Goal: Task Accomplishment & Management: Manage account settings

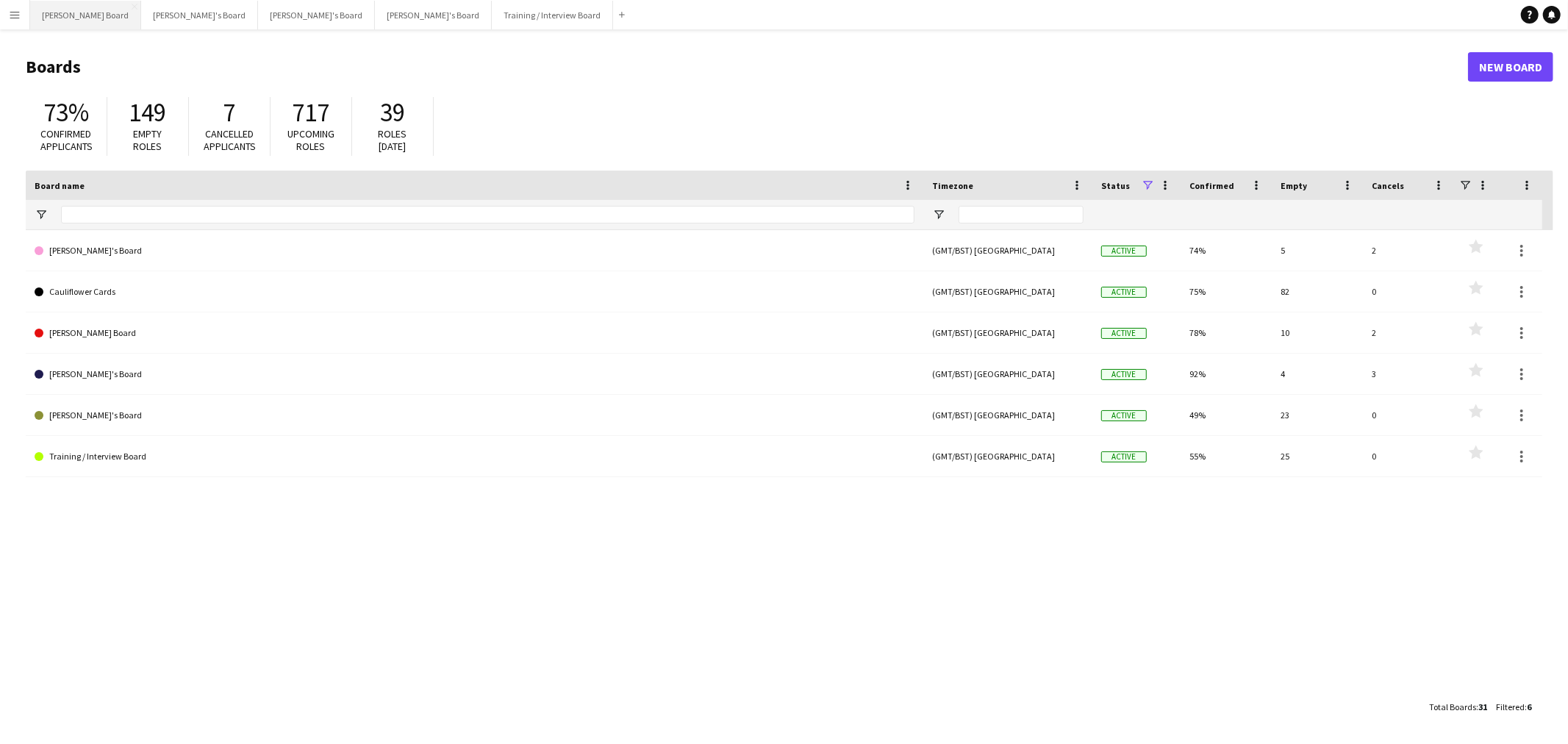
click at [67, 19] on button "[PERSON_NAME] Board Close" at bounding box center [86, 15] width 111 height 29
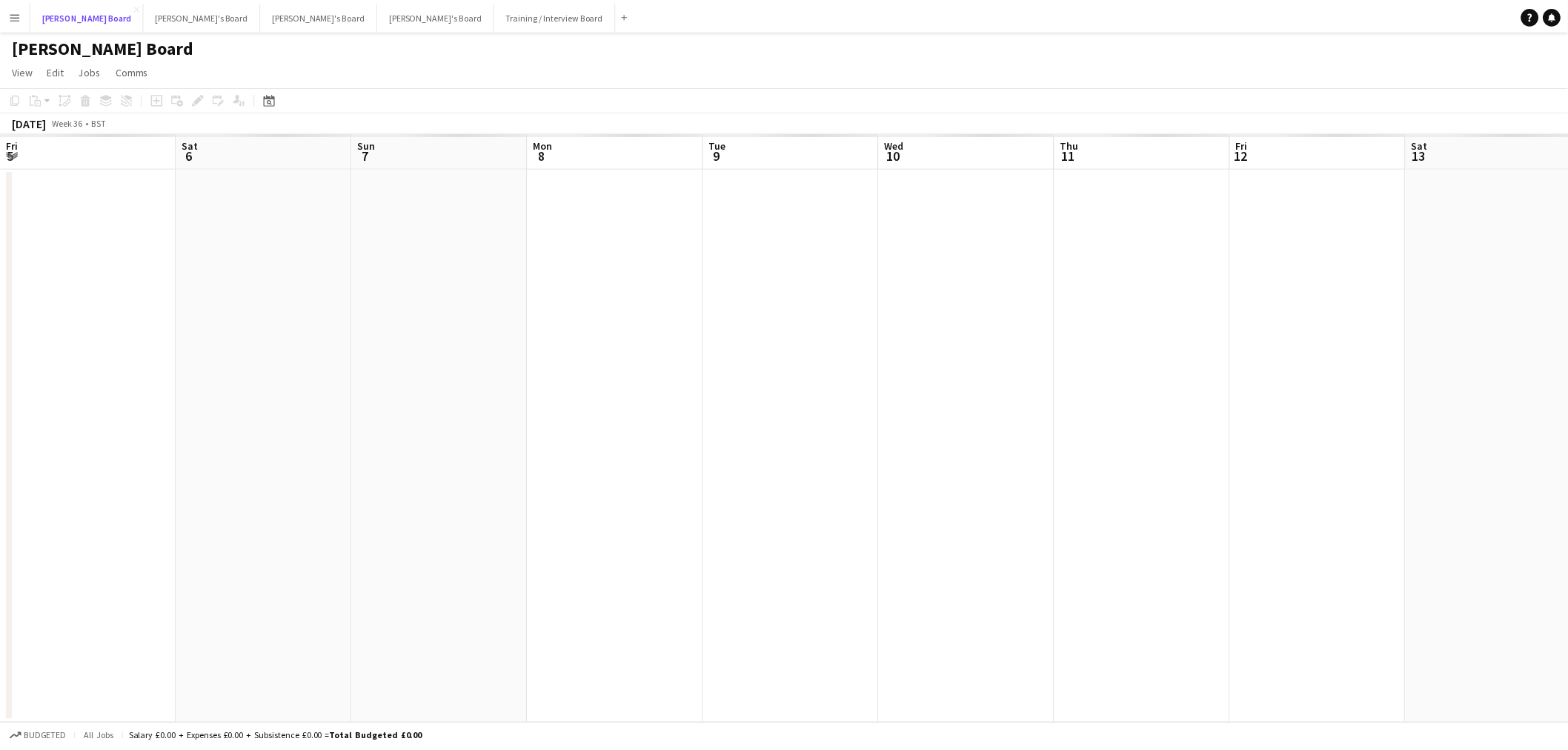
scroll to position [0, 334]
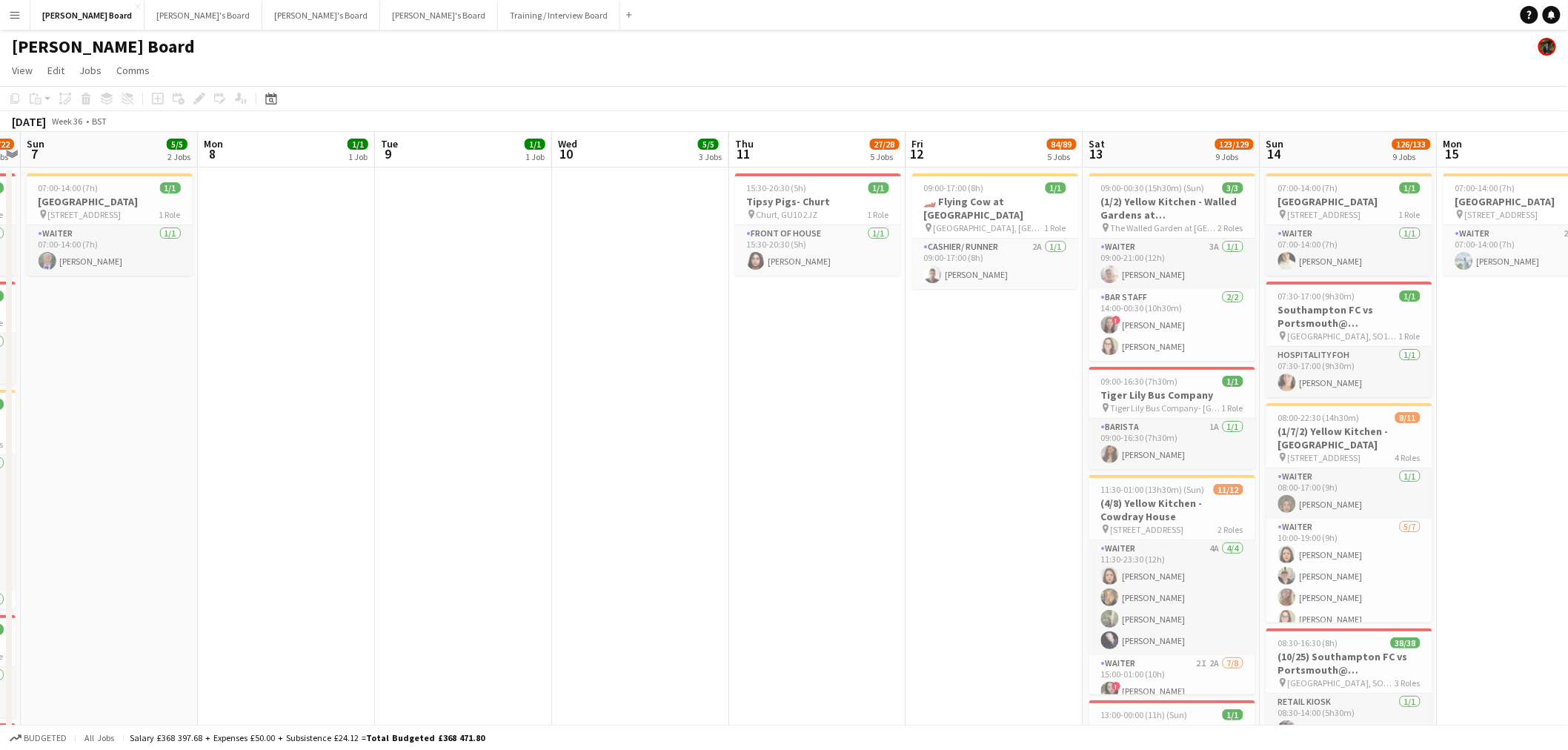
click at [11, 17] on app-icon "Menu" at bounding box center [15, 15] width 12 height 12
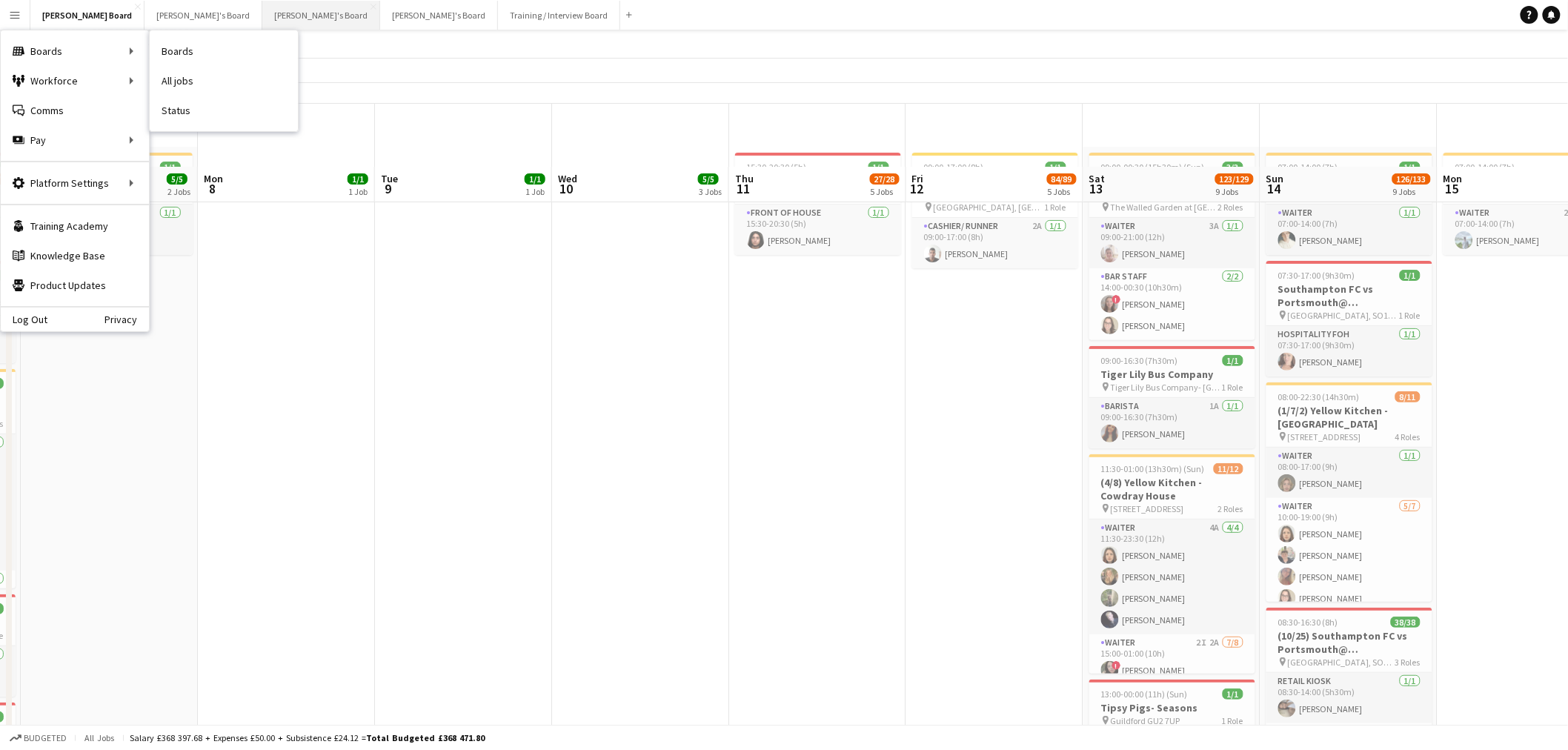
scroll to position [82, 0]
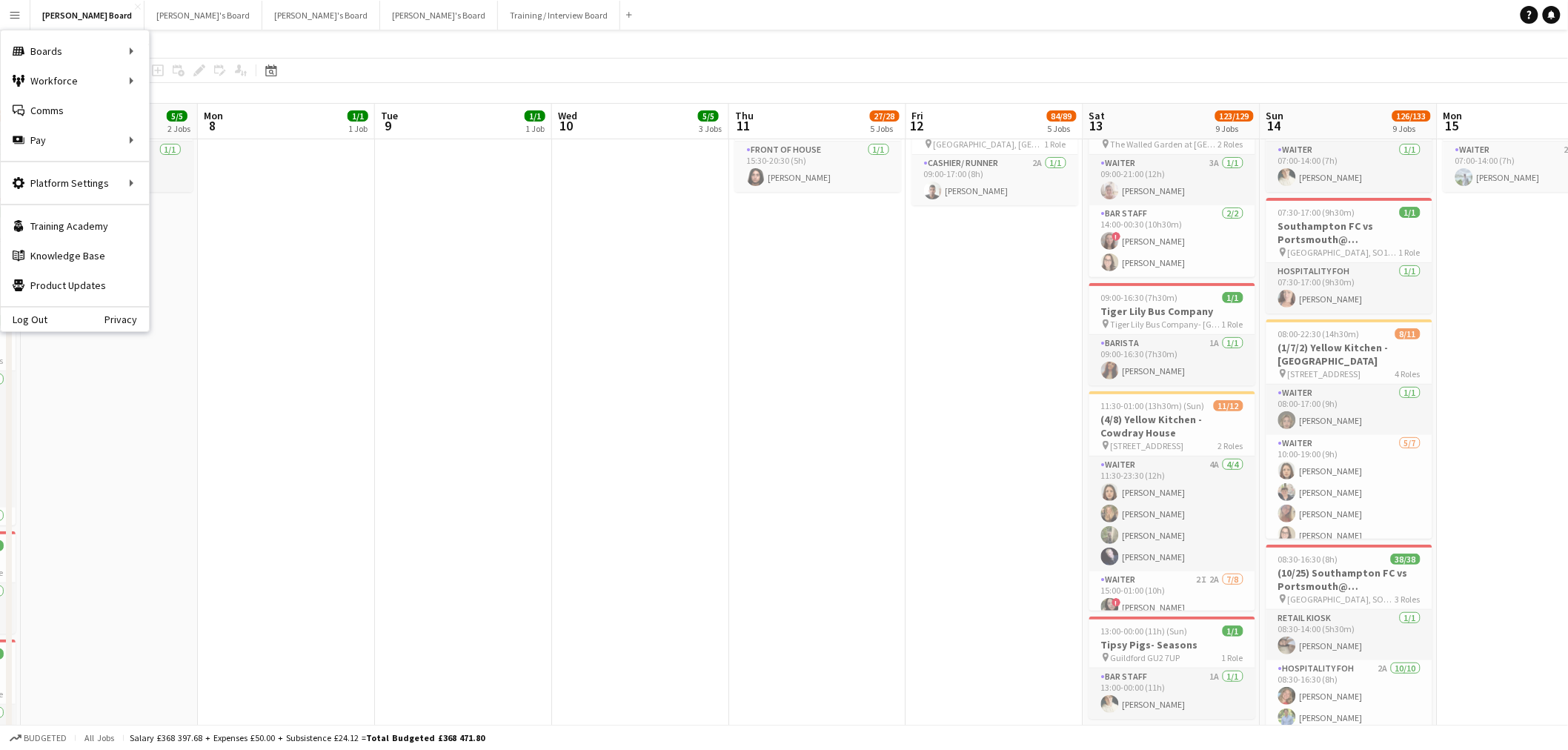
click at [873, 339] on app-date-cell "15:30-20:30 (5h) 1/1 Tipsy Pigs- Churt pin Churt, GU10 2JZ 1 Role FRONT OF HOUS…" at bounding box center [818, 555] width 177 height 944
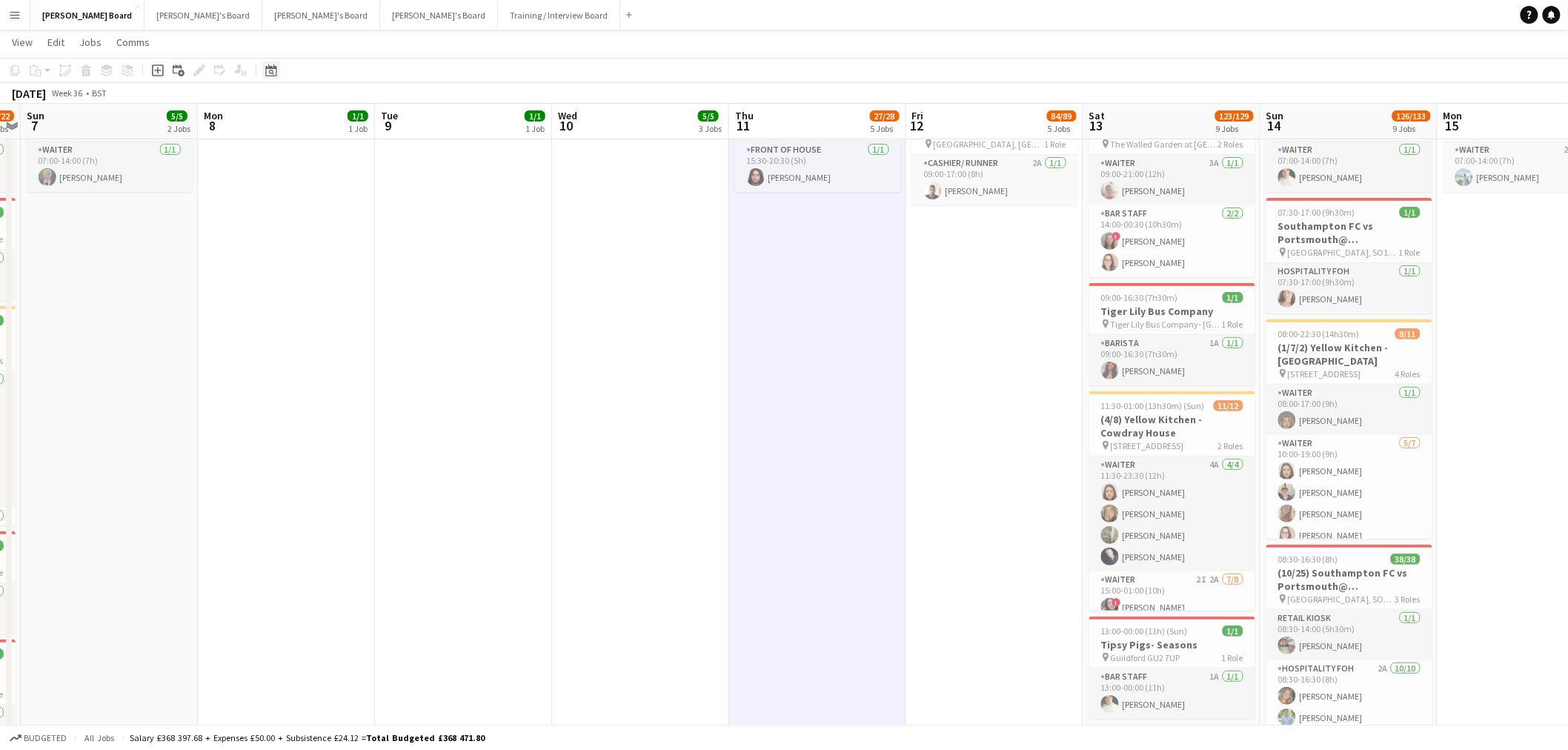
click at [271, 73] on icon at bounding box center [272, 73] width 6 height 6
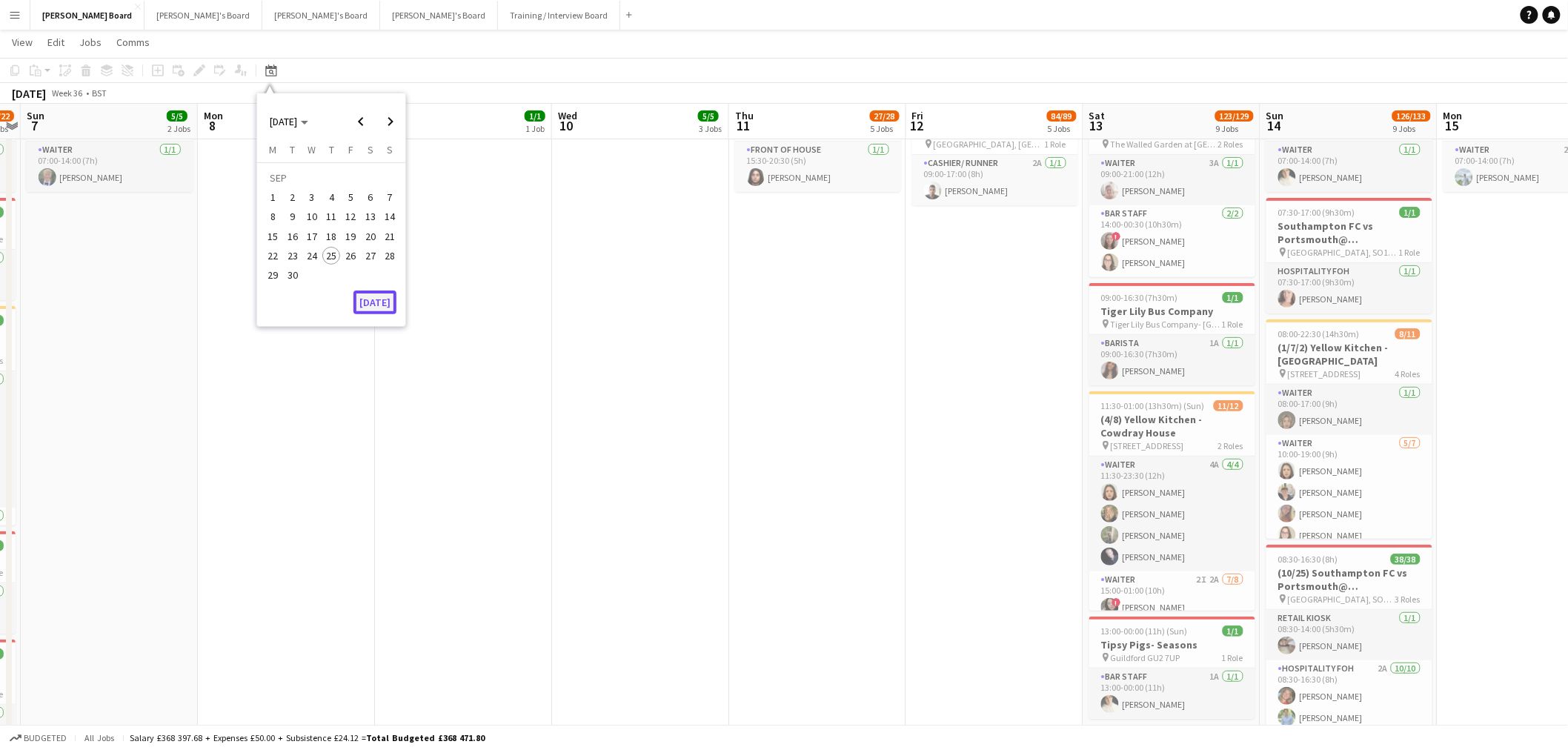
click at [382, 299] on button "Today" at bounding box center [375, 302] width 43 height 23
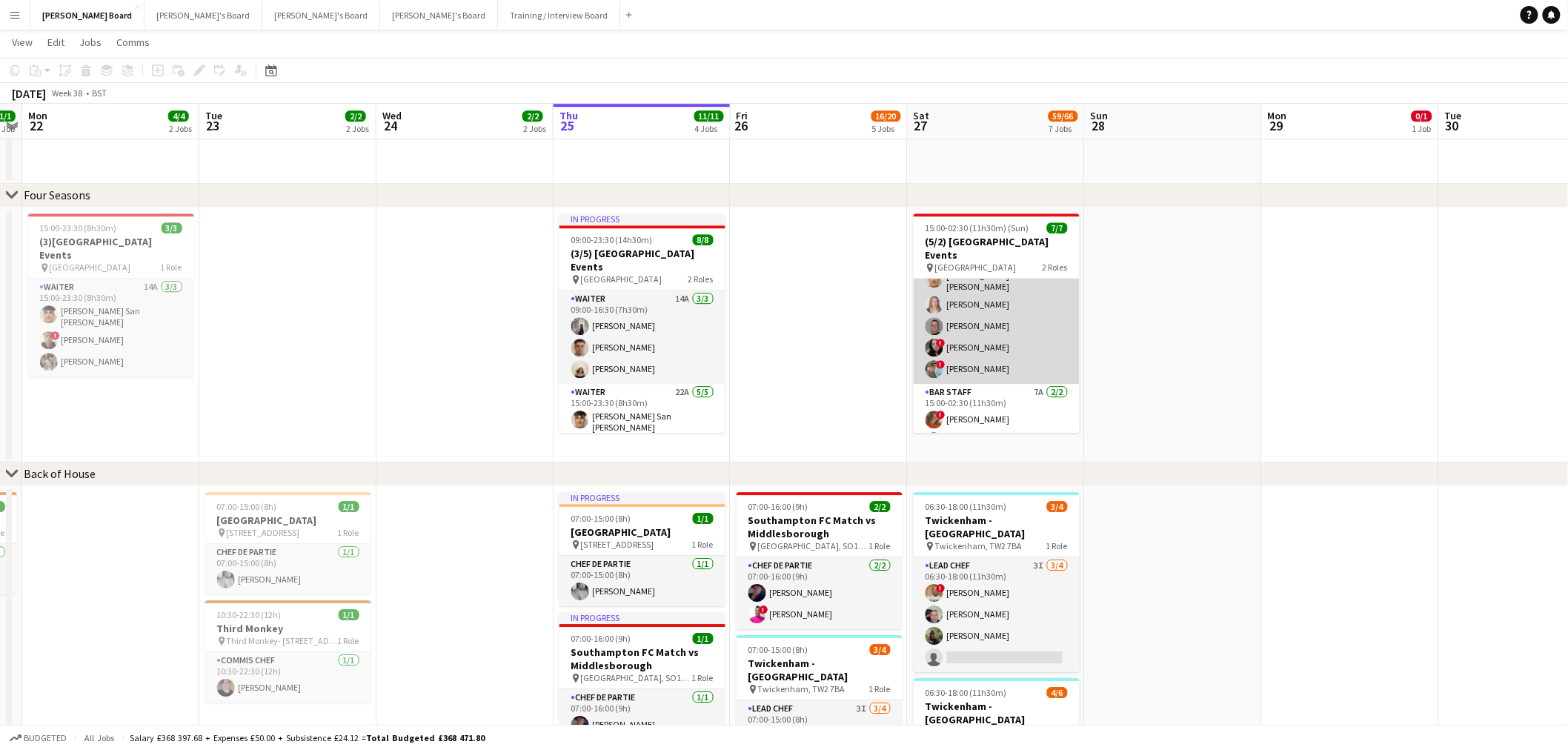
scroll to position [54, 0]
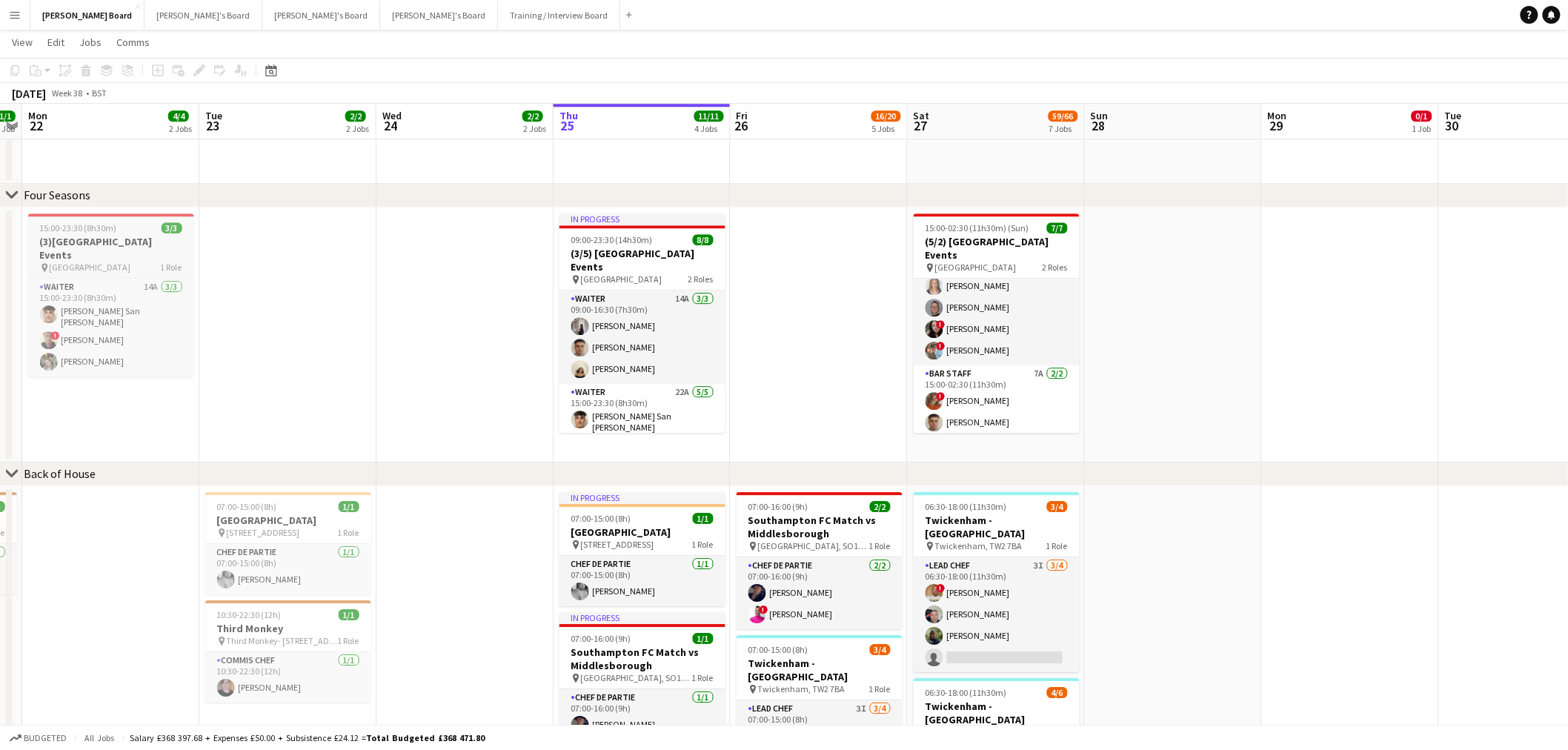
click at [87, 241] on h3 "(3)Four Seasons Hotel Events" at bounding box center [111, 248] width 166 height 27
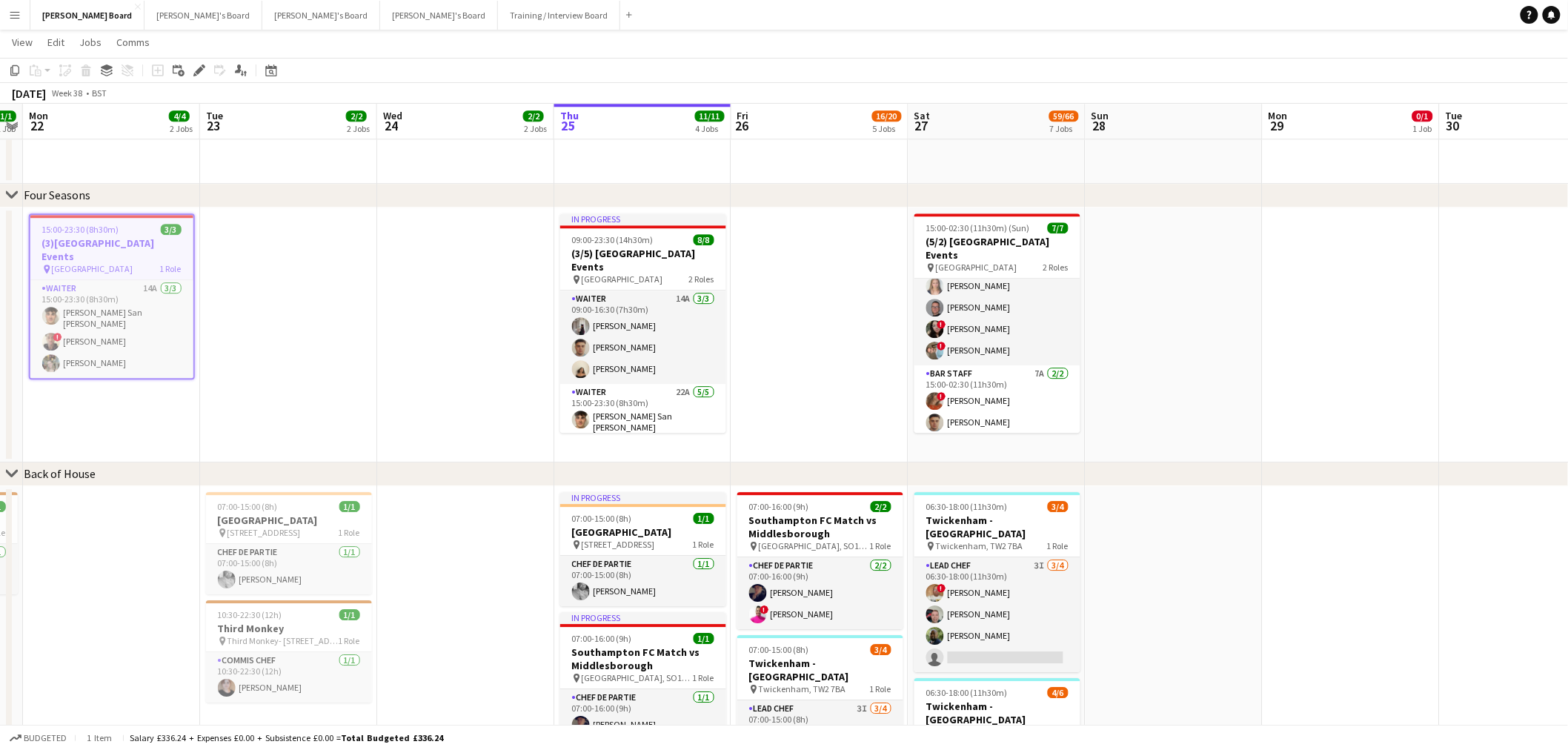
click at [825, 248] on app-date-cell at bounding box center [820, 335] width 177 height 255
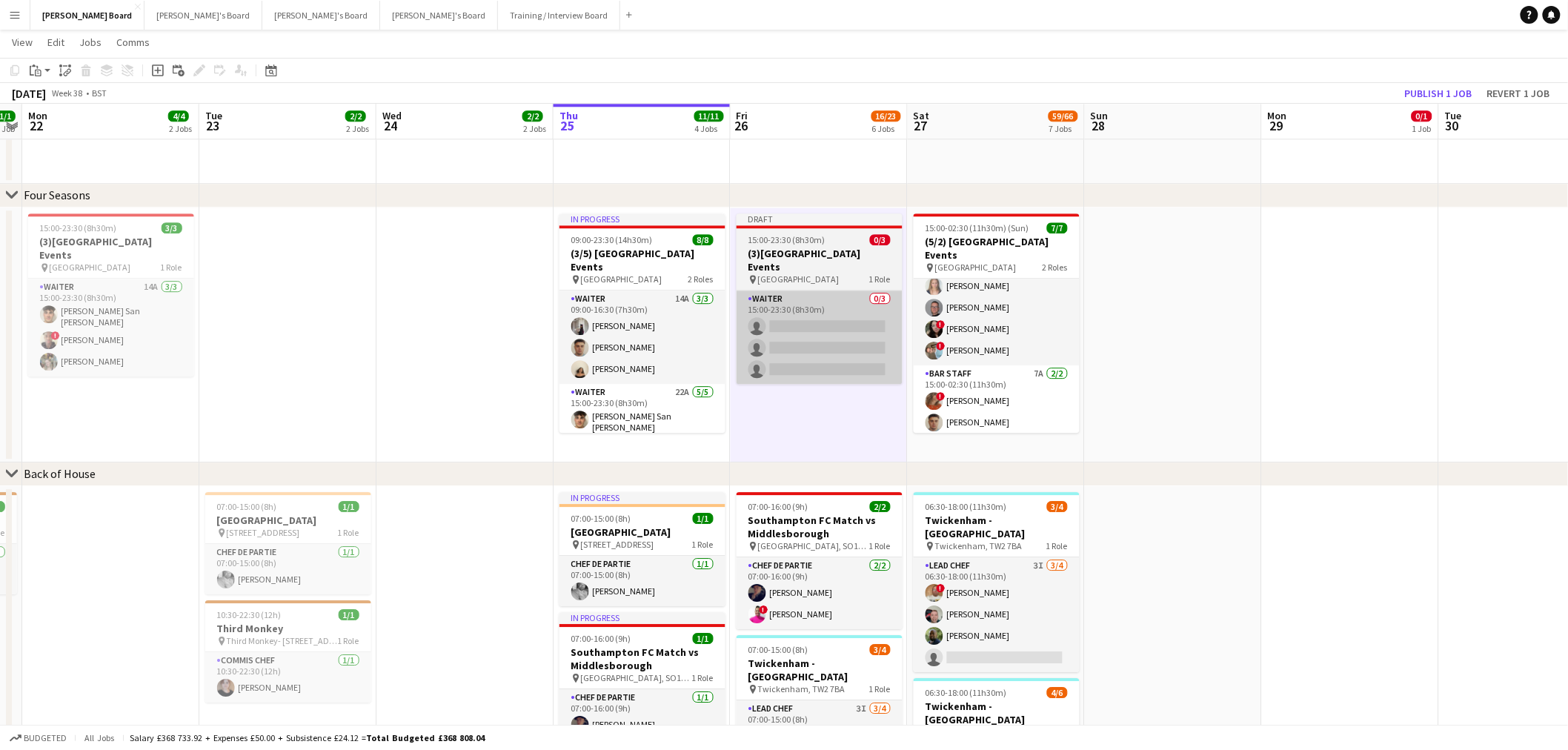
click at [830, 305] on app-card-role "Waiter 0/3 15:00-23:30 (8h30m) single-neutral-actions single-neutral-actions si…" at bounding box center [820, 337] width 166 height 93
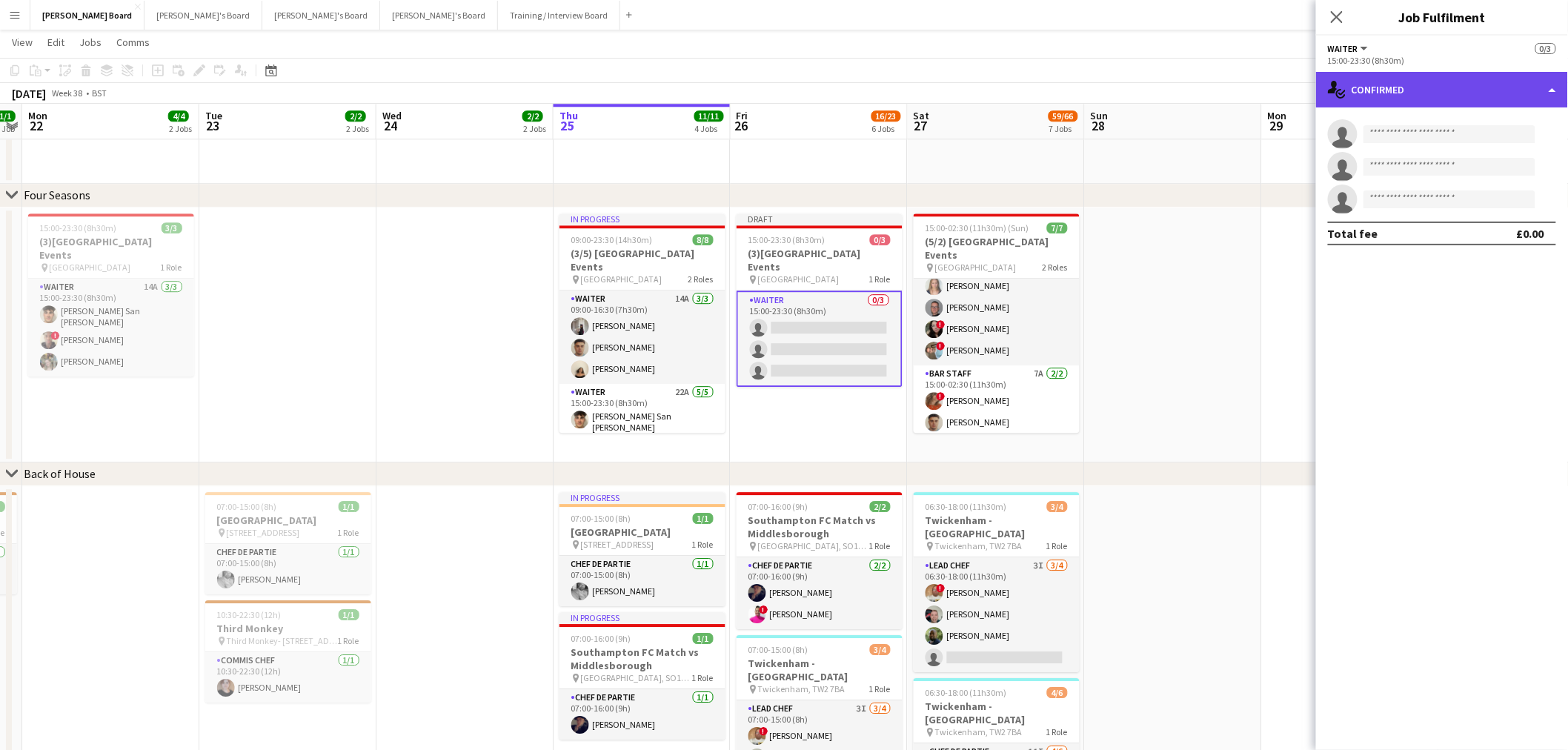
click at [1492, 86] on div "single-neutral-actions-check-2 Confirmed" at bounding box center [1442, 89] width 252 height 35
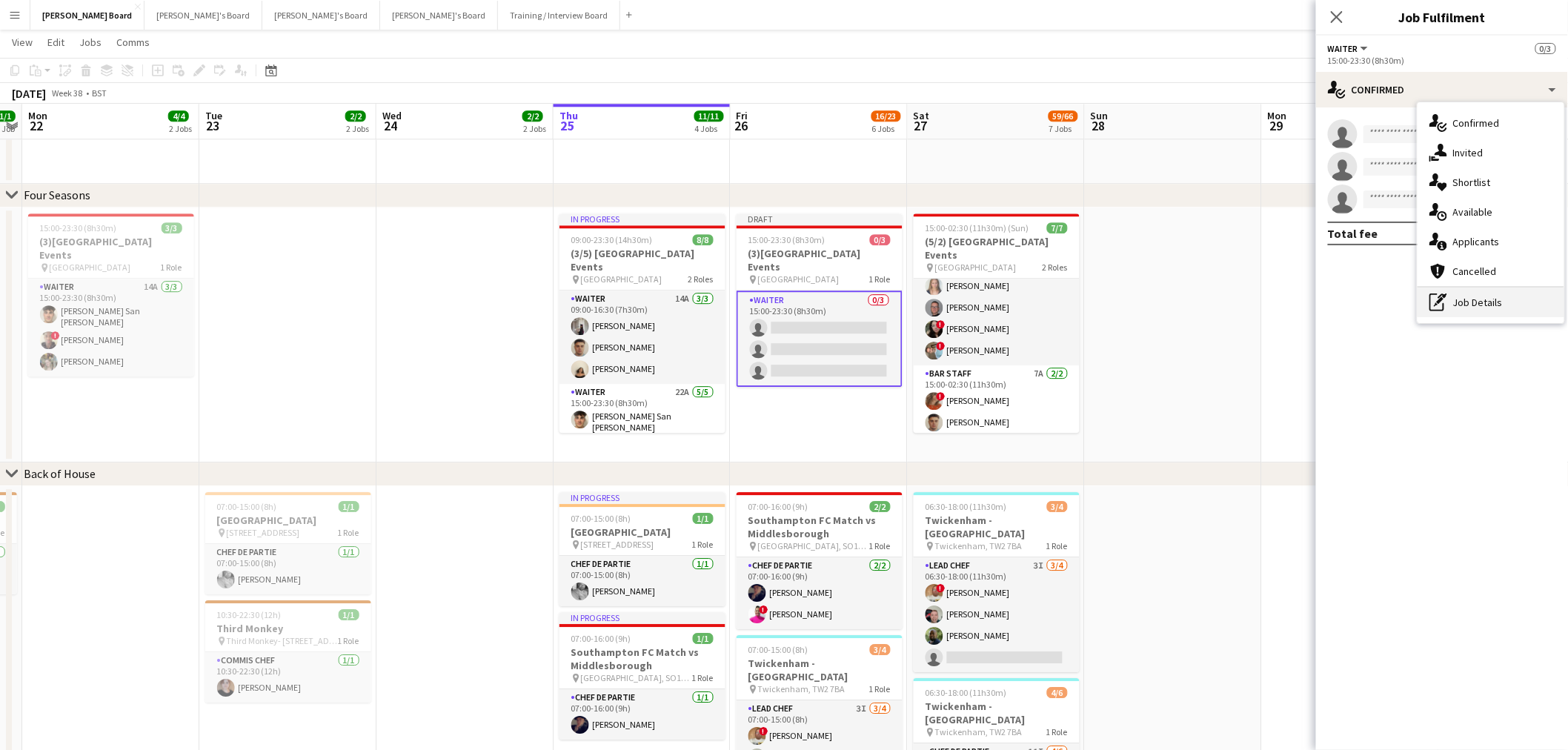
click at [1534, 301] on div "pen-write Job Details" at bounding box center [1492, 303] width 147 height 30
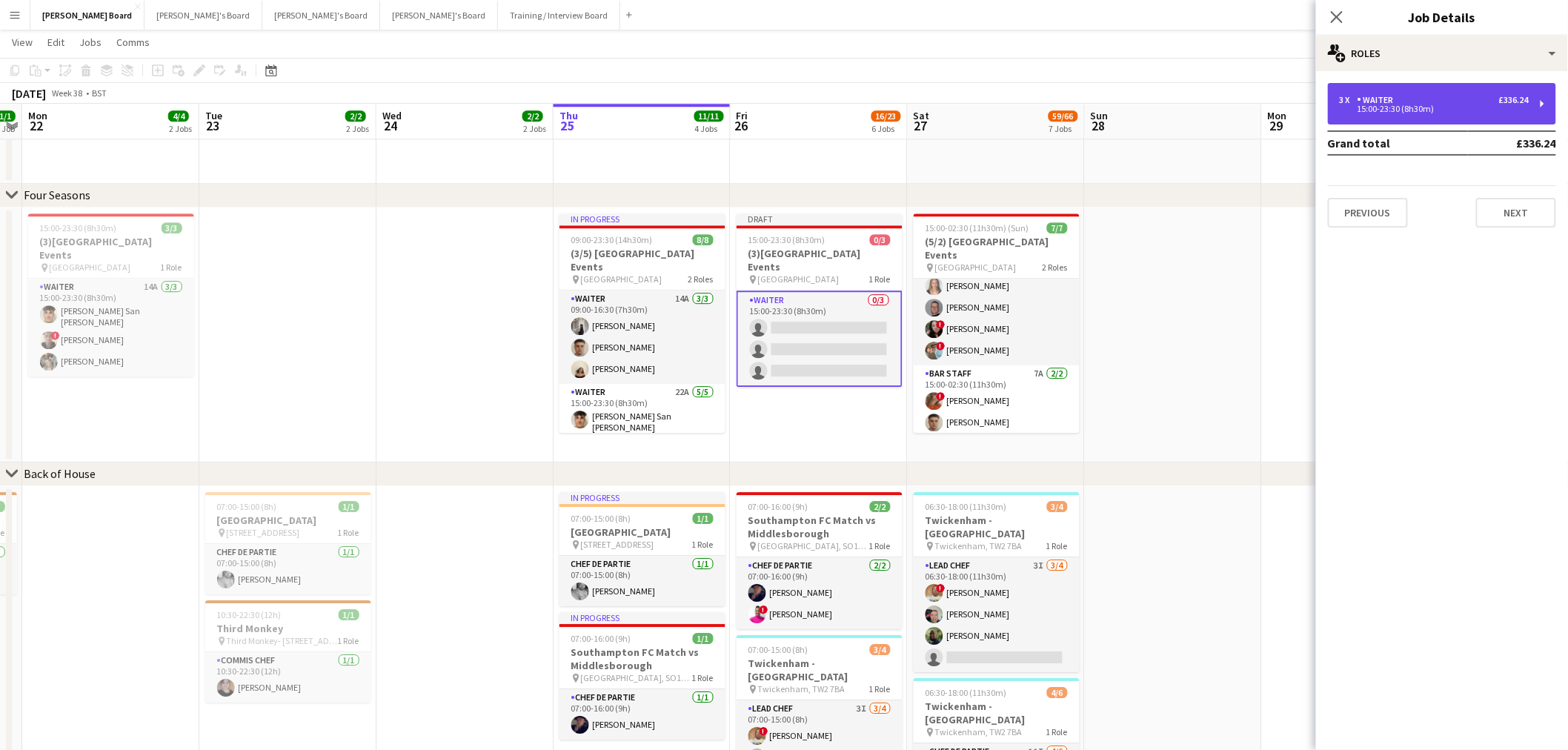
click at [1456, 124] on div "3 x Waiter £336.24 15:00-23:30 (8h30m)" at bounding box center [1442, 103] width 228 height 42
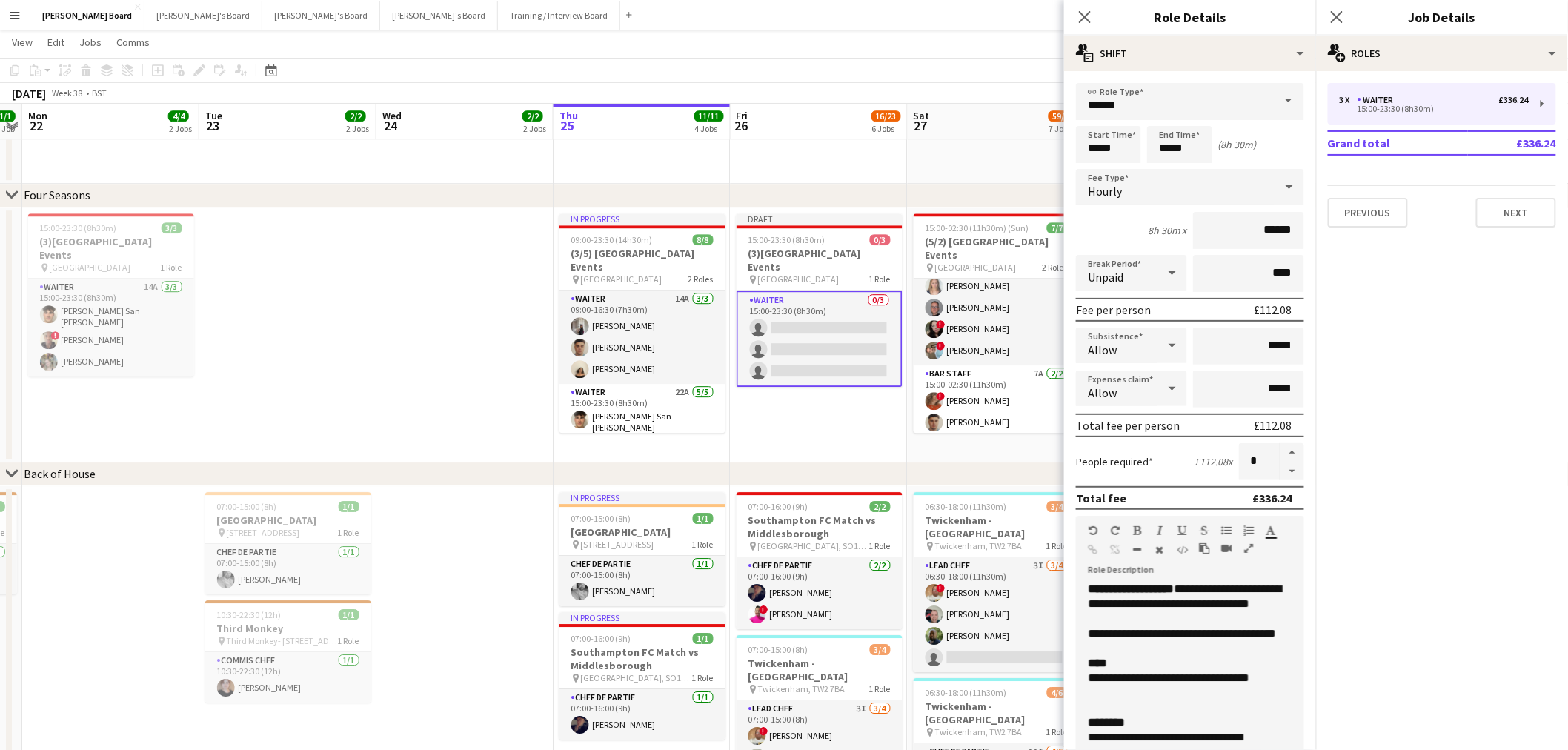
click at [1365, 132] on td "Grand total" at bounding box center [1398, 143] width 140 height 23
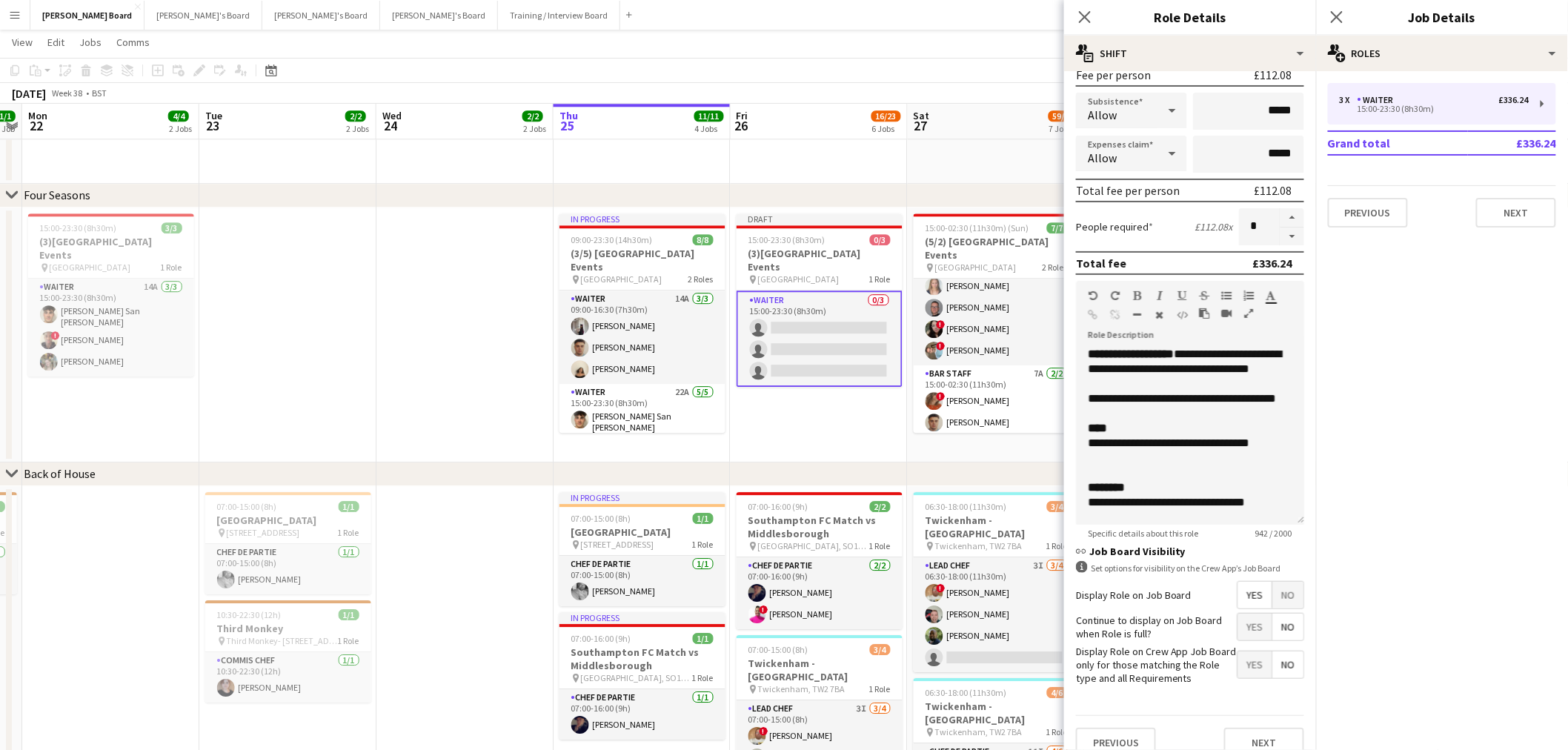
scroll to position [247, 0]
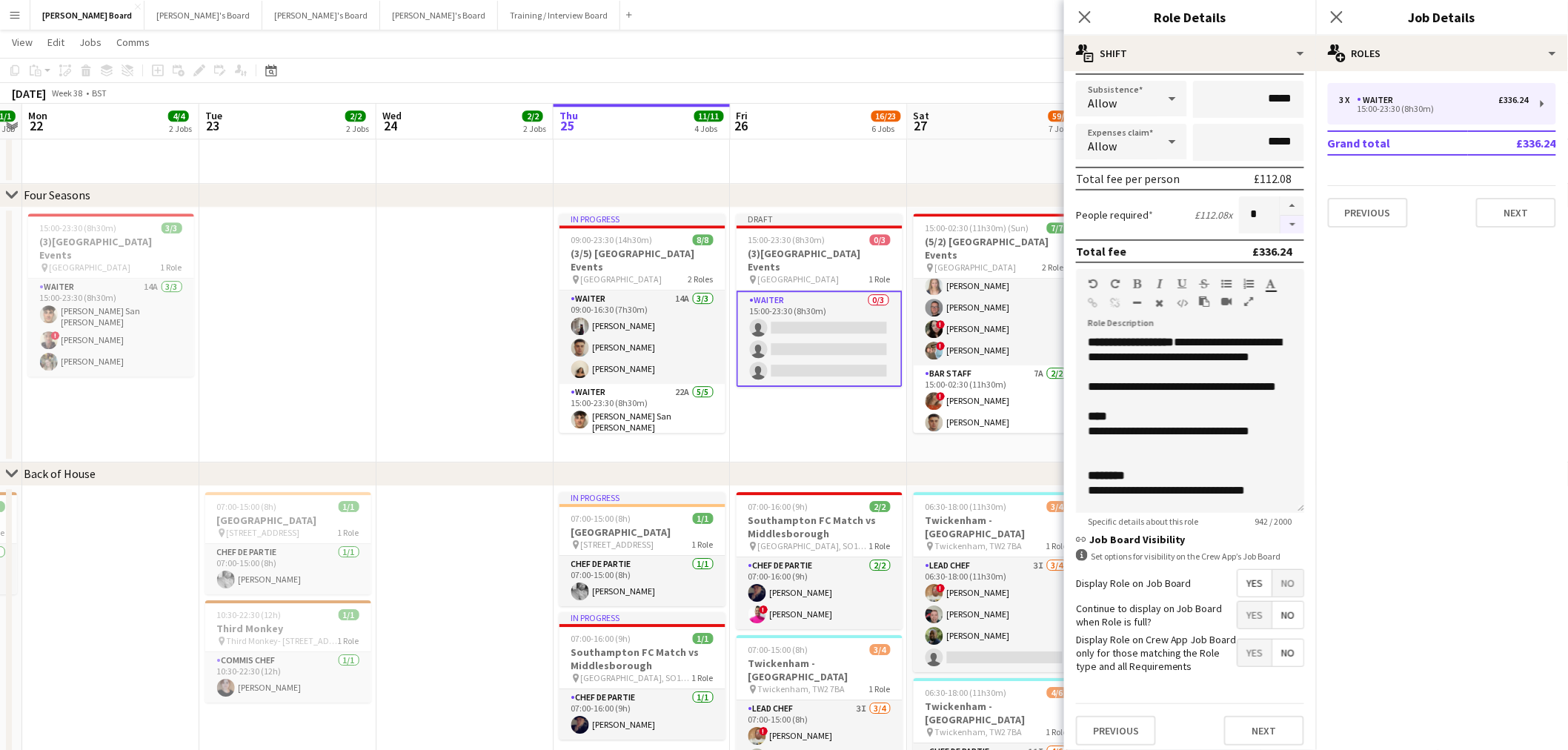
click at [1283, 223] on button "button" at bounding box center [1292, 225] width 23 height 19
type input "*"
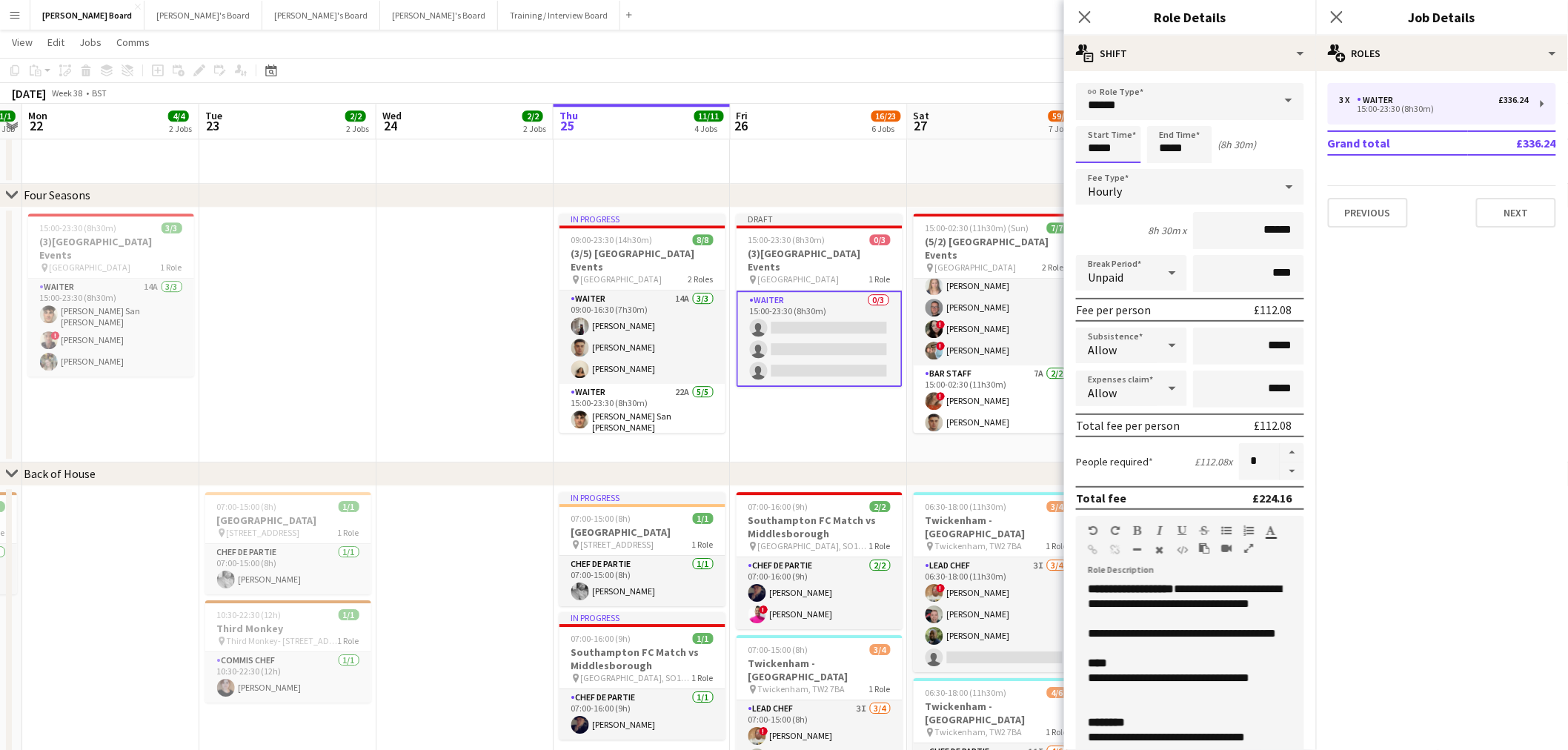
drag, startPoint x: 1118, startPoint y: 143, endPoint x: 1051, endPoint y: 151, distance: 67.5
type input "*****"
click at [1169, 146] on input "*****" at bounding box center [1179, 144] width 65 height 37
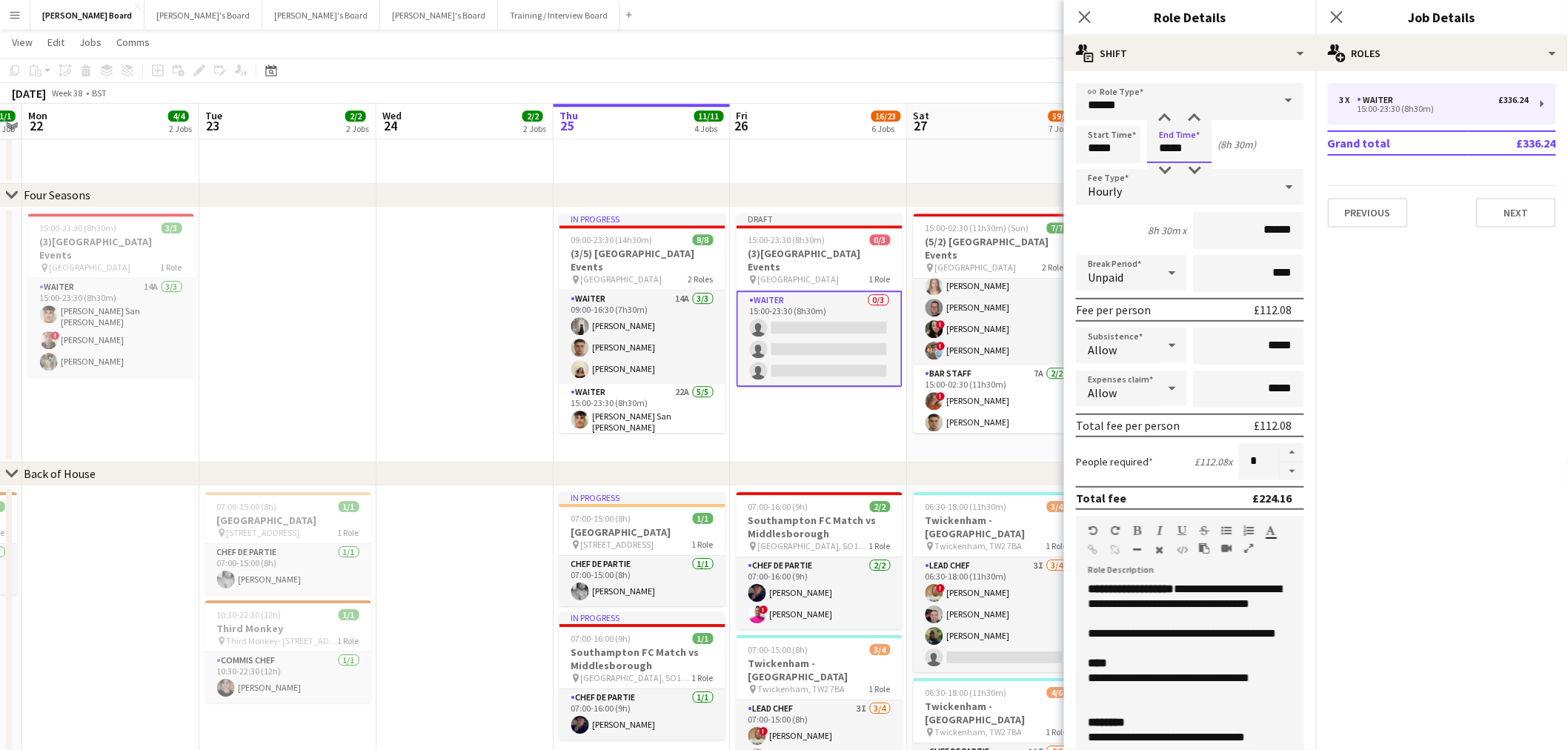
type input "*****"
click at [1235, 144] on div "(8h 30m)" at bounding box center [1237, 144] width 38 height 13
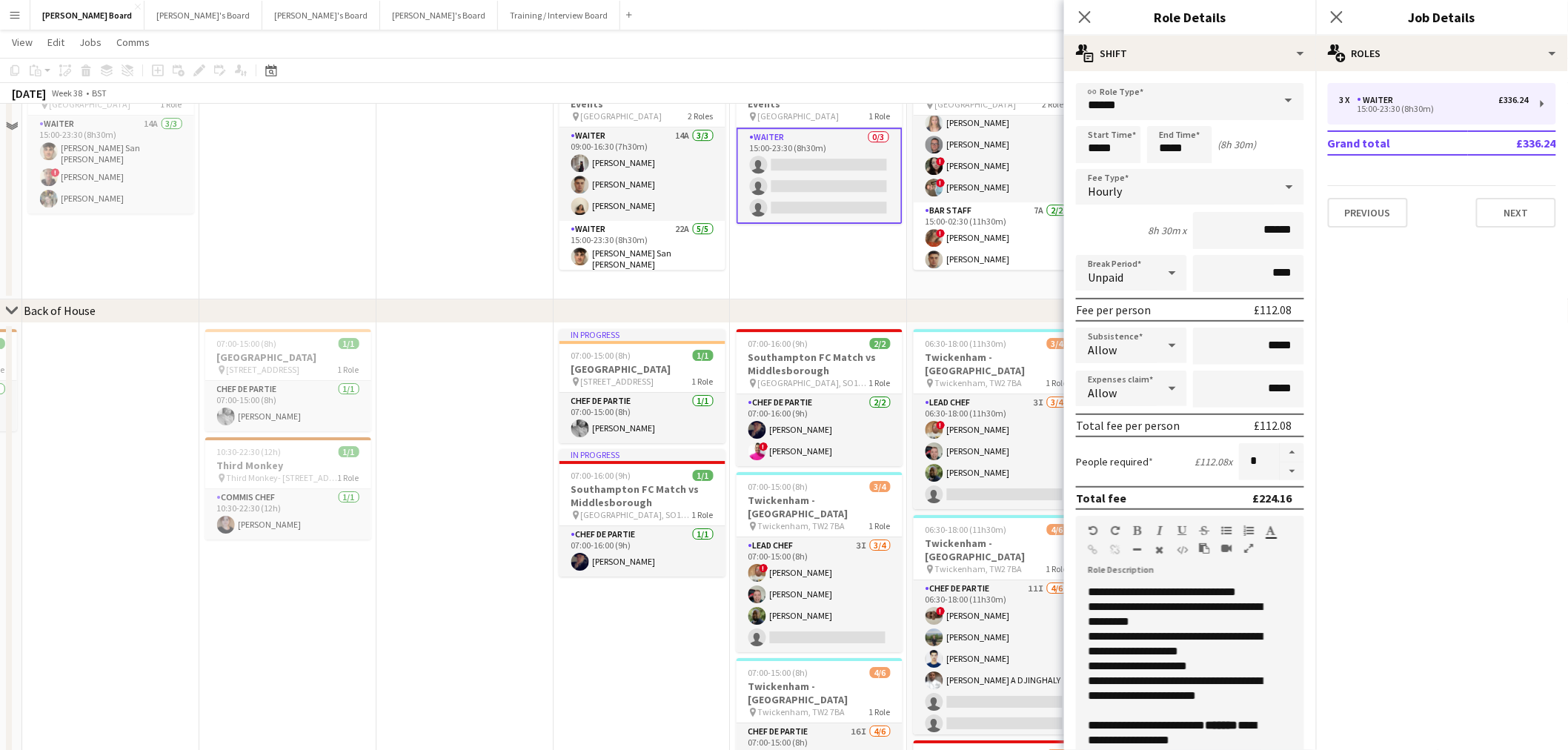
scroll to position [1647, 0]
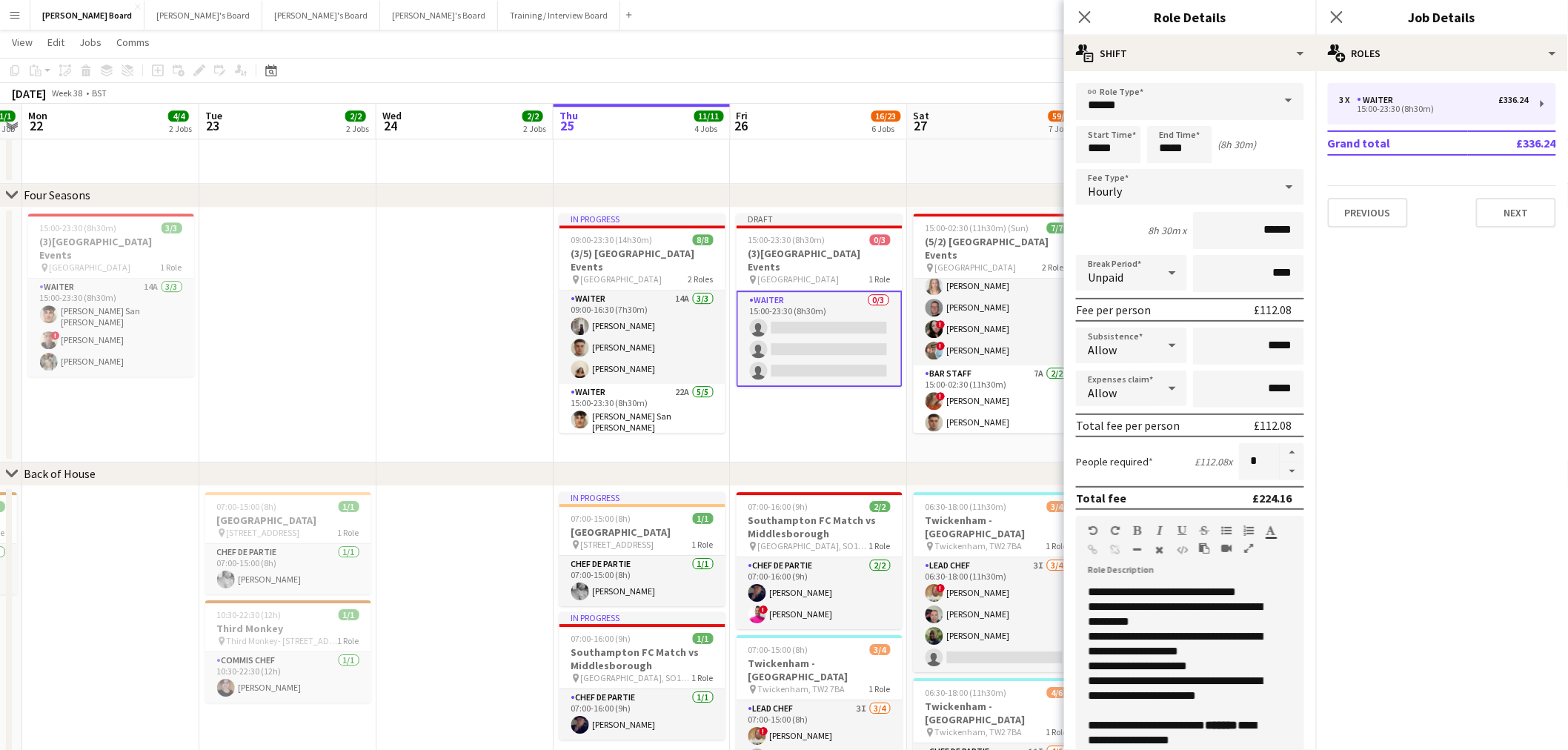
click at [863, 394] on app-date-cell "Draft 15:00-23:30 (8h30m) 0/3 (3)Four Seasons Hotel Events pin Four Seasons Hot…" at bounding box center [819, 335] width 177 height 255
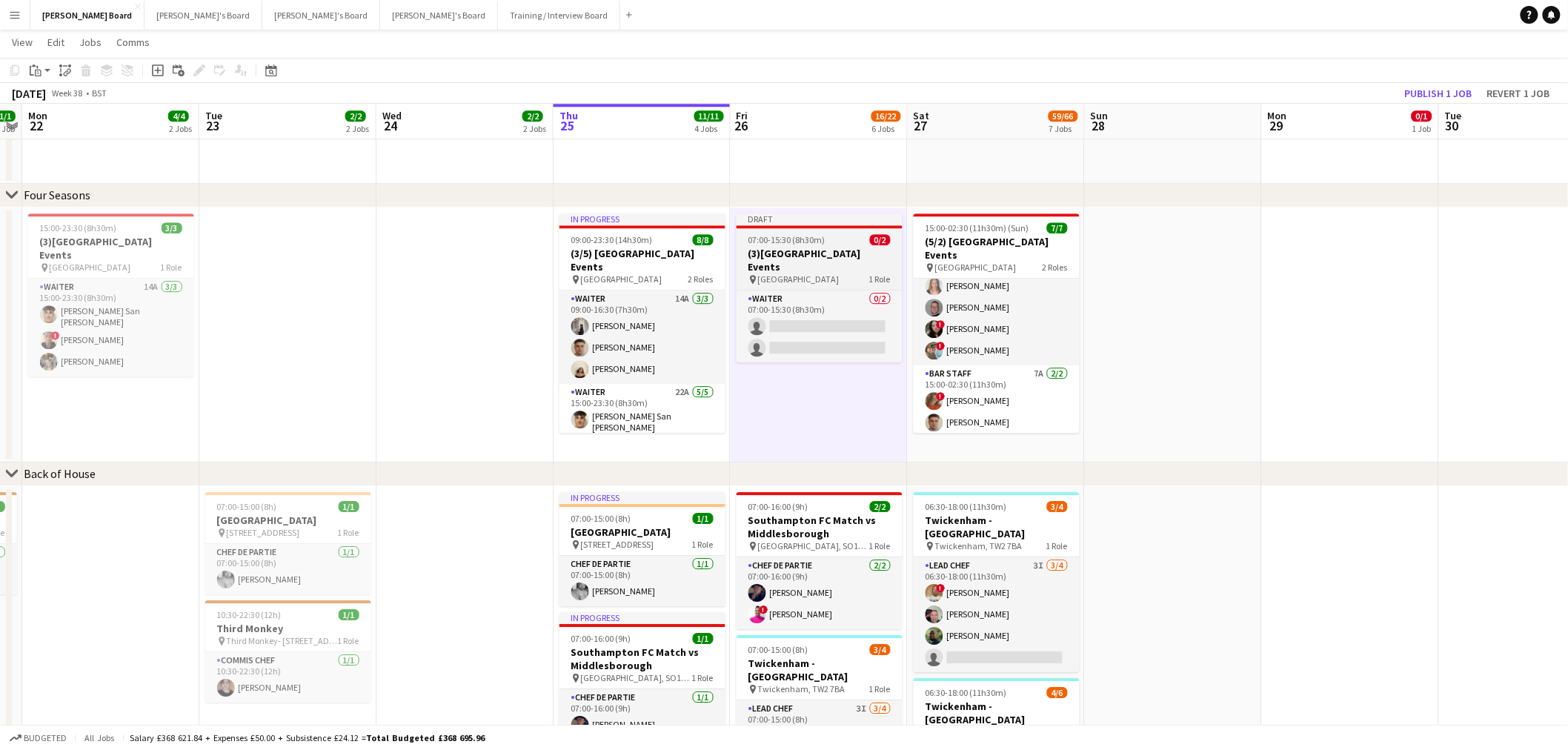
click at [796, 234] on span "07:00-15:30 (8h30m)" at bounding box center [786, 239] width 77 height 11
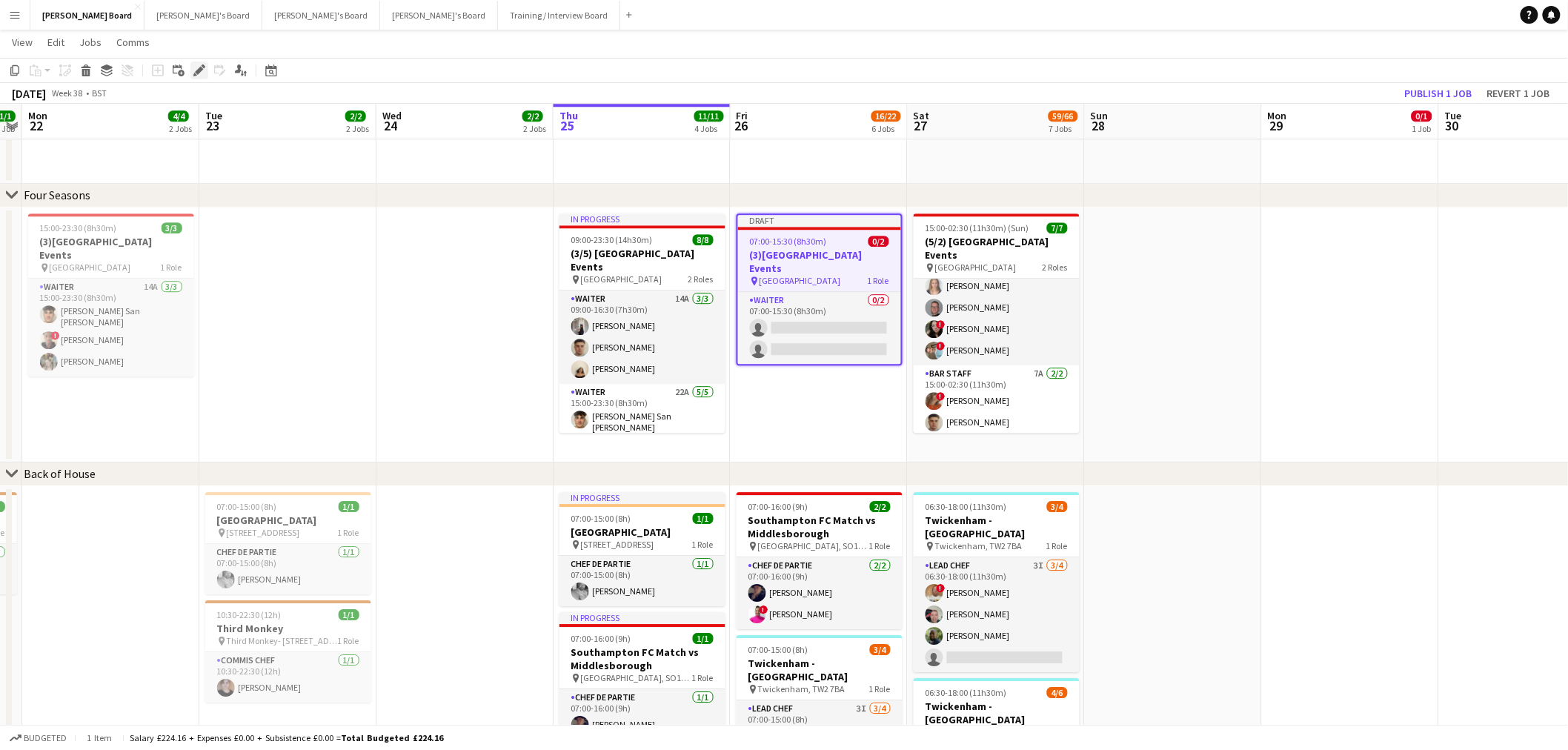
click at [203, 67] on icon at bounding box center [203, 66] width 4 height 4
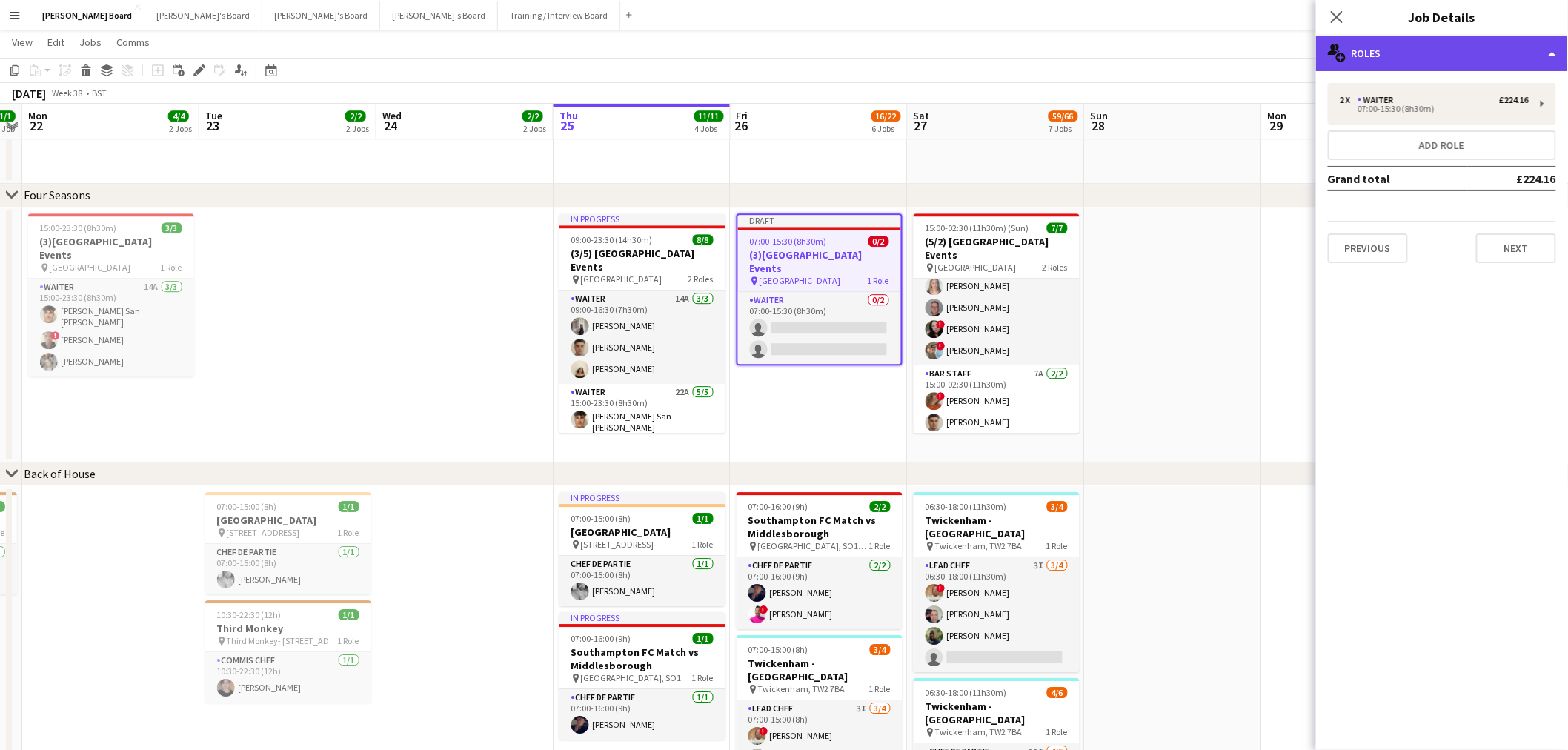
click at [1506, 56] on div "multiple-users-add Roles" at bounding box center [1442, 53] width 252 height 35
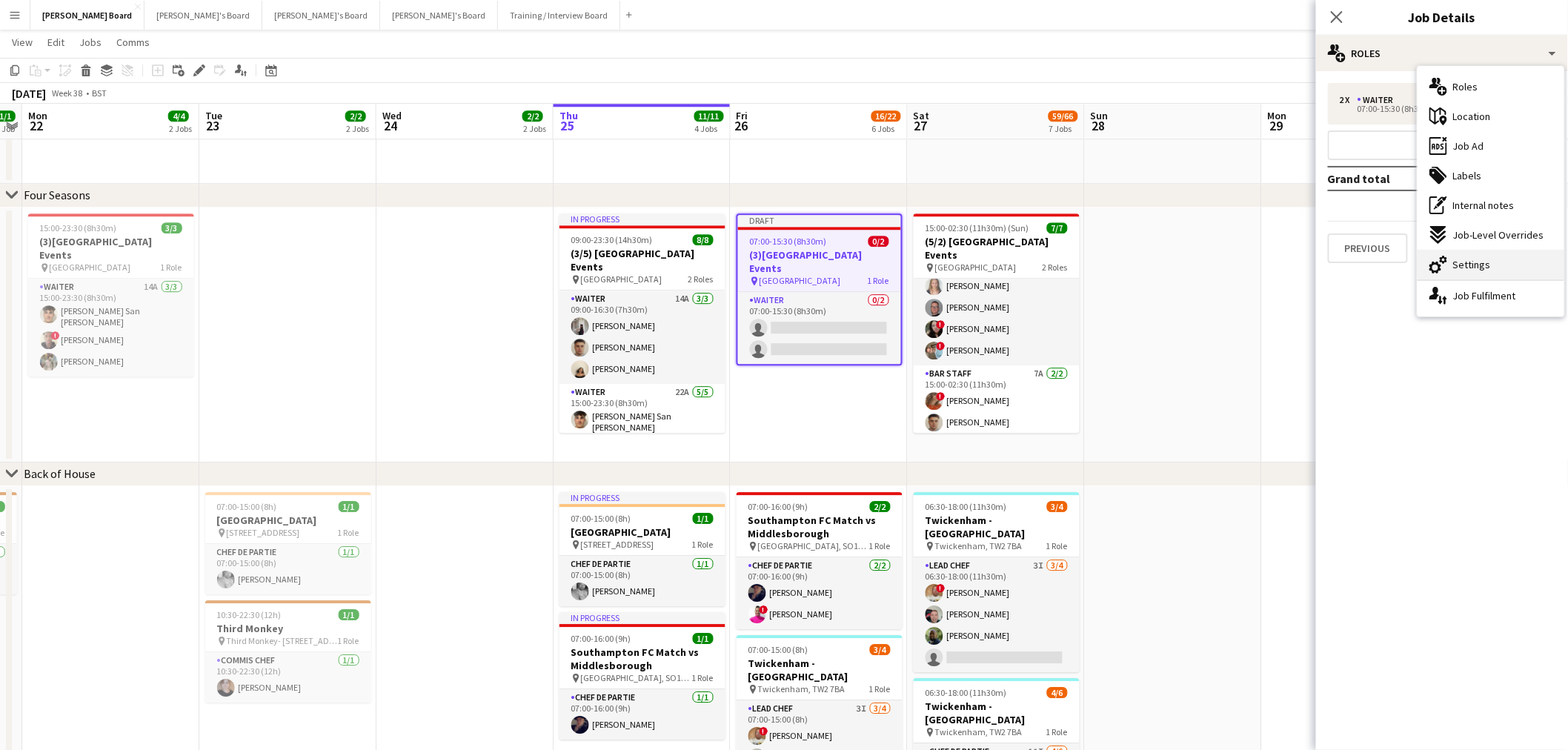
click at [1487, 269] on span "Settings" at bounding box center [1472, 265] width 38 height 13
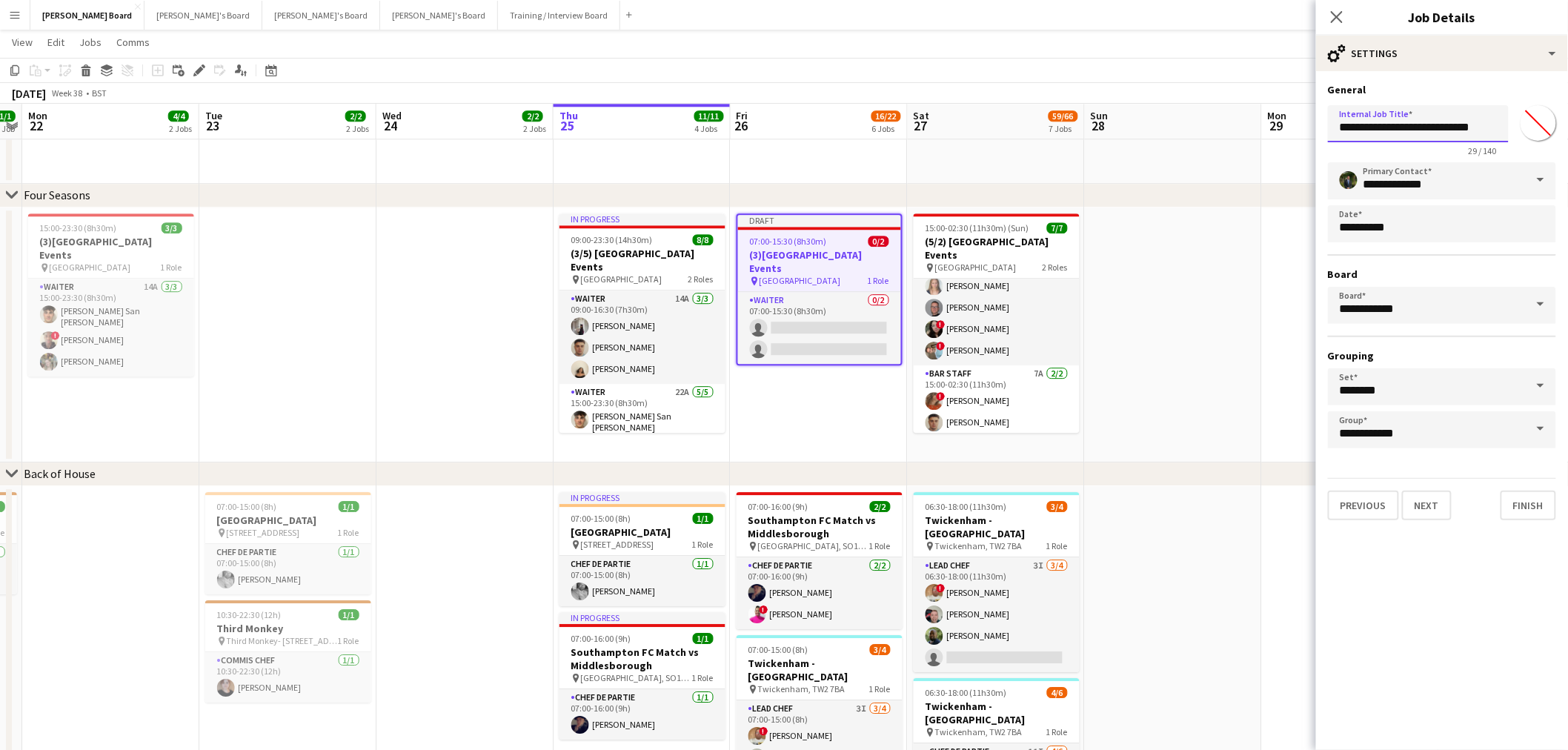
drag, startPoint x: 1354, startPoint y: 130, endPoint x: 1256, endPoint y: 129, distance: 98.0
type input "**********"
click at [1166, 311] on app-date-cell at bounding box center [1174, 335] width 177 height 255
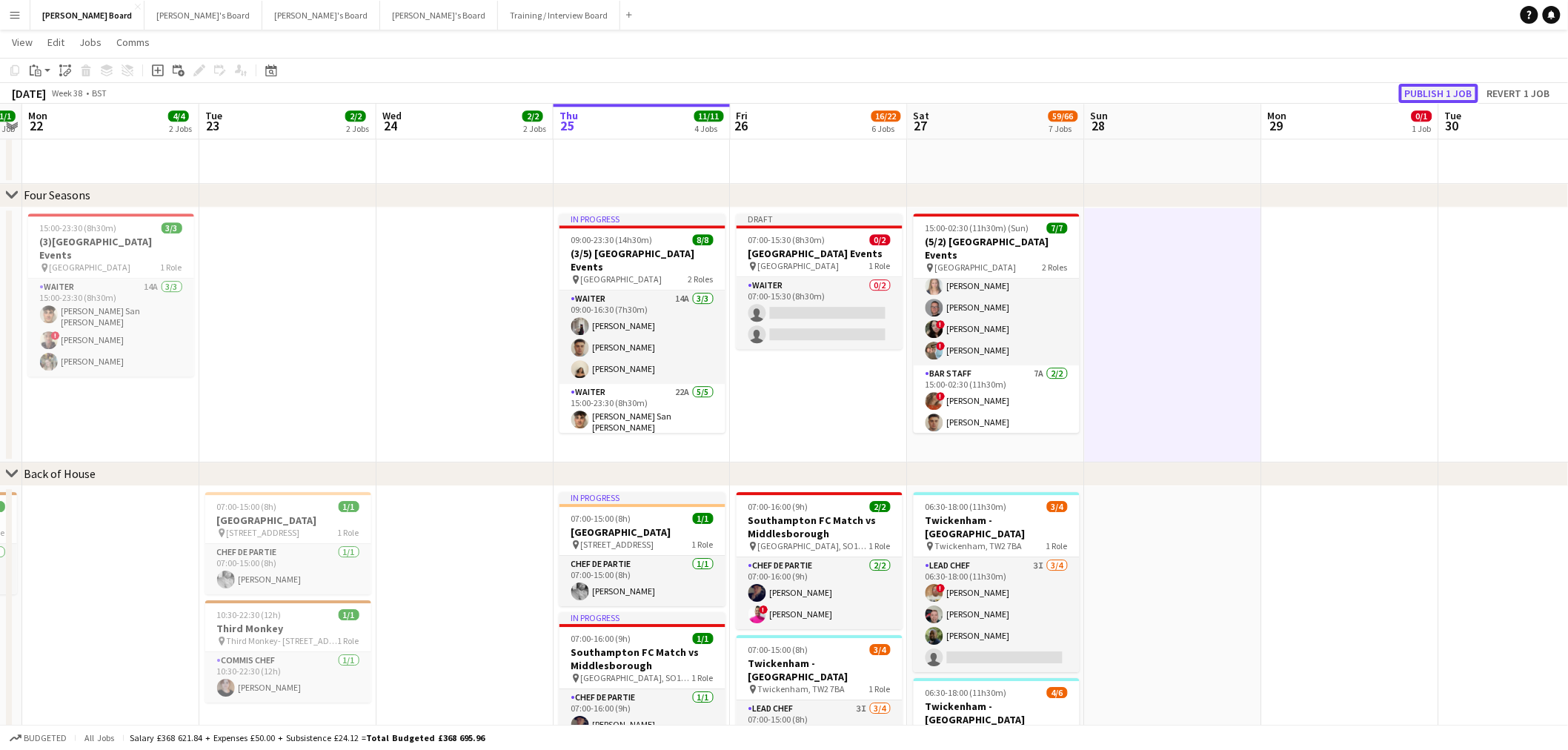
click at [1433, 93] on button "Publish 1 job" at bounding box center [1438, 93] width 79 height 20
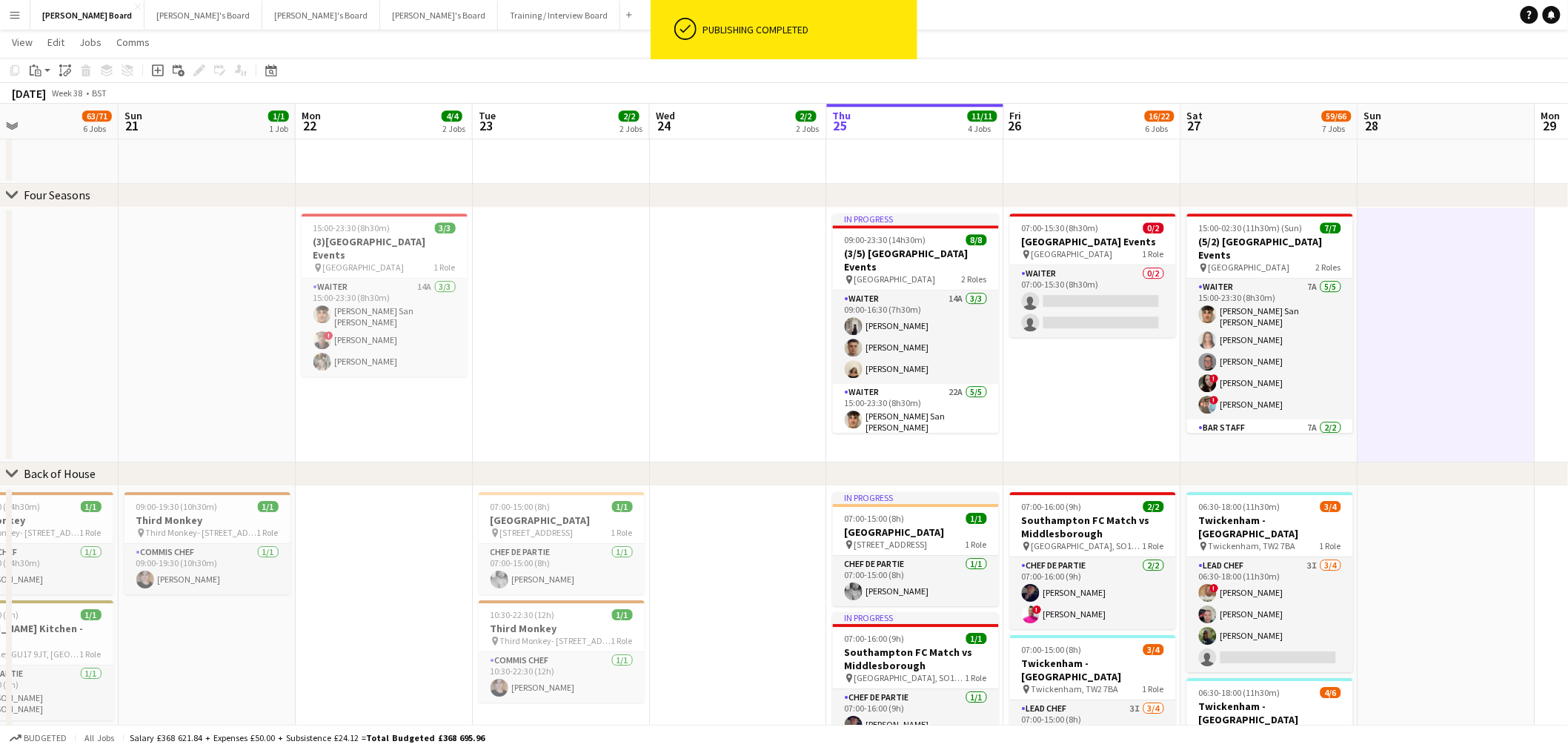
scroll to position [0, 415]
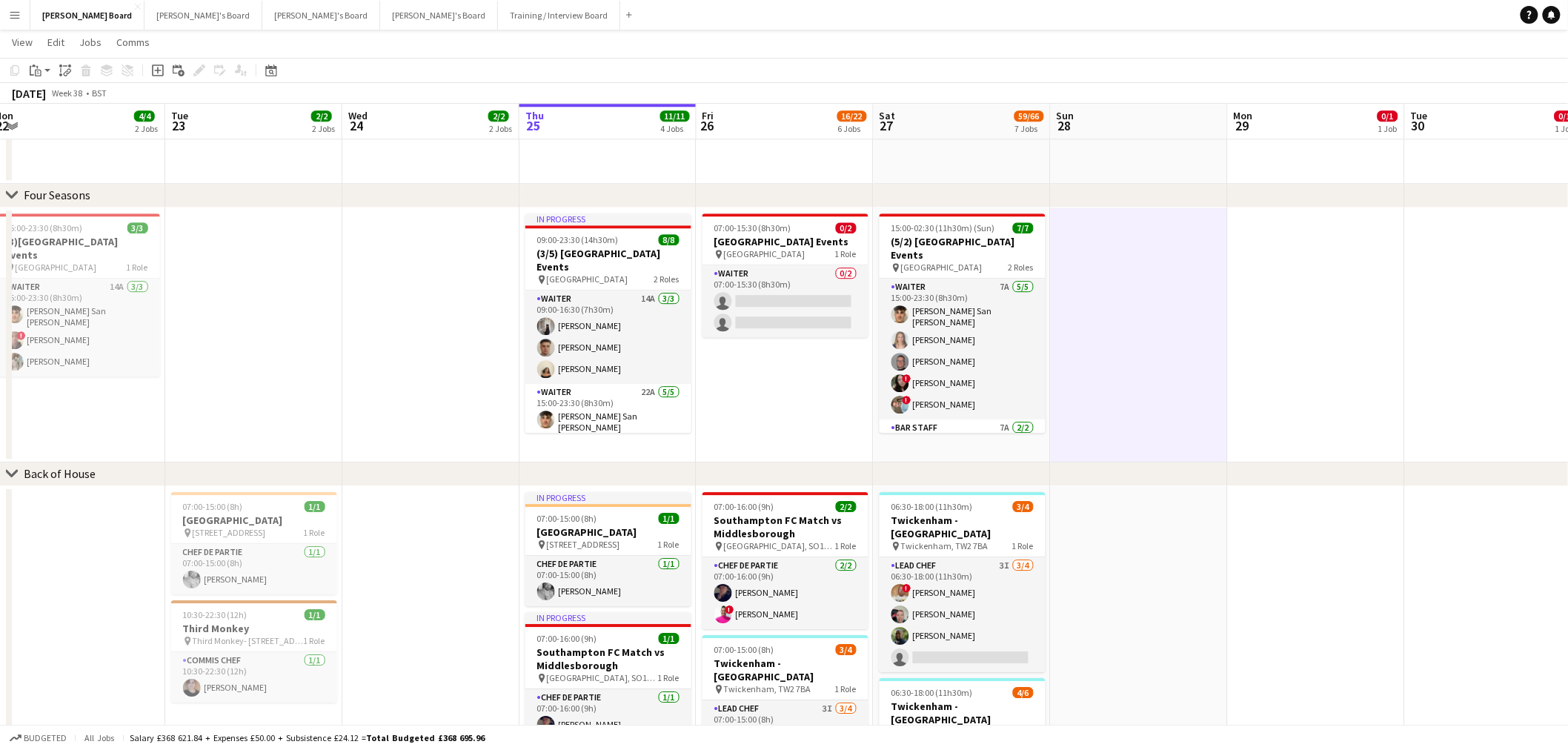
drag, startPoint x: 384, startPoint y: 334, endPoint x: 397, endPoint y: 346, distance: 17.7
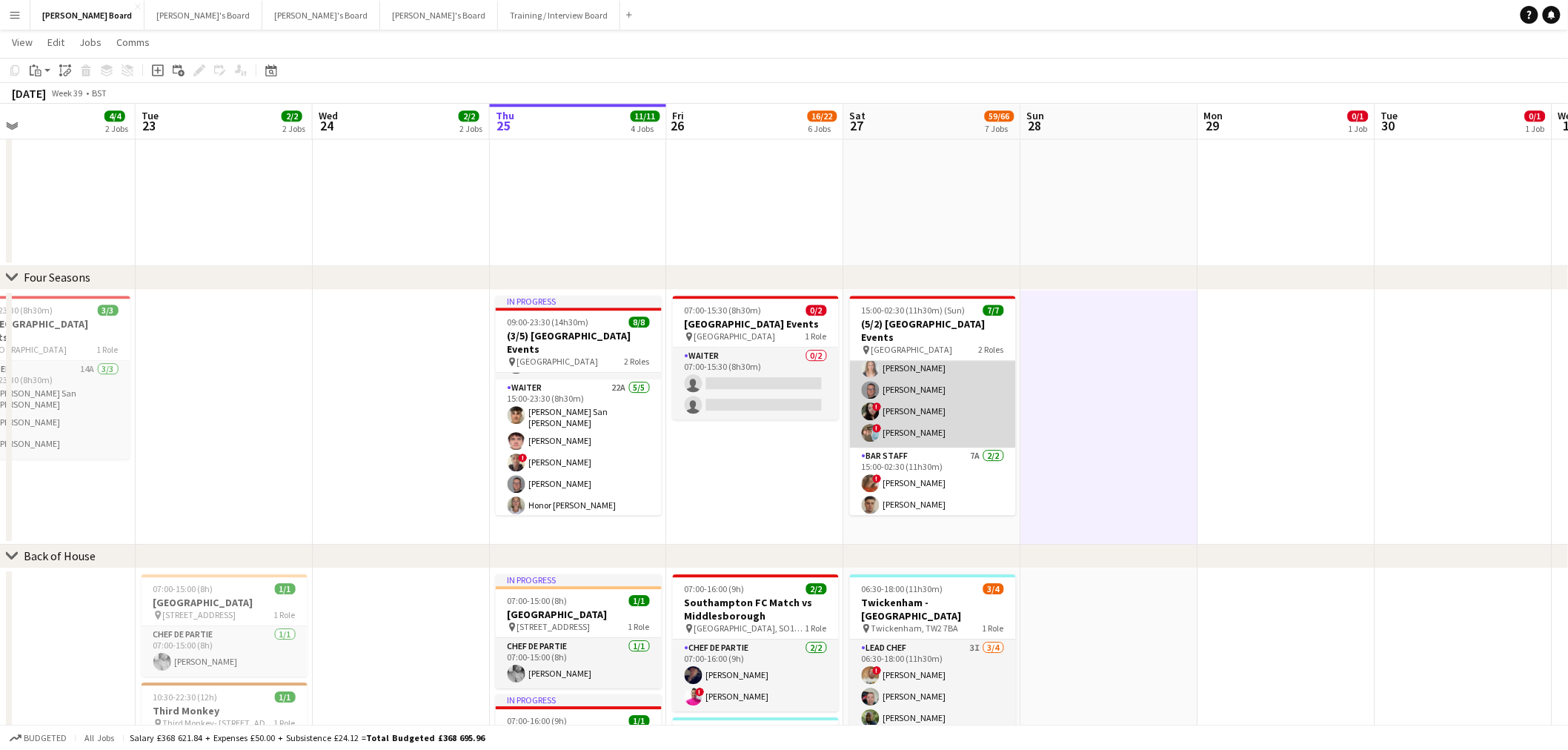
scroll to position [0, 0]
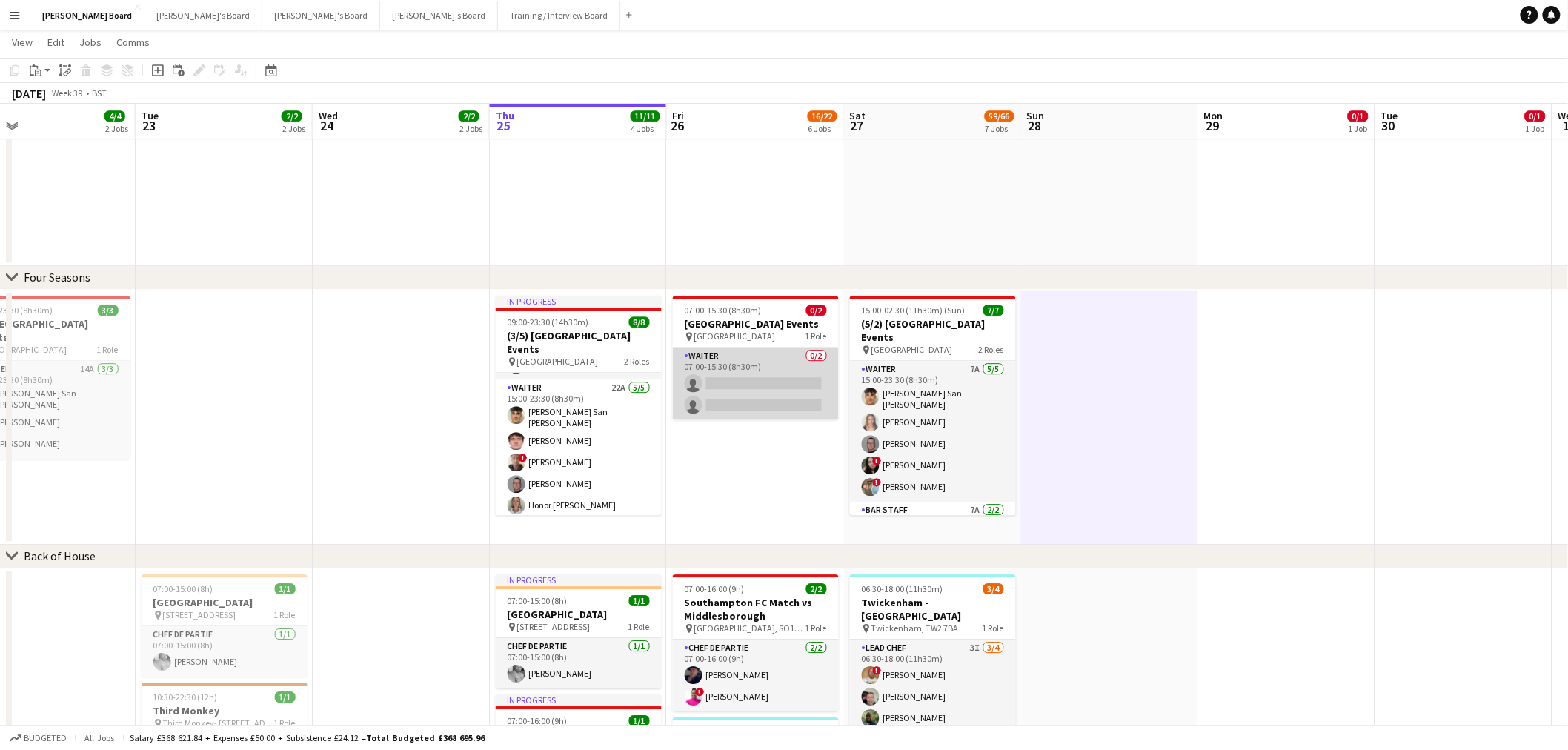
click at [775, 380] on app-card-role "Waiter 0/2 07:00-15:30 (8h30m) single-neutral-actions single-neutral-actions" at bounding box center [756, 383] width 166 height 72
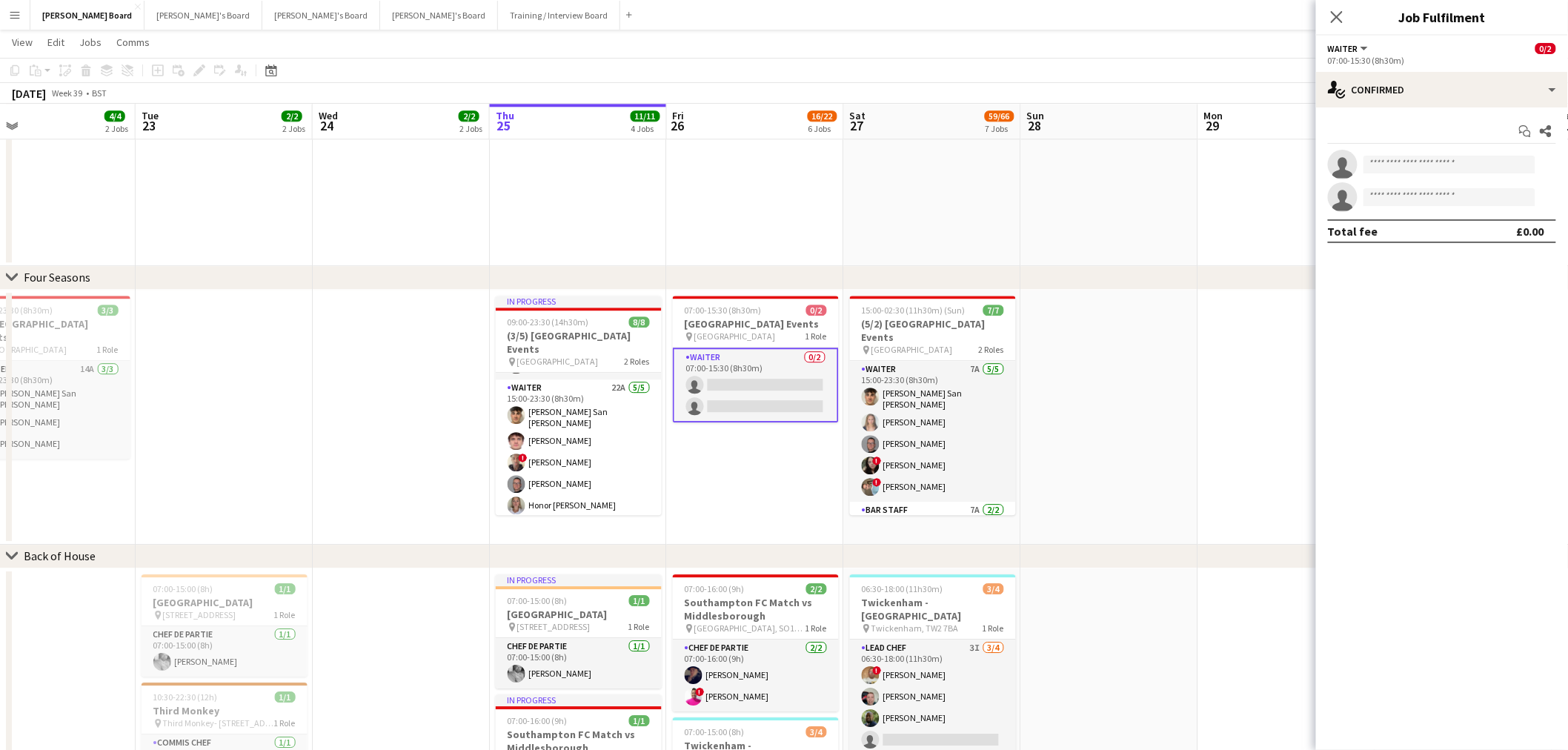
drag, startPoint x: 1166, startPoint y: 450, endPoint x: 1166, endPoint y: 443, distance: 7.0
click at [1166, 450] on app-date-cell at bounding box center [1110, 417] width 177 height 255
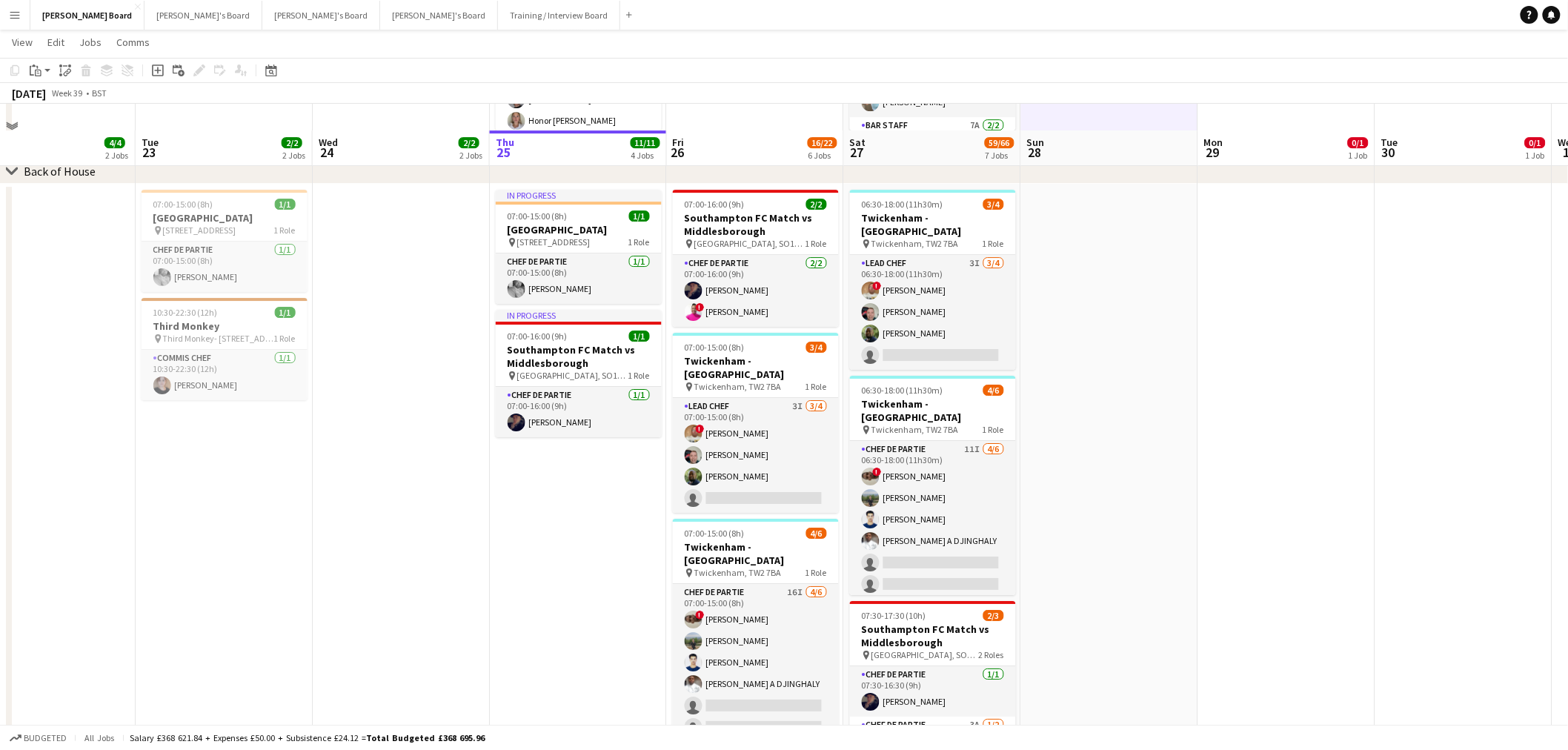
scroll to position [1976, 0]
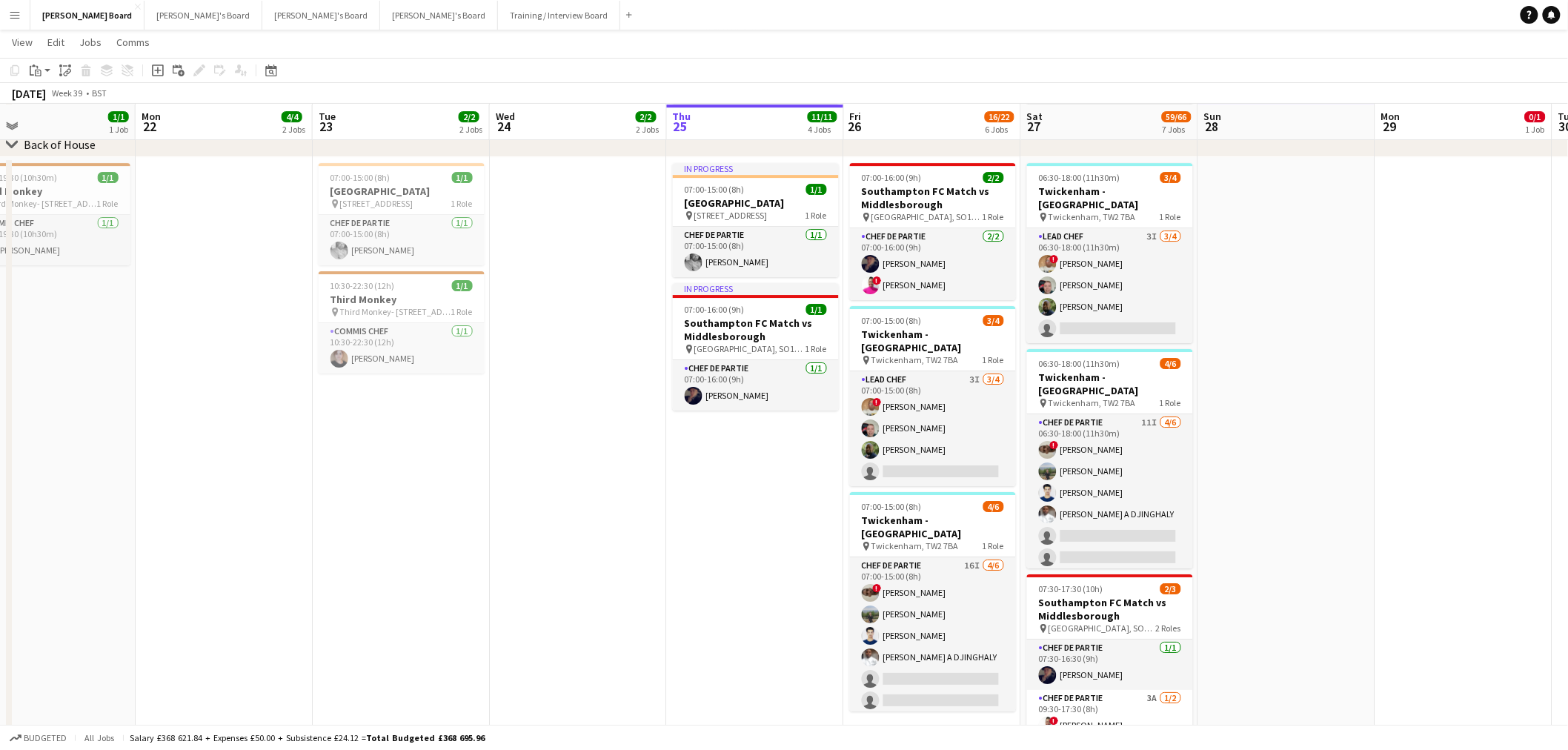
drag, startPoint x: 321, startPoint y: 468, endPoint x: 1251, endPoint y: 571, distance: 935.7
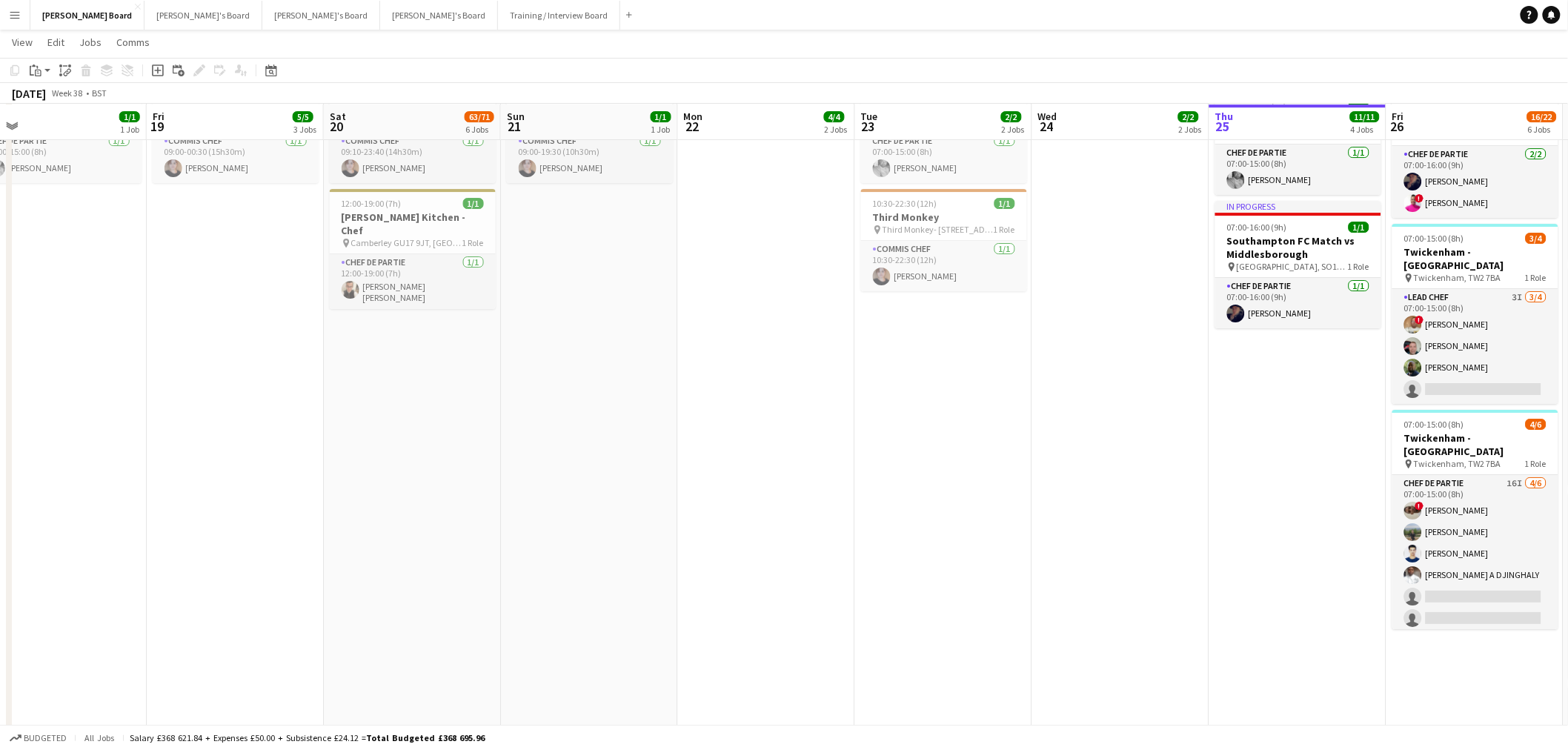
scroll to position [0, 483]
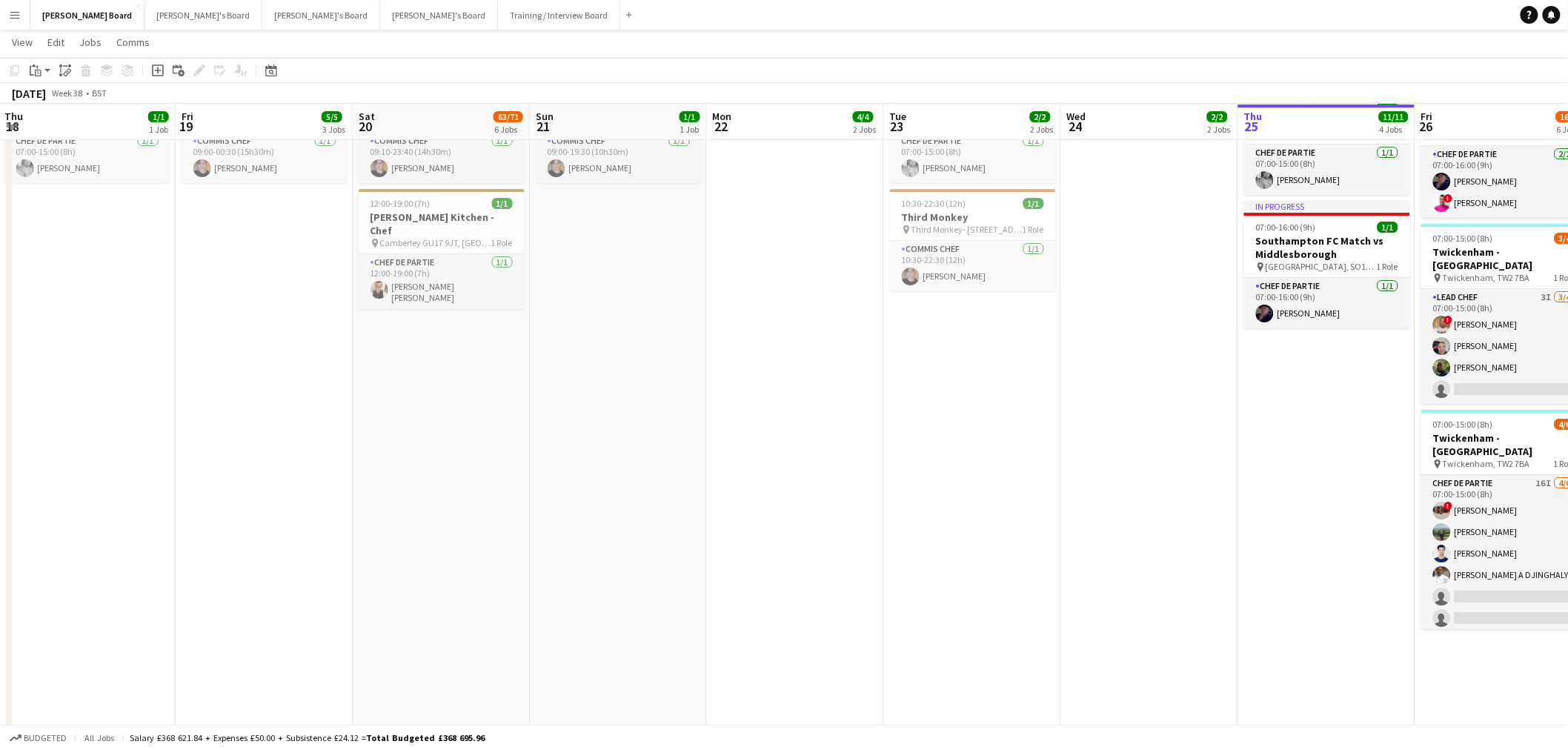
drag, startPoint x: 1091, startPoint y: 554, endPoint x: 734, endPoint y: 541, distance: 357.2
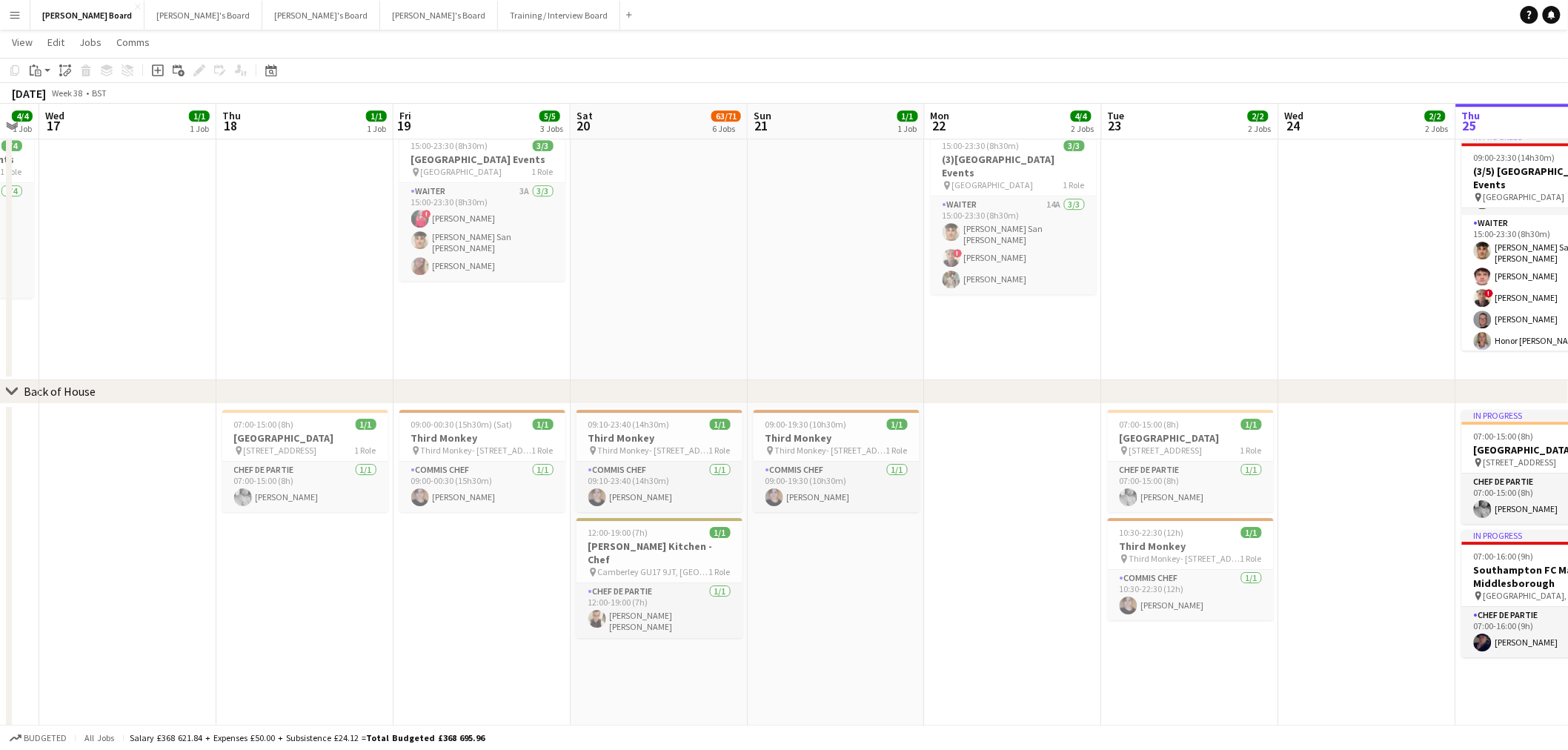
scroll to position [0, 427]
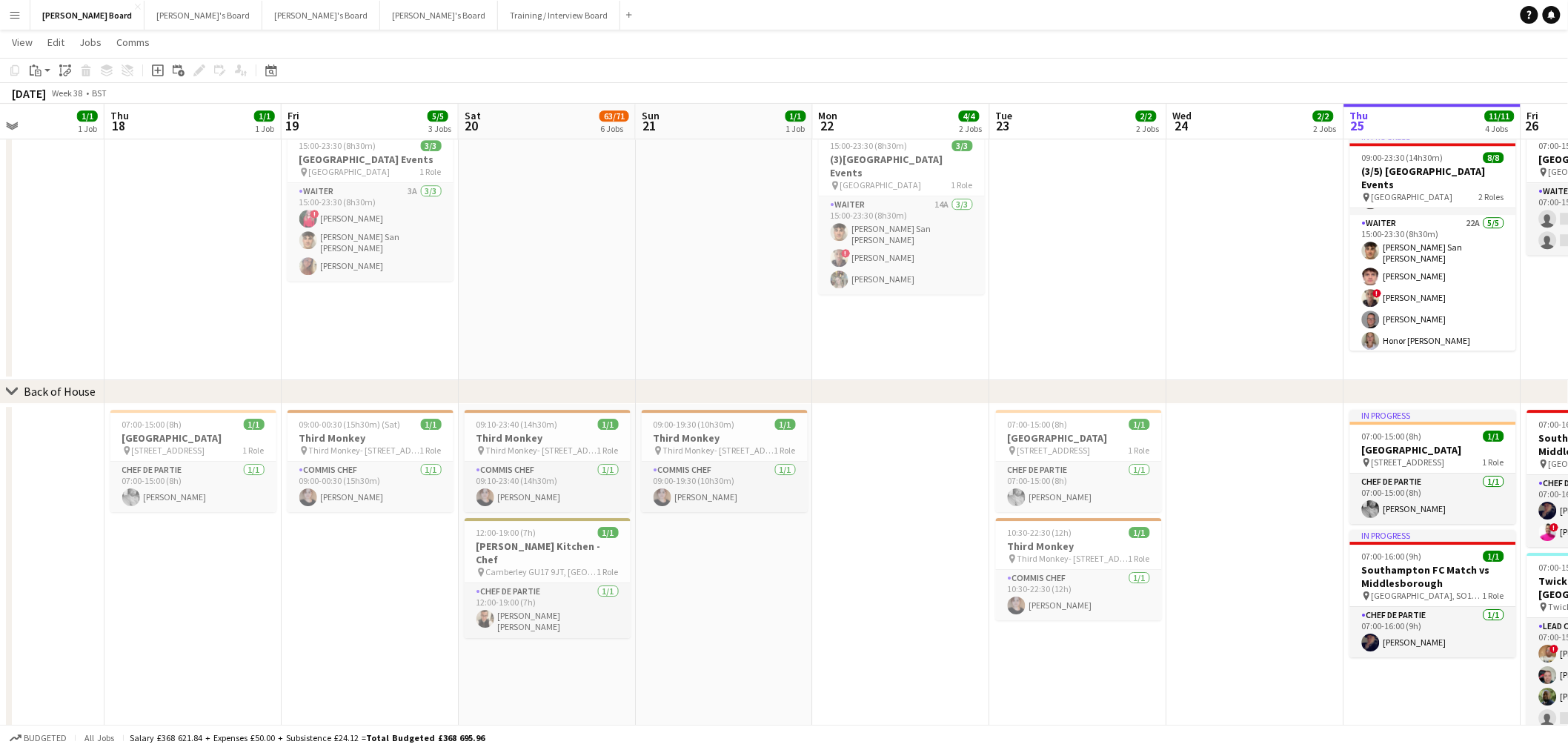
drag, startPoint x: 724, startPoint y: 328, endPoint x: 957, endPoint y: 320, distance: 233.1
drag, startPoint x: 803, startPoint y: 314, endPoint x: 1083, endPoint y: 322, distance: 280.1
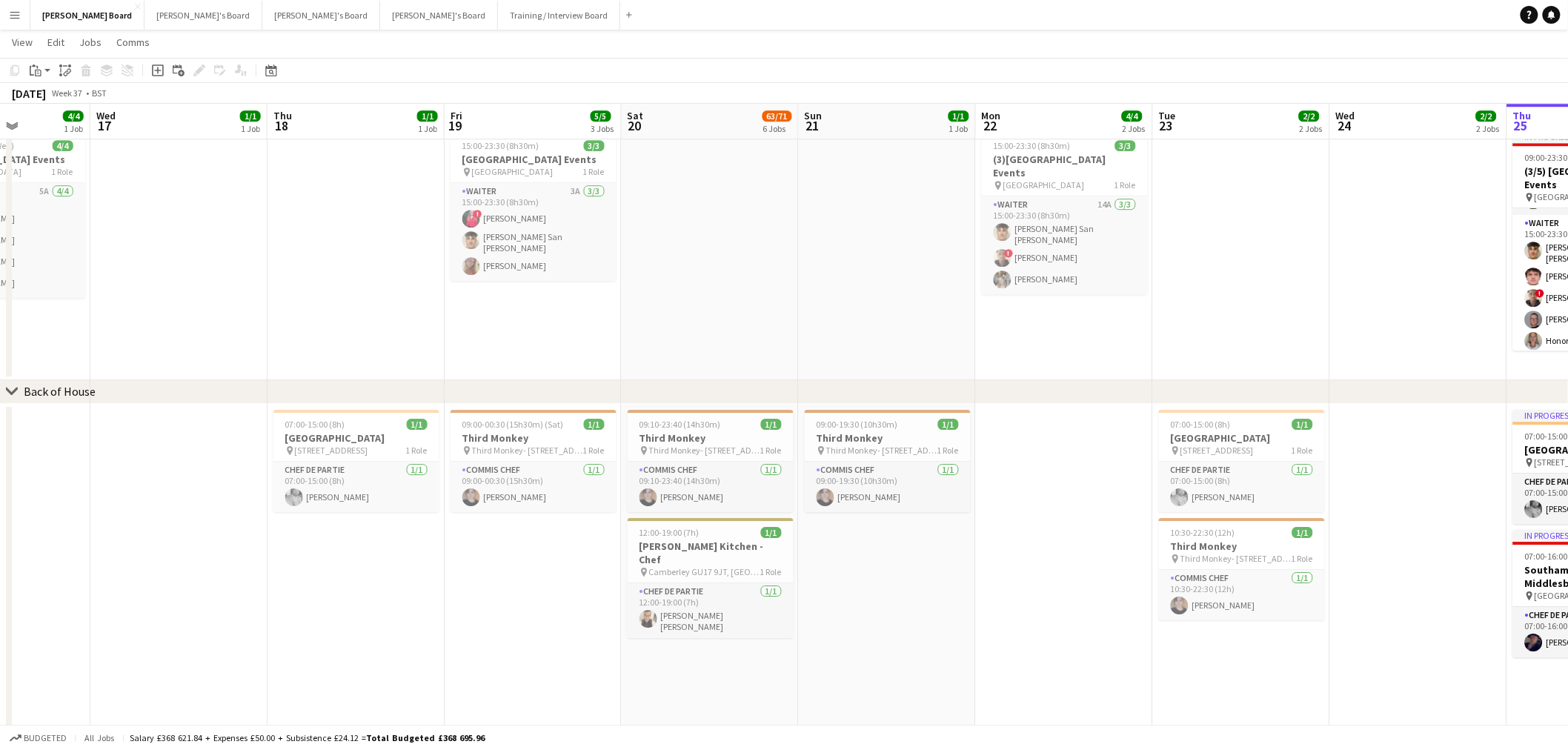
scroll to position [0, 452]
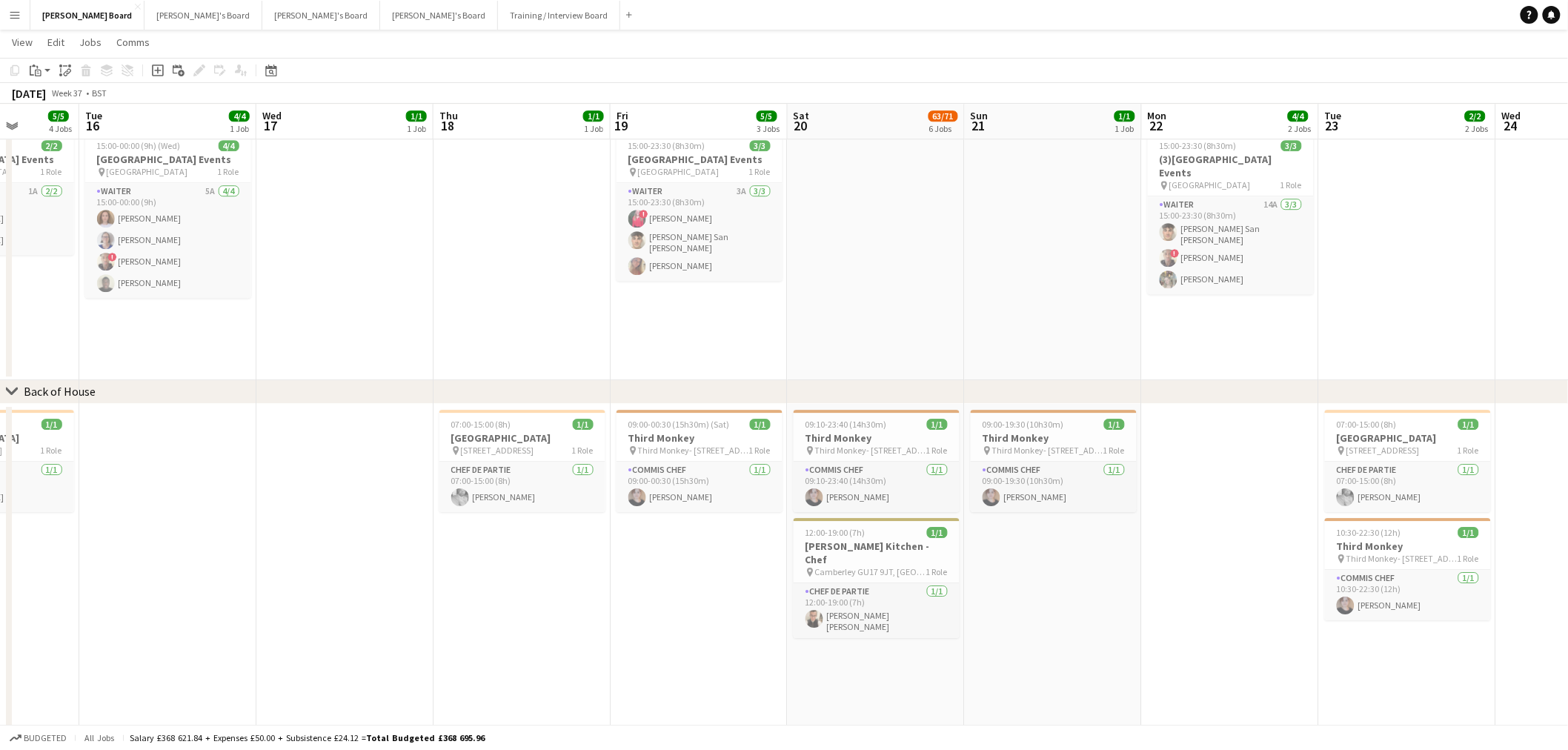
drag, startPoint x: 899, startPoint y: 308, endPoint x: 673, endPoint y: 296, distance: 226.3
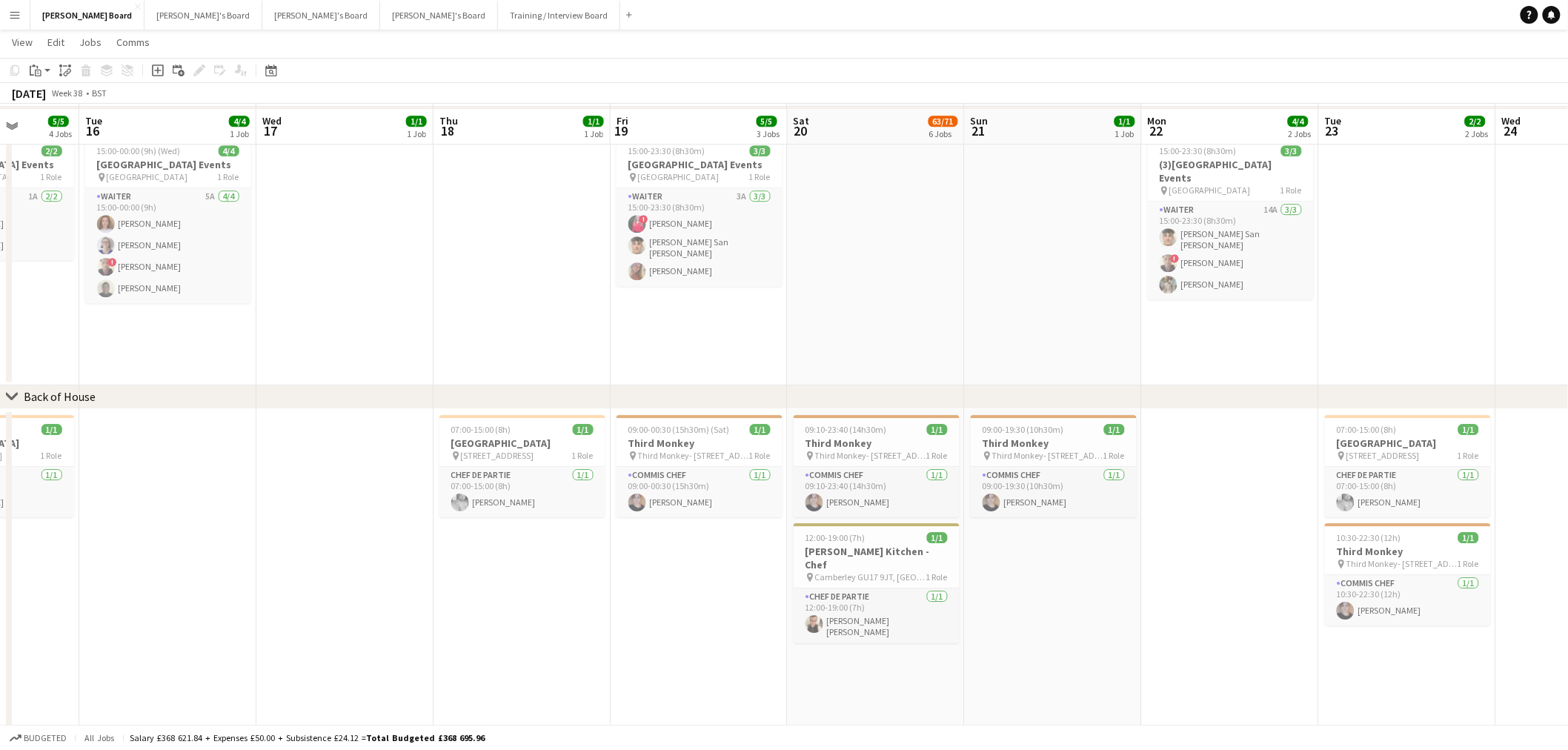
scroll to position [1647, 0]
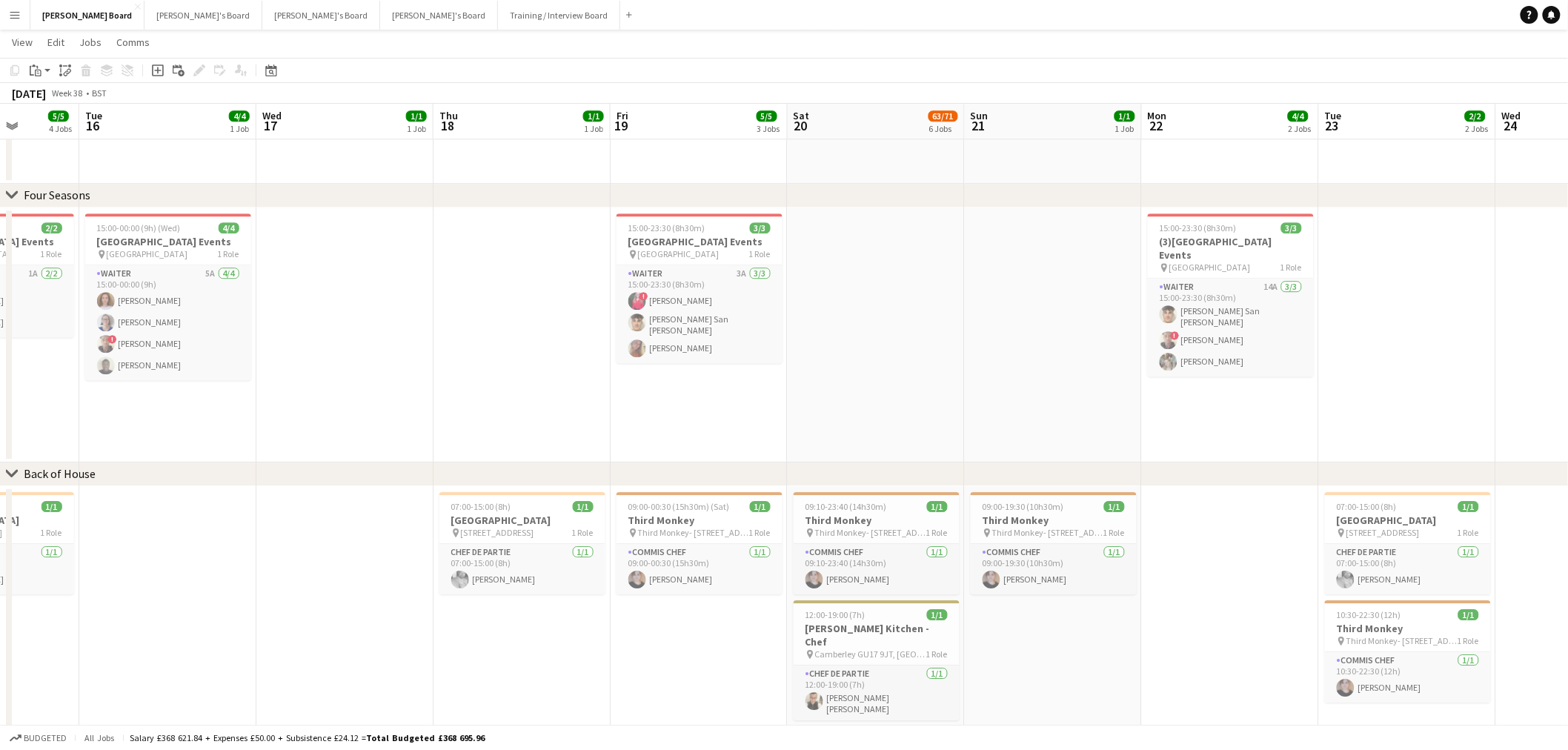
drag, startPoint x: 1229, startPoint y: 315, endPoint x: 584, endPoint y: 315, distance: 645.0
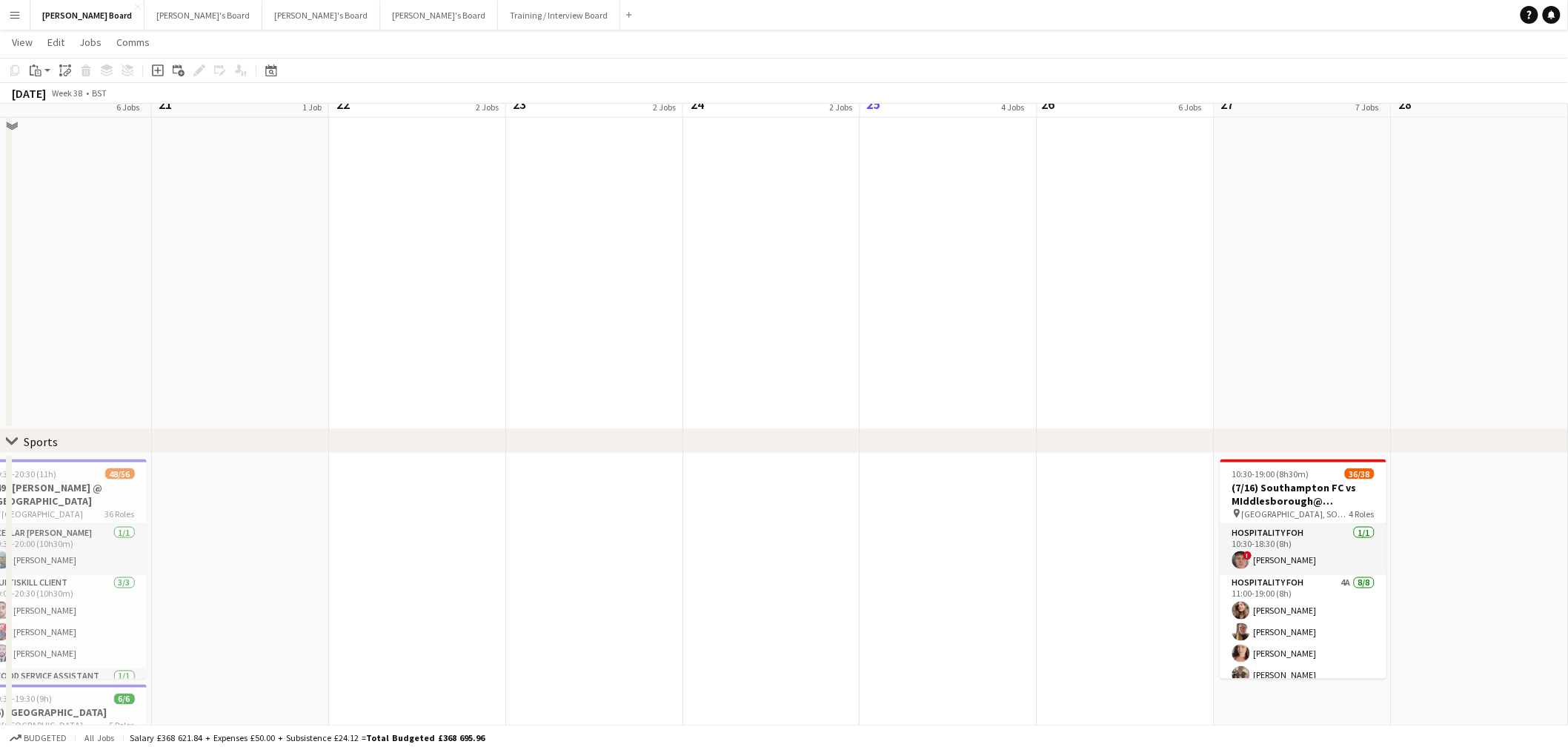
scroll to position [658, 0]
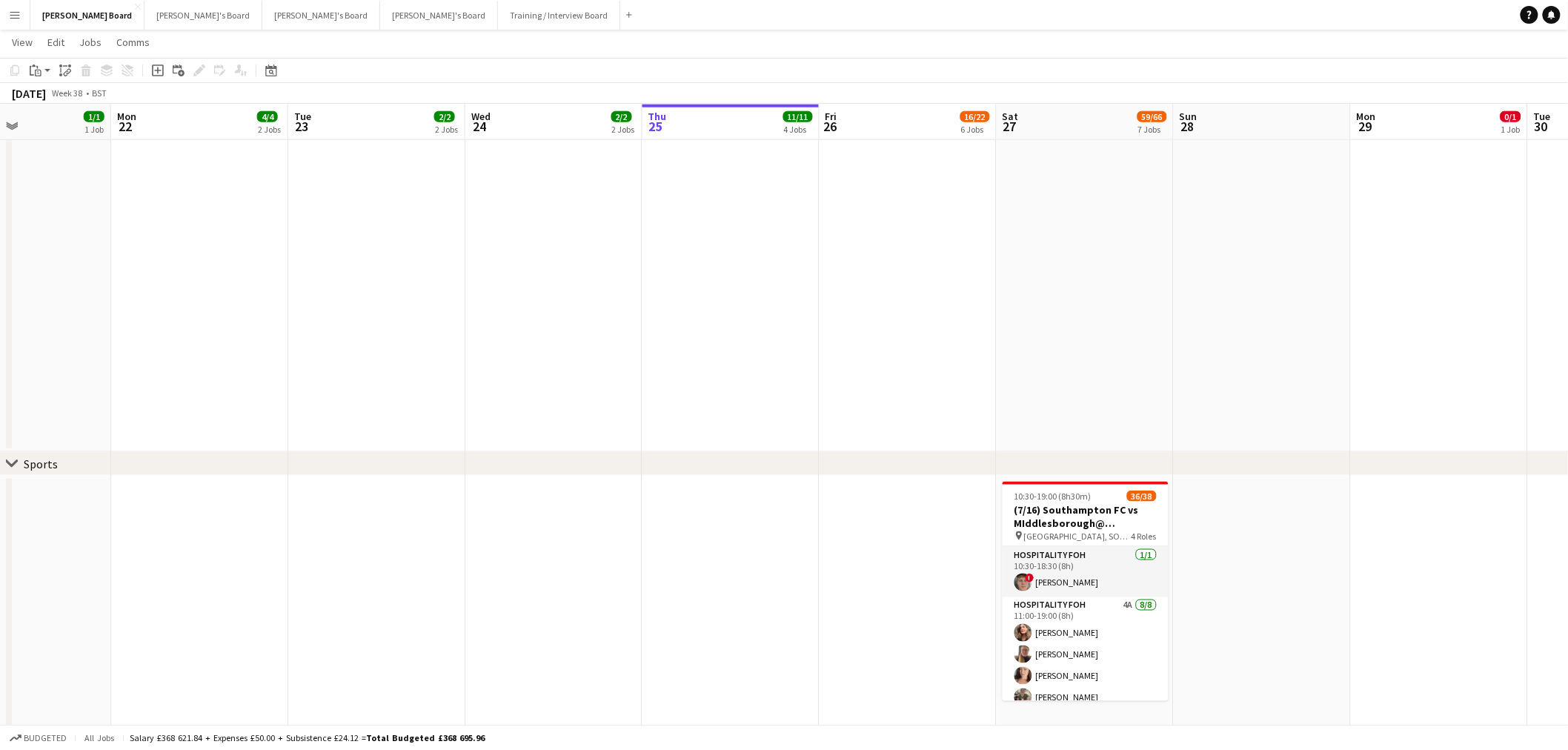
drag, startPoint x: 1497, startPoint y: 268, endPoint x: 1275, endPoint y: 241, distance: 223.6
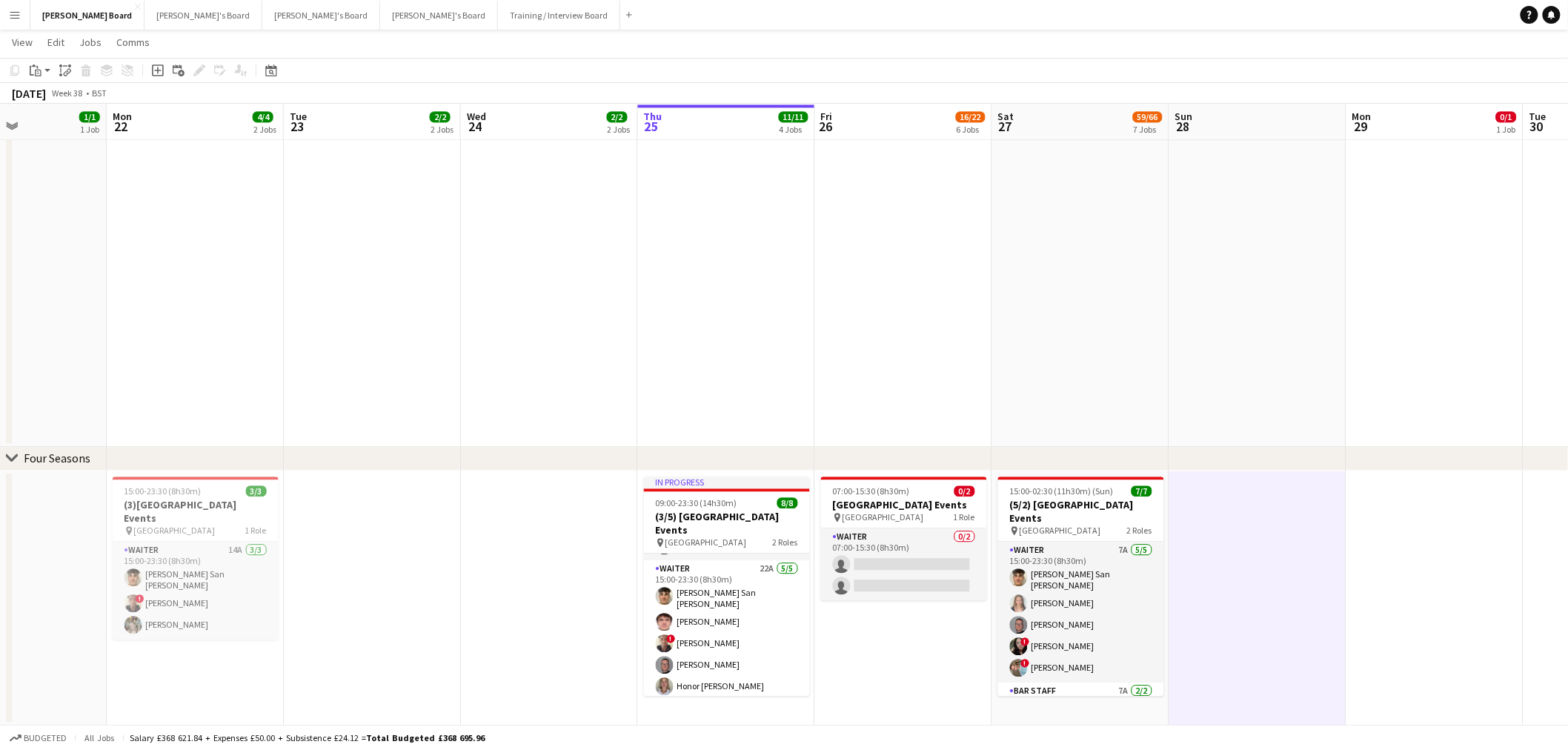
scroll to position [1564, 0]
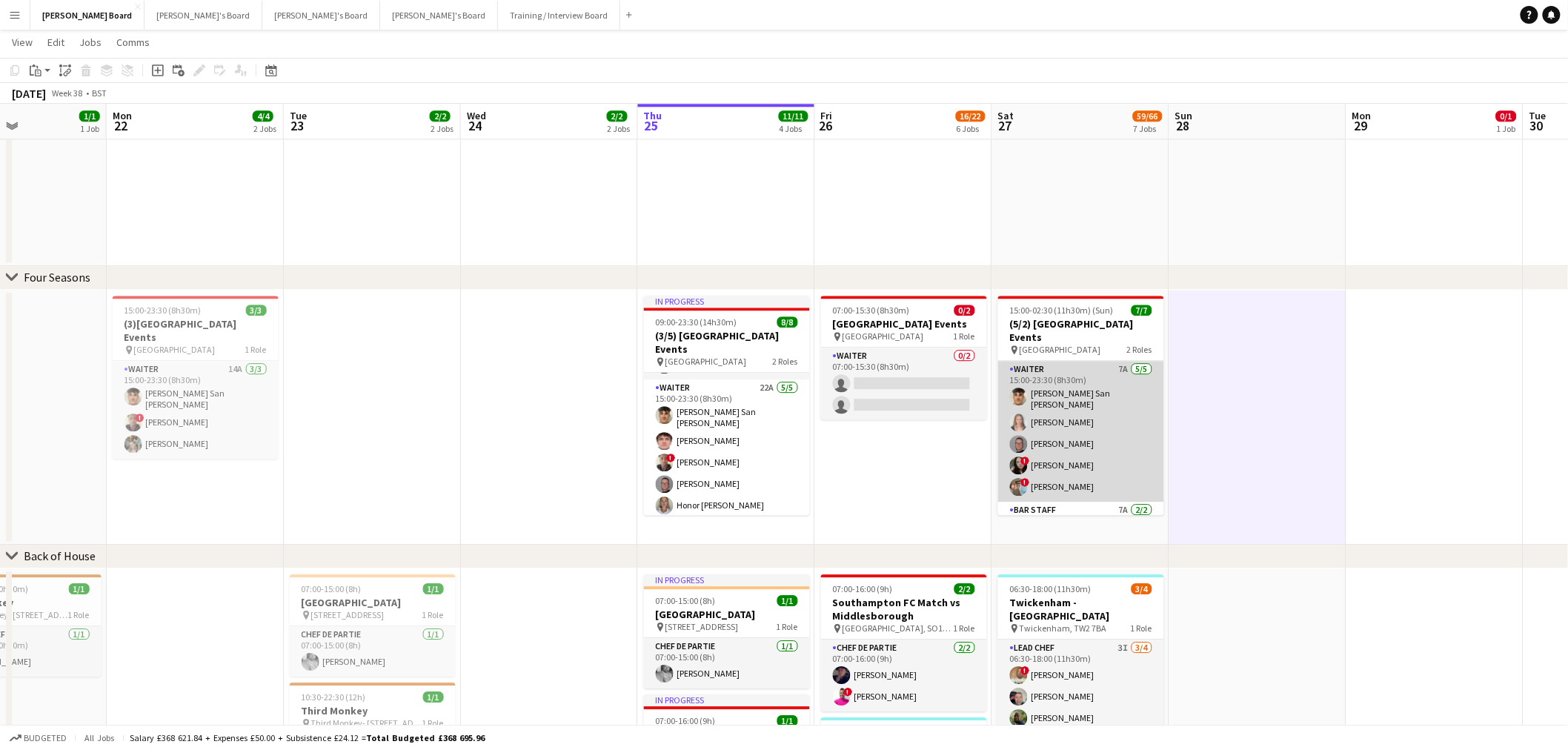
click at [1081, 442] on app-card-role "Waiter 7A [DATE] 15:00-23:30 (8h30m) [PERSON_NAME] San [PERSON_NAME] [PERSON_NA…" at bounding box center [1082, 430] width 166 height 141
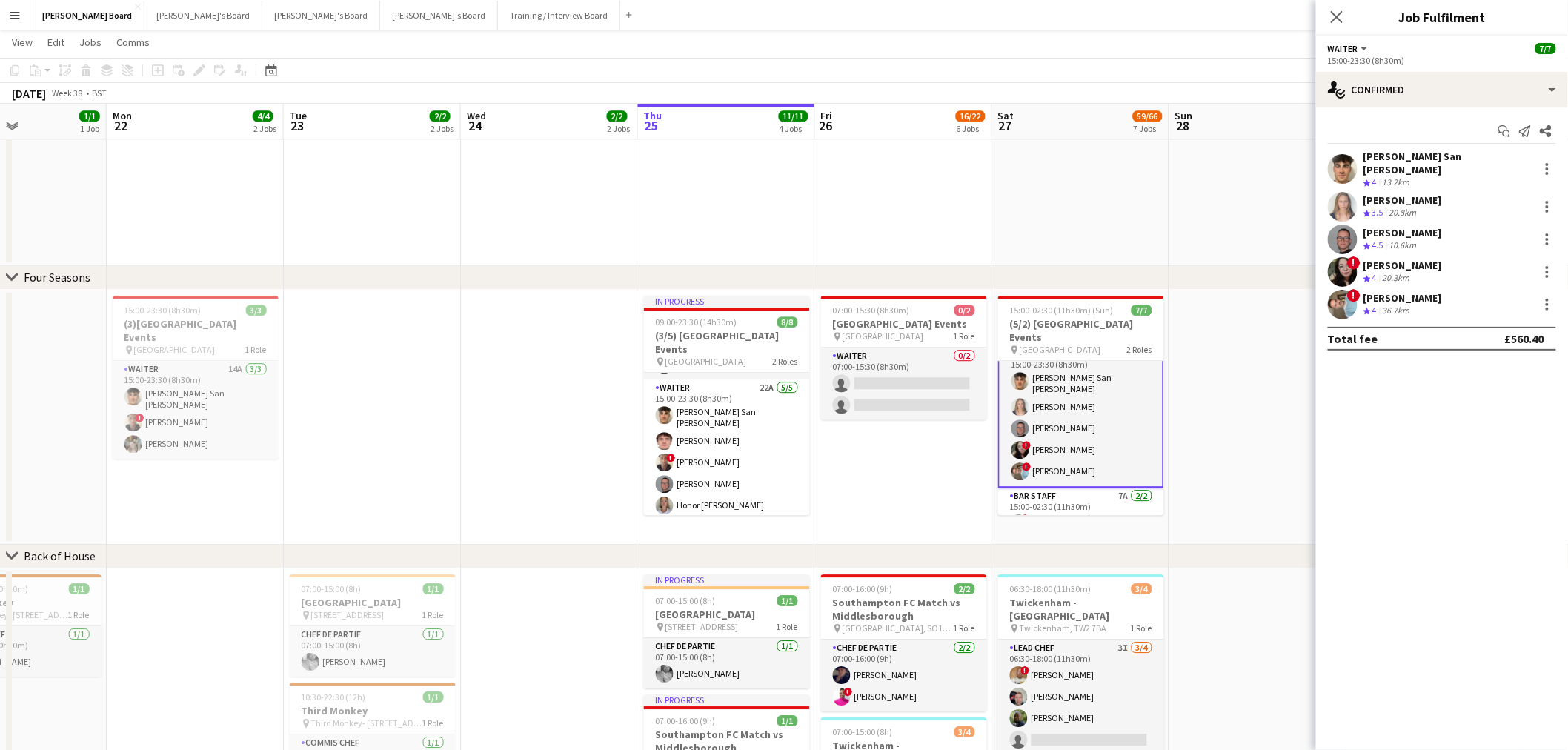
scroll to position [0, 0]
click at [1384, 239] on span "4.5" at bounding box center [1378, 245] width 11 height 11
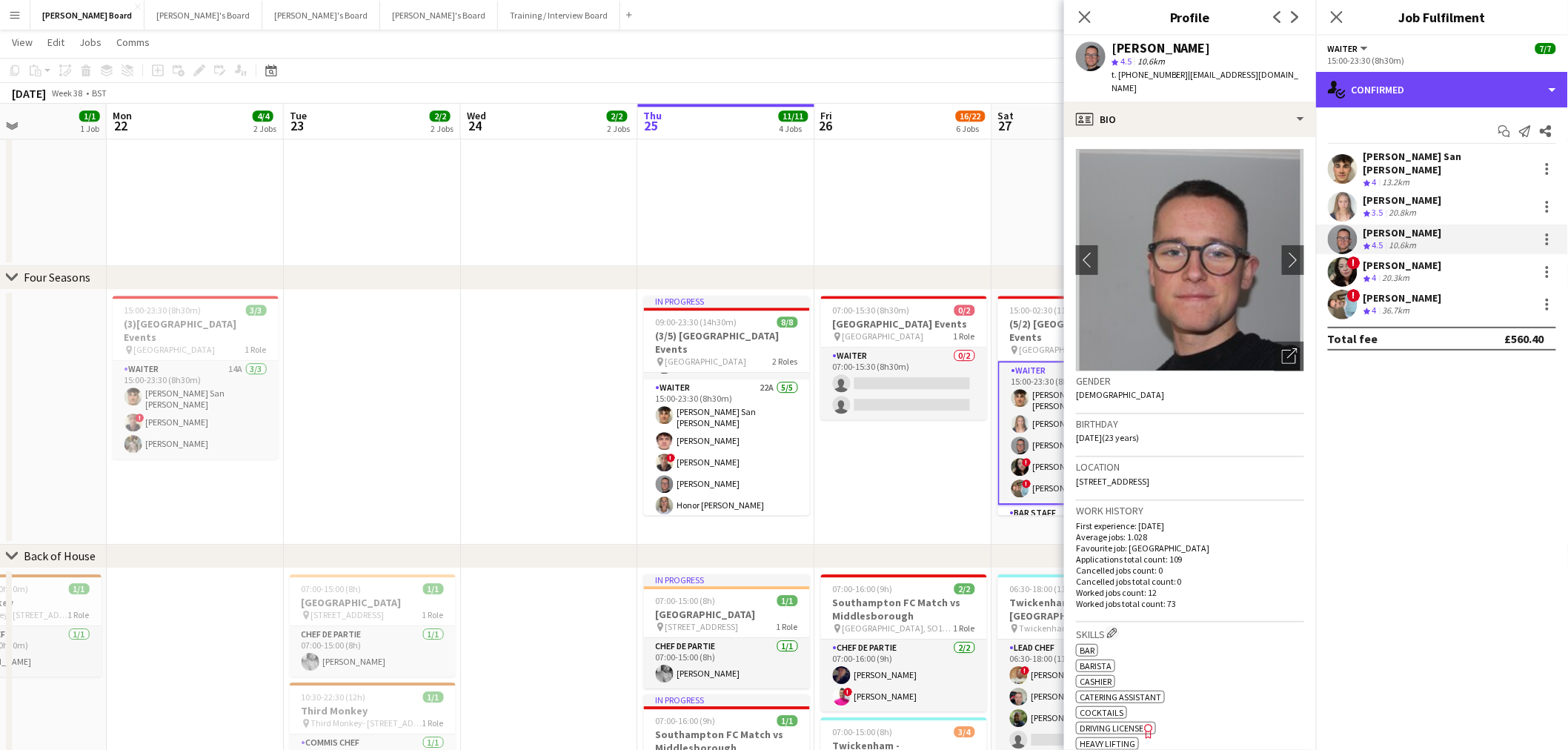
drag, startPoint x: 1438, startPoint y: 94, endPoint x: 1452, endPoint y: 110, distance: 21.3
click at [1438, 93] on div "single-neutral-actions-check-2 Confirmed" at bounding box center [1442, 89] width 252 height 35
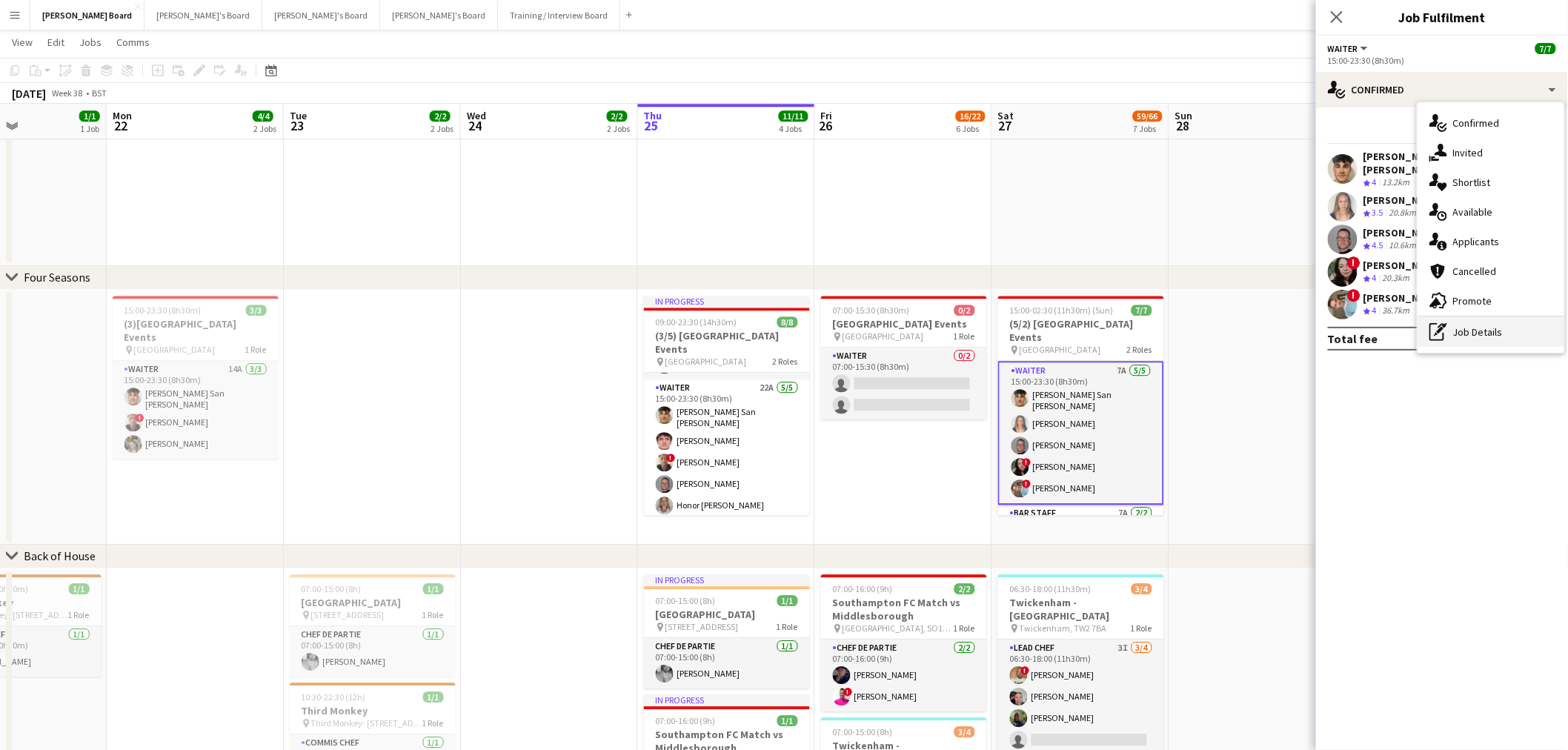
click at [1528, 320] on div "pen-write Job Details" at bounding box center [1492, 332] width 147 height 30
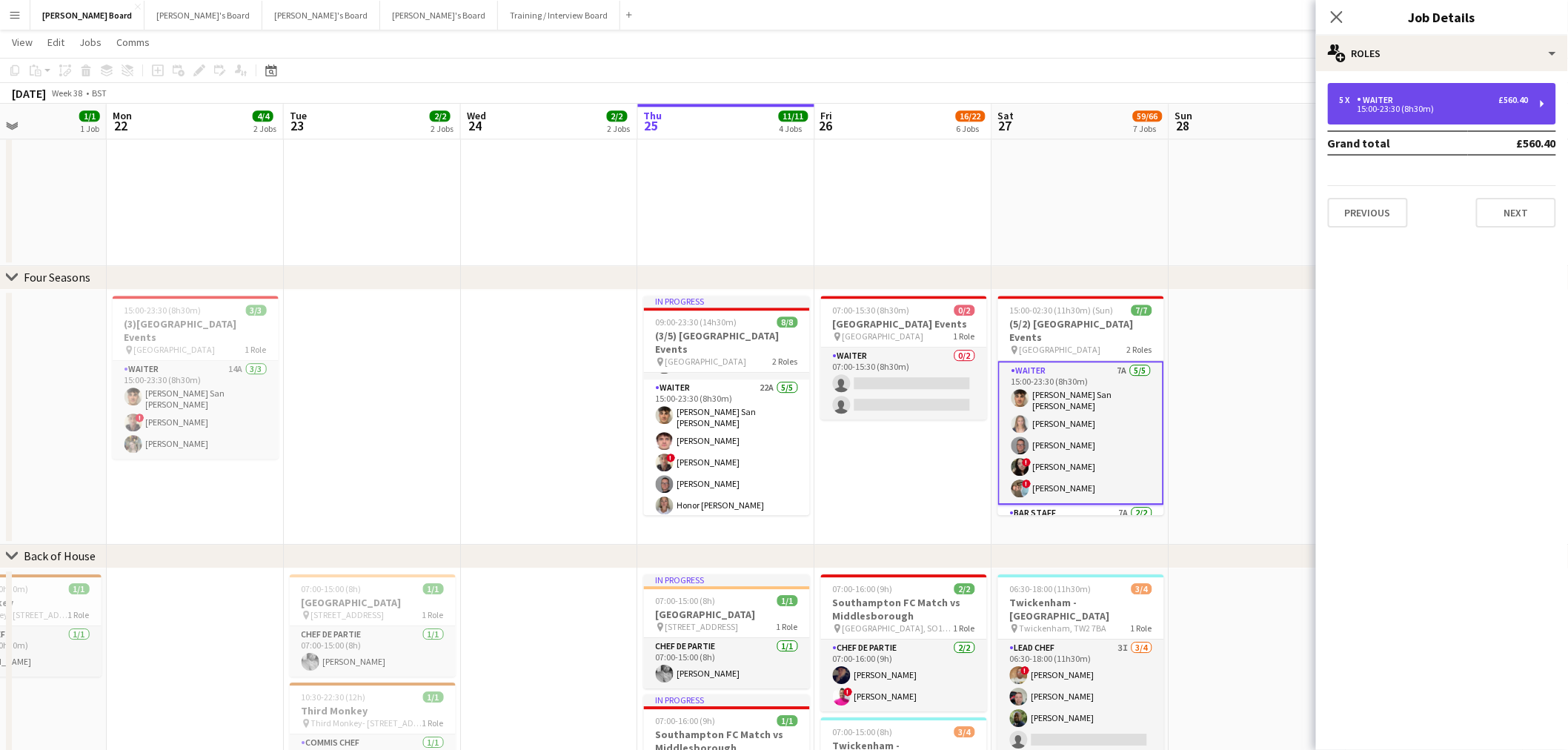
click at [1414, 110] on div "15:00-23:30 (8h30m)" at bounding box center [1434, 109] width 189 height 7
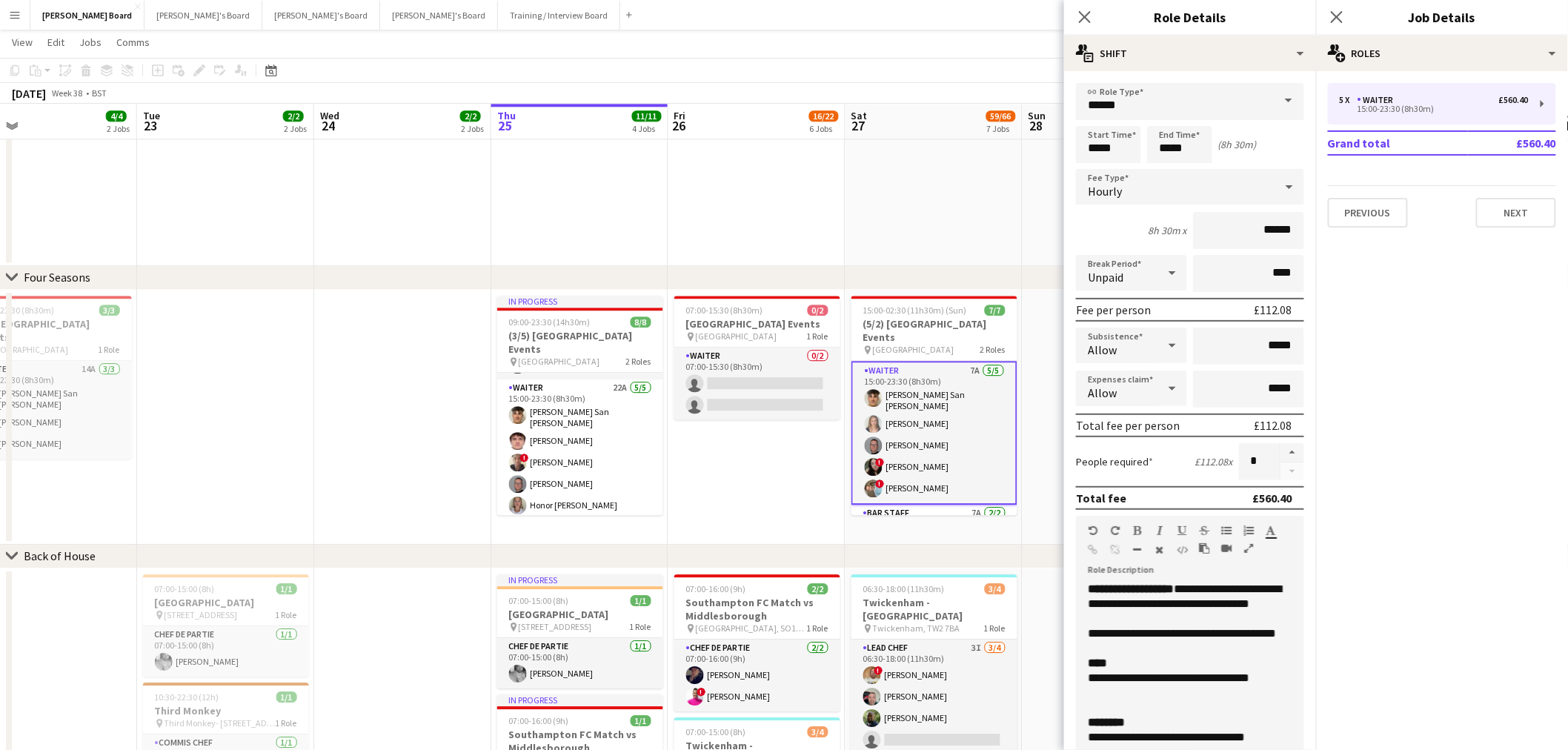
scroll to position [0, 591]
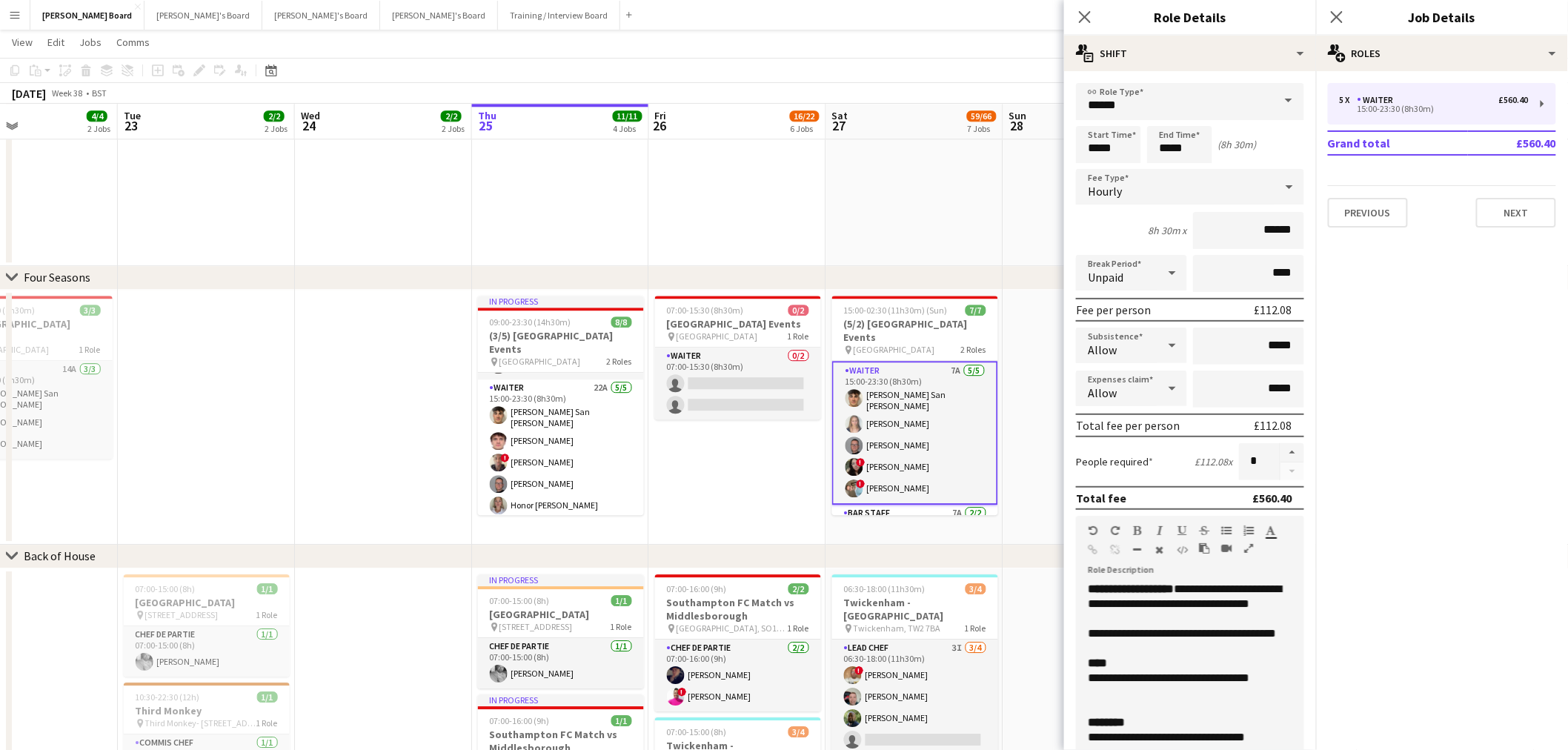
drag, startPoint x: 1026, startPoint y: 219, endPoint x: 860, endPoint y: 195, distance: 167.7
click at [860, 195] on app-calendar-viewport "Fri 19 5/5 3 Jobs Sat 20 63/71 6 Jobs Sun 21 1/1 1 Job Mon 22 4/4 2 Jobs Tue 23…" at bounding box center [784, 49] width 1568 height 3112
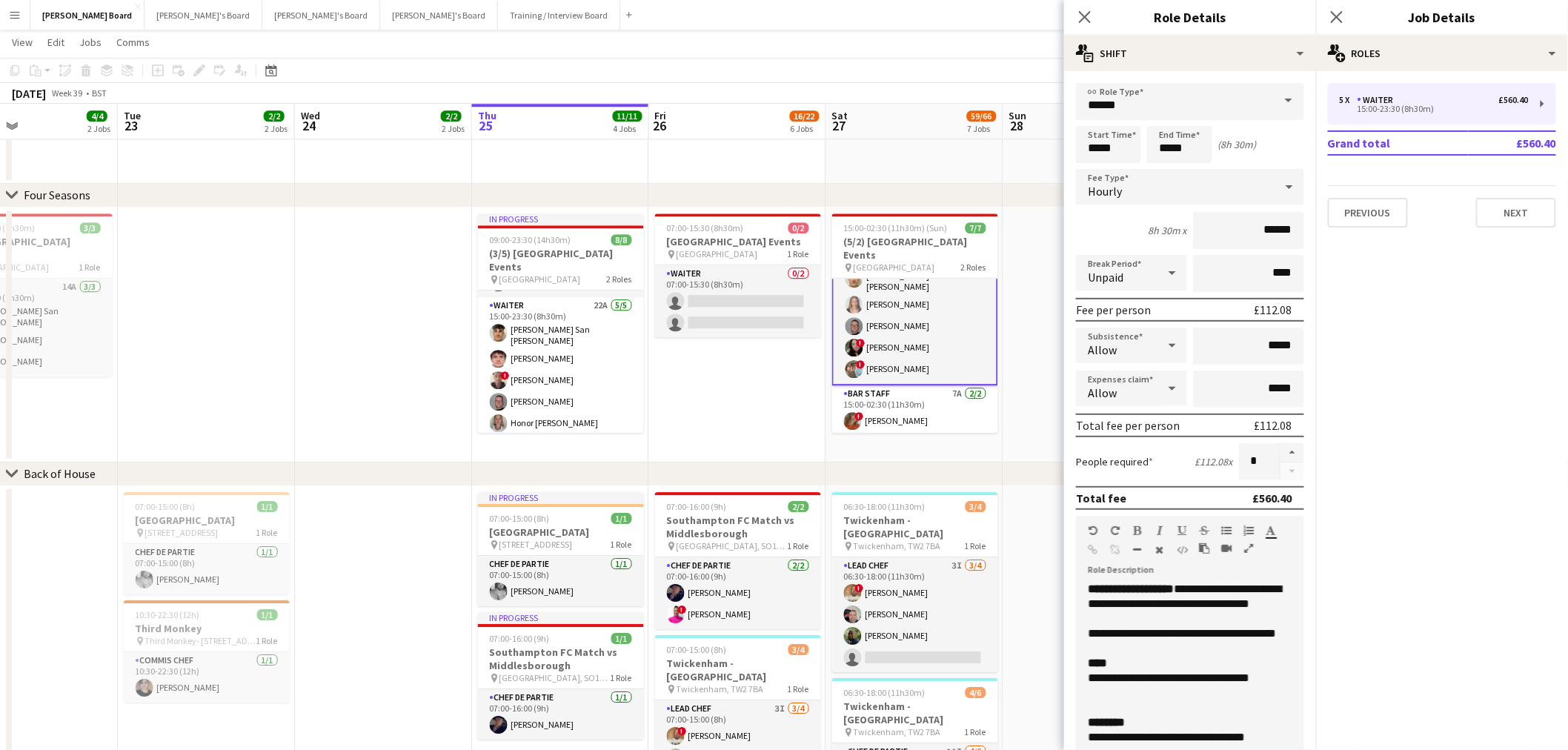
scroll to position [56, 0]
click at [934, 326] on app-card-role "Waiter 7A [DATE] 15:00-23:30 (8h30m) [PERSON_NAME] San [PERSON_NAME] [PERSON_NA…" at bounding box center [915, 294] width 166 height 143
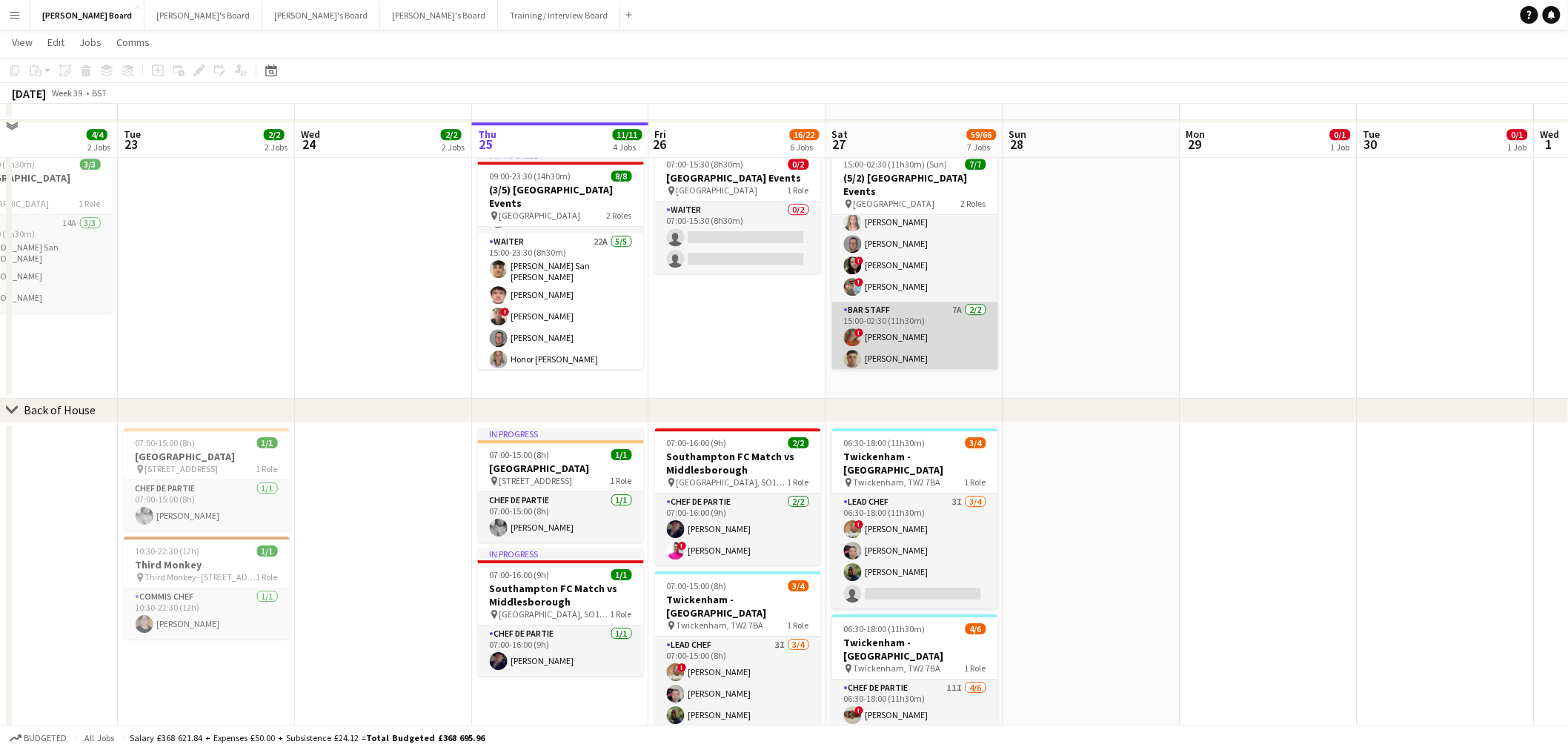
scroll to position [1729, 0]
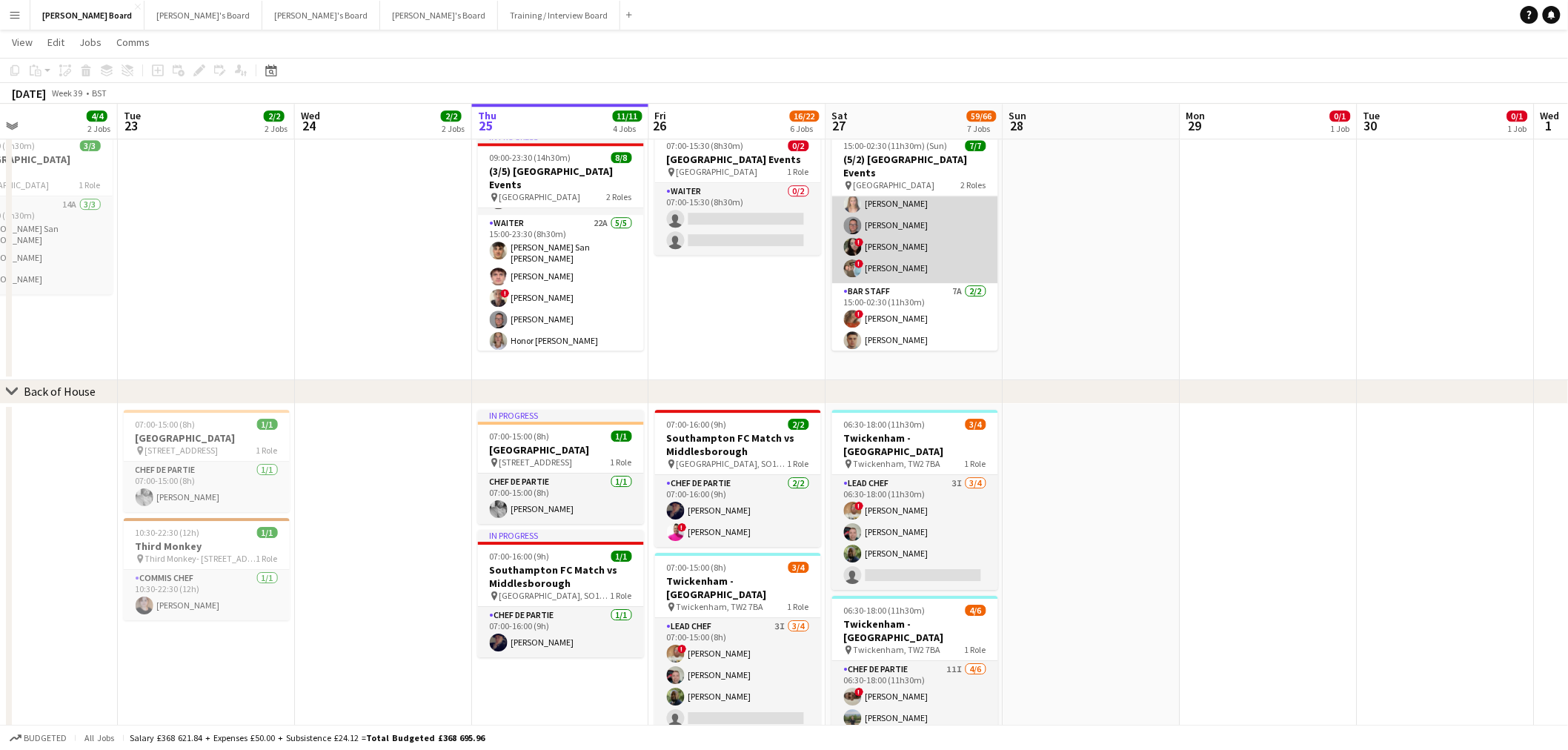
click at [901, 226] on app-card-role "Waiter 7A [DATE] 15:00-23:30 (8h30m) [PERSON_NAME] San [PERSON_NAME] [PERSON_NA…" at bounding box center [915, 212] width 166 height 141
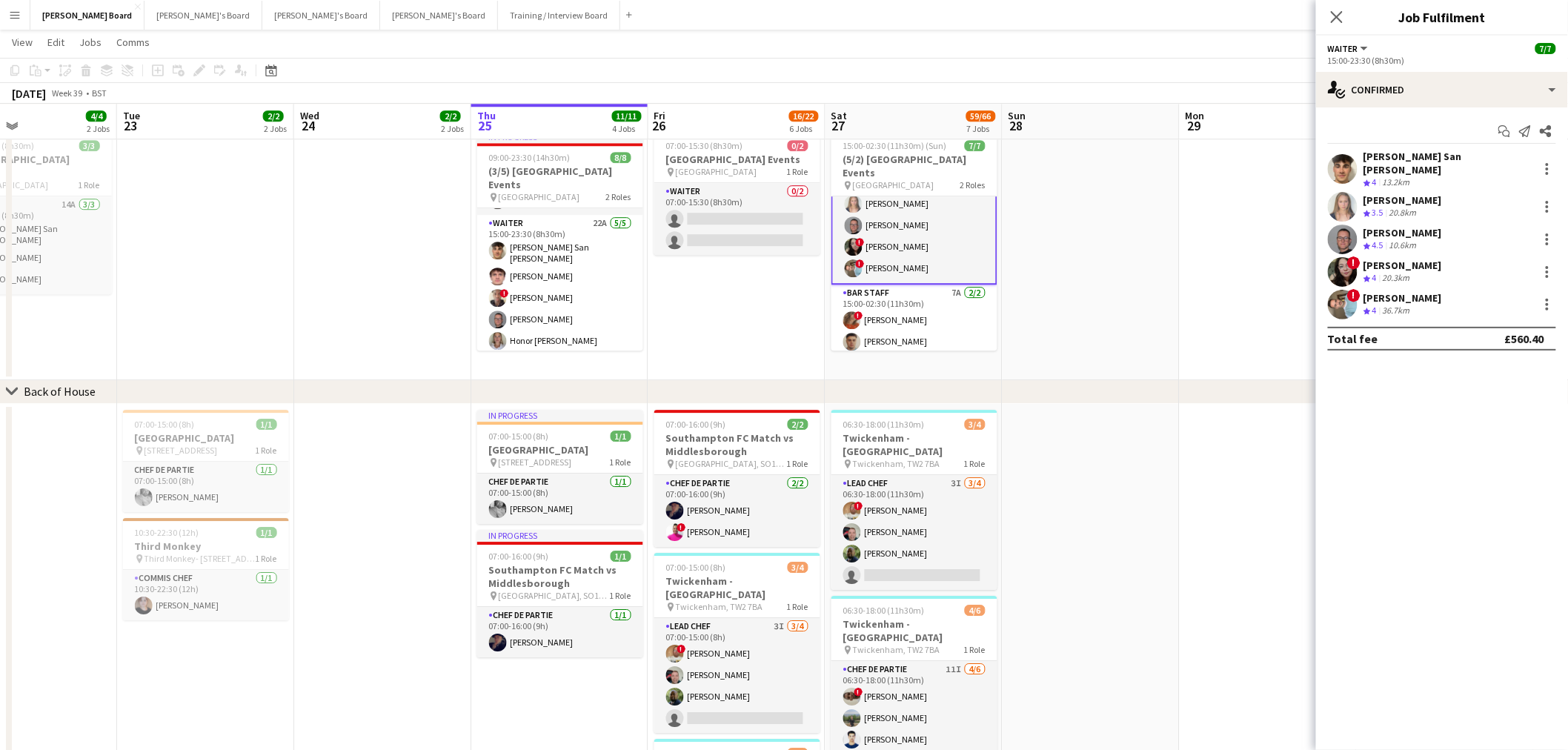
click at [1399, 239] on div "10.6km" at bounding box center [1403, 246] width 34 height 13
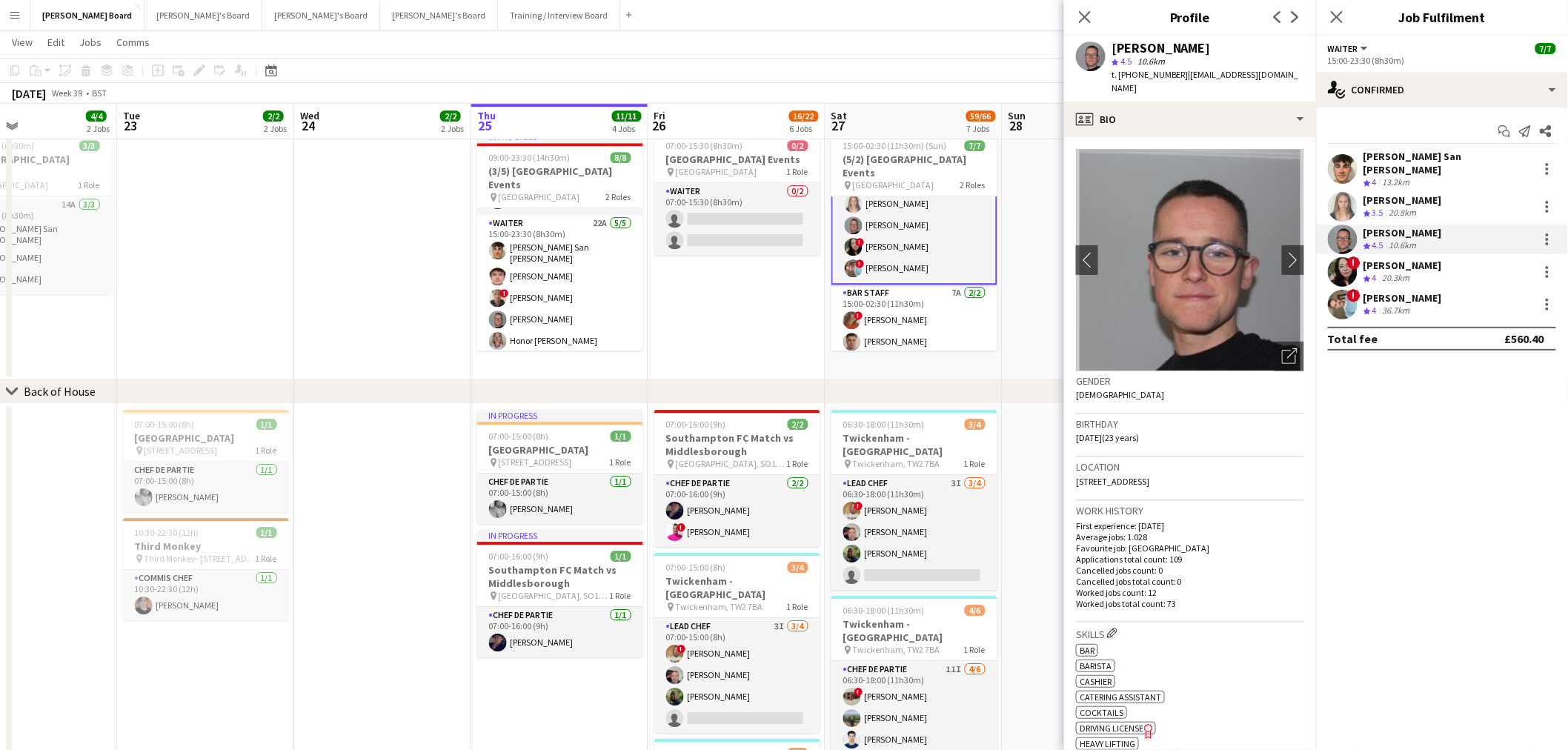
click at [1401, 272] on div "20.3km" at bounding box center [1397, 279] width 34 height 13
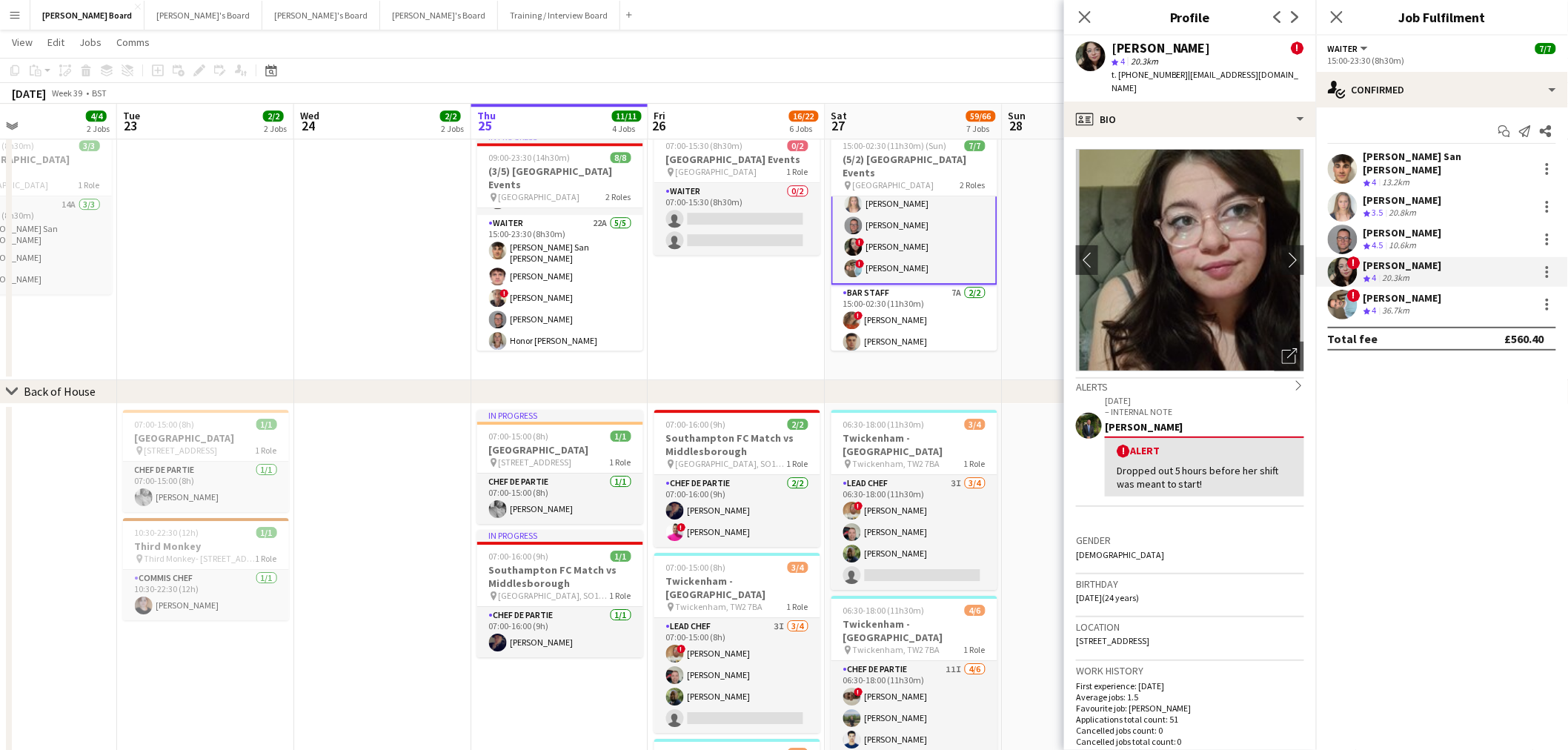
click at [1392, 305] on div "36.7km" at bounding box center [1397, 311] width 34 height 13
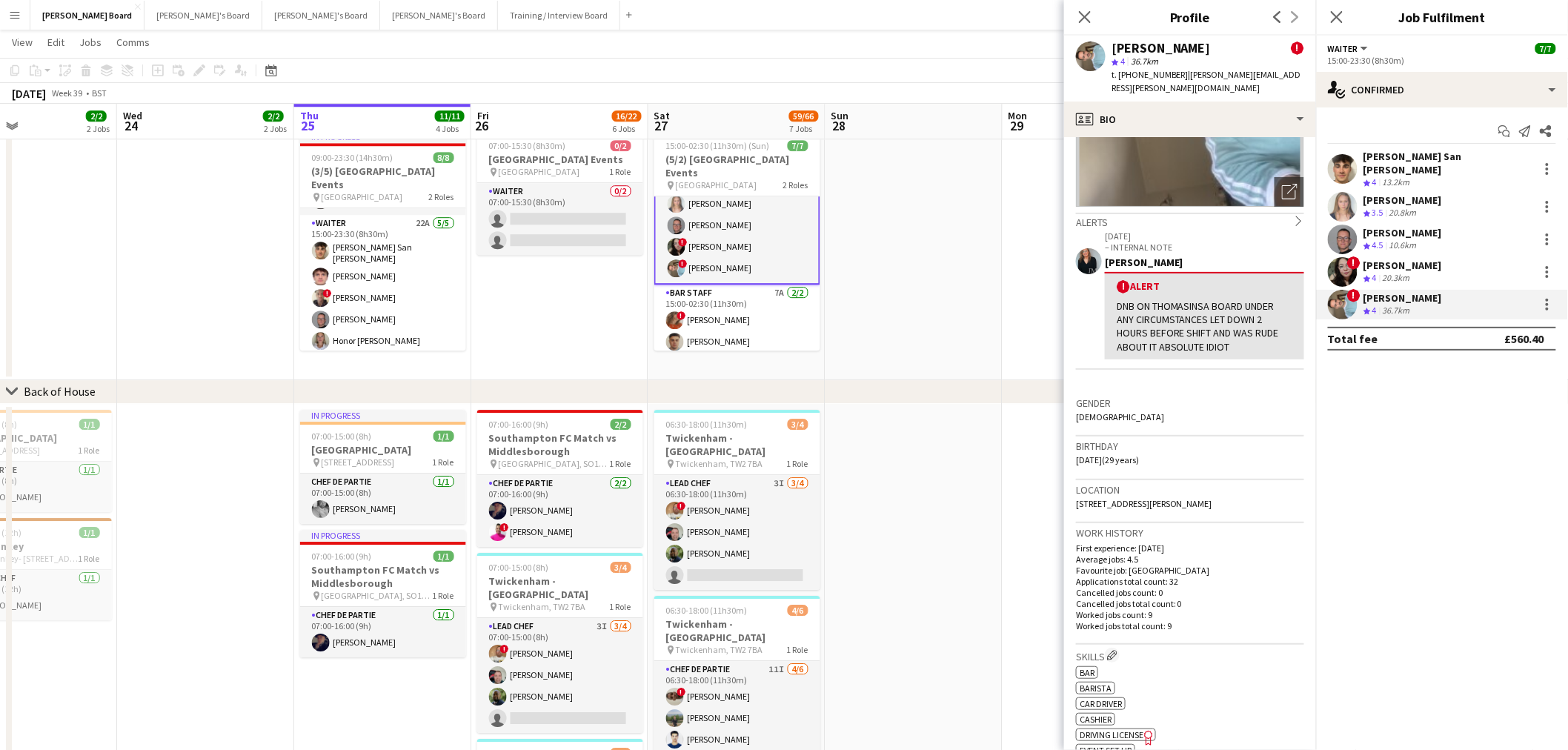
scroll to position [0, 441]
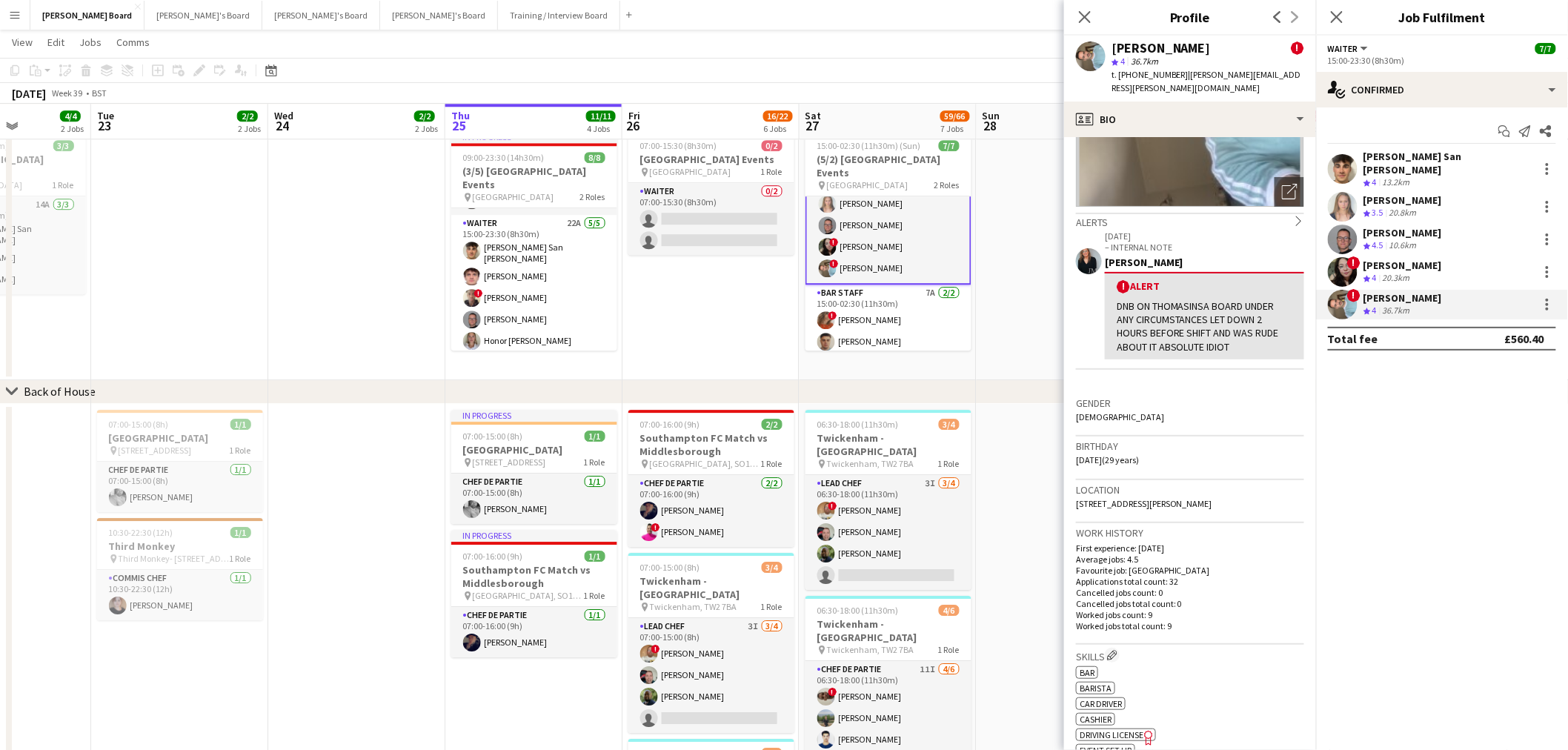
drag, startPoint x: 569, startPoint y: 393, endPoint x: 567, endPoint y: 506, distance: 113.0
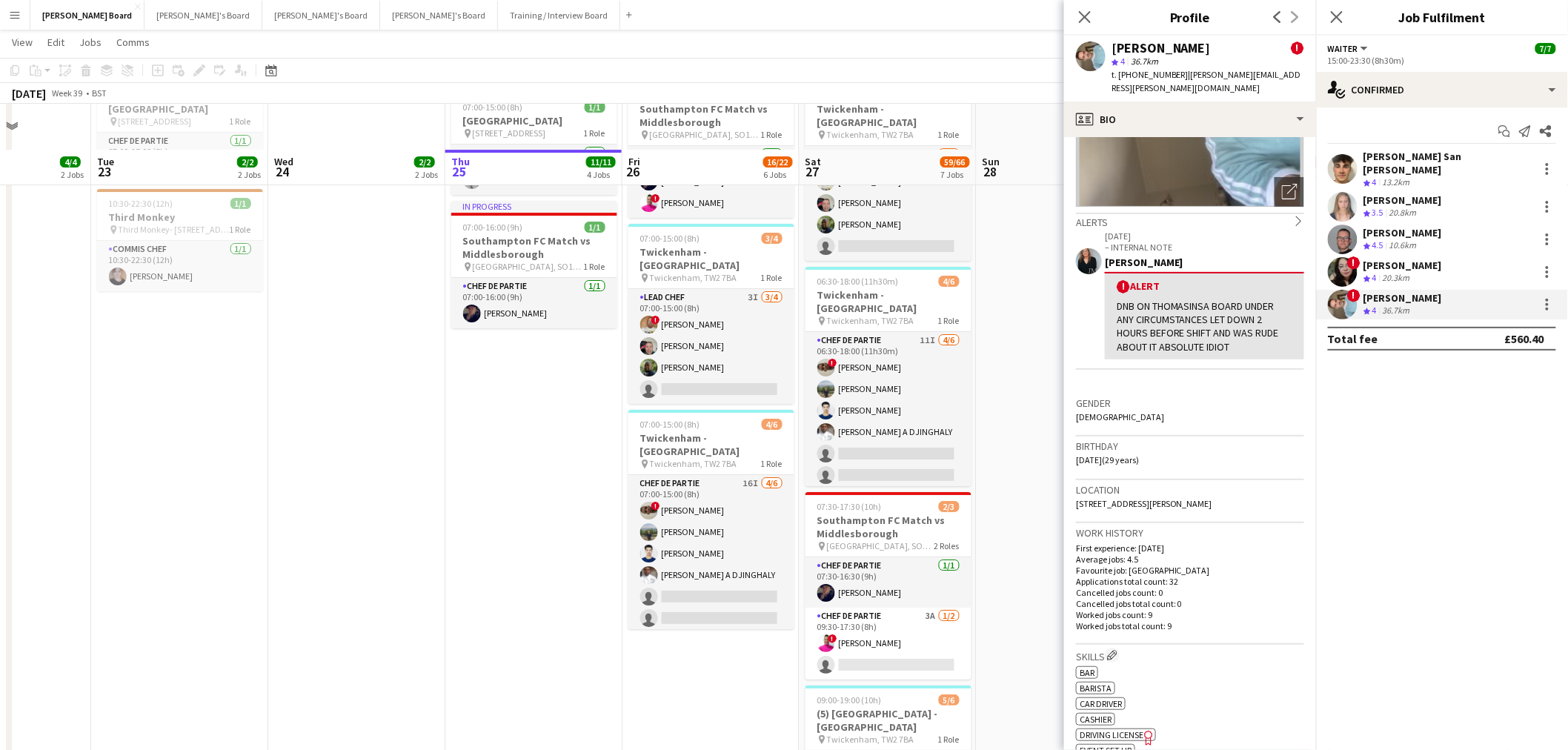
scroll to position [2224, 0]
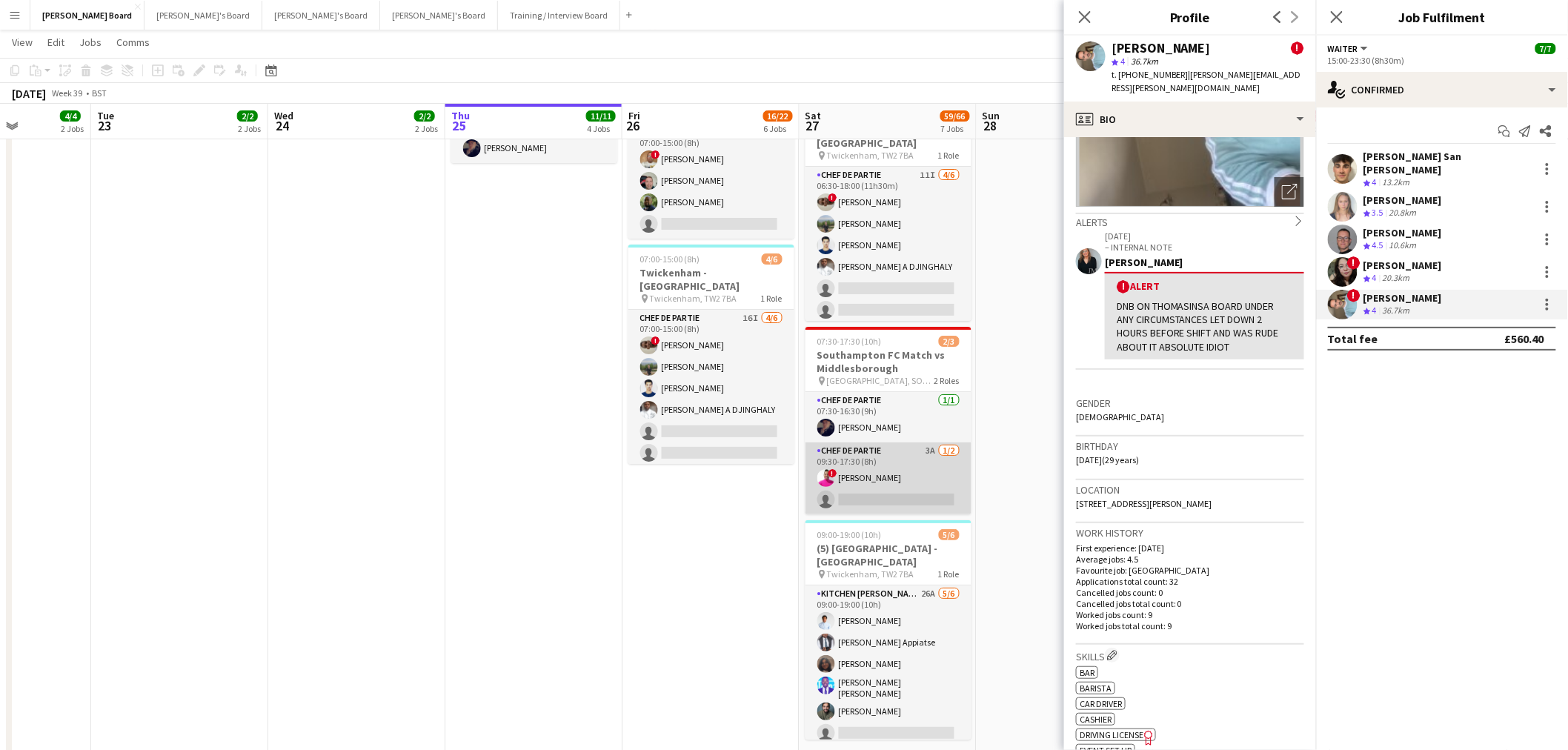
click at [894, 443] on app-card-role "Chef de Partie 3A 1/2 09:30-17:30 (8h) ! Tendai Mawire single-neutral-actions" at bounding box center [889, 478] width 166 height 72
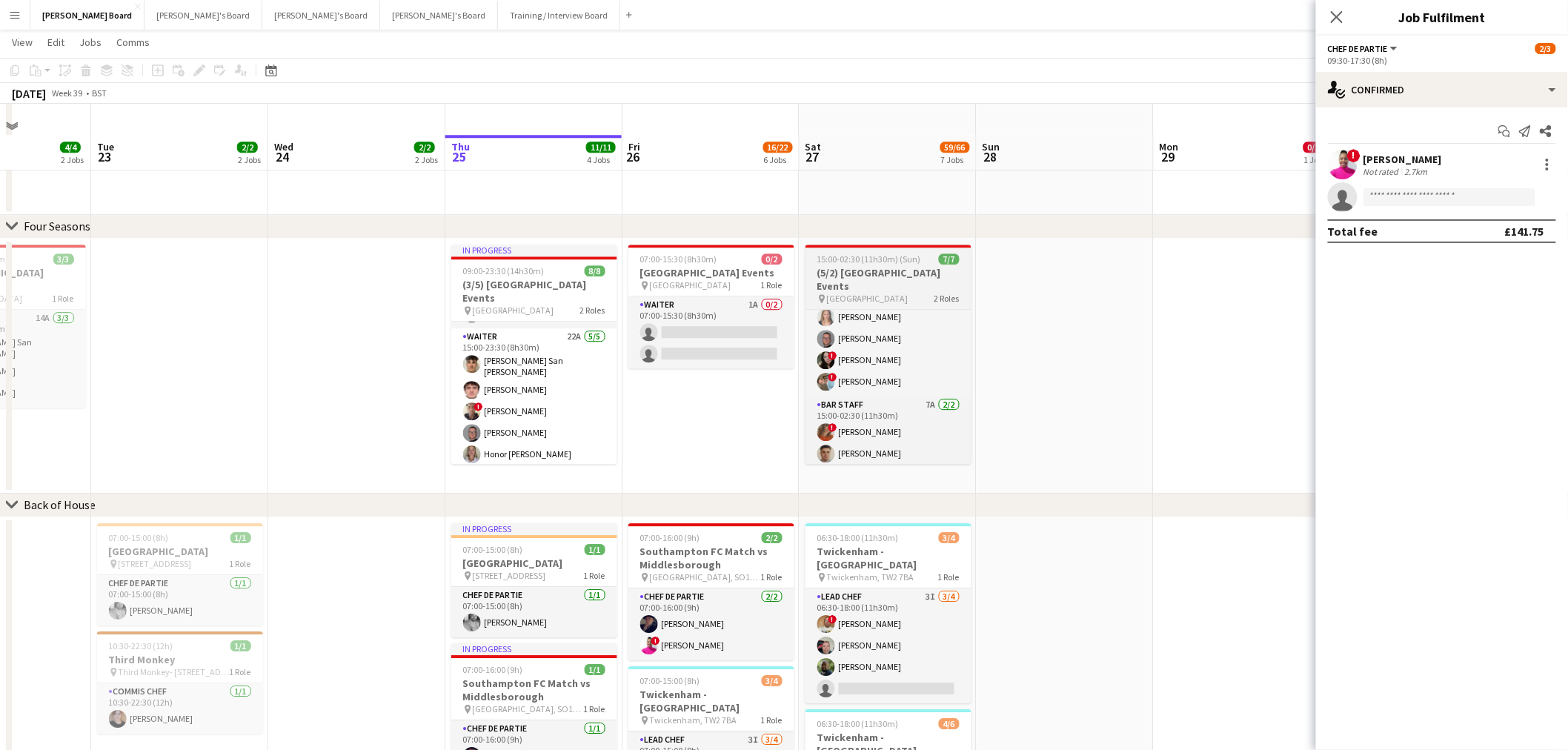
scroll to position [1647, 0]
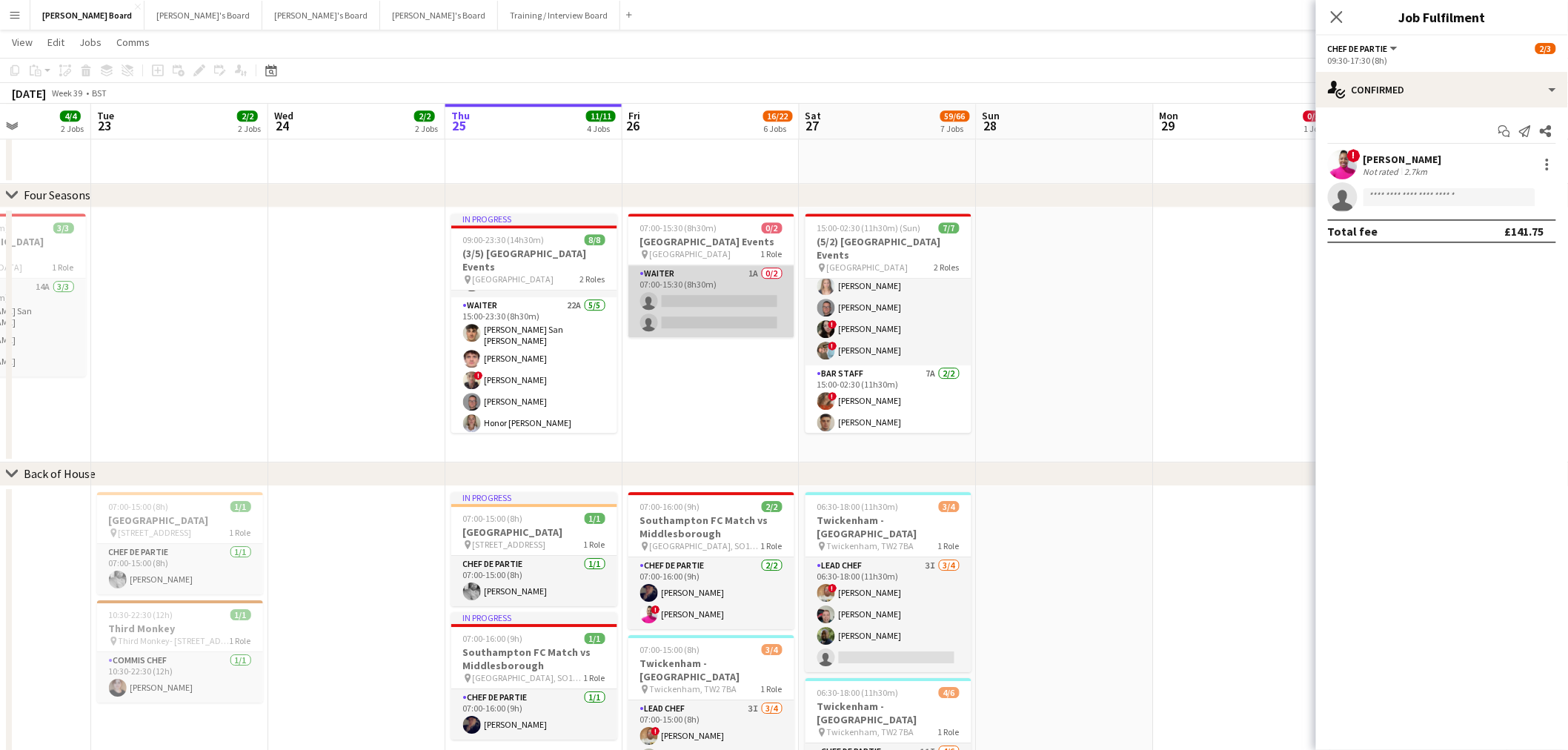
click at [687, 320] on app-card-role "Waiter 1A 0/2 07:00-15:30 (8h30m) single-neutral-actions single-neutral-actions" at bounding box center [712, 301] width 166 height 72
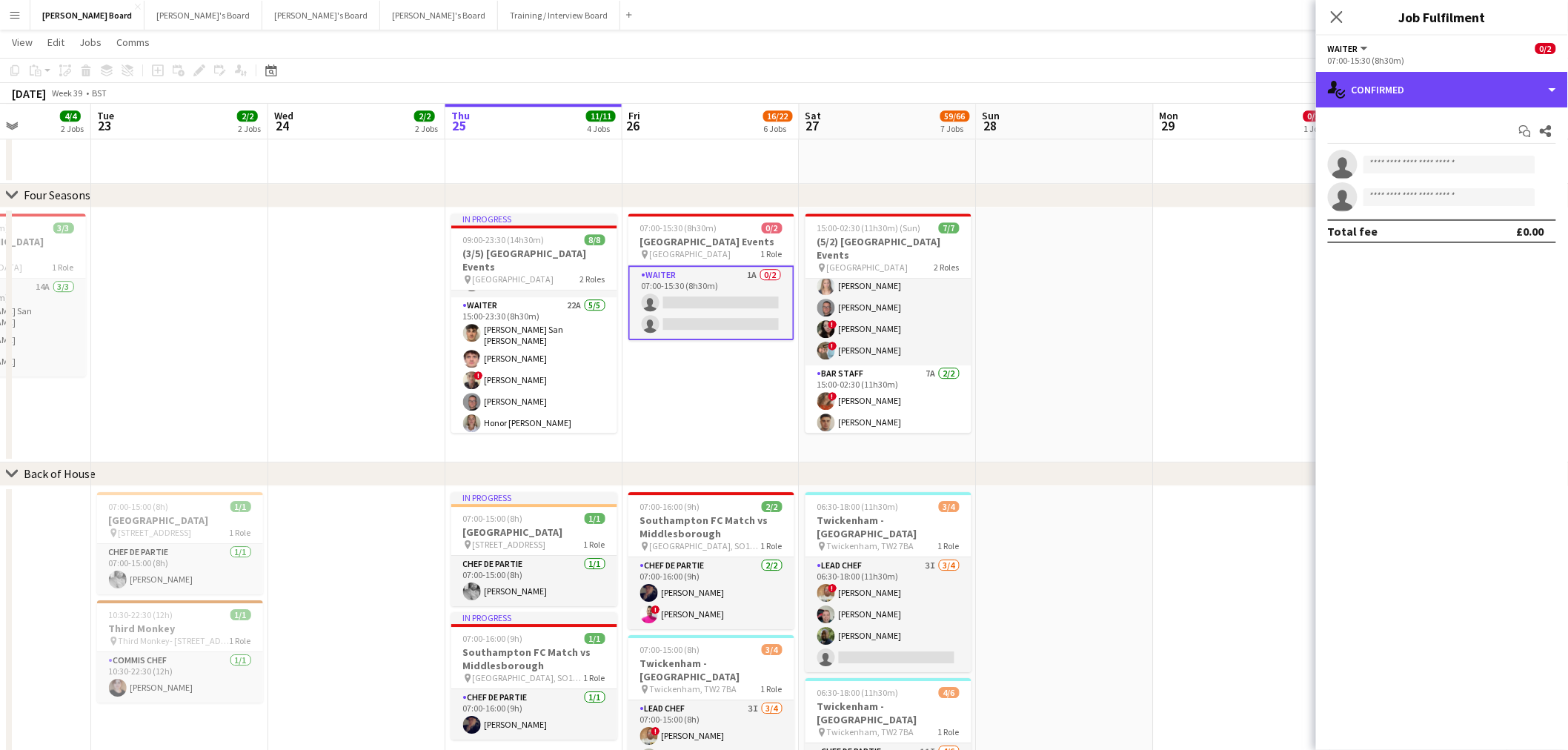
drag, startPoint x: 1485, startPoint y: 95, endPoint x: 1485, endPoint y: 156, distance: 61.0
click at [1485, 97] on div "single-neutral-actions-check-2 Confirmed" at bounding box center [1442, 89] width 252 height 35
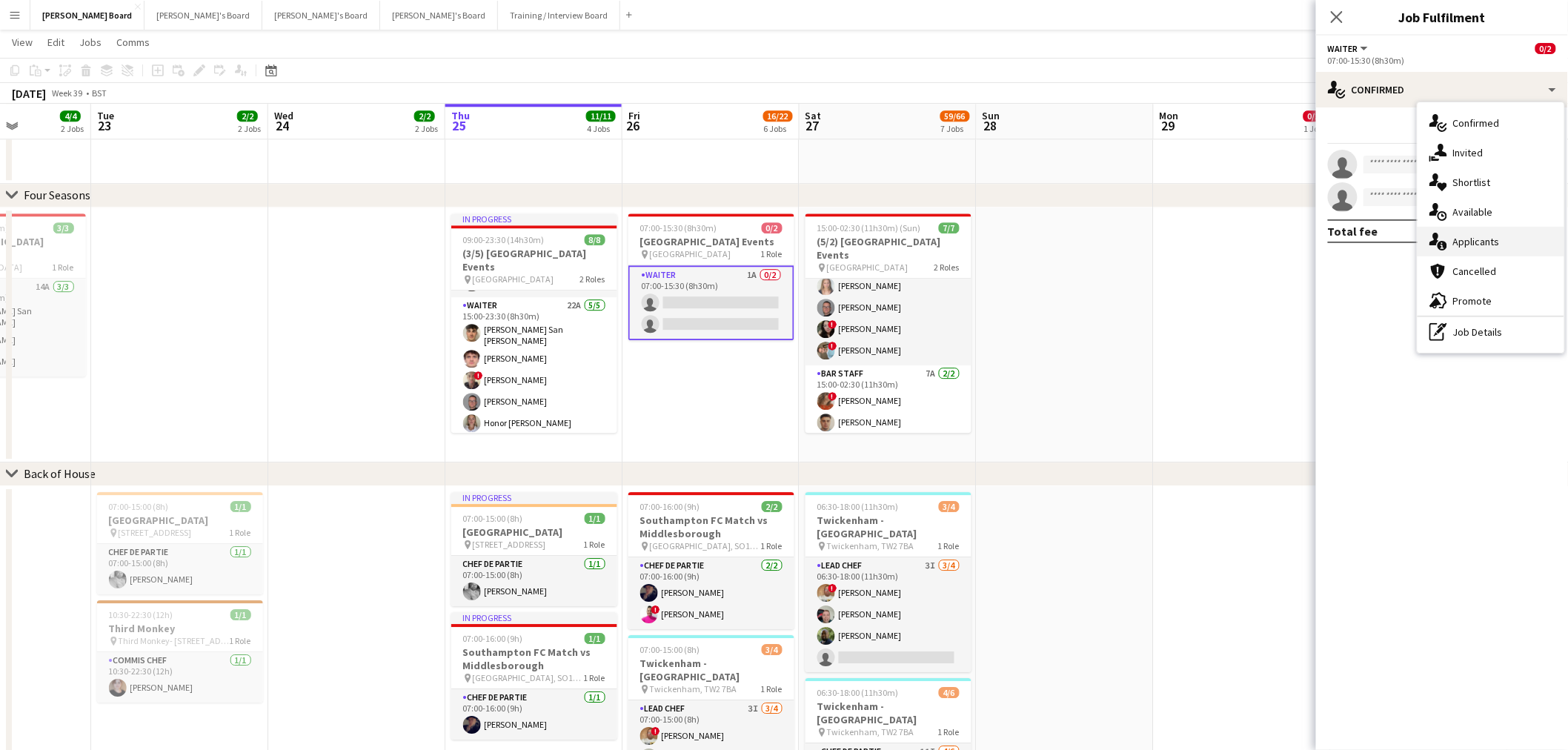
click at [1485, 251] on div "single-neutral-actions-information Applicants" at bounding box center [1492, 241] width 147 height 30
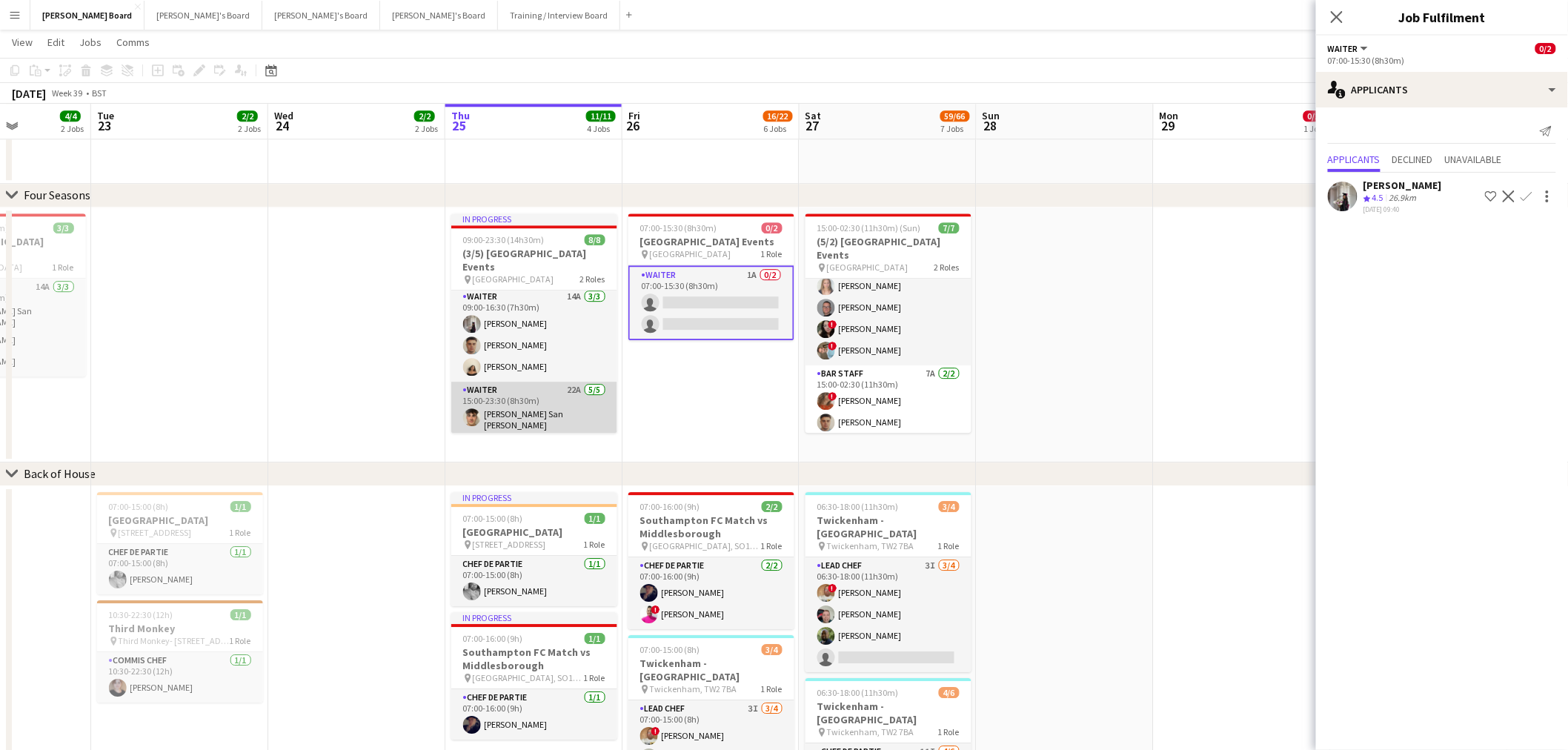
scroll to position [0, 0]
click at [1522, 197] on app-icon "Confirm" at bounding box center [1526, 196] width 12 height 12
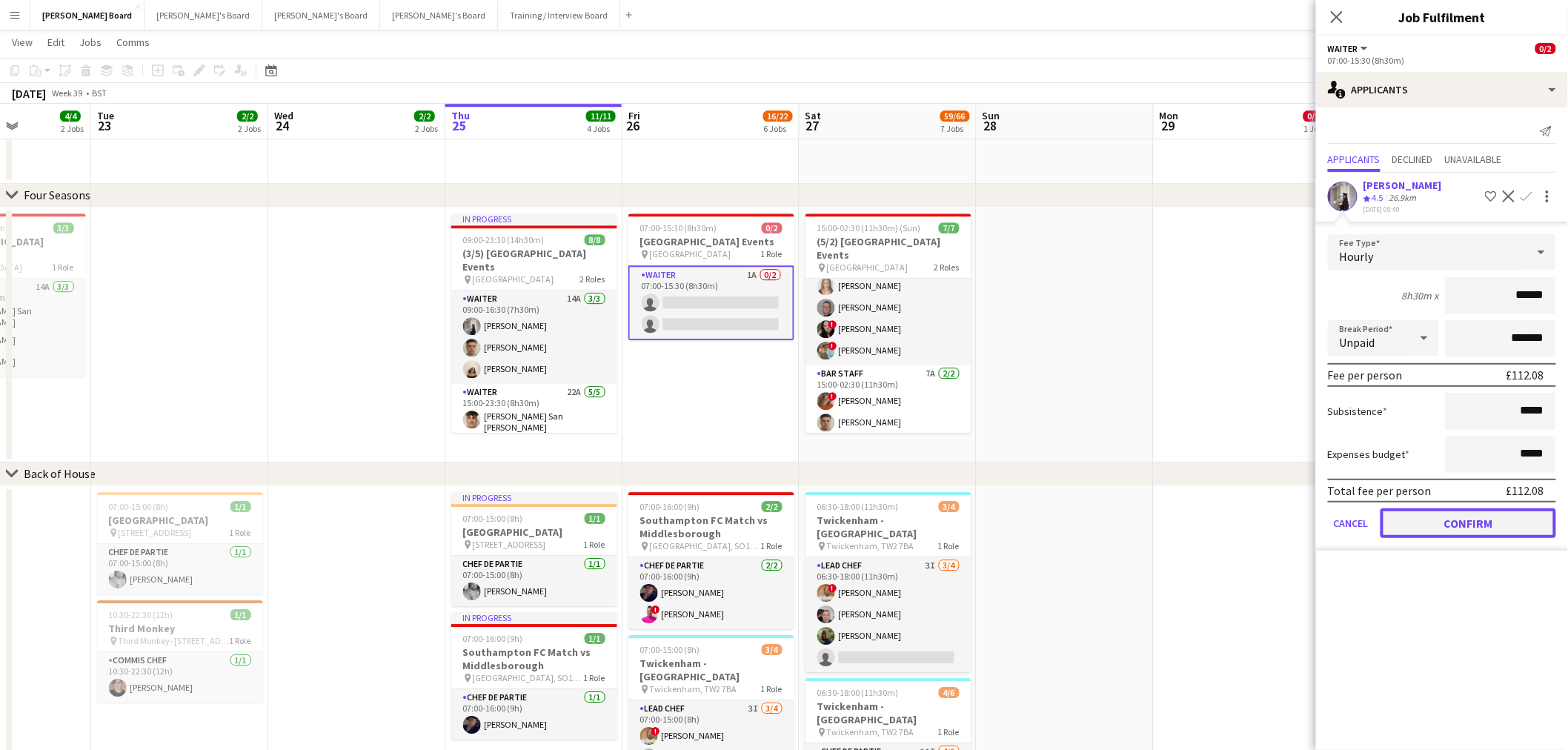
click at [1442, 524] on button "Confirm" at bounding box center [1468, 524] width 176 height 30
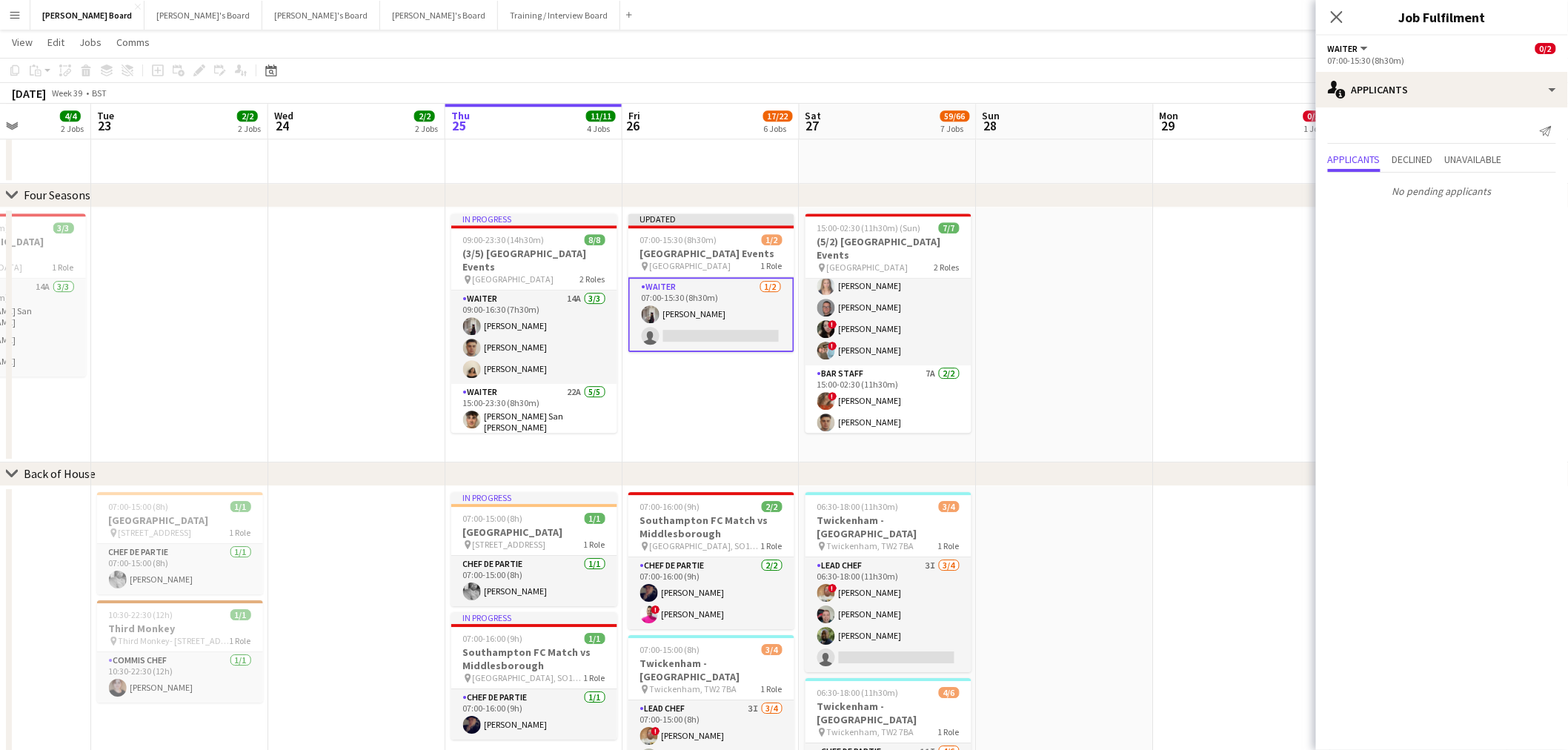
click at [1102, 380] on app-date-cell at bounding box center [1065, 335] width 177 height 255
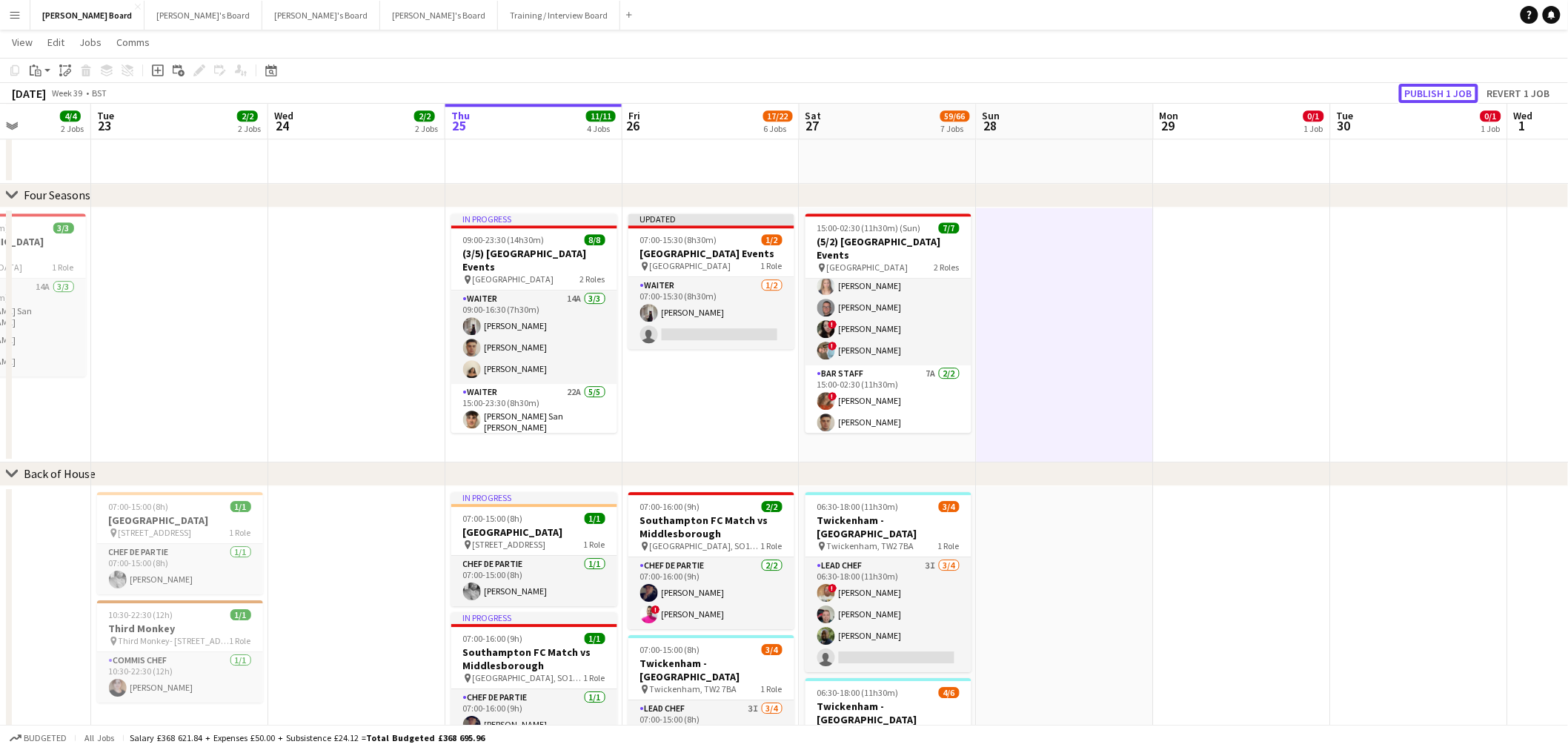
drag, startPoint x: 1435, startPoint y: 91, endPoint x: 1434, endPoint y: 102, distance: 11.0
click at [1435, 92] on button "Publish 1 job" at bounding box center [1438, 93] width 79 height 20
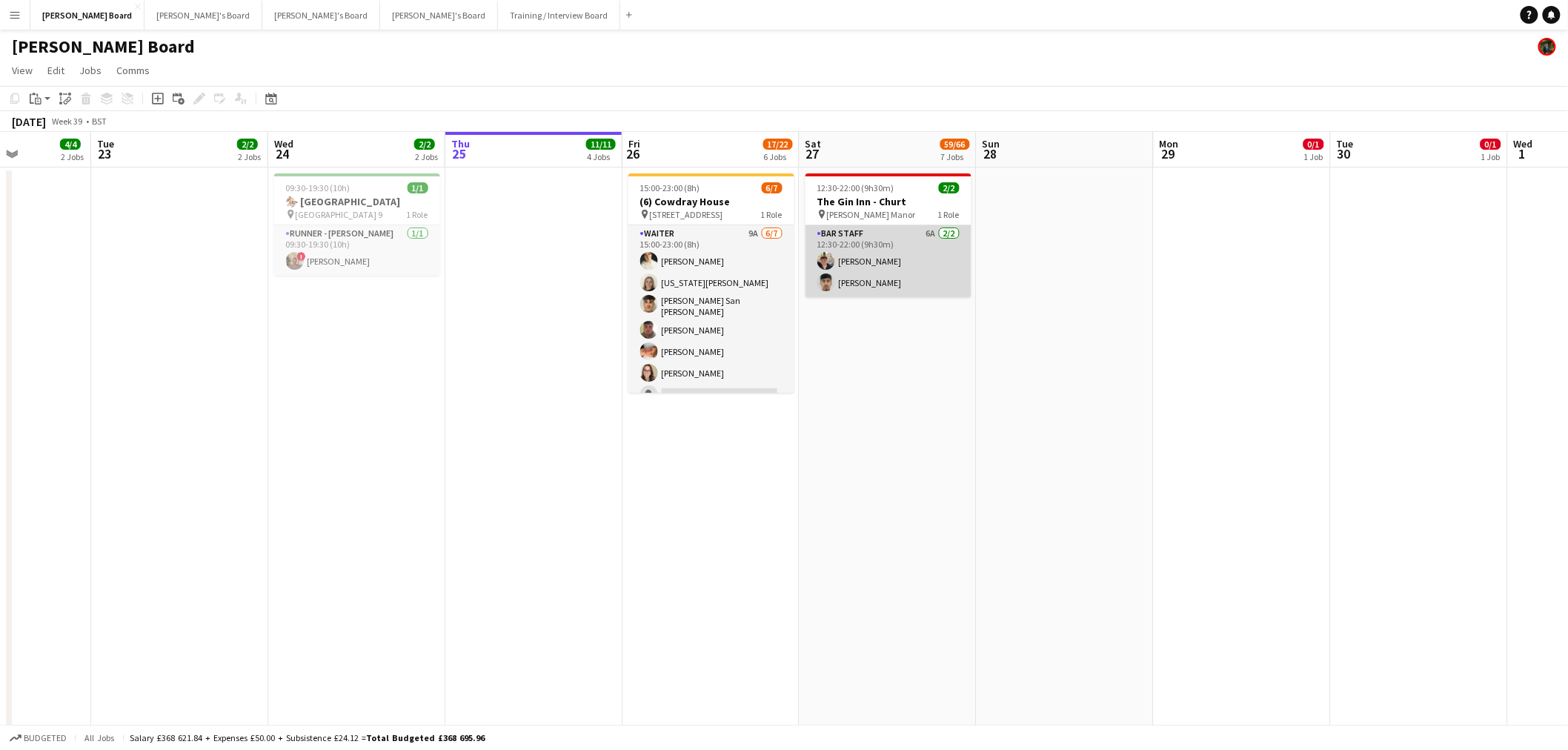
click at [888, 279] on app-card-role "BAR STAFF 6A 2/2 12:30-22:00 (9h30m) Eric Roberts Rohan Malhotra" at bounding box center [889, 261] width 166 height 72
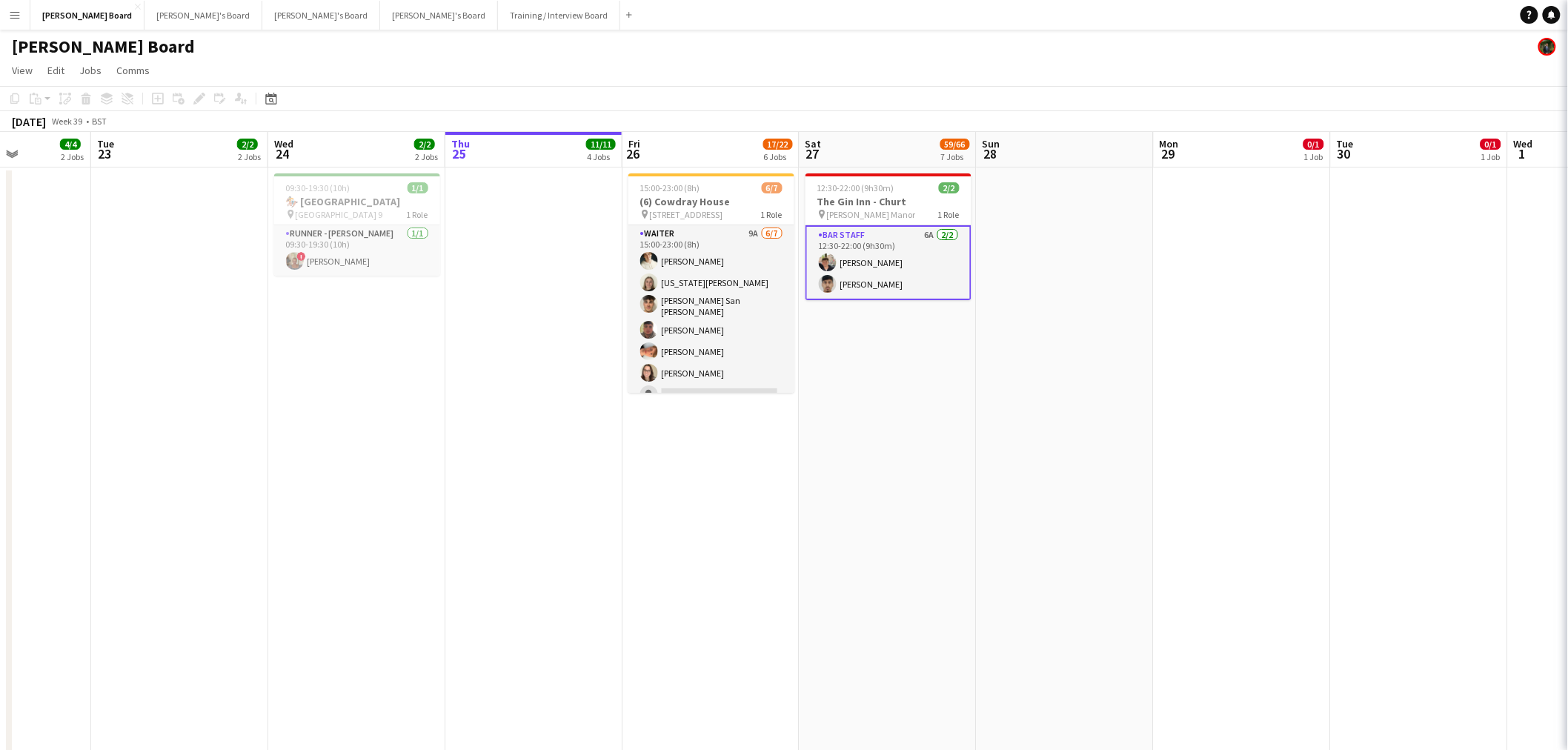
scroll to position [0, 443]
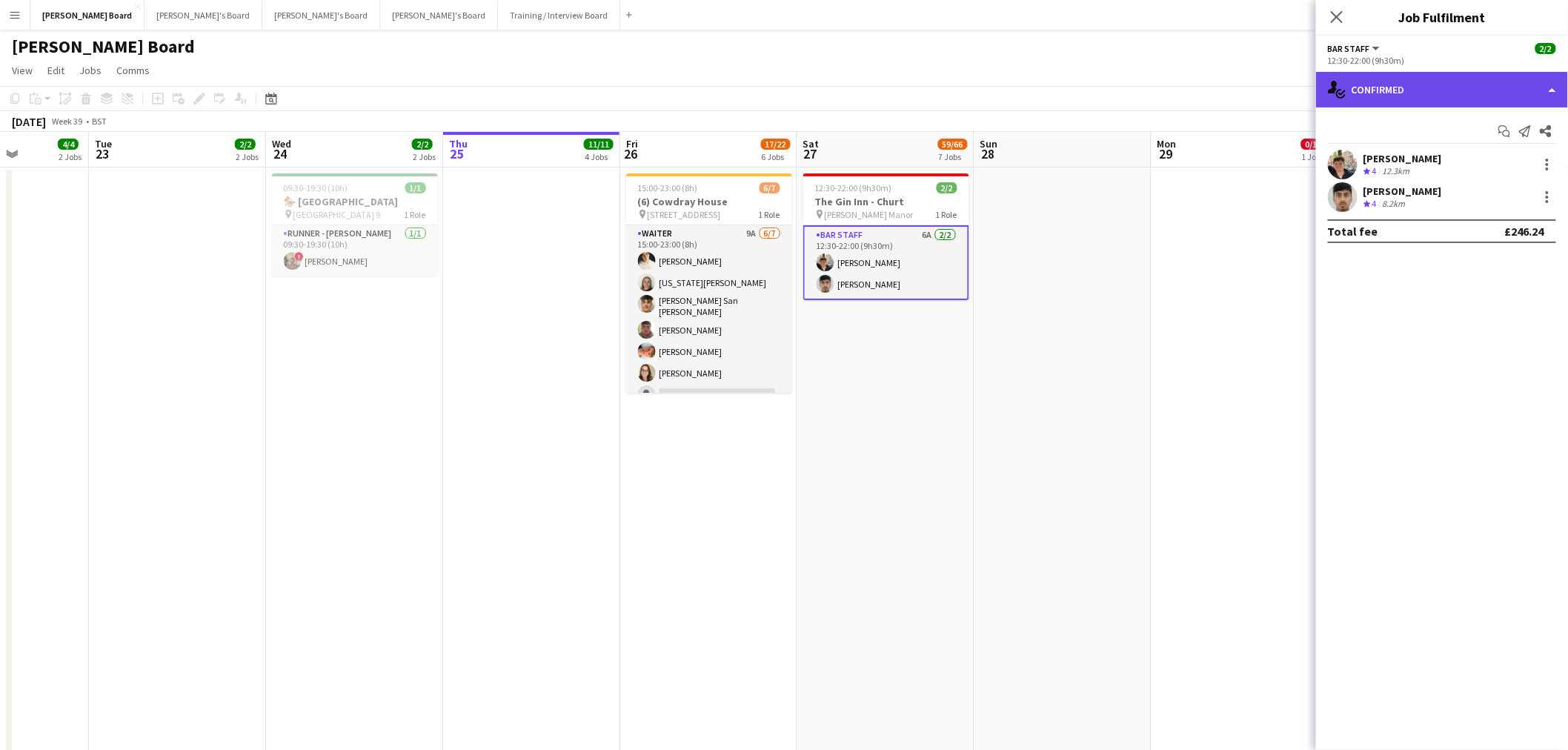
click at [1459, 90] on div "single-neutral-actions-check-2 Confirmed" at bounding box center [1442, 89] width 252 height 35
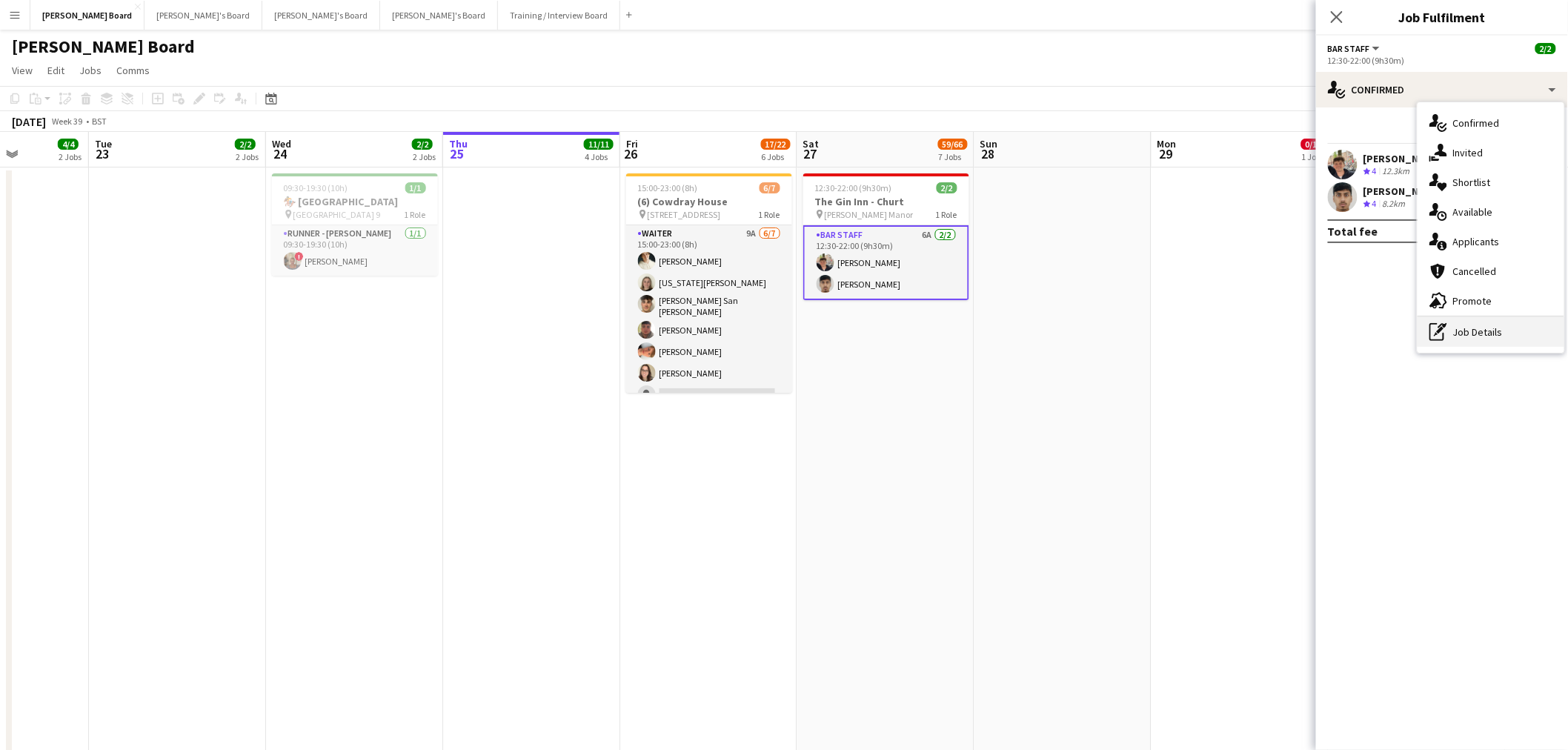
click at [1515, 324] on div "pen-write Job Details" at bounding box center [1492, 332] width 147 height 30
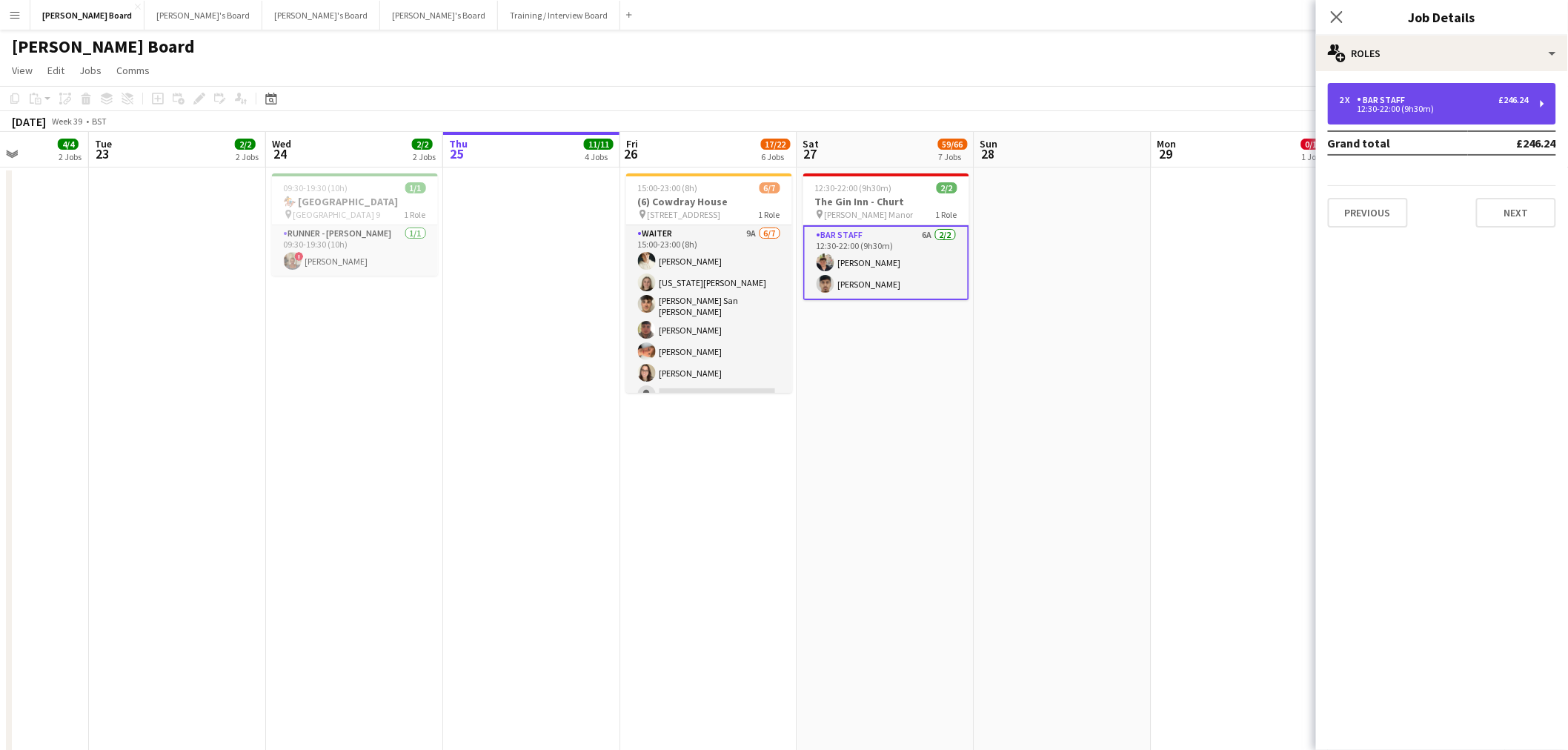
click at [1409, 96] on div "BAR STAFF" at bounding box center [1384, 100] width 54 height 10
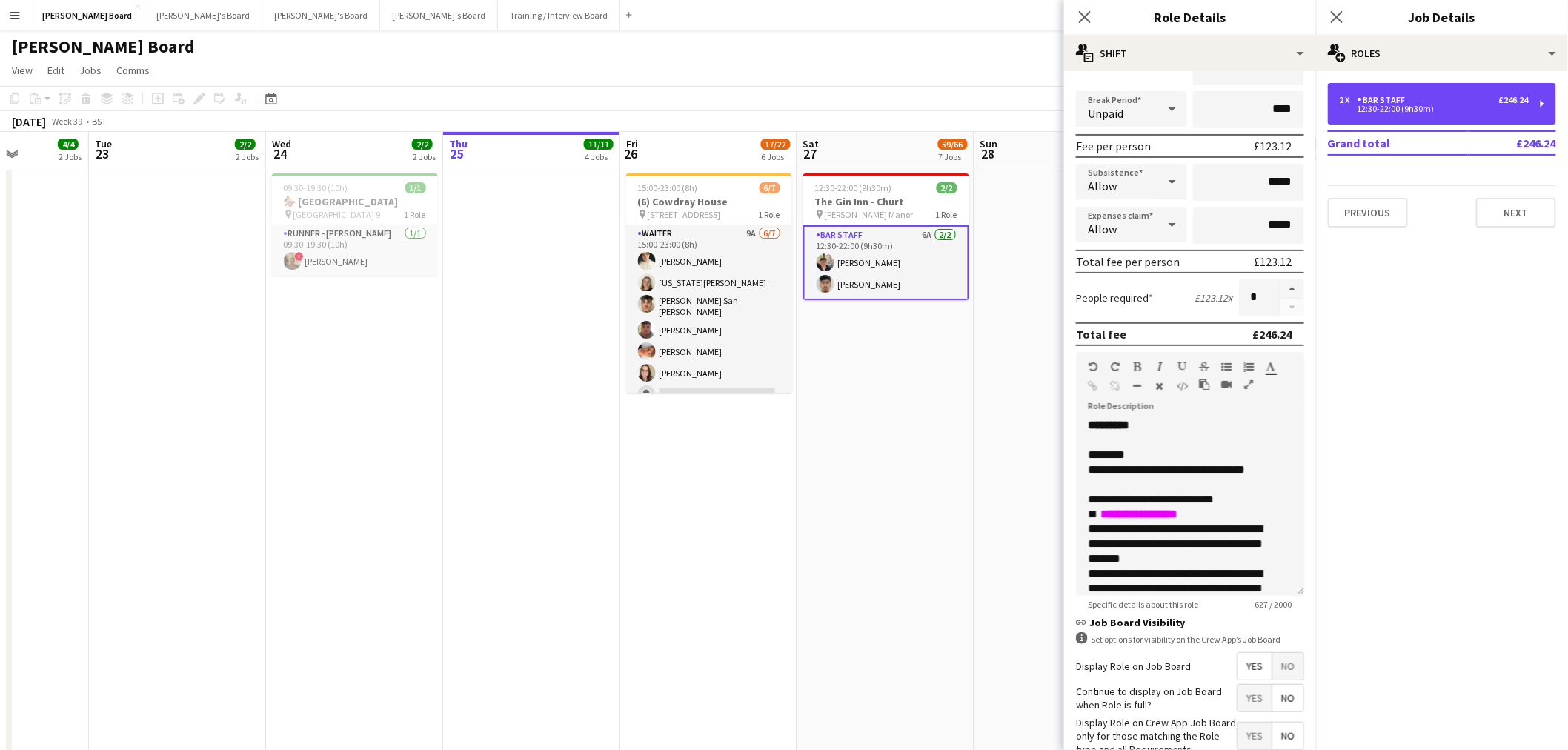
scroll to position [165, 0]
click at [1281, 285] on button "button" at bounding box center [1292, 288] width 23 height 20
type input "*"
click at [930, 490] on app-date-cell "12:30-22:00 (9h30m) 2/2 The Gin Inn - Churt pin Cain Manor 1 Role BAR STAFF 6A …" at bounding box center [886, 639] width 177 height 944
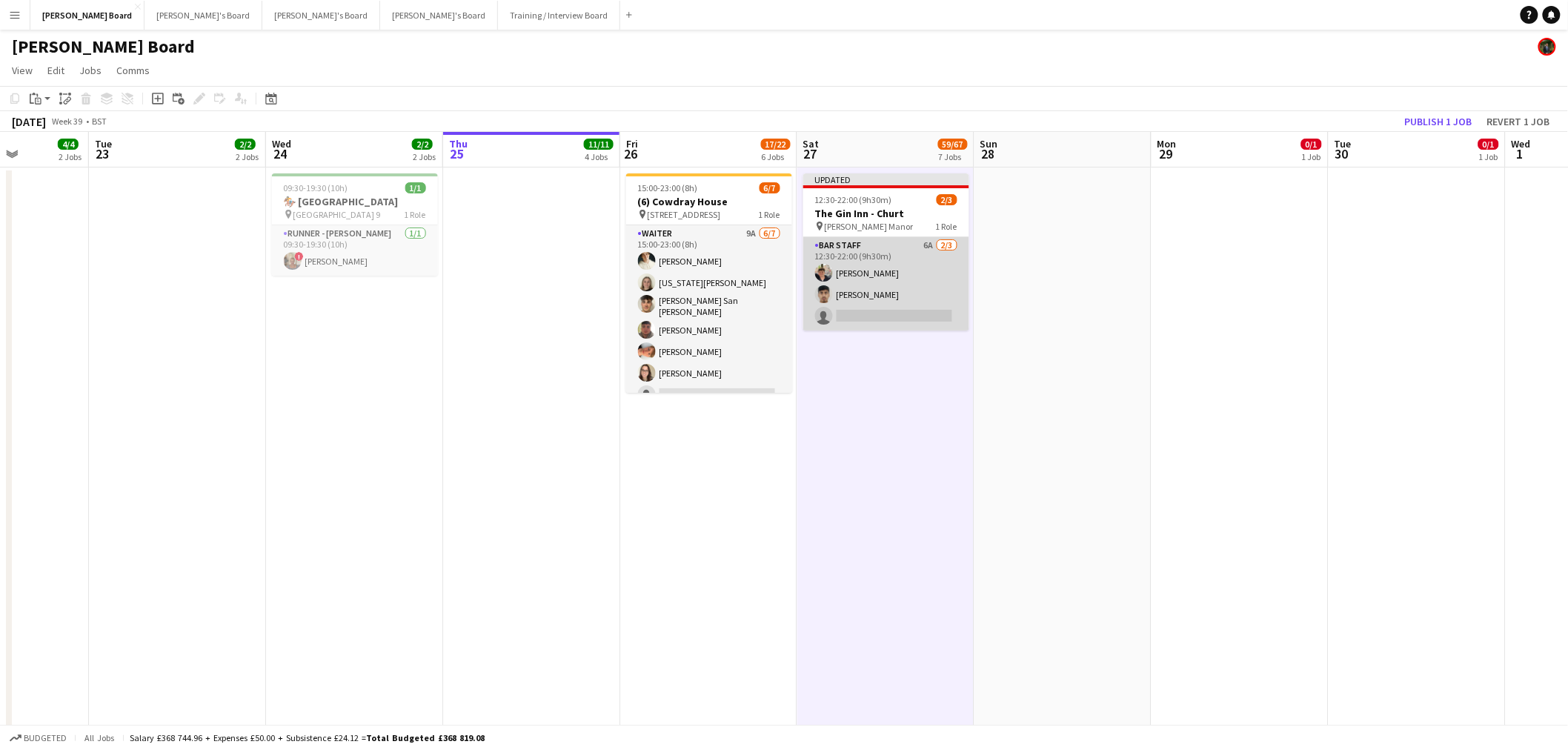
click at [905, 280] on app-card-role "BAR STAFF 6A 2/3 12:30-22:00 (9h30m) Eric Roberts Rohan Malhotra single-neutral…" at bounding box center [886, 284] width 166 height 93
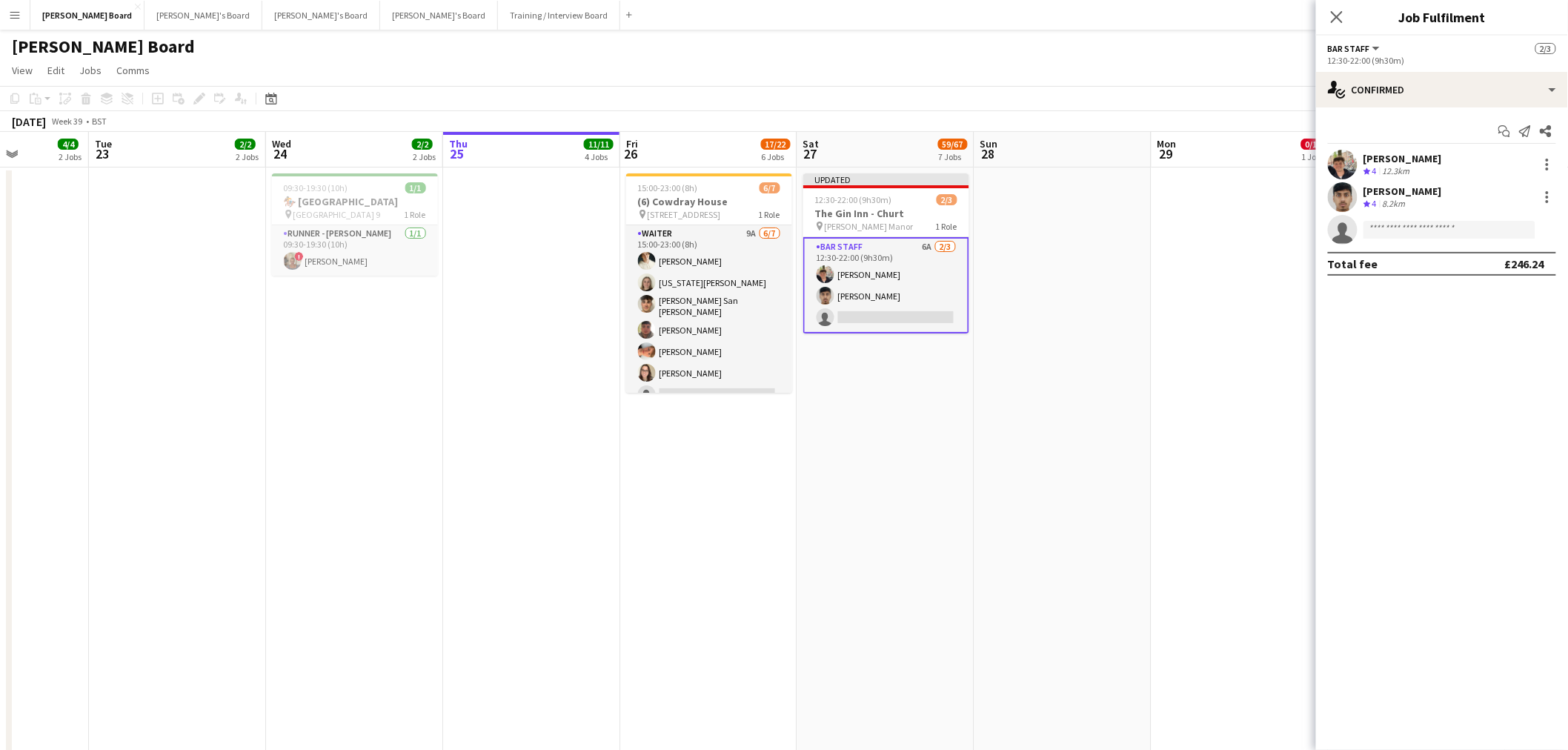
click at [1513, 52] on div "BAR STAFF All roles BAR STAFF 2/3" at bounding box center [1442, 48] width 228 height 13
click at [1509, 76] on div "single-neutral-actions-check-2 Confirmed" at bounding box center [1442, 89] width 252 height 35
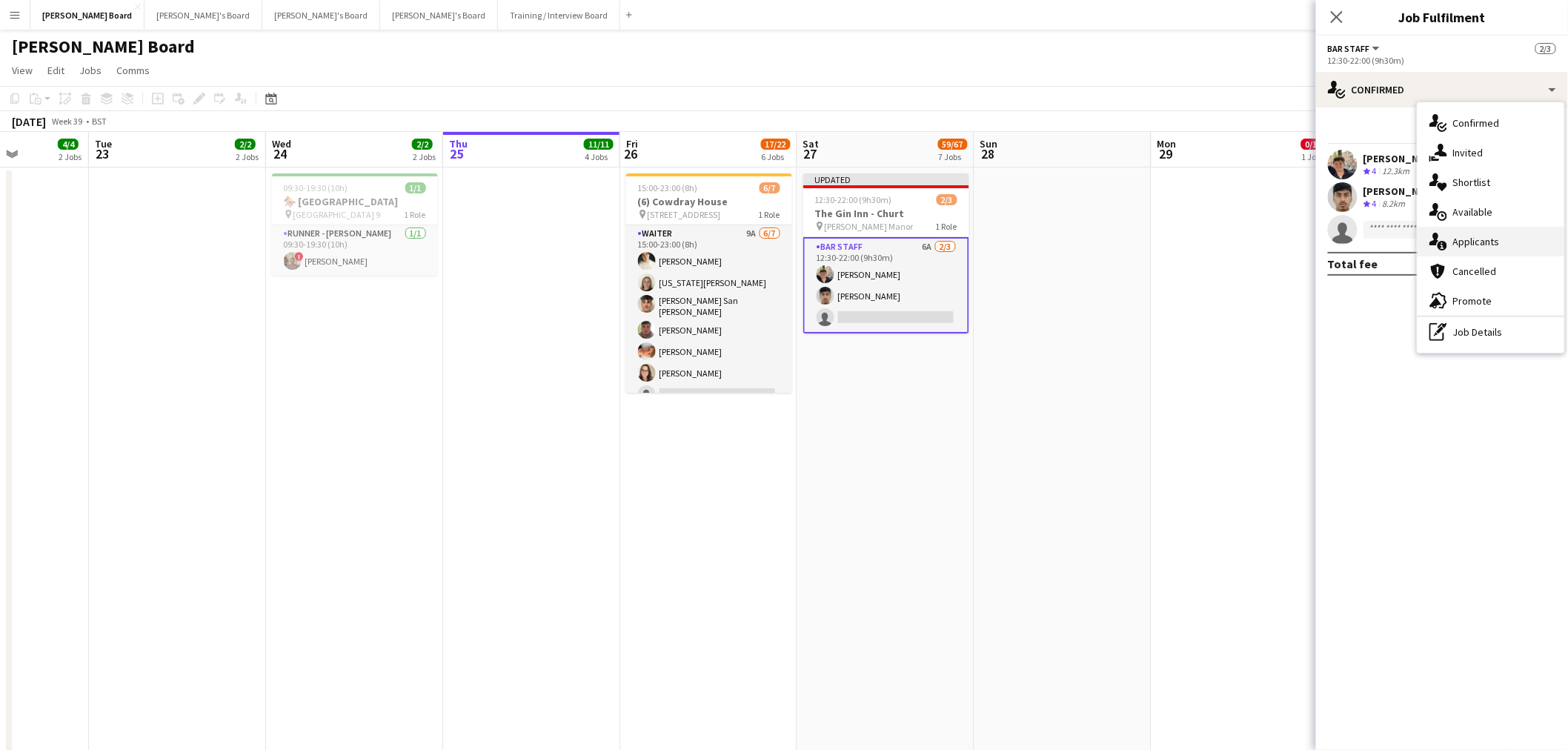
click at [1476, 247] on span "Applicants" at bounding box center [1477, 241] width 47 height 13
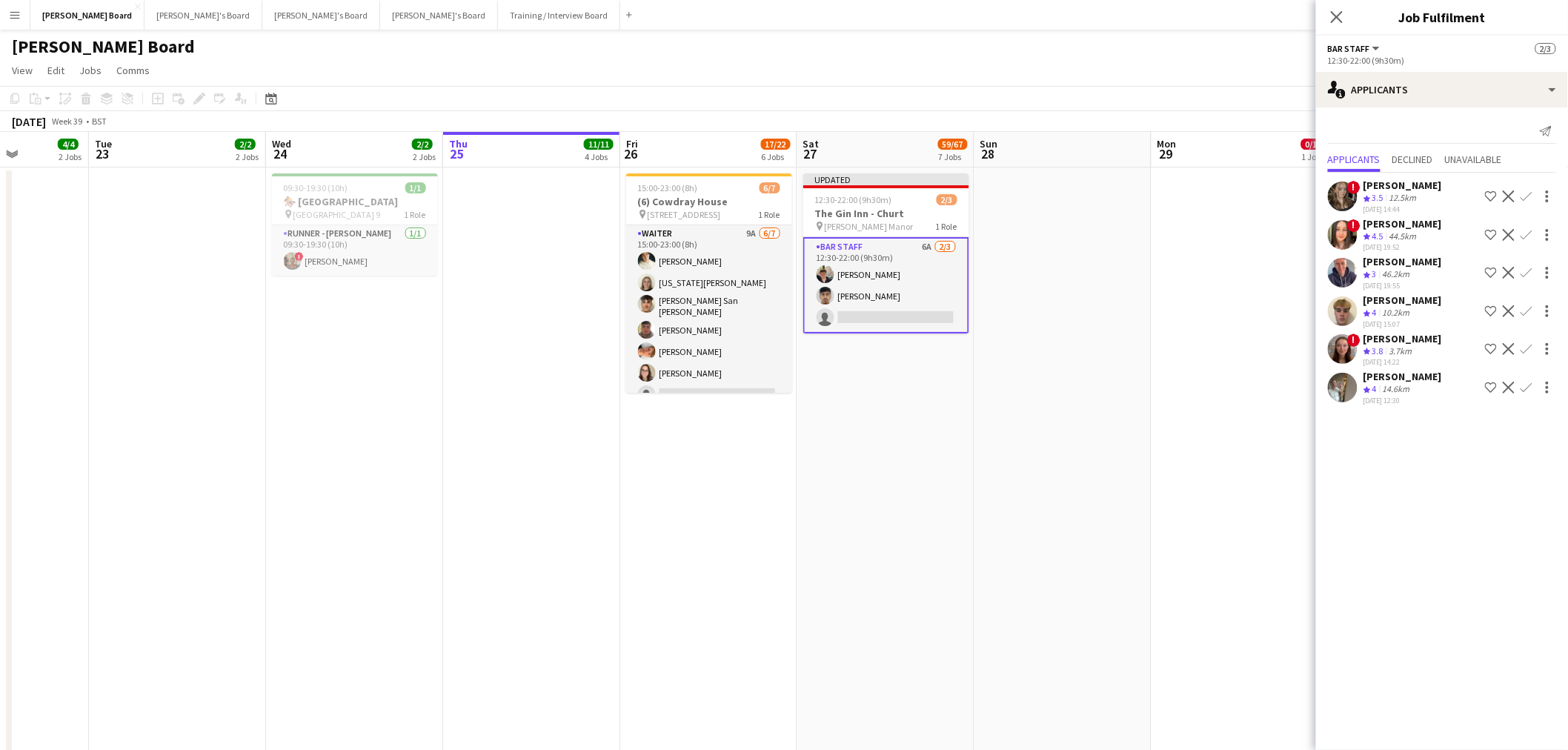
click at [1191, 253] on app-date-cell at bounding box center [1240, 639] width 177 height 944
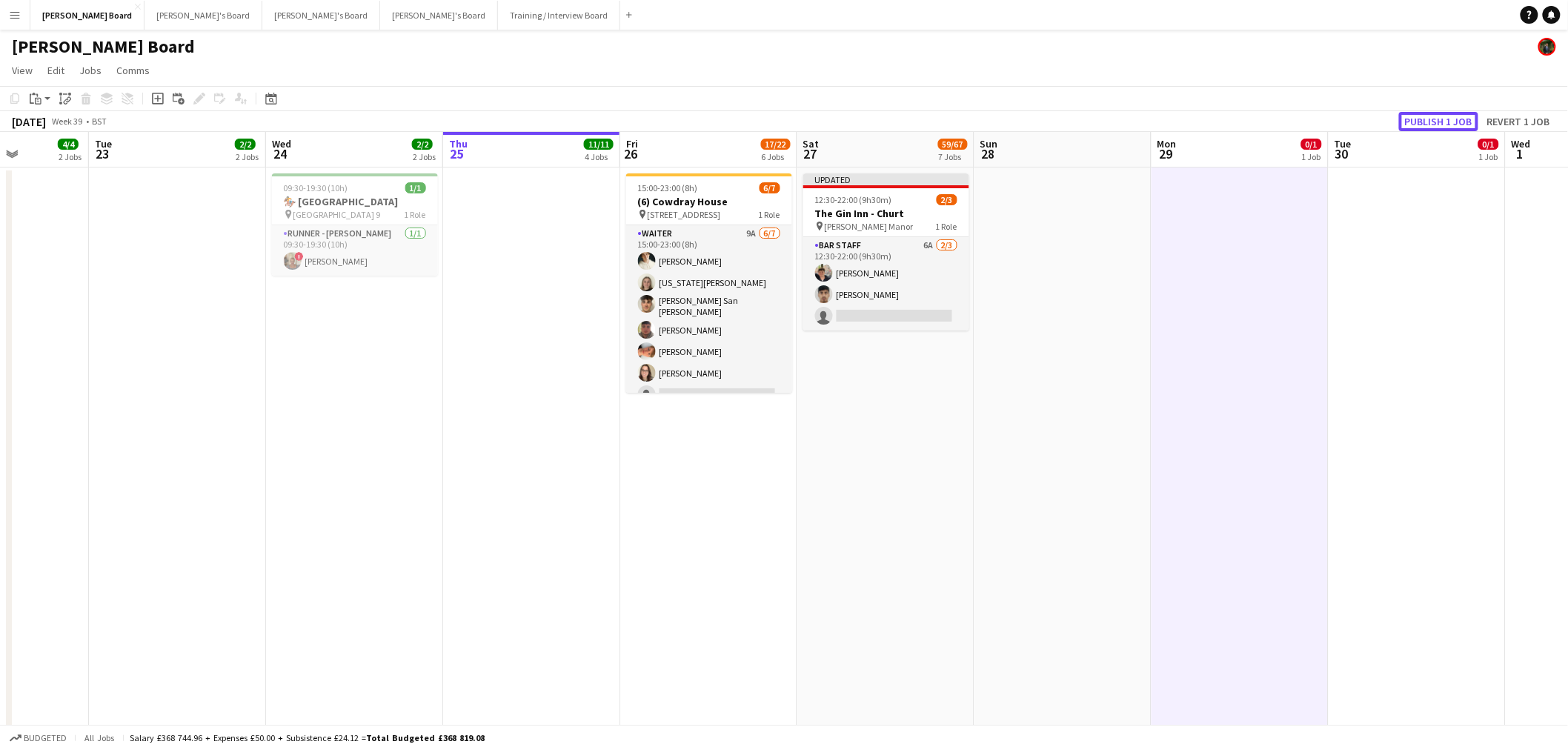
click at [1433, 116] on button "Publish 1 job" at bounding box center [1438, 121] width 79 height 20
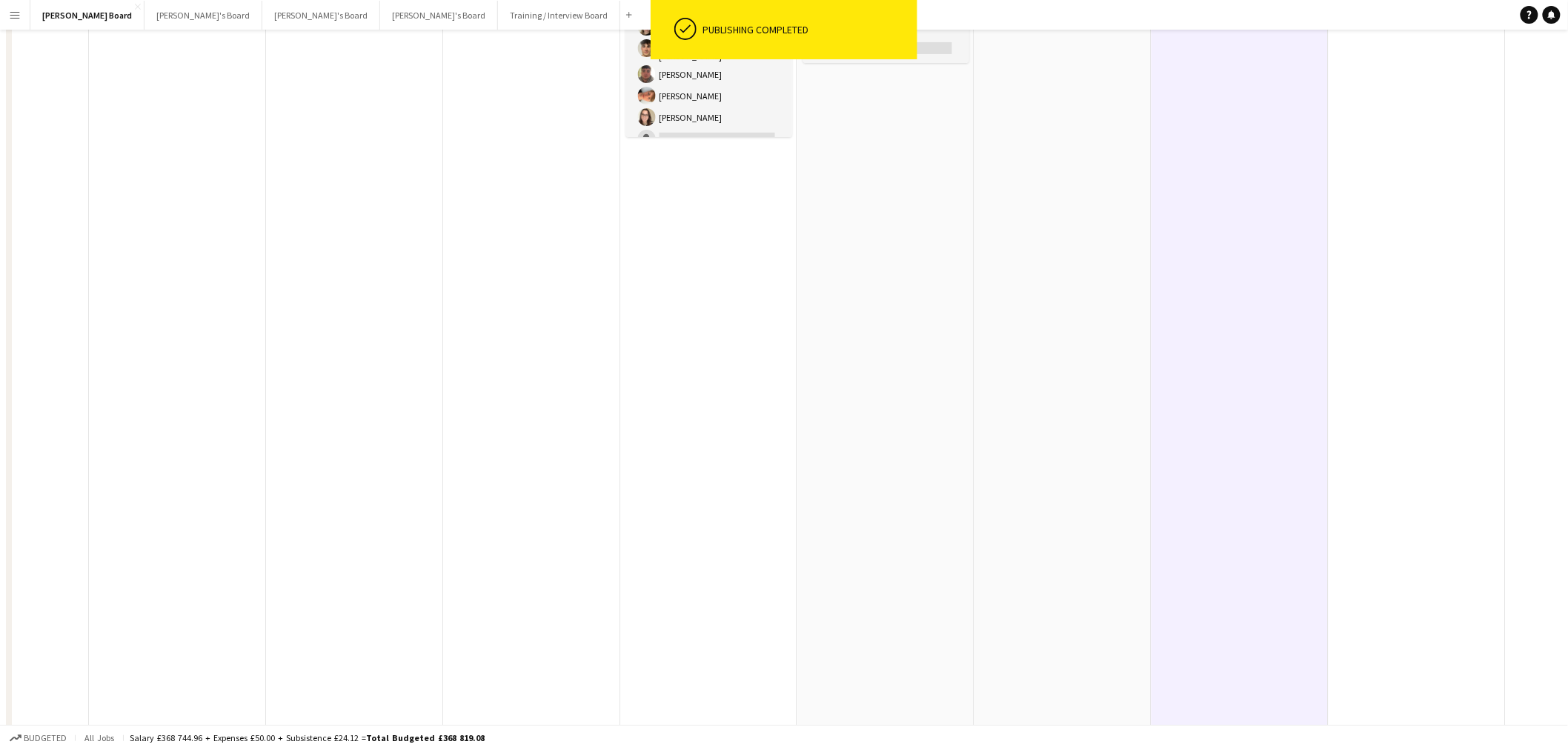
scroll to position [0, 0]
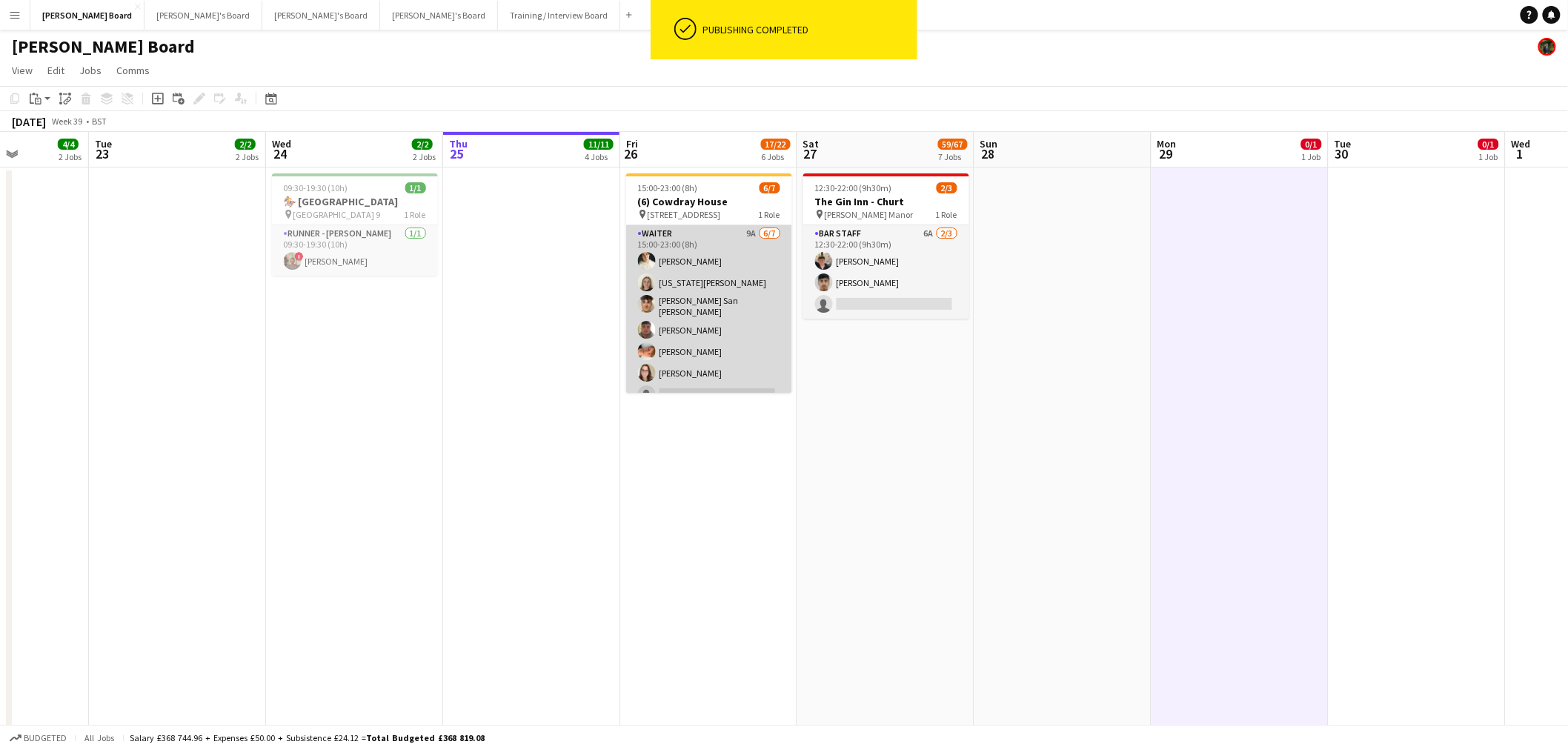
click at [695, 354] on app-card-role "Waiter 9A 6/7 15:00-23:00 (8h) Sam Hammond Georgia Marsden Cameron San Emeterio…" at bounding box center [709, 317] width 166 height 184
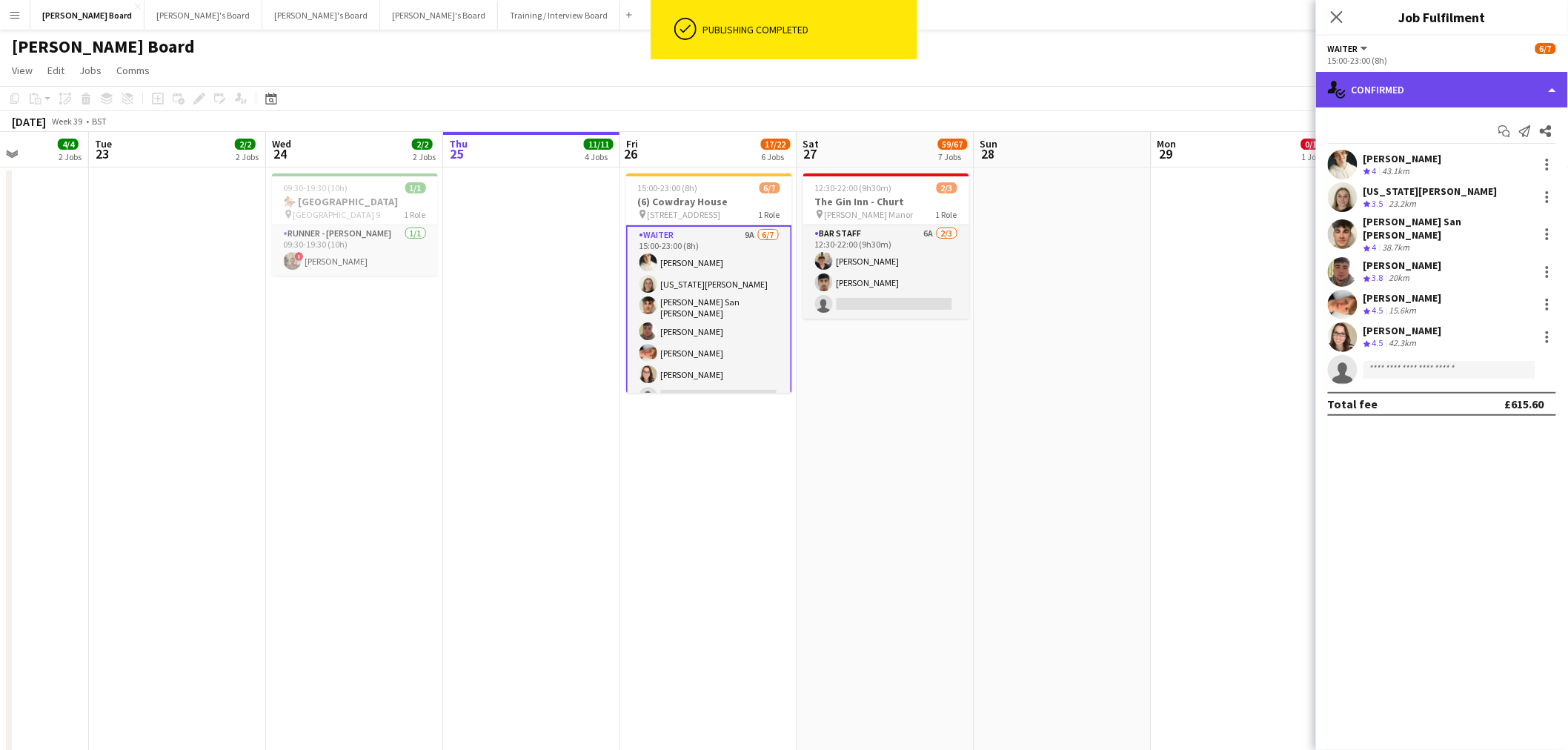
drag, startPoint x: 1484, startPoint y: 75, endPoint x: 1486, endPoint y: 99, distance: 24.1
click at [1484, 76] on div "single-neutral-actions-check-2 Confirmed" at bounding box center [1442, 89] width 252 height 35
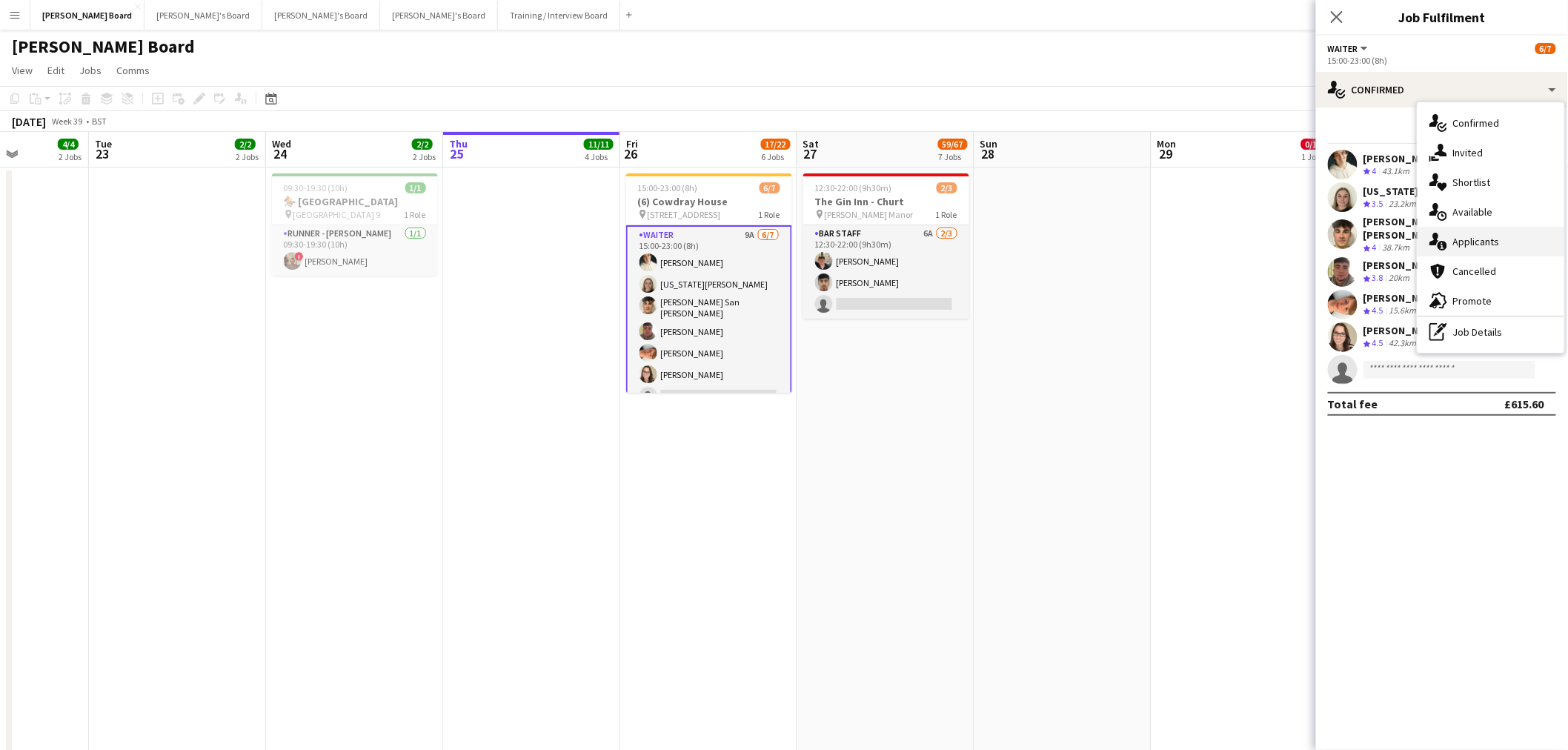
click at [1493, 242] on span "Applicants" at bounding box center [1477, 241] width 47 height 13
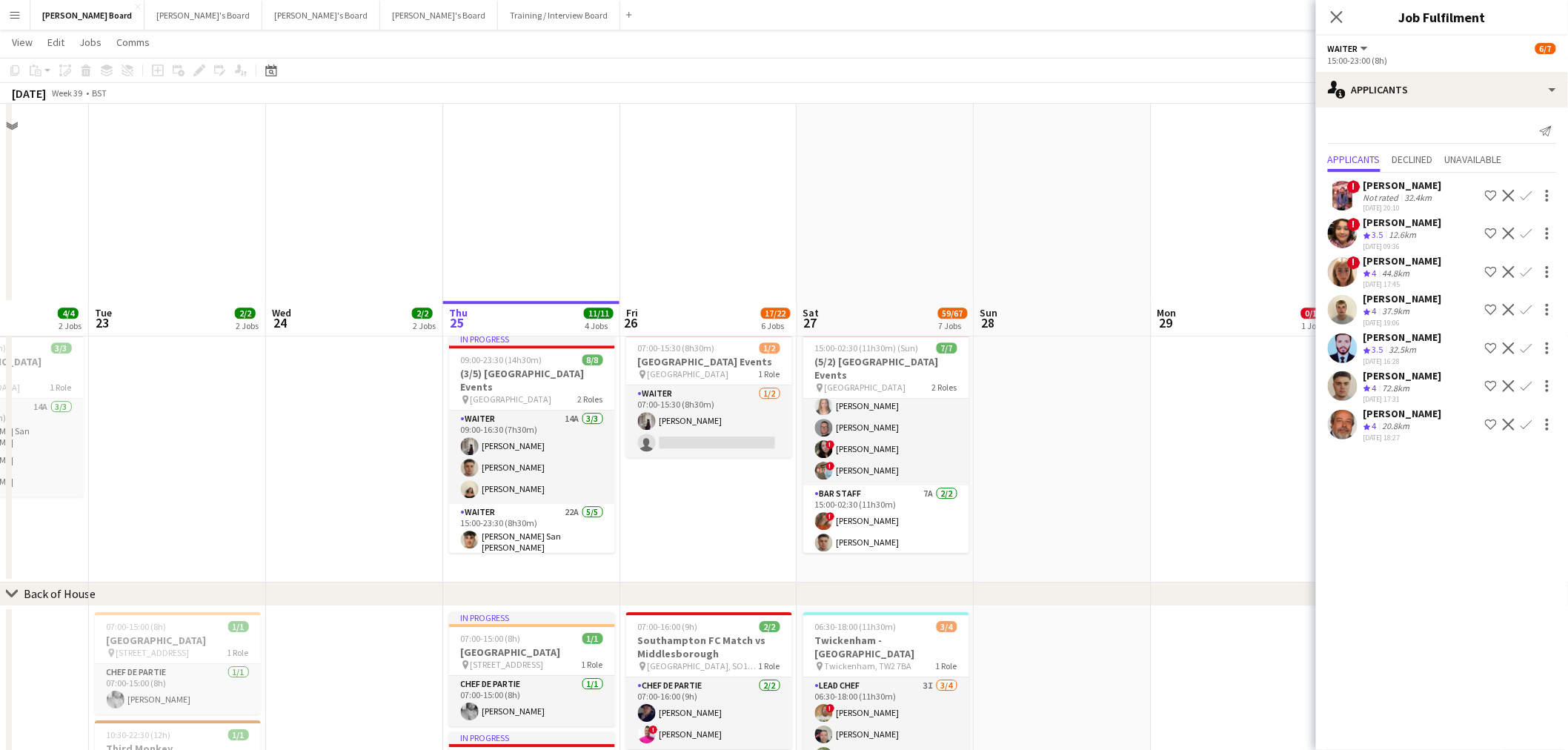
scroll to position [1729, 0]
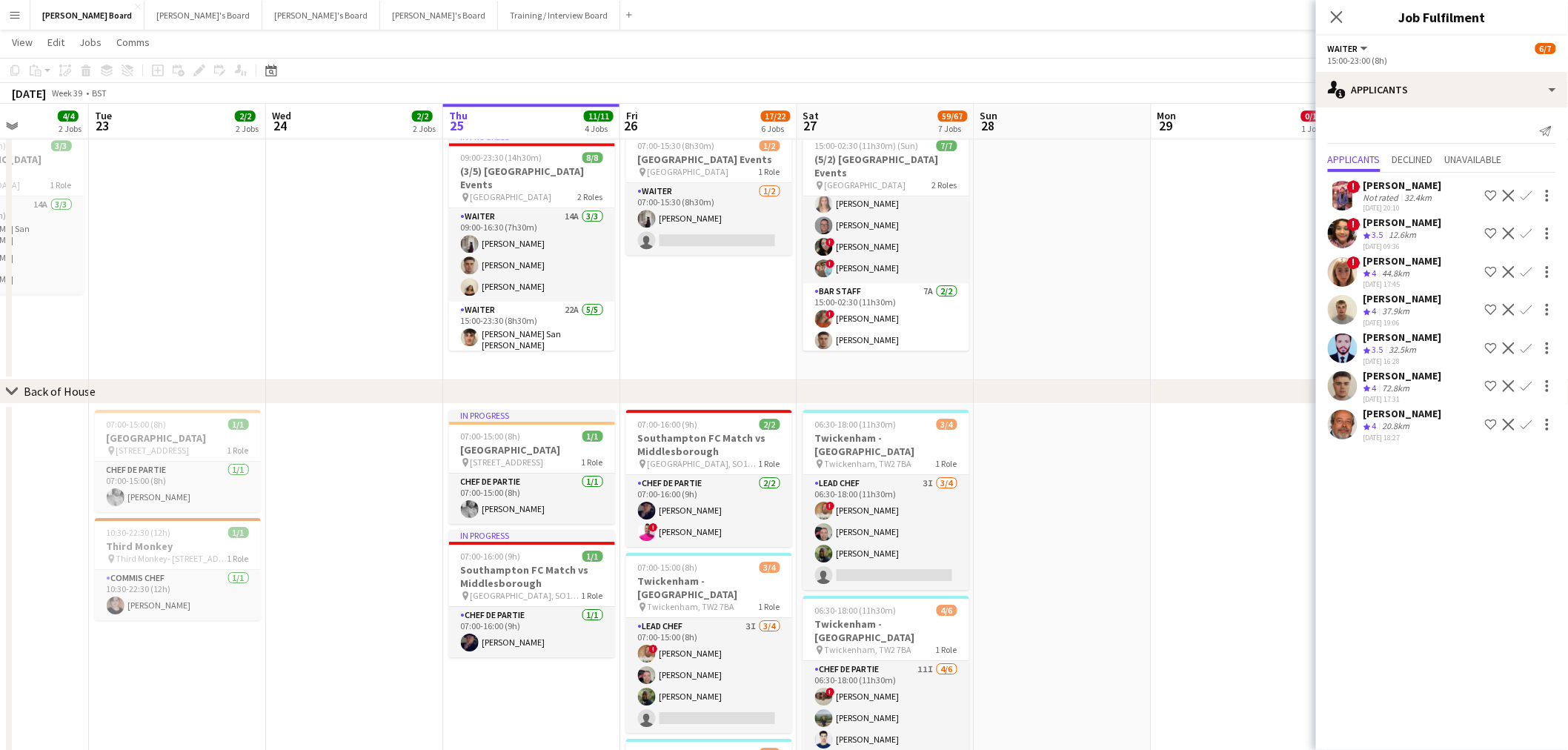
click at [1098, 266] on app-date-cell at bounding box center [1063, 252] width 177 height 255
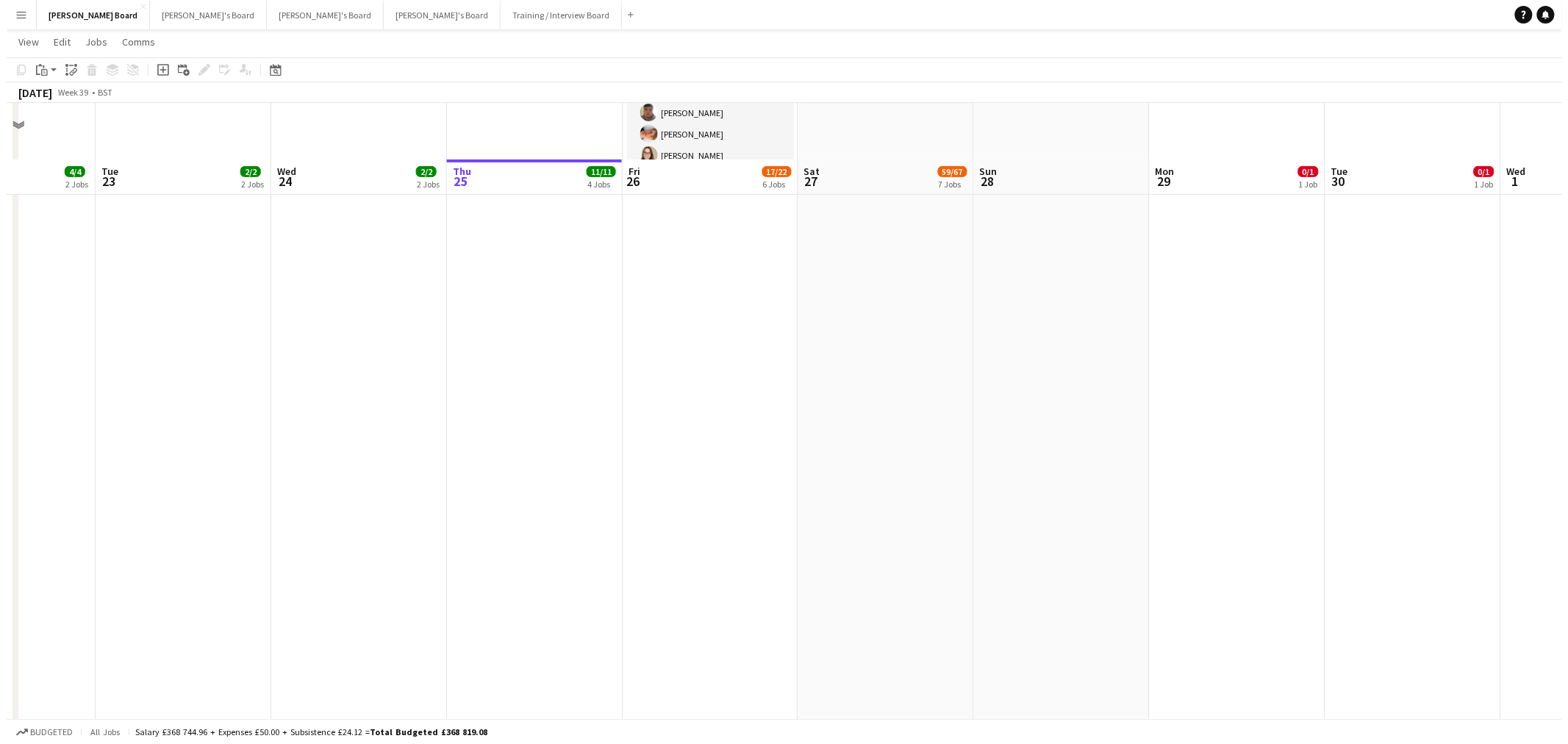
scroll to position [0, 0]
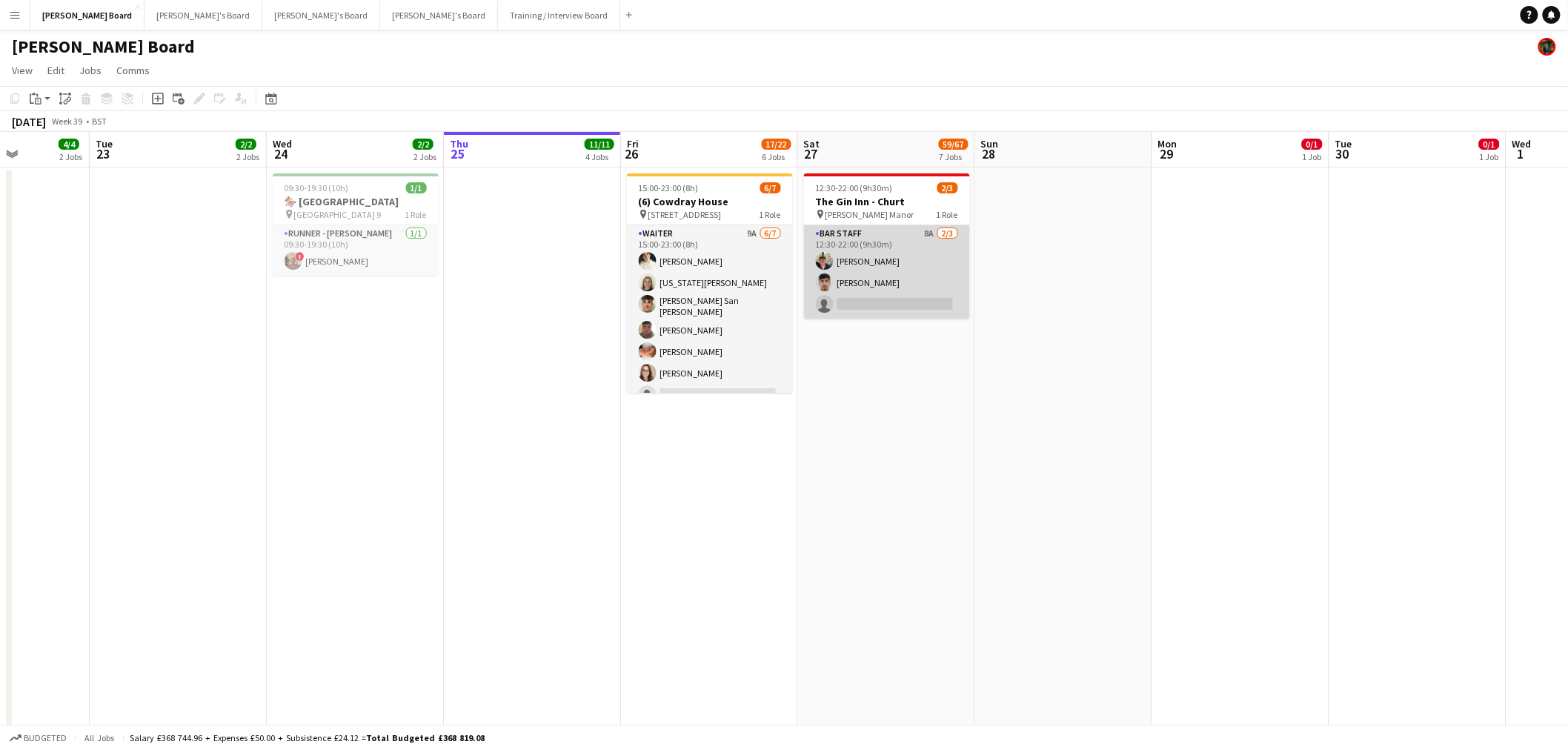
click at [878, 280] on app-card-role "BAR STAFF 8A 2/3 12:30-22:00 (9h30m) Eric Roberts Rohan Malhotra single-neutral…" at bounding box center [887, 272] width 166 height 93
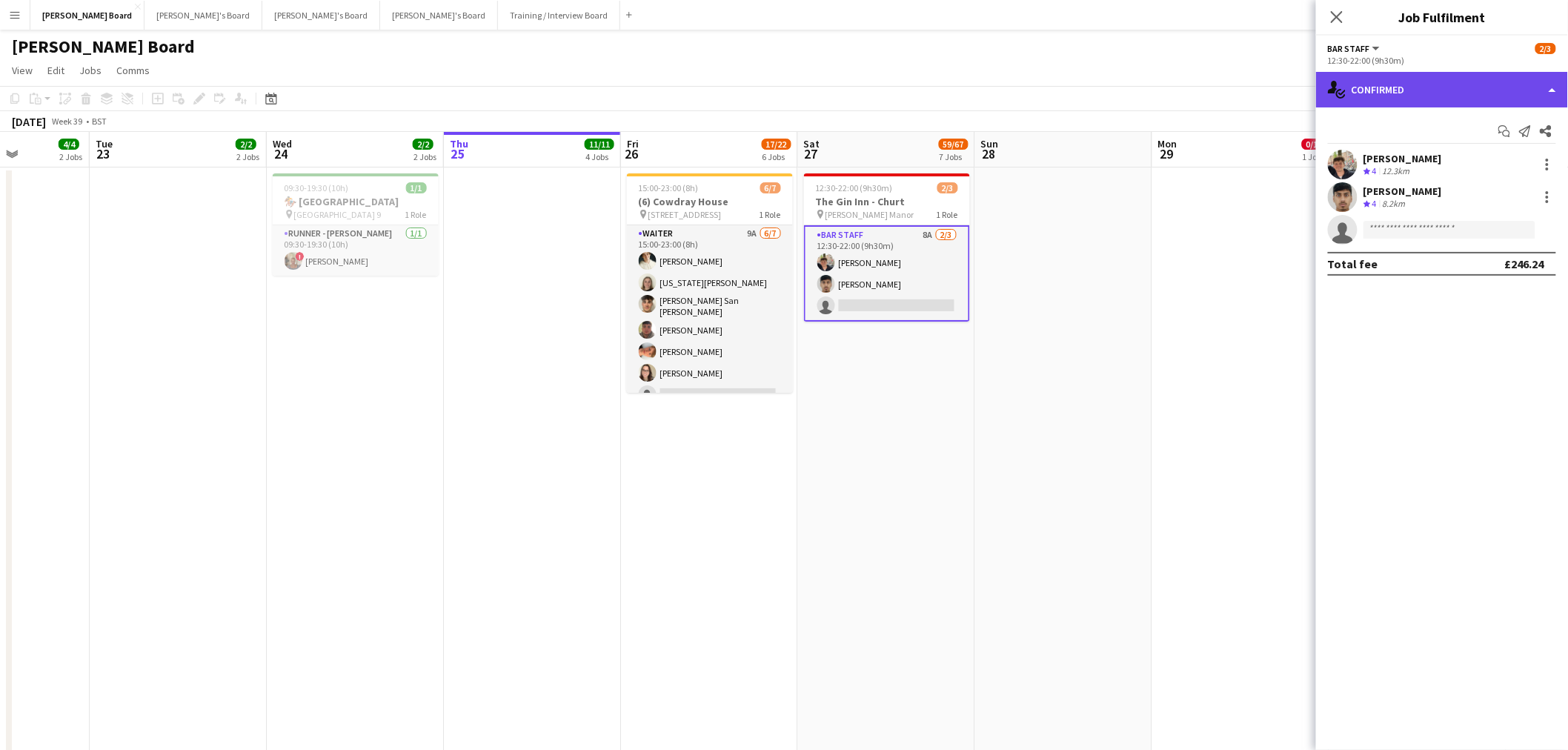
click at [1461, 90] on div "single-neutral-actions-check-2 Confirmed" at bounding box center [1442, 89] width 252 height 35
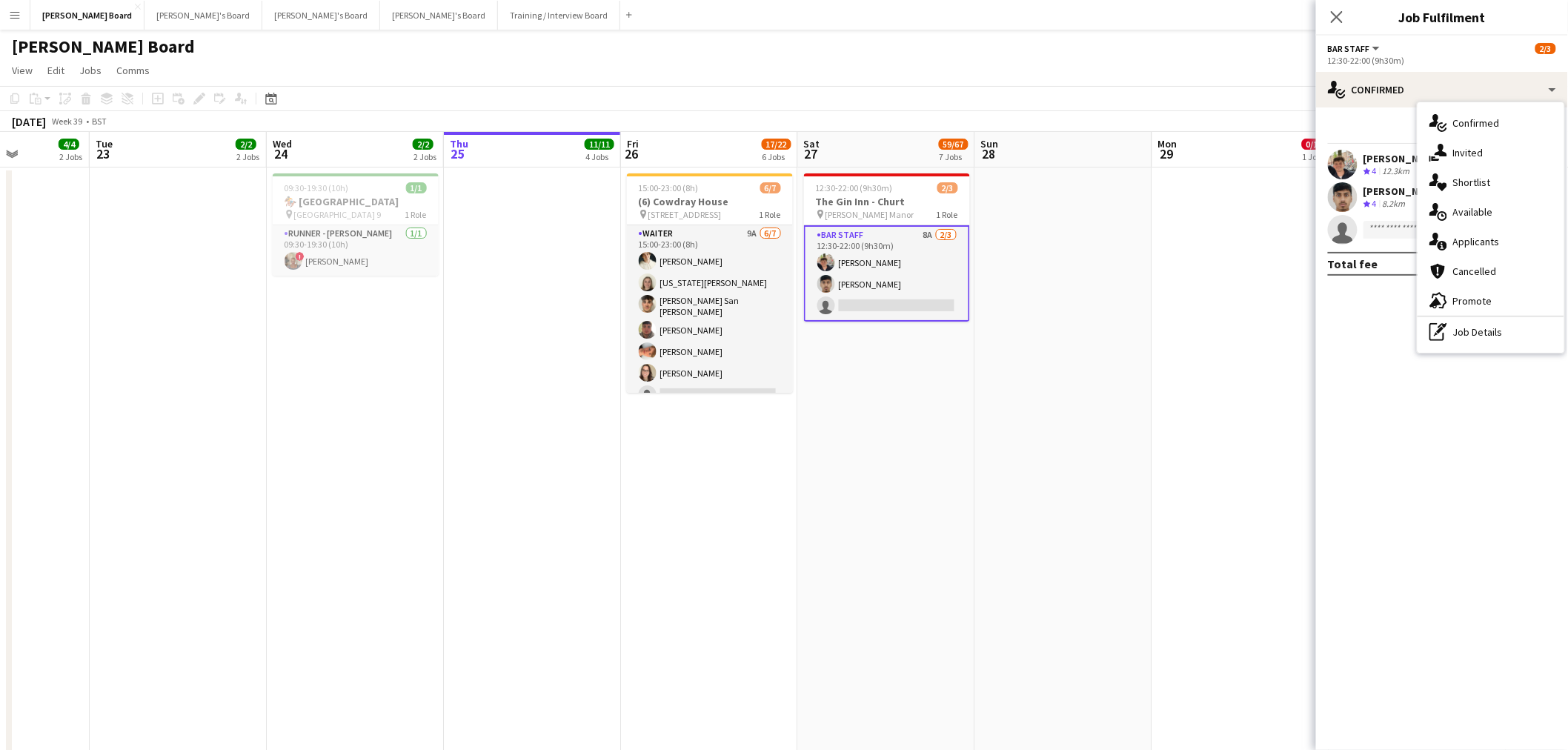
click at [1500, 245] on div "single-neutral-actions-information Applicants" at bounding box center [1492, 241] width 147 height 30
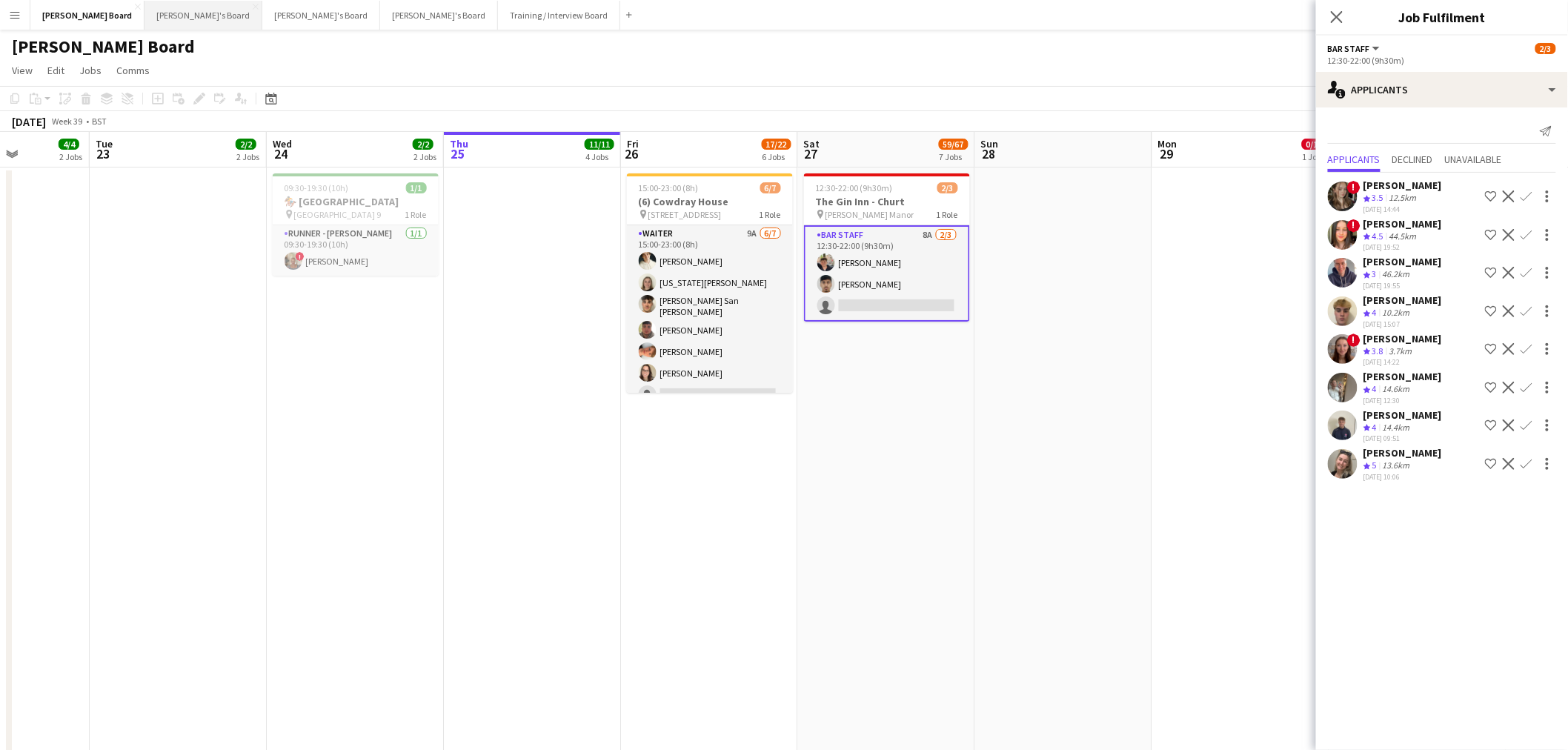
click at [144, 18] on button "[PERSON_NAME]'s Board Close" at bounding box center [203, 15] width 117 height 29
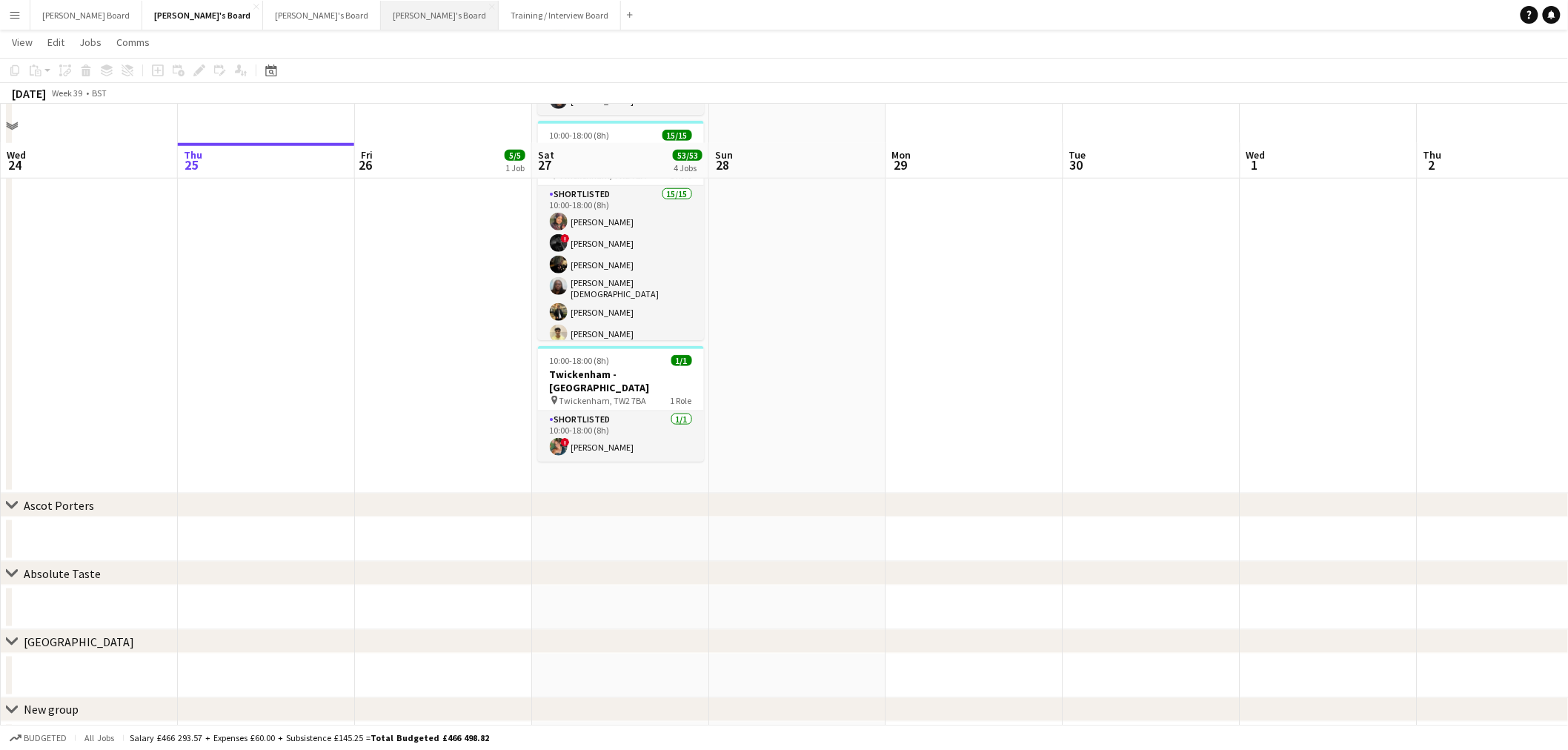
scroll to position [483, 0]
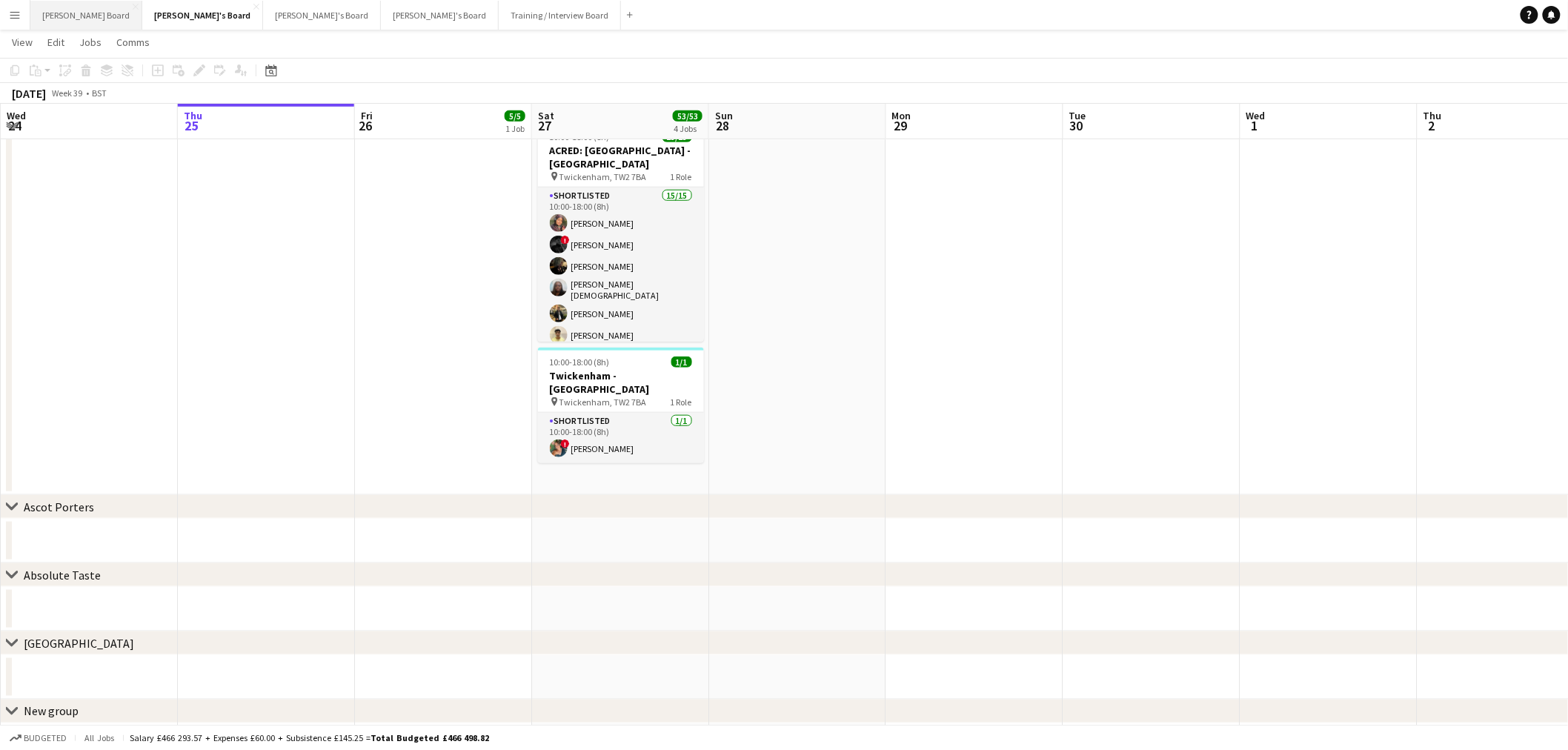
click at [48, 18] on button "[PERSON_NAME] Board Close" at bounding box center [87, 15] width 112 height 29
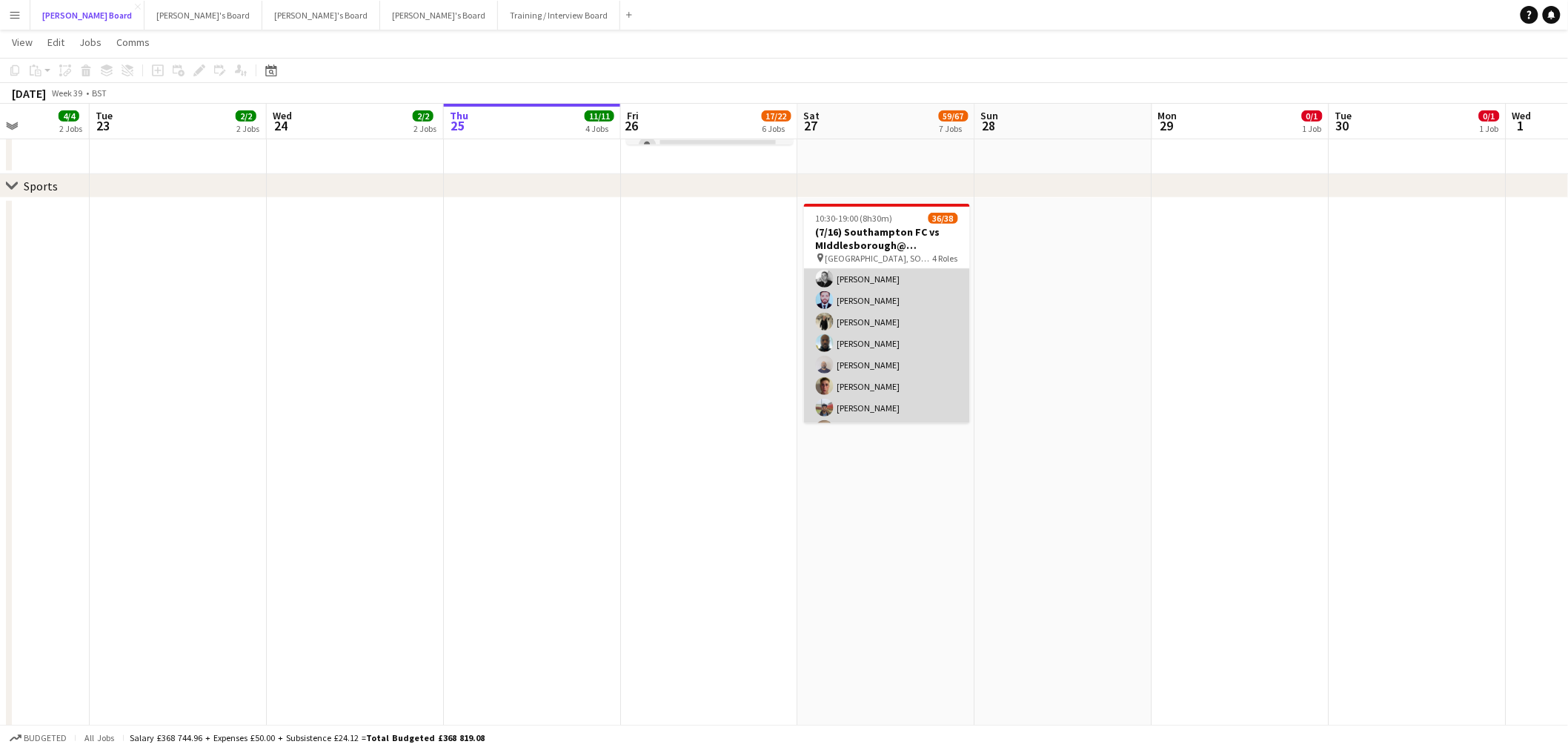
scroll to position [576, 0]
click at [894, 326] on app-card-role "Retail Kiosk 9I 4A 26/28 13:00-17:00 (4h) ! Liam Jenkins Margaret Kudela Ashmee…" at bounding box center [887, 317] width 166 height 635
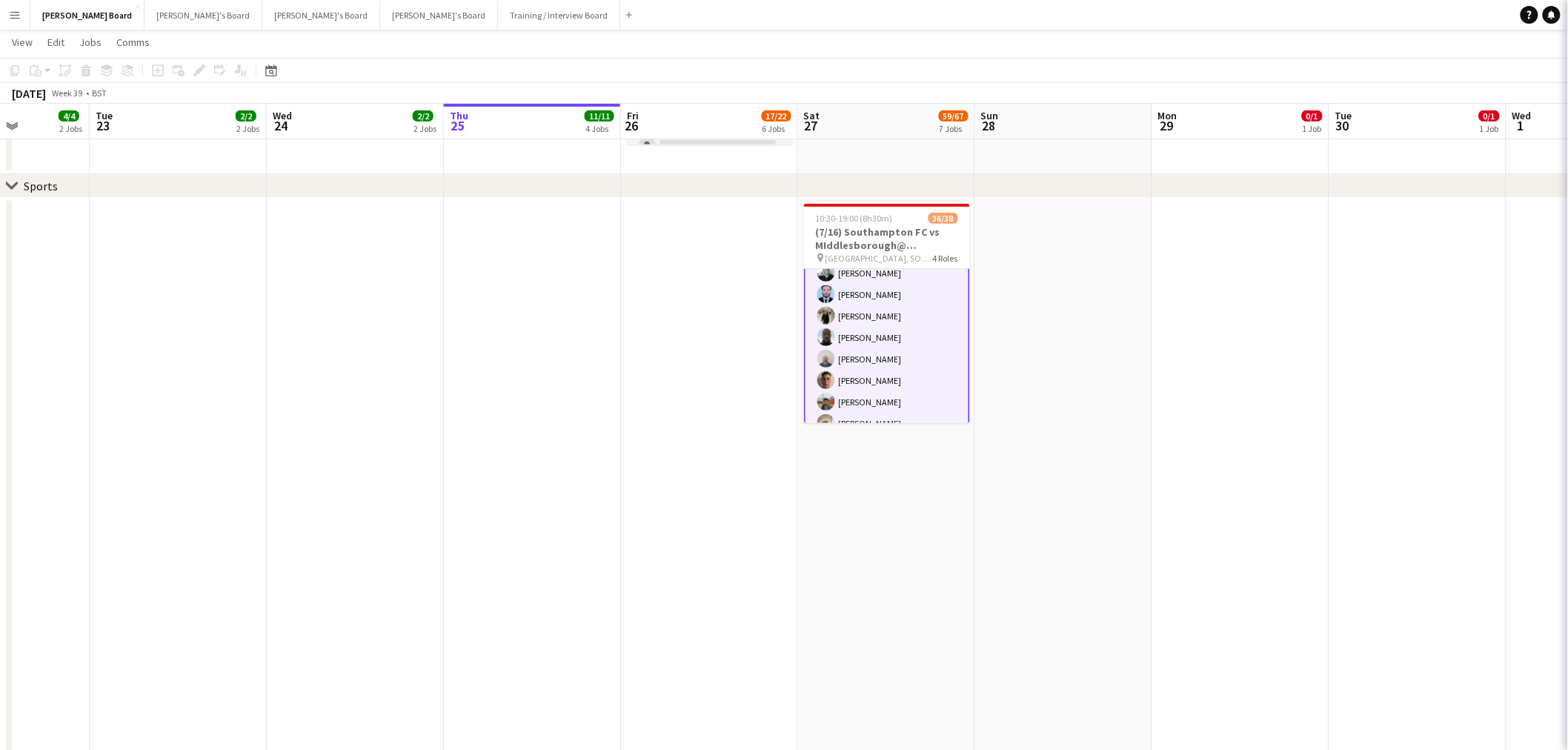
scroll to position [577, 0]
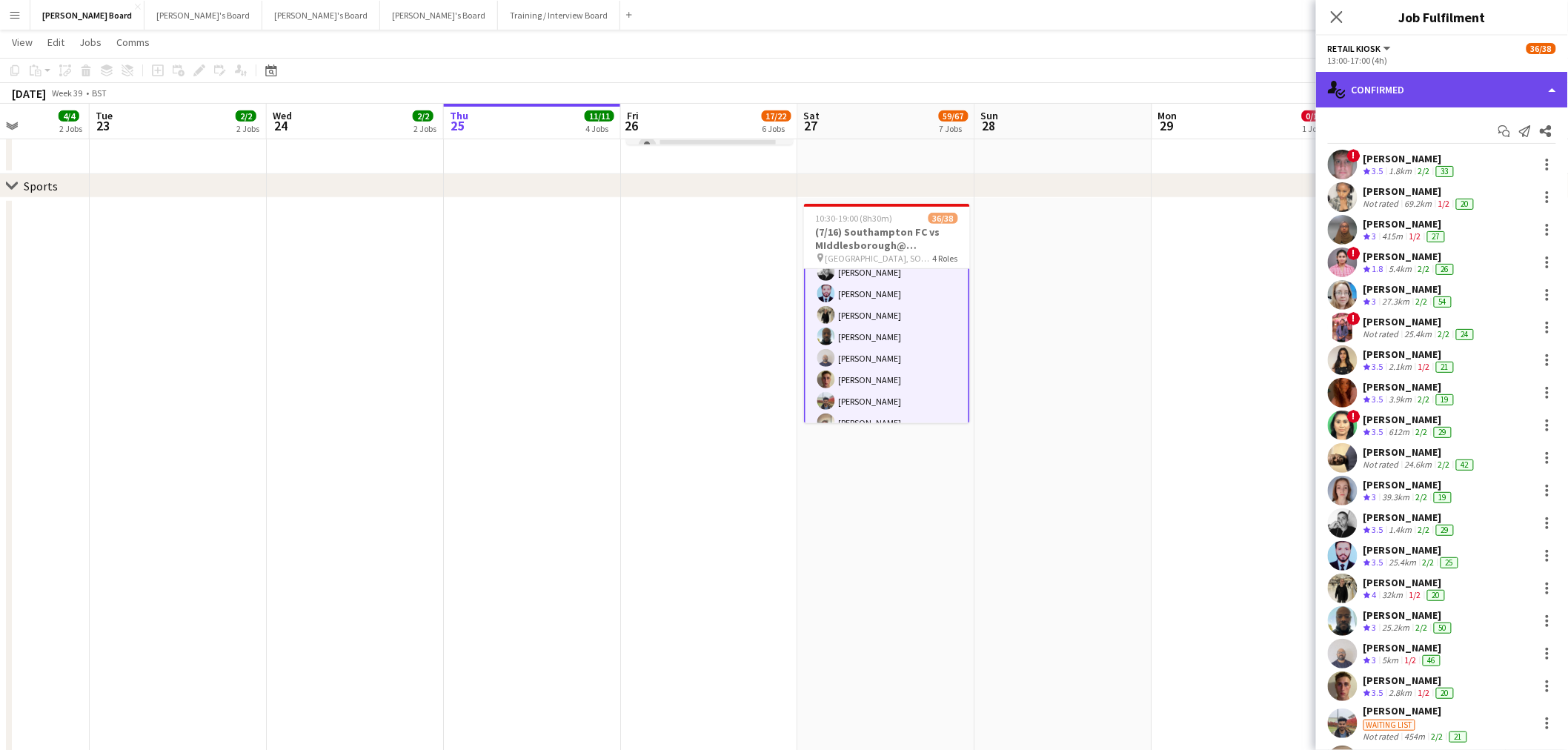
click at [1480, 101] on div "single-neutral-actions-check-2 Confirmed" at bounding box center [1442, 89] width 252 height 35
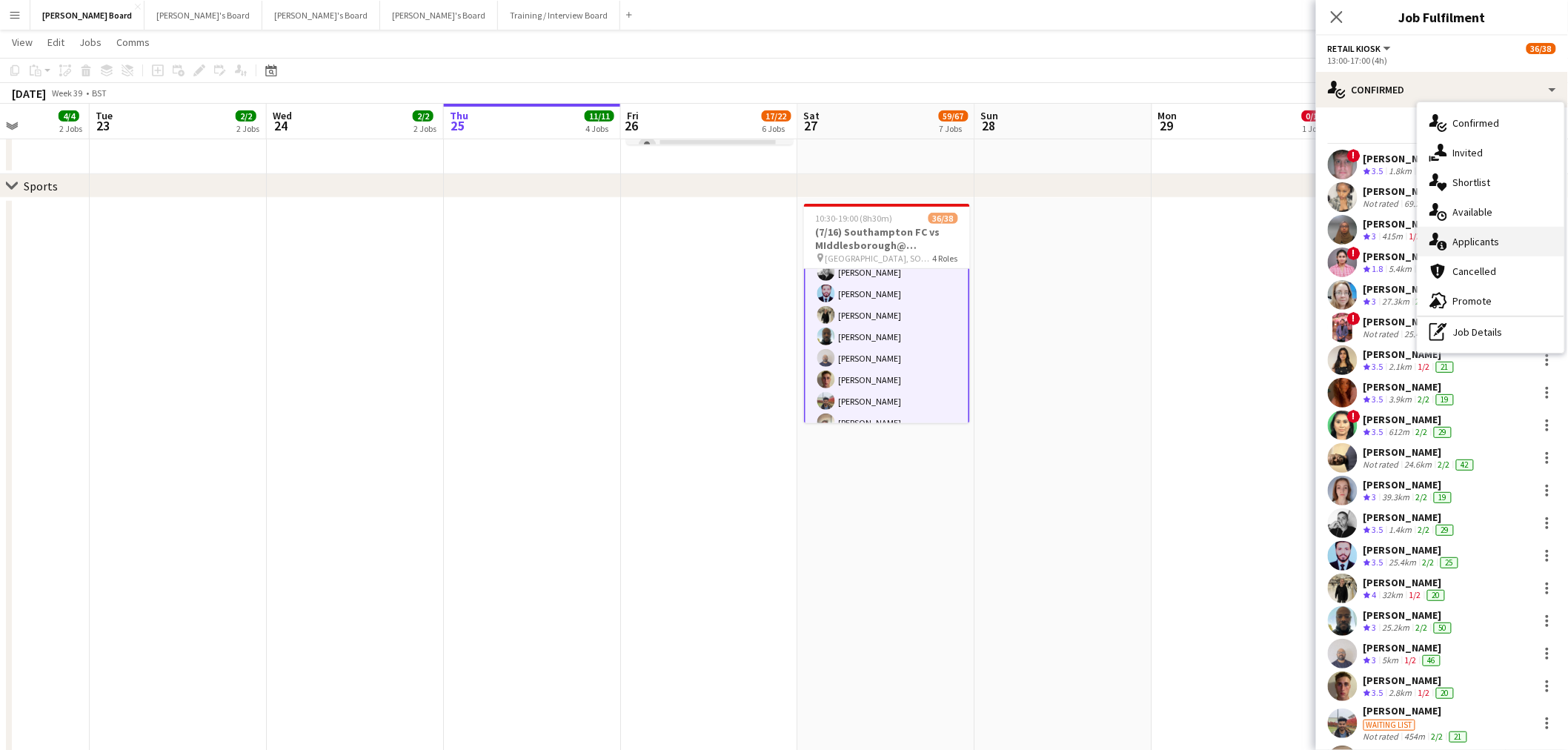
click at [1503, 231] on div "single-neutral-actions-information Applicants" at bounding box center [1492, 241] width 147 height 30
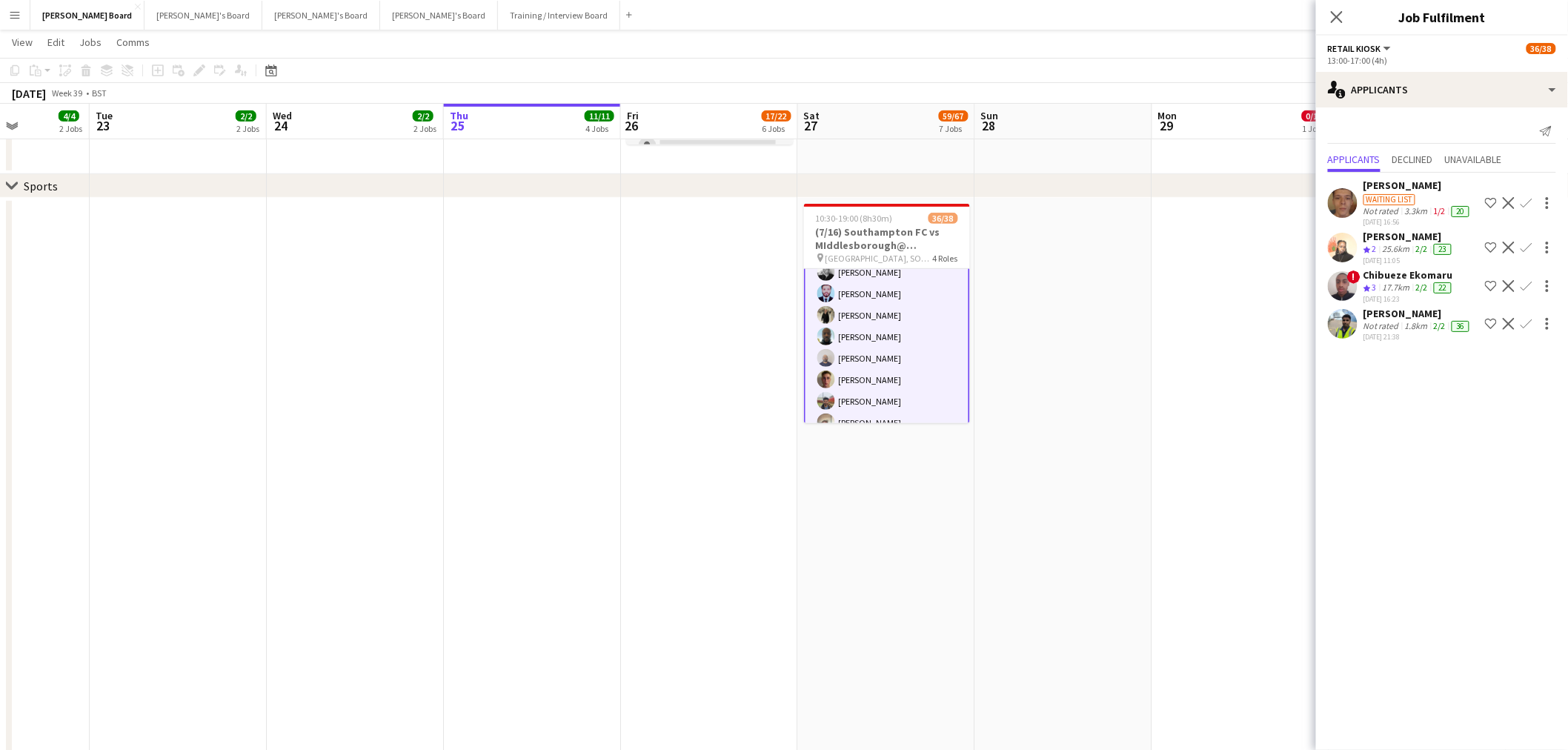
scroll to position [34, 0]
click at [1415, 321] on div "1.8km" at bounding box center [1416, 326] width 29 height 12
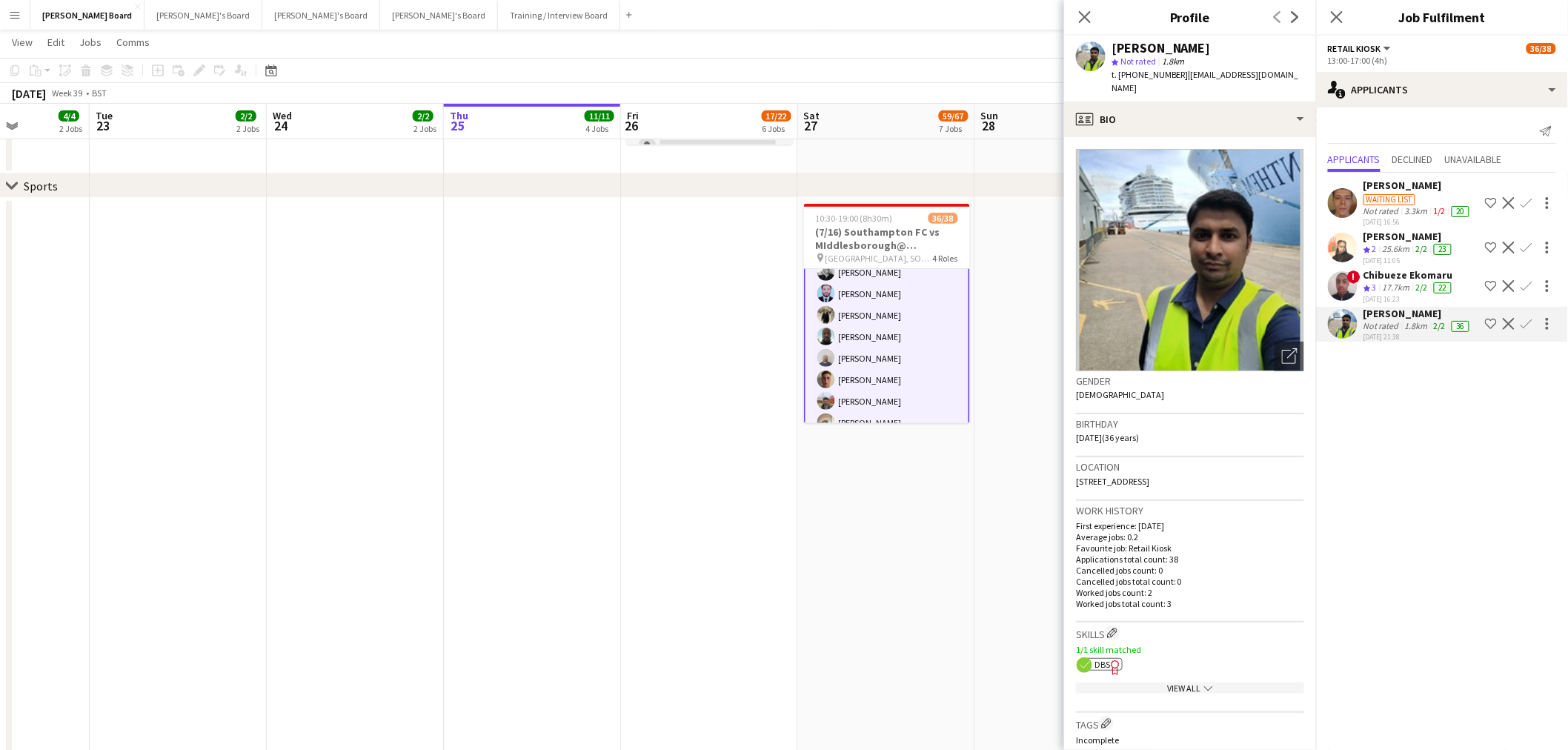
click at [1398, 281] on div "17.7km" at bounding box center [1397, 288] width 34 height 13
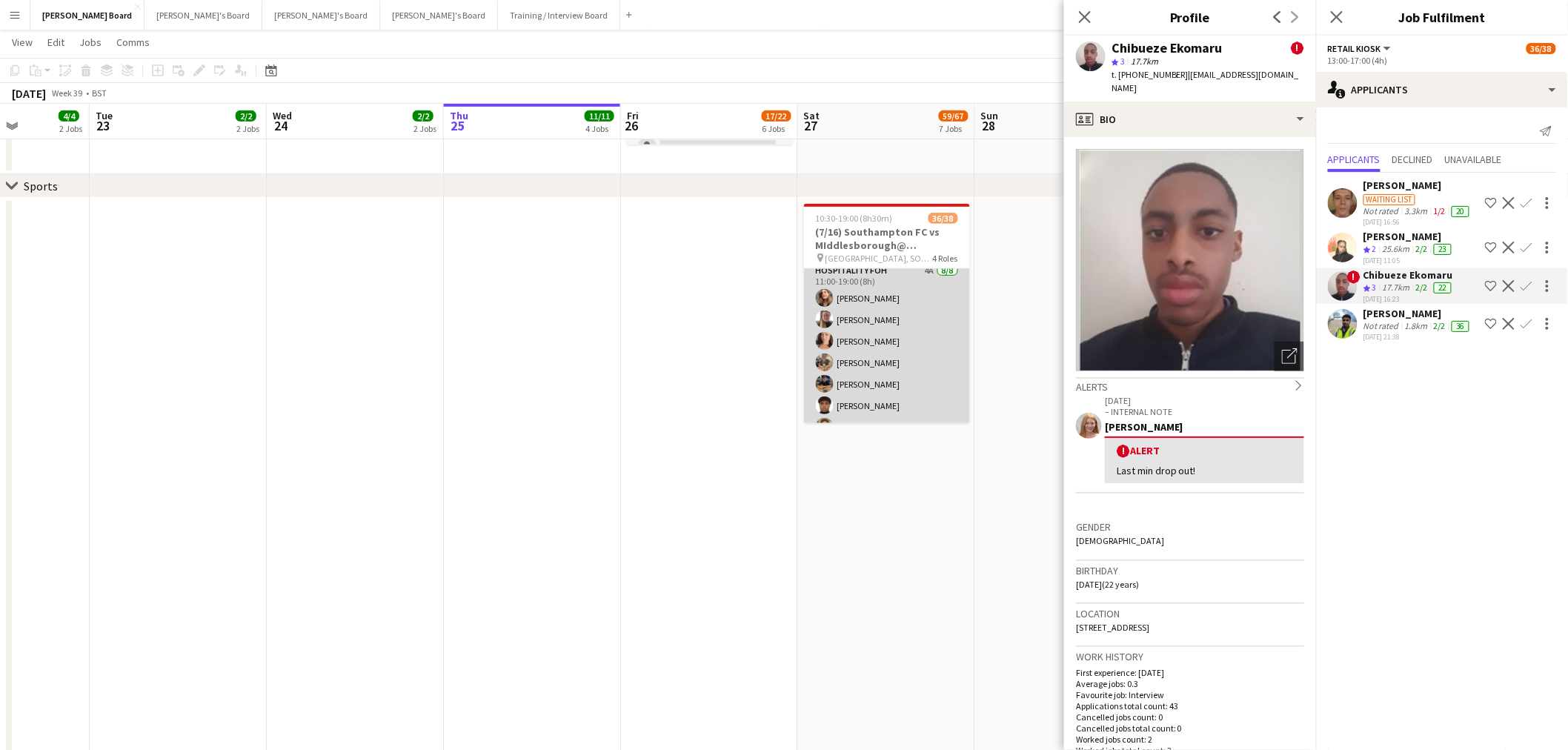
scroll to position [82, 0]
click at [900, 349] on app-card-role "Hospitality FOH 4A 8/8 11:00-19:00 (8h) Solene Kouroughli Amy Jacobs Rachel Wen…" at bounding box center [887, 338] width 166 height 201
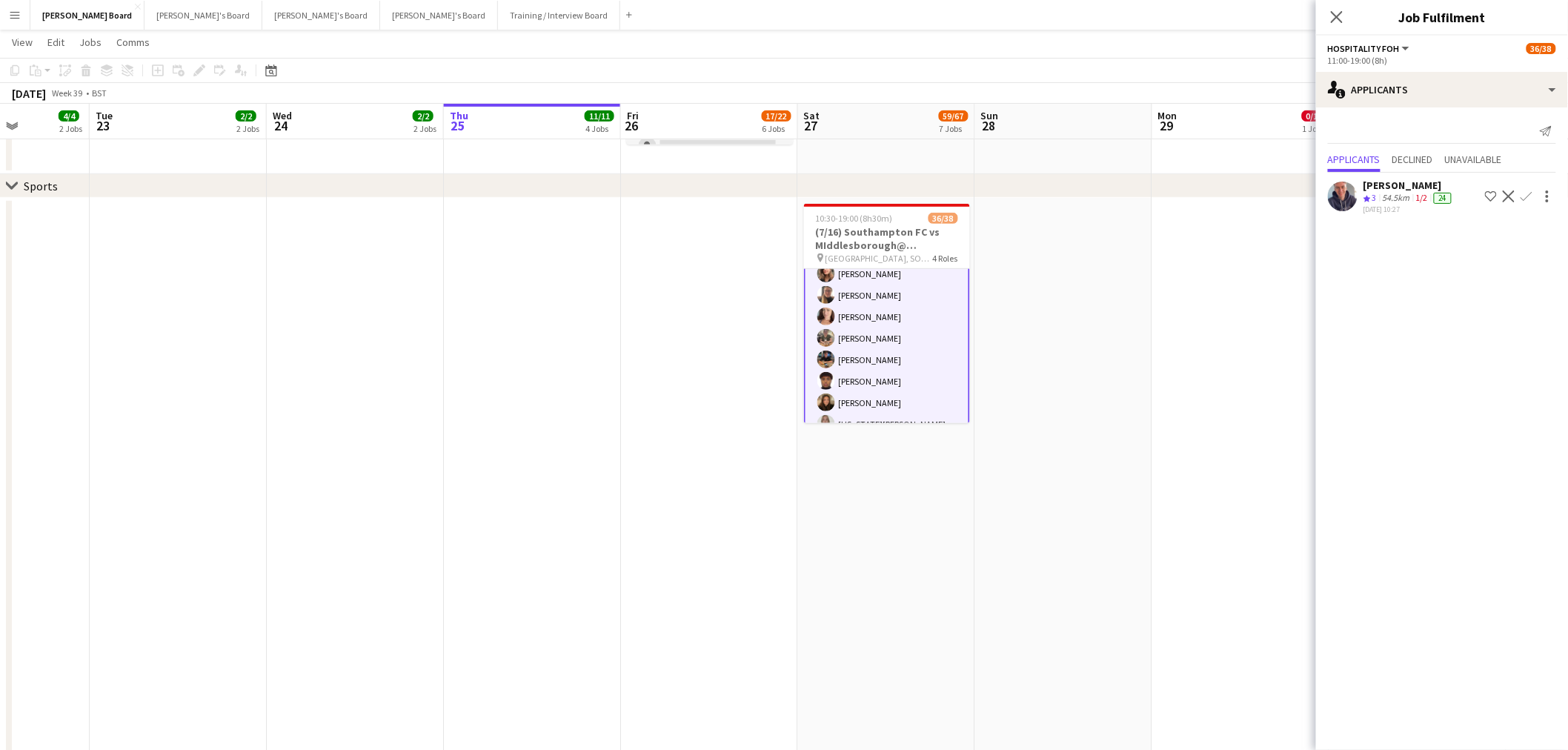
scroll to position [0, 0]
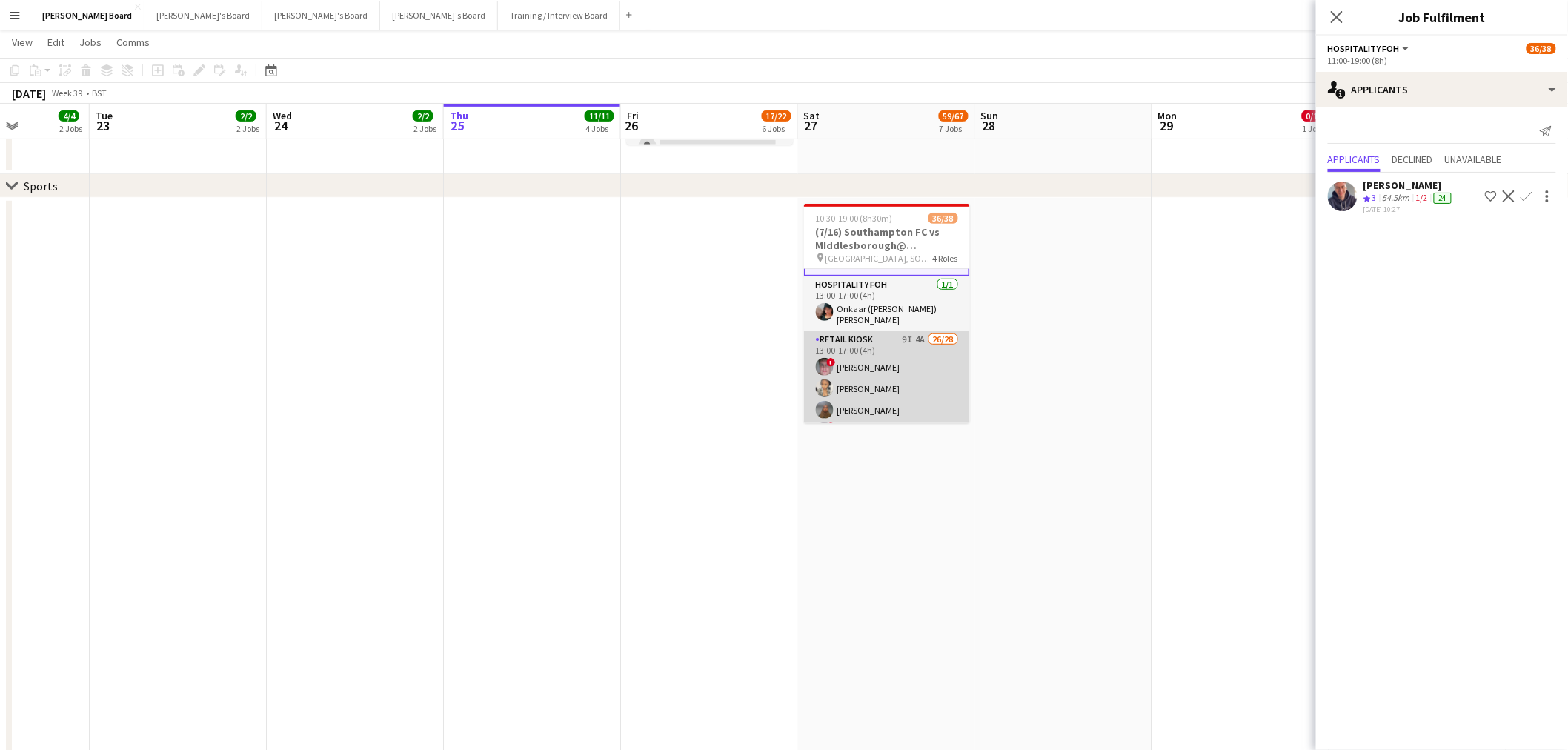
click at [885, 375] on app-card-role "Retail Kiosk 9I 4A 26/28 13:00-17:00 (4h) ! Liam Jenkins Margaret Kudela Ashmee…" at bounding box center [887, 649] width 166 height 635
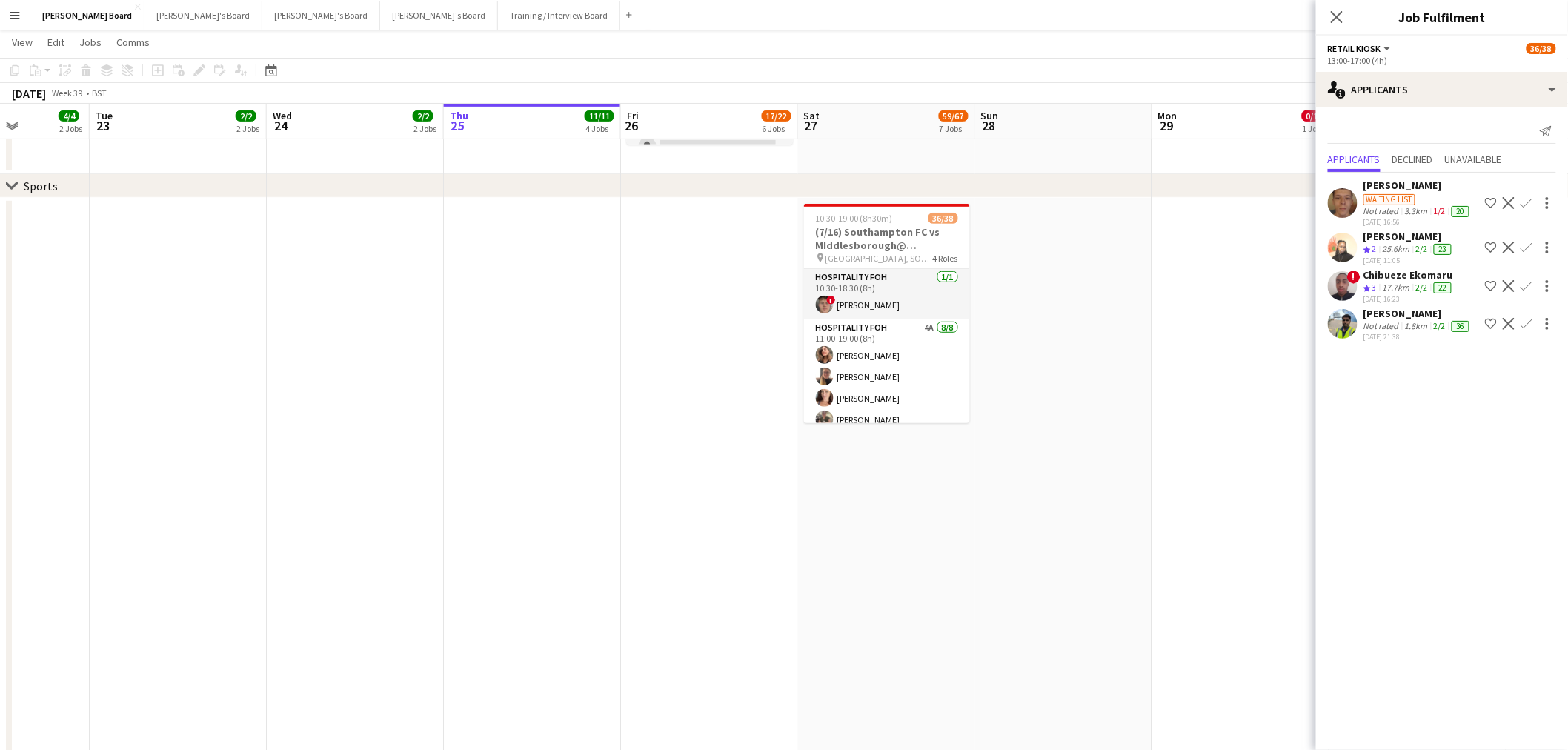
scroll to position [165, 0]
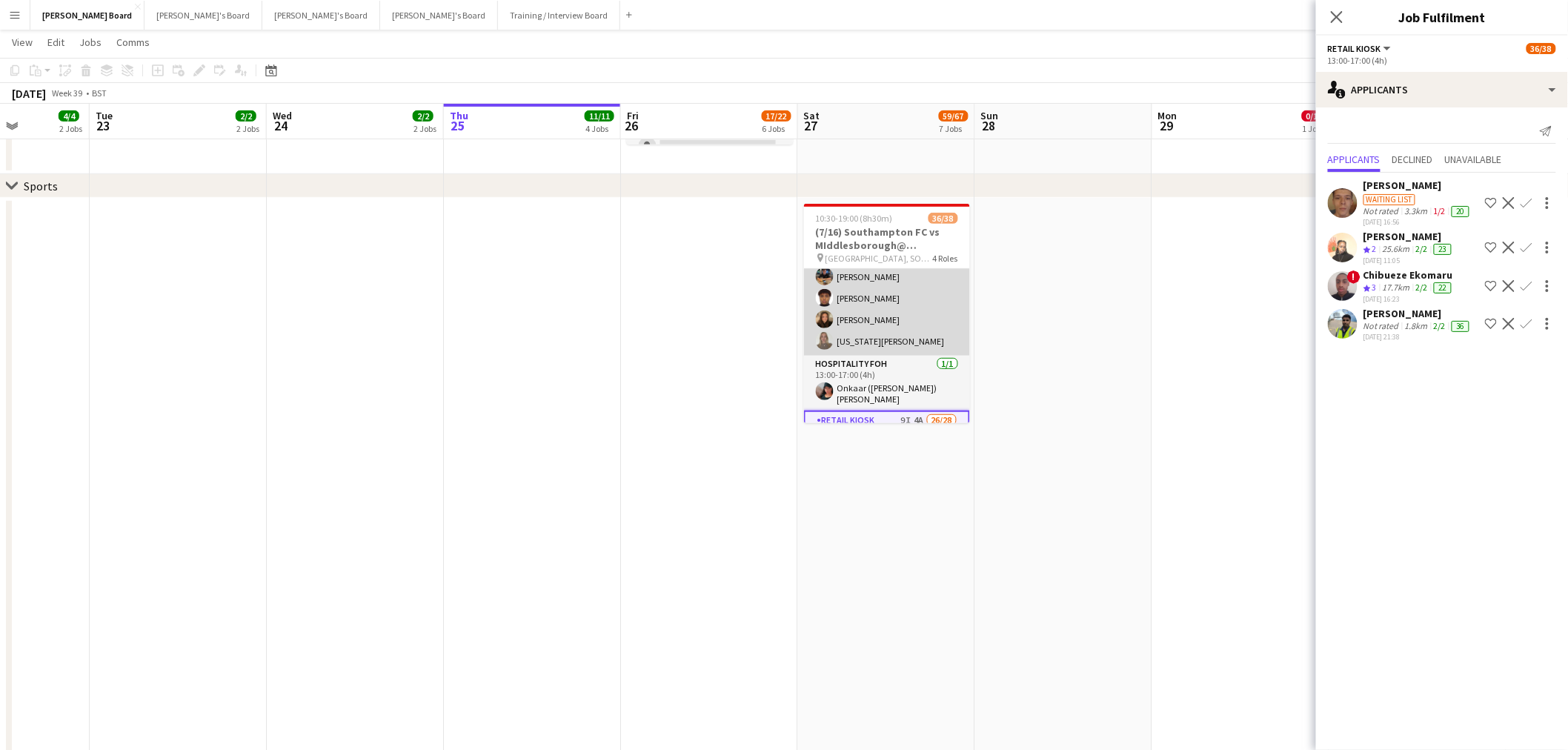
click at [902, 337] on app-card-role "Hospitality FOH 4A 8/8 11:00-19:00 (8h) Solene Kouroughli Amy Jacobs Rachel Wen…" at bounding box center [887, 255] width 166 height 201
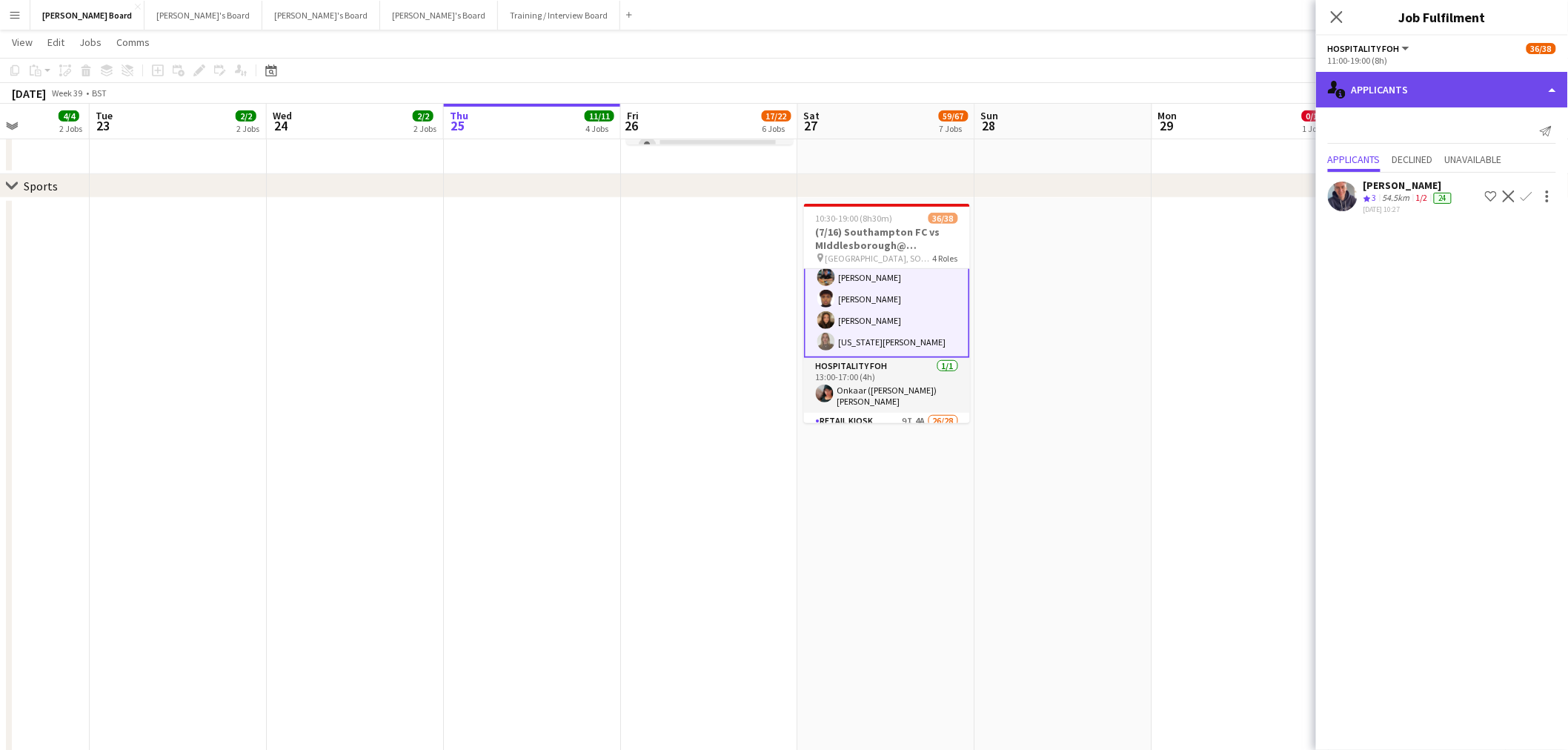
click at [1416, 84] on div "single-neutral-actions-information Applicants" at bounding box center [1442, 89] width 252 height 35
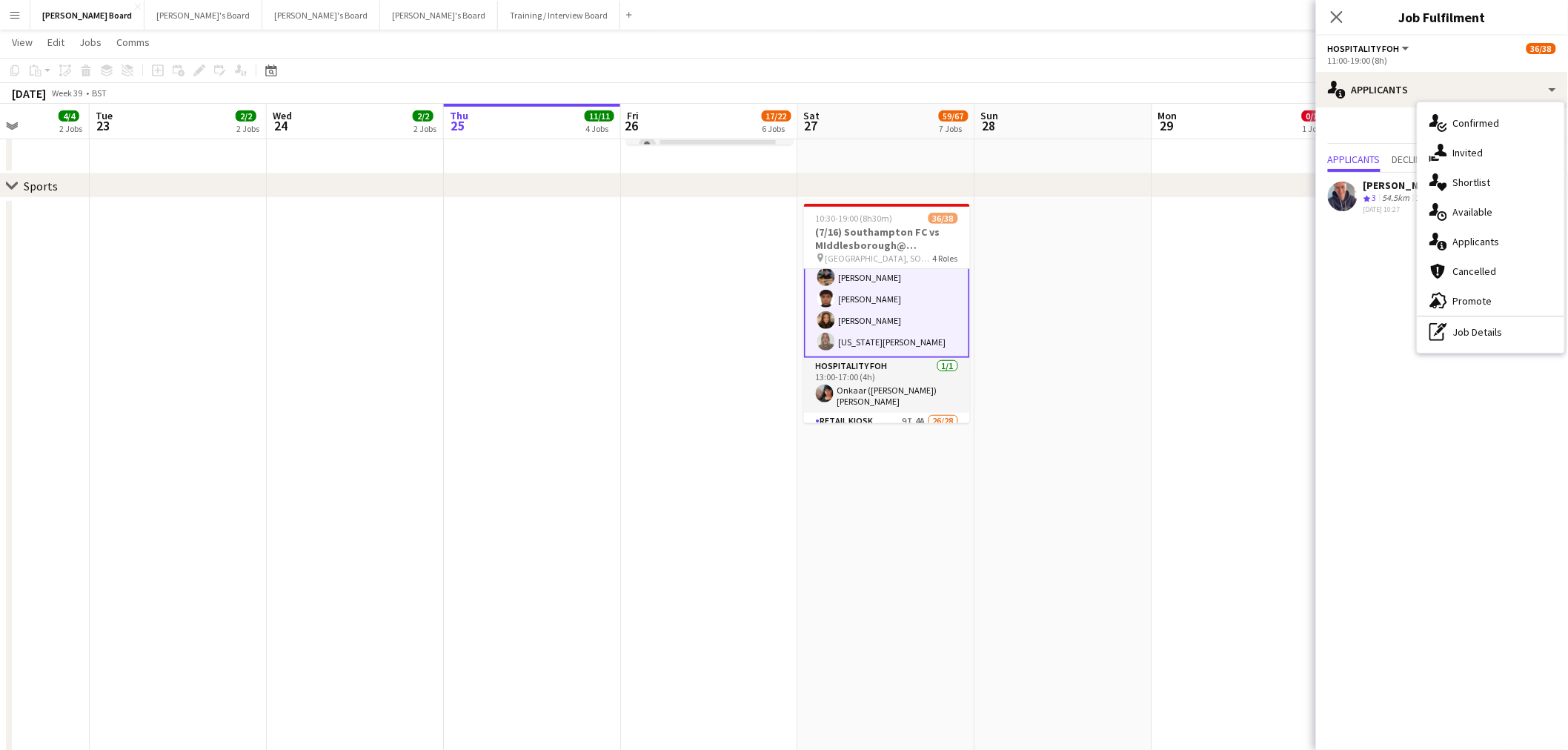
click at [1488, 115] on div "single-neutral-actions-check-2 Confirmed" at bounding box center [1492, 123] width 147 height 30
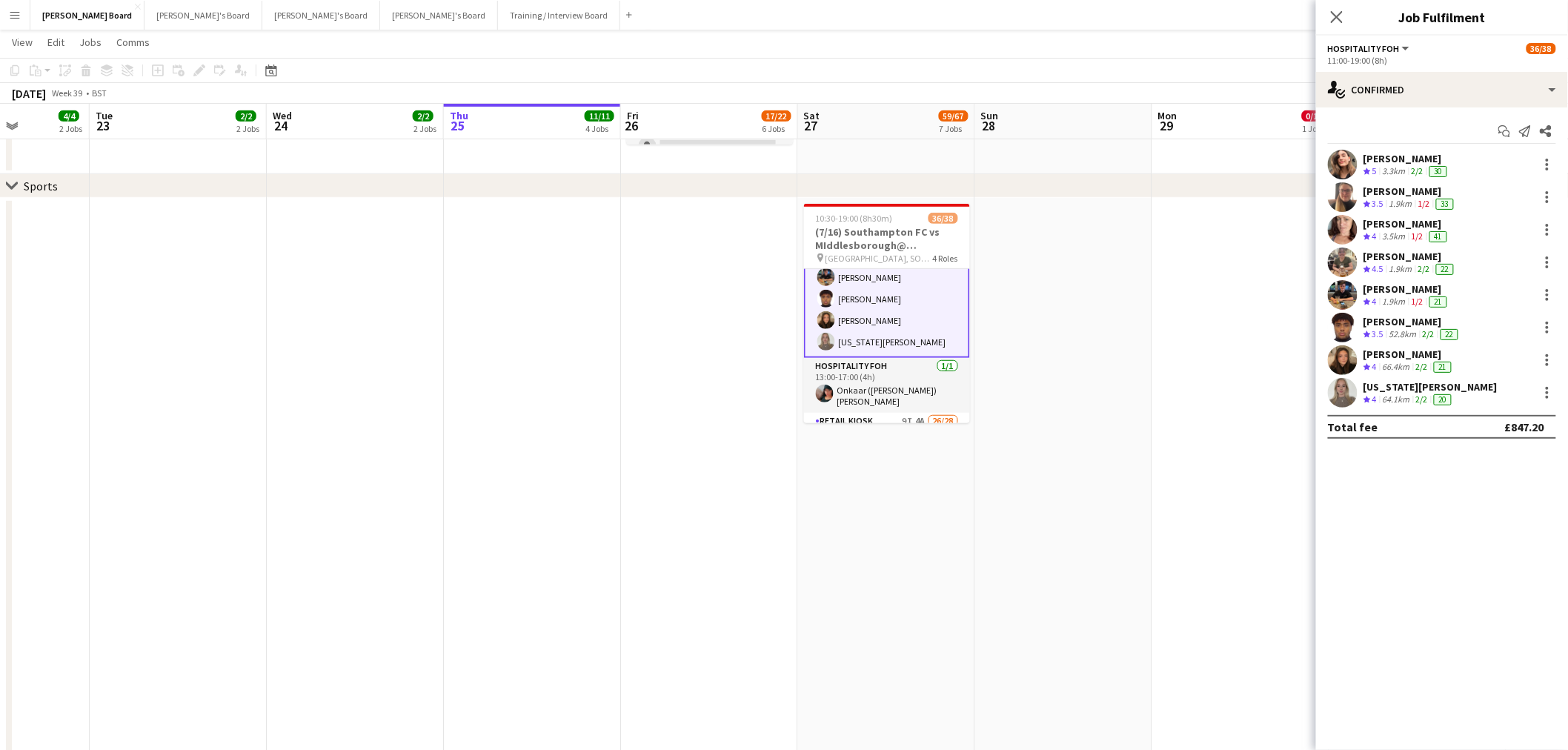
click at [1384, 394] on div "64.1km" at bounding box center [1397, 400] width 34 height 13
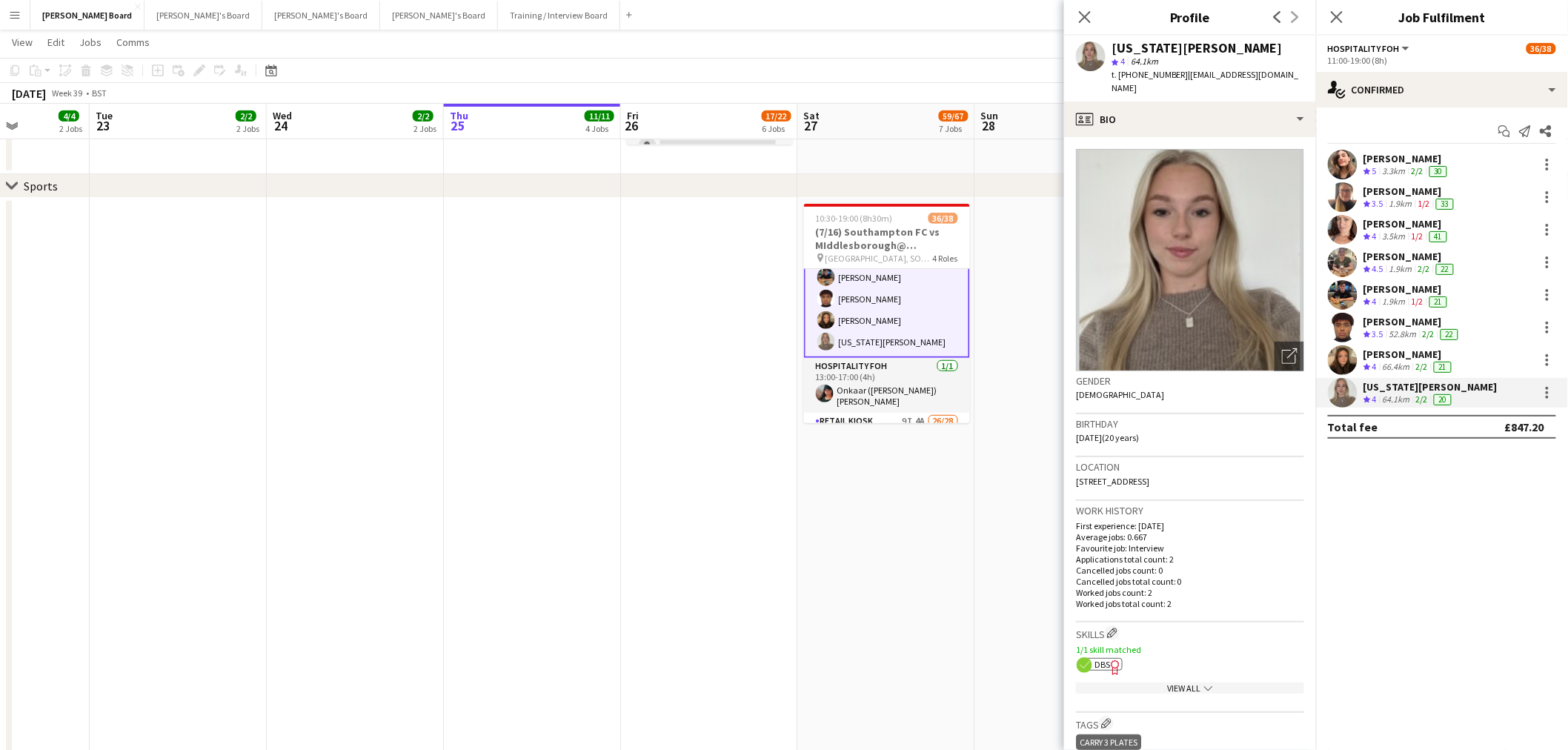
click at [1401, 368] on div "66.4km" at bounding box center [1397, 367] width 34 height 13
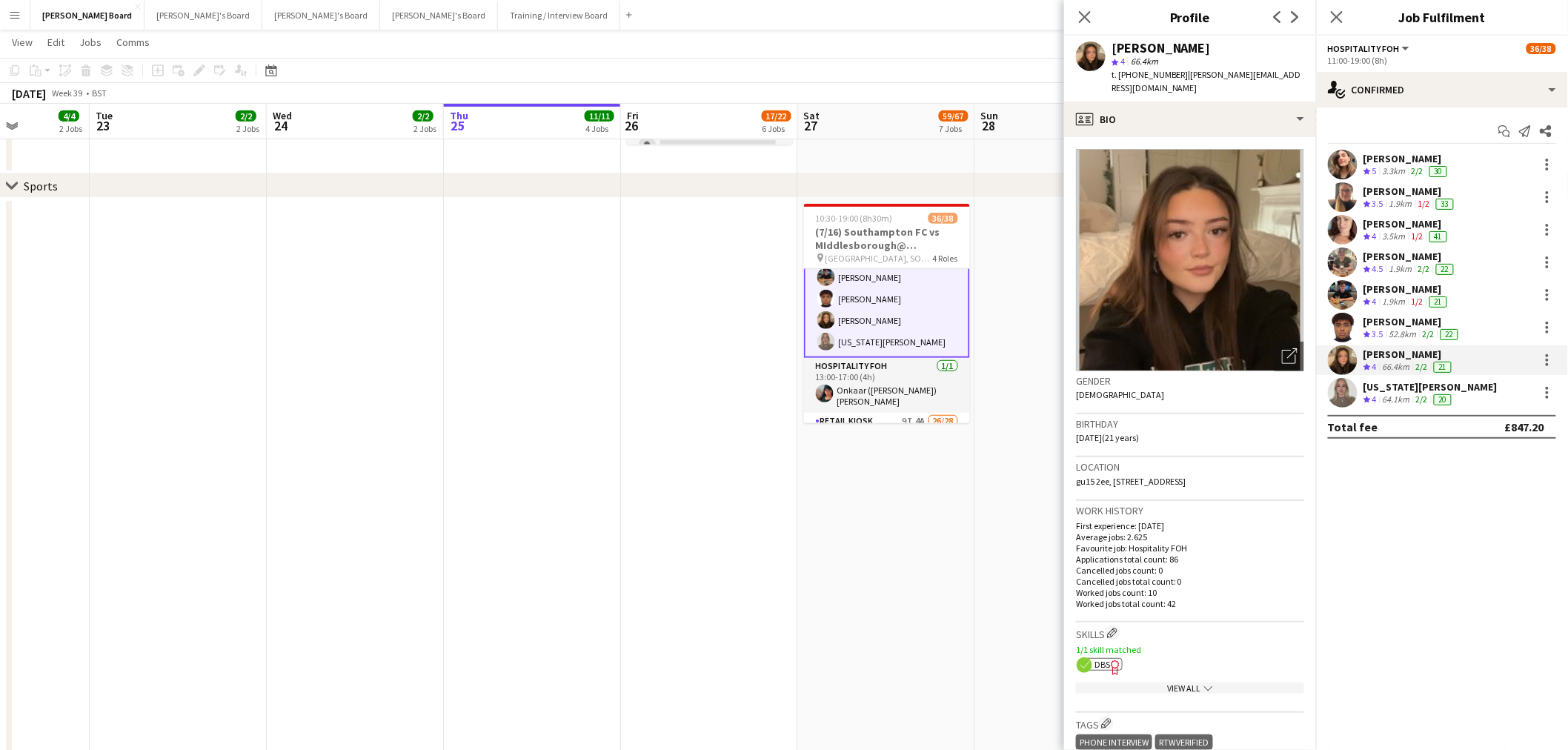
click at [1401, 321] on div "[PERSON_NAME]" at bounding box center [1412, 321] width 98 height 13
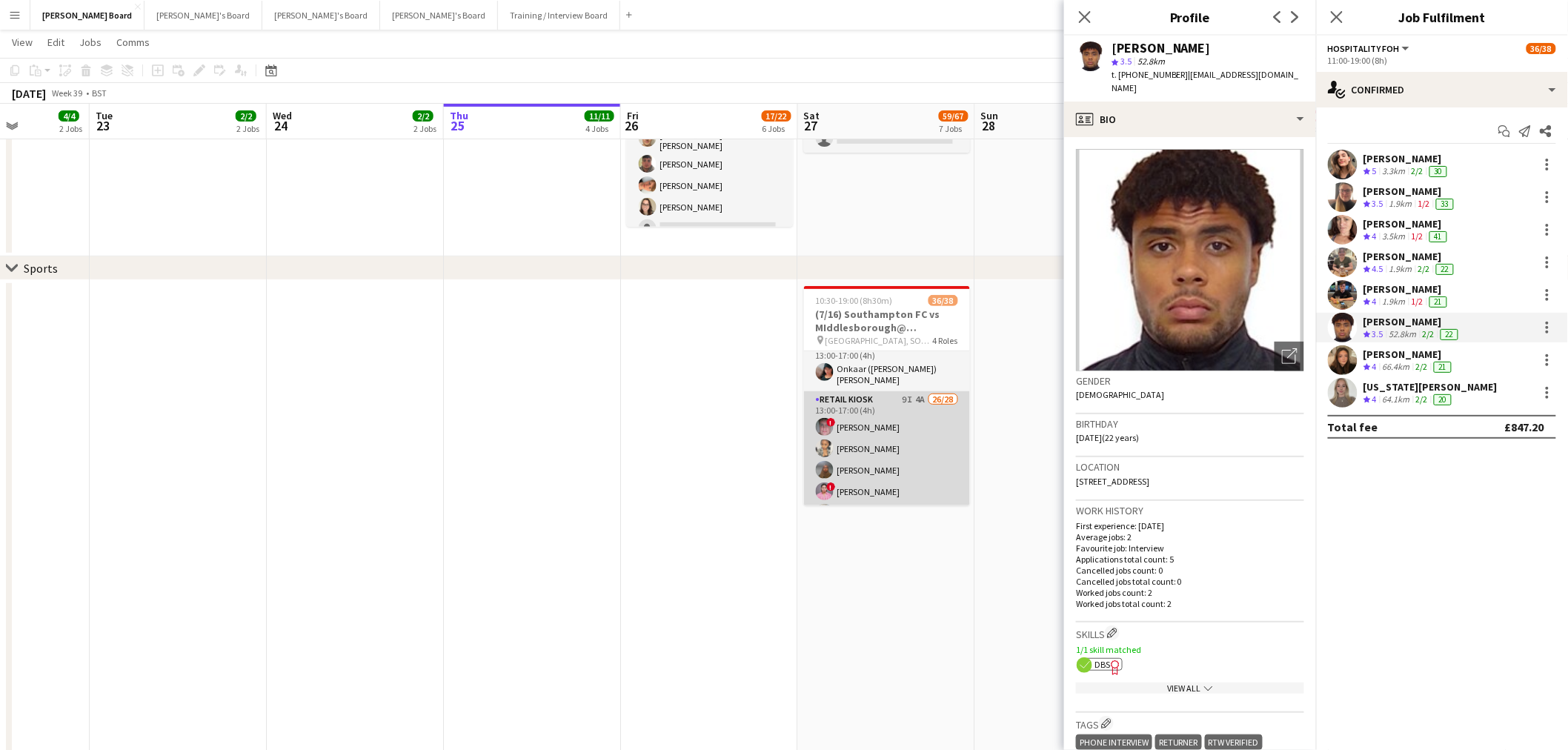
scroll to position [247, 0]
click at [915, 438] on app-card-role "Retail Kiosk 9I 4A 26/28 13:00-17:00 (4h) ! Liam Jenkins Margaret Kudela Ashmee…" at bounding box center [887, 731] width 166 height 635
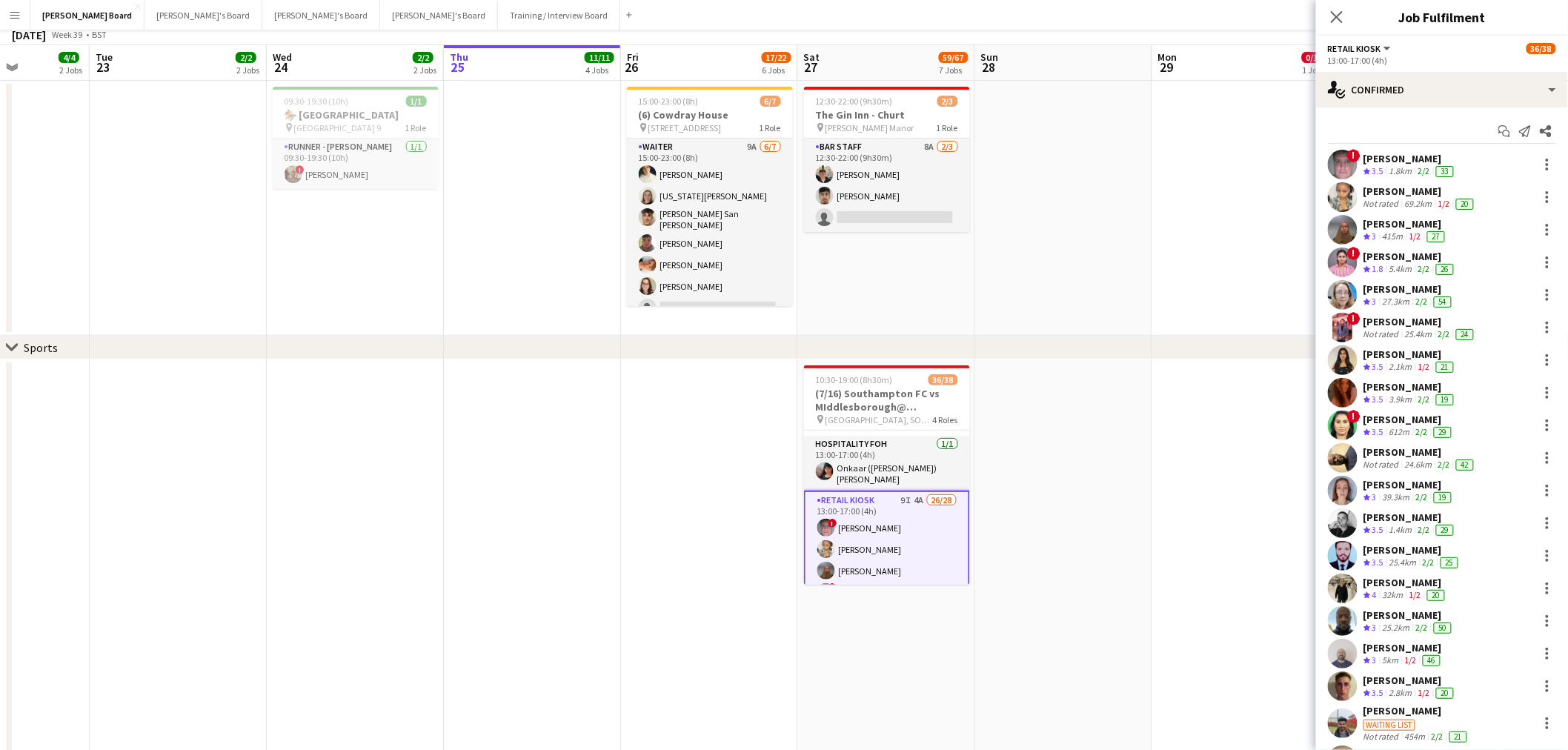
scroll to position [0, 0]
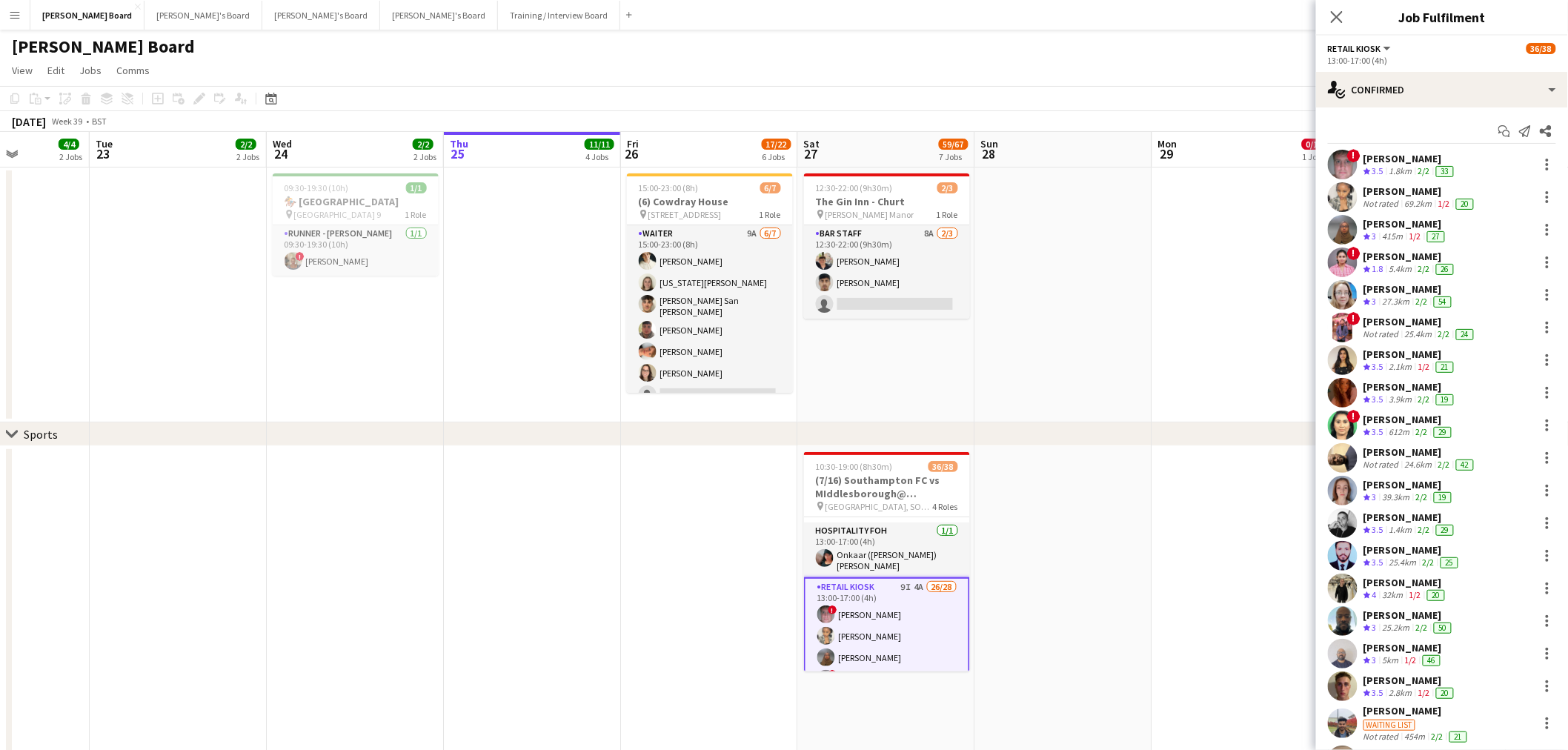
click at [16, 17] on app-icon "Menu" at bounding box center [15, 15] width 12 height 12
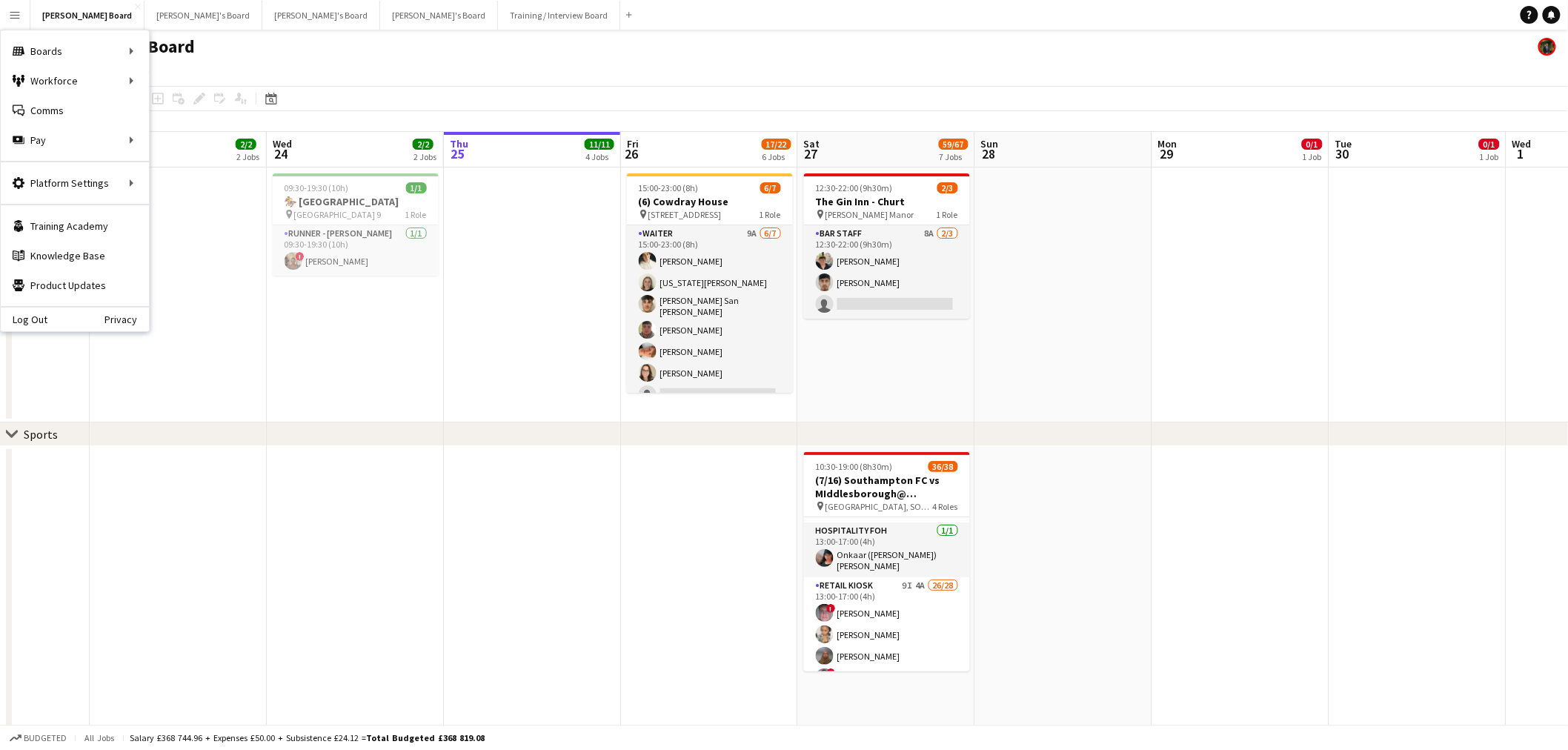
click at [1002, 336] on app-date-cell at bounding box center [1064, 295] width 177 height 255
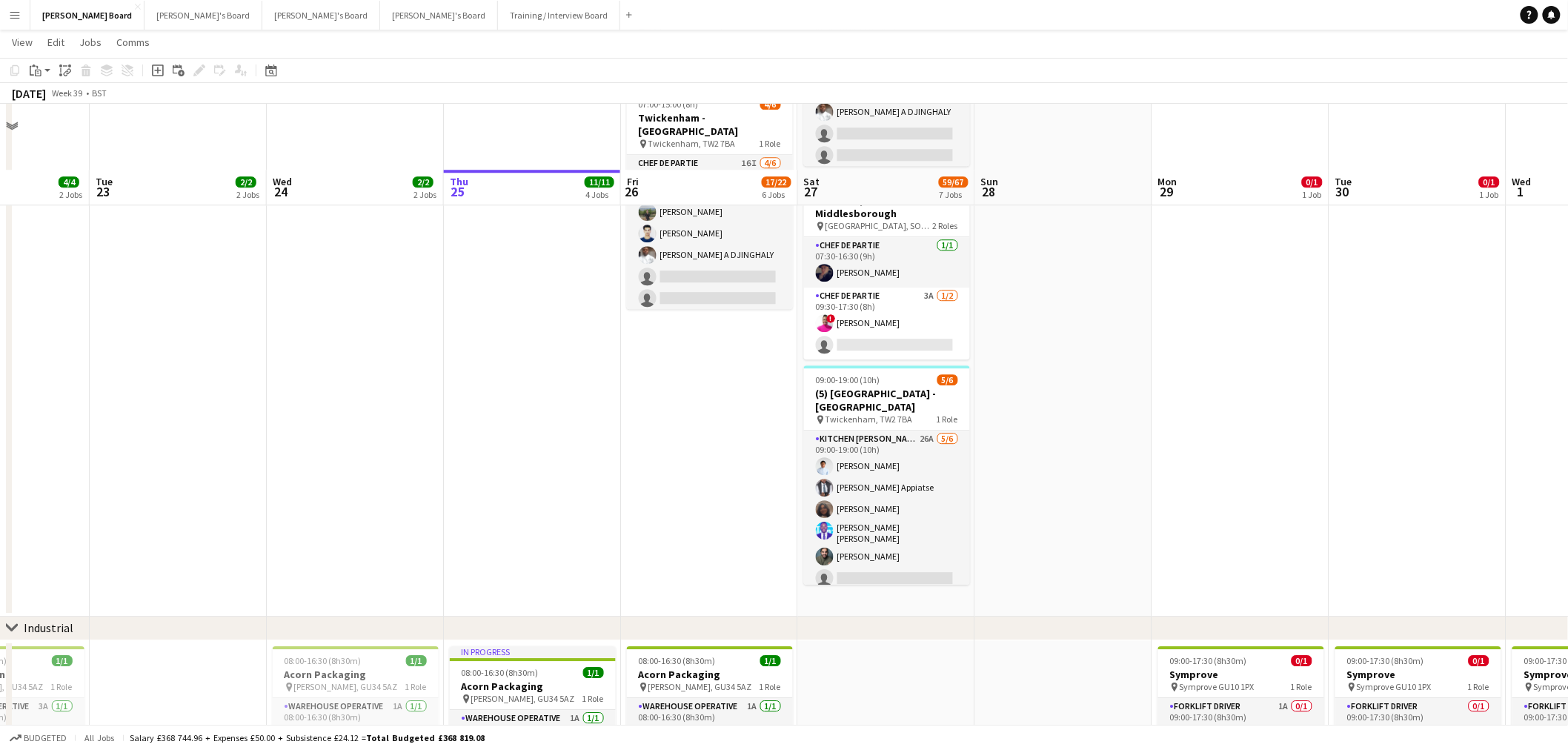
scroll to position [1662, 0]
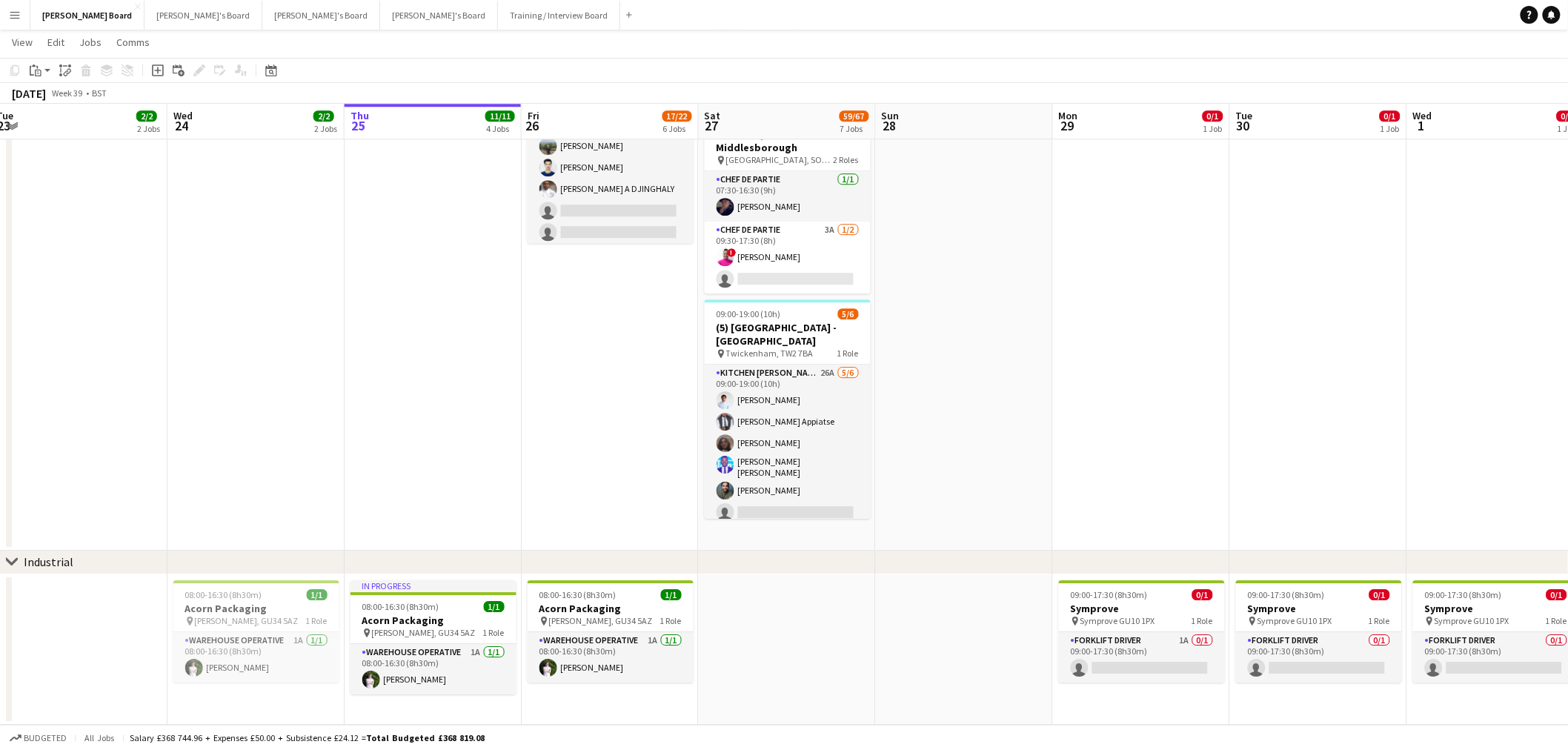
drag, startPoint x: 1161, startPoint y: 491, endPoint x: 833, endPoint y: 480, distance: 328.2
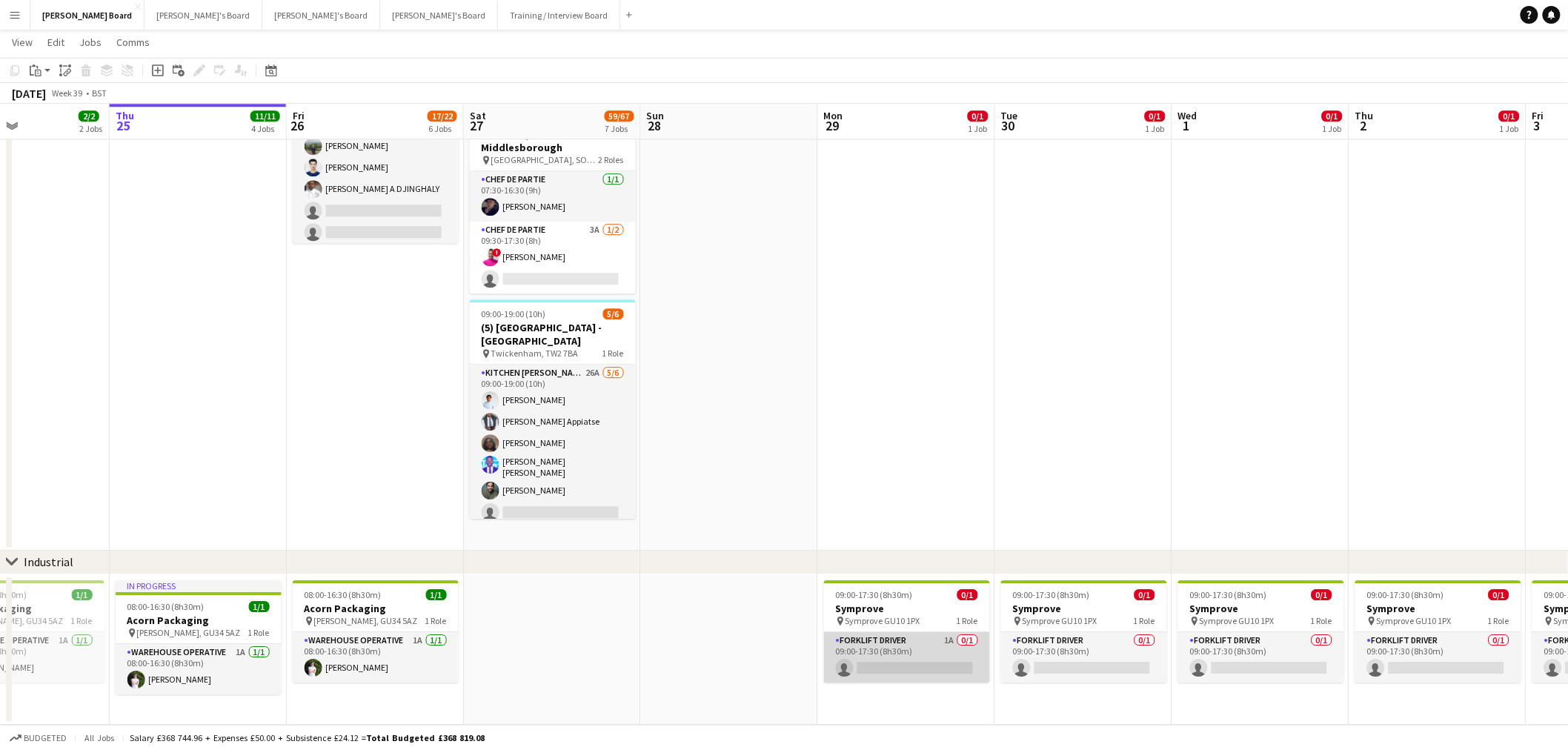
click at [924, 653] on app-card-role "Forklift Driver 1A 0/1 09:00-17:30 (8h30m) single-neutral-actions" at bounding box center [907, 658] width 166 height 50
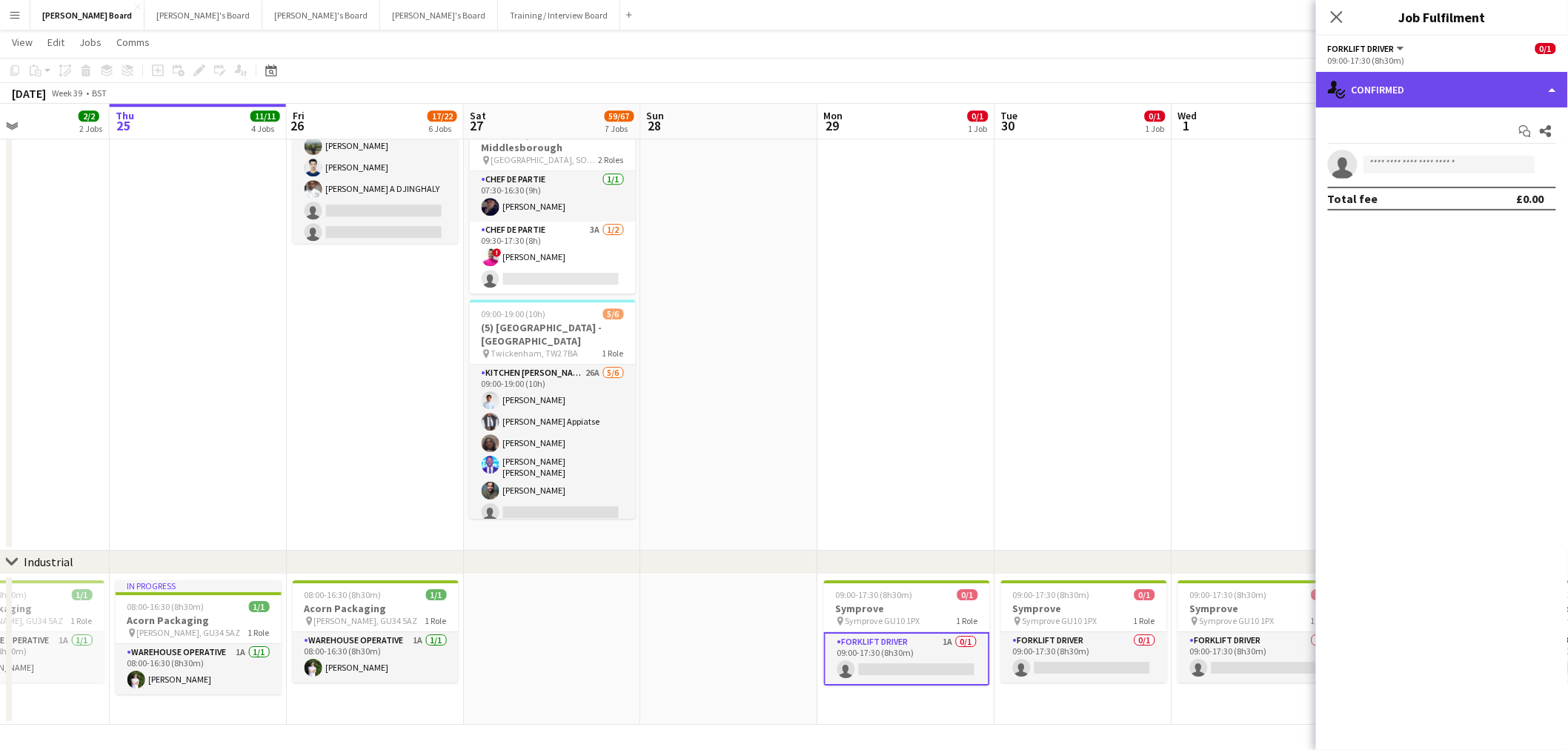
click at [1509, 100] on div "single-neutral-actions-check-2 Confirmed" at bounding box center [1442, 89] width 252 height 35
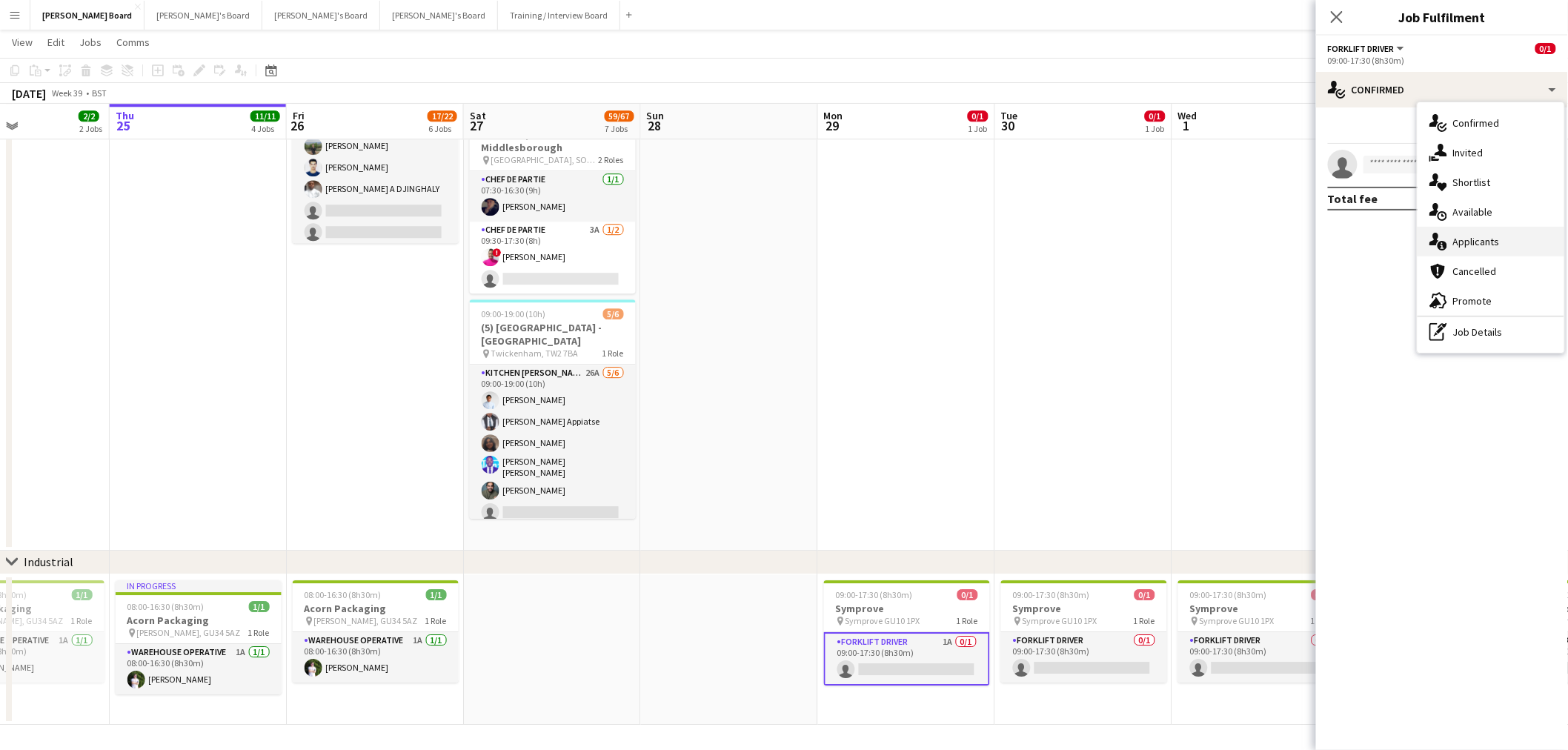
click at [1488, 247] on span "Applicants" at bounding box center [1477, 241] width 47 height 13
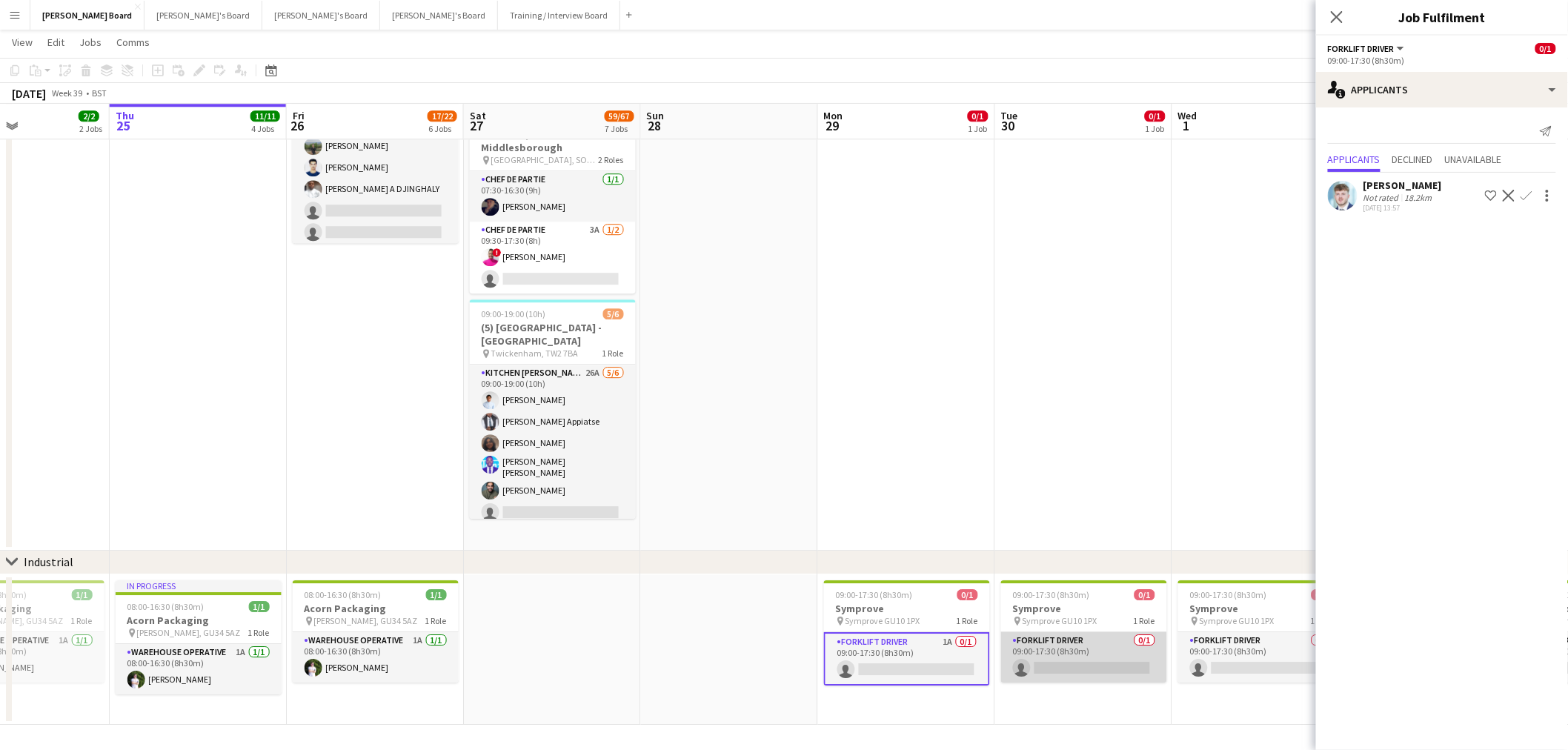
click at [1091, 661] on app-card-role "Forklift Driver 0/1 09:00-17:30 (8h30m) single-neutral-actions" at bounding box center [1084, 658] width 166 height 50
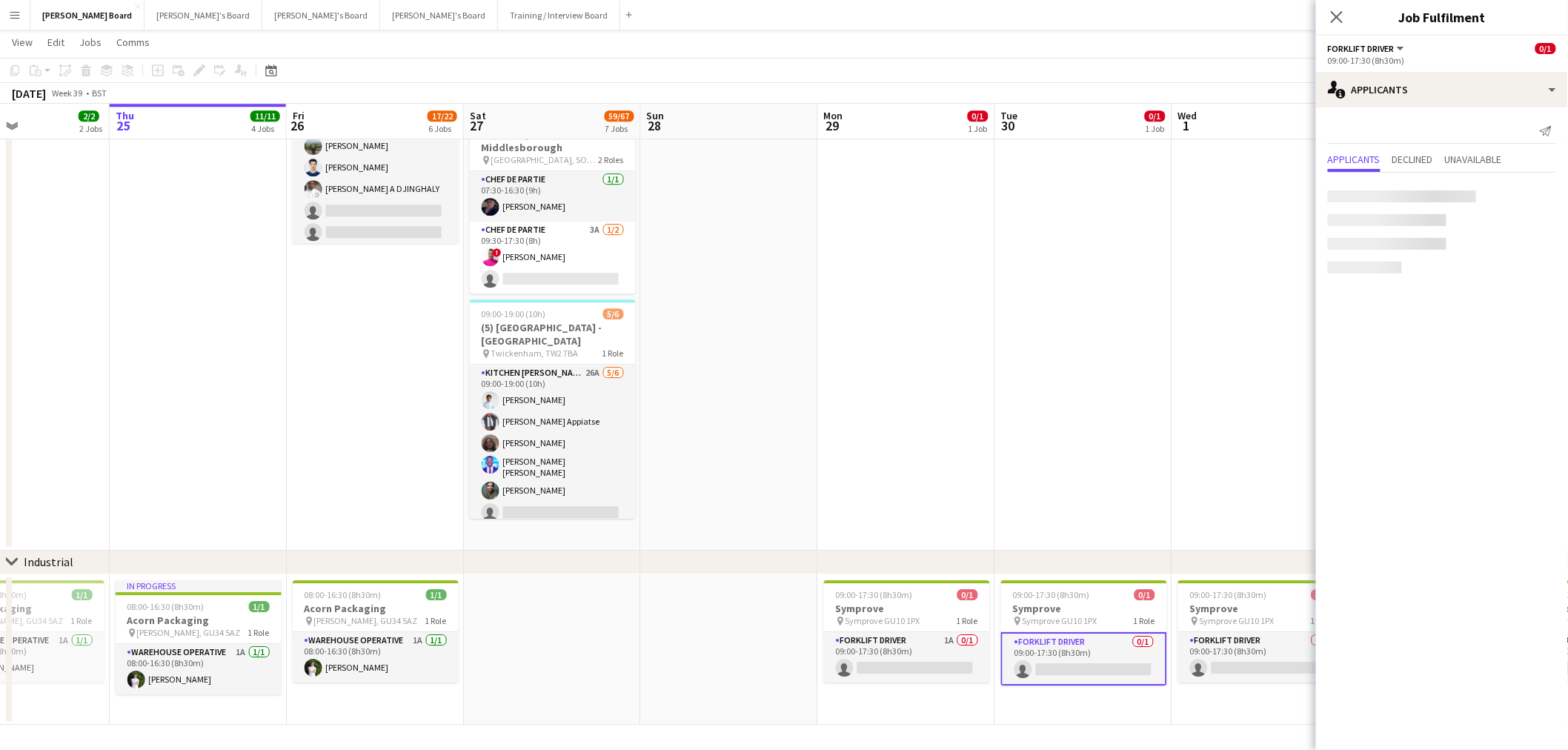
scroll to position [0, 600]
click at [941, 612] on h3 "Symprove" at bounding box center [906, 608] width 166 height 13
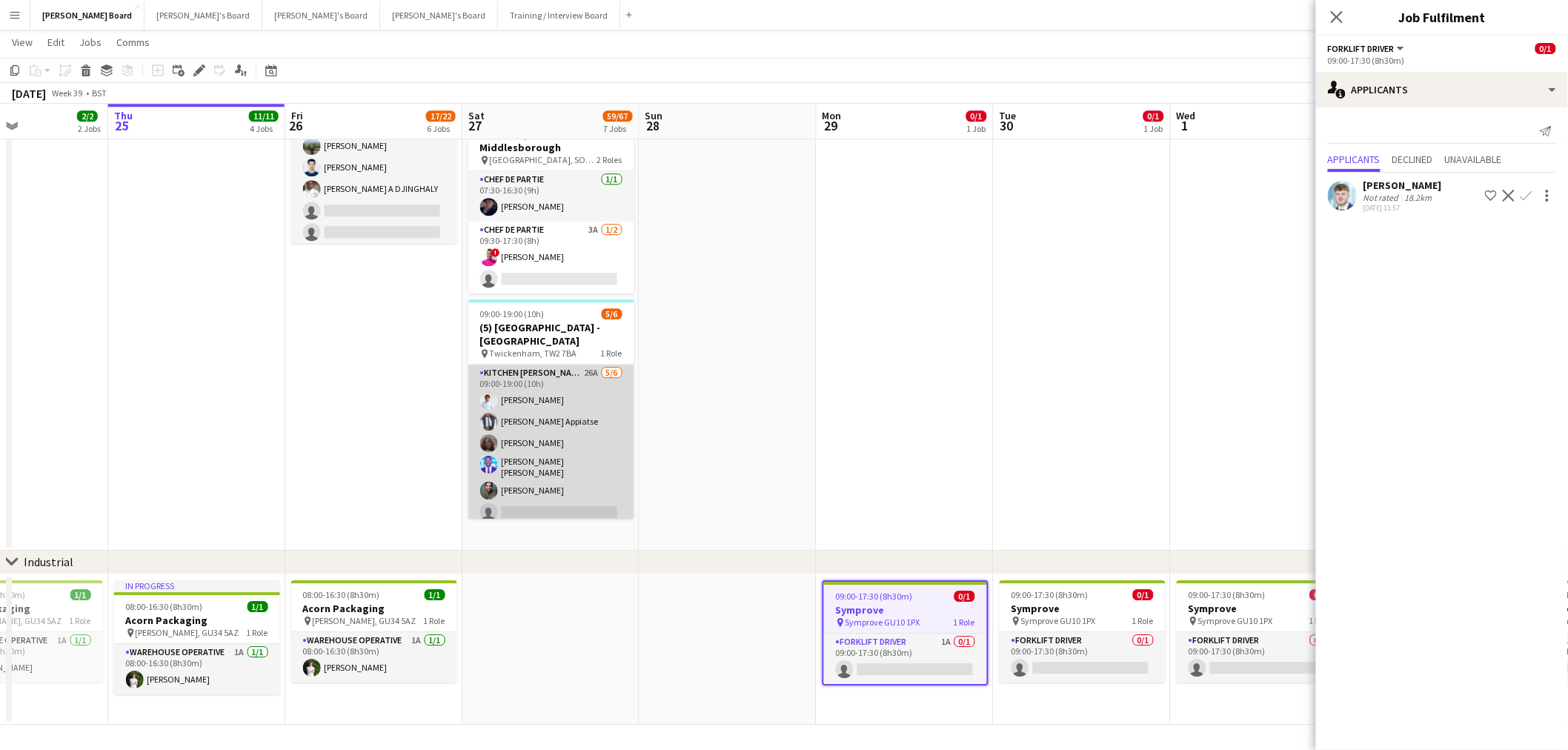
click at [499, 445] on app-card-role "Kitchen [PERSON_NAME] 26A [DATE] 09:00-19:00 (10h) [PERSON_NAME] Appiatse [PERS…" at bounding box center [552, 445] width 166 height 162
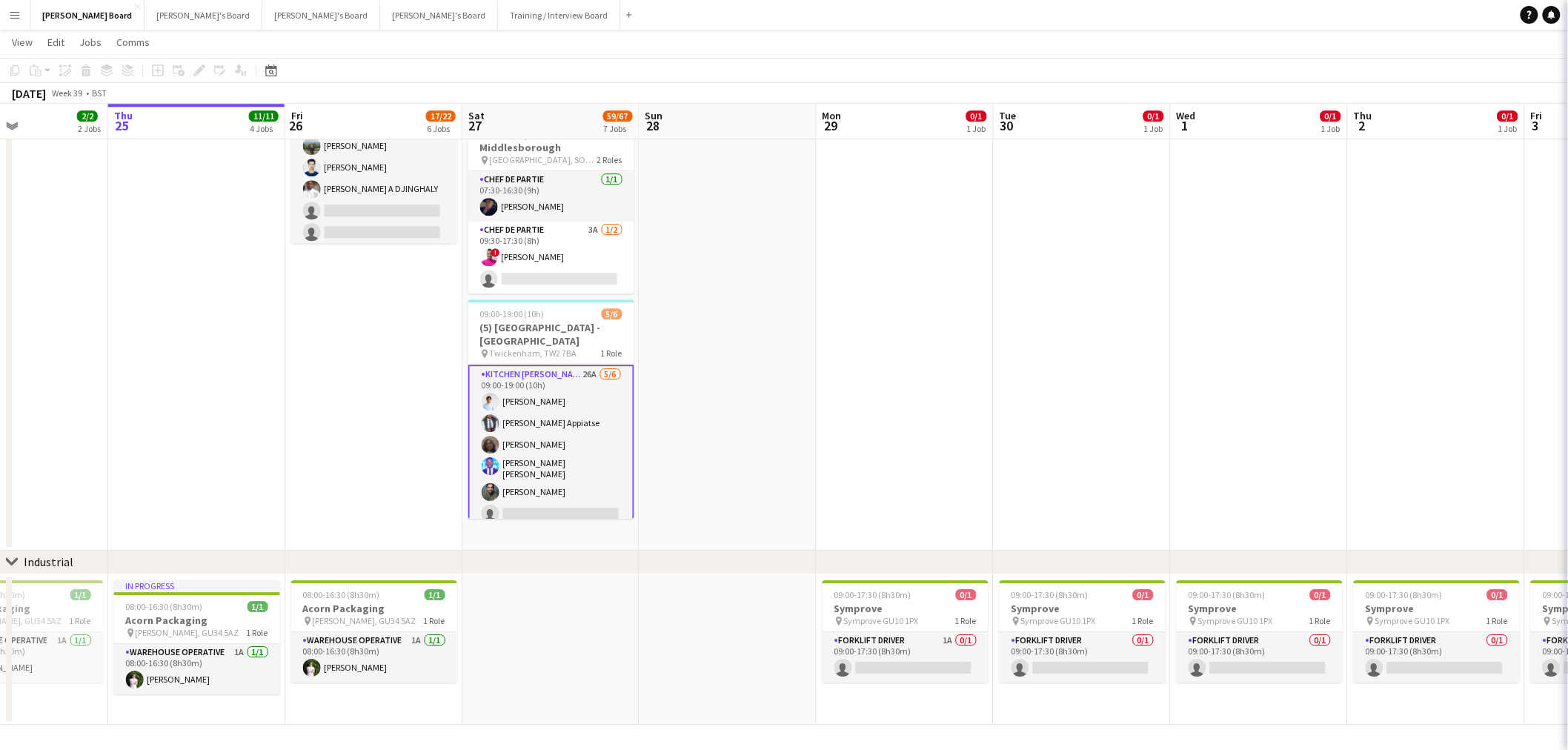
scroll to position [0, 599]
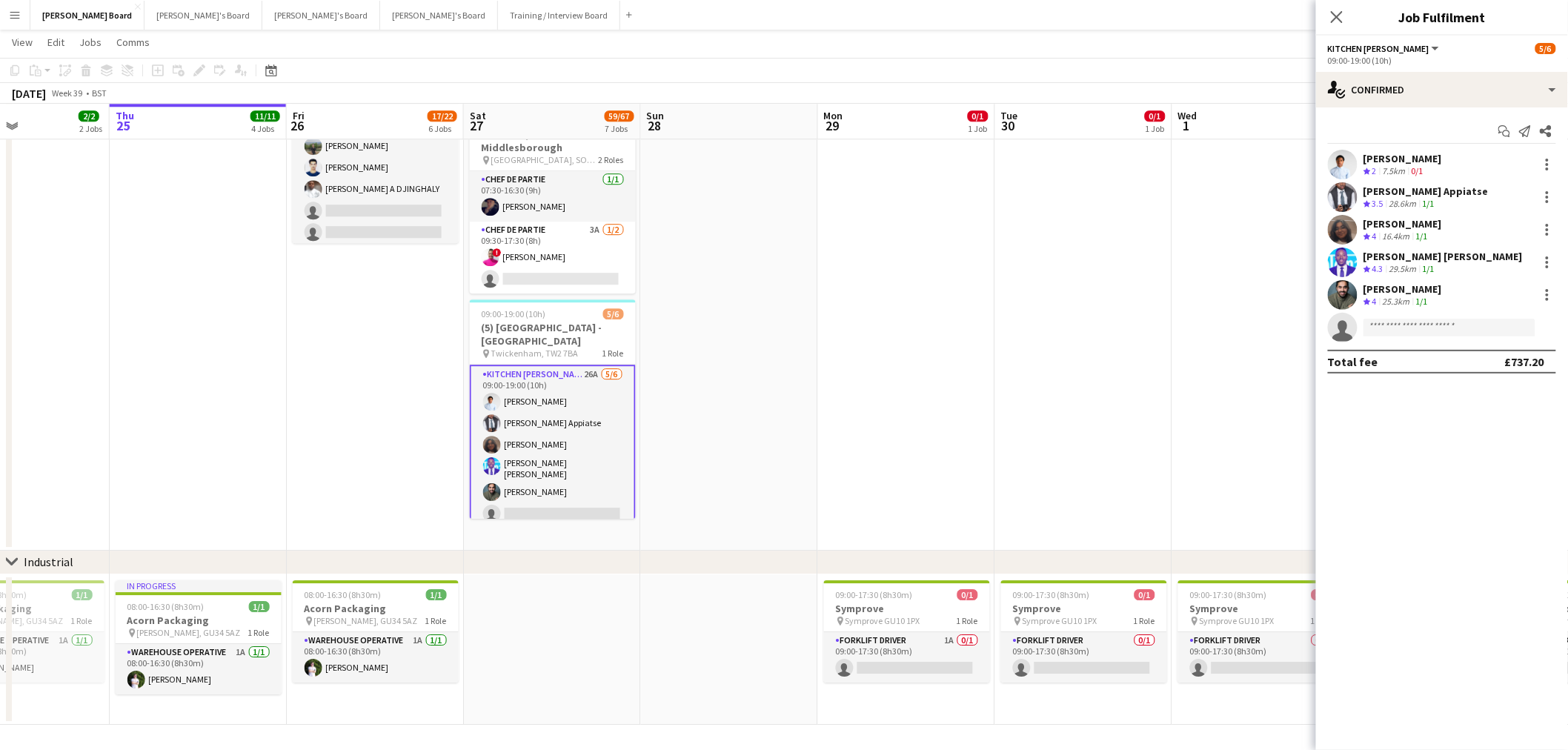
click at [1405, 161] on div "[PERSON_NAME]" at bounding box center [1403, 158] width 78 height 13
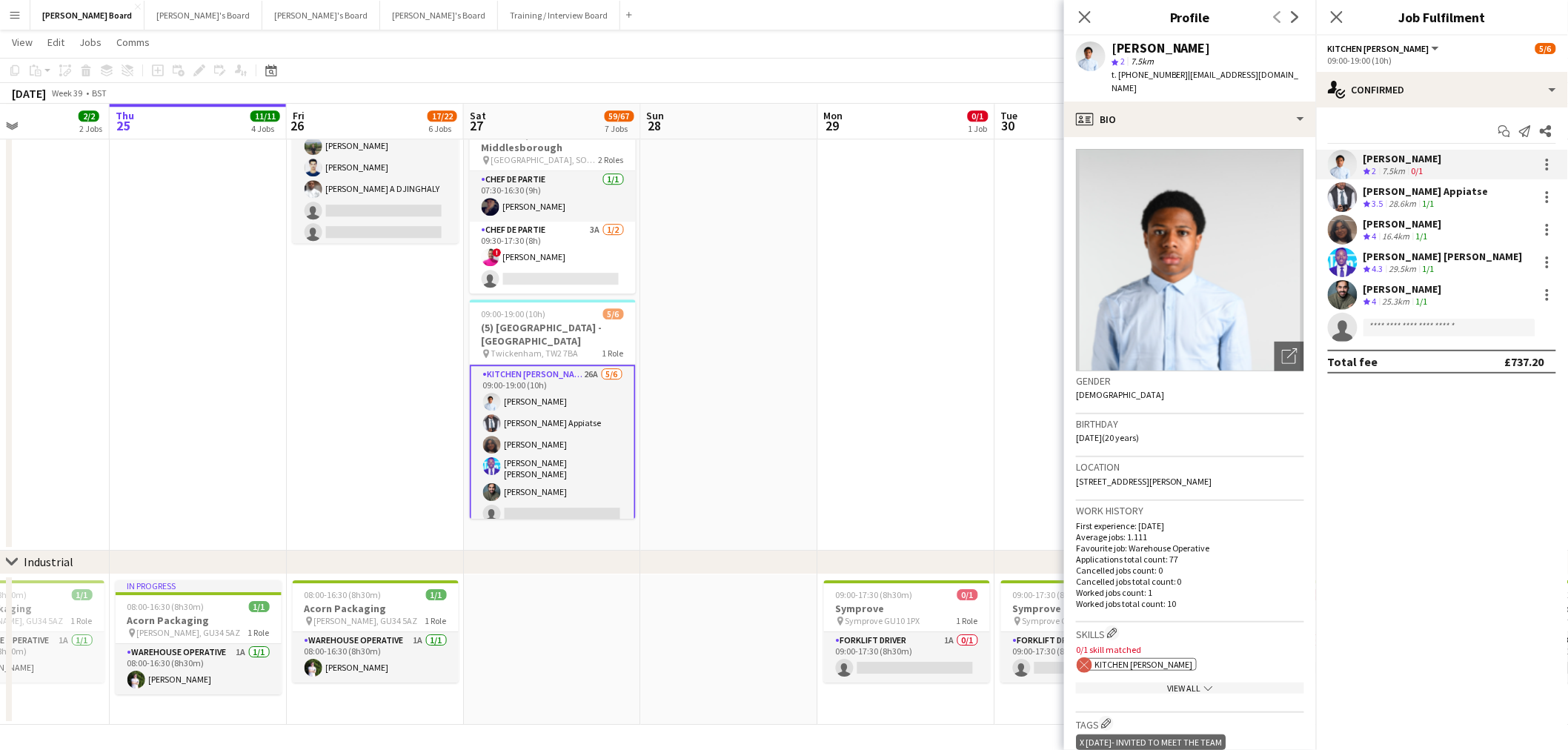
click at [1162, 223] on img at bounding box center [1190, 260] width 228 height 223
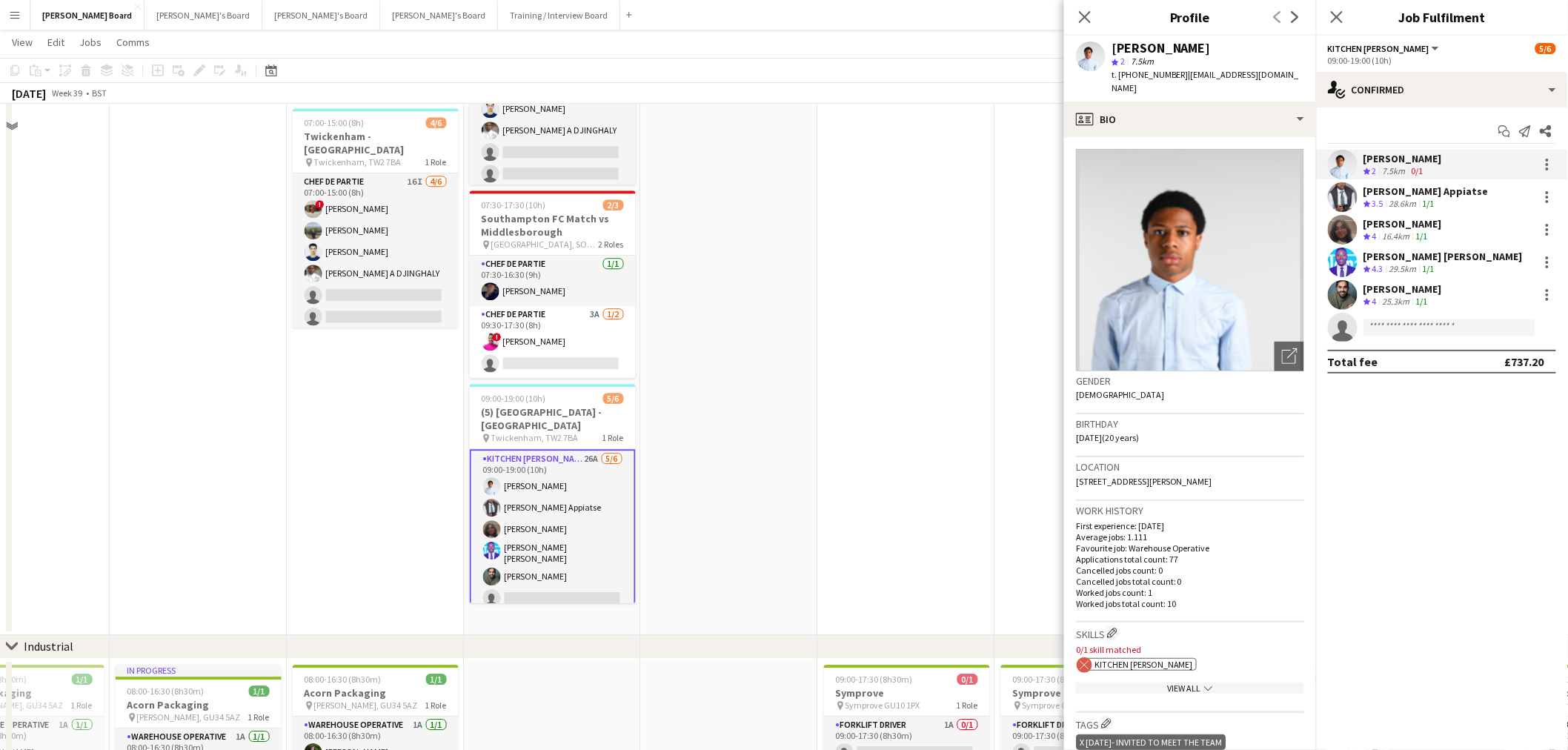
scroll to position [1414, 0]
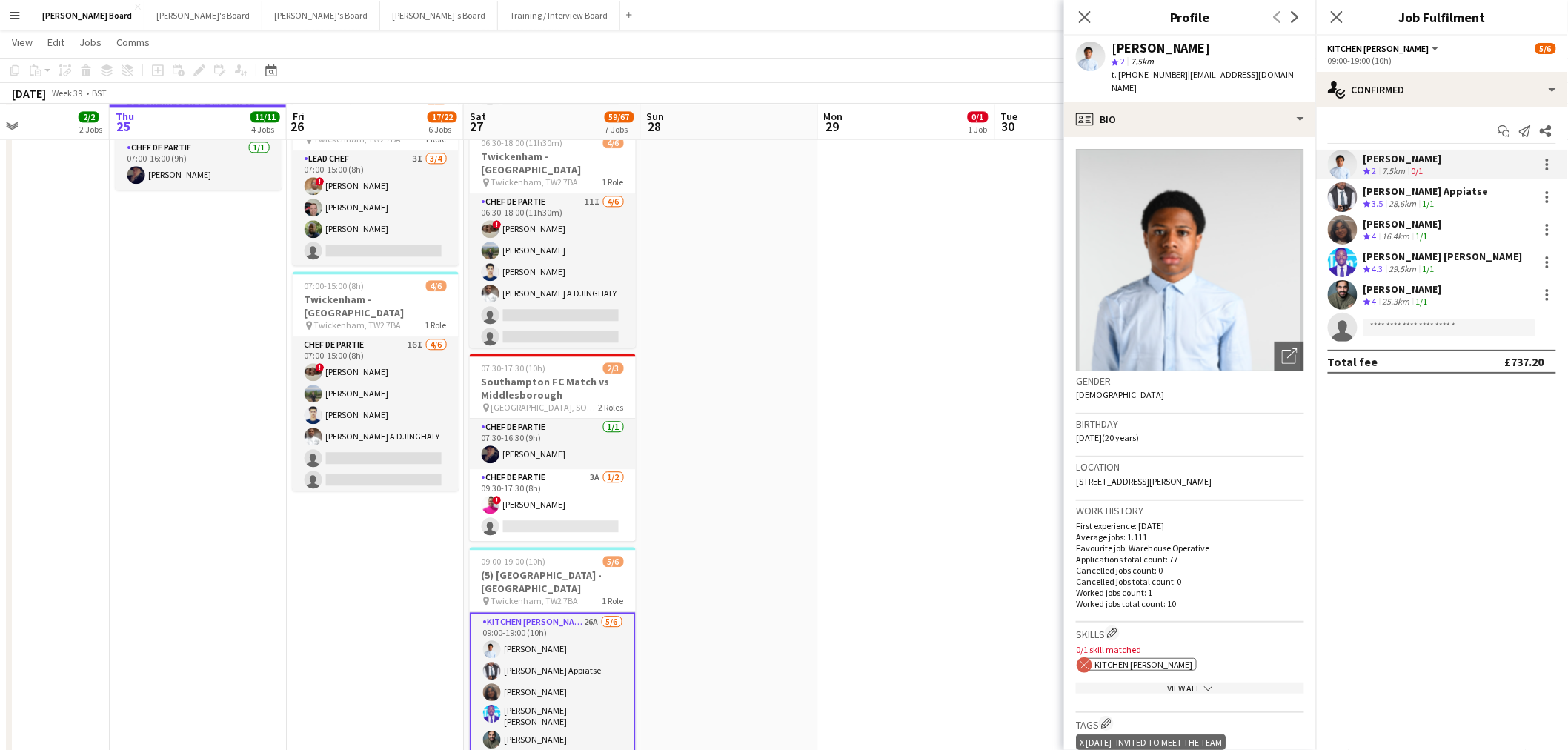
click at [796, 426] on app-date-cell at bounding box center [729, 367] width 177 height 862
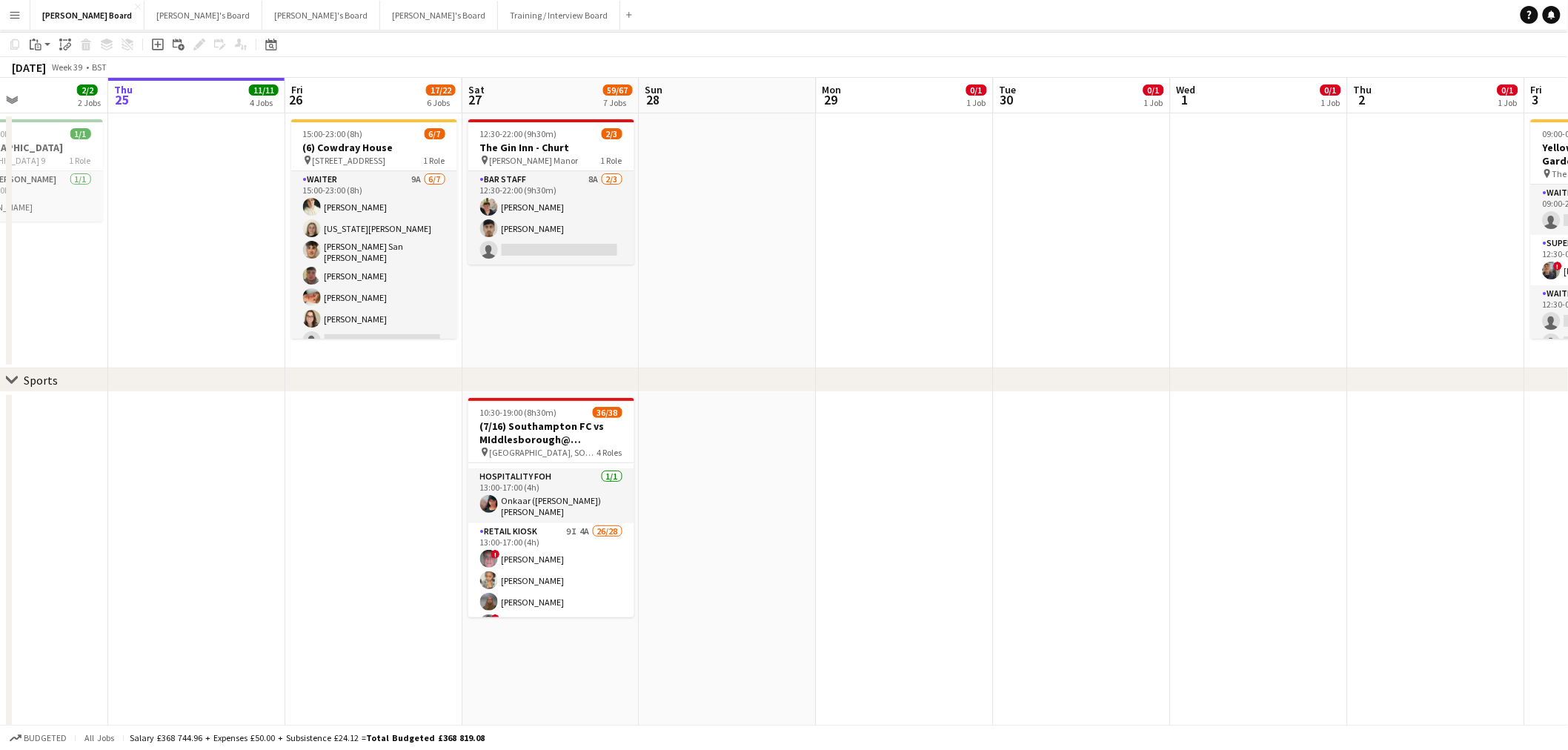
scroll to position [0, 0]
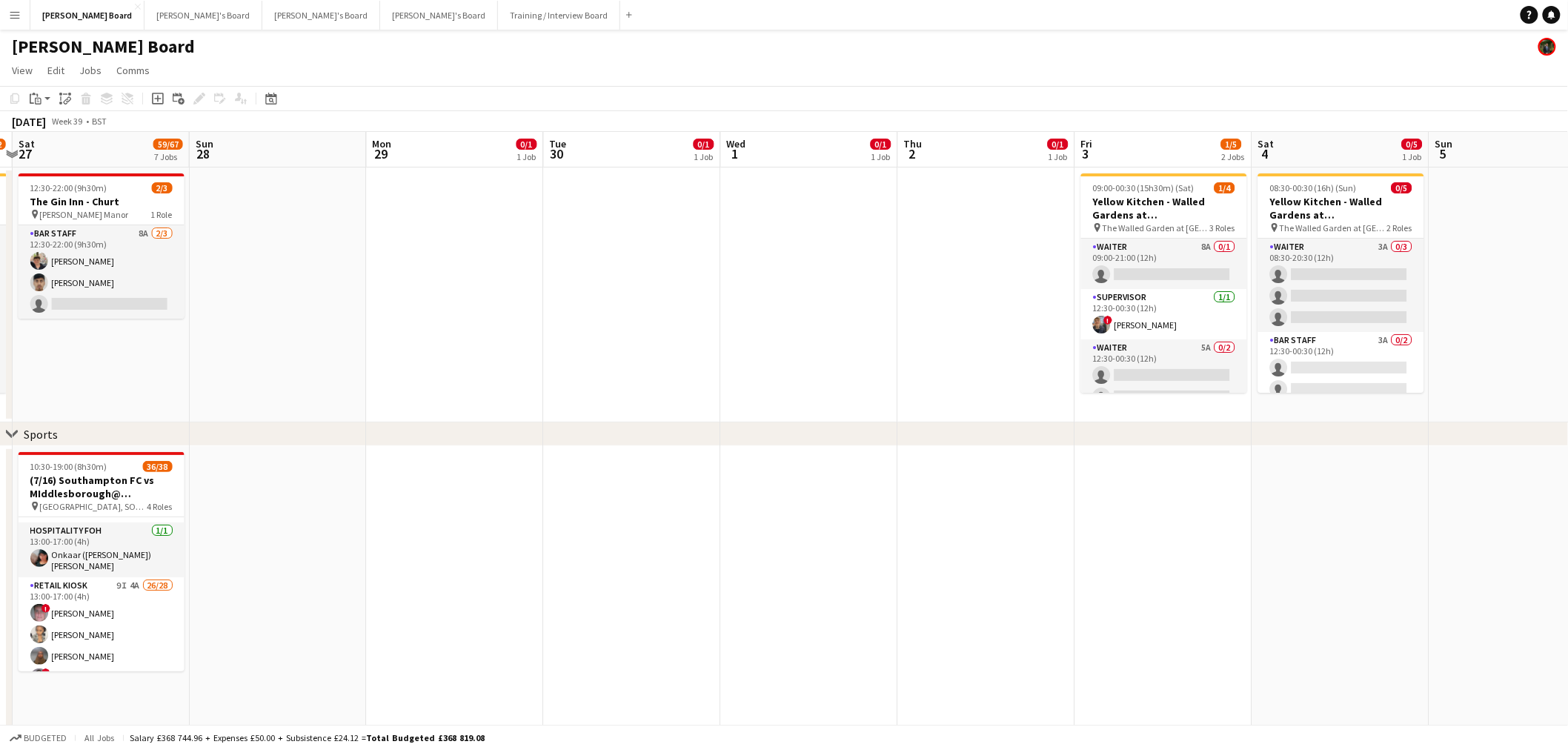
drag, startPoint x: 1166, startPoint y: 388, endPoint x: 720, endPoint y: 352, distance: 447.5
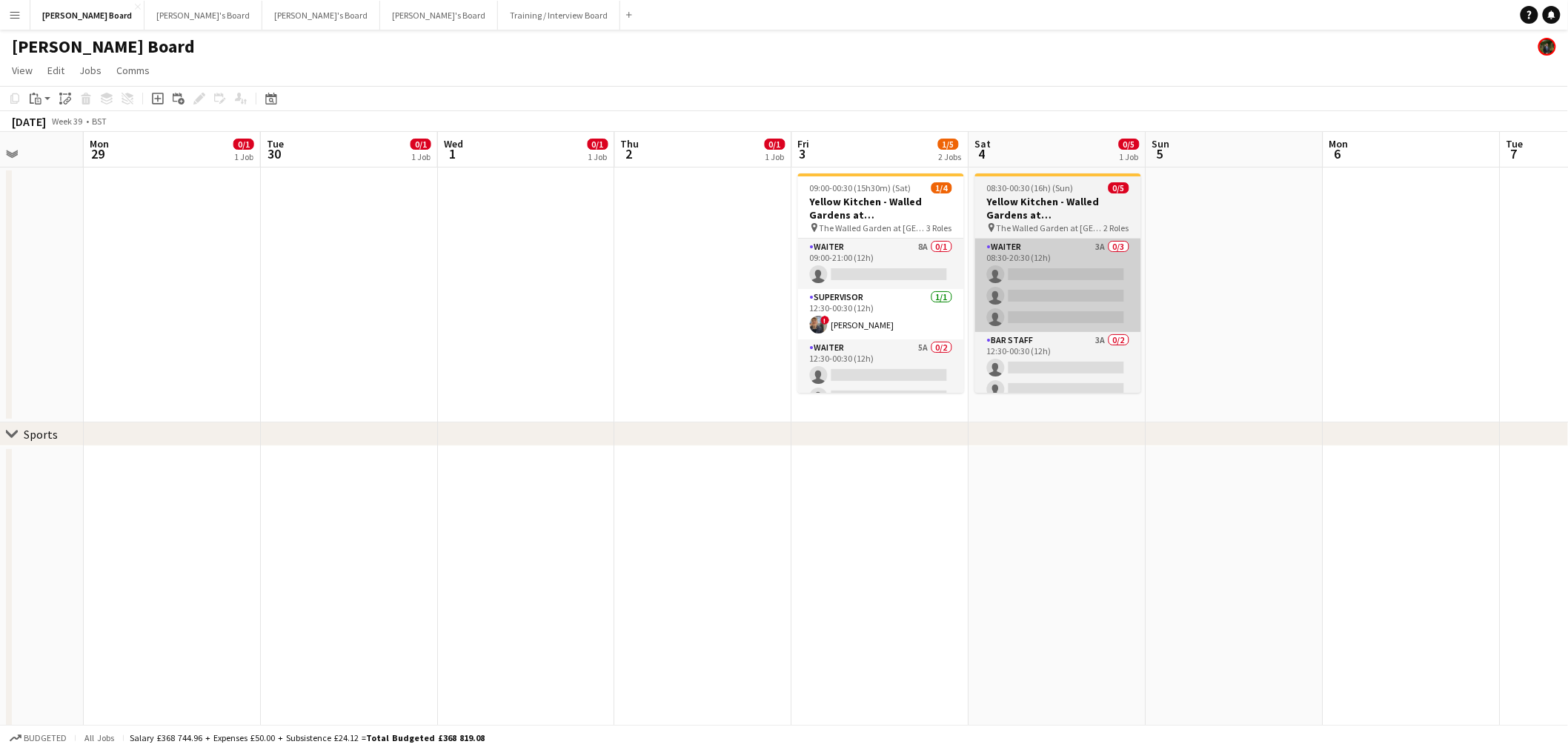
drag, startPoint x: 1473, startPoint y: 297, endPoint x: 1035, endPoint y: 278, distance: 438.4
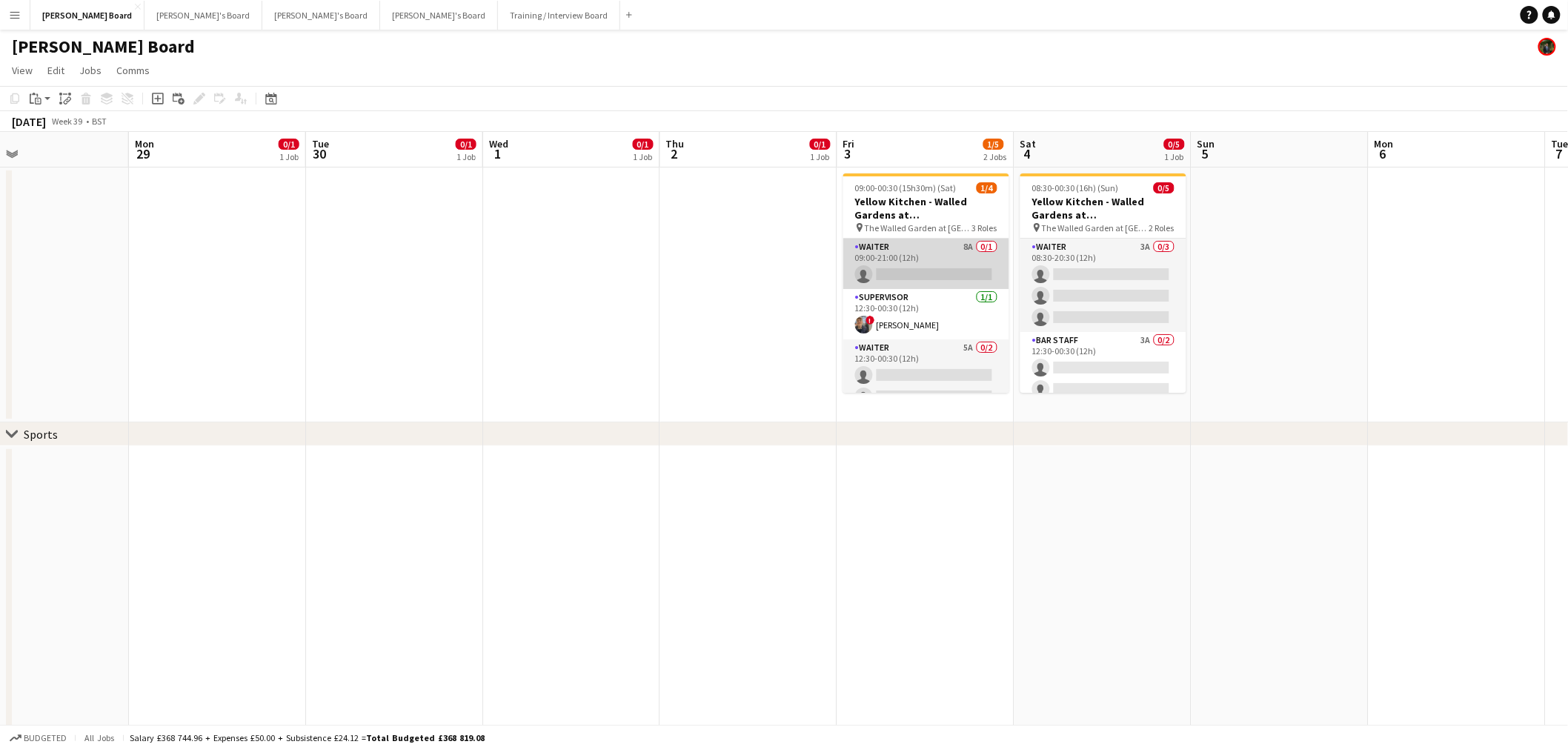
click at [944, 261] on app-card-role "Waiter 8A 0/1 09:00-21:00 (12h) single-neutral-actions" at bounding box center [926, 264] width 166 height 50
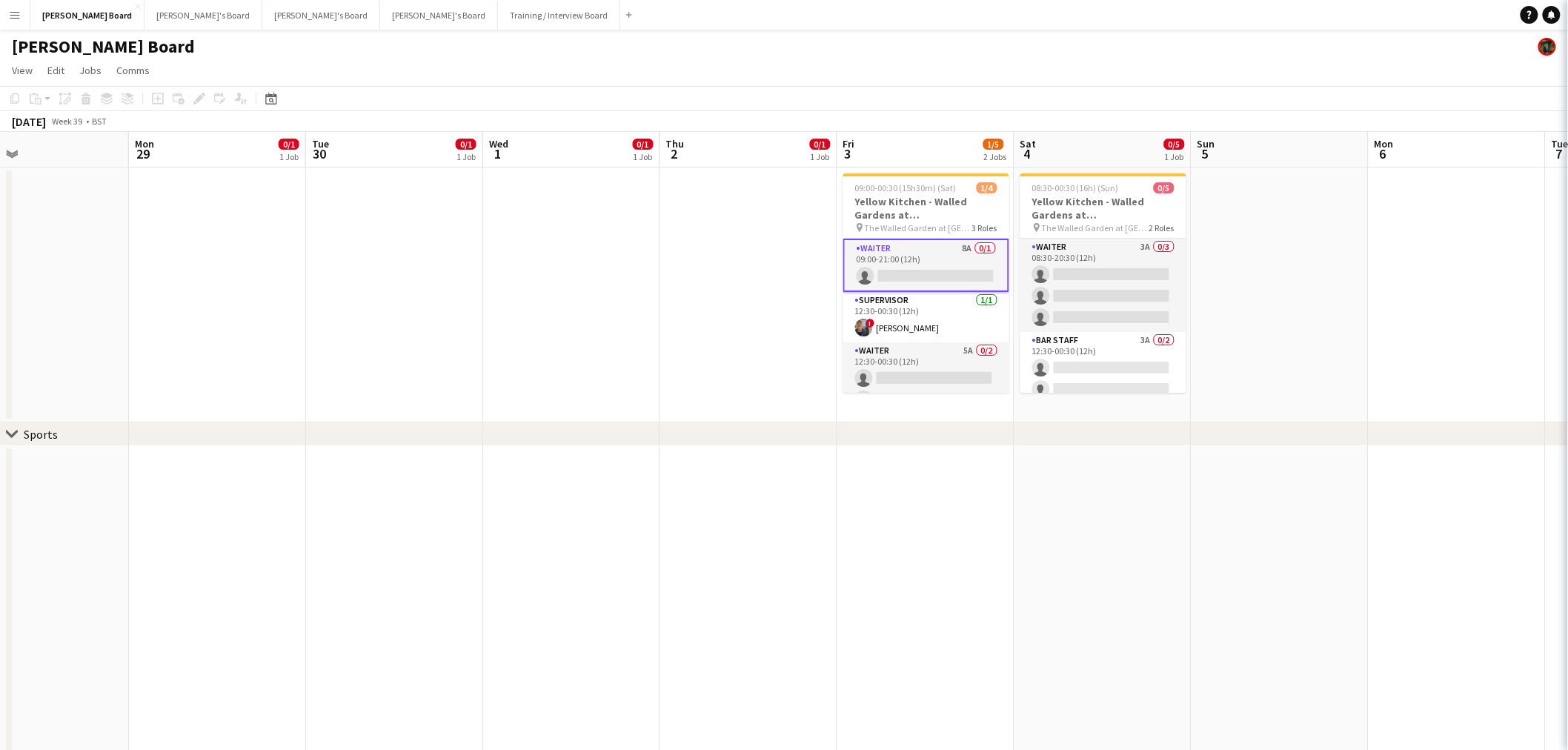
scroll to position [0, 580]
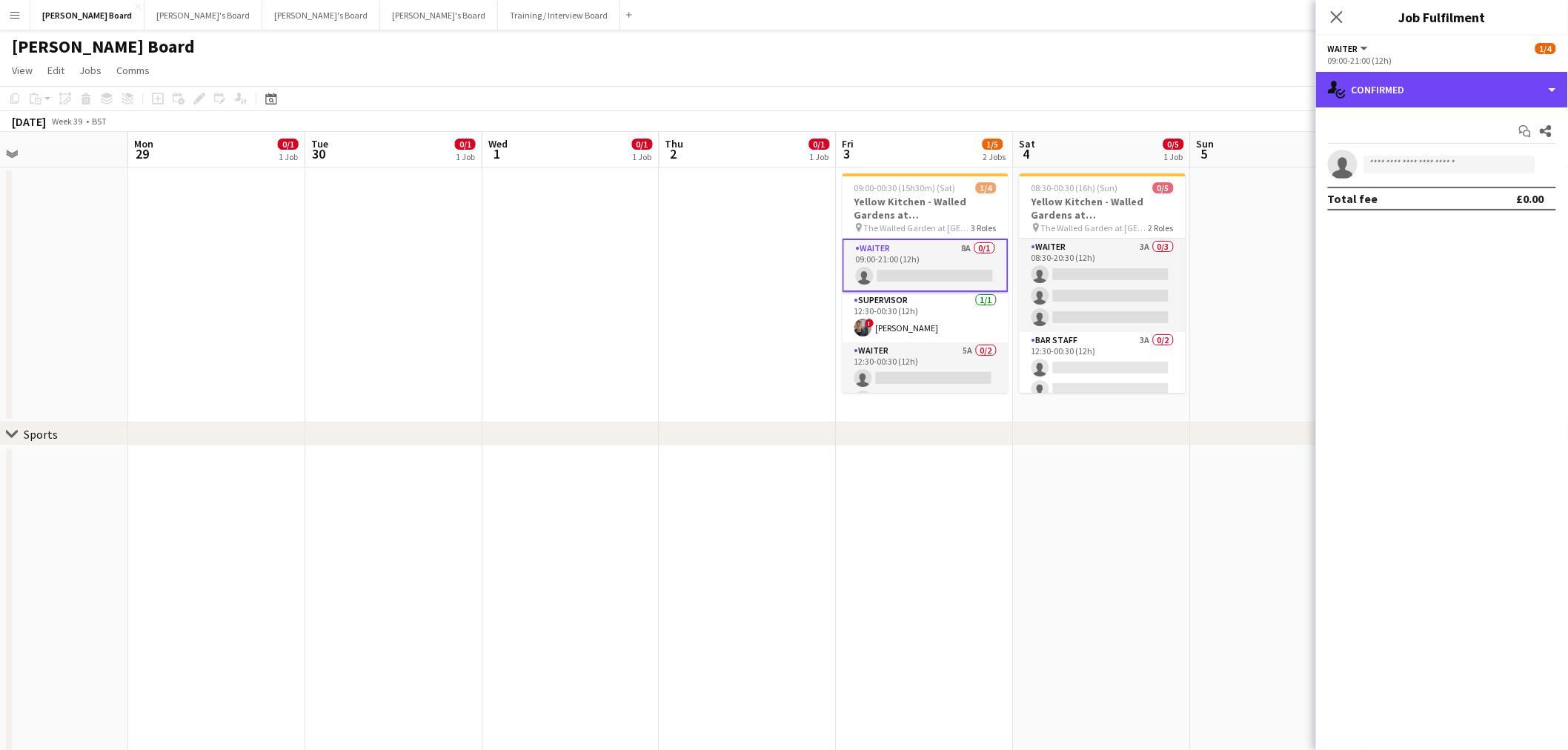
drag, startPoint x: 1505, startPoint y: 85, endPoint x: 1505, endPoint y: 109, distance: 24.0
click at [1505, 88] on div "single-neutral-actions-check-2 Confirmed" at bounding box center [1442, 89] width 252 height 35
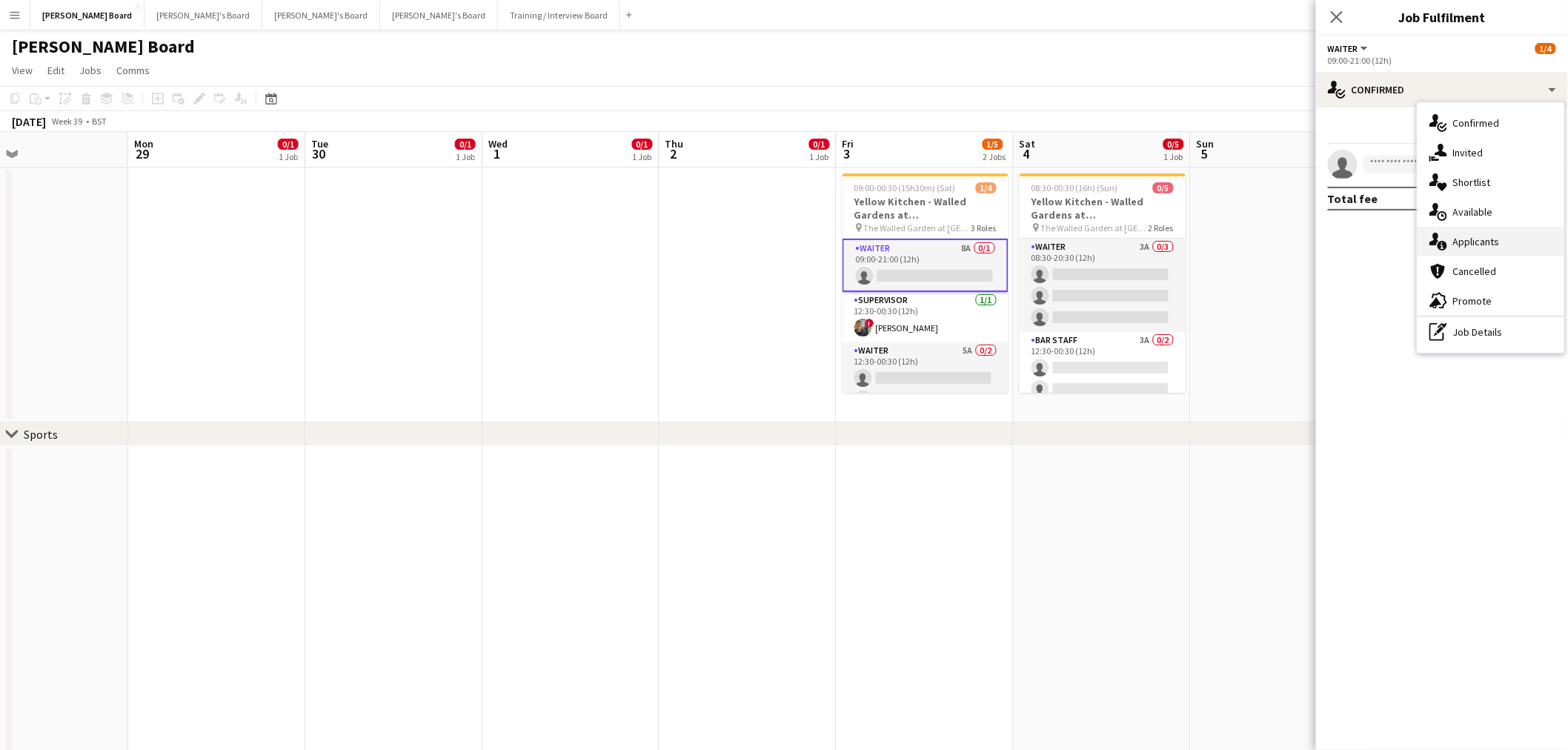
click at [1497, 248] on span "Applicants" at bounding box center [1477, 241] width 47 height 13
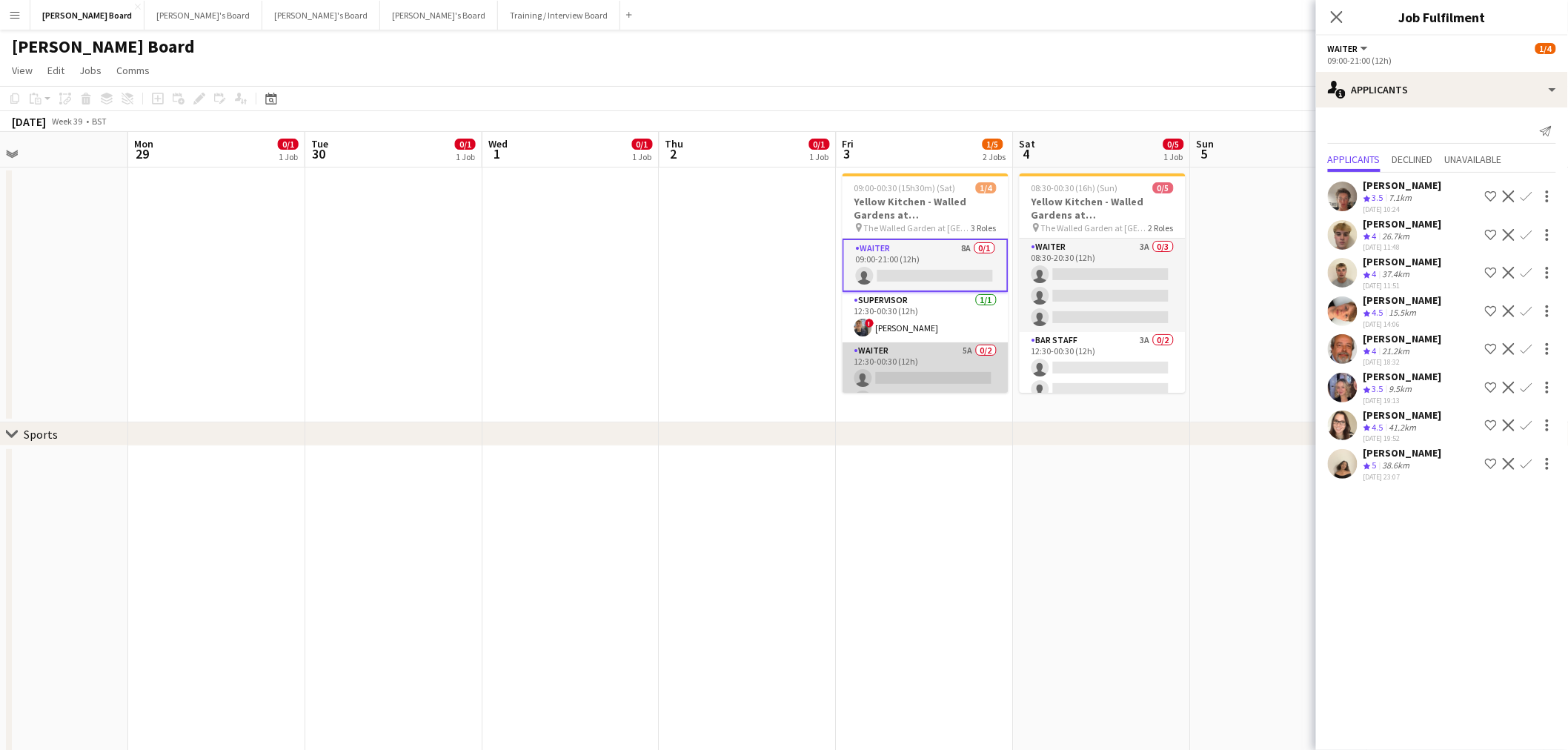
click at [908, 379] on app-card-role "Waiter 5A 0/2 12:30-00:30 (12h) single-neutral-actions single-neutral-actions" at bounding box center [926, 378] width 166 height 72
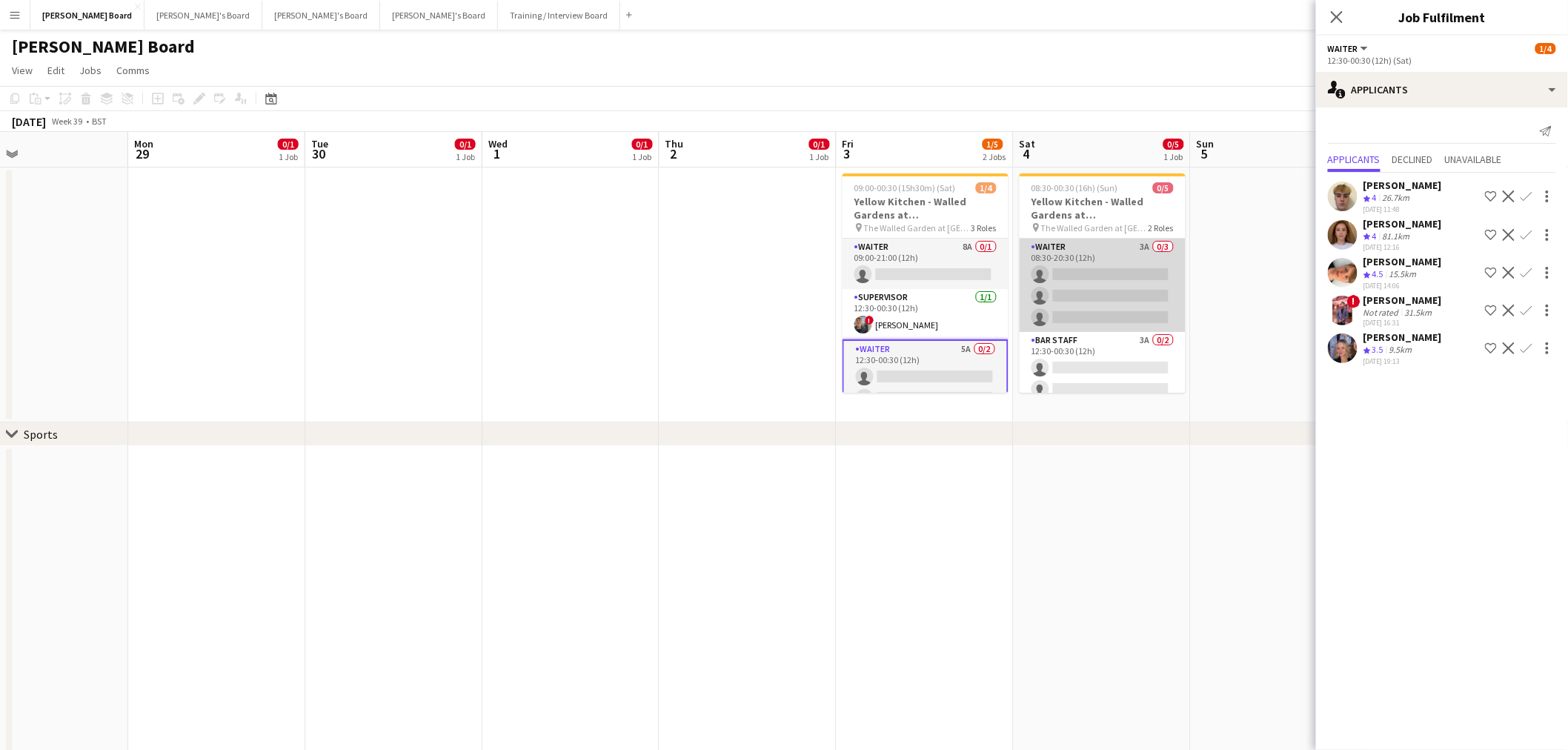
click at [1136, 291] on app-card-role "Waiter 3A 0/3 08:30-20:30 (12h) single-neutral-actions single-neutral-actions s…" at bounding box center [1103, 285] width 166 height 93
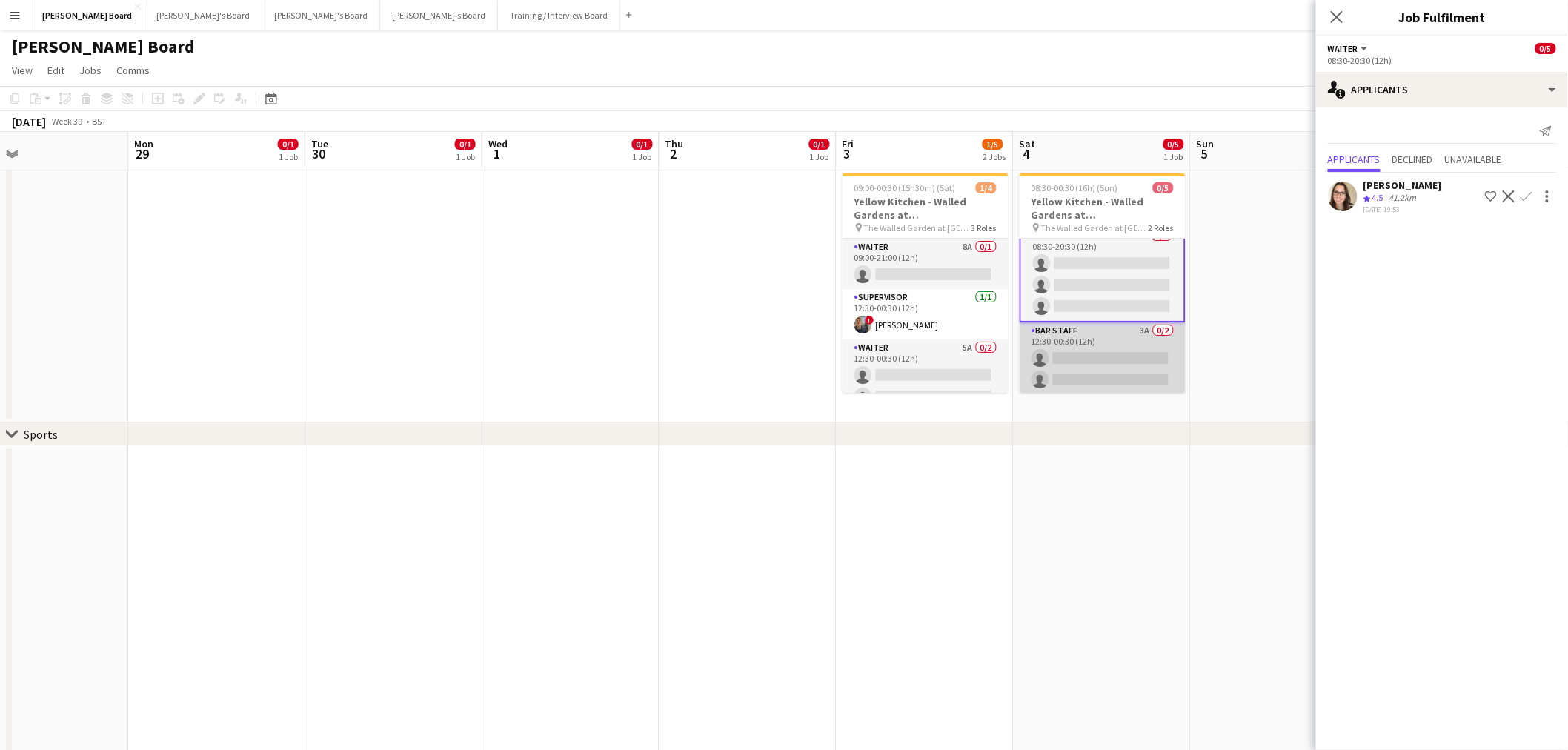
click at [1092, 349] on app-card-role "BAR STAFF 3A 0/2 12:30-00:30 (12h) single-neutral-actions single-neutral-actions" at bounding box center [1103, 358] width 166 height 72
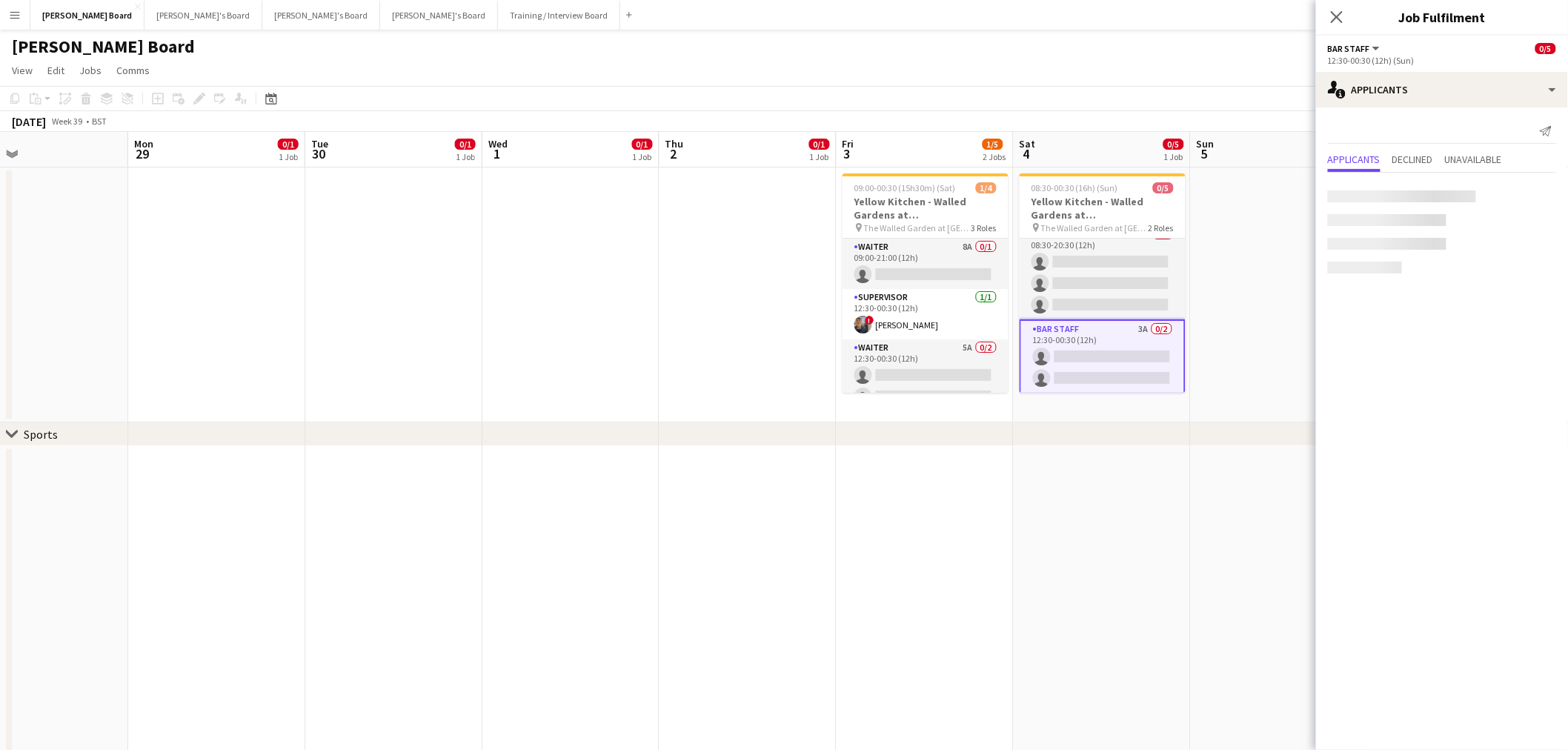
scroll to position [12, 0]
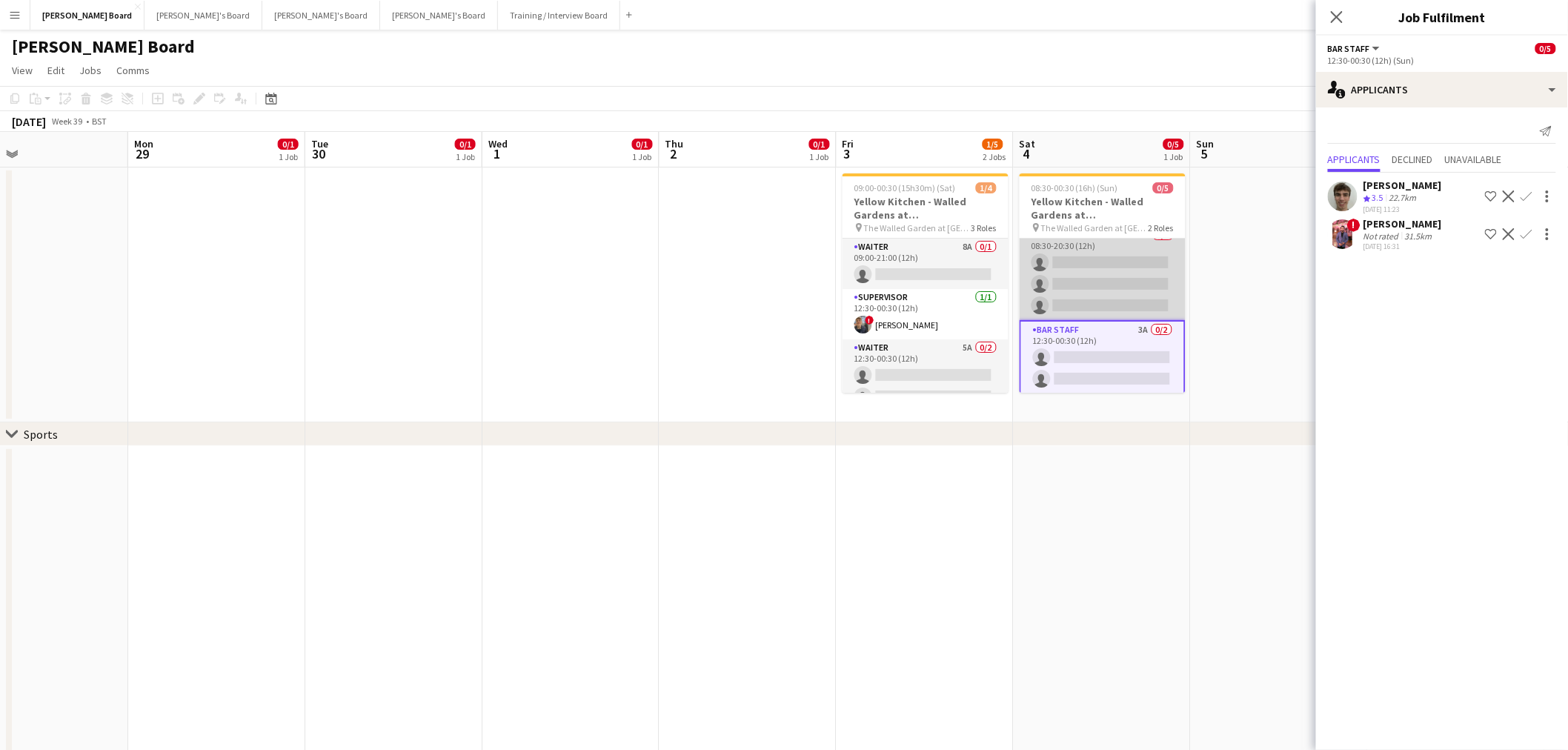
click at [1116, 259] on app-card-role "Waiter 3A 0/3 08:30-20:30 (12h) single-neutral-actions single-neutral-actions s…" at bounding box center [1103, 273] width 166 height 93
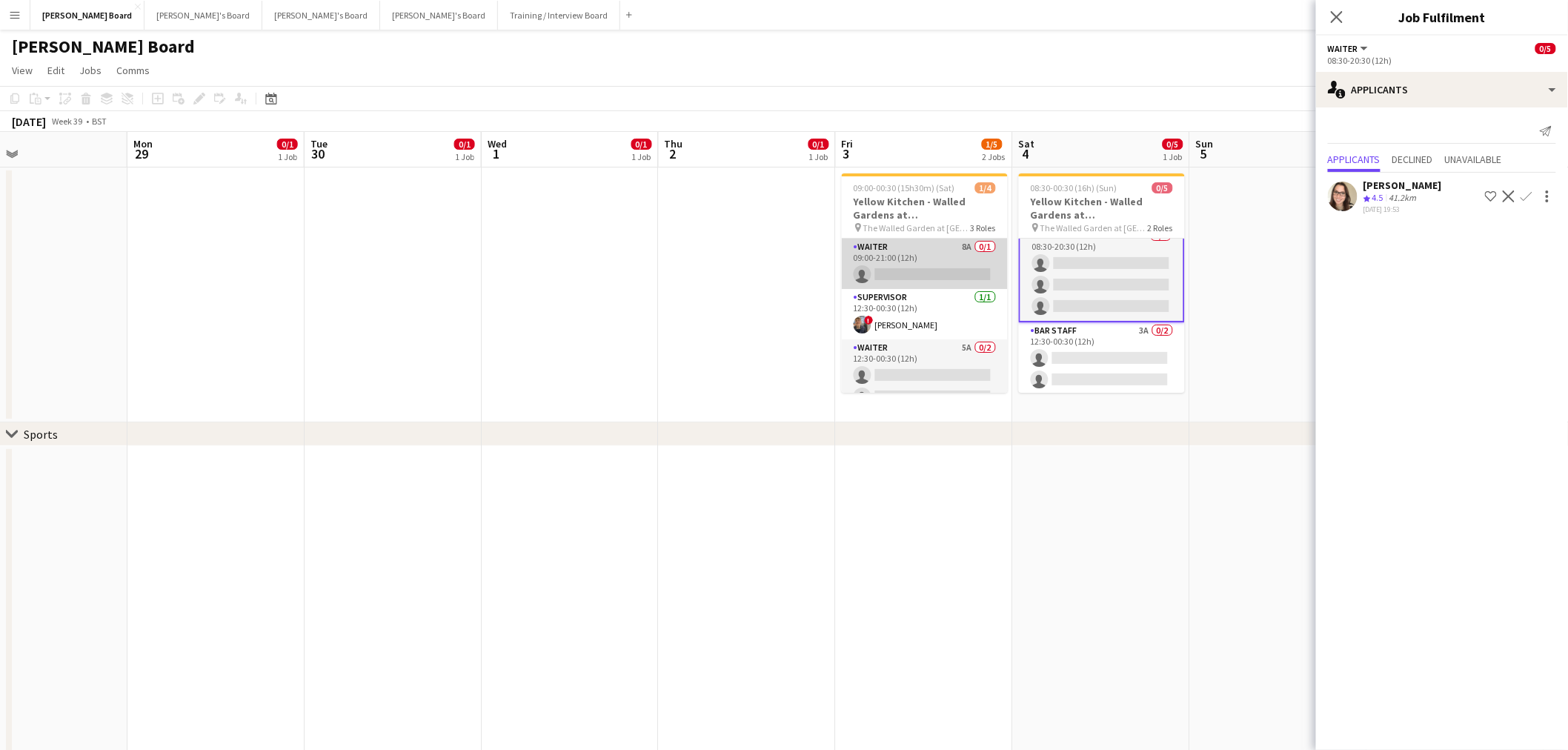
click at [930, 276] on app-card-role "Waiter 8A 0/1 09:00-21:00 (12h) single-neutral-actions" at bounding box center [925, 264] width 166 height 50
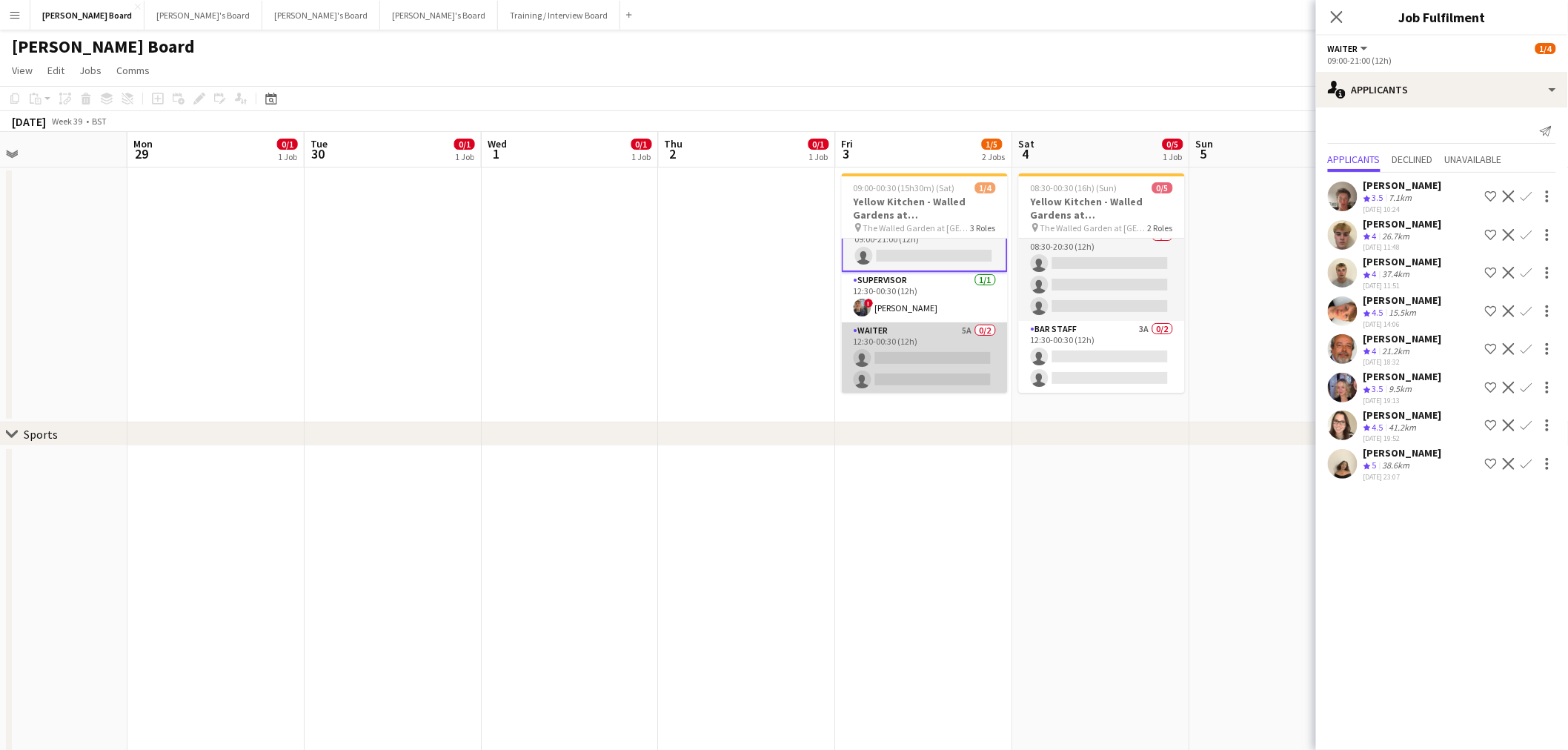
click at [936, 350] on app-card-role "Waiter 5A 0/2 12:30-00:30 (12h) single-neutral-actions single-neutral-actions" at bounding box center [925, 358] width 166 height 72
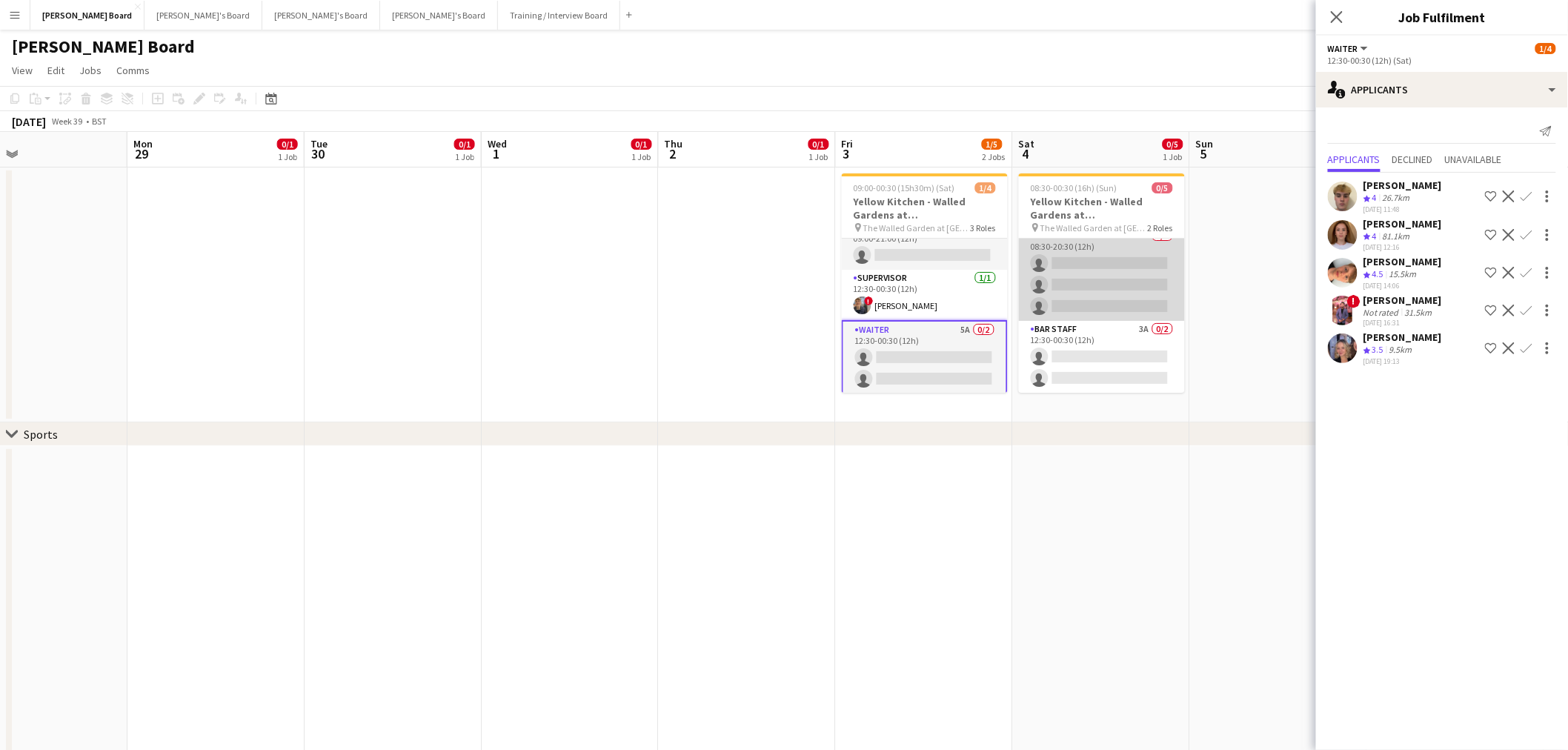
click at [1103, 274] on app-card-role "Waiter 3A 0/3 08:30-20:30 (12h) single-neutral-actions single-neutral-actions s…" at bounding box center [1102, 274] width 166 height 93
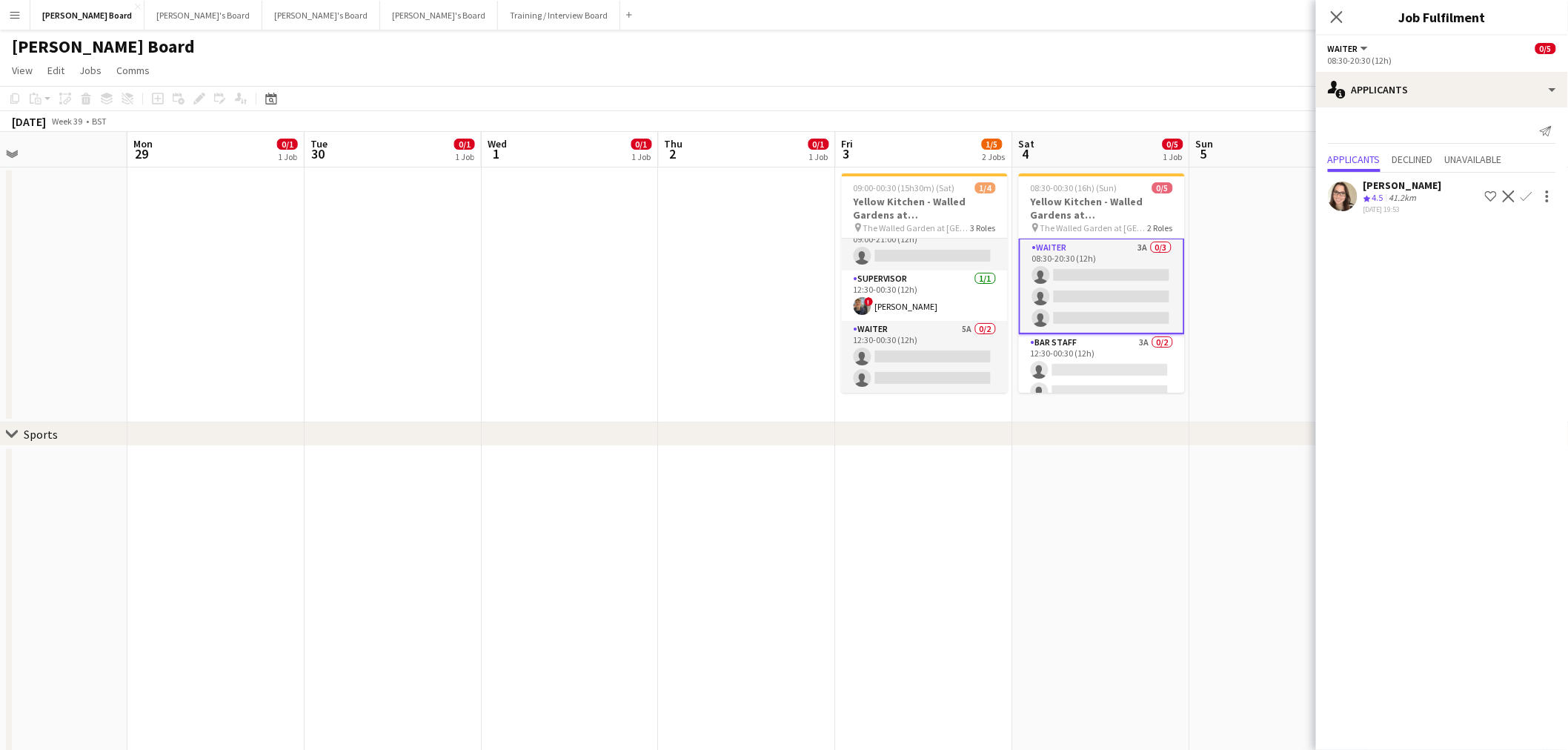
scroll to position [0, 0]
click at [1502, 157] on span "Unavailable" at bounding box center [1473, 158] width 57 height 10
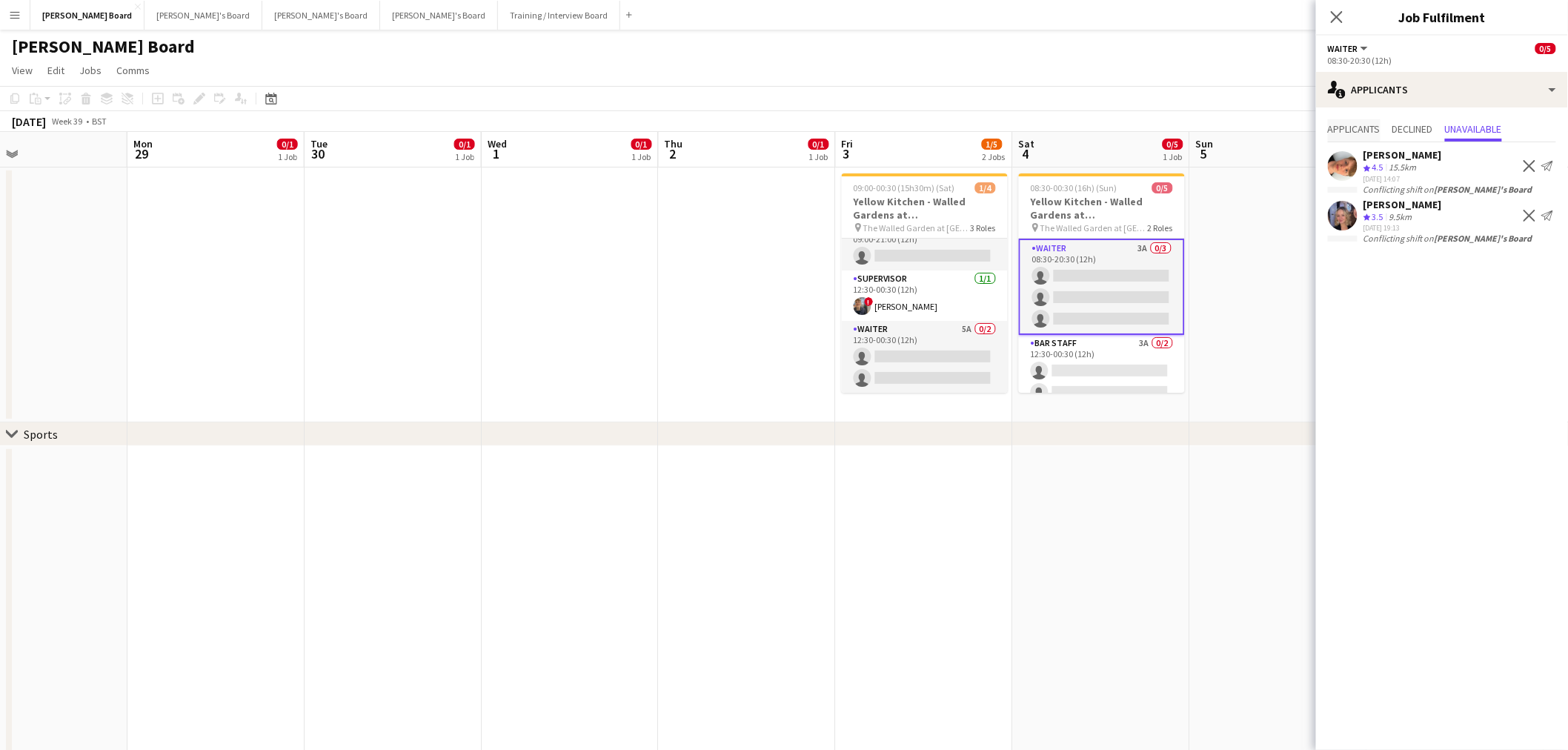
click at [1369, 129] on span "Applicants" at bounding box center [1355, 129] width 52 height 10
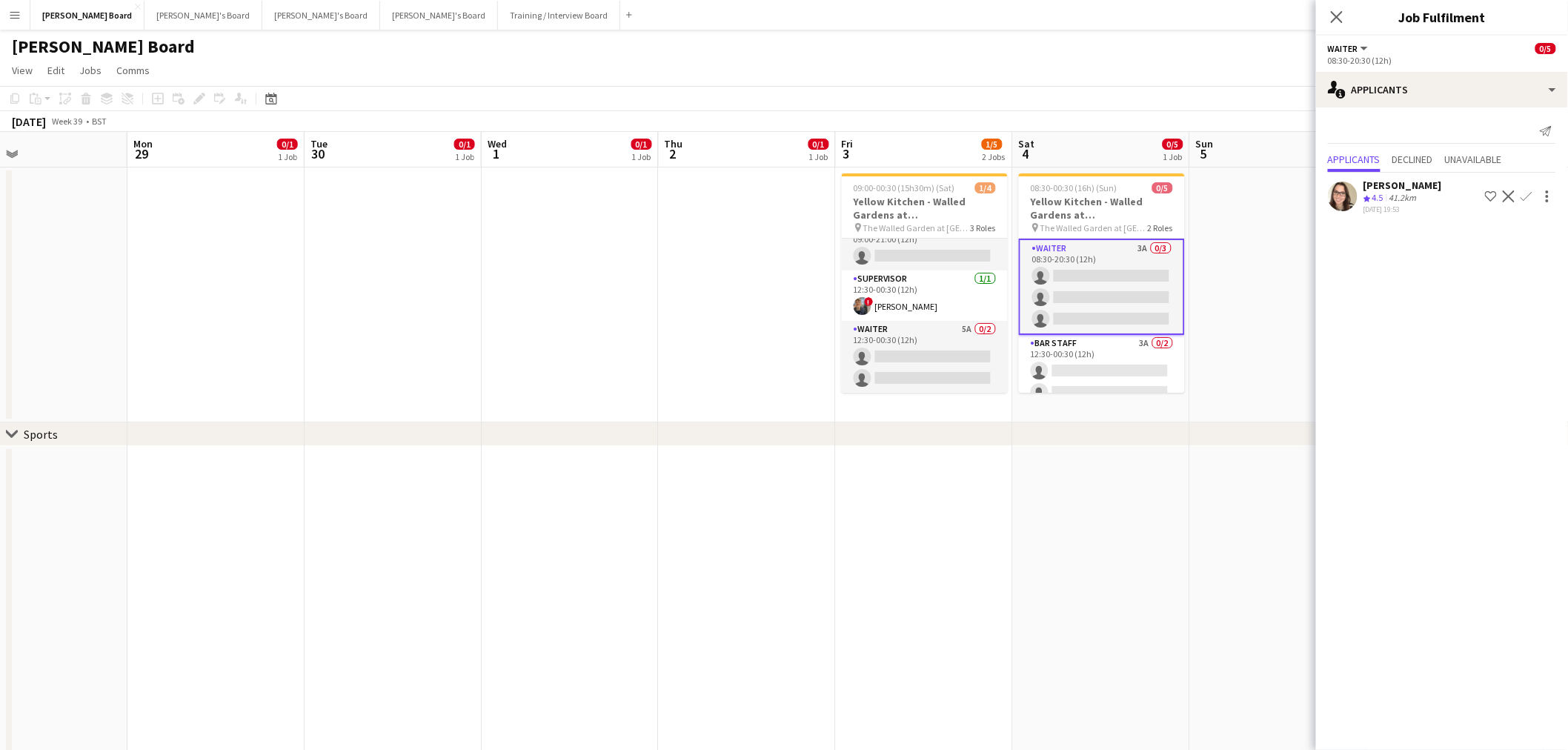
click at [1528, 196] on app-icon "Confirm" at bounding box center [1526, 196] width 12 height 12
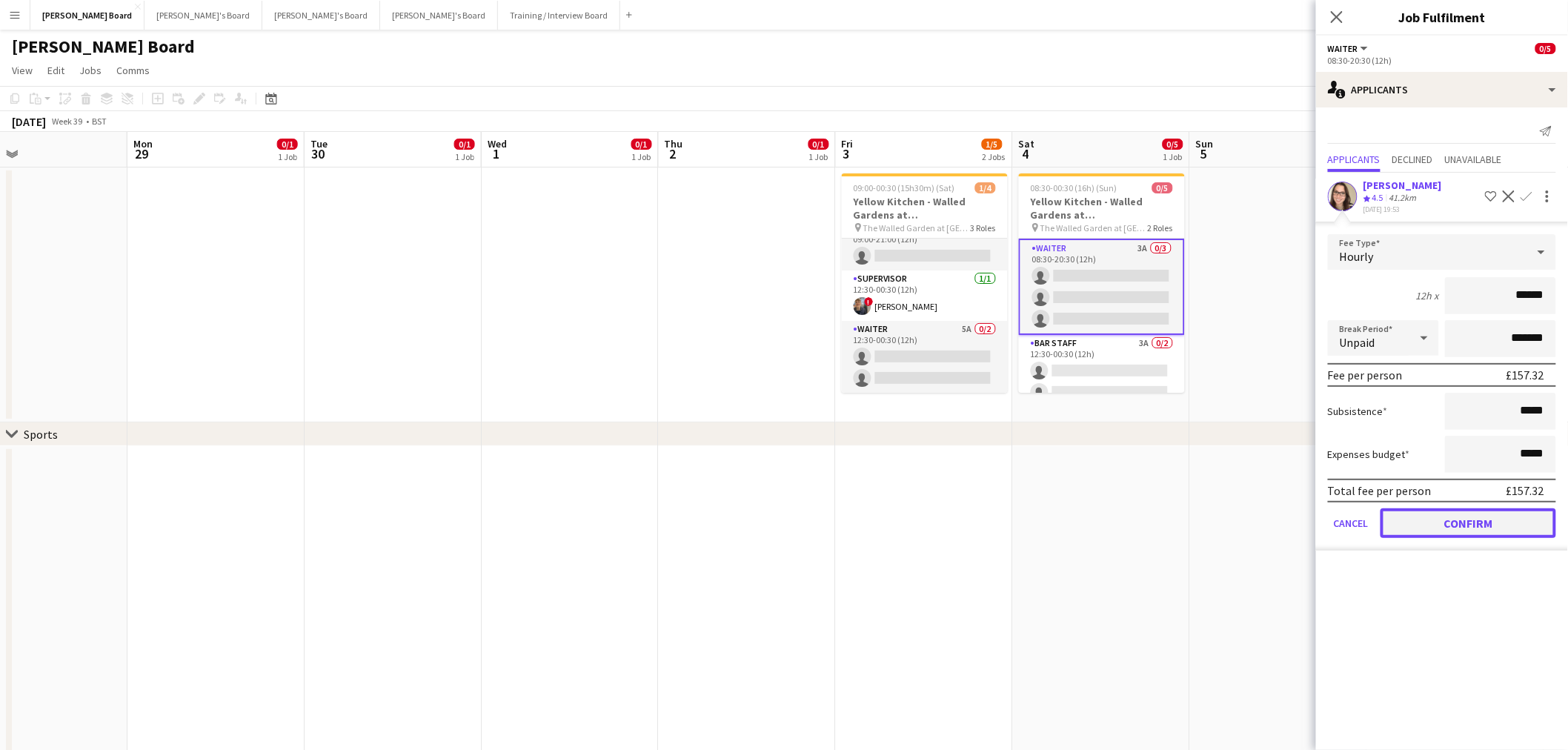
click at [1463, 524] on button "Confirm" at bounding box center [1468, 524] width 176 height 30
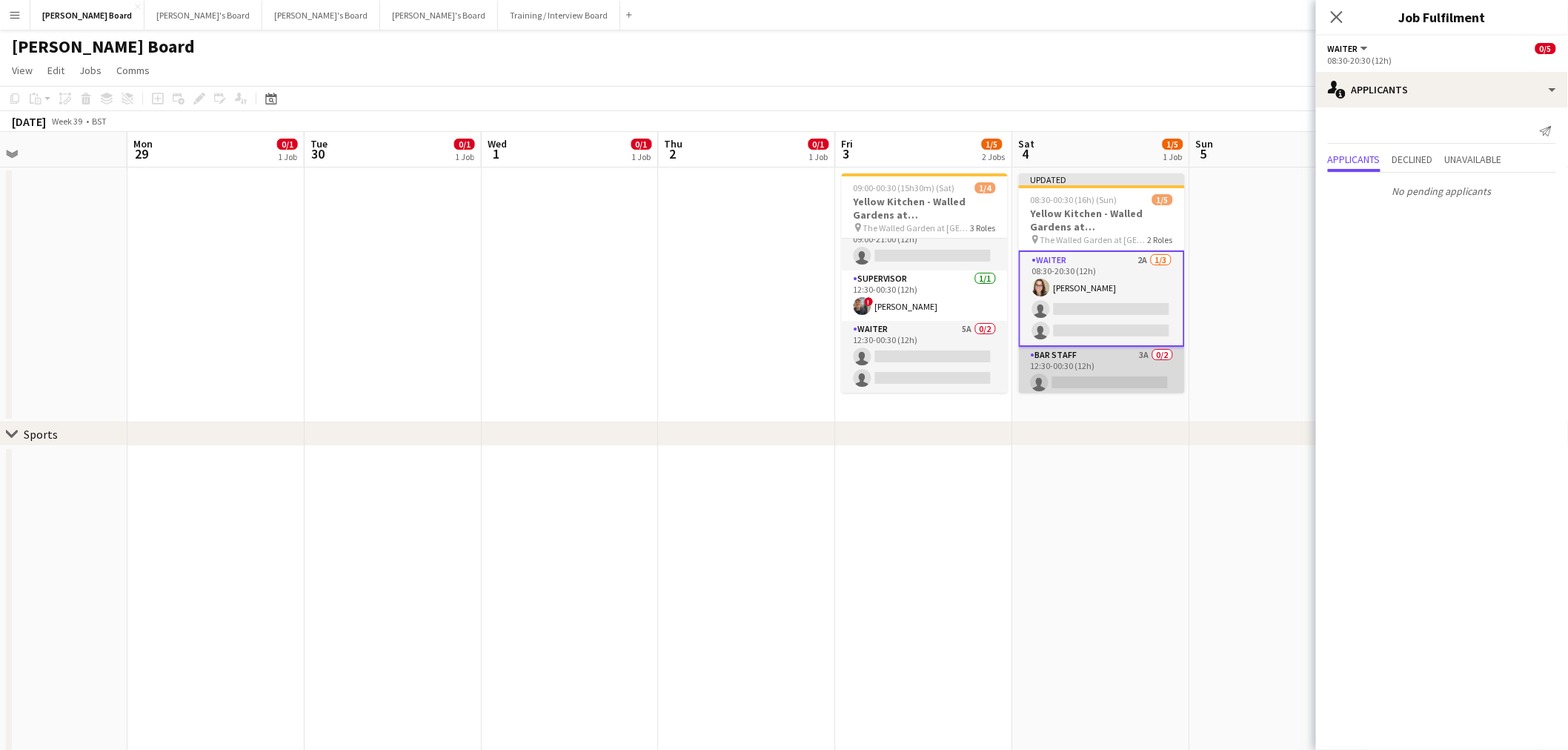
click at [1114, 361] on app-card-role "BAR STAFF 3A 0/2 12:30-00:30 (12h) single-neutral-actions single-neutral-actions" at bounding box center [1102, 382] width 166 height 72
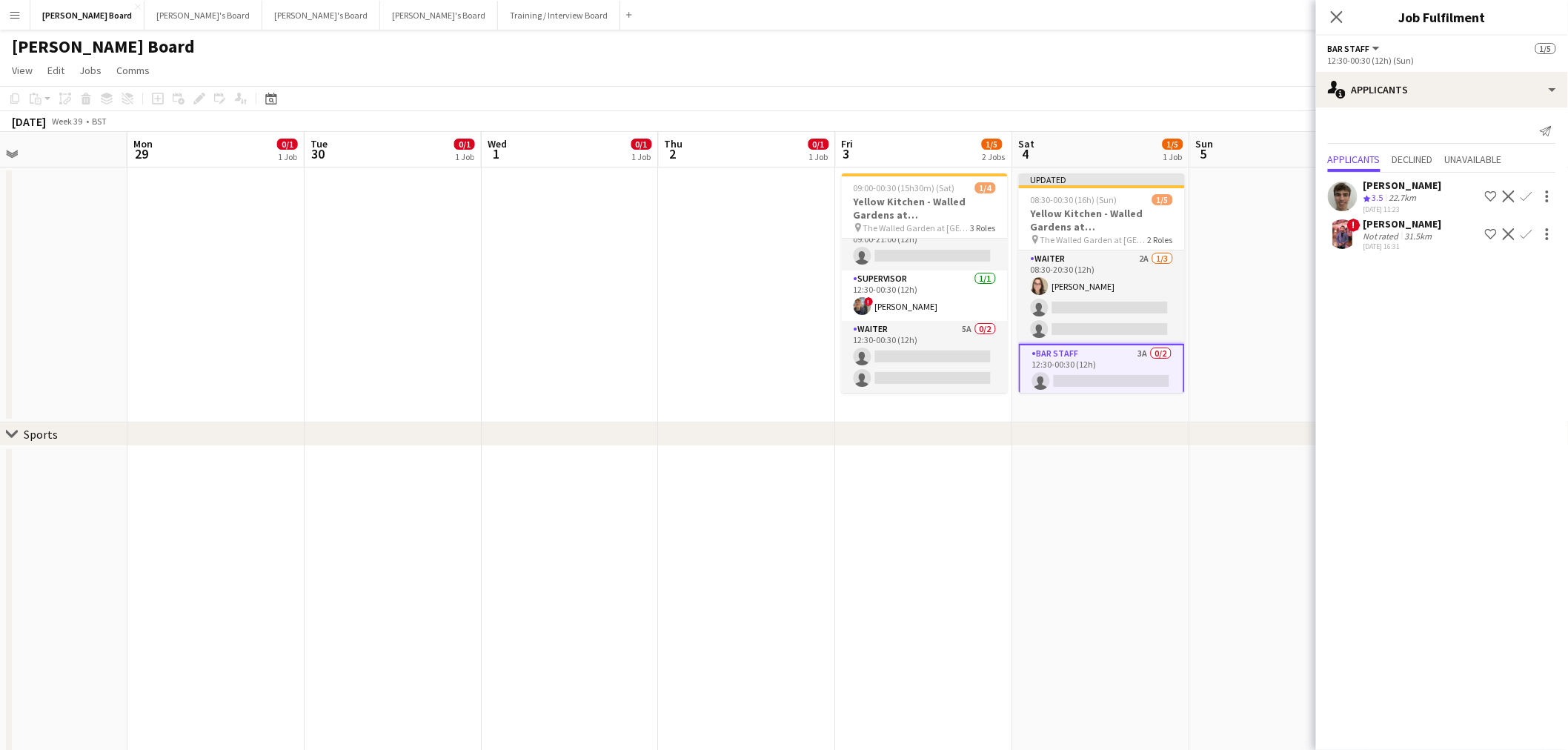
click at [1520, 191] on app-icon "Confirm" at bounding box center [1526, 196] width 12 height 12
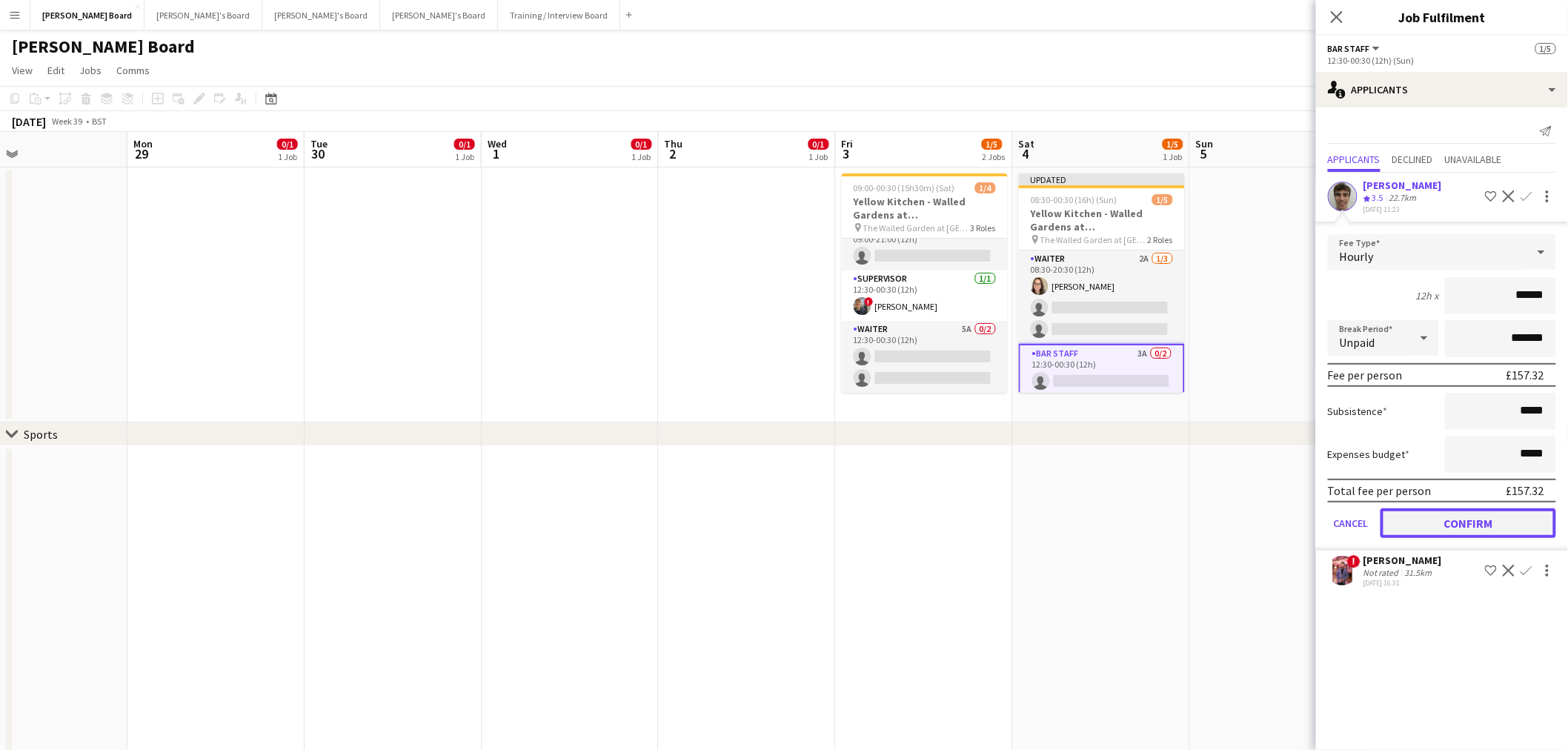
click at [1457, 514] on button "Confirm" at bounding box center [1468, 524] width 176 height 30
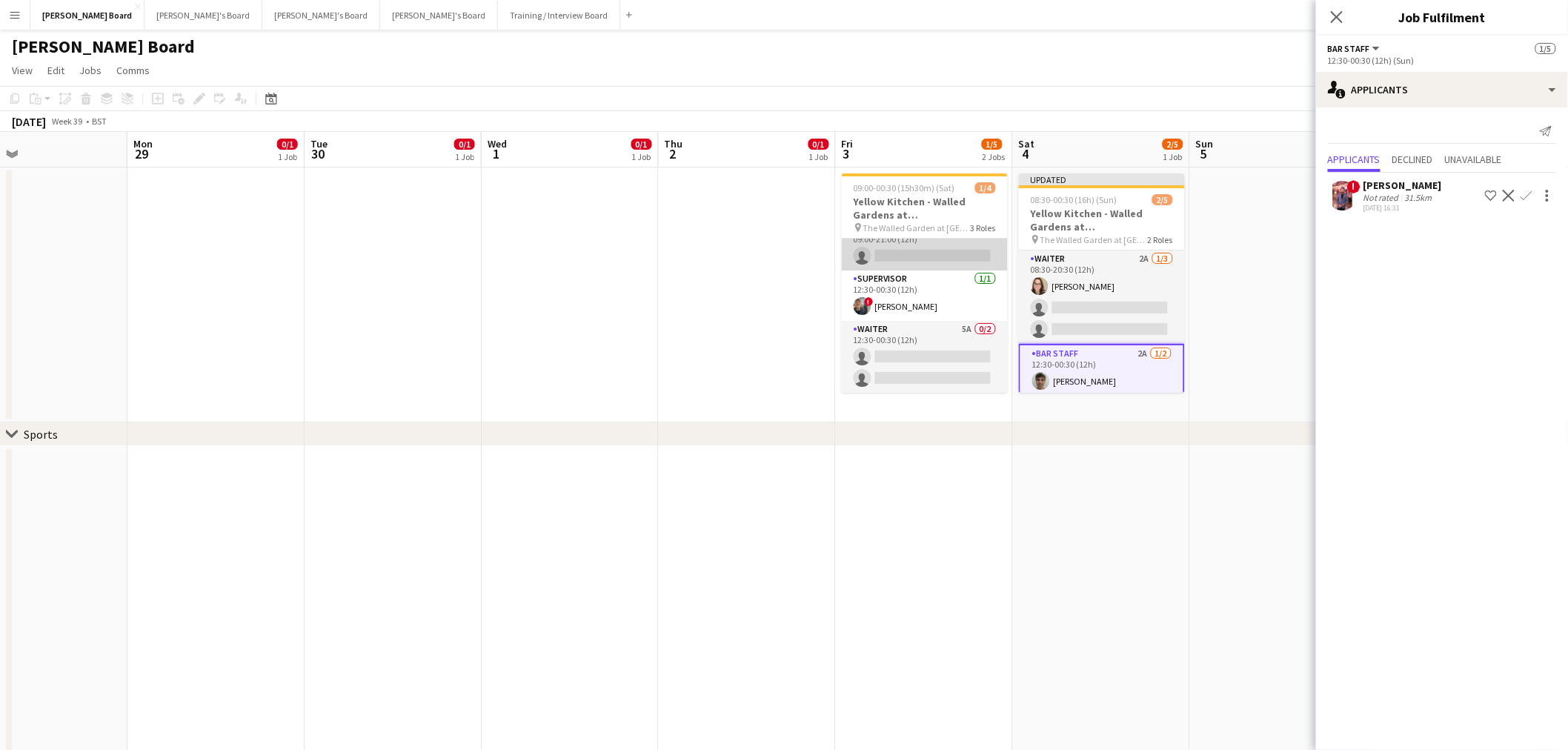
click at [932, 258] on app-card-role "Waiter 8A 0/1 09:00-21:00 (12h) single-neutral-actions" at bounding box center [925, 245] width 166 height 50
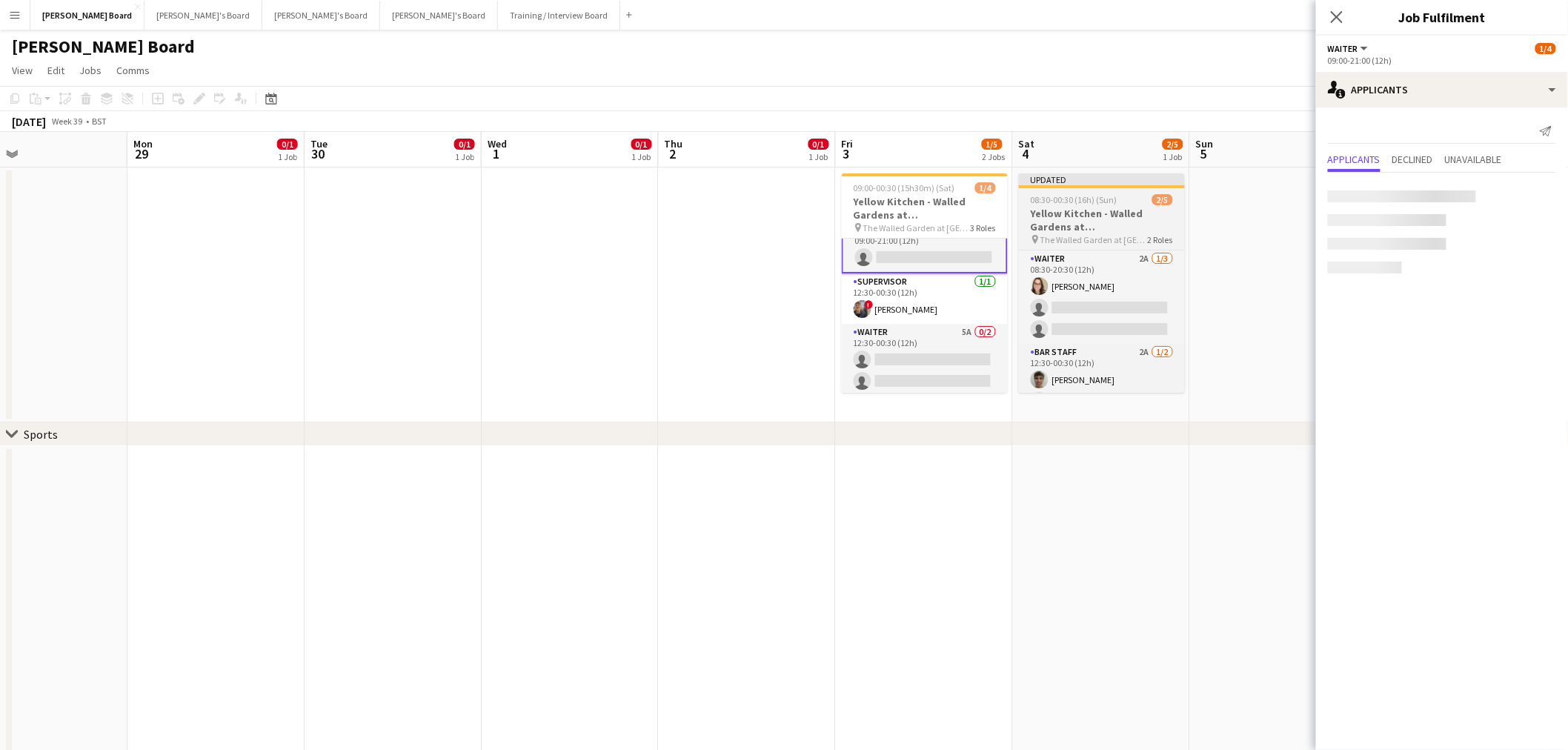
scroll to position [20, 0]
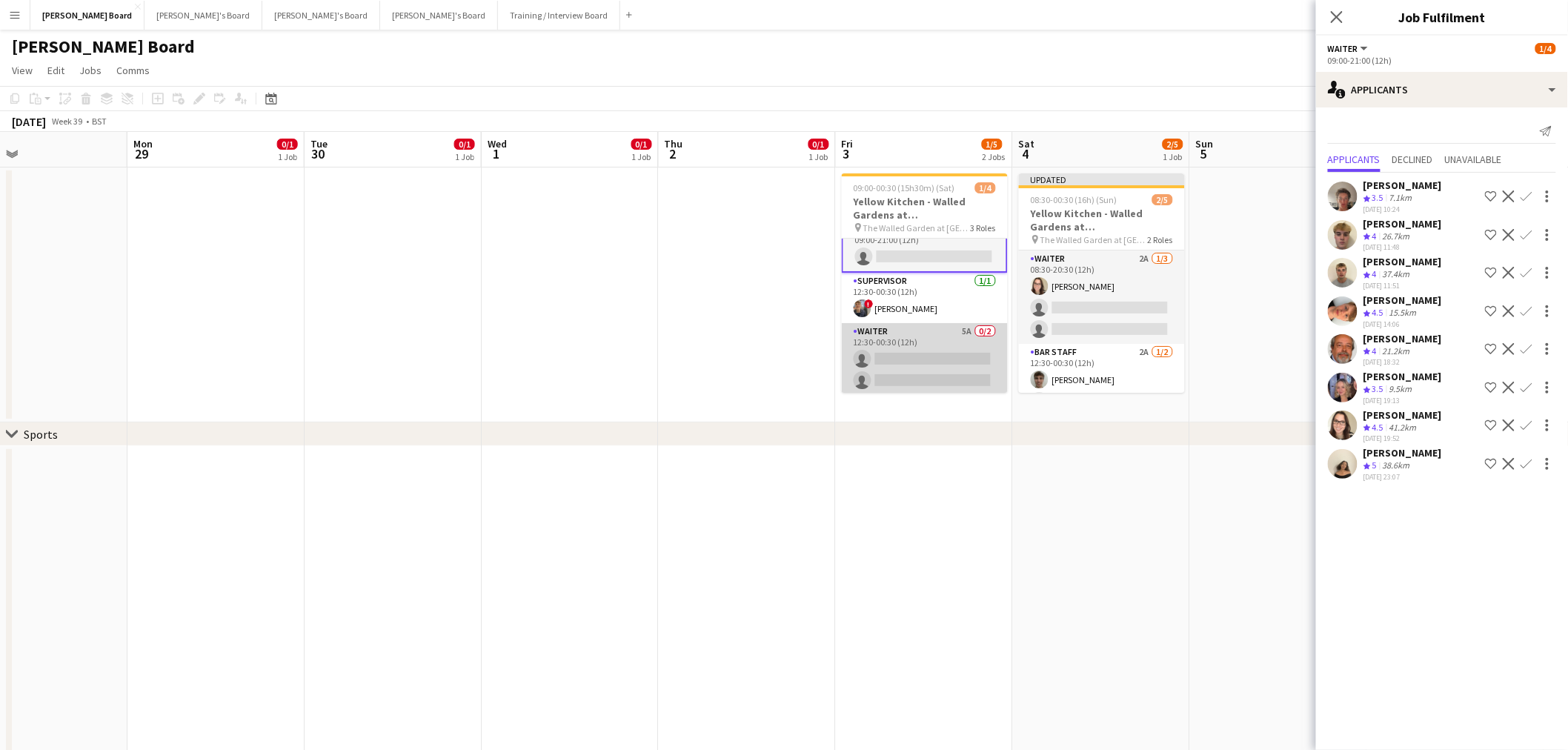
click at [931, 343] on app-card-role "Waiter 5A 0/2 12:30-00:30 (12h) single-neutral-actions single-neutral-actions" at bounding box center [925, 359] width 166 height 72
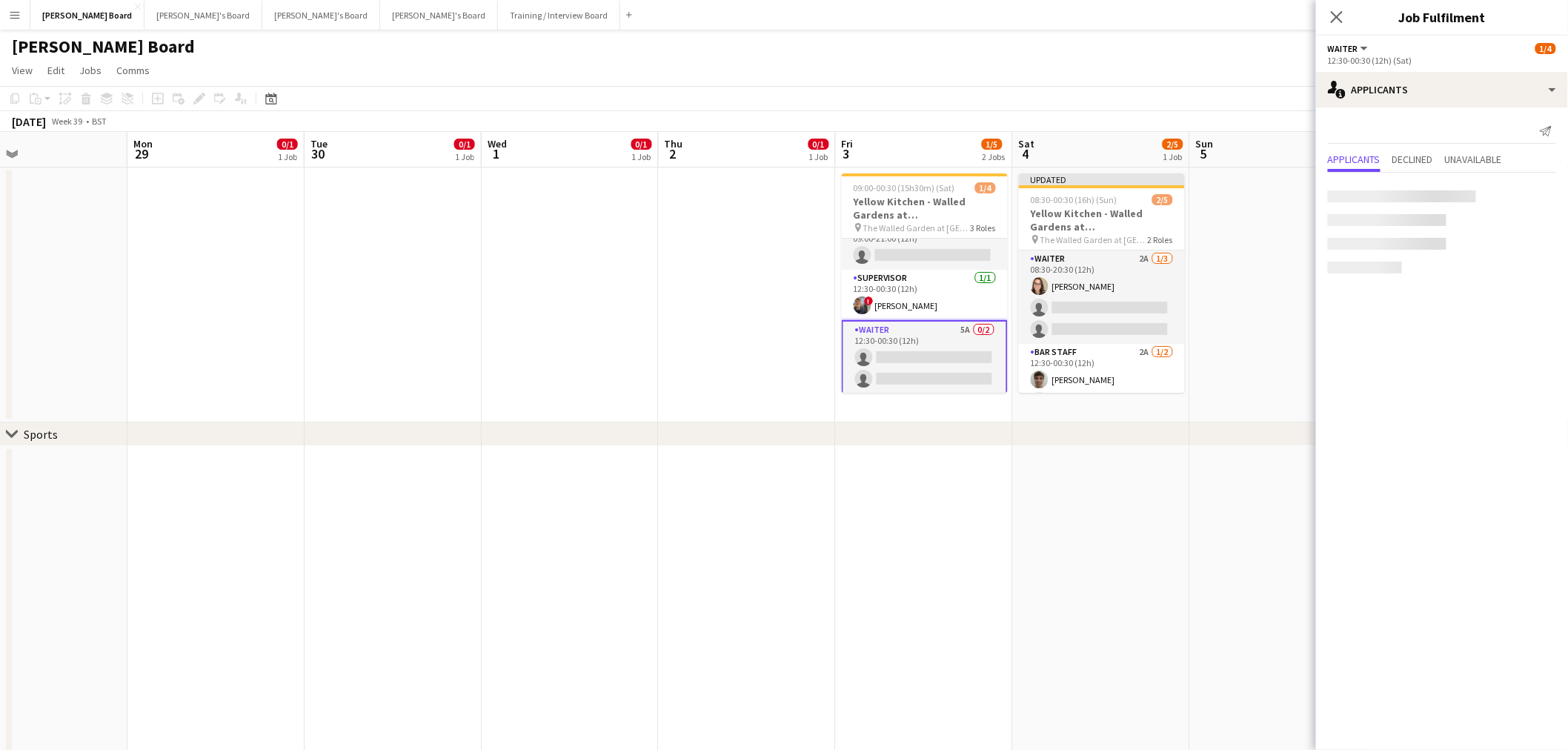
scroll to position [19, 0]
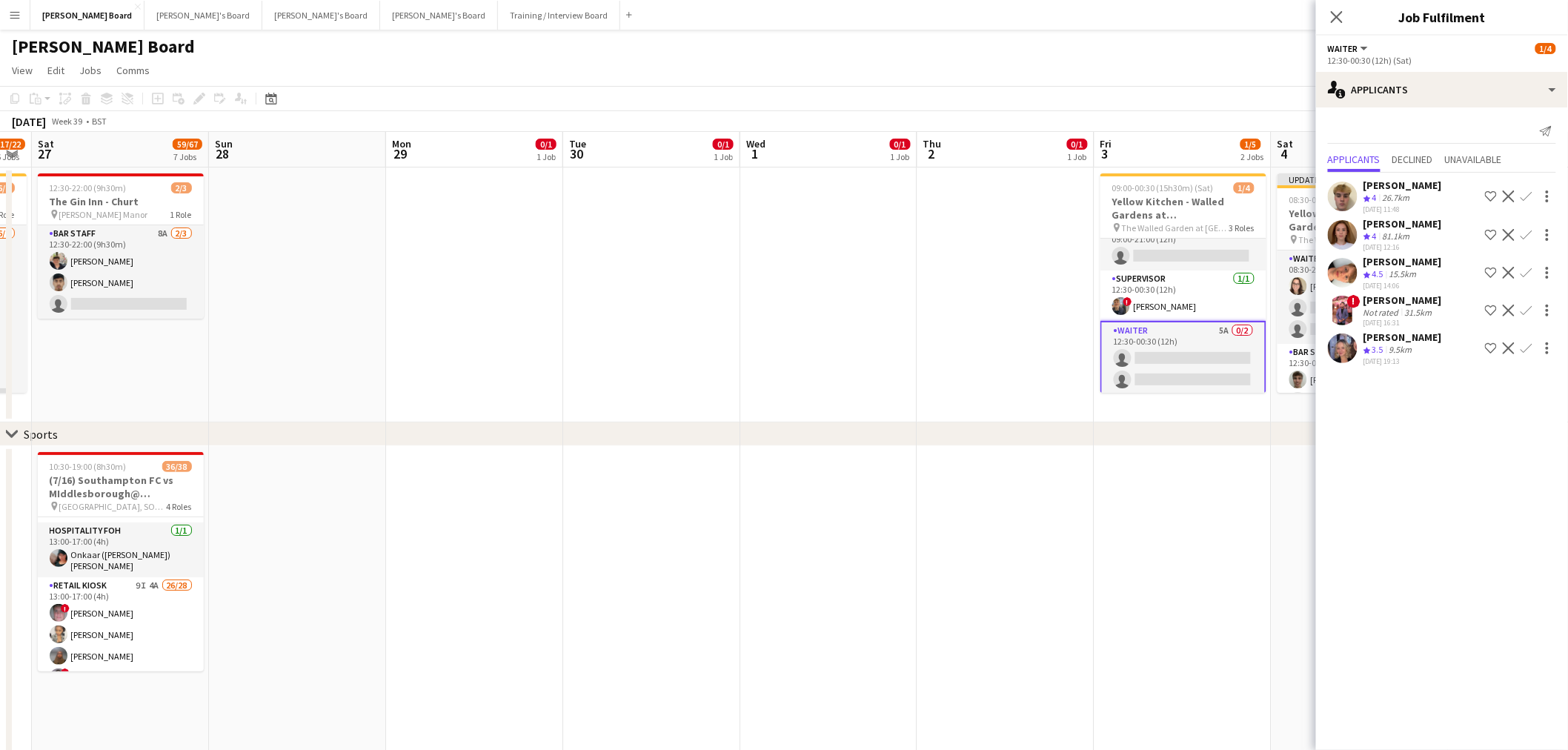
drag, startPoint x: 812, startPoint y: 320, endPoint x: 945, endPoint y: 328, distance: 133.2
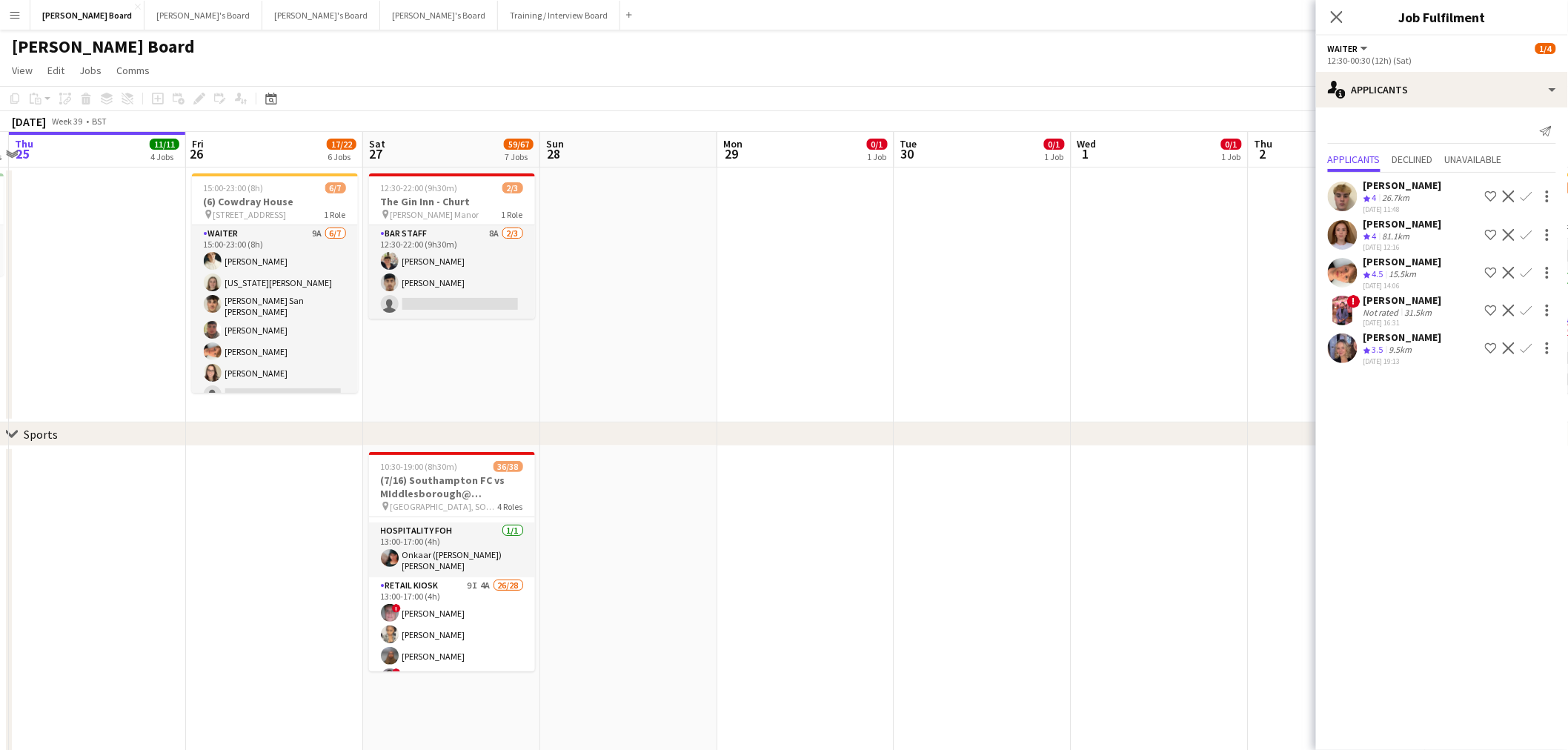
drag, startPoint x: 664, startPoint y: 324, endPoint x: 811, endPoint y: 327, distance: 147.0
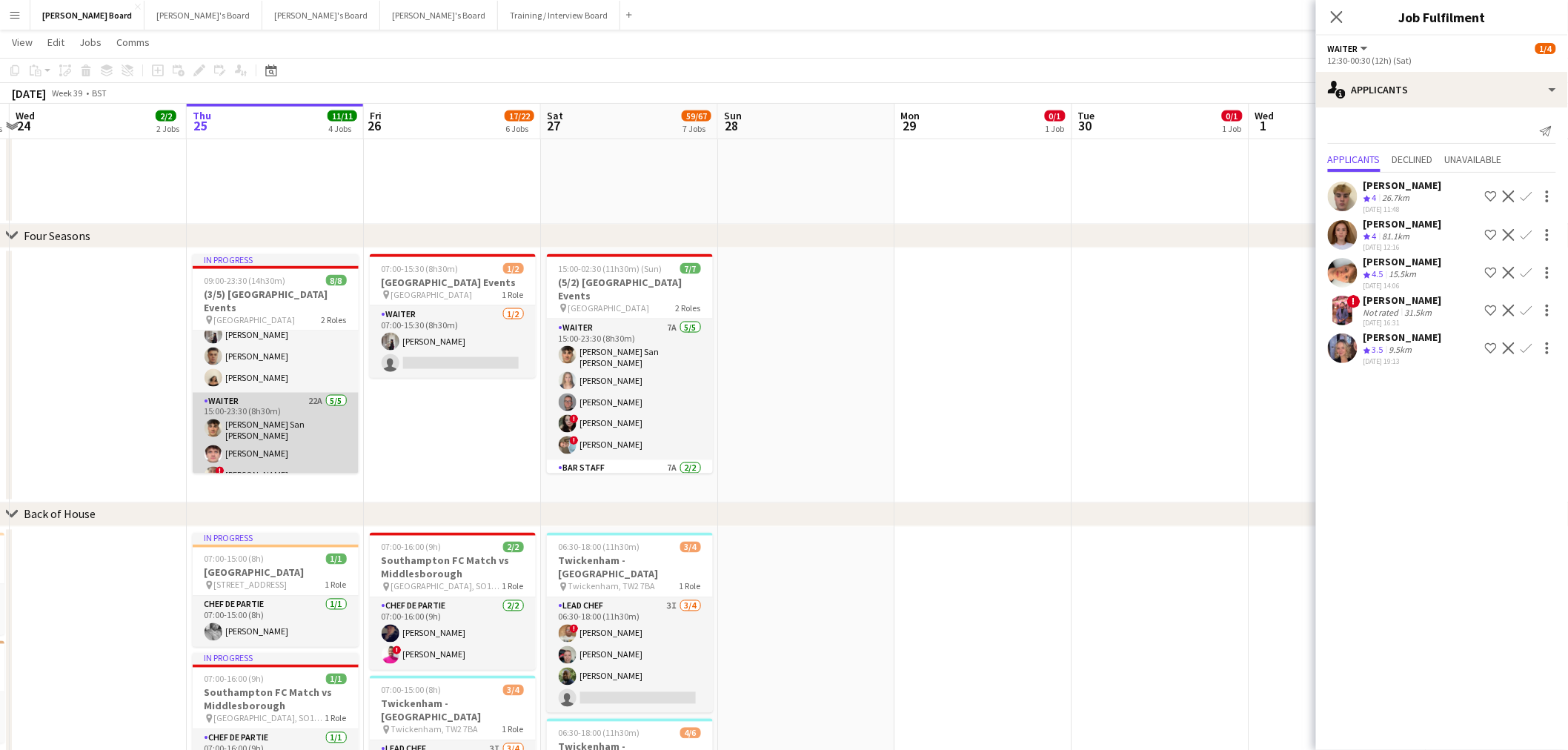
scroll to position [5, 0]
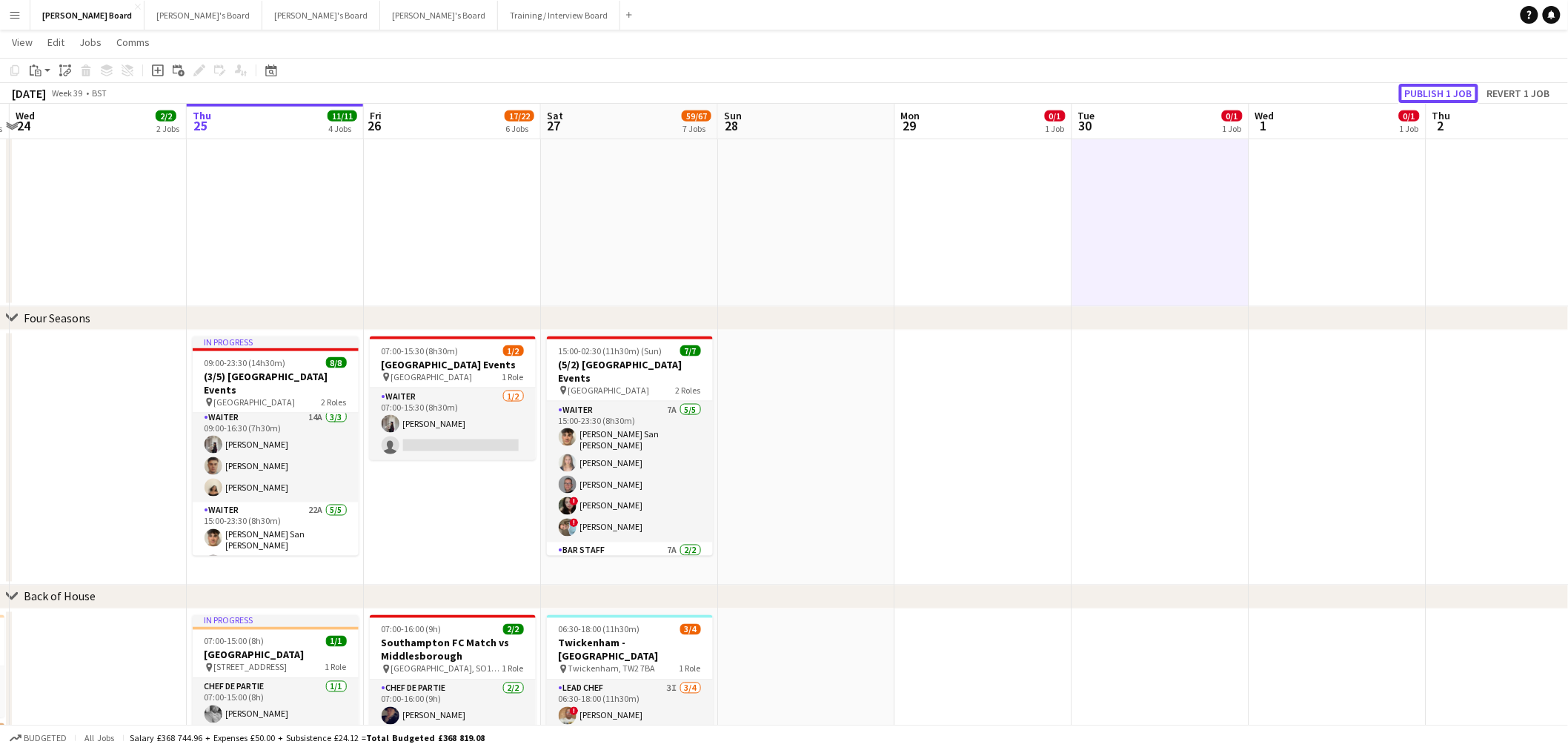
click at [1449, 86] on button "Publish 1 job" at bounding box center [1438, 93] width 79 height 20
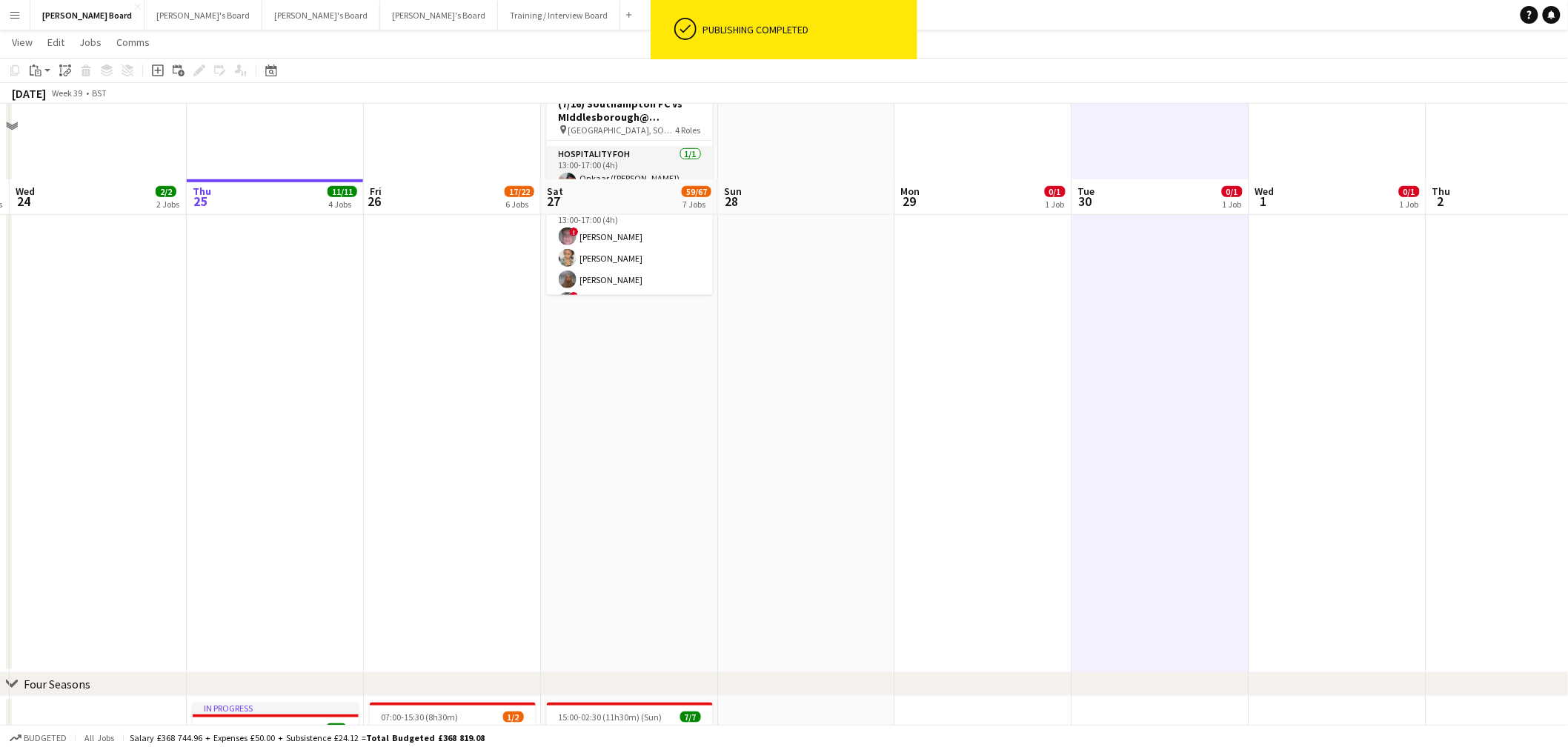
scroll to position [165, 0]
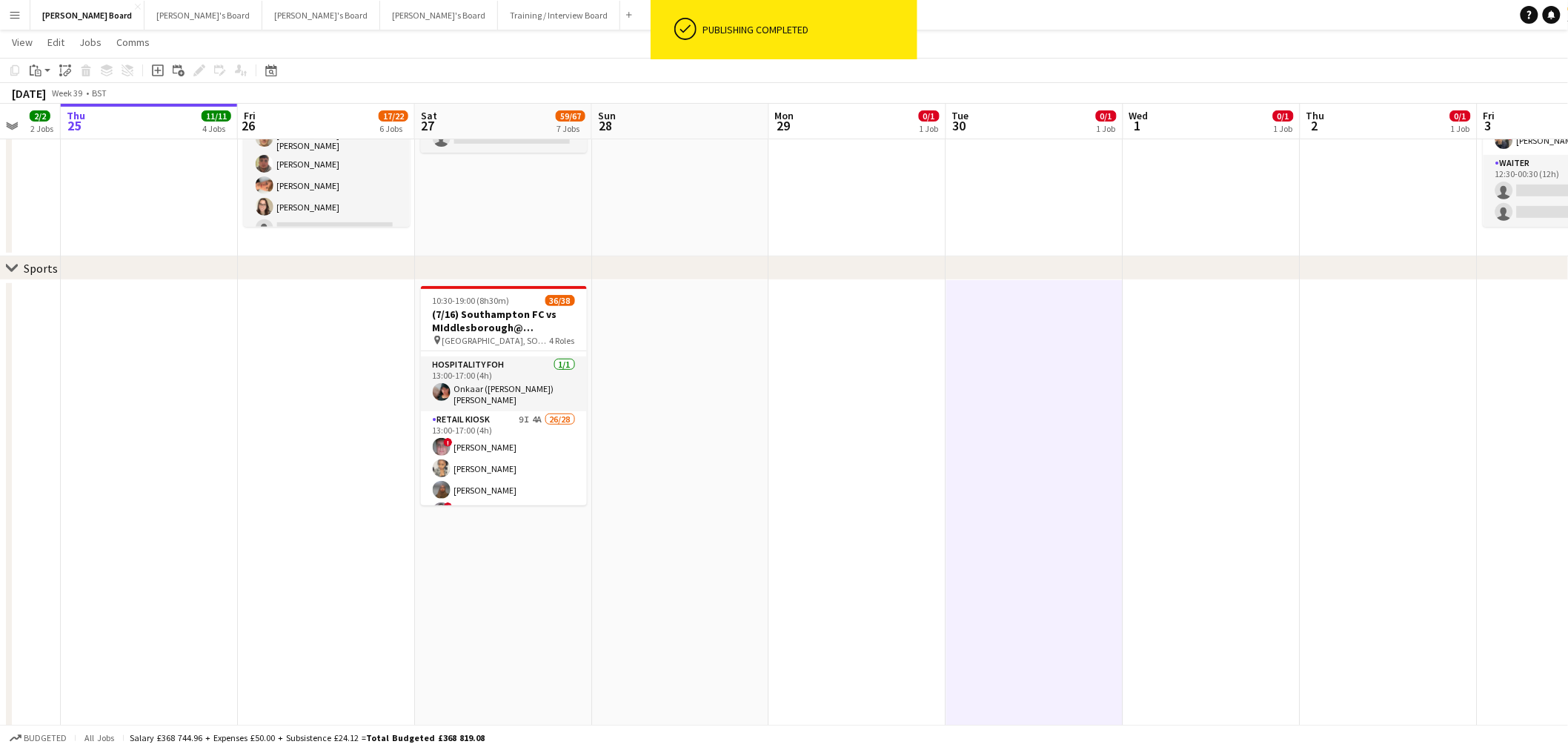
drag, startPoint x: 1271, startPoint y: 343, endPoint x: 652, endPoint y: 353, distance: 619.1
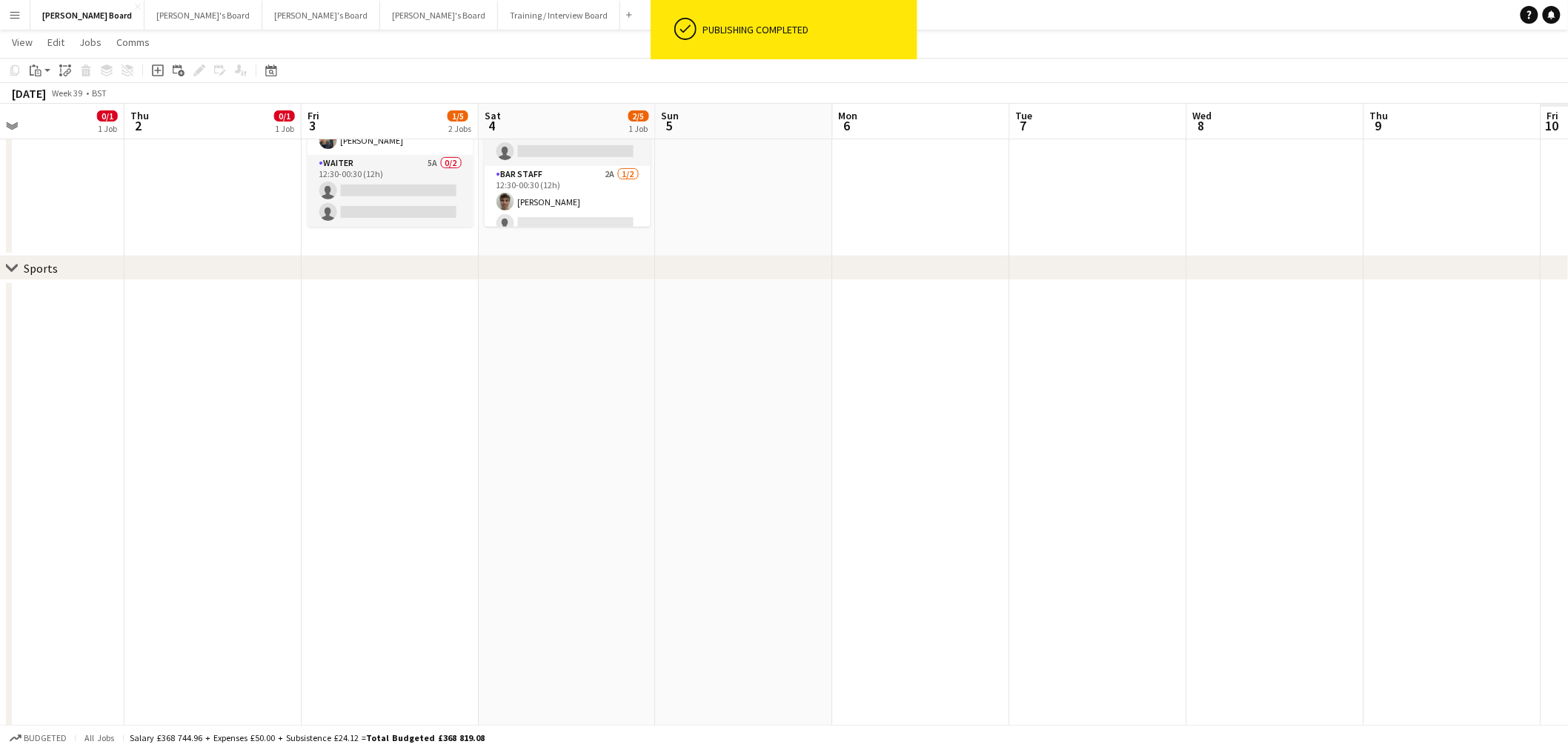
drag, startPoint x: 723, startPoint y: 379, endPoint x: 640, endPoint y: 366, distance: 84.0
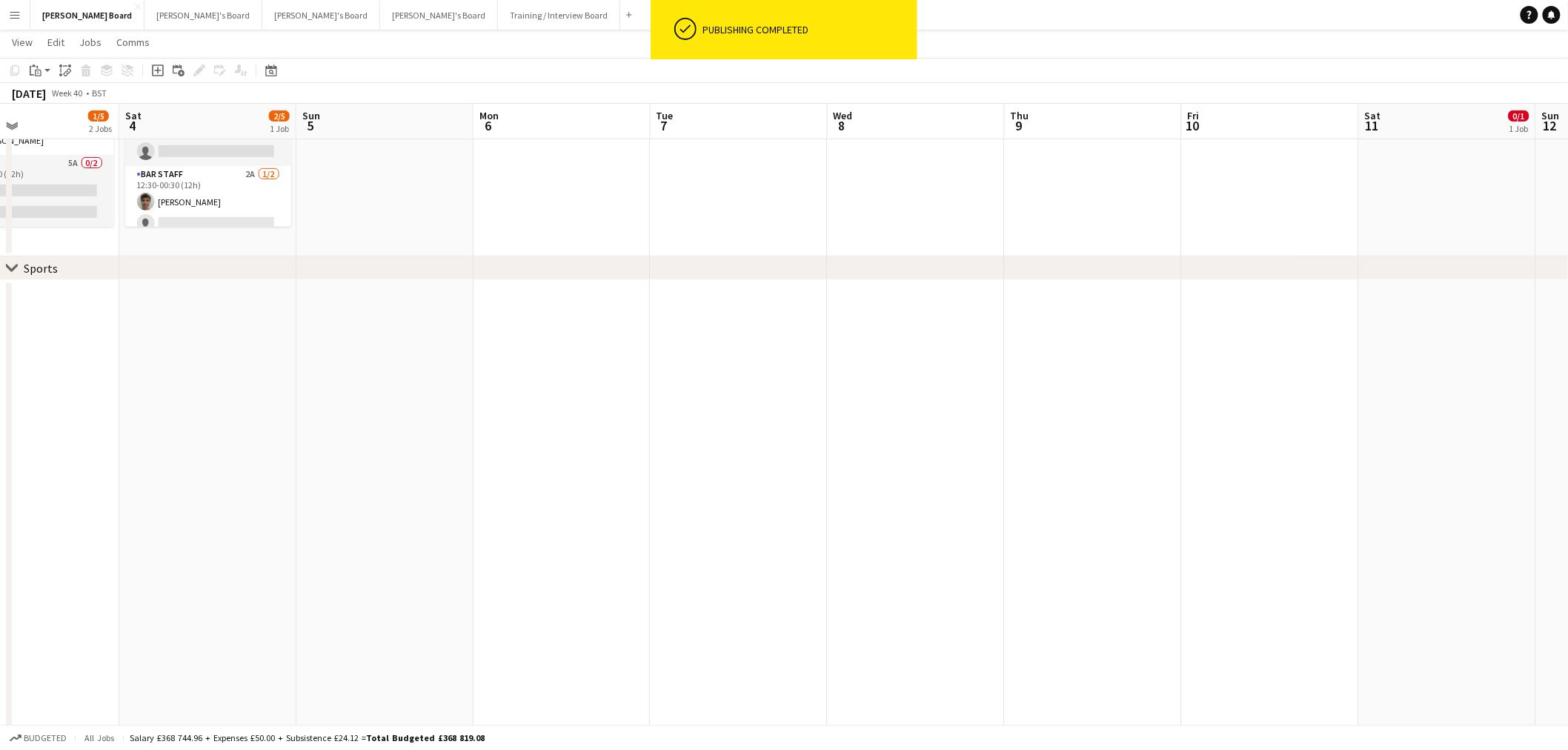
drag, startPoint x: 984, startPoint y: 389, endPoint x: 384, endPoint y: 352, distance: 601.1
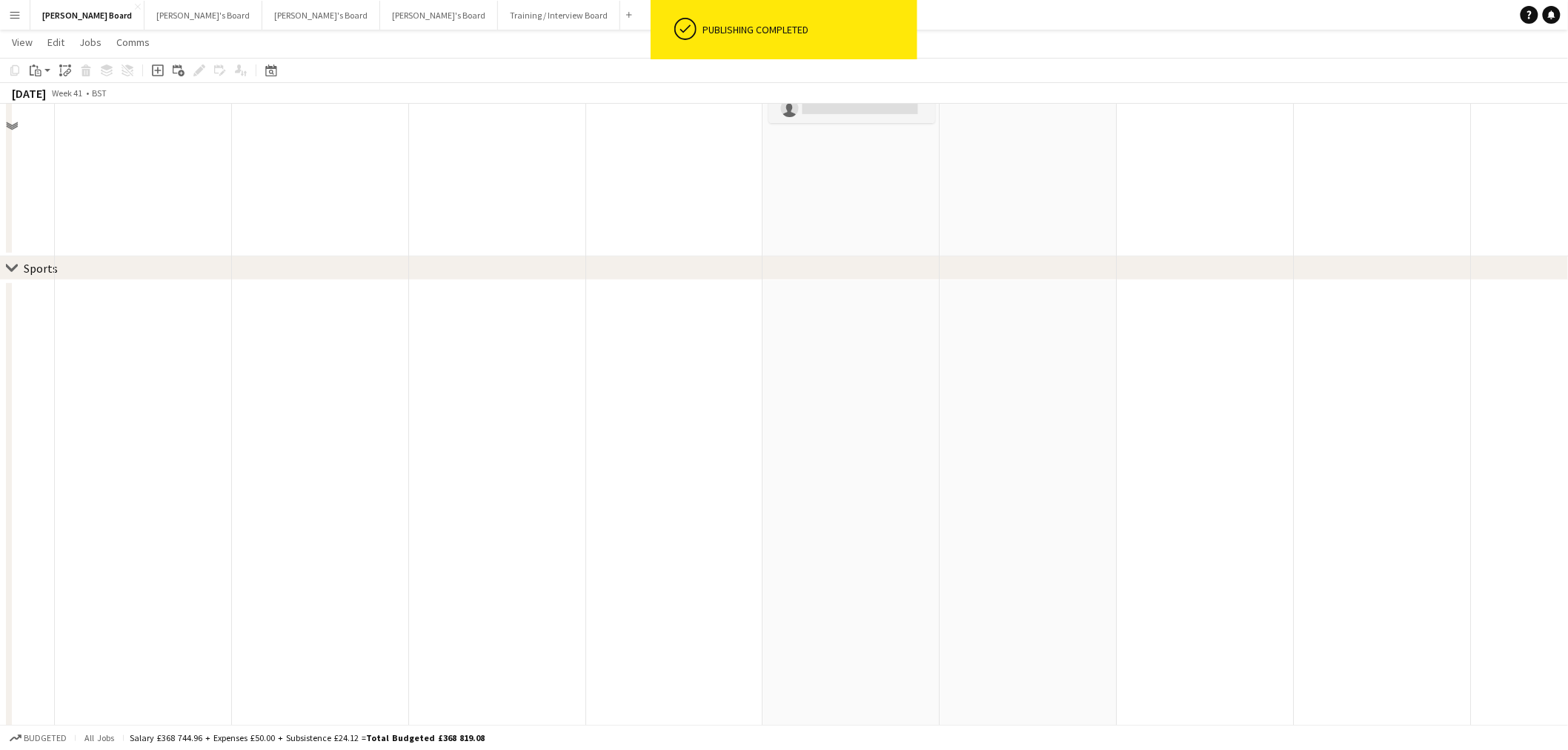
scroll to position [0, 0]
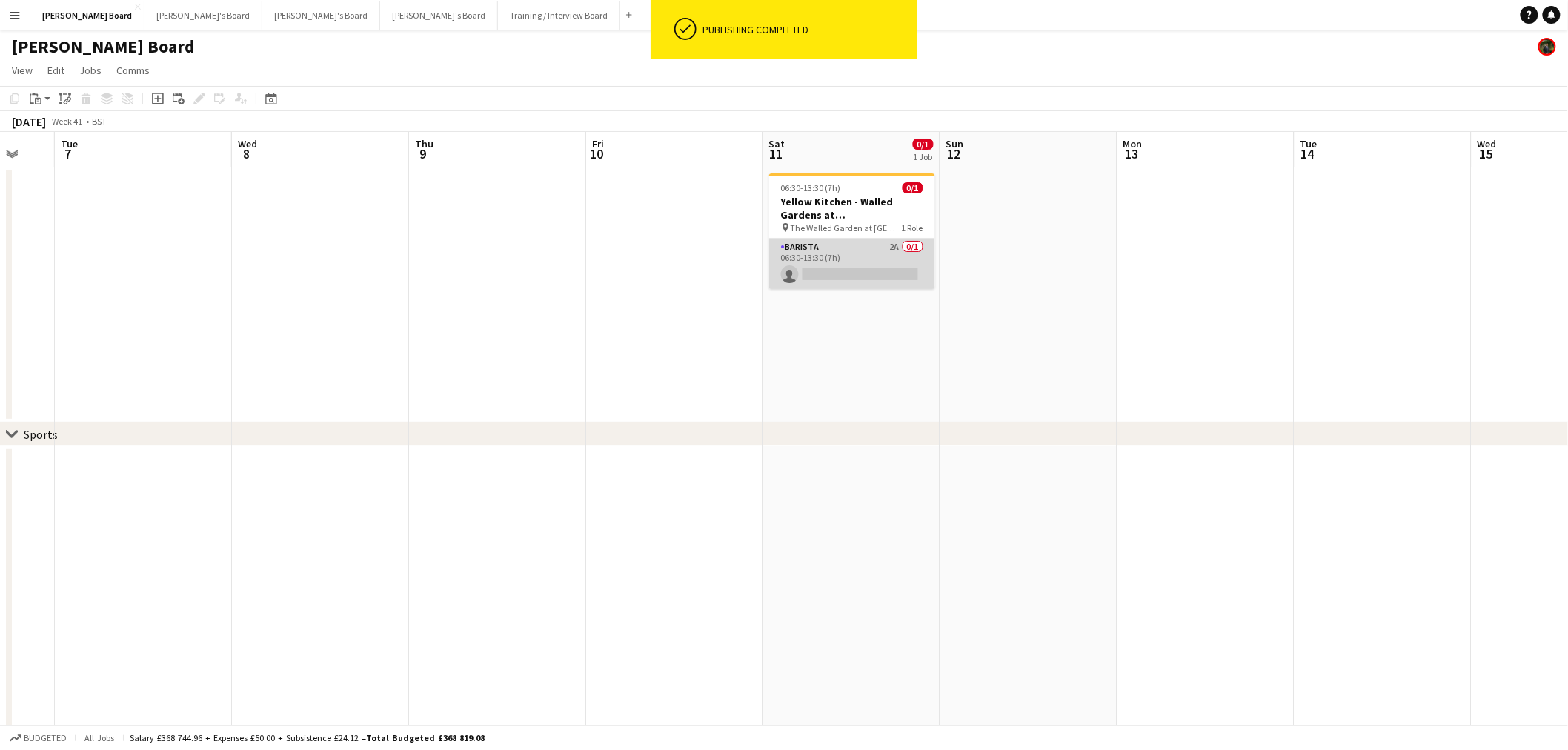
click at [836, 250] on app-card-role "Barista 2A 0/1 06:30-13:30 (7h) single-neutral-actions" at bounding box center [852, 264] width 166 height 50
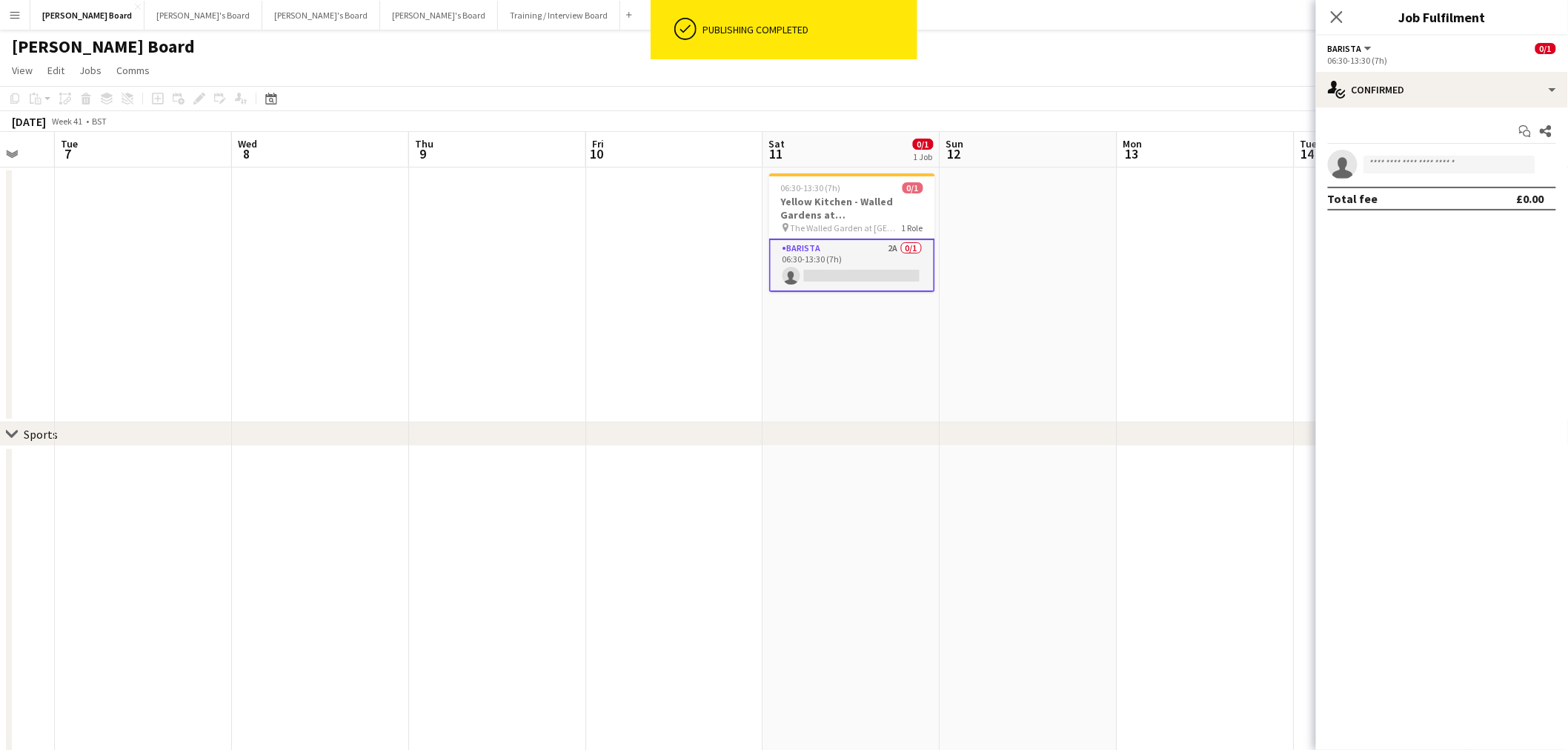
drag, startPoint x: 1418, startPoint y: 69, endPoint x: 1454, endPoint y: 128, distance: 69.1
click at [1419, 72] on div "Barista All roles Barista 0/1 06:30-13:30 (7h) single-neutral-actions-check-2 C…" at bounding box center [1442, 392] width 252 height 715
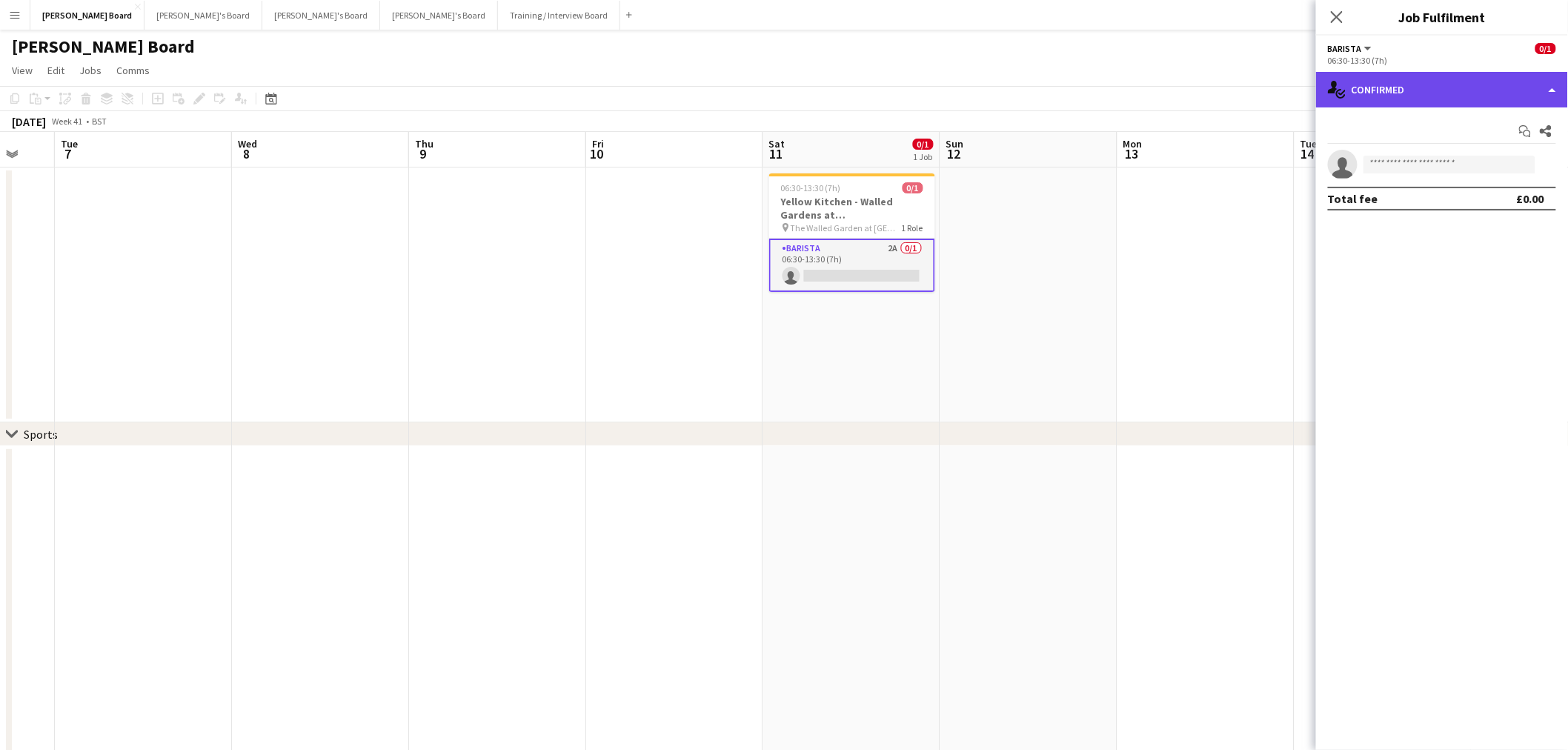
click at [1452, 83] on div "single-neutral-actions-check-2 Confirmed" at bounding box center [1442, 89] width 252 height 35
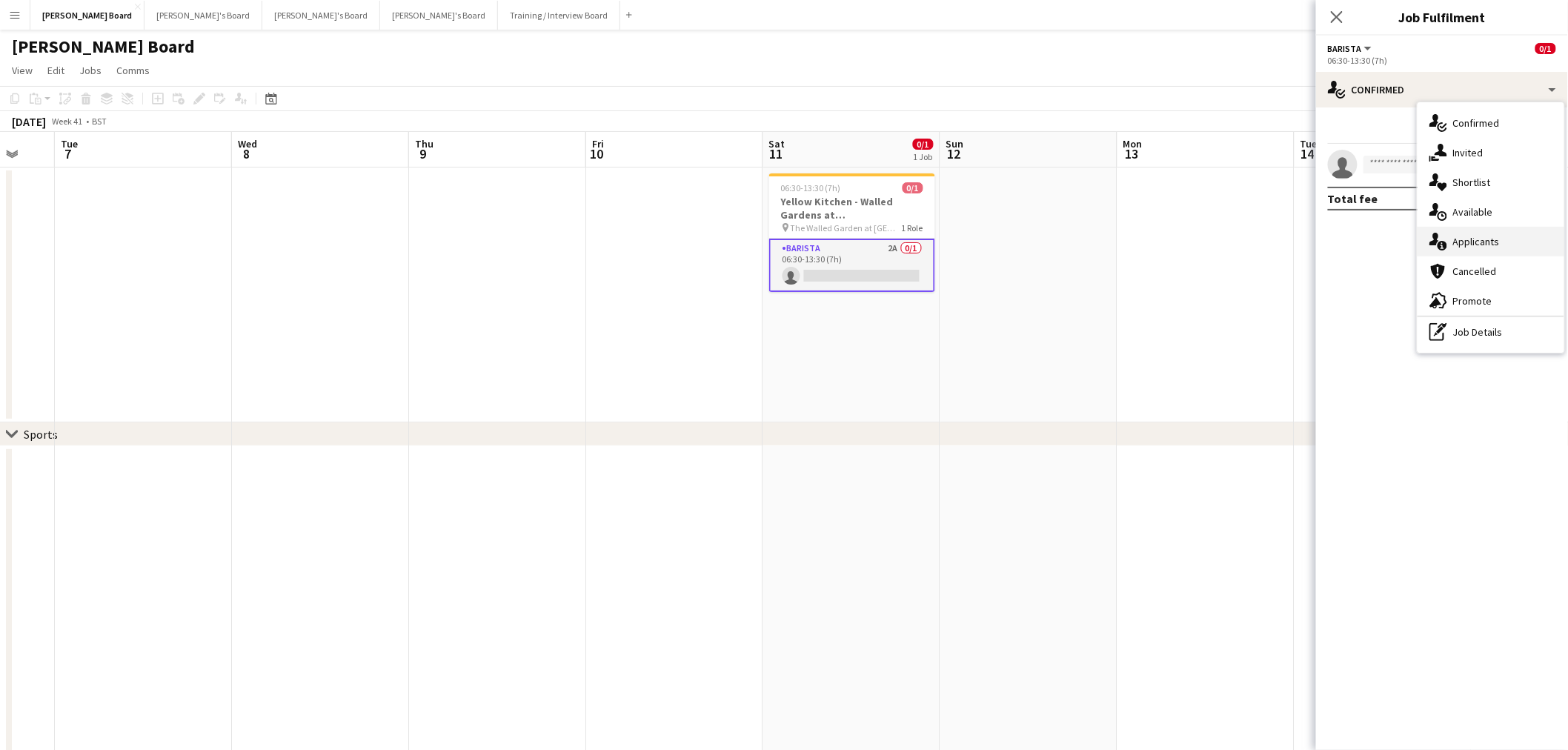
click at [1503, 245] on div "single-neutral-actions-information Applicants" at bounding box center [1492, 241] width 147 height 30
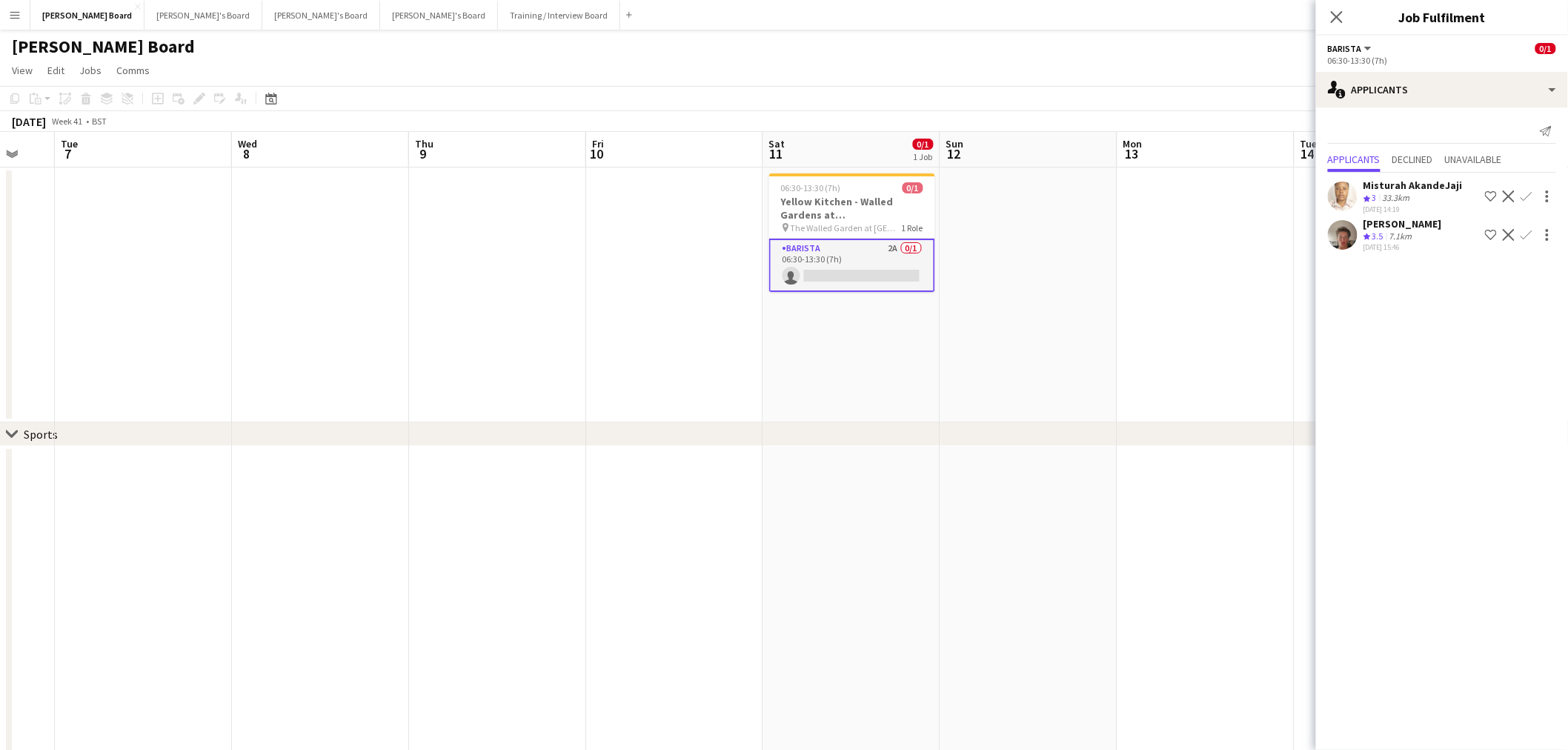
click at [1383, 230] on span "3.5" at bounding box center [1378, 236] width 11 height 11
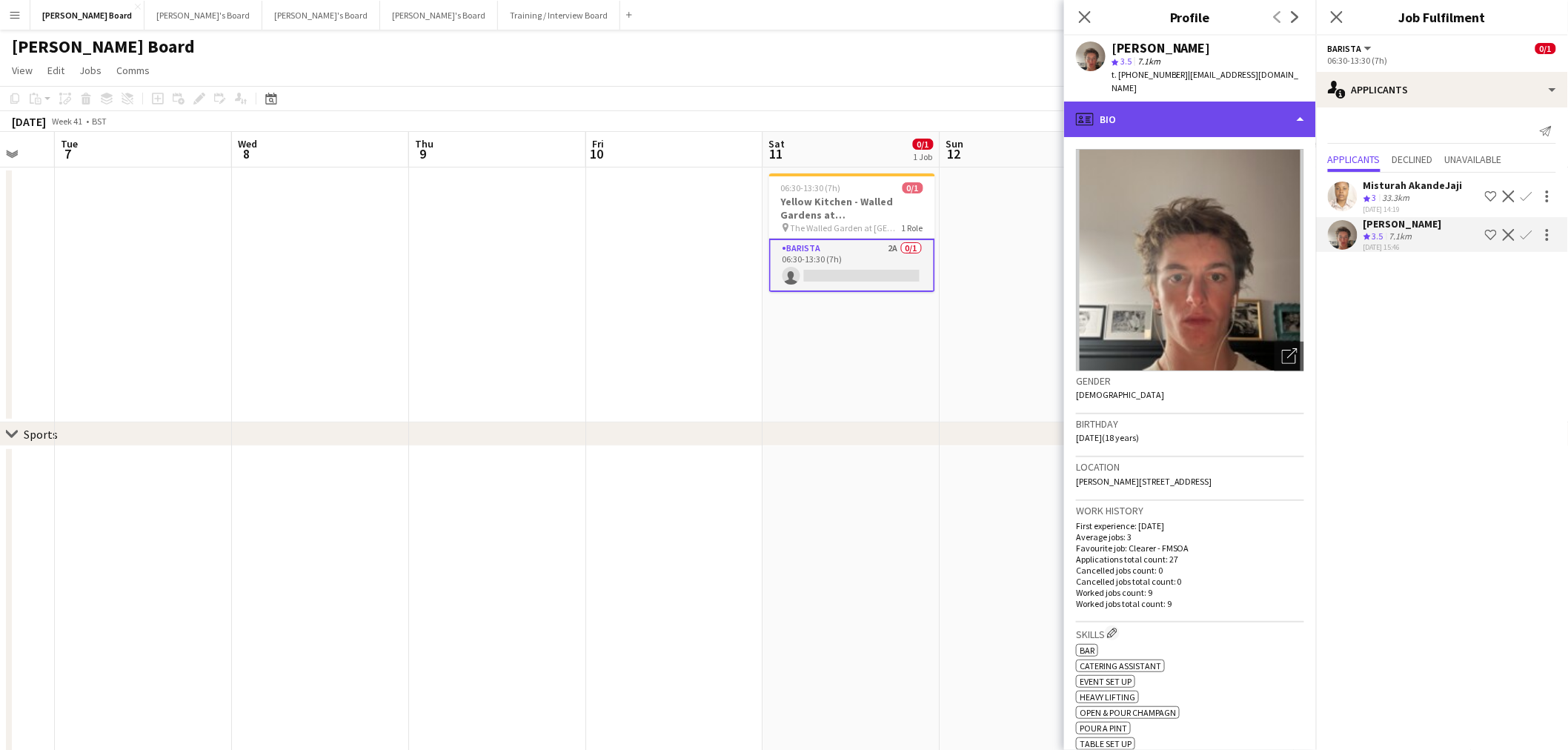
click at [1196, 120] on div "profile Bio" at bounding box center [1190, 119] width 252 height 35
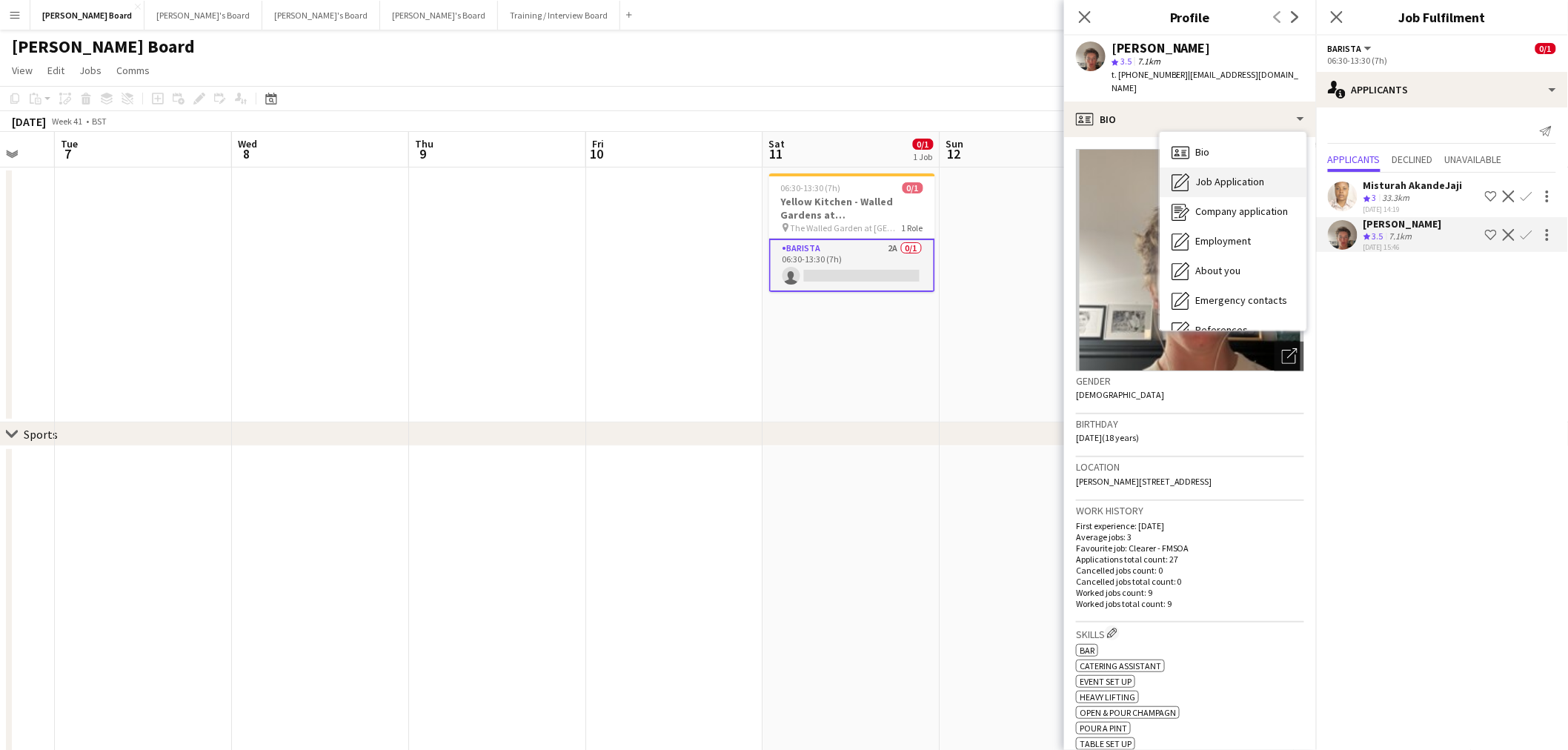
click at [1220, 175] on span "Job Application" at bounding box center [1230, 182] width 69 height 13
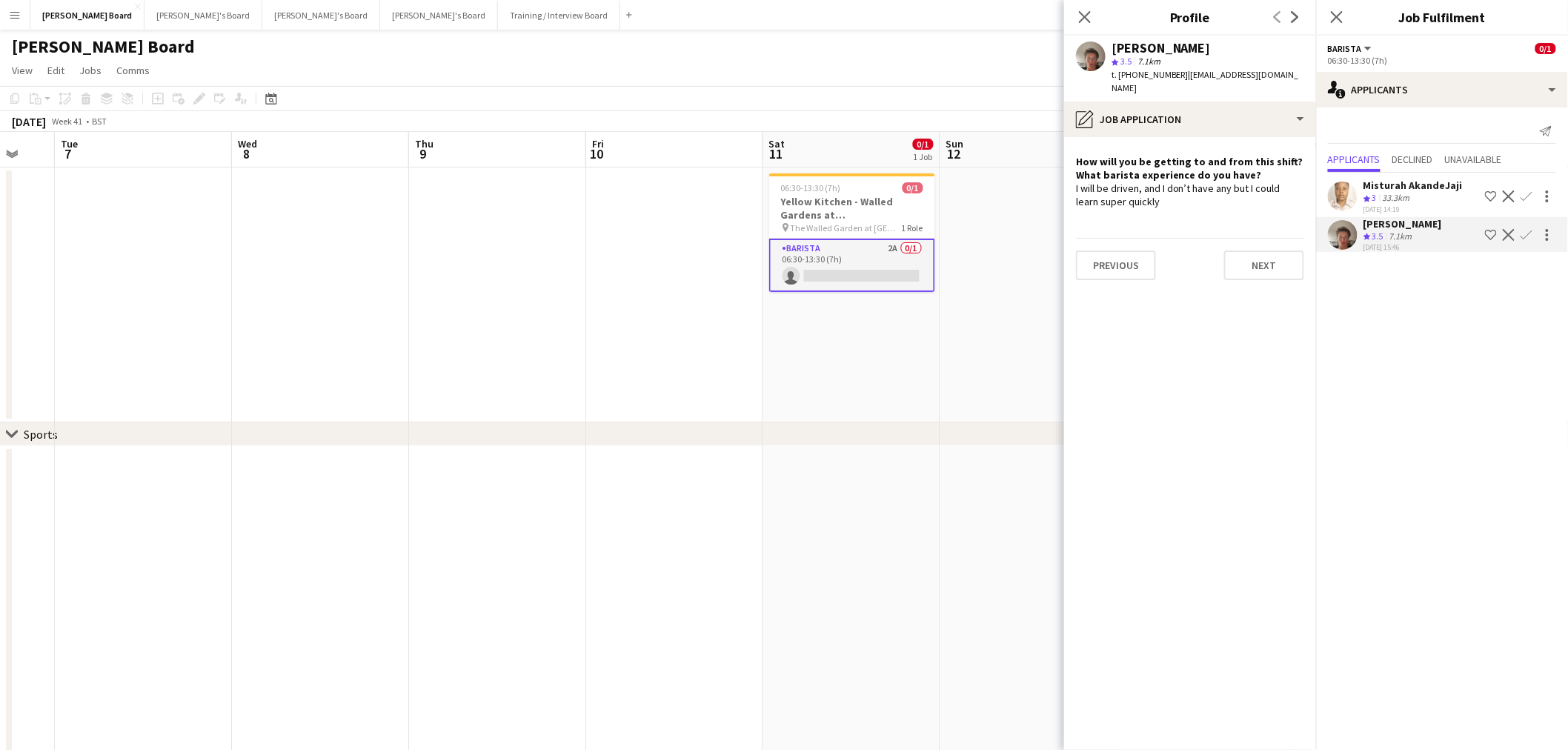
drag, startPoint x: 1177, startPoint y: 174, endPoint x: 1277, endPoint y: 175, distance: 100.0
click at [1262, 182] on div "I will be driven, and I don’t have any but I could learn super quickly" at bounding box center [1190, 195] width 228 height 27
click at [1301, 182] on div "I will be driven, and I don’t have any but I could learn super quickly" at bounding box center [1190, 195] width 228 height 27
click at [1411, 181] on div "Misturah AkandeJaji" at bounding box center [1413, 185] width 100 height 13
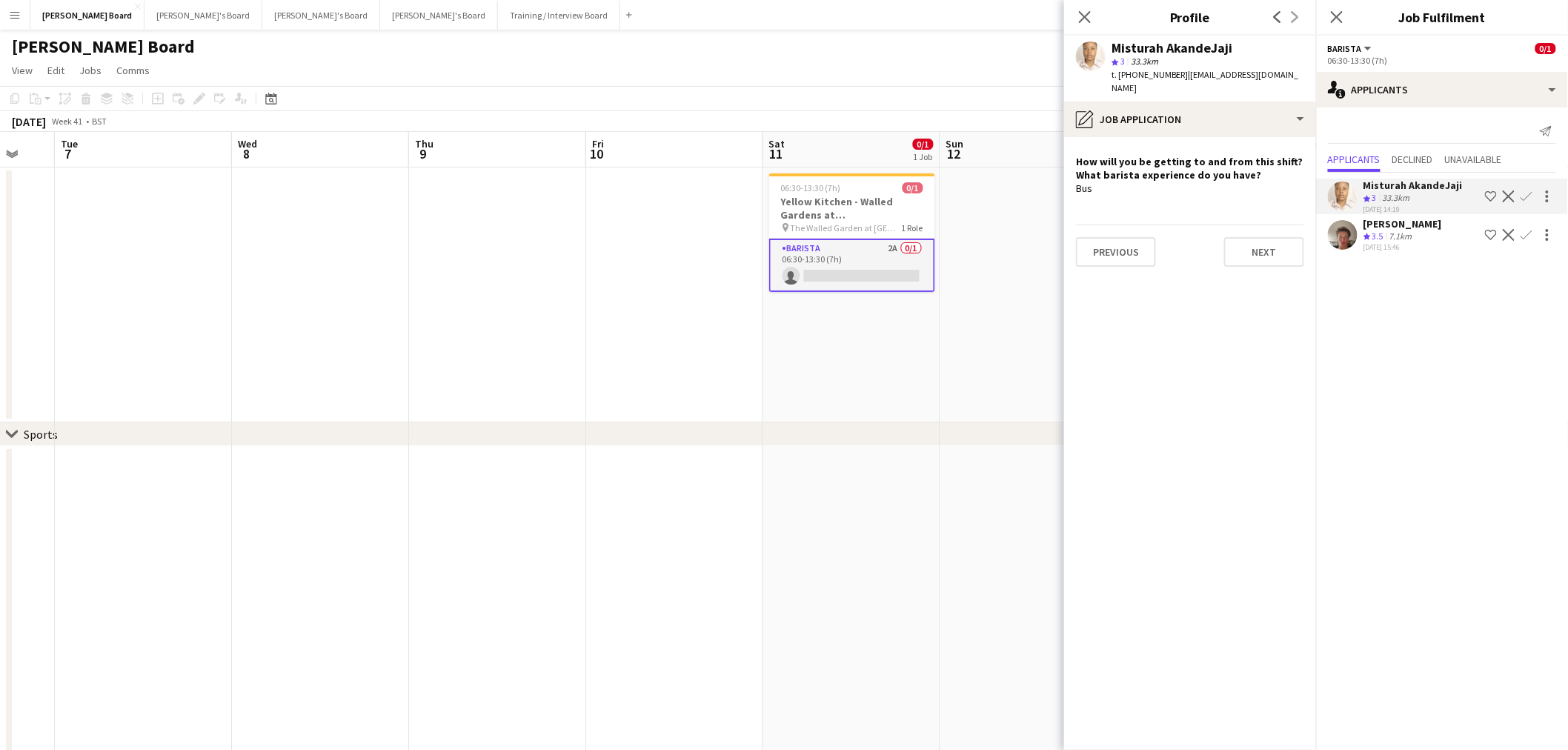
click at [317, 386] on app-date-cell at bounding box center [320, 295] width 177 height 255
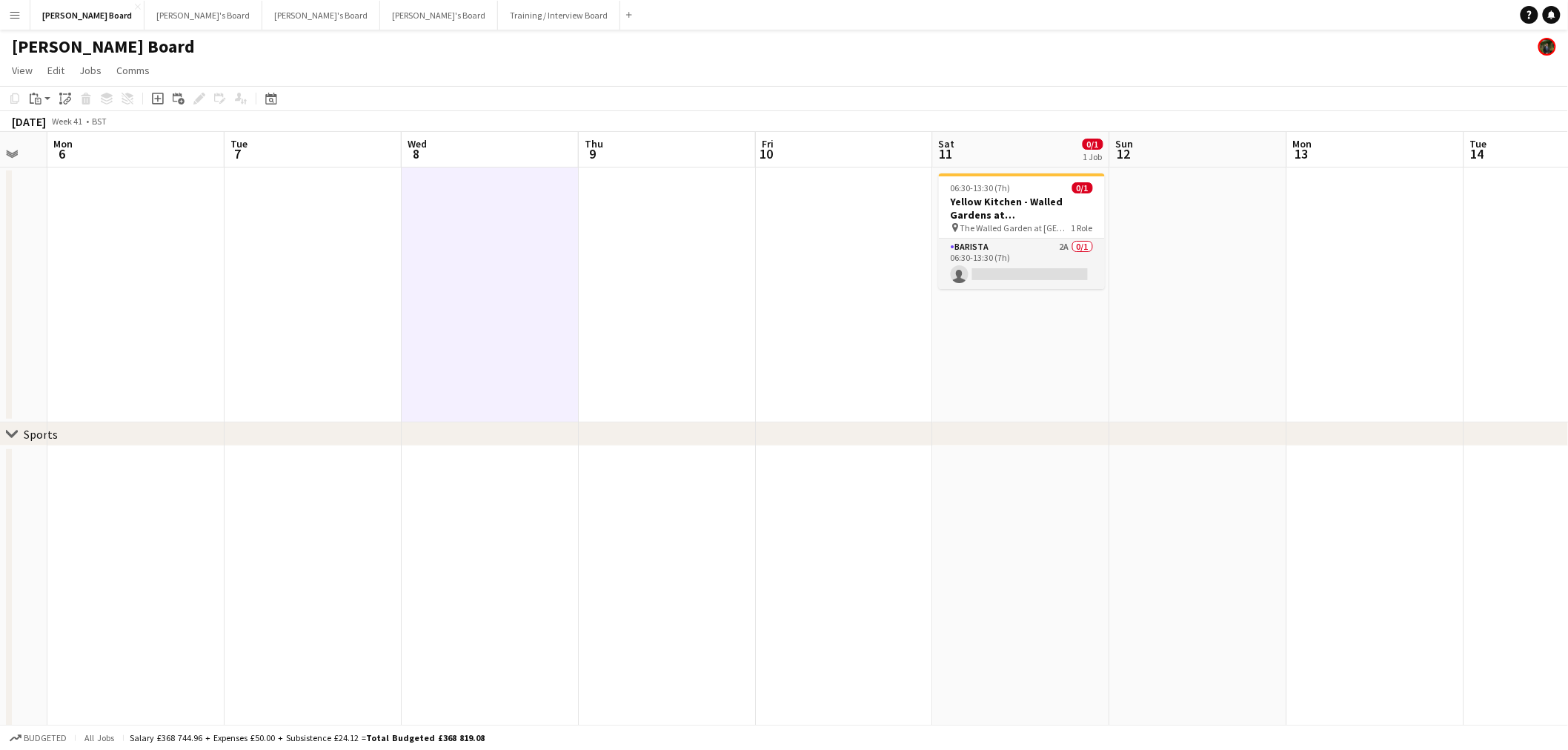
drag, startPoint x: 137, startPoint y: 371, endPoint x: 719, endPoint y: 381, distance: 582.1
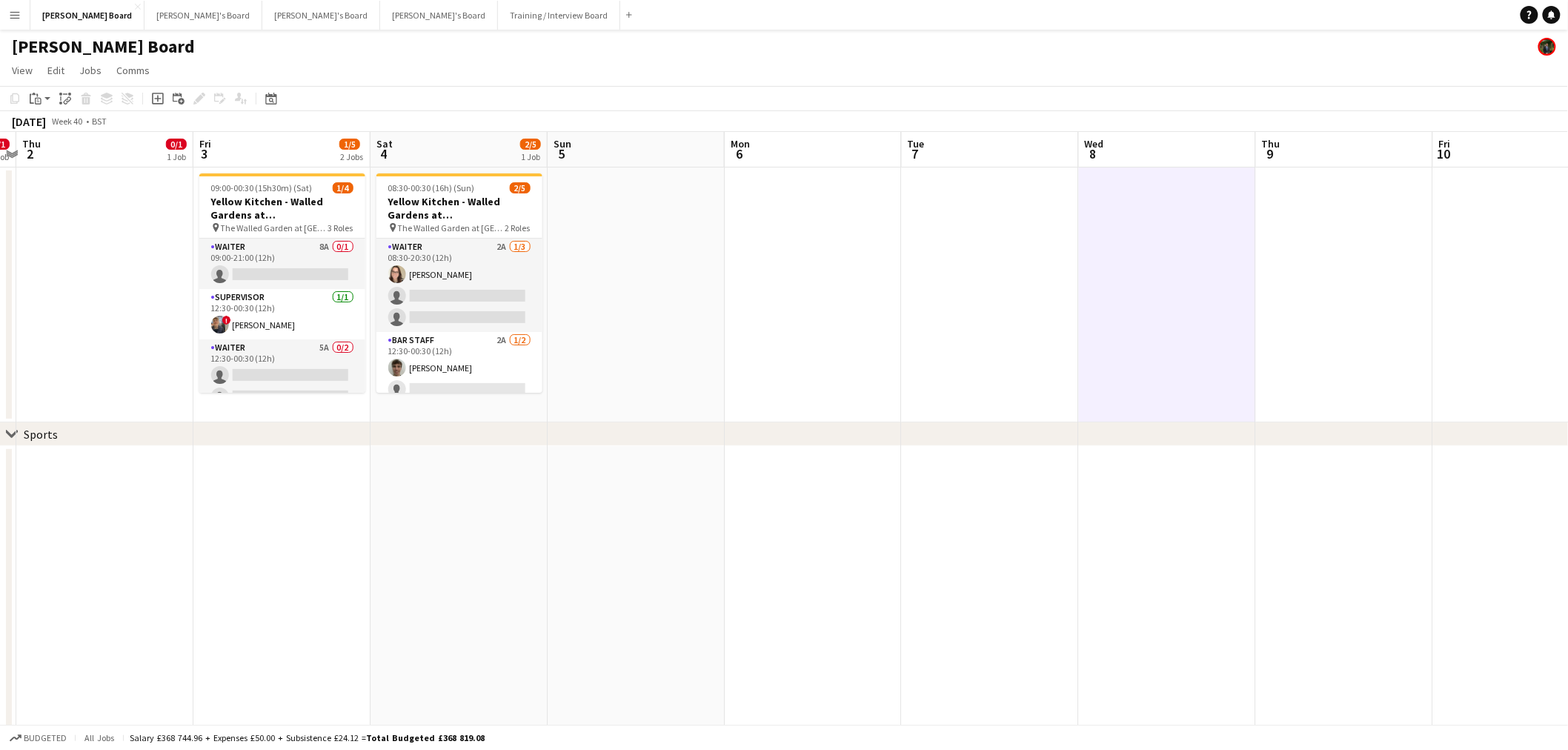
drag, startPoint x: 576, startPoint y: 353, endPoint x: 757, endPoint y: 375, distance: 182.3
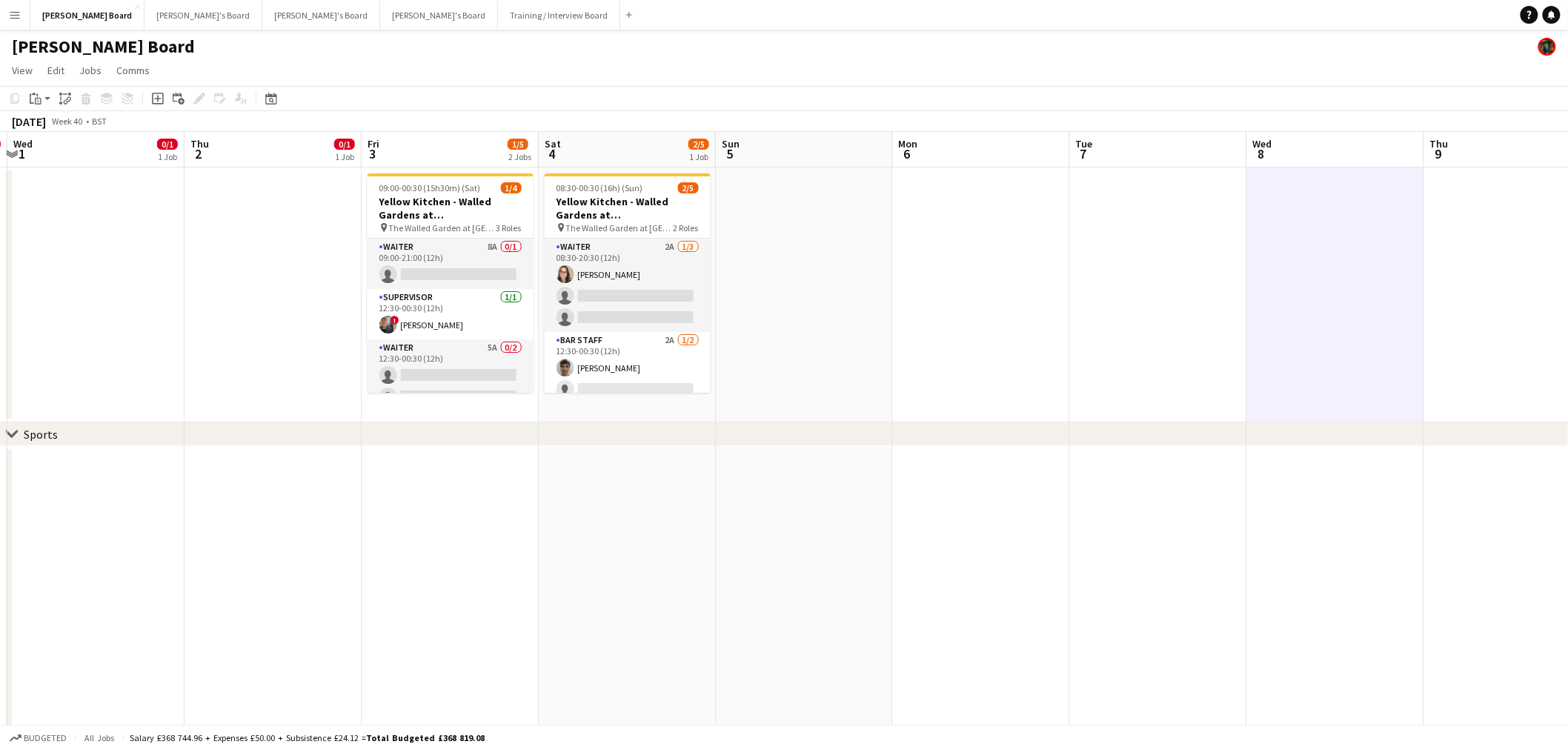
drag, startPoint x: 791, startPoint y: 253, endPoint x: 1085, endPoint y: 278, distance: 295.1
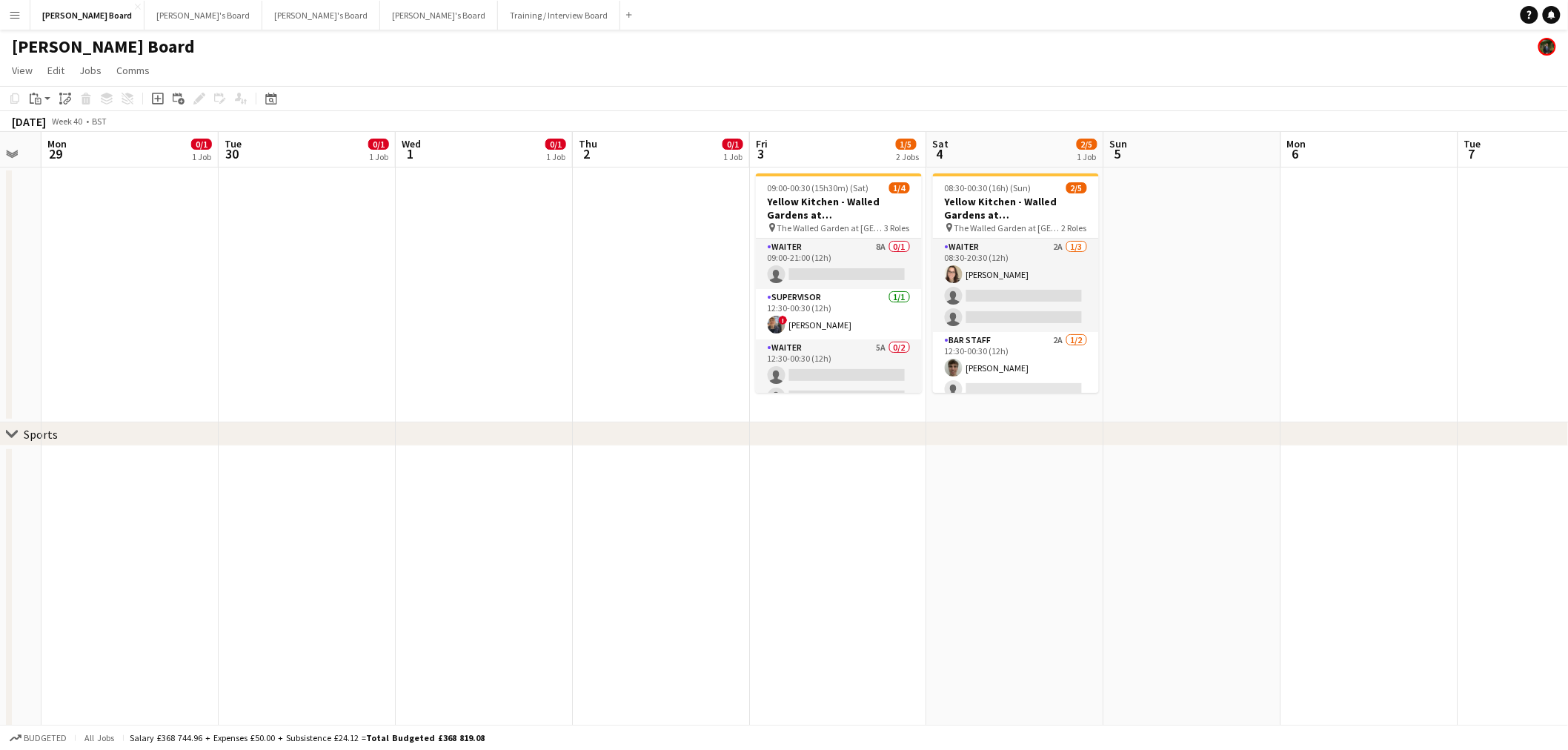
drag, startPoint x: 756, startPoint y: 278, endPoint x: 660, endPoint y: 342, distance: 115.4
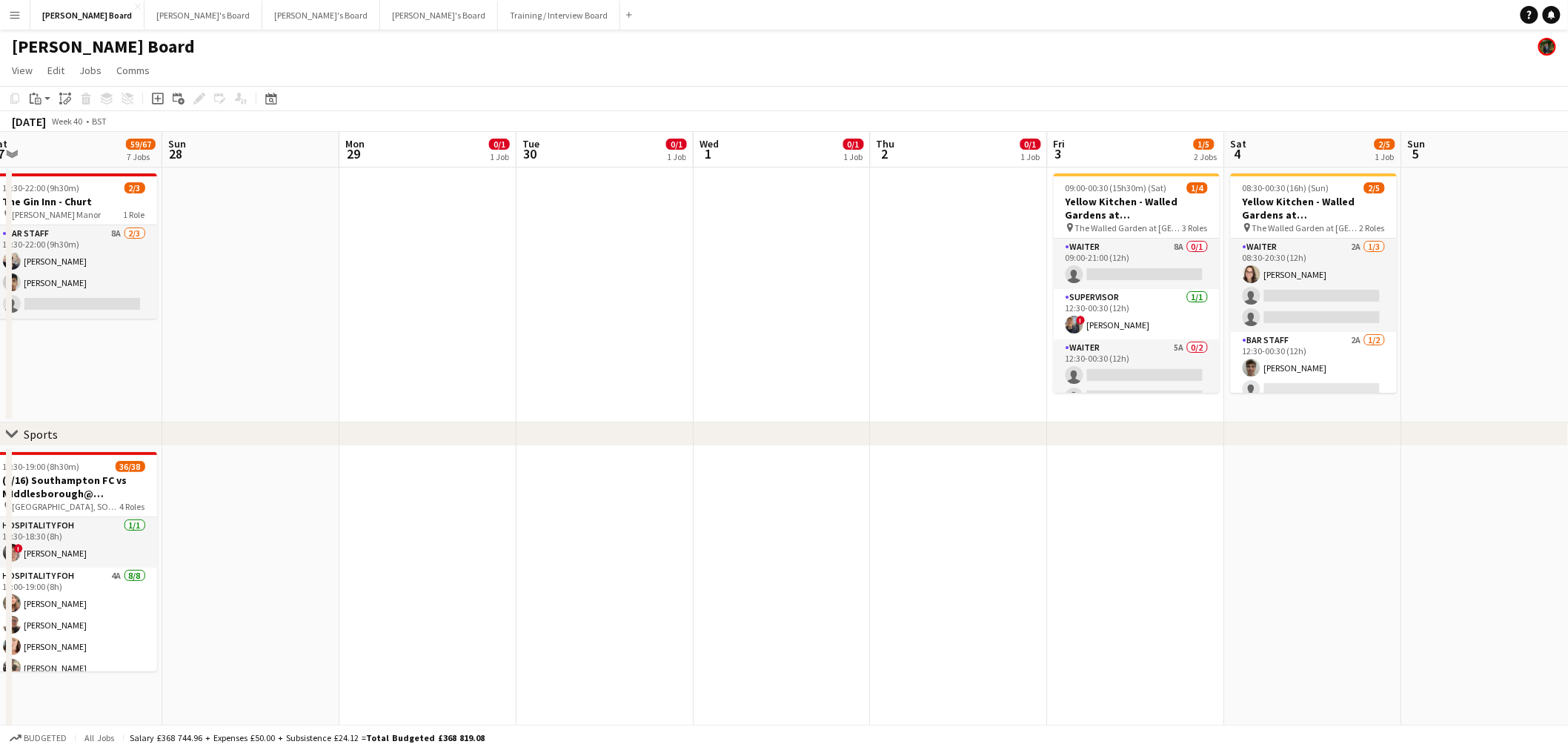
drag, startPoint x: 352, startPoint y: 339, endPoint x: 747, endPoint y: 361, distance: 395.6
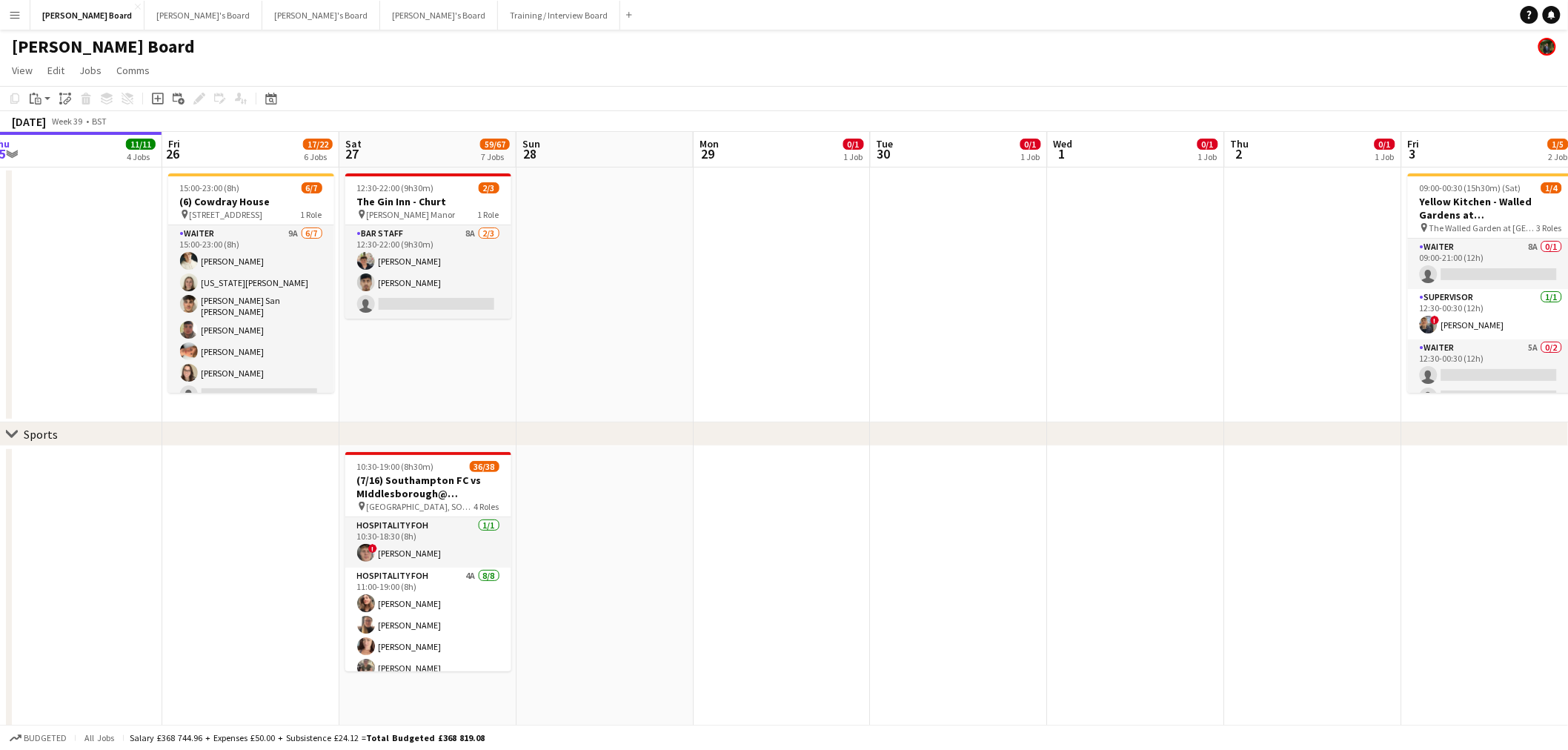
scroll to position [0, 367]
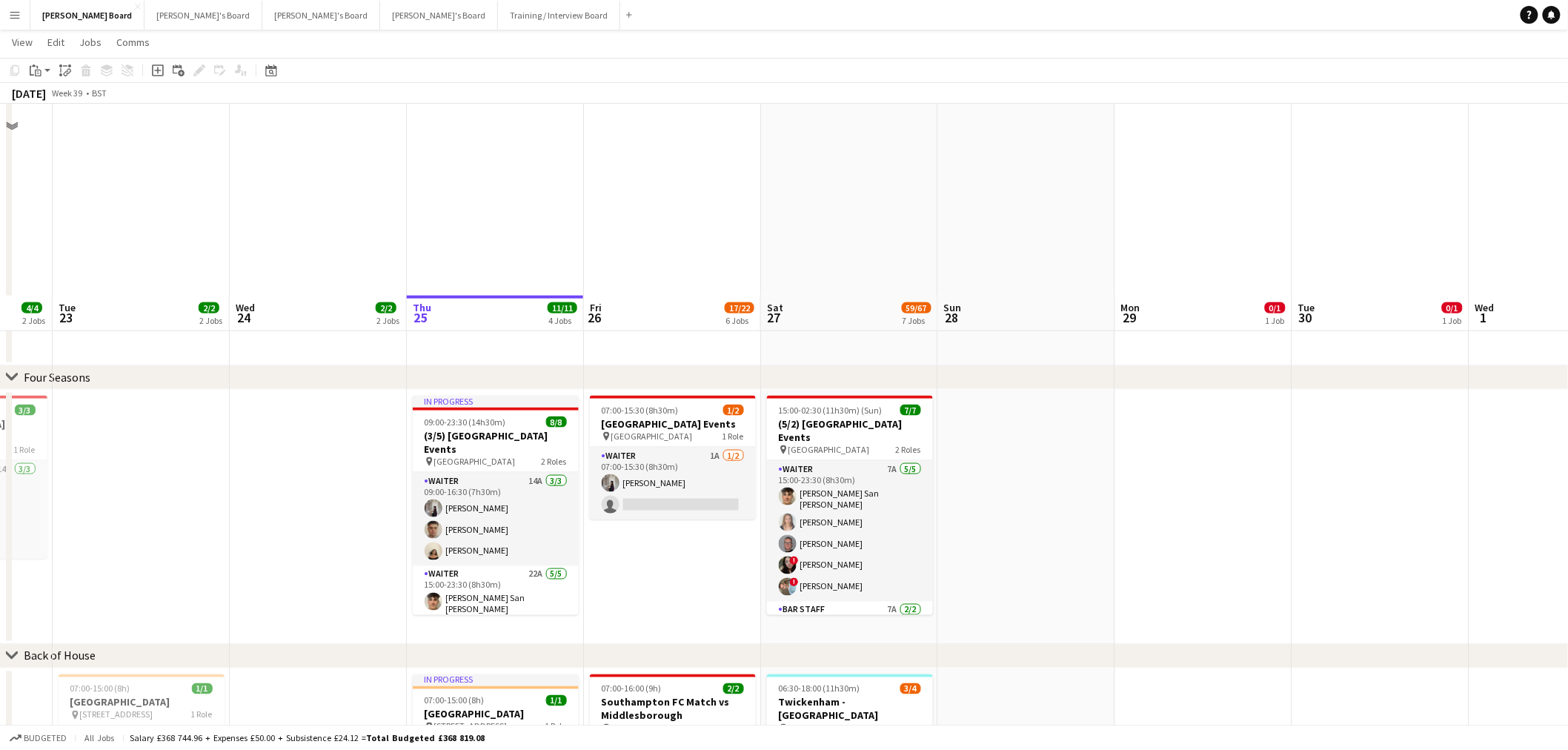
scroll to position [906, 0]
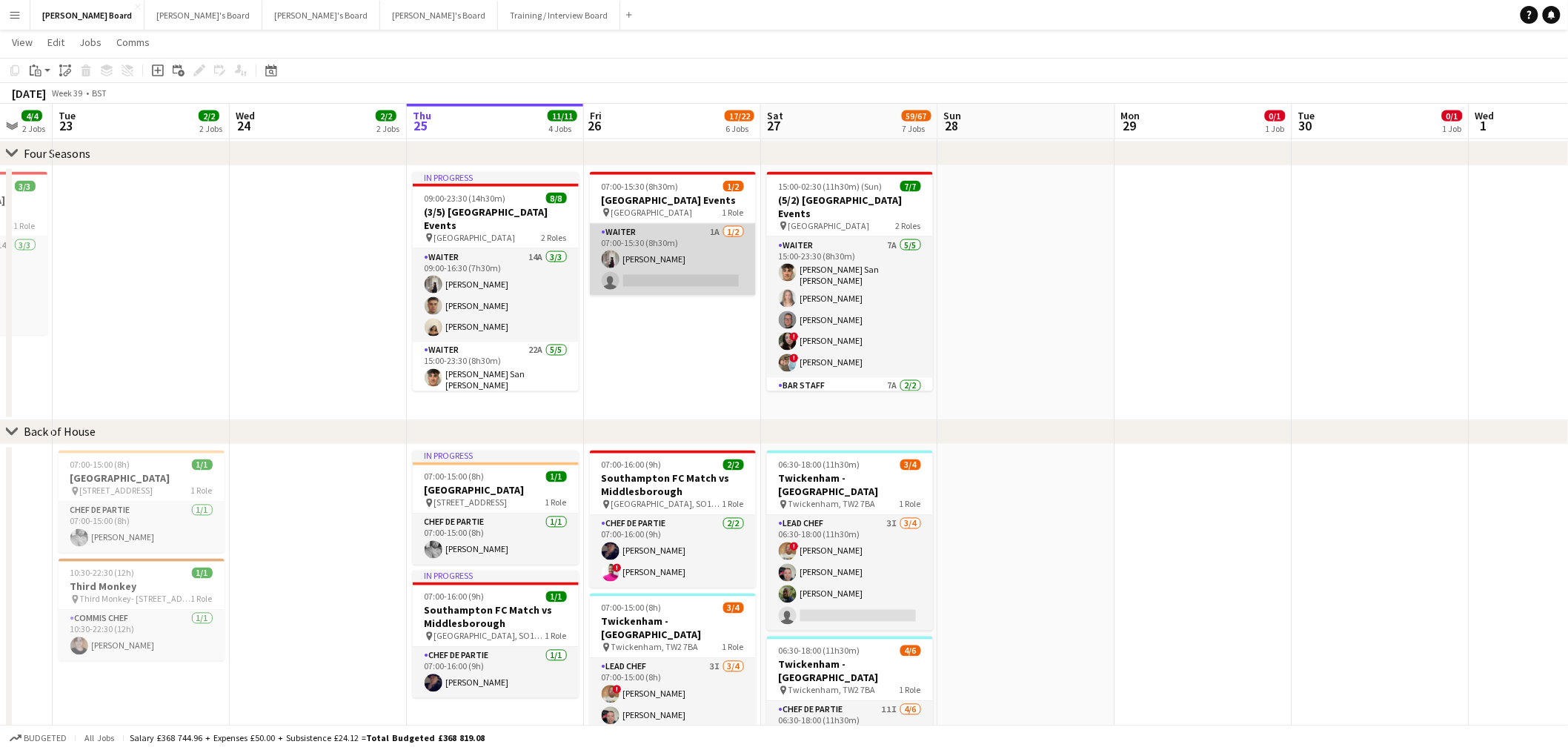
click at [688, 280] on app-card-role "Waiter 1A 1/2 07:00-15:30 (8h30m) Sabrina Farruggio single-neutral-actions" at bounding box center [673, 259] width 166 height 72
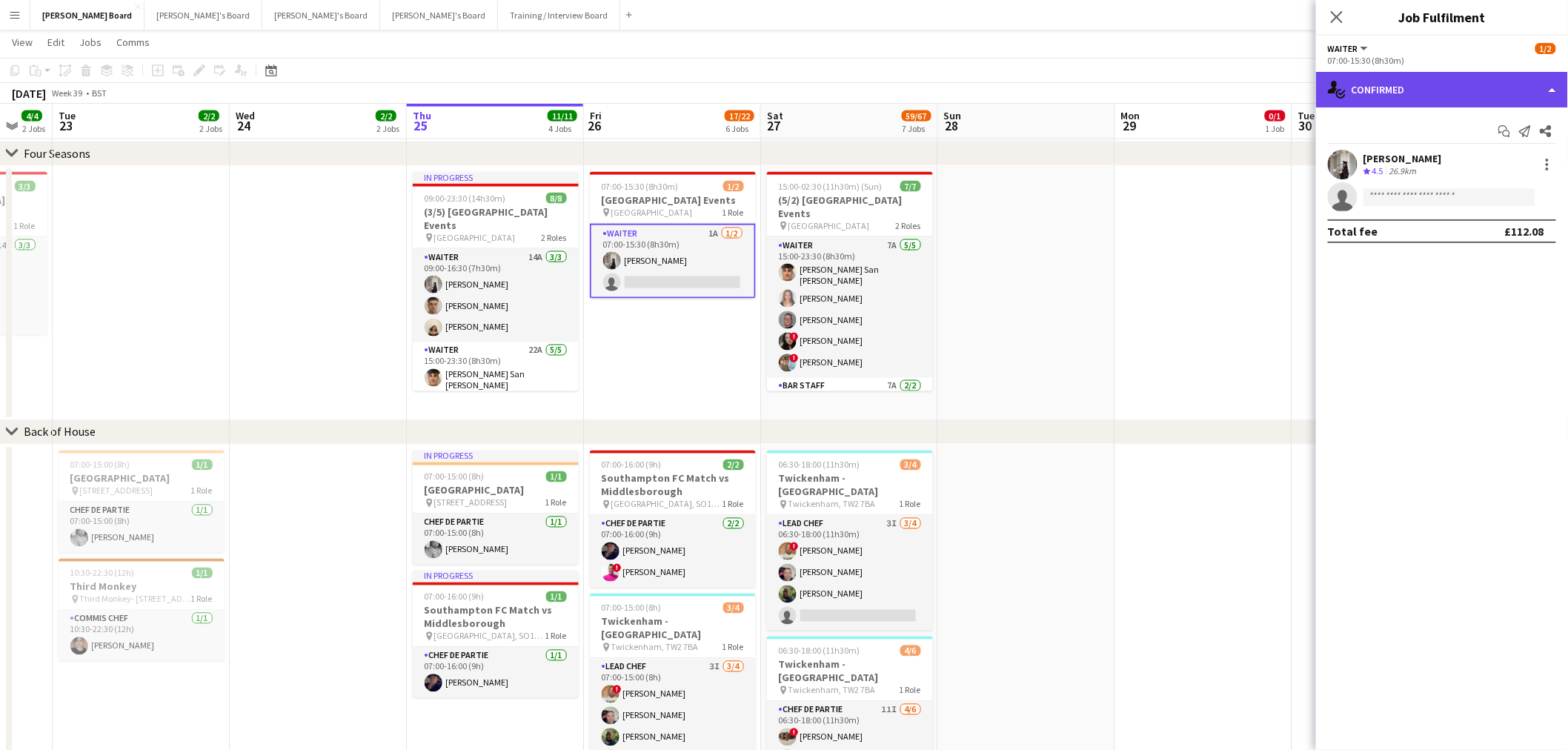
click at [1467, 92] on div "single-neutral-actions-check-2 Confirmed" at bounding box center [1442, 89] width 252 height 35
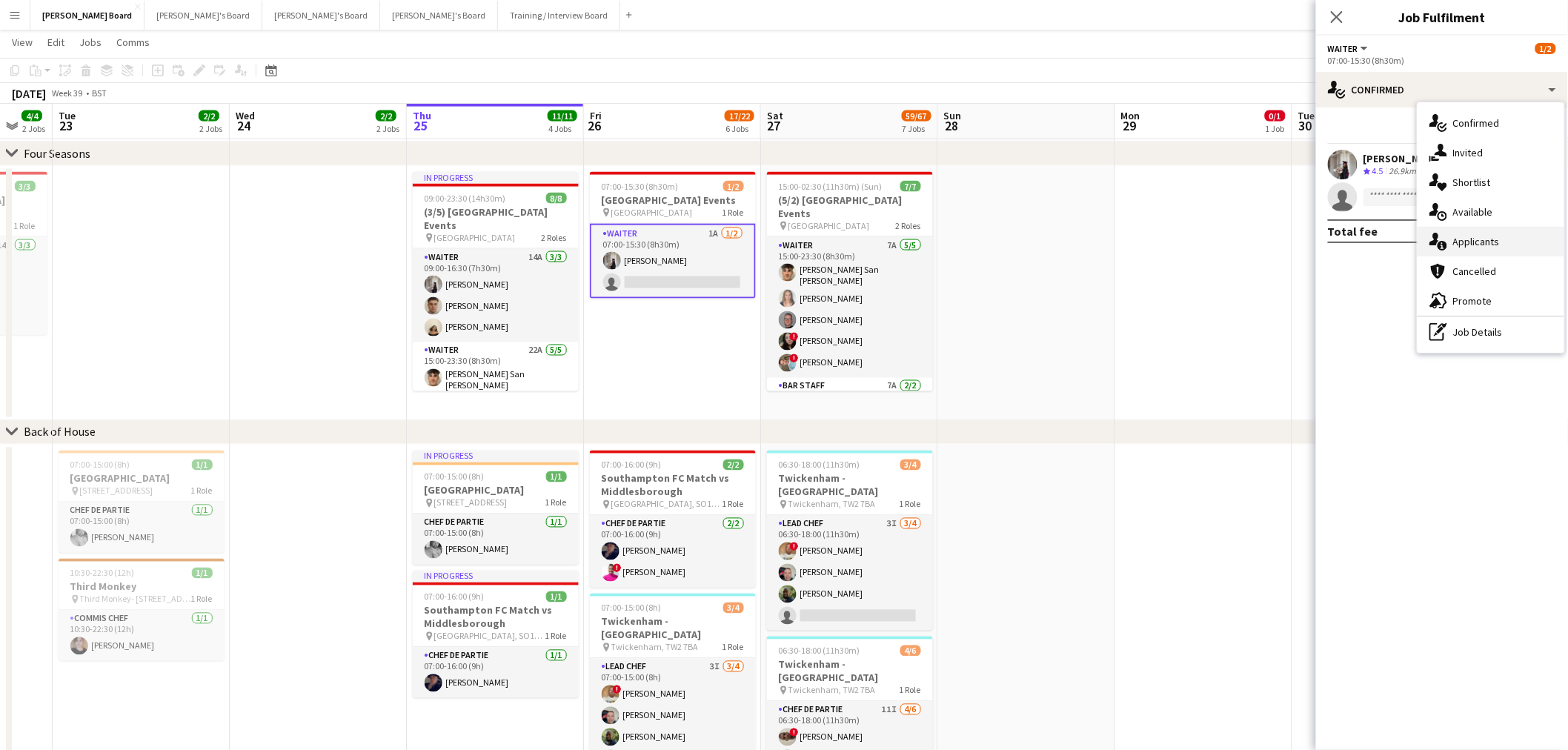
click at [1477, 235] on span "Applicants" at bounding box center [1477, 241] width 47 height 13
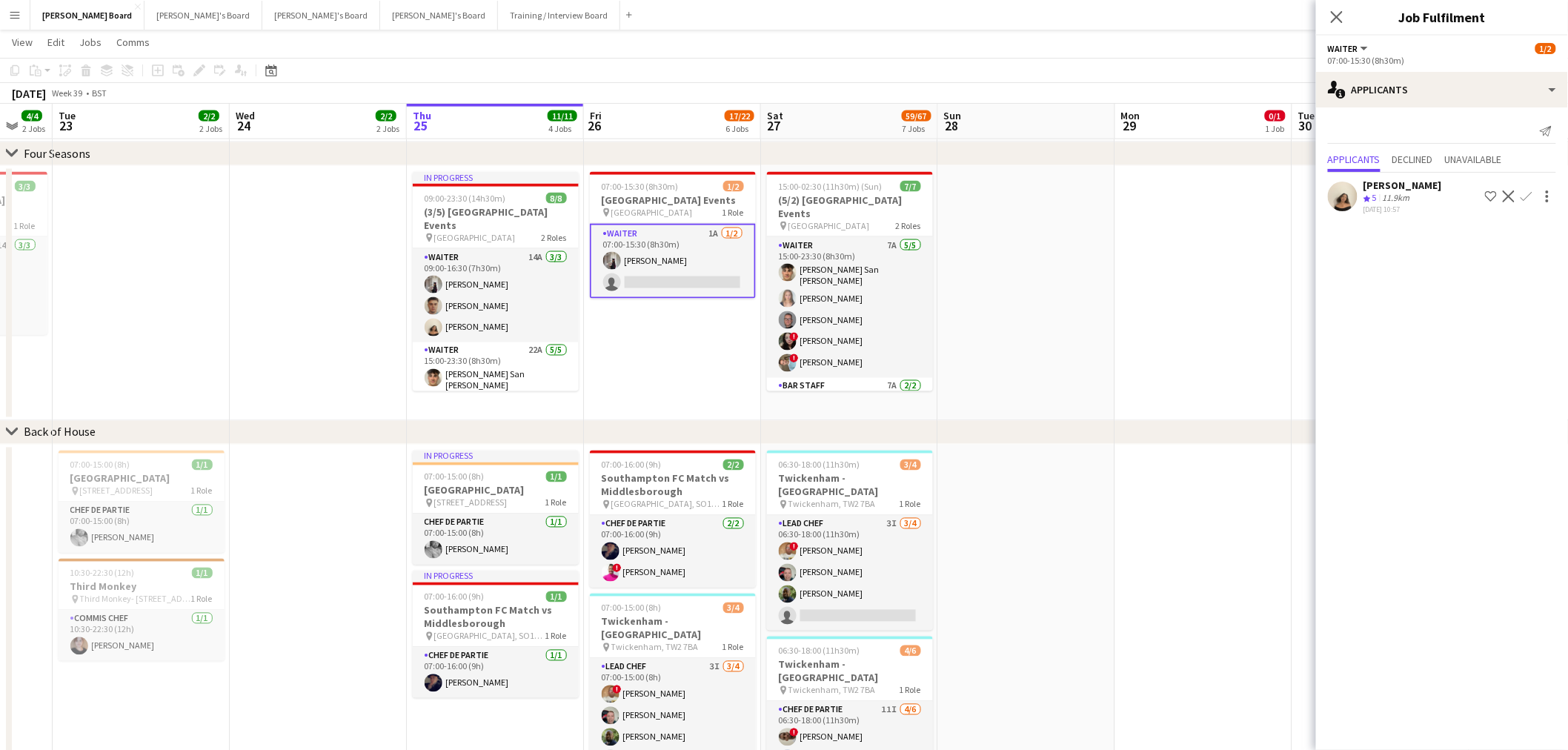
click at [1523, 198] on app-icon "Confirm" at bounding box center [1526, 196] width 12 height 12
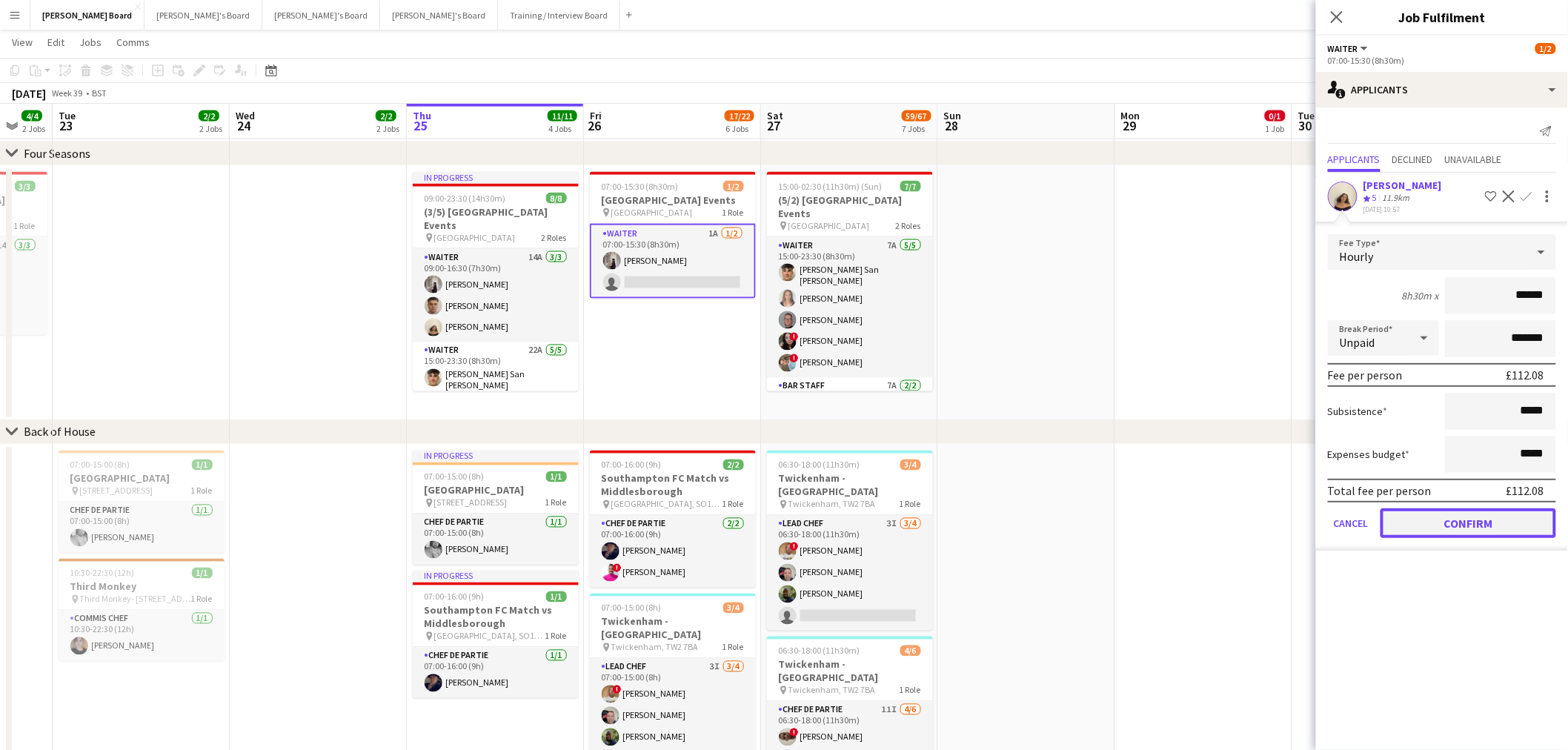
click at [1455, 517] on button "Confirm" at bounding box center [1468, 524] width 176 height 30
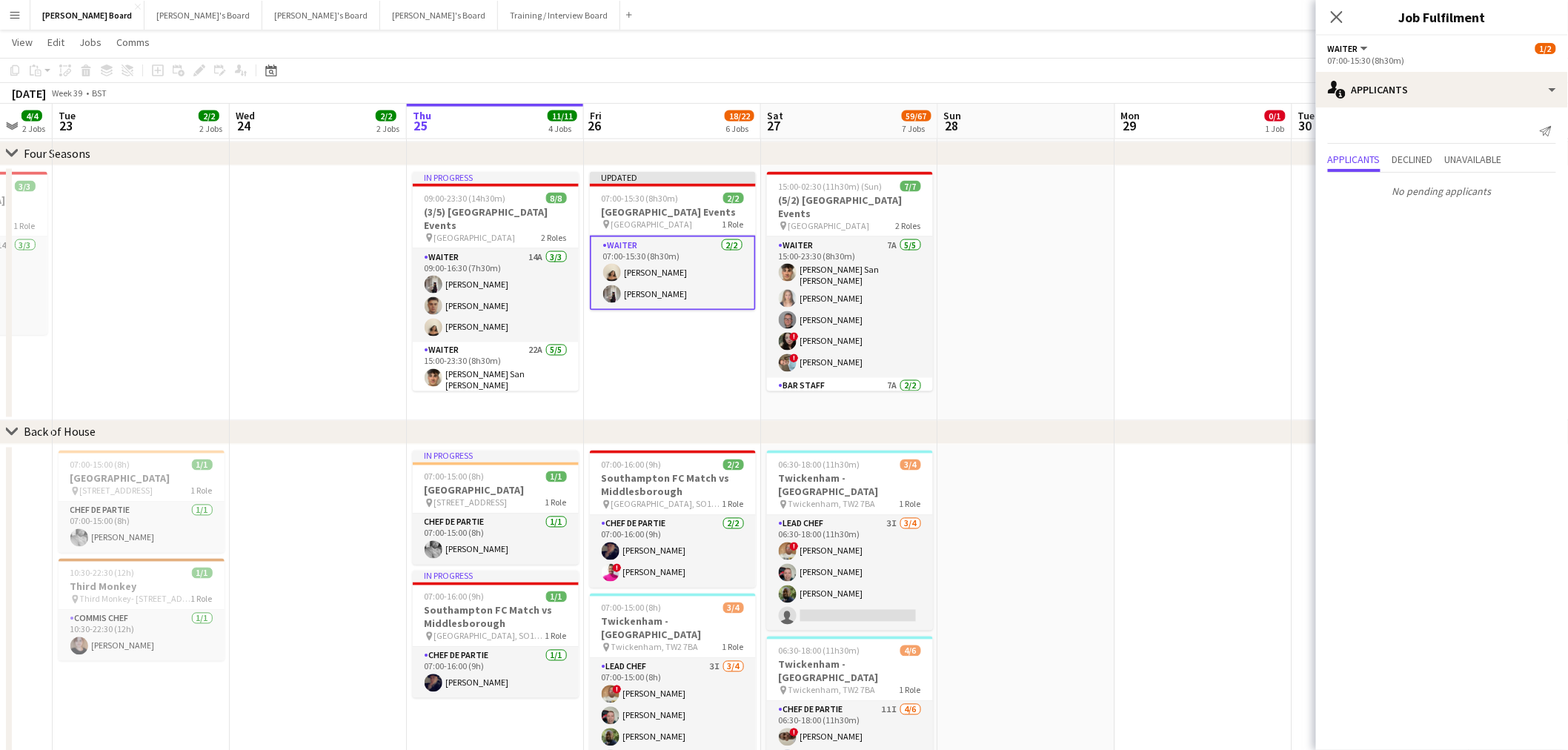
click at [1179, 309] on app-date-cell at bounding box center [1204, 293] width 177 height 255
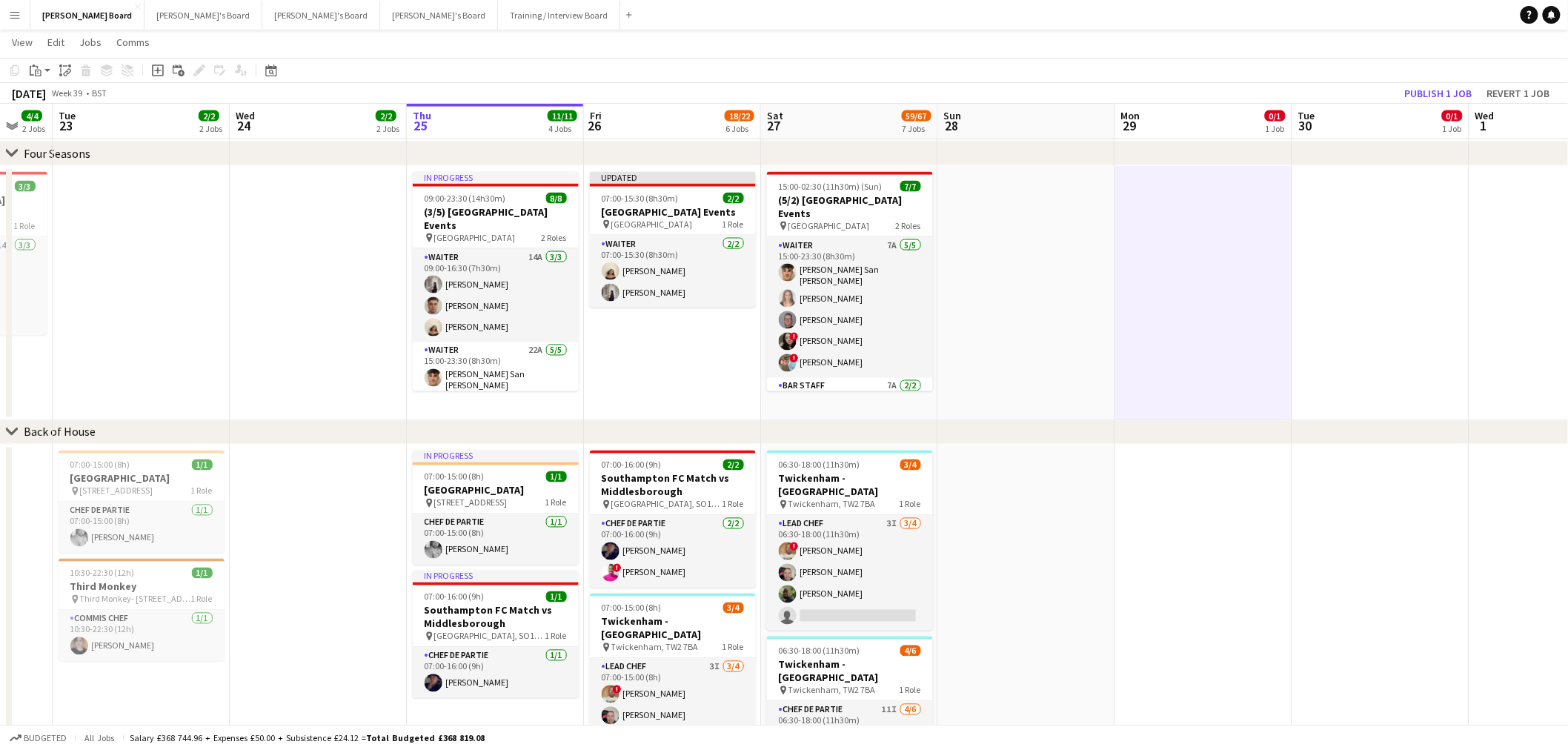
click at [1434, 82] on app-toolbar "Copy Paste Paste Ctrl+V Paste with crew Ctrl+Shift+V Paste linked Job [GEOGRAPH…" at bounding box center [784, 70] width 1568 height 25
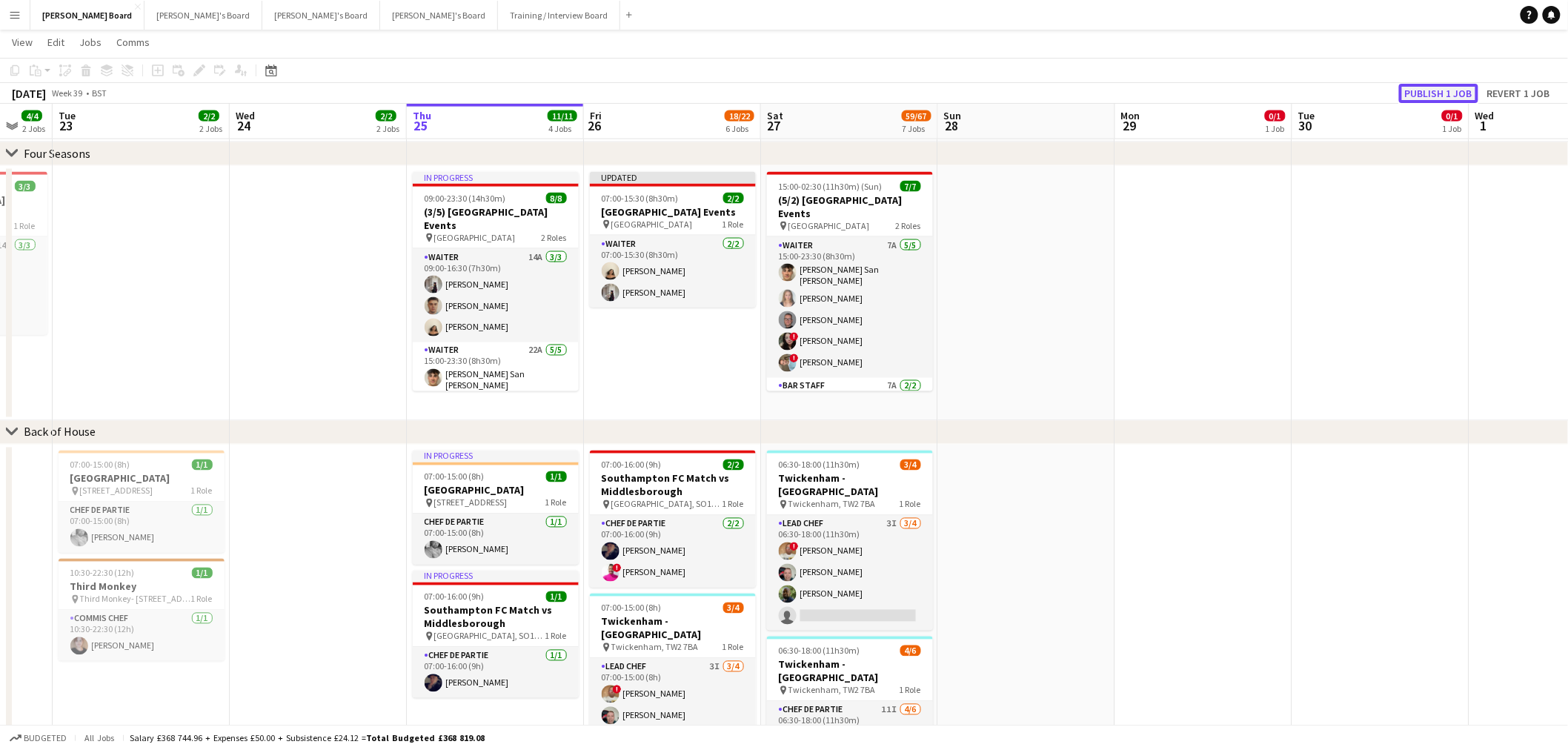
click at [1441, 92] on button "Publish 1 job" at bounding box center [1438, 93] width 79 height 20
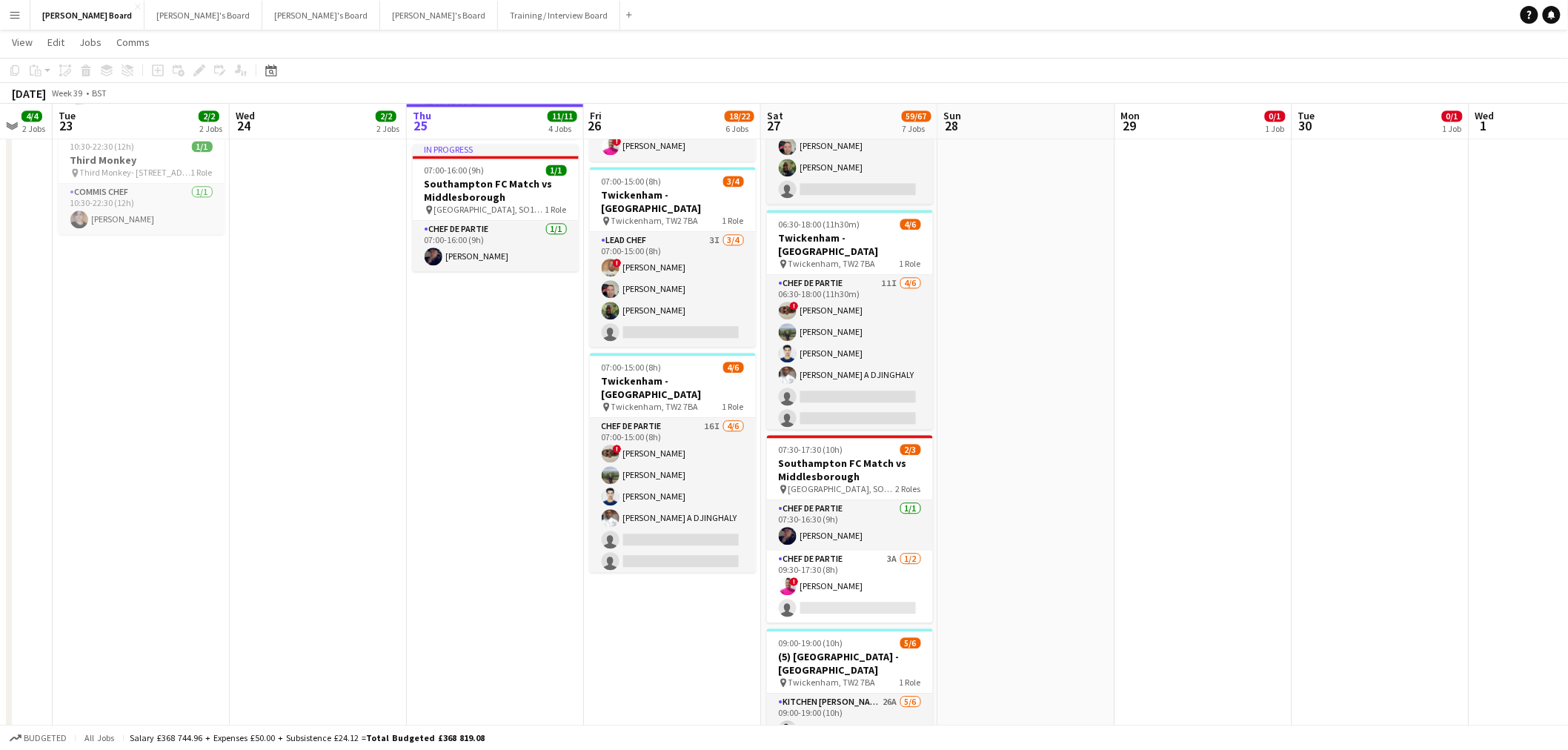
scroll to position [1332, 0]
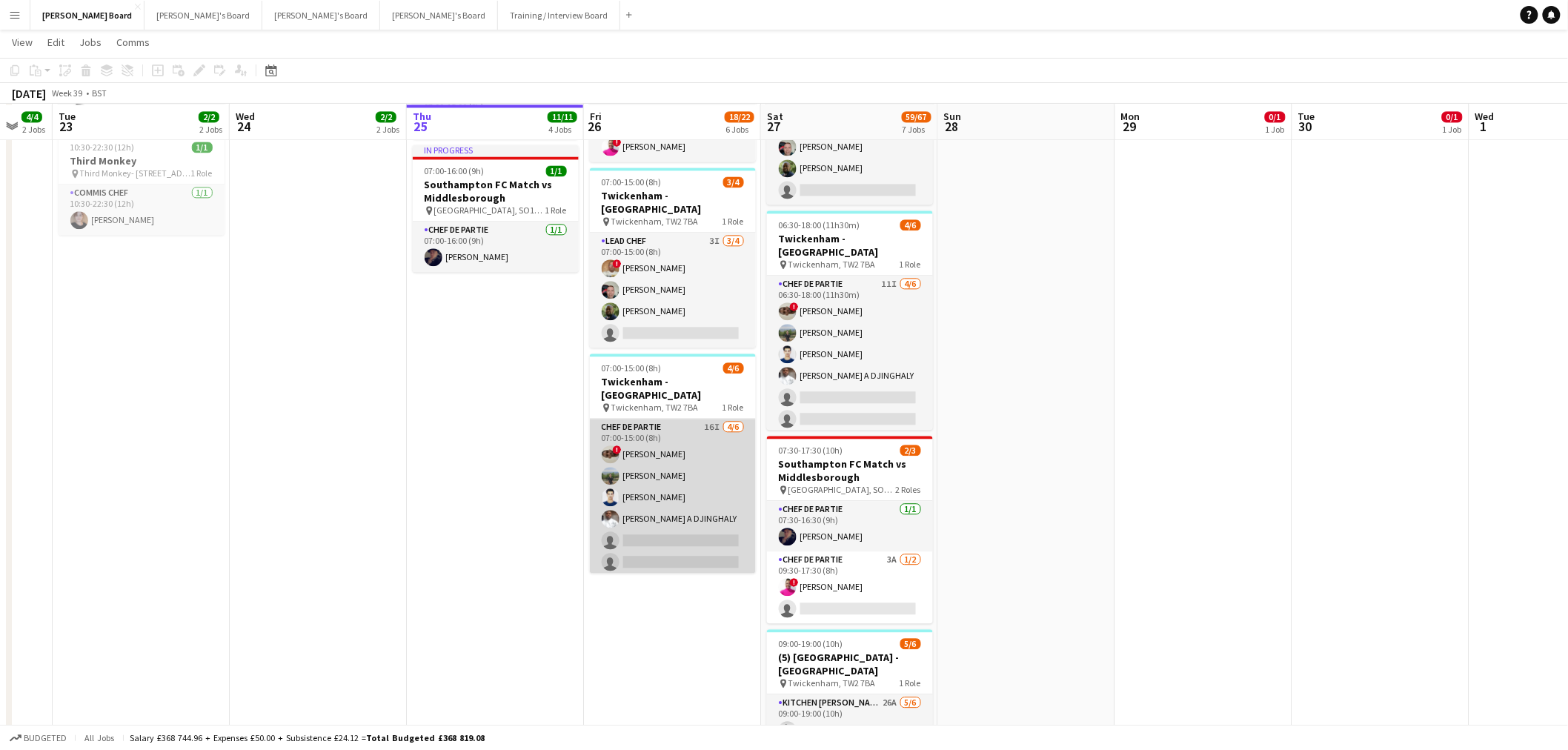
click at [705, 465] on app-card-role "Chef de Partie 16I 4/6 07:00-15:00 (8h) ! Nathan Powell Leon Lincoln Affan Khan…" at bounding box center [673, 497] width 166 height 157
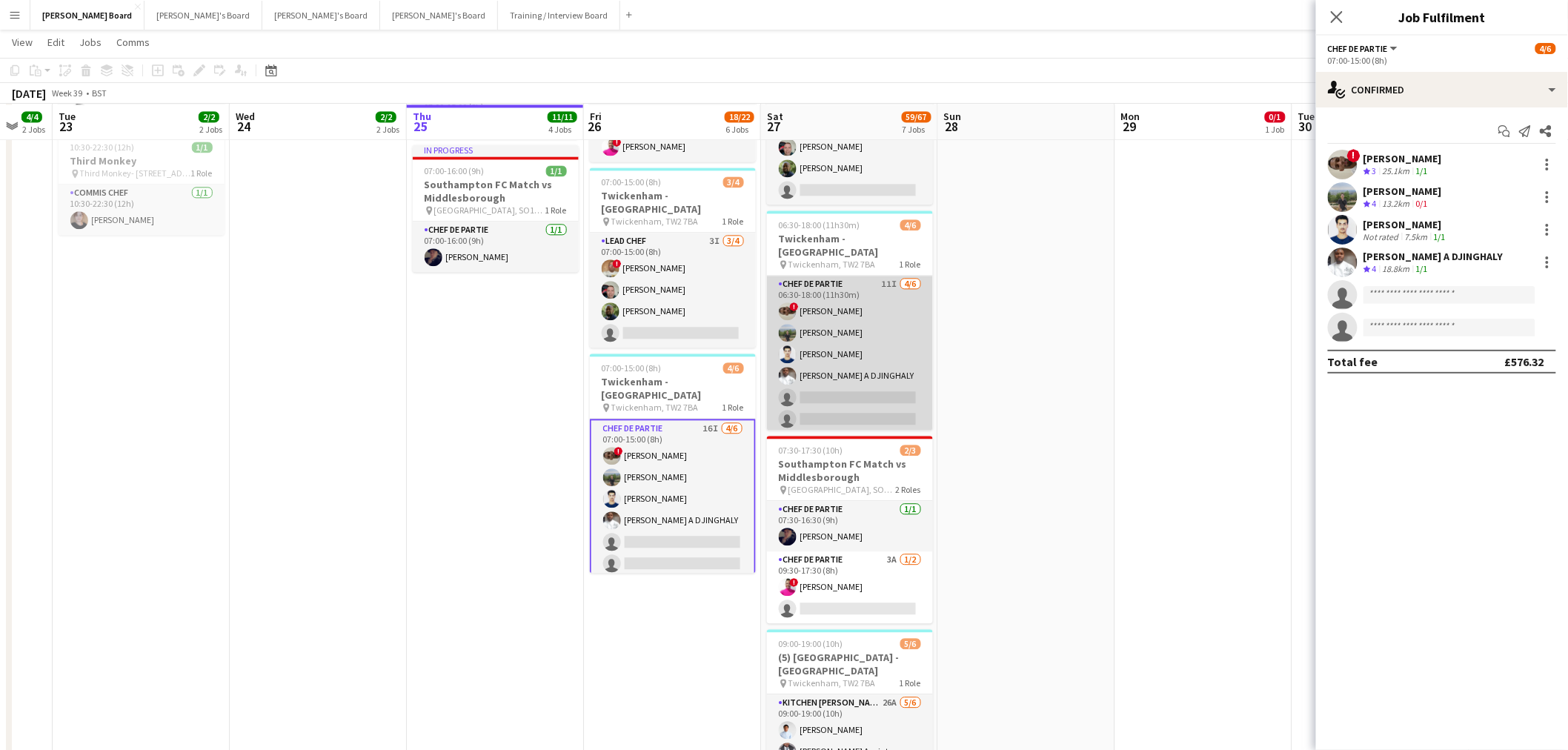
click at [857, 361] on app-card-role "Chef de Partie 11I 4/6 06:30-18:00 (11h30m) ! Nathan Powell Leon Lincoln Affan …" at bounding box center [850, 354] width 166 height 157
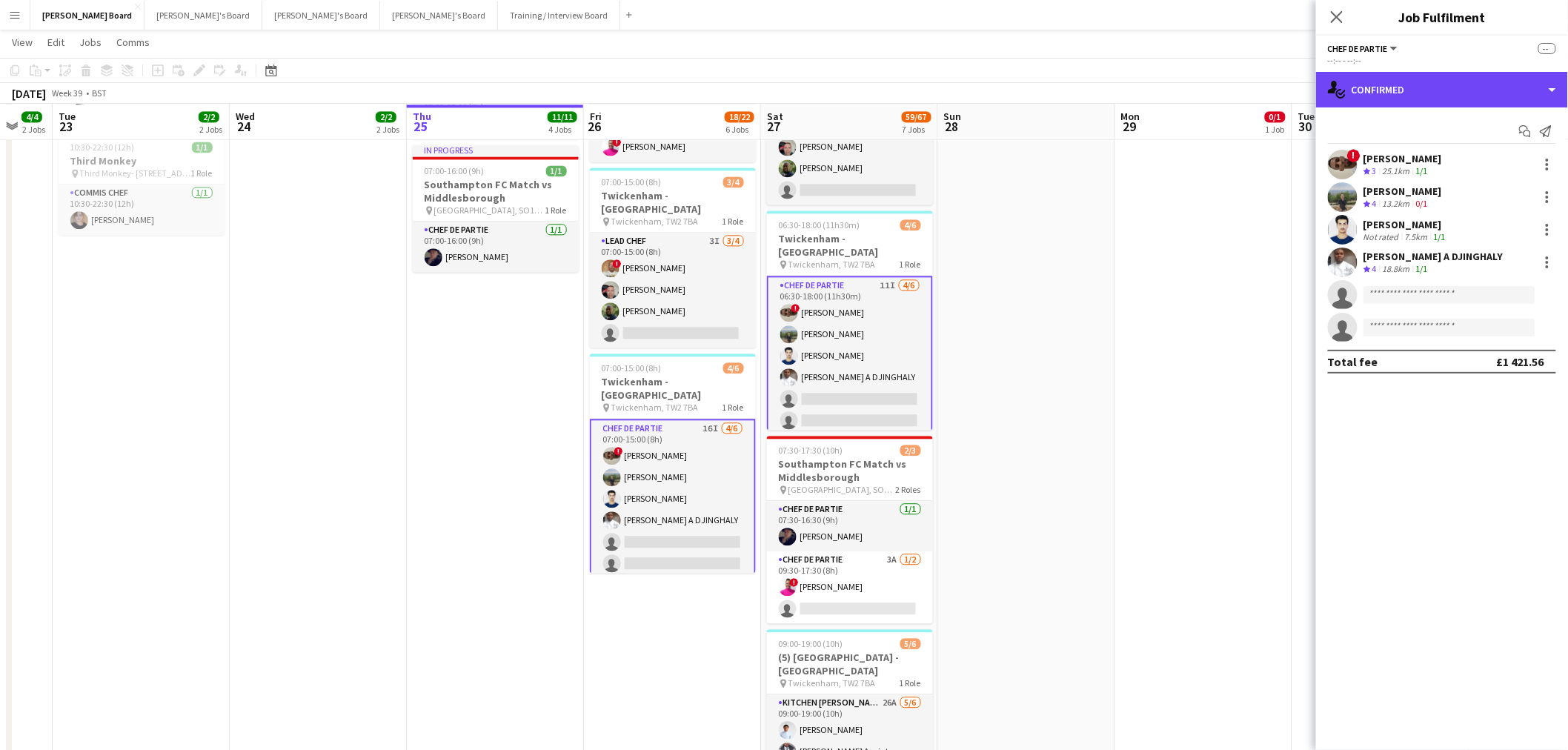
drag, startPoint x: 1472, startPoint y: 80, endPoint x: 1483, endPoint y: 139, distance: 60.0
click at [1472, 82] on div "single-neutral-actions-check-2 Confirmed" at bounding box center [1442, 89] width 252 height 35
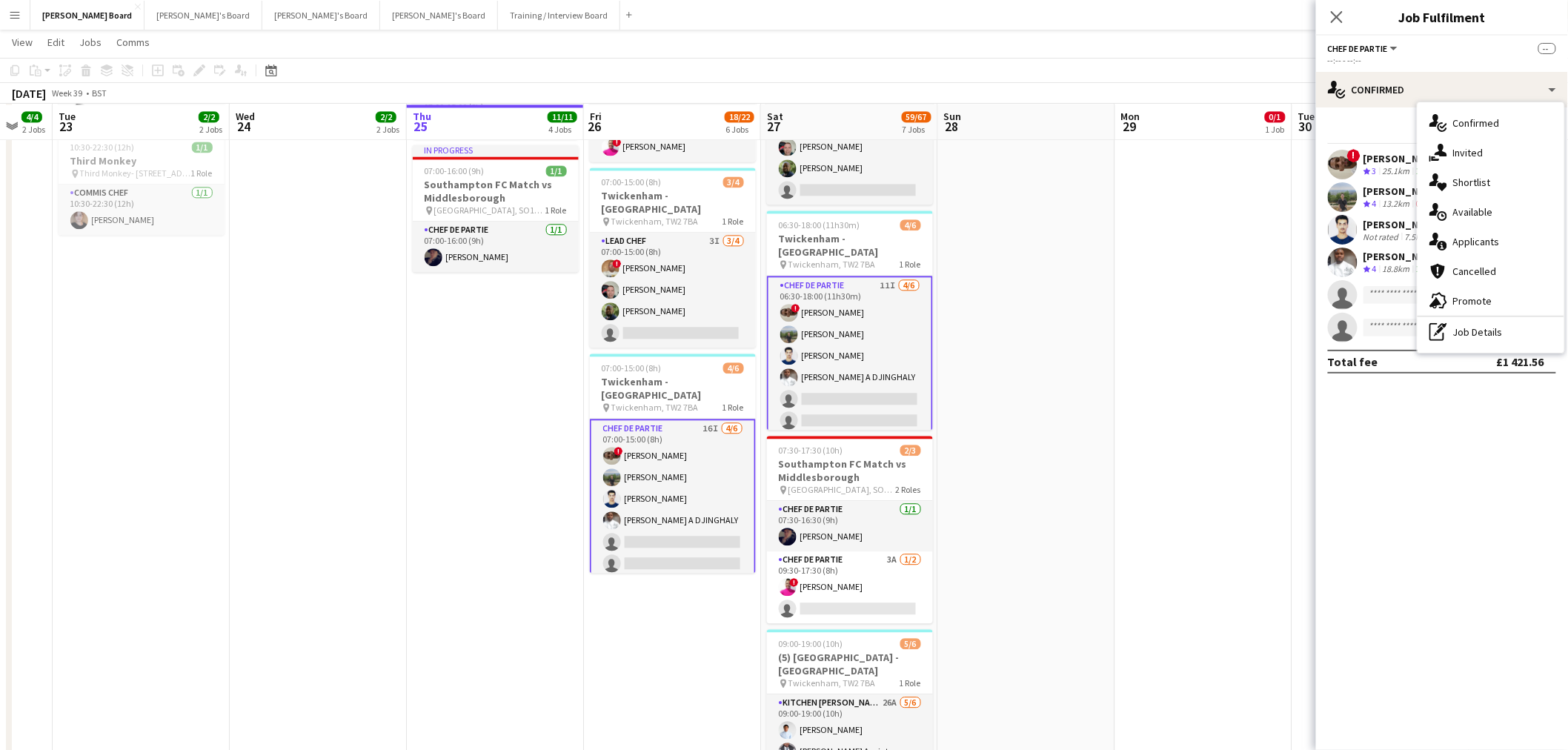
click at [1517, 334] on div "pen-write Job Details" at bounding box center [1492, 332] width 147 height 30
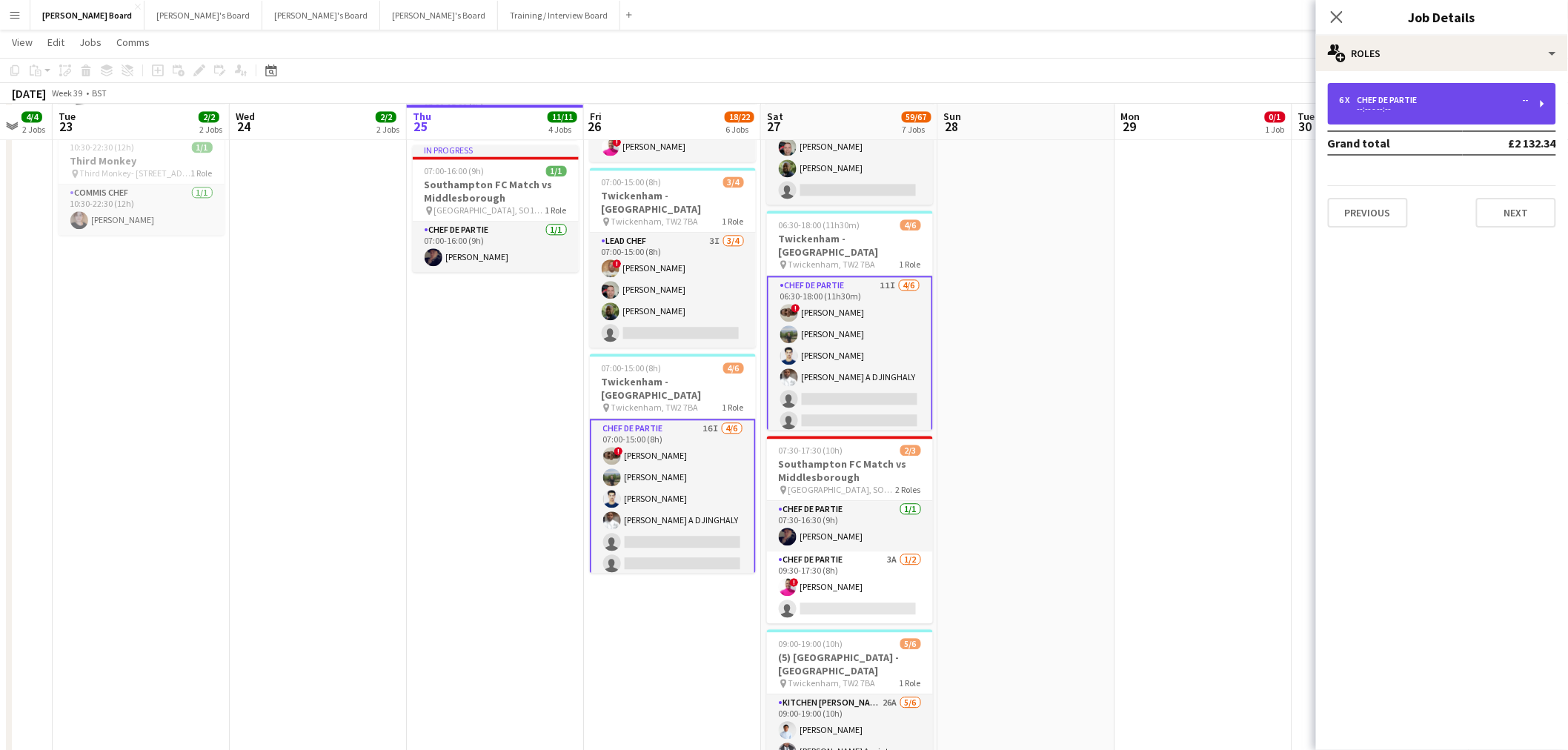
click at [1415, 103] on div "Chef de Partie" at bounding box center [1390, 100] width 66 height 10
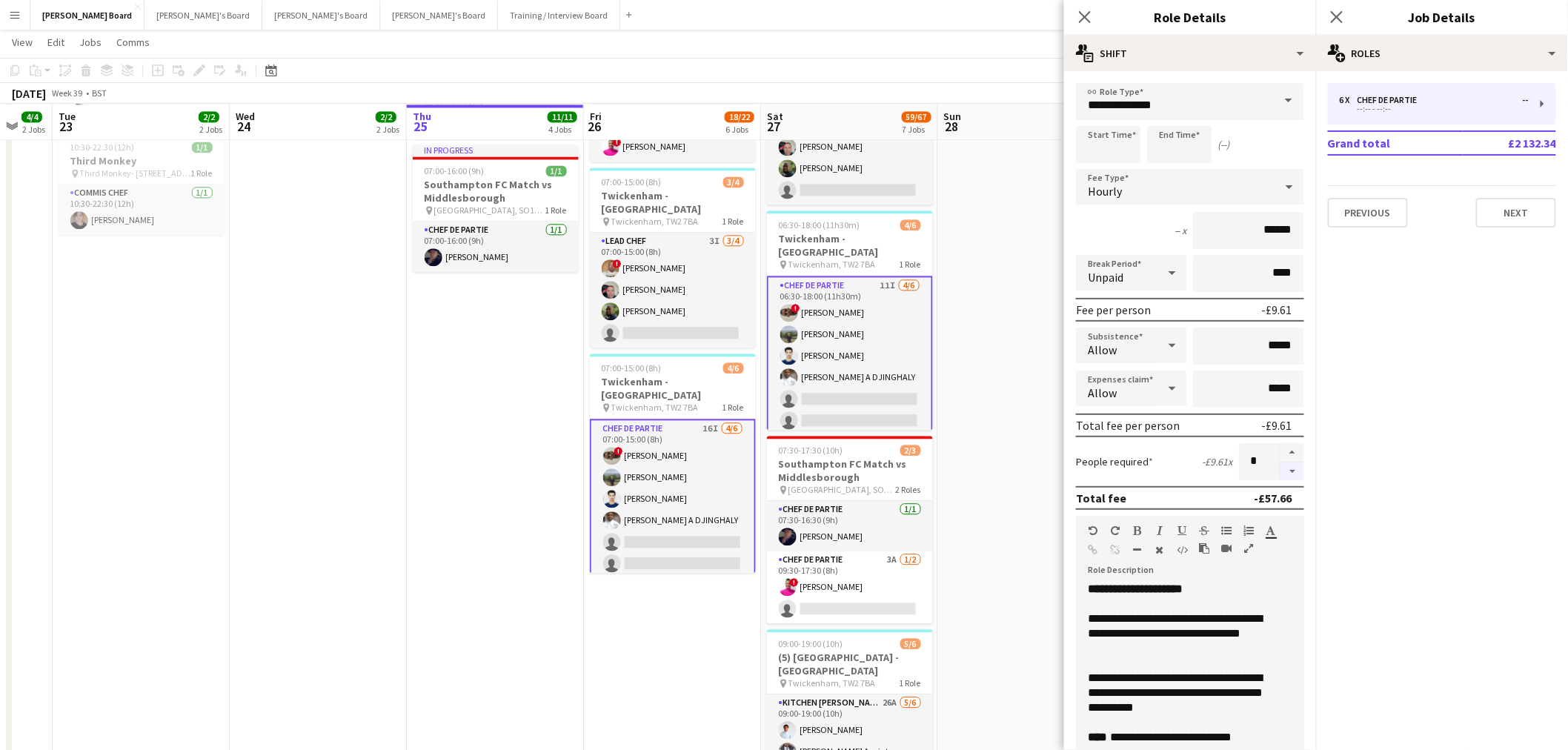
click at [1281, 470] on button "button" at bounding box center [1292, 471] width 23 height 19
type input "*"
click at [1045, 447] on app-date-cell at bounding box center [1027, 449] width 177 height 862
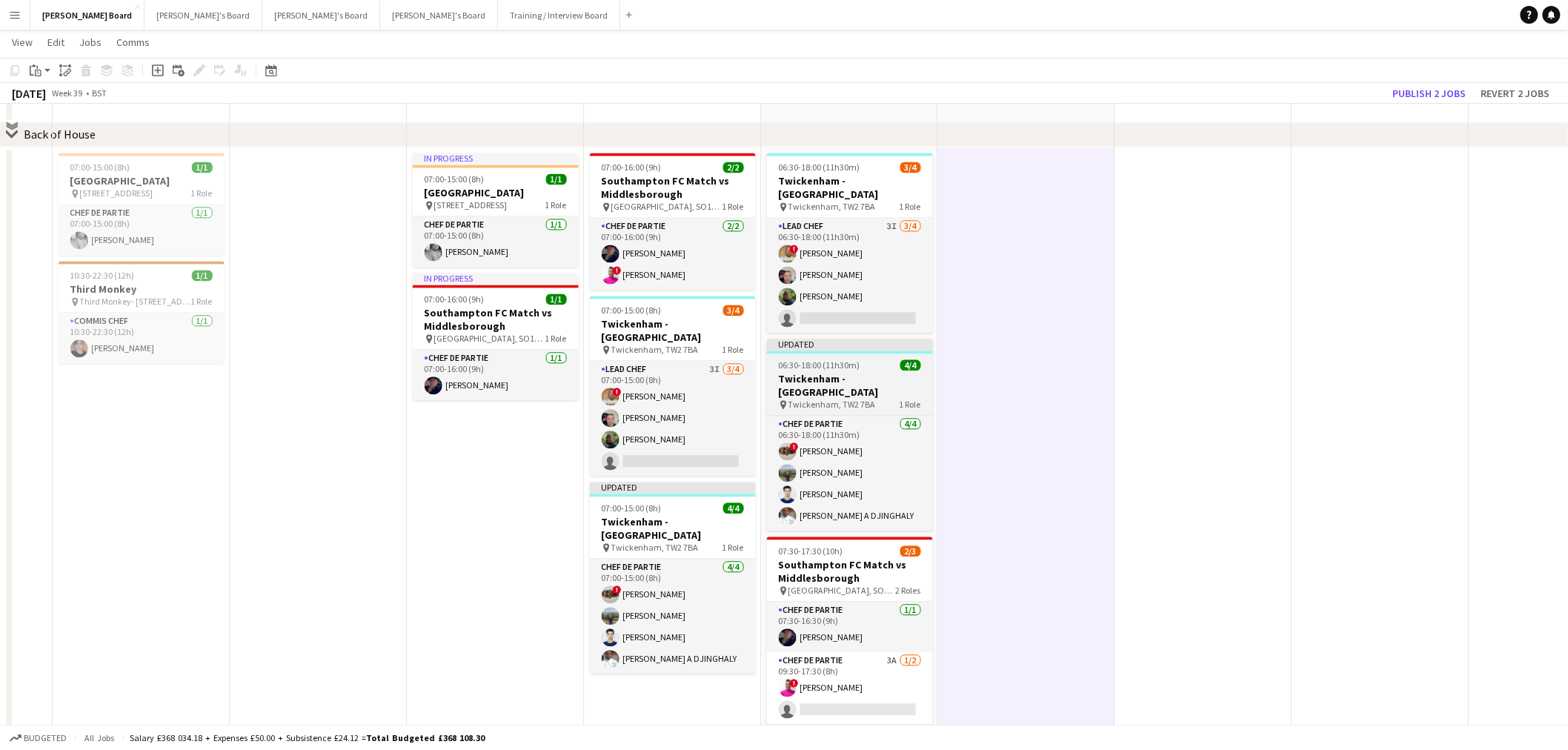
scroll to position [1167, 0]
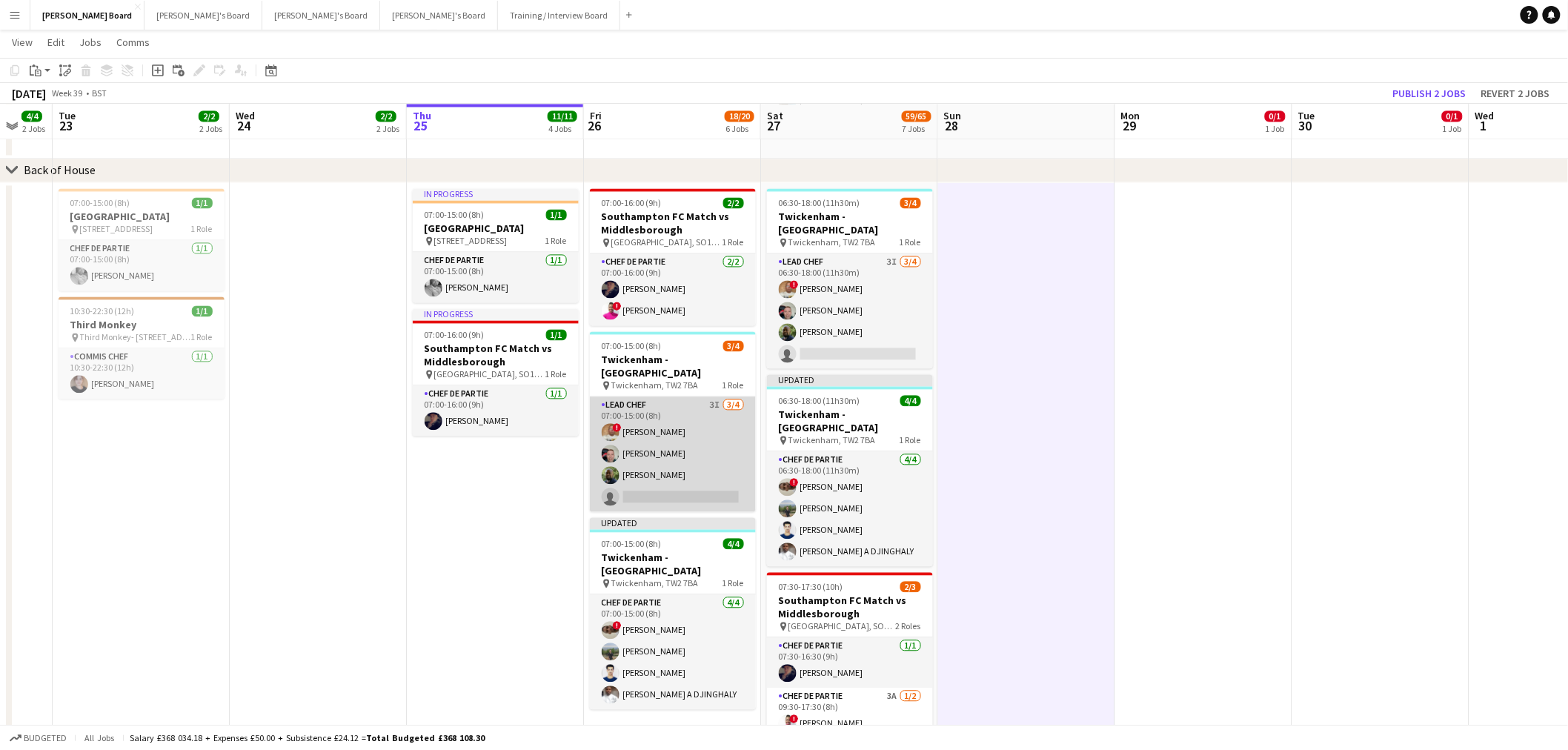
click at [713, 436] on app-card-role "Lead Chef 3I 3/4 07:00-15:00 (8h) ! Ian Hutchinson Lukasz Templin Dean Manyonga…" at bounding box center [673, 454] width 166 height 115
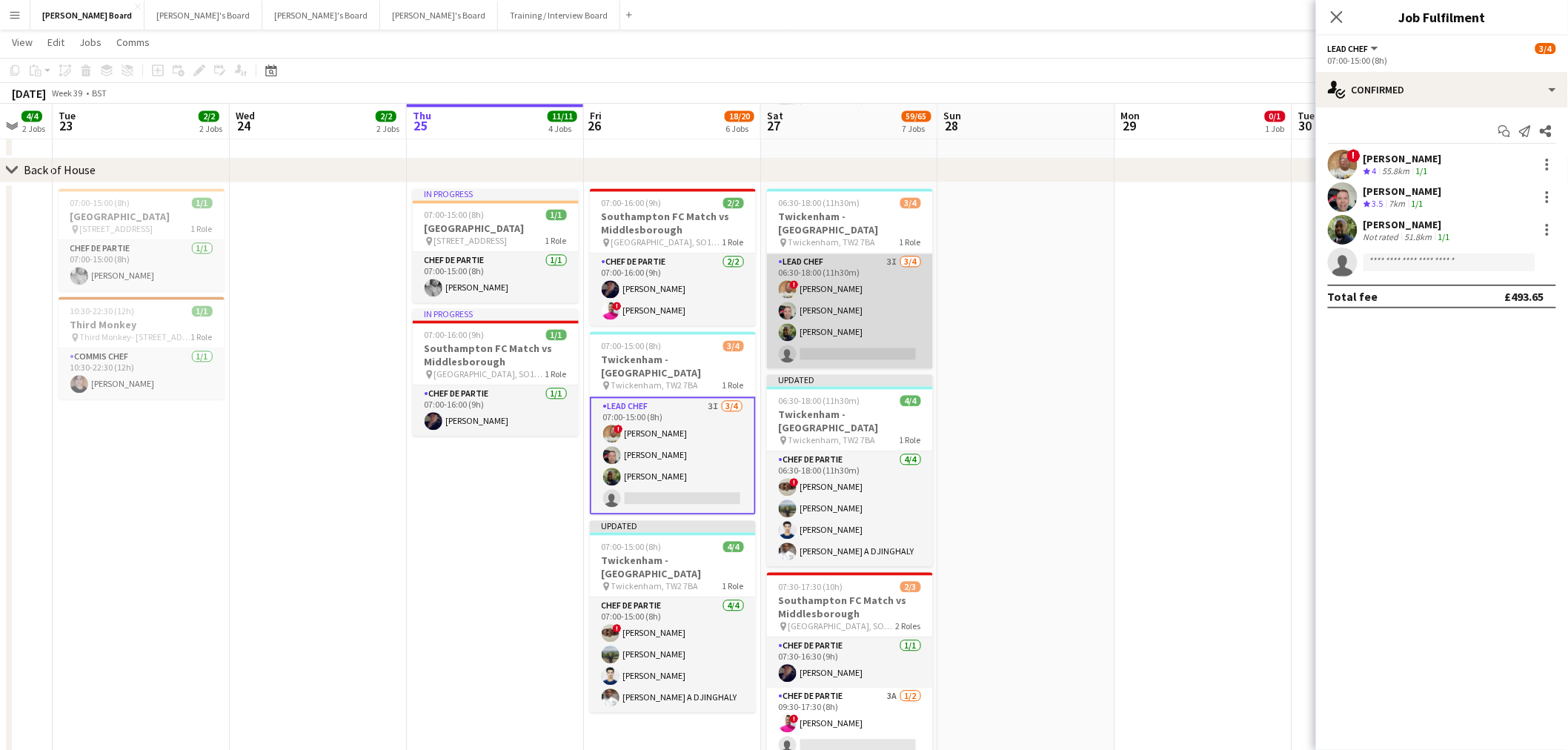
click at [850, 330] on app-card-role "Lead Chef 3I 3/4 06:30-18:00 (11h30m) ! Ian Hutchinson Lukasz Templin Dean Many…" at bounding box center [850, 311] width 166 height 115
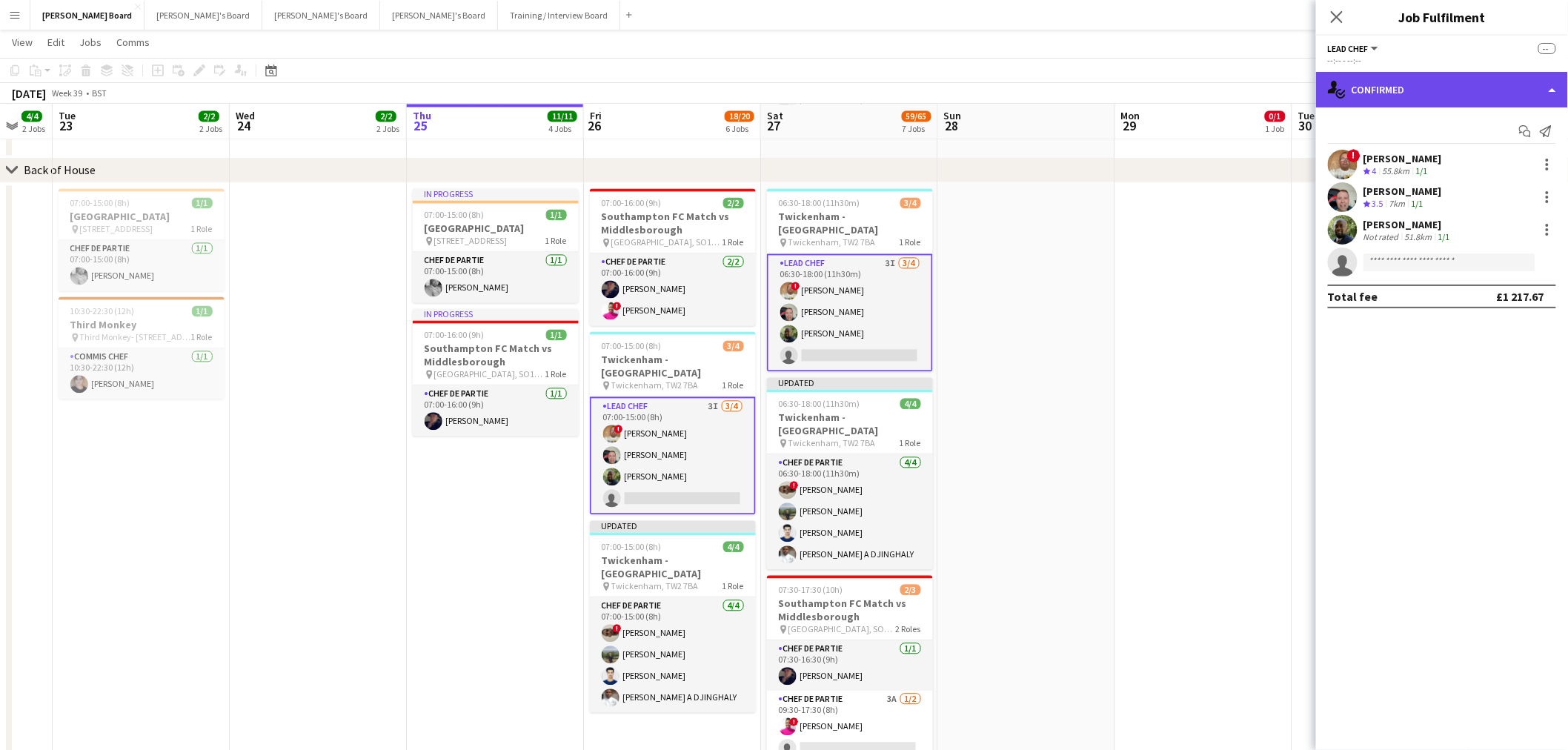
click at [1476, 75] on div "single-neutral-actions-check-2 Confirmed" at bounding box center [1442, 89] width 252 height 35
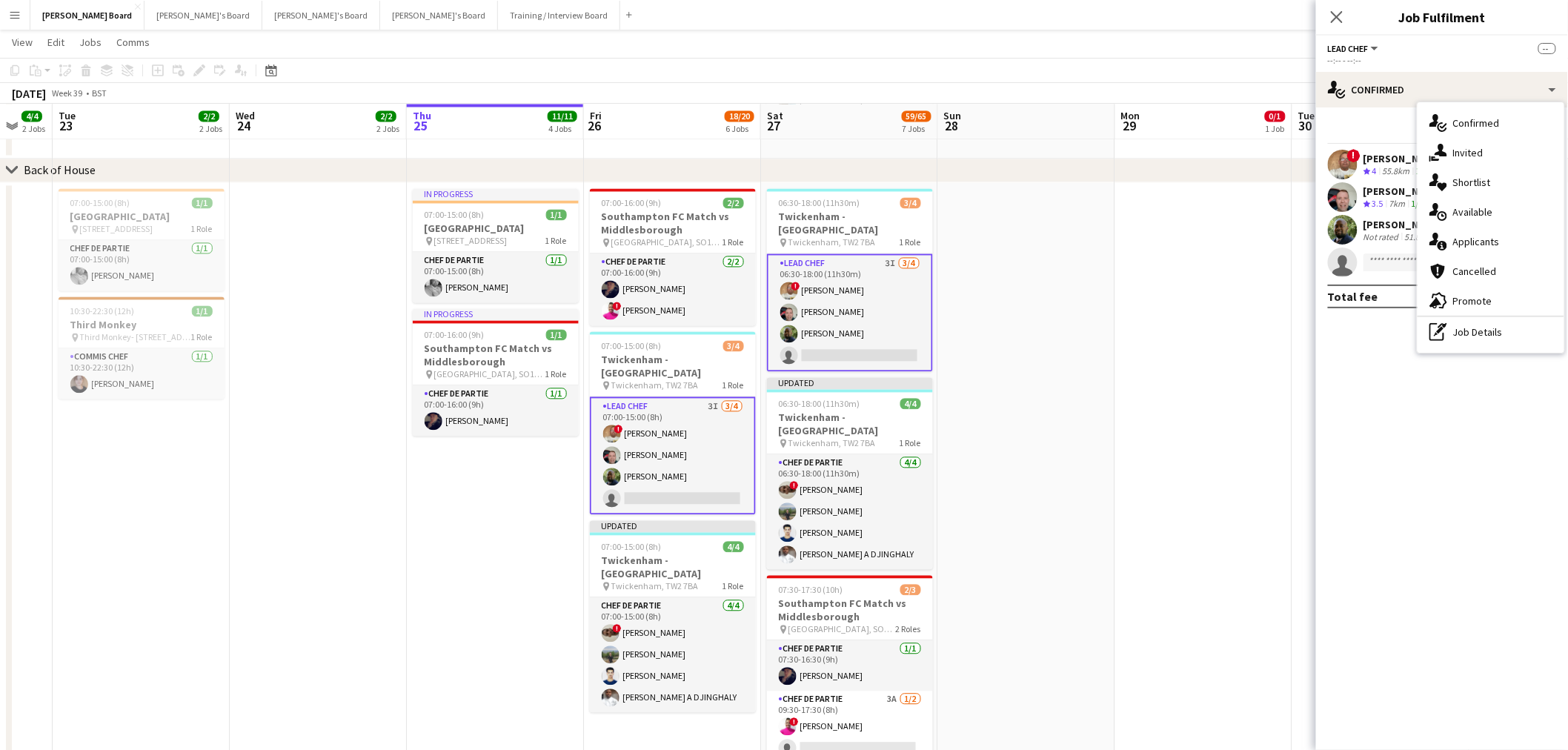
drag, startPoint x: 1506, startPoint y: 312, endPoint x: 1500, endPoint y: 334, distance: 22.8
click at [1503, 313] on div "advertising-megaphone Promote" at bounding box center [1492, 301] width 147 height 30
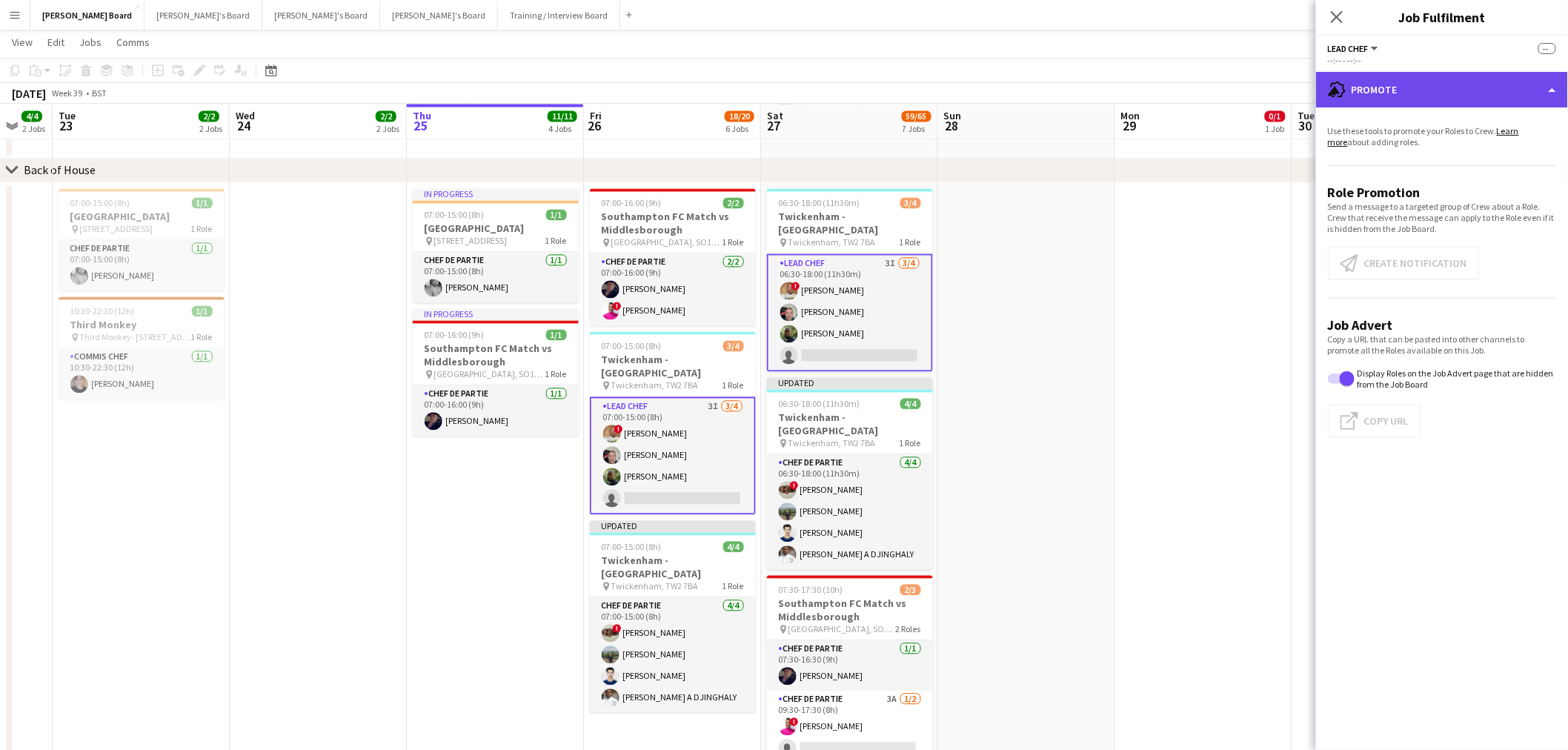
click at [1438, 102] on div "advertising-megaphone Promote" at bounding box center [1442, 89] width 252 height 35
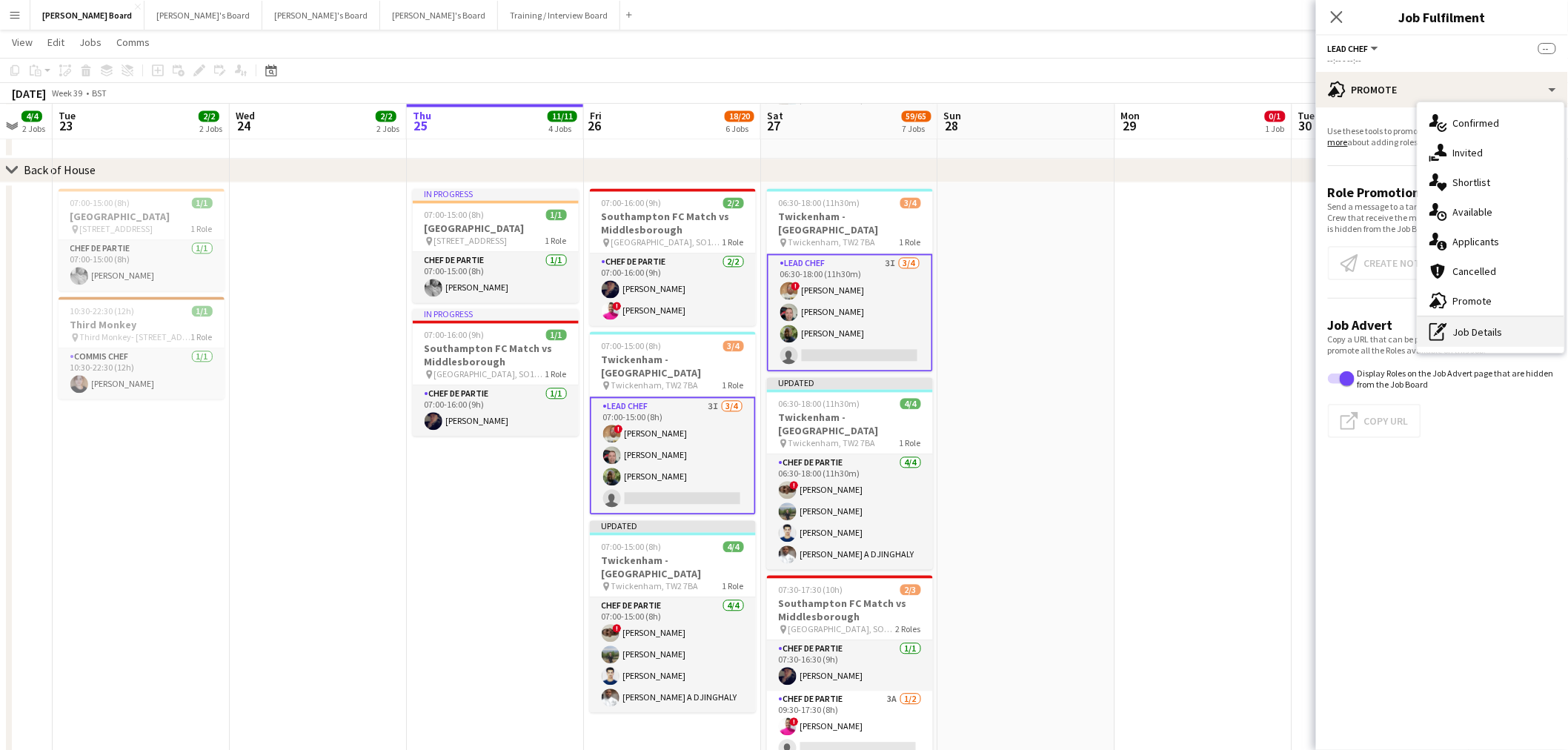
click at [1525, 342] on div "pen-write Job Details" at bounding box center [1492, 332] width 147 height 30
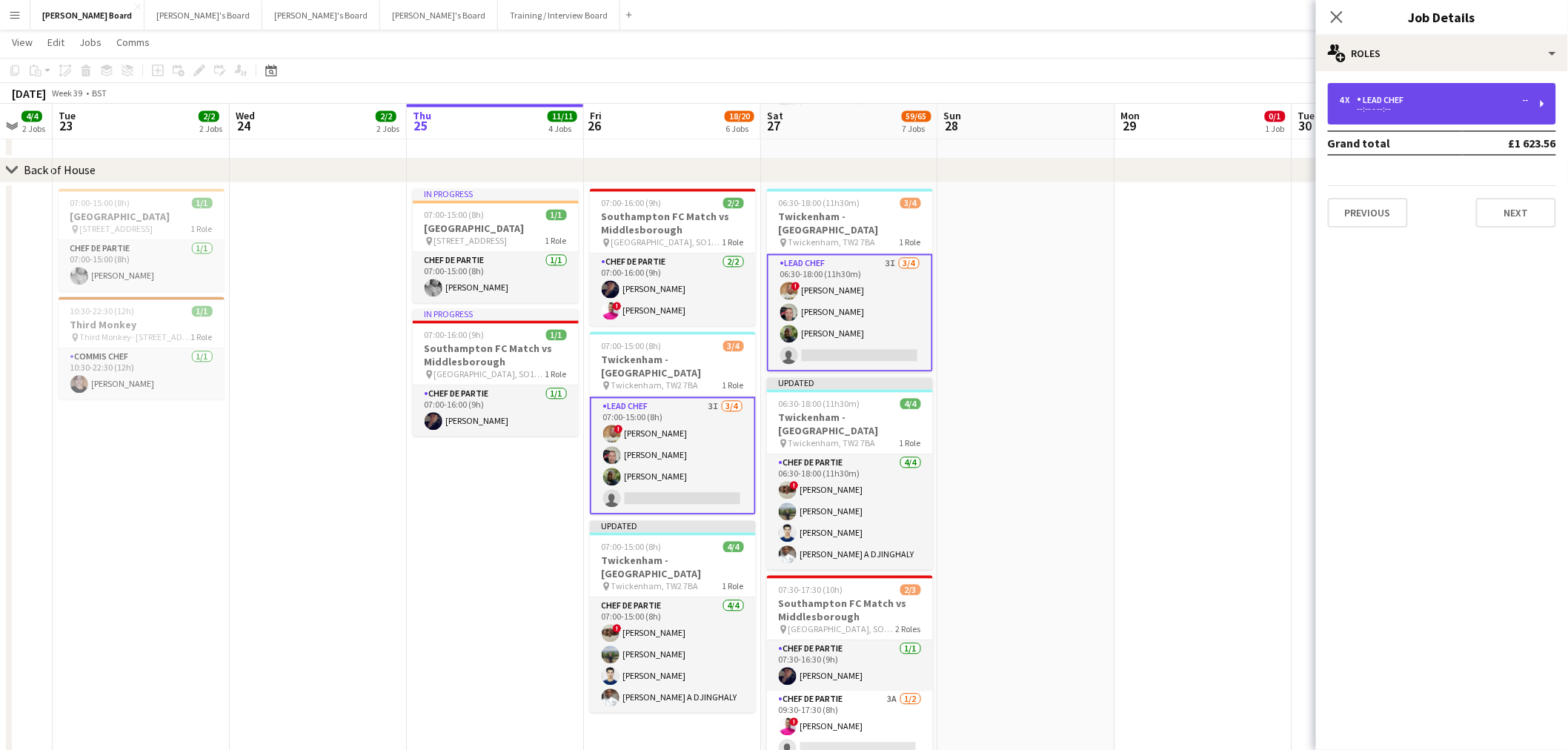
click at [1493, 116] on div "4 x Lead Chef -- --:-- - --:--" at bounding box center [1442, 103] width 228 height 42
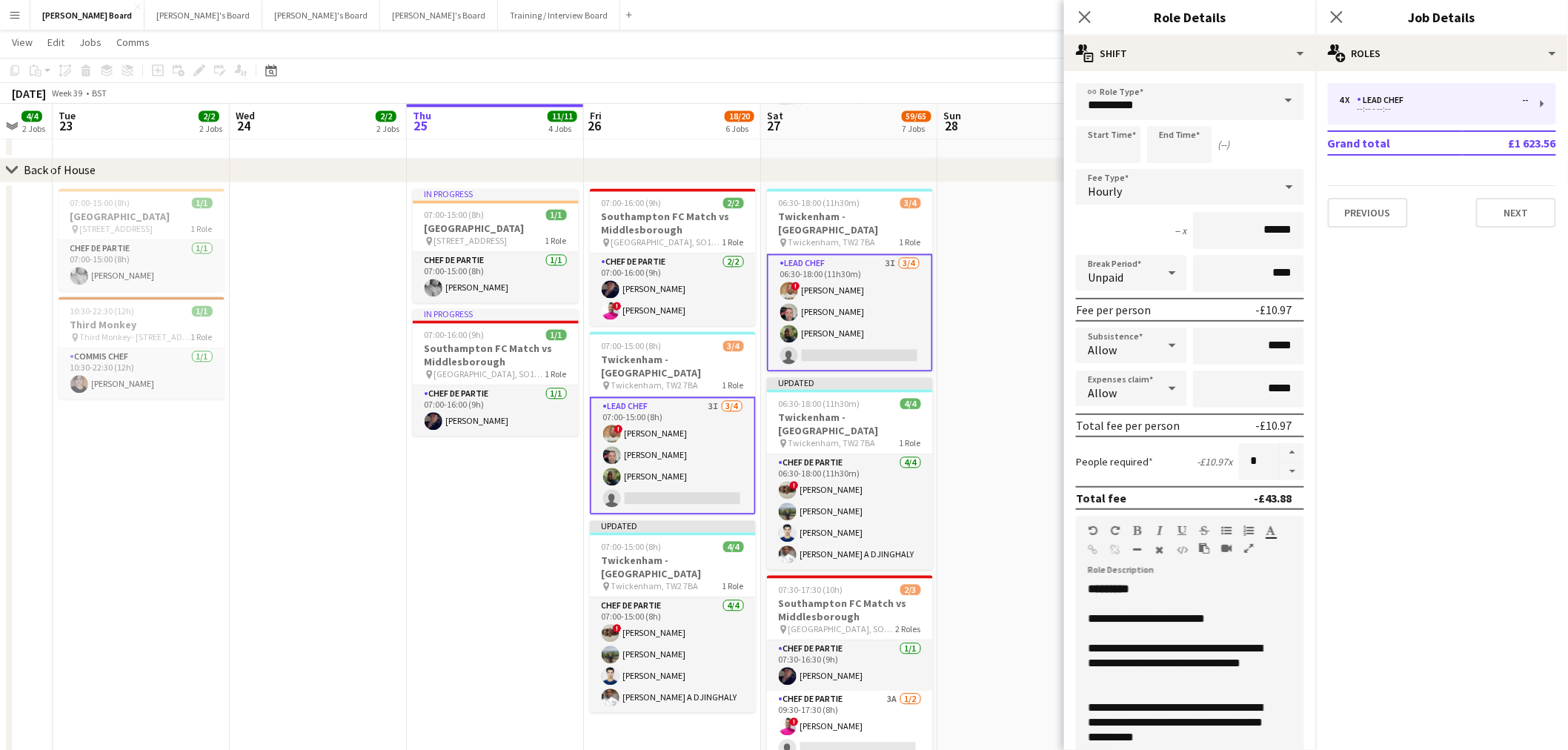
click at [1281, 466] on button "button" at bounding box center [1292, 471] width 23 height 19
type input "*"
click at [1027, 431] on app-date-cell at bounding box center [1027, 600] width 177 height 836
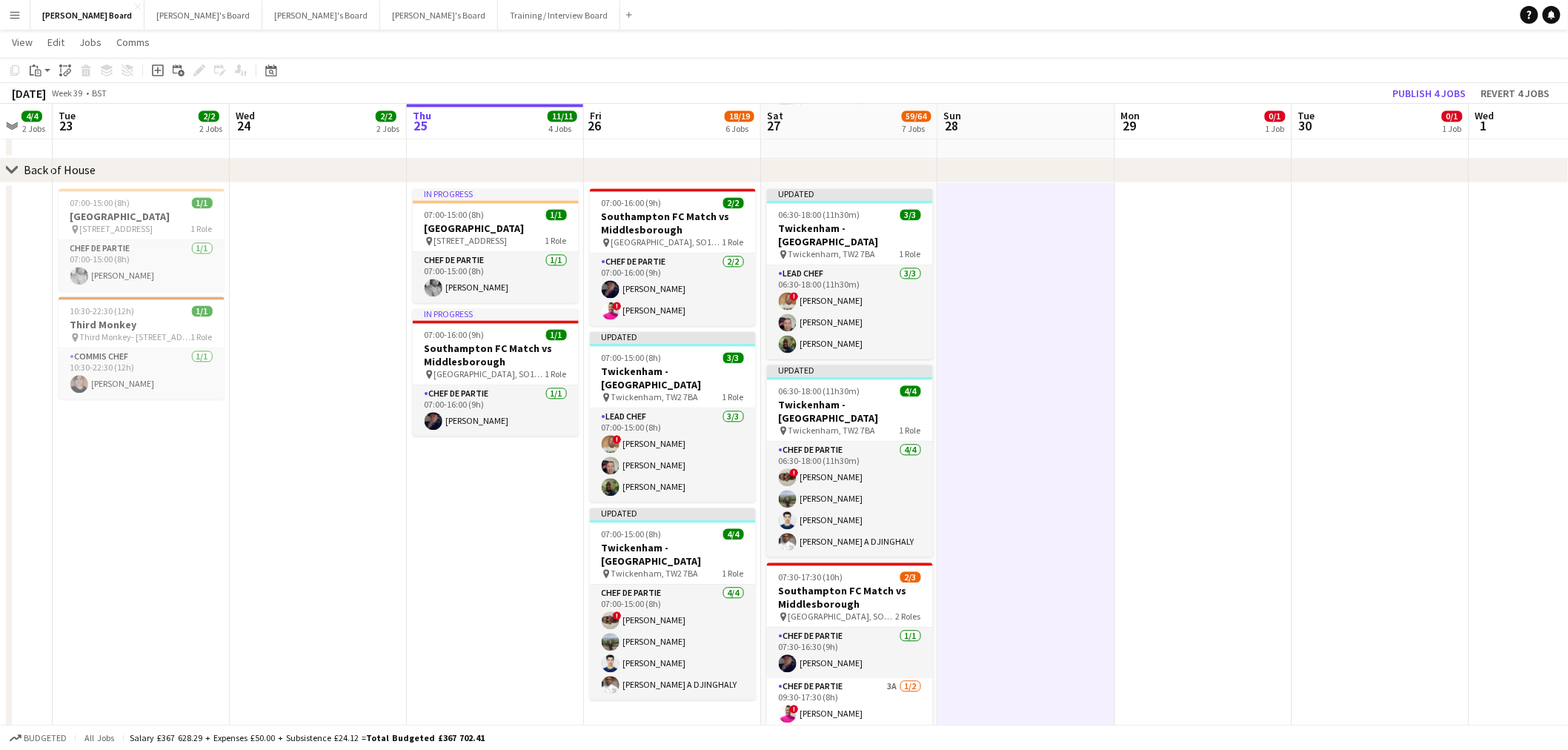
click at [1332, 246] on app-date-cell at bounding box center [1381, 595] width 177 height 826
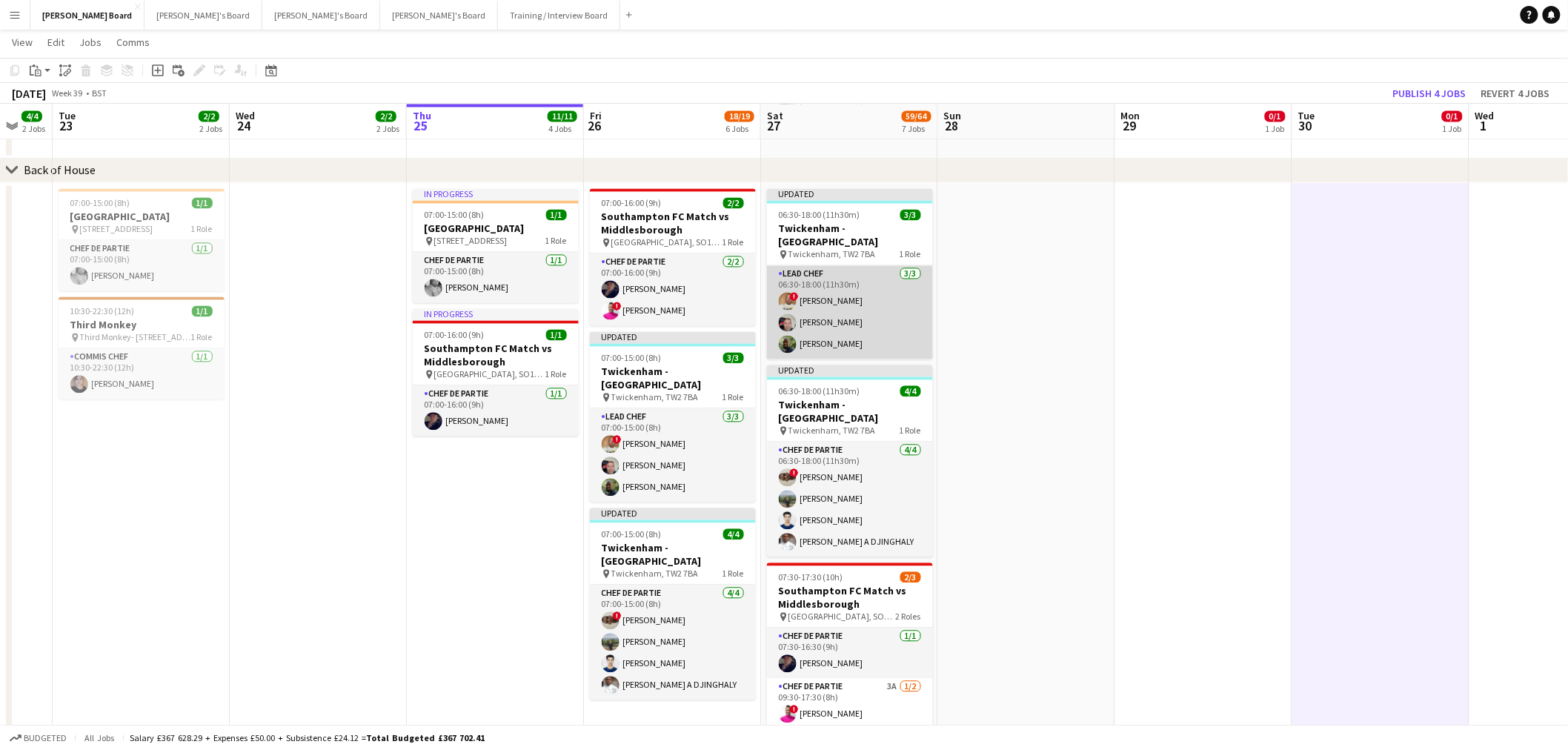
click at [839, 326] on app-card-role "Lead Chef 3/3 06:30-18:00 (11h30m) ! Ian Hutchinson Lukasz Templin Dean Manyonga" at bounding box center [850, 313] width 166 height 93
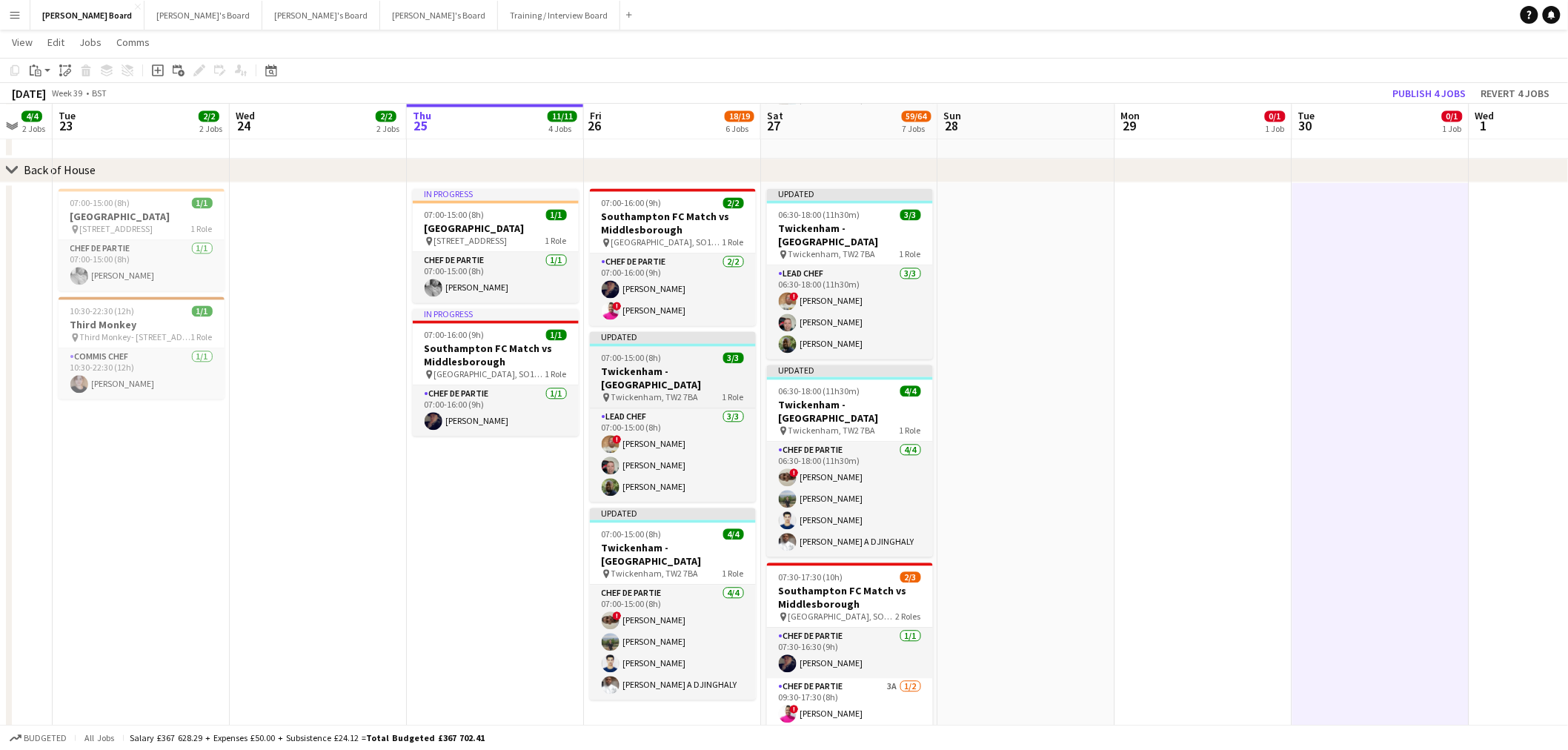
click at [699, 359] on div "07:00-15:00 (8h) 3/3" at bounding box center [673, 359] width 166 height 11
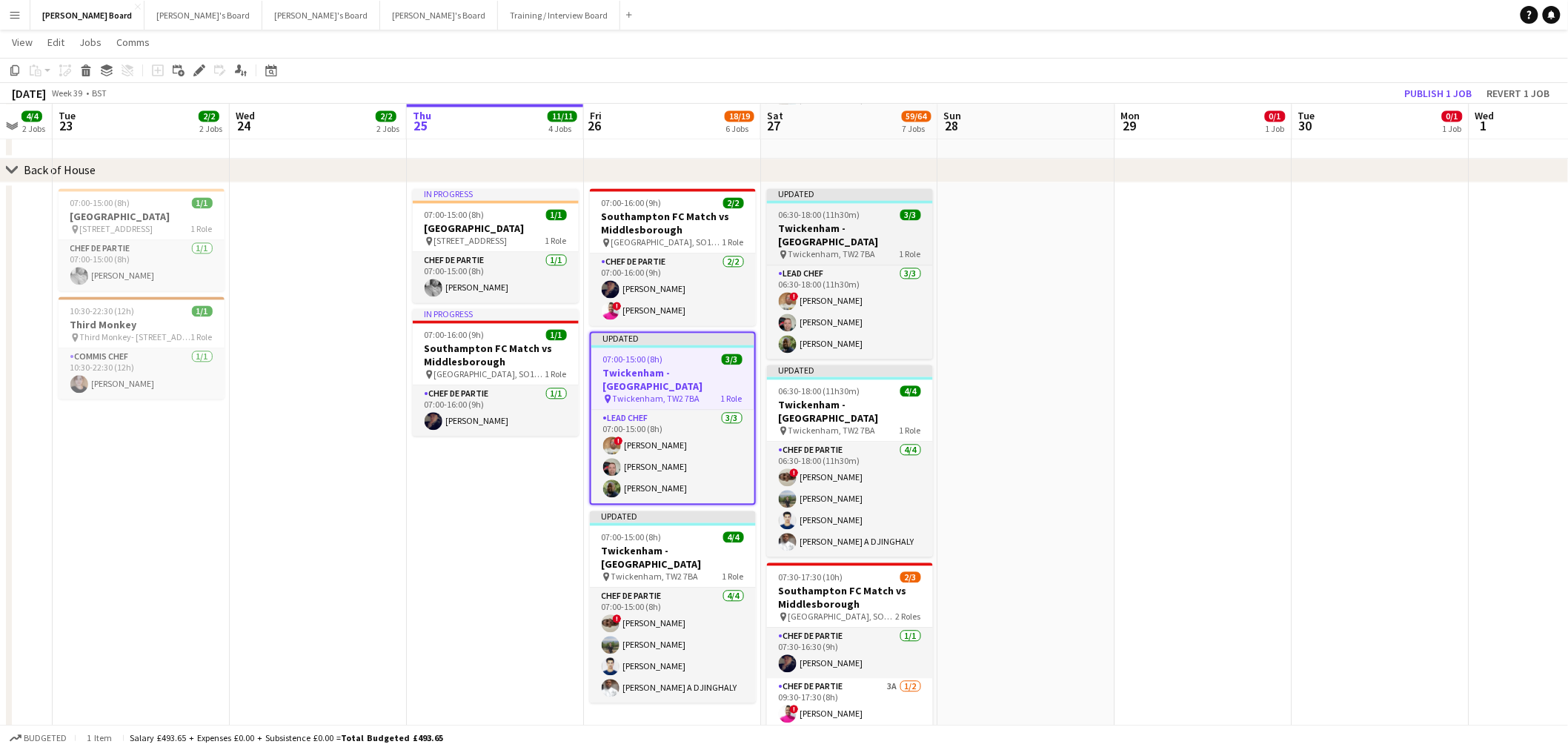
click at [865, 225] on h3 "Twickenham - [GEOGRAPHIC_DATA]" at bounding box center [850, 236] width 166 height 27
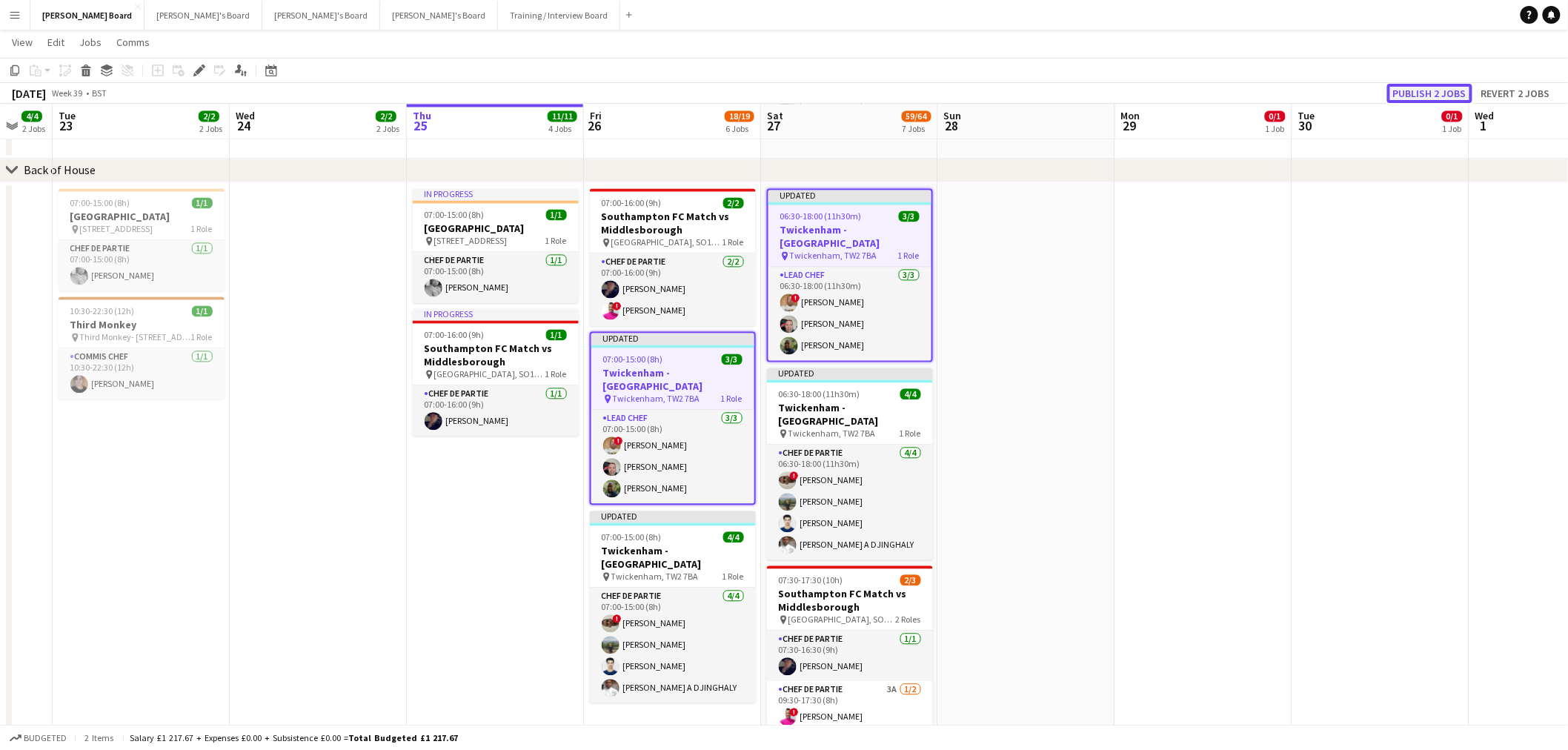
click at [1438, 89] on button "Publish 2 jobs" at bounding box center [1429, 93] width 85 height 20
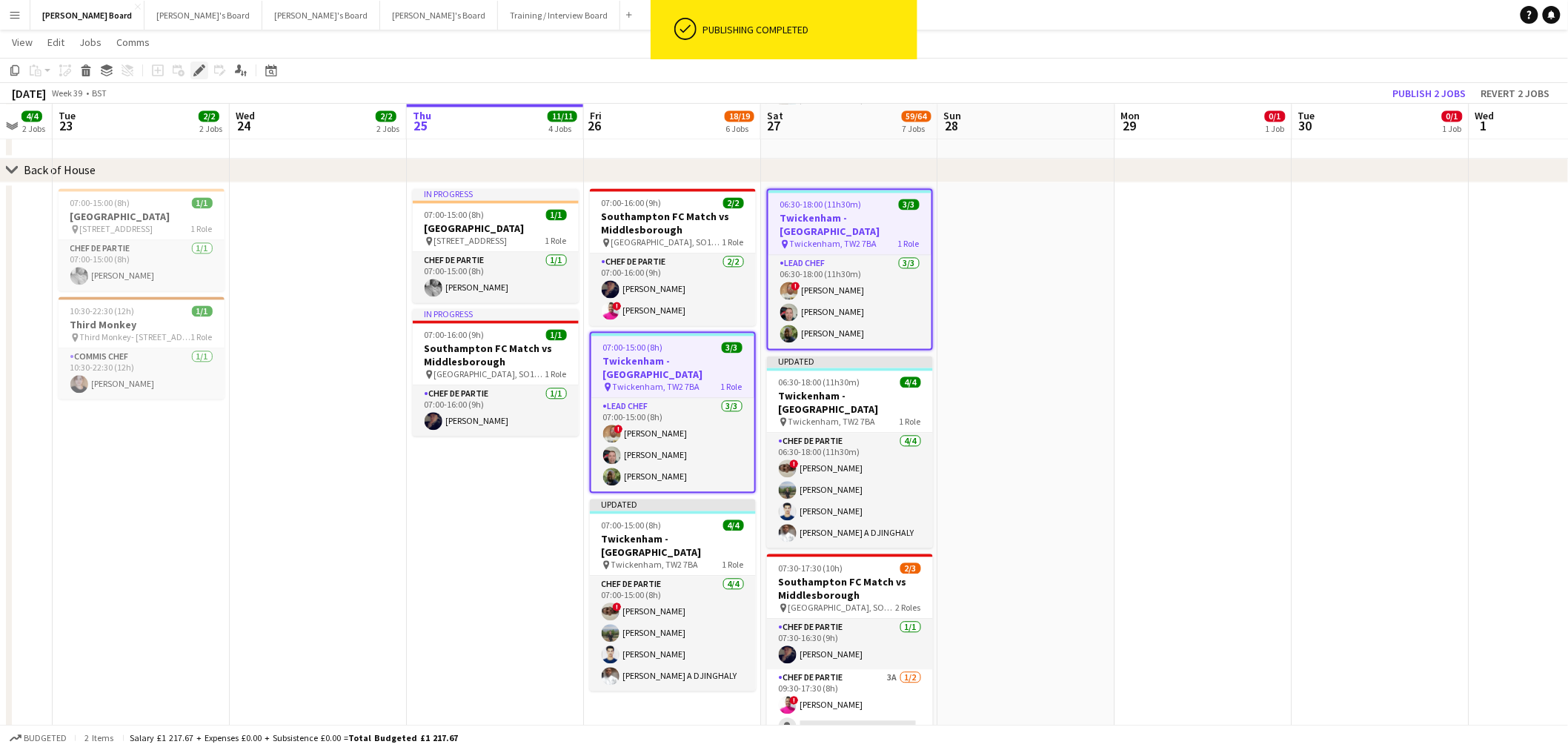
click at [198, 68] on icon at bounding box center [198, 71] width 8 height 8
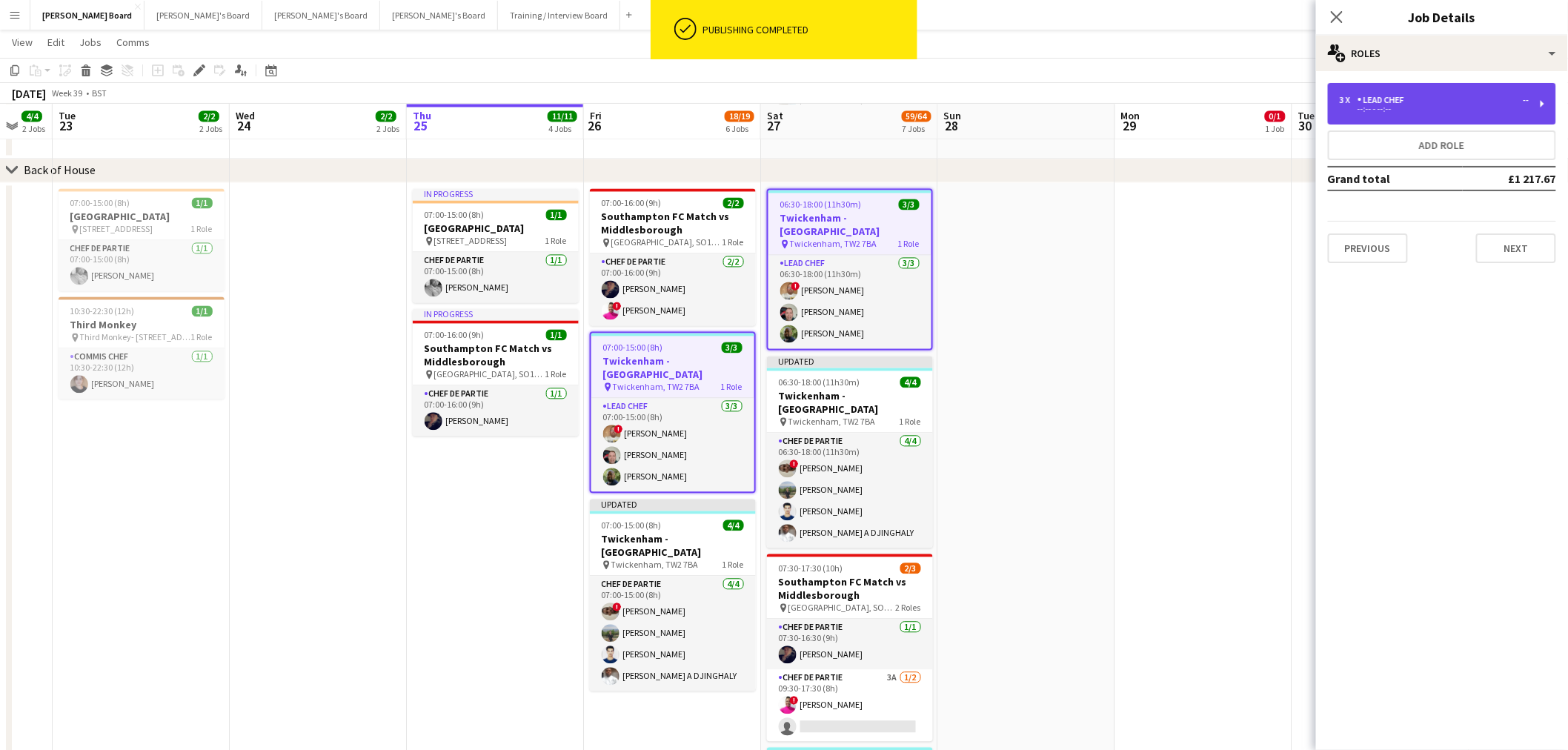
click at [1453, 97] on div "3 x Lead Chef --" at bounding box center [1434, 100] width 189 height 10
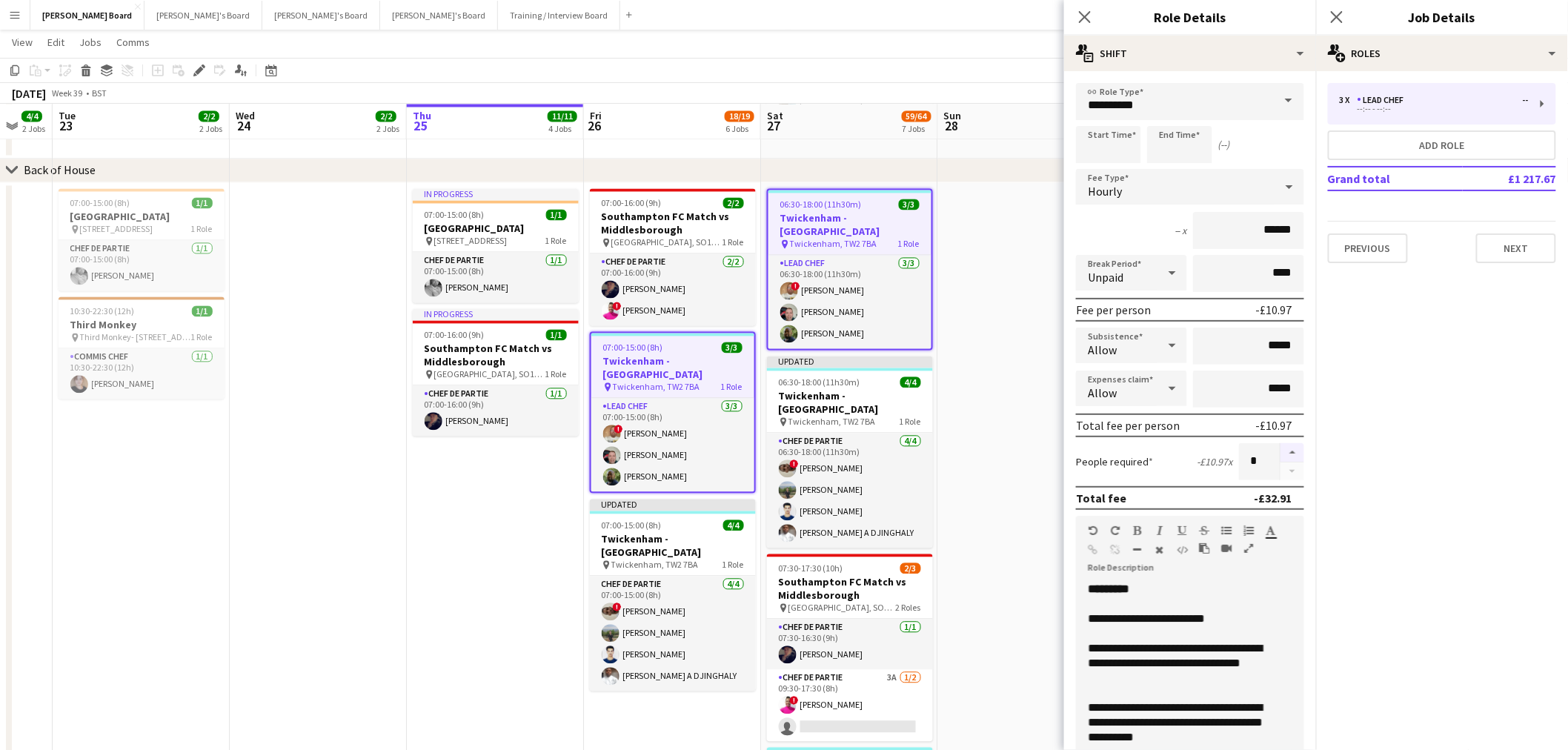
click at [1286, 445] on button "button" at bounding box center [1292, 453] width 23 height 20
type input "*"
click at [1049, 441] on app-date-cell at bounding box center [1027, 595] width 177 height 826
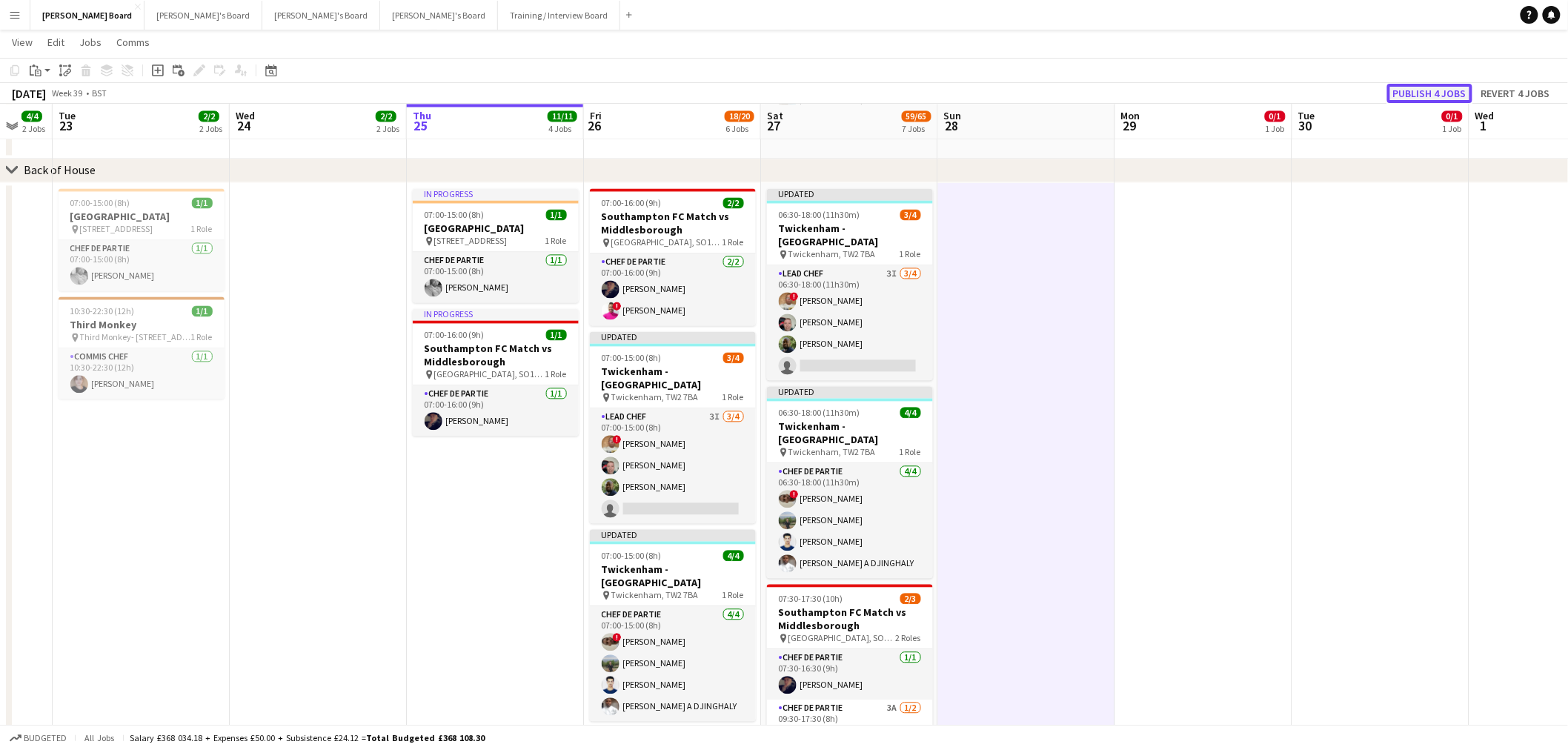
click at [1429, 86] on button "Publish 4 jobs" at bounding box center [1429, 93] width 85 height 20
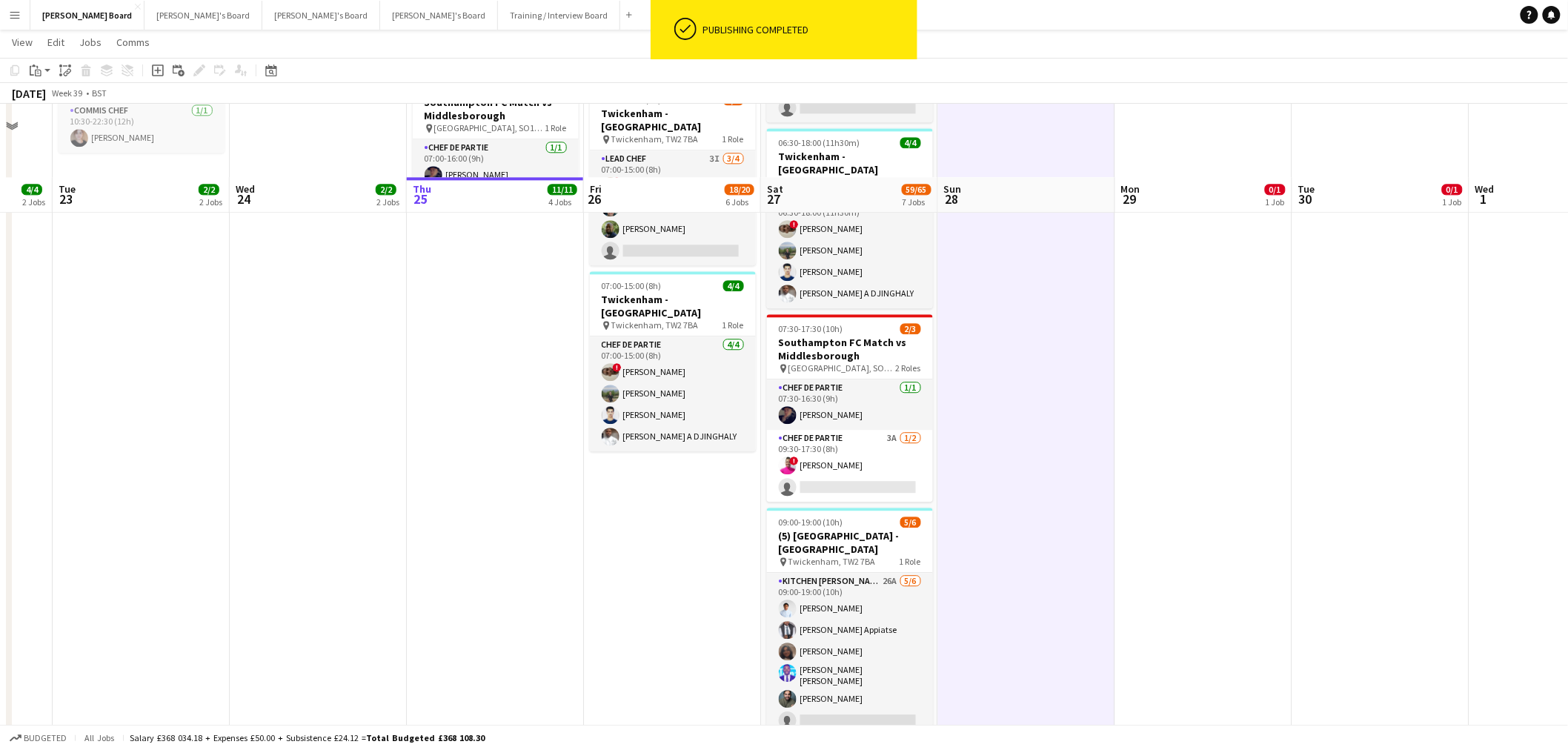
scroll to position [1647, 0]
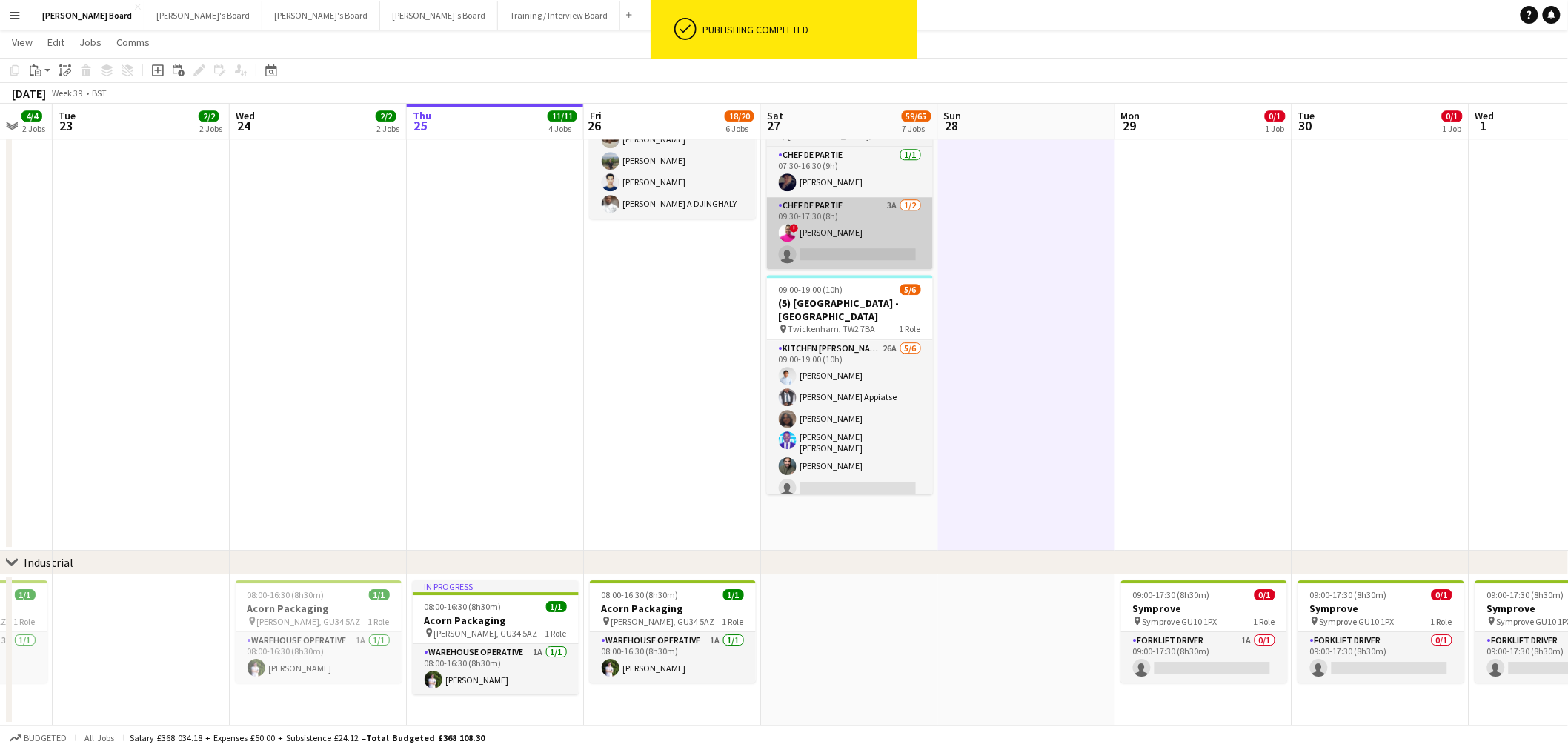
click at [897, 234] on app-card-role "Chef de Partie 3A 1/2 09:30-17:30 (8h) ! Tendai Mawire single-neutral-actions" at bounding box center [850, 233] width 166 height 72
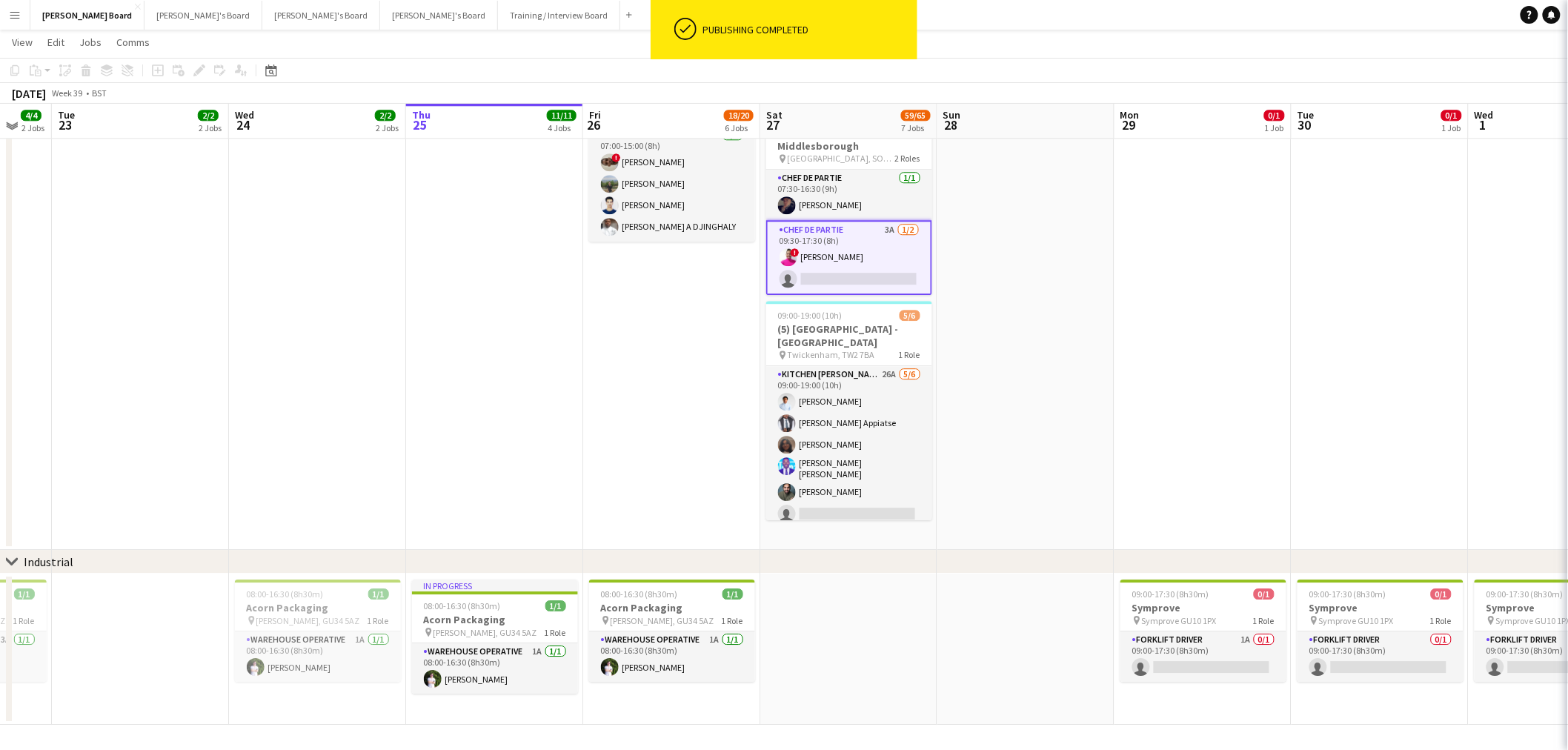
scroll to position [1623, 0]
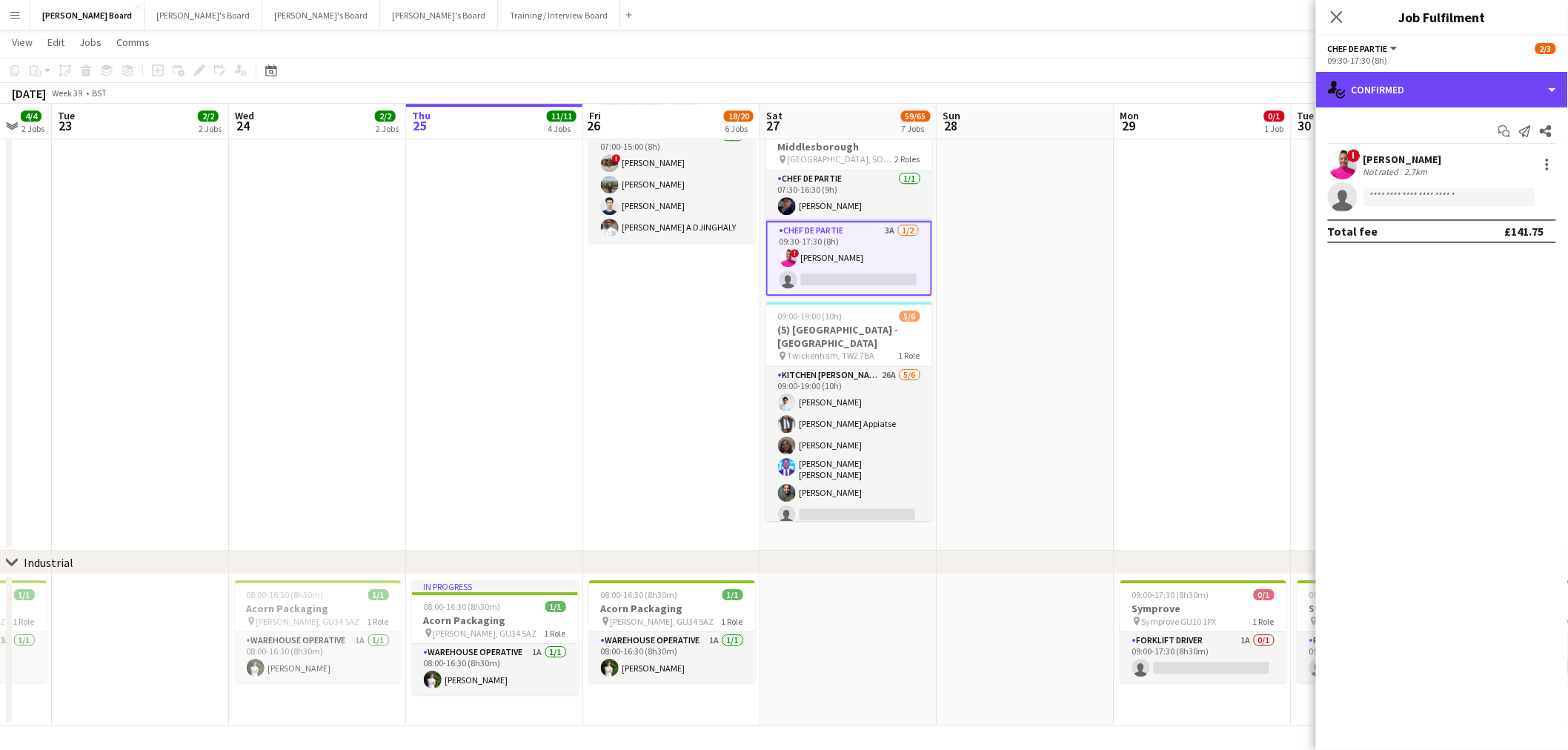
drag, startPoint x: 1420, startPoint y: 102, endPoint x: 1466, endPoint y: 126, distance: 51.9
click at [1429, 101] on div "single-neutral-actions-check-2 Confirmed" at bounding box center [1442, 89] width 252 height 35
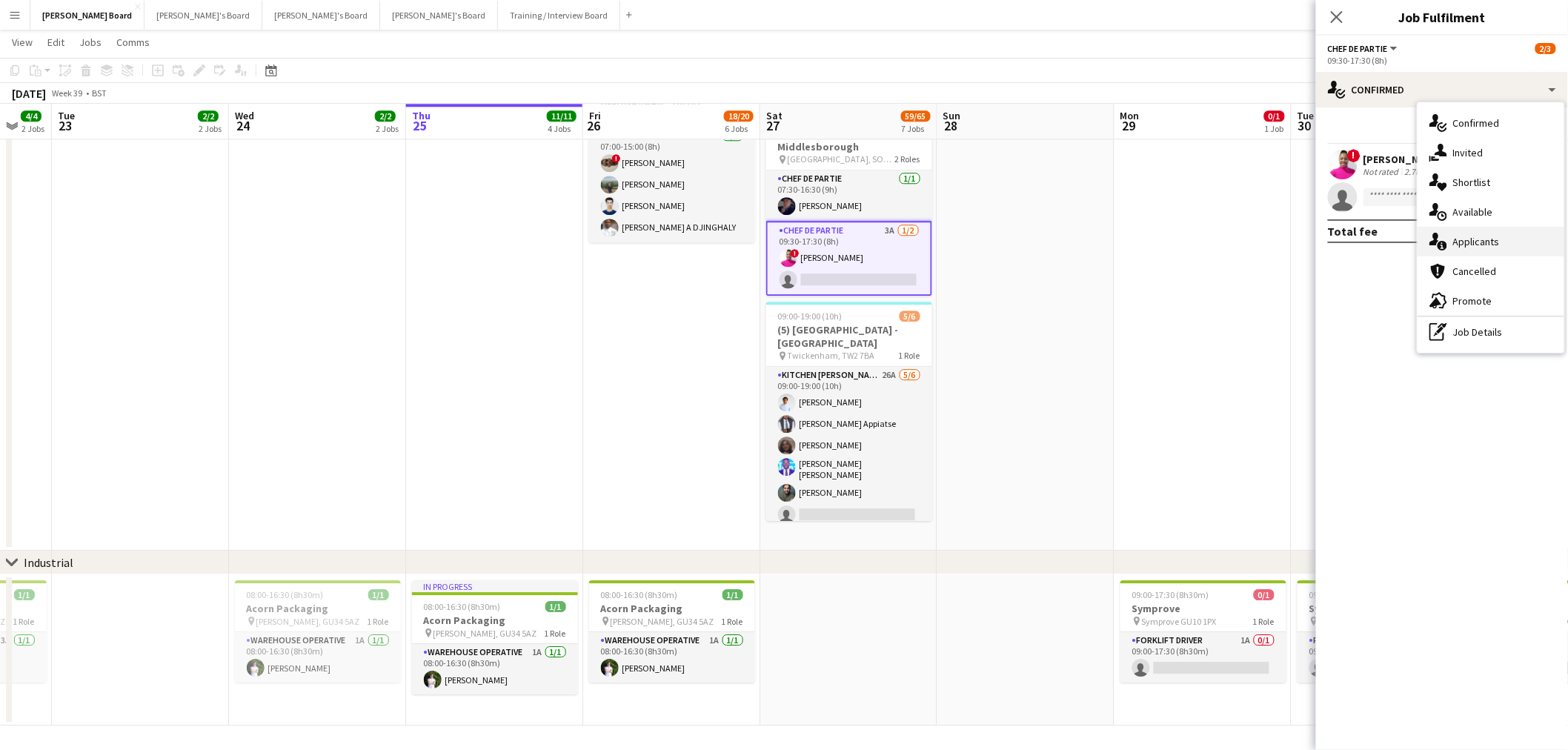
click at [1509, 247] on div "single-neutral-actions-information Applicants" at bounding box center [1492, 241] width 147 height 30
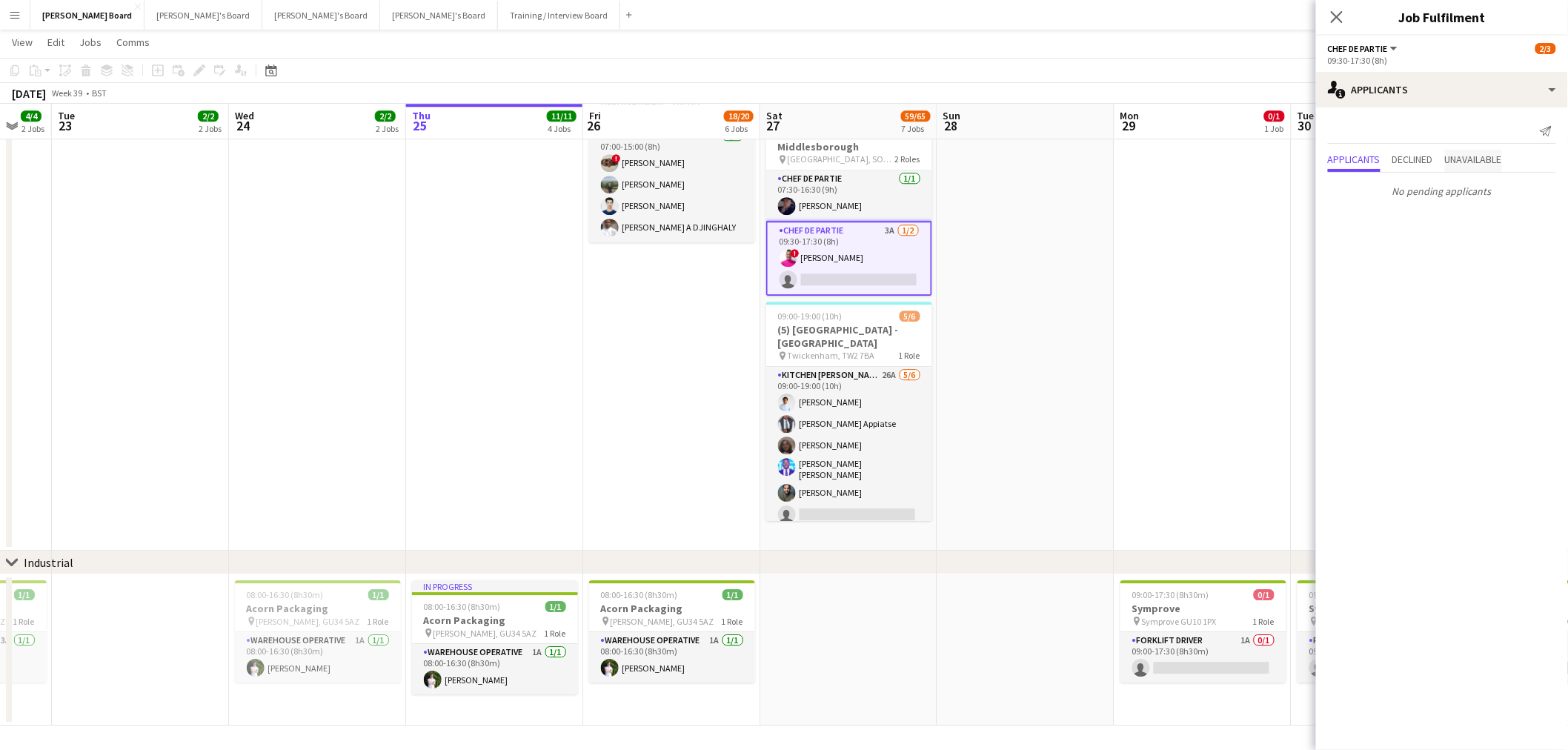
click at [1477, 154] on span "Unavailable" at bounding box center [1473, 158] width 57 height 10
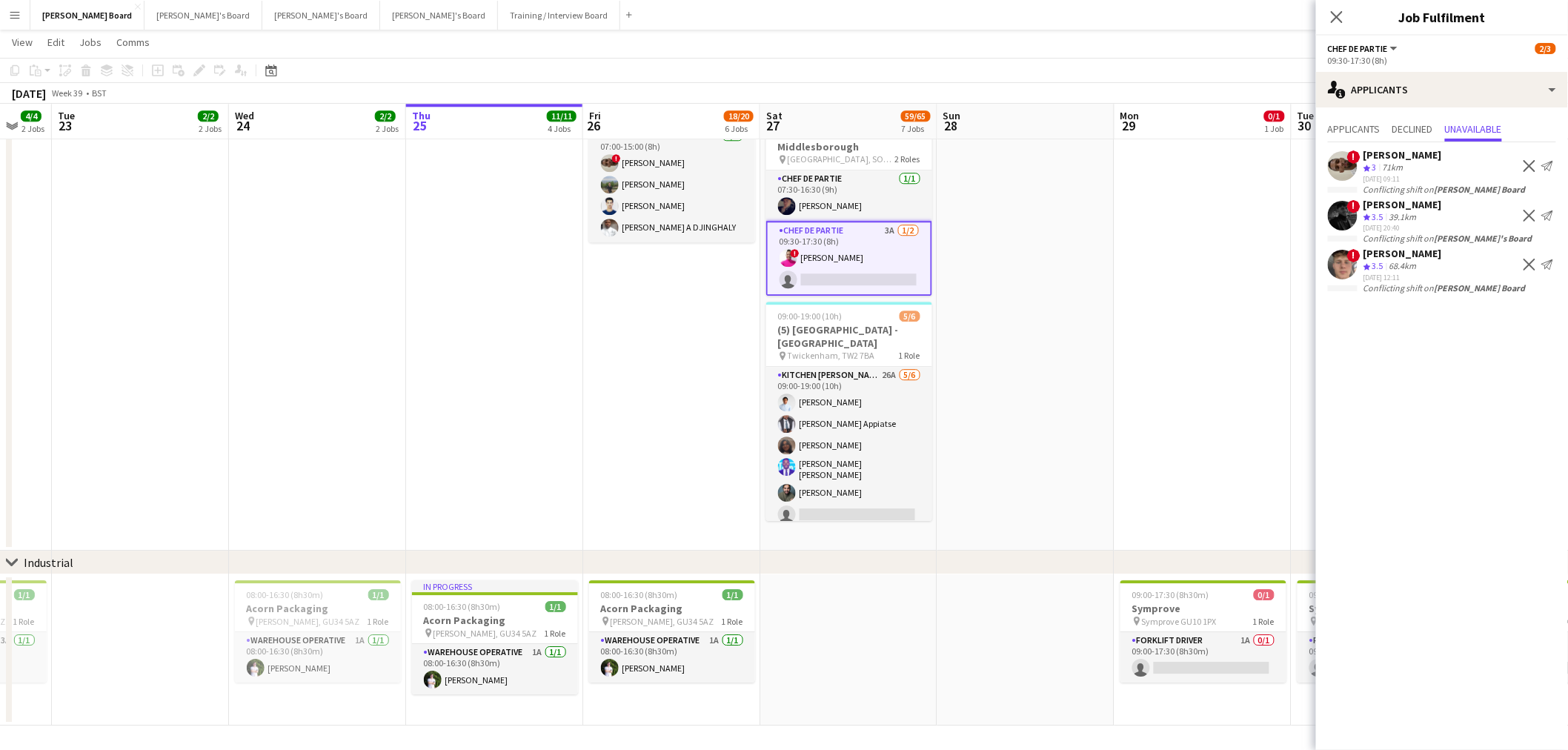
click at [1213, 328] on app-date-cell at bounding box center [1203, 139] width 177 height 825
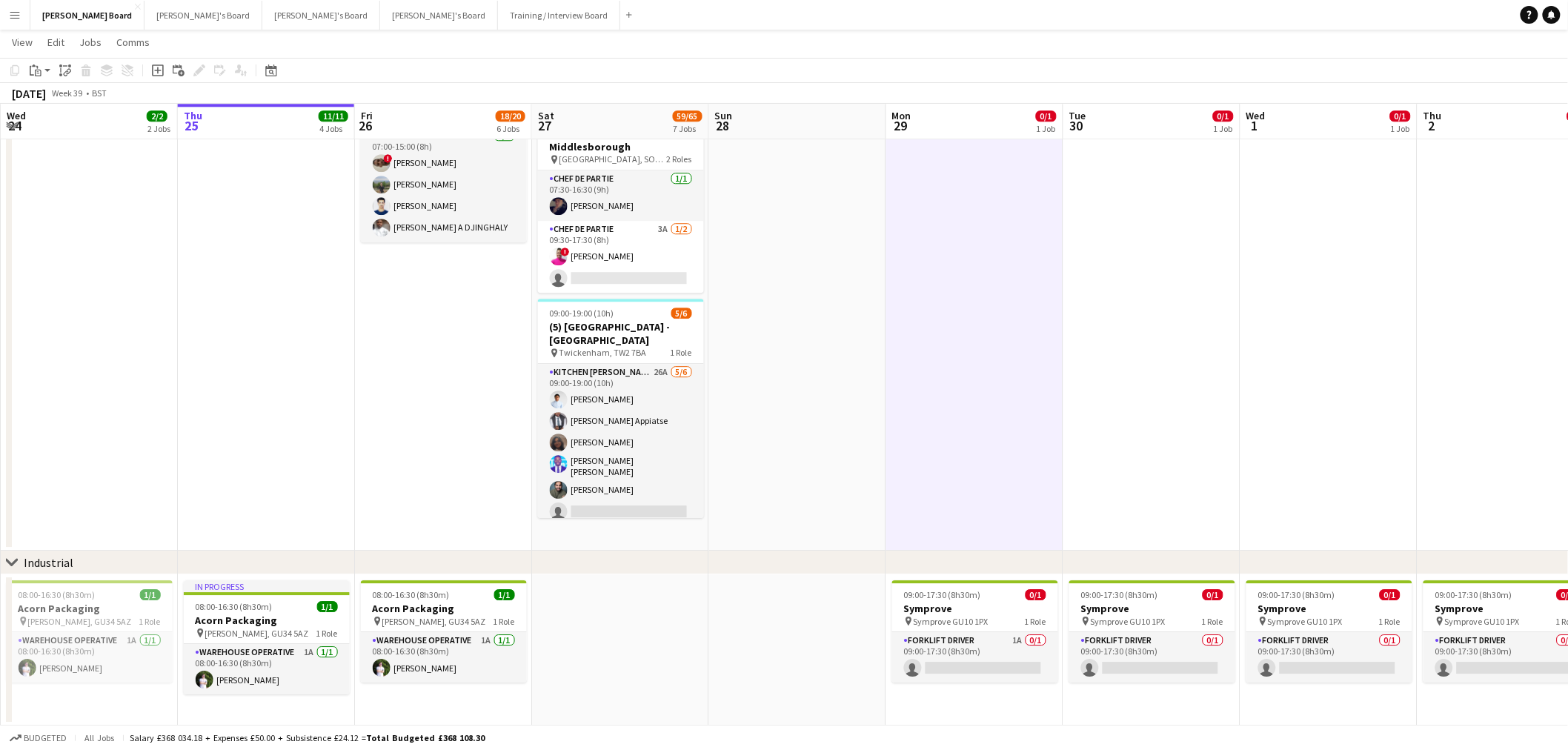
drag, startPoint x: 1043, startPoint y: 480, endPoint x: 884, endPoint y: 467, distance: 159.5
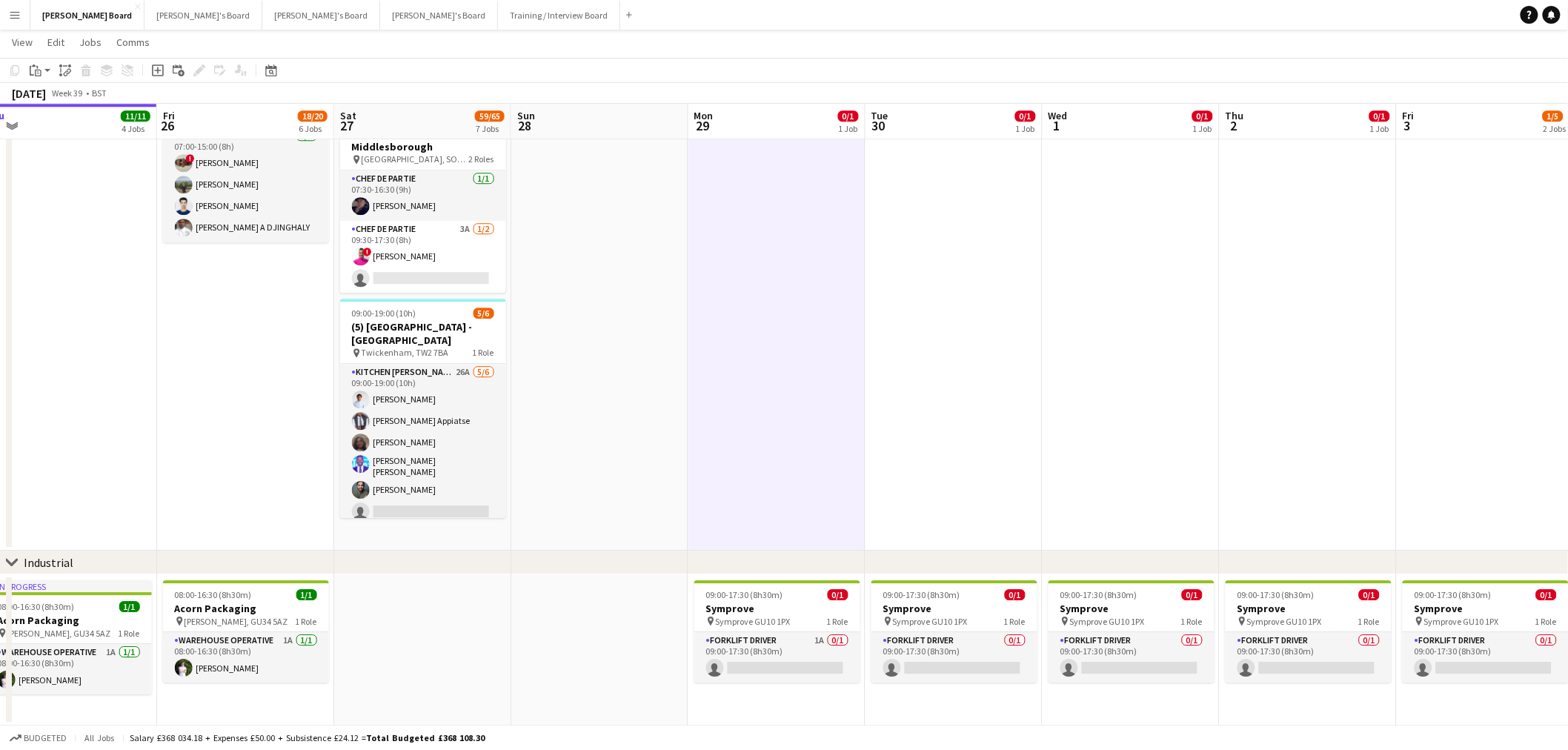
drag, startPoint x: 1011, startPoint y: 437, endPoint x: 754, endPoint y: 375, distance: 264.4
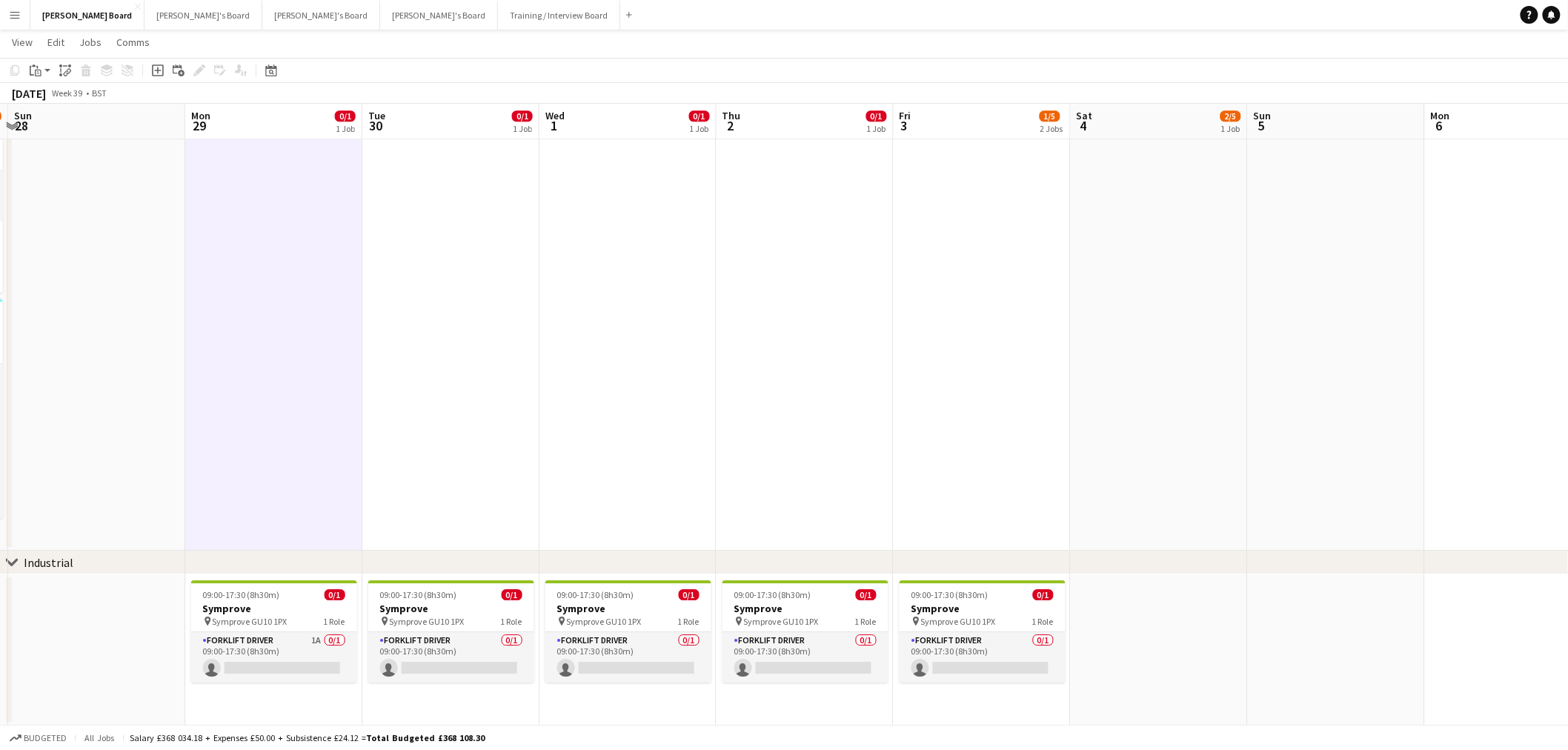
drag, startPoint x: 995, startPoint y: 380, endPoint x: 971, endPoint y: 375, distance: 24.5
drag, startPoint x: 492, startPoint y: 425, endPoint x: 871, endPoint y: 411, distance: 379.3
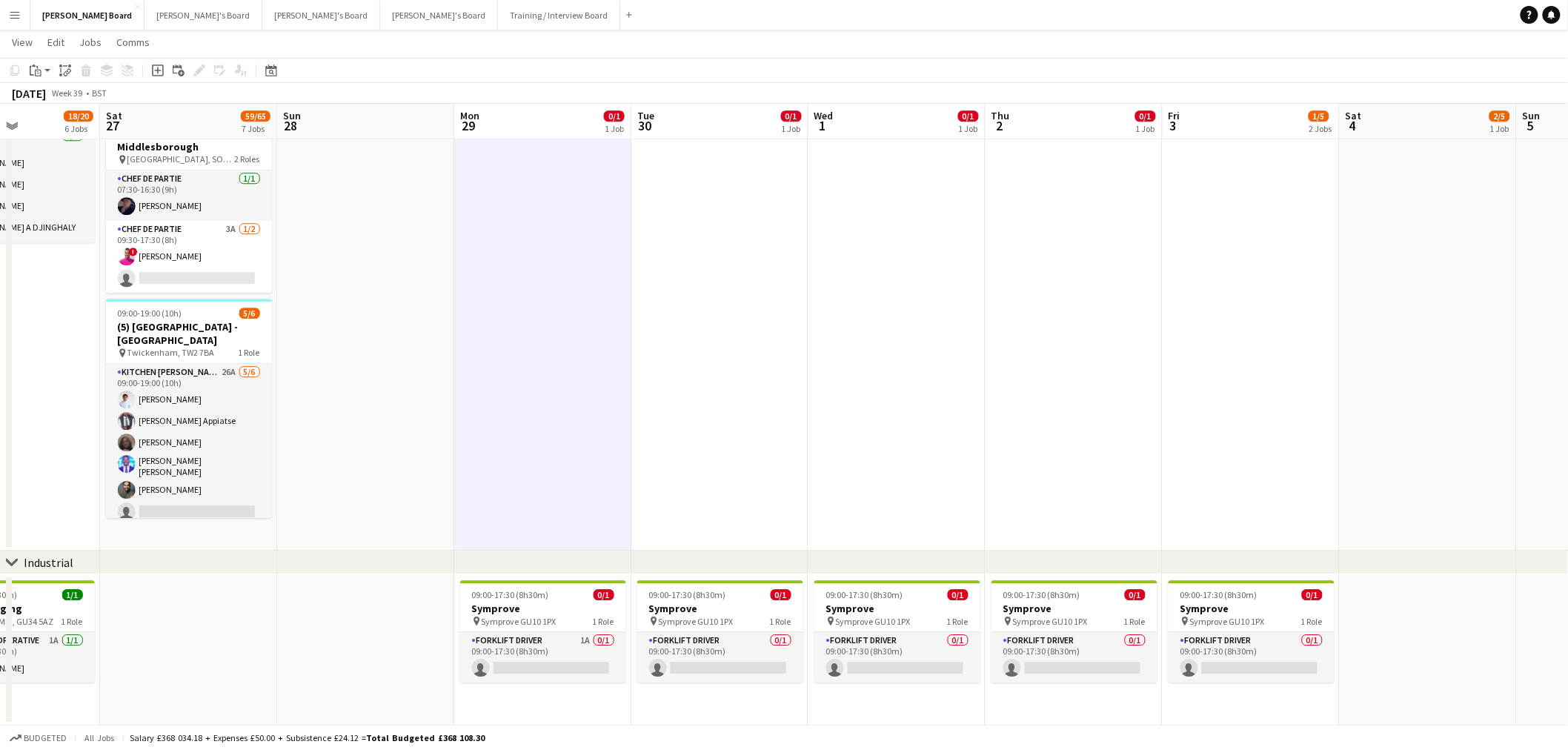
drag, startPoint x: 1036, startPoint y: 422, endPoint x: 1072, endPoint y: 422, distance: 36.0
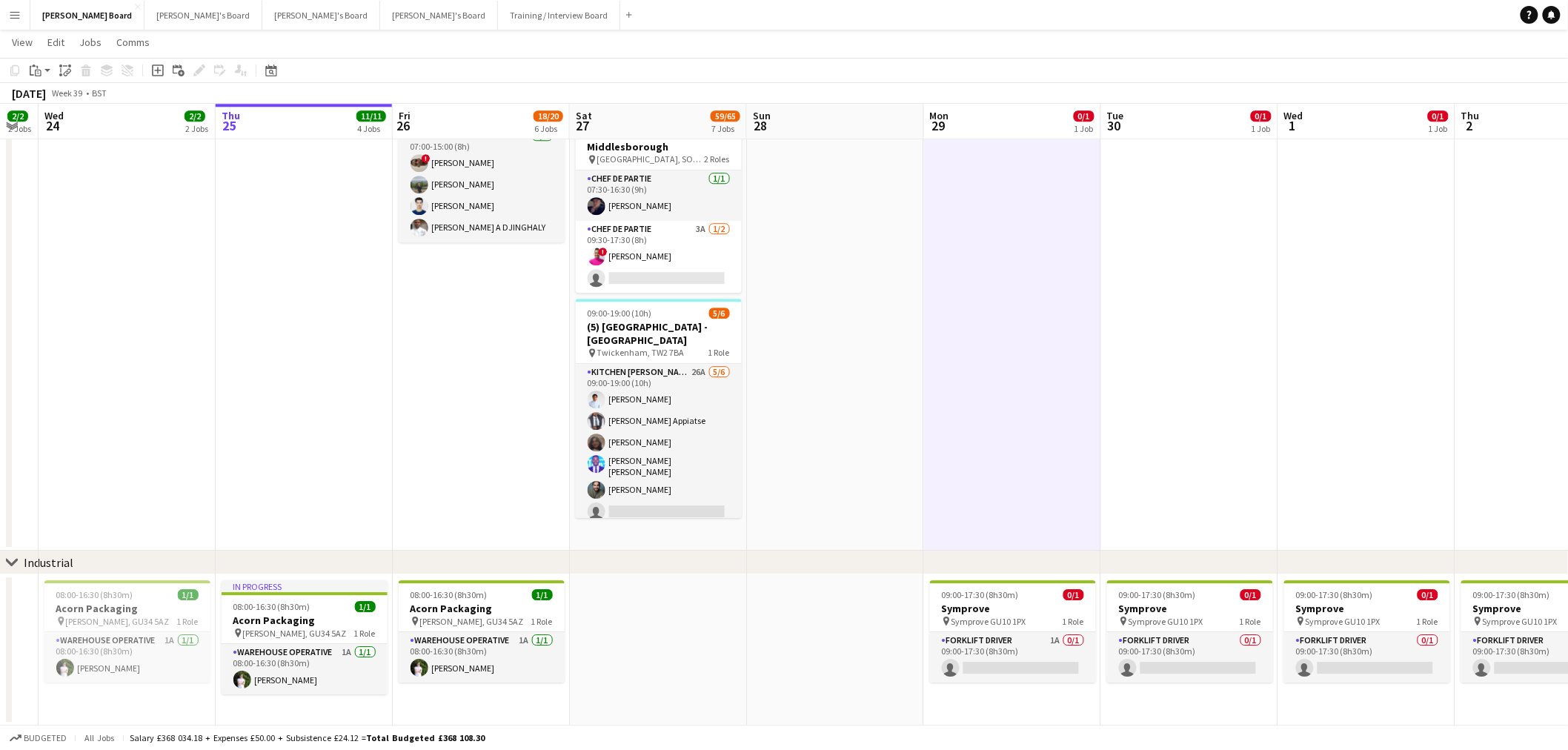
drag, startPoint x: 897, startPoint y: 425, endPoint x: 1201, endPoint y: 429, distance: 304.0
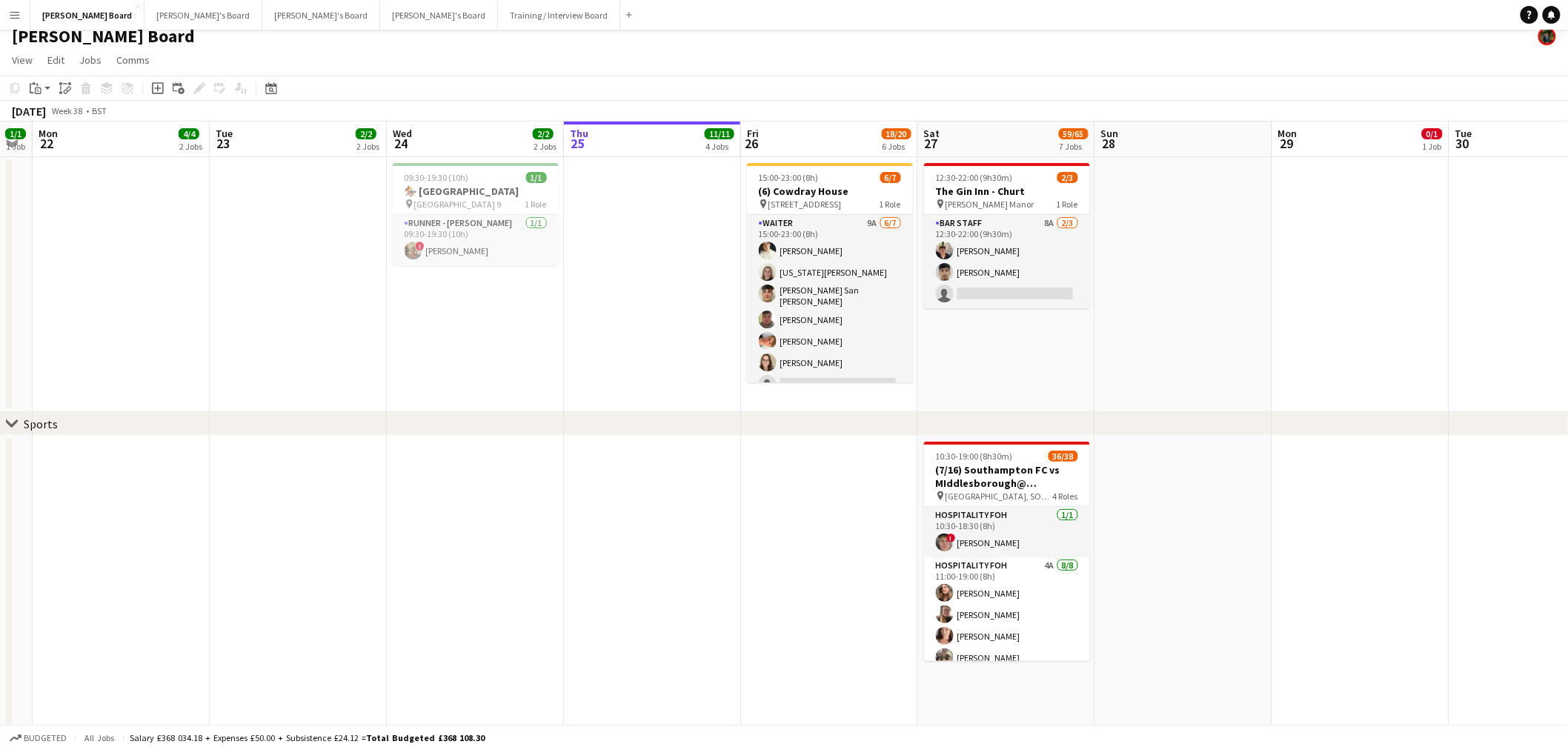
scroll to position [0, 0]
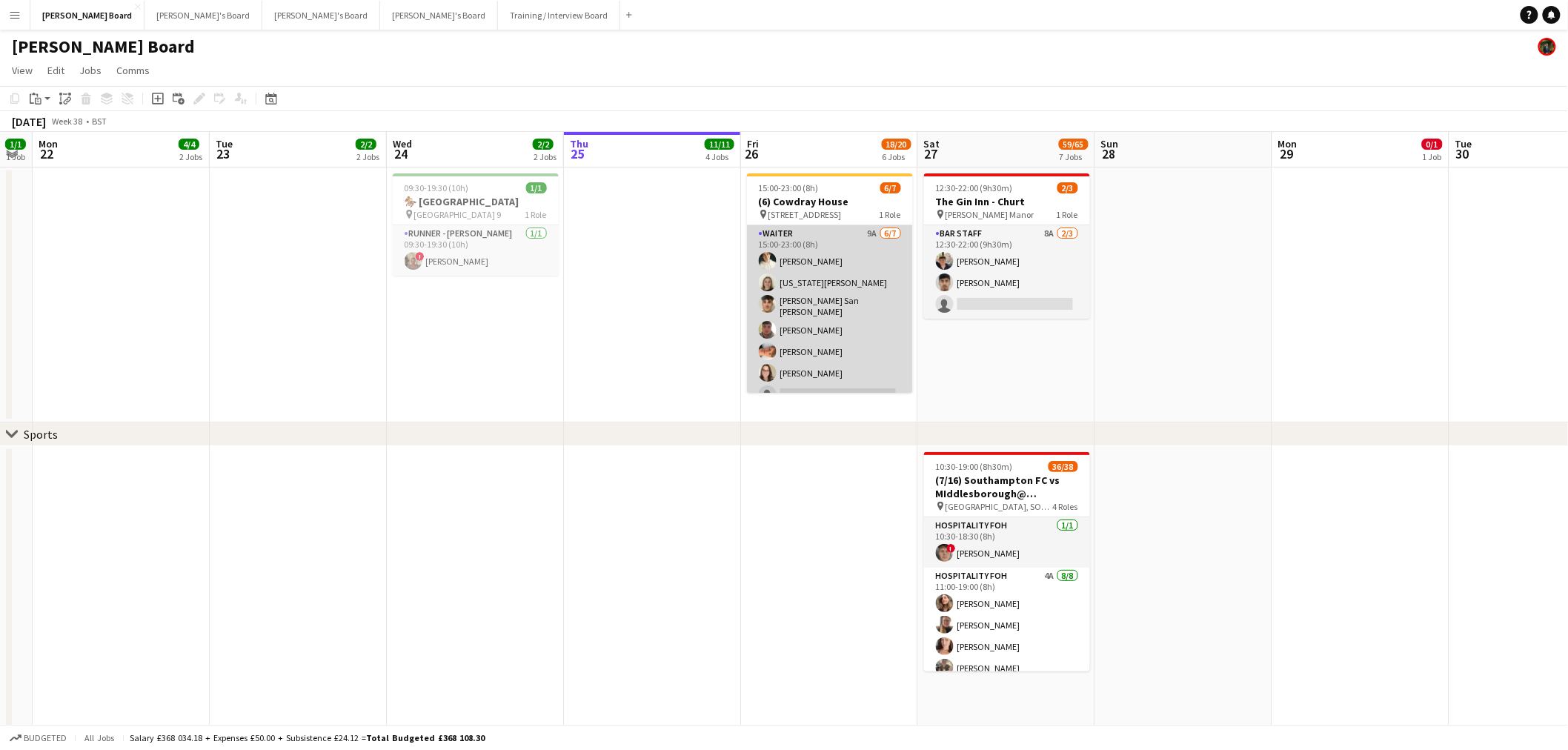
click at [806, 328] on app-card-role "Waiter 9A 6/7 15:00-23:00 (8h) Sam Hammond Georgia Marsden Cameron San Emeterio…" at bounding box center [830, 317] width 166 height 184
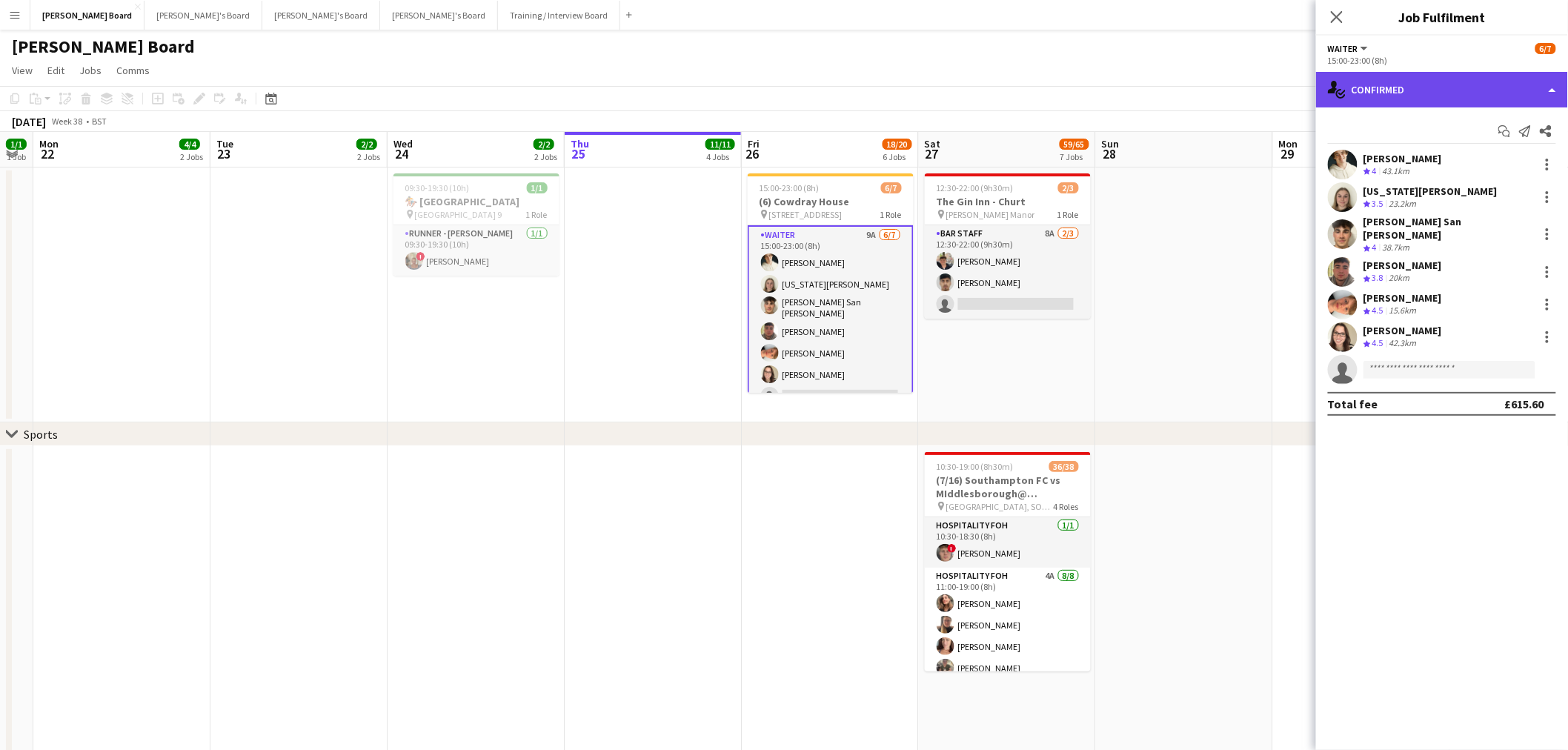
click at [1414, 99] on div "single-neutral-actions-check-2 Confirmed" at bounding box center [1442, 89] width 252 height 35
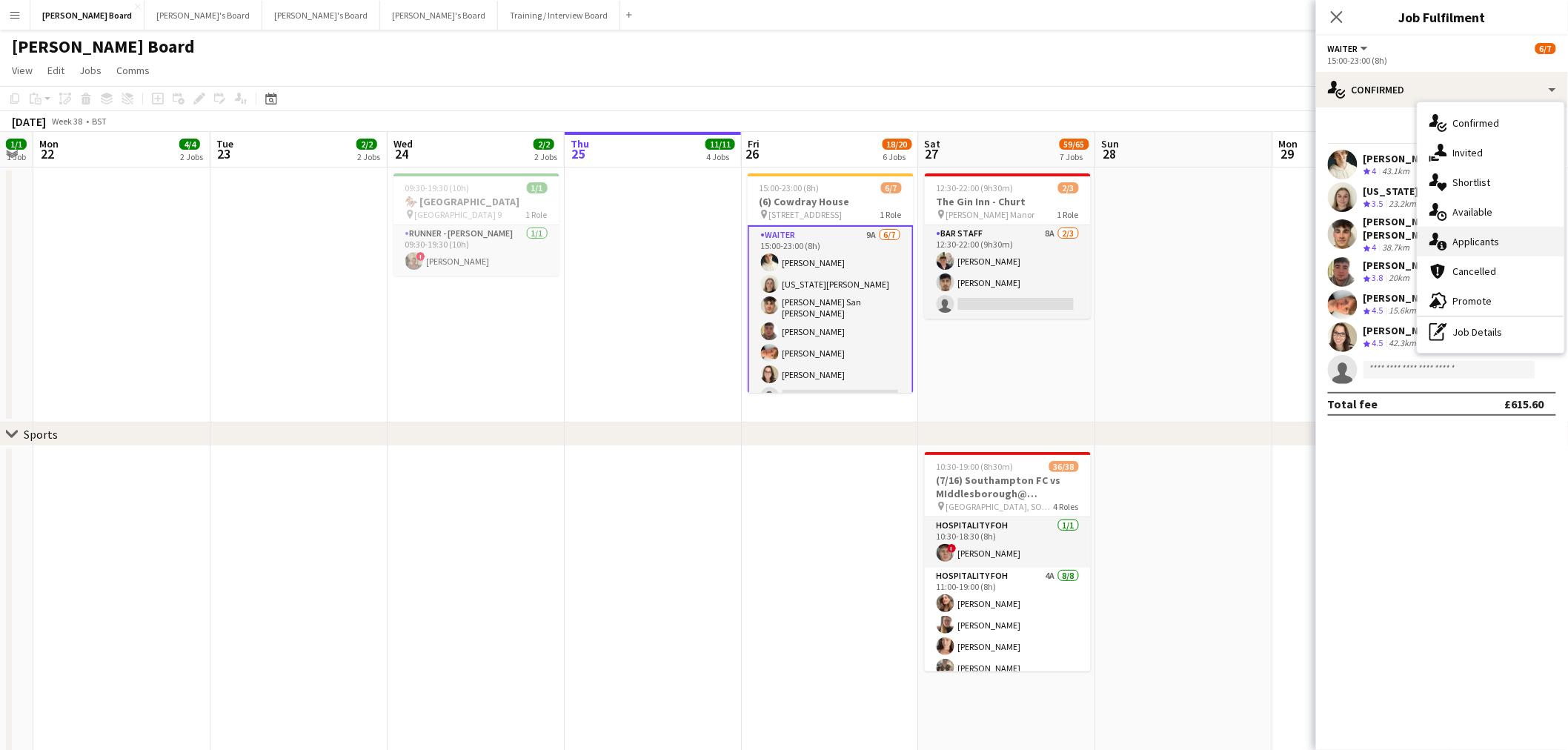
click at [1480, 245] on span "Applicants" at bounding box center [1477, 241] width 47 height 13
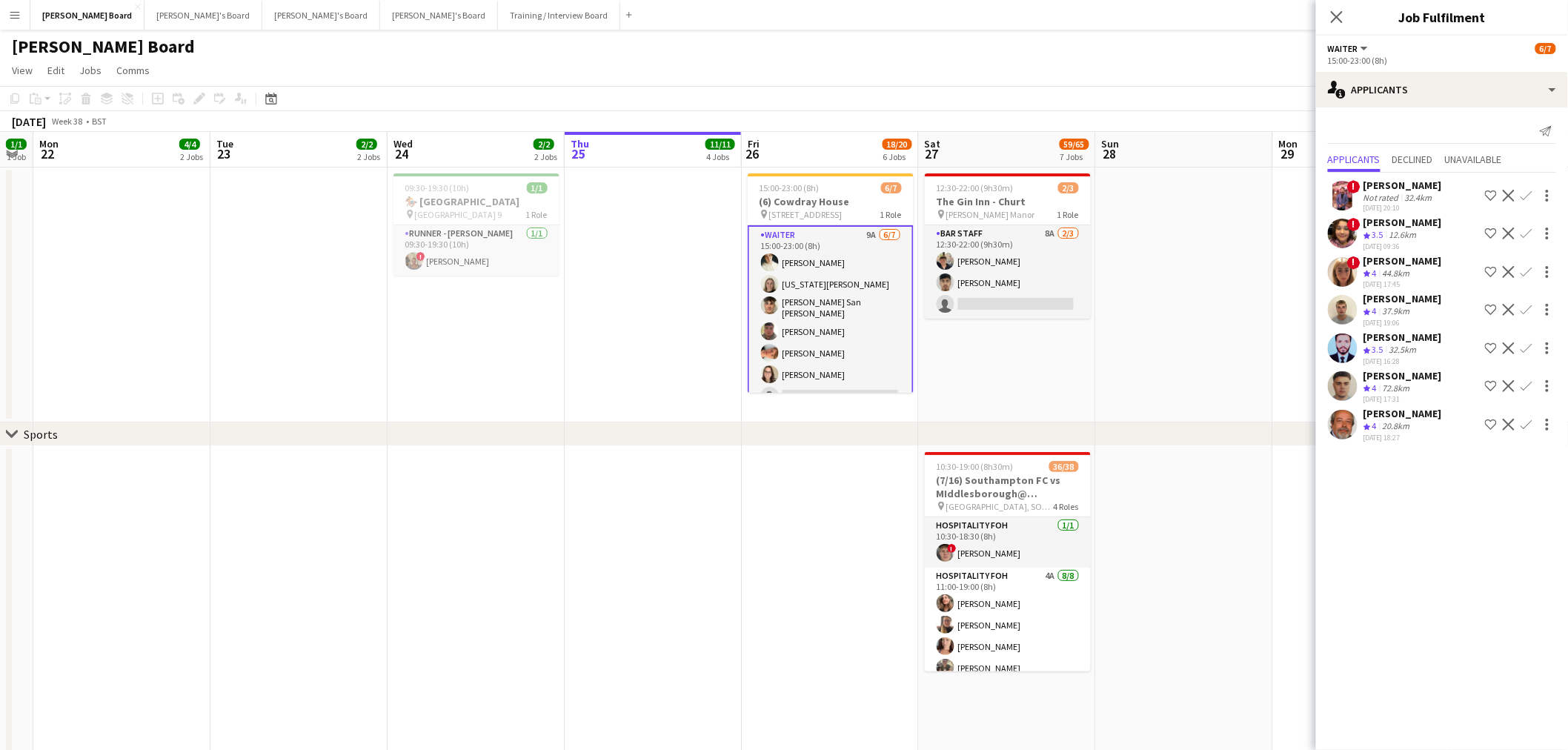
click at [1174, 357] on app-date-cell at bounding box center [1185, 295] width 177 height 255
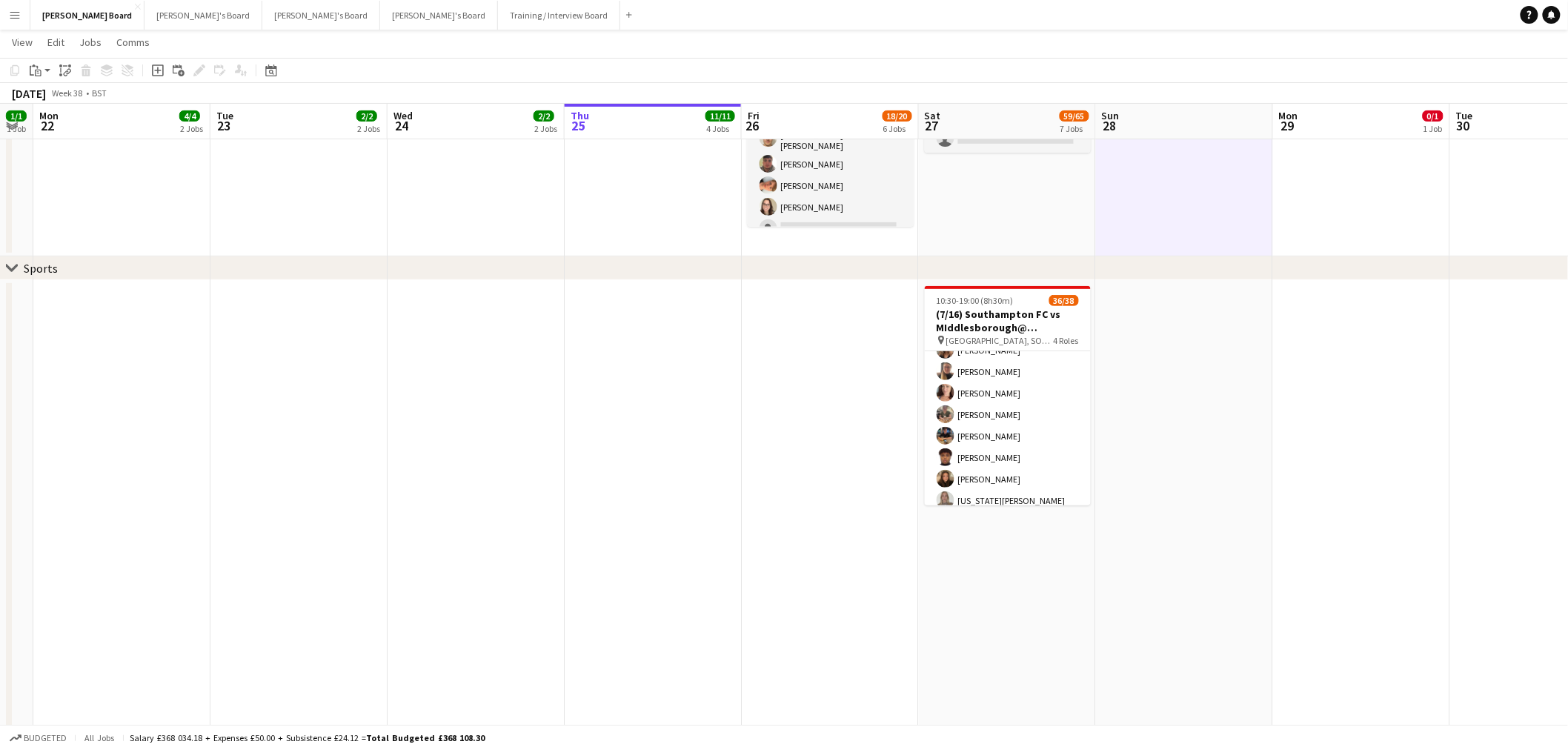
scroll to position [329, 0]
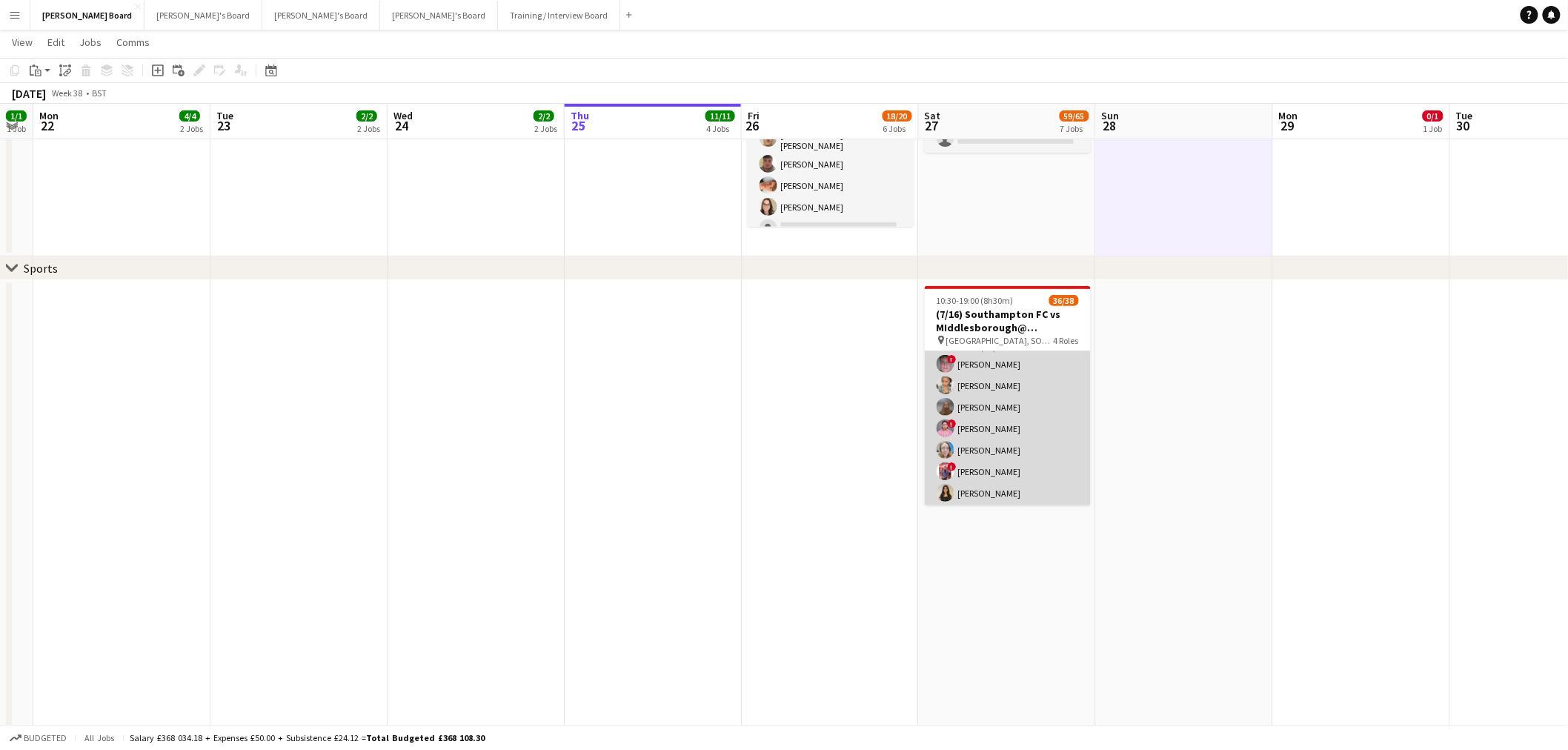
click at [1028, 425] on app-card-role "Retail Kiosk 9I 4A 26/28 13:00-17:00 (4h) ! Liam Jenkins Margaret Kudela Ashmee…" at bounding box center [1008, 646] width 166 height 635
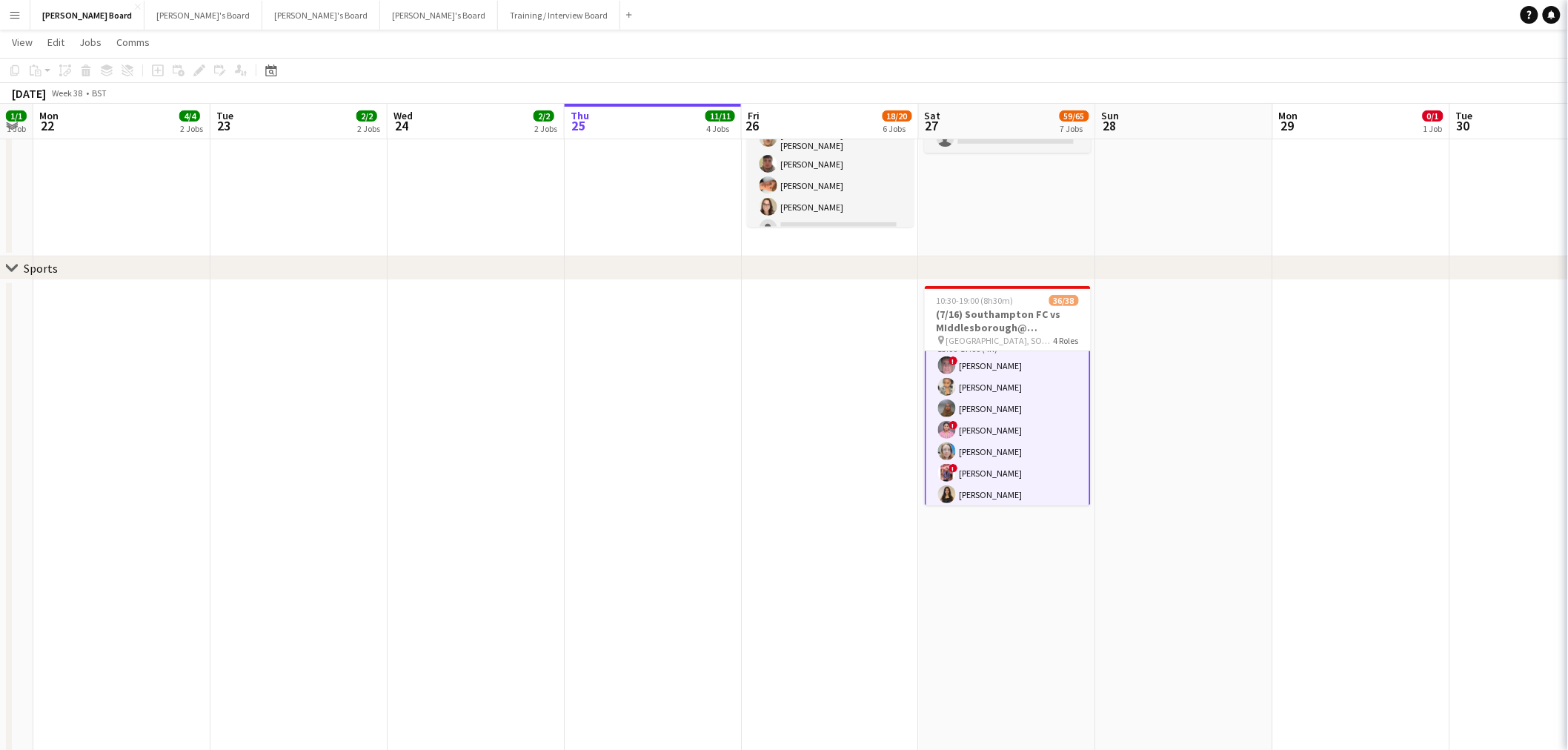
scroll to position [330, 0]
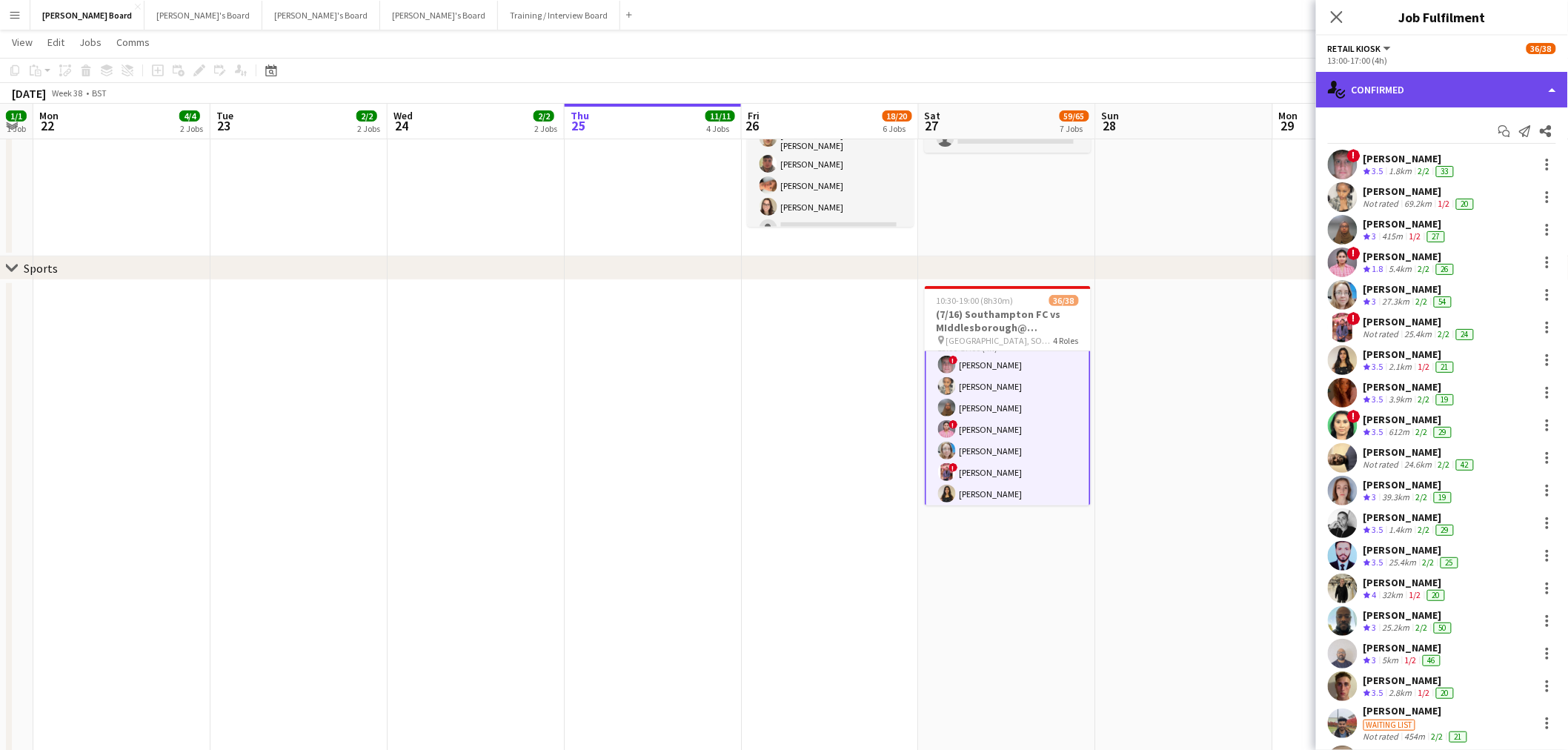
click at [1439, 85] on div "single-neutral-actions-check-2 Confirmed" at bounding box center [1442, 89] width 252 height 35
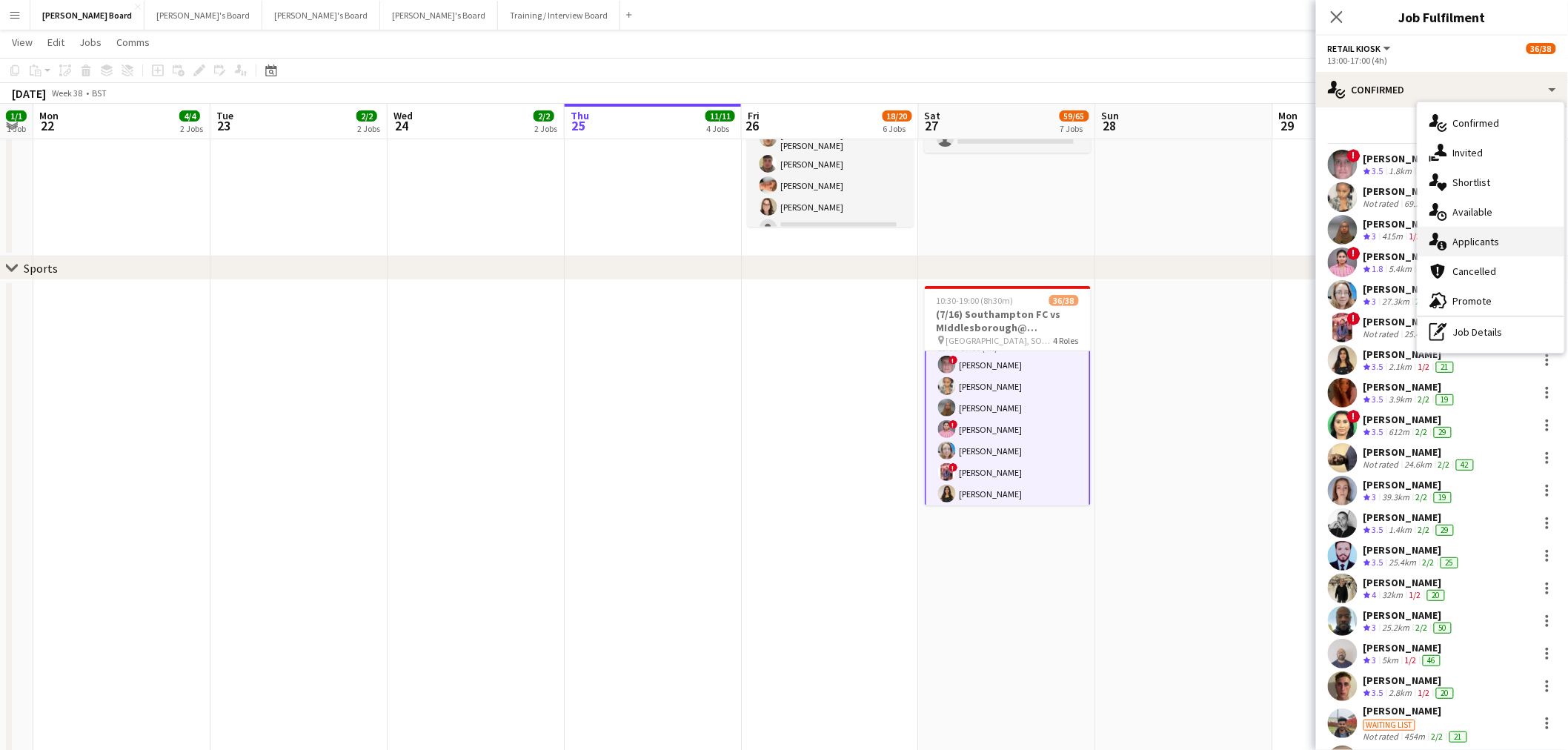
click at [1470, 240] on span "Applicants" at bounding box center [1477, 241] width 47 height 13
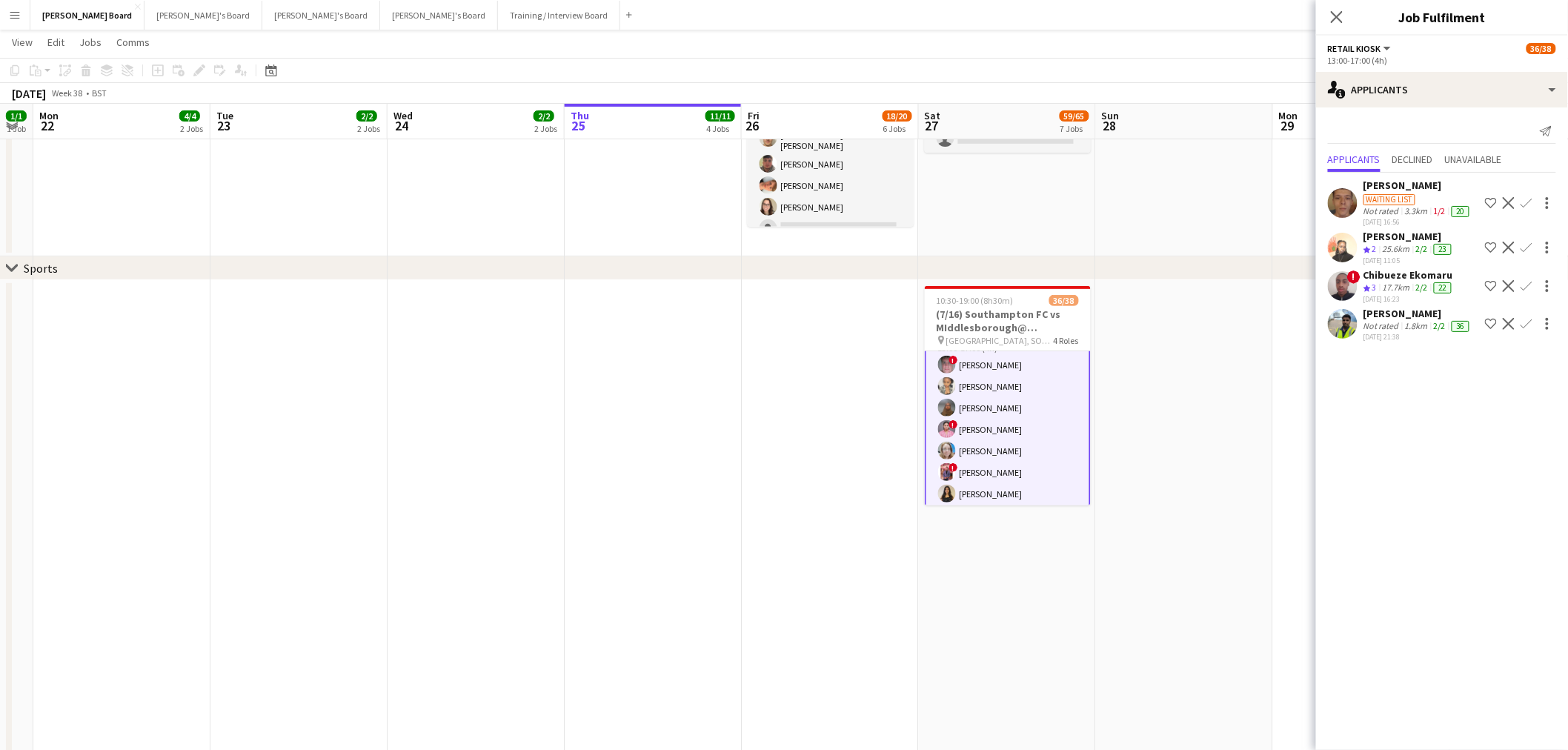
scroll to position [0, 0]
click at [1410, 93] on div "single-neutral-actions-information Applicants" at bounding box center [1442, 89] width 252 height 35
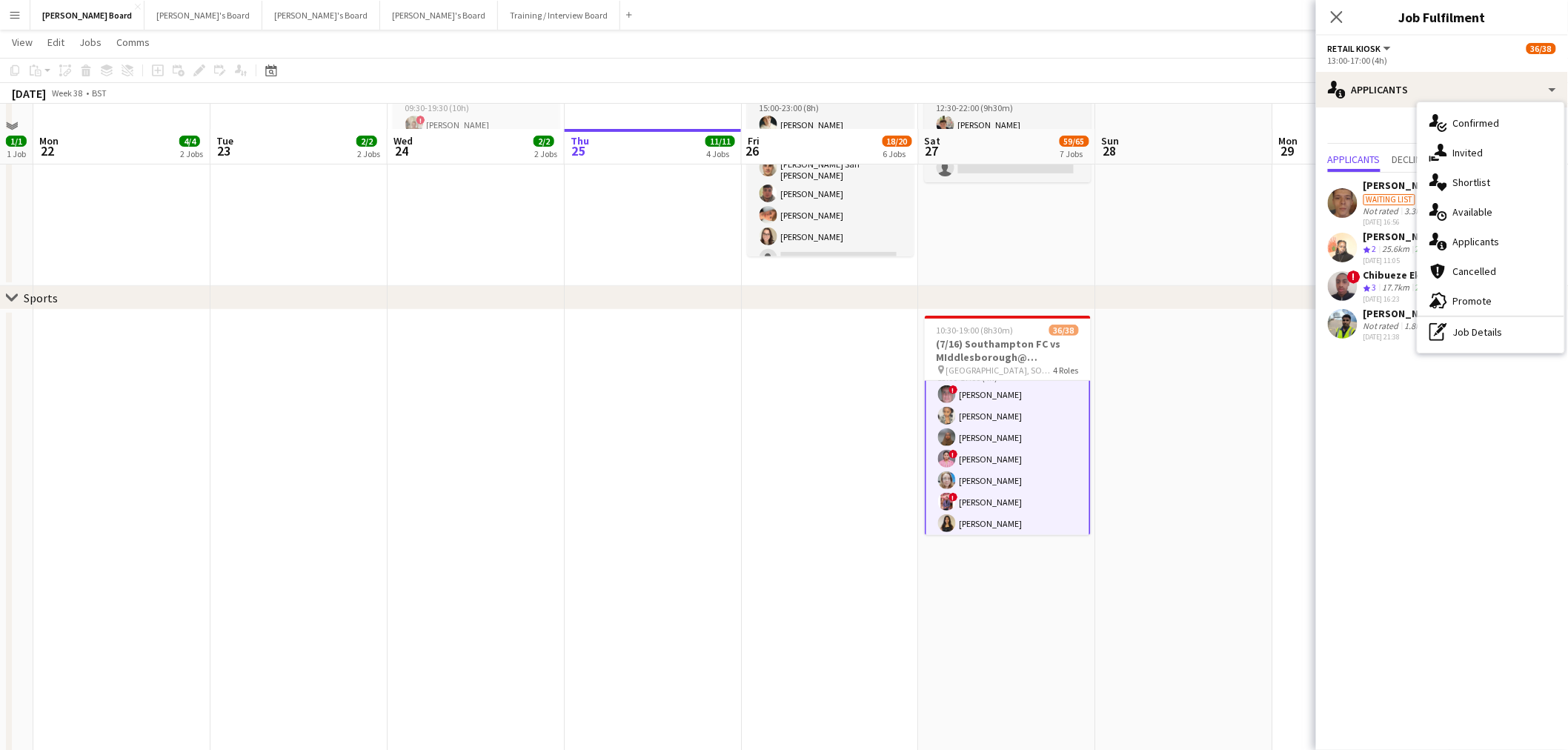
click at [1488, 124] on span "Confirmed" at bounding box center [1477, 123] width 47 height 13
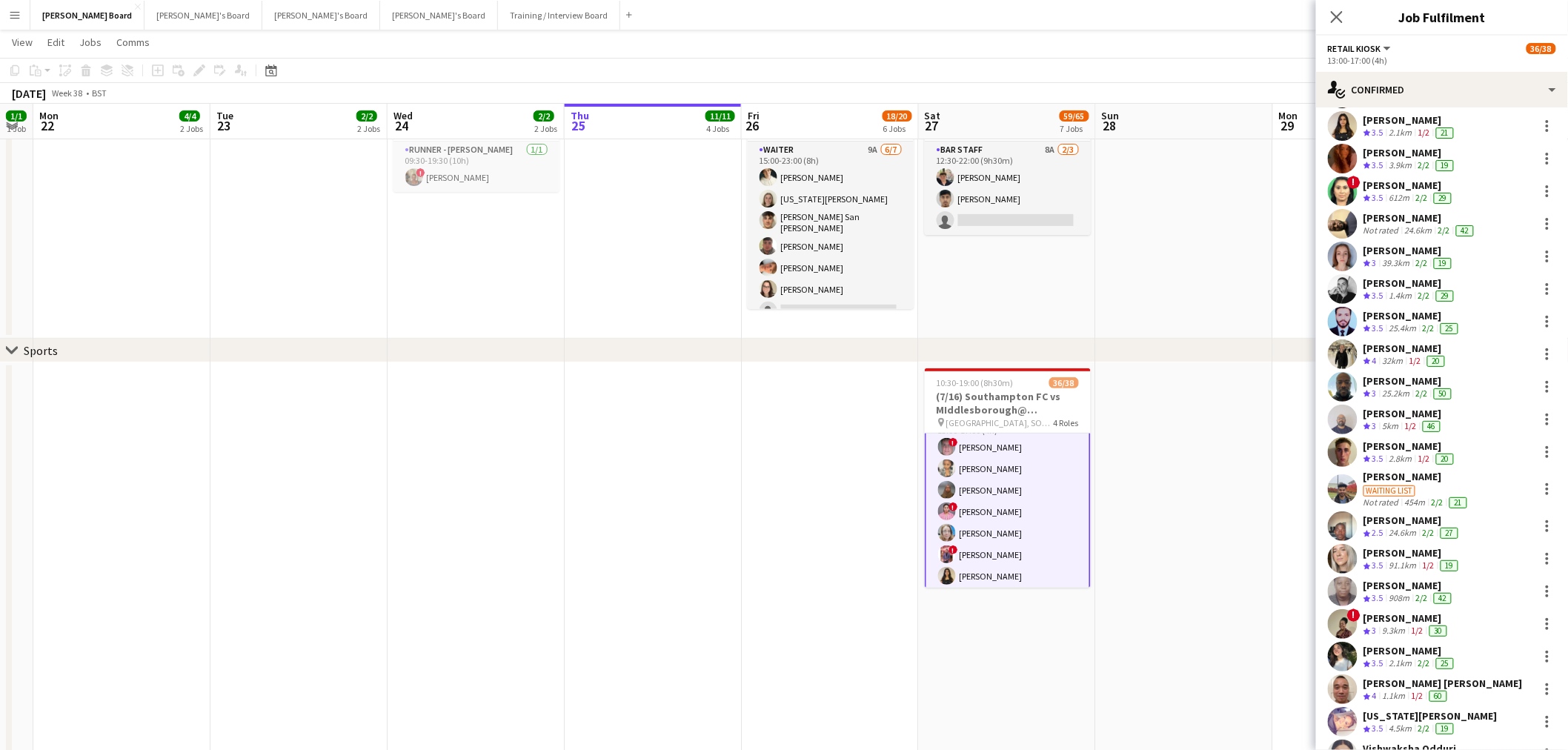
scroll to position [329, 0]
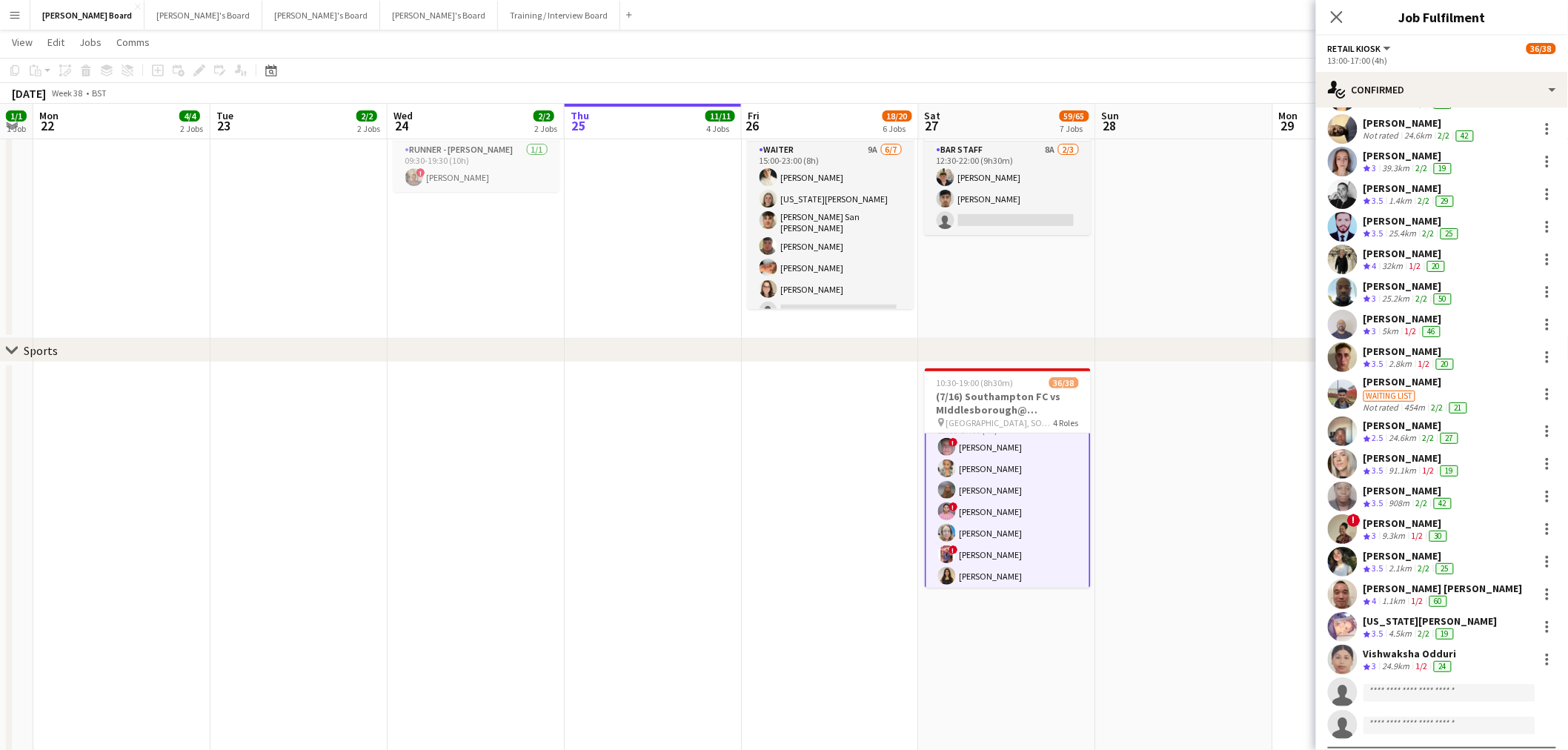
click at [1409, 622] on div "[US_STATE][PERSON_NAME]" at bounding box center [1431, 620] width 134 height 13
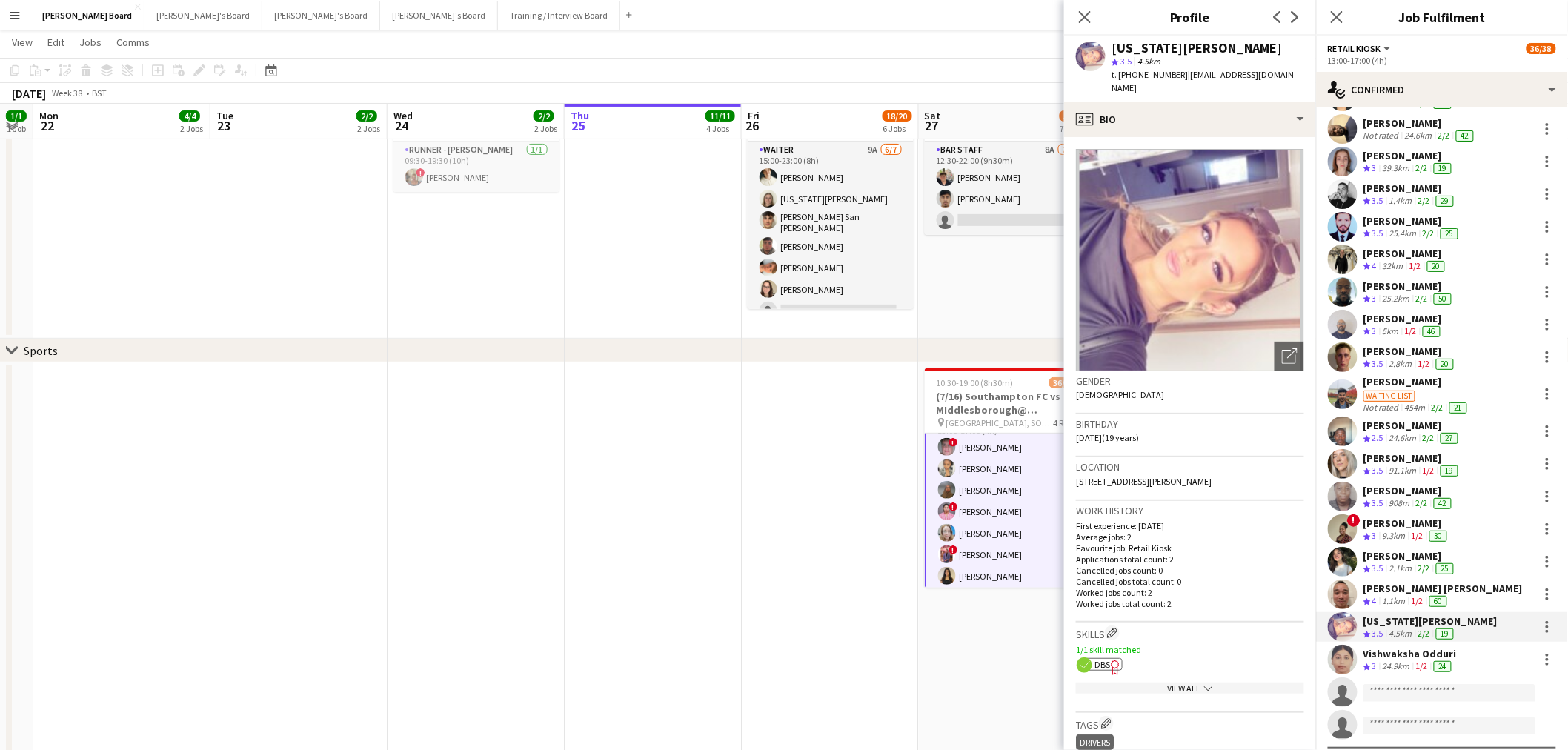
click at [1392, 661] on div "24.9km" at bounding box center [1397, 667] width 34 height 13
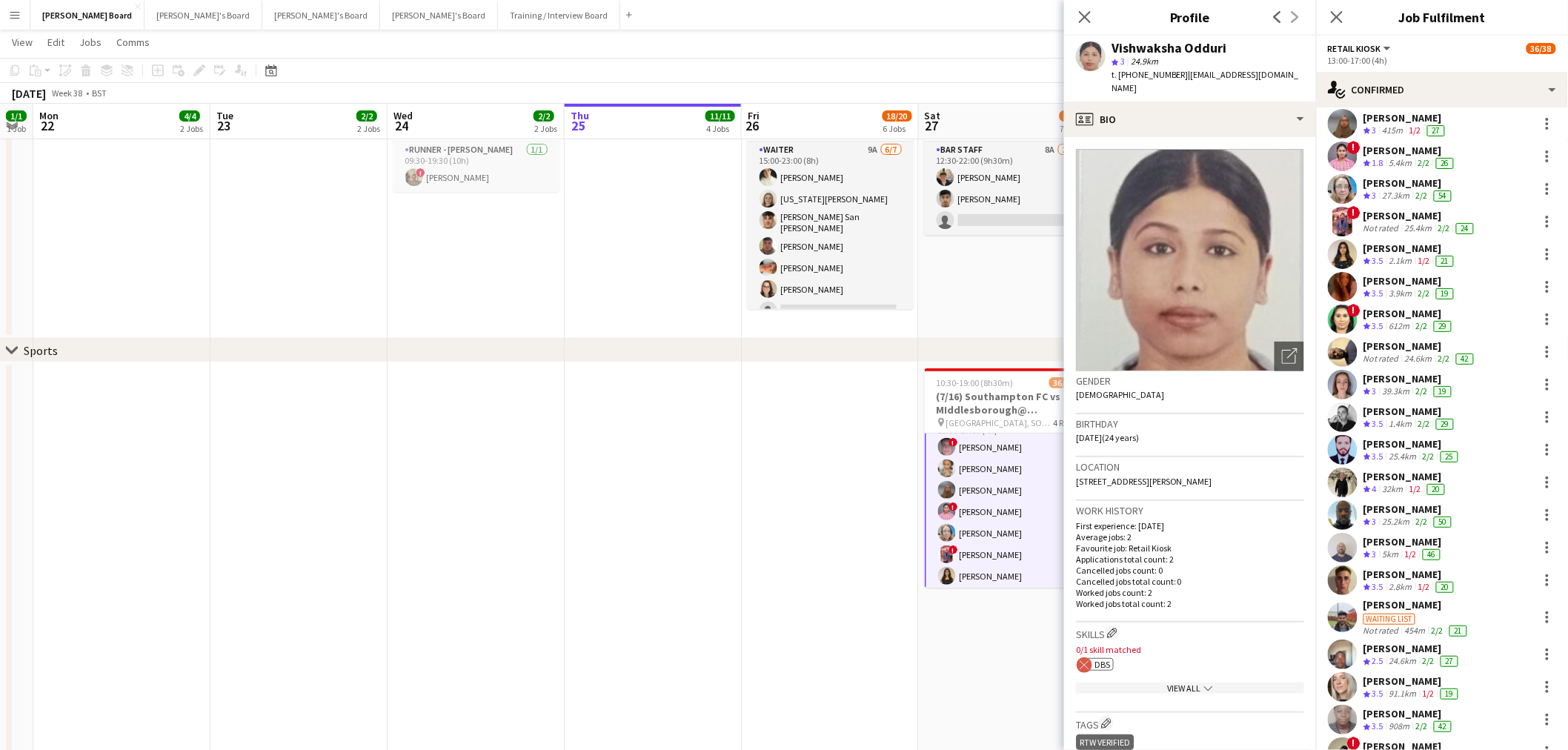
scroll to position [0, 0]
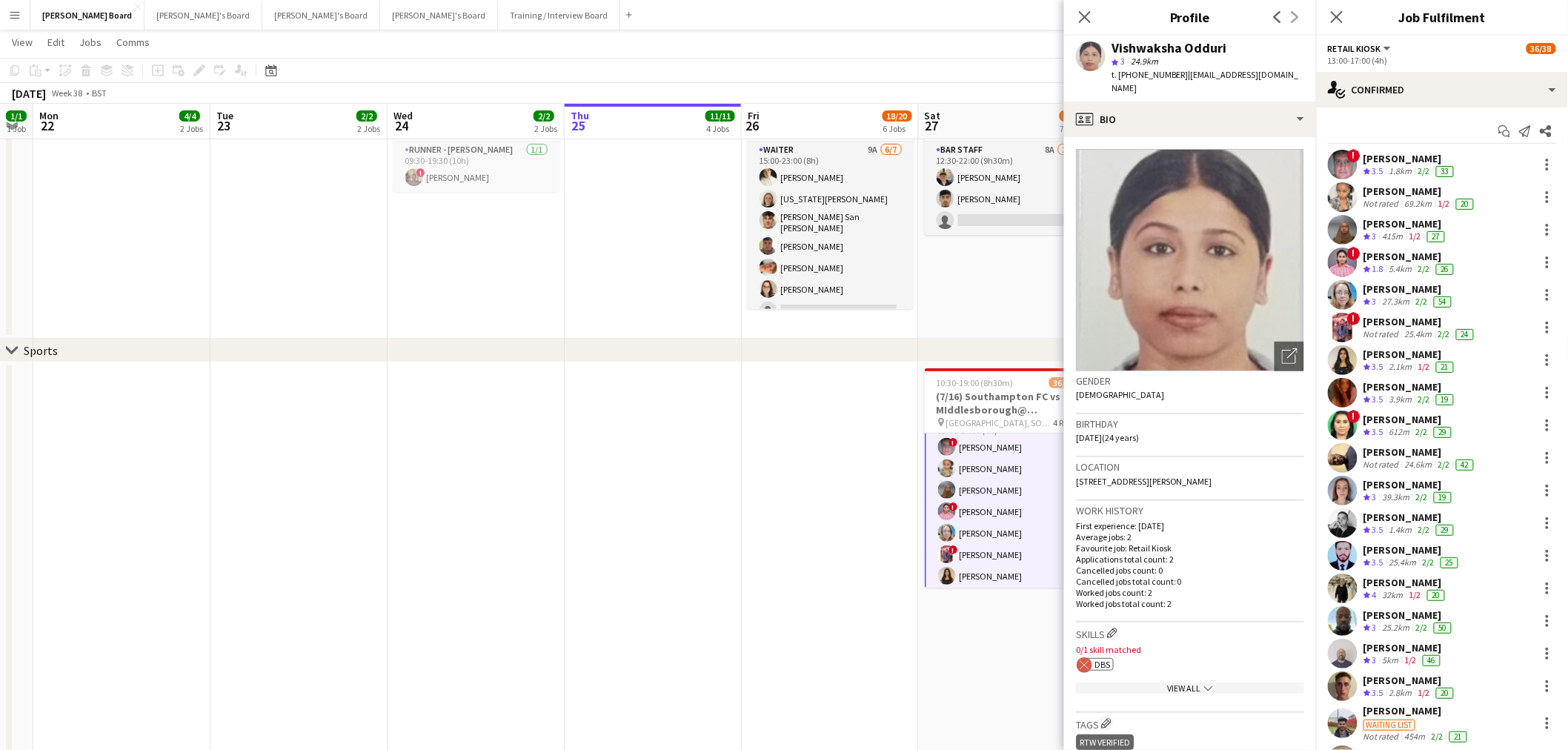
click at [1386, 154] on div "[PERSON_NAME]" at bounding box center [1411, 158] width 93 height 13
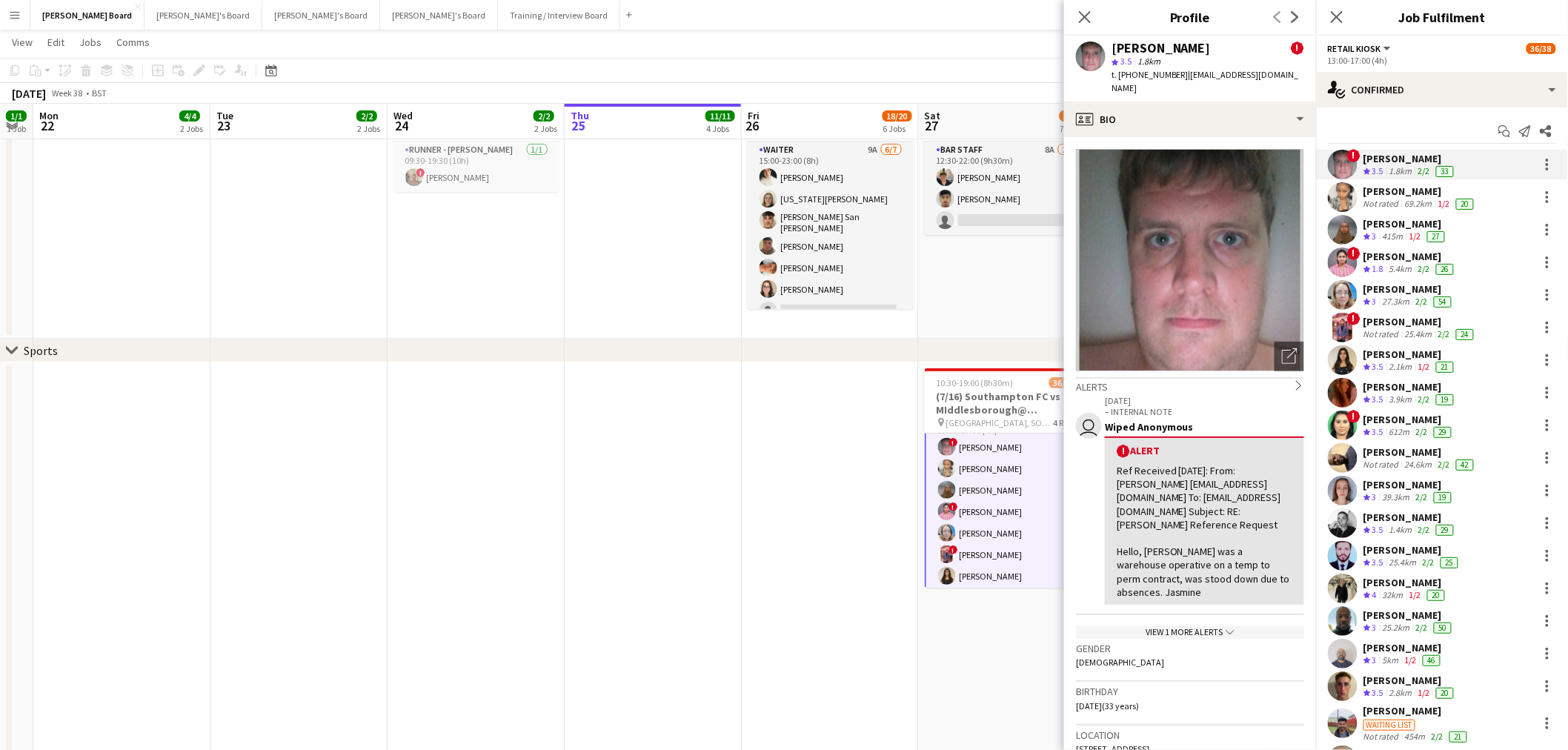
click at [1402, 204] on div "69.2km" at bounding box center [1419, 203] width 34 height 12
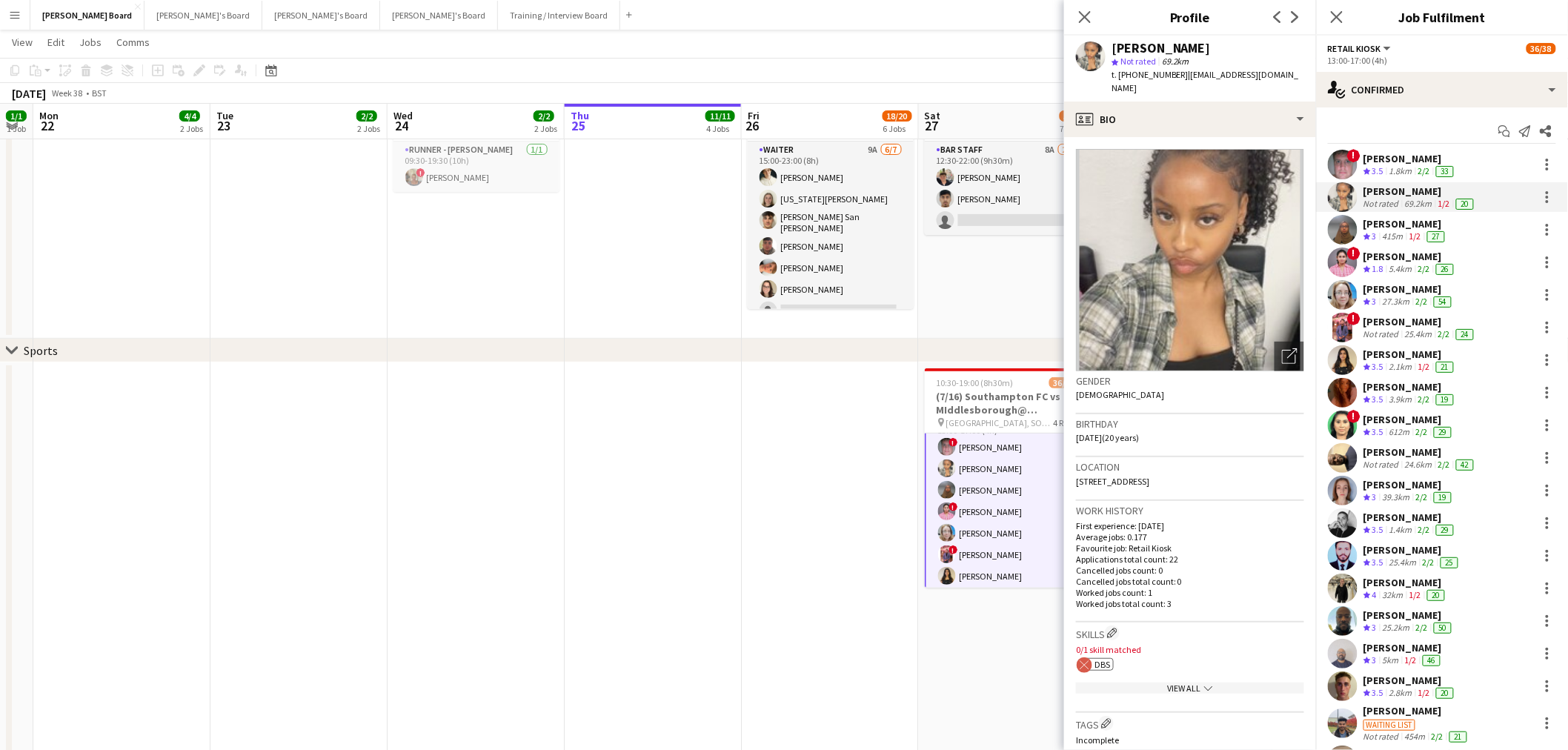
click at [1408, 232] on div "1/2" at bounding box center [1415, 237] width 18 height 13
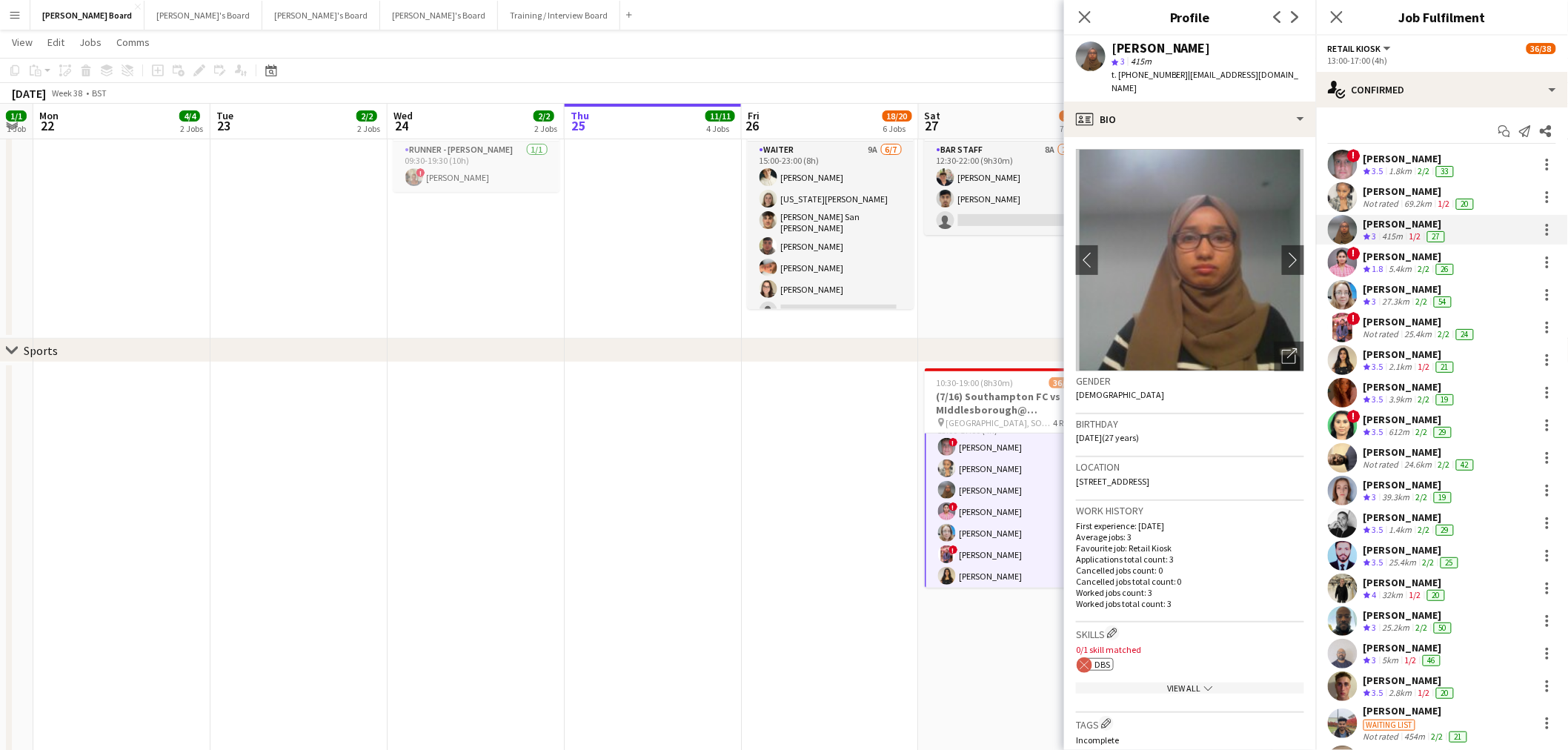
click at [1389, 260] on div "[PERSON_NAME]" at bounding box center [1411, 256] width 93 height 13
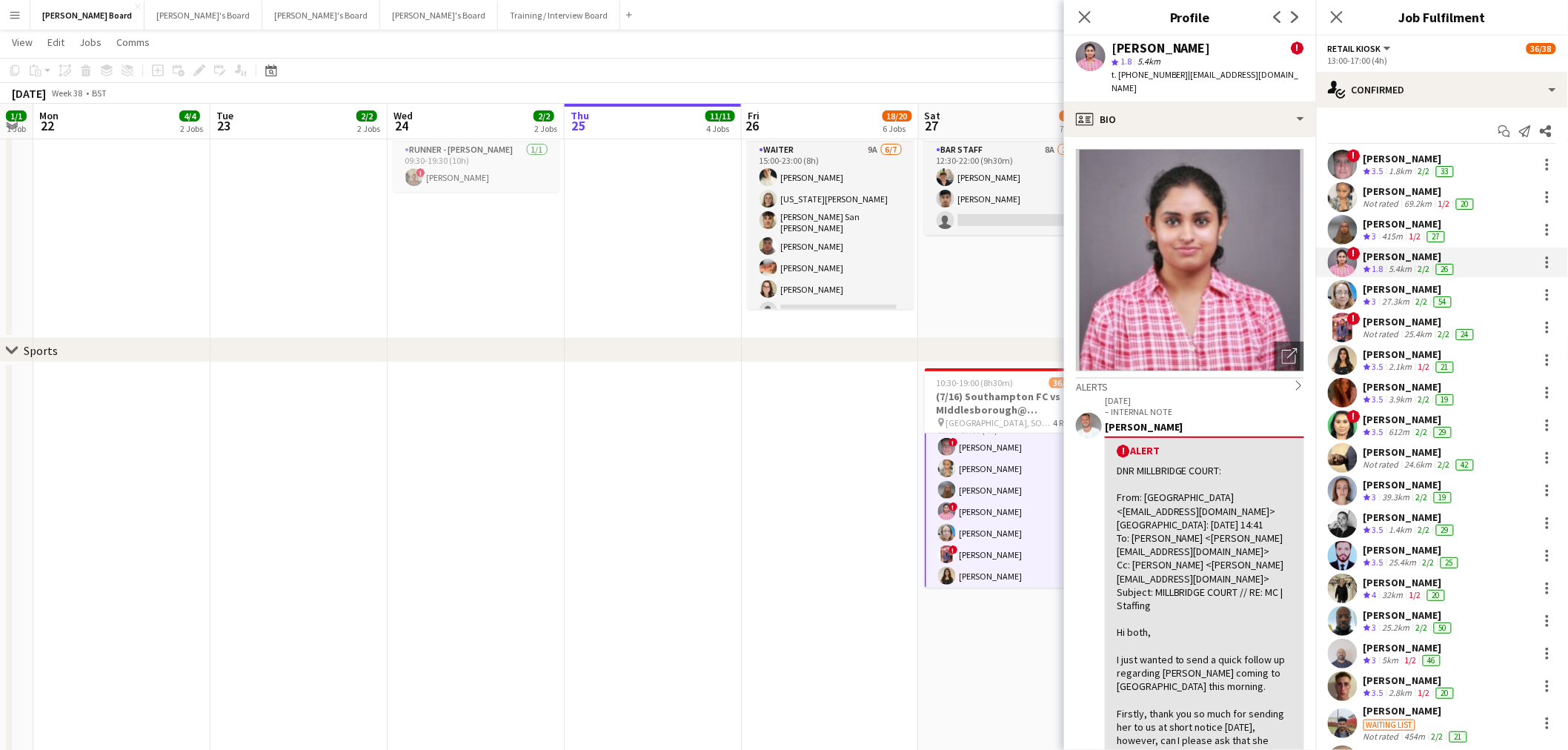
click at [1391, 293] on div "[PERSON_NAME]" at bounding box center [1410, 289] width 91 height 13
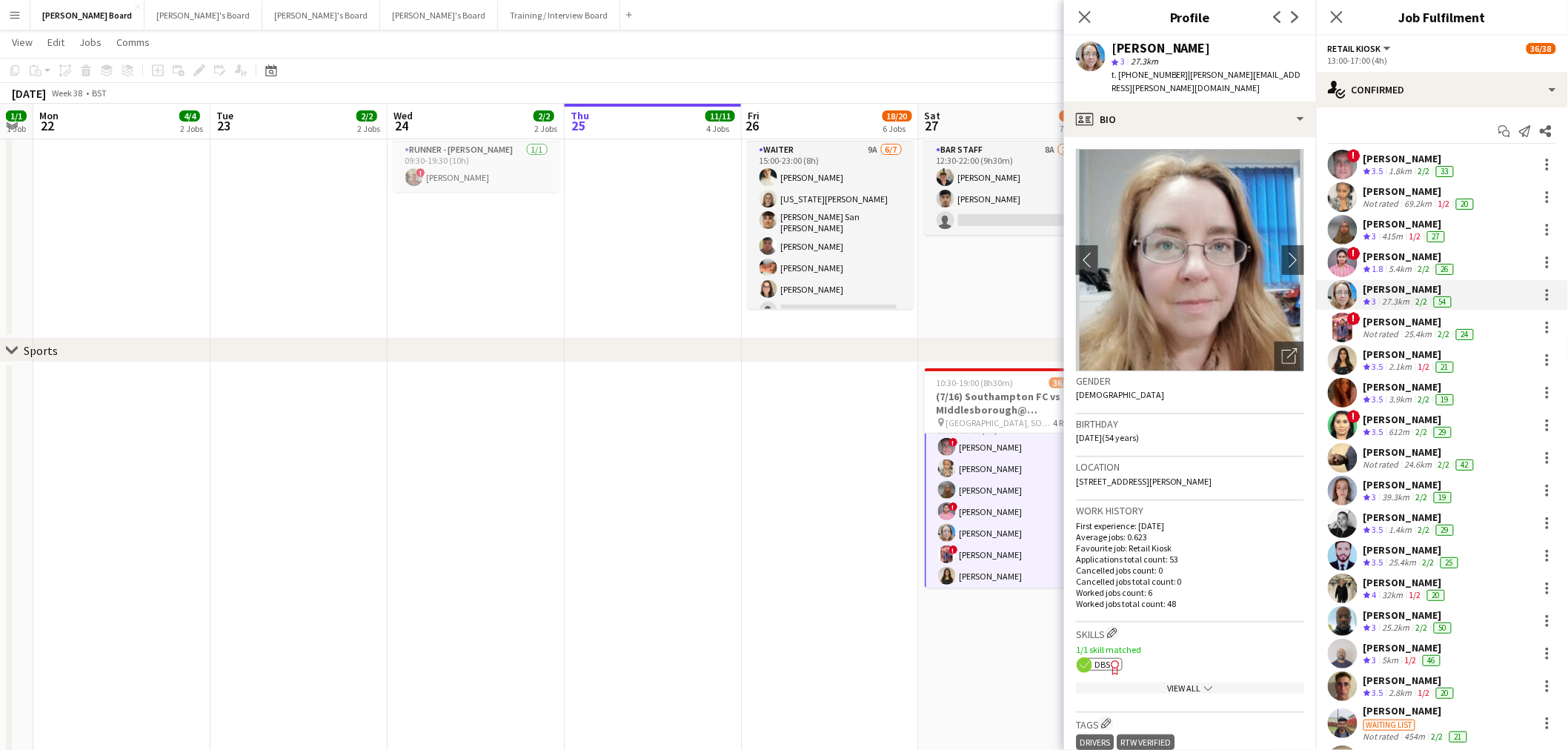
click at [1399, 368] on div "2.1km" at bounding box center [1400, 367] width 29 height 13
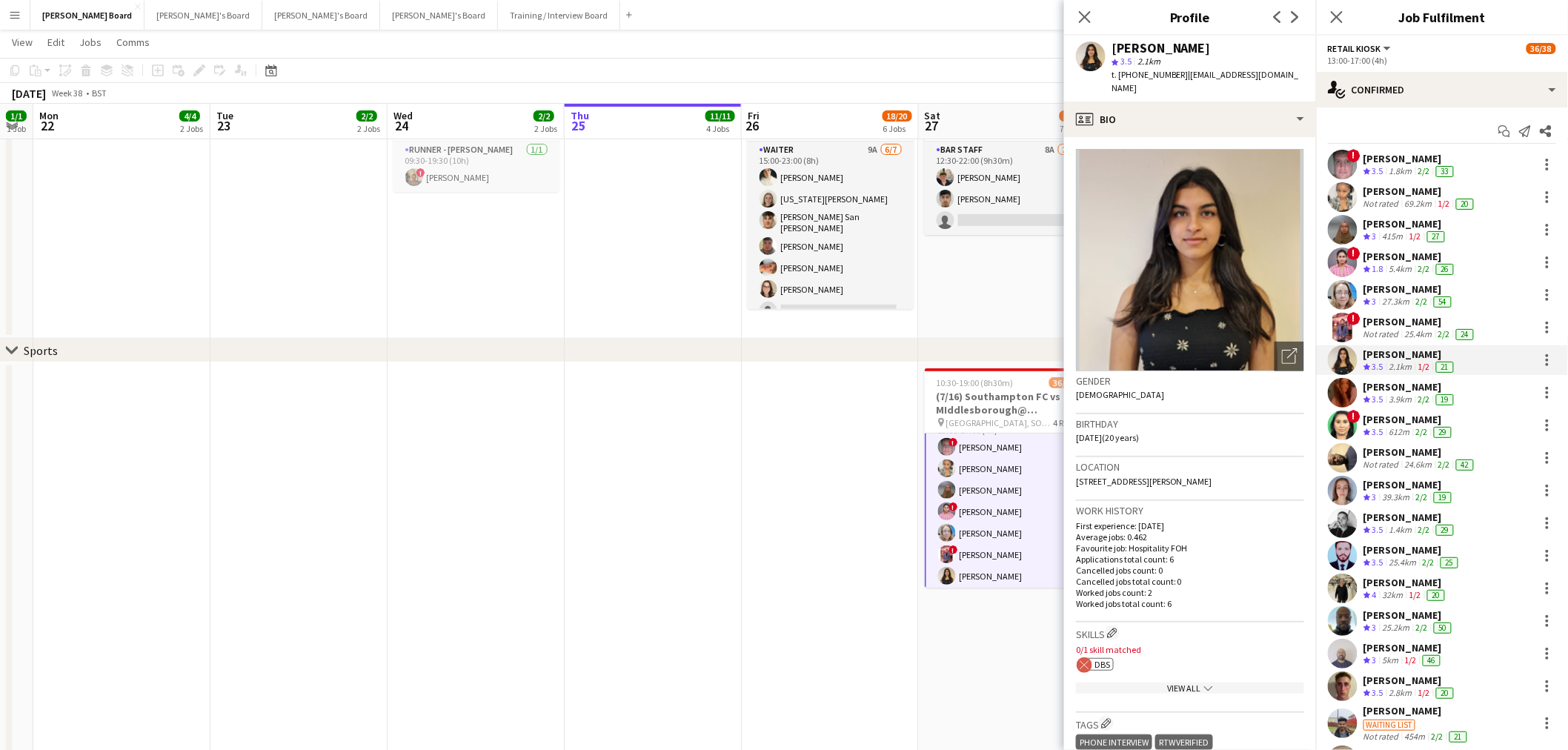
scroll to position [82, 0]
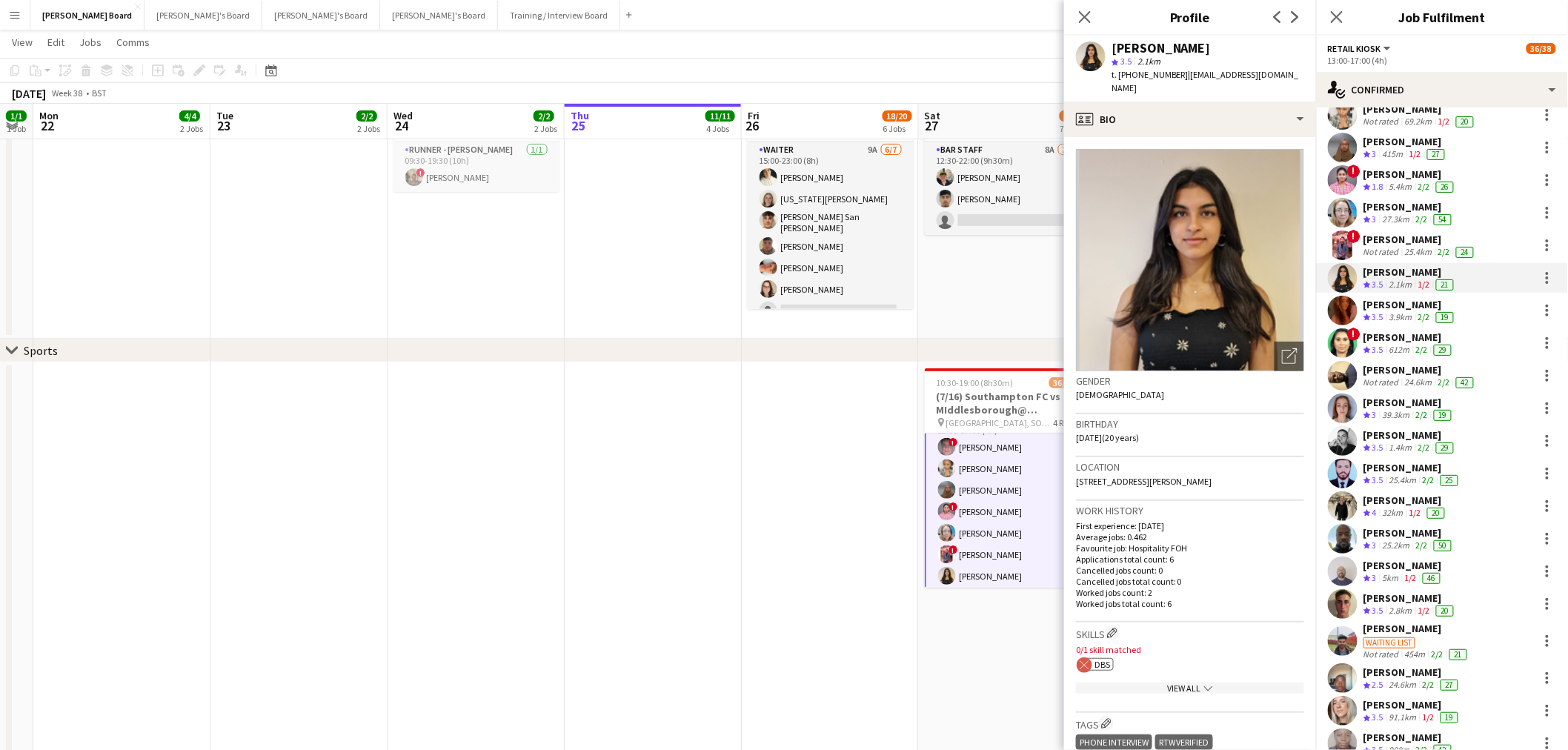
click at [1395, 491] on div "Marianna Ash Crew rating 4 32km 1/2 20" at bounding box center [1442, 506] width 252 height 30
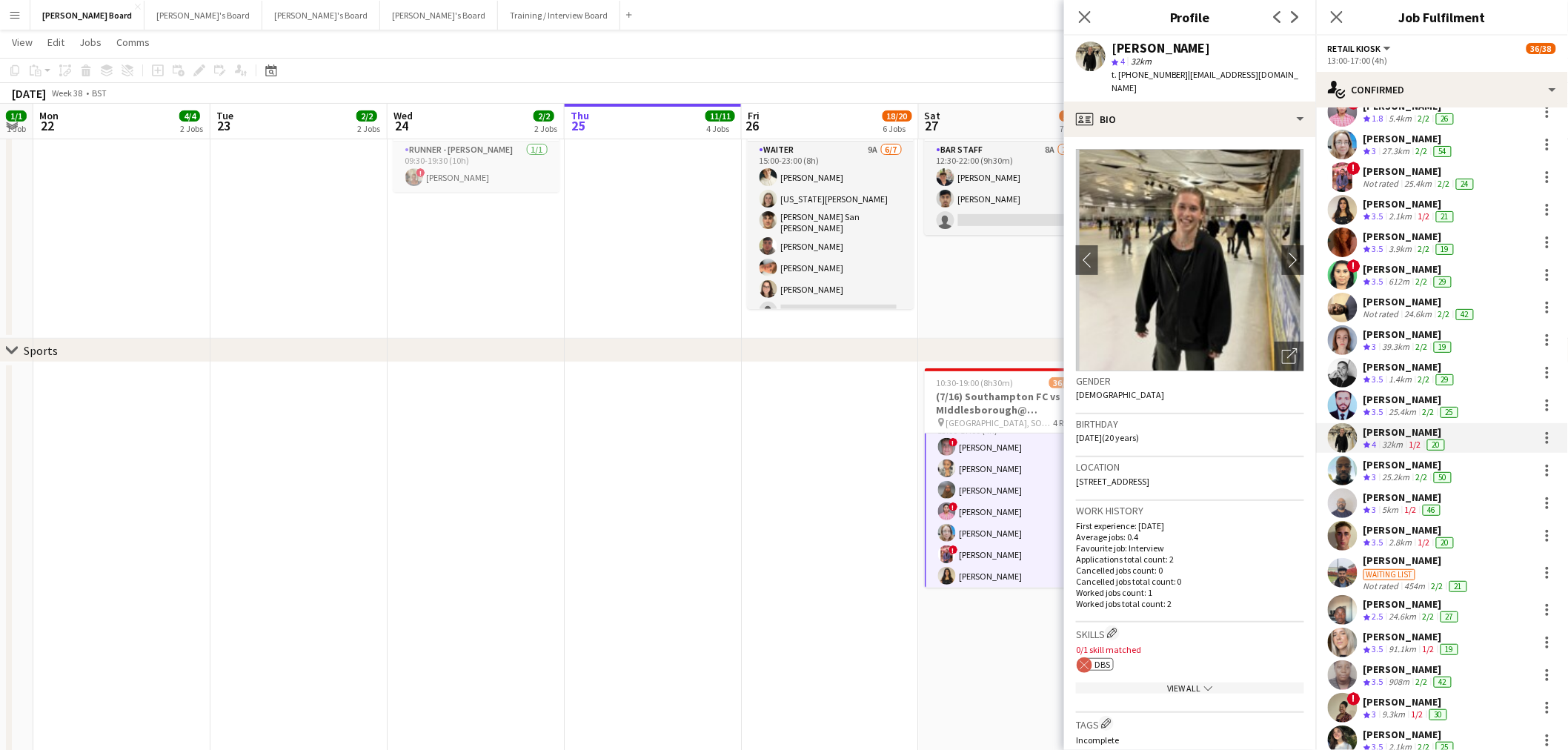
scroll to position [165, 0]
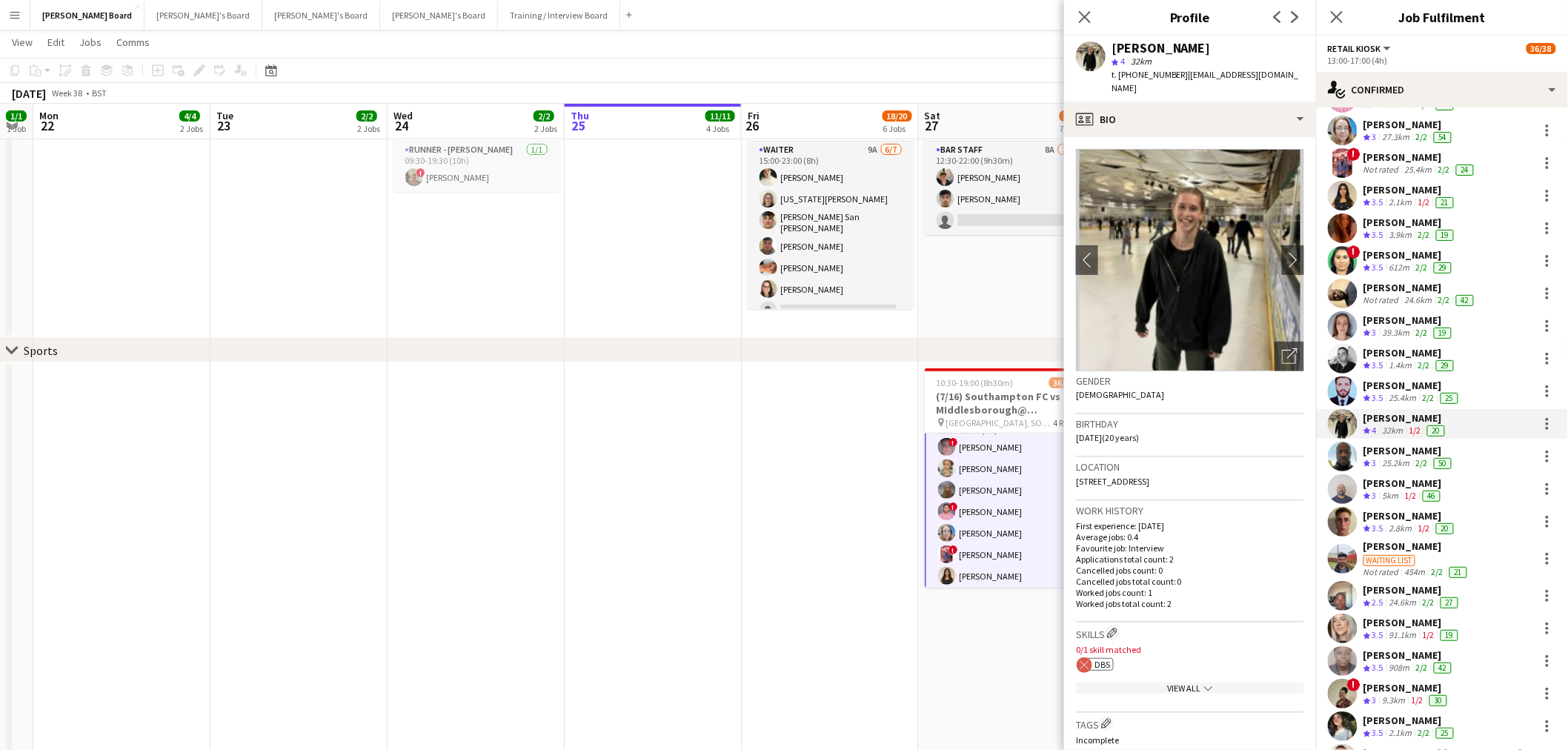
click at [1398, 484] on div "[PERSON_NAME]" at bounding box center [1404, 484] width 80 height 13
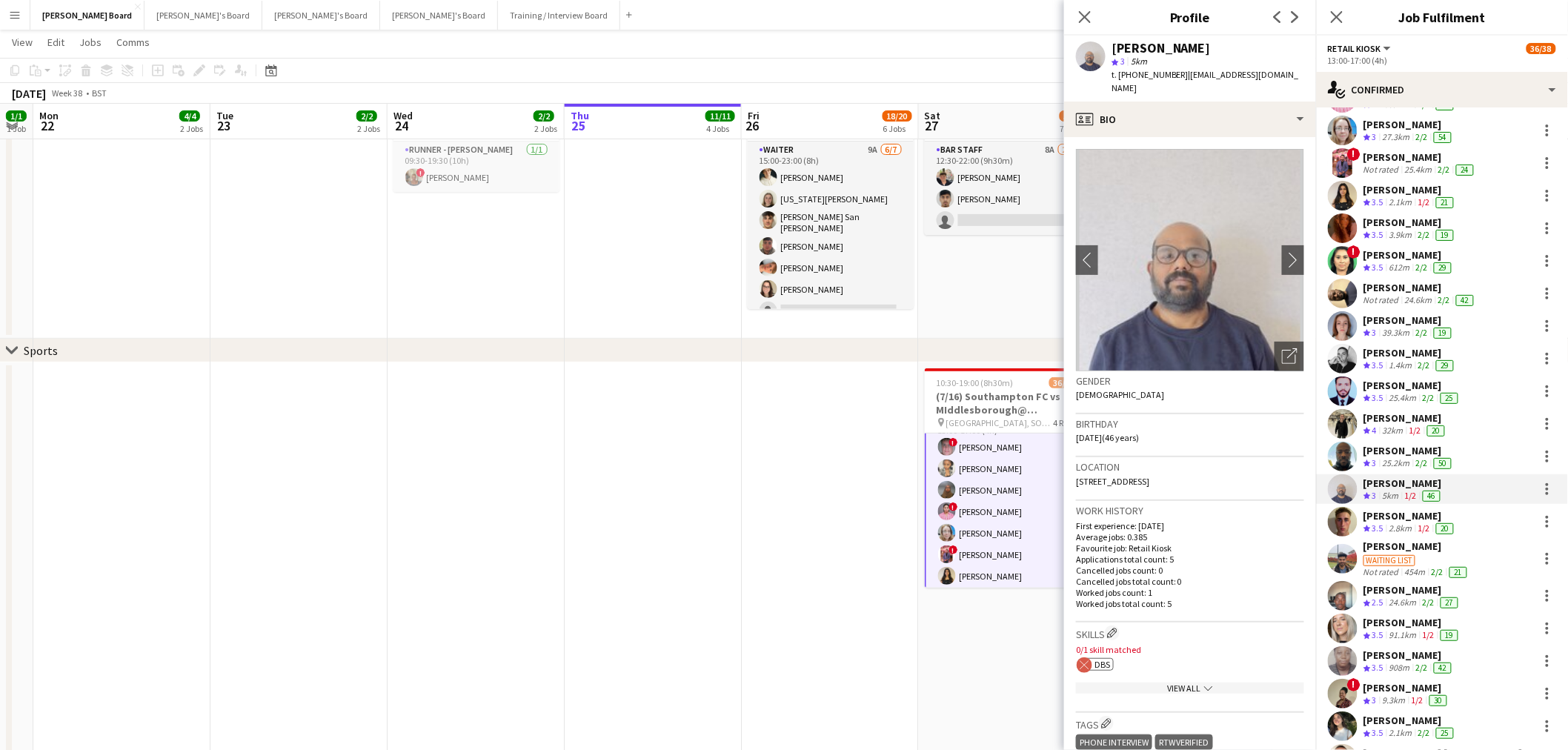
click at [1397, 528] on div "2.8km" at bounding box center [1400, 529] width 29 height 13
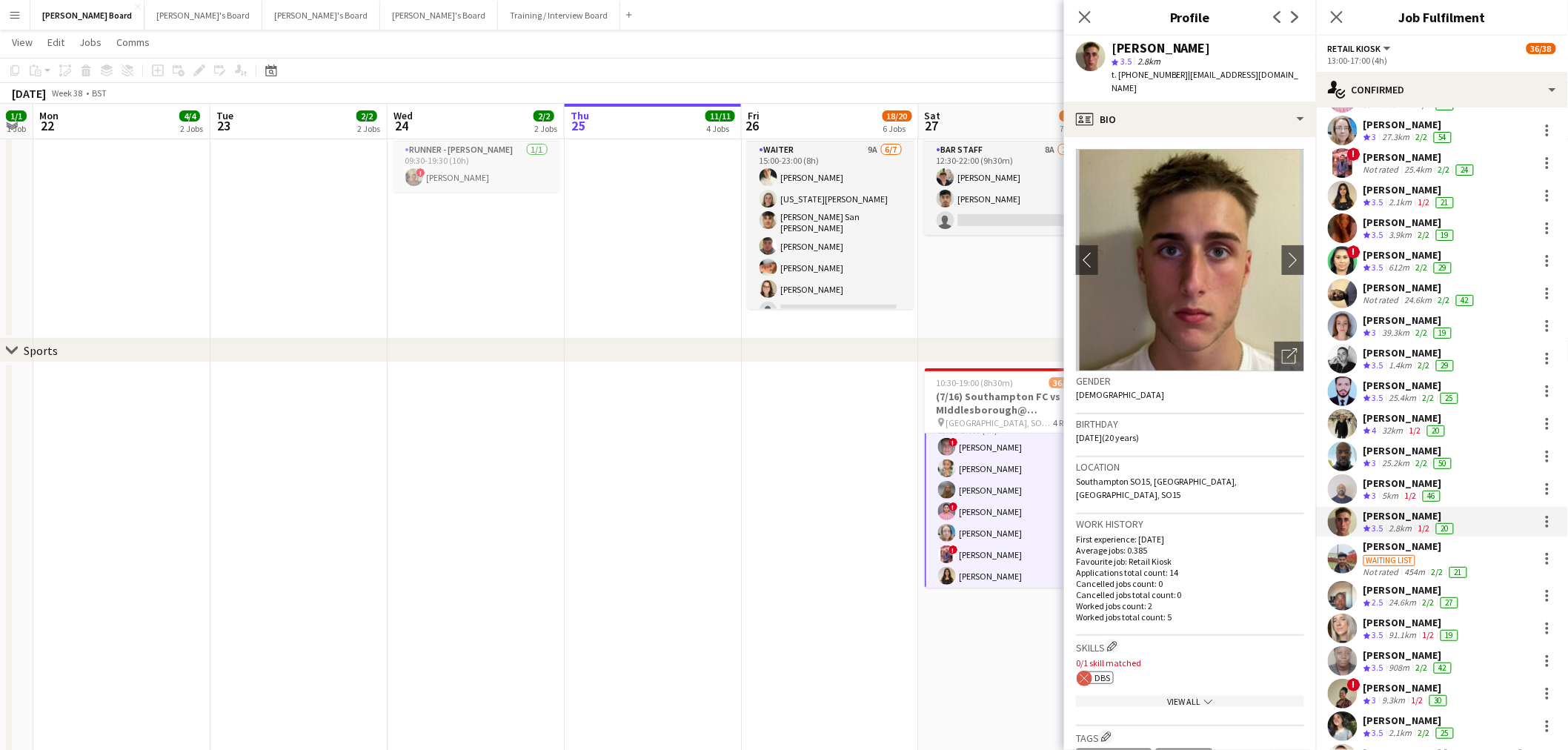
scroll to position [247, 0]
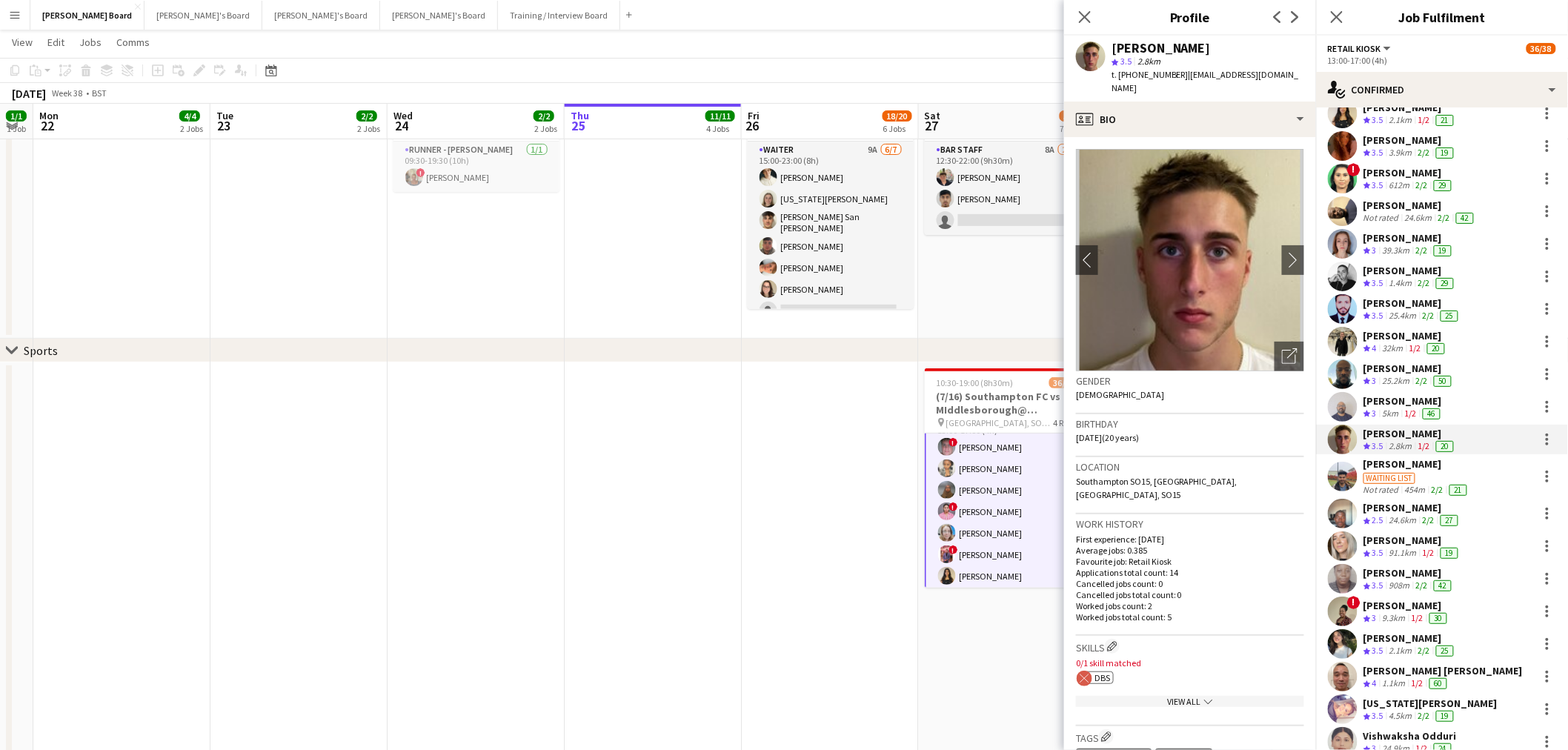
click at [1405, 539] on div "[PERSON_NAME]" at bounding box center [1412, 540] width 98 height 13
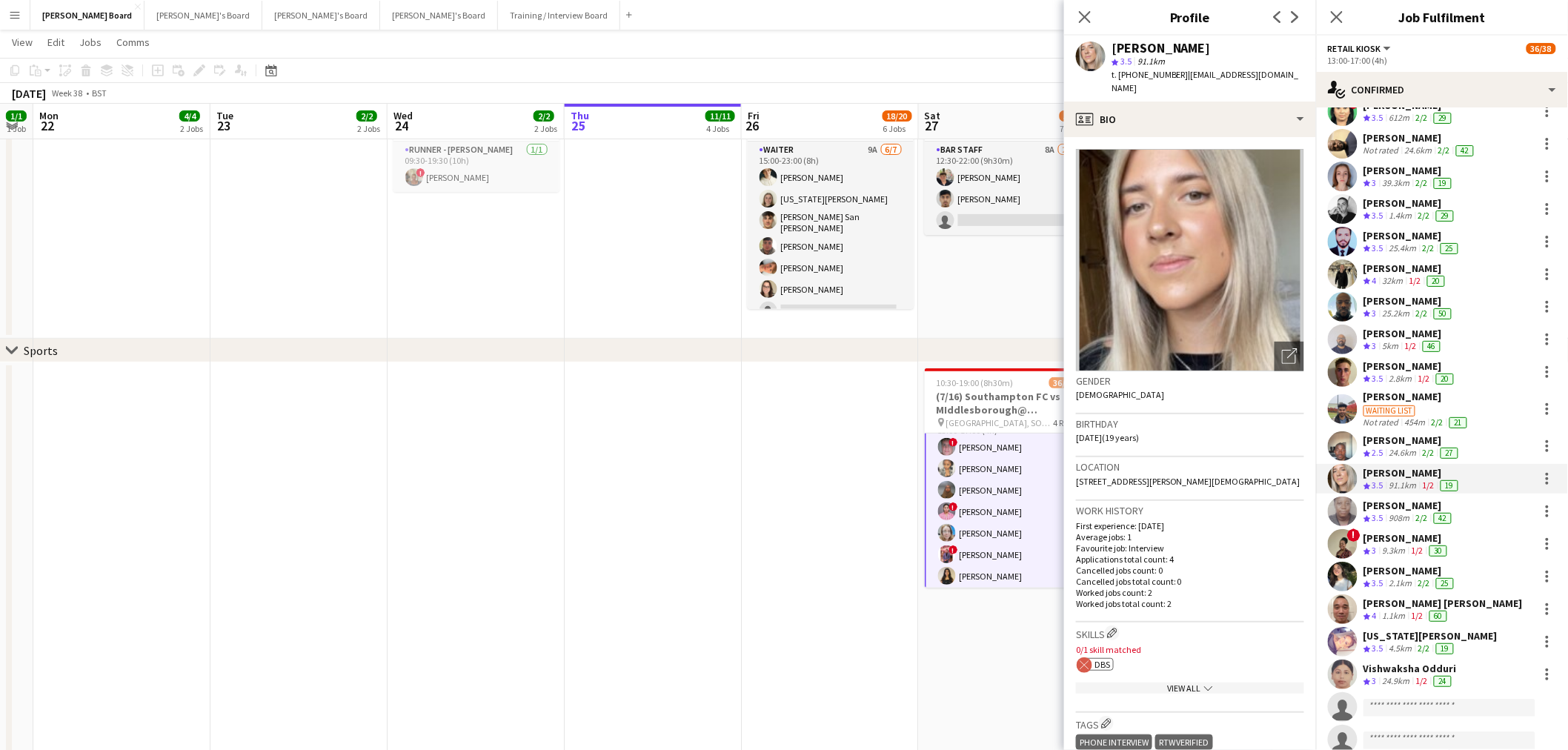
scroll to position [329, 0]
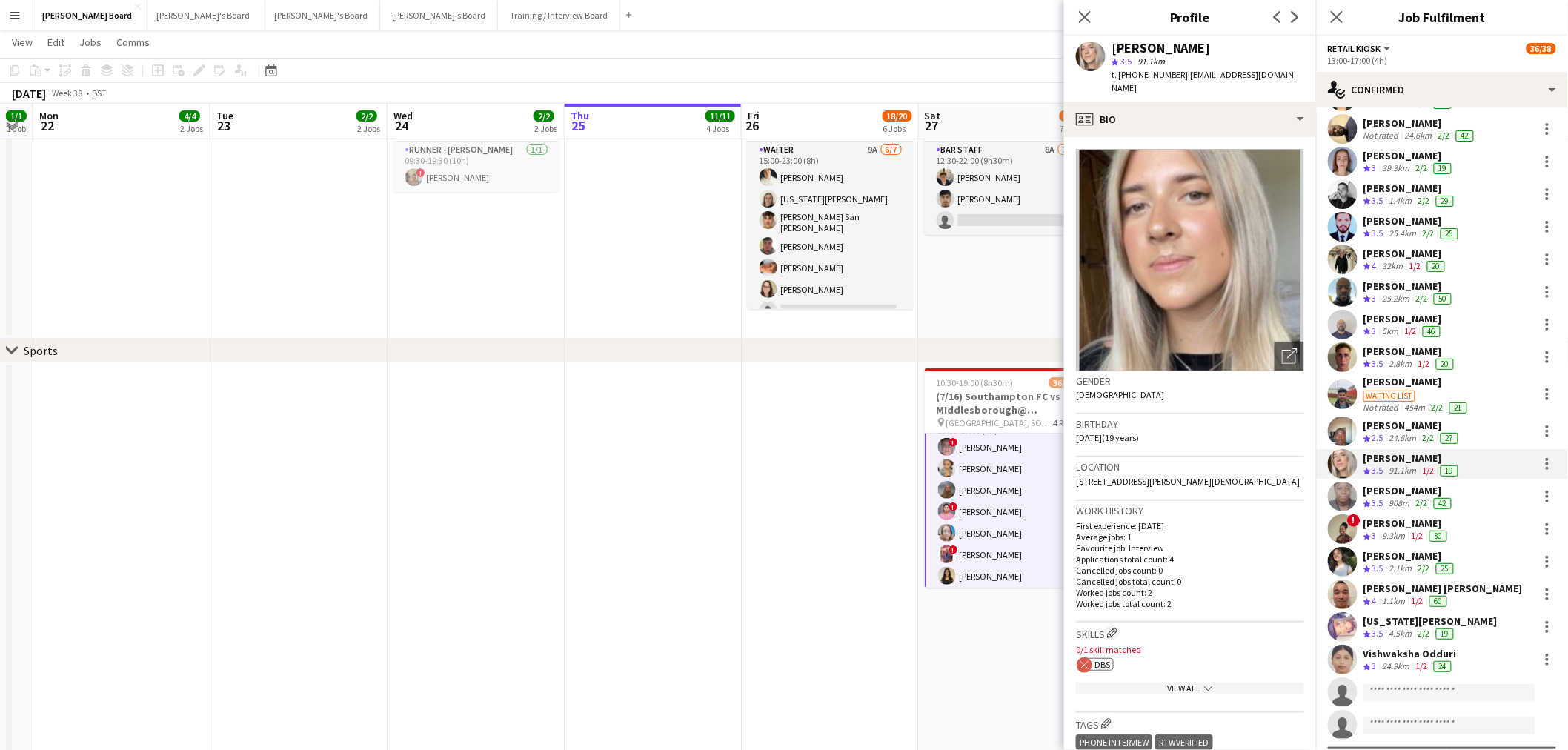
click at [1401, 530] on div "9.3km" at bounding box center [1394, 537] width 29 height 13
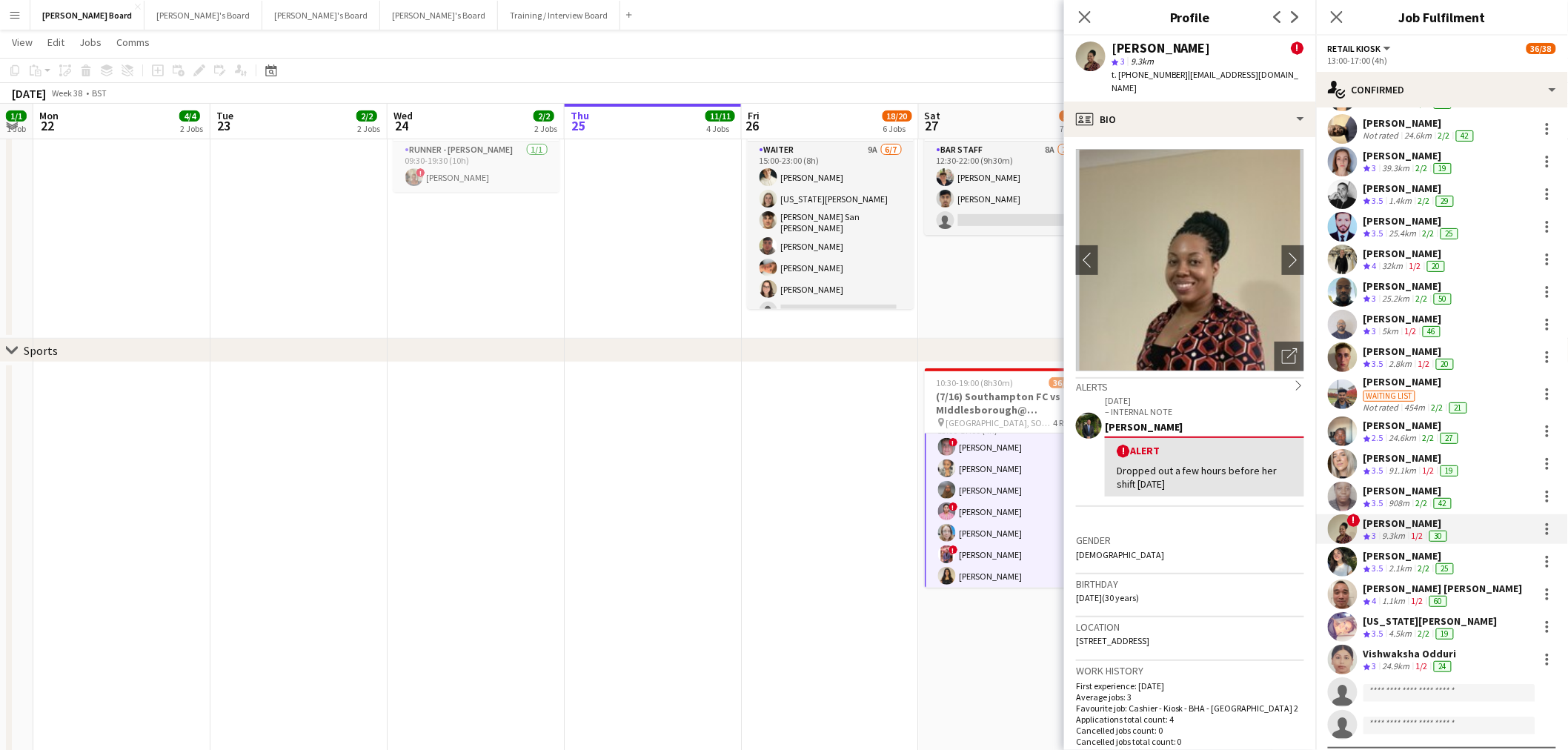
click at [1405, 601] on div "1.1km" at bounding box center [1394, 602] width 29 height 13
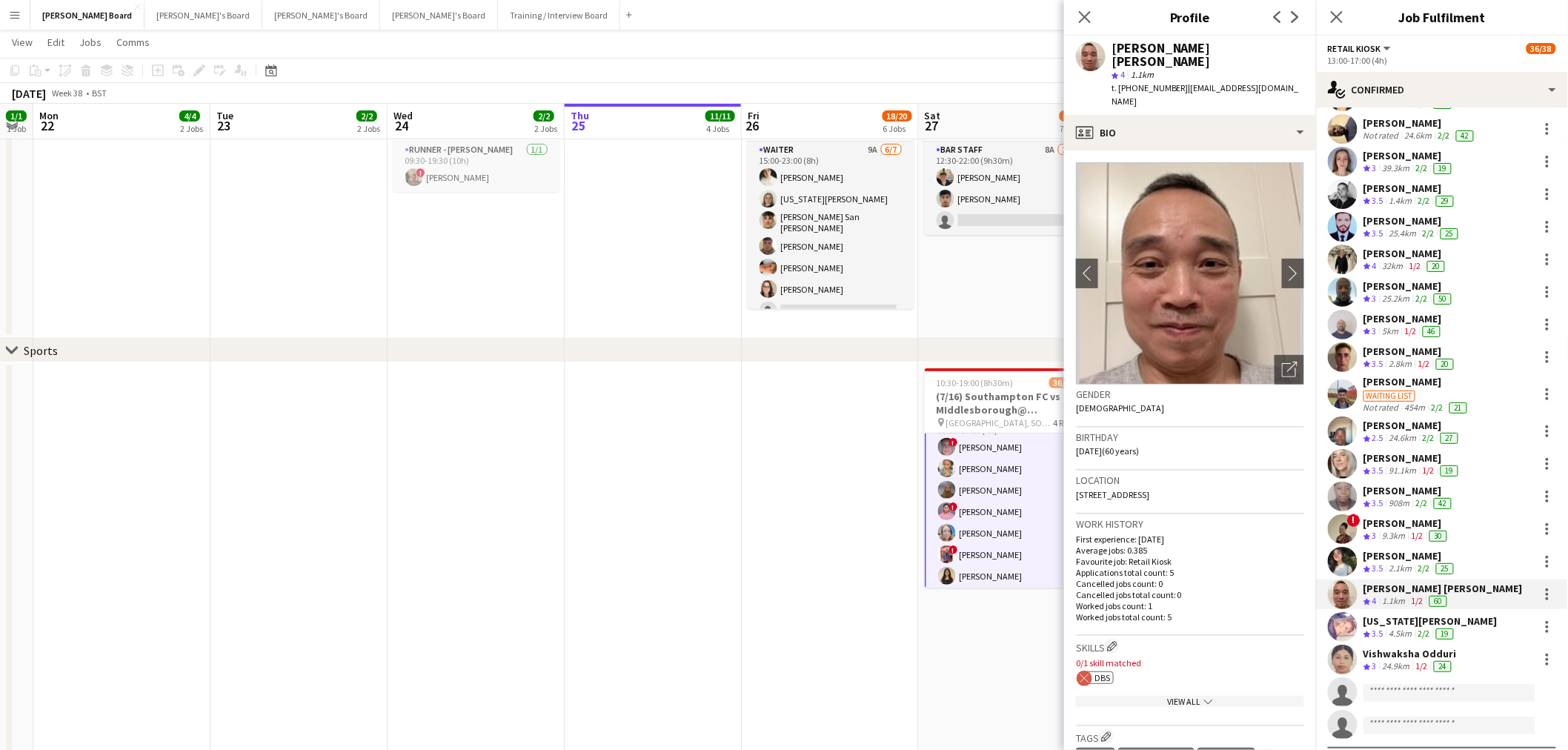
click at [1405, 661] on div "24.9km" at bounding box center [1397, 667] width 34 height 13
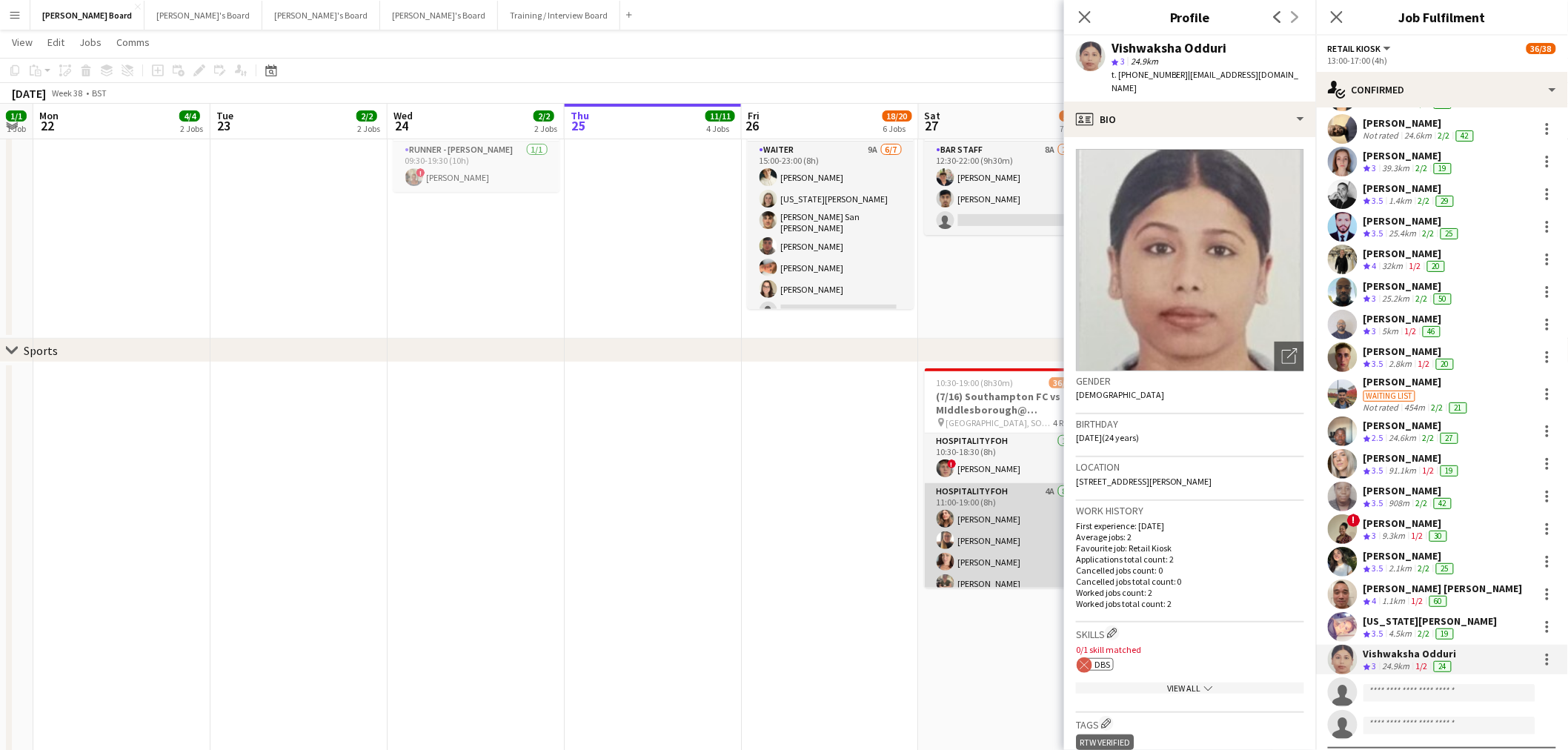
scroll to position [83, 0]
click at [995, 506] on app-card-role "Hospitality FOH 4A 8/8 11:00-19:00 (8h) Solene Kouroughli Amy Jacobs Rachel Wen…" at bounding box center [1008, 501] width 166 height 201
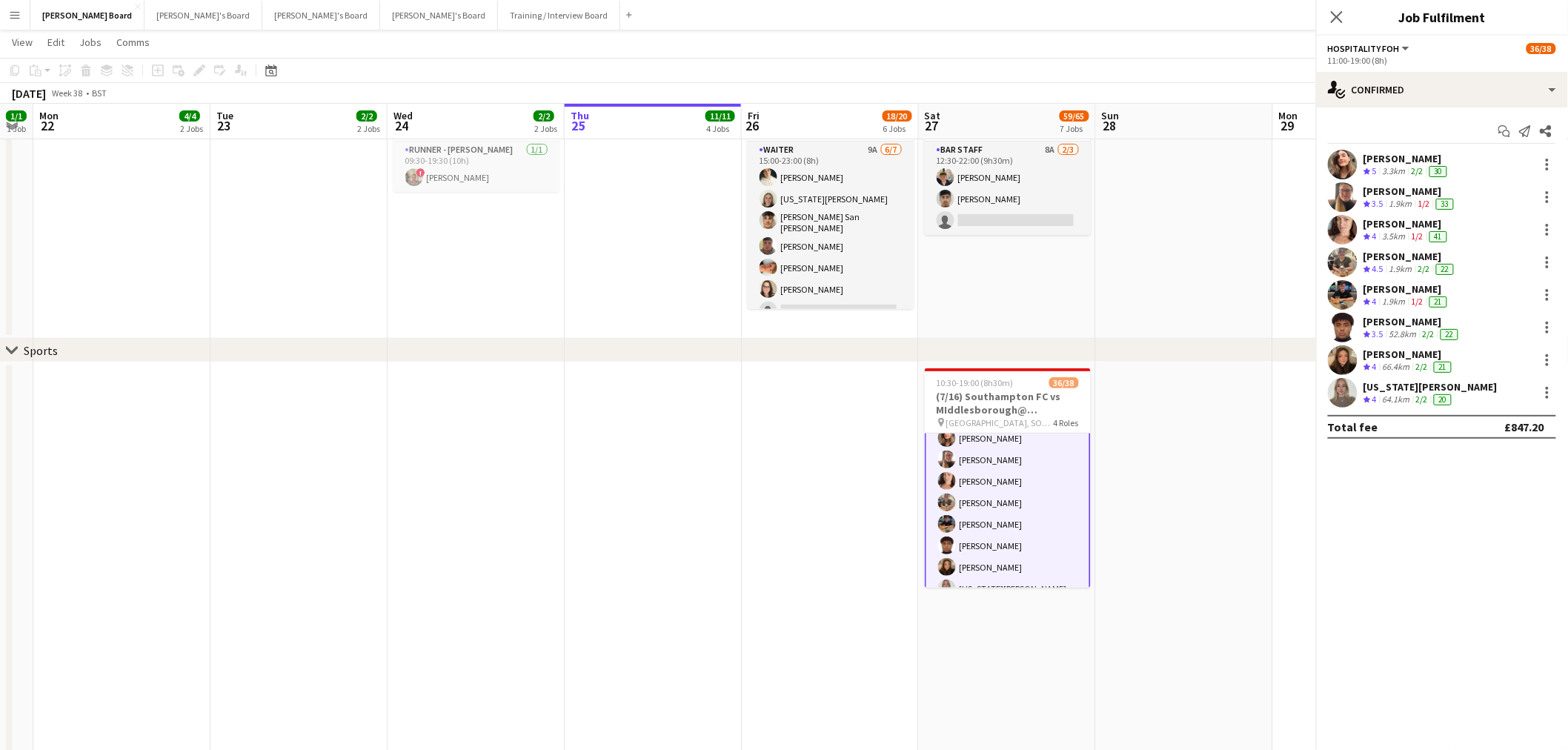
scroll to position [84, 0]
click at [1401, 206] on div "1.9km" at bounding box center [1400, 204] width 29 height 13
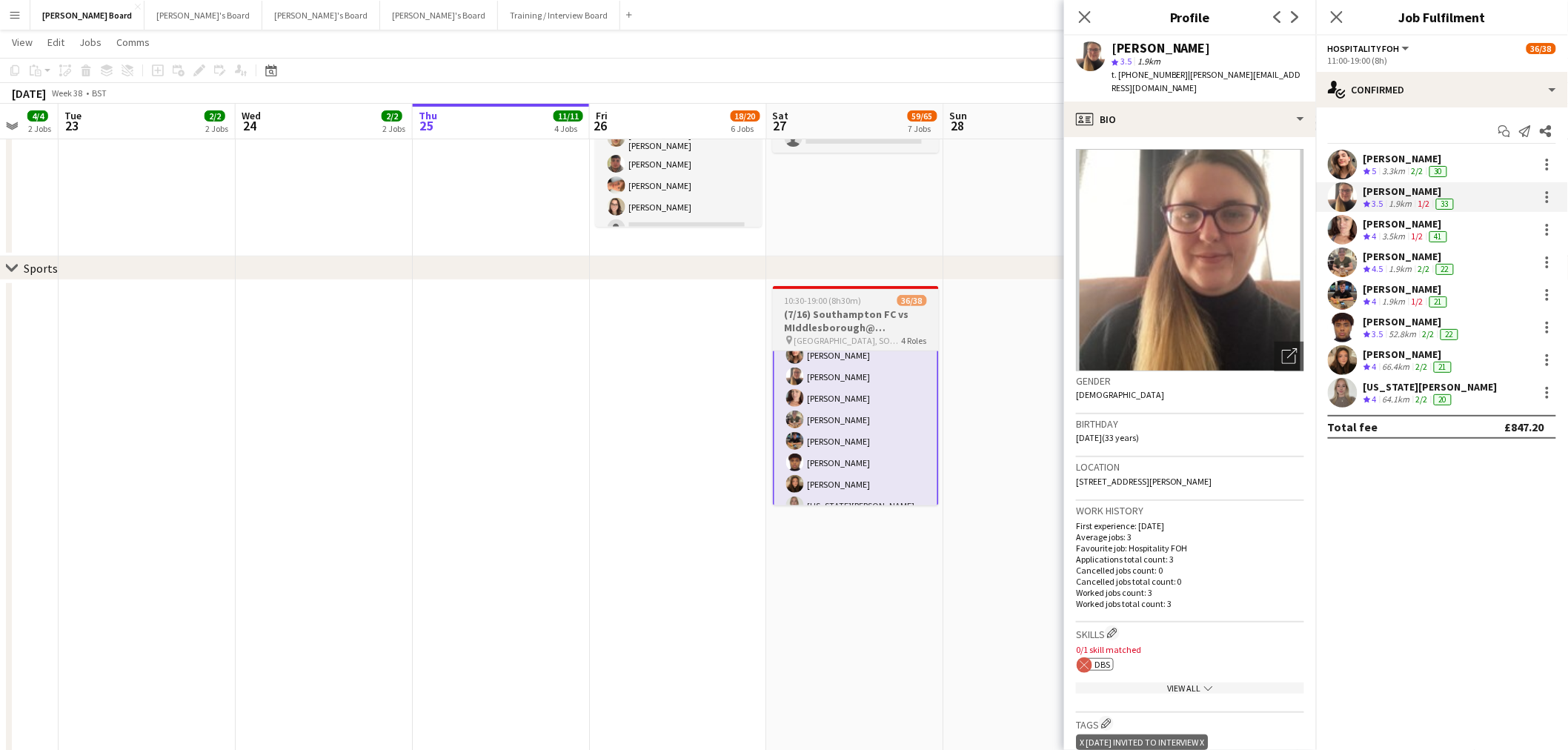
scroll to position [0, 531]
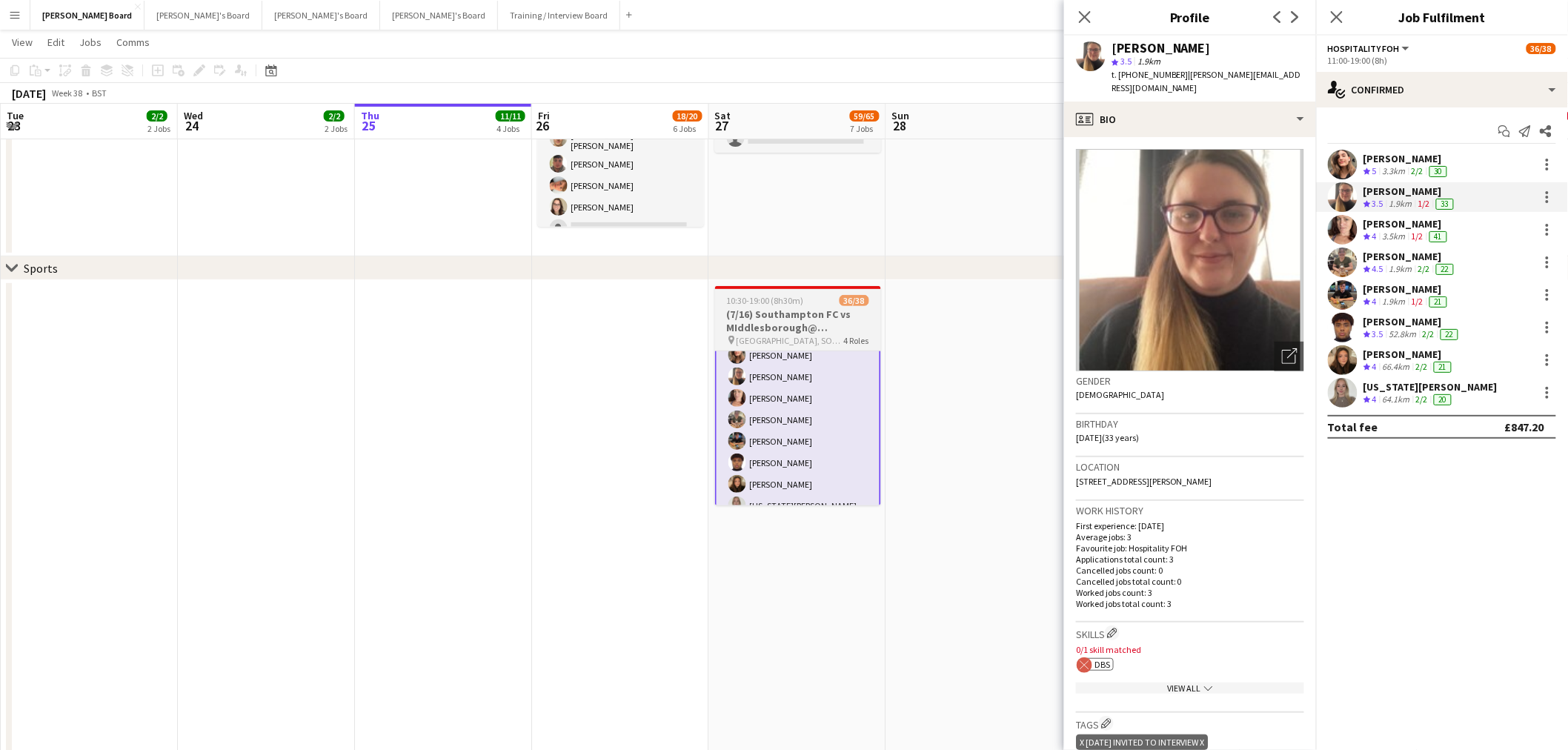
drag, startPoint x: 988, startPoint y: 329, endPoint x: 809, endPoint y: 328, distance: 179.0
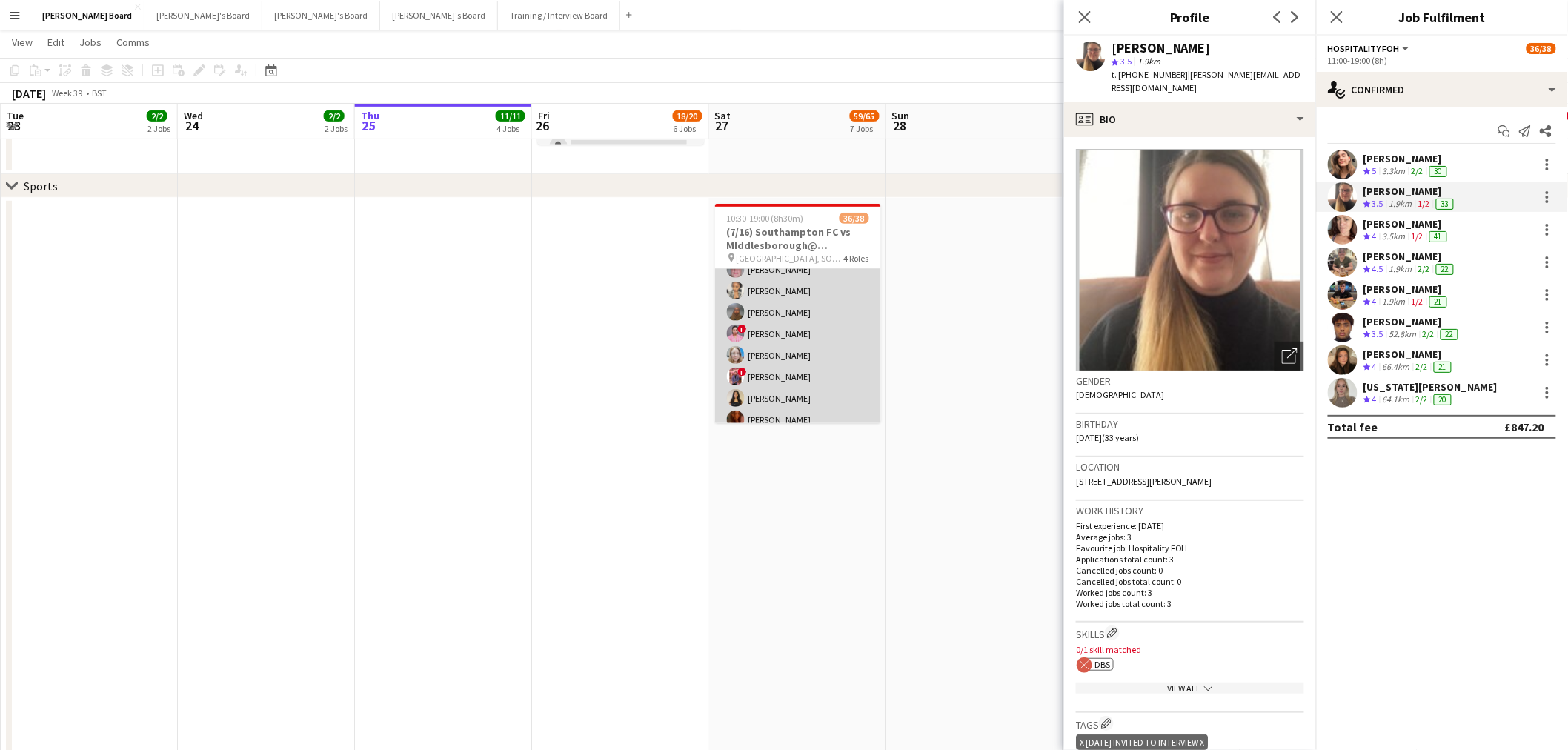
scroll to position [412, 0]
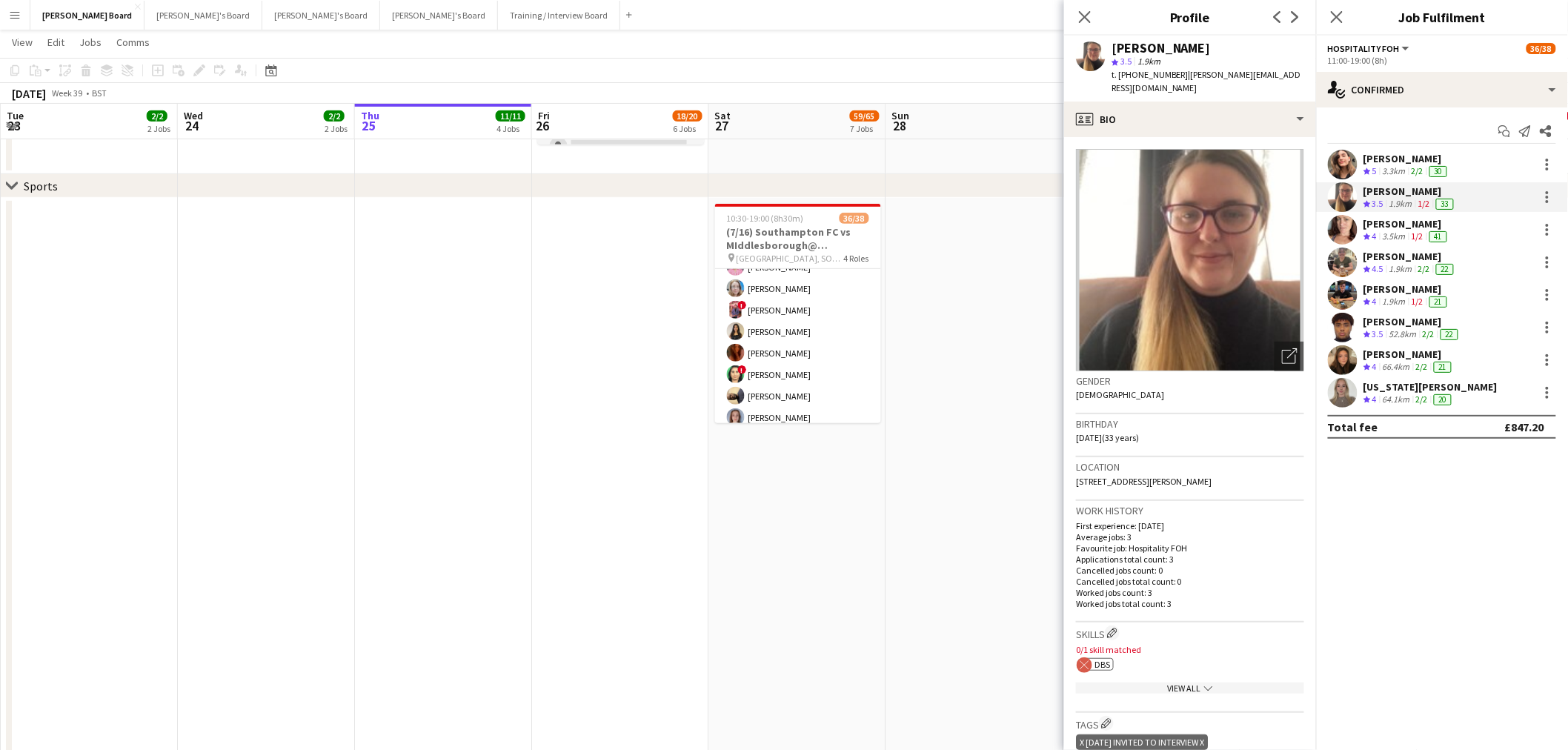
click at [991, 263] on app-date-cell at bounding box center [975, 499] width 177 height 604
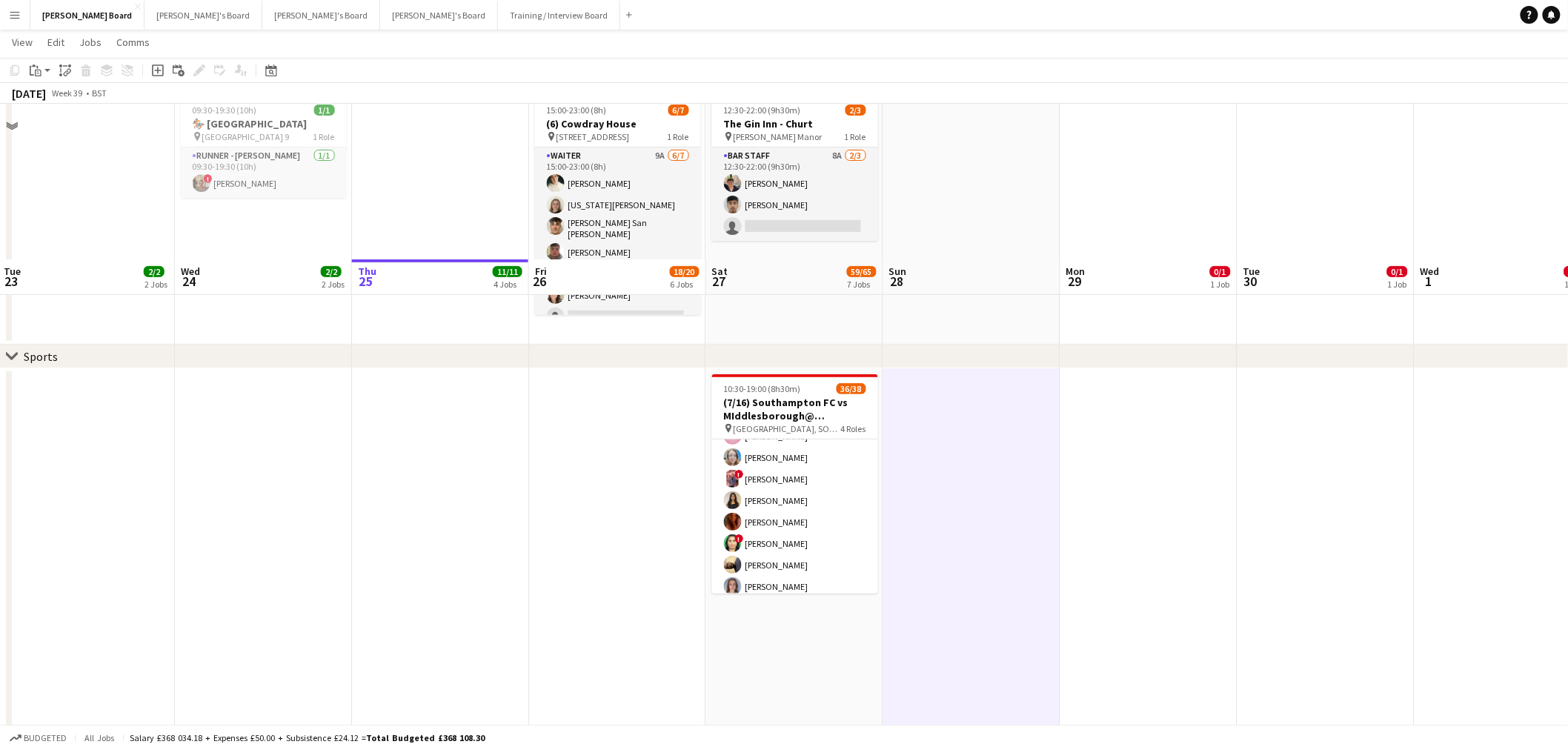
scroll to position [0, 0]
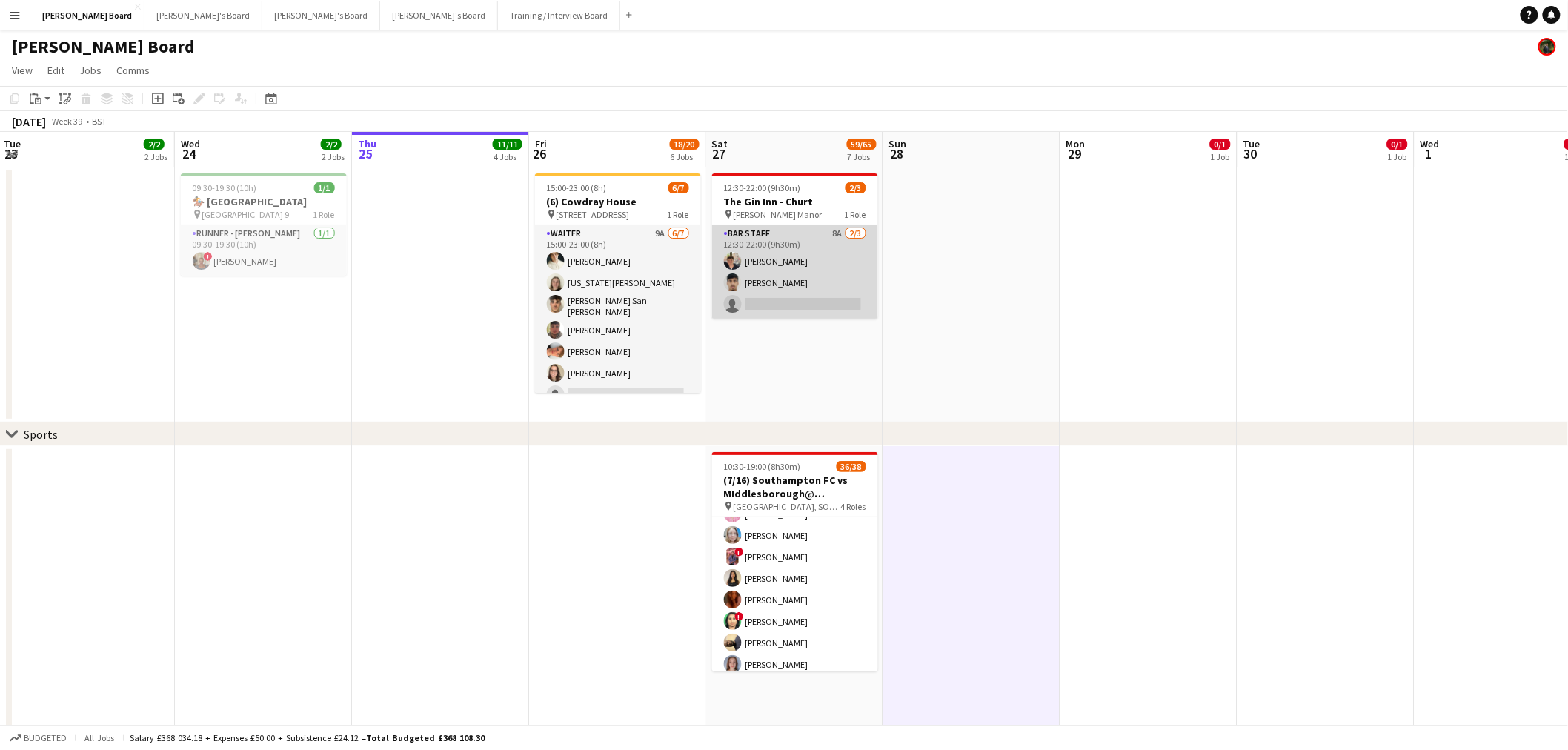
click at [786, 267] on app-card-role "BAR STAFF 8A 2/3 12:30-22:00 (9h30m) Eric Roberts Rohan Malhotra single-neutral…" at bounding box center [795, 272] width 166 height 93
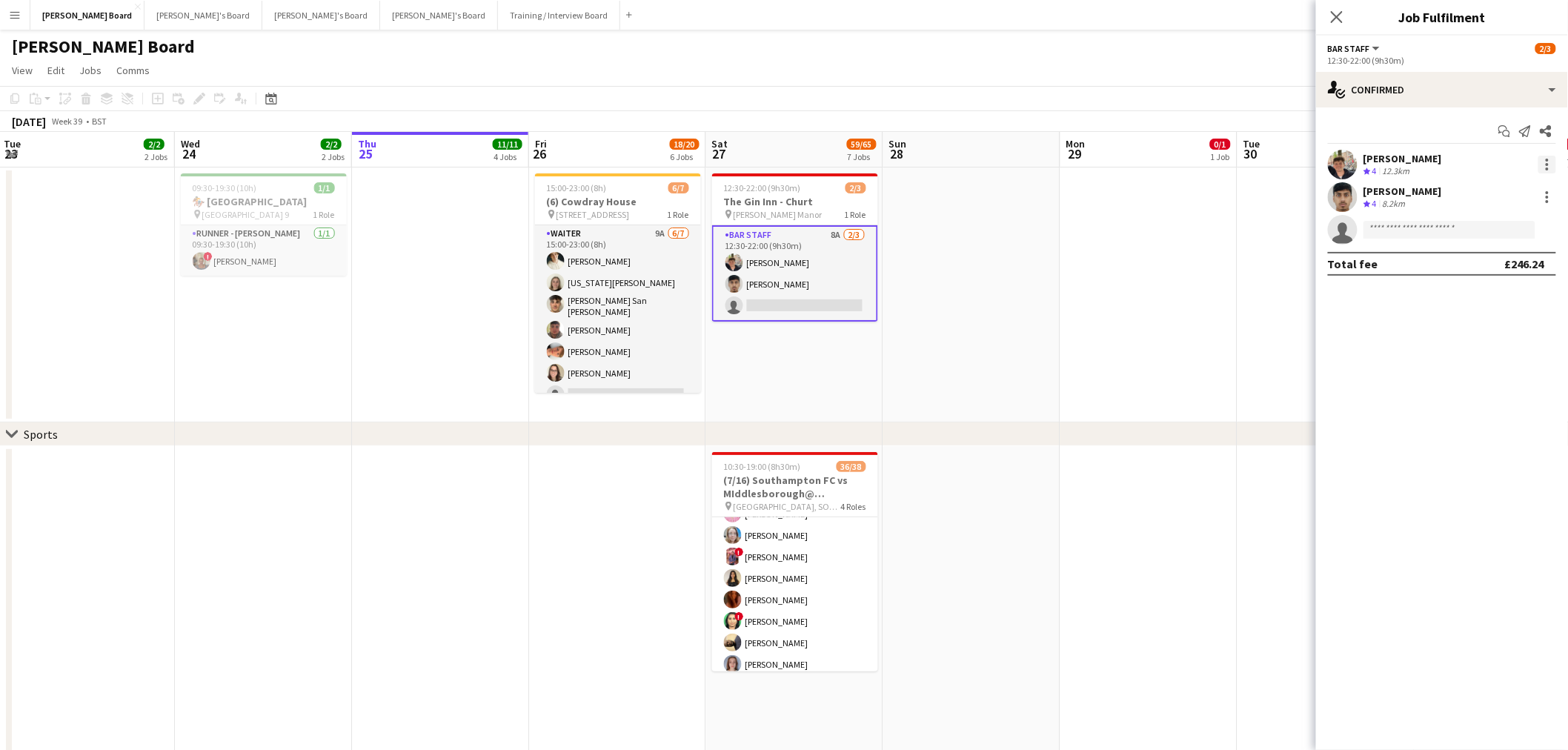
click at [1546, 161] on div at bounding box center [1547, 164] width 18 height 18
click at [1485, 336] on span "Remove" at bounding box center [1476, 334] width 45 height 13
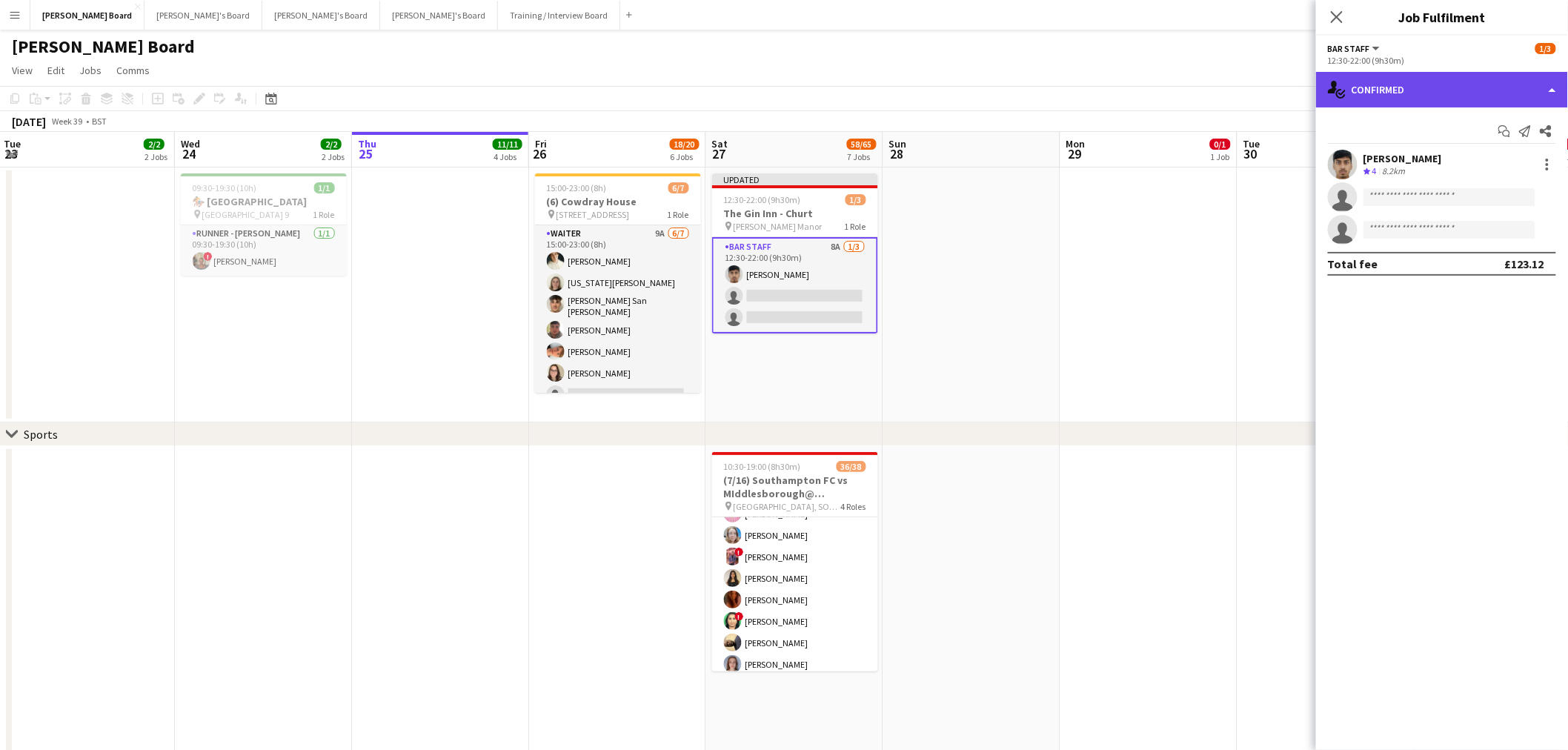
click at [1440, 105] on div "single-neutral-actions-check-2 Confirmed" at bounding box center [1442, 89] width 252 height 35
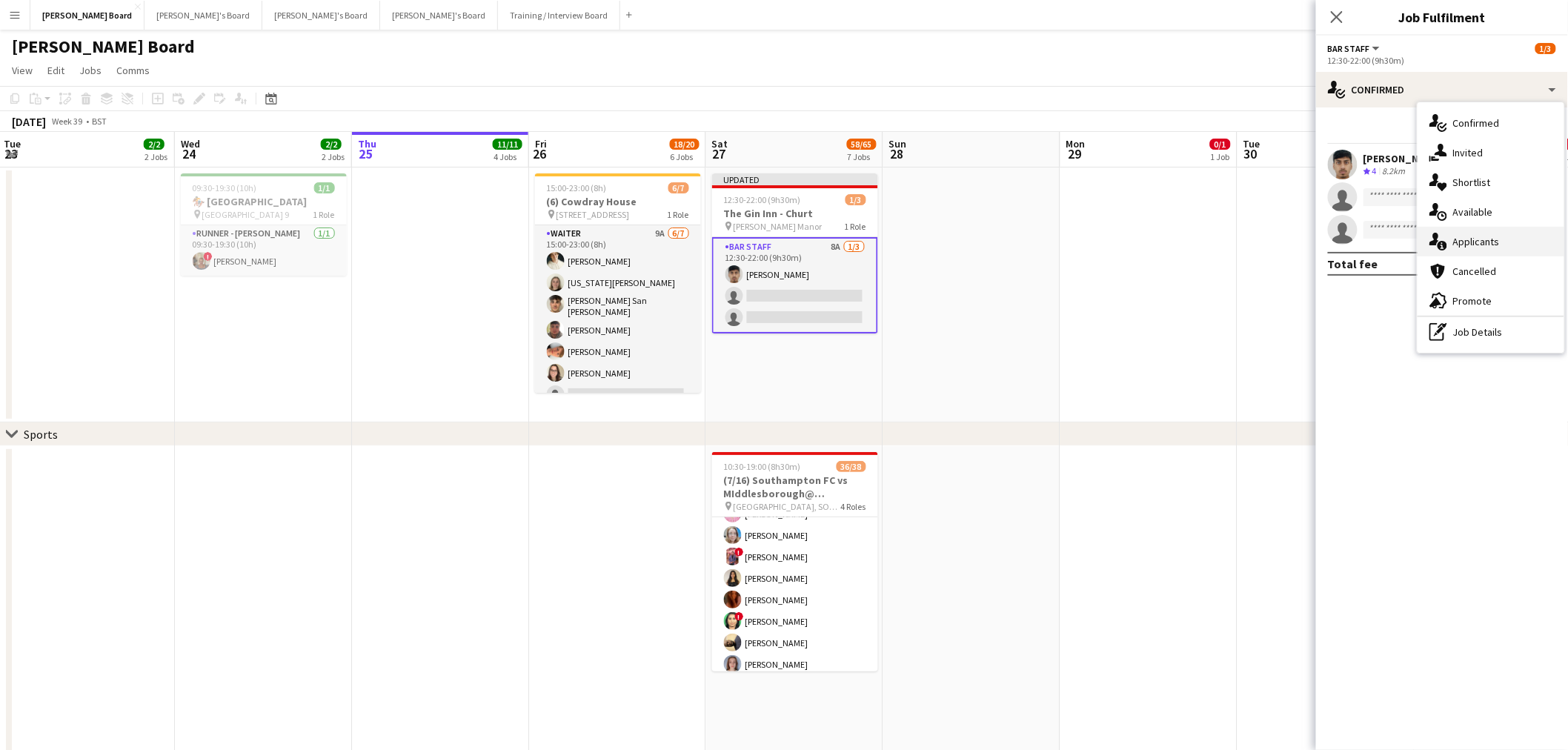
click at [1495, 235] on span "Applicants" at bounding box center [1477, 241] width 47 height 13
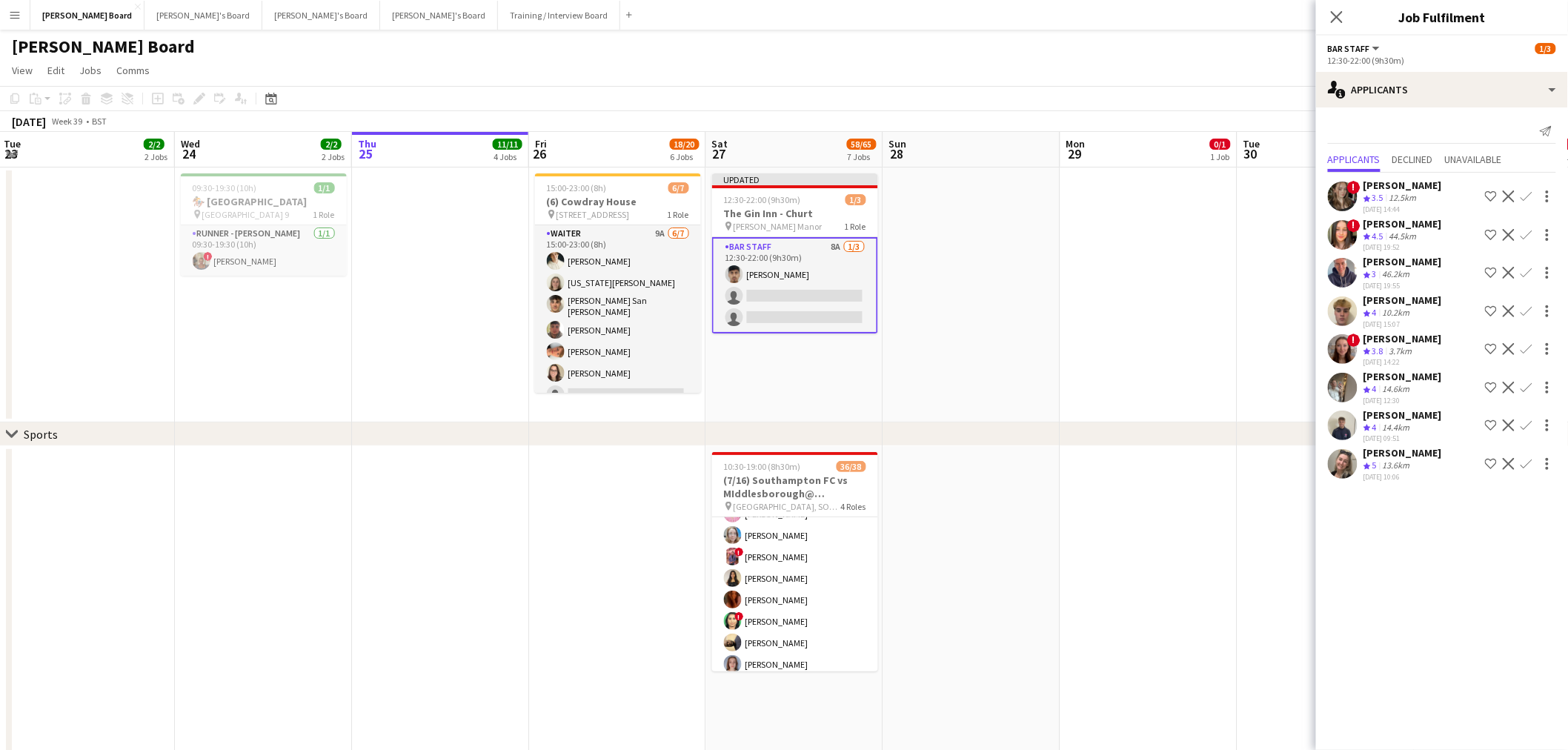
drag, startPoint x: 1522, startPoint y: 460, endPoint x: 1518, endPoint y: 475, distance: 15.5
click at [1522, 461] on app-icon "Confirm" at bounding box center [1526, 464] width 12 height 12
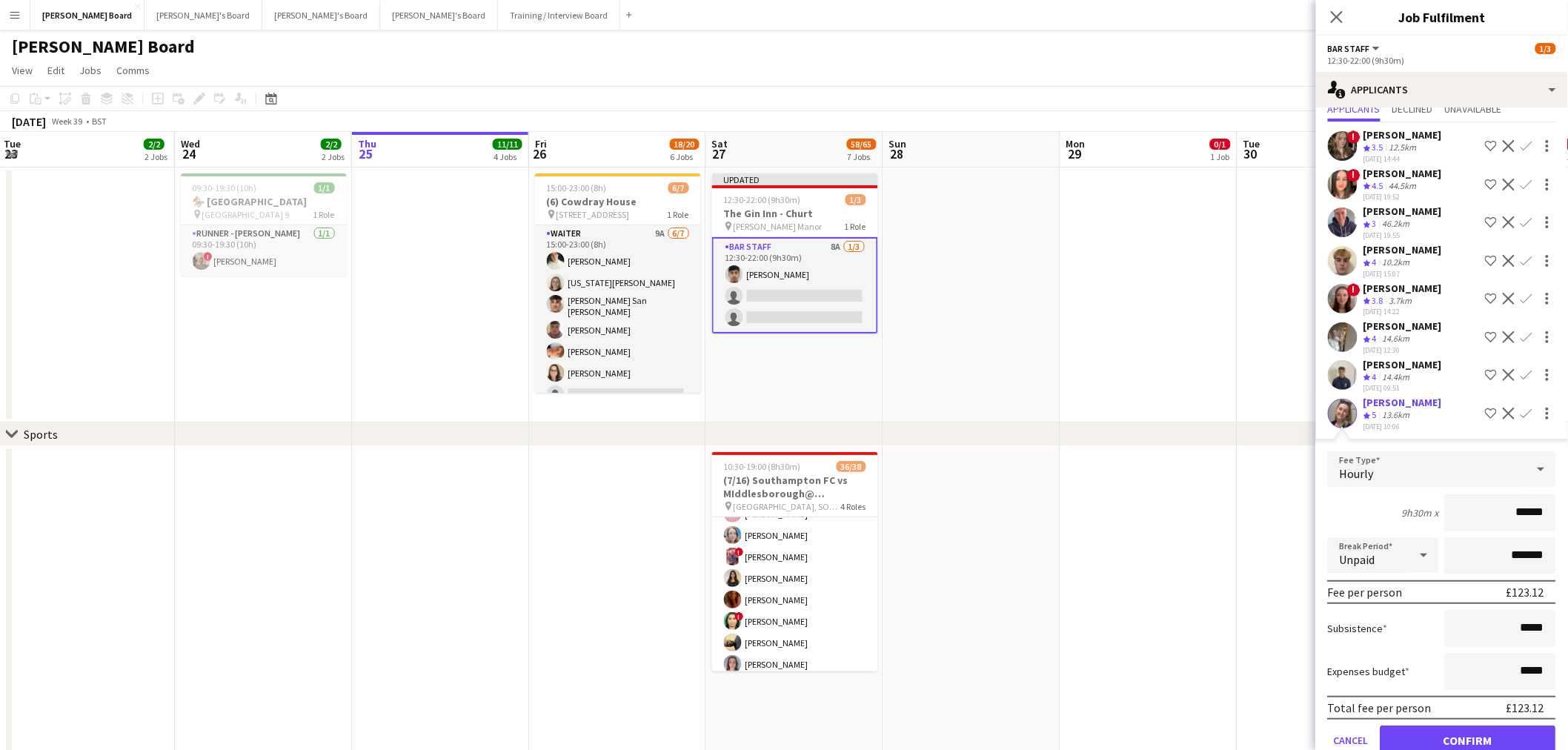
scroll to position [73, 0]
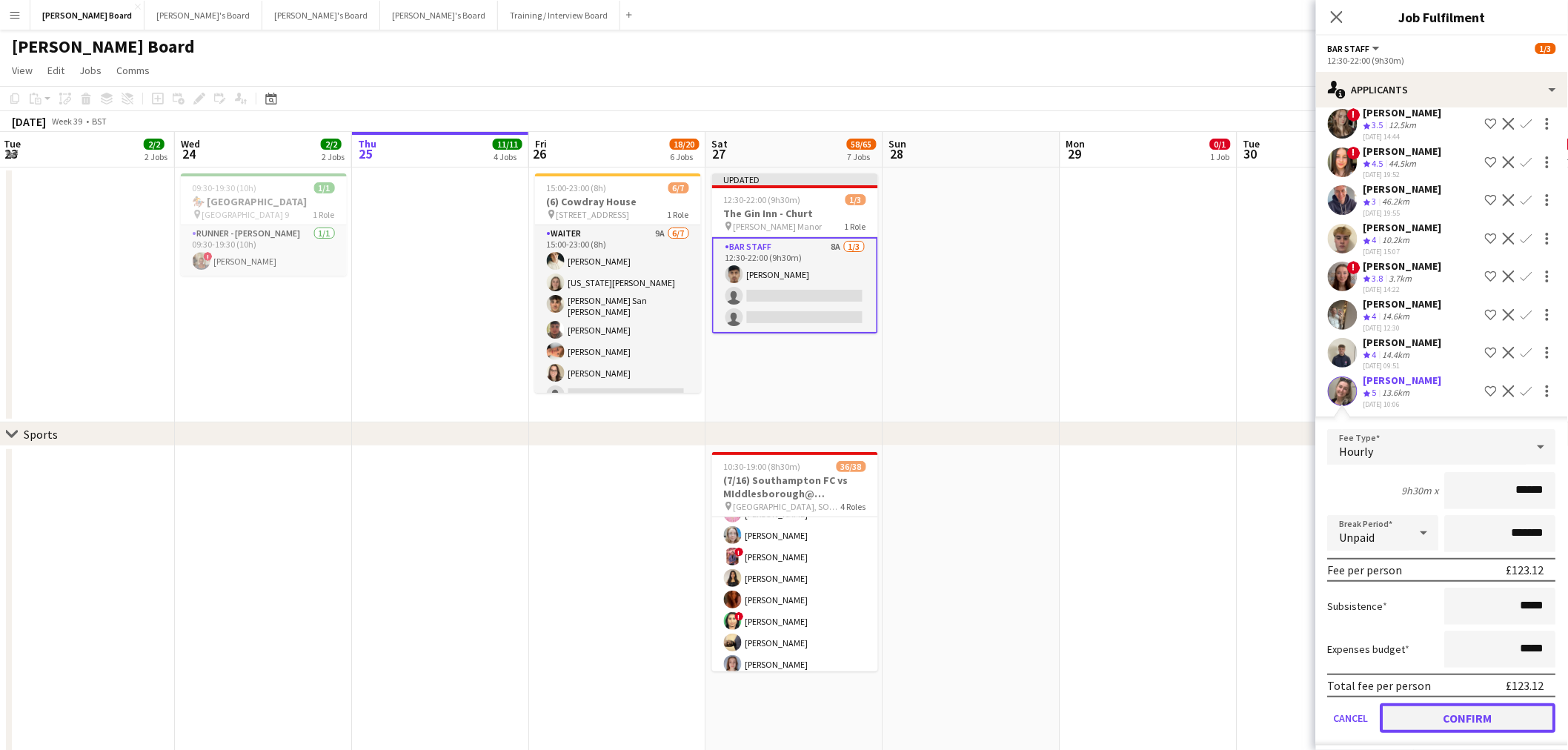
click at [1449, 708] on button "Confirm" at bounding box center [1468, 718] width 176 height 30
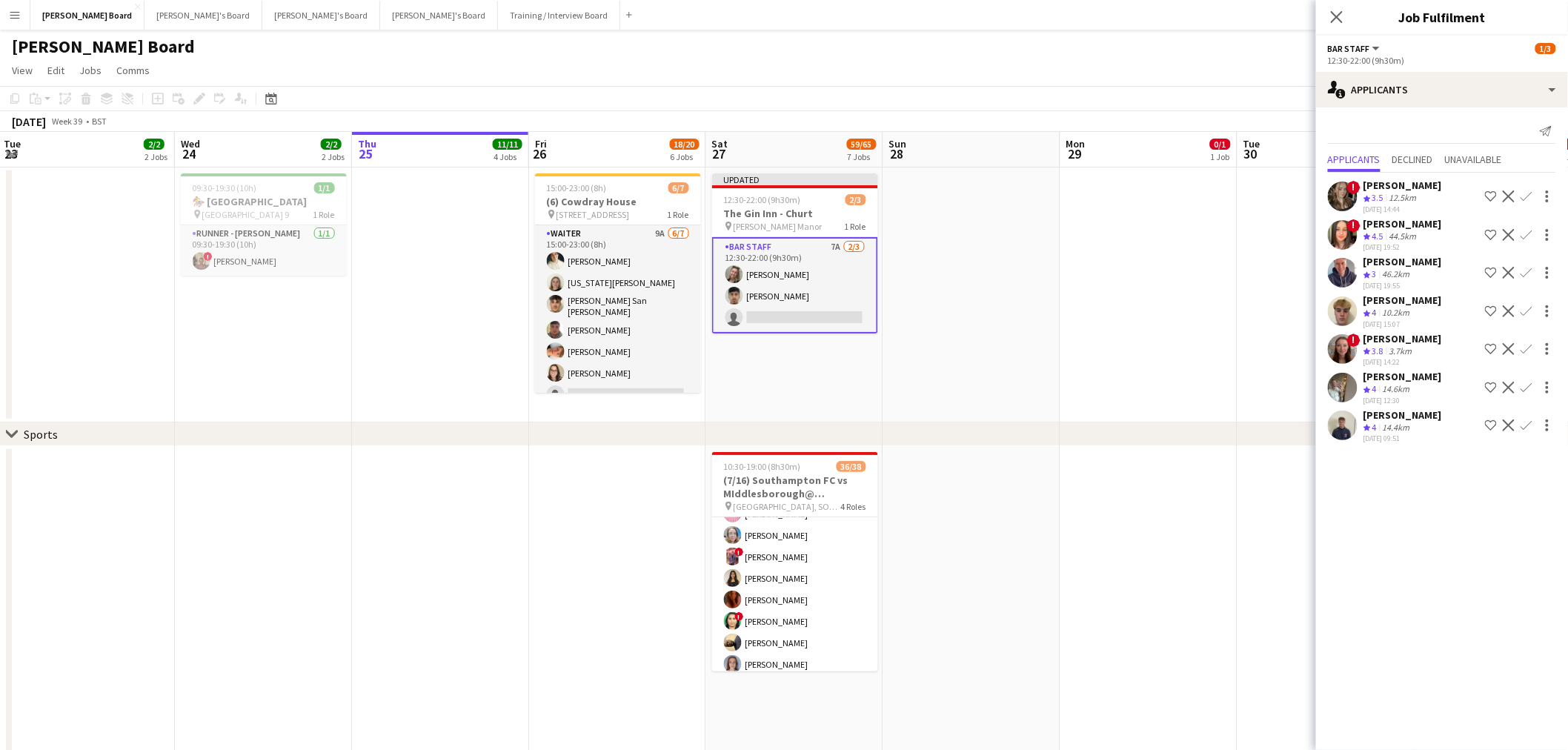
click at [796, 295] on app-card-role "BAR STAFF 7A 2/3 12:30-22:00 (9h30m) Jazmin Gammon Rohan Malhotra single-neutra…" at bounding box center [795, 285] width 166 height 96
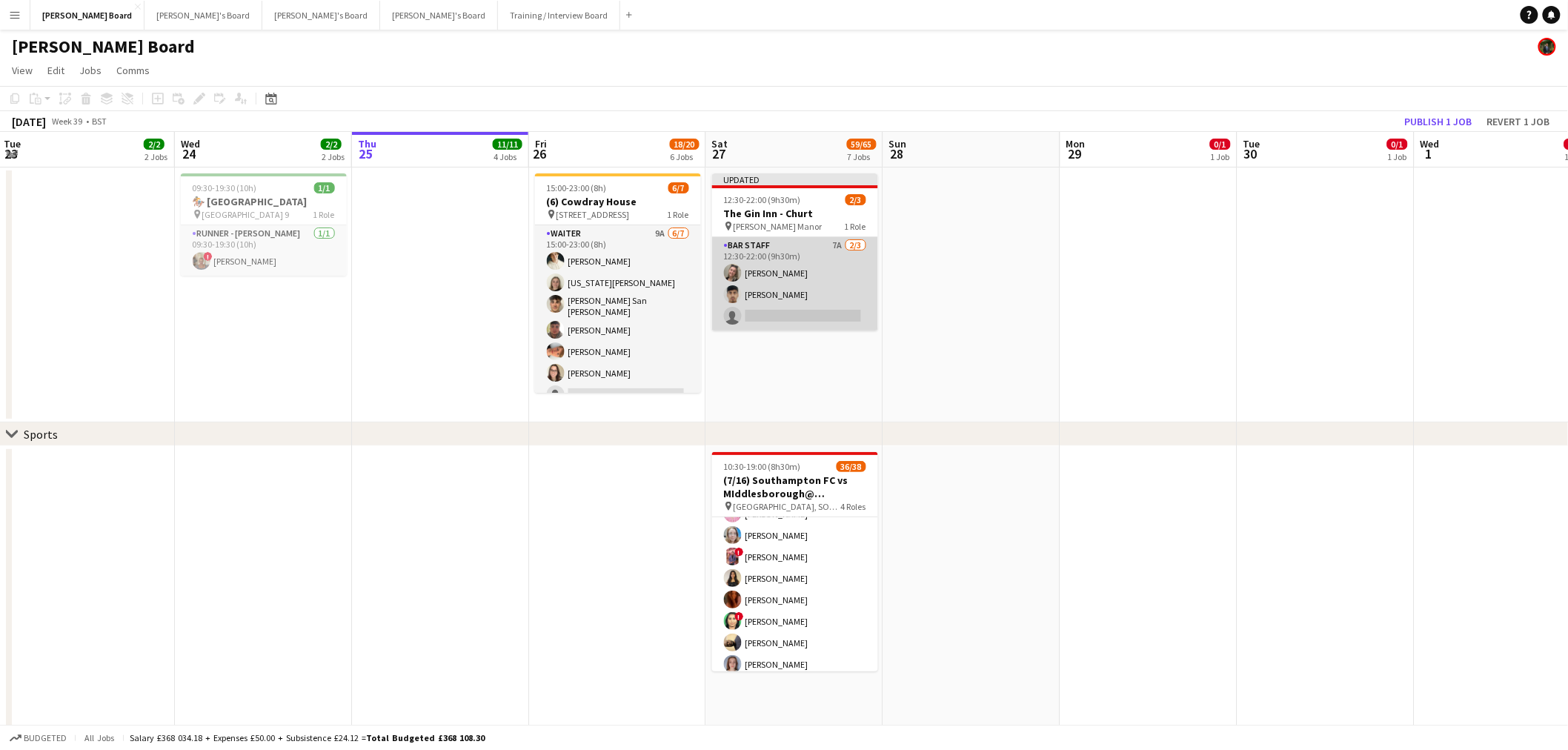
click at [823, 307] on app-card-role "BAR STAFF 7A 2/3 12:30-22:00 (9h30m) Jazmin Gammon Rohan Malhotra single-neutra…" at bounding box center [795, 284] width 166 height 93
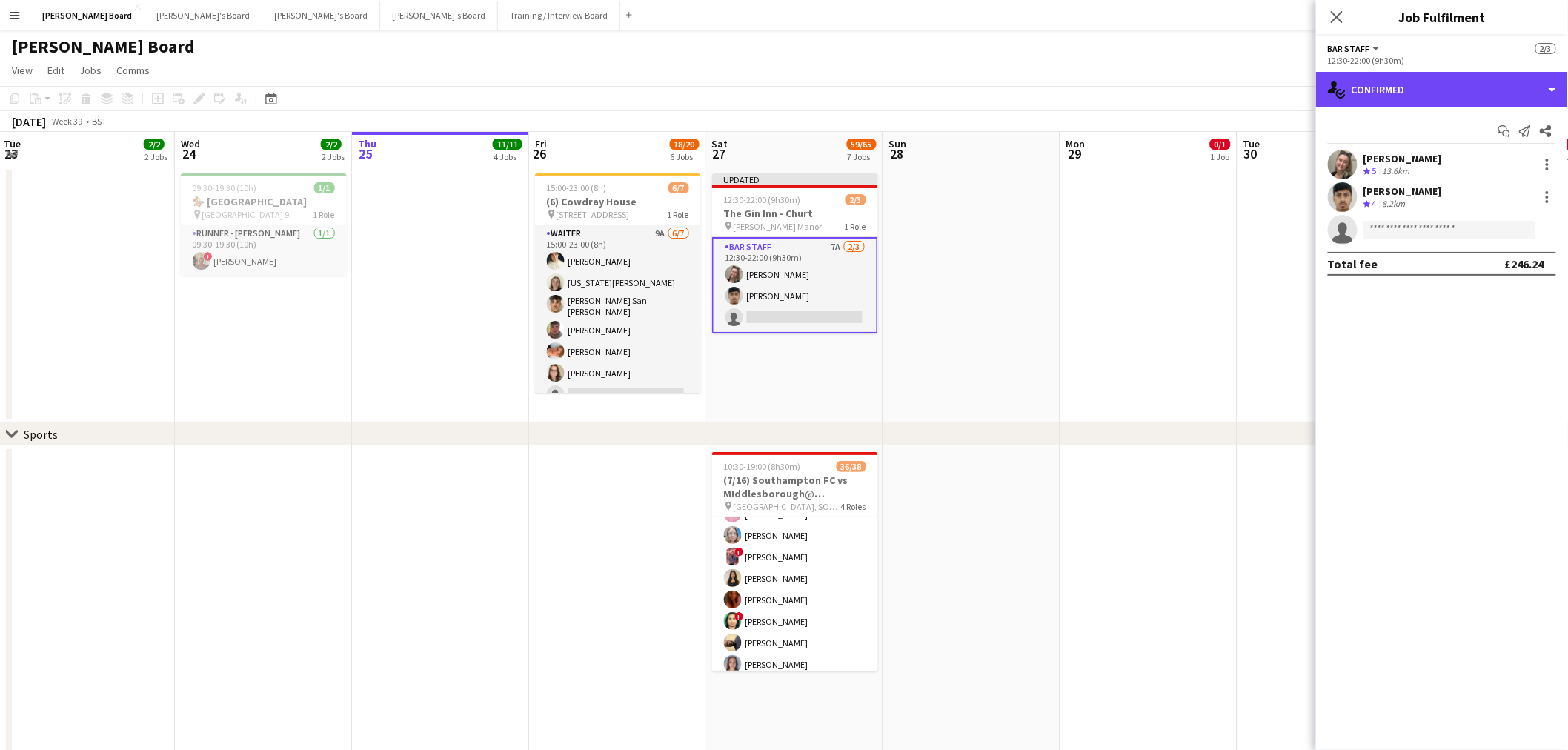
drag, startPoint x: 1437, startPoint y: 78, endPoint x: 1482, endPoint y: 166, distance: 98.8
click at [1439, 85] on div "single-neutral-actions-check-2 Confirmed" at bounding box center [1442, 89] width 252 height 35
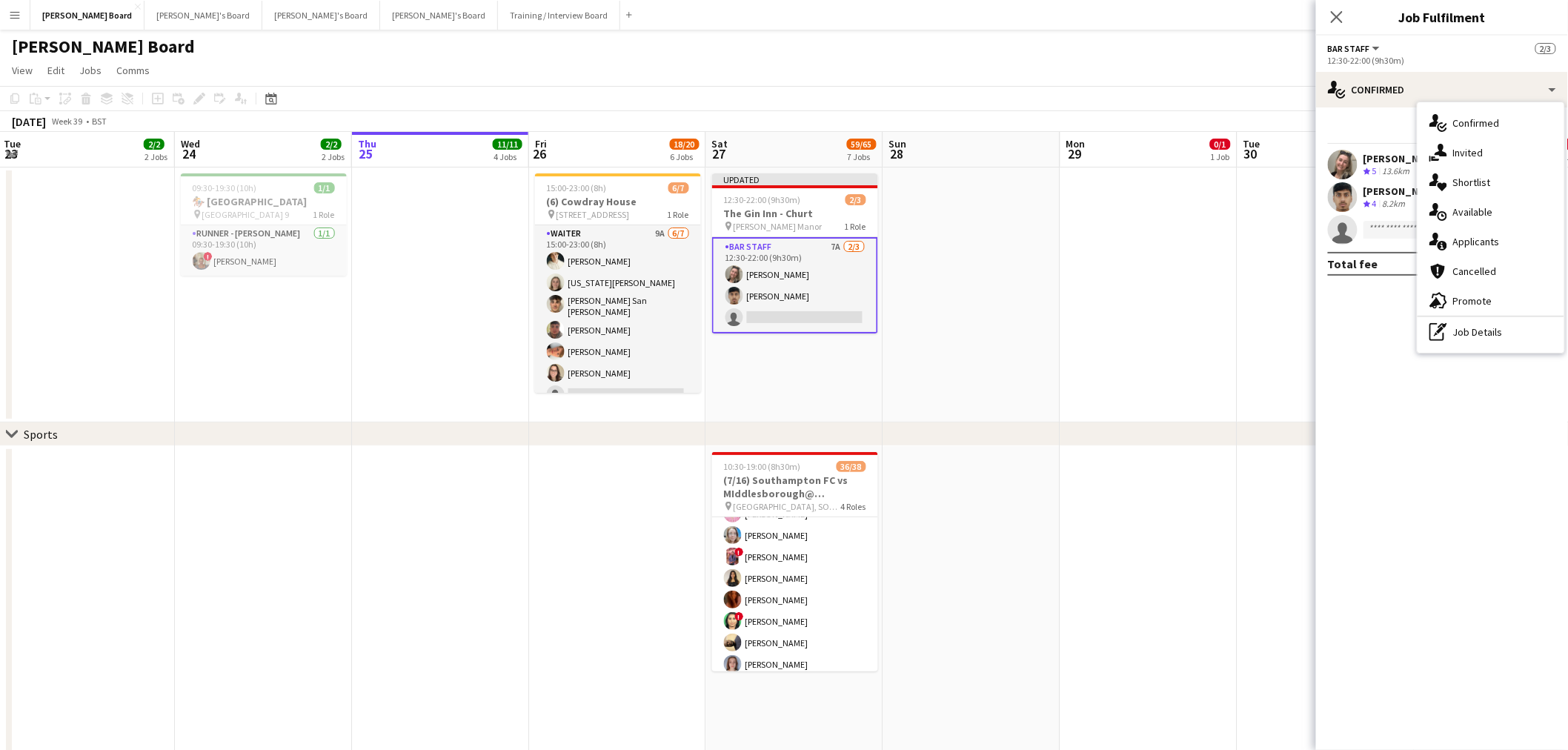
click at [1517, 337] on div "pen-write Job Details" at bounding box center [1492, 332] width 147 height 30
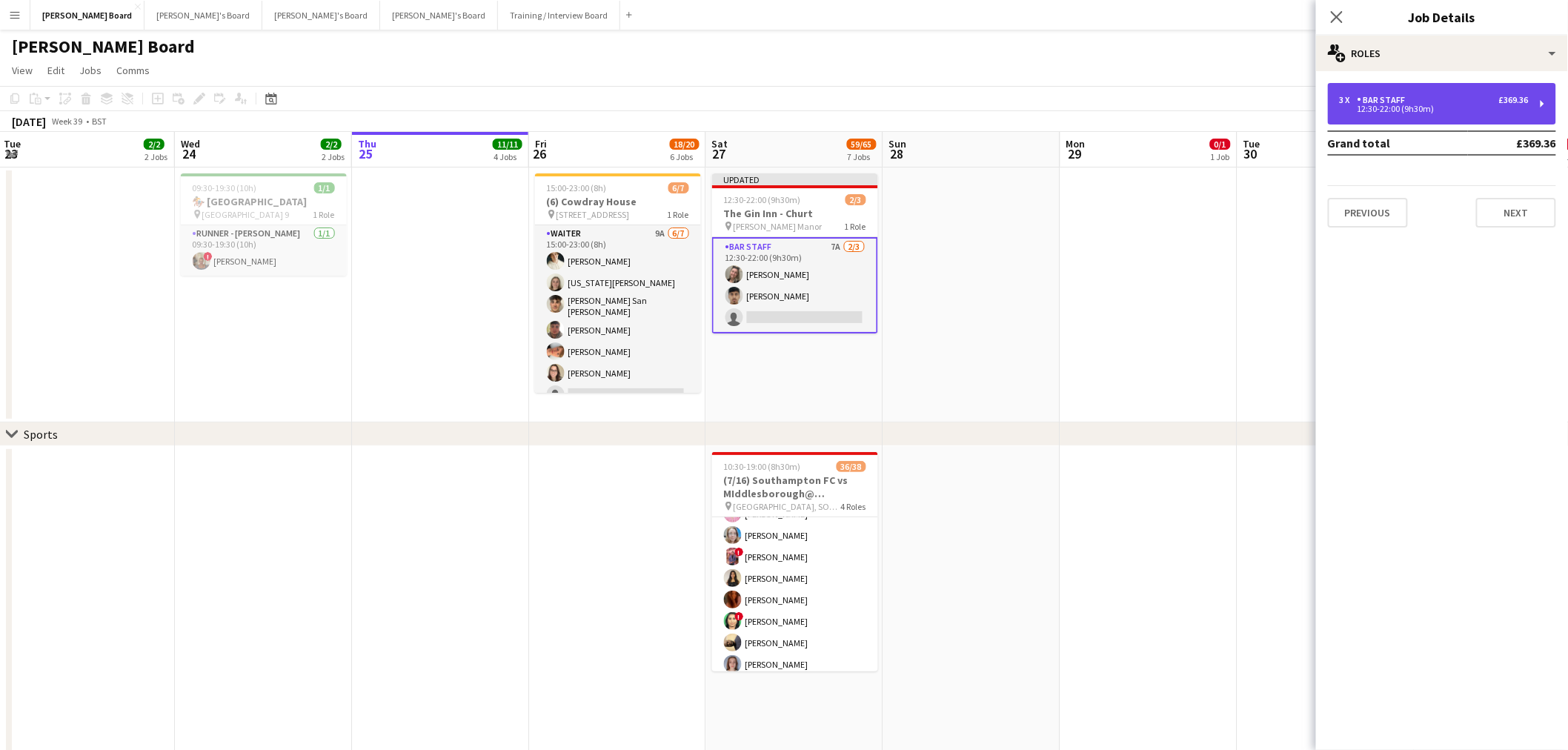
drag, startPoint x: 1419, startPoint y: 85, endPoint x: 1379, endPoint y: 89, distance: 40.2
click at [1419, 86] on div "3 x BAR STAFF £369.36 12:30-22:00 (9h30m)" at bounding box center [1442, 103] width 228 height 42
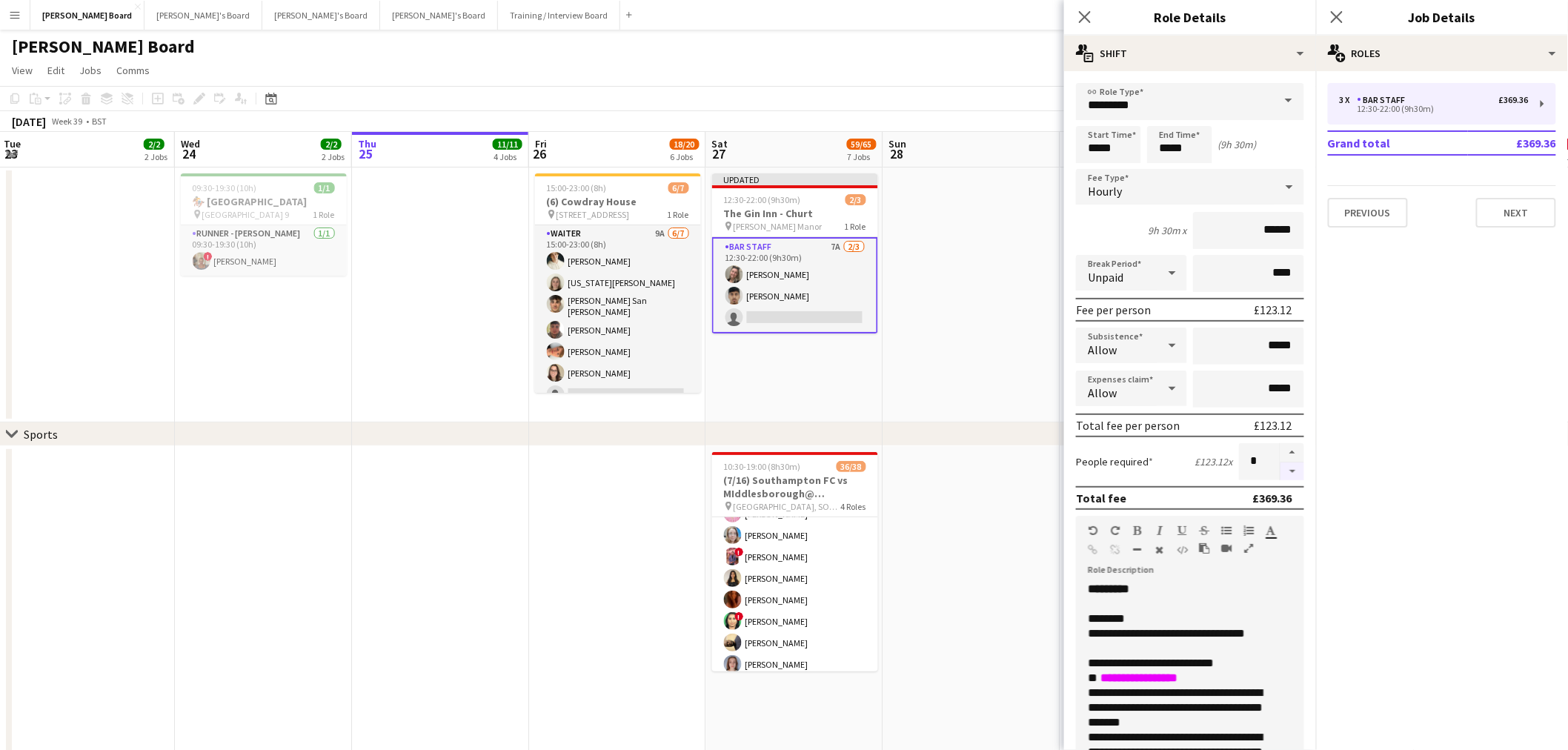
click at [1281, 464] on button "button" at bounding box center [1292, 471] width 23 height 19
type input "*"
click at [1016, 375] on app-date-cell at bounding box center [972, 295] width 177 height 255
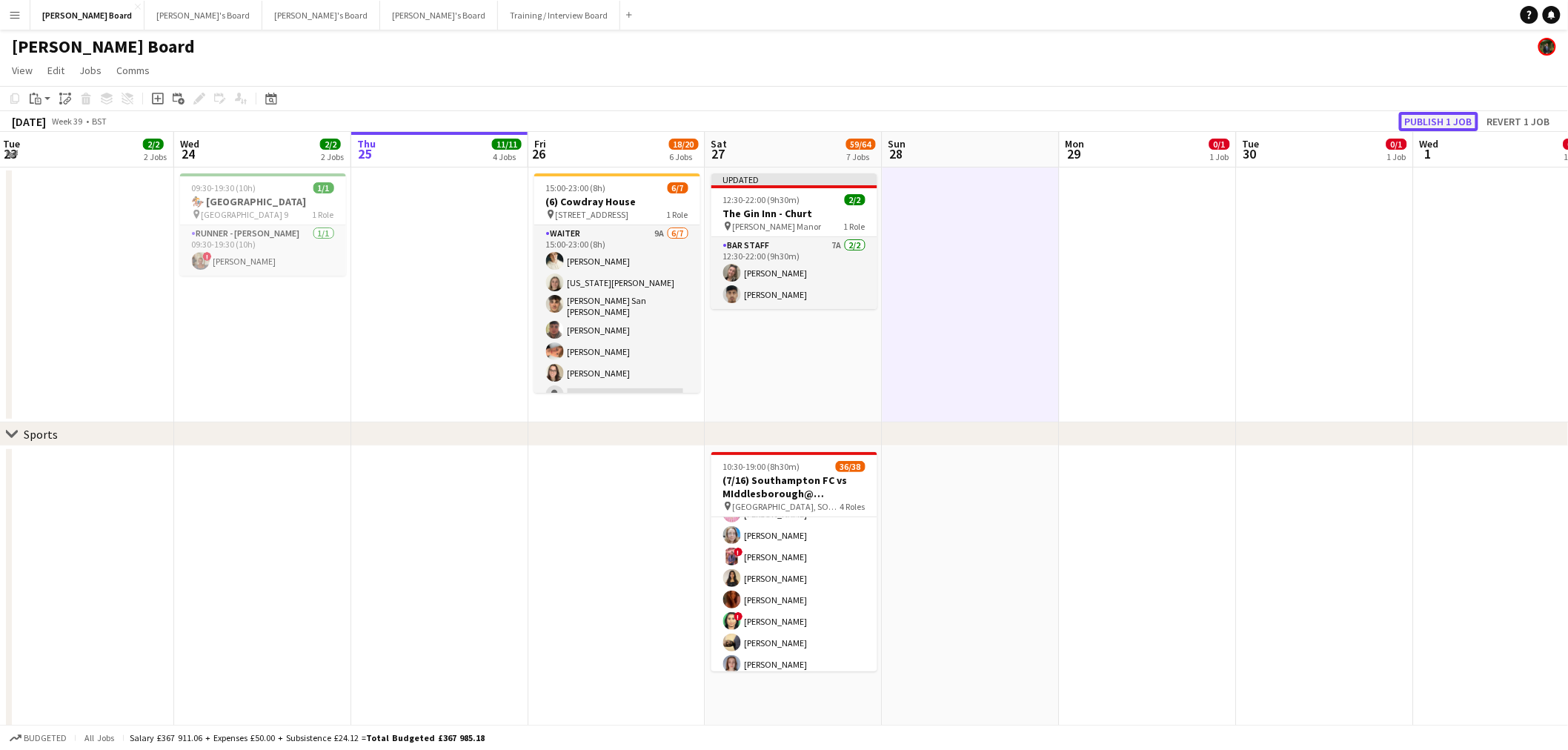
click at [1437, 122] on button "Publish 1 job" at bounding box center [1438, 121] width 79 height 20
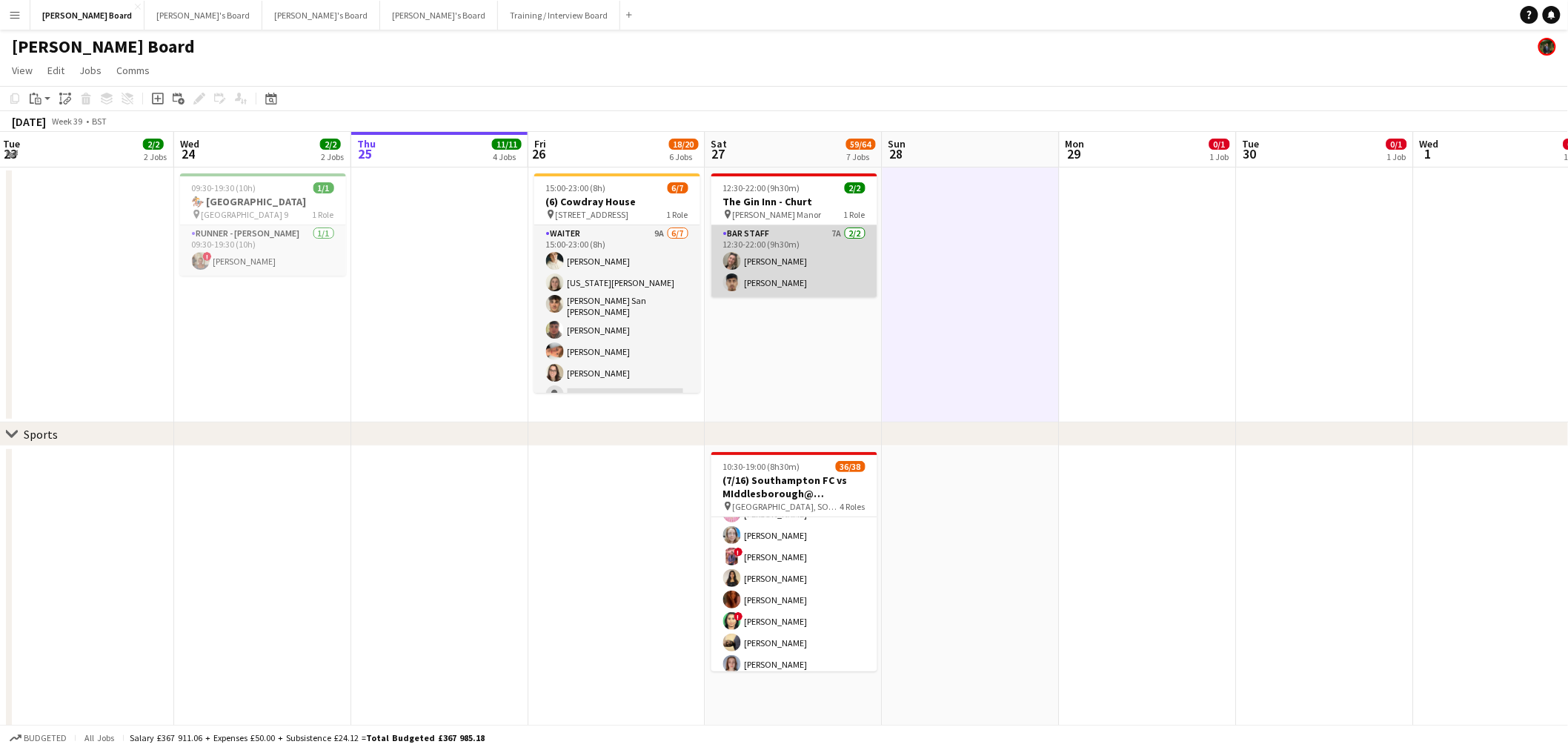
click at [752, 252] on app-card-role "BAR STAFF 7A 2/2 12:30-22:00 (9h30m) Jazmin Gammon Rohan Malhotra" at bounding box center [795, 261] width 166 height 72
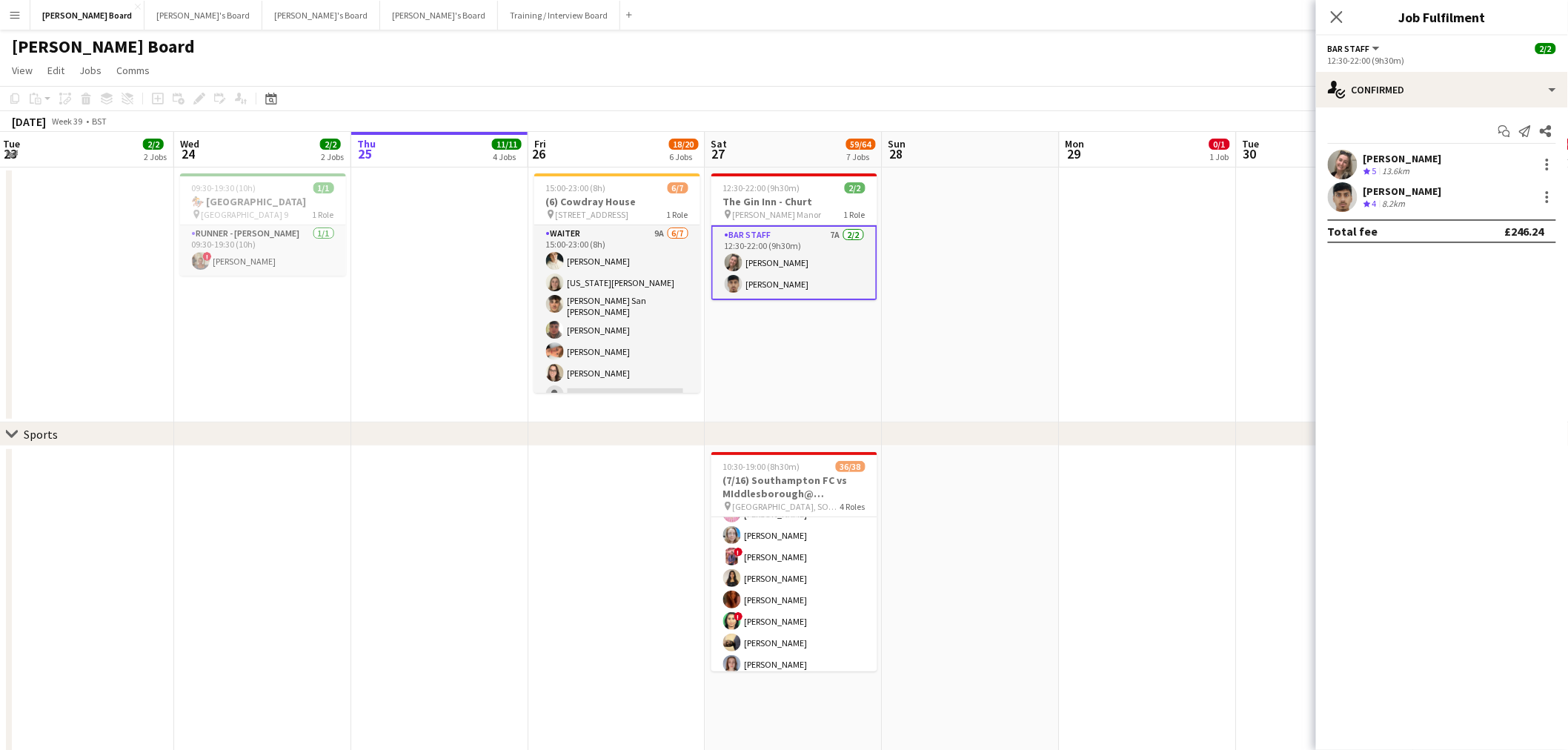
click at [1411, 159] on div "[PERSON_NAME]" at bounding box center [1403, 158] width 78 height 13
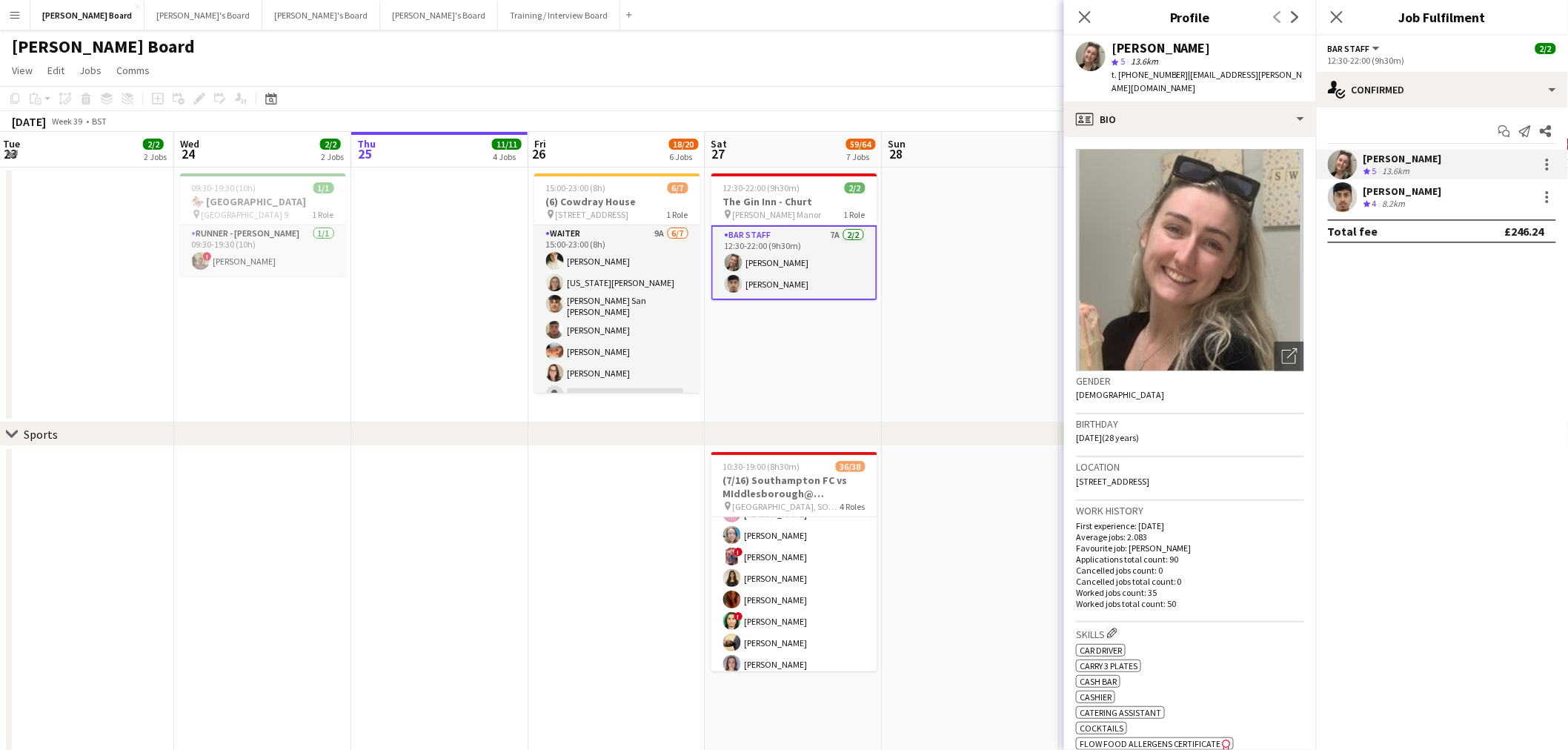
drag, startPoint x: 1175, startPoint y: 76, endPoint x: 1119, endPoint y: 79, distance: 56.1
click at [1119, 79] on span "t. [PHONE_NUMBER]" at bounding box center [1150, 75] width 77 height 11
copy span "+447825611548"
click at [151, 13] on button "[PERSON_NAME]'s Board Close" at bounding box center [203, 15] width 117 height 29
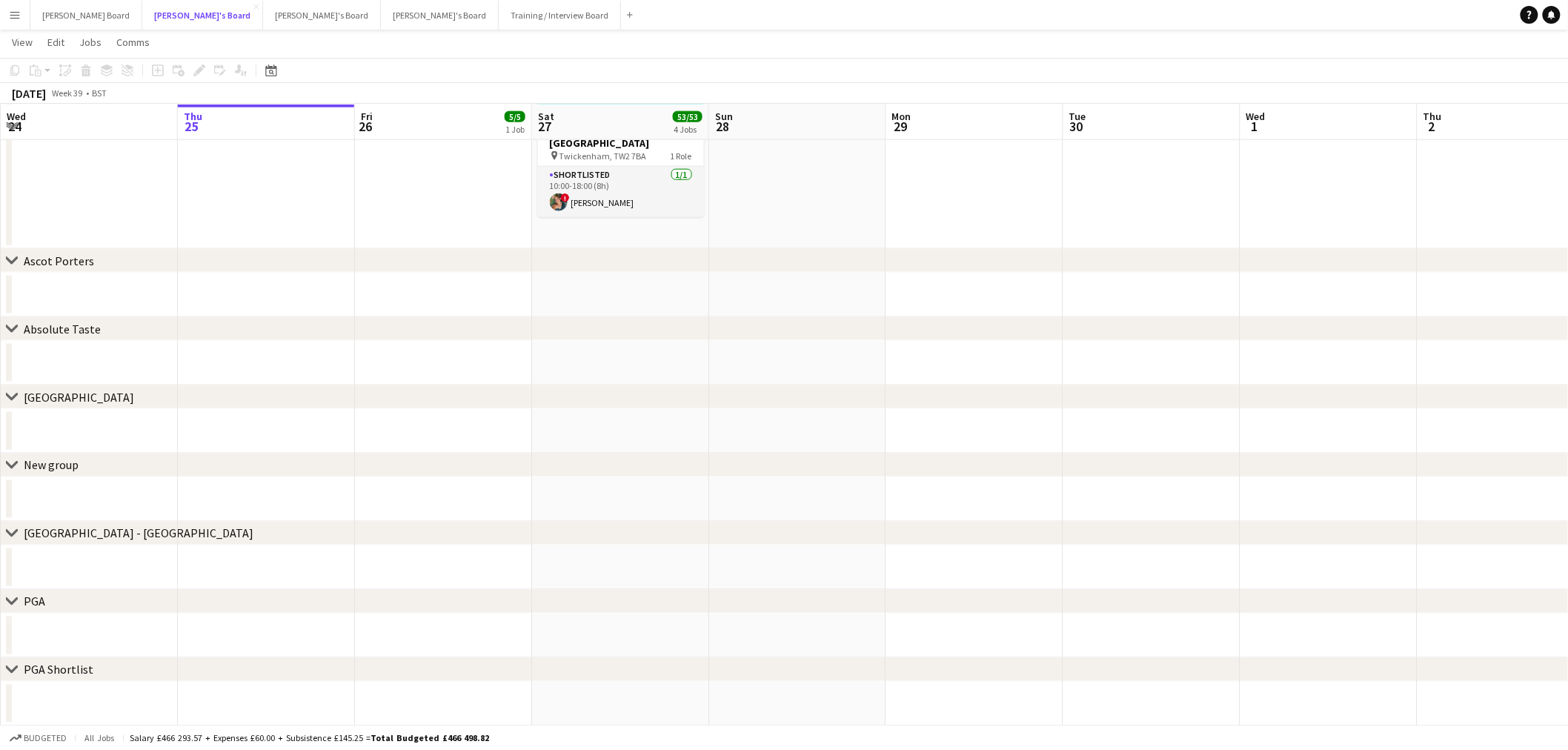
scroll to position [730, 0]
click at [263, 15] on button "[PERSON_NAME]'s Board Close" at bounding box center [321, 15] width 117 height 29
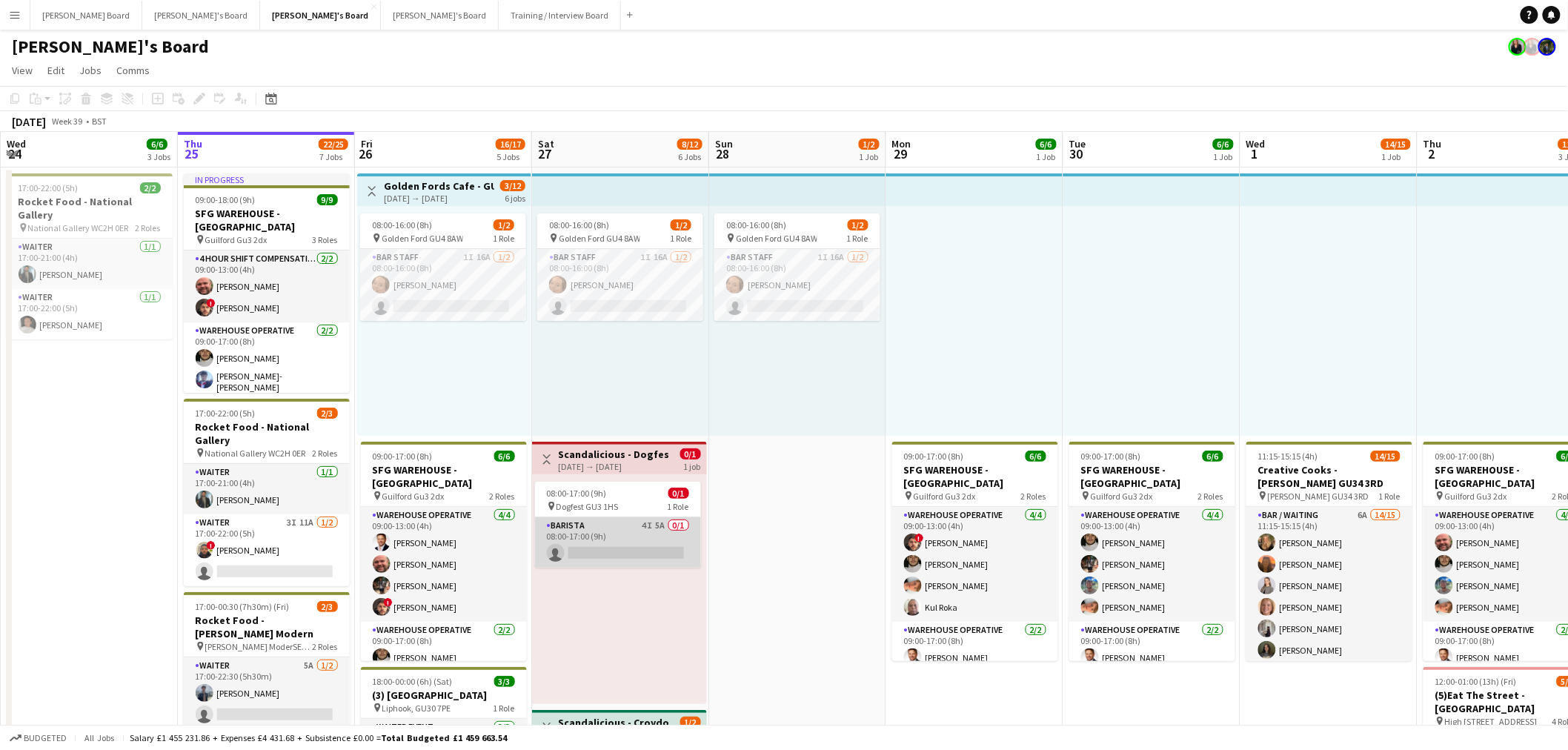
click at [574, 539] on app-card-role "Barista 4I 5A 0/1 08:00-17:00 (9h) single-neutral-actions" at bounding box center [618, 542] width 166 height 50
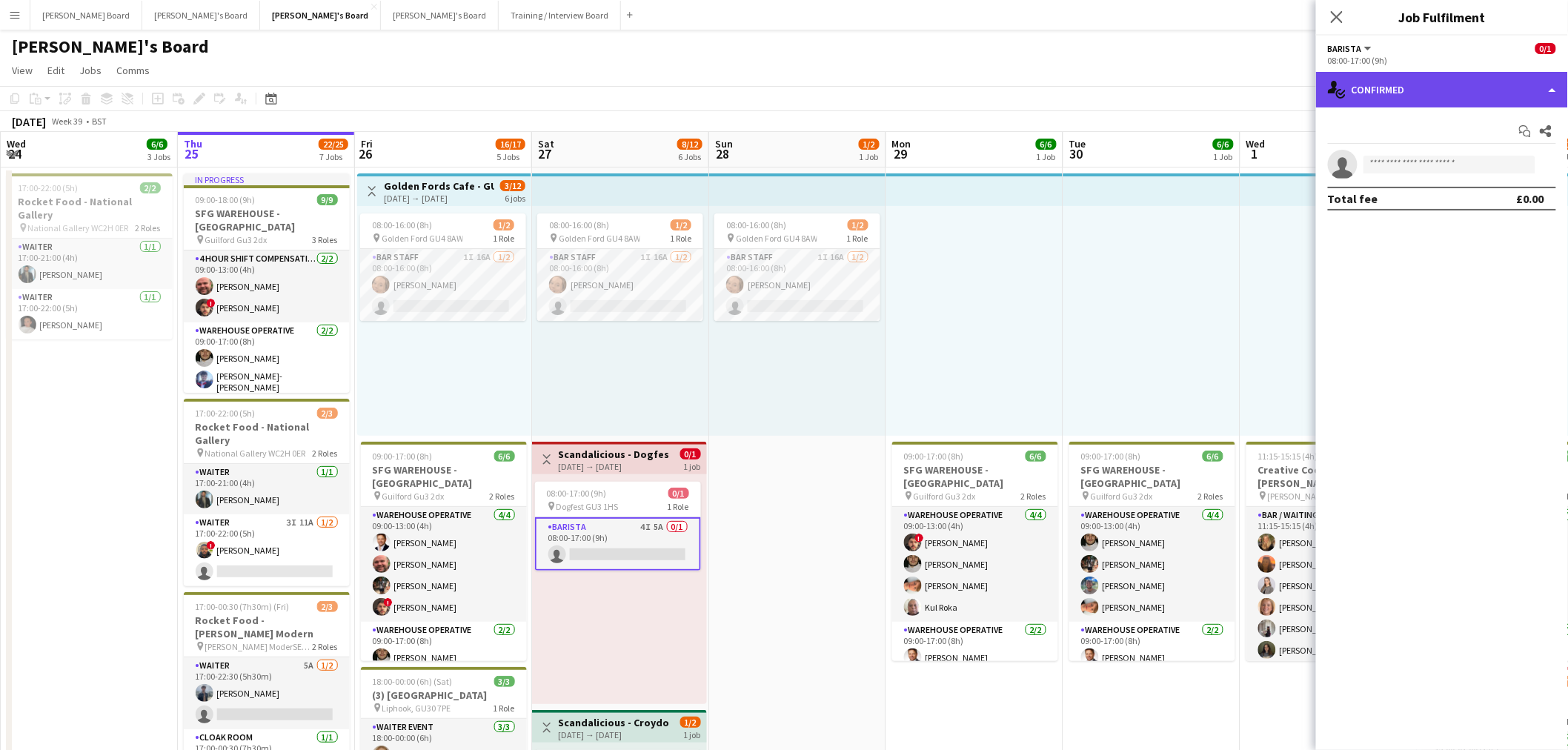
click at [1439, 75] on div "single-neutral-actions-check-2 Confirmed" at bounding box center [1442, 89] width 252 height 35
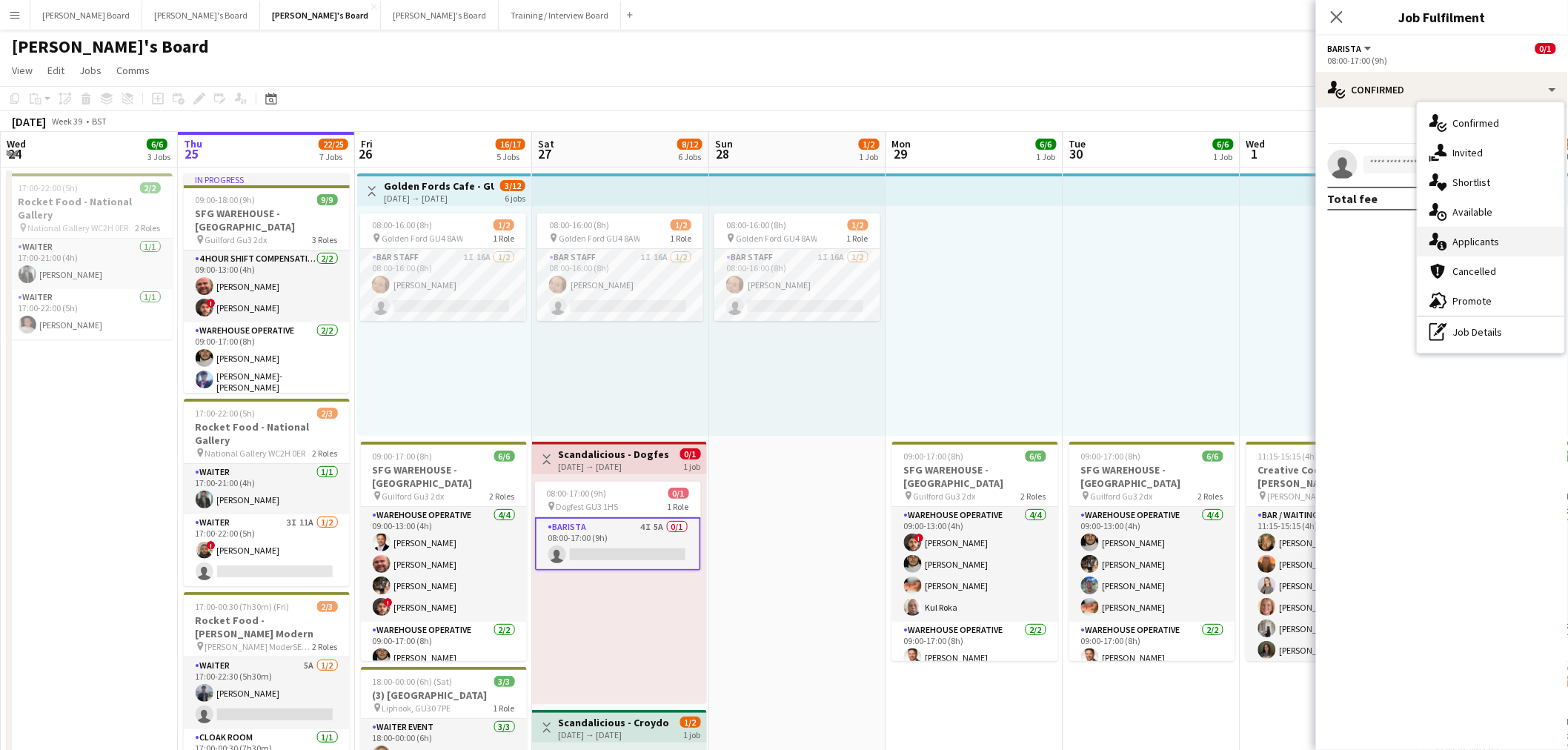
click at [1470, 235] on span "Applicants" at bounding box center [1477, 241] width 47 height 13
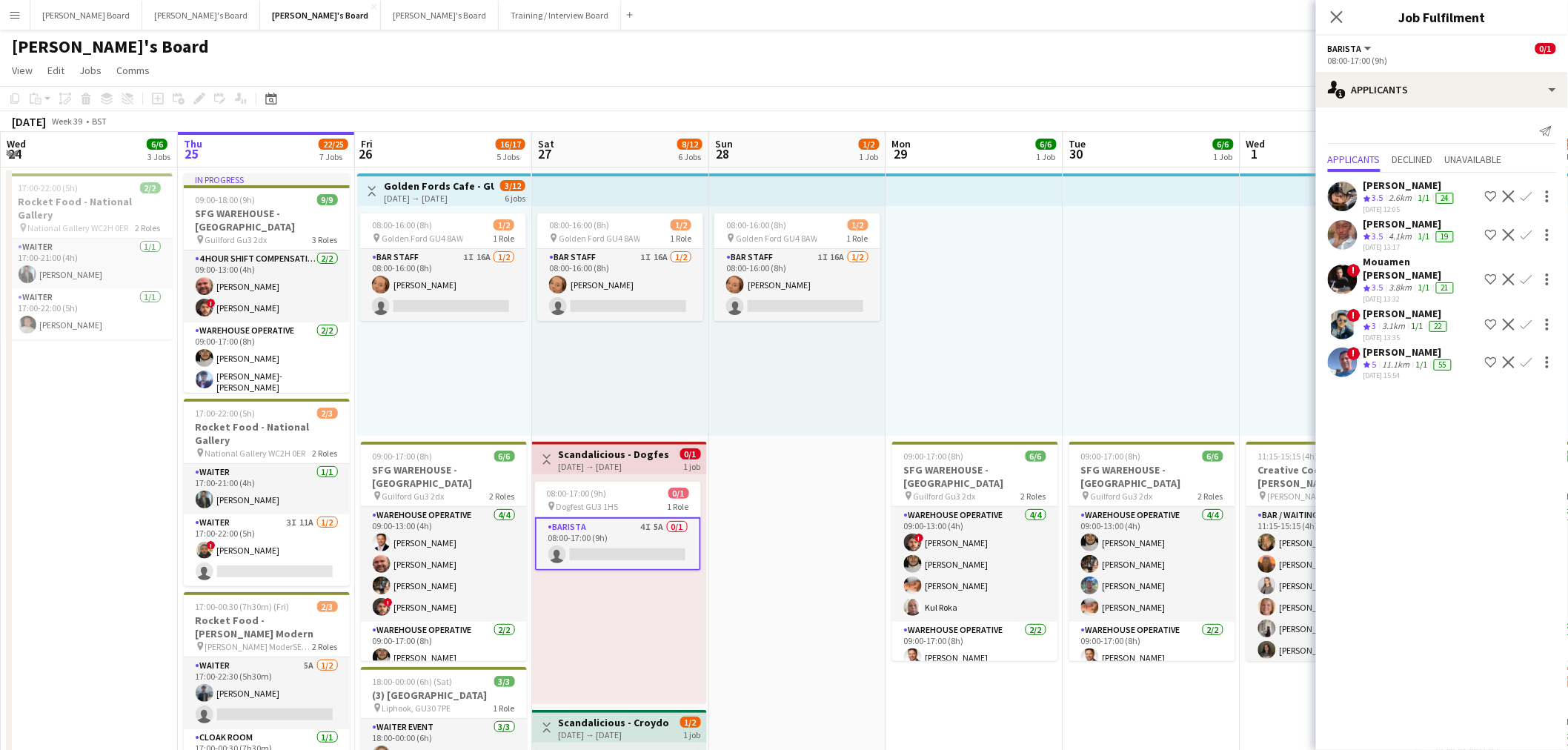
click at [819, 647] on app-date-cell "08:00-16:00 (8h) 1/2 pin Golden Ford GU4 8AW 1 Role BAR STAFF 1I 16A 1/2 08:00-…" at bounding box center [798, 750] width 177 height 1166
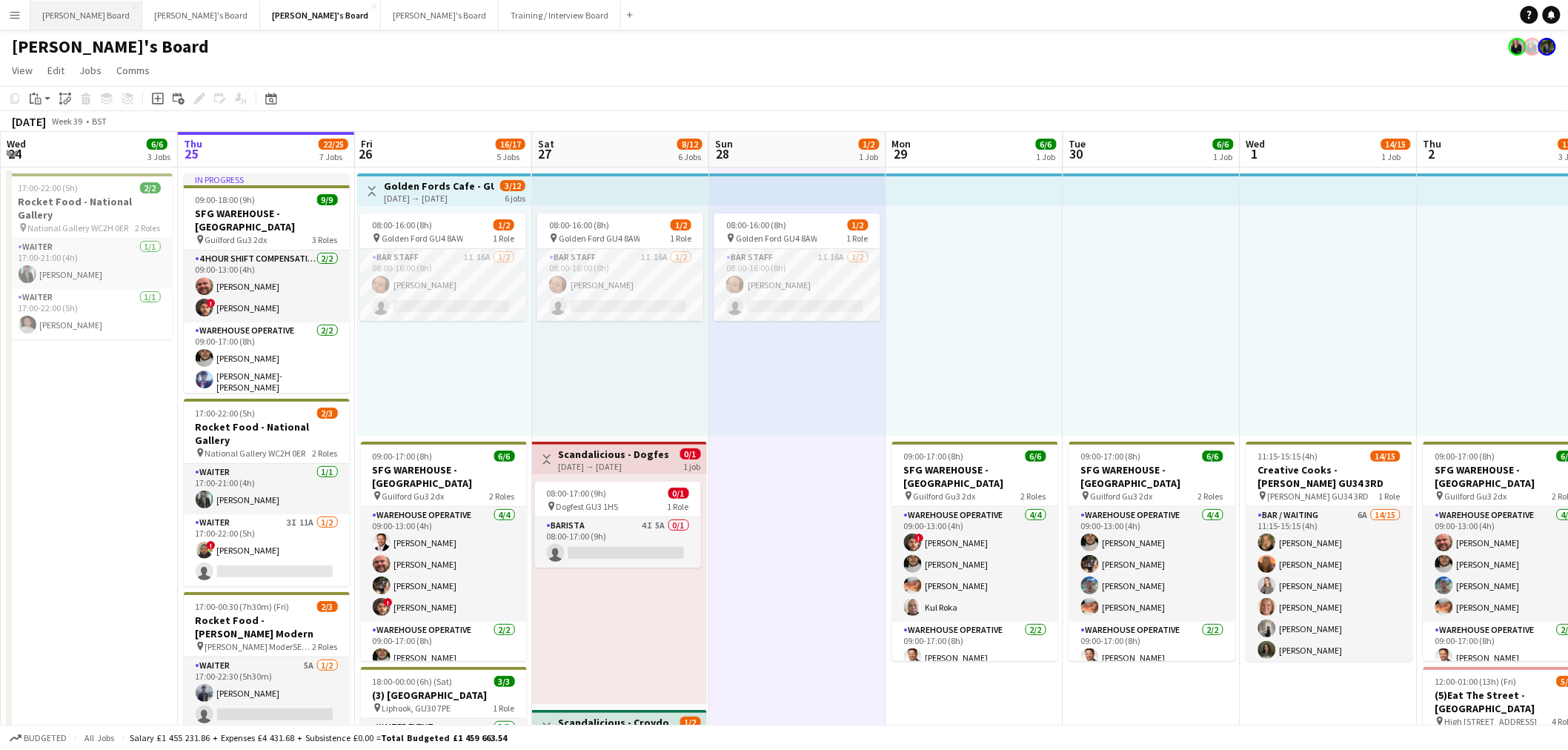
click at [64, 6] on button "[PERSON_NAME] Board Close" at bounding box center [87, 15] width 112 height 29
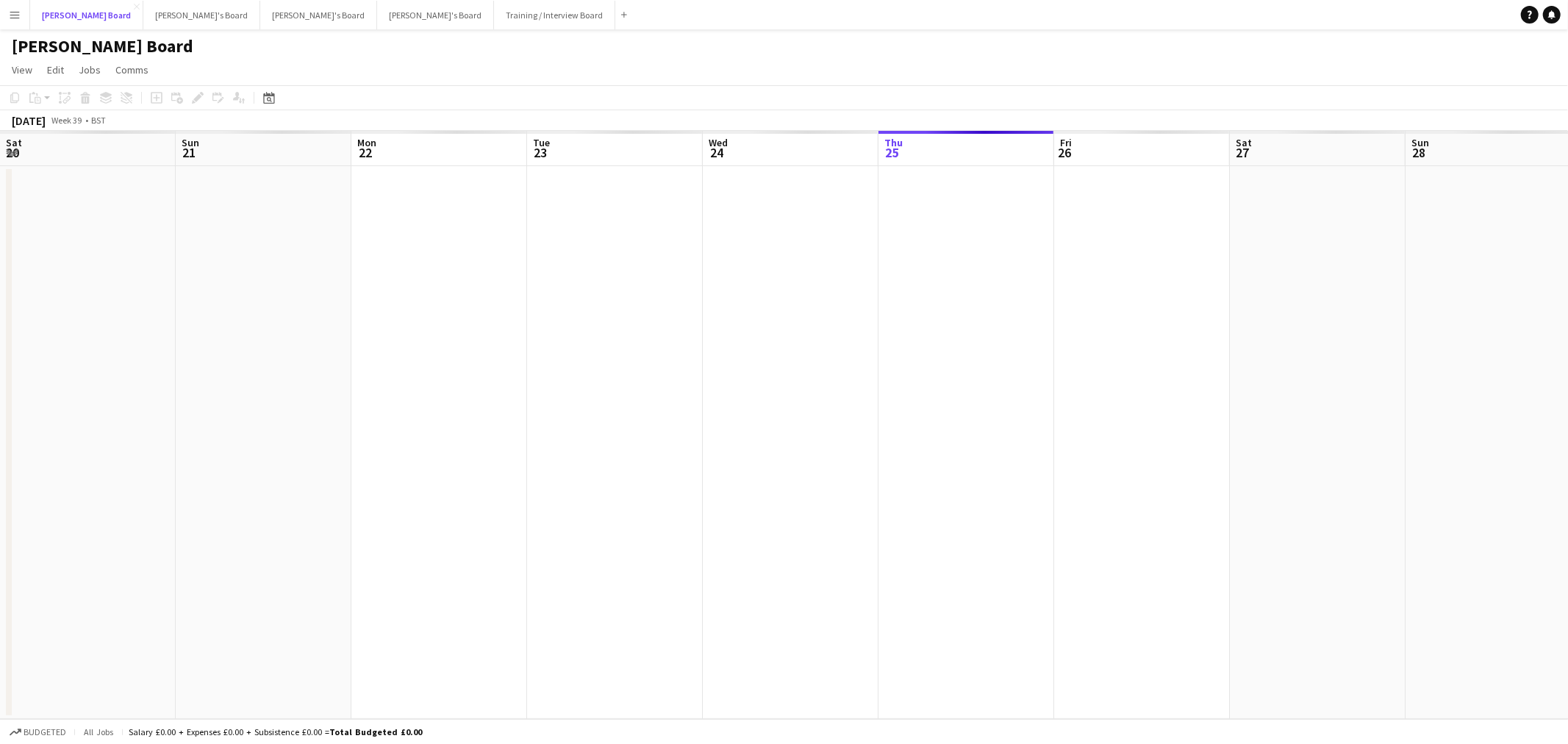
scroll to position [0, 530]
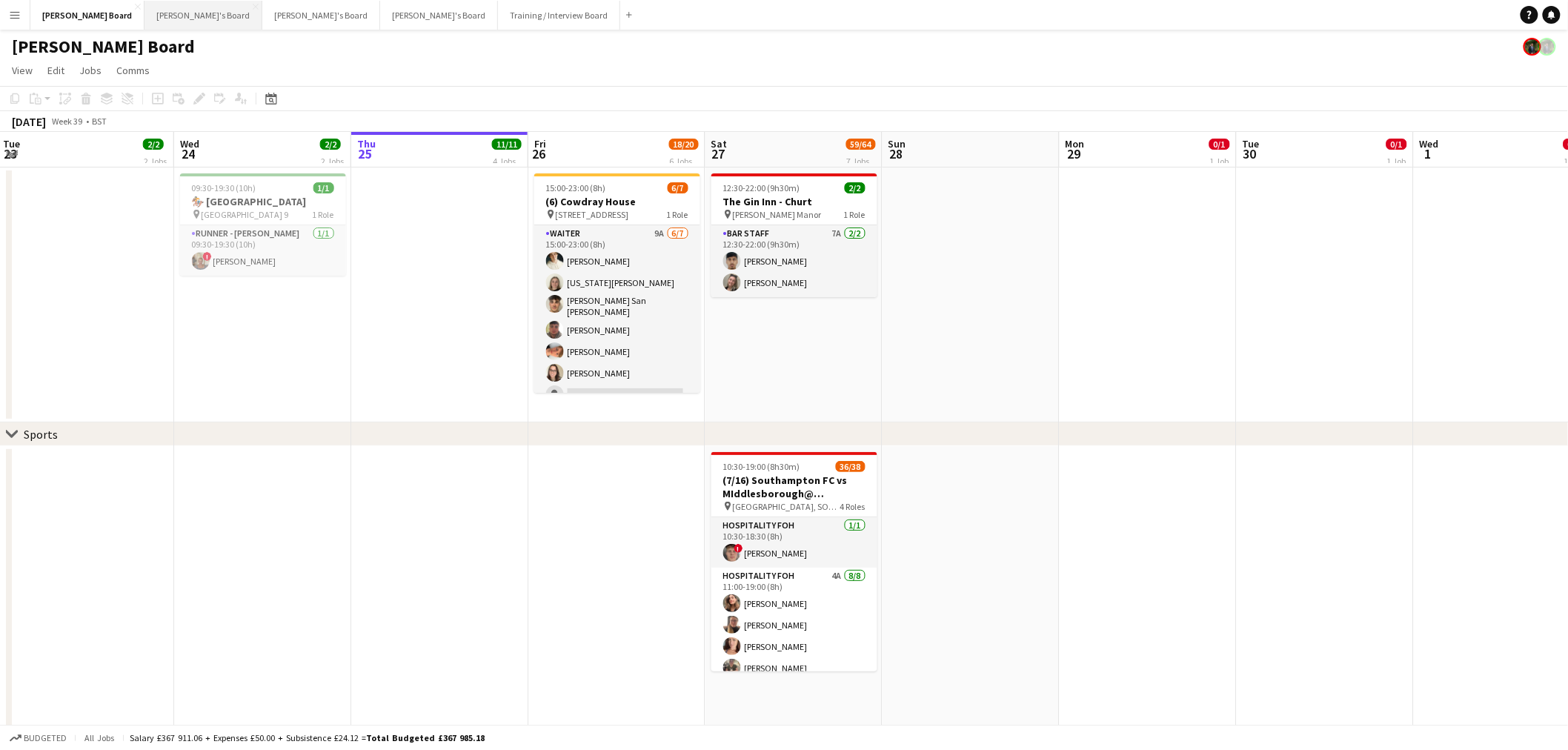
click at [144, 9] on button "[PERSON_NAME]'s Board Close" at bounding box center [203, 15] width 117 height 29
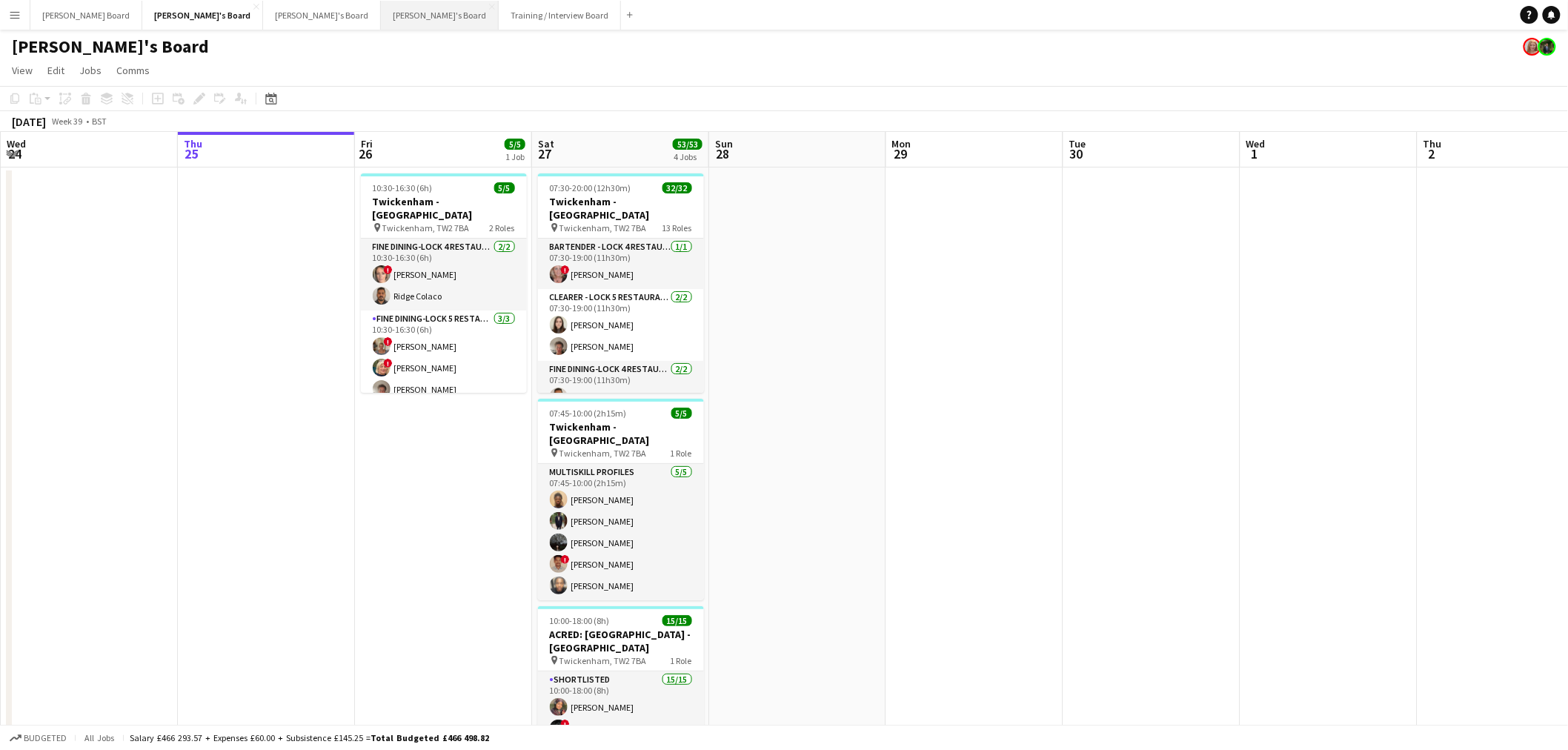
click at [381, 19] on button "Jakub's Board Close" at bounding box center [440, 15] width 117 height 29
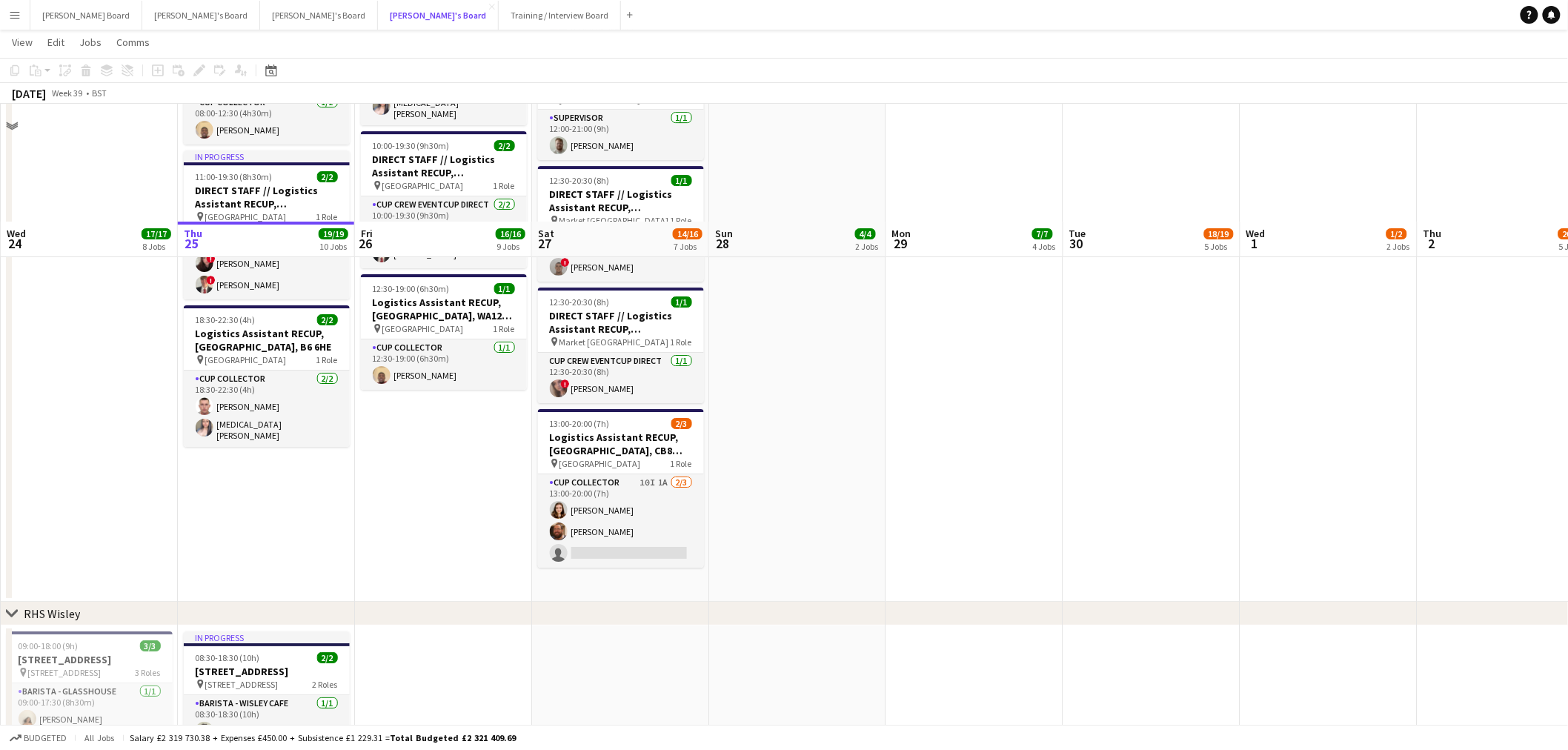
scroll to position [2140, 0]
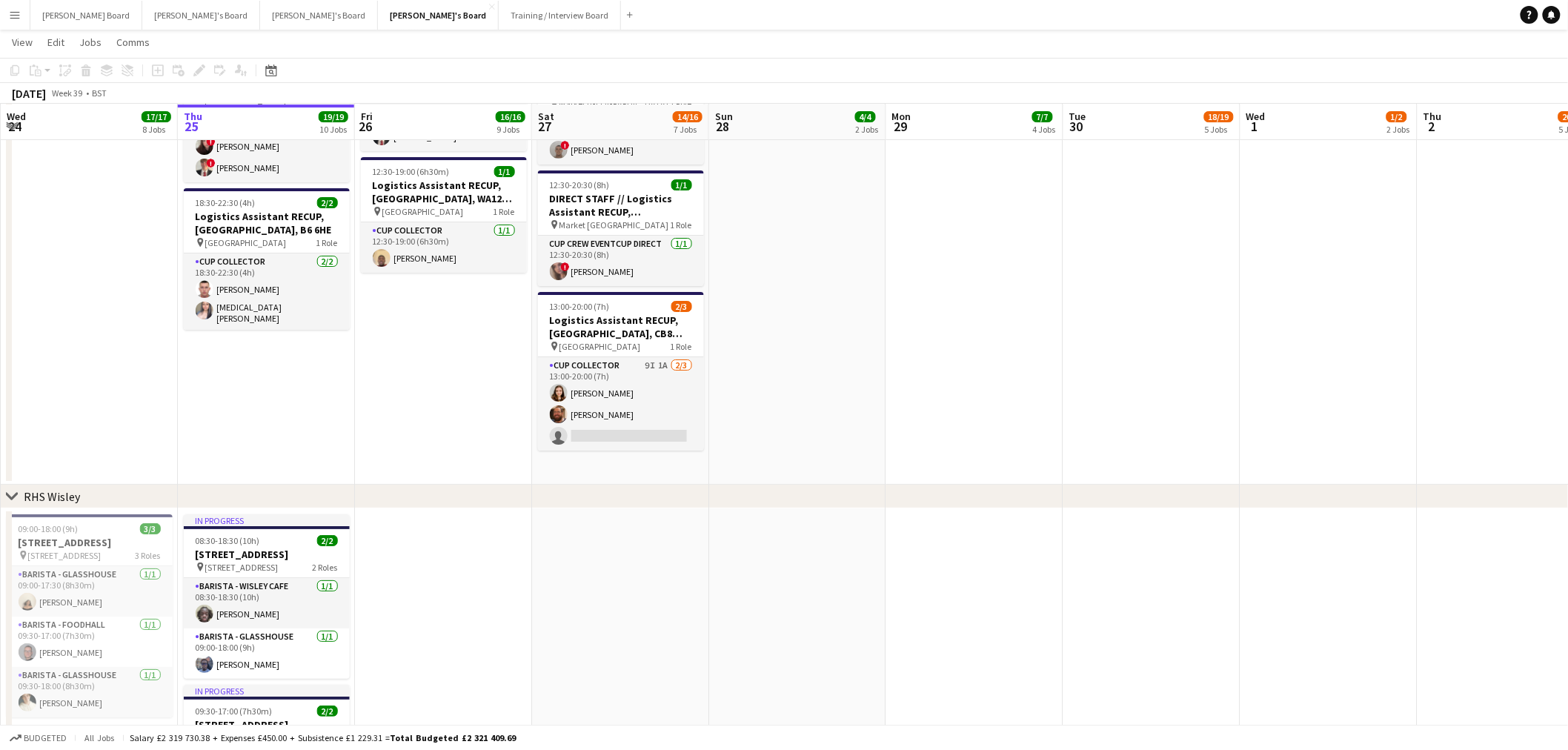
click at [1078, 263] on app-date-cell "10:00-16:00 (6h) 2/2 Logistics Assistant RECUP, HAYDOCK PARK, WA12 0HQ pin Hayd…" at bounding box center [1152, 90] width 177 height 788
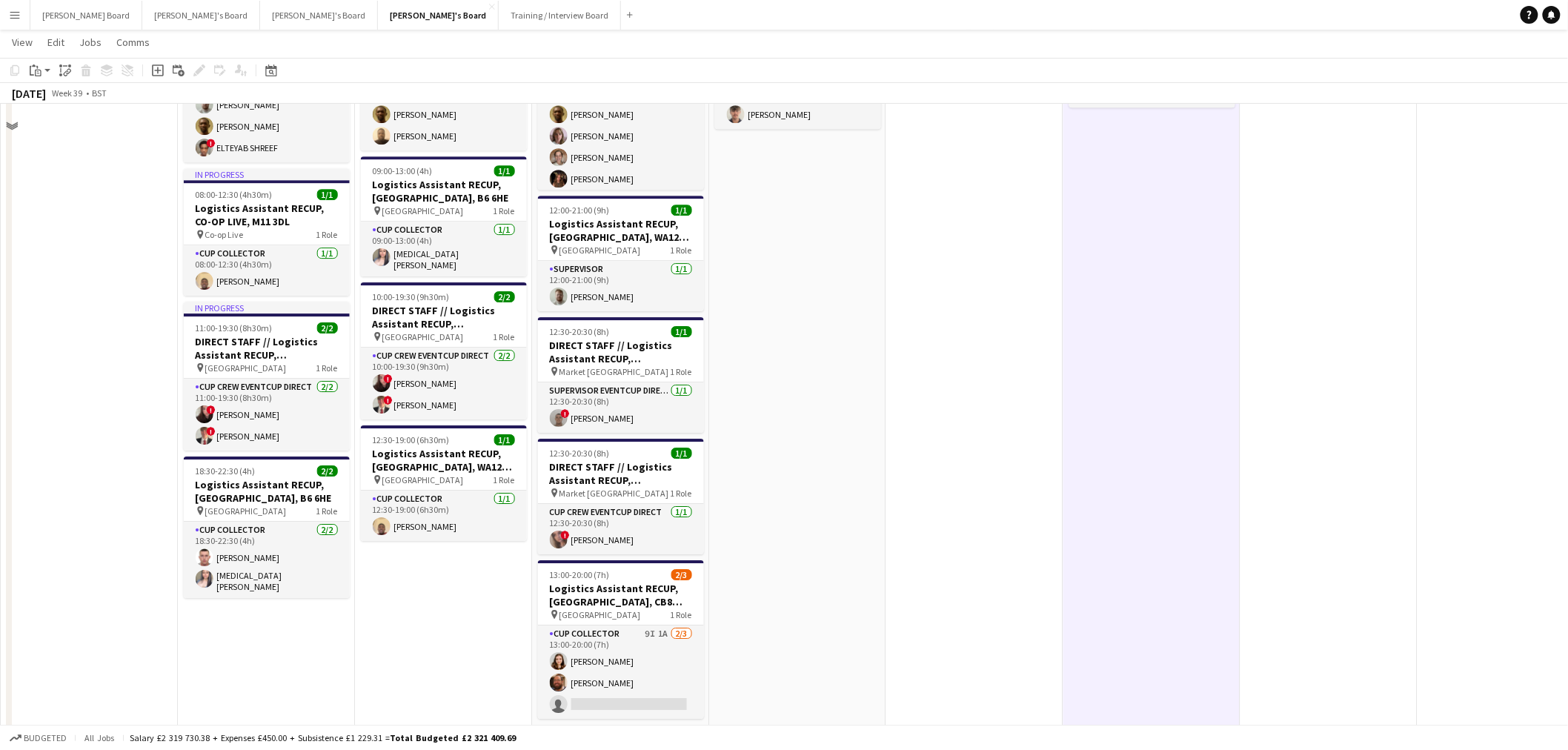
scroll to position [1647, 0]
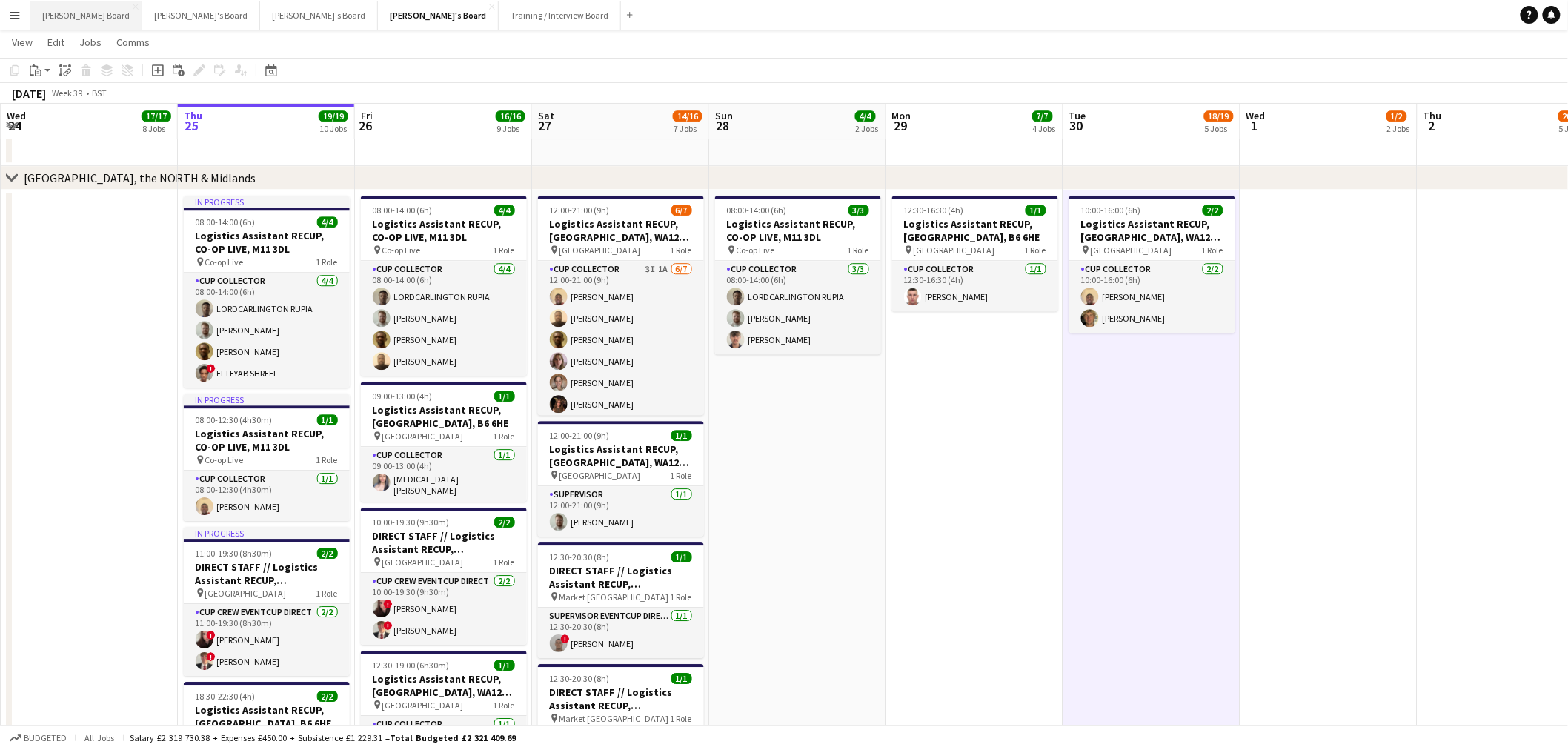
click at [52, 13] on button "[PERSON_NAME] Board Close" at bounding box center [87, 15] width 112 height 29
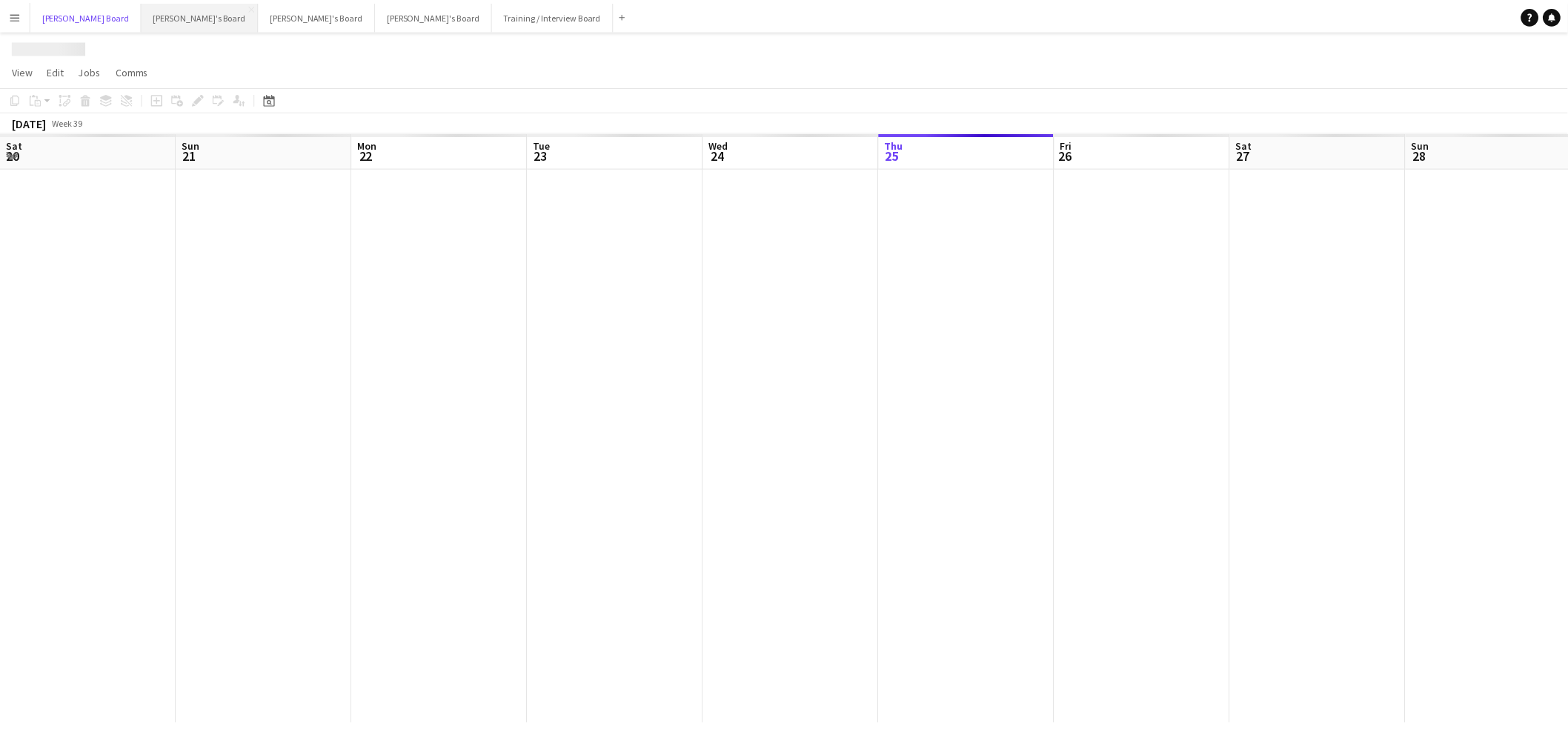
scroll to position [0, 535]
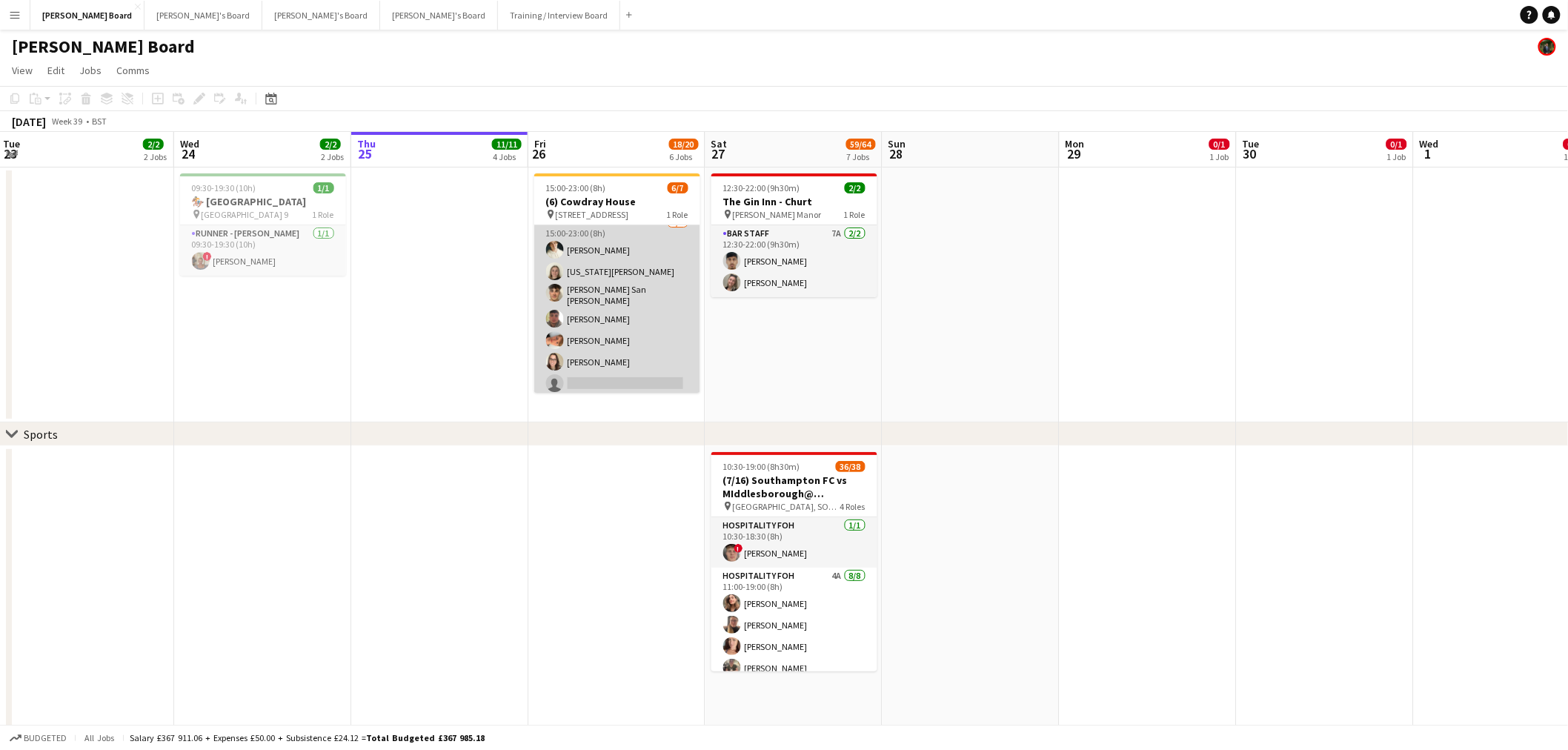
click at [614, 299] on app-card-role "Waiter 10A 6/7 15:00-23:00 (8h) Sam Hammond Georgia Marsden Cameron San Emeteri…" at bounding box center [618, 306] width 166 height 184
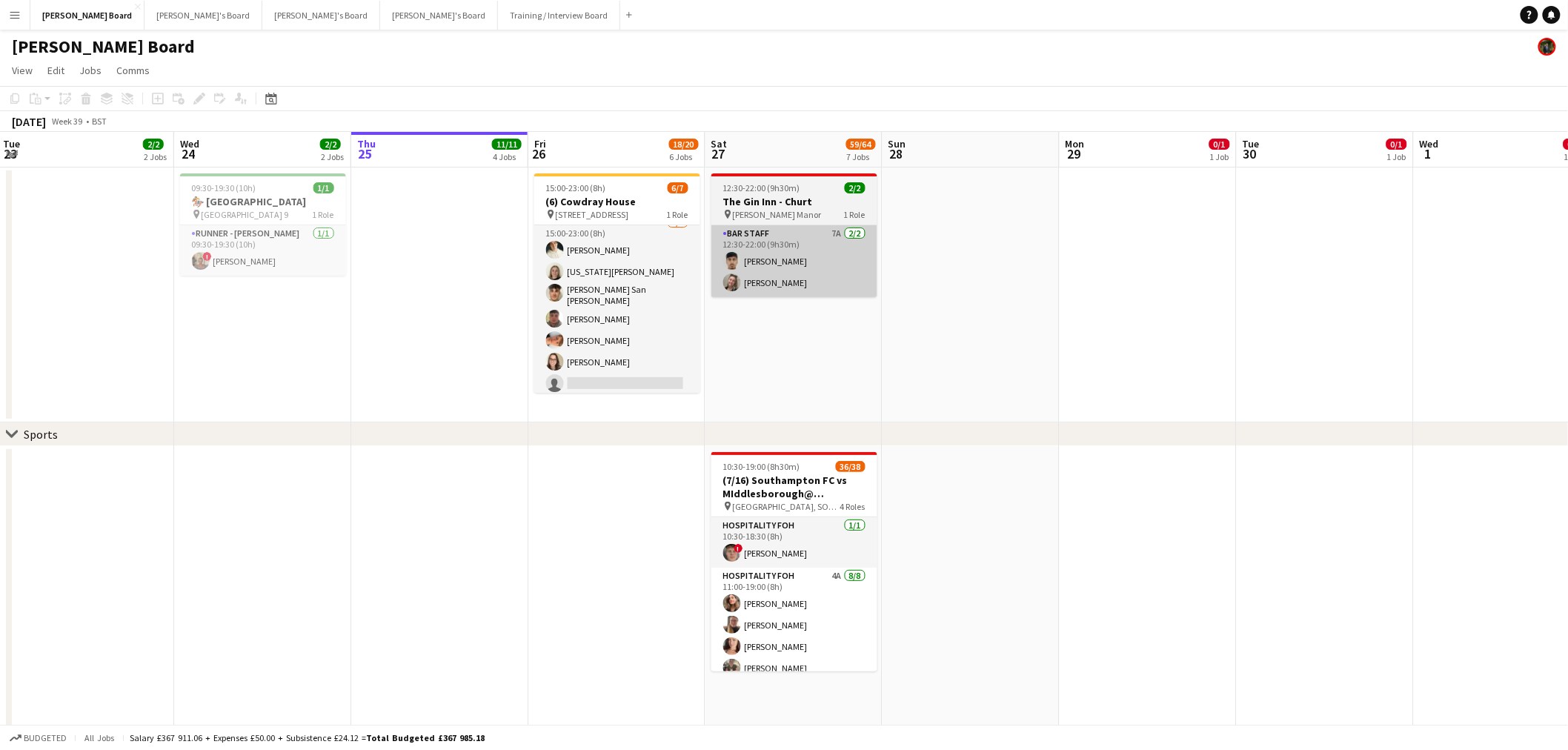
scroll to position [12, 0]
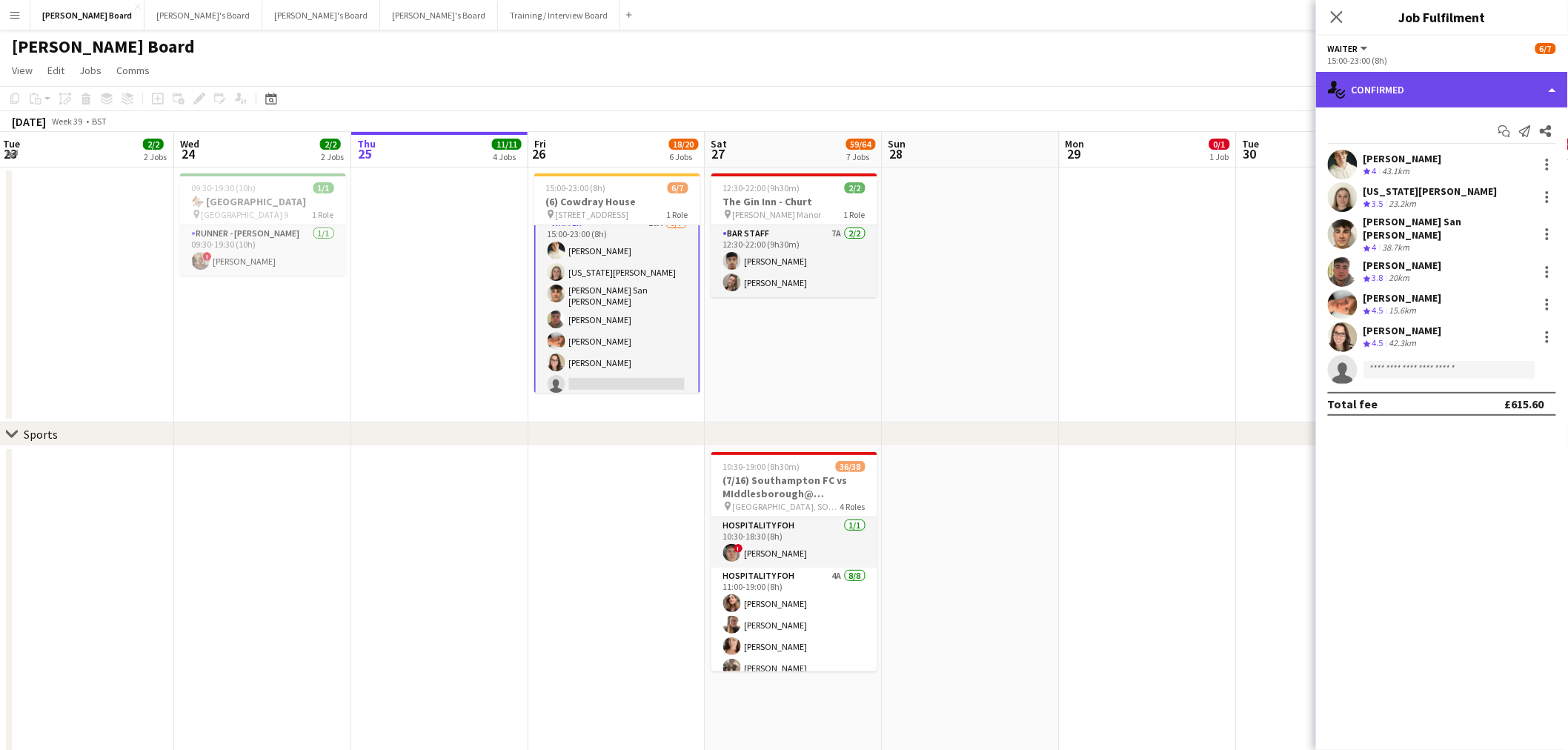
click at [1439, 92] on div "single-neutral-actions-check-2 Confirmed" at bounding box center [1442, 89] width 252 height 35
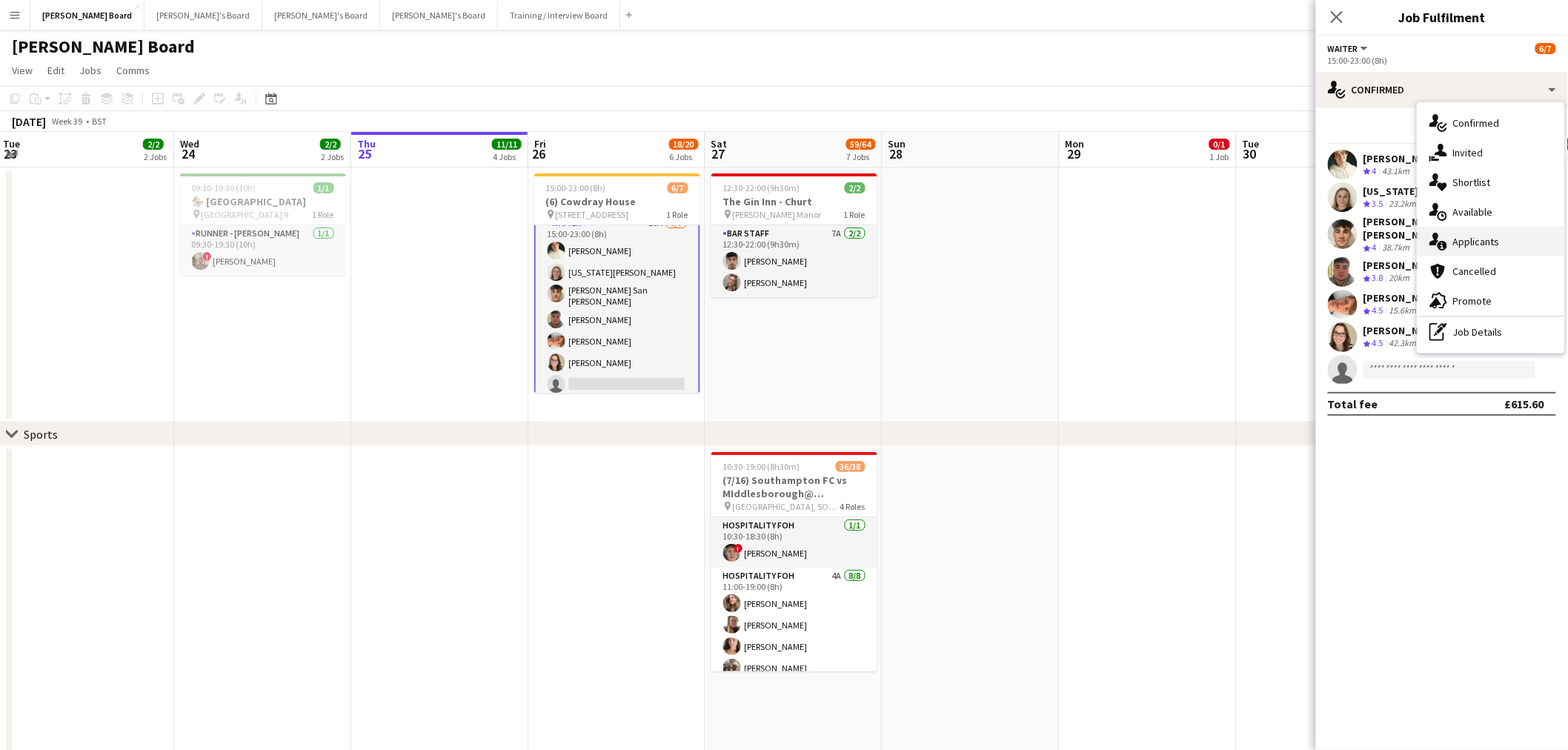
click at [1480, 241] on span "Applicants" at bounding box center [1477, 241] width 47 height 13
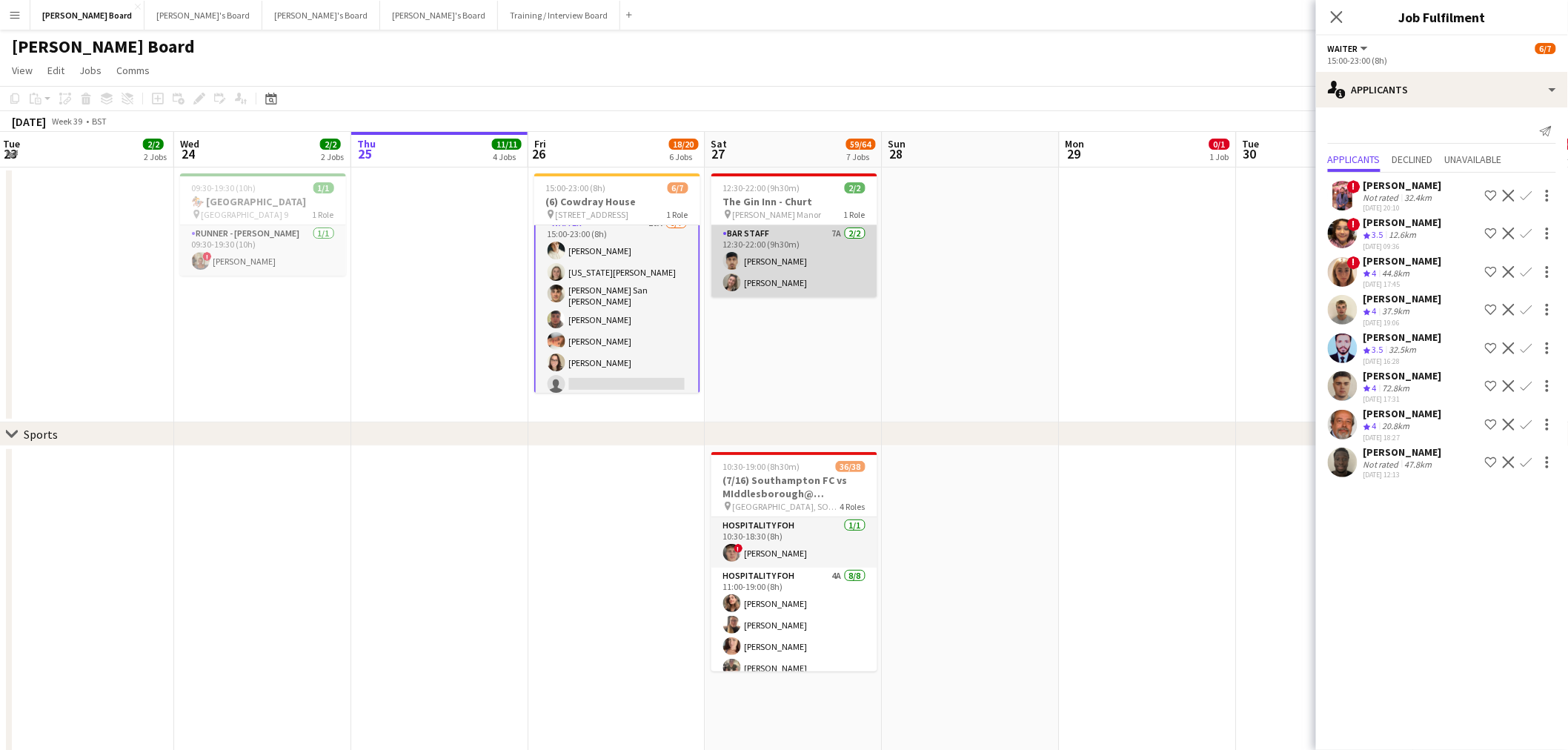
click at [807, 262] on app-card-role "BAR STAFF 7A 2/2 12:30-22:00 (9h30m) Rohan Malhotra Jazmin Gammon" at bounding box center [795, 261] width 166 height 72
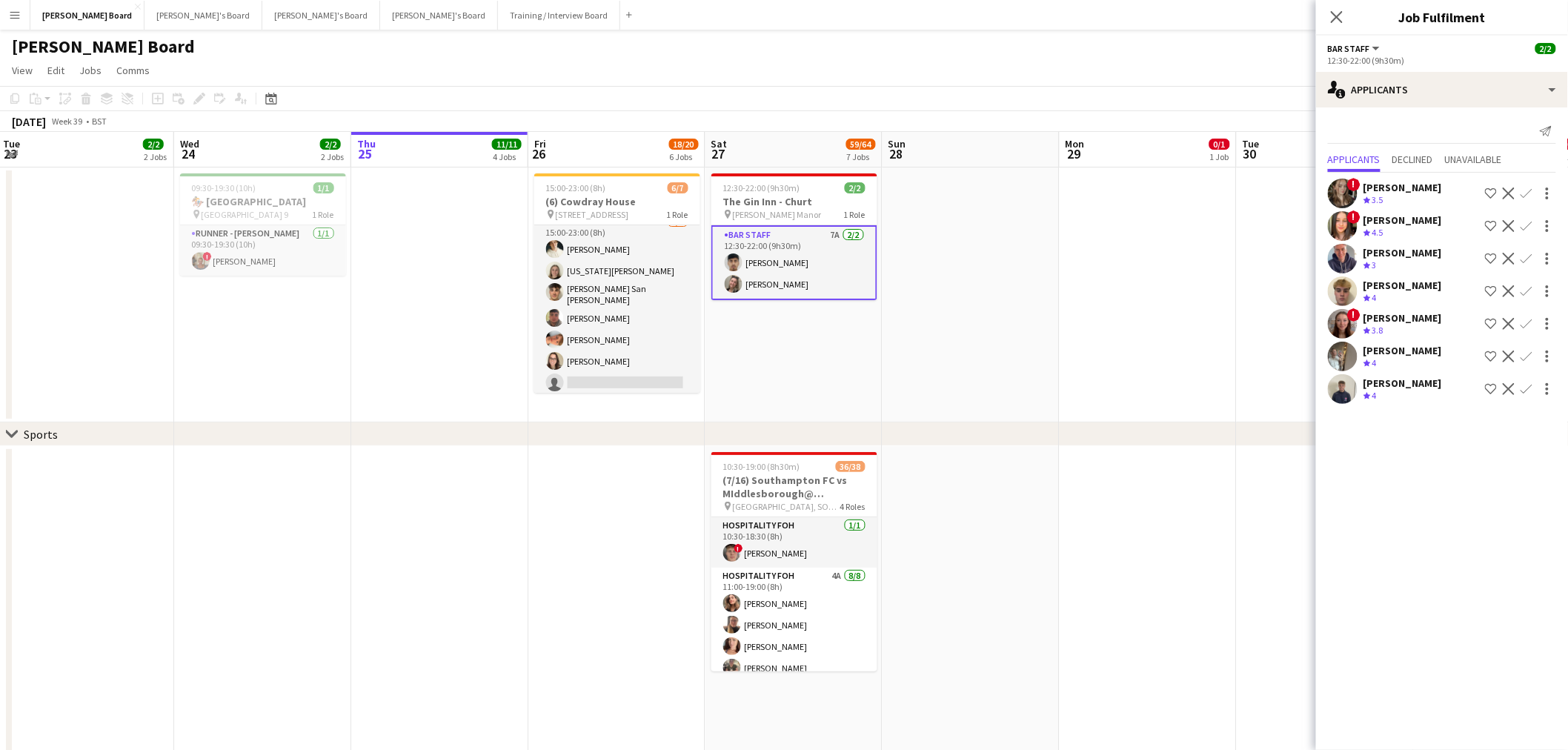
scroll to position [11, 0]
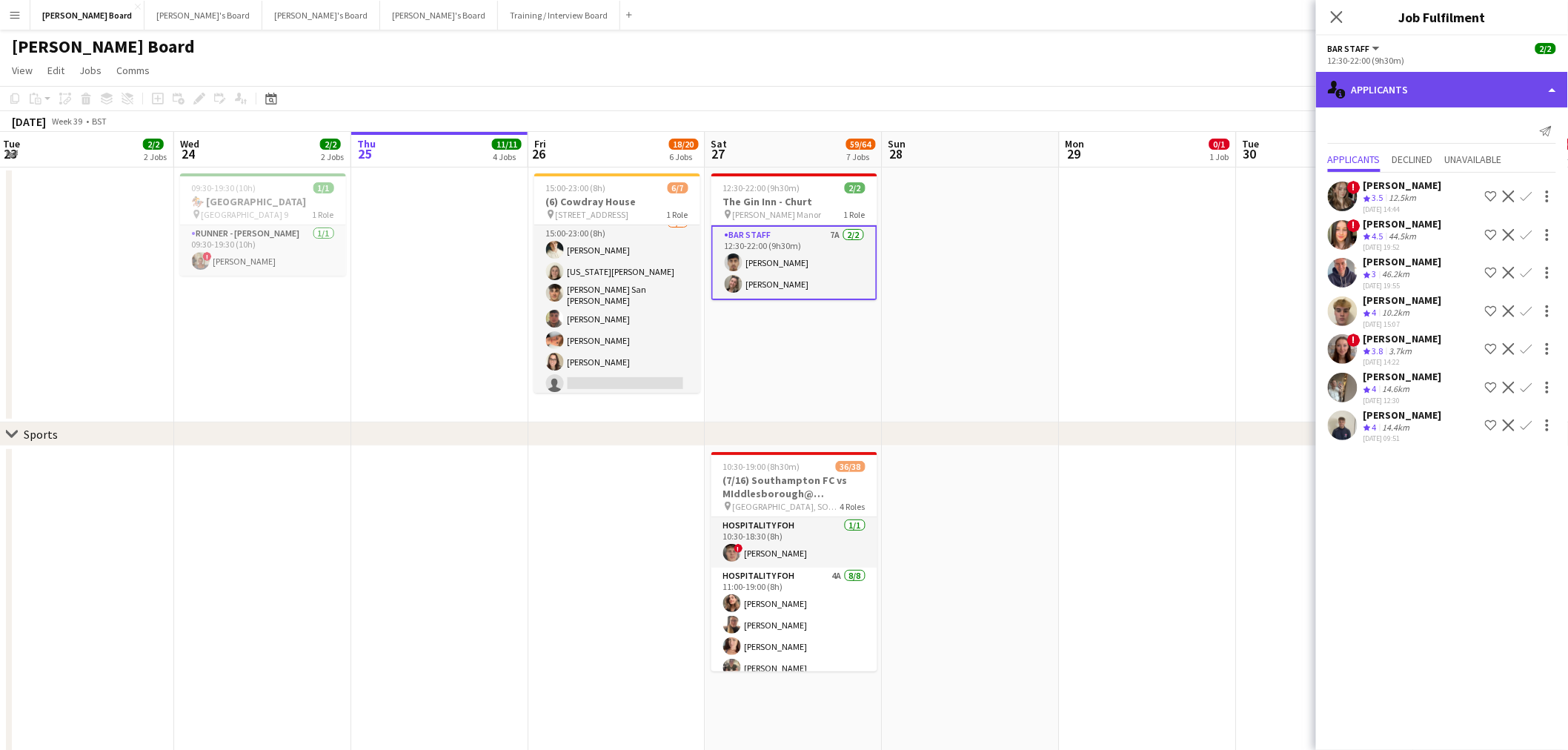
click at [1431, 101] on div "single-neutral-actions-information Applicants" at bounding box center [1442, 89] width 252 height 35
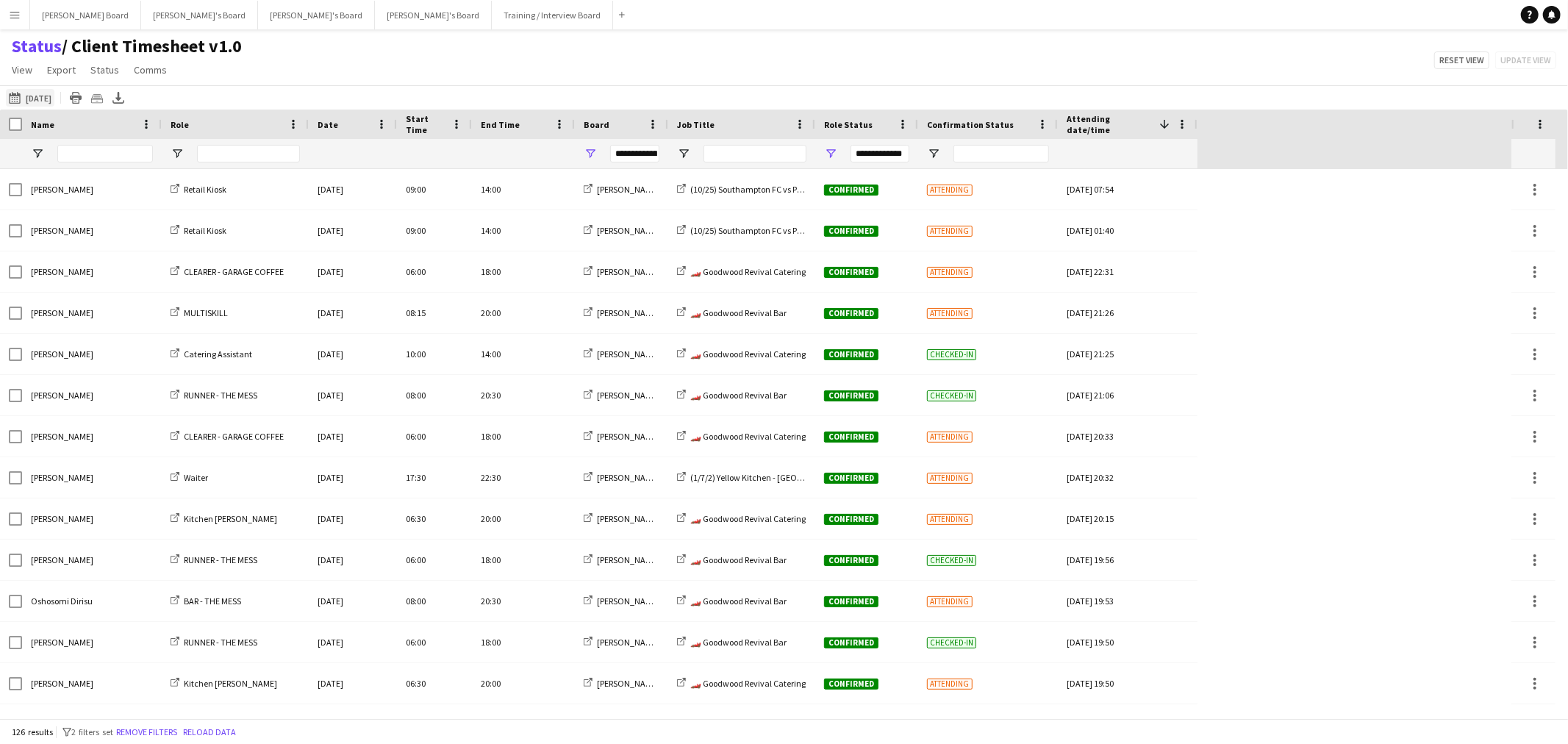
click at [48, 91] on button "25-09-2025 to 01-10-2025 14-09-2025" at bounding box center [30, 97] width 49 height 18
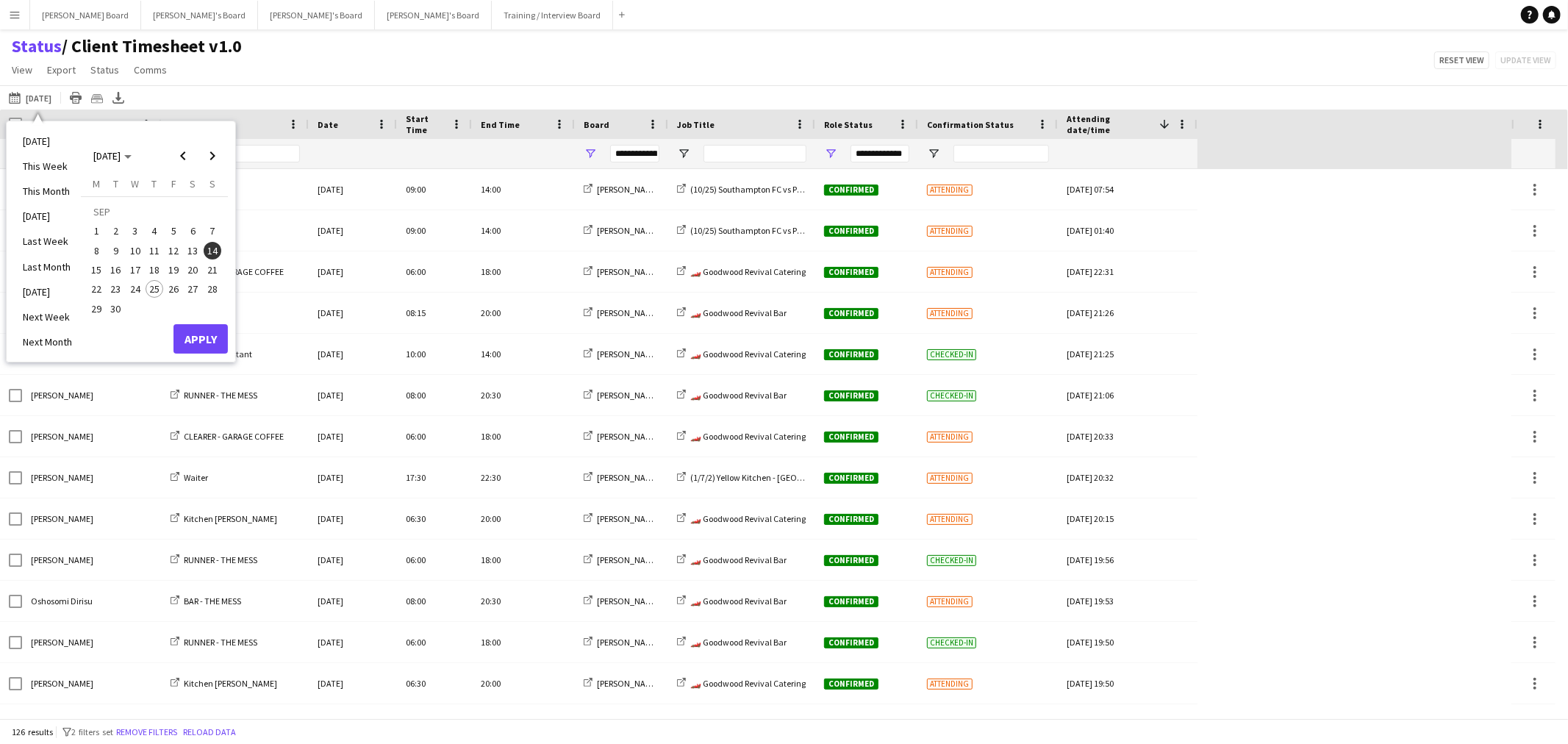
click at [159, 288] on span "25" at bounding box center [154, 288] width 18 height 18
click at [193, 344] on button "Apply" at bounding box center [201, 339] width 55 height 30
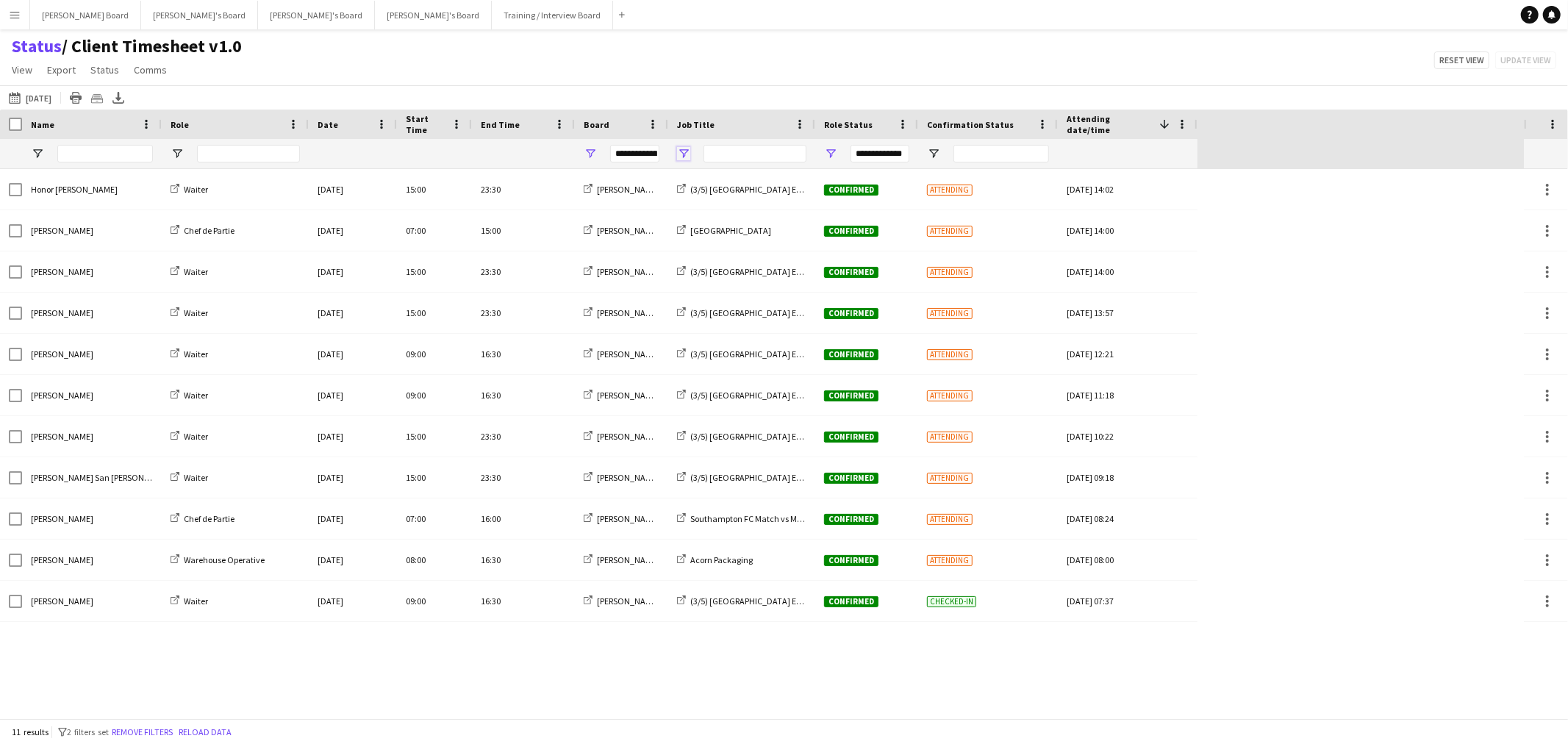
click at [677, 151] on span "Open Filter Menu" at bounding box center [684, 153] width 13 height 13
type input "***"
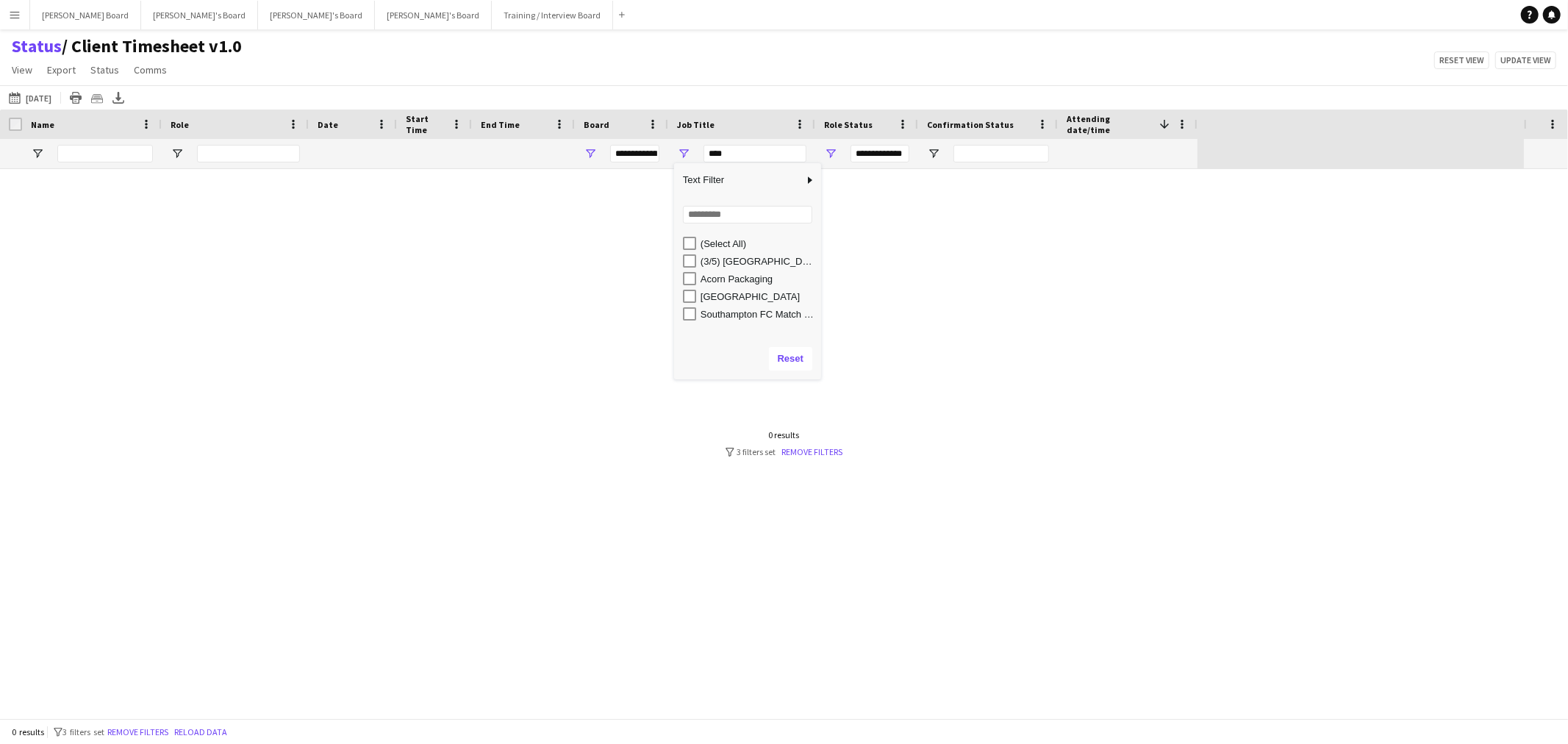
type input "***"
click at [688, 253] on div "(3/5) [GEOGRAPHIC_DATA] Events" at bounding box center [752, 261] width 139 height 18
type input "**********"
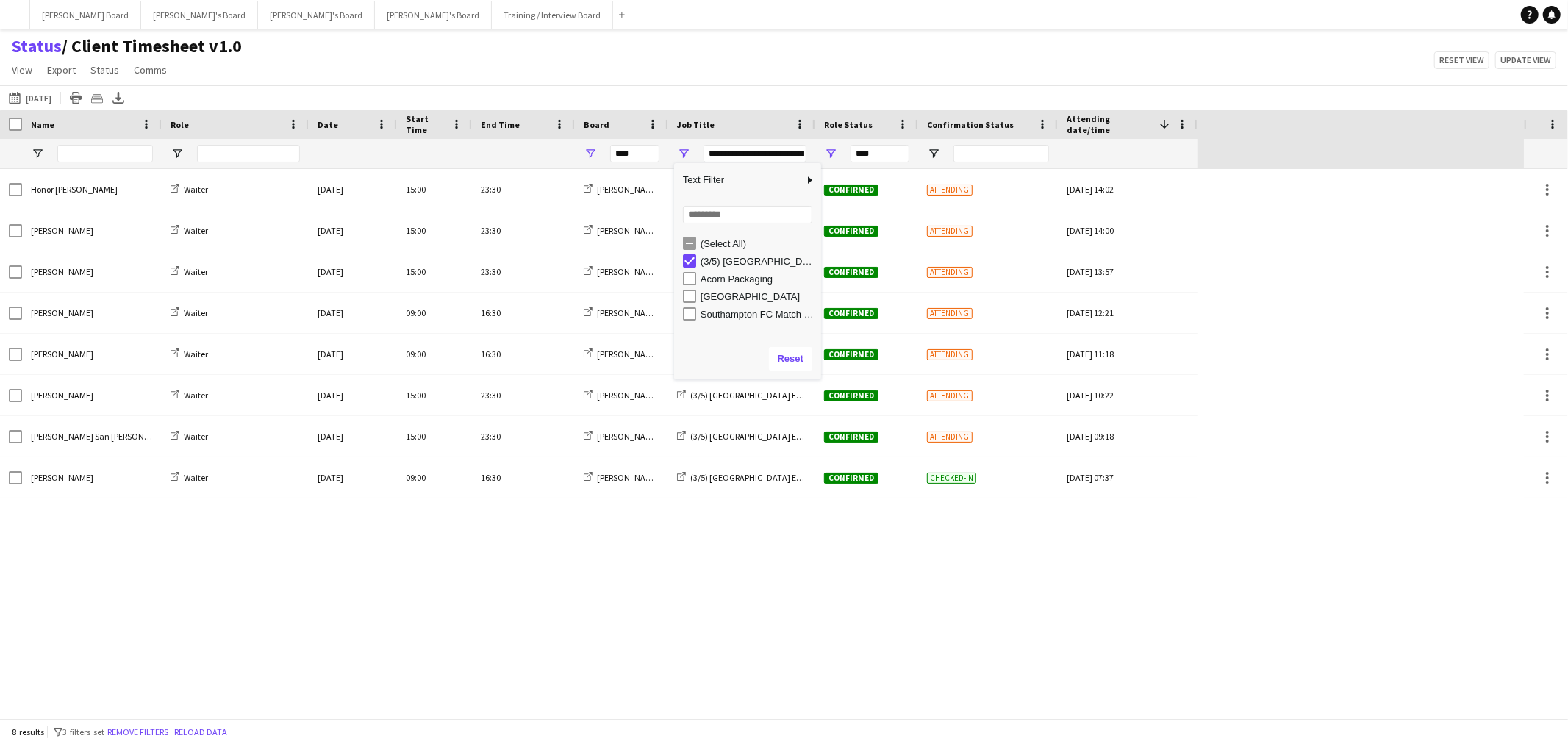
type input "**********"
click at [645, 59] on div "Status / Client Timesheet v1.0 View Views Default view Airshow Accreditation Ai…" at bounding box center [784, 60] width 1568 height 50
click at [338, 124] on div "Date" at bounding box center [344, 125] width 53 height 22
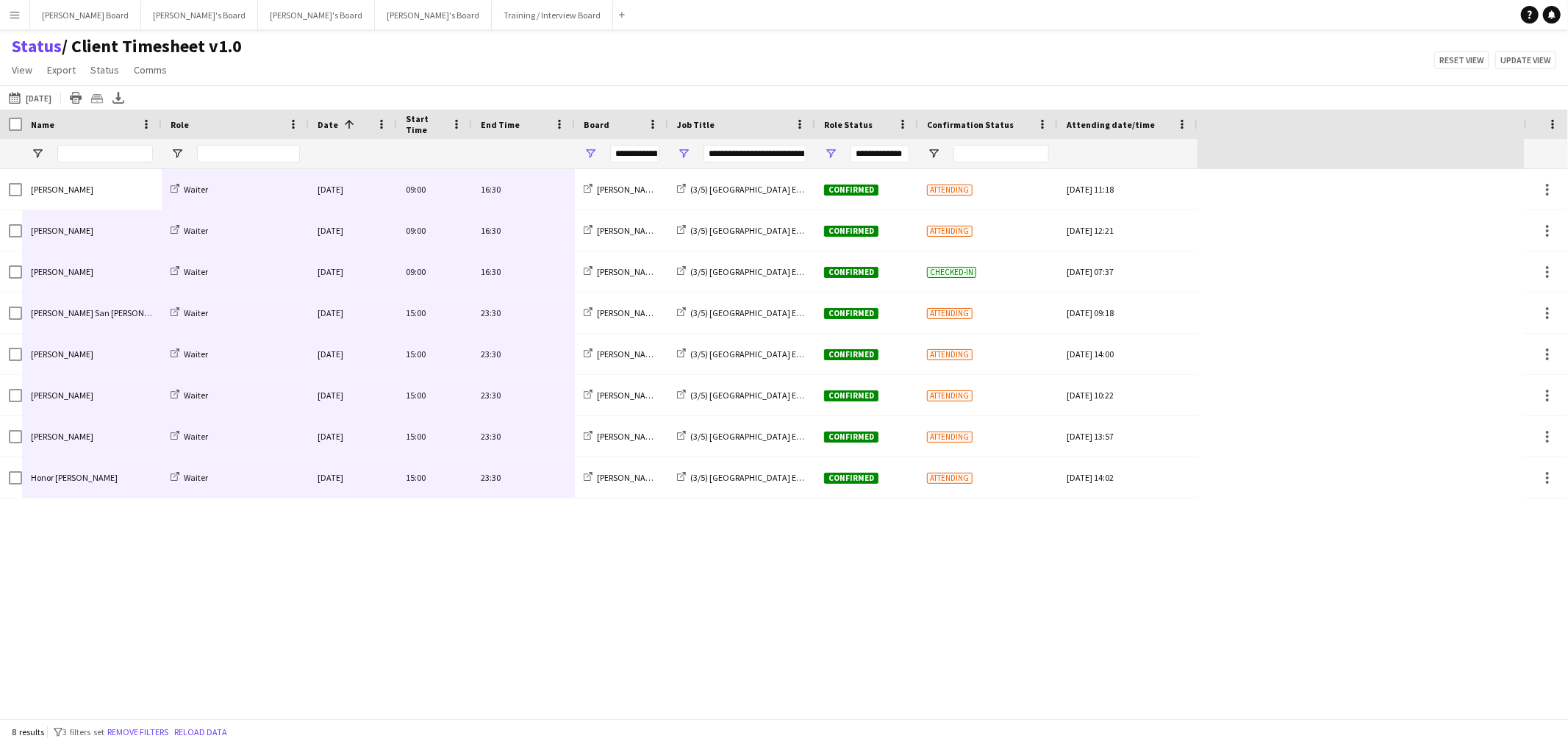
drag, startPoint x: 54, startPoint y: 184, endPoint x: 516, endPoint y: 473, distance: 544.9
click at [516, 473] on div "Honor Bagshaw Waiter Thu, 25 Sep 2025 15:00 23:30 Dean's Board (3/5) Four Seaso…" at bounding box center [599, 334] width 1197 height 329
click at [15, 18] on app-icon "Menu" at bounding box center [15, 15] width 12 height 12
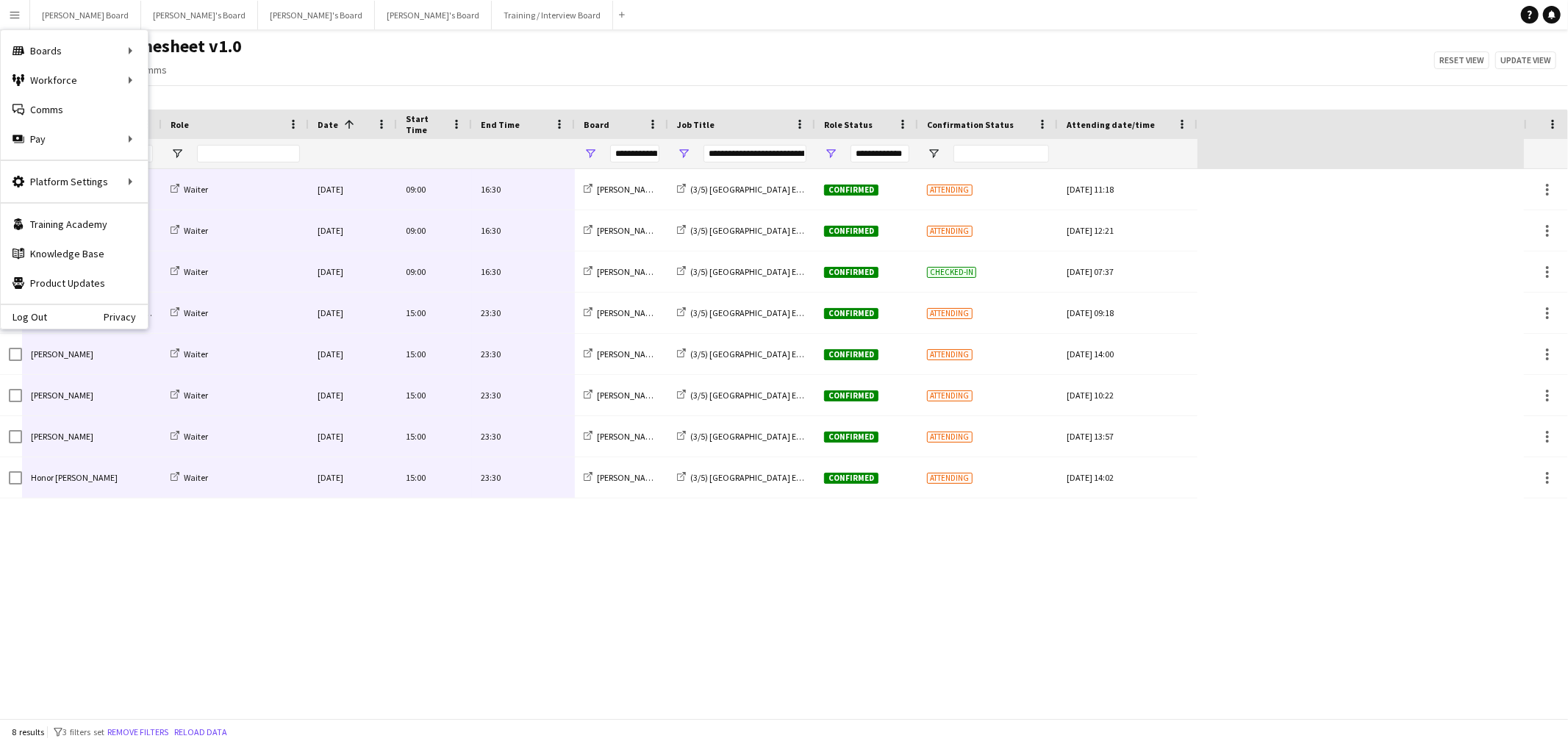
click at [519, 77] on div "Status / Client Timesheet v1.0 View Views Default view Airshow Accreditation Ai…" at bounding box center [784, 60] width 1568 height 50
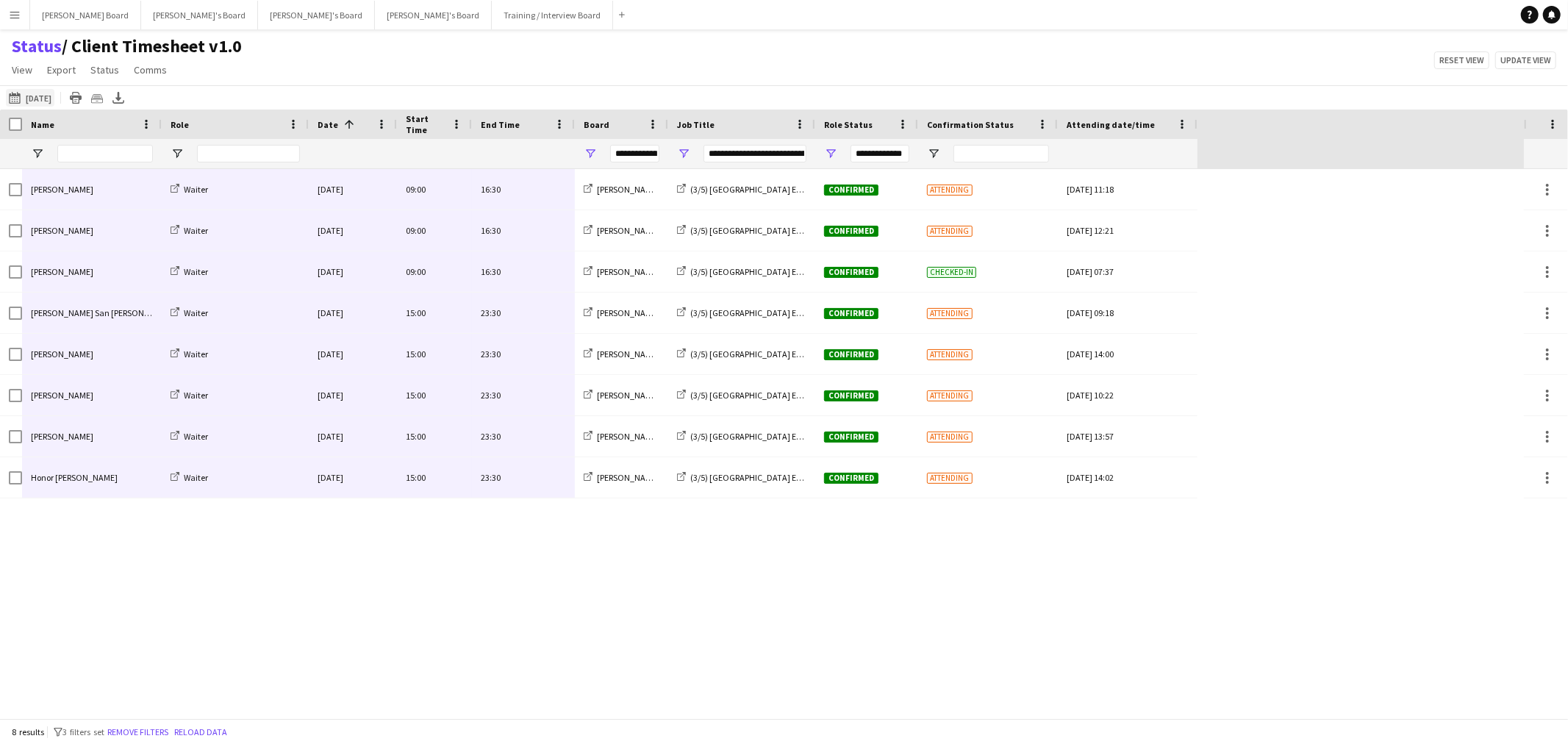
click at [30, 91] on button "25-09-2025 to 01-10-2025 Today" at bounding box center [30, 97] width 49 height 18
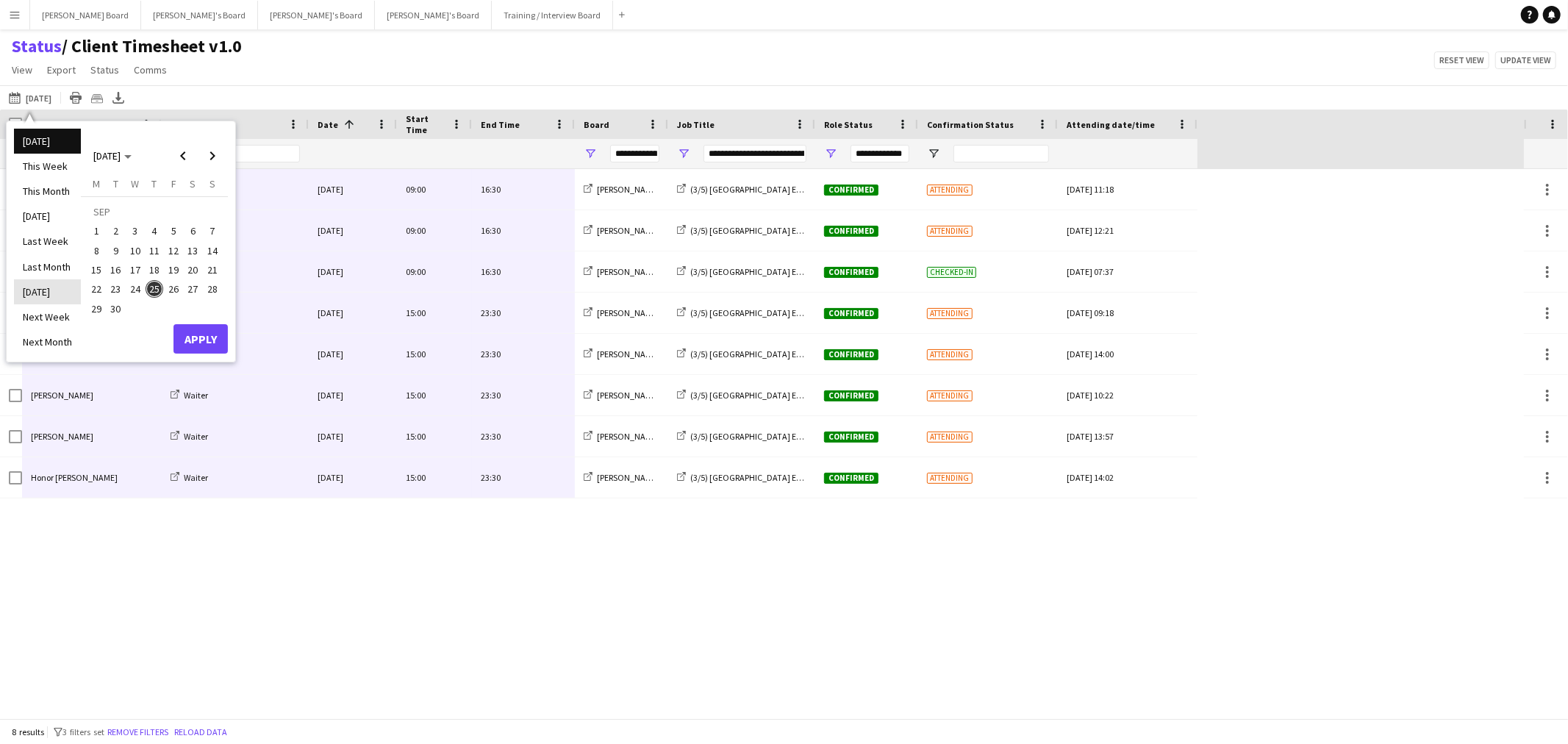
click at [55, 283] on li "[DATE]" at bounding box center [47, 291] width 67 height 25
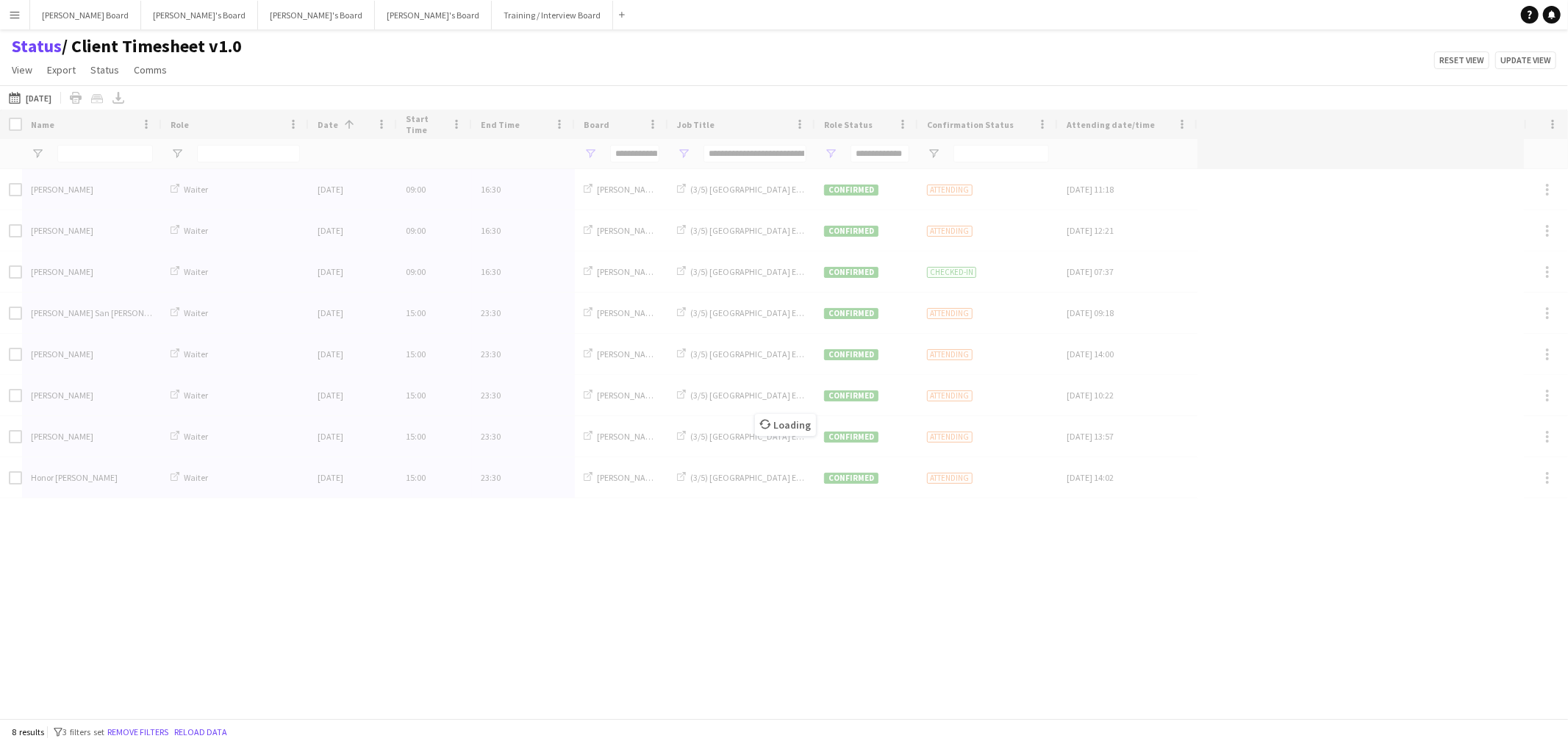
type input "***"
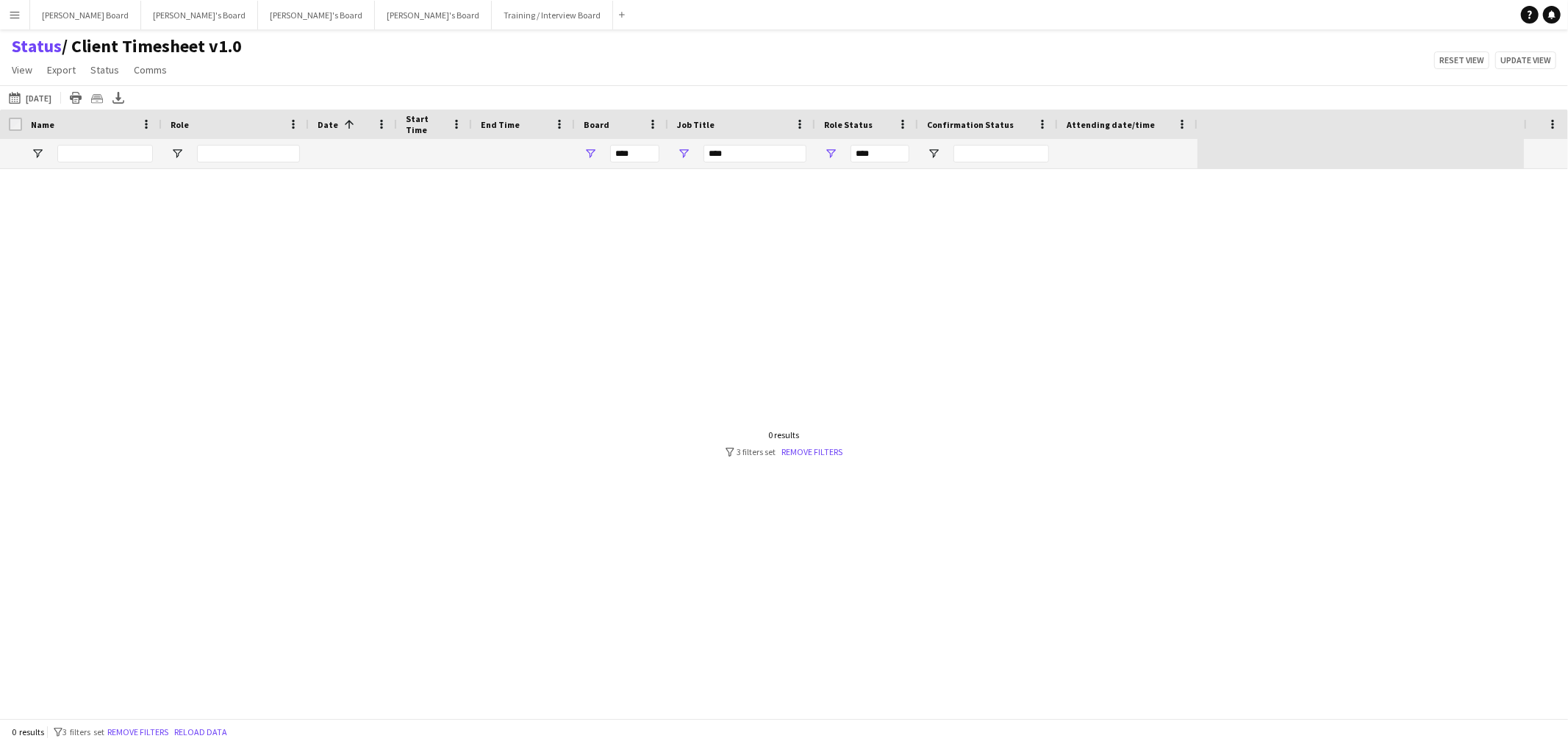
click at [812, 443] on div "0 results filter-1 3 filters set Remove filters" at bounding box center [784, 444] width 117 height 28
click at [812, 450] on link "Remove filters" at bounding box center [812, 452] width 61 height 11
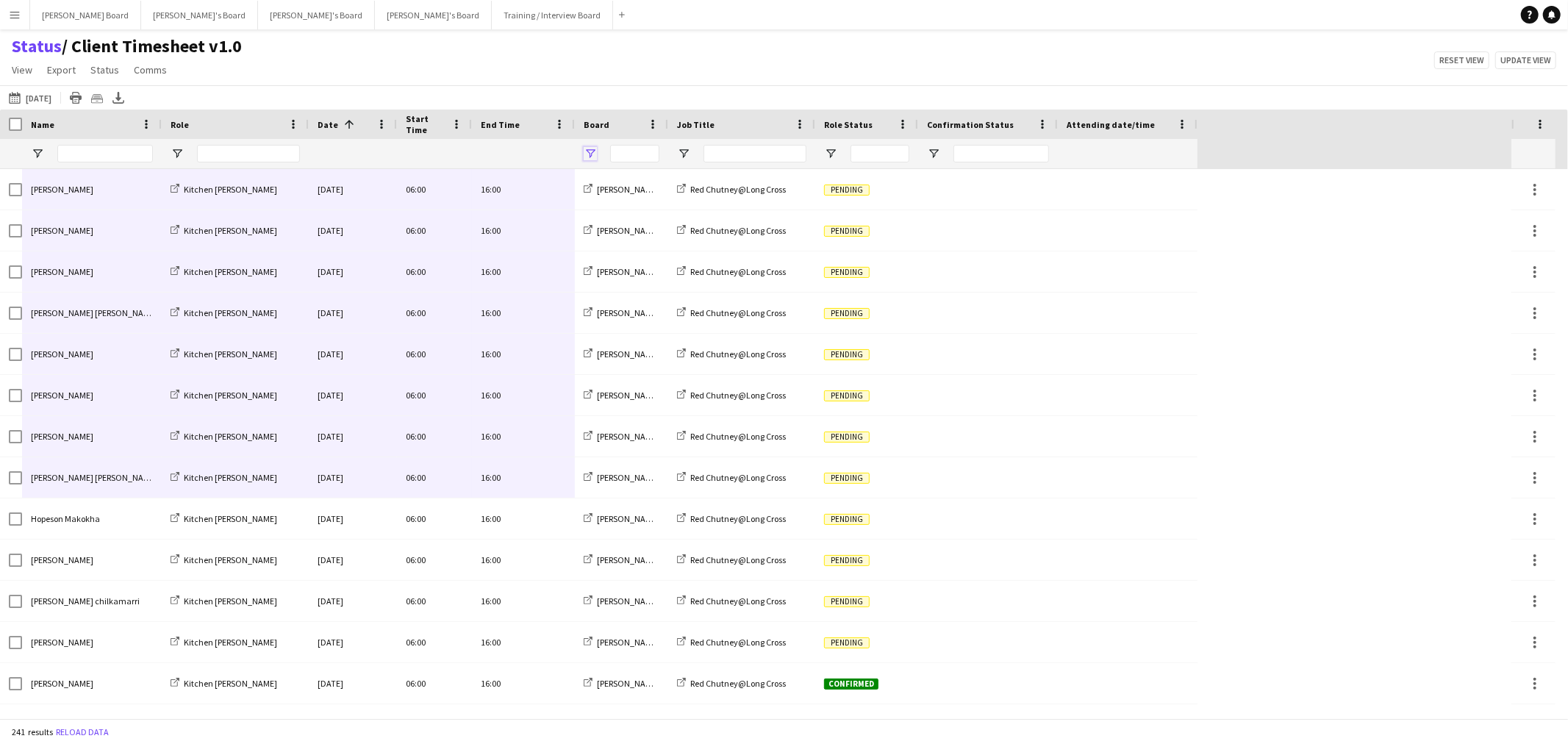
click at [591, 149] on span "Open Filter Menu" at bounding box center [590, 153] width 13 height 13
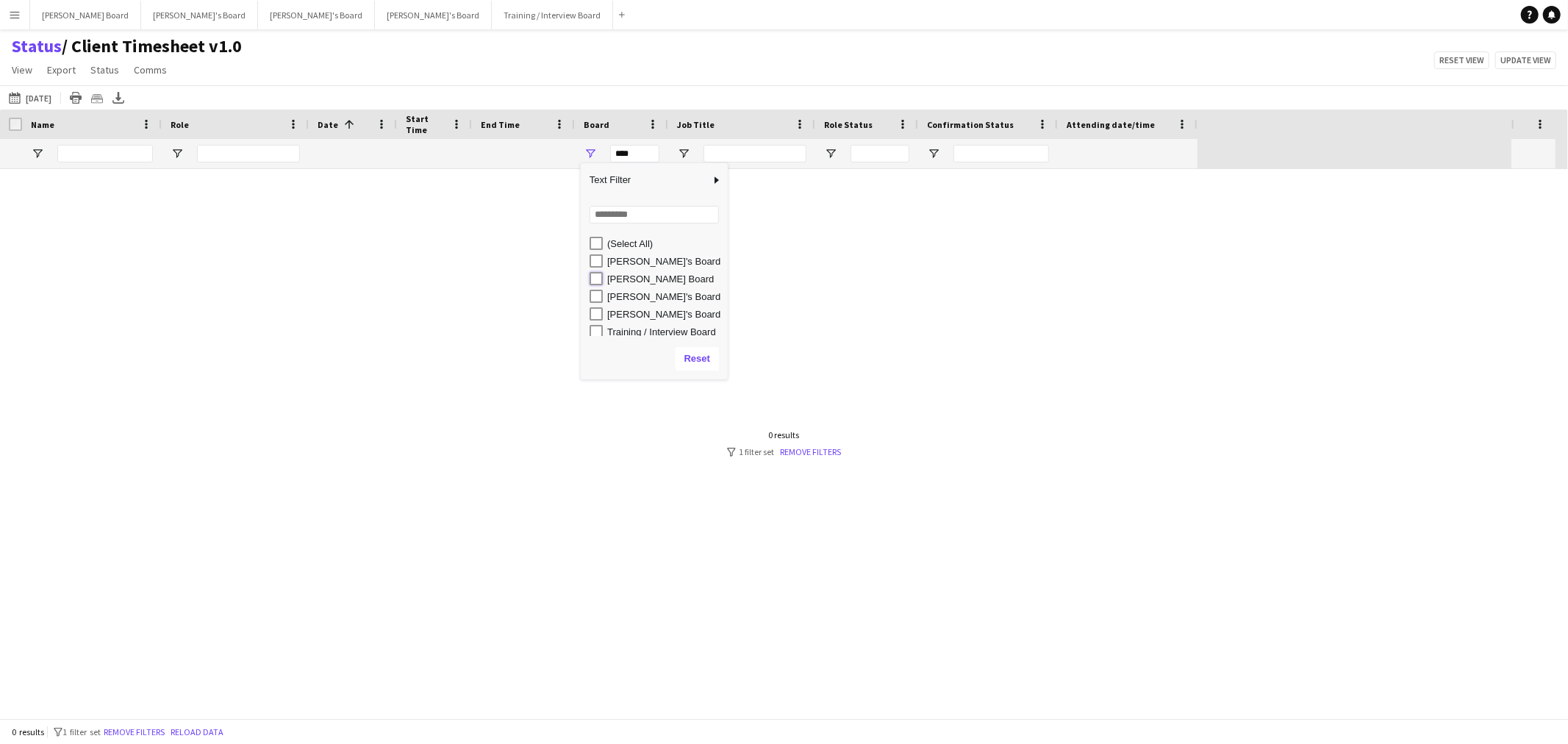
type input "**********"
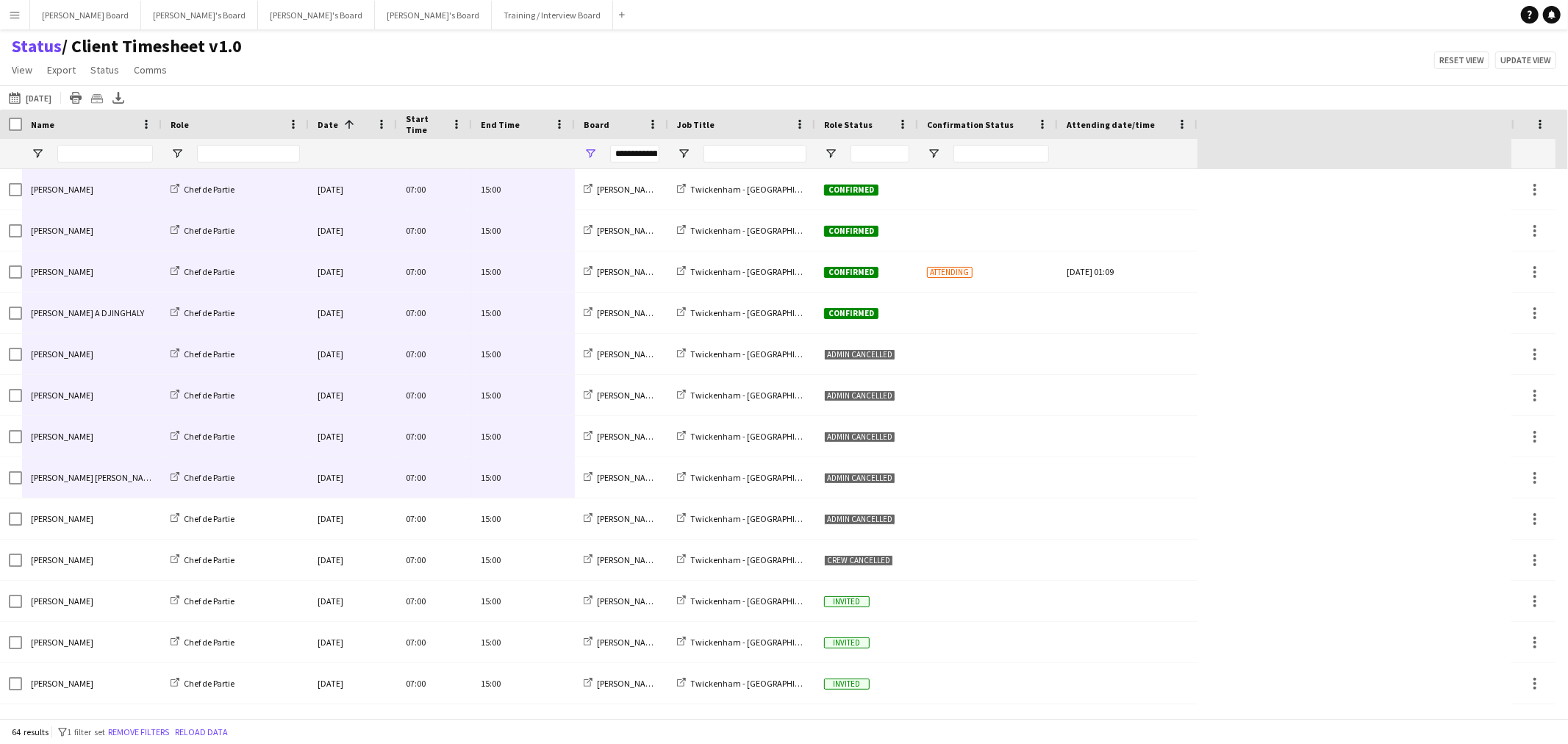
click at [617, 87] on div "25-09-2025 to 01-10-2025 Tomorrow Today This Week This Month Yesterday Last Wee…" at bounding box center [784, 97] width 1568 height 24
click at [832, 152] on span "Open Filter Menu" at bounding box center [831, 153] width 13 height 13
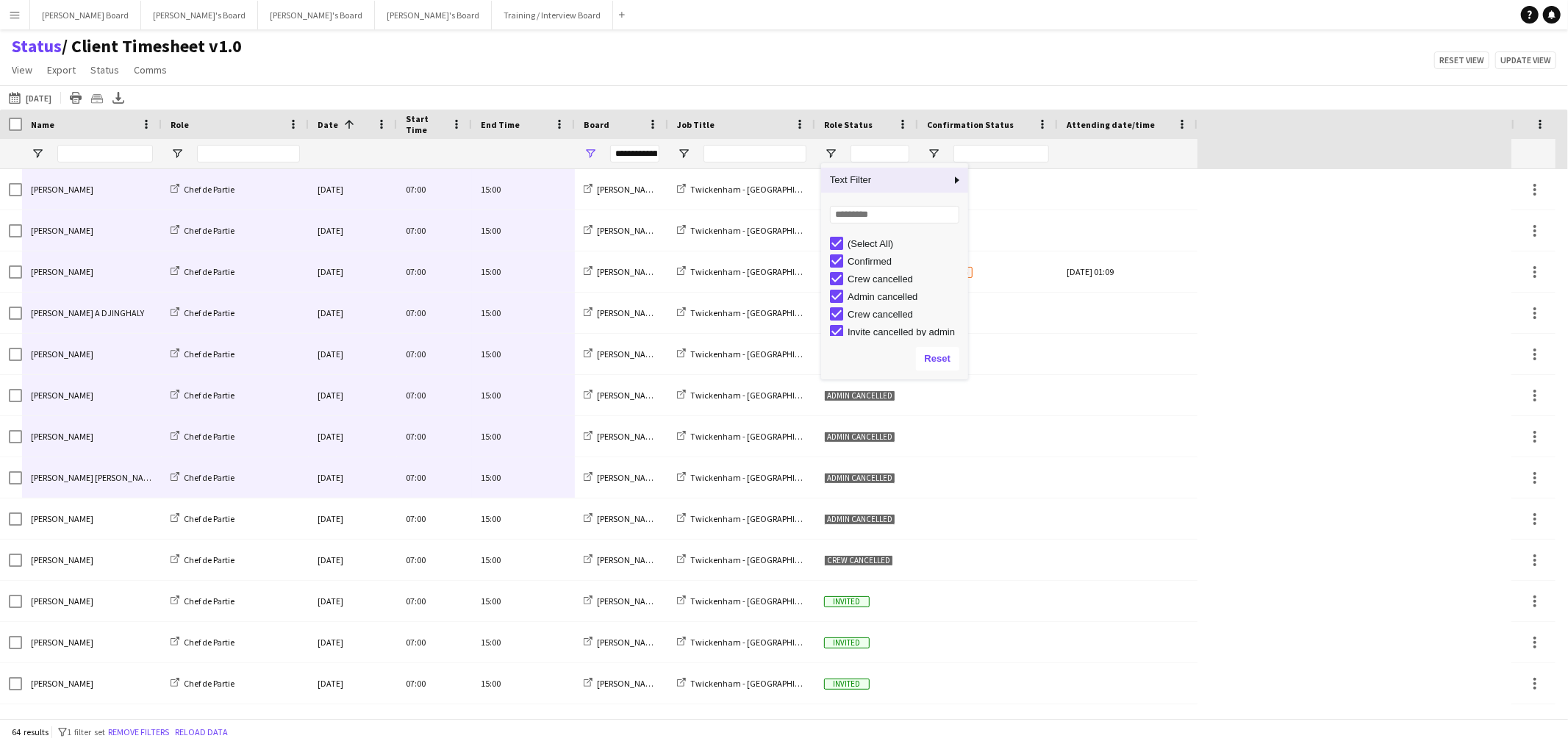
click at [873, 47] on div "Status / Client Timesheet v1.0 View Views Default view Airshow Accreditation Ai…" at bounding box center [784, 60] width 1568 height 50
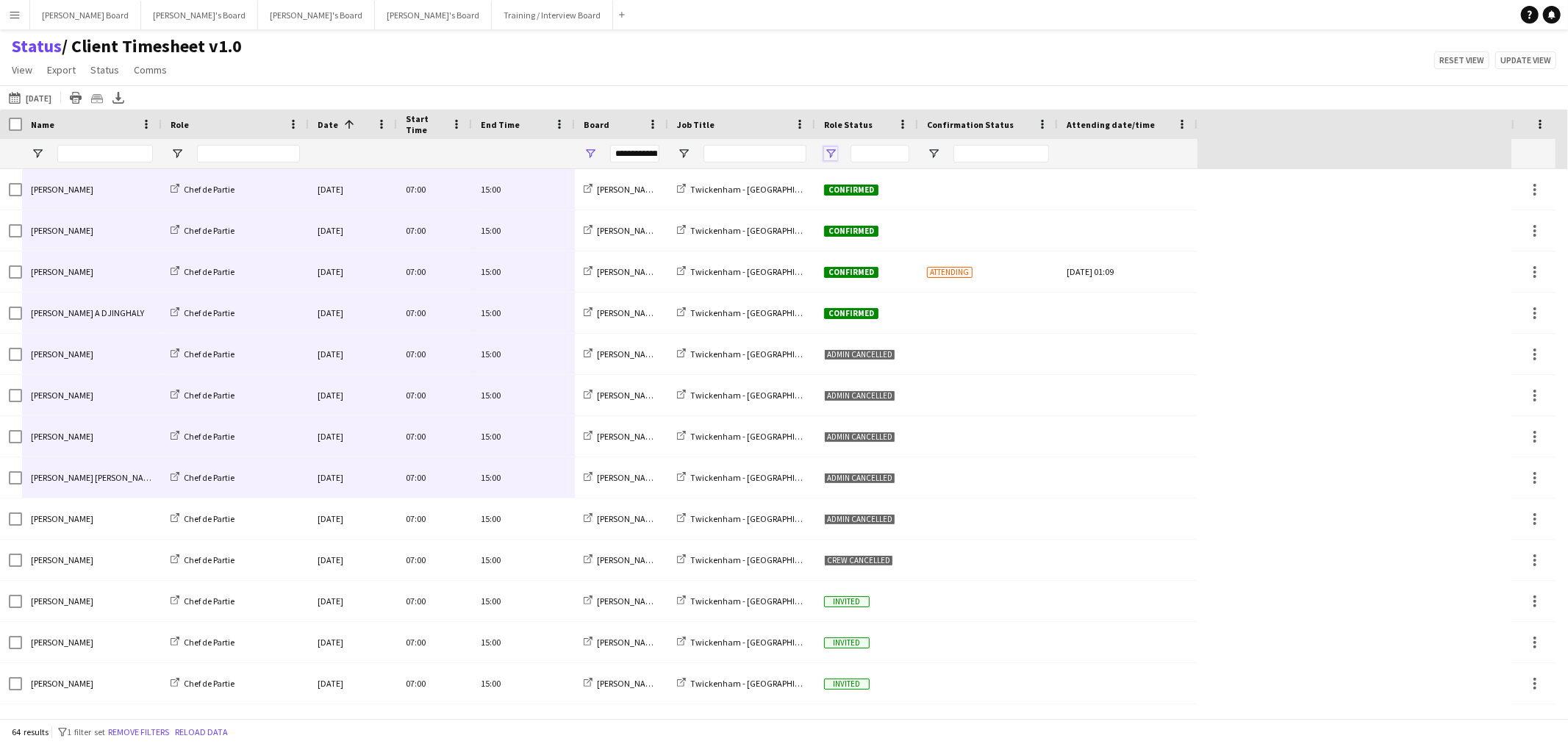
click at [825, 154] on span "Open Filter Menu" at bounding box center [831, 153] width 13 height 13
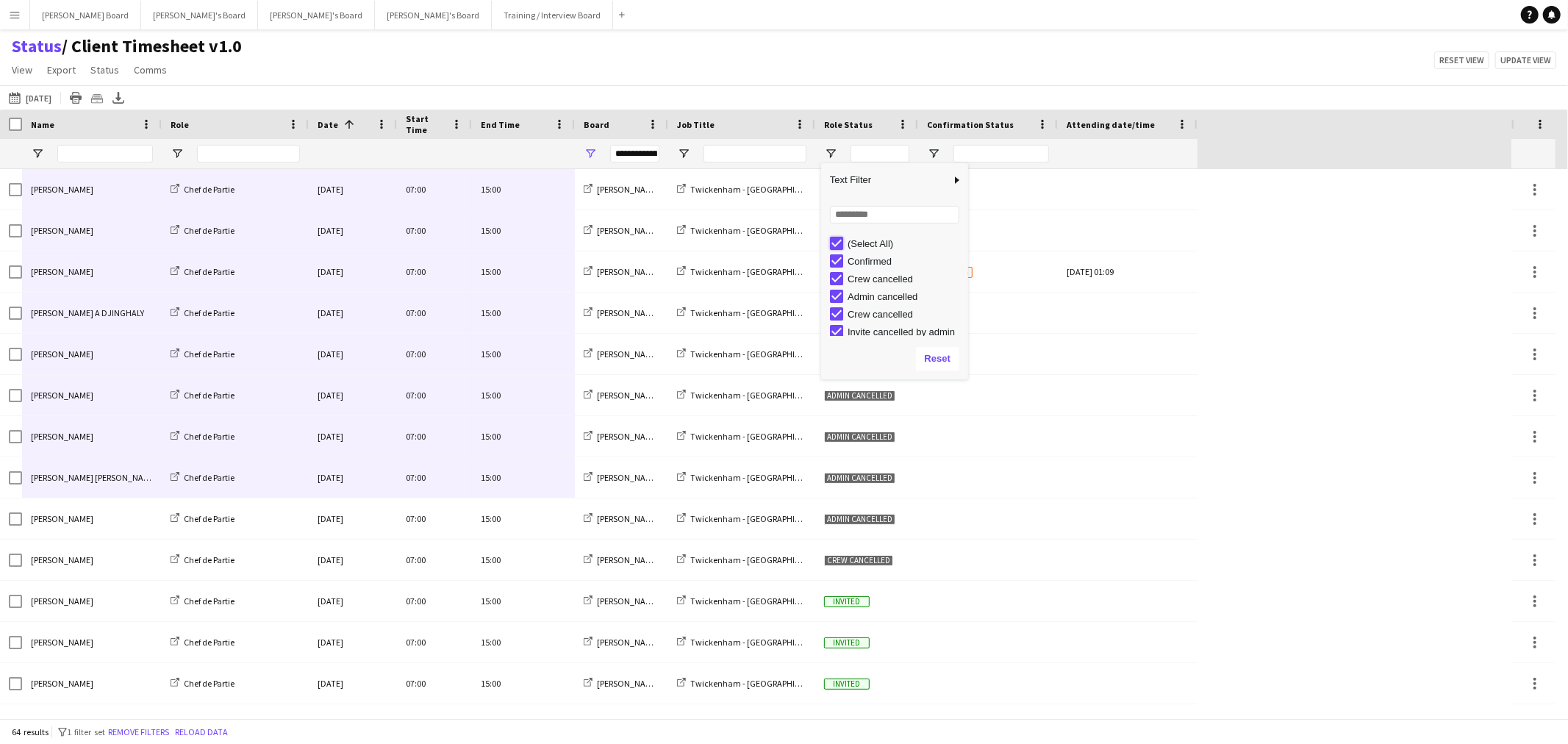
type input "***"
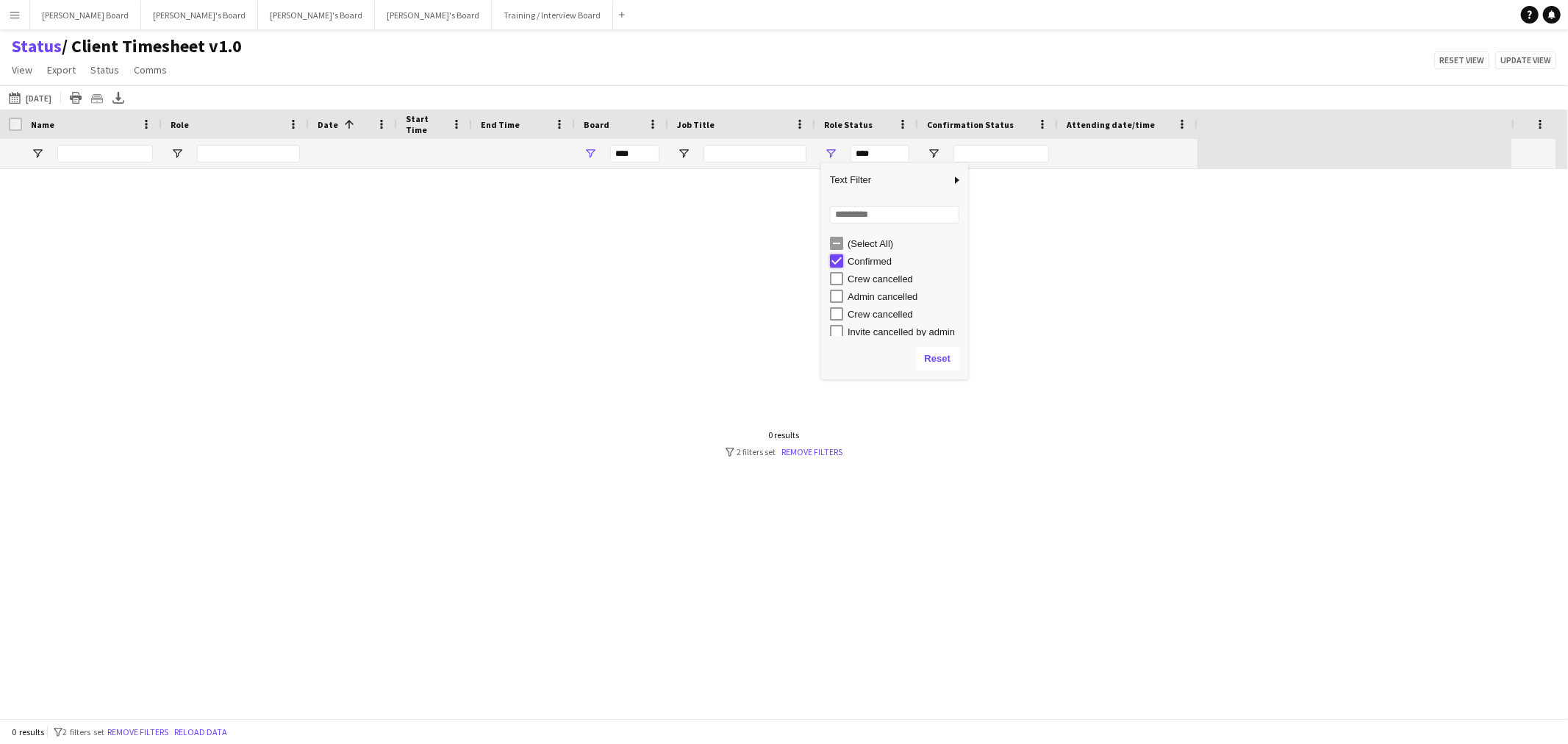
type input "**********"
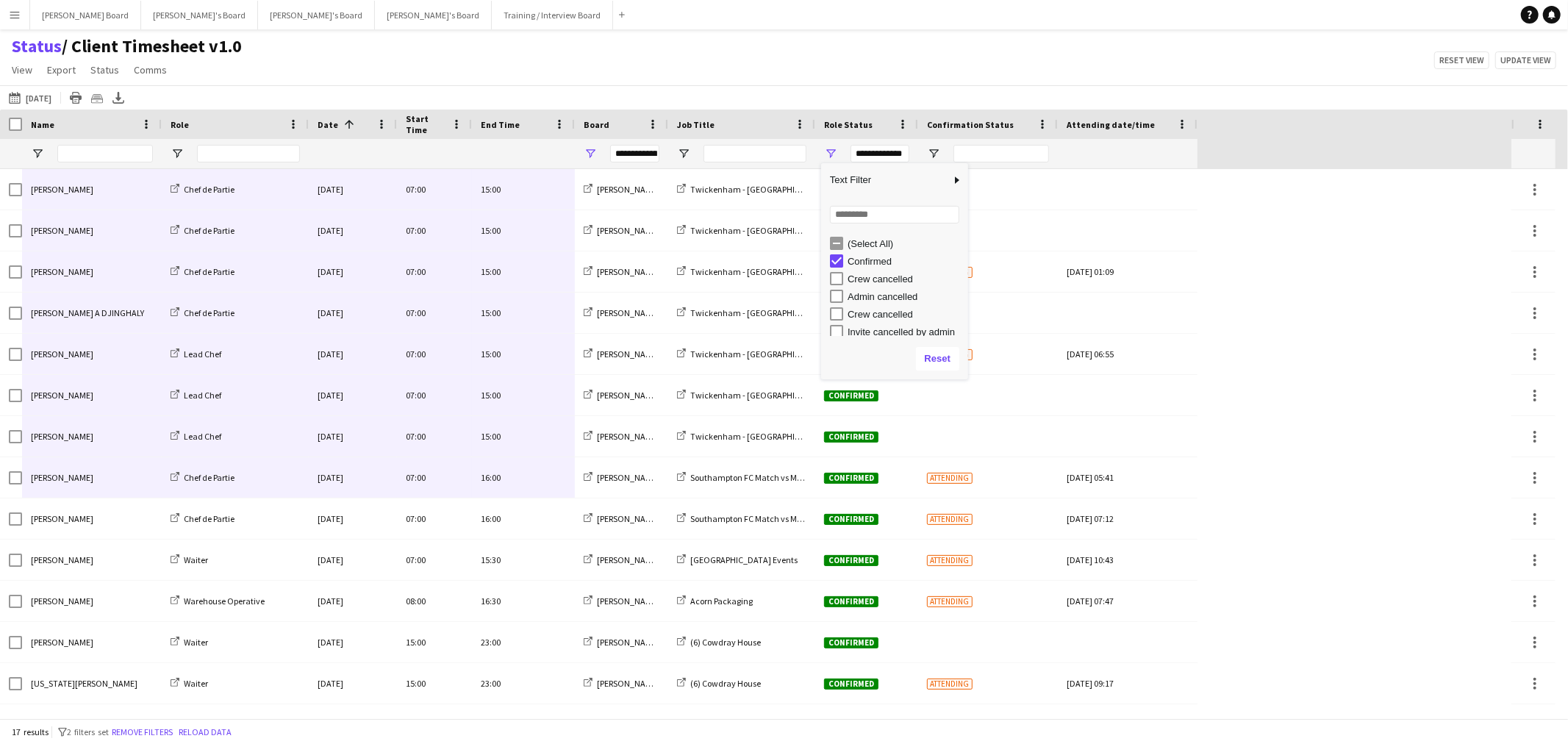
click at [854, 75] on div "Status / Client Timesheet v1.0 View Views Default view Airshow Accreditation Ai…" at bounding box center [784, 60] width 1568 height 50
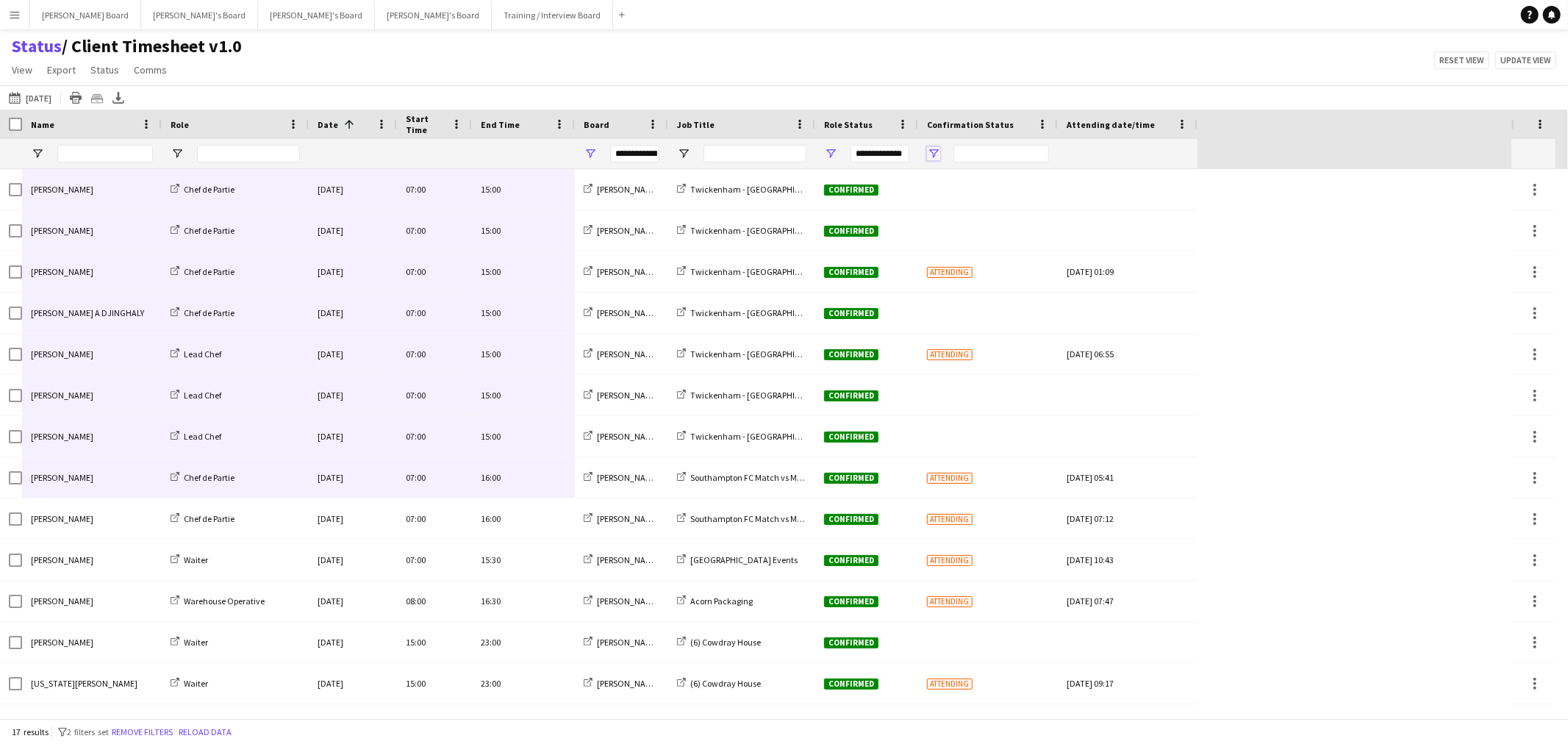
click at [935, 152] on span "Open Filter Menu" at bounding box center [933, 153] width 13 height 13
type input "***"
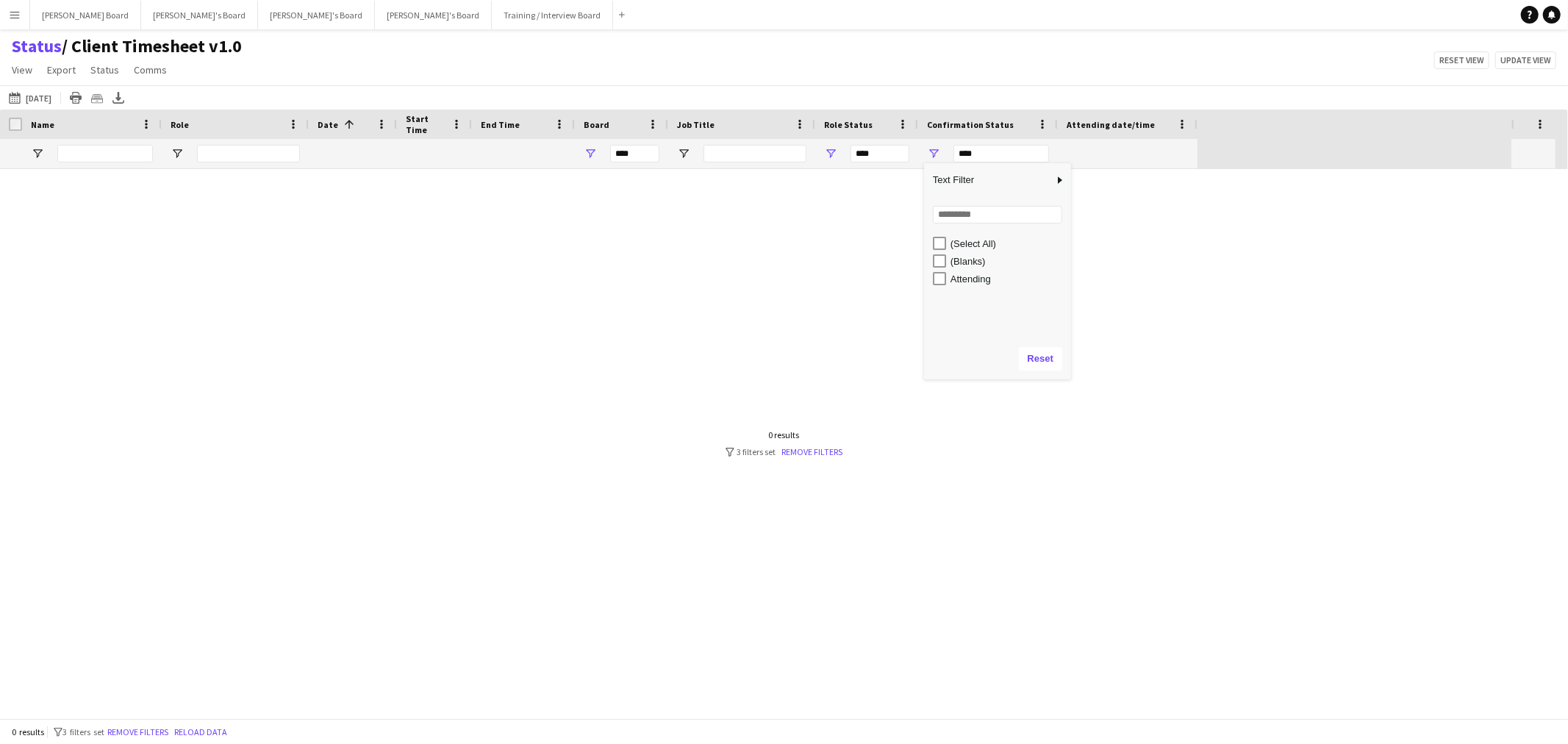
type input "**********"
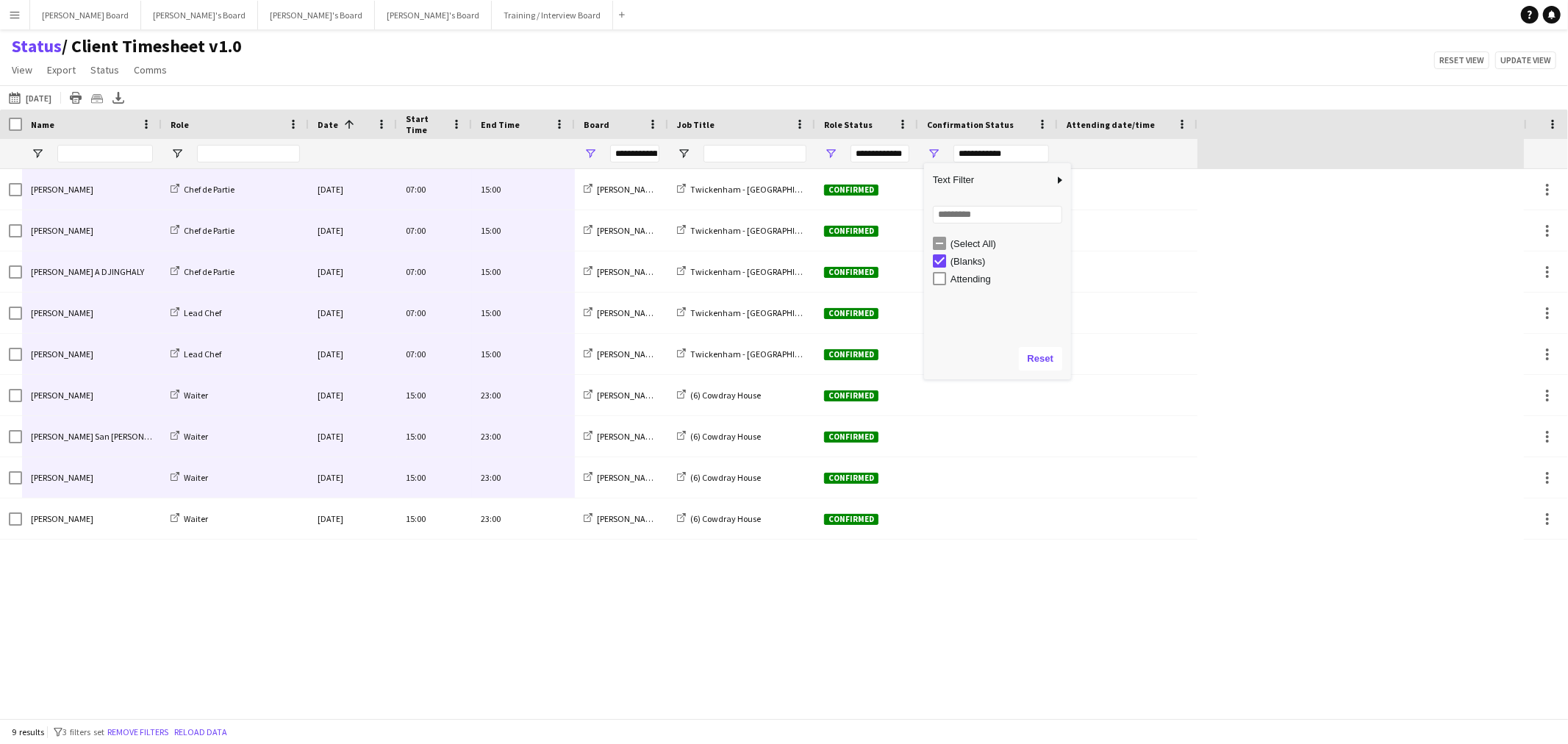
click at [936, 61] on div "Status / Client Timesheet v1.0 View Views Default view Airshow Accreditation Ai…" at bounding box center [784, 60] width 1568 height 50
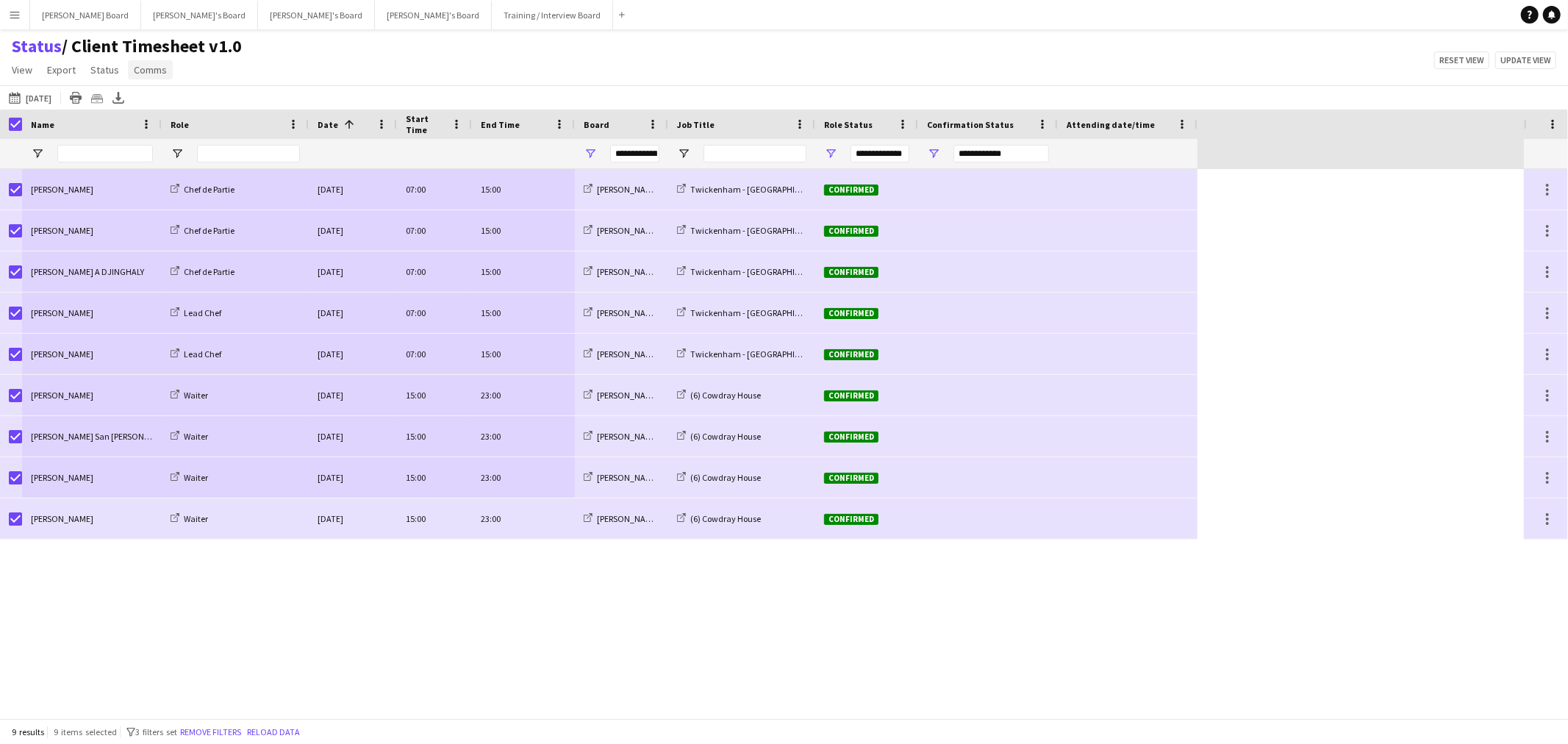
click at [160, 71] on span "Comms" at bounding box center [151, 69] width 33 height 13
click at [181, 97] on span "Send notification" at bounding box center [175, 102] width 75 height 13
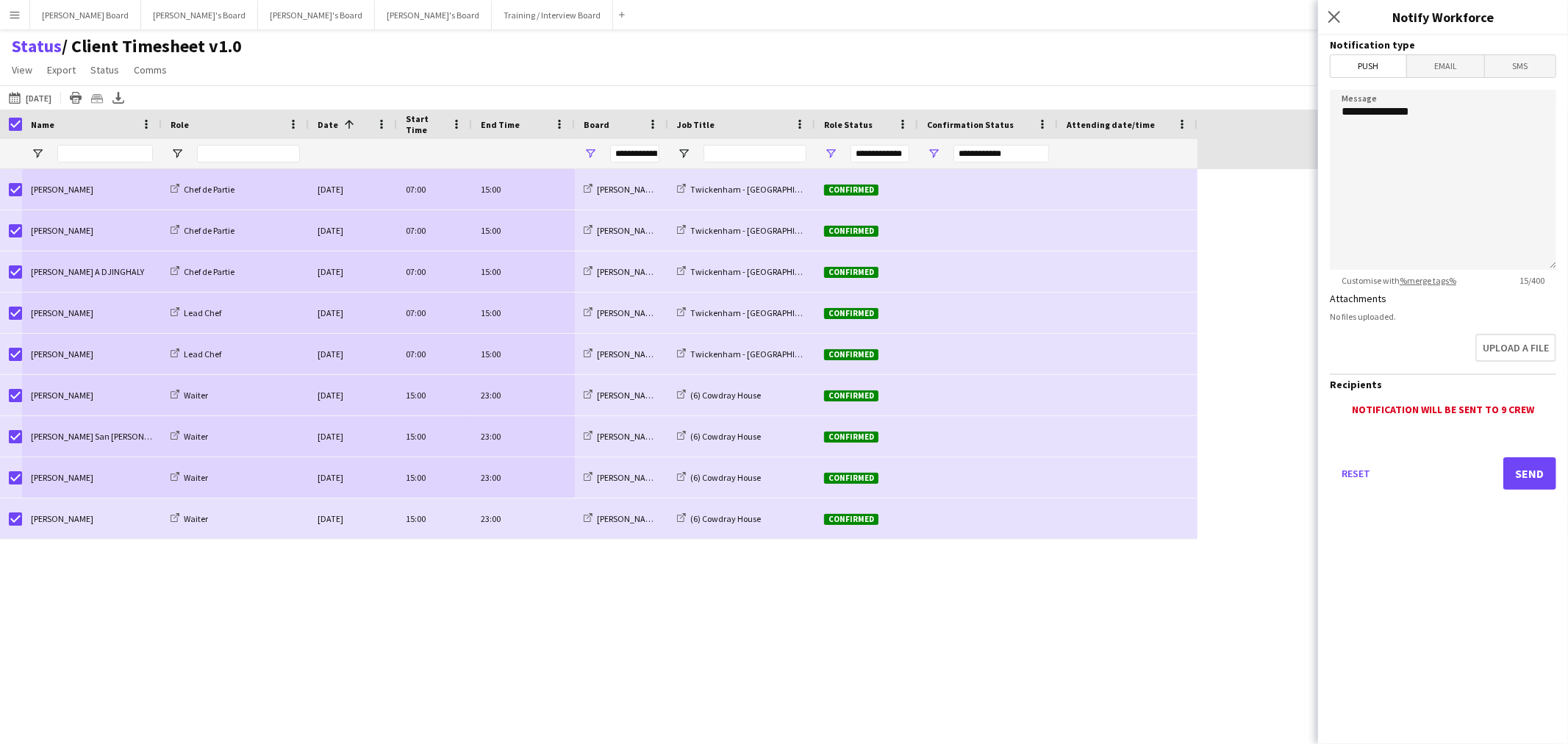
click at [1537, 67] on span "SMS" at bounding box center [1520, 67] width 70 height 22
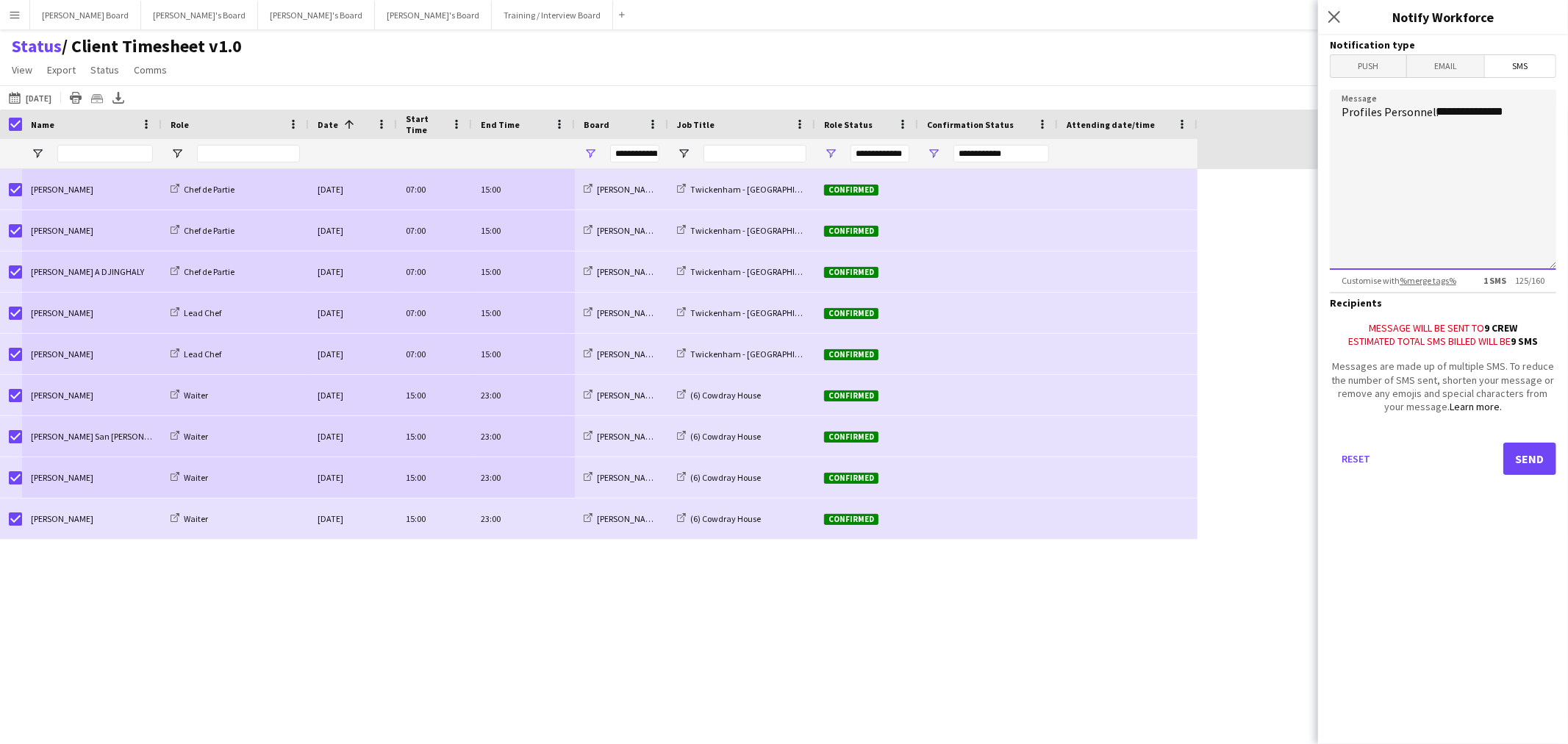
click at [1529, 132] on textarea "**********" at bounding box center [1442, 179] width 226 height 180
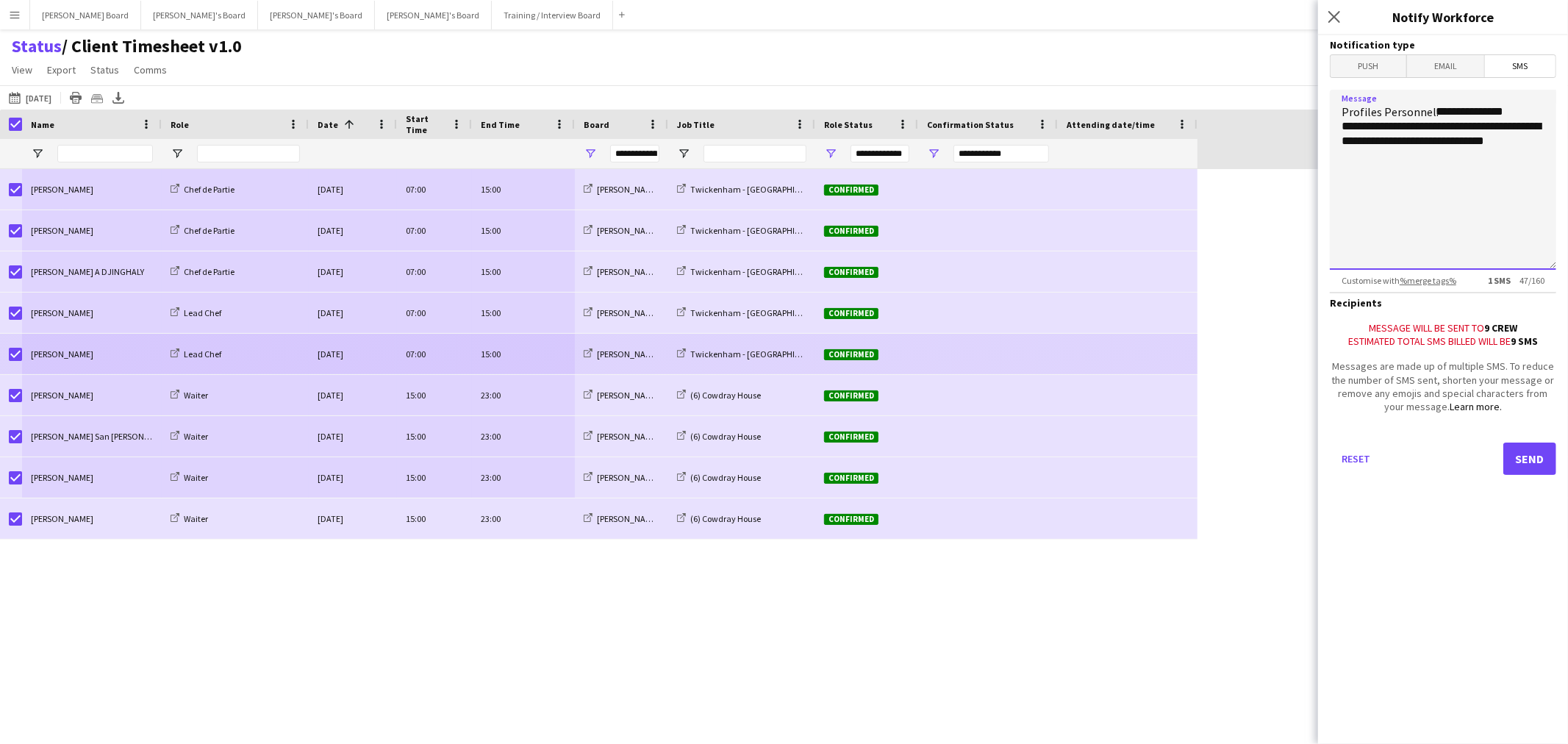
type textarea "**********"
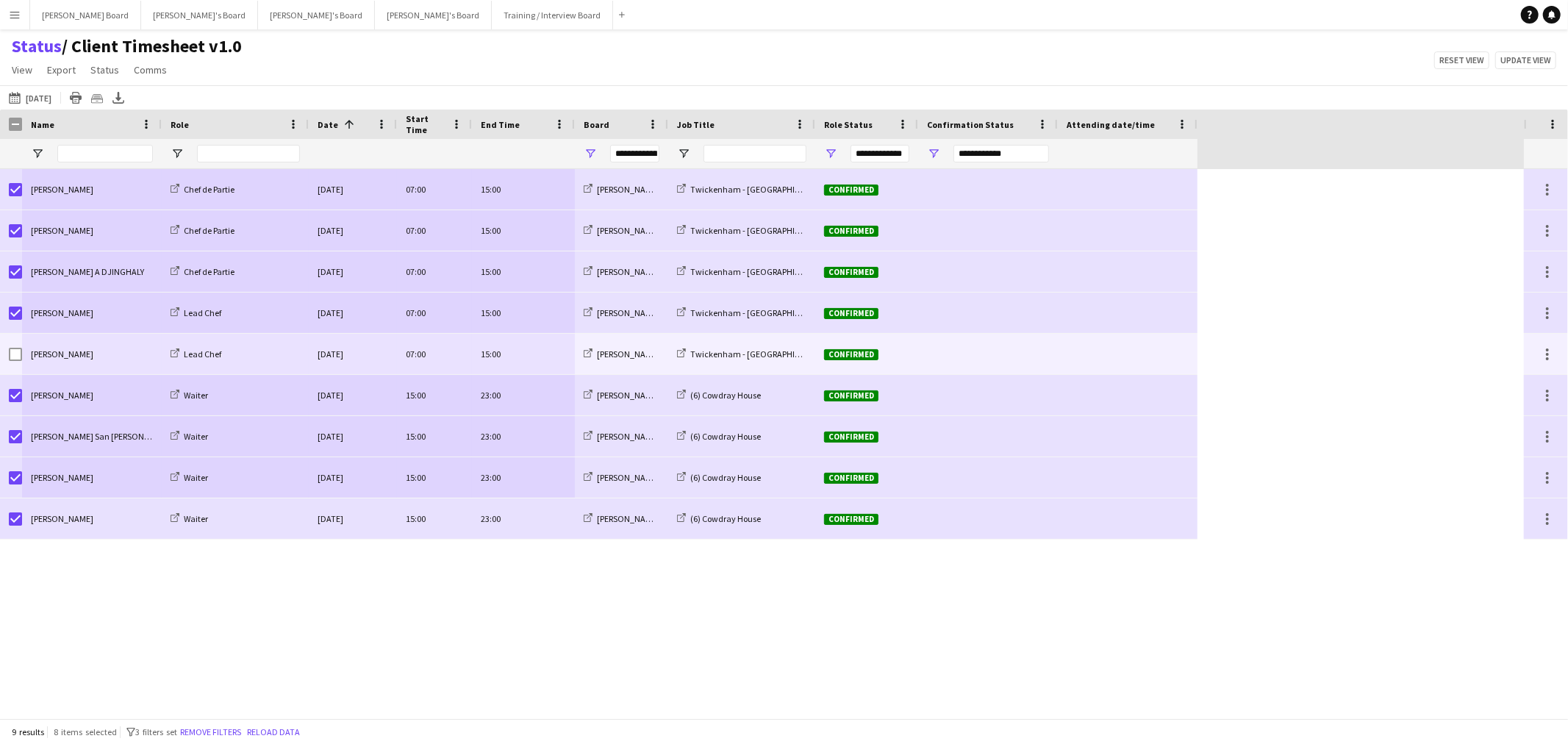
click at [1092, 358] on div at bounding box center [1127, 354] width 122 height 41
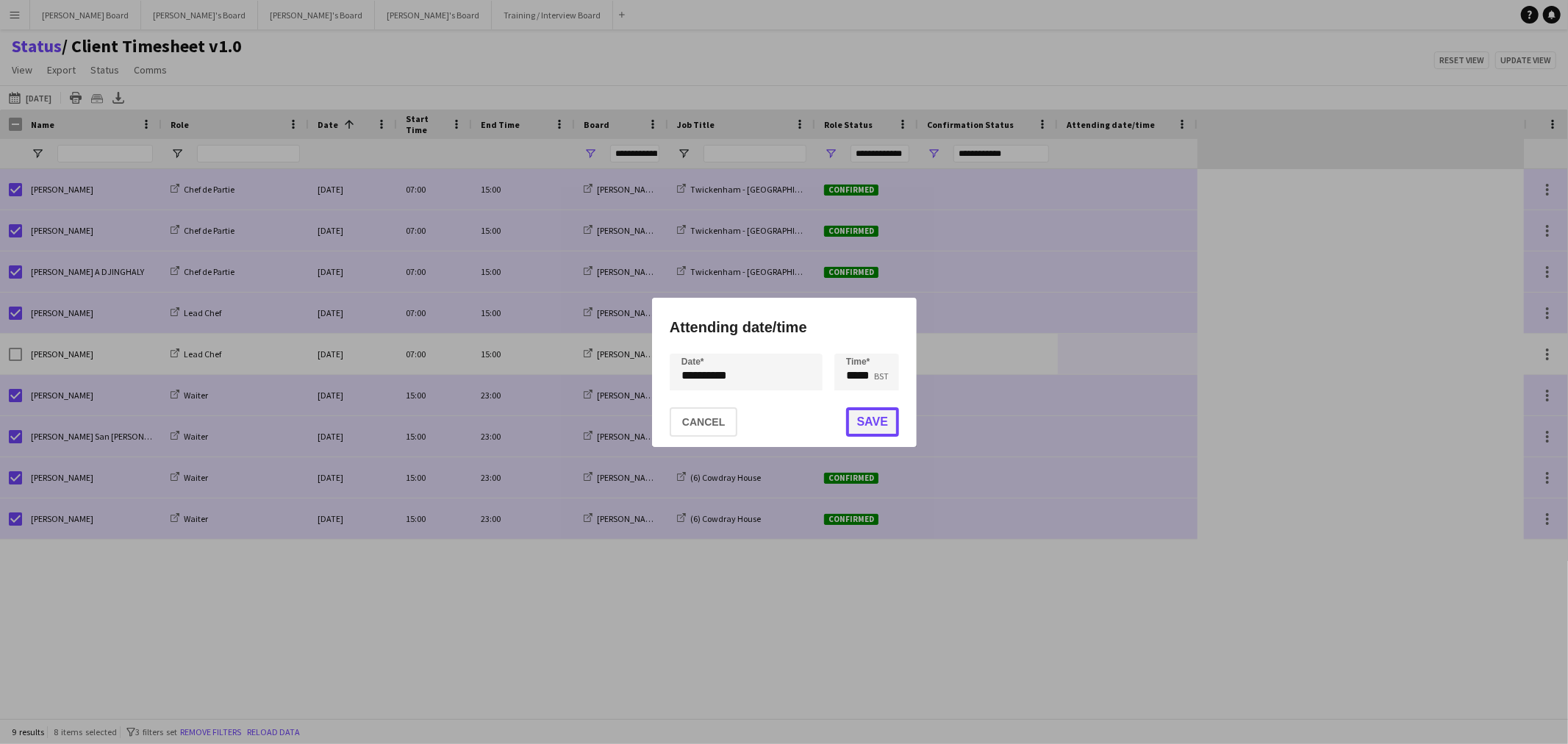
click at [884, 411] on button "Save" at bounding box center [871, 422] width 53 height 30
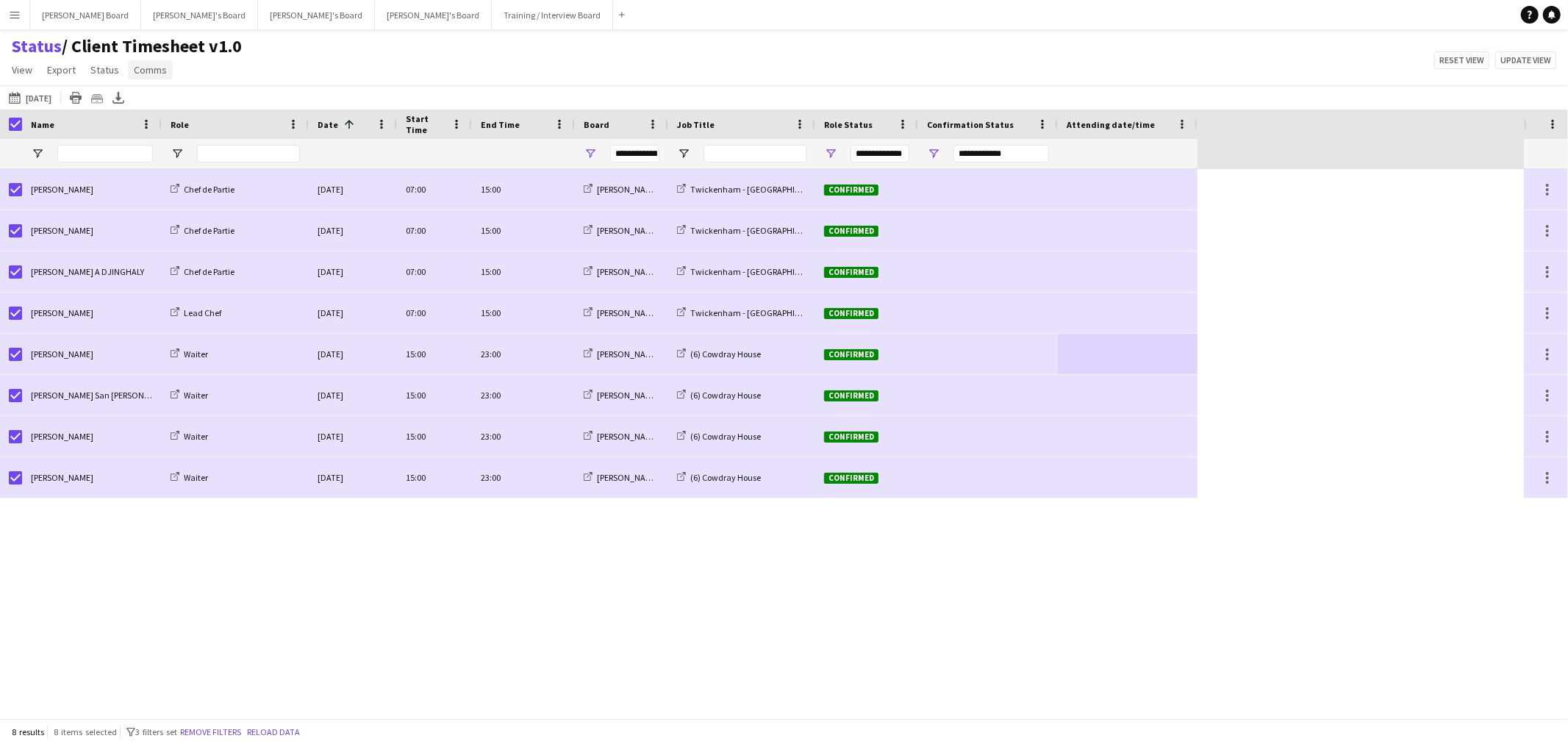
click at [156, 71] on span "Comms" at bounding box center [151, 69] width 33 height 13
click at [164, 97] on span "Send notification" at bounding box center [175, 102] width 75 height 13
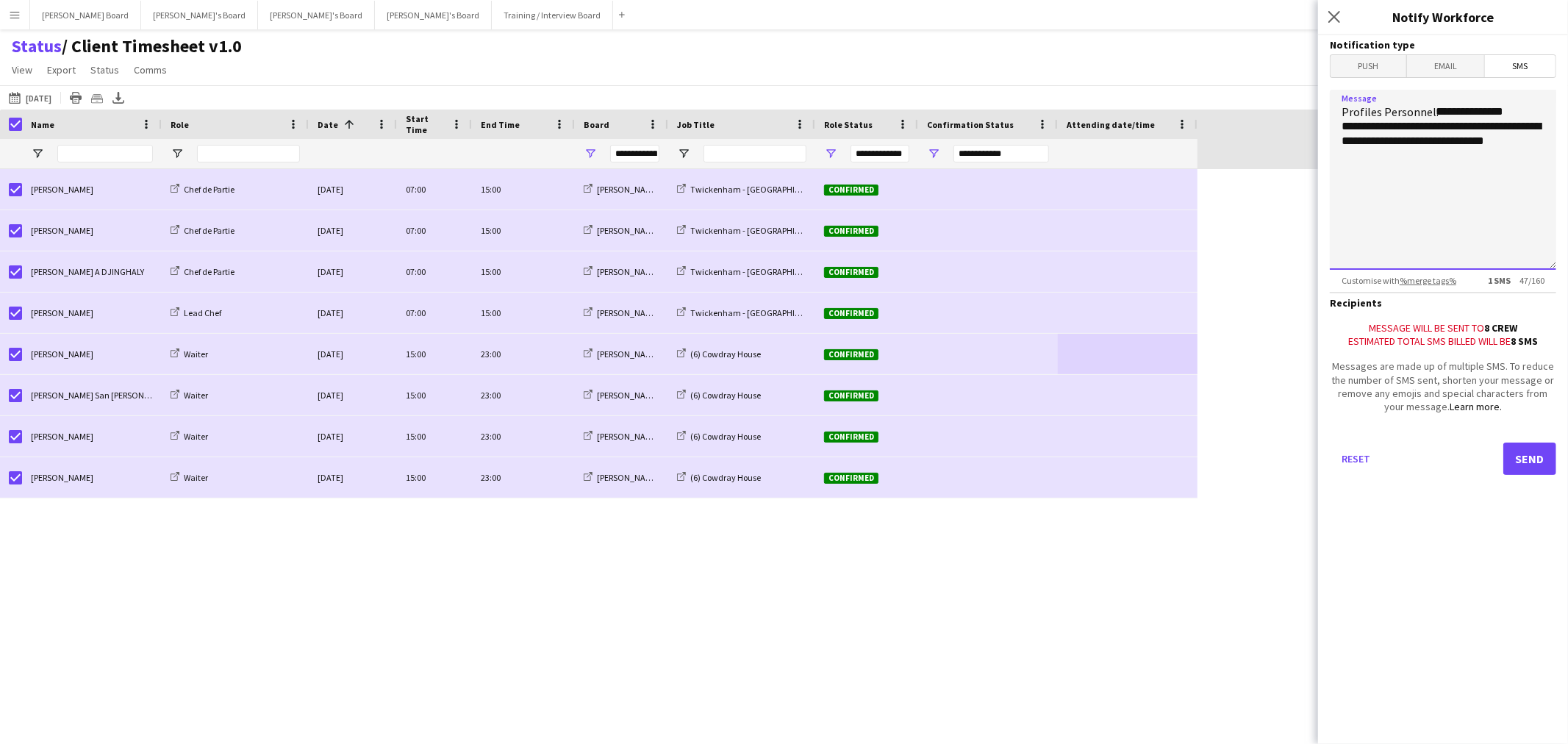
click at [1541, 143] on textarea "**********" at bounding box center [1442, 179] width 226 height 180
type textarea "**********"
click at [1526, 459] on button "Send" at bounding box center [1529, 458] width 53 height 32
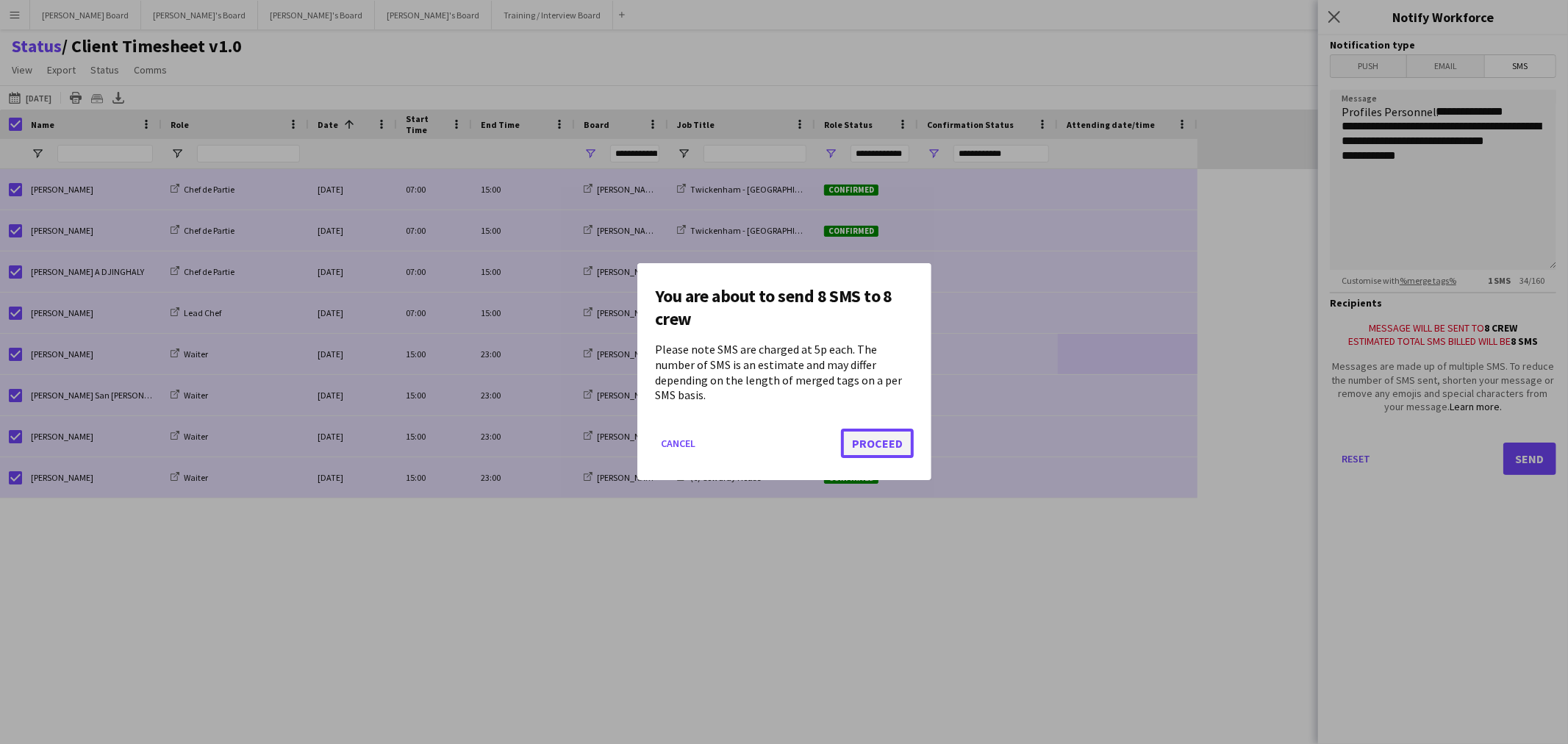
click at [878, 432] on button "Proceed" at bounding box center [877, 445] width 73 height 30
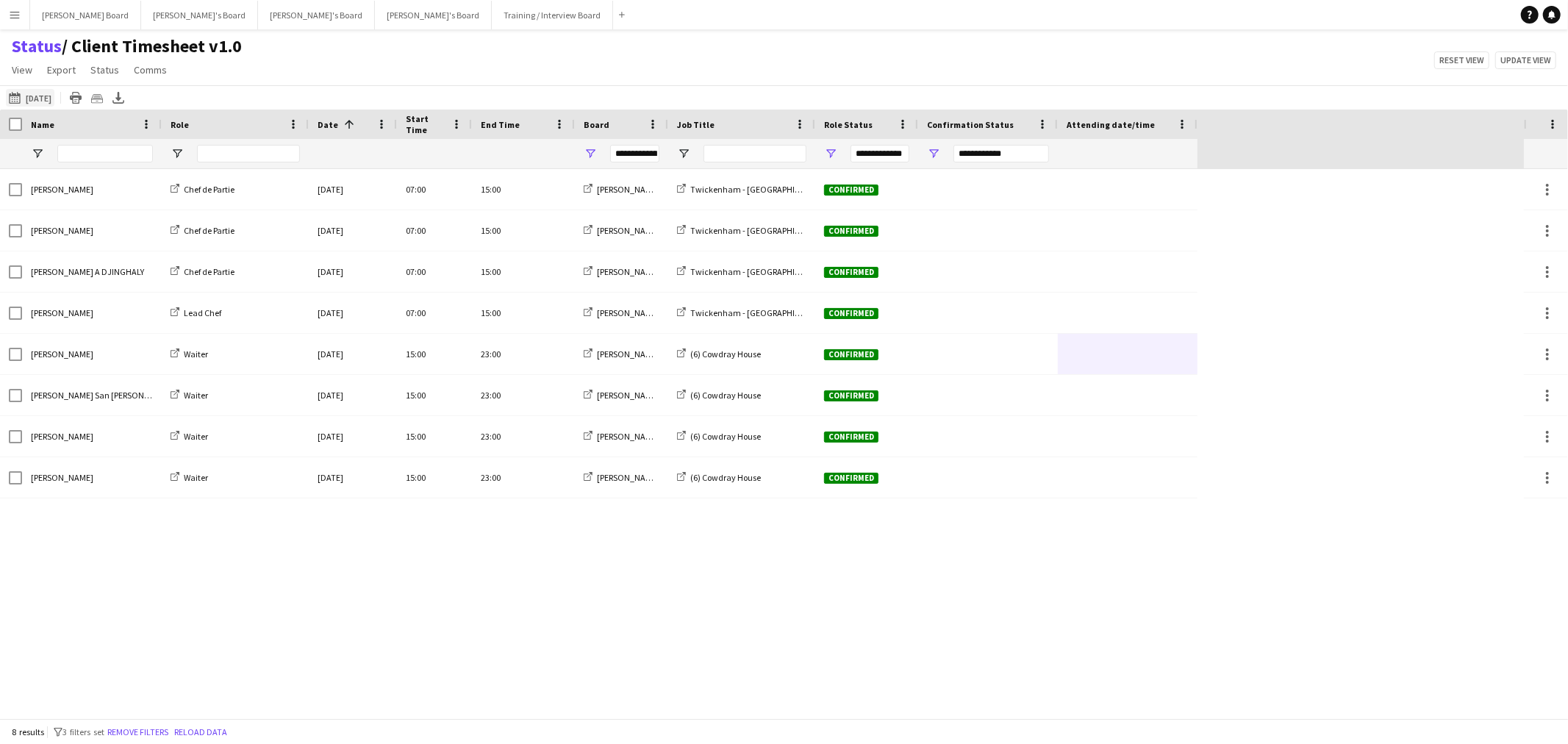
click at [50, 96] on button "25-09-2025 to 01-10-2025 Tomorrow" at bounding box center [30, 97] width 49 height 18
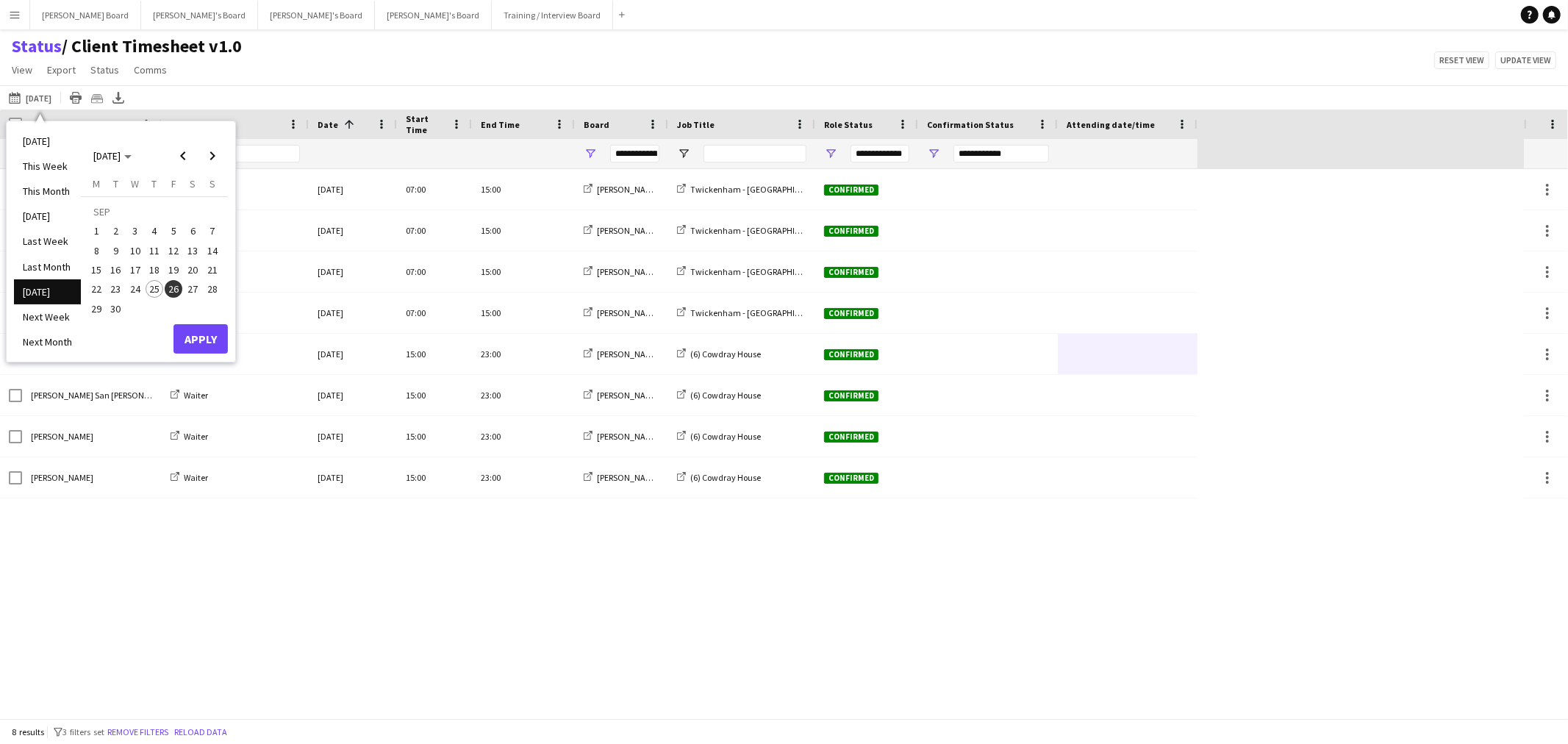
click at [175, 288] on span "26" at bounding box center [173, 288] width 18 height 18
click at [189, 287] on span "27" at bounding box center [193, 288] width 18 height 18
click at [208, 348] on button "Apply" at bounding box center [201, 339] width 55 height 30
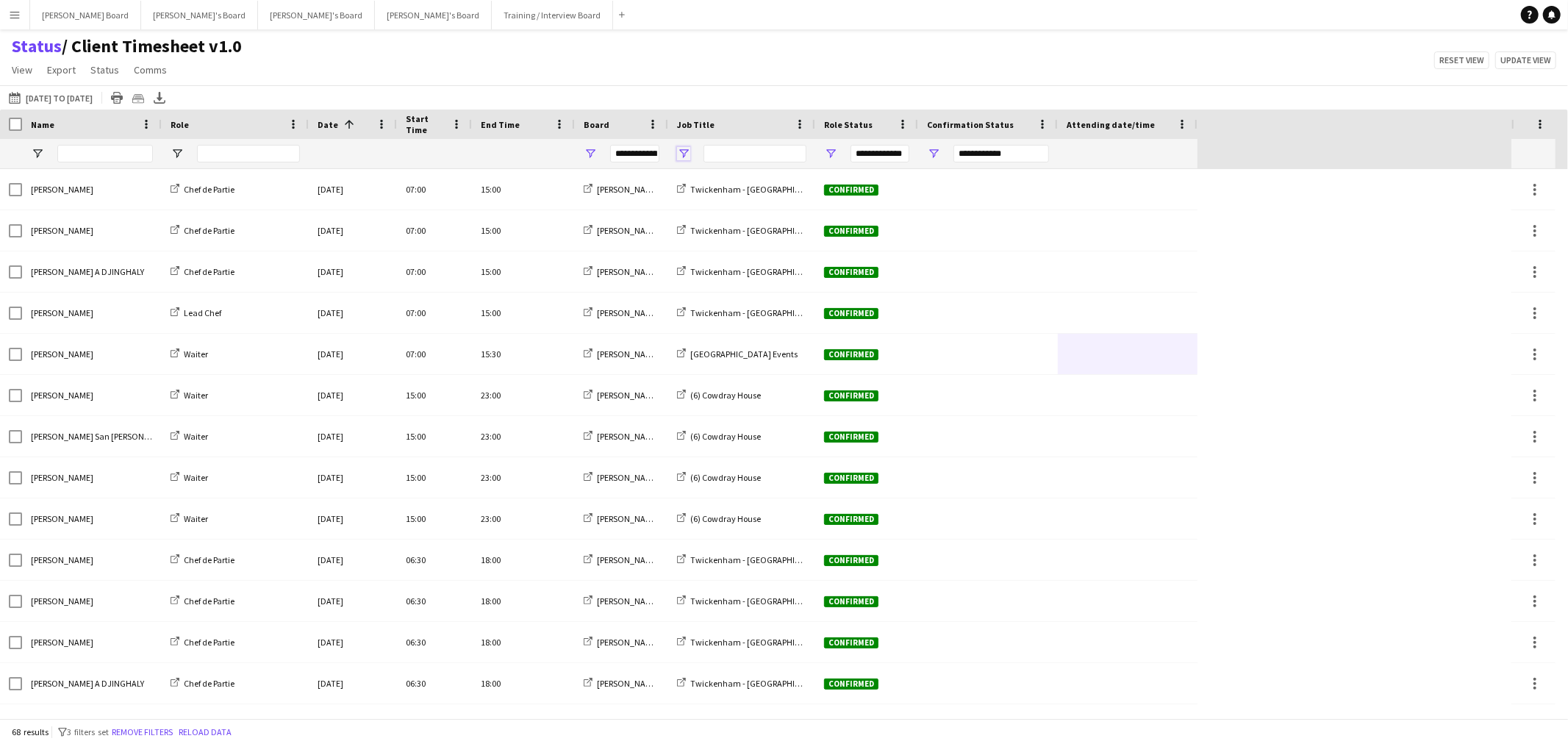
click at [688, 156] on span "Open Filter Menu" at bounding box center [684, 153] width 13 height 13
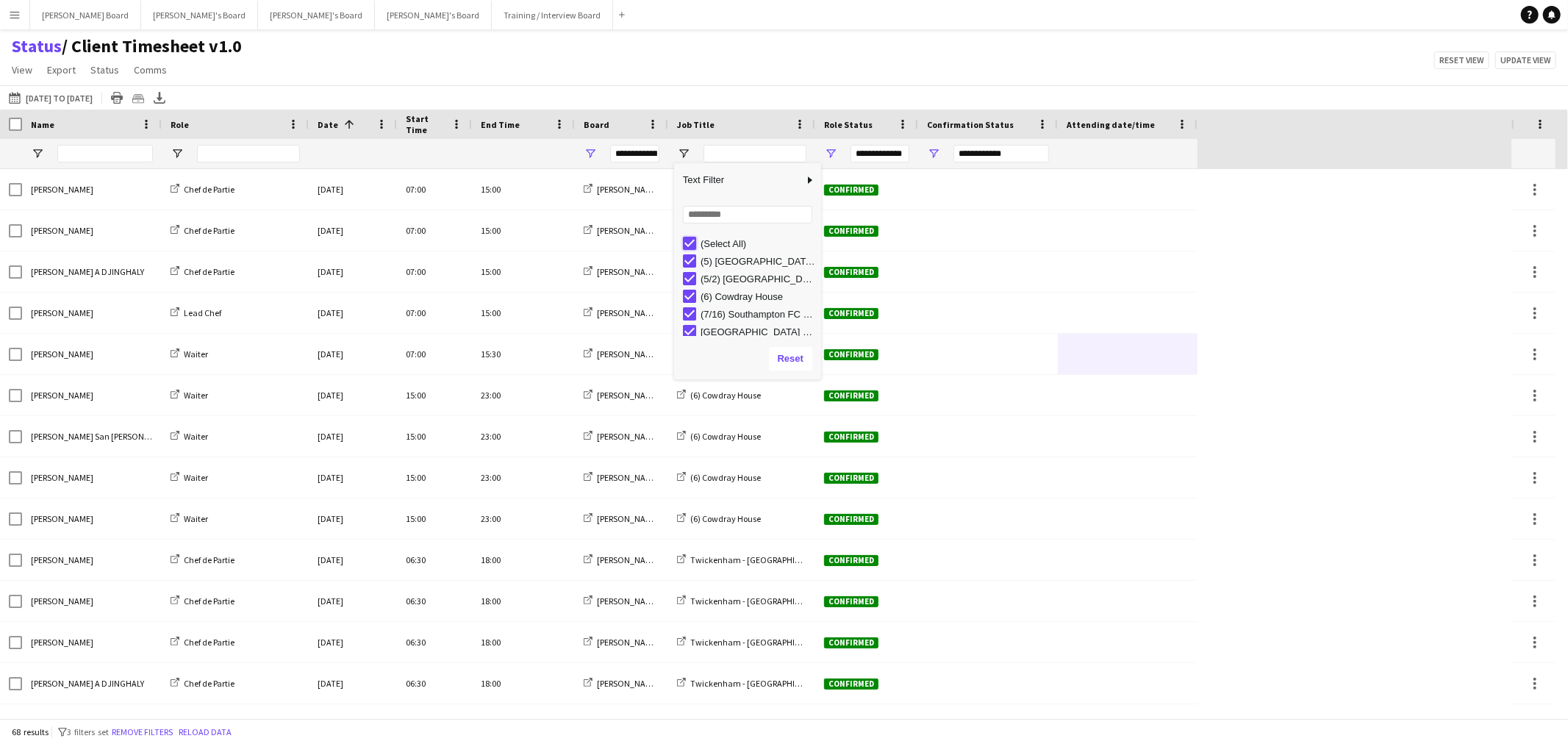
type input "***"
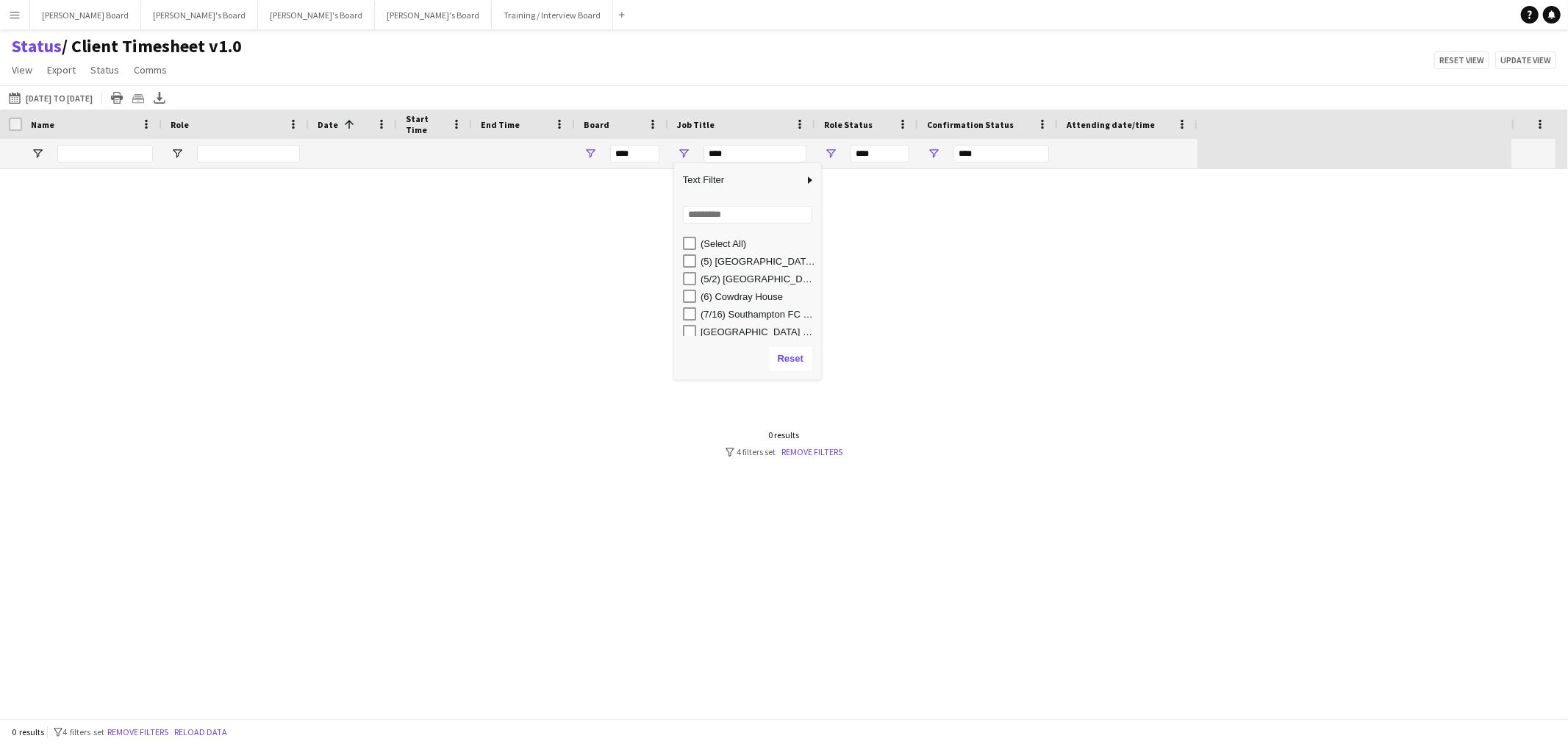
scroll to position [56, 0]
type input "**********"
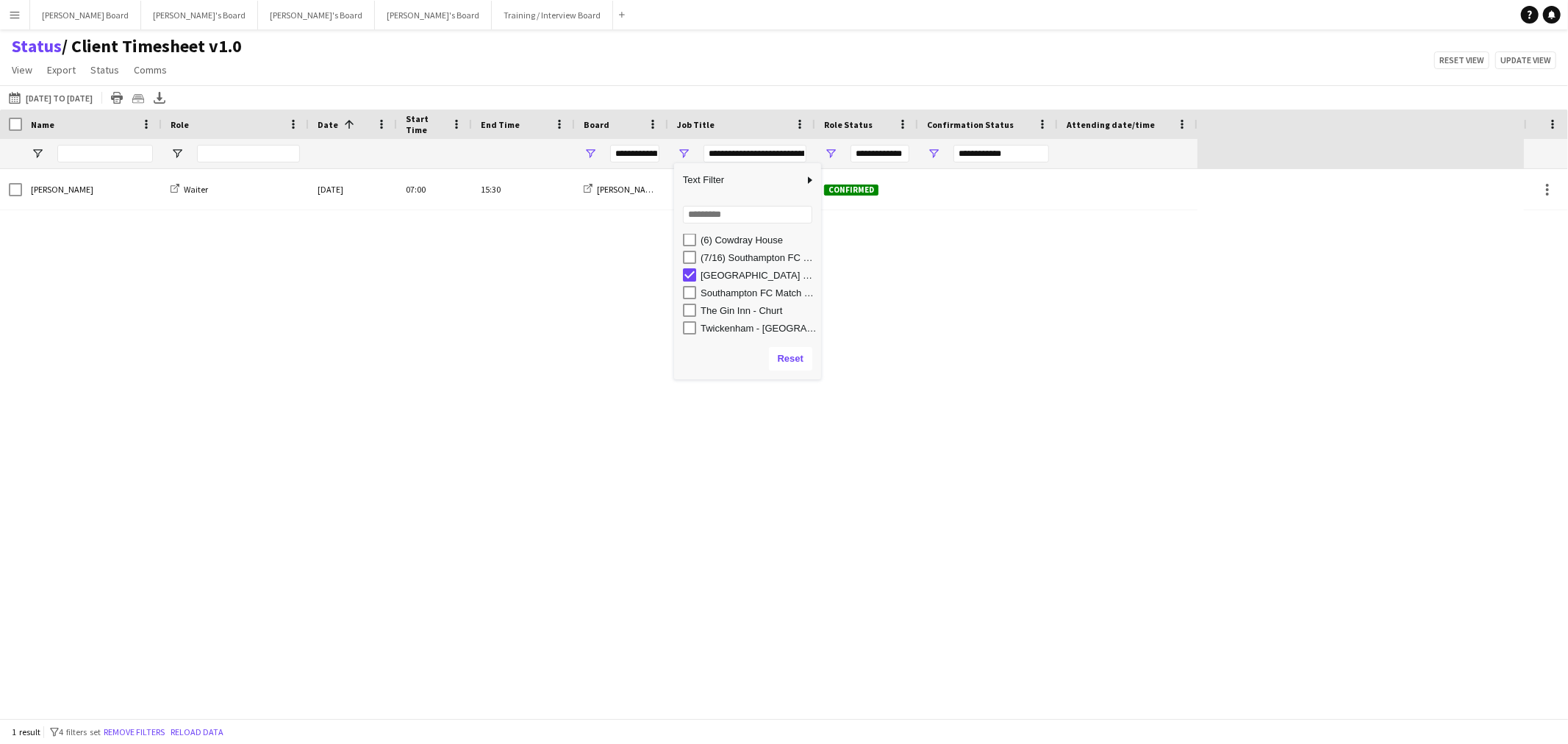
scroll to position [0, 0]
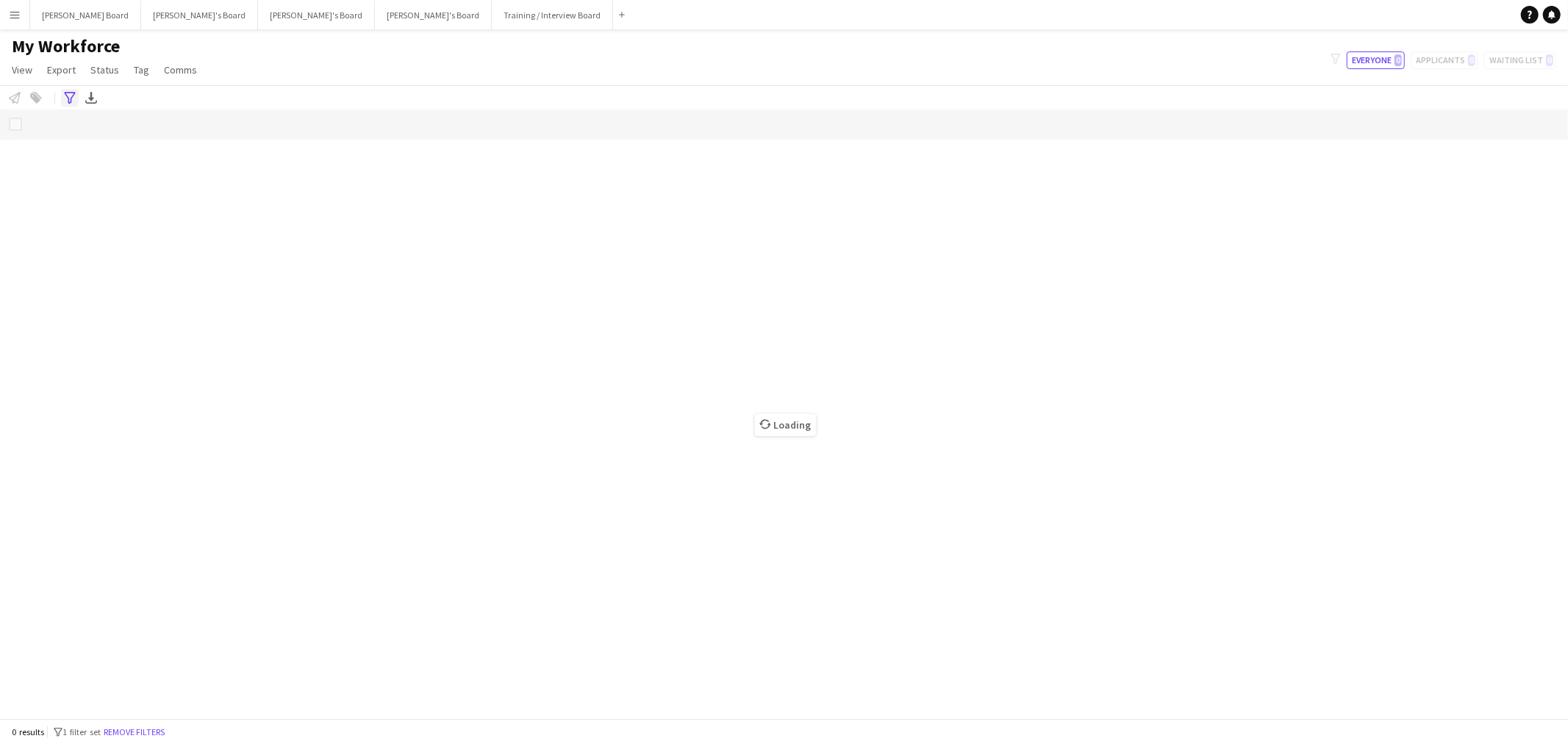
click at [64, 96] on icon "Advanced filters" at bounding box center [69, 97] width 12 height 12
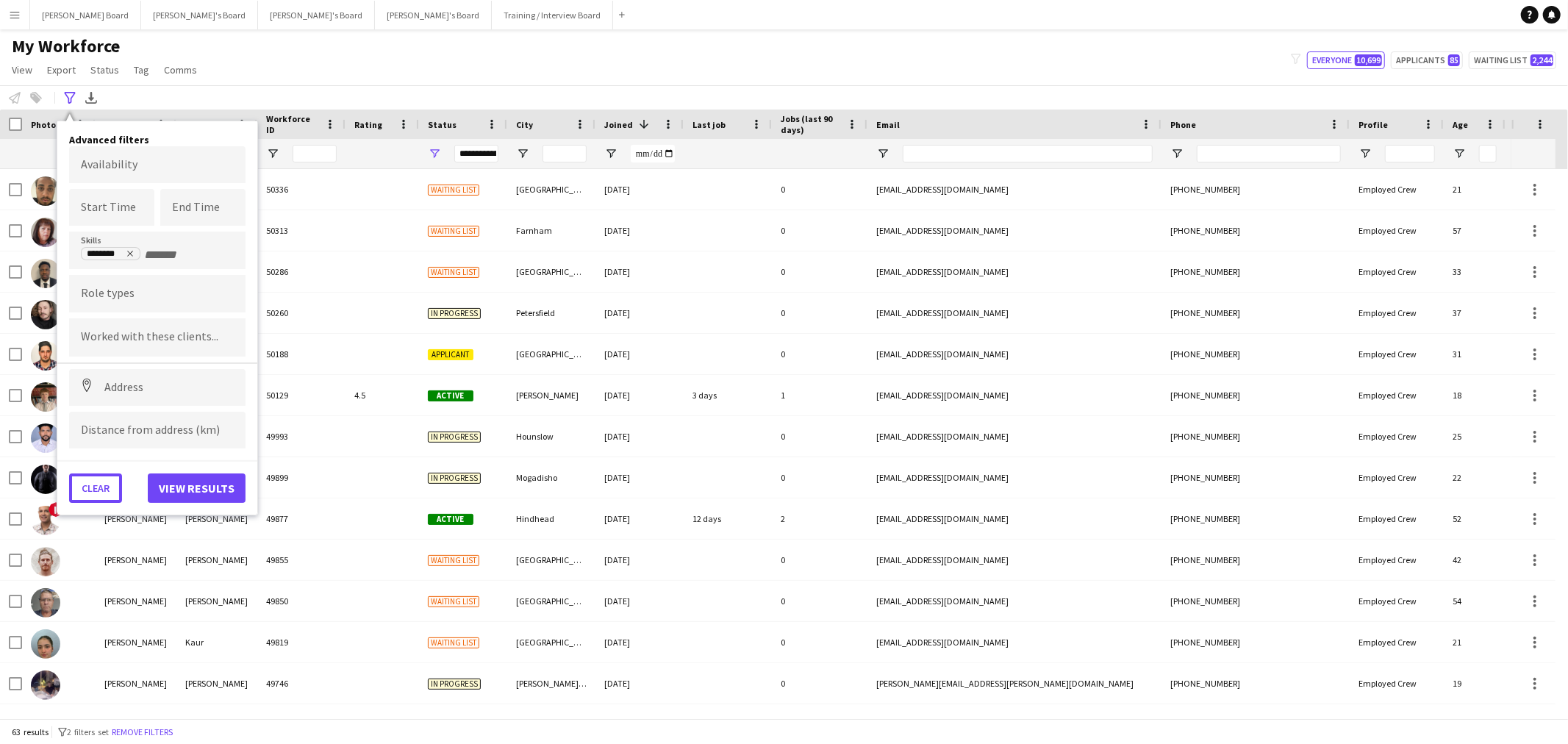
drag, startPoint x: 107, startPoint y: 472, endPoint x: 407, endPoint y: 92, distance: 484.1
click at [106, 473] on button "Clear" at bounding box center [95, 488] width 53 height 30
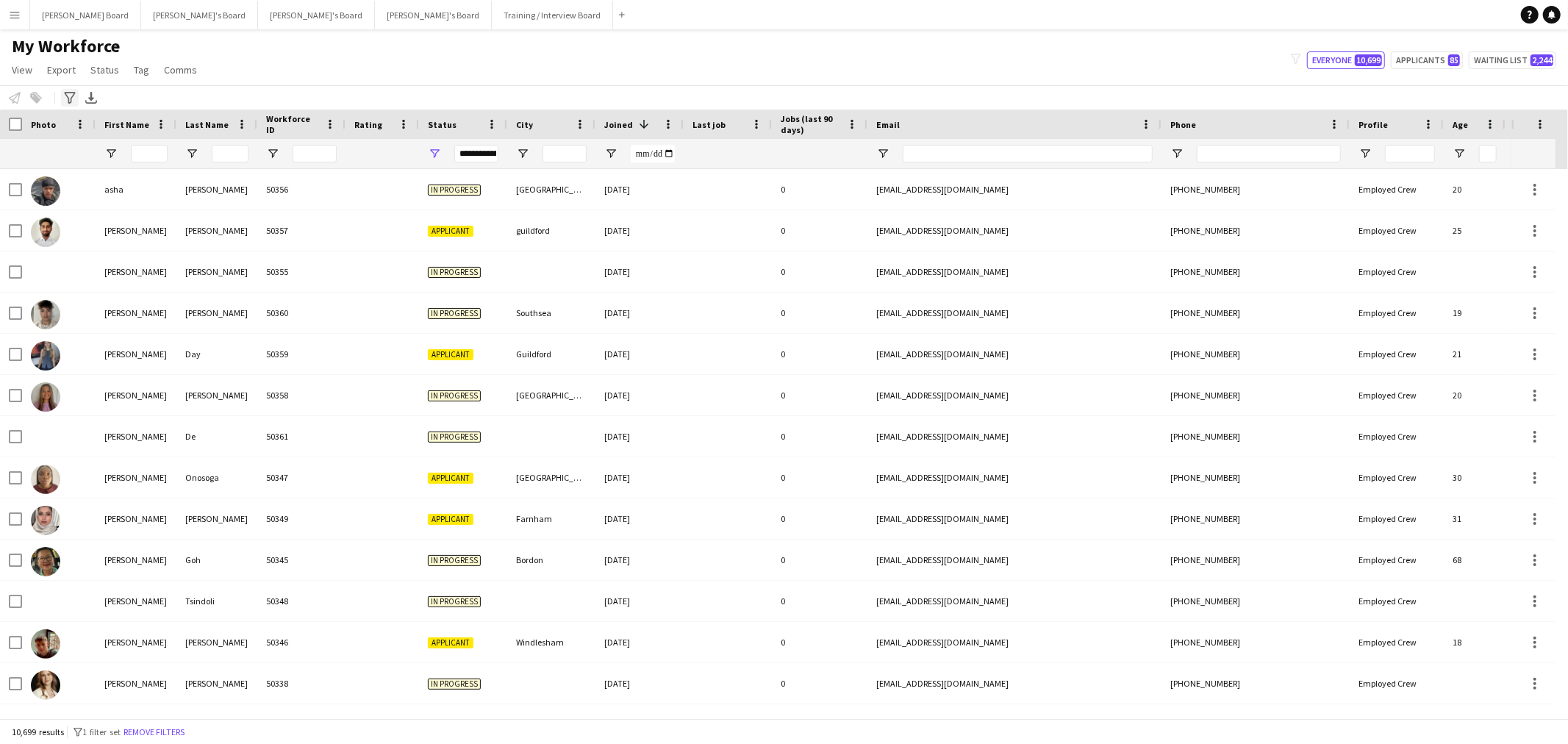
click at [68, 94] on icon "Advanced filters" at bounding box center [69, 97] width 12 height 12
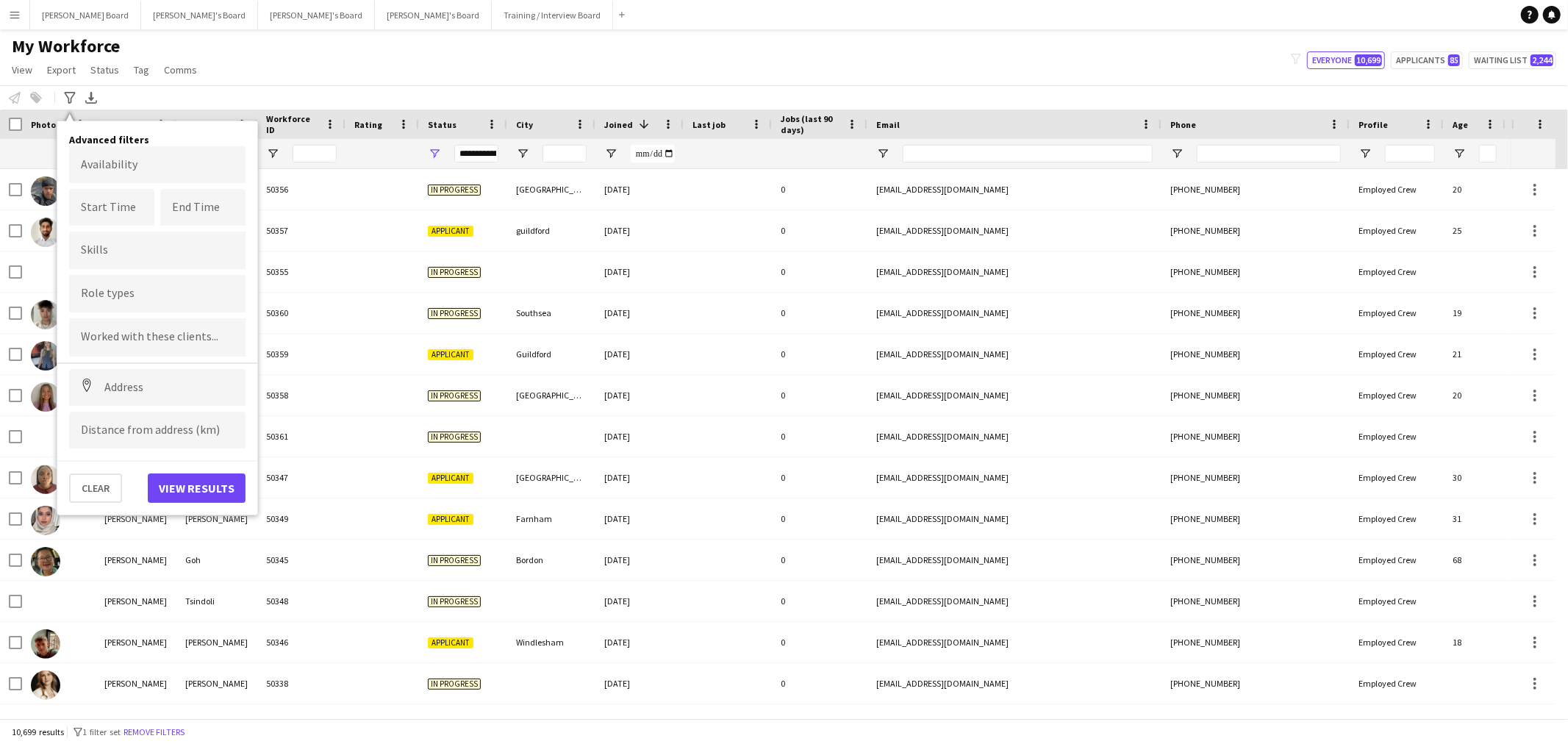
click at [101, 254] on input "Type to search skills..." at bounding box center [157, 250] width 152 height 13
type input "****"
click at [124, 301] on div "Forklift" at bounding box center [157, 291] width 176 height 35
click at [209, 482] on button "View results" at bounding box center [197, 488] width 98 height 30
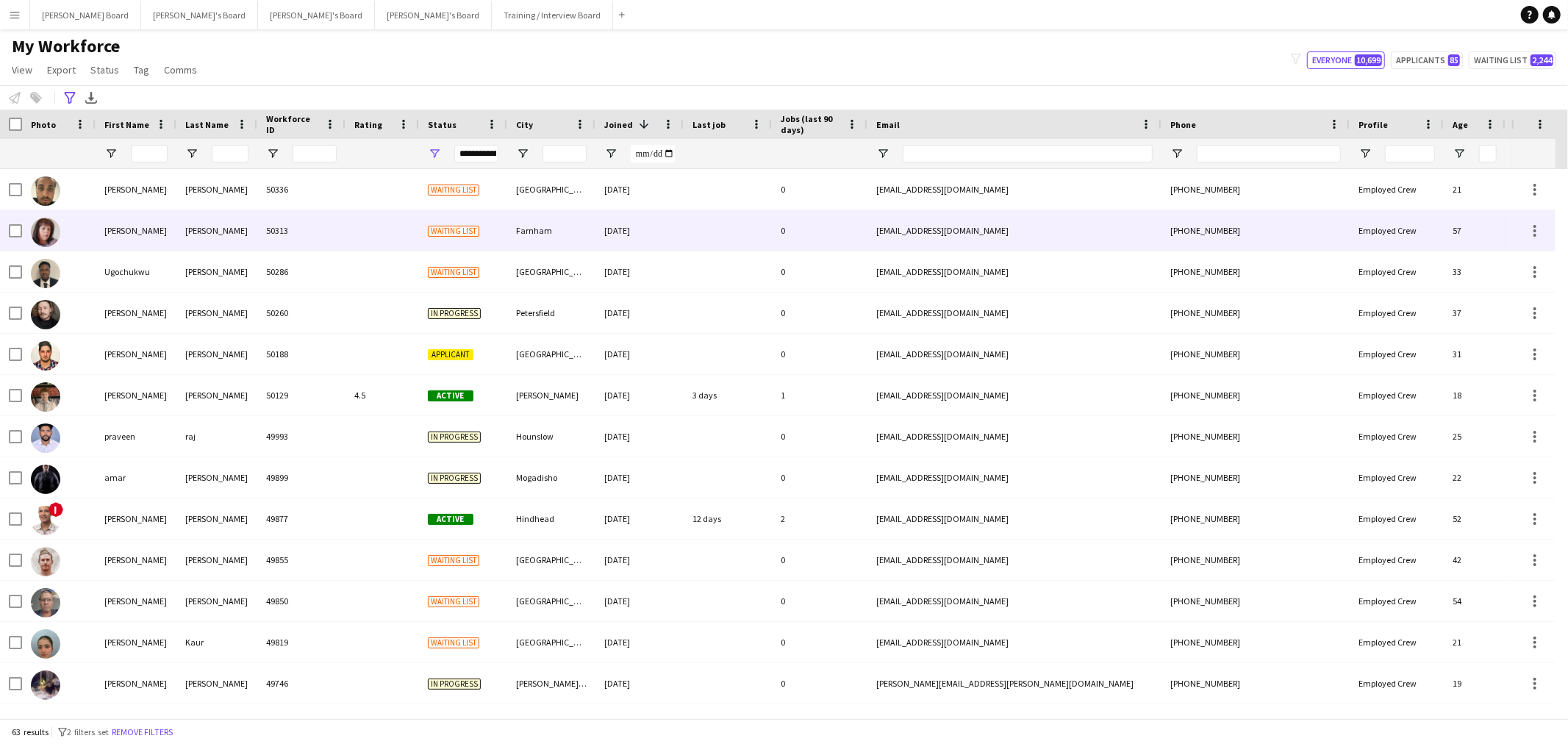
click at [575, 239] on div "Farnham" at bounding box center [551, 231] width 88 height 41
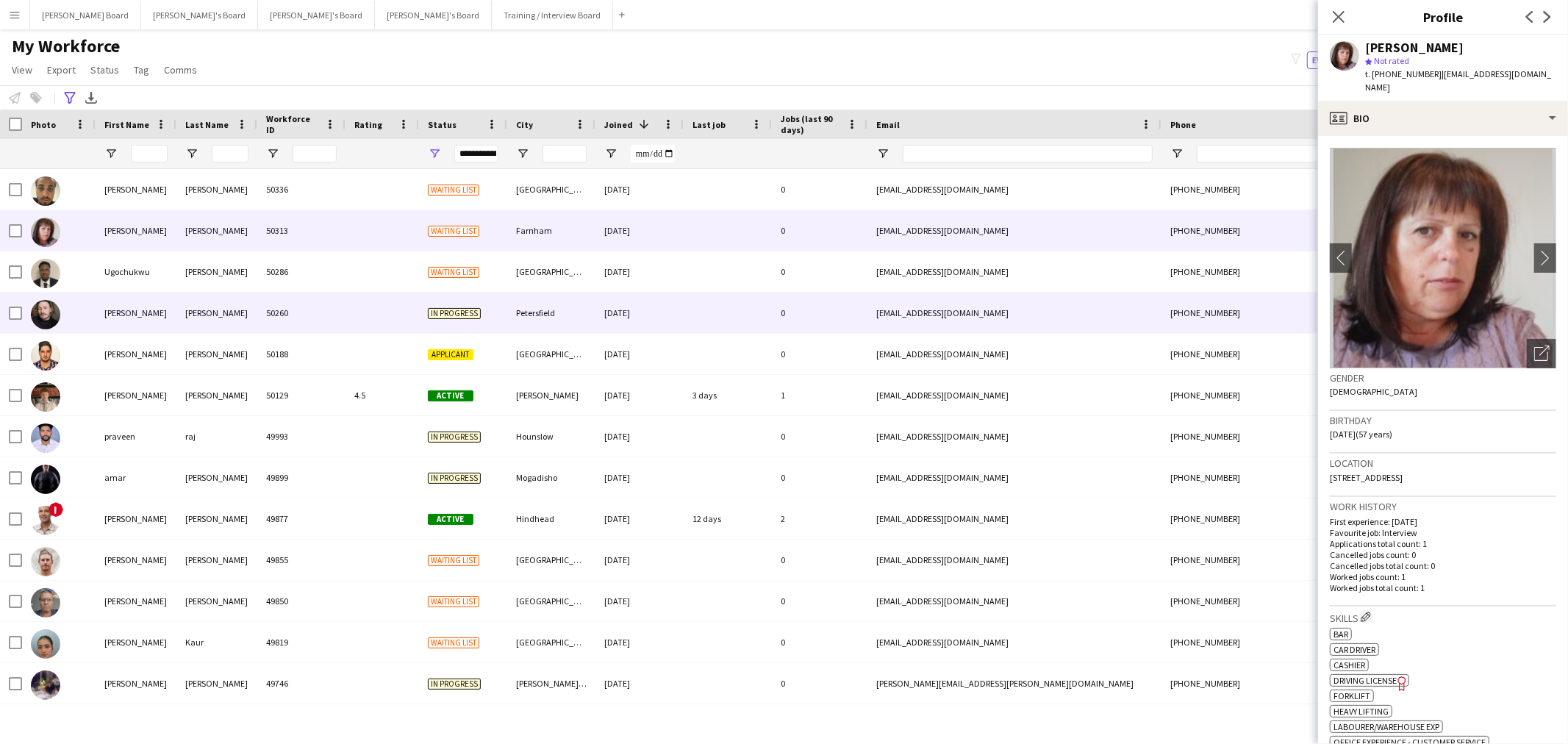
click at [533, 299] on div "Petersfield" at bounding box center [551, 313] width 88 height 41
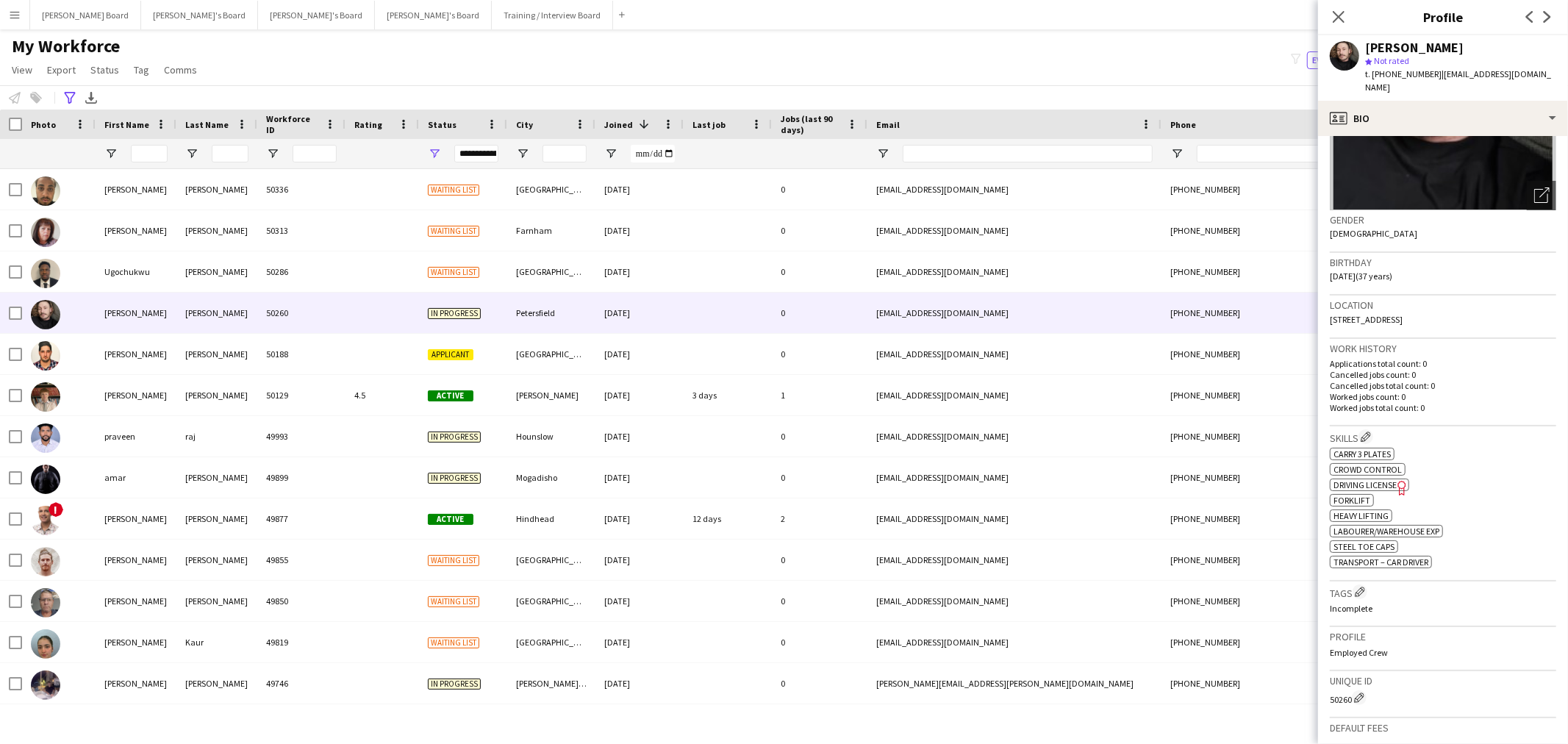
scroll to position [164, 0]
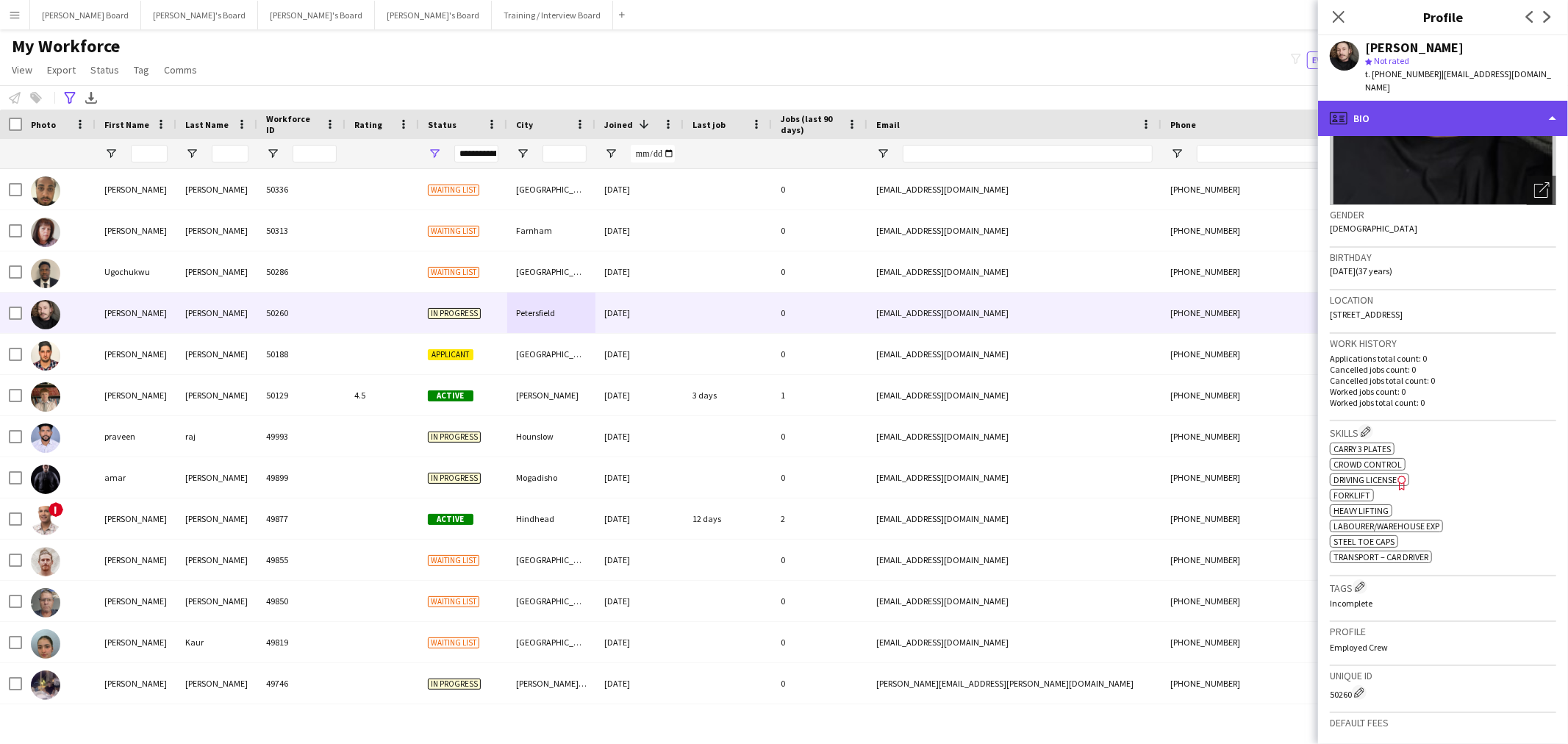
click at [1467, 104] on div "profile Bio" at bounding box center [1442, 118] width 249 height 35
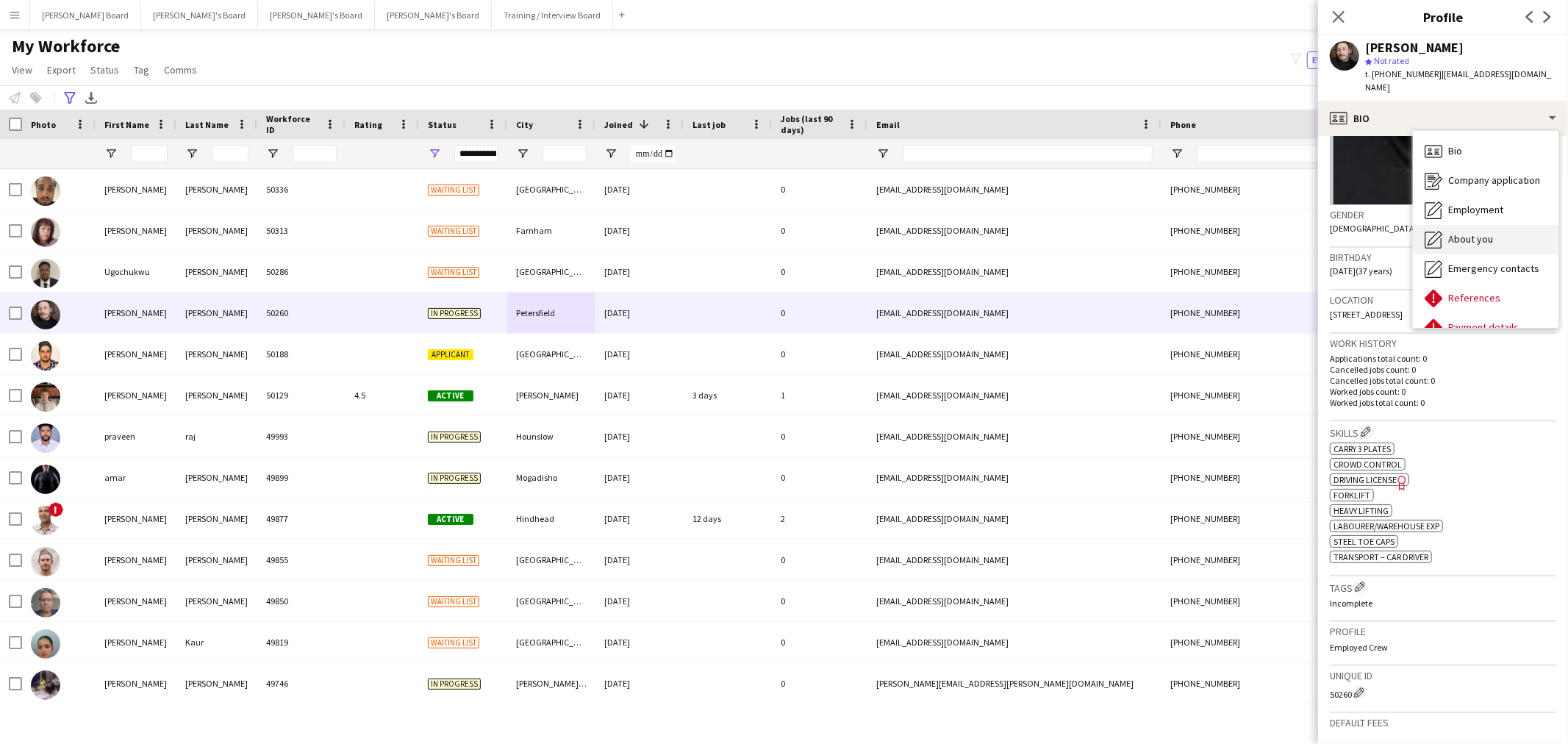
click at [1470, 232] on span "About you" at bounding box center [1470, 238] width 45 height 13
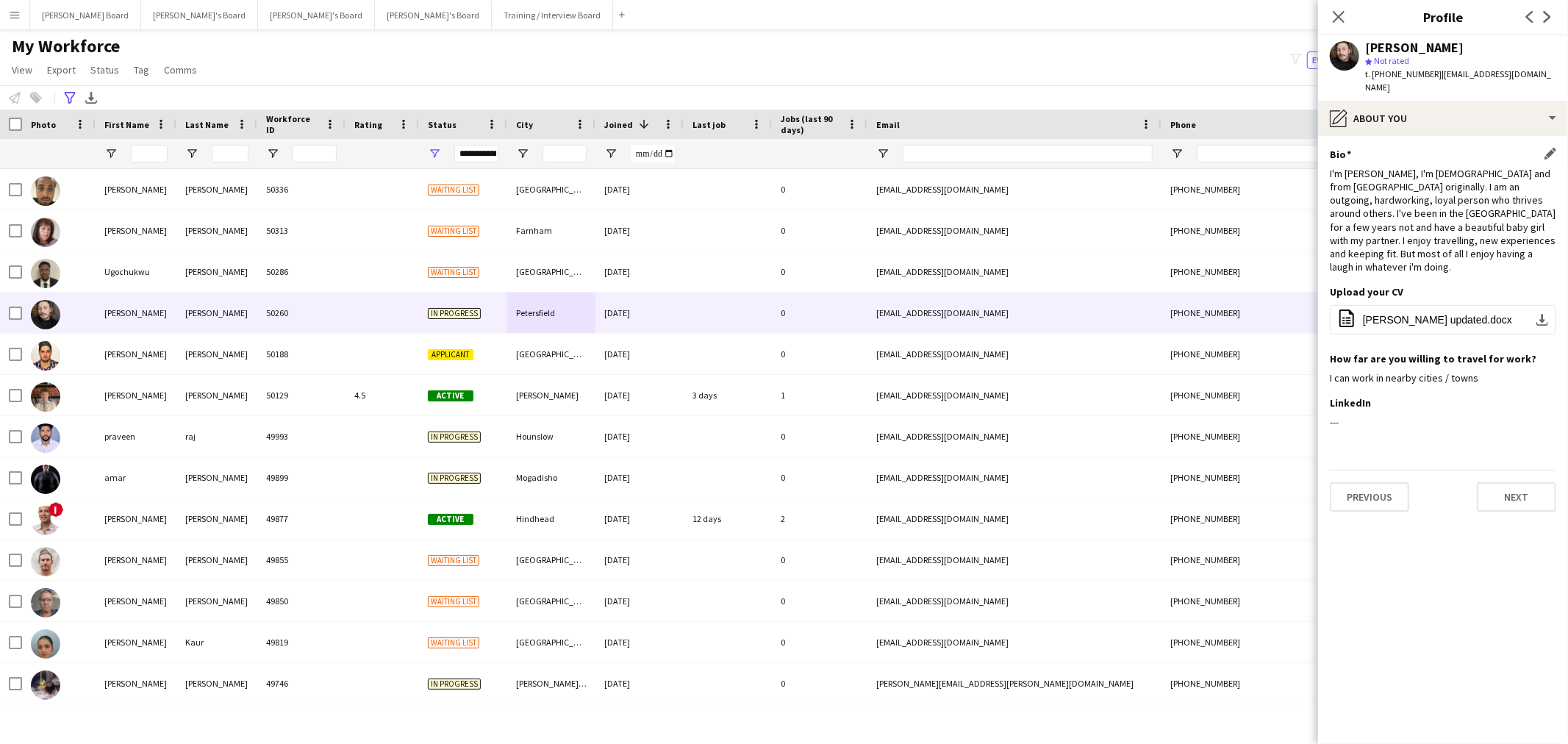
drag, startPoint x: 1392, startPoint y: 170, endPoint x: 1479, endPoint y: 200, distance: 92.0
click at [1479, 200] on div "I'm Nate, I'm 37 years old and from Australia originally. I am an outgoing, har…" at bounding box center [1442, 221] width 226 height 107
click at [1472, 253] on div "Bio Edit this field I'm Nate, I'm 37 years old and from Australia originally. I…" at bounding box center [1442, 217] width 226 height 139
drag, startPoint x: 1433, startPoint y: 78, endPoint x: 1371, endPoint y: 82, distance: 62.1
click at [1371, 82] on div "Nathan Beaman star Not rated t. +4407749075134 | nate_pantera@hotmail.com" at bounding box center [1442, 67] width 249 height 66
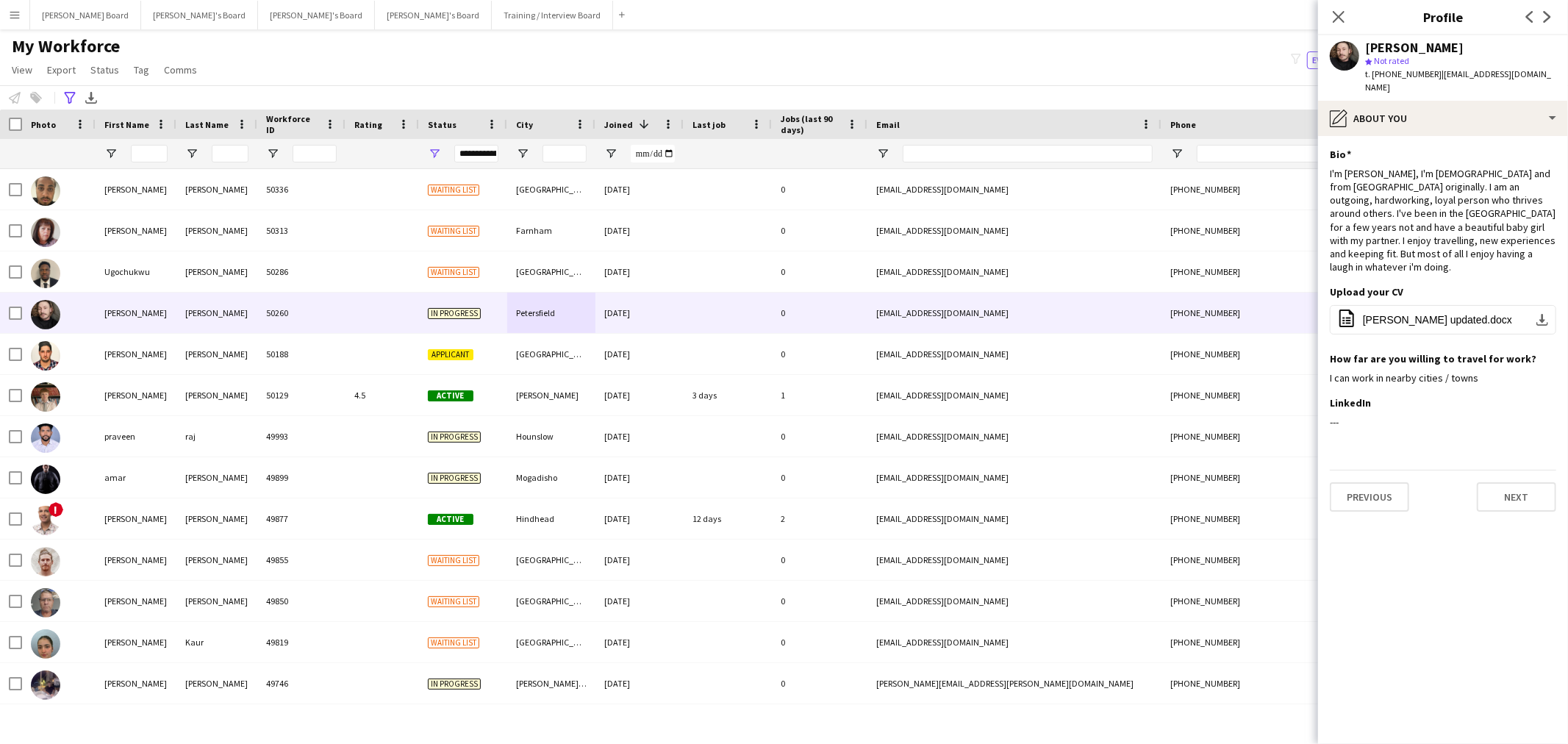
copy span "+4407749075134"
click at [1424, 111] on div "pencil4 About you" at bounding box center [1442, 118] width 249 height 35
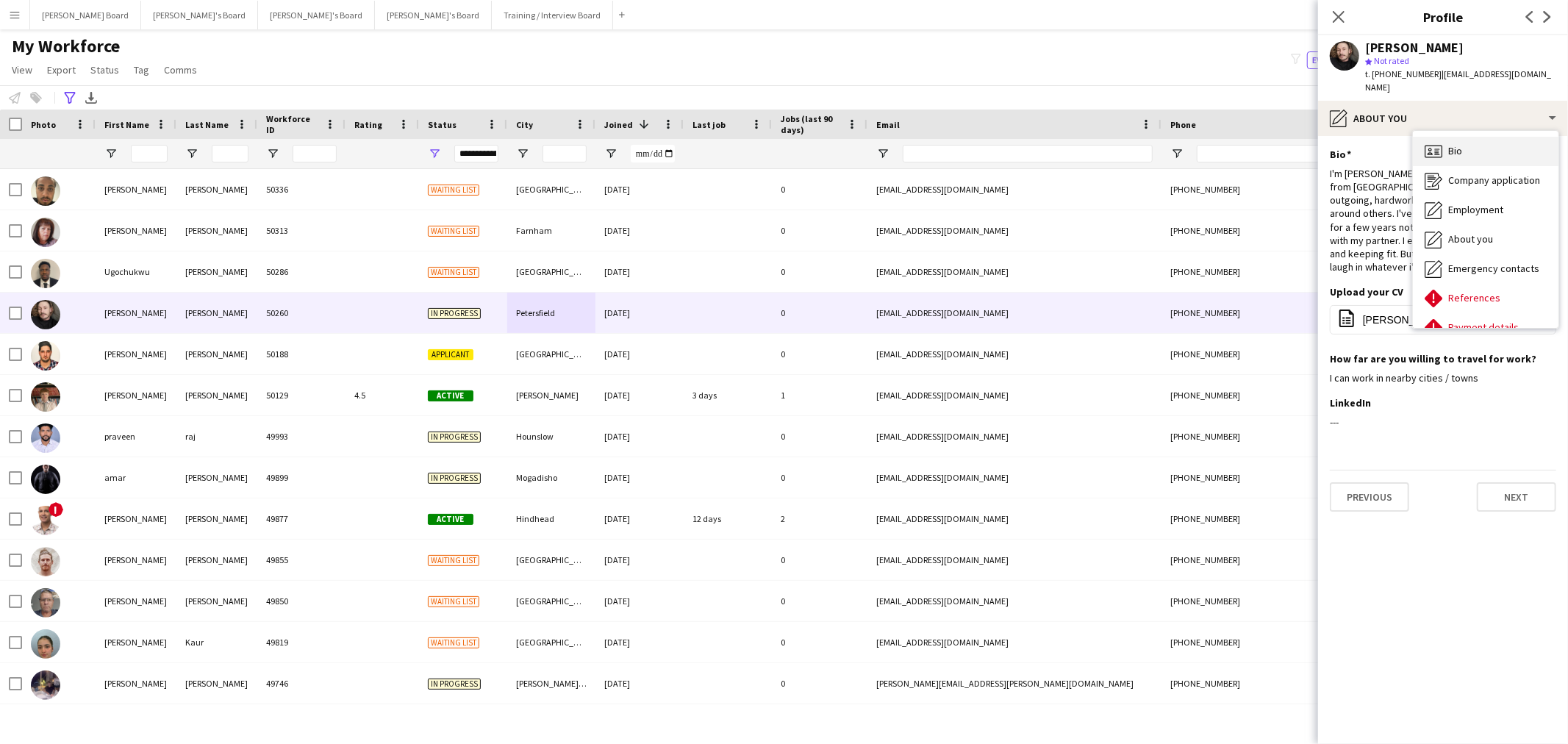
click at [1471, 137] on div "Bio Bio" at bounding box center [1486, 152] width 146 height 30
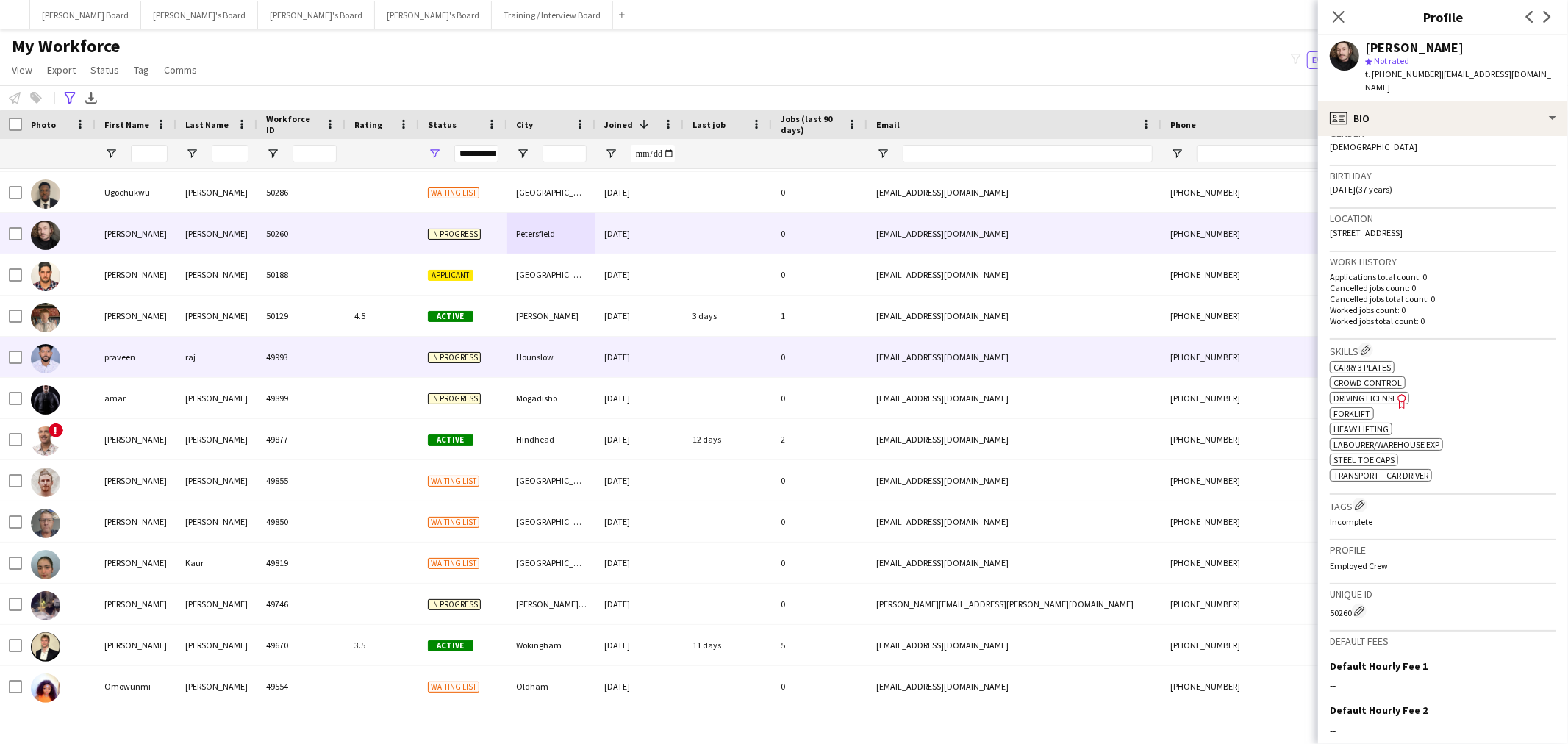
scroll to position [81, 0]
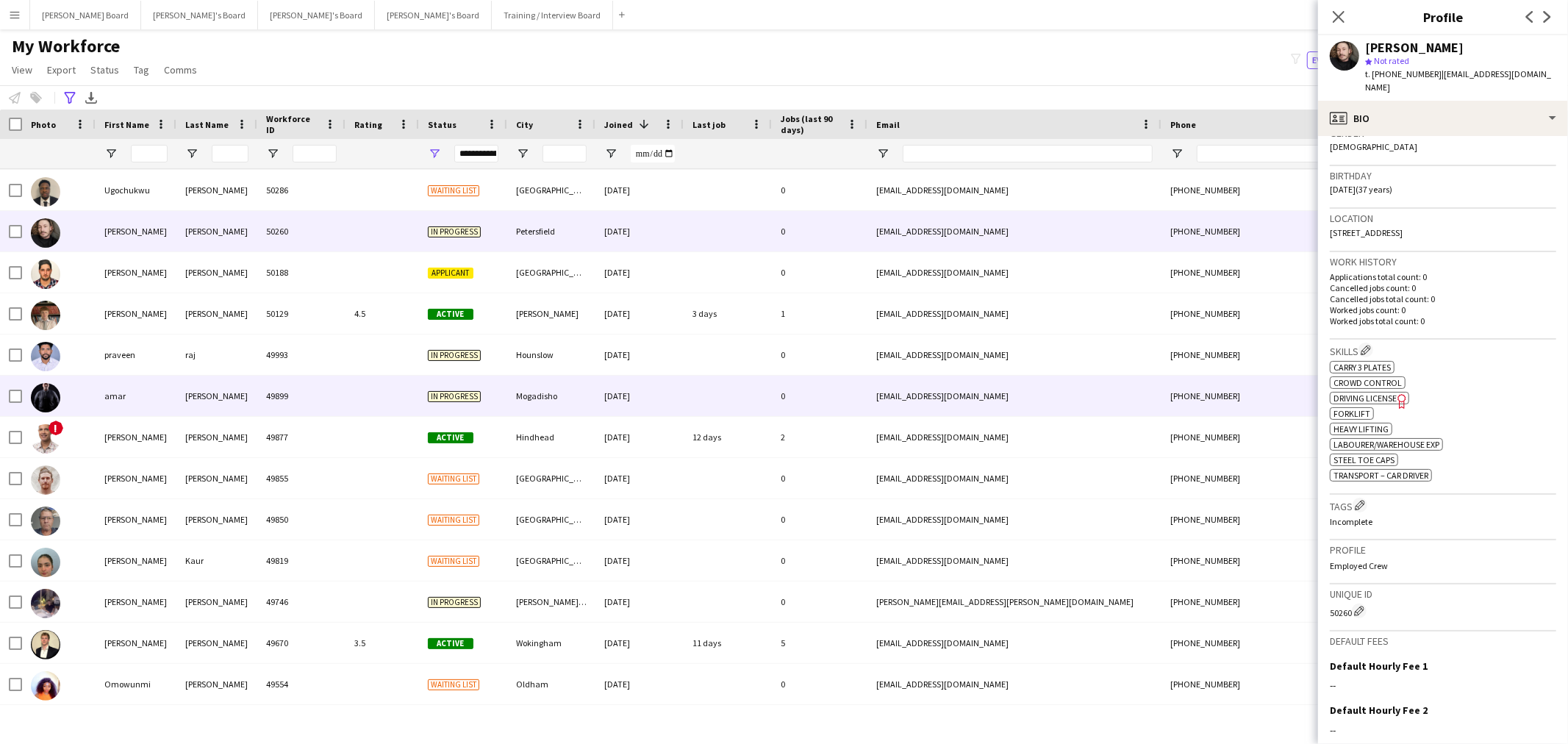
click at [571, 386] on div "Mogadisho" at bounding box center [551, 396] width 88 height 41
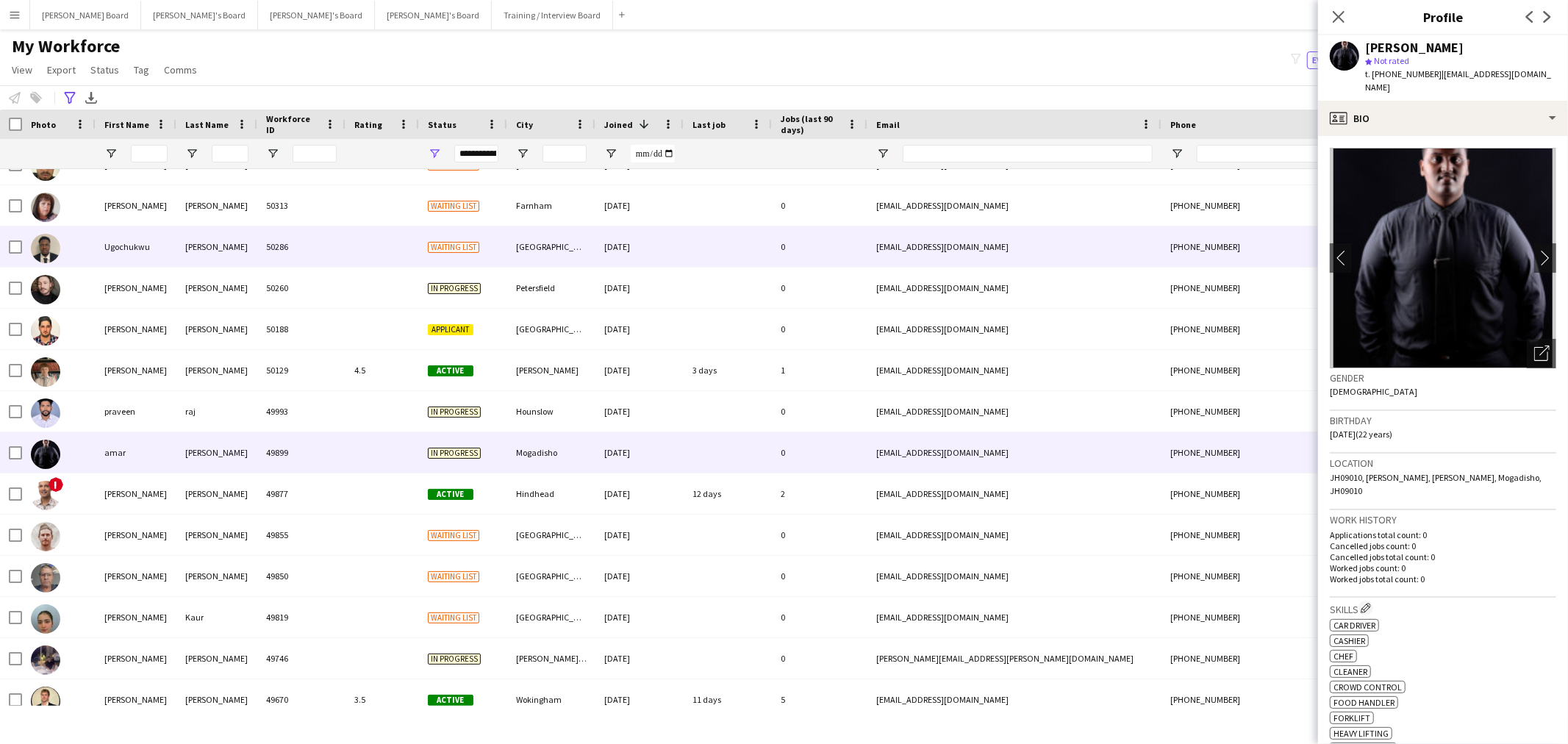
scroll to position [0, 0]
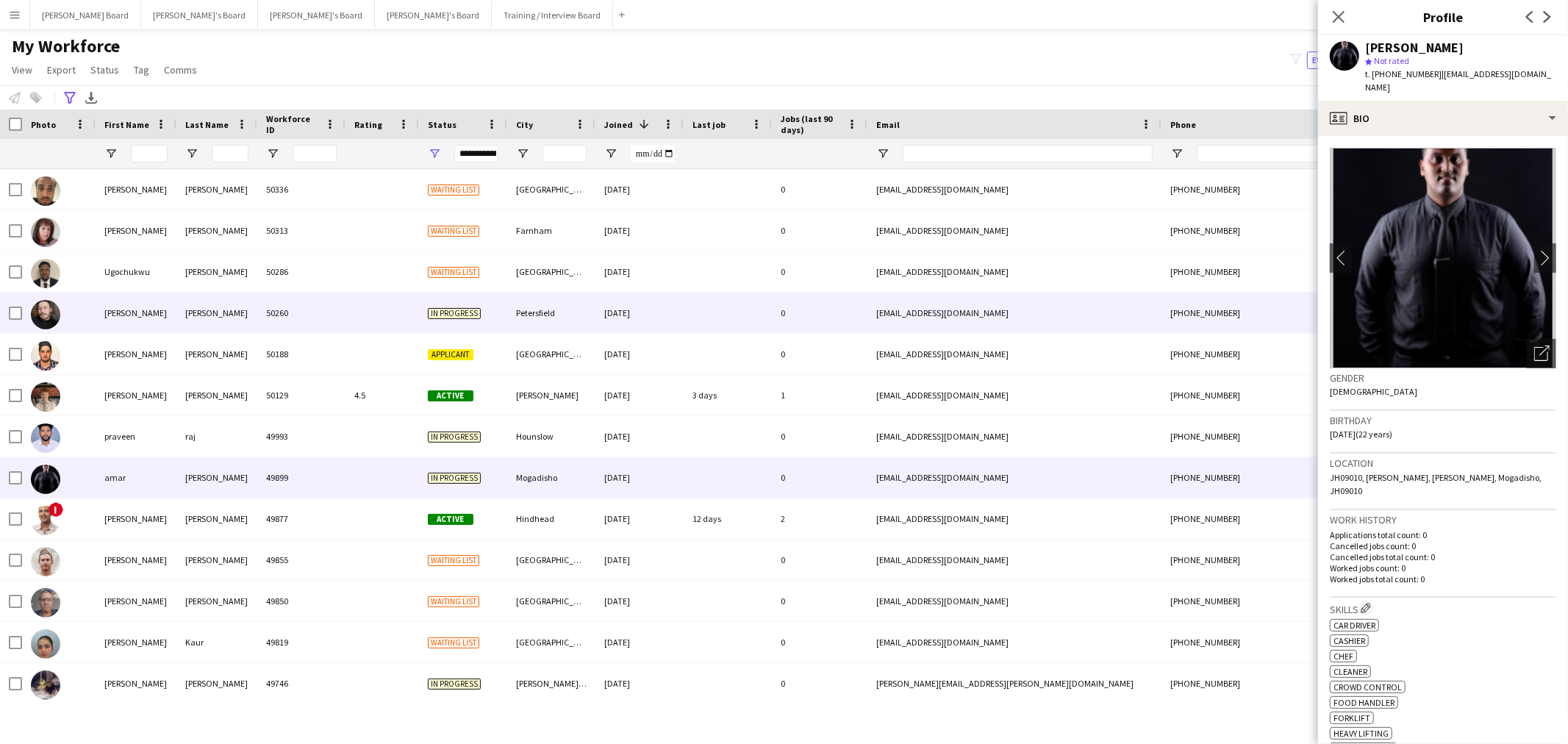
click at [535, 312] on div "Petersfield" at bounding box center [551, 313] width 88 height 41
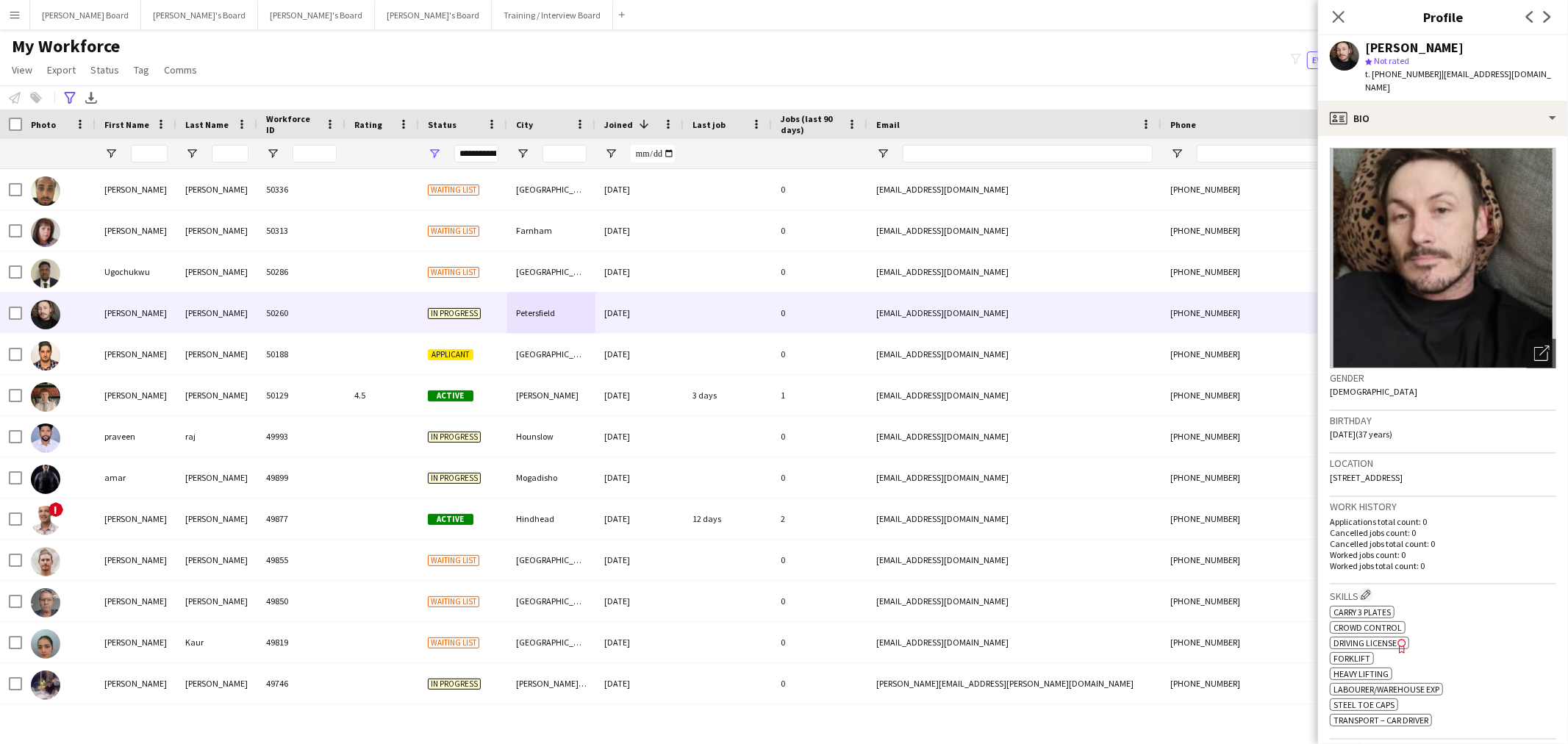
drag, startPoint x: 1357, startPoint y: 649, endPoint x: 1329, endPoint y: 647, distance: 28.1
click at [1330, 653] on app-spec-pill "ok-circled2 background Layer 1 cross-circle-red background Layer 1 Forklift Fre…" at bounding box center [1352, 659] width 44 height 13
click at [1377, 644] on div "ok-circled2 background Layer 1 cross-circle-red background Layer 1 Carry 3 Plat…" at bounding box center [1442, 665] width 226 height 124
click at [1523, 117] on div "profile Bio" at bounding box center [1442, 118] width 249 height 35
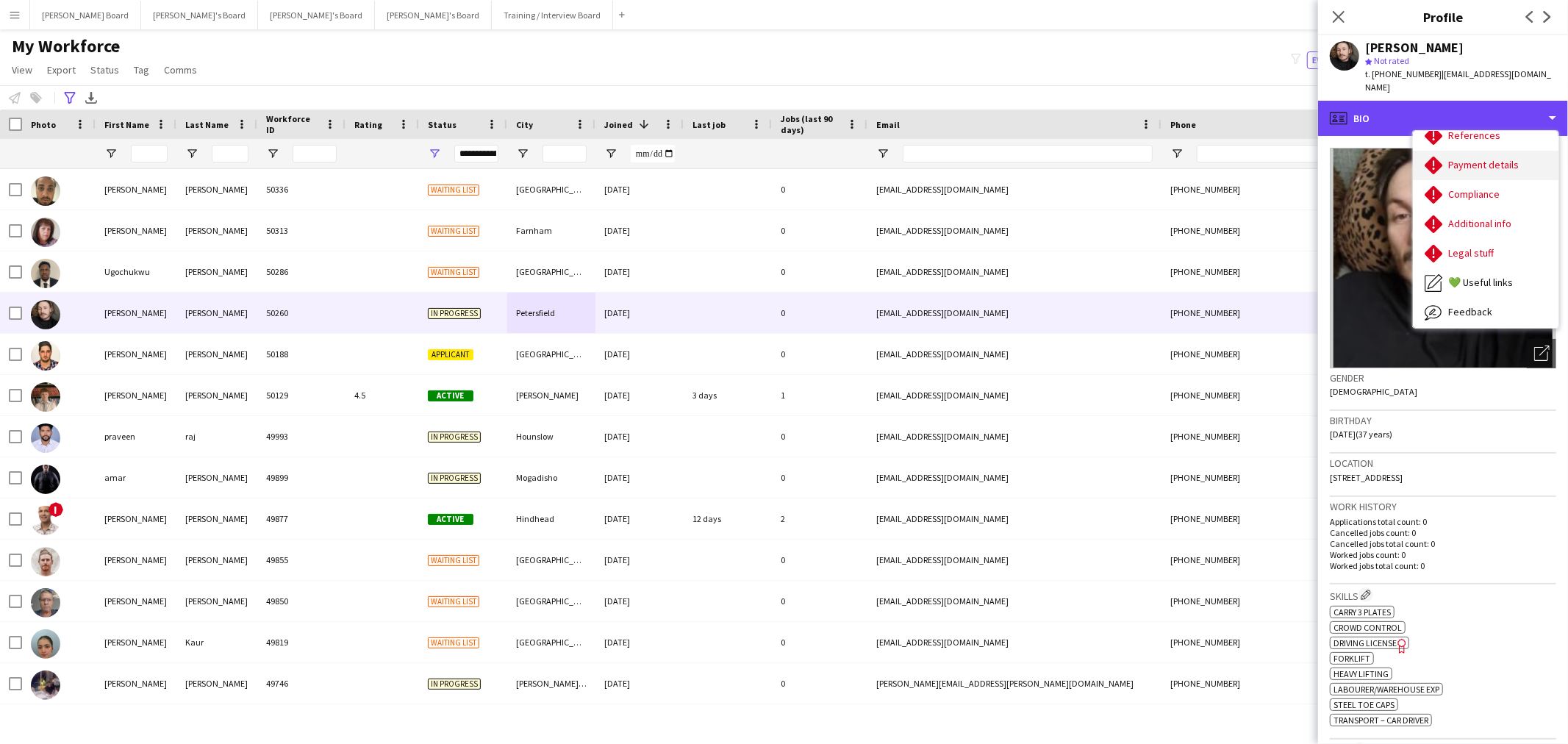
scroll to position [114, 0]
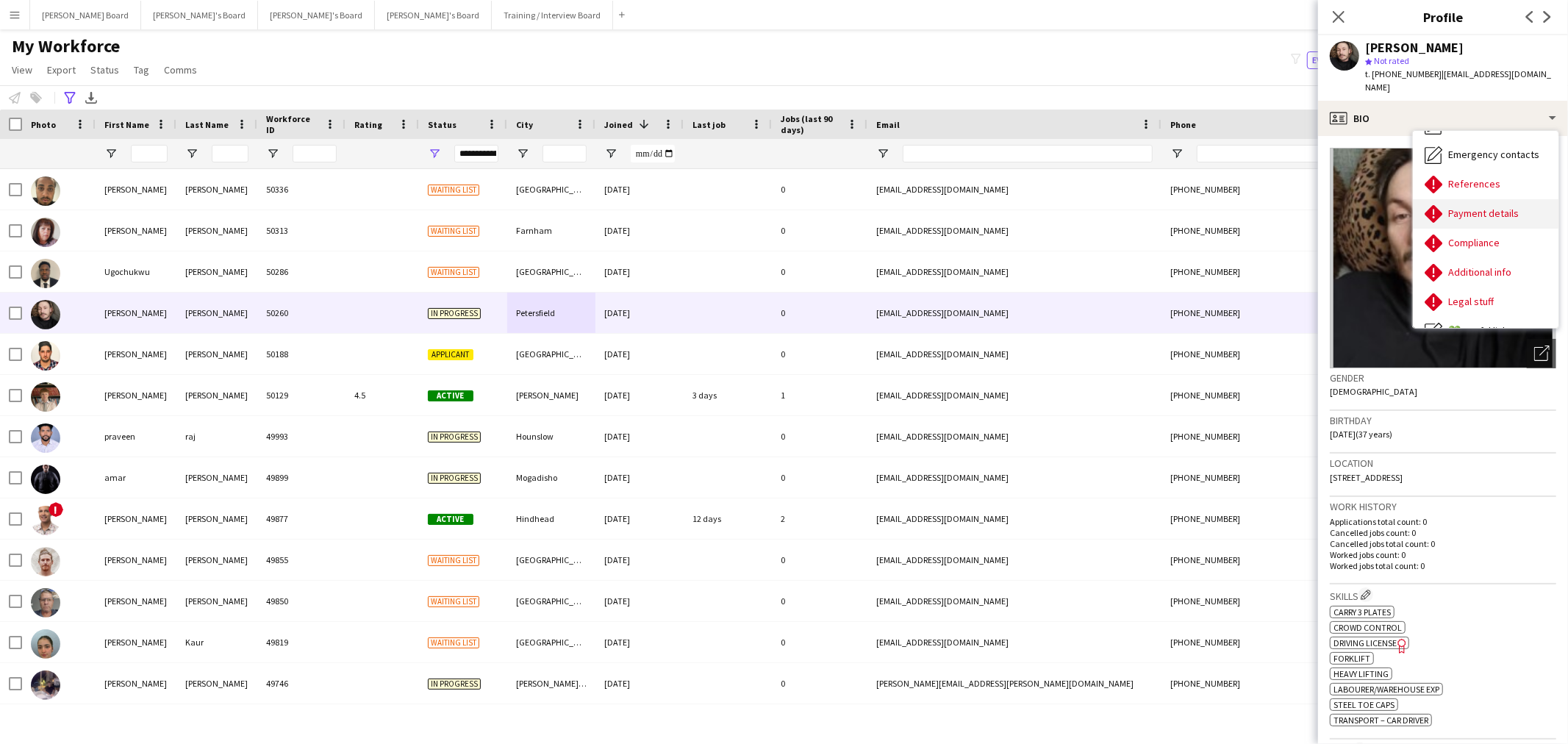
click at [1477, 200] on div "Payment details Payment details" at bounding box center [1486, 214] width 146 height 30
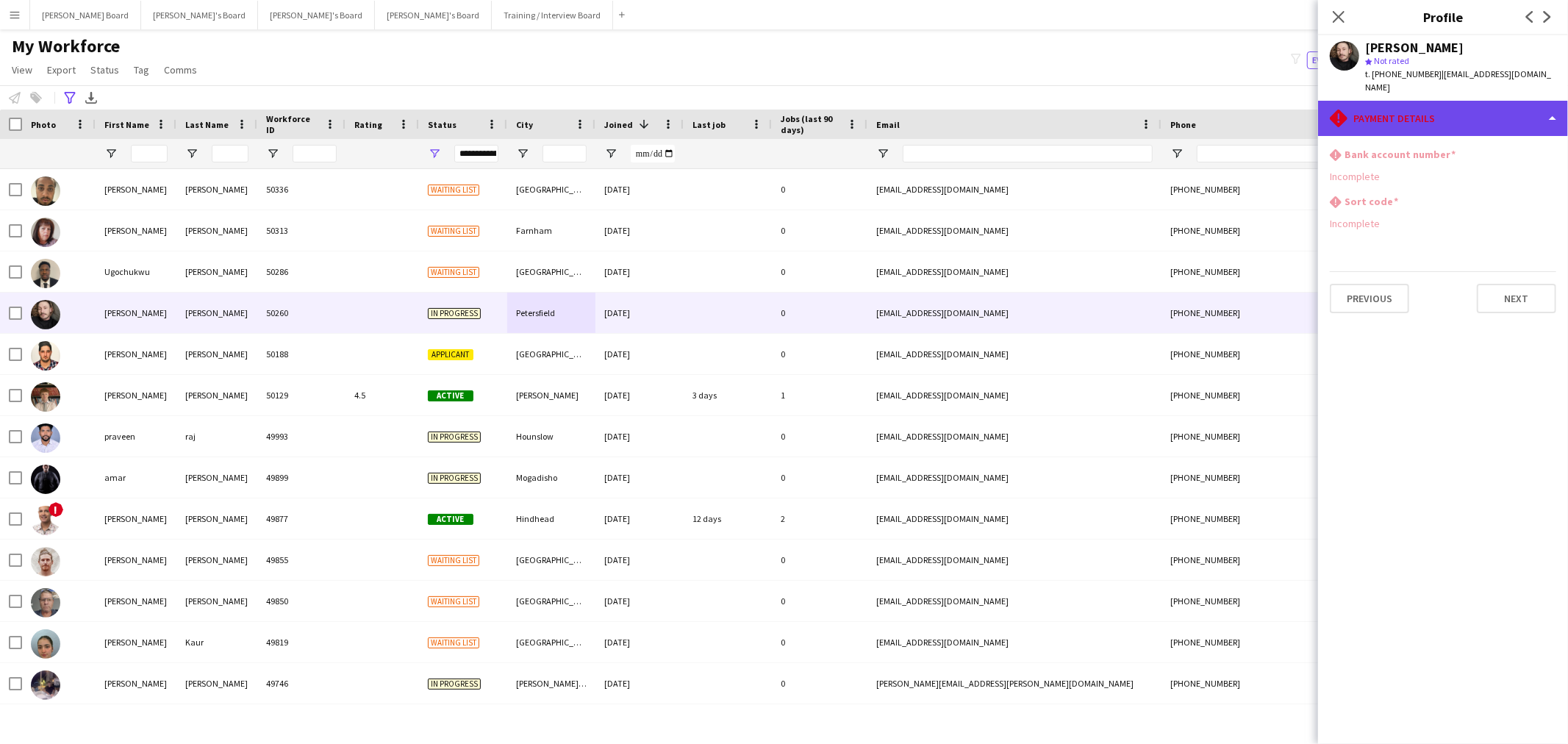
click at [1455, 112] on div "rhombus-alert Payment details" at bounding box center [1442, 118] width 249 height 35
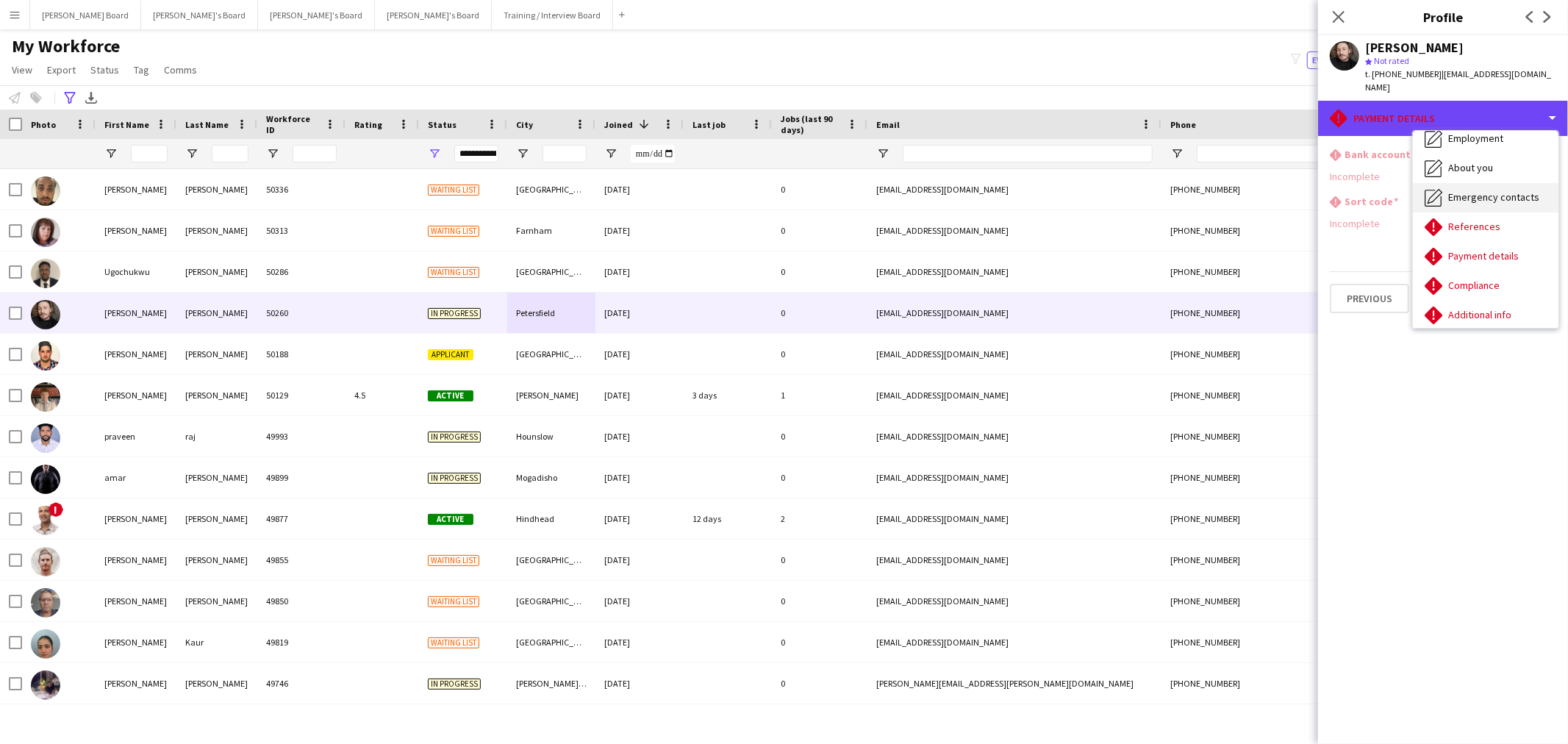
scroll to position [0, 0]
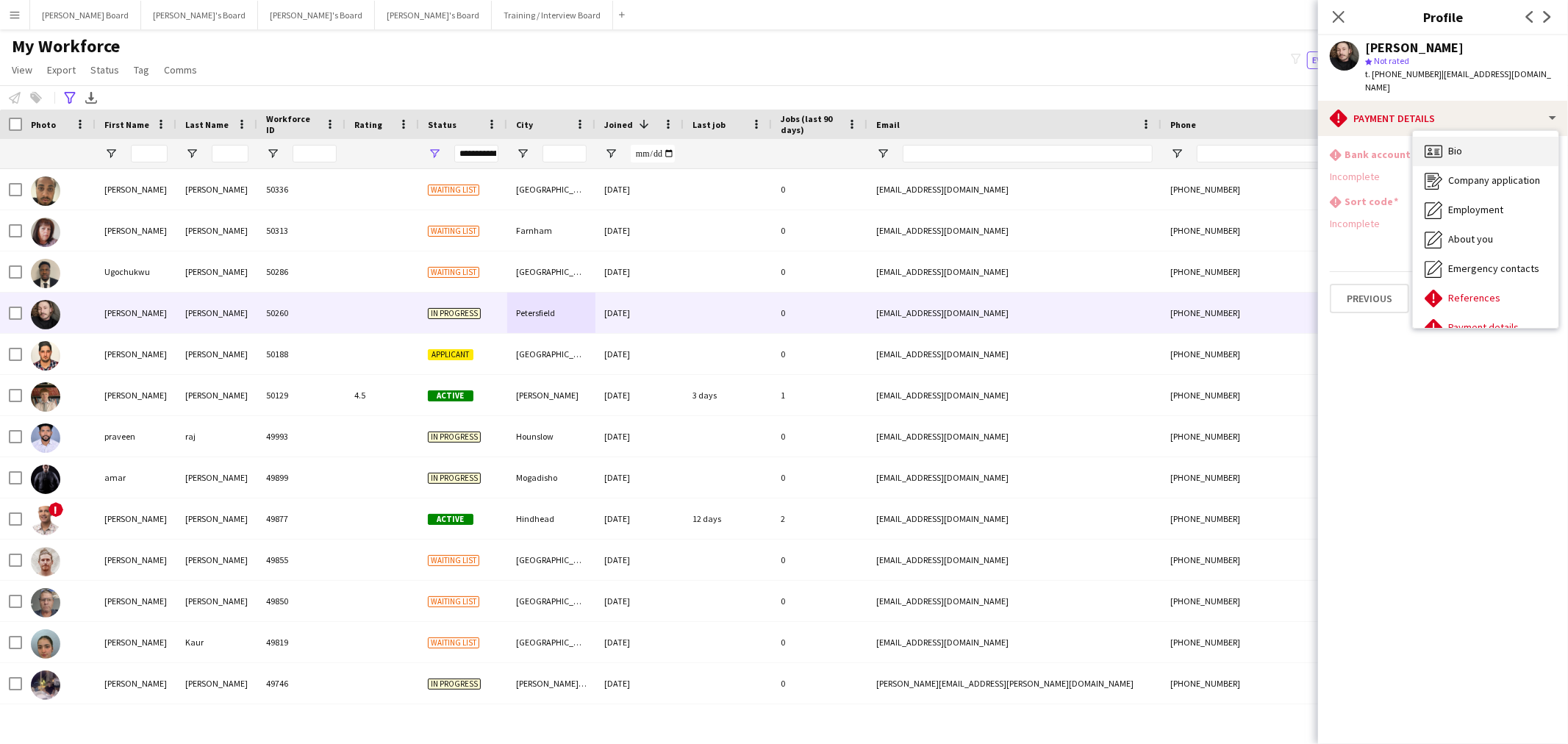
click at [1482, 139] on div "Bio Bio" at bounding box center [1486, 152] width 146 height 30
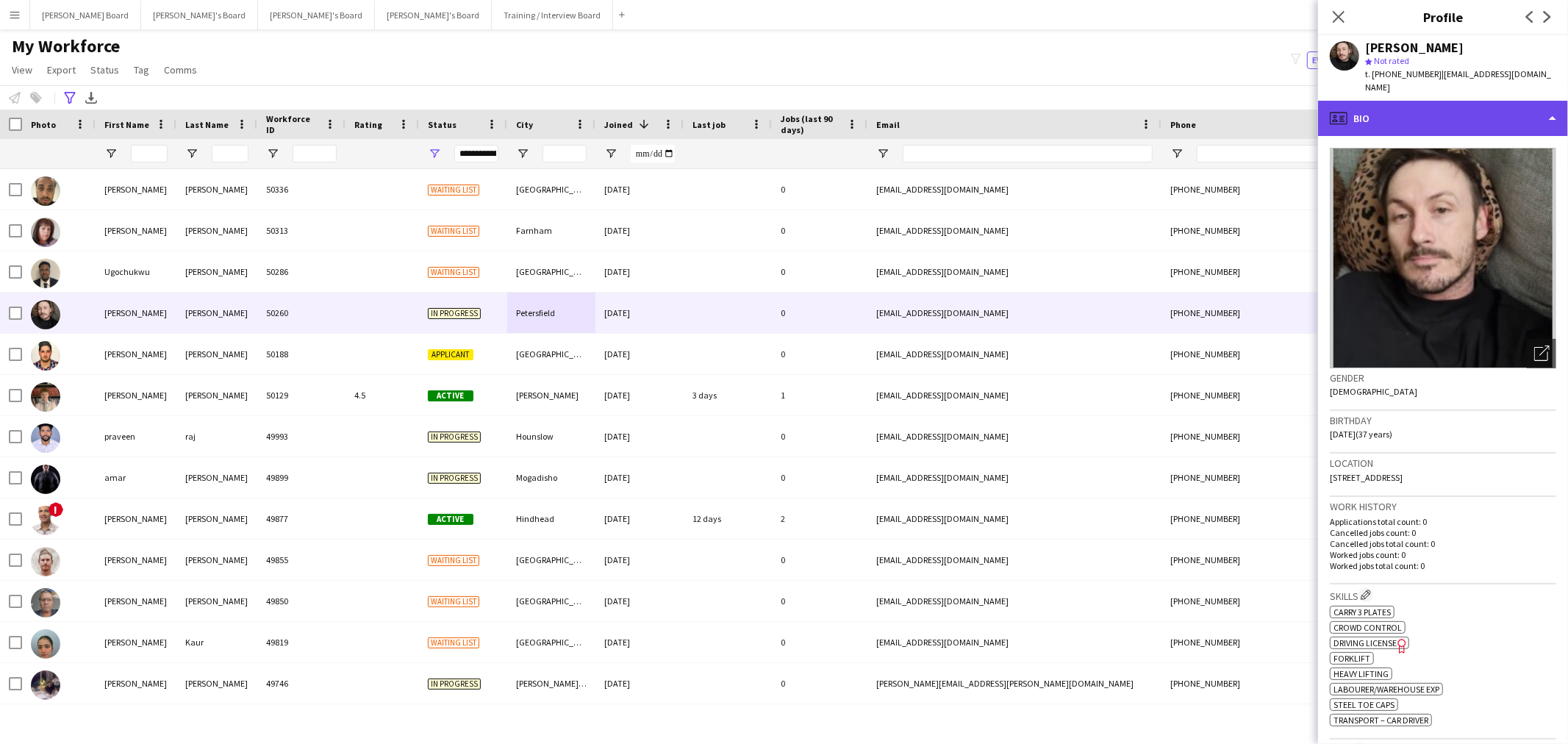
click at [1481, 101] on div "profile Bio" at bounding box center [1442, 118] width 249 height 35
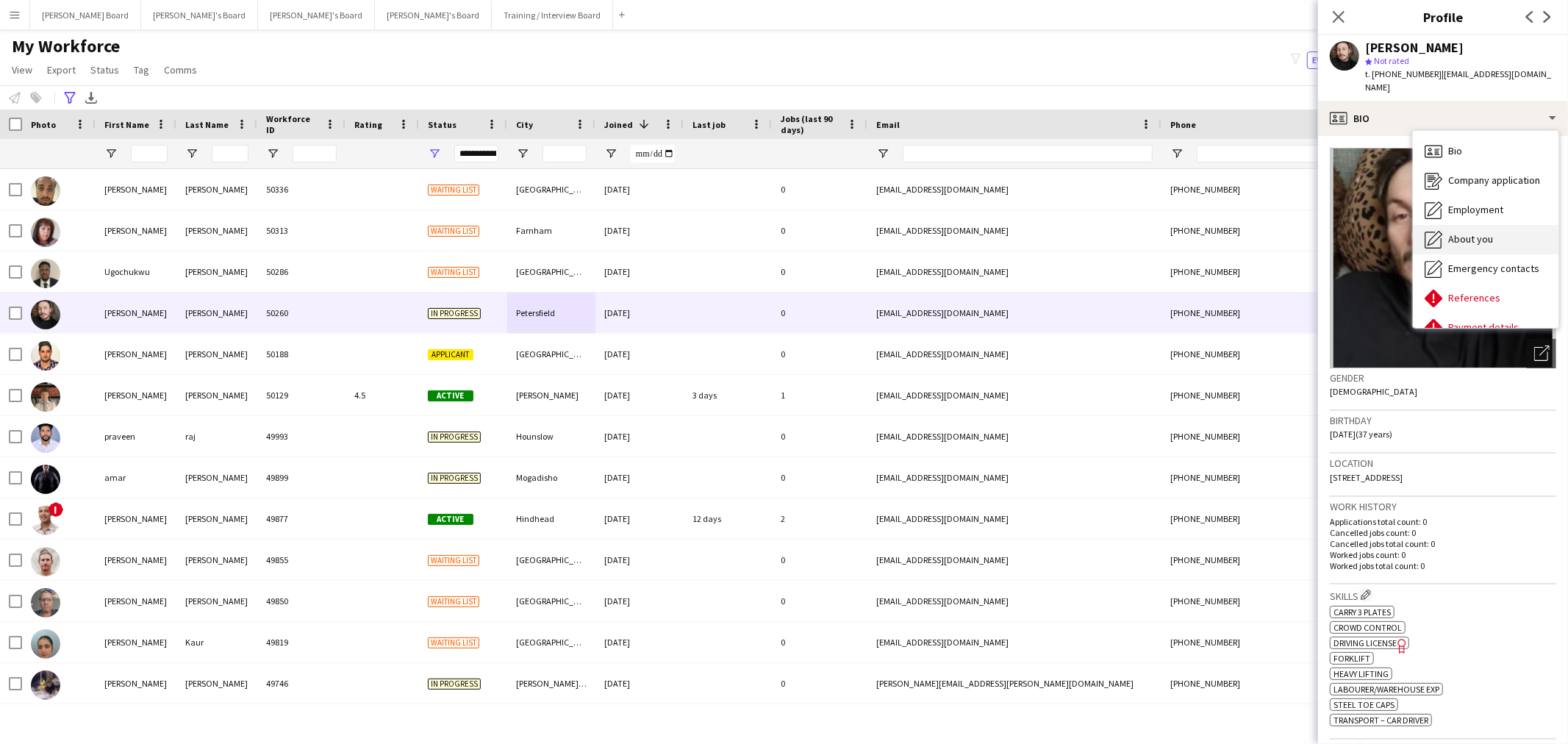
click at [1482, 232] on span "About you" at bounding box center [1470, 238] width 45 height 13
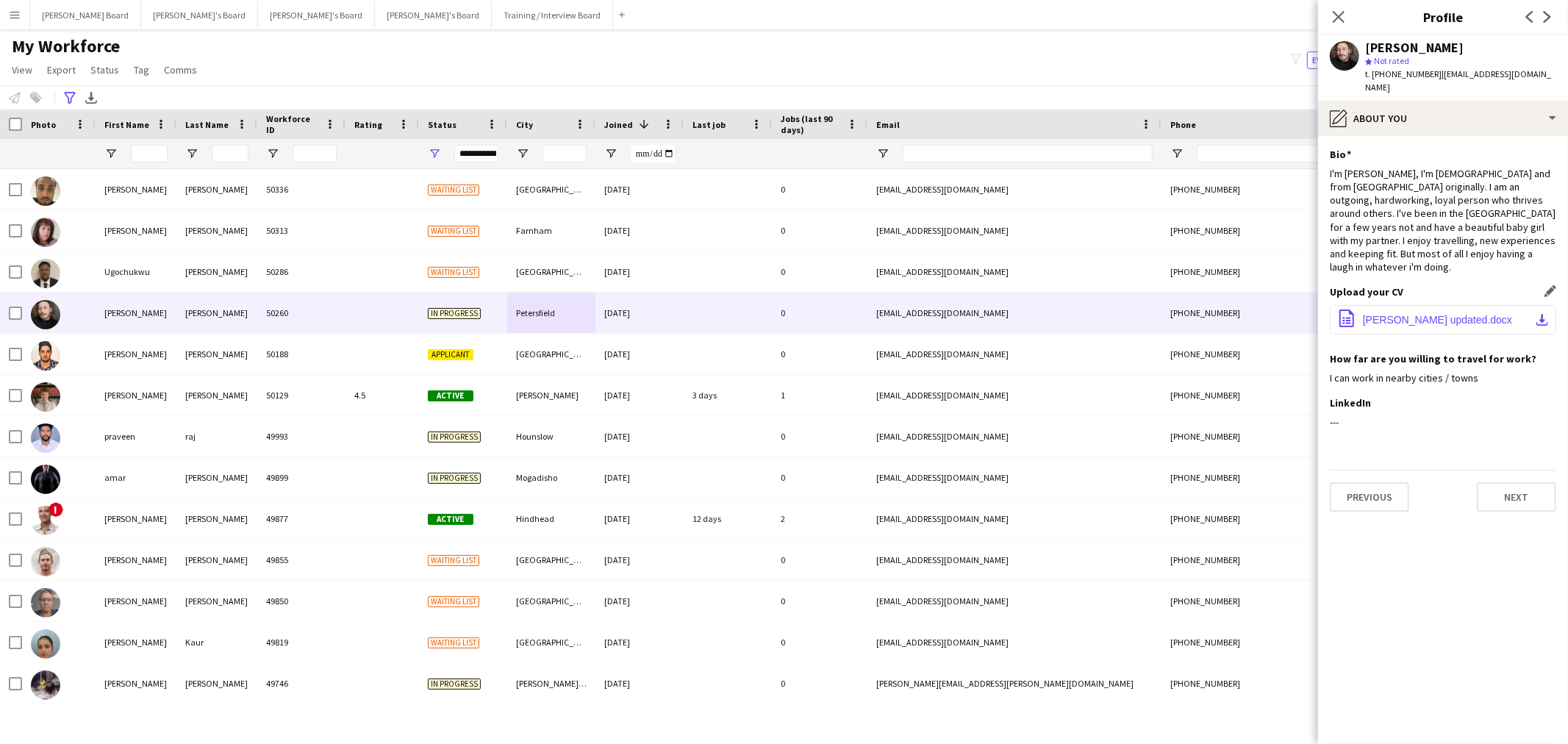
click at [1415, 305] on button "office-file-sheet Nathan CV updated.docx download-bottom" at bounding box center [1442, 320] width 226 height 30
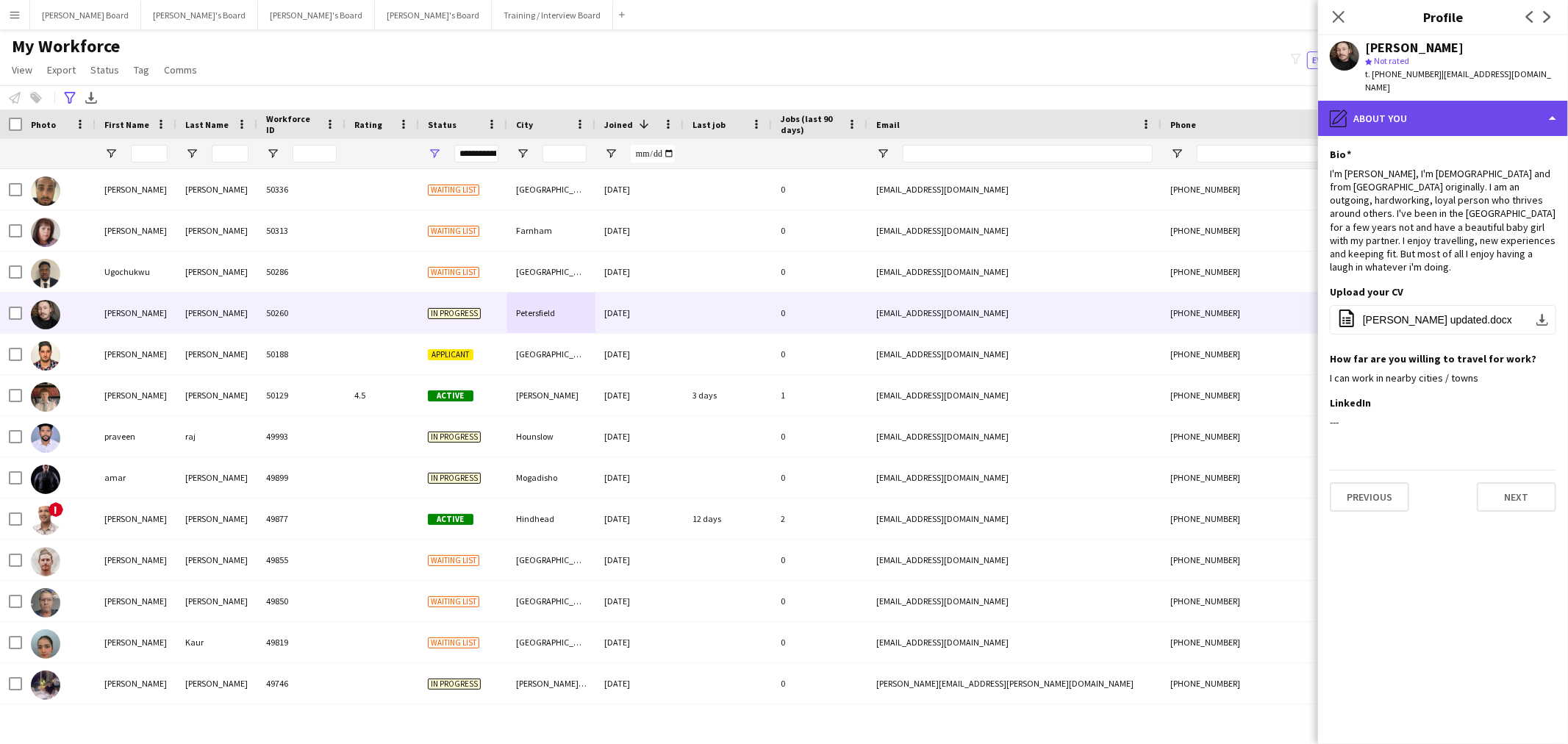
click at [1470, 119] on div "pencil4 About you" at bounding box center [1442, 118] width 249 height 35
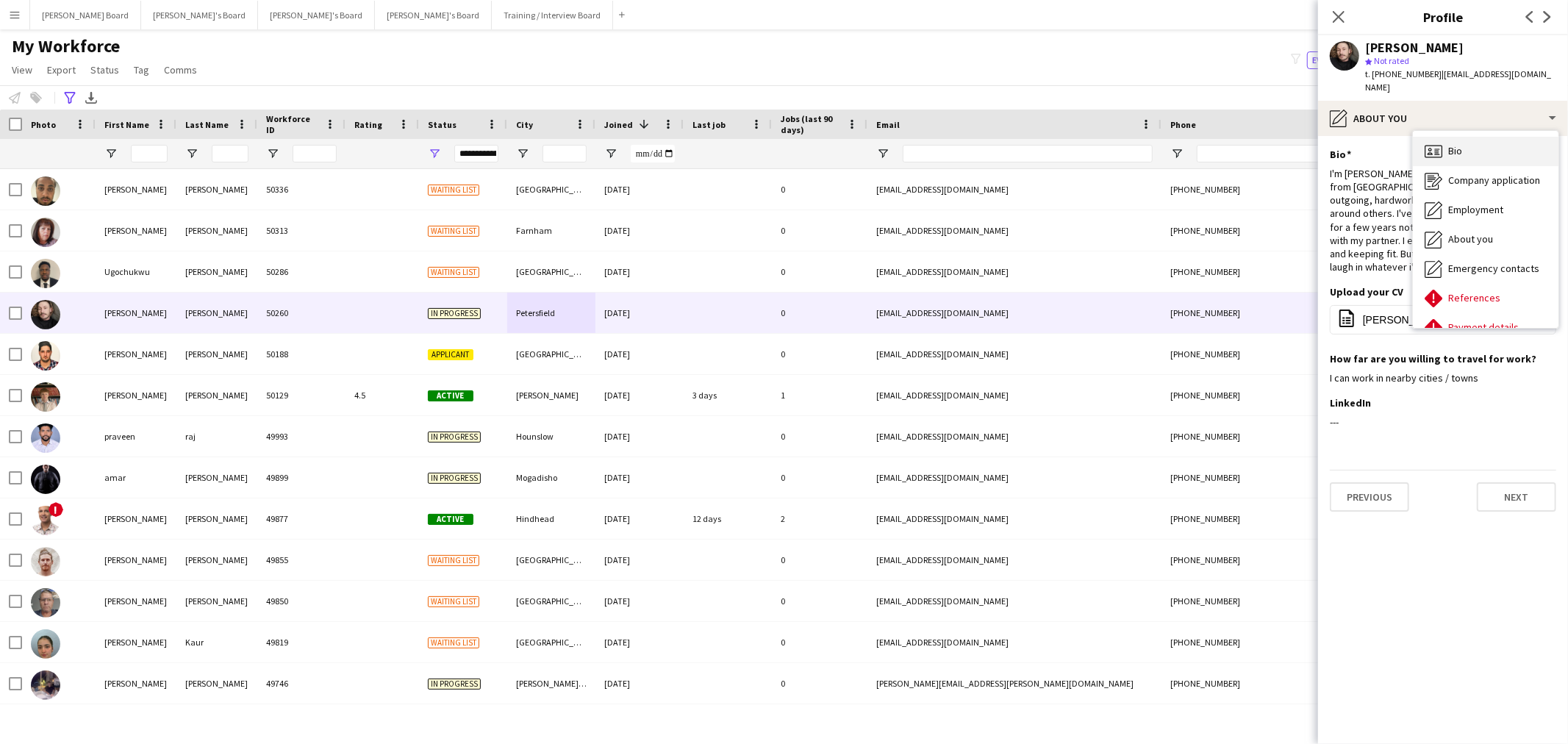
click at [1467, 137] on div "Bio Bio" at bounding box center [1486, 152] width 146 height 30
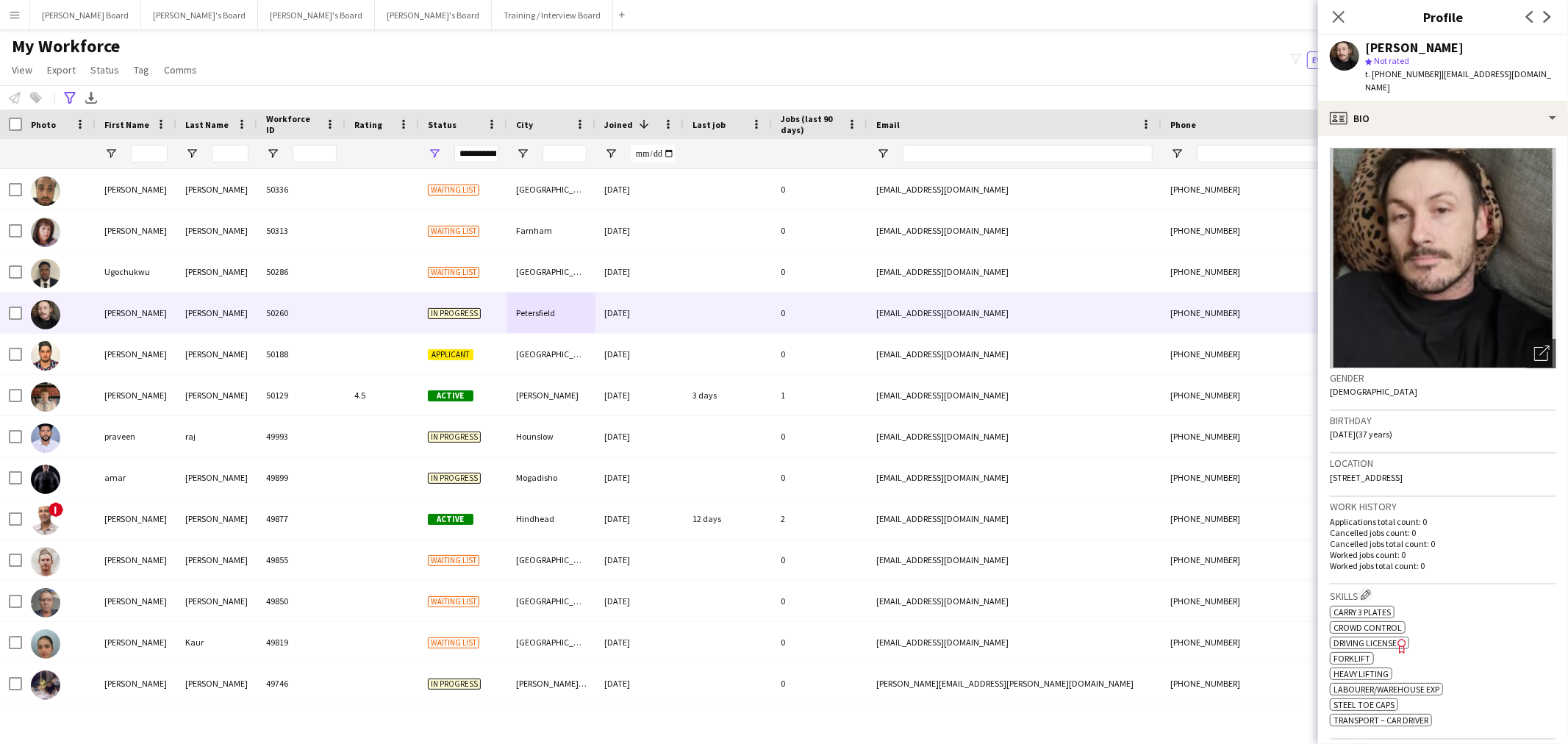
drag, startPoint x: 1493, startPoint y: 450, endPoint x: 1453, endPoint y: 460, distance: 41.2
click at [1453, 460] on div "Location 11 Windsor Road, Petersfield, GU32 3ER" at bounding box center [1442, 475] width 226 height 43
click at [1476, 465] on div "Location 11 Windsor Road, Petersfield, GU32 3ER" at bounding box center [1442, 475] width 226 height 43
drag, startPoint x: 1477, startPoint y: 463, endPoint x: 1441, endPoint y: 465, distance: 36.1
click at [1441, 465] on div "Location 11 Windsor Road, Petersfield, GU32 3ER" at bounding box center [1442, 475] width 226 height 43
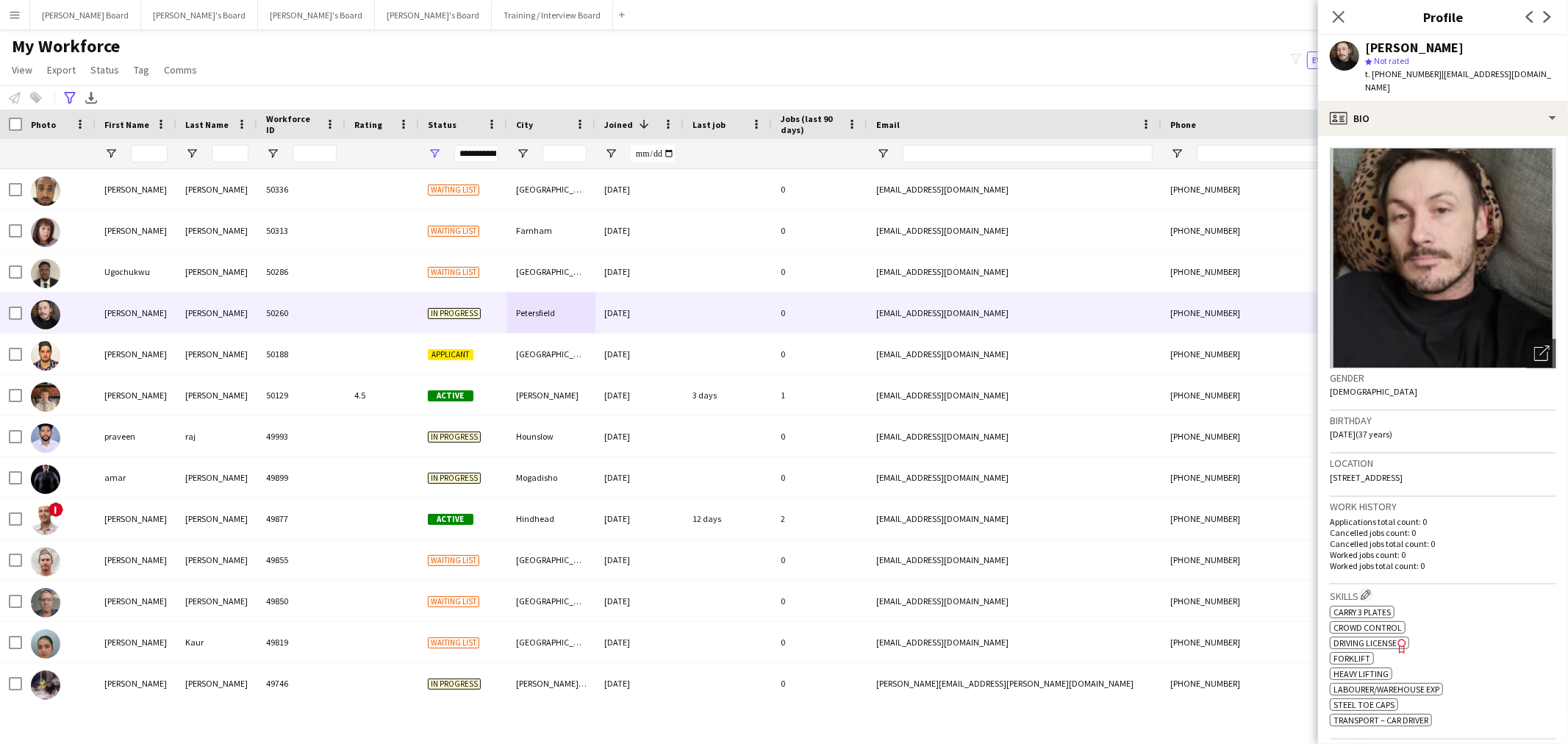
copy span "GU32 3ER"
click at [56, 5] on button "Dean's Board Close" at bounding box center [86, 15] width 111 height 29
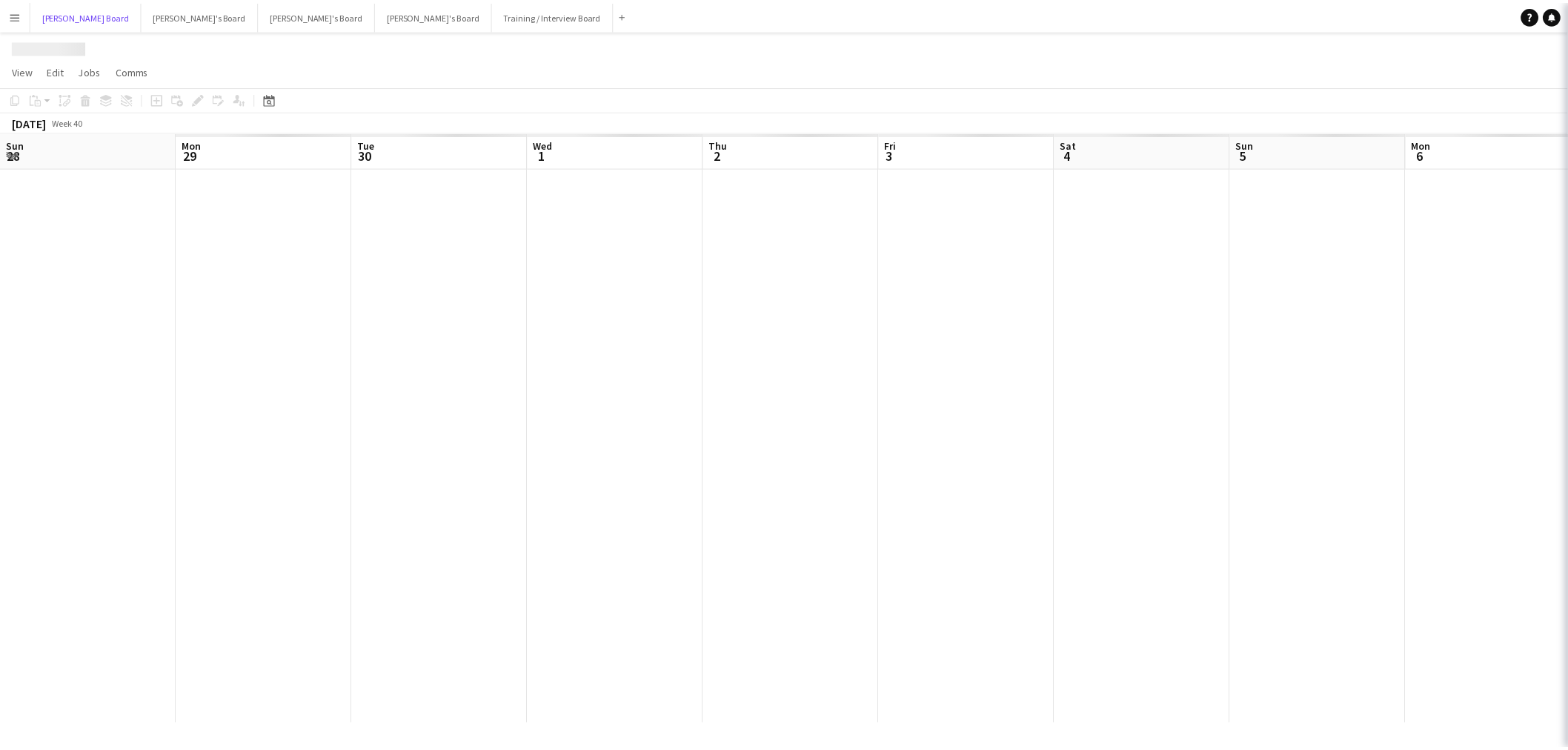
scroll to position [0, 473]
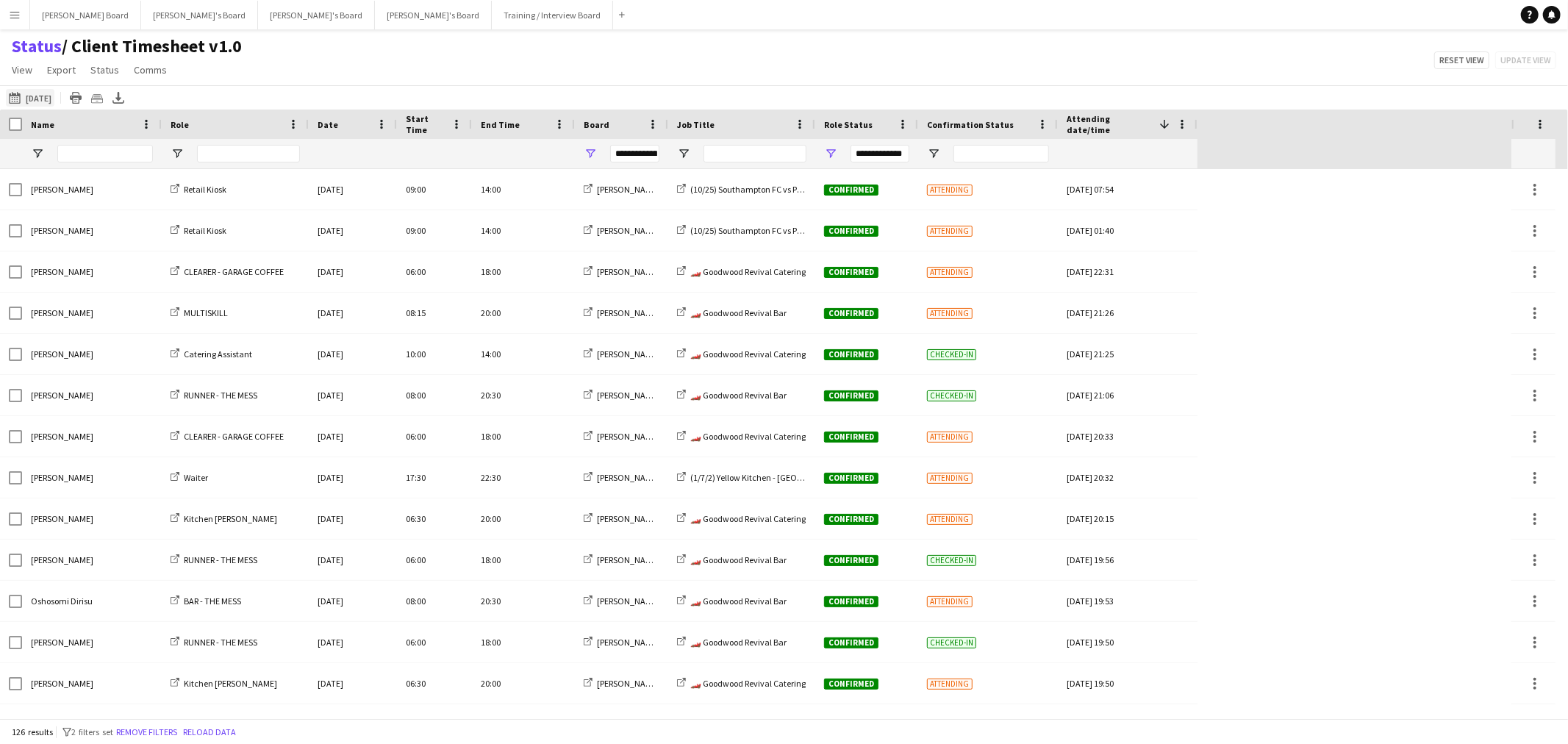
click at [45, 92] on button "[DATE] to [DATE] [DATE]" at bounding box center [30, 97] width 49 height 18
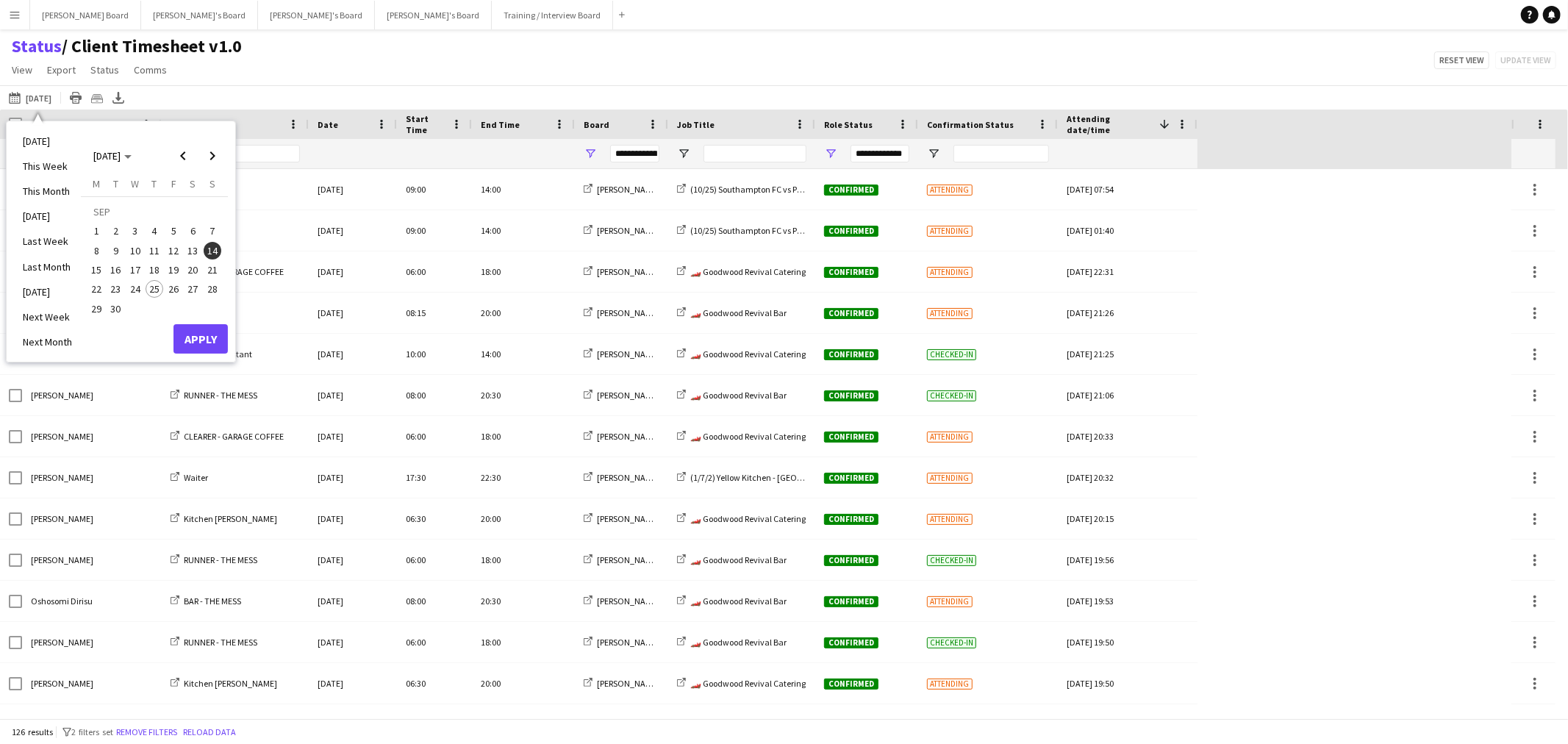
click at [177, 289] on span "26" at bounding box center [173, 288] width 18 height 18
click at [192, 287] on span "27" at bounding box center [193, 288] width 18 height 18
click at [197, 341] on button "Apply" at bounding box center [201, 339] width 55 height 30
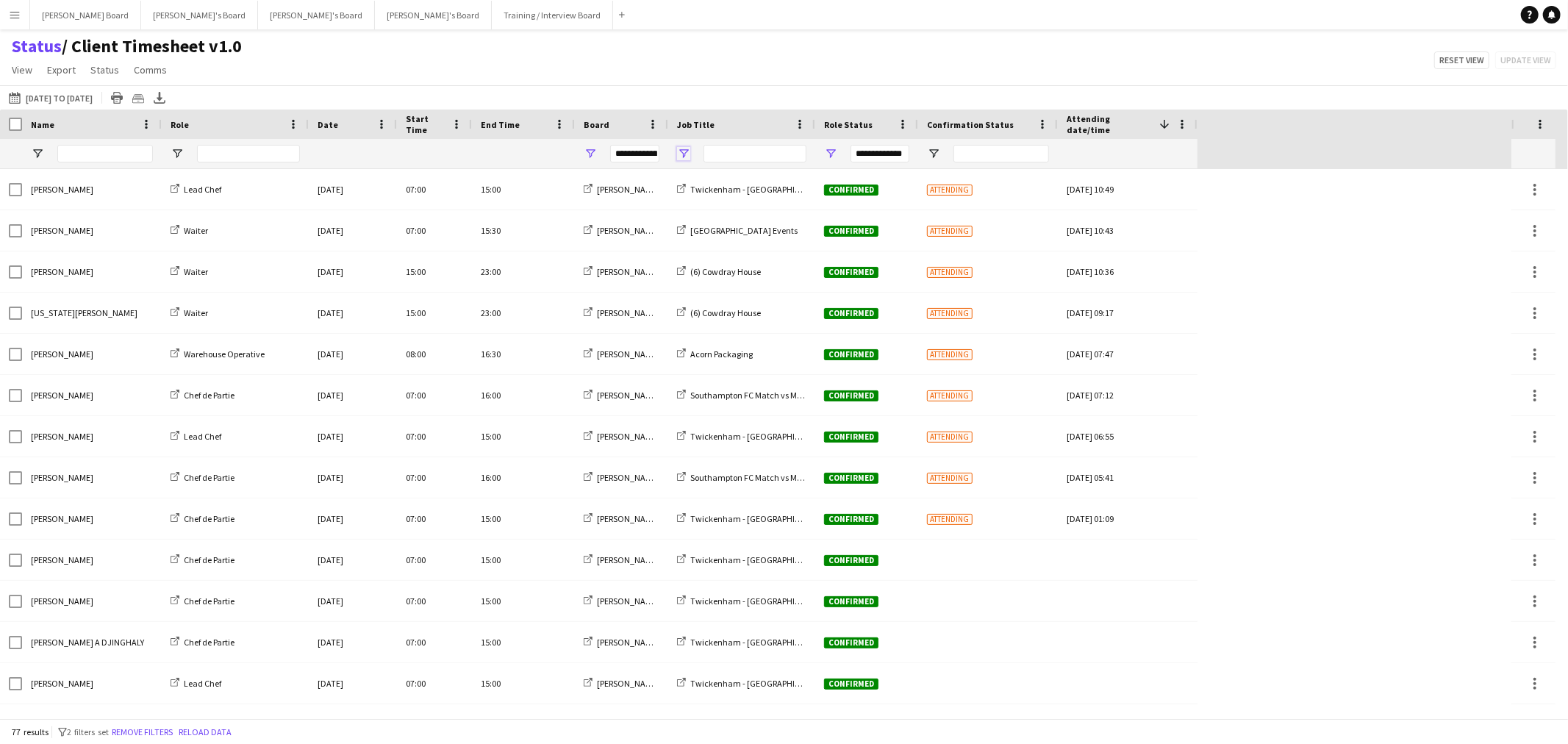
click at [684, 151] on span "Open Filter Menu" at bounding box center [684, 153] width 13 height 13
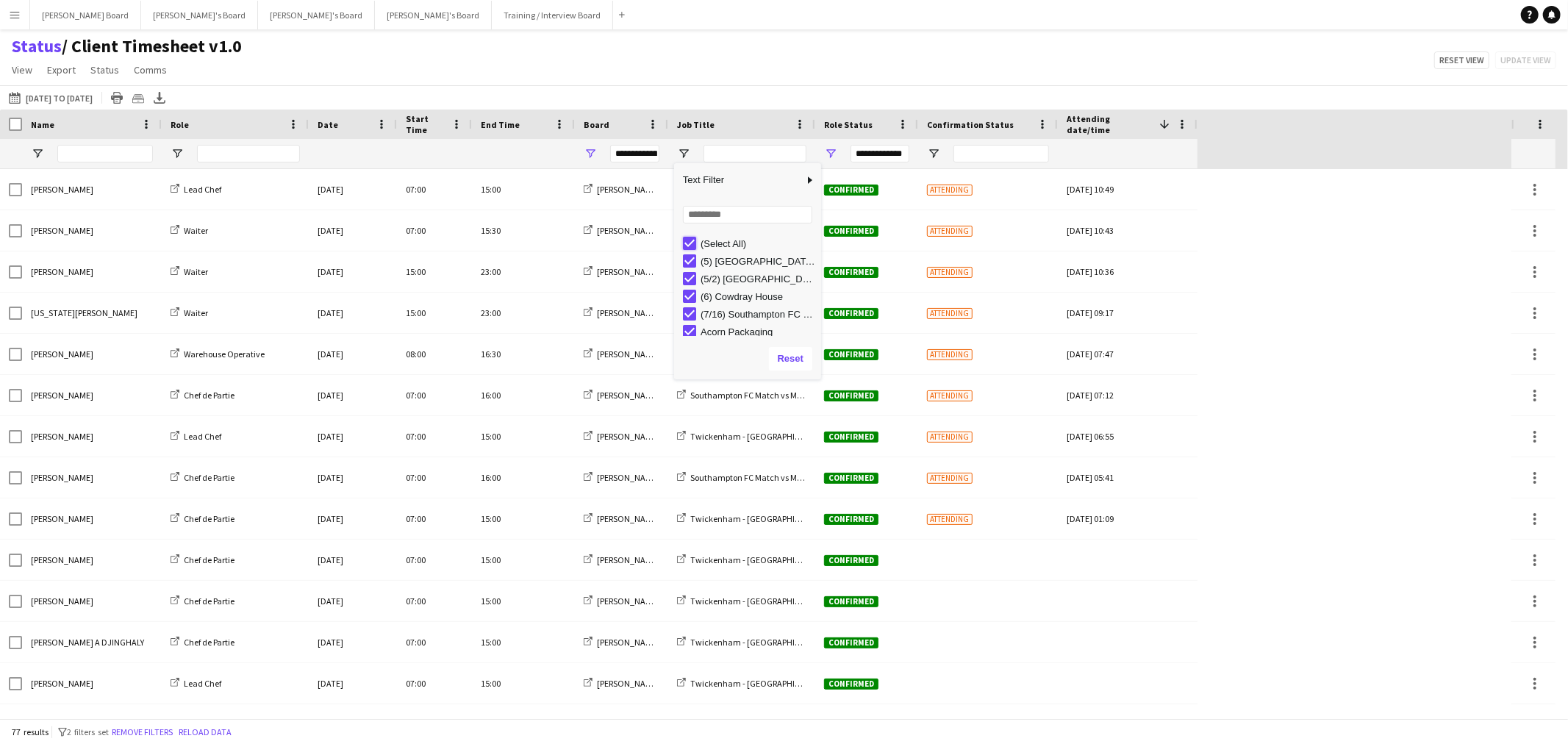
type input "***"
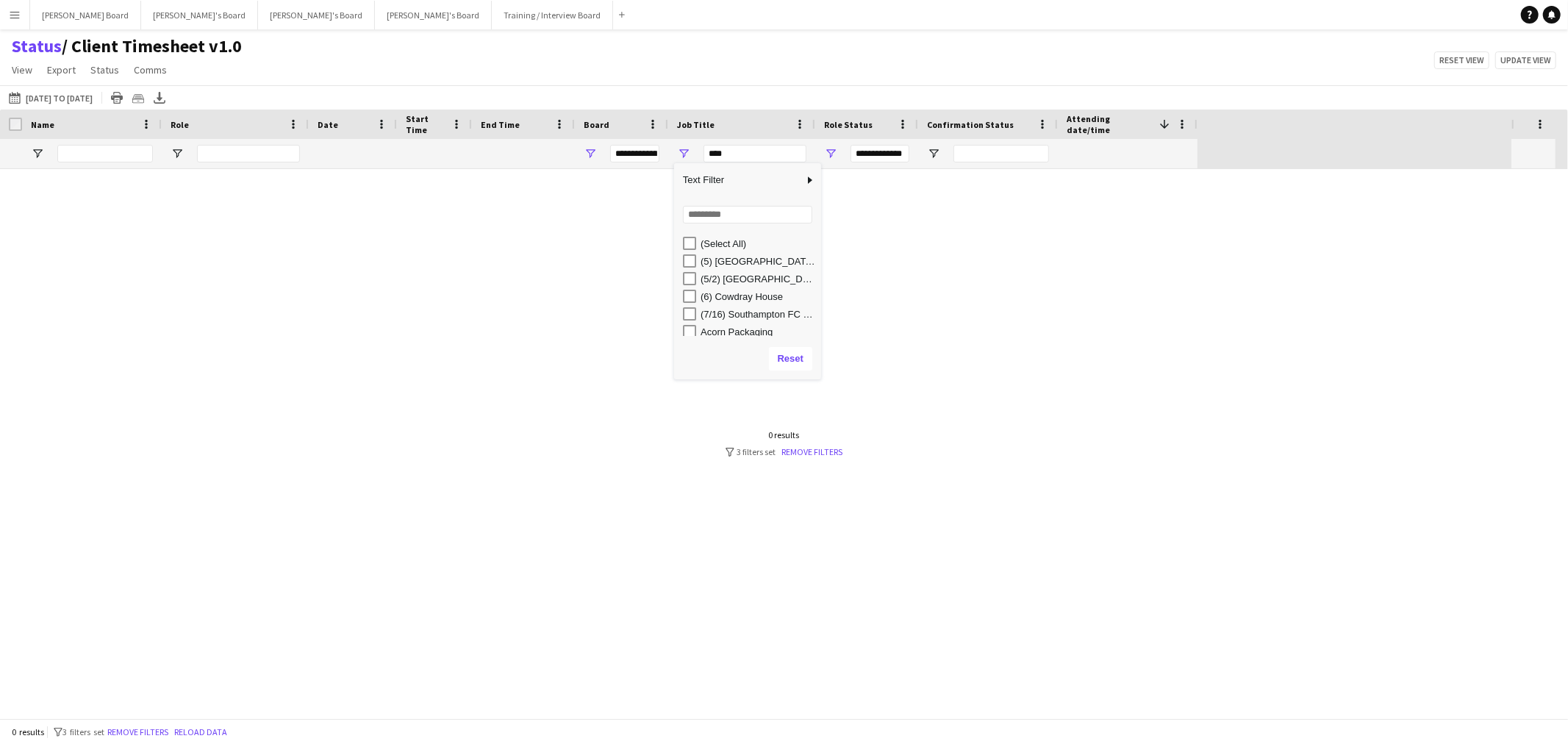
type input "***"
type input "**********"
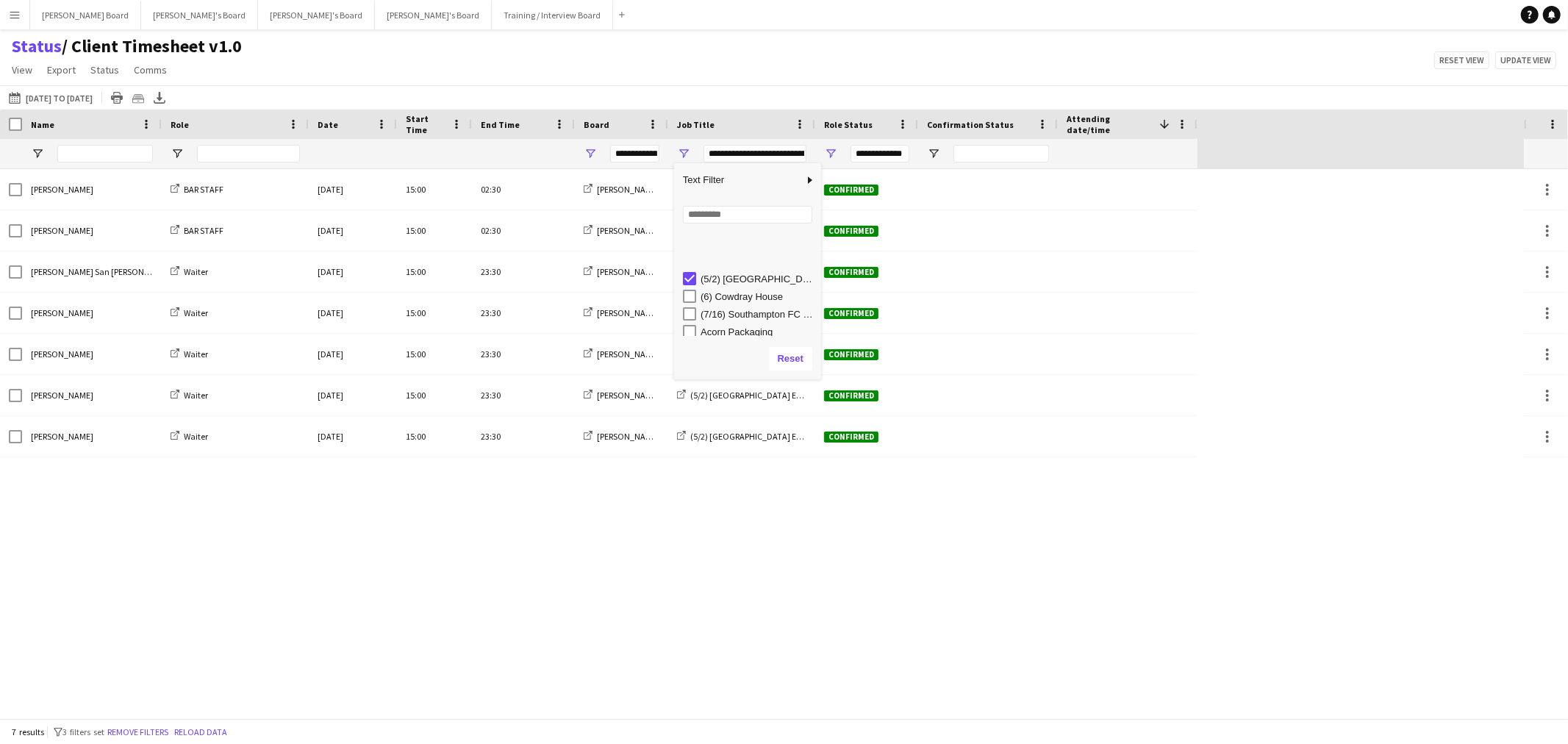
scroll to position [75, 0]
type input "**********"
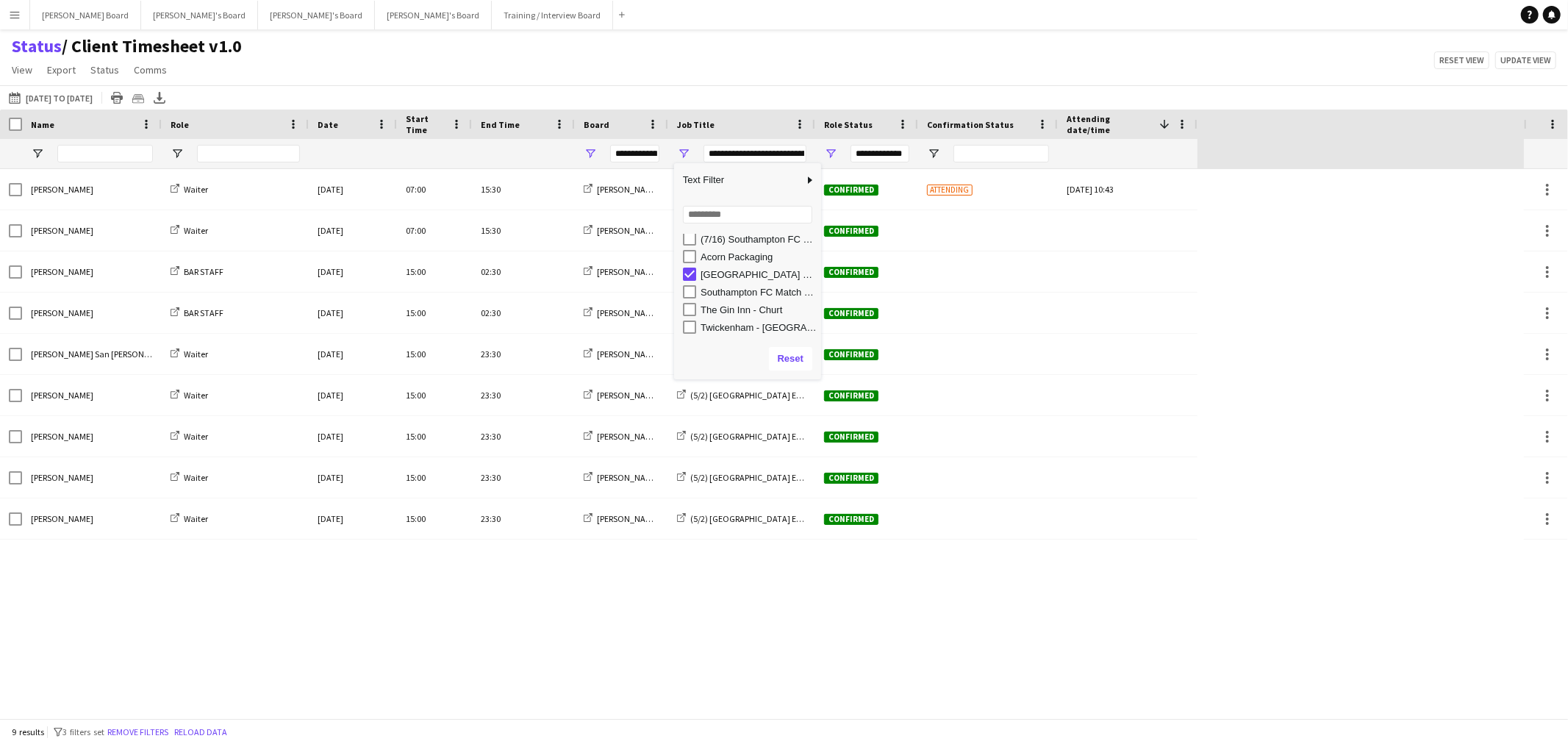
click at [899, 63] on div "Status / Client Timesheet v1.0 View Views Default view Airshow Accreditation Ai…" at bounding box center [784, 60] width 1568 height 50
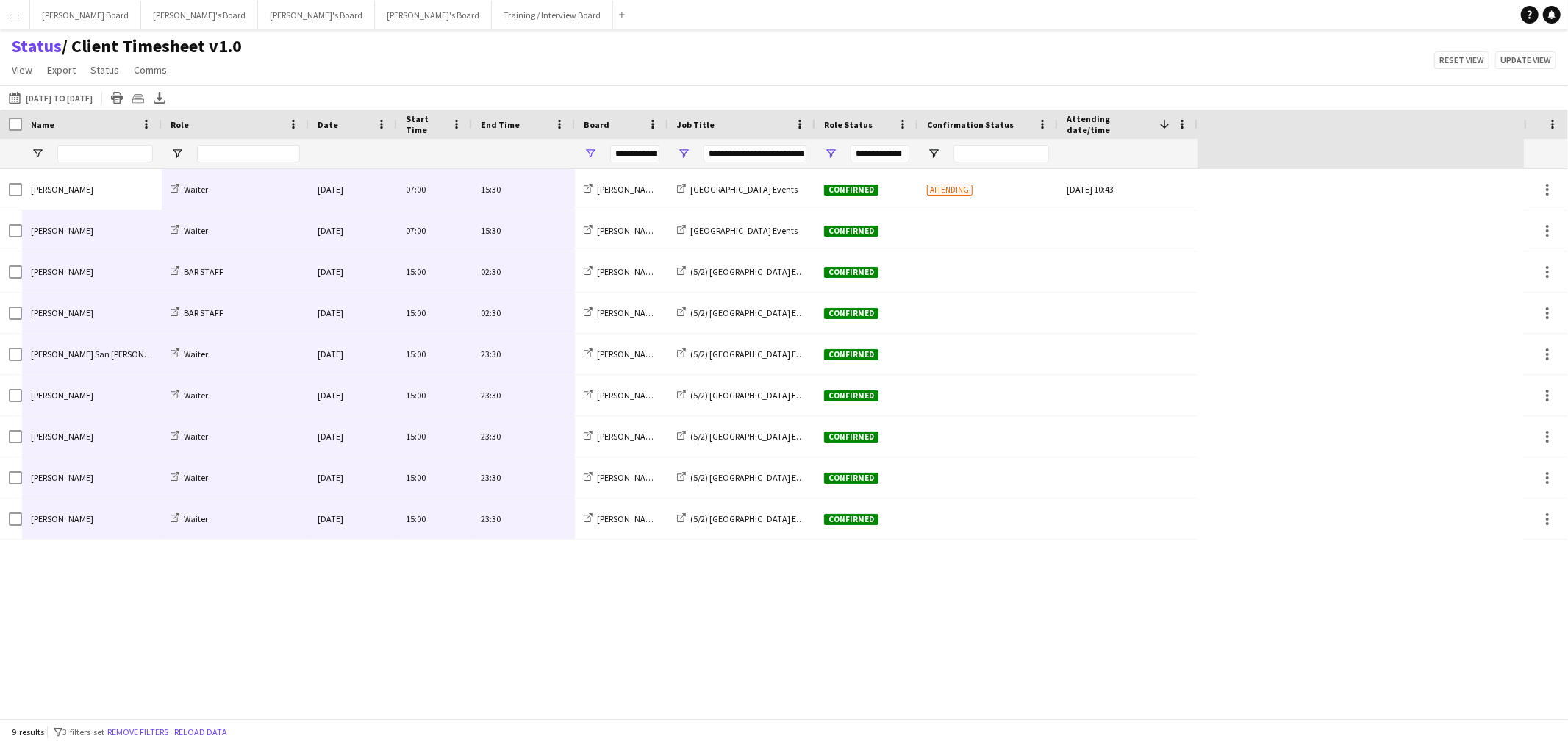
drag, startPoint x: 91, startPoint y: 185, endPoint x: 505, endPoint y: 503, distance: 522.0
click at [502, 508] on div "[PERSON_NAME] BAR STAFF [DATE] 15:00 02:30 [PERSON_NAME] Board (5/2) [GEOGRAPHI…" at bounding box center [599, 354] width 1197 height 371
click at [18, 16] on app-icon "Menu" at bounding box center [15, 15] width 12 height 12
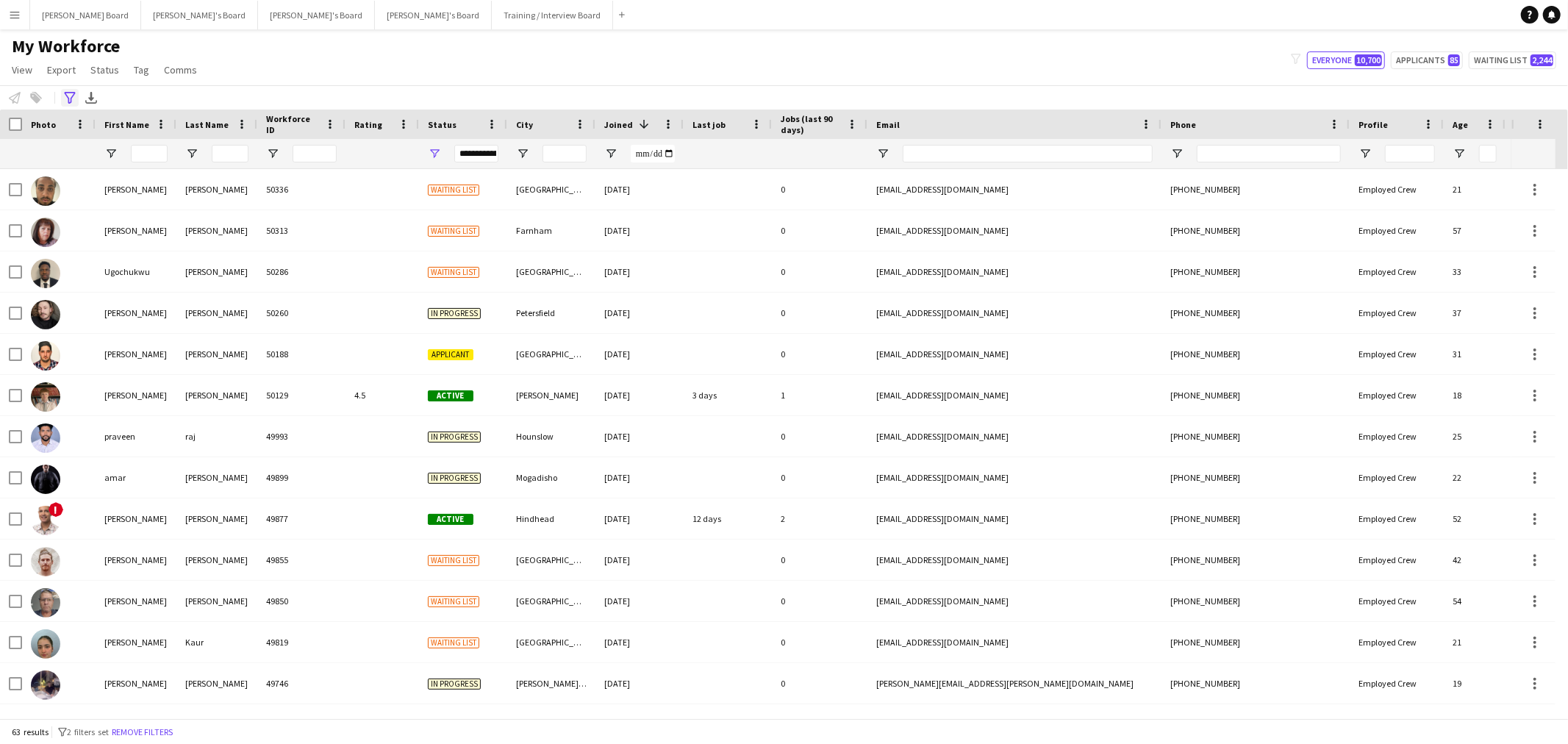
click at [65, 98] on icon "Advanced filters" at bounding box center [69, 97] width 12 height 12
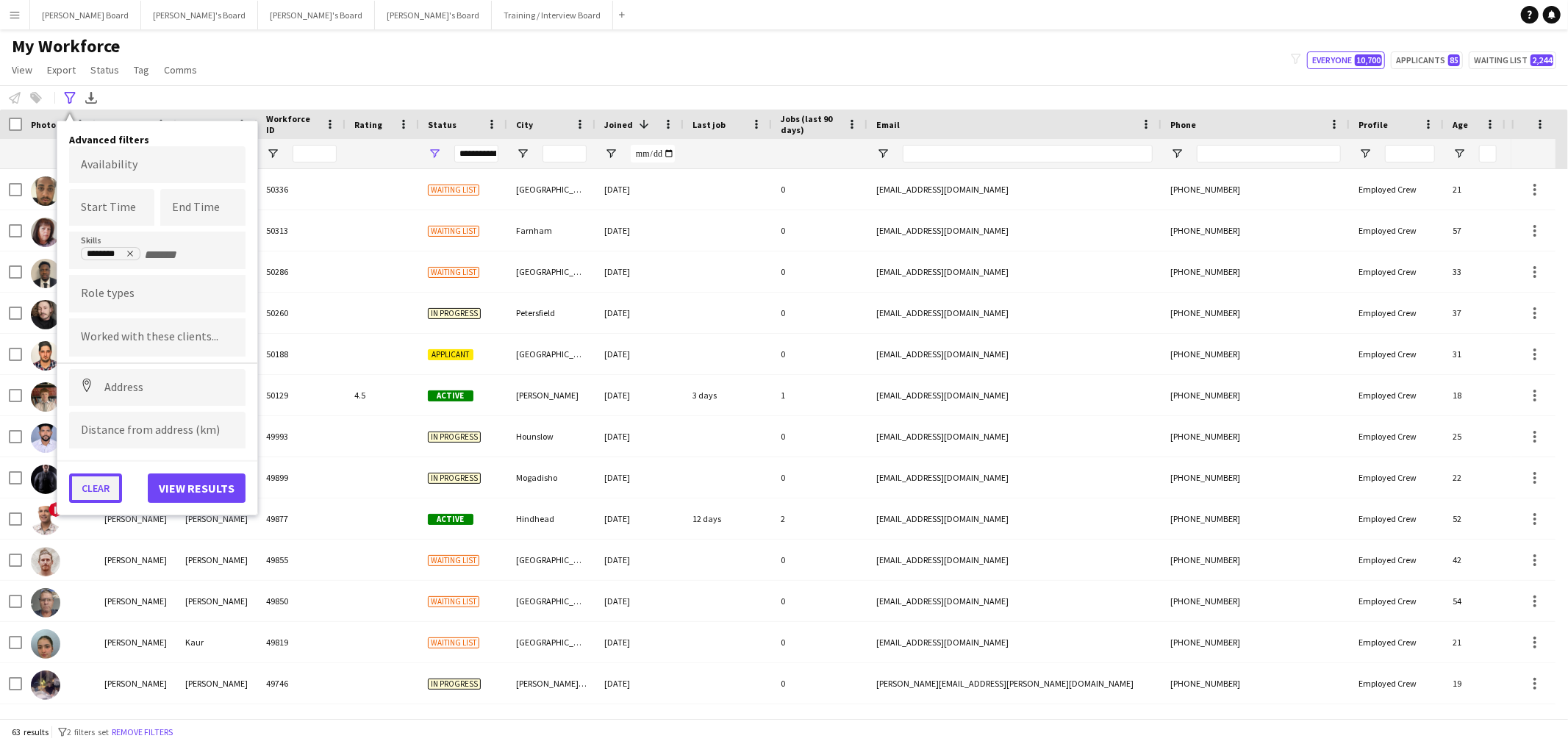
click at [99, 479] on button "Clear" at bounding box center [95, 488] width 53 height 30
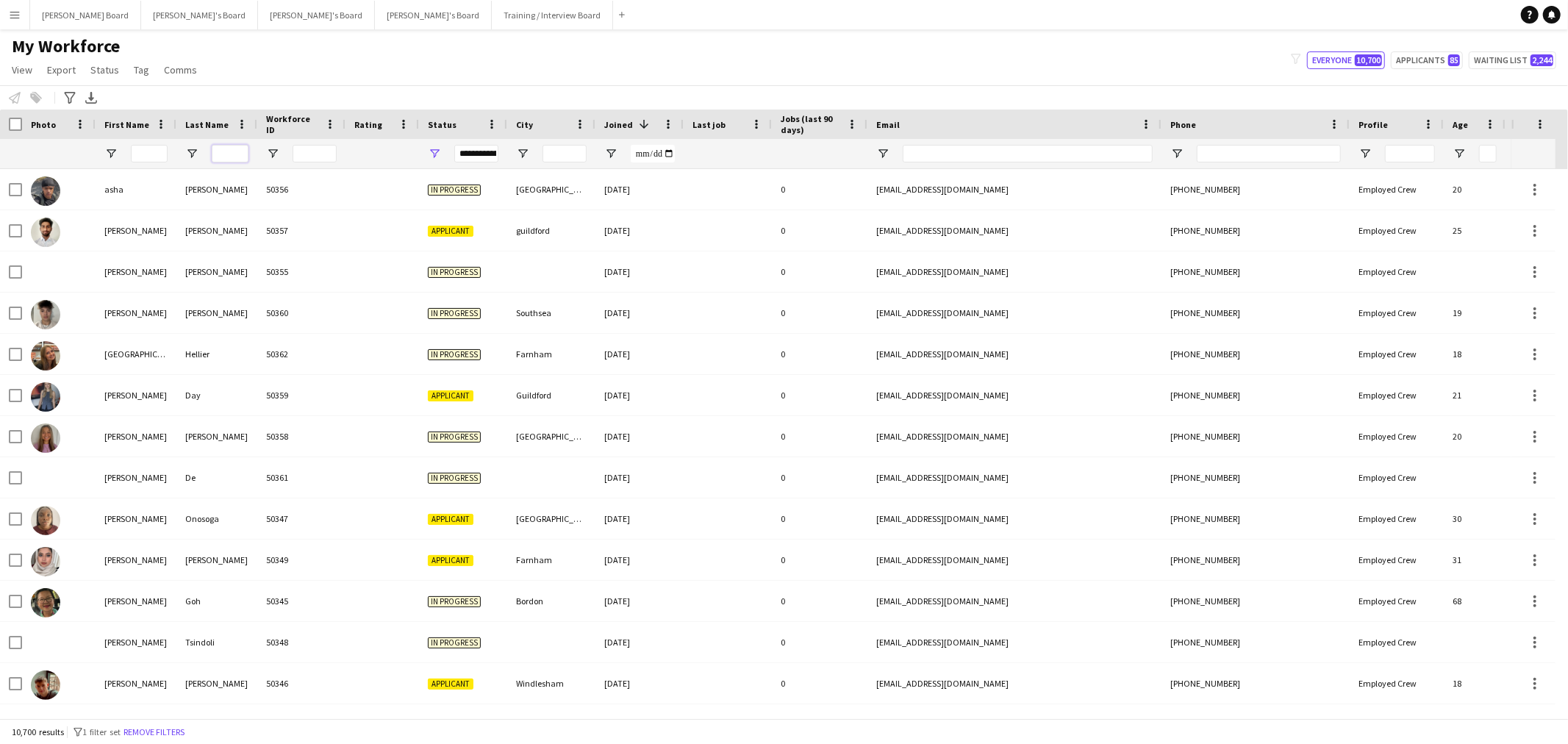
click at [232, 151] on input "Last Name Filter Input" at bounding box center [230, 153] width 37 height 18
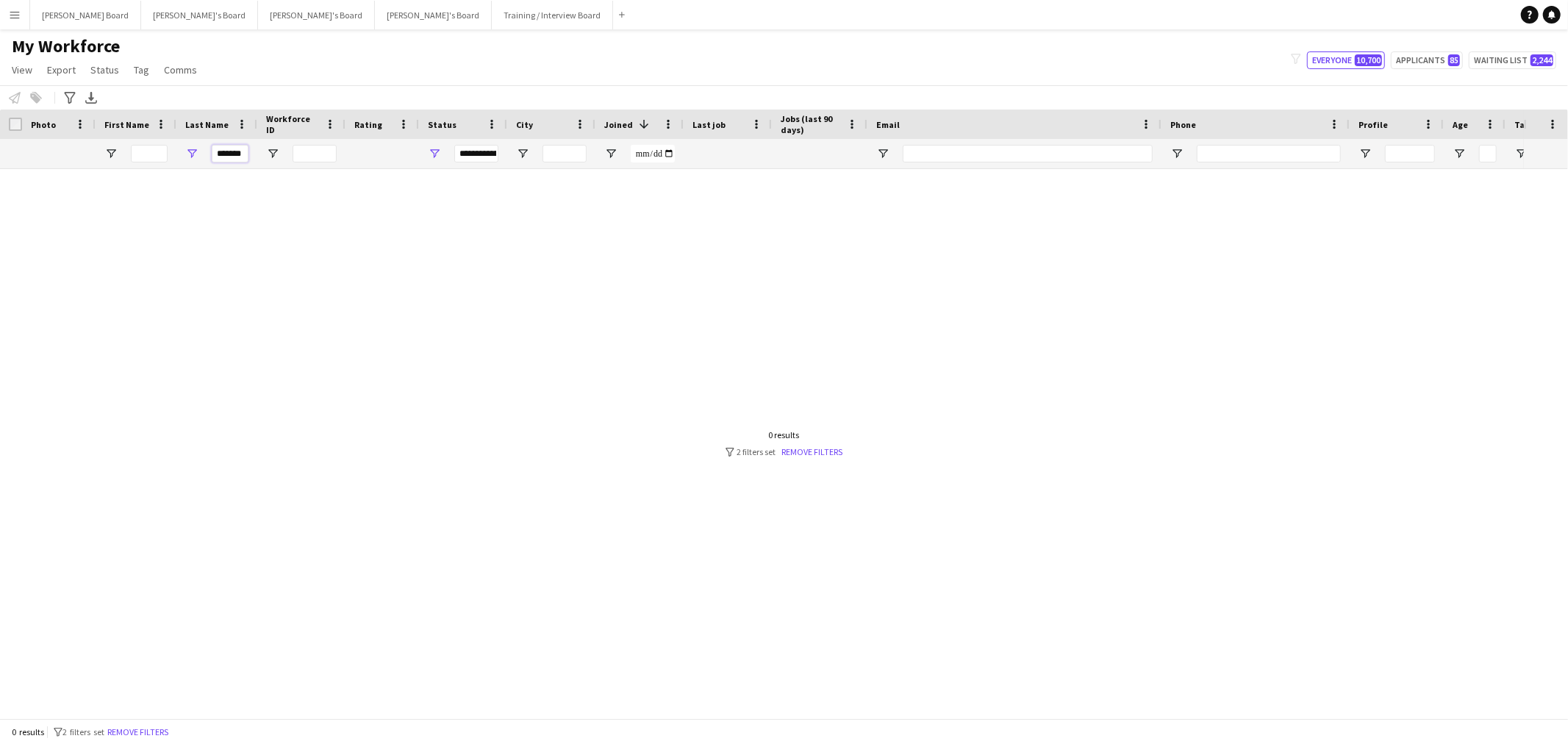
type input "*******"
click at [437, 152] on span "Open Filter Menu" at bounding box center [434, 153] width 13 height 13
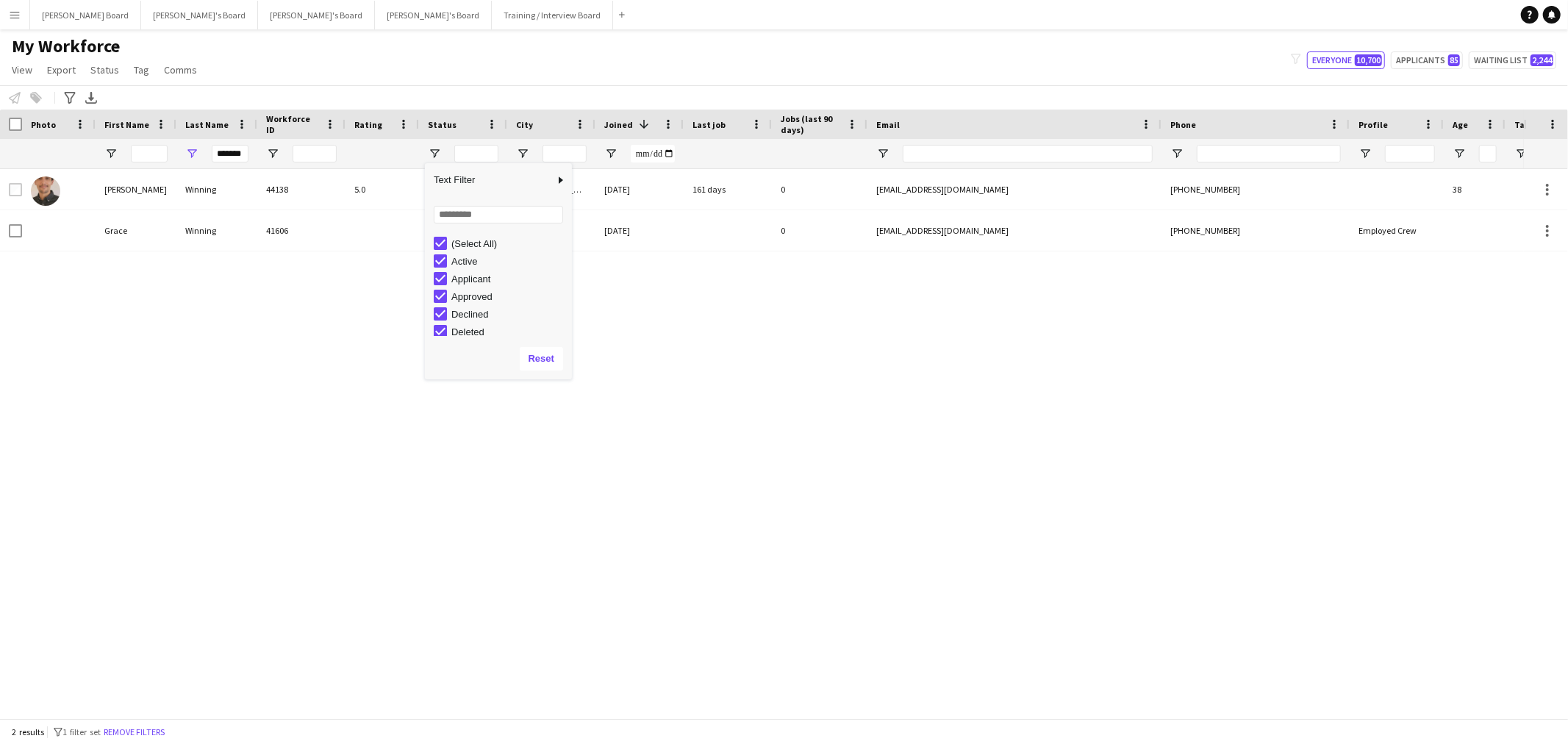
click at [731, 67] on div "My Workforce View Views Default view Compliance RTW Checks [GEOGRAPHIC_DATA] Se…" at bounding box center [784, 60] width 1568 height 50
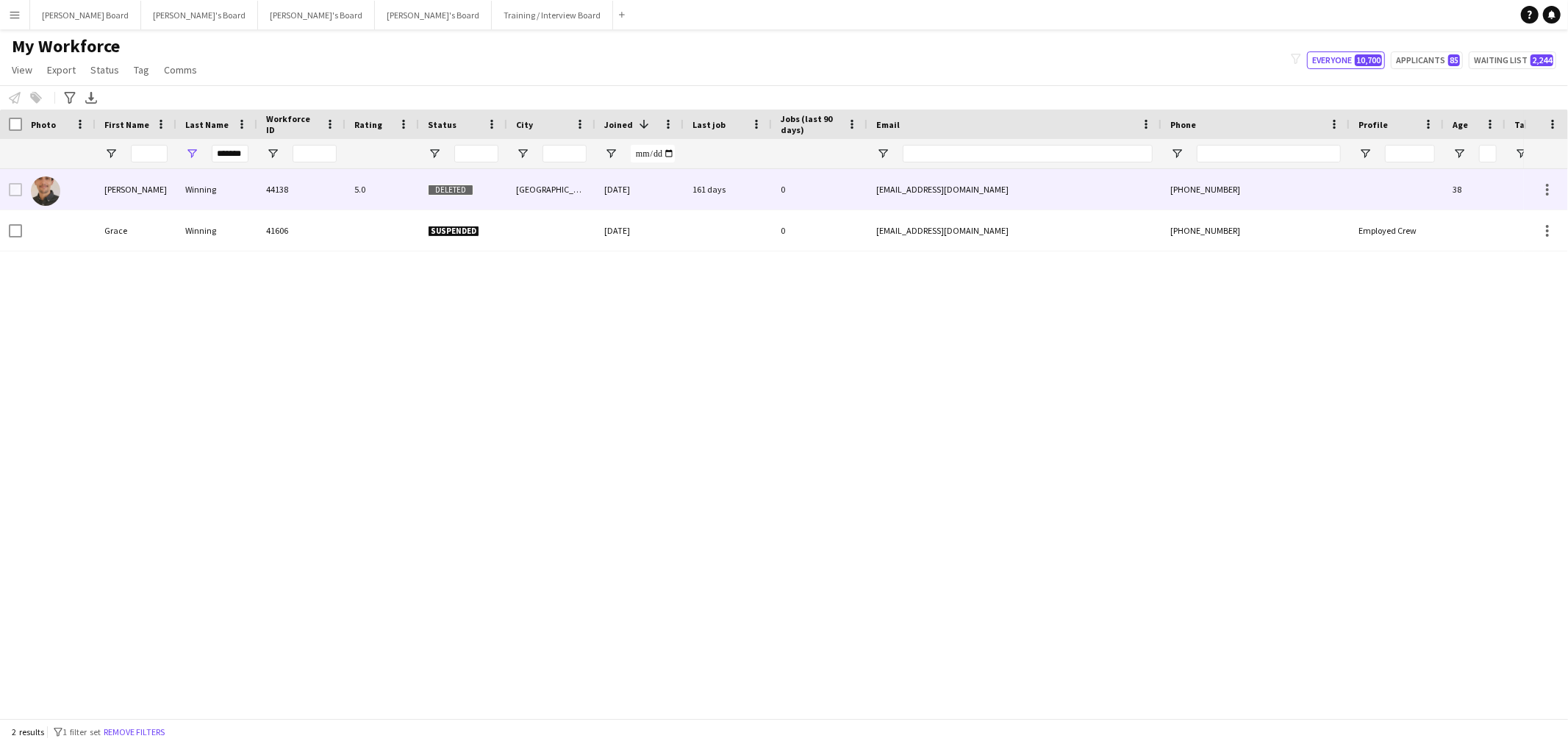
click at [487, 196] on div "Deleted" at bounding box center [462, 189] width 88 height 41
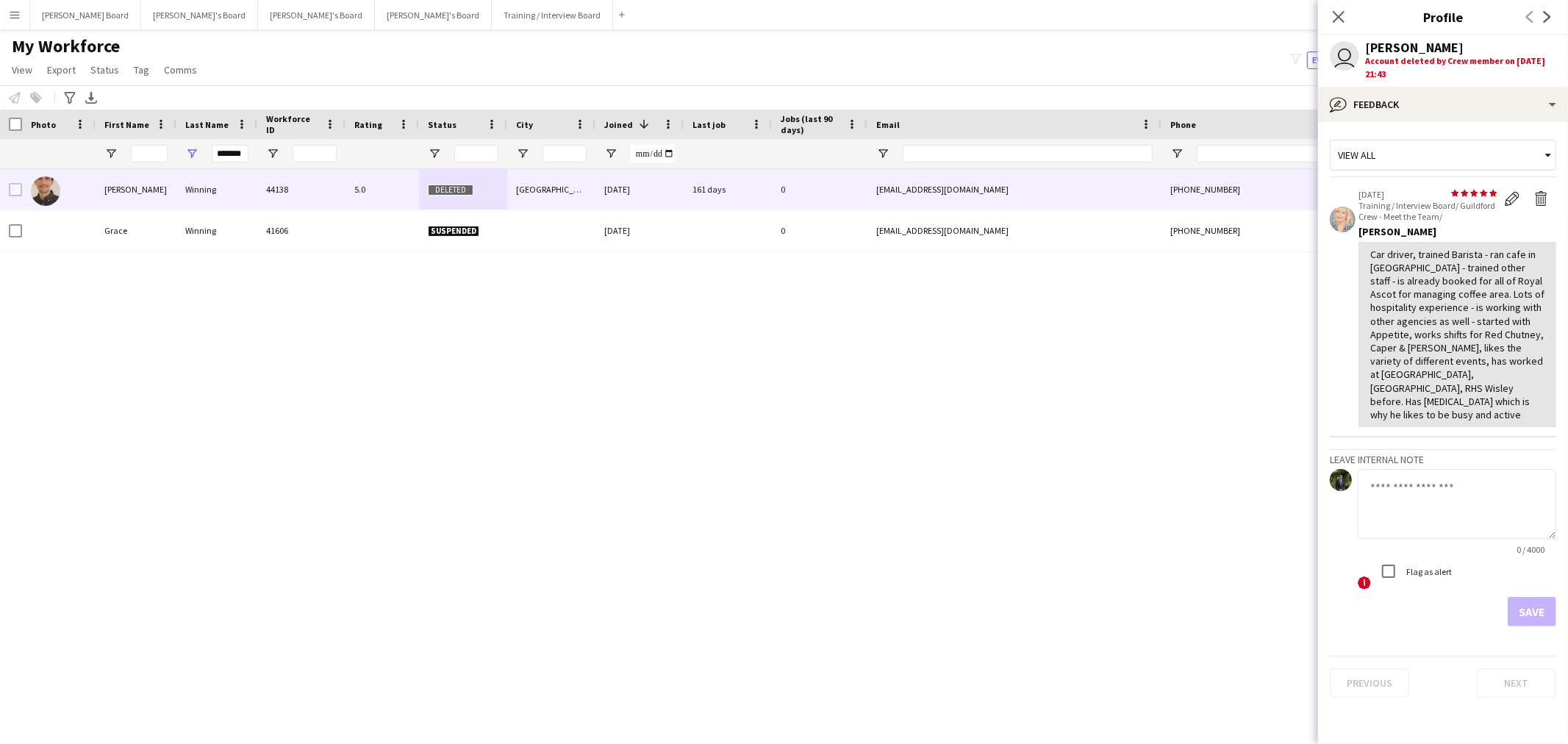
click at [707, 69] on div "My Workforce View Views Default view Compliance RTW Checks [GEOGRAPHIC_DATA] Se…" at bounding box center [784, 60] width 1568 height 50
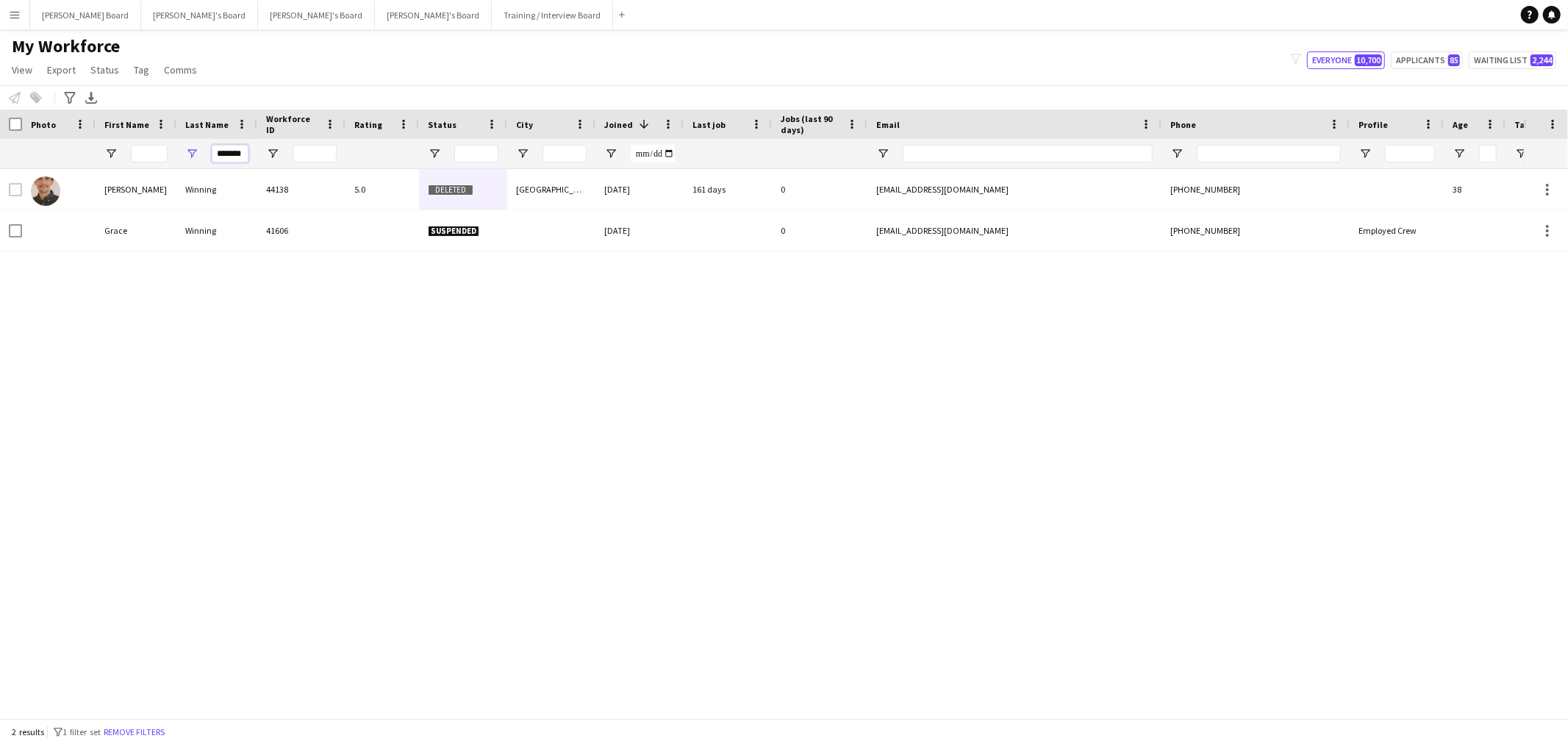
drag, startPoint x: 215, startPoint y: 154, endPoint x: 258, endPoint y: 157, distance: 43.1
click at [257, 157] on div "*******" at bounding box center [796, 153] width 1594 height 30
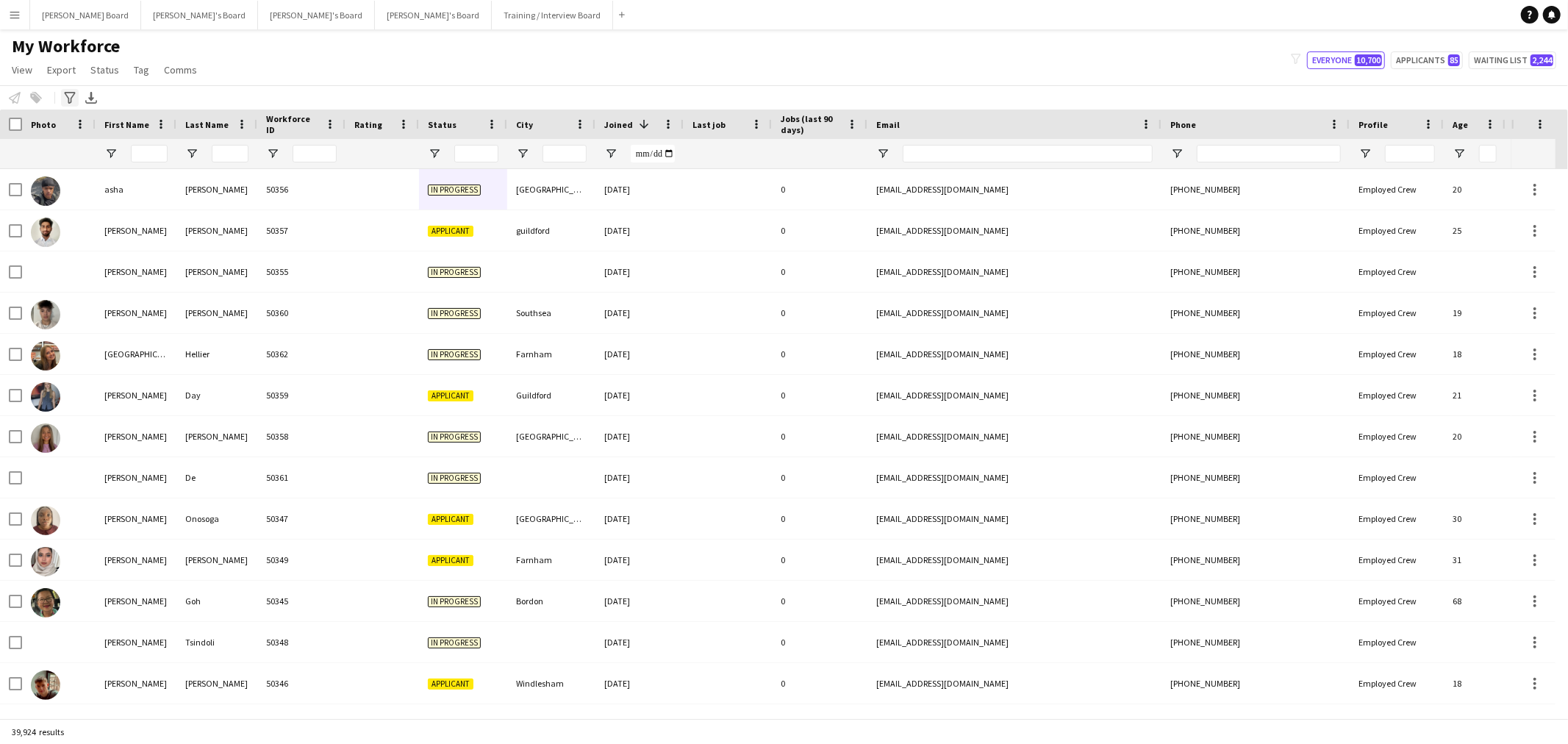
click at [71, 101] on icon "Advanced filters" at bounding box center [69, 97] width 12 height 12
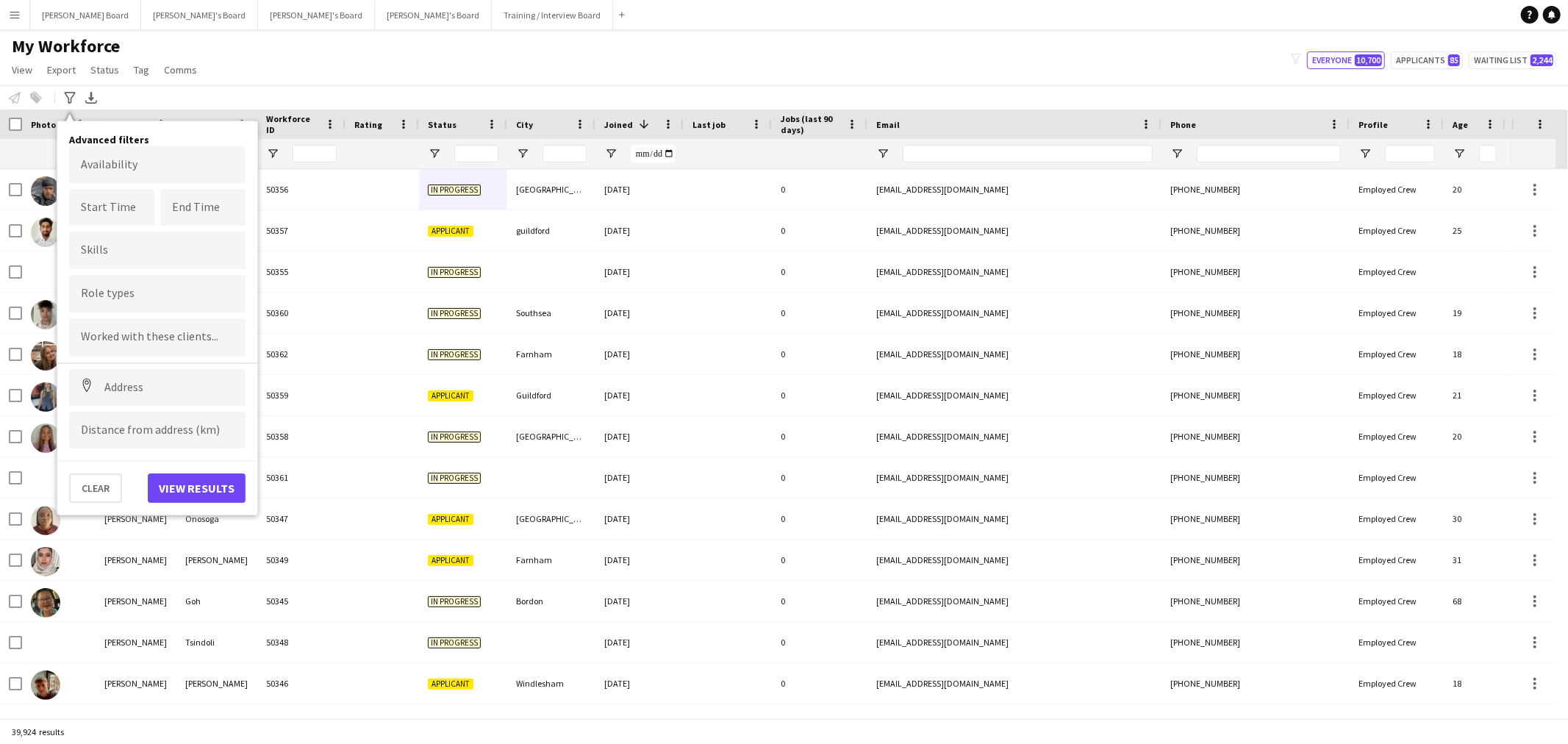
click at [117, 250] on input "Type to search skills..." at bounding box center [157, 250] width 152 height 13
type input "****"
click at [124, 285] on div "Enhanced DBS" at bounding box center [157, 291] width 176 height 35
type input "***"
click at [144, 289] on div "DBS" at bounding box center [157, 291] width 176 height 35
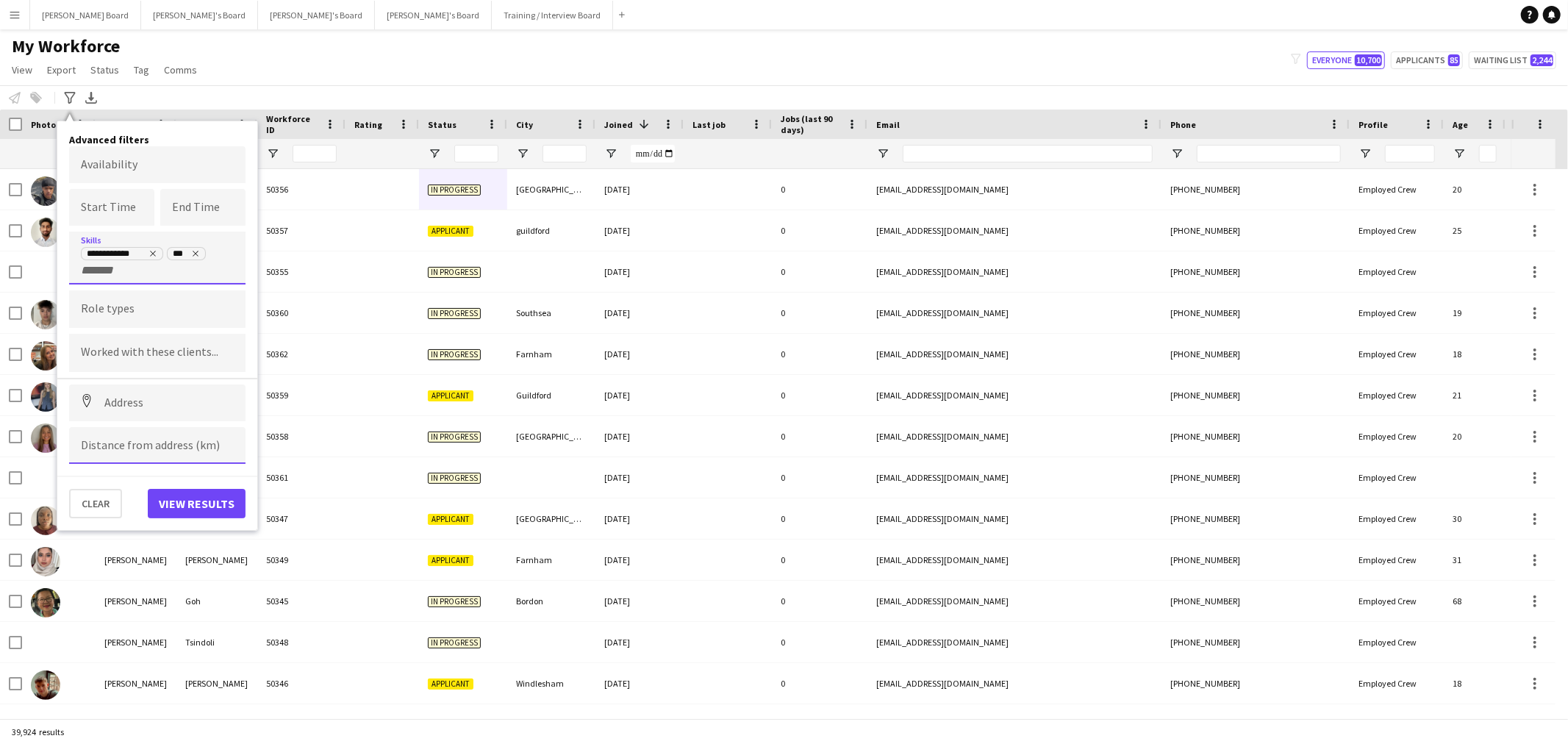
click at [128, 438] on input at bounding box center [157, 445] width 176 height 37
click at [128, 409] on input at bounding box center [157, 403] width 176 height 37
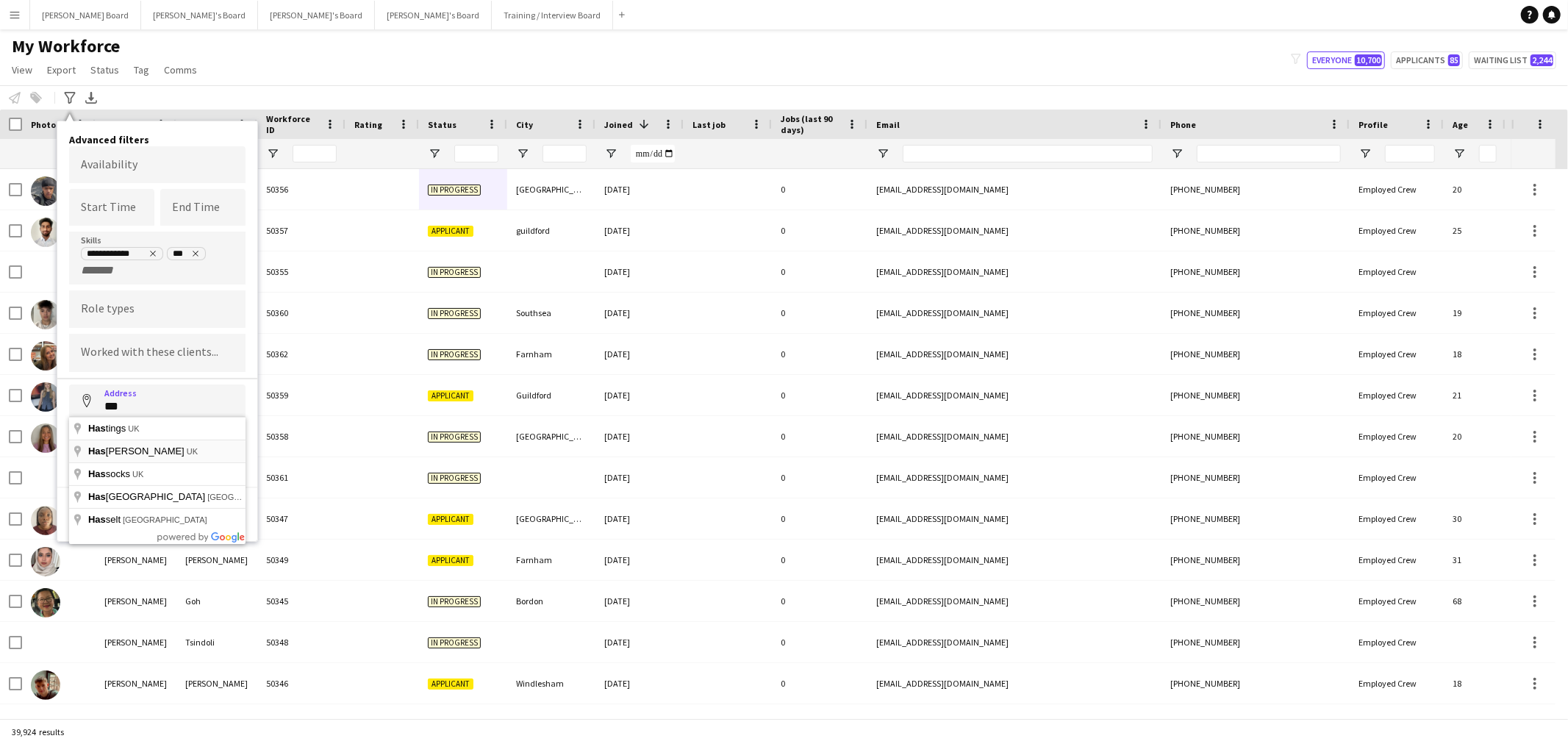
type input "**********"
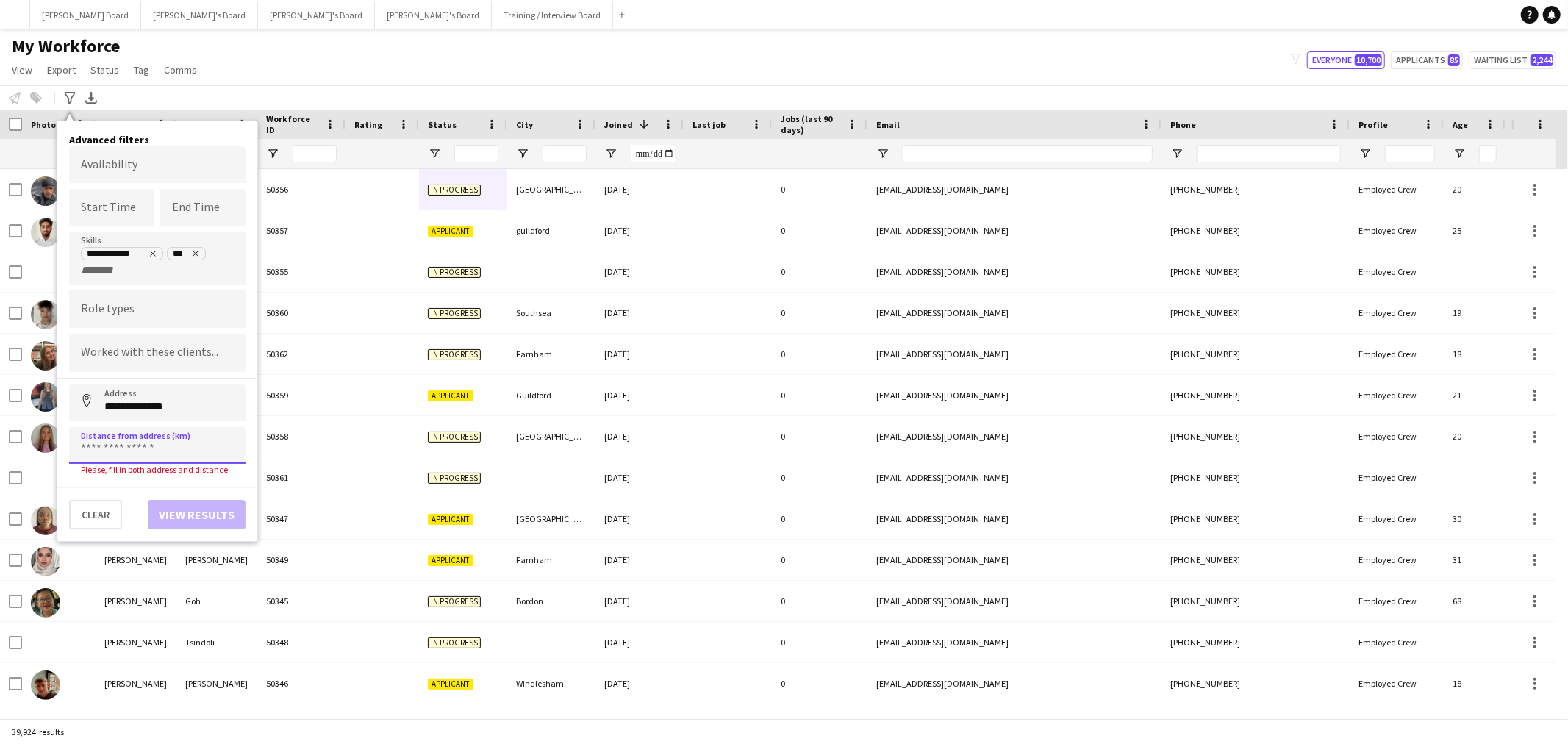
click at [154, 434] on input at bounding box center [157, 445] width 176 height 37
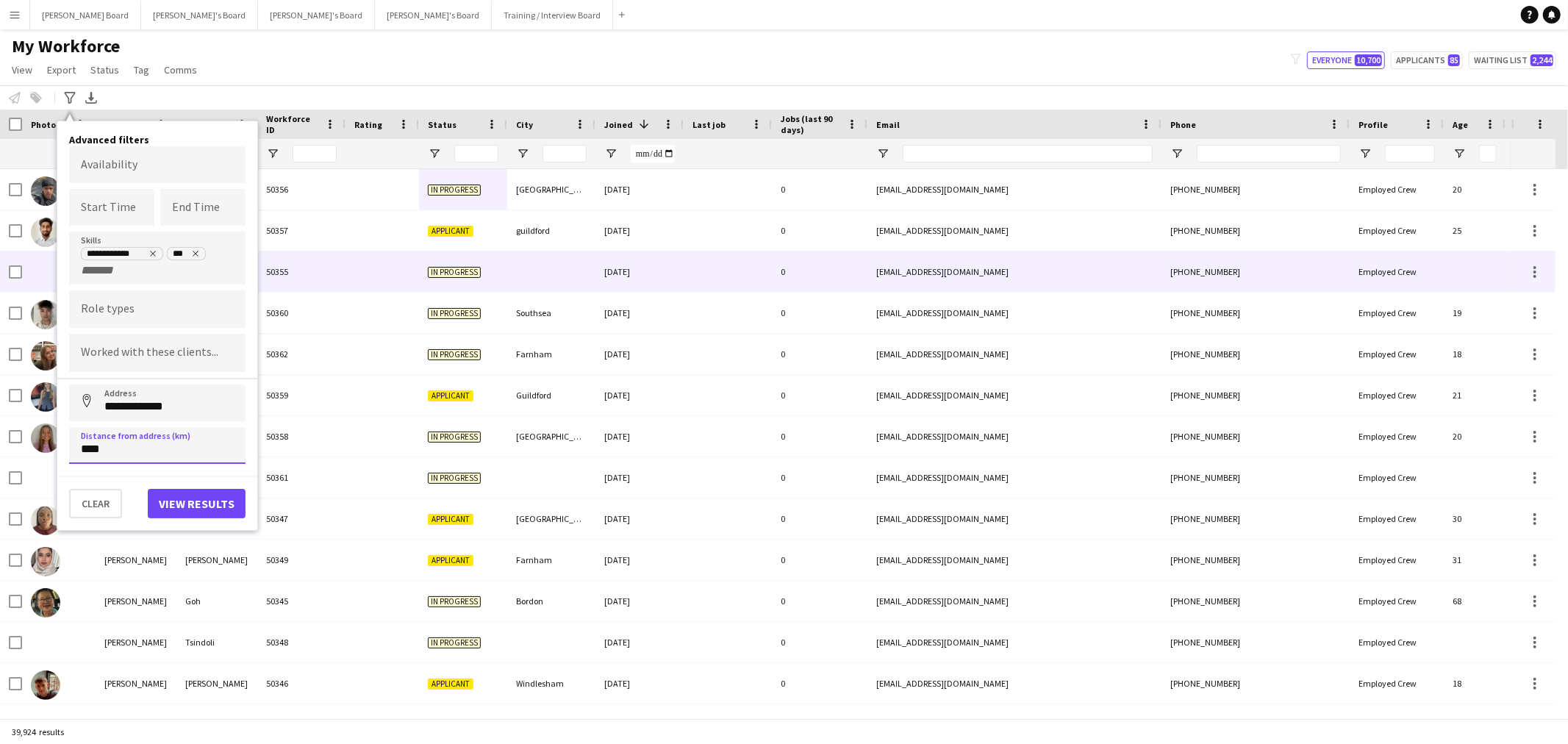
type input "*****"
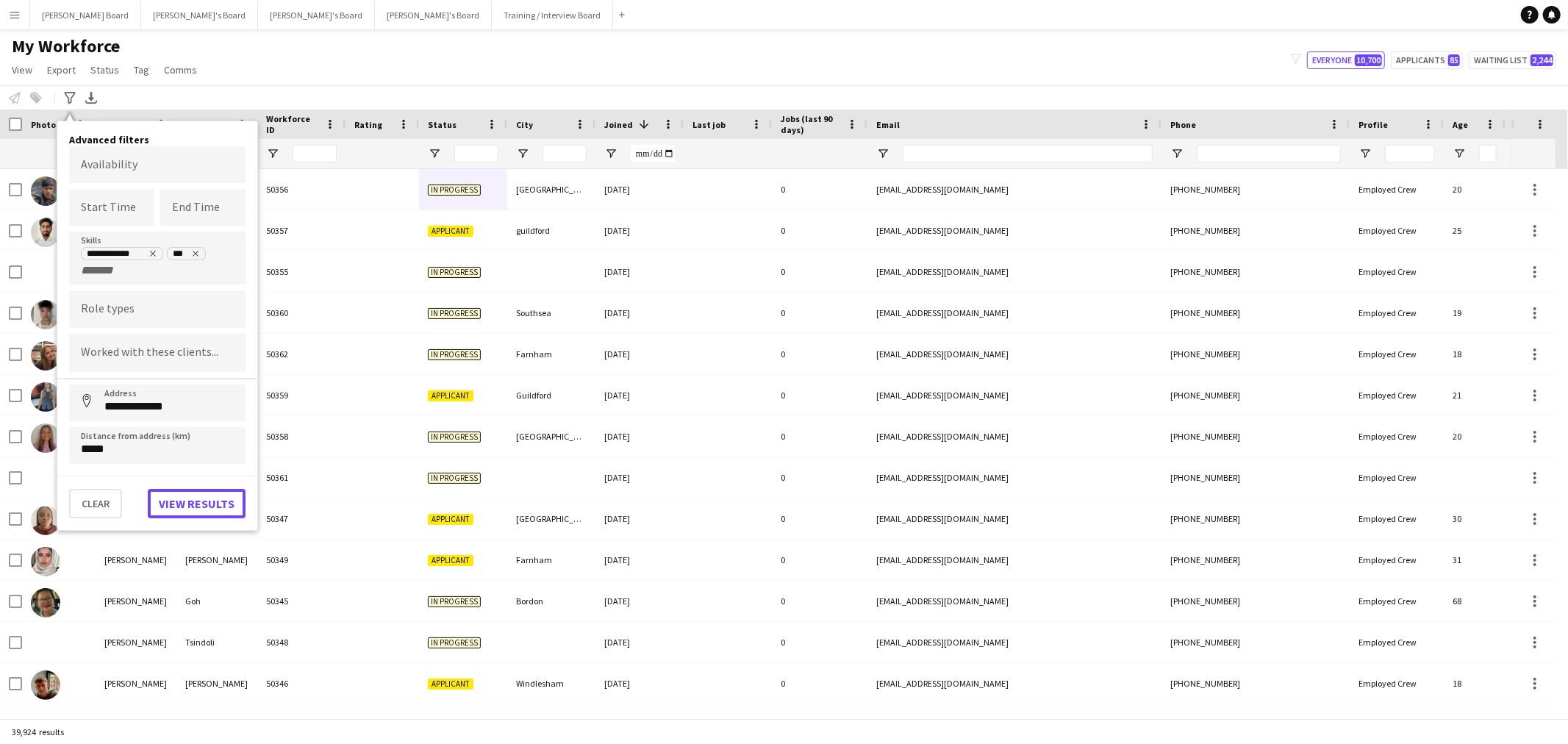
drag, startPoint x: 186, startPoint y: 496, endPoint x: 784, endPoint y: 116, distance: 708.5
click at [187, 496] on button "View results" at bounding box center [197, 504] width 98 height 30
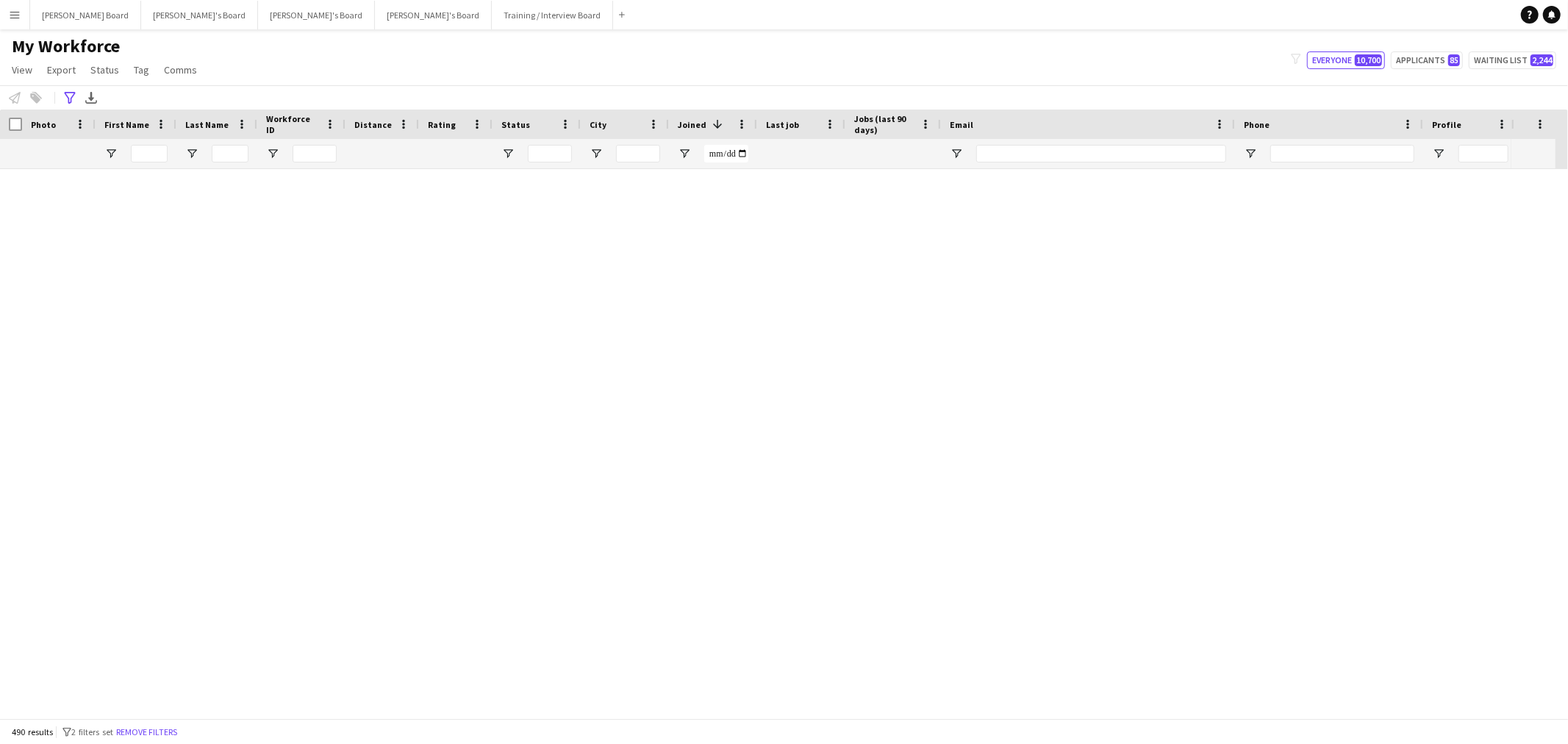
type input "**********"
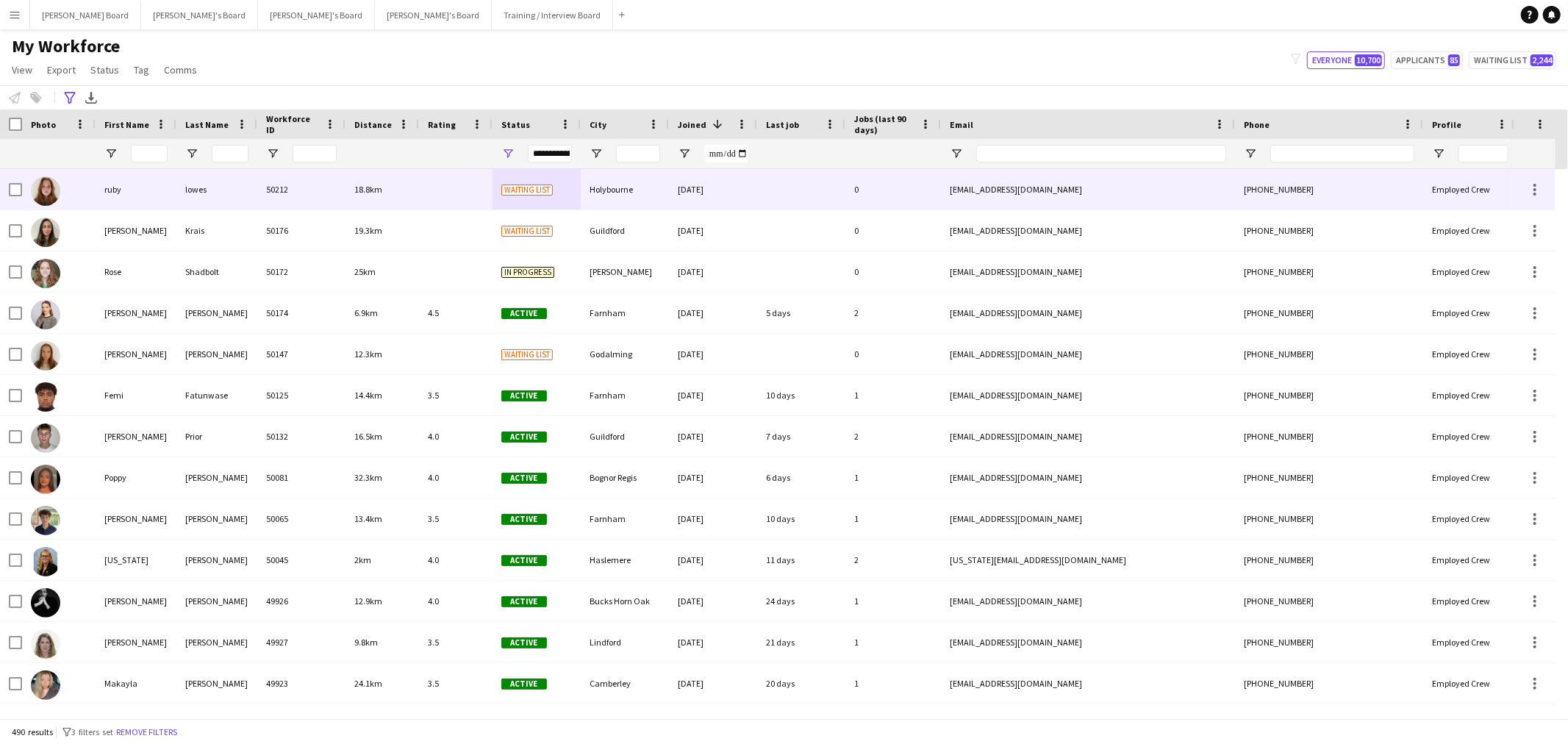
click at [405, 182] on div "18.8km" at bounding box center [383, 189] width 74 height 41
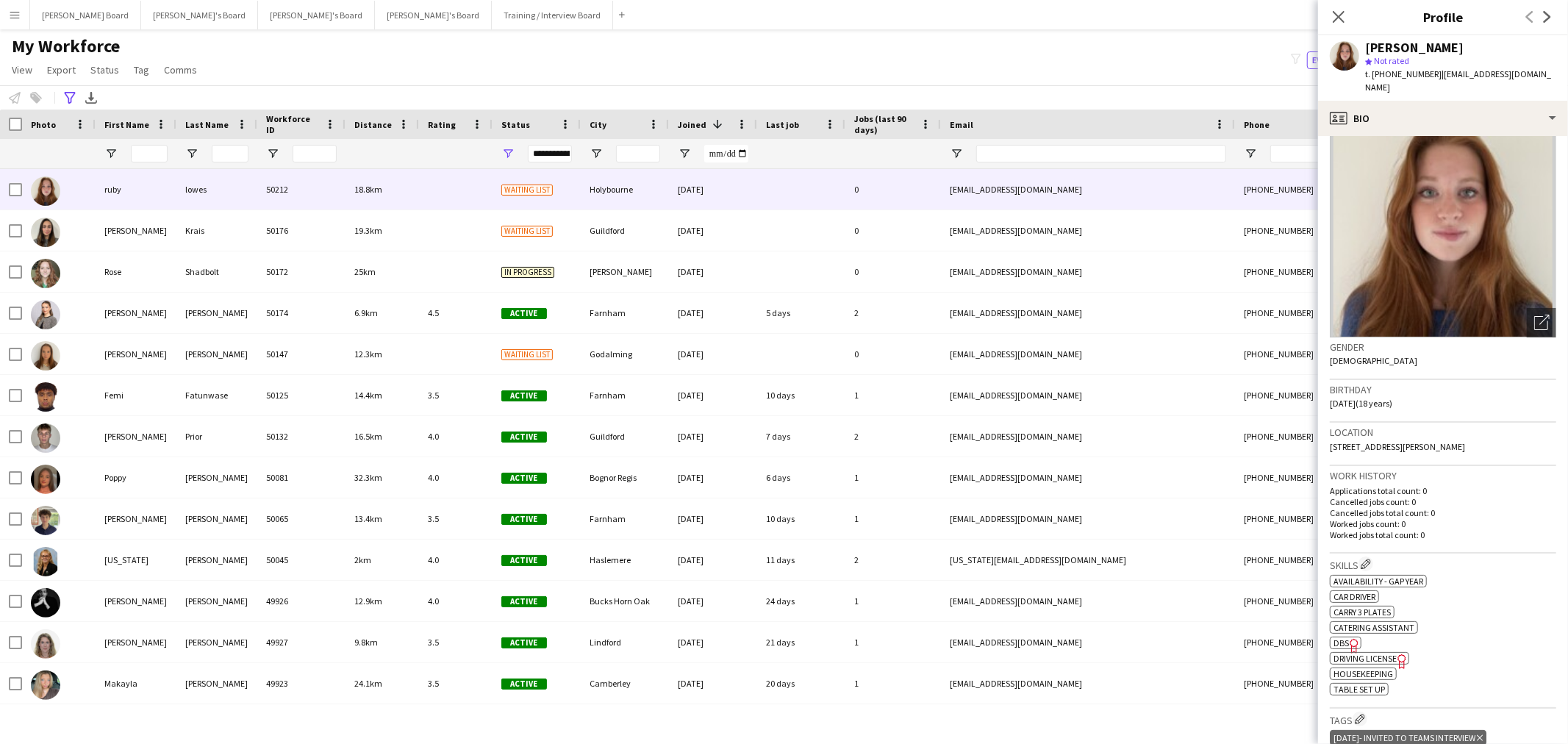
scroll to position [81, 0]
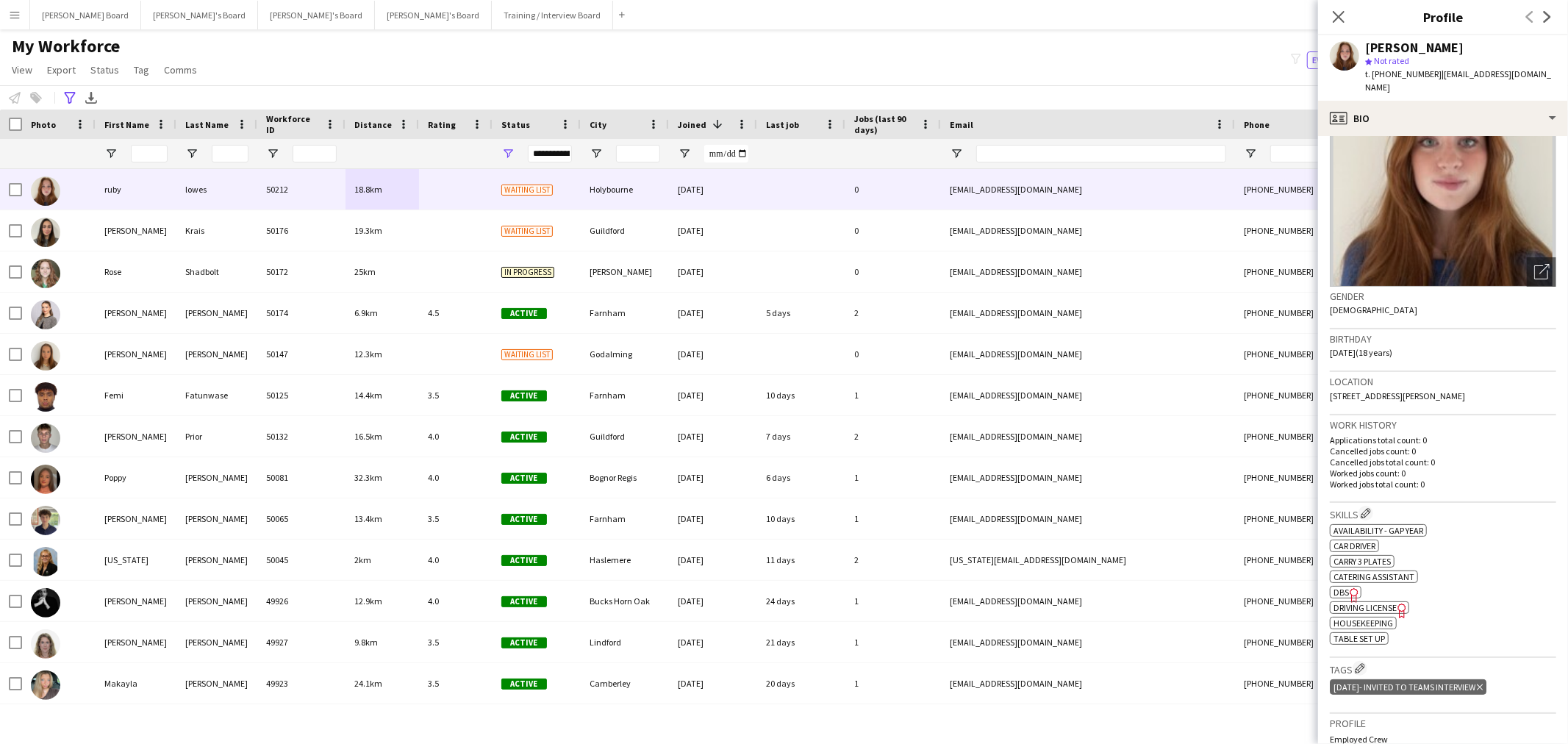
click at [1487, 128] on img at bounding box center [1442, 177] width 226 height 221
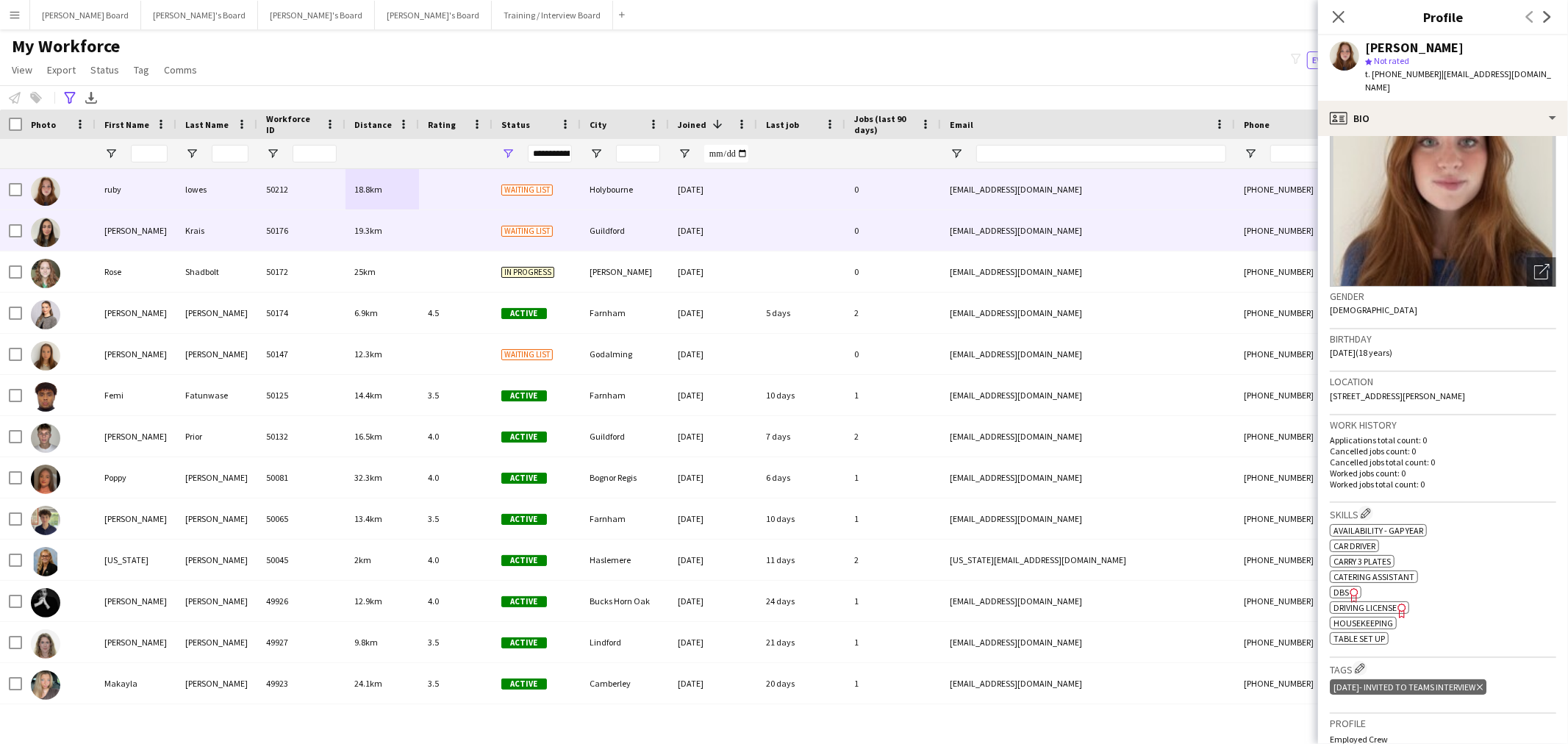
click at [685, 226] on div "16-09-2025" at bounding box center [712, 231] width 88 height 41
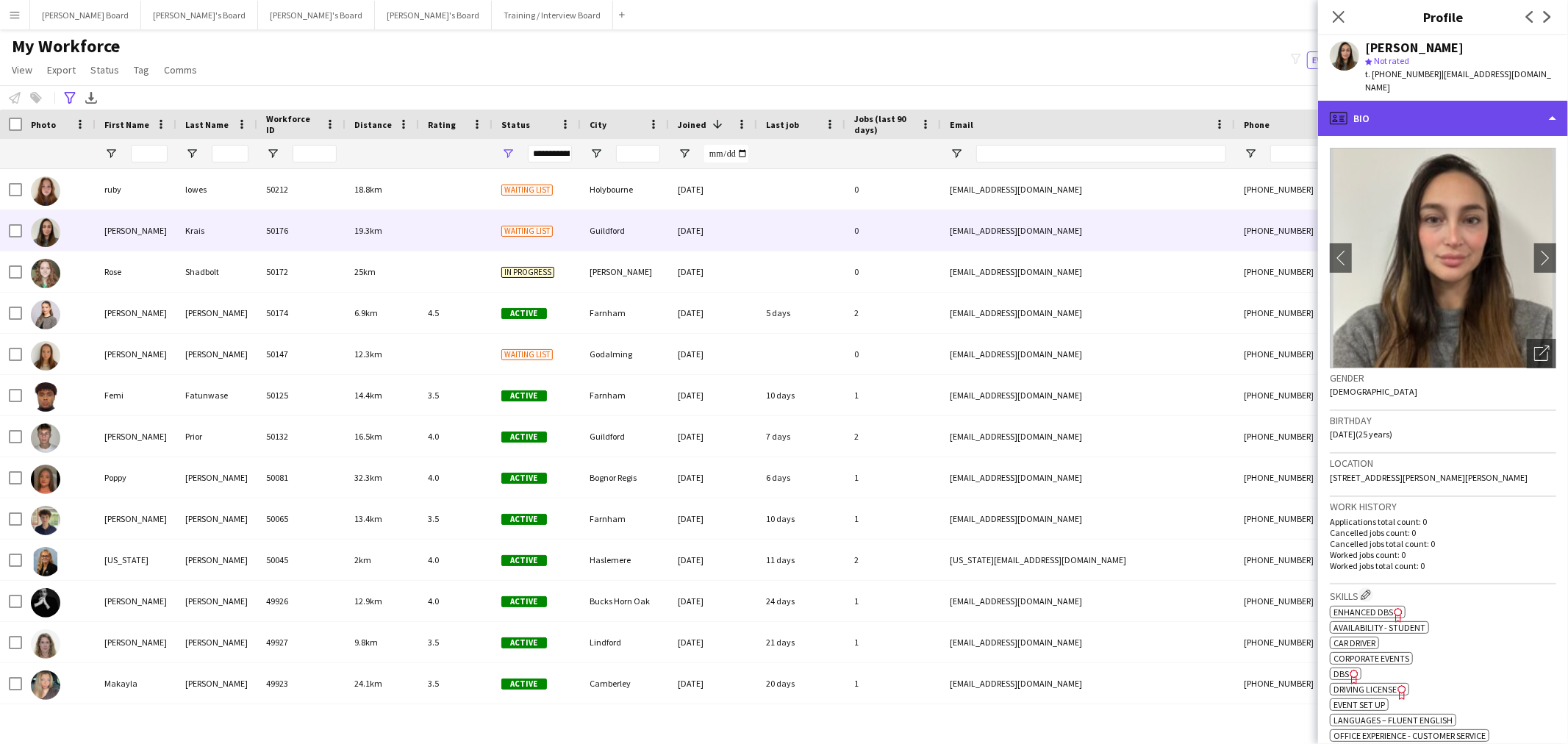
click at [1489, 106] on div "profile Bio" at bounding box center [1442, 118] width 249 height 35
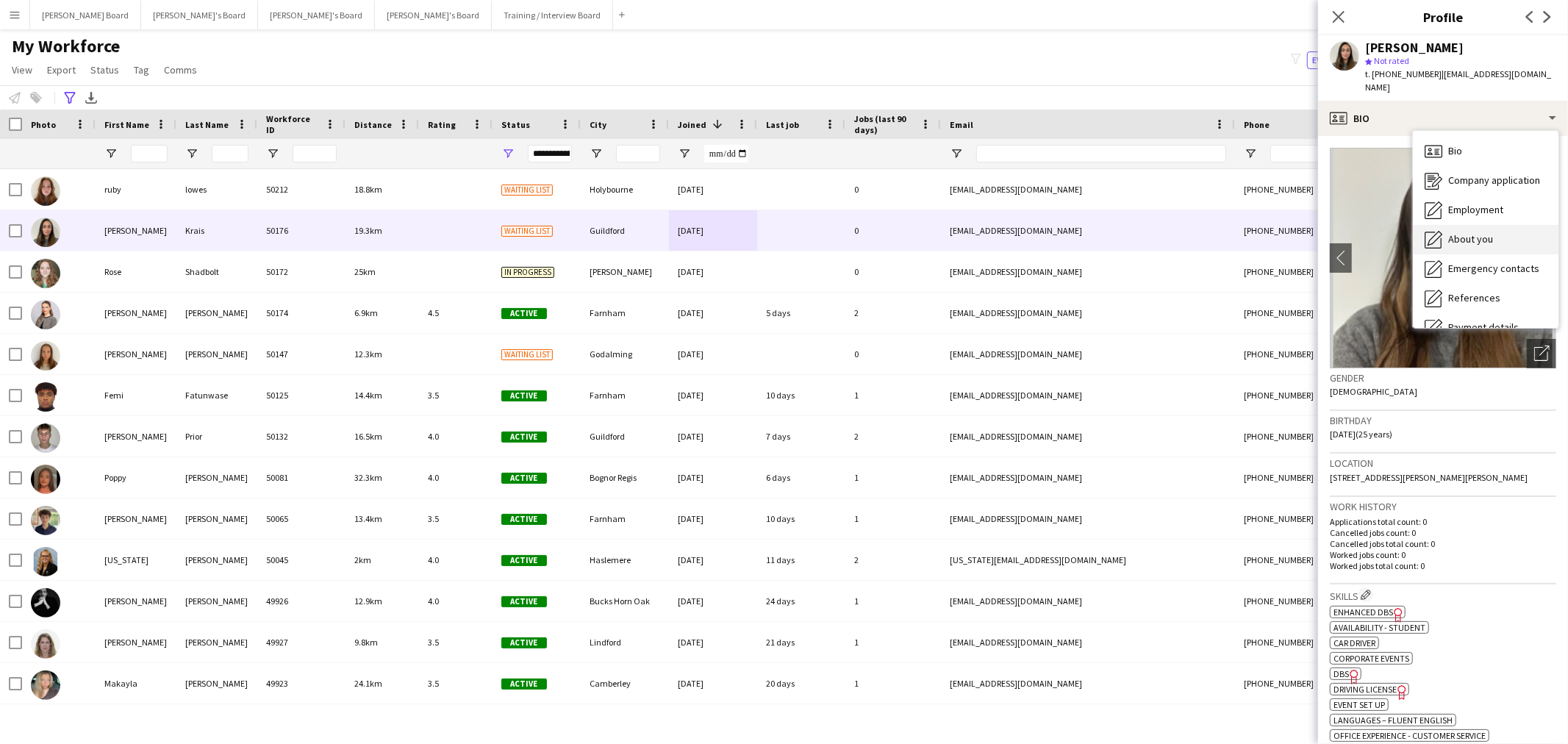
click at [1479, 232] on span "About you" at bounding box center [1470, 238] width 45 height 13
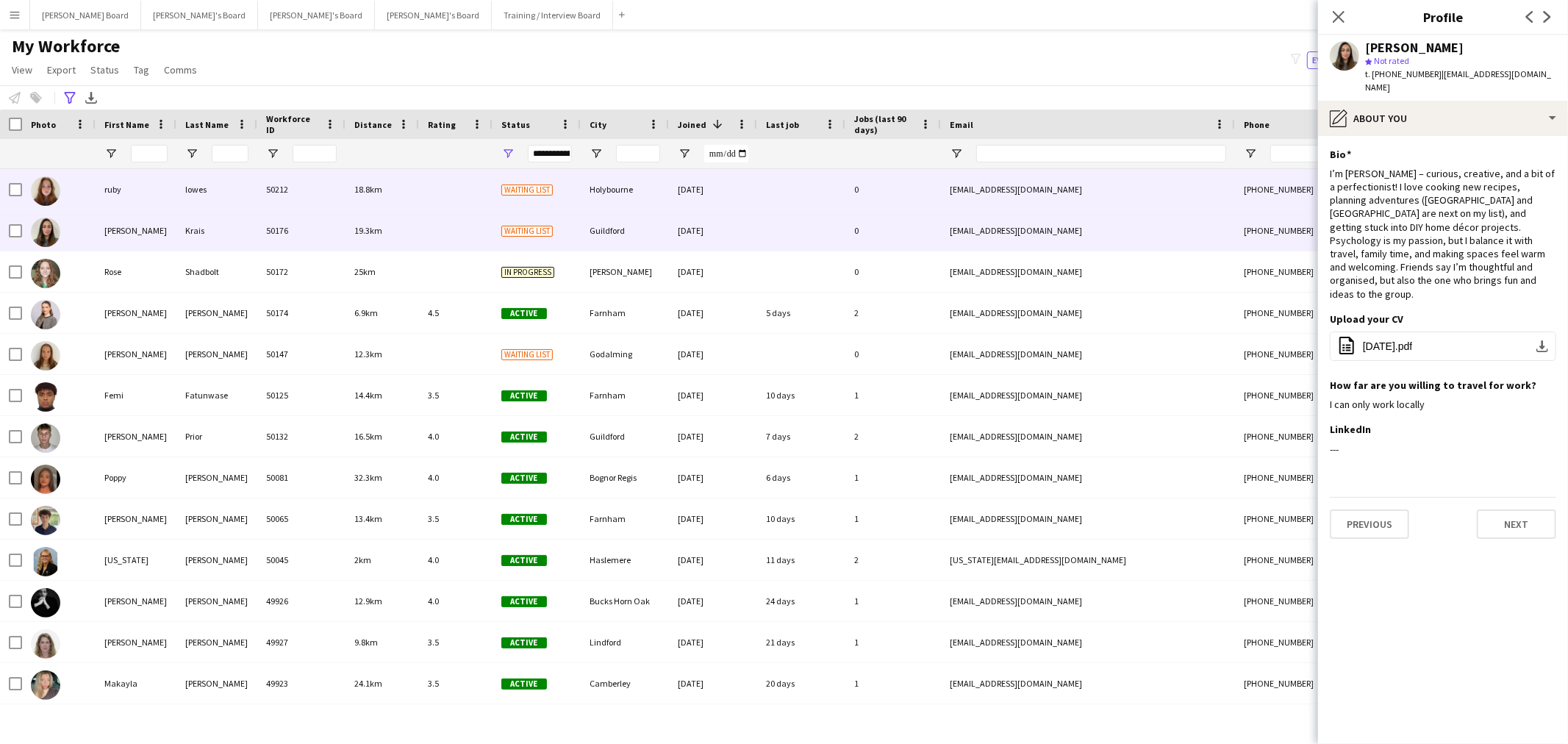
click at [981, 193] on div "ruby.lowes@icloud.com" at bounding box center [1088, 189] width 294 height 41
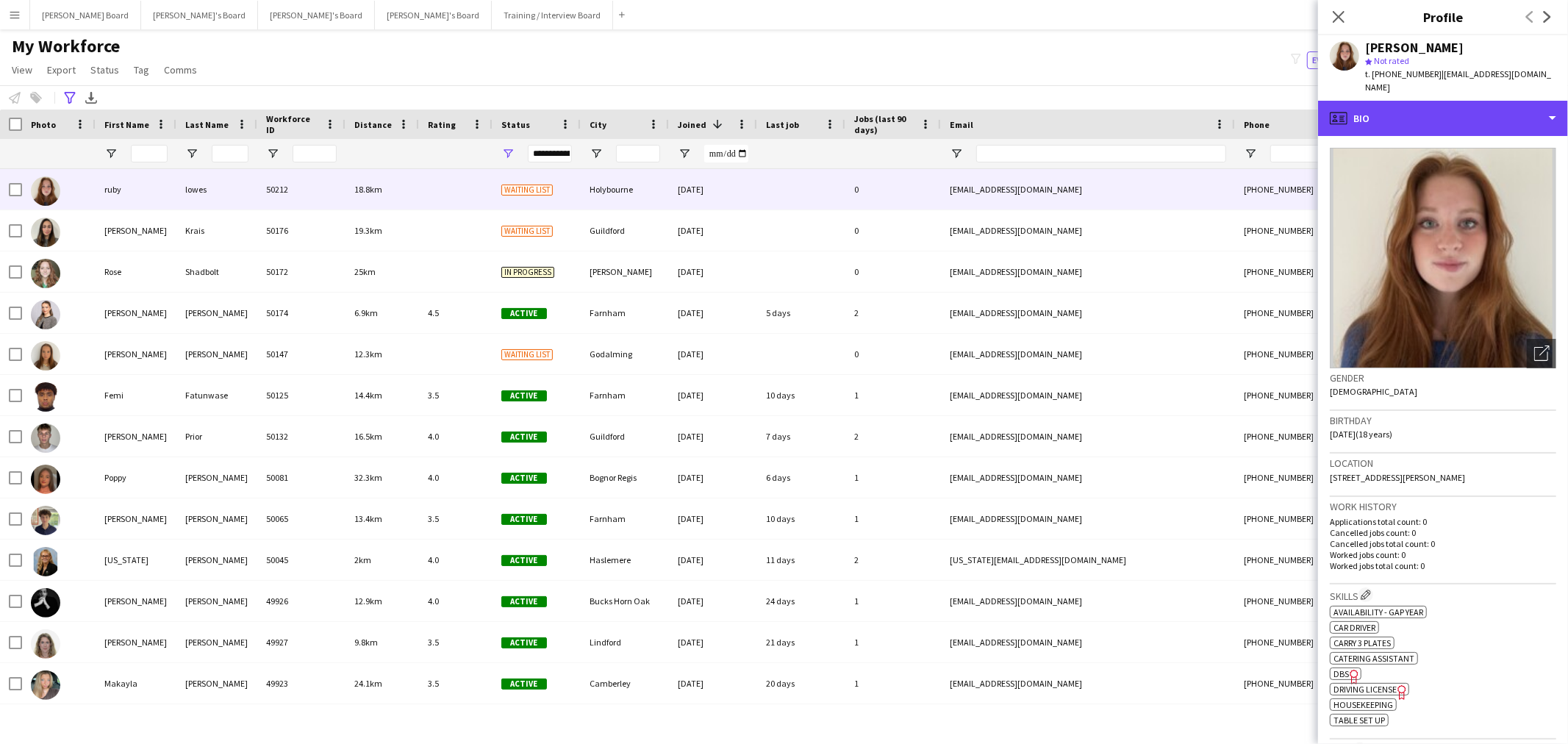
drag, startPoint x: 1513, startPoint y: 101, endPoint x: 1493, endPoint y: 141, distance: 44.7
click at [1512, 105] on div "profile Bio" at bounding box center [1442, 118] width 249 height 35
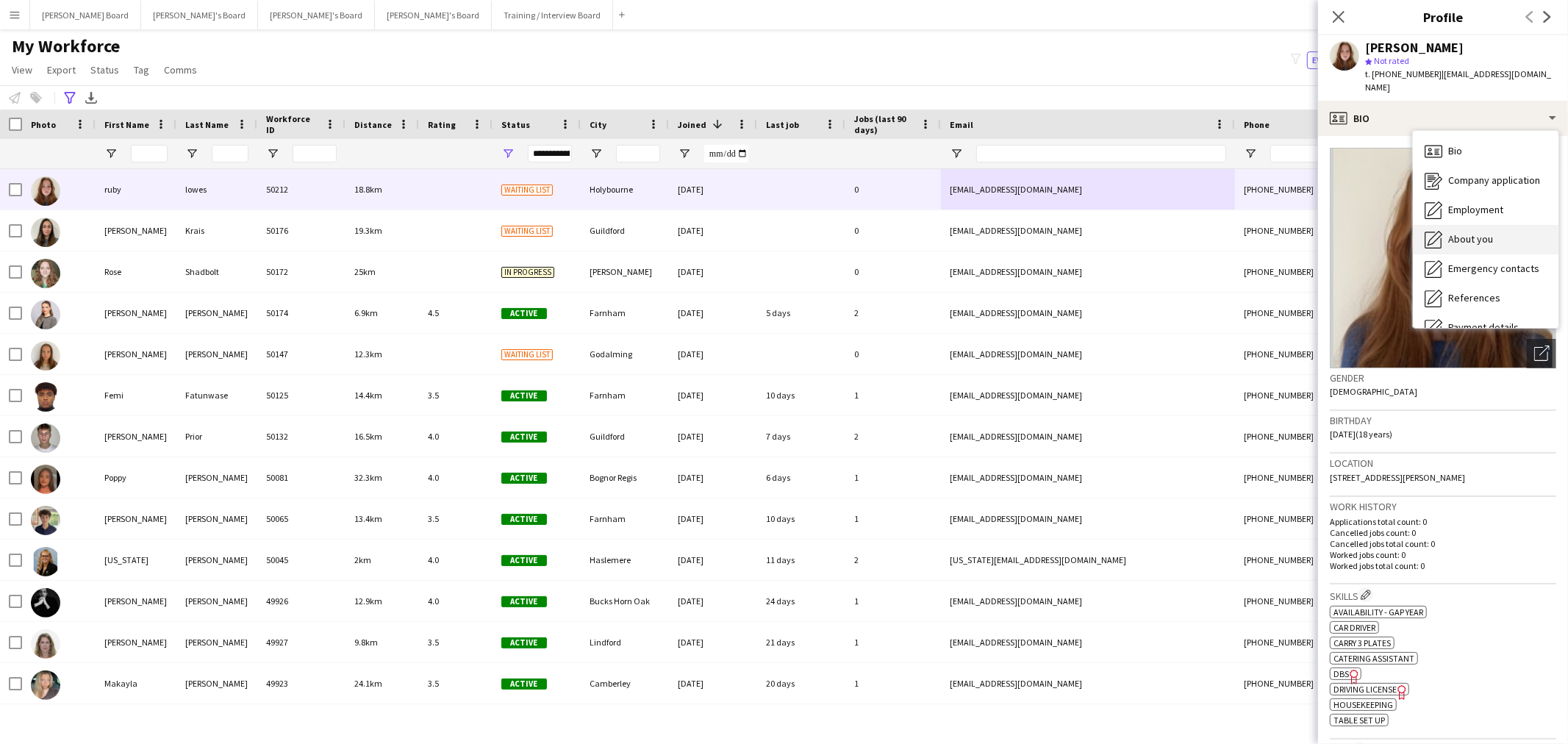
click at [1457, 225] on div "About you About you" at bounding box center [1486, 239] width 146 height 30
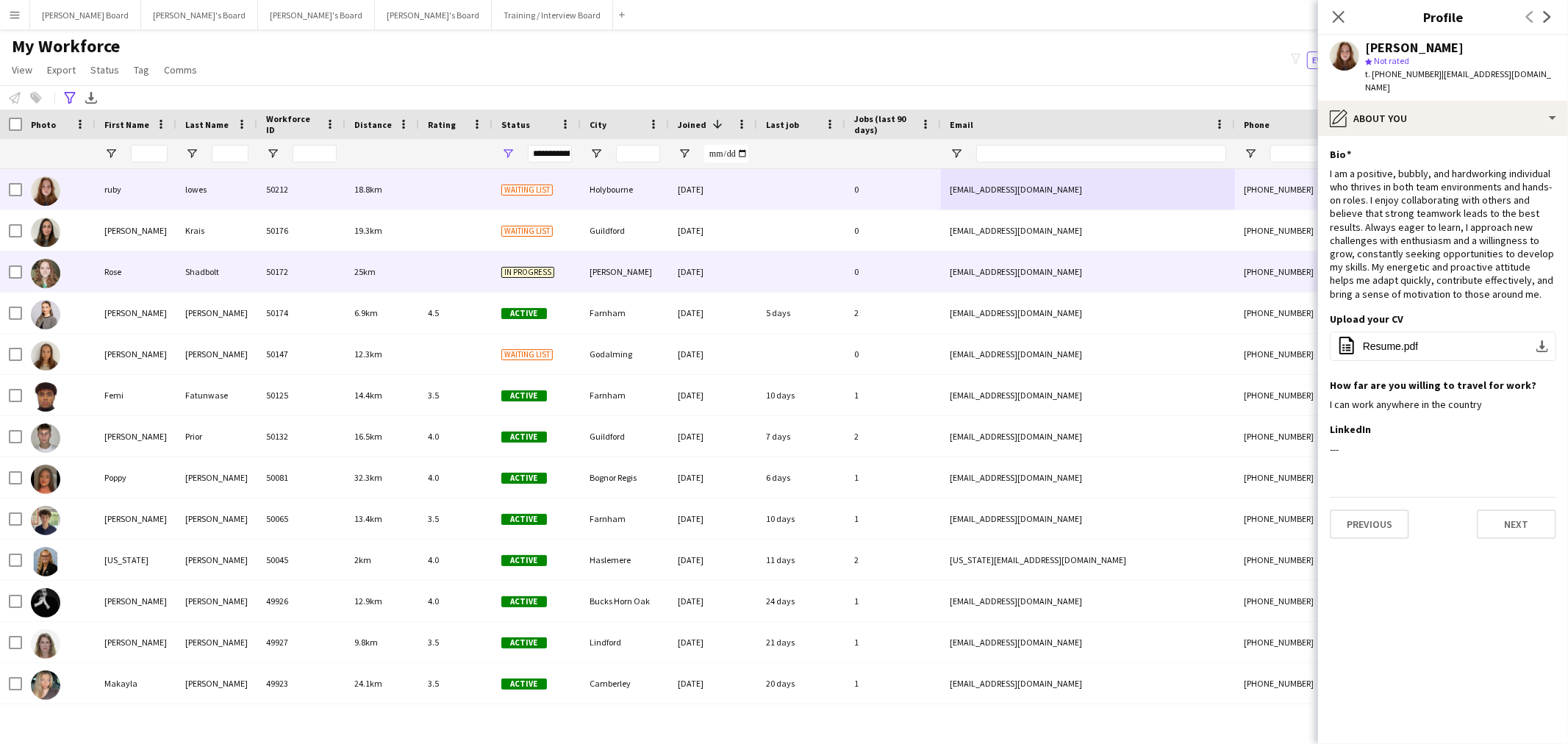
click at [1064, 274] on div "roseshadbolt1@gmail.com" at bounding box center [1088, 272] width 294 height 41
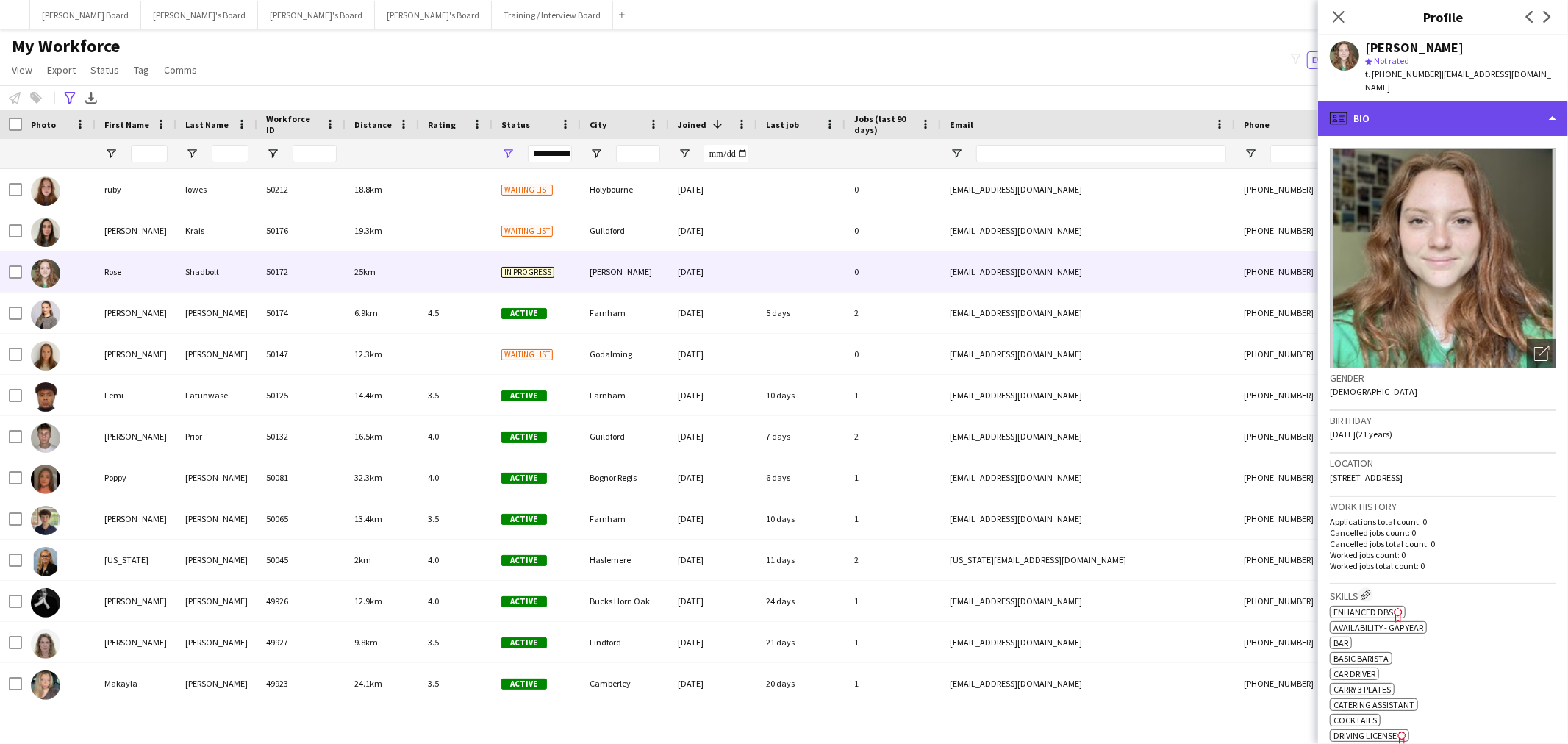
click at [1454, 110] on div "profile Bio" at bounding box center [1442, 118] width 249 height 35
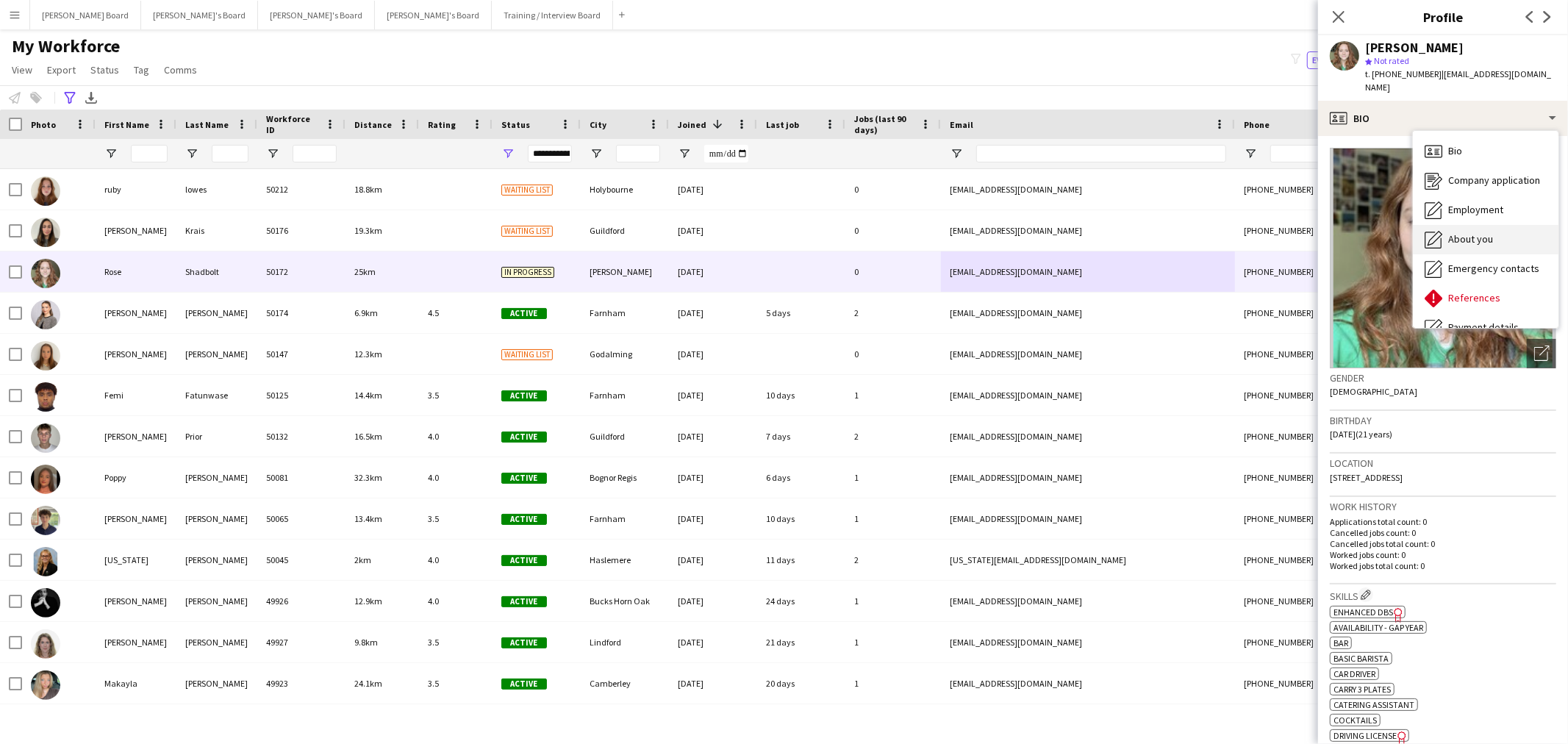
click at [1472, 232] on span "About you" at bounding box center [1470, 238] width 45 height 13
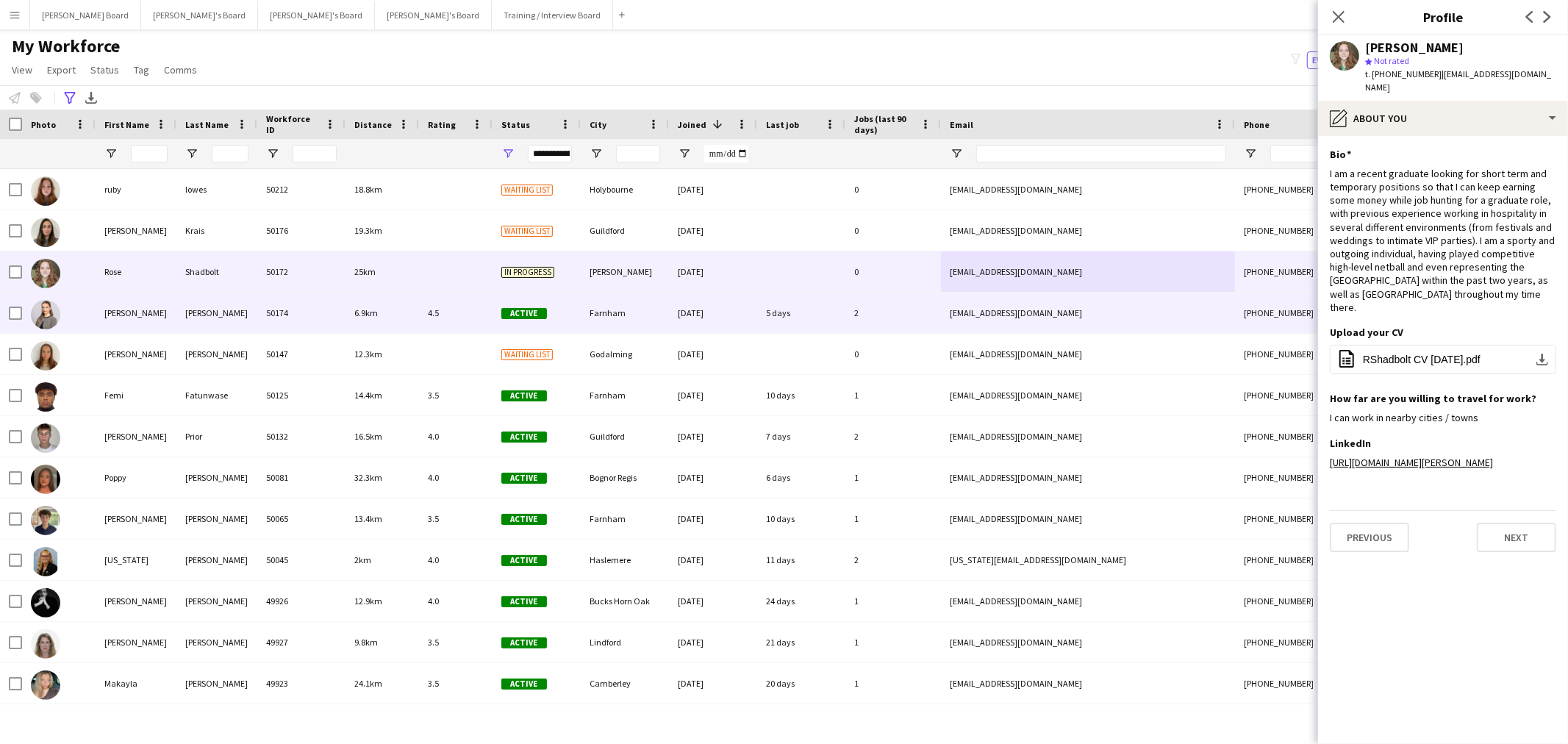
click at [897, 306] on div "2" at bounding box center [893, 313] width 95 height 41
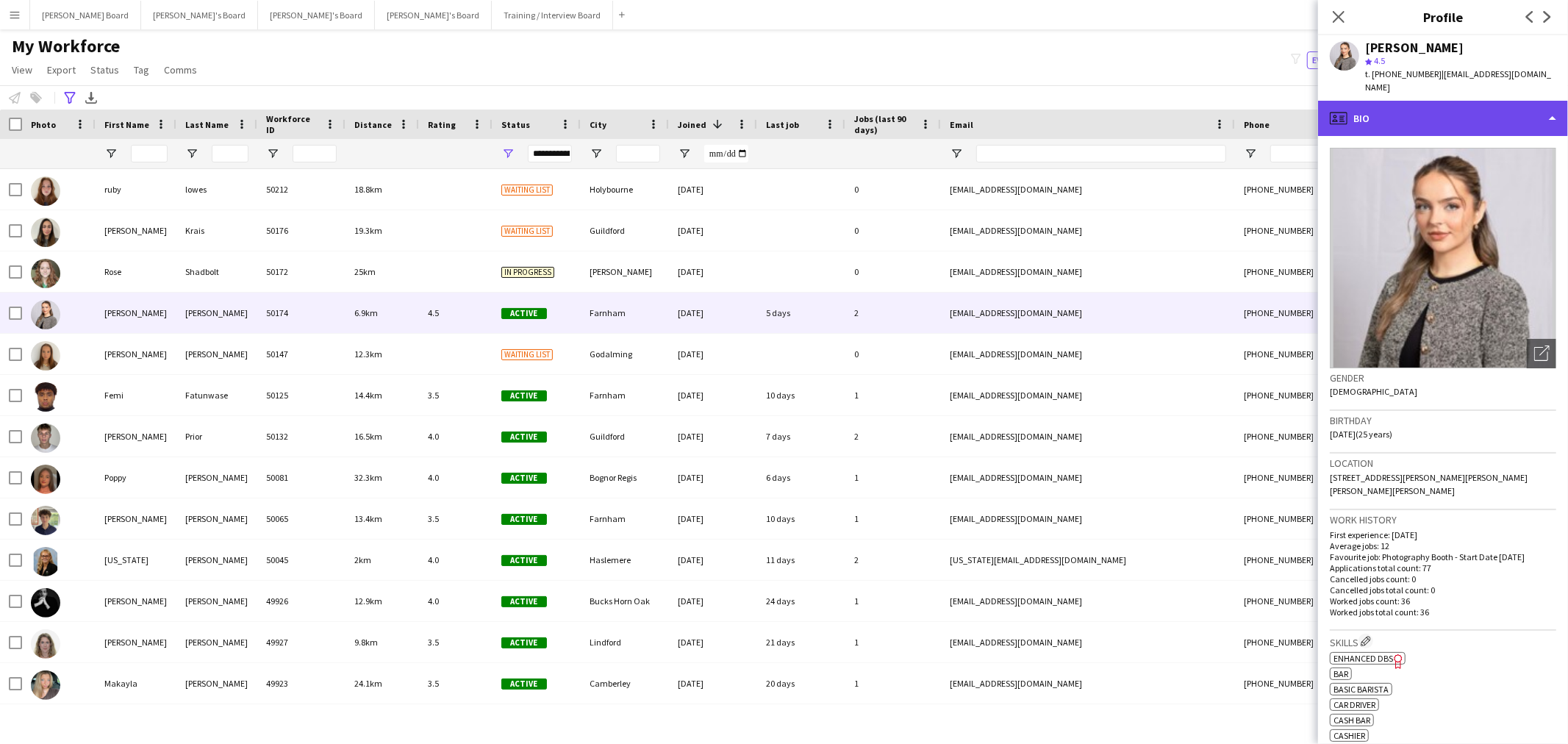
click at [1451, 107] on div "profile Bio" at bounding box center [1442, 118] width 249 height 35
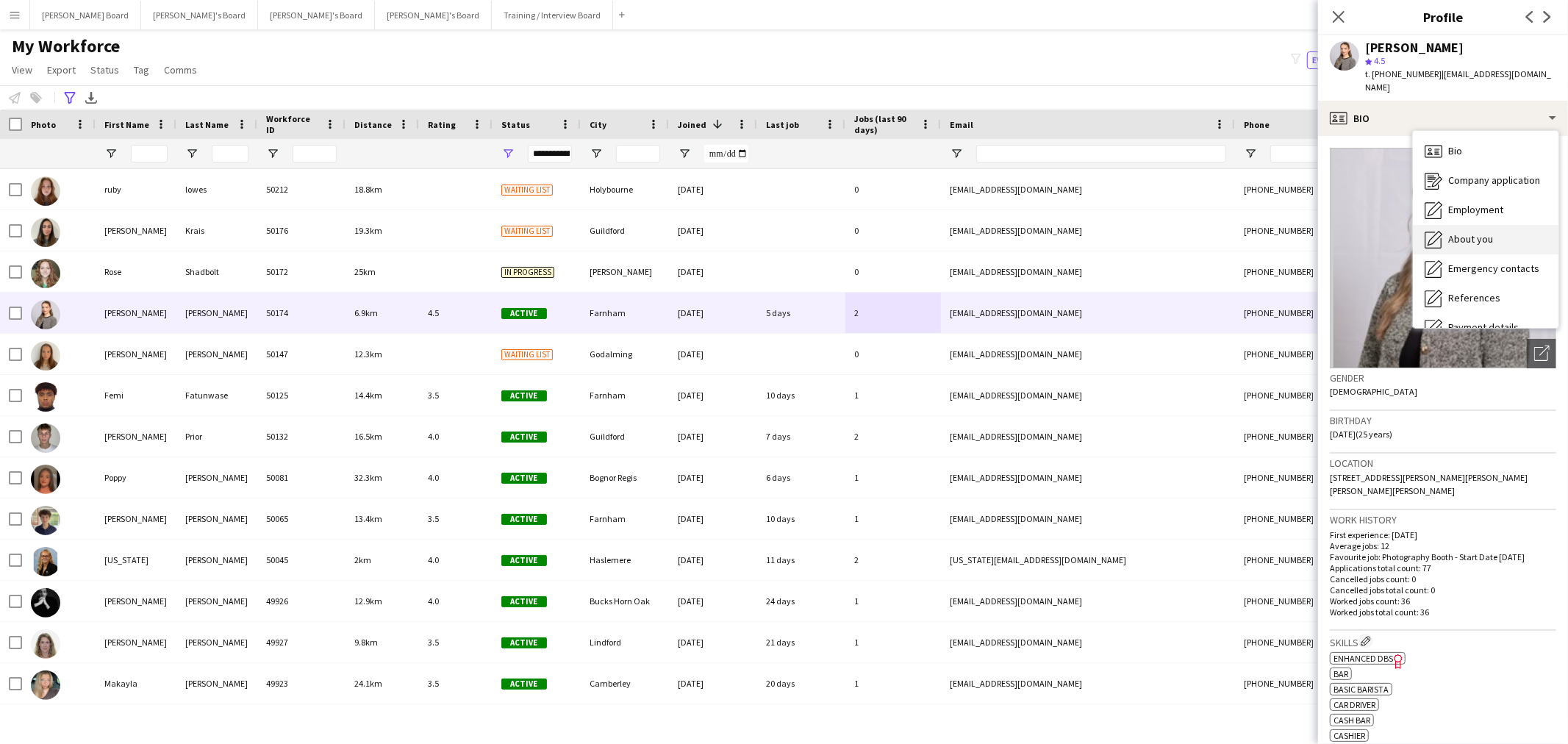
click at [1465, 233] on div "About you About you" at bounding box center [1486, 239] width 146 height 30
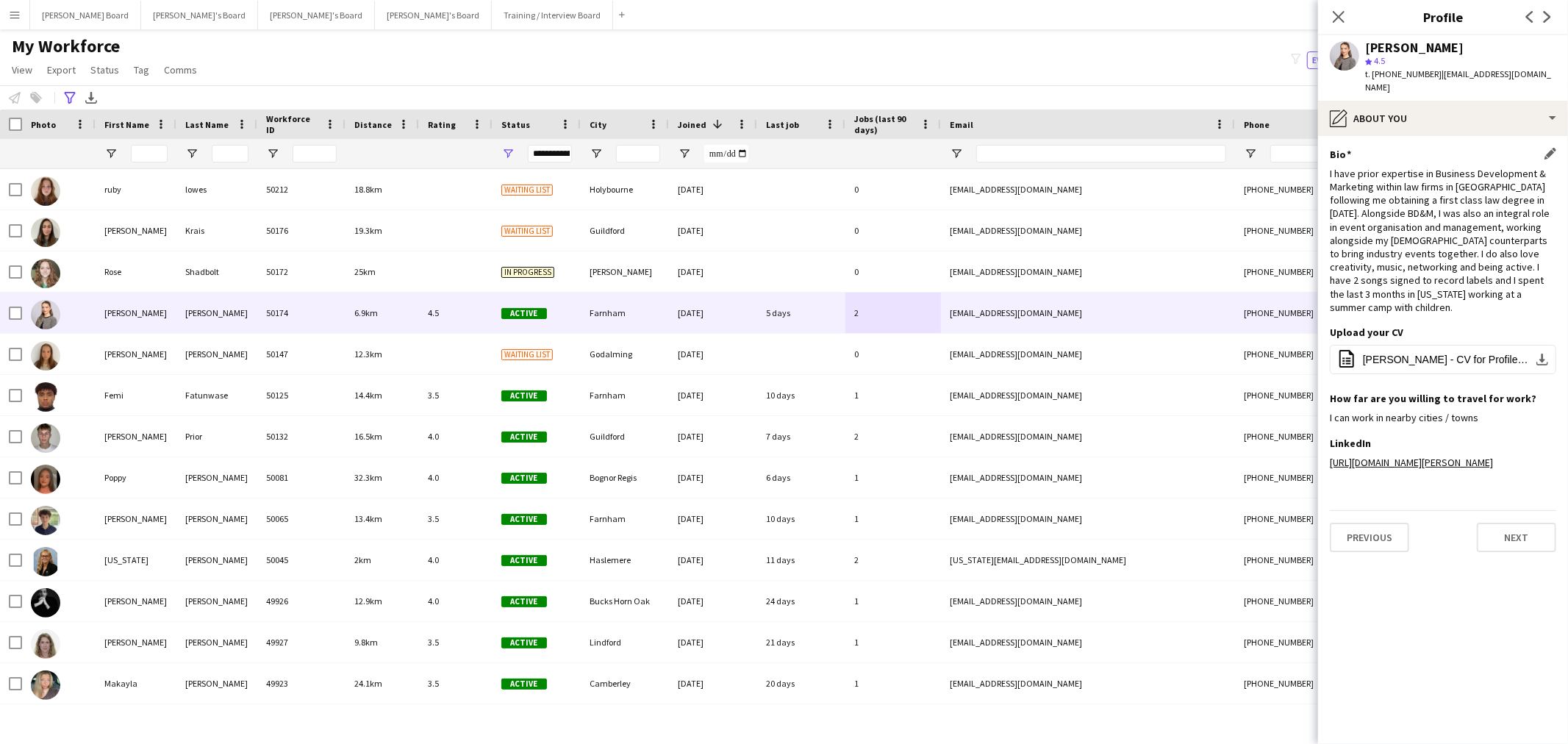
drag, startPoint x: 1392, startPoint y: 216, endPoint x: 1456, endPoint y: 239, distance: 68.0
click at [1449, 232] on div "I have prior expertise in Business Development & Marketing within law firms in …" at bounding box center [1442, 240] width 226 height 147
click at [1466, 252] on div "I have prior expertise in Business Development & Marketing within law firms in …" at bounding box center [1442, 240] width 226 height 147
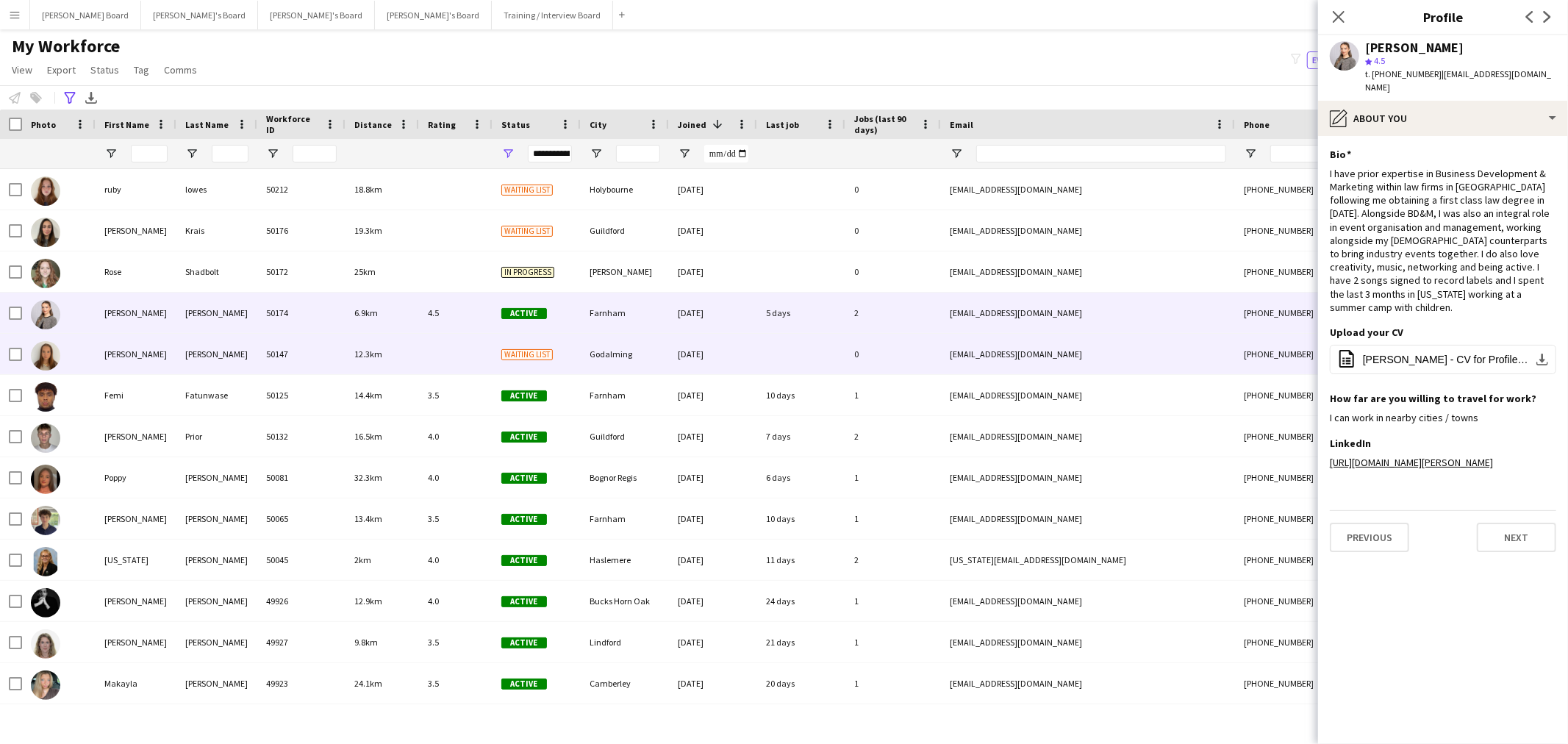
click at [868, 341] on div "0" at bounding box center [893, 354] width 95 height 41
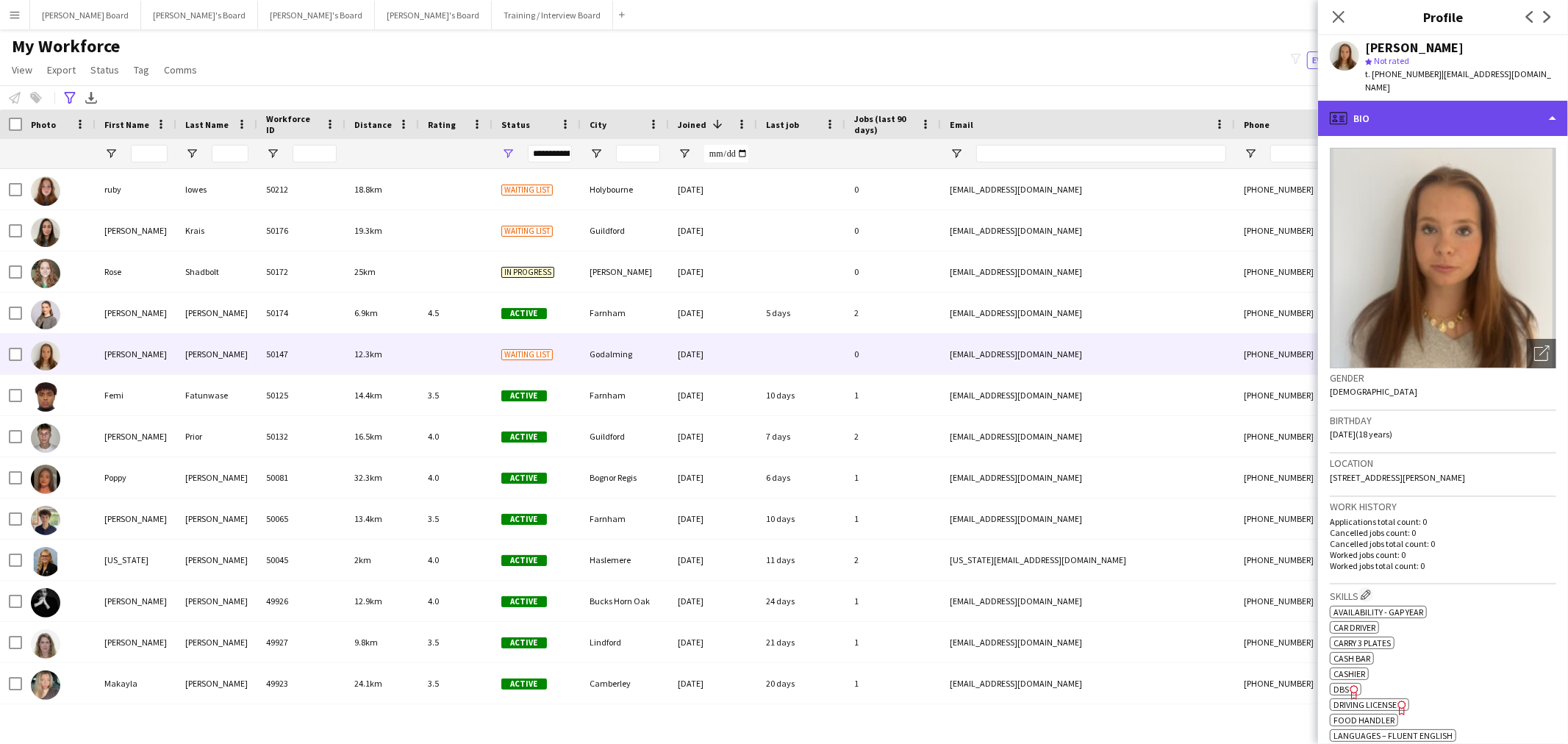
click at [1488, 101] on div "profile Bio" at bounding box center [1442, 118] width 249 height 35
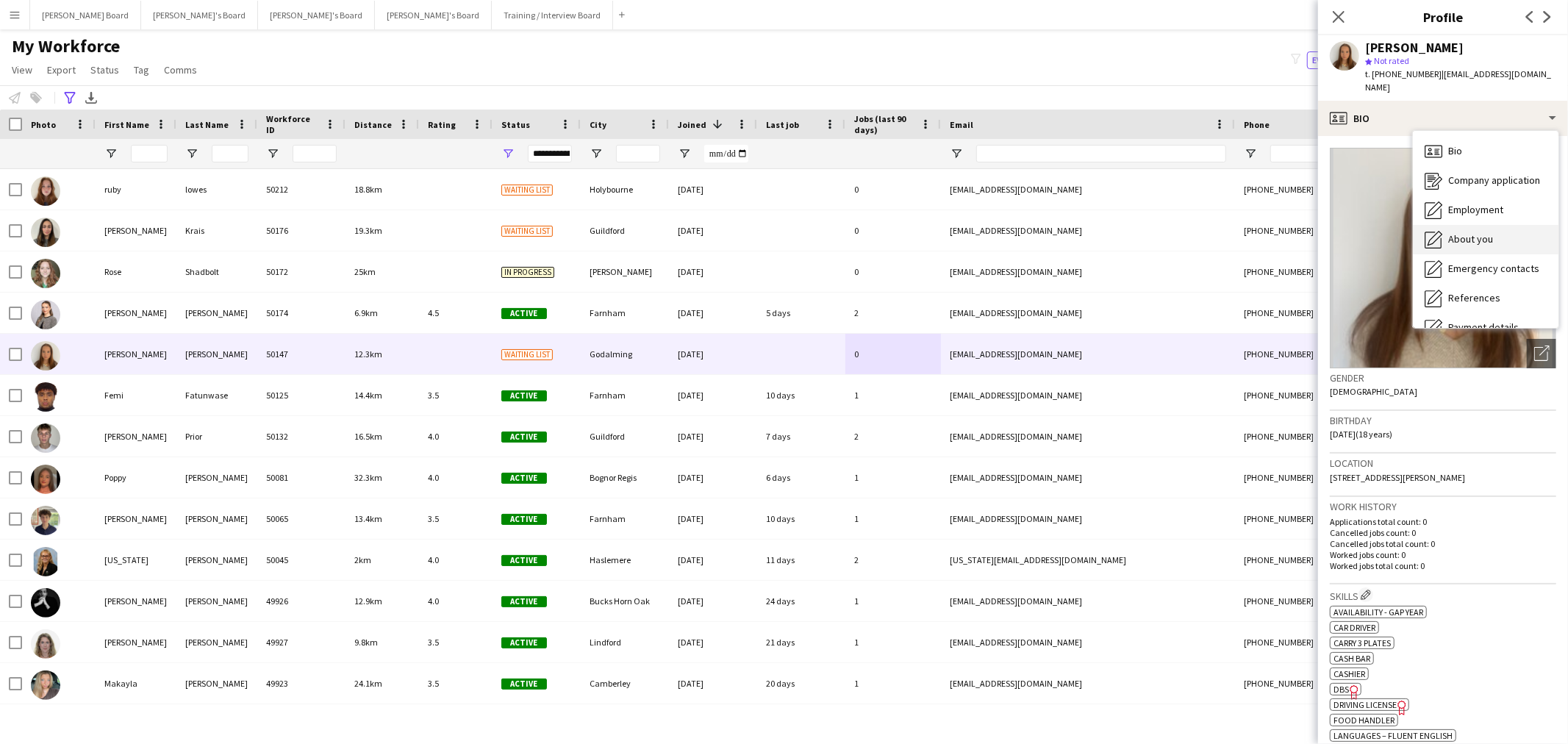
click at [1479, 234] on div "About you About you" at bounding box center [1486, 239] width 146 height 30
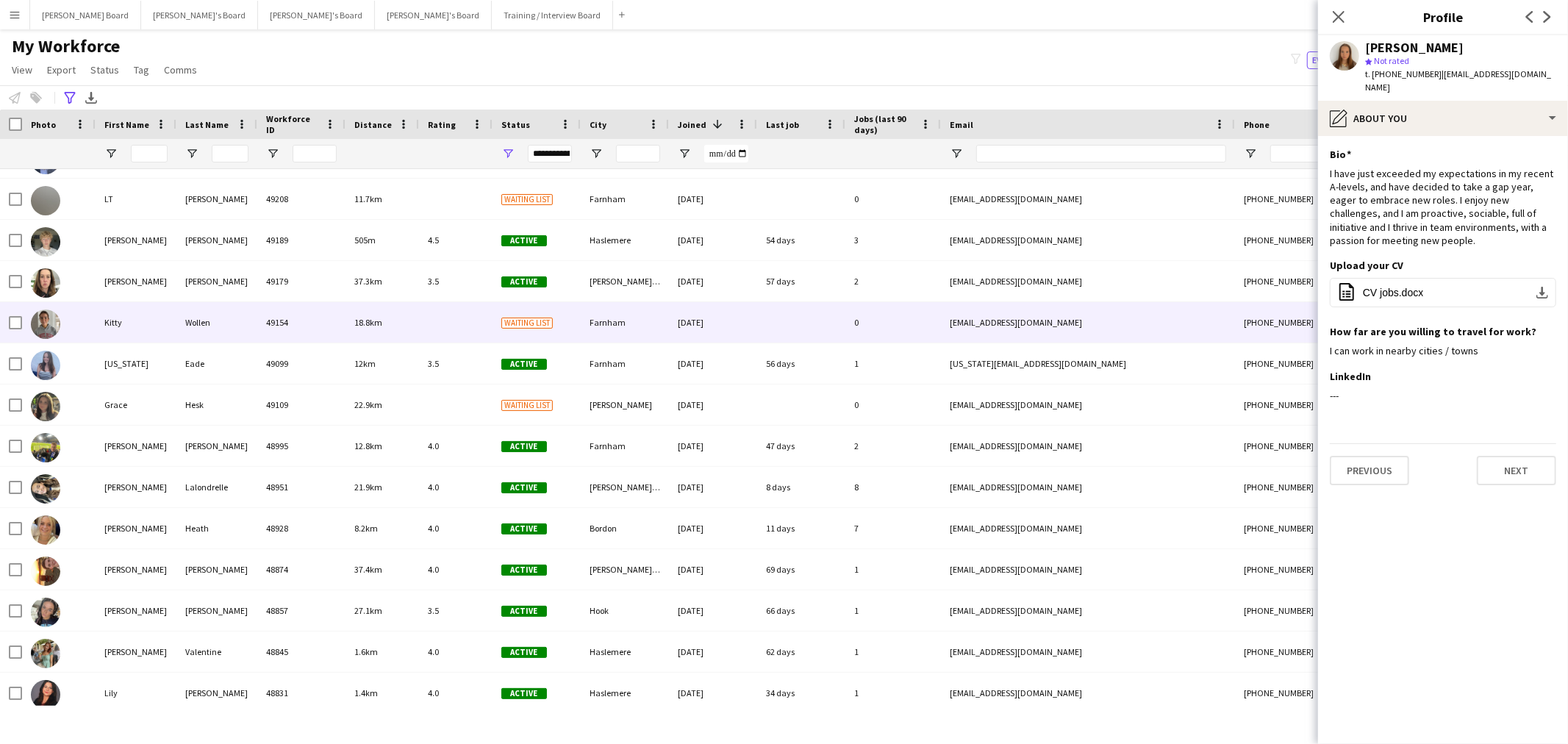
scroll to position [1062, 0]
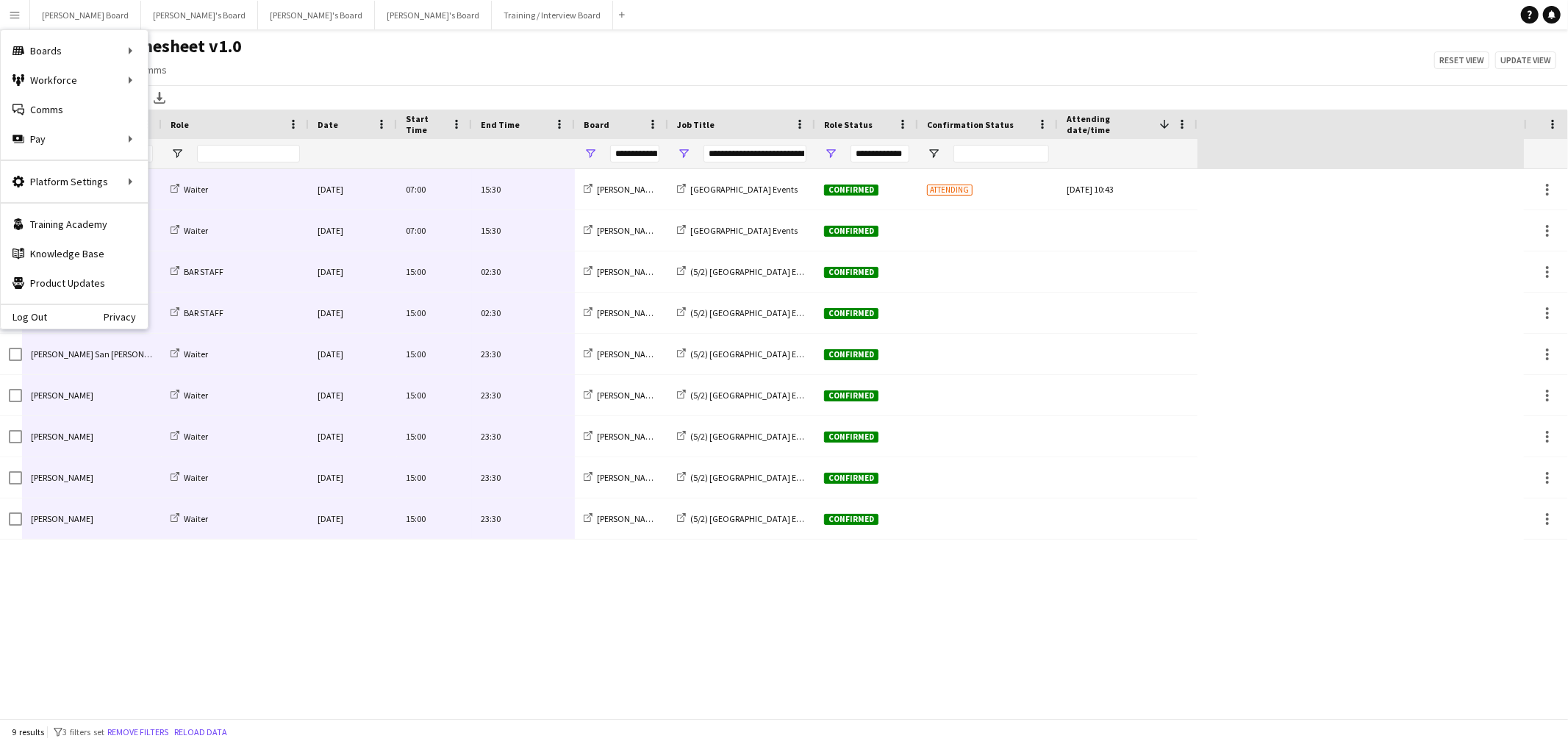
click at [768, 71] on div "Status / Client Timesheet v1.0 View Views Default view Airshow Accreditation Ai…" at bounding box center [784, 60] width 1568 height 50
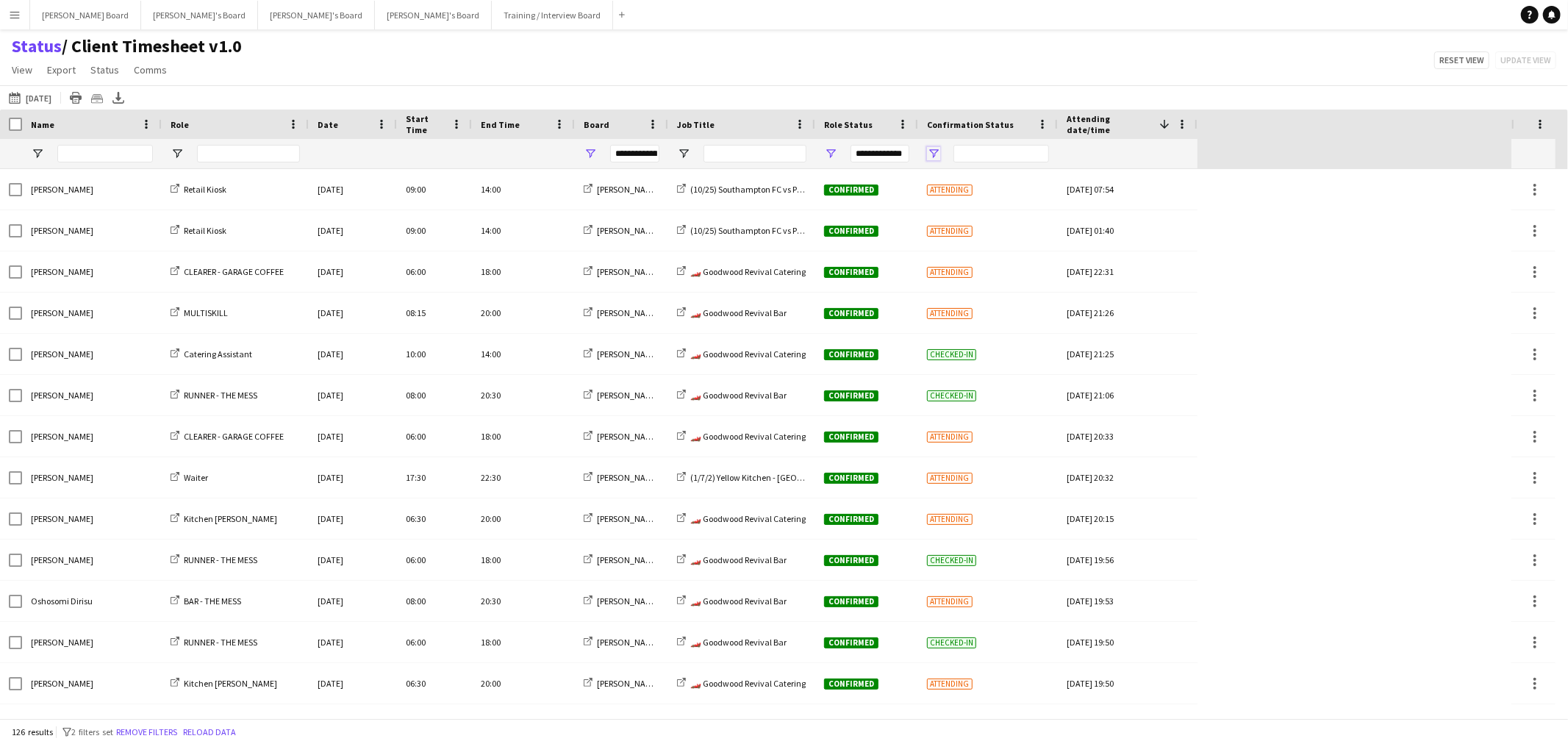
click at [930, 149] on span "Open Filter Menu" at bounding box center [933, 153] width 13 height 13
type input "***"
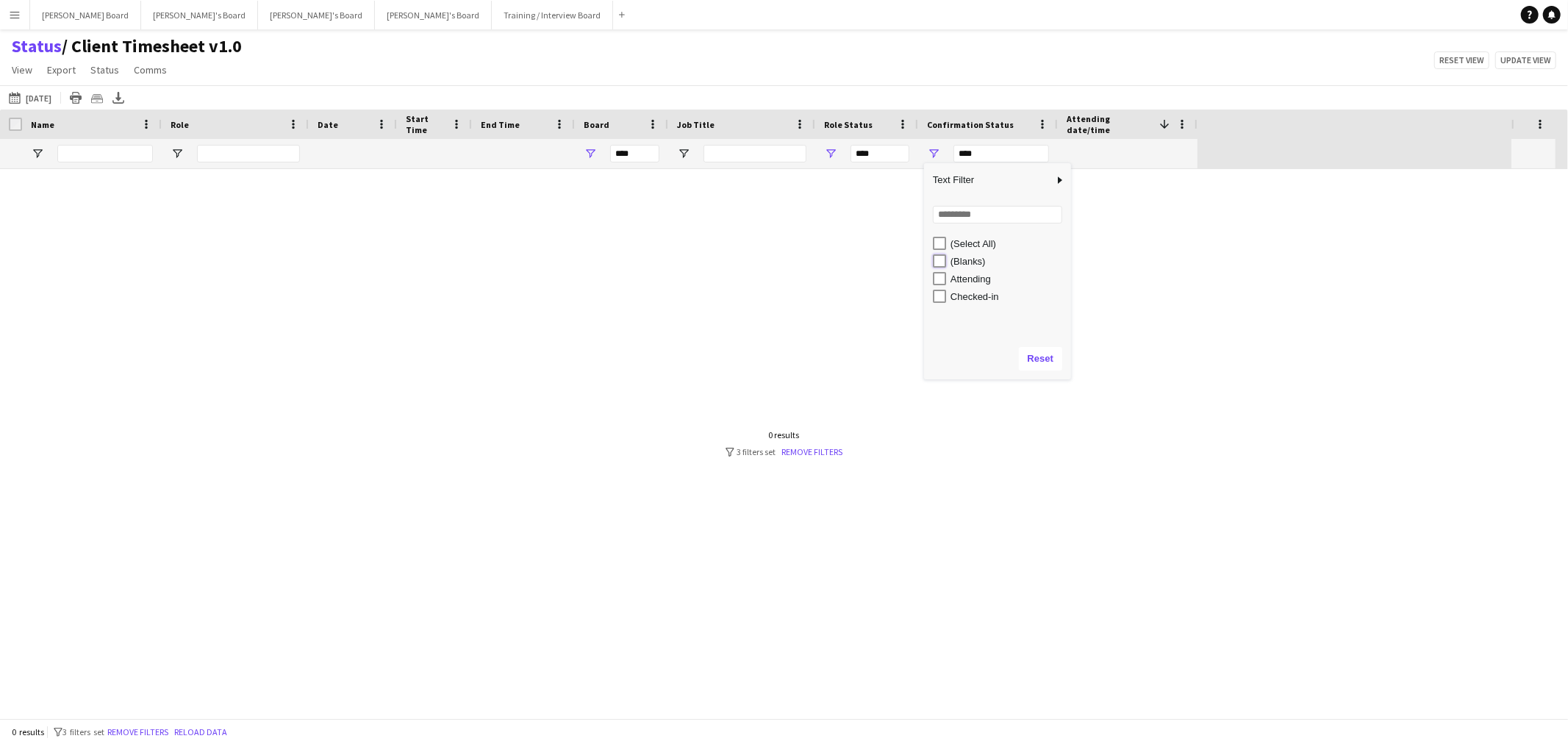
type input "**********"
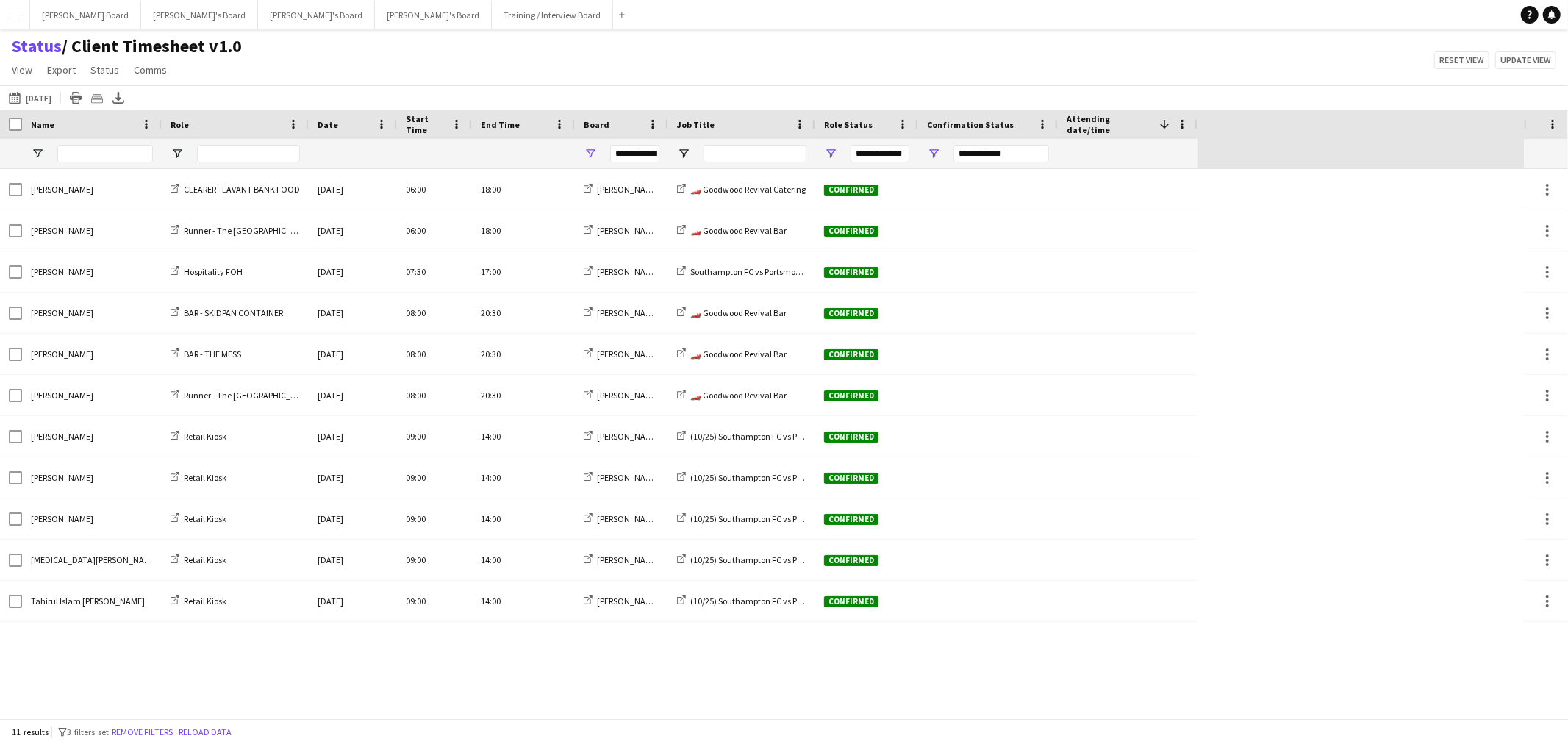
click at [986, 70] on div "Status / Client Timesheet v1.0 View Views Default view Airshow Accreditation Ai…" at bounding box center [784, 60] width 1568 height 50
click at [45, 101] on button "[DATE] to [DATE] [DATE]" at bounding box center [30, 97] width 49 height 18
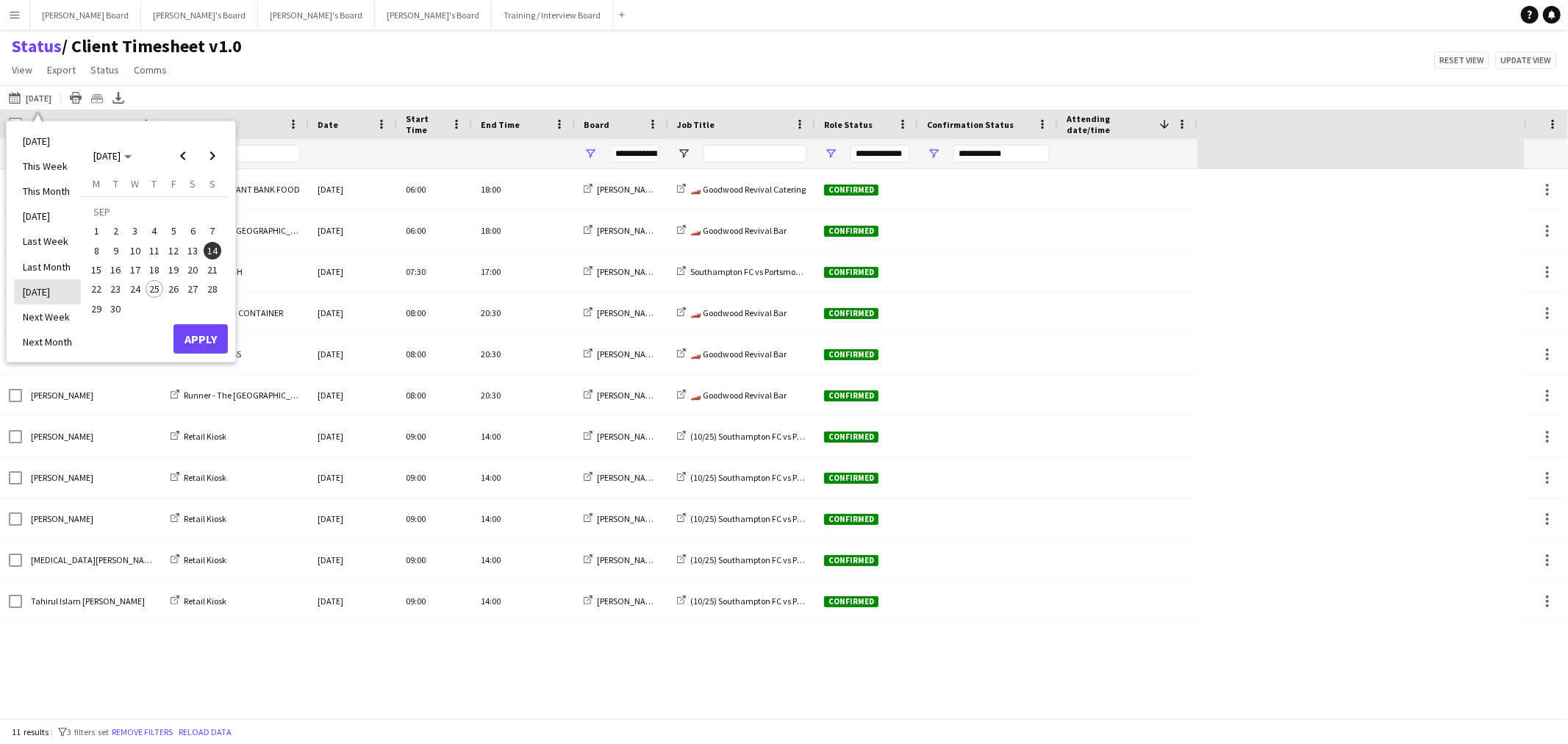
click at [48, 296] on li "[DATE]" at bounding box center [47, 291] width 67 height 25
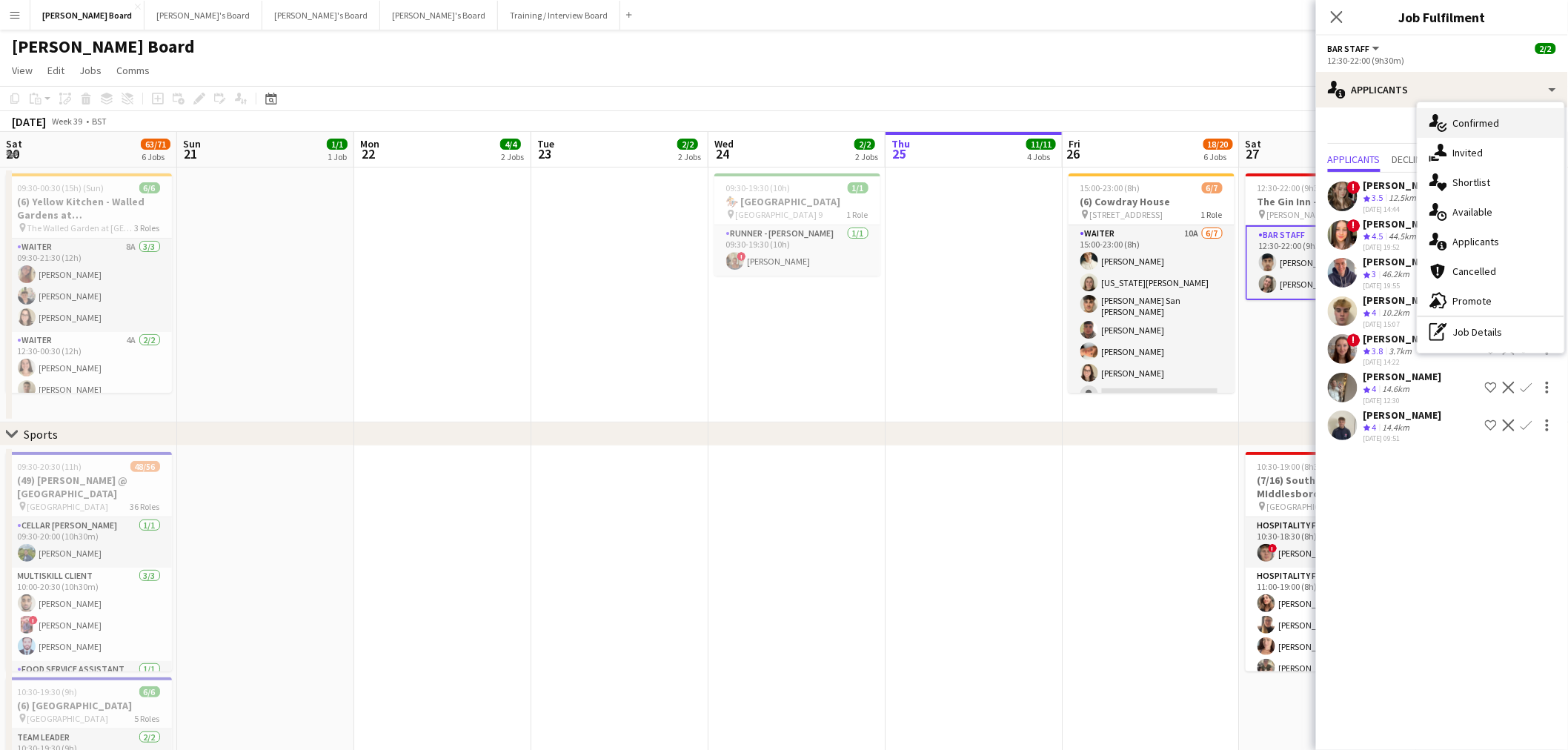
scroll to position [11, 0]
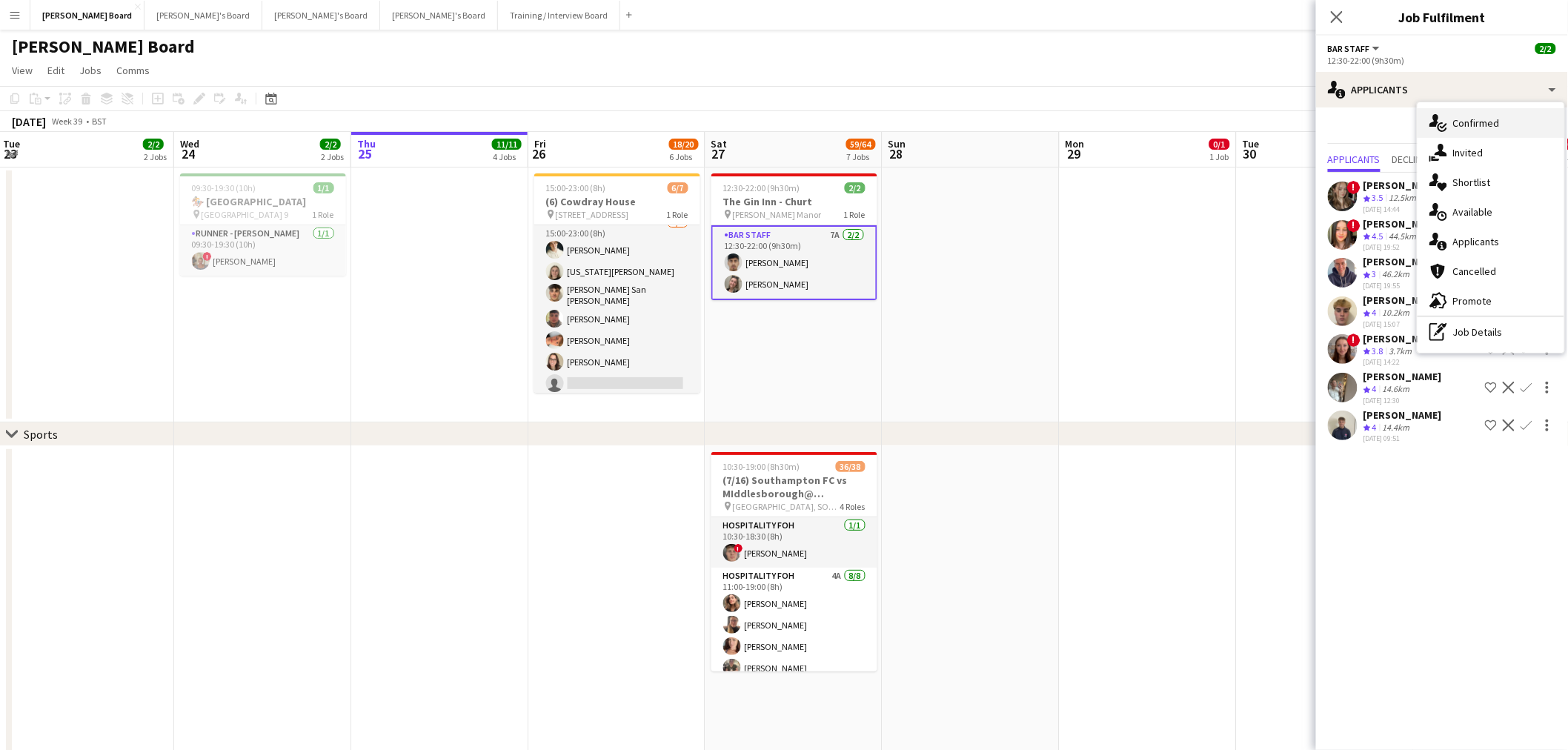
click at [1466, 129] on span "Confirmed" at bounding box center [1477, 123] width 47 height 13
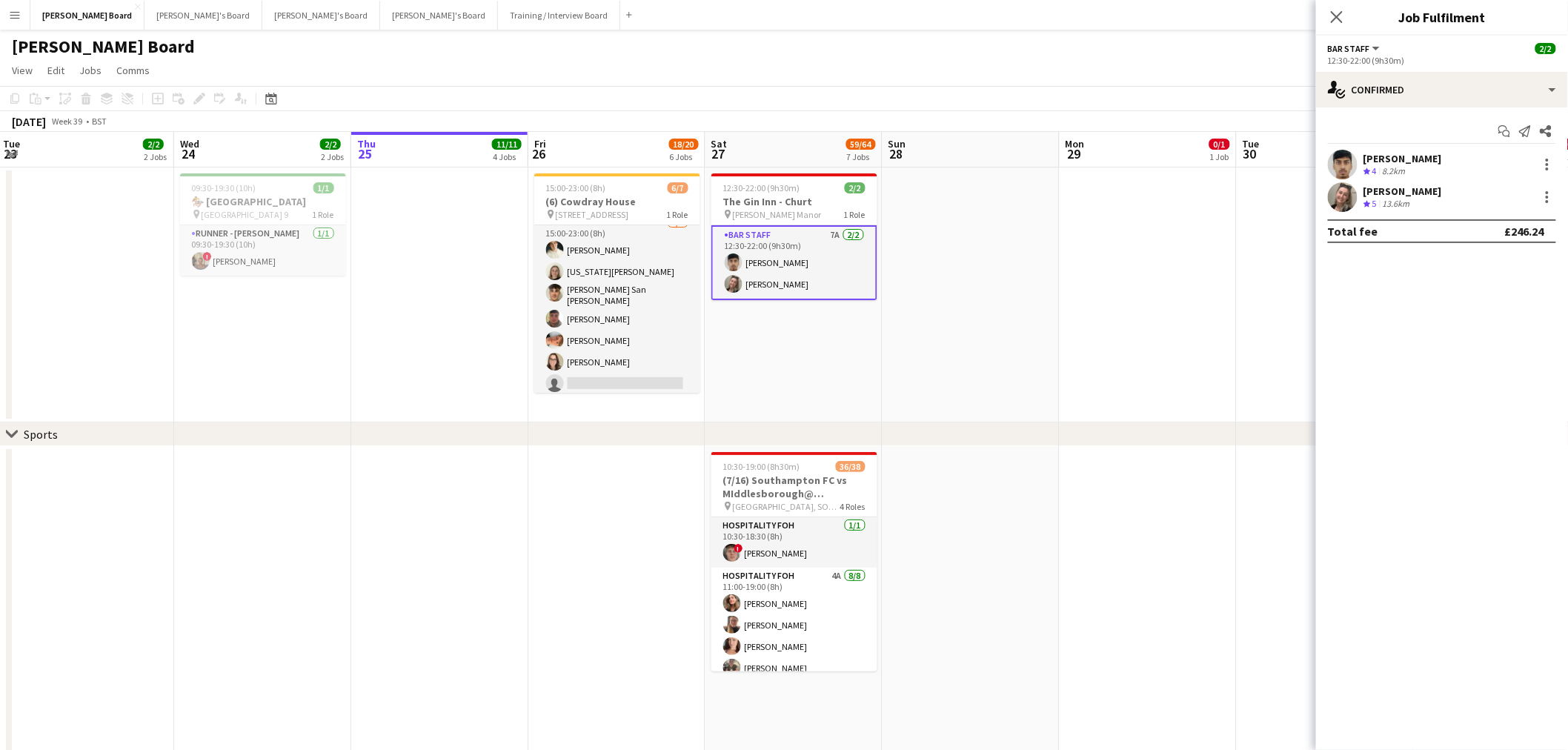
click at [1401, 209] on div "13.6km" at bounding box center [1397, 204] width 34 height 13
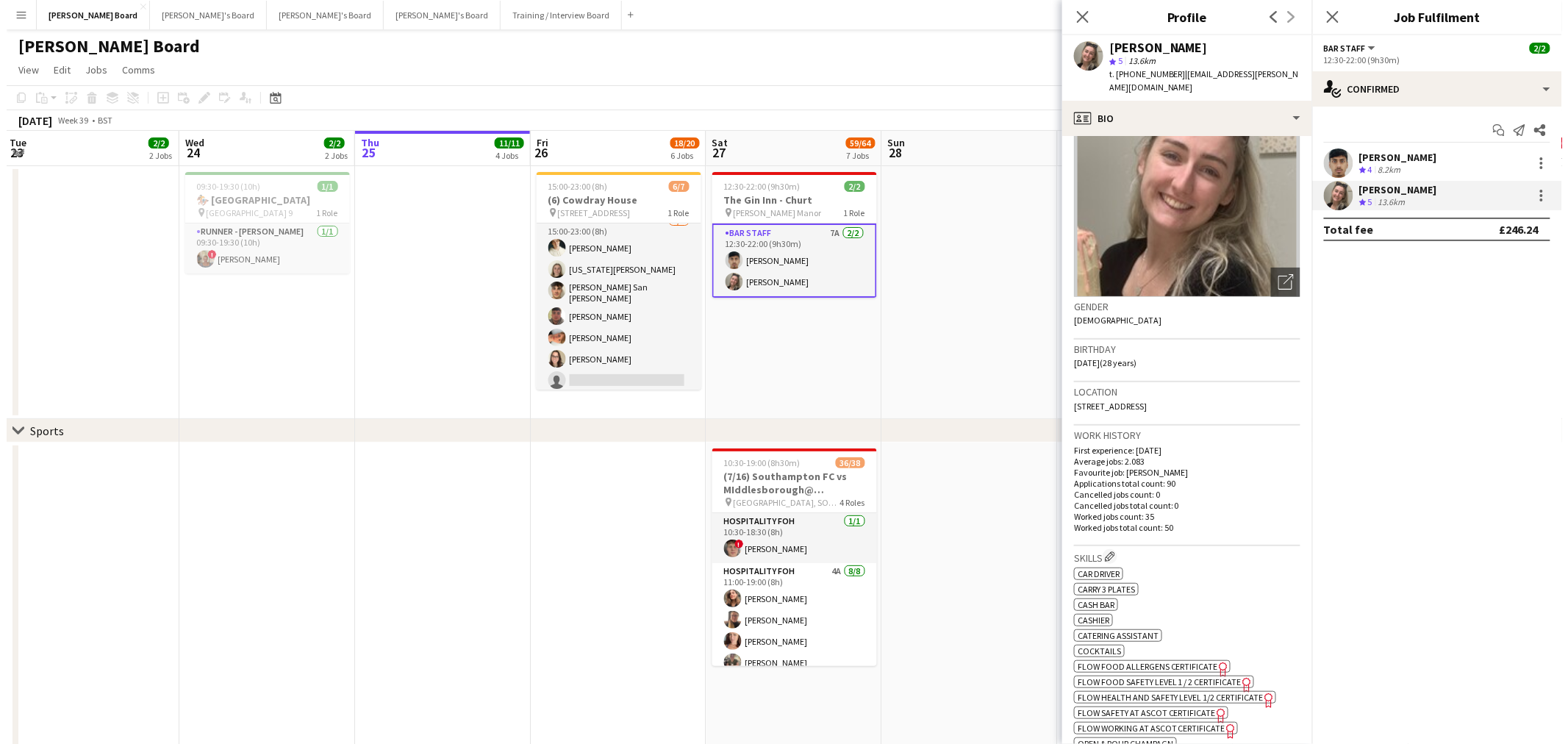
scroll to position [164, 0]
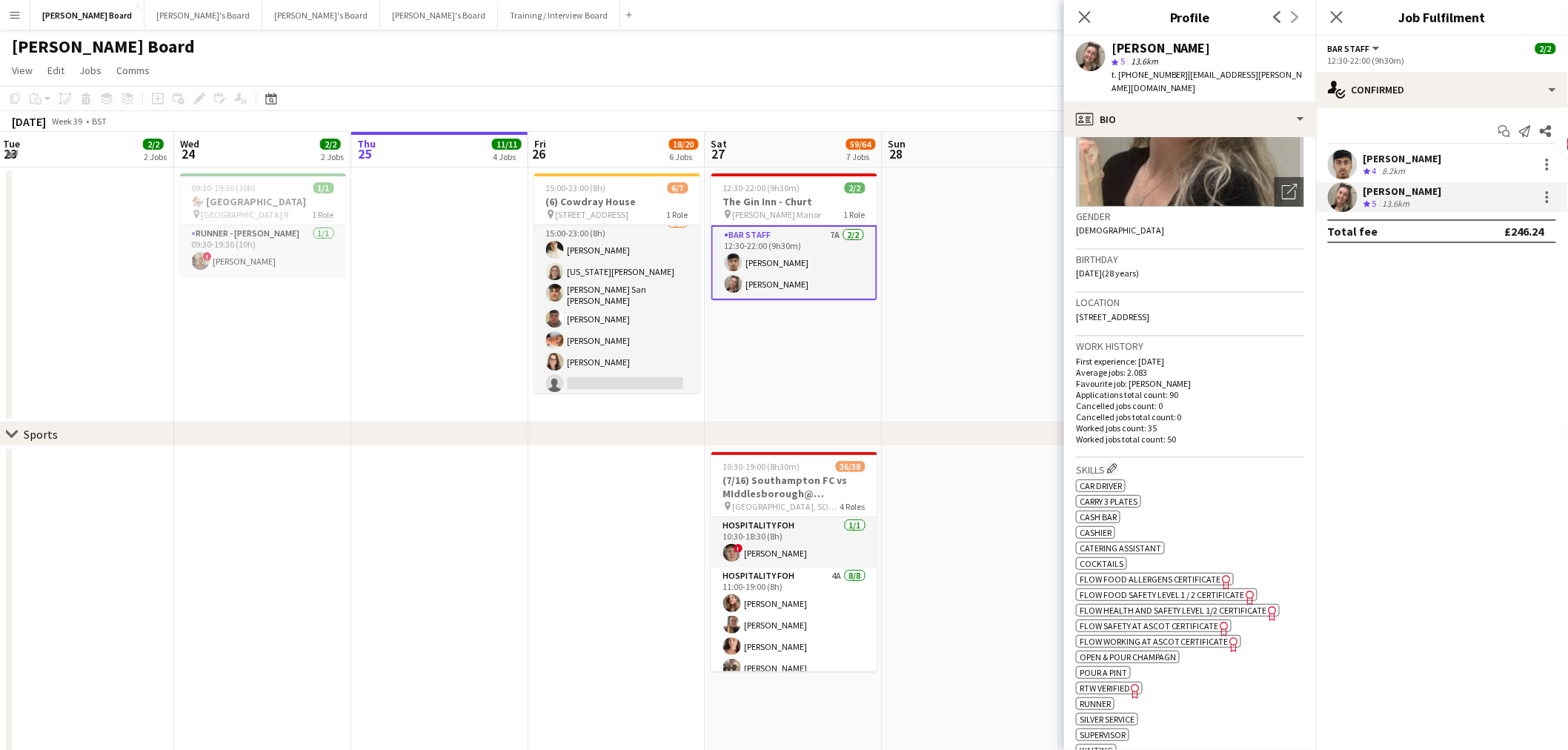
click at [1453, 166] on div "[PERSON_NAME] Crew rating 4 8.2km" at bounding box center [1442, 165] width 252 height 30
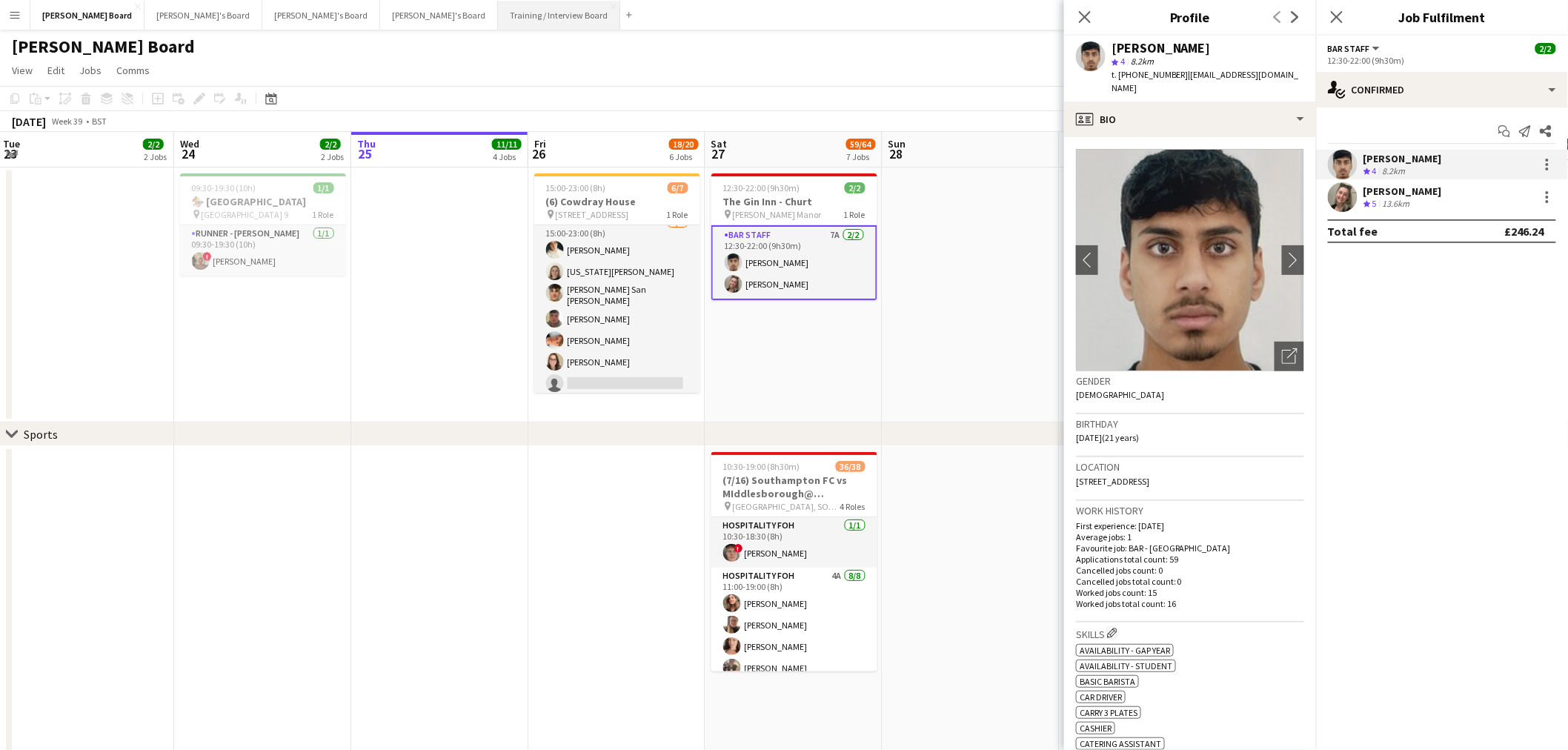
click at [498, 20] on button "Training / Interview Board Close" at bounding box center [559, 15] width 122 height 29
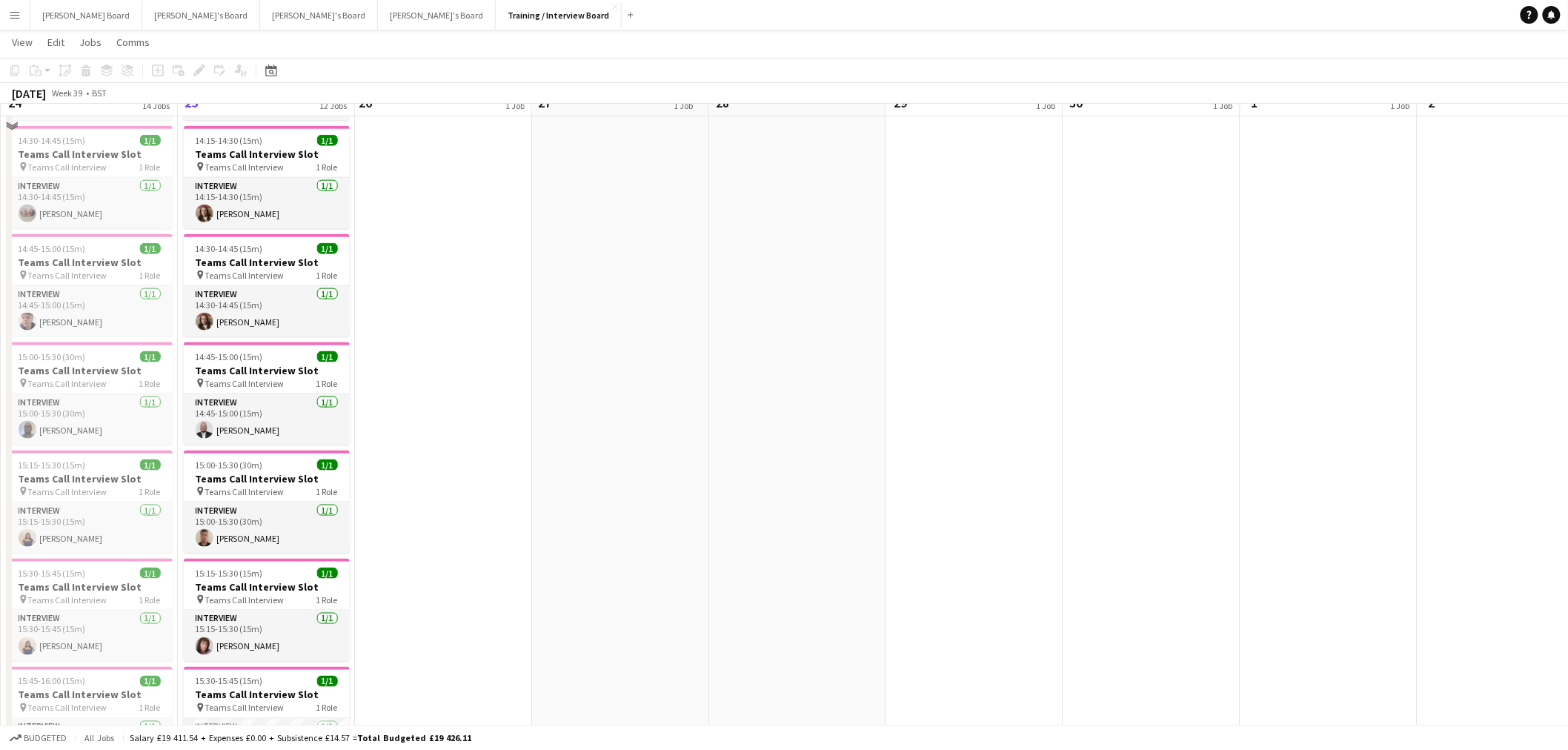
scroll to position [576, 0]
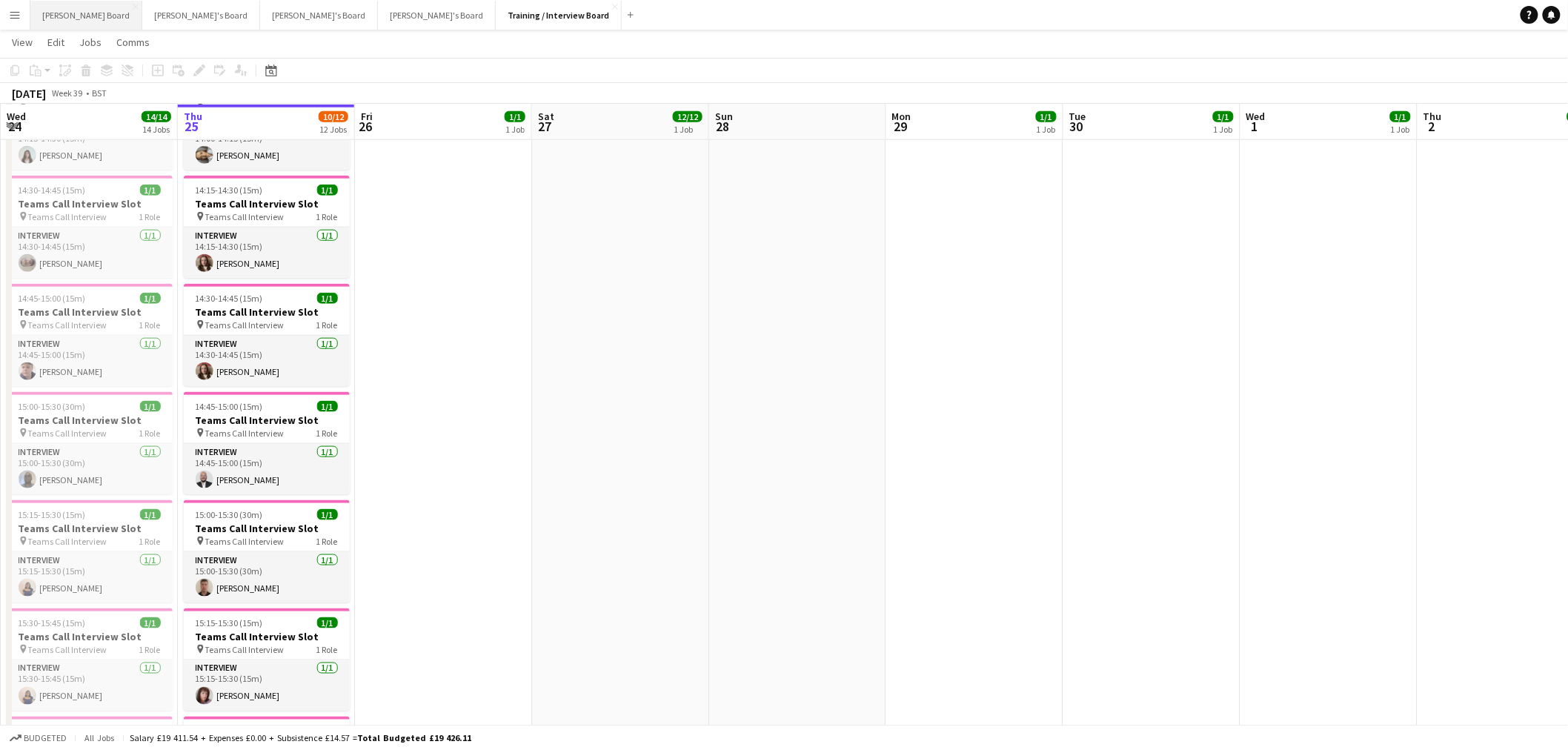
click at [70, 8] on button "[PERSON_NAME] Board Close" at bounding box center [87, 15] width 112 height 29
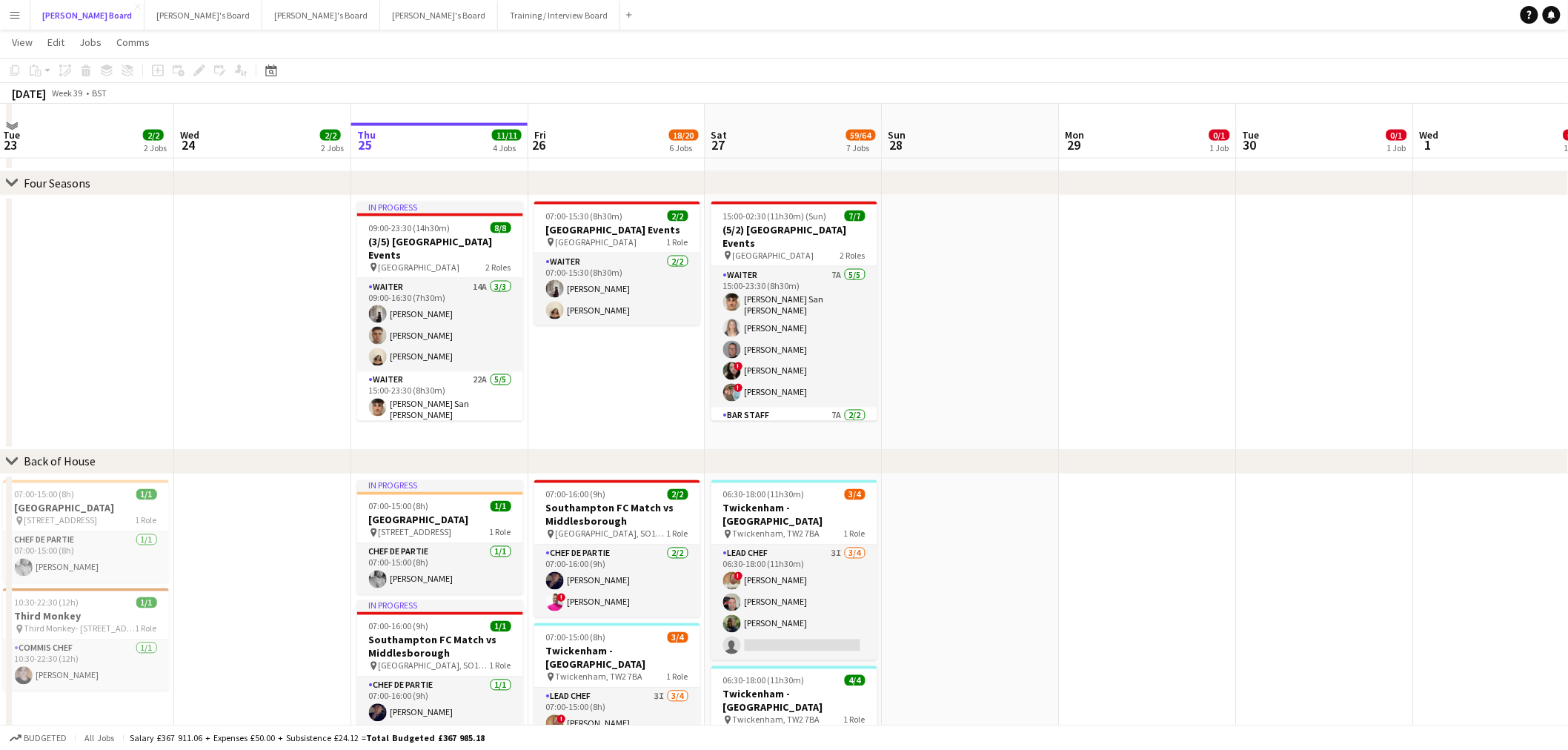
scroll to position [906, 0]
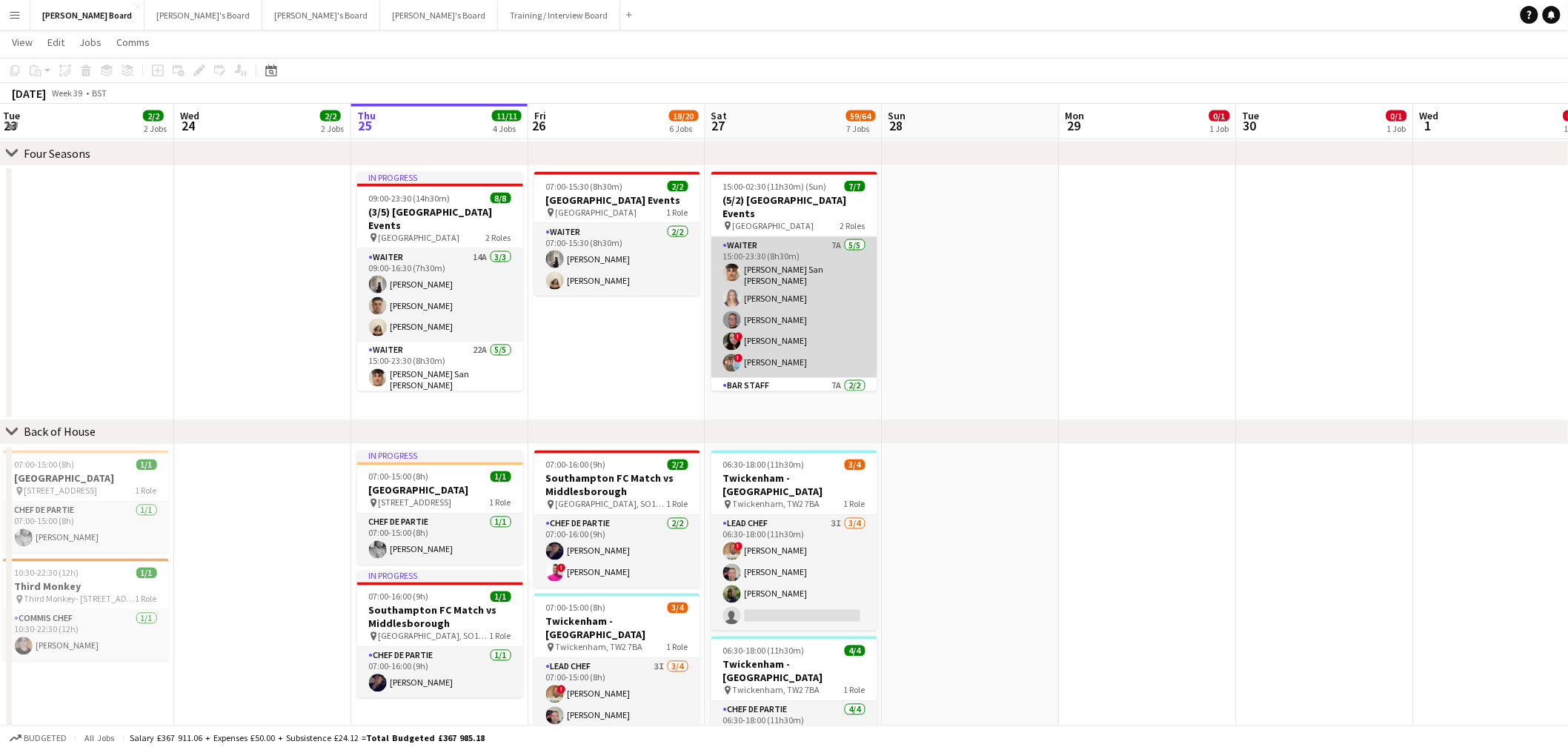
click at [800, 308] on app-card-role "Waiter 7A [DATE] 15:00-23:30 (8h30m) [PERSON_NAME] San [PERSON_NAME] [PERSON_NA…" at bounding box center [795, 307] width 166 height 141
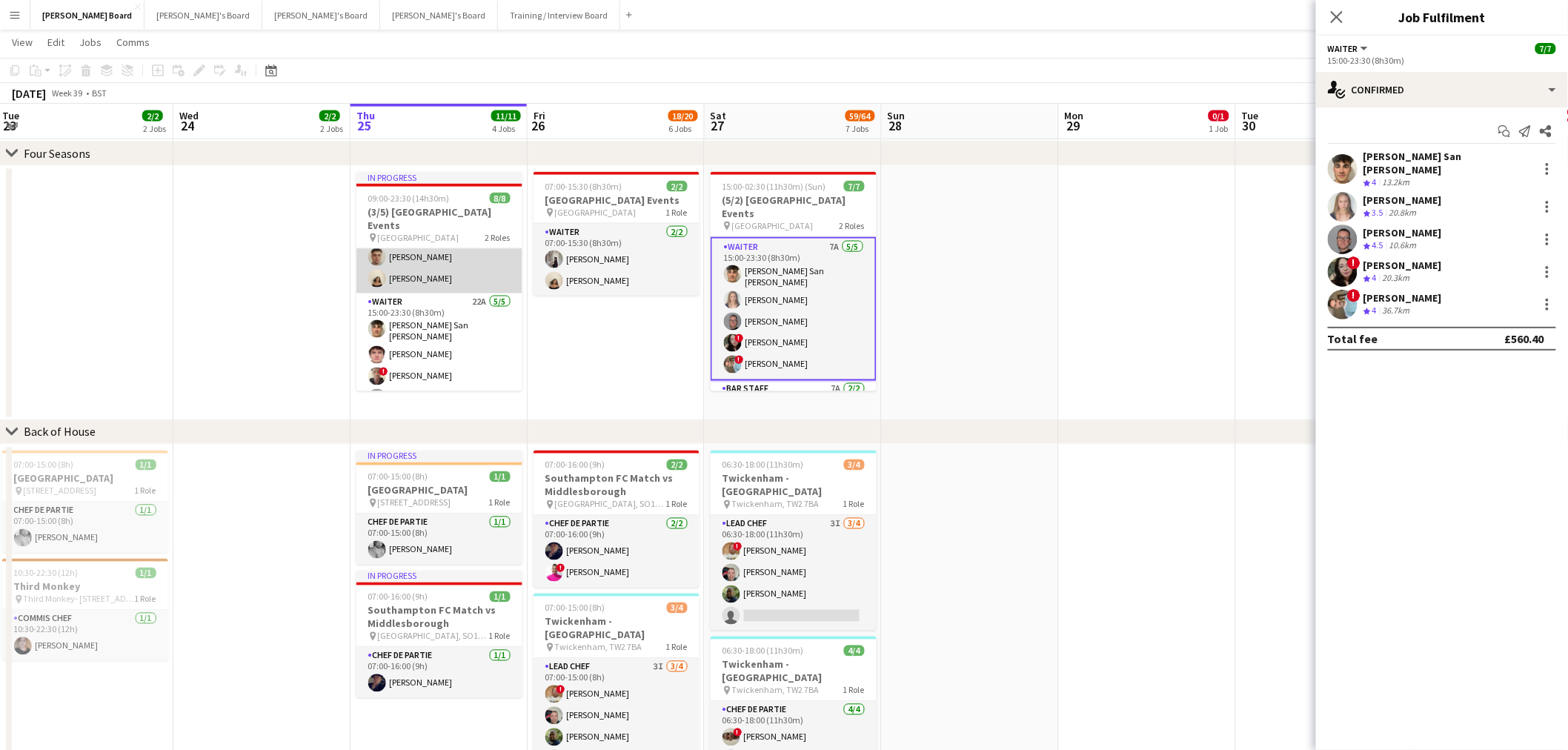
scroll to position [87, 0]
click at [1420, 239] on div "10.6km" at bounding box center [1403, 246] width 34 height 13
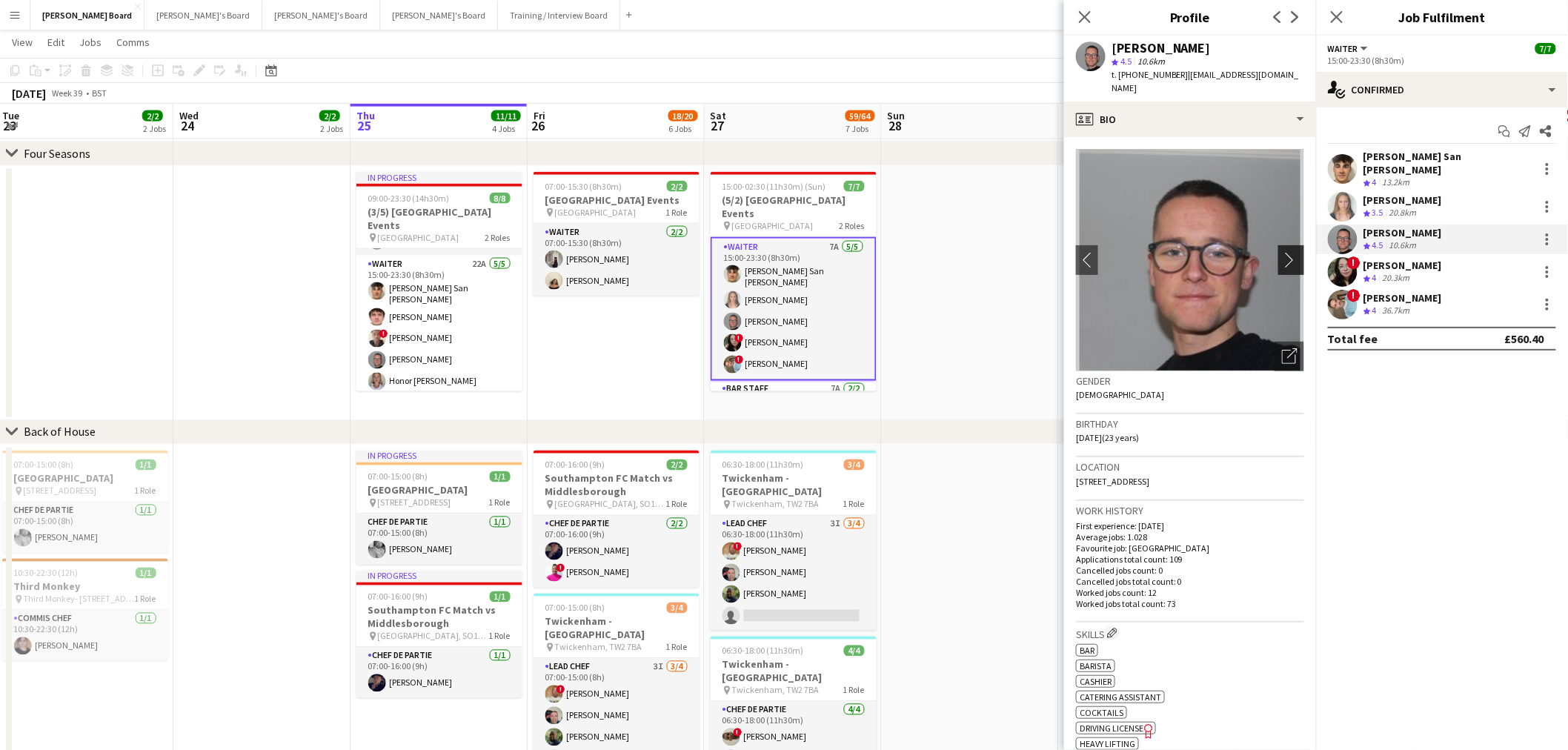
click at [1284, 252] on app-icon "chevron-right" at bounding box center [1293, 259] width 23 height 16
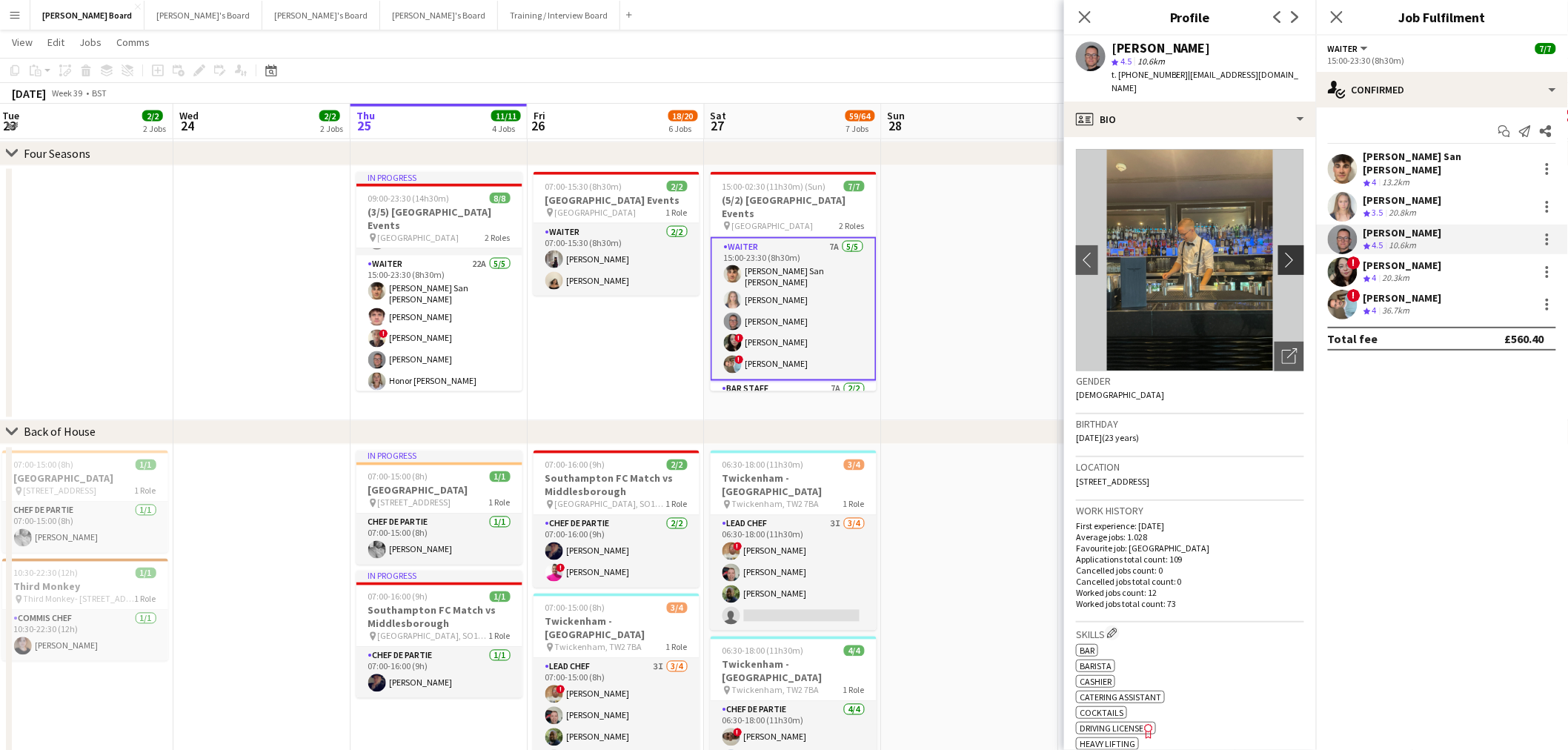
click at [1283, 252] on app-icon "chevron-right" at bounding box center [1293, 259] width 23 height 16
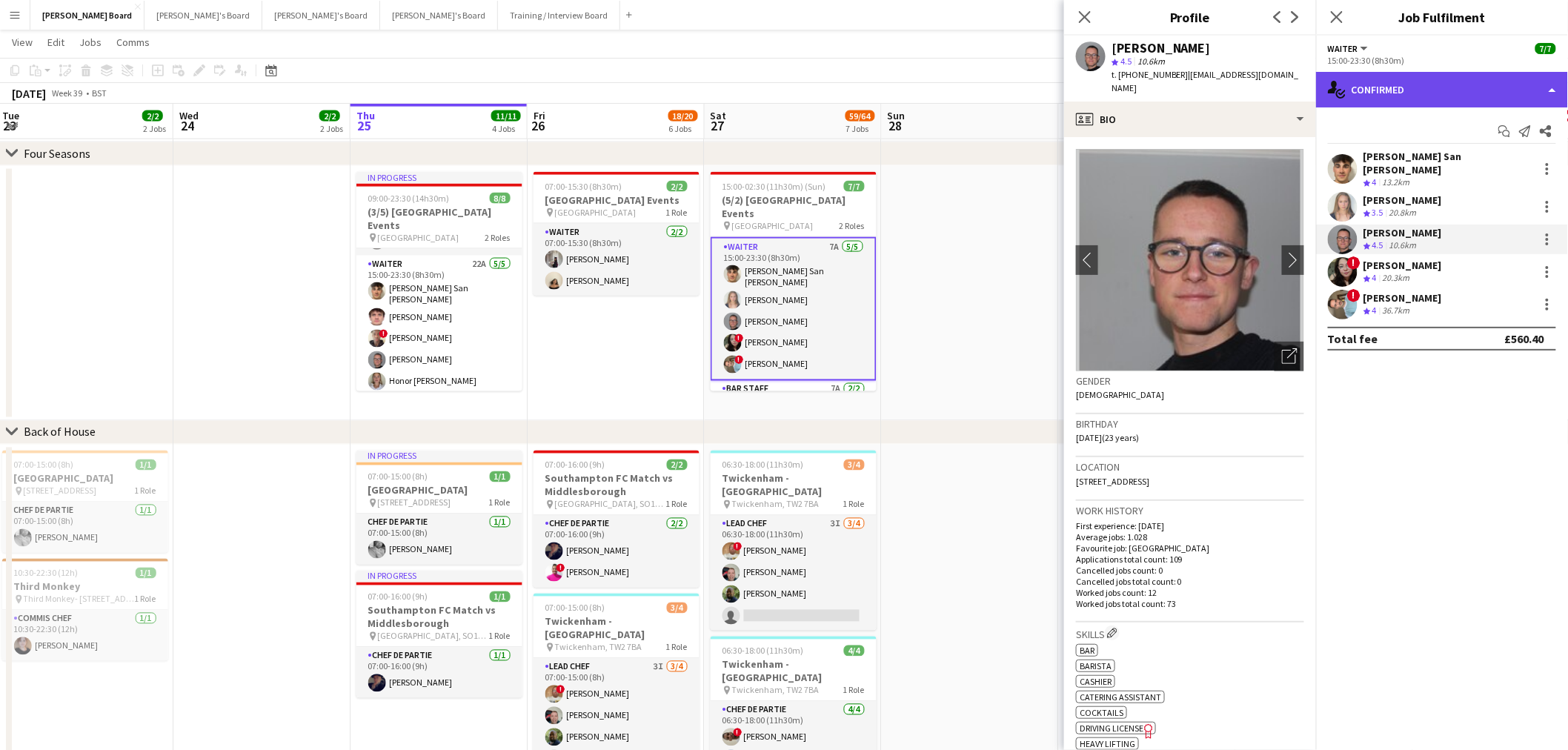
click at [1407, 87] on div "single-neutral-actions-check-2 Confirmed" at bounding box center [1442, 89] width 252 height 35
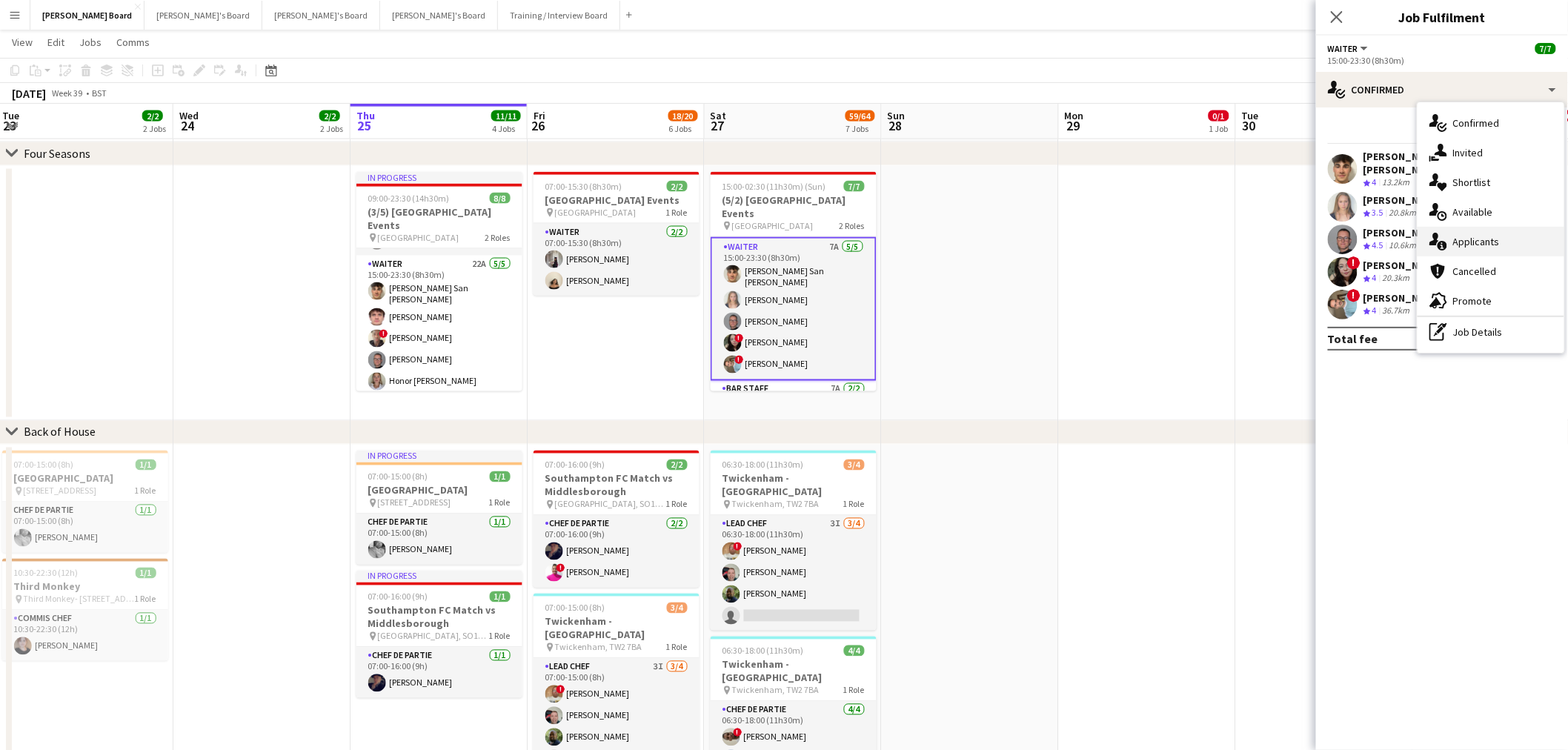
click at [1486, 230] on div "single-neutral-actions-information Applicants" at bounding box center [1492, 241] width 147 height 30
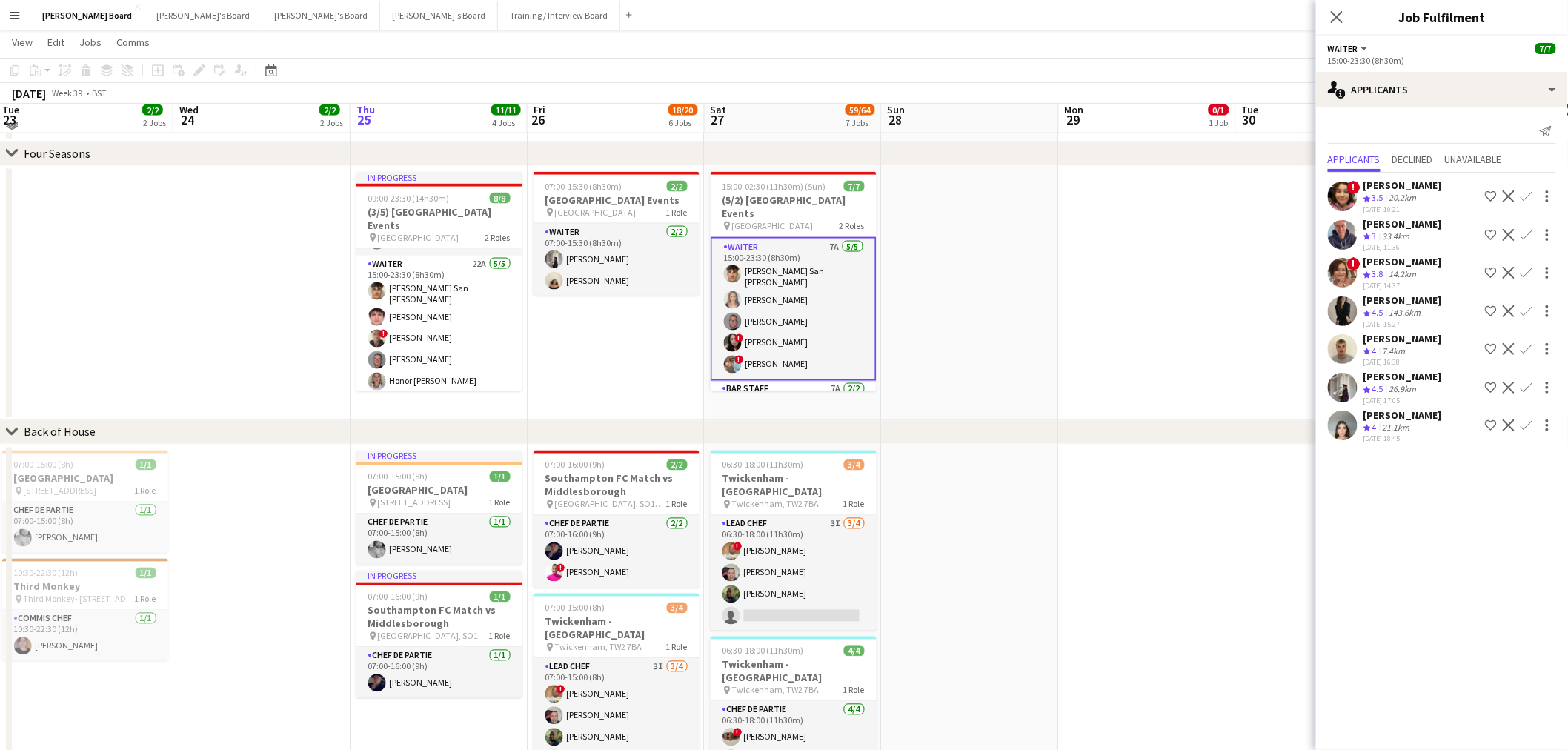
scroll to position [742, 0]
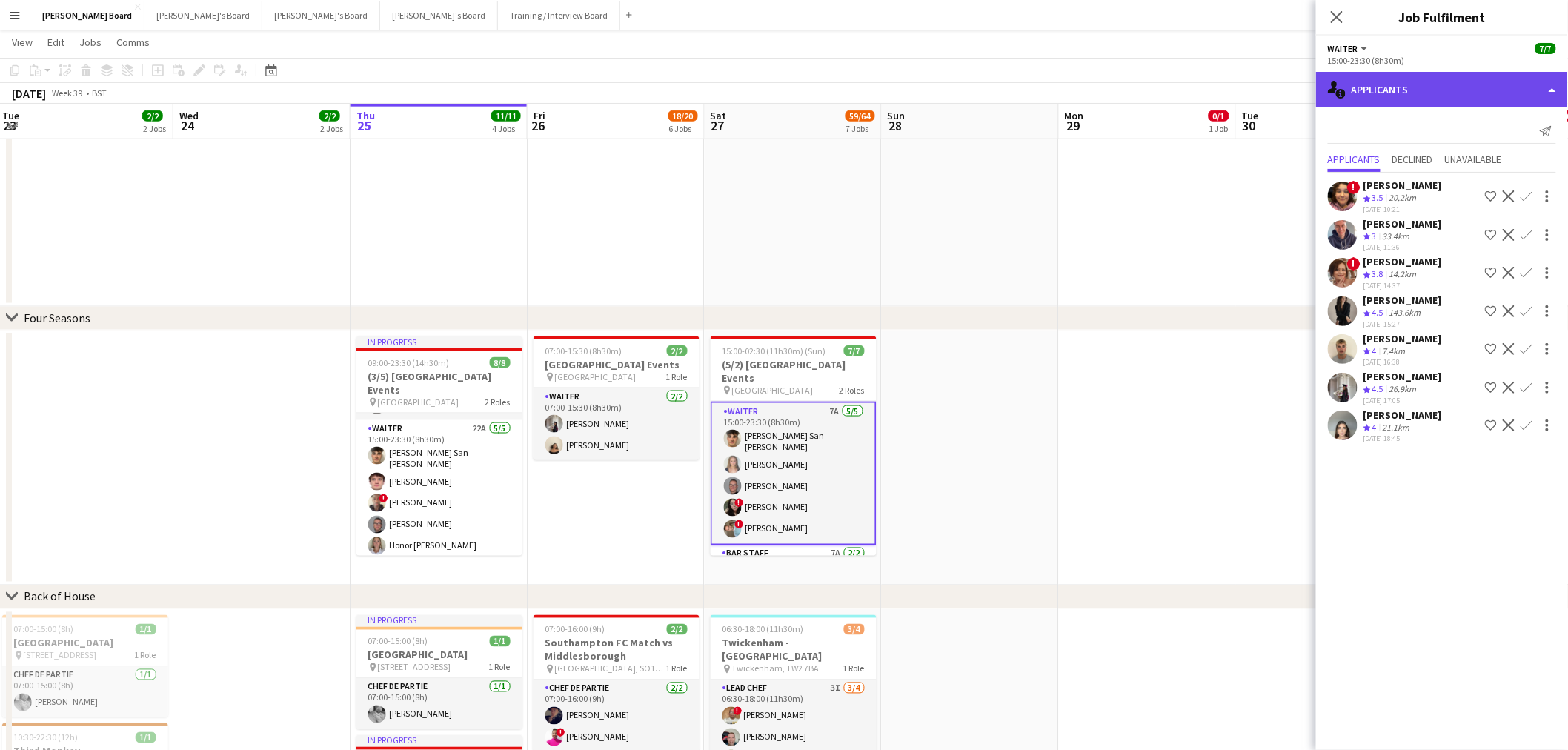
click at [1447, 78] on div "single-neutral-actions-information Applicants" at bounding box center [1442, 89] width 252 height 35
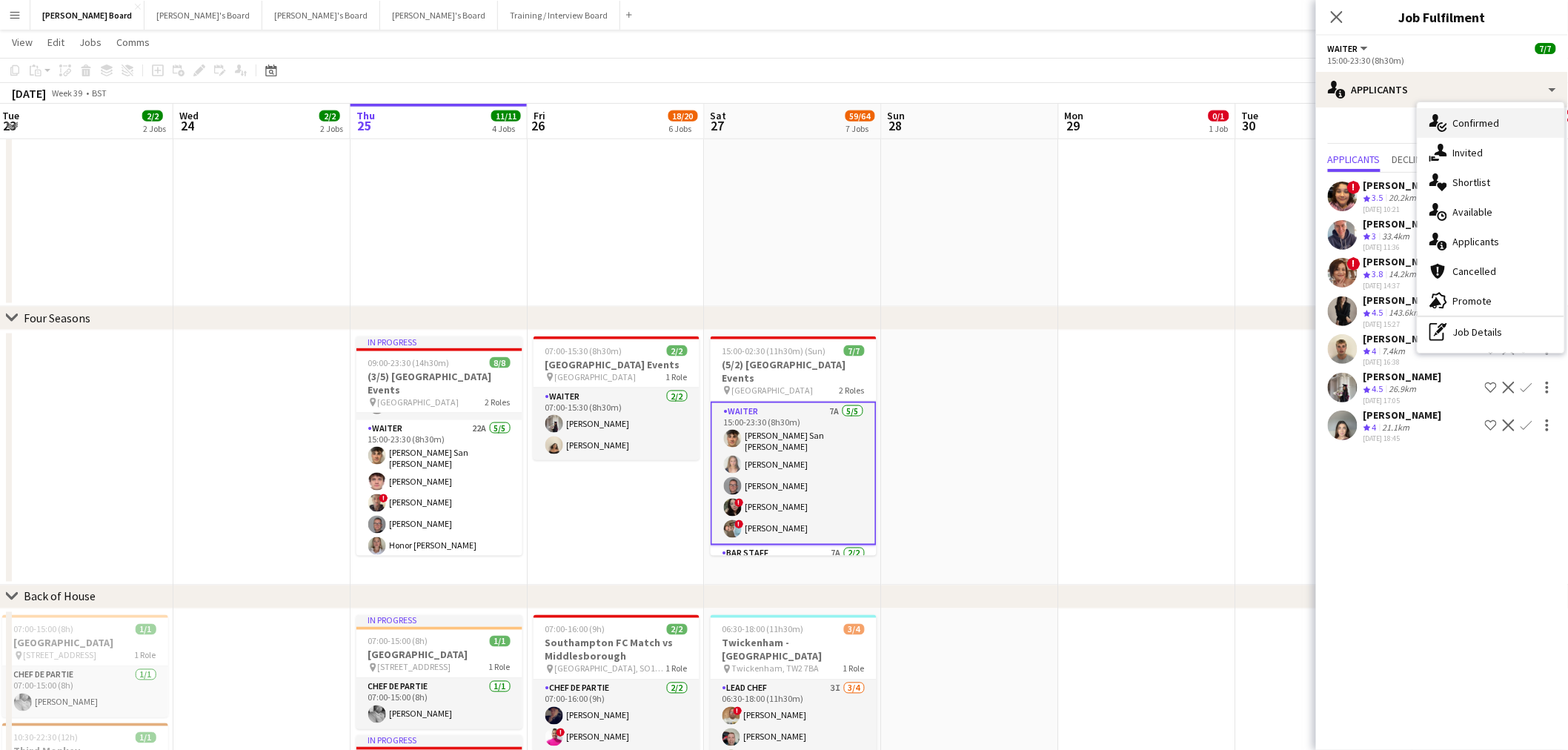
click at [1493, 113] on div "single-neutral-actions-check-2 Confirmed" at bounding box center [1492, 123] width 147 height 30
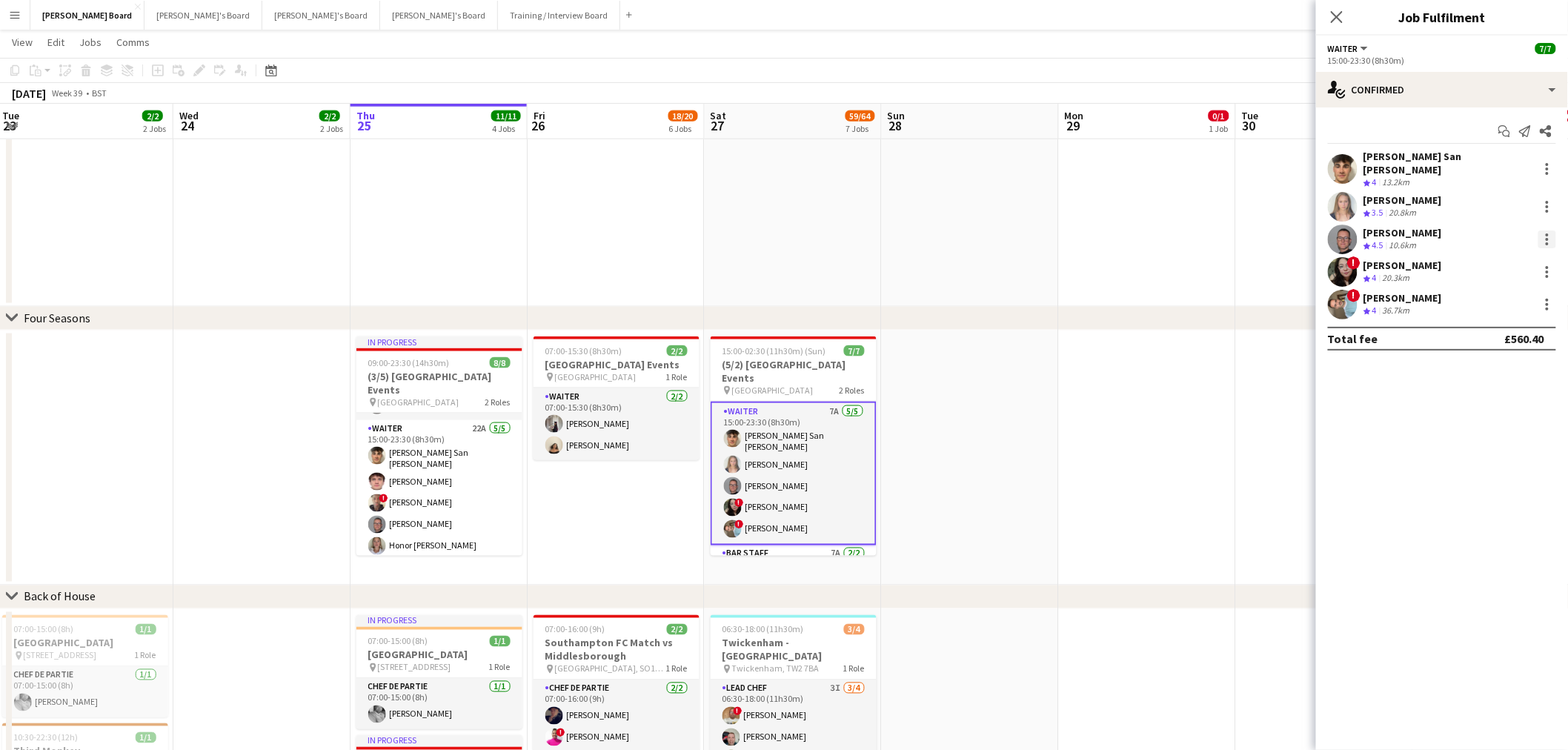
click at [1544, 230] on div at bounding box center [1547, 239] width 18 height 18
click at [1491, 403] on span "Remove" at bounding box center [1476, 400] width 45 height 13
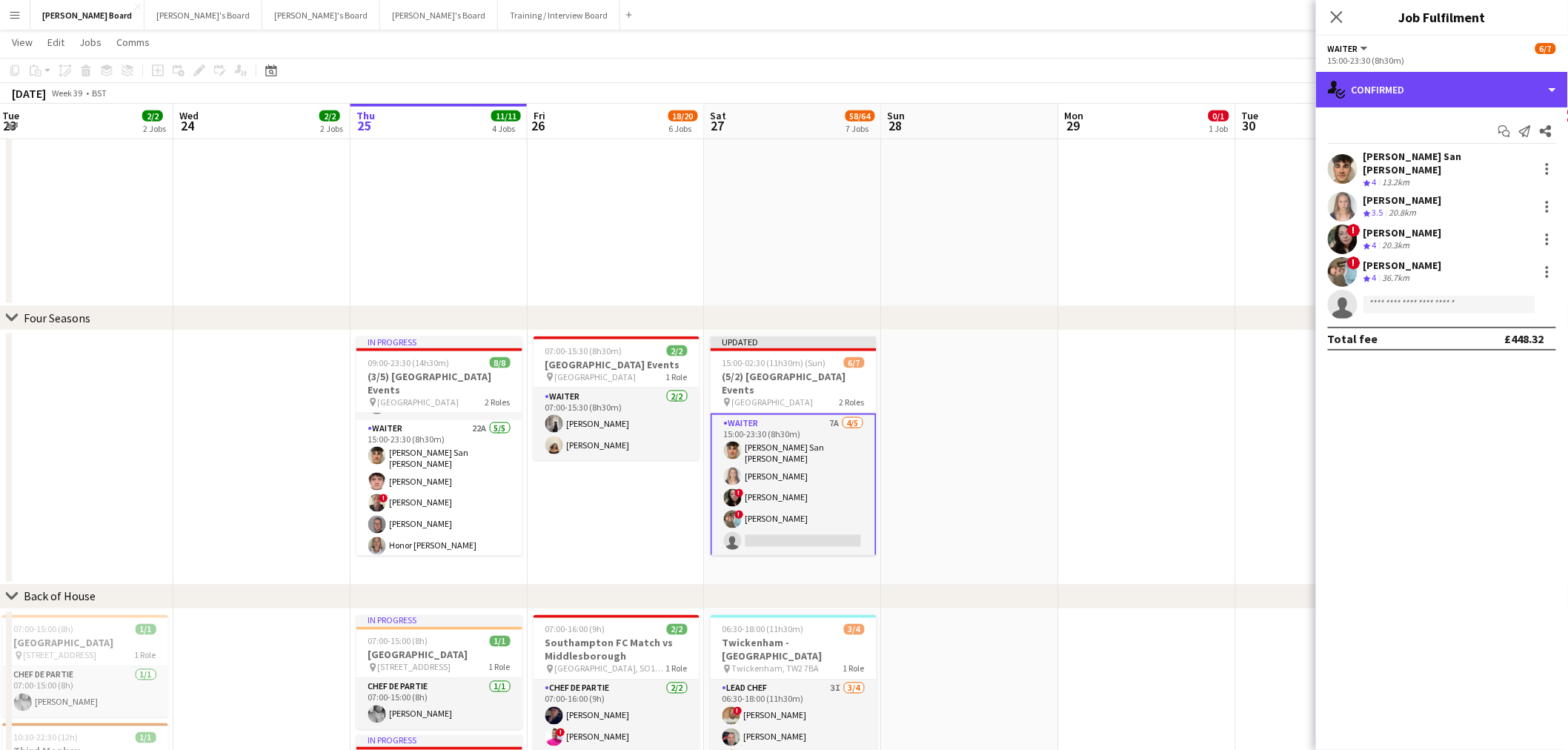
click at [1433, 94] on div "single-neutral-actions-check-2 Confirmed" at bounding box center [1442, 89] width 252 height 35
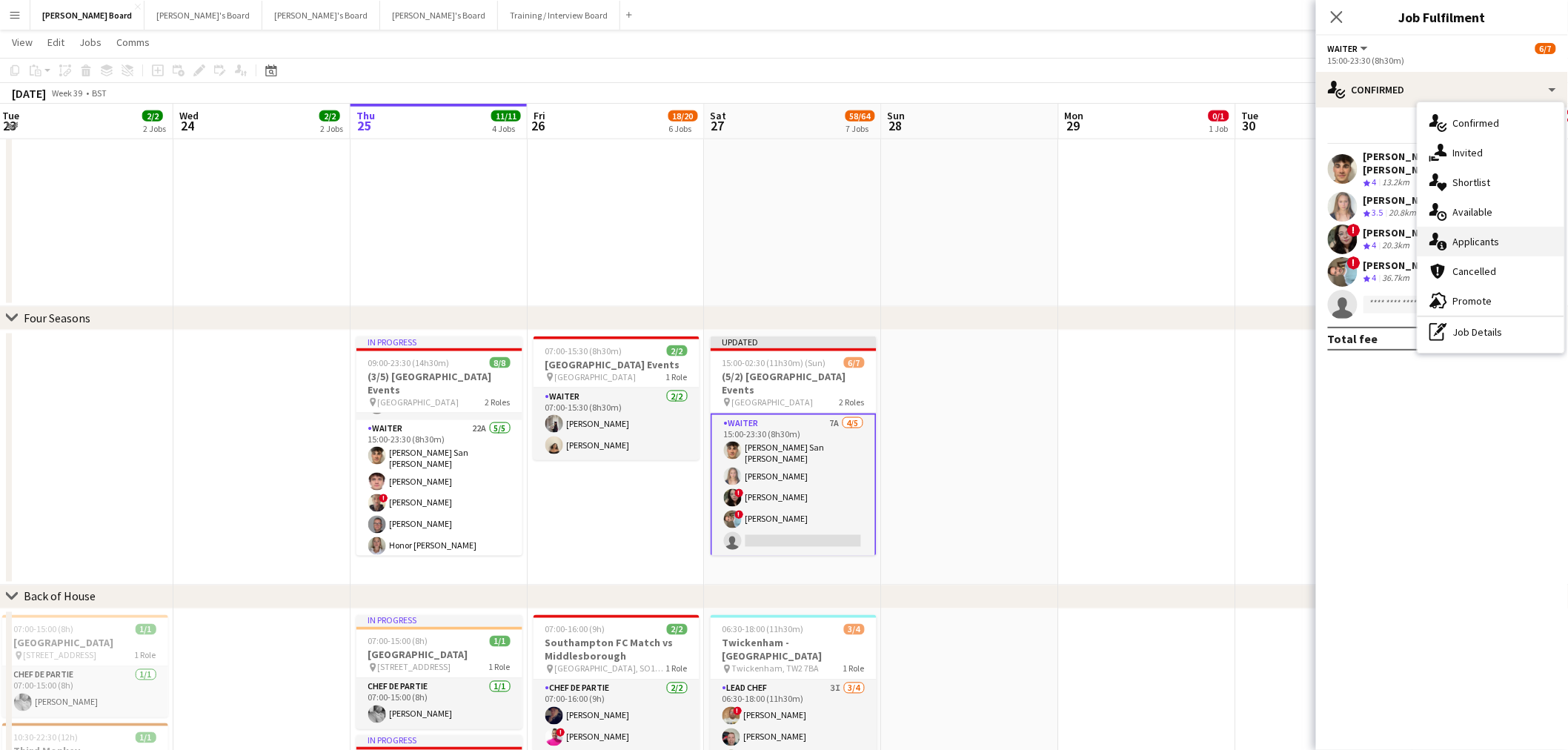
click at [1490, 241] on span "Applicants" at bounding box center [1477, 241] width 47 height 13
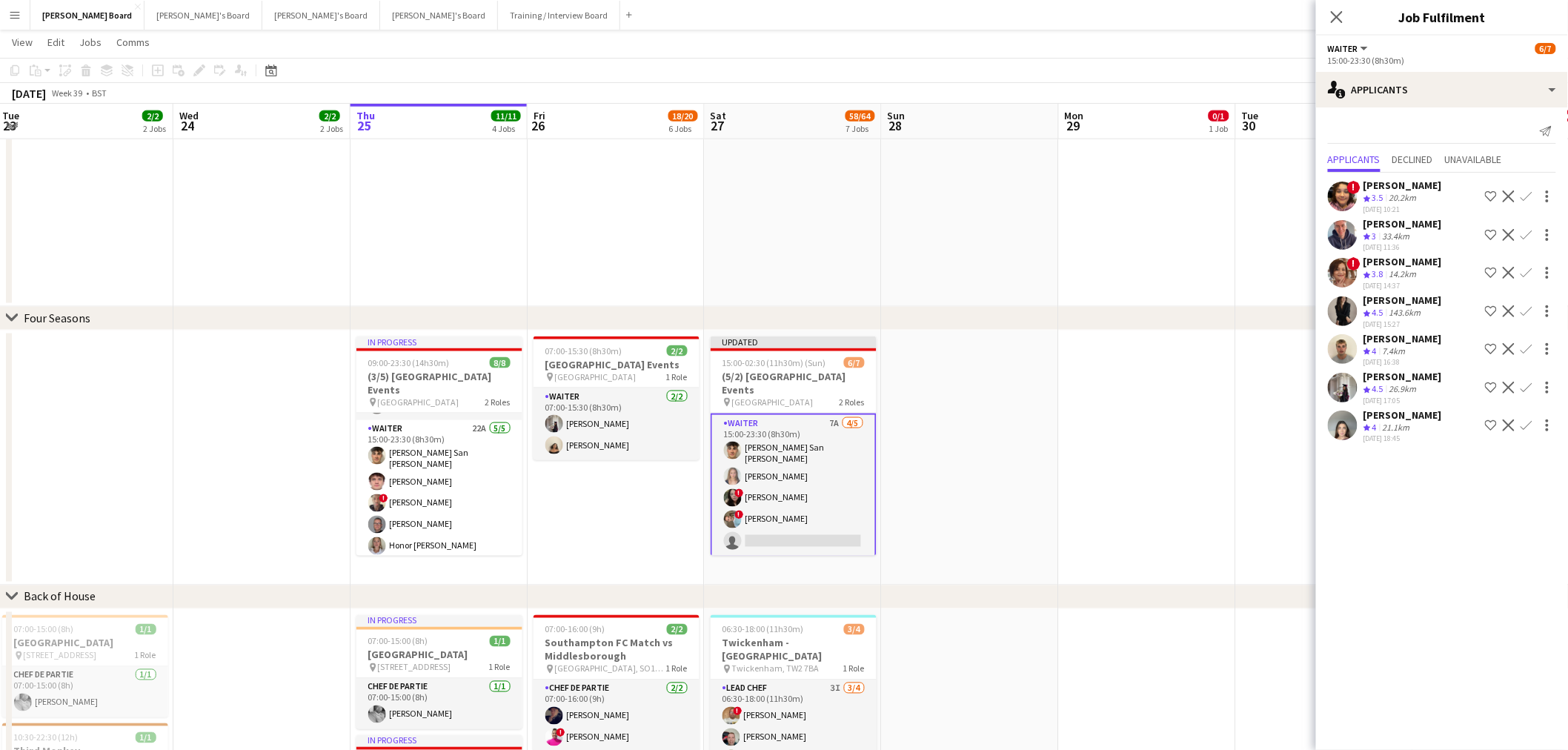
click at [1523, 384] on app-icon "Confirm" at bounding box center [1526, 388] width 12 height 12
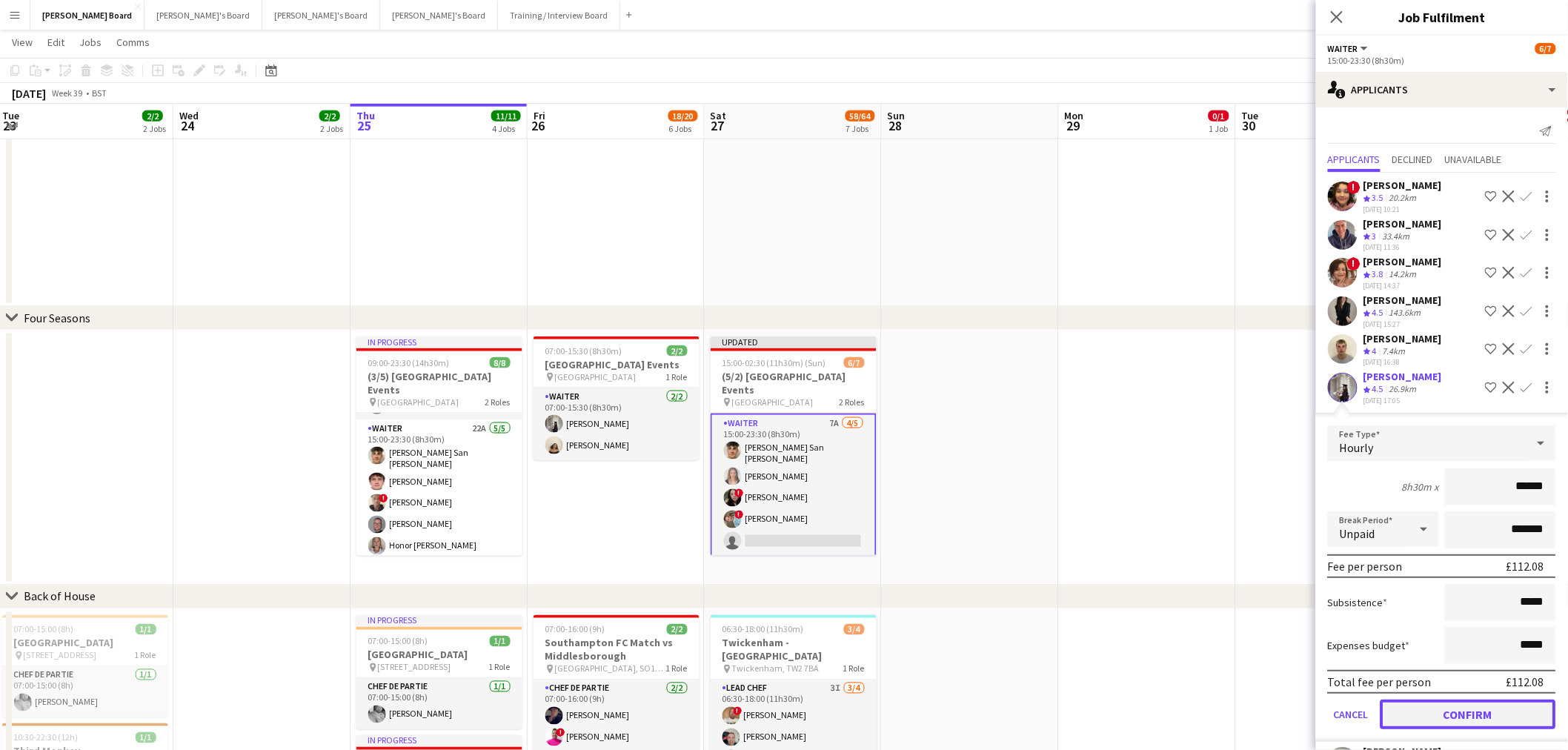
click at [1436, 704] on button "Confirm" at bounding box center [1468, 715] width 176 height 30
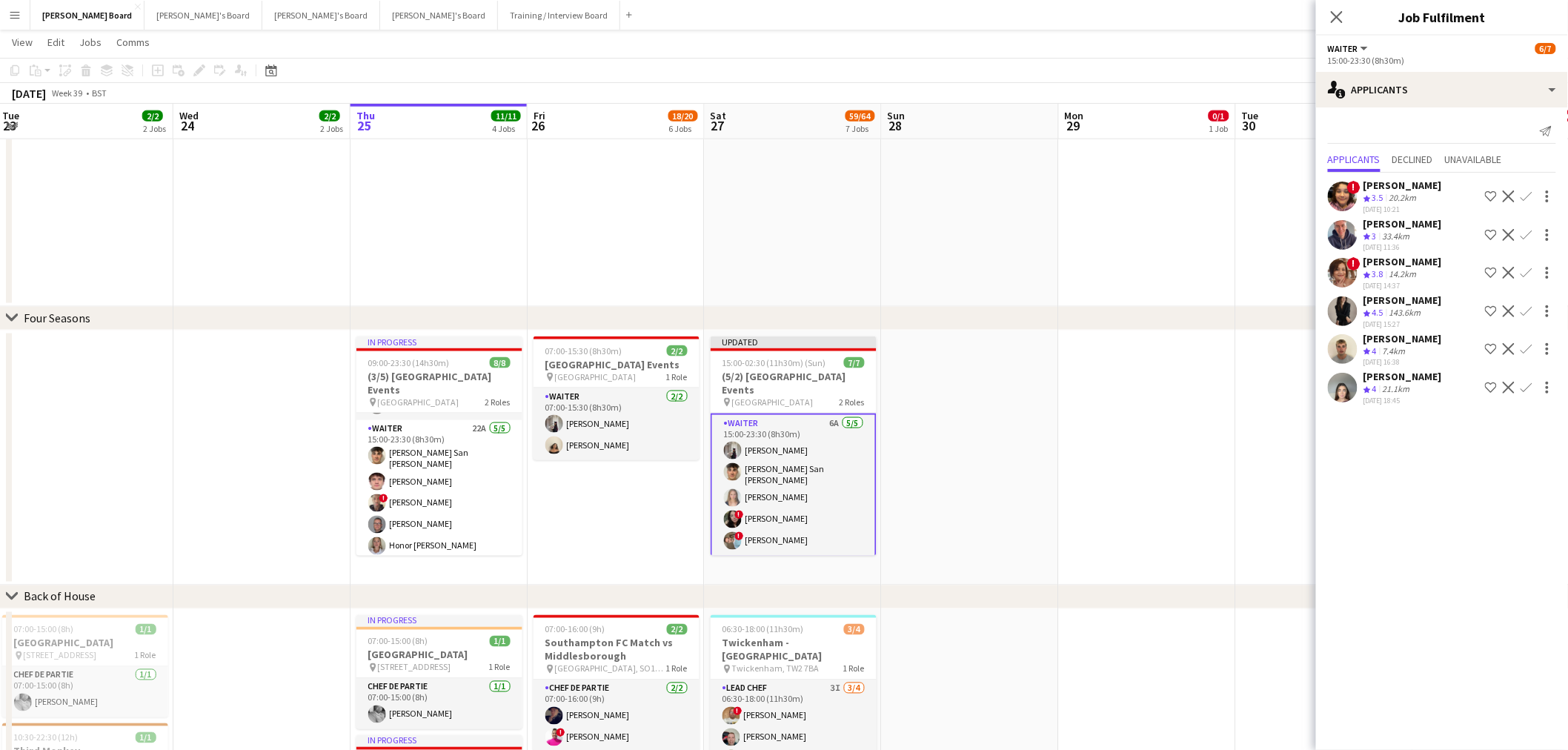
click at [1191, 399] on app-date-cell at bounding box center [1148, 458] width 177 height 255
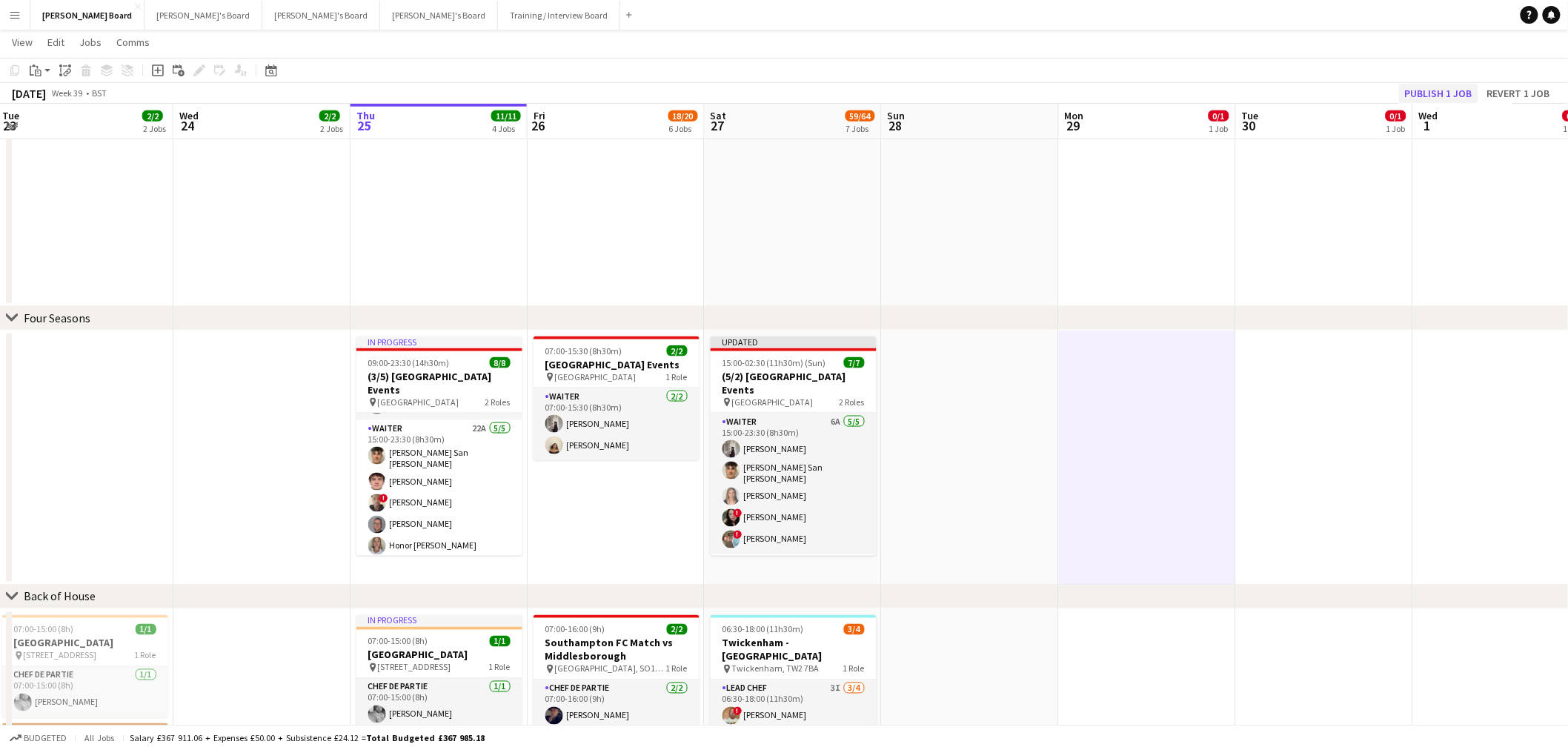
click at [1424, 80] on app-toolbar "Copy Paste Paste Ctrl+V Paste with crew Ctrl+Shift+V Paste linked Job [GEOGRAPH…" at bounding box center [784, 70] width 1568 height 25
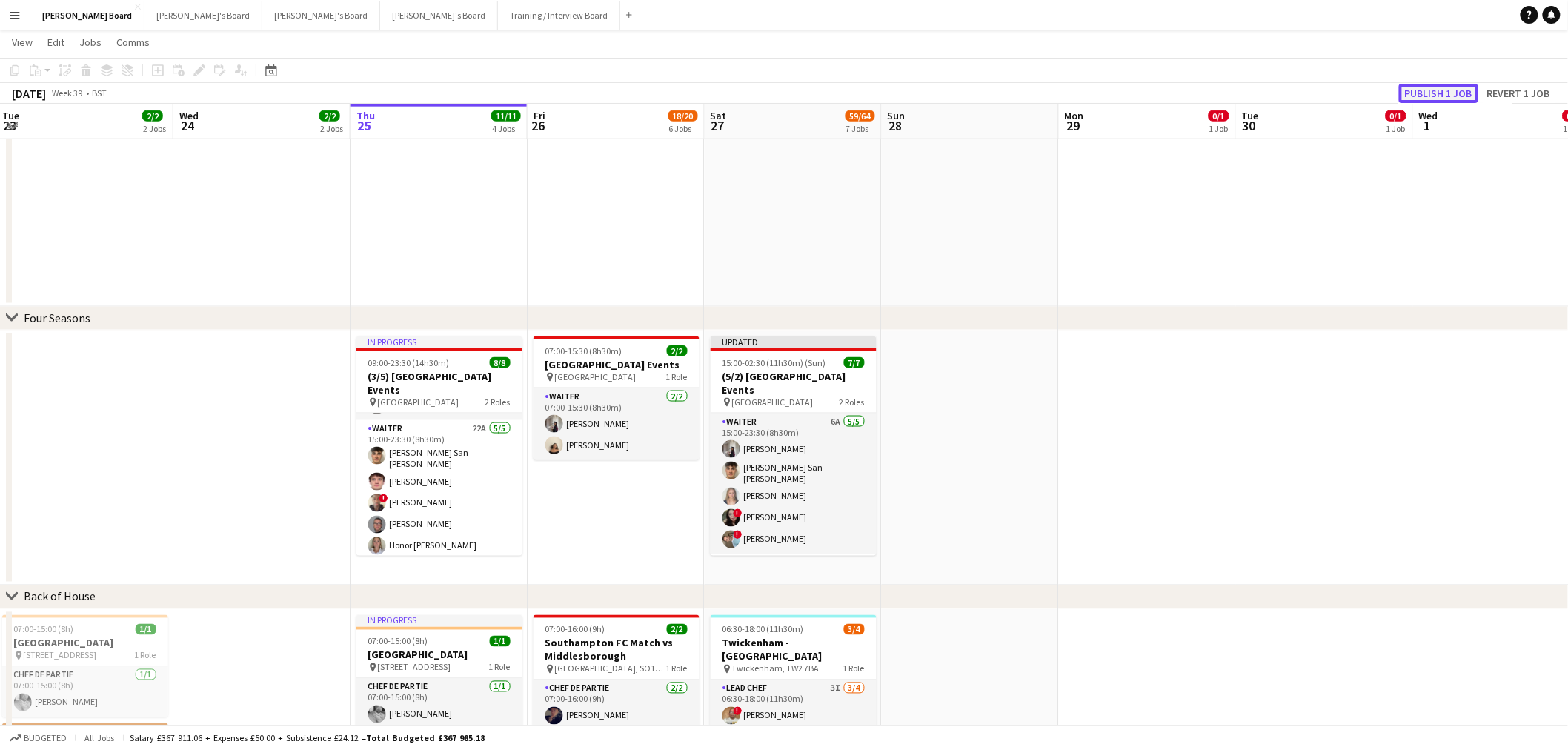
click at [1431, 91] on button "Publish 1 job" at bounding box center [1438, 93] width 79 height 20
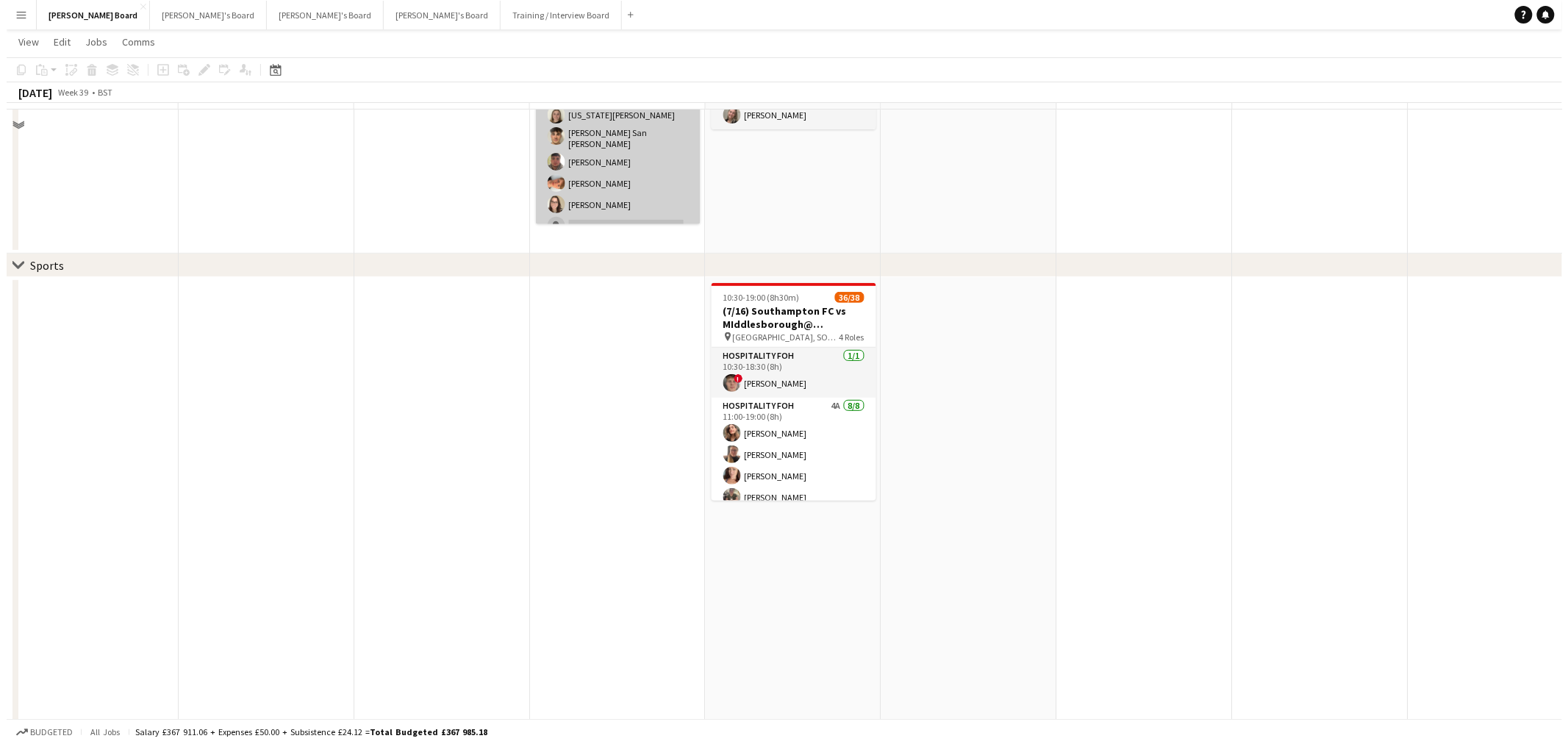
scroll to position [0, 0]
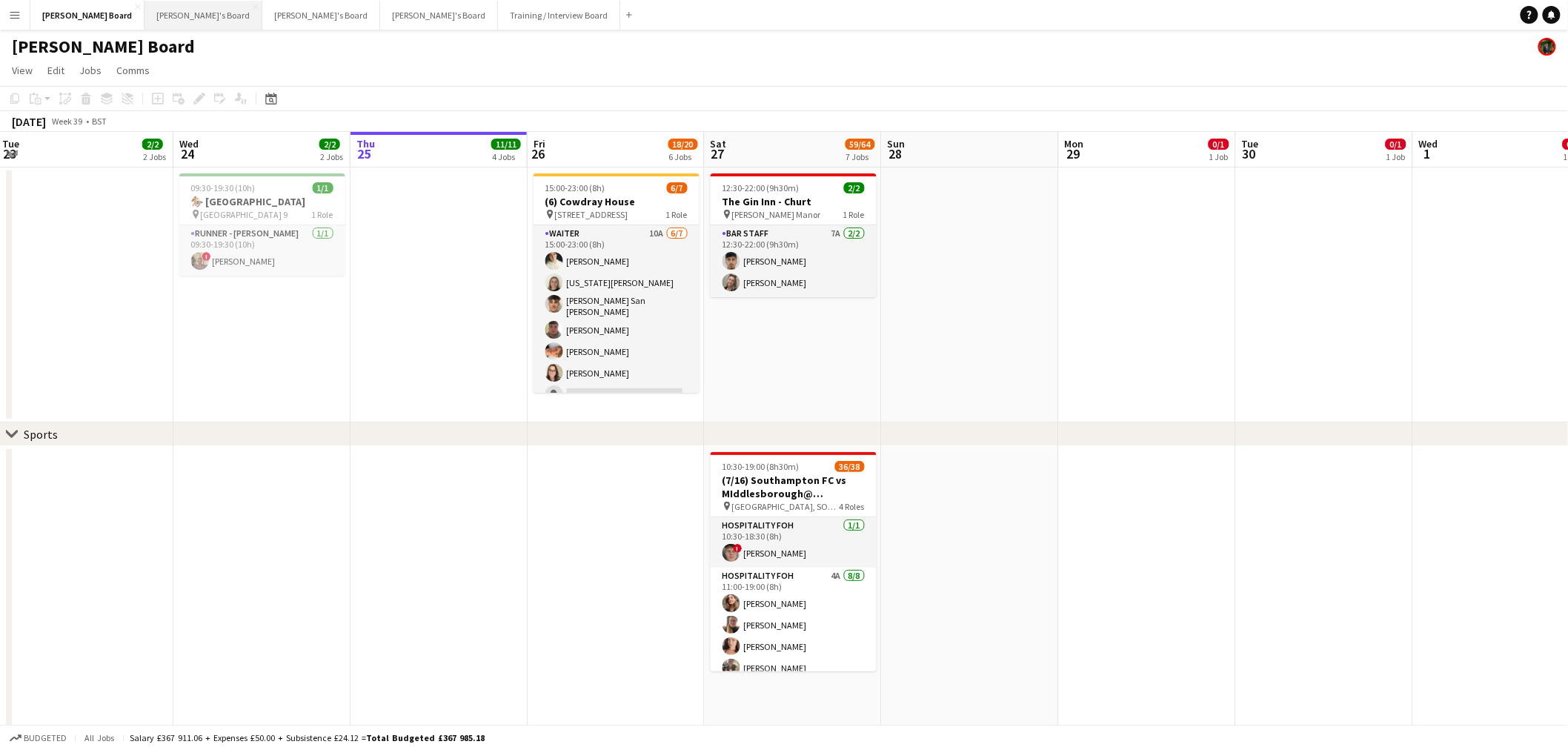
click at [144, 13] on button "[PERSON_NAME]'s Board Close" at bounding box center [203, 15] width 117 height 29
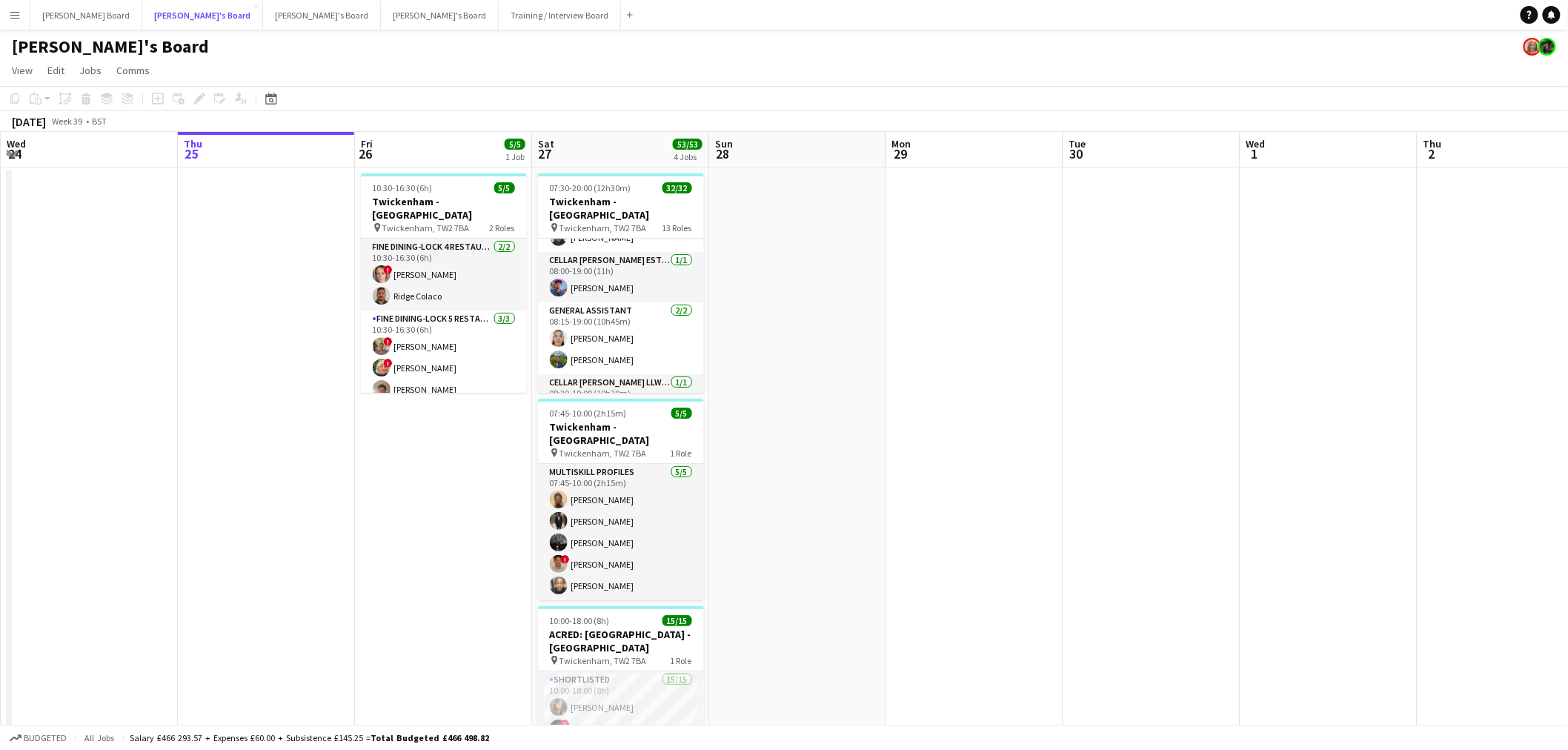
scroll to position [403, 0]
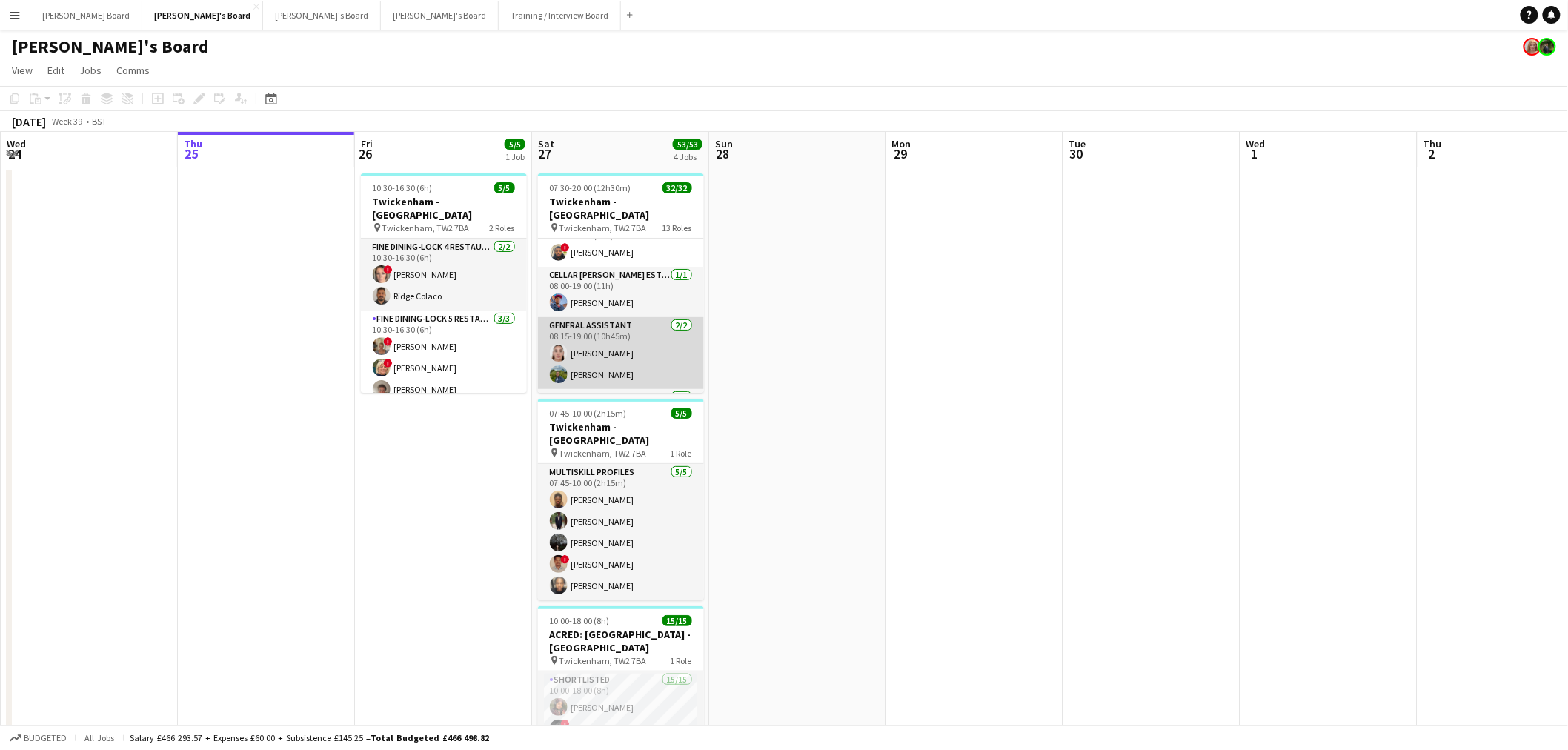
click at [619, 347] on app-card-role "General Assistant [DATE] 08:15-19:00 (10h45m) [PERSON_NAME] [PERSON_NAME]" at bounding box center [621, 352] width 166 height 72
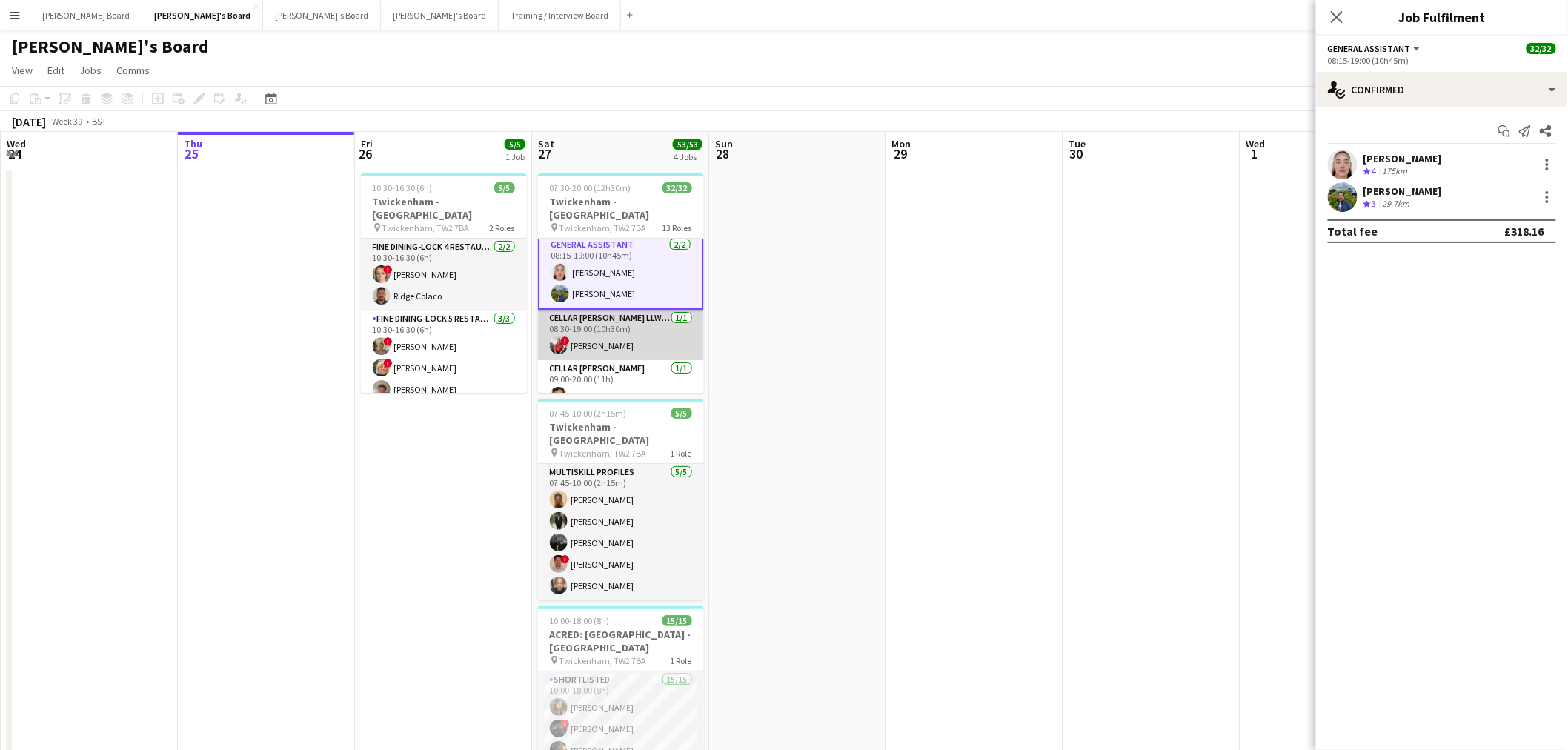
click at [620, 337] on app-card-role "Cellar [PERSON_NAME] LLW WEST LEVEL 3 NORTH BOXES - WEST STAND - LEVEL 3 [DATE]…" at bounding box center [621, 335] width 166 height 50
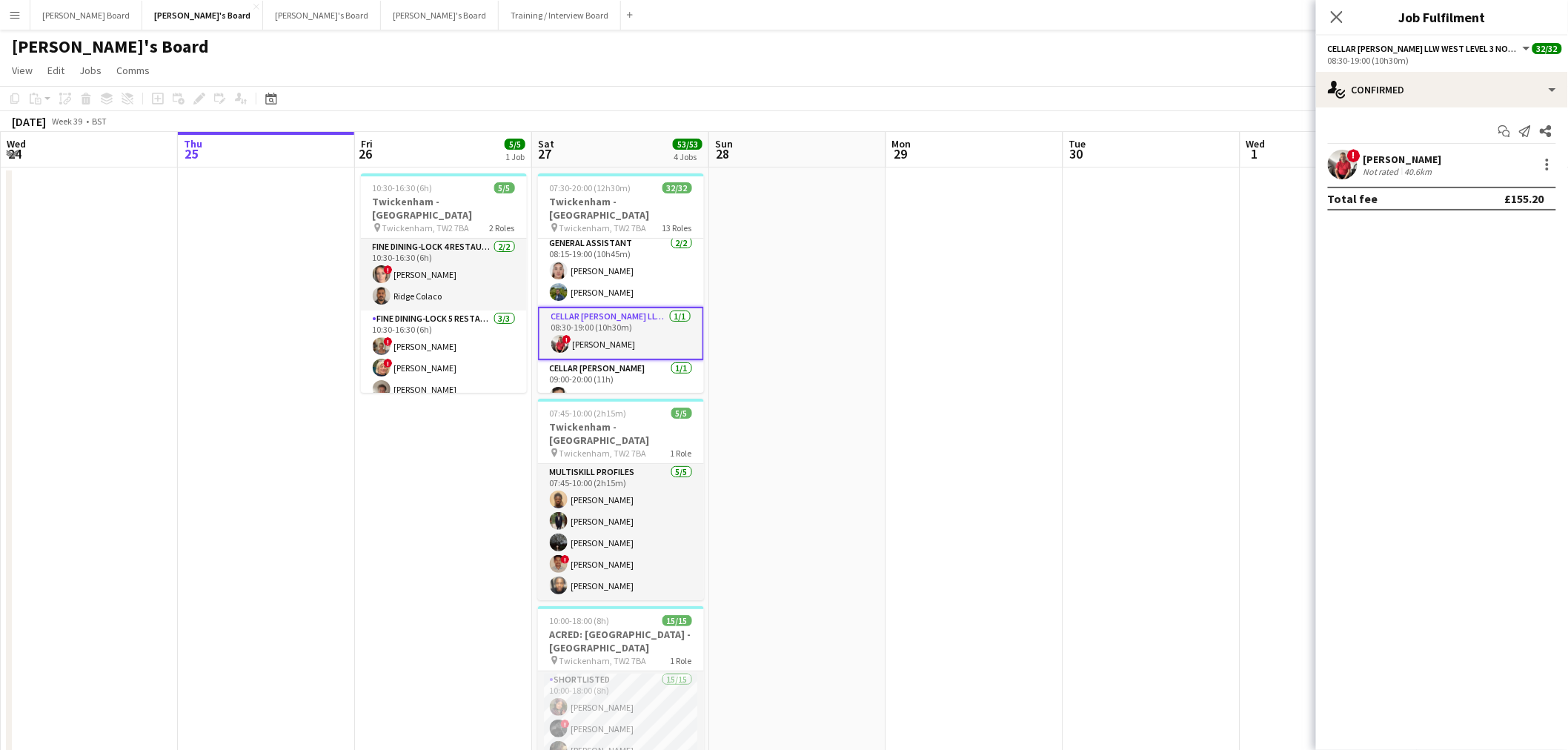
scroll to position [484, 0]
click at [1415, 160] on div "[PERSON_NAME]" at bounding box center [1403, 159] width 78 height 13
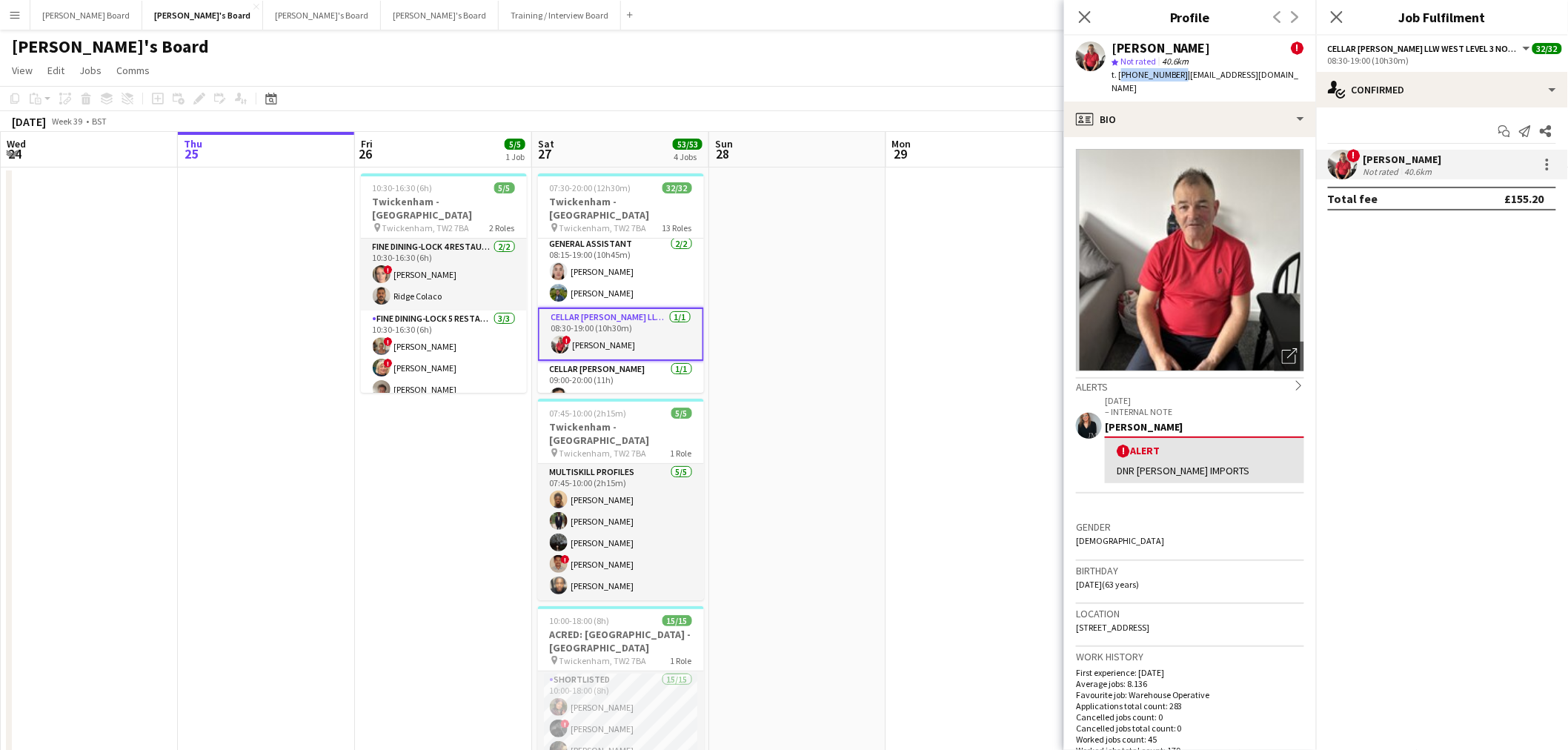
drag, startPoint x: 1176, startPoint y: 75, endPoint x: 1120, endPoint y: 78, distance: 56.1
click at [1120, 78] on span "t. [PHONE_NUMBER]" at bounding box center [1150, 75] width 77 height 11
copy span "[PHONE_NUMBER]"
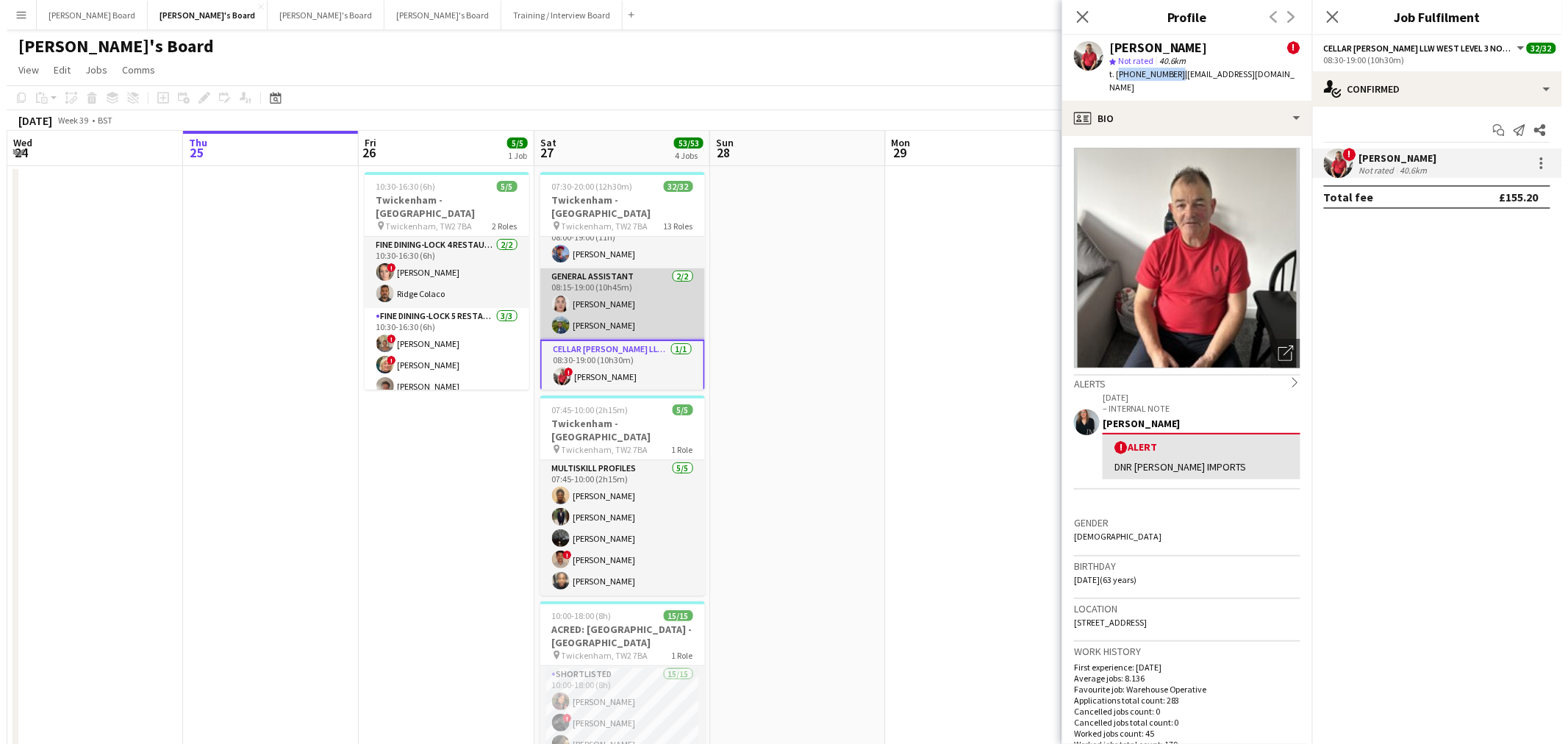
scroll to position [399, 0]
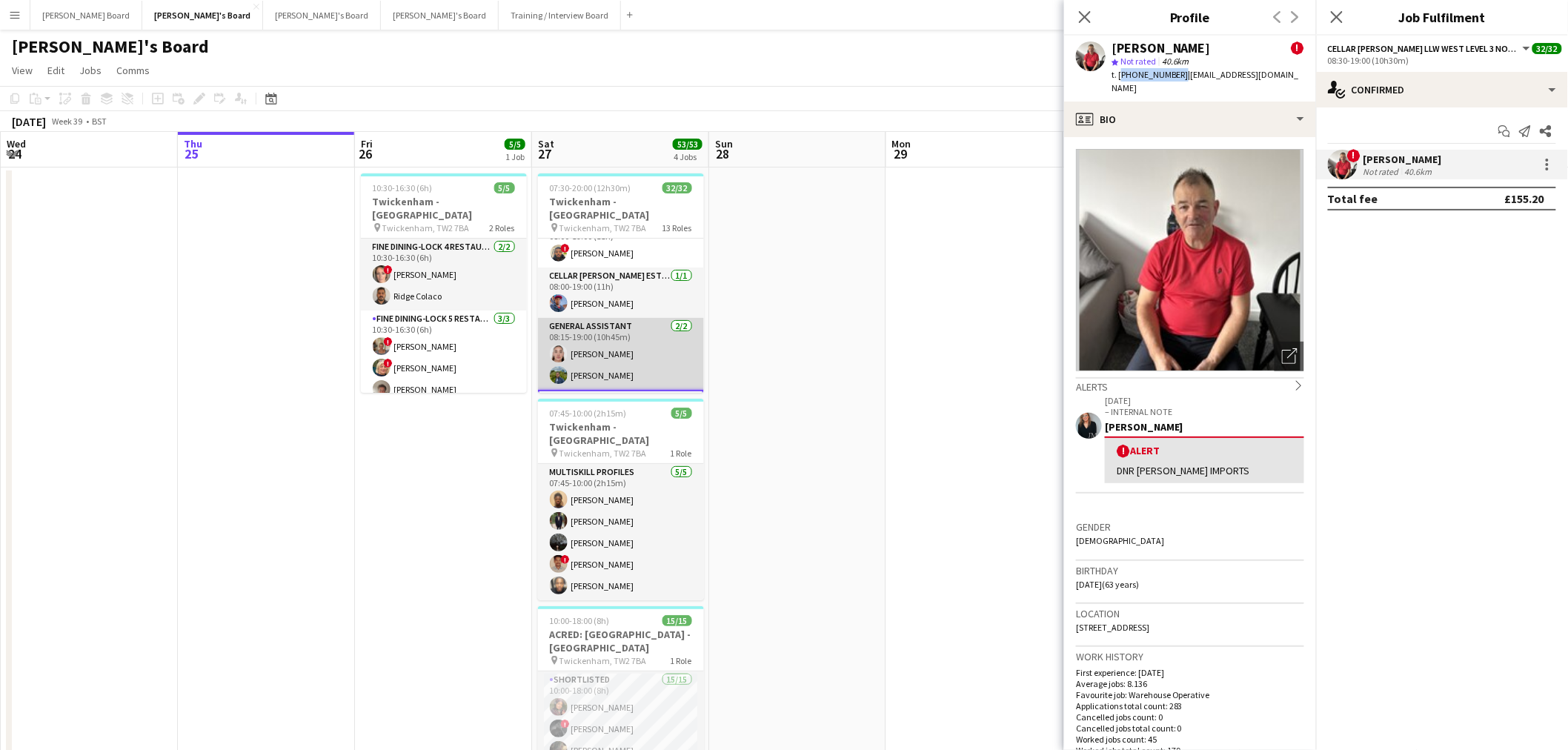
click at [607, 341] on app-card-role "General Assistant [DATE] 08:15-19:00 (10h45m) [PERSON_NAME] [PERSON_NAME]" at bounding box center [621, 353] width 166 height 72
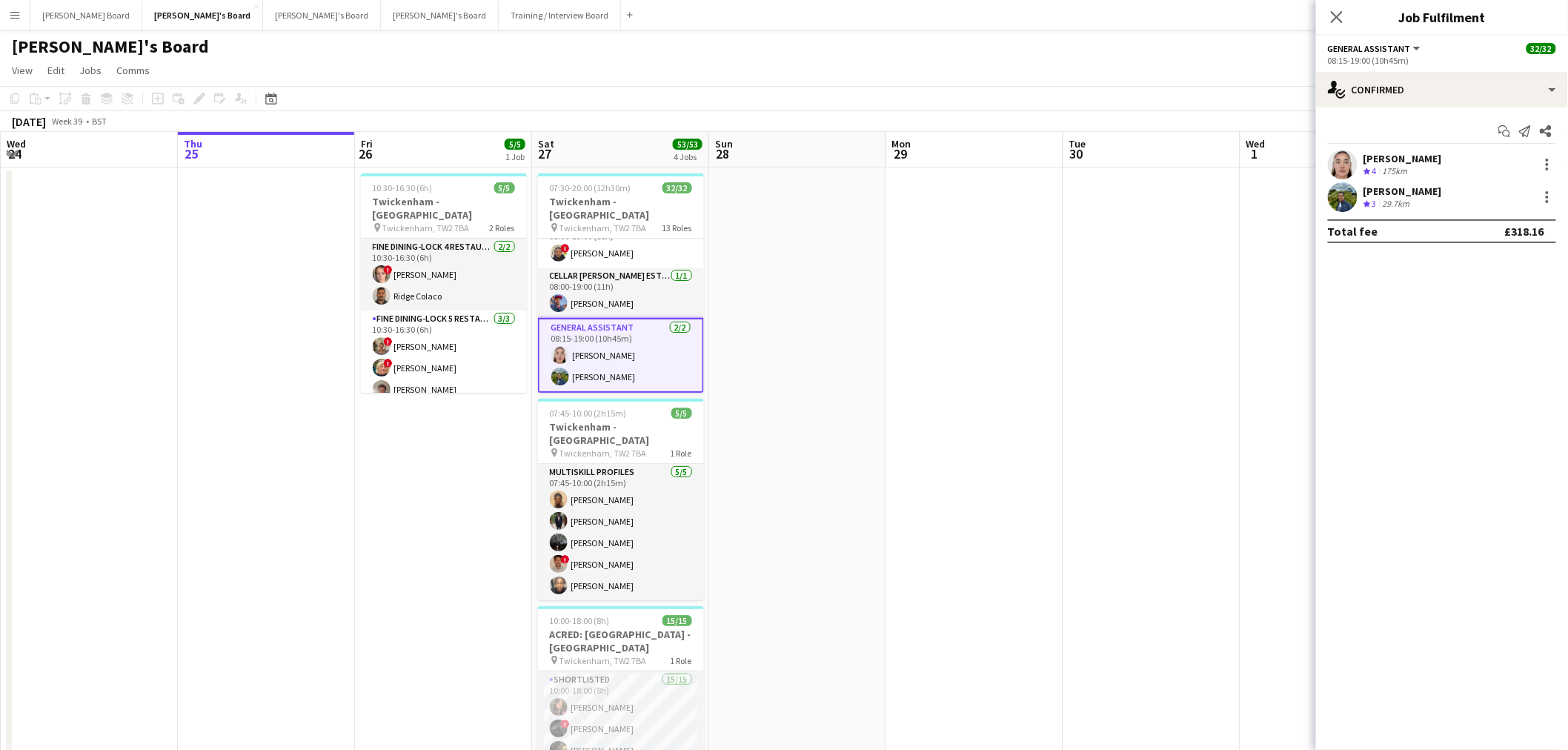
click at [1372, 181] on div "[PERSON_NAME] Crew rating 4 175km [PERSON_NAME] Crew rating 3 29.7km" at bounding box center [1442, 181] width 252 height 62
click at [1375, 193] on div "[PERSON_NAME]" at bounding box center [1403, 191] width 78 height 13
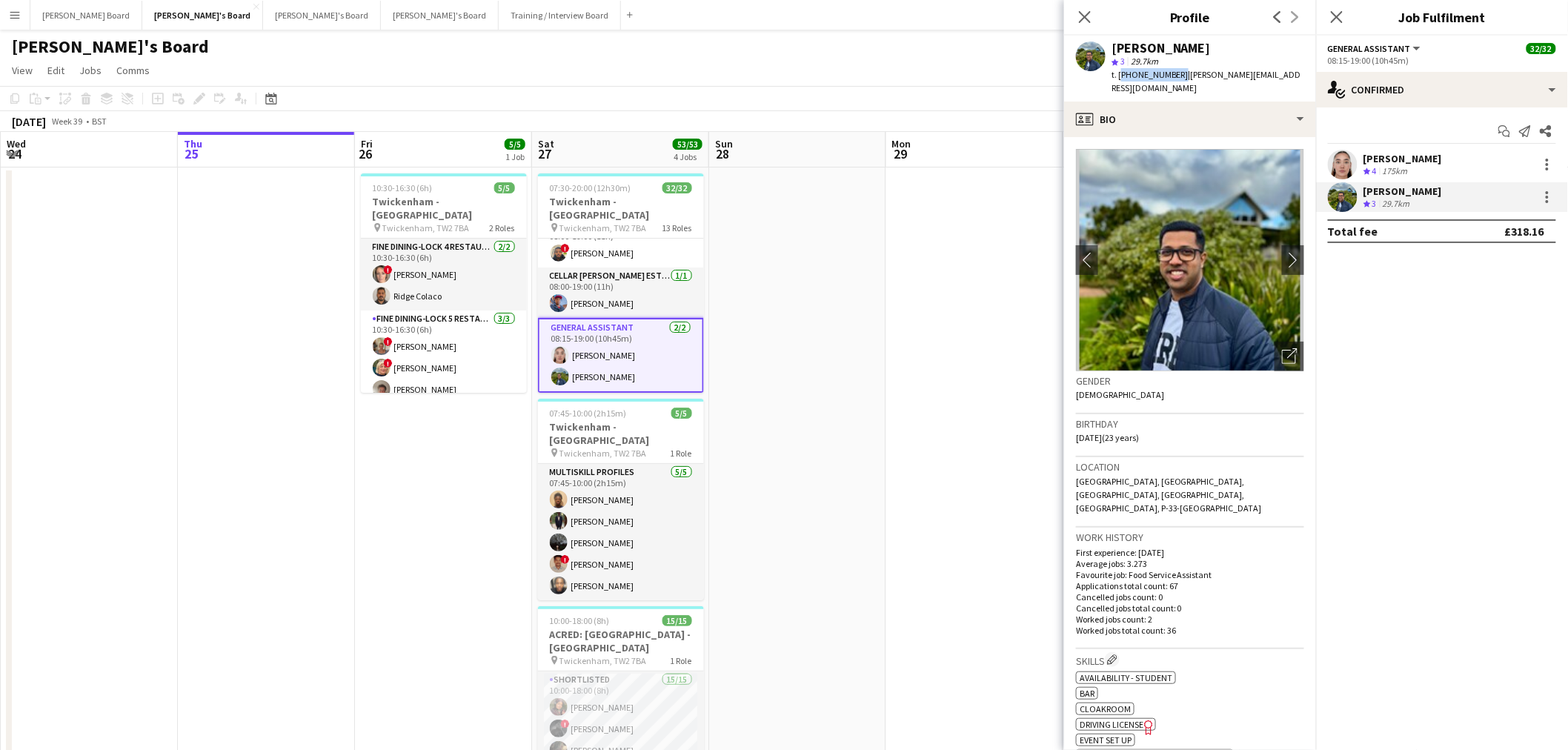
drag, startPoint x: 1176, startPoint y: 75, endPoint x: 1119, endPoint y: 80, distance: 57.2
click at [1119, 80] on div "t. [PHONE_NUMBER] | [PERSON_NAME][EMAIL_ADDRESS][DOMAIN_NAME]" at bounding box center [1207, 81] width 193 height 27
copy span "[PHONE_NUMBER]"
click at [68, 10] on button "[PERSON_NAME] Board Close" at bounding box center [87, 15] width 112 height 29
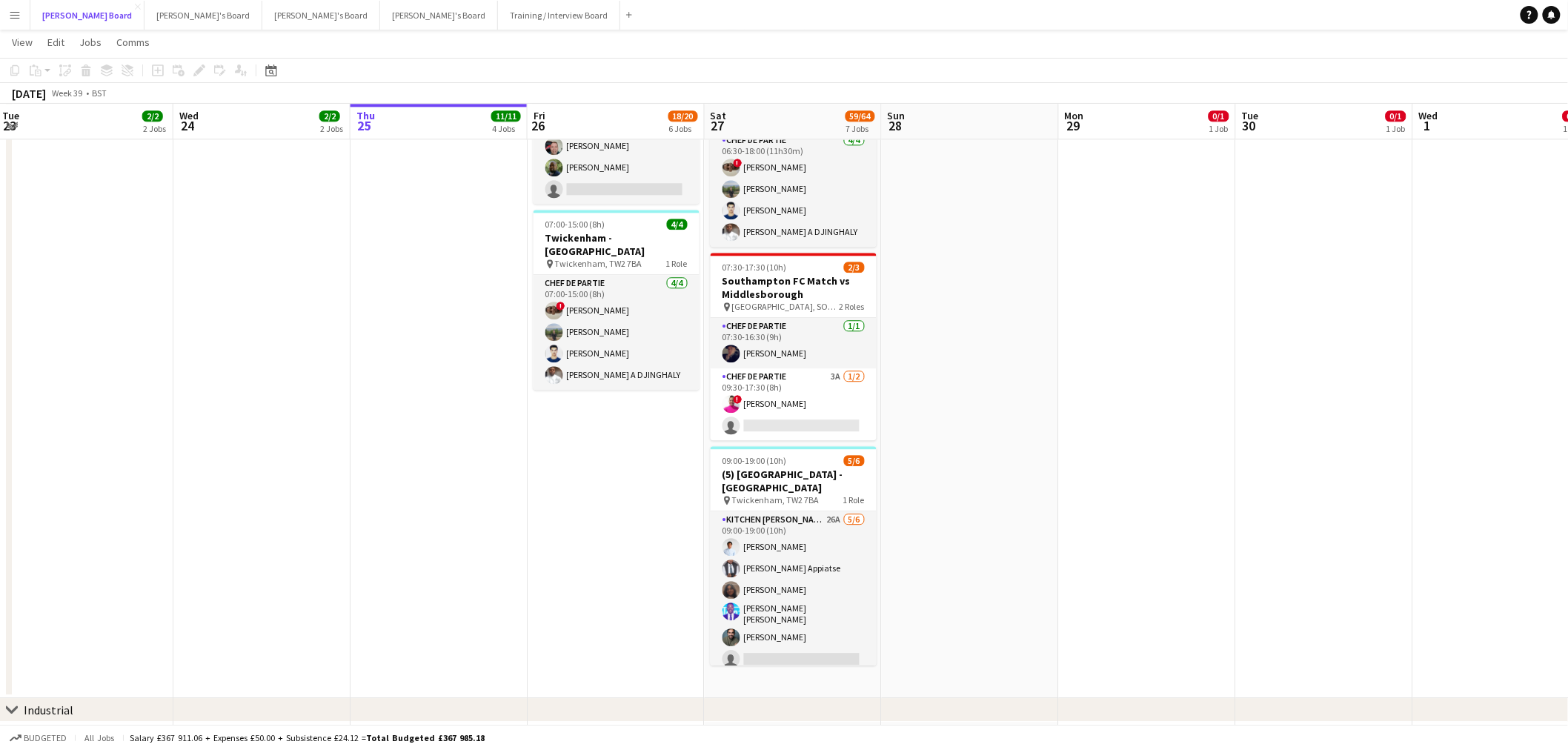
scroll to position [1482, 0]
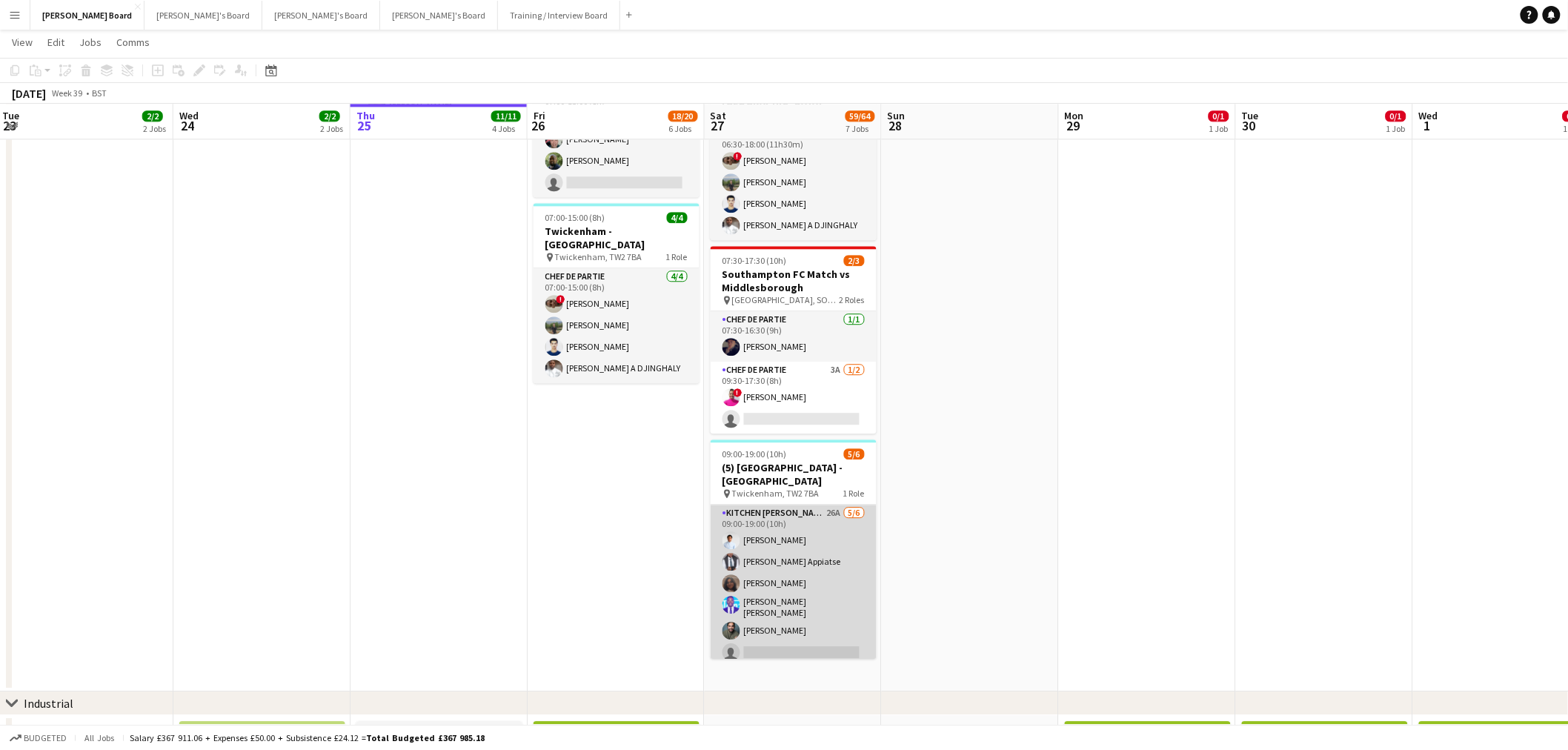
click at [802, 551] on app-card-role "Kitchen [PERSON_NAME] 26A [DATE] 09:00-19:00 (10h) [PERSON_NAME] Appiatse [PERS…" at bounding box center [794, 586] width 166 height 162
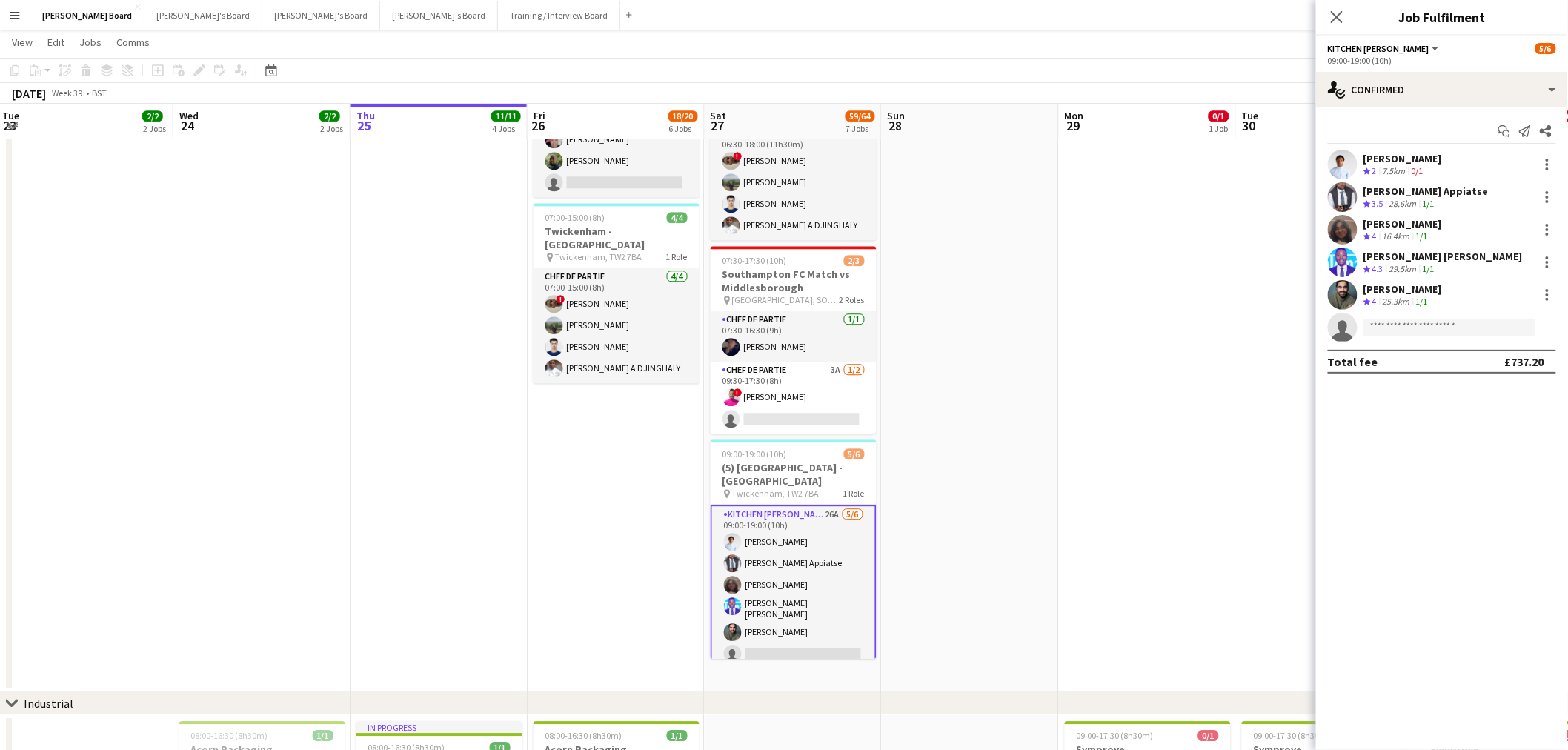
click at [1402, 165] on div "7.5km" at bounding box center [1394, 171] width 29 height 13
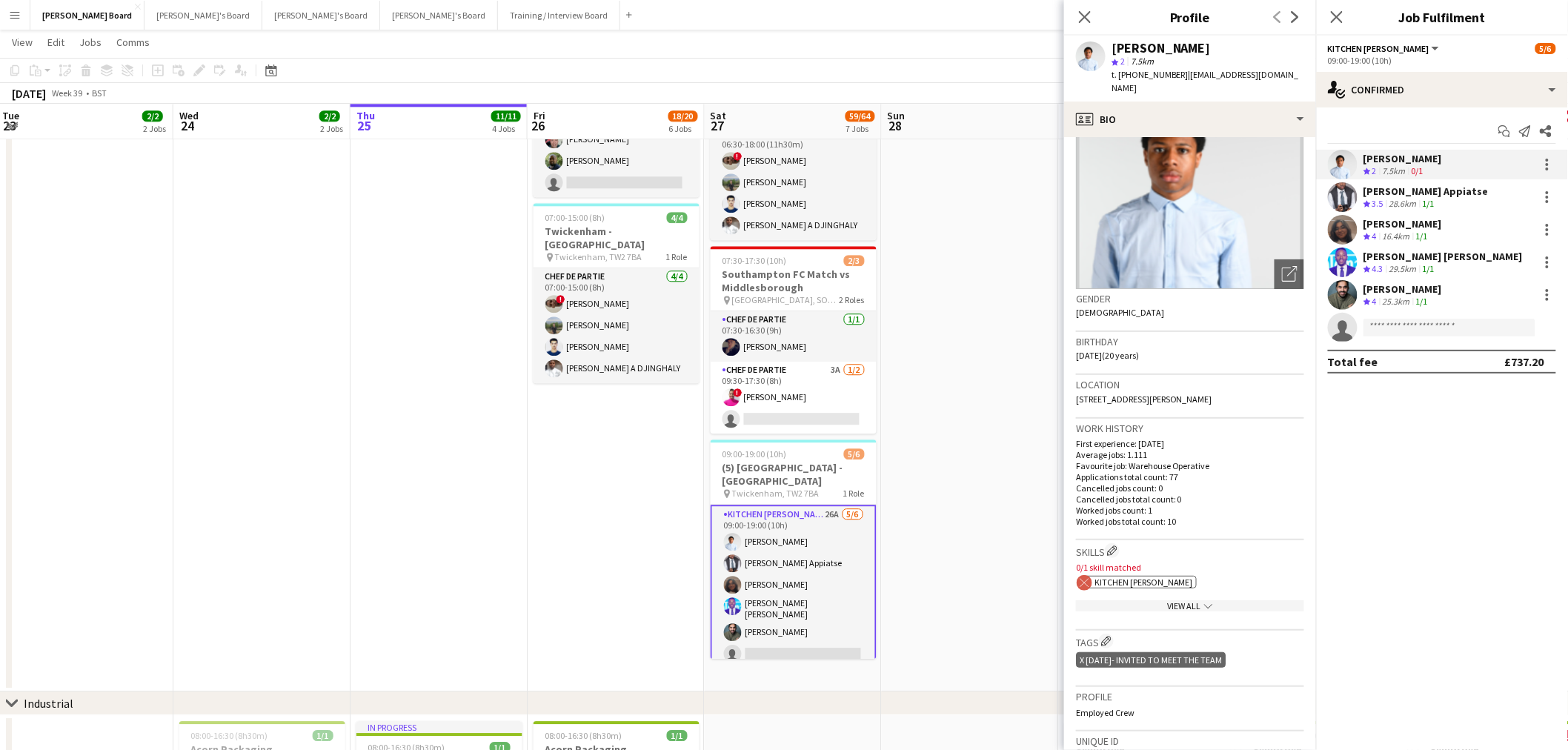
scroll to position [165, 0]
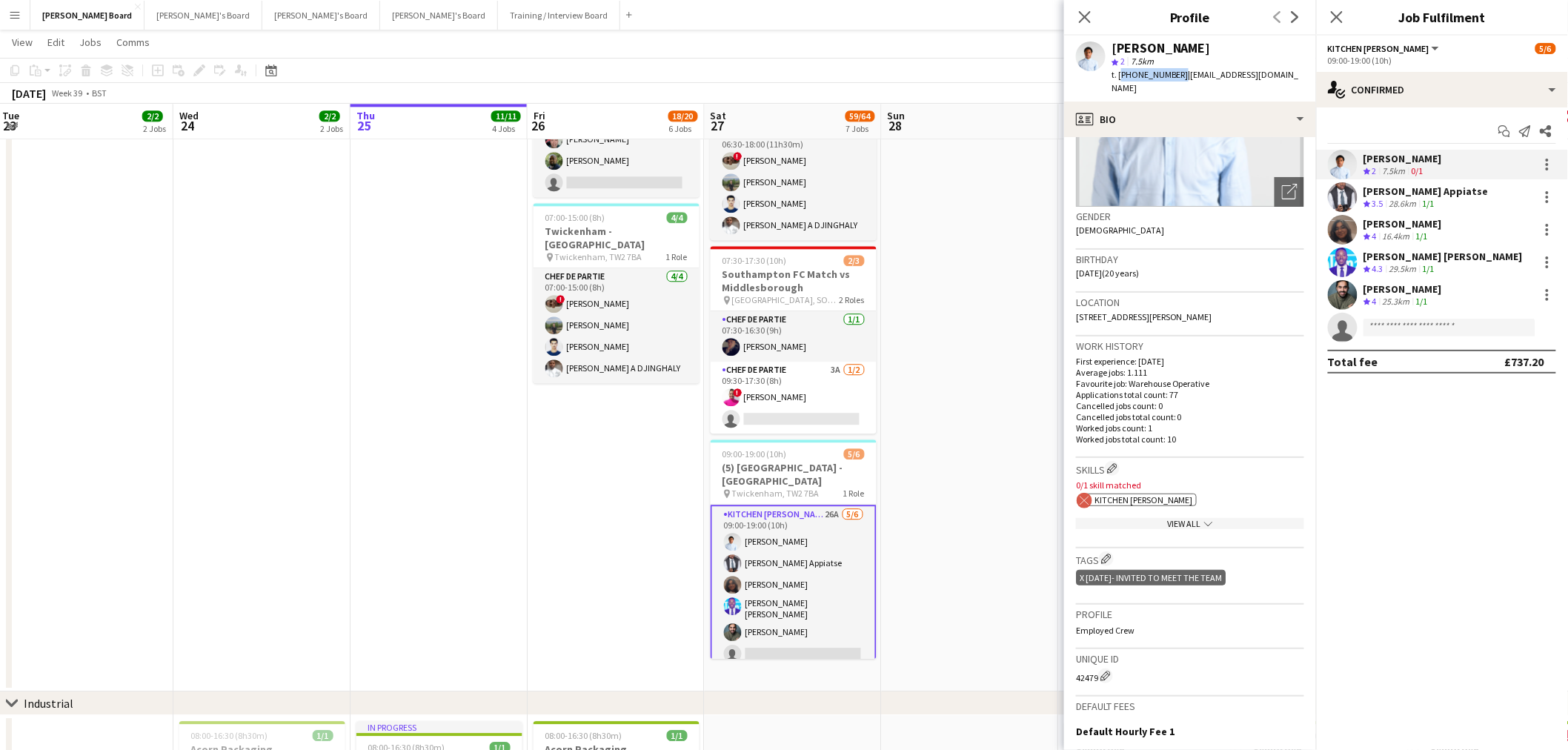
drag, startPoint x: 1175, startPoint y: 75, endPoint x: 1120, endPoint y: 82, distance: 55.4
click at [1120, 82] on div "[PERSON_NAME] star 2 7.5km t. [PHONE_NUMBER] | [EMAIL_ADDRESS][DOMAIN_NAME]" at bounding box center [1190, 68] width 252 height 66
copy span "[PHONE_NUMBER]"
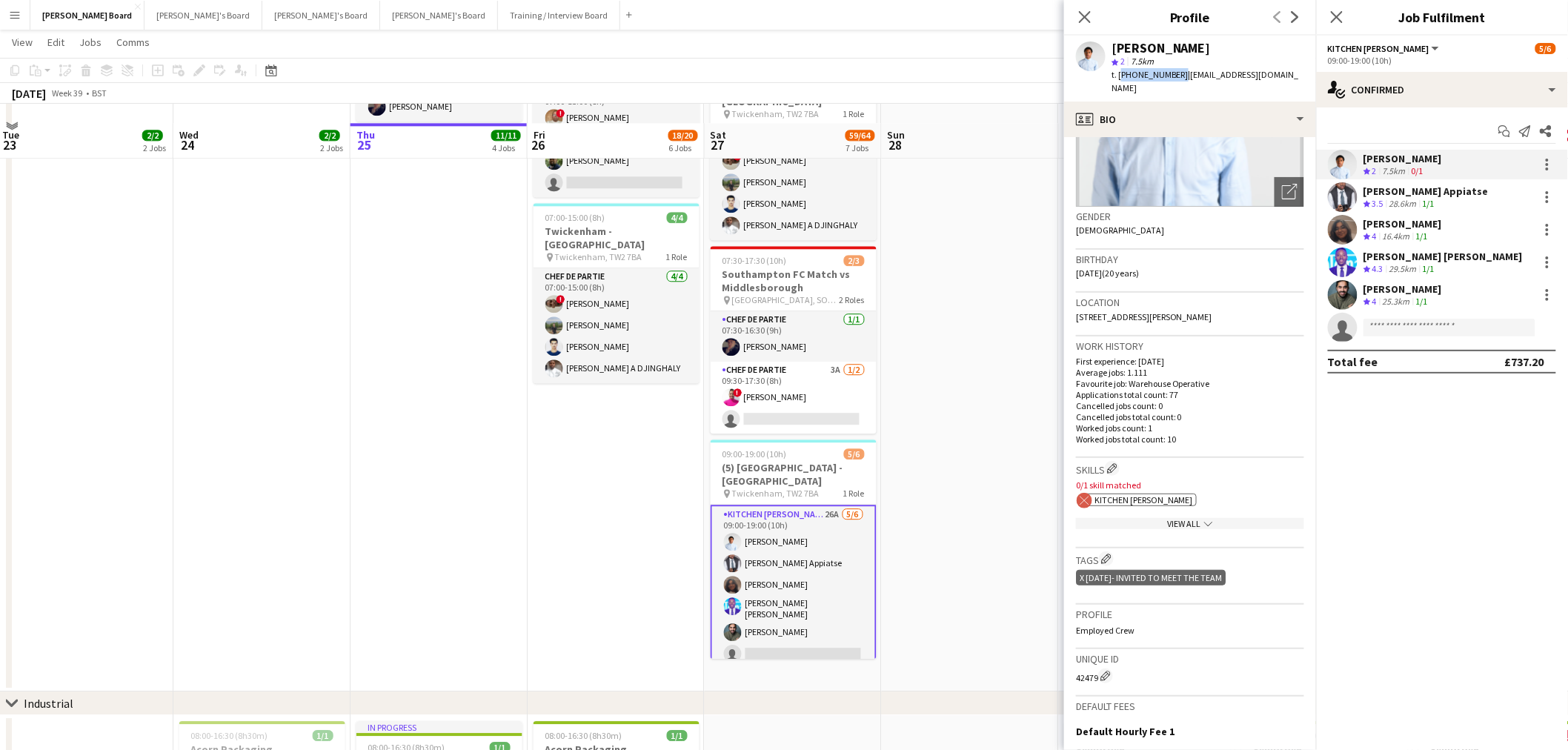
scroll to position [1623, 0]
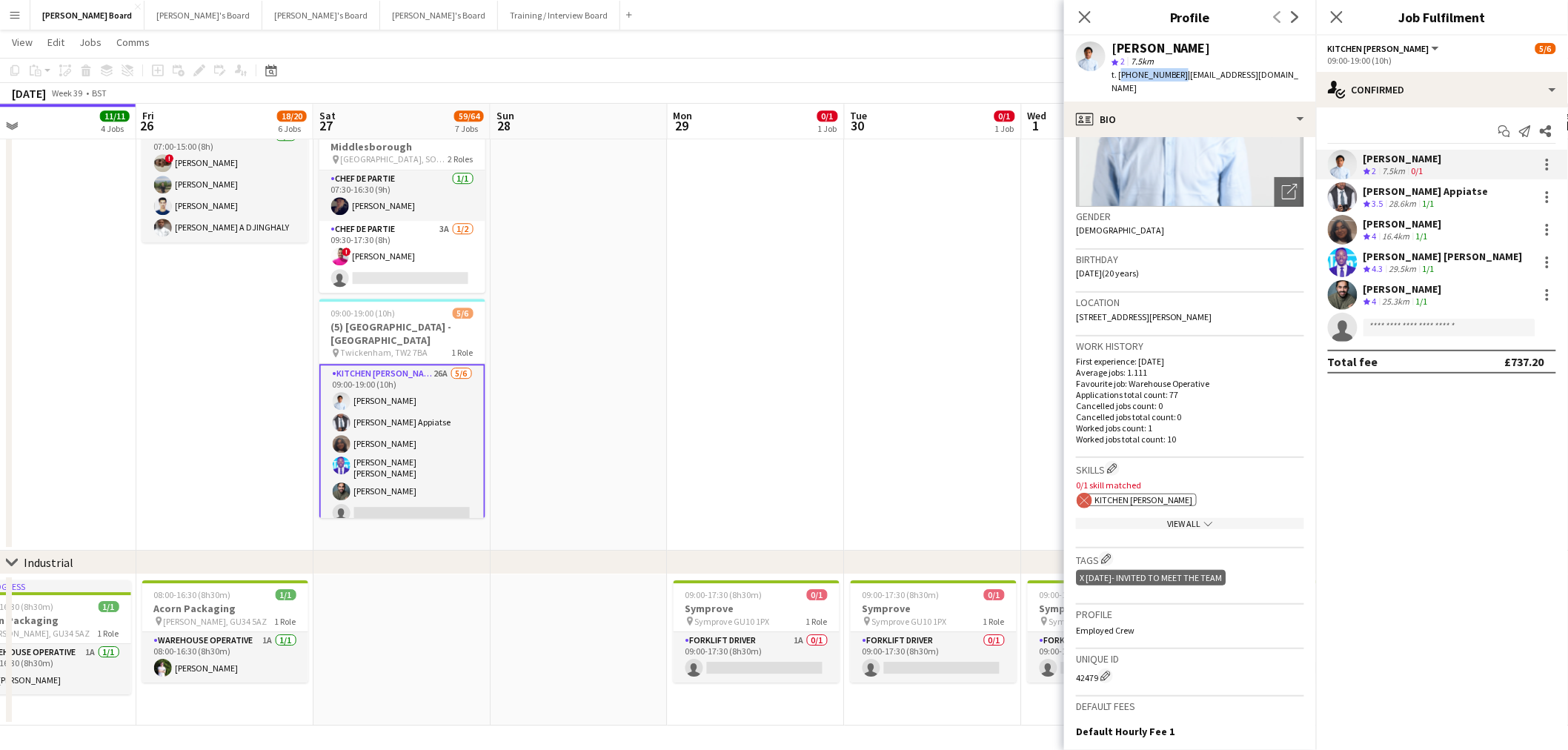
drag, startPoint x: 1006, startPoint y: 391, endPoint x: 585, endPoint y: 374, distance: 421.3
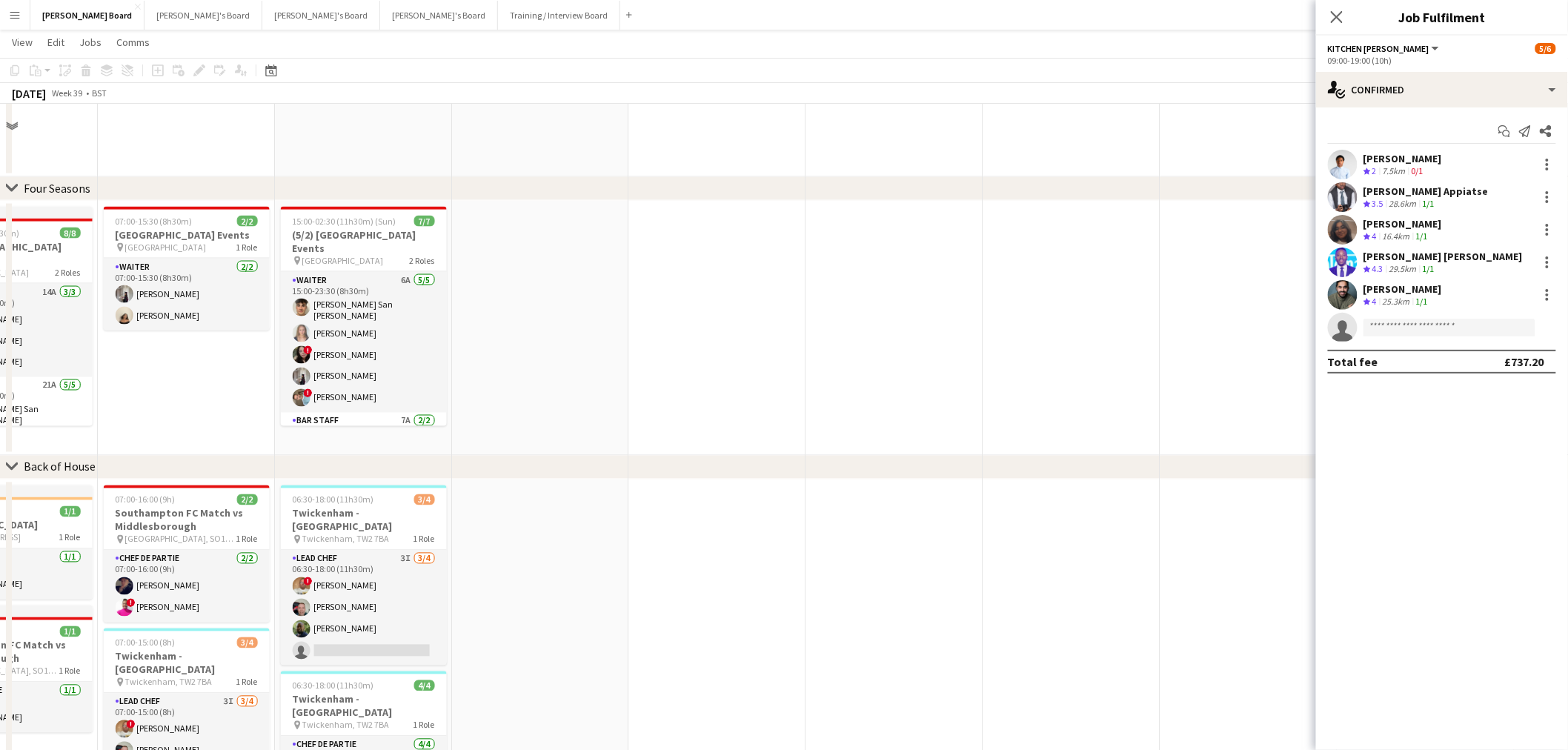
scroll to position [1070, 0]
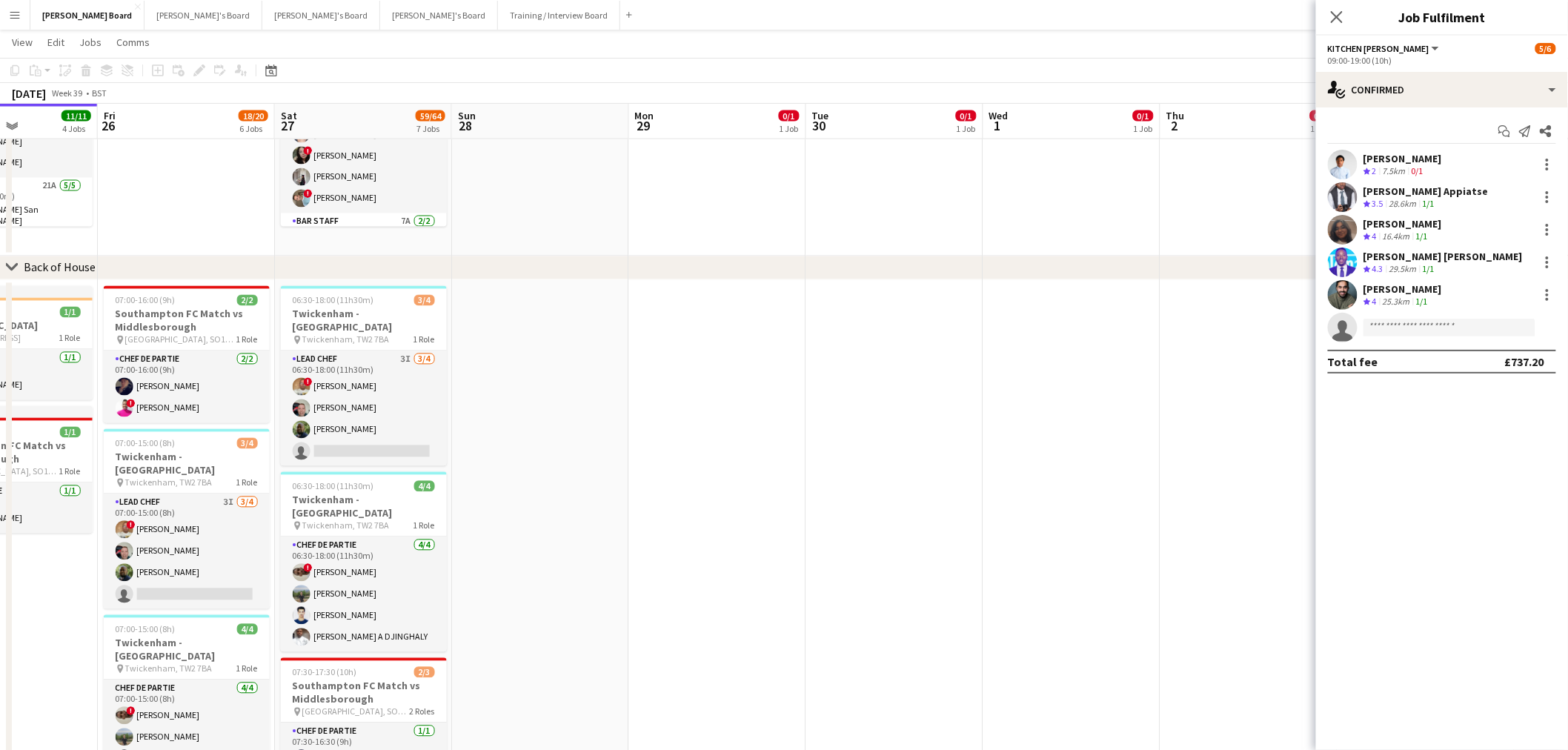
drag, startPoint x: 512, startPoint y: 401, endPoint x: 594, endPoint y: 397, distance: 82.1
click at [632, 401] on app-calendar-viewport "Mon 22 4/4 2 Jobs Tue 23 2/2 2 Jobs Wed 24 2/2 2 Jobs Thu 25 11/11 4 Jobs Fri 2…" at bounding box center [784, 132] width 1568 height 2291
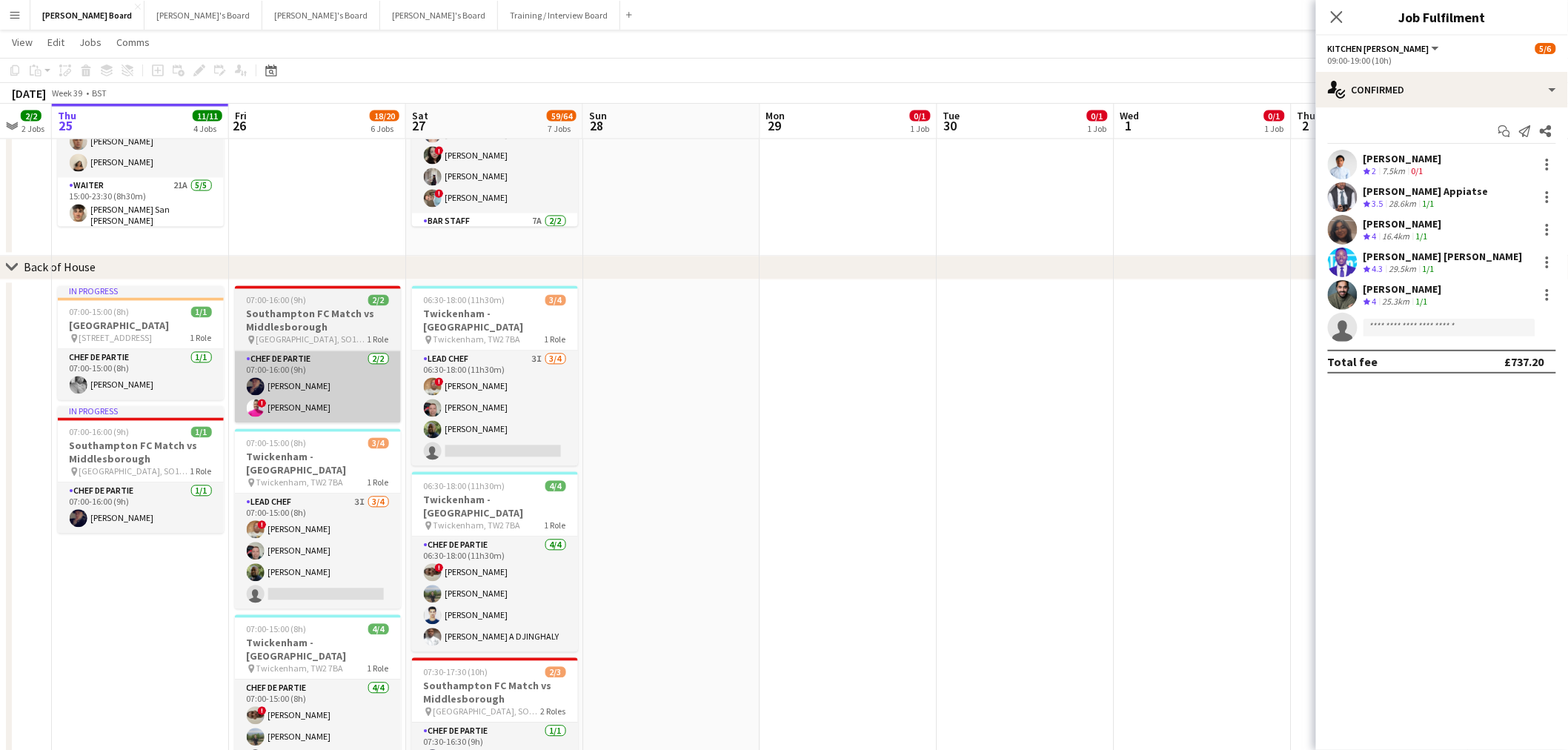
click at [344, 386] on app-card-role "Chef de Partie [DATE] 07:00-16:00 (9h) [PERSON_NAME] ! [PERSON_NAME]" at bounding box center [318, 387] width 166 height 72
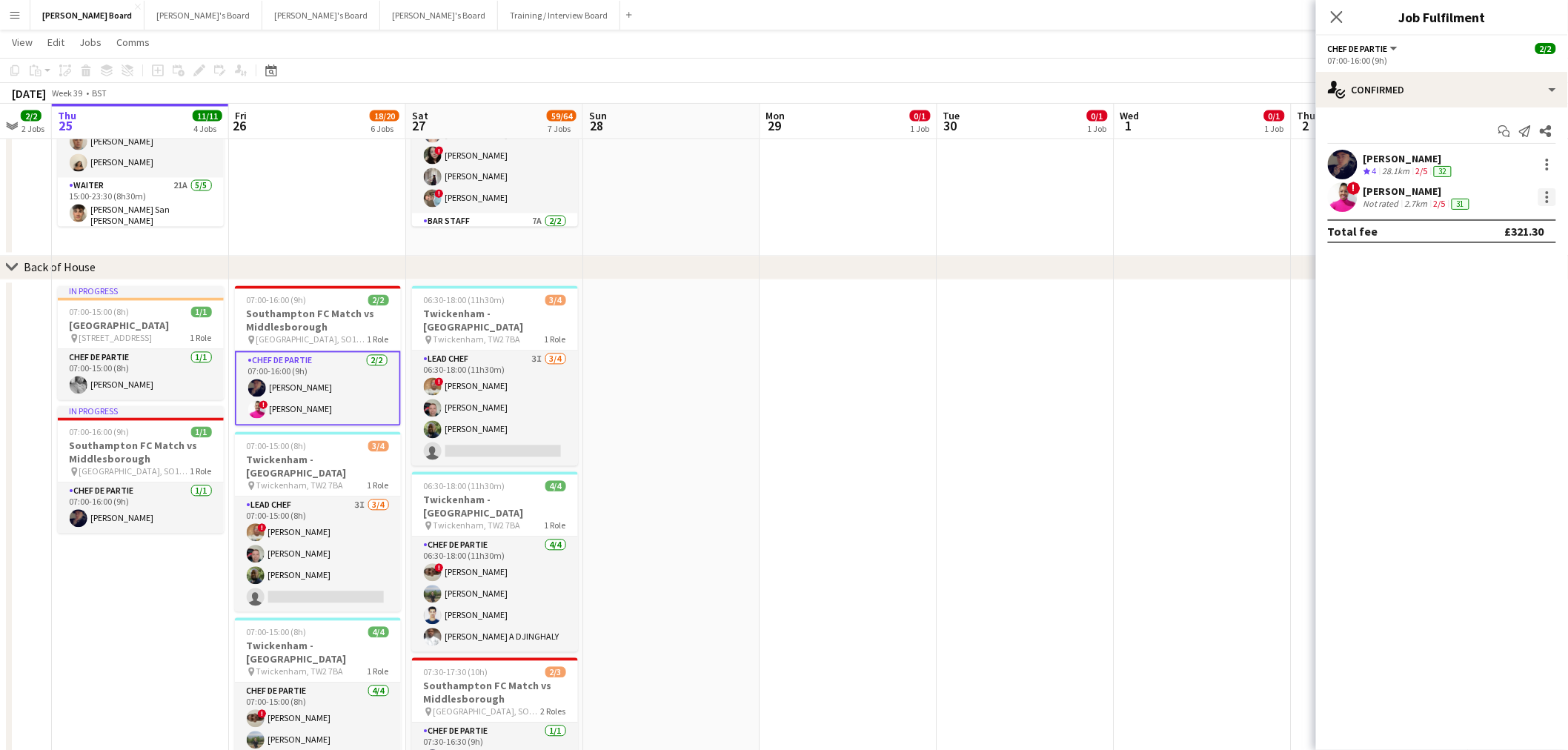
click at [1546, 197] on div at bounding box center [1547, 197] width 18 height 18
drag, startPoint x: 1488, startPoint y: 361, endPoint x: 1325, endPoint y: 359, distance: 163.0
click at [1488, 361] on span "Remove" at bounding box center [1476, 367] width 45 height 13
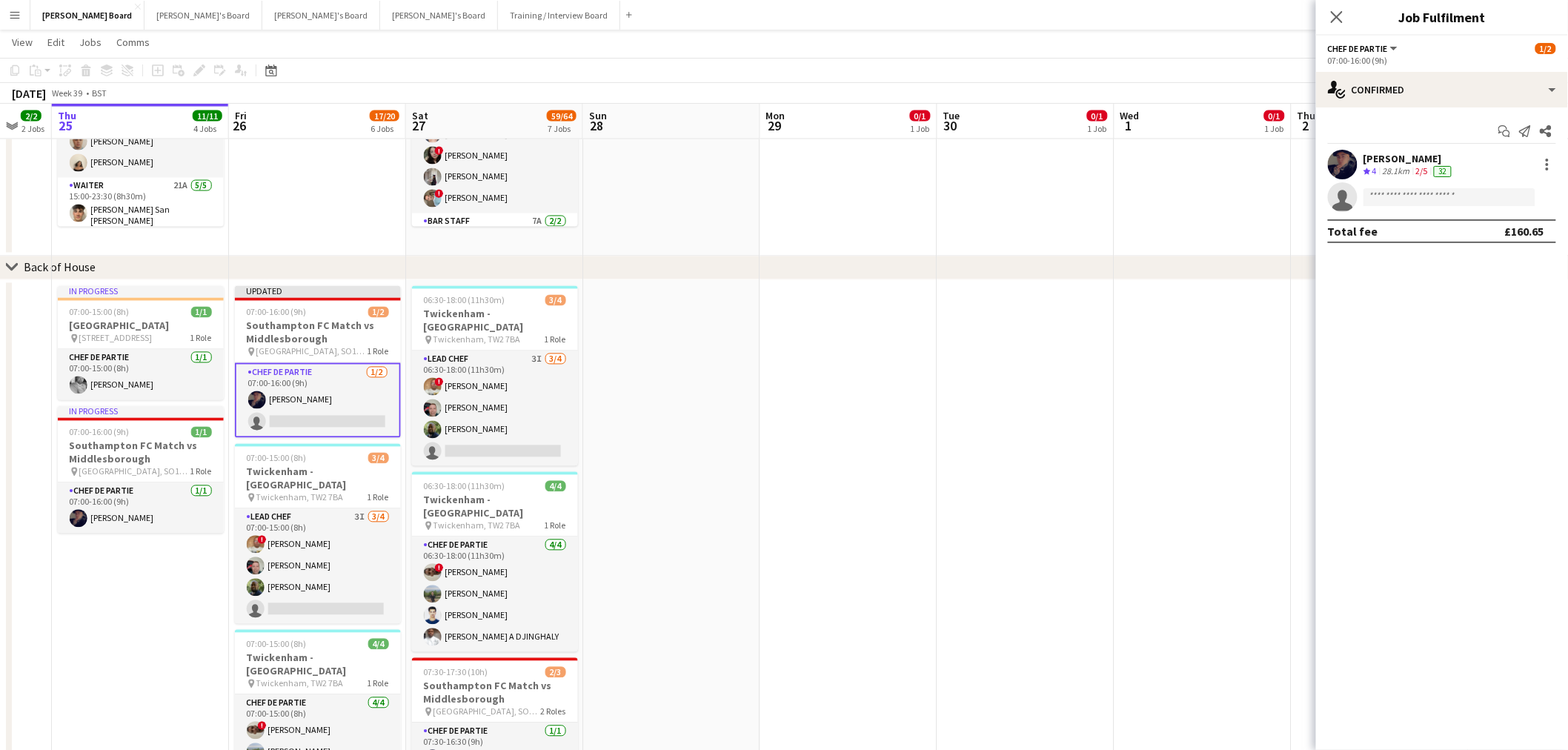
drag, startPoint x: 1182, startPoint y: 353, endPoint x: 1192, endPoint y: 337, distance: 18.9
click at [1183, 353] on app-date-cell at bounding box center [1203, 692] width 177 height 825
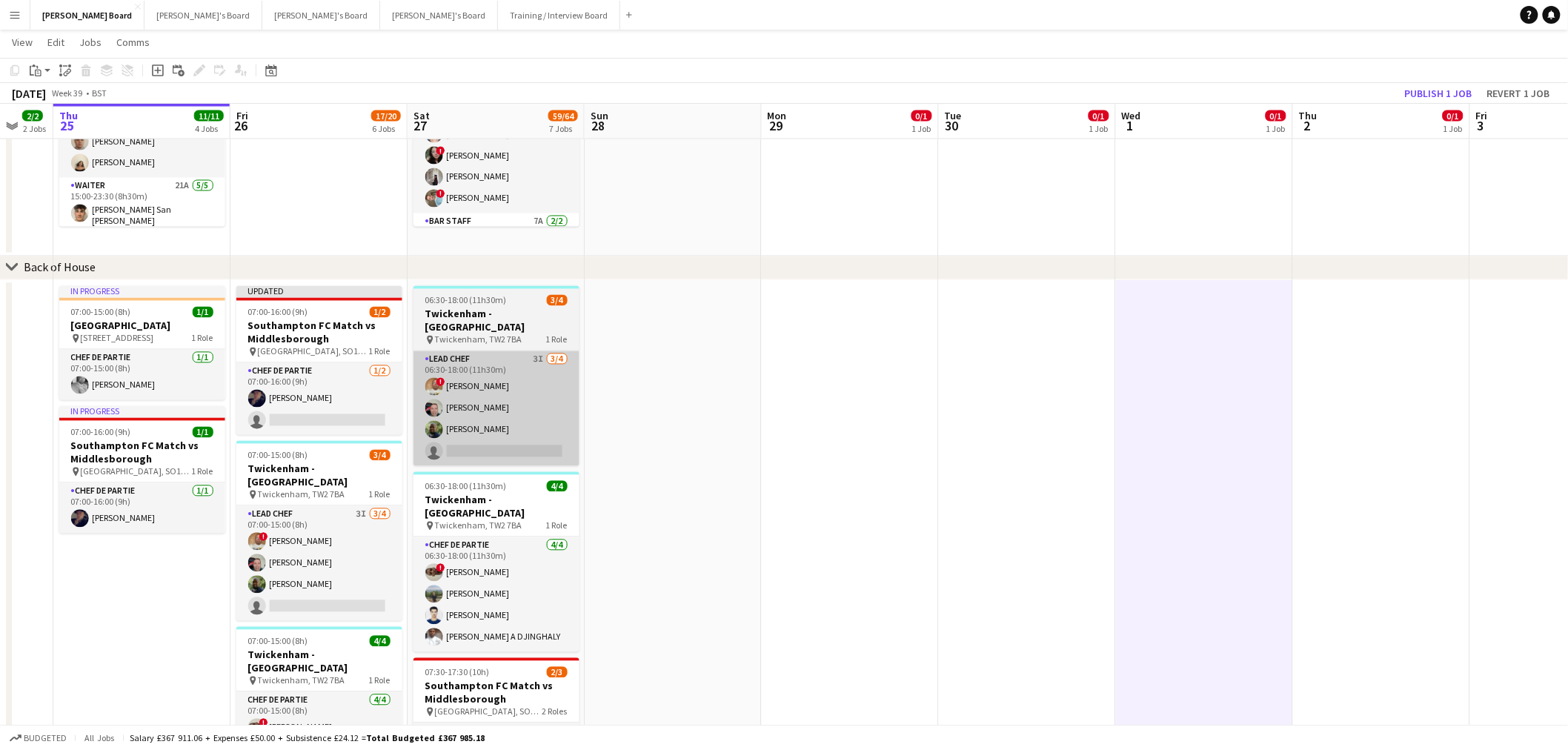
click at [332, 398] on app-card-role "Chef de Partie [DATE] 07:00-16:00 (9h) [PERSON_NAME] single-neutral-actions" at bounding box center [320, 399] width 166 height 72
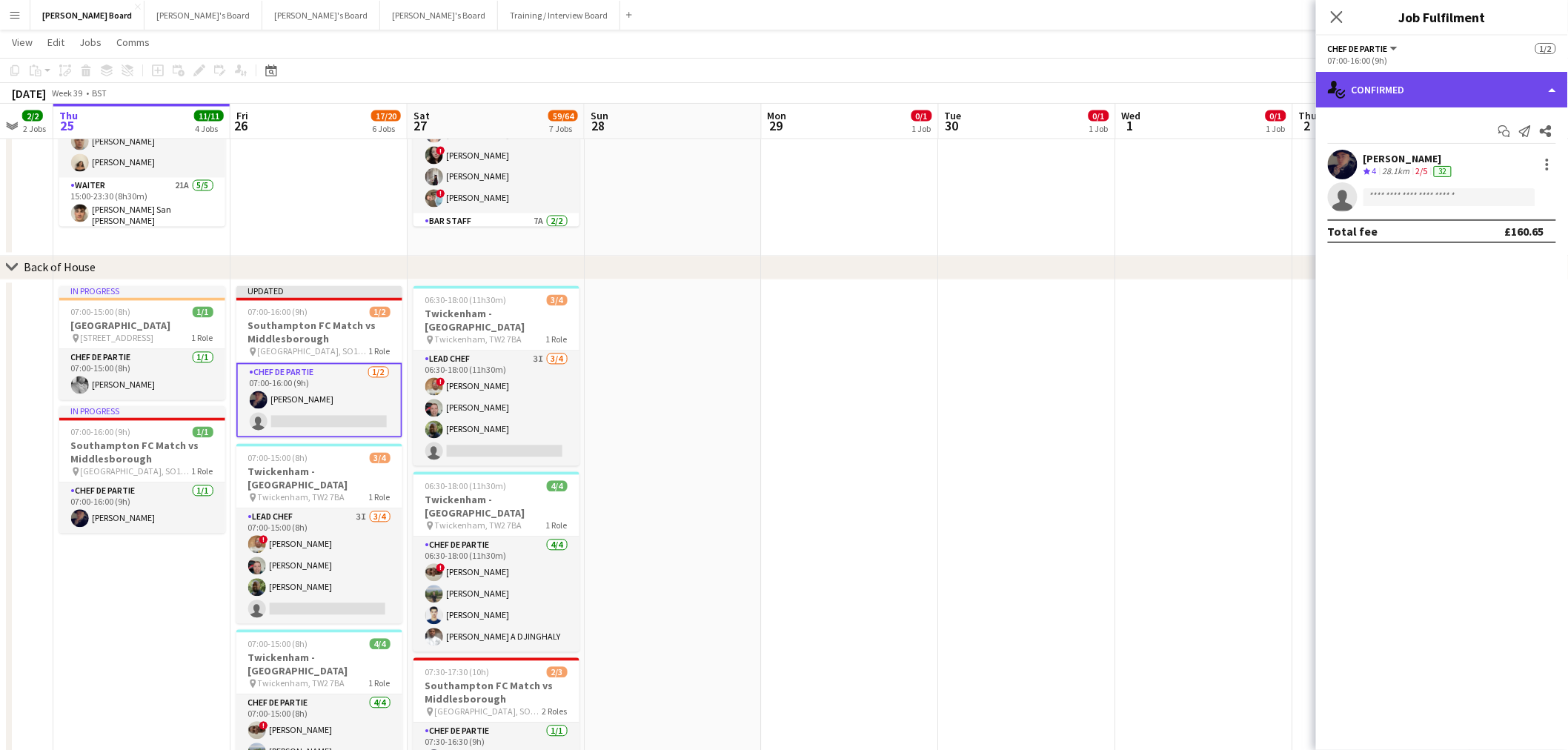
click at [1440, 92] on div "single-neutral-actions-check-2 Confirmed" at bounding box center [1442, 89] width 252 height 35
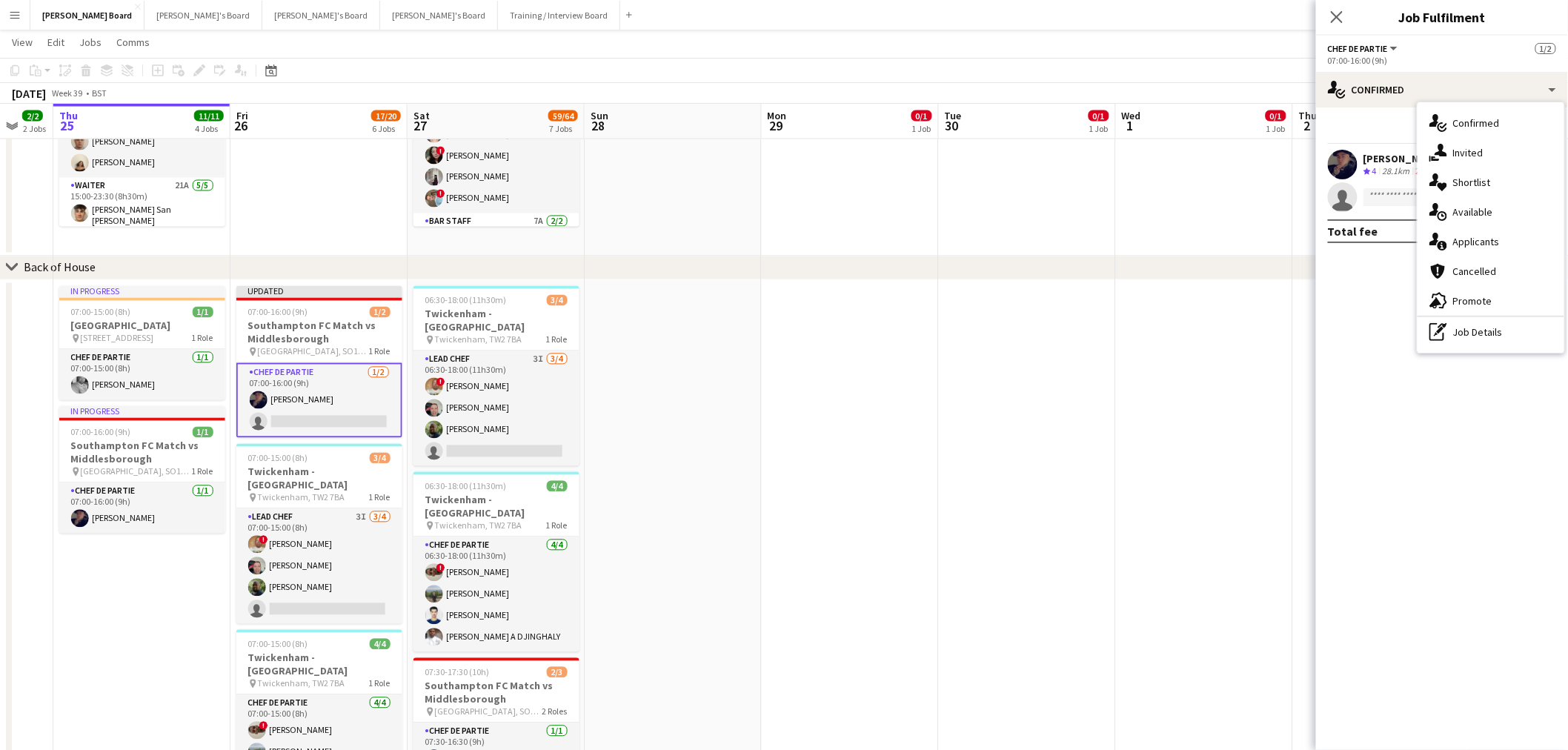
click at [1175, 302] on app-date-cell at bounding box center [1205, 692] width 177 height 825
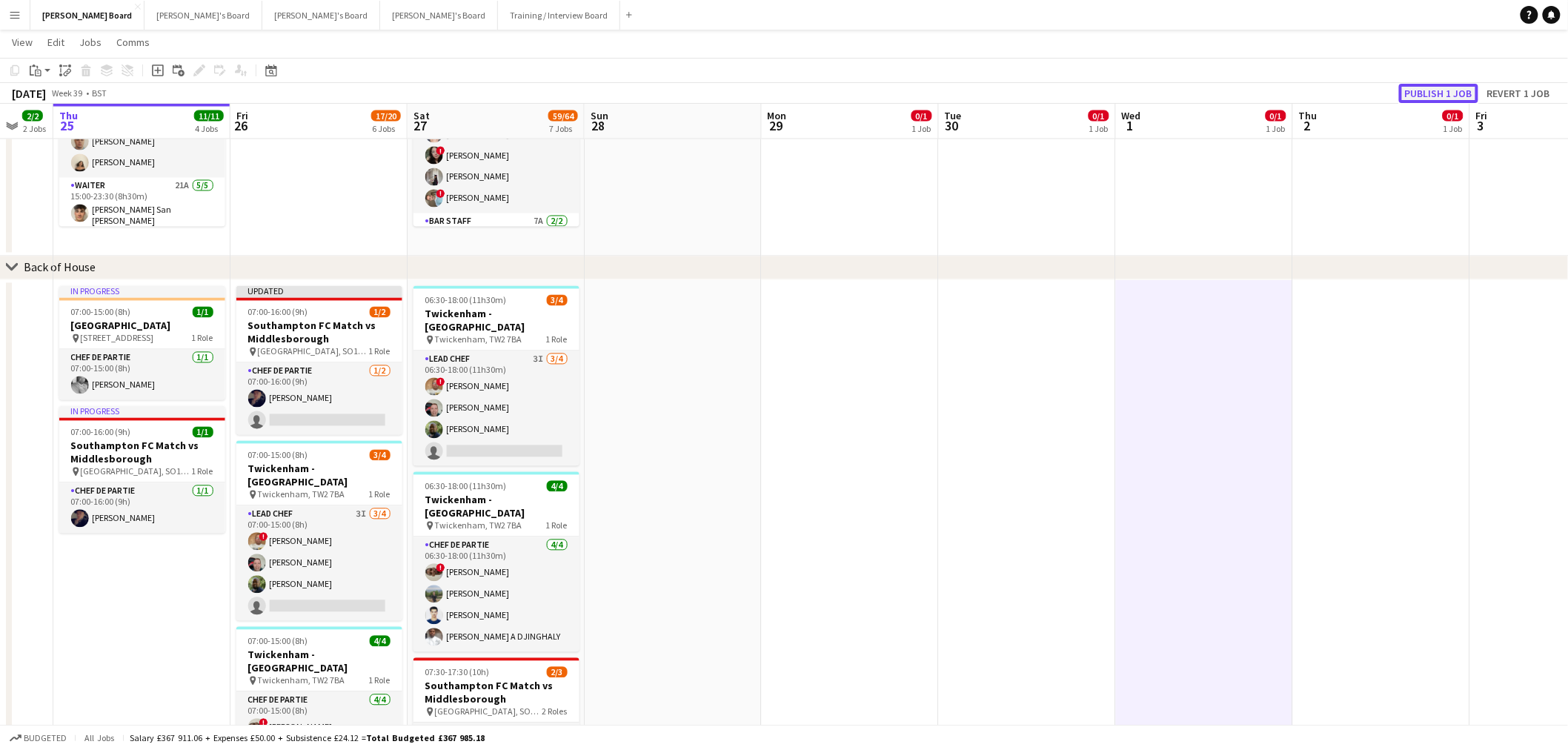
click at [1440, 87] on button "Publish 1 job" at bounding box center [1438, 93] width 79 height 20
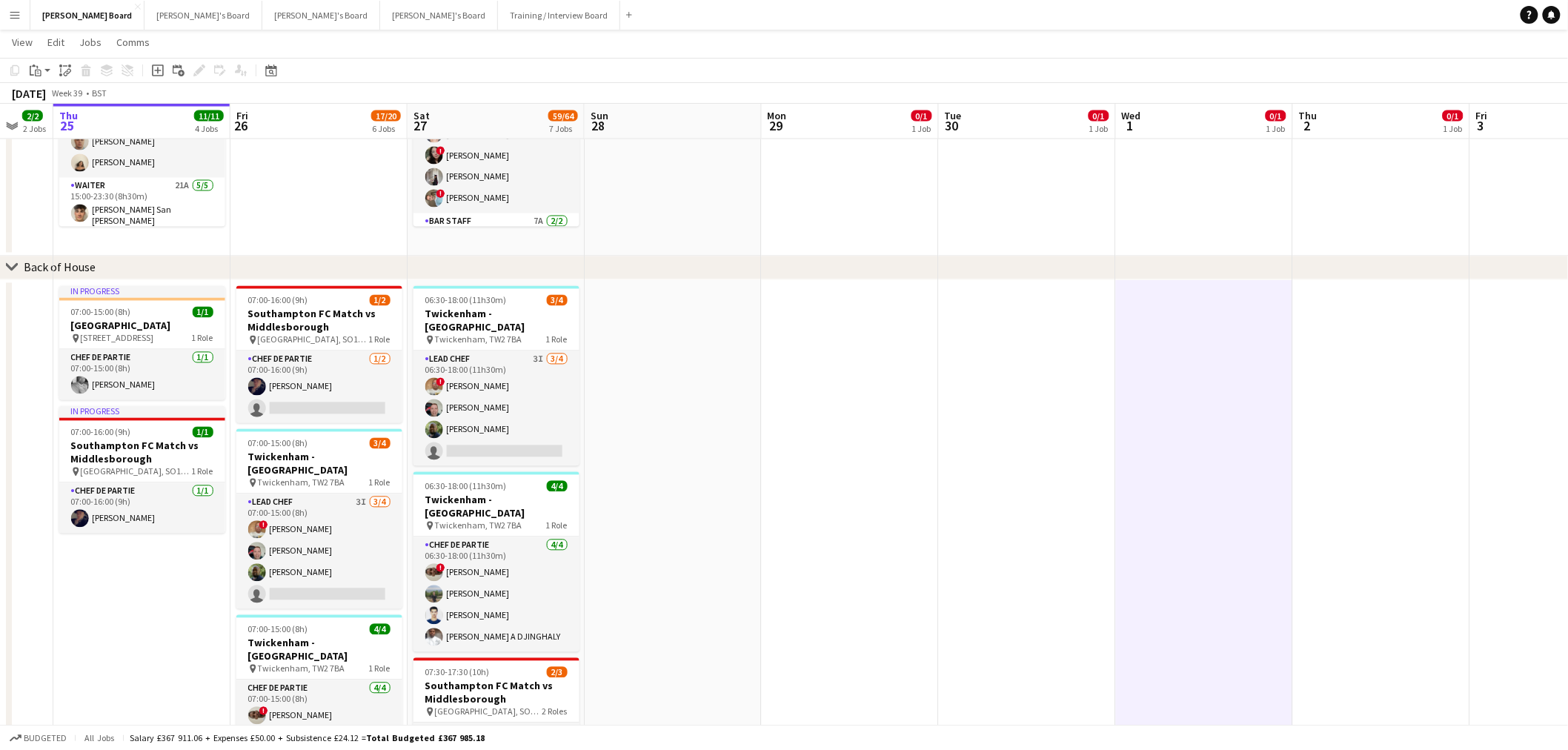
drag, startPoint x: 1292, startPoint y: 386, endPoint x: 839, endPoint y: 416, distance: 454.0
click at [893, 412] on app-calendar-viewport "Mon 22 4/4 2 Jobs Tue 23 2/2 2 Jobs Wed 24 2/2 2 Jobs Thu 25 11/11 4 Jobs Fri 2…" at bounding box center [784, 132] width 1568 height 2291
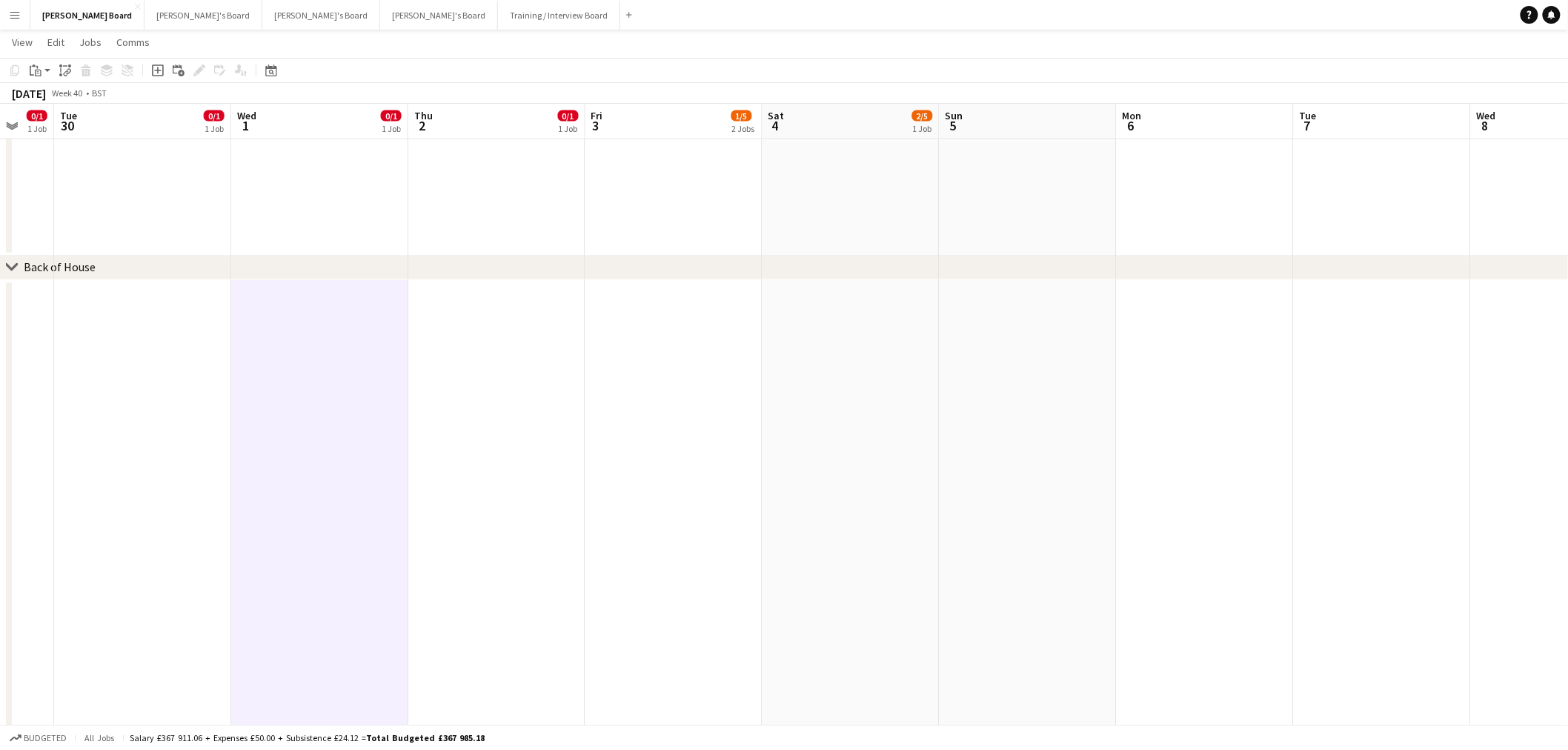
drag, startPoint x: 1174, startPoint y: 455, endPoint x: 702, endPoint y: 418, distance: 473.4
click at [748, 426] on app-calendar-viewport "Fri 26 17/20 6 Jobs Sat 27 59/64 7 Jobs Sun 28 Mon 29 0/1 1 Job Tue 30 0/1 1 Jo…" at bounding box center [784, 132] width 1568 height 2291
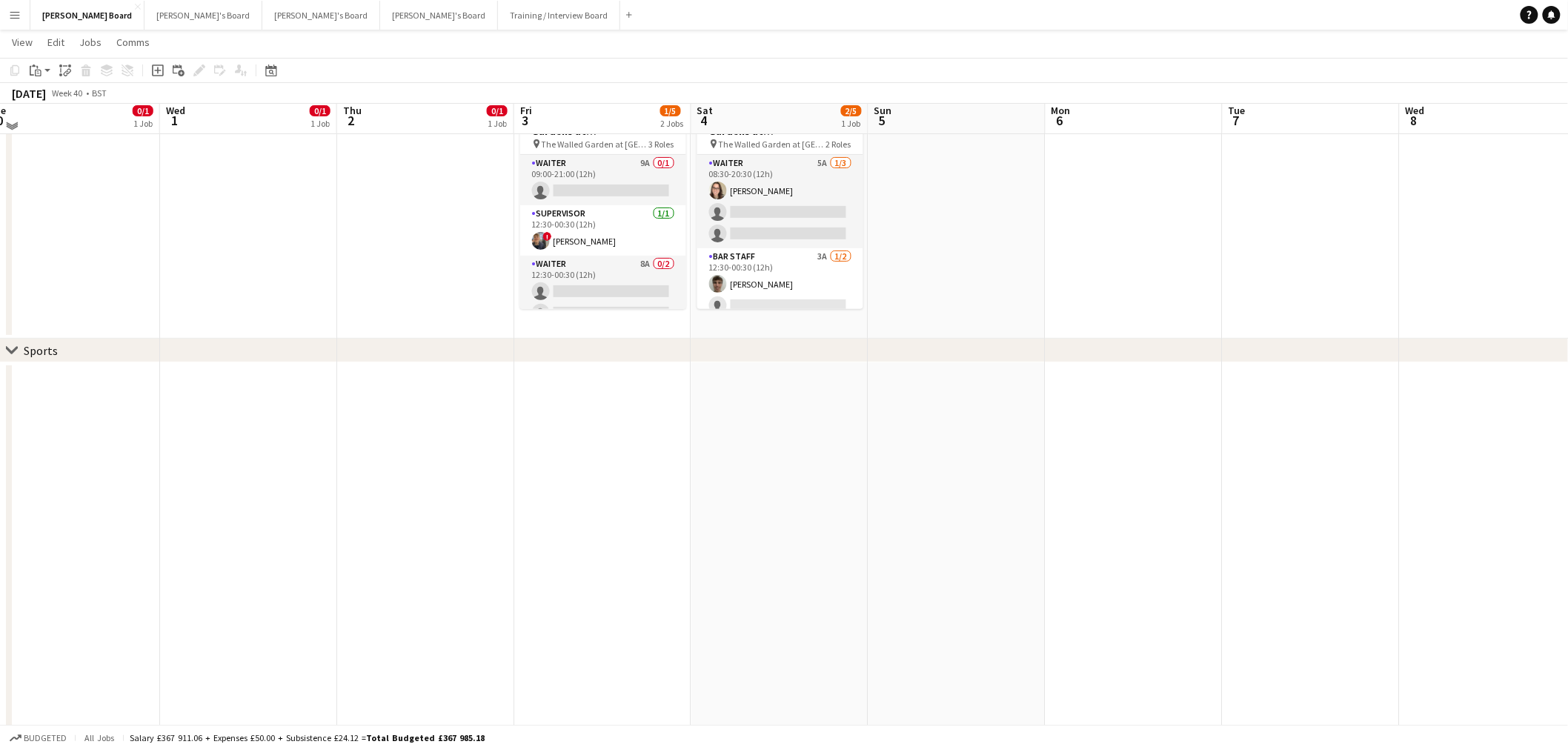
scroll to position [0, 0]
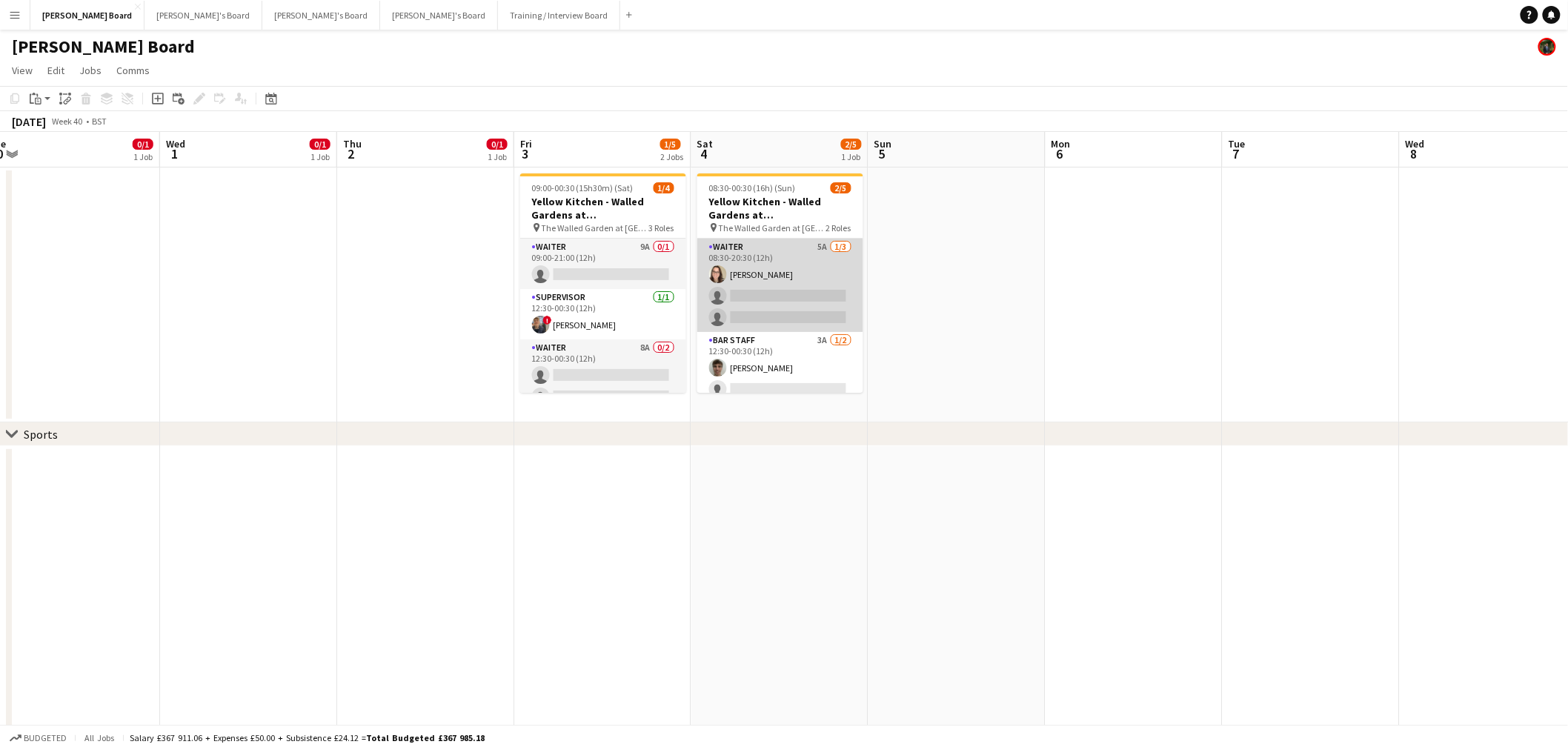
click at [776, 268] on app-card-role "Waiter 5A [DATE] 08:30-20:30 (12h) [PERSON_NAME] single-neutral-actions single-…" at bounding box center [781, 285] width 166 height 93
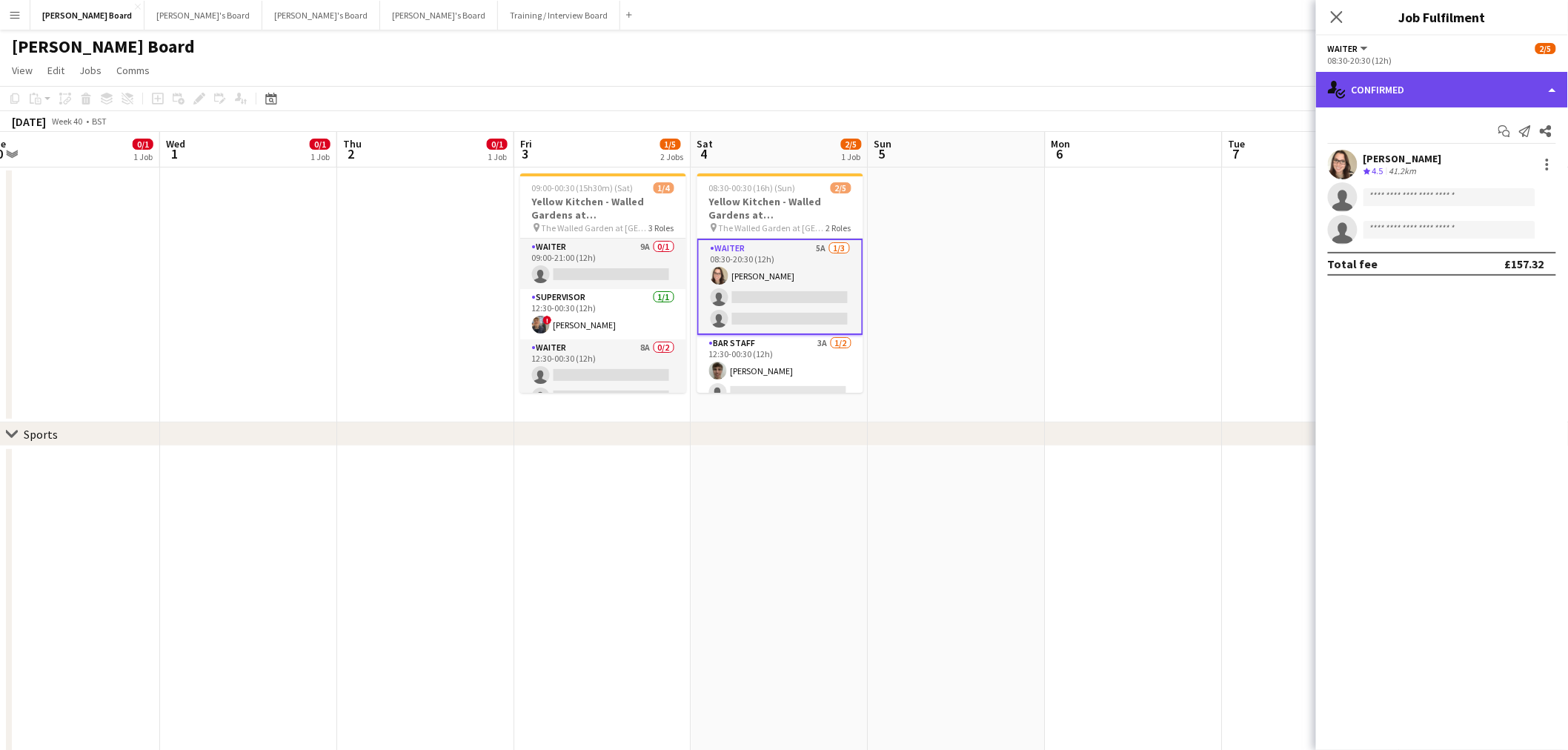
click at [1419, 91] on div "single-neutral-actions-check-2 Confirmed" at bounding box center [1442, 89] width 252 height 35
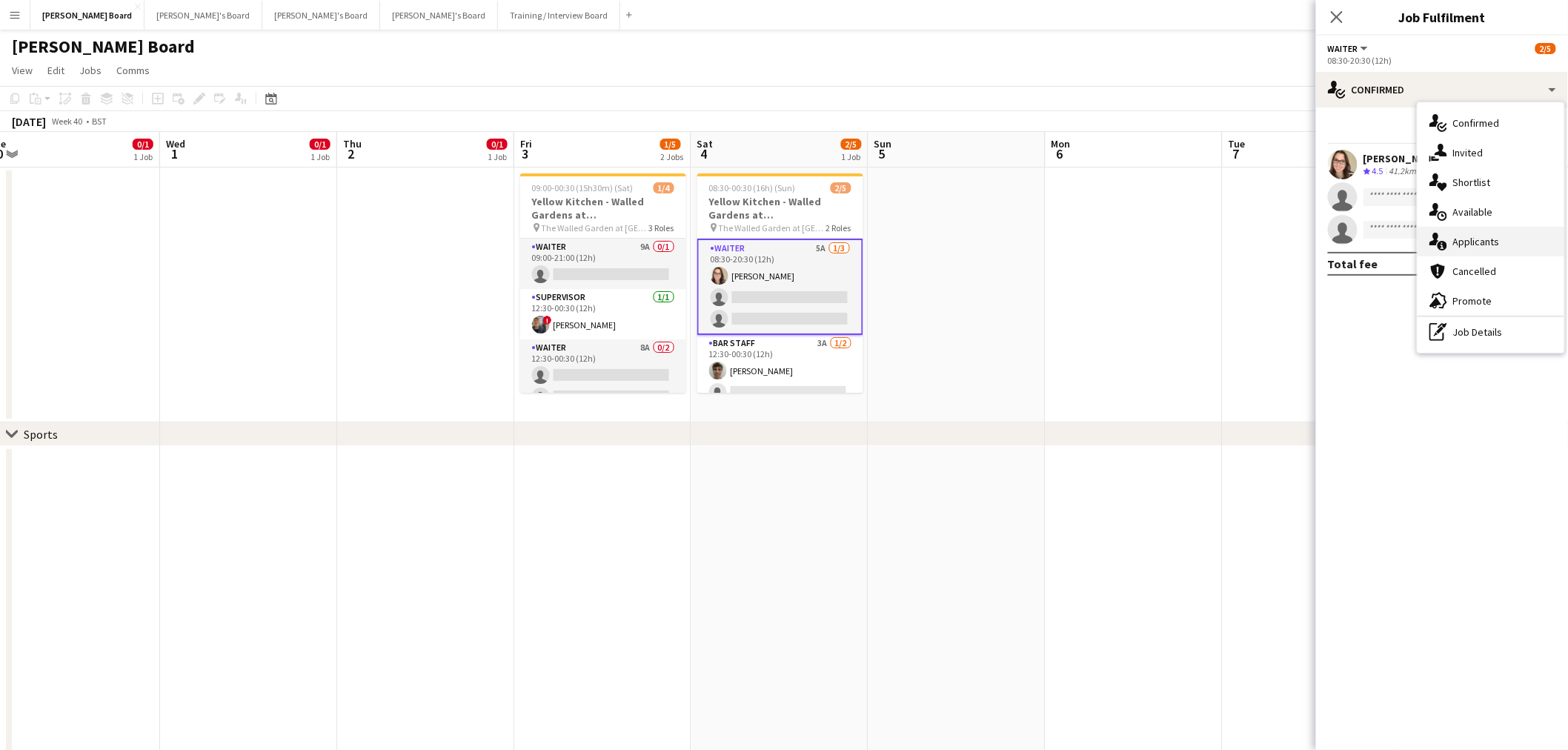
click at [1499, 241] on span "Applicants" at bounding box center [1477, 241] width 47 height 13
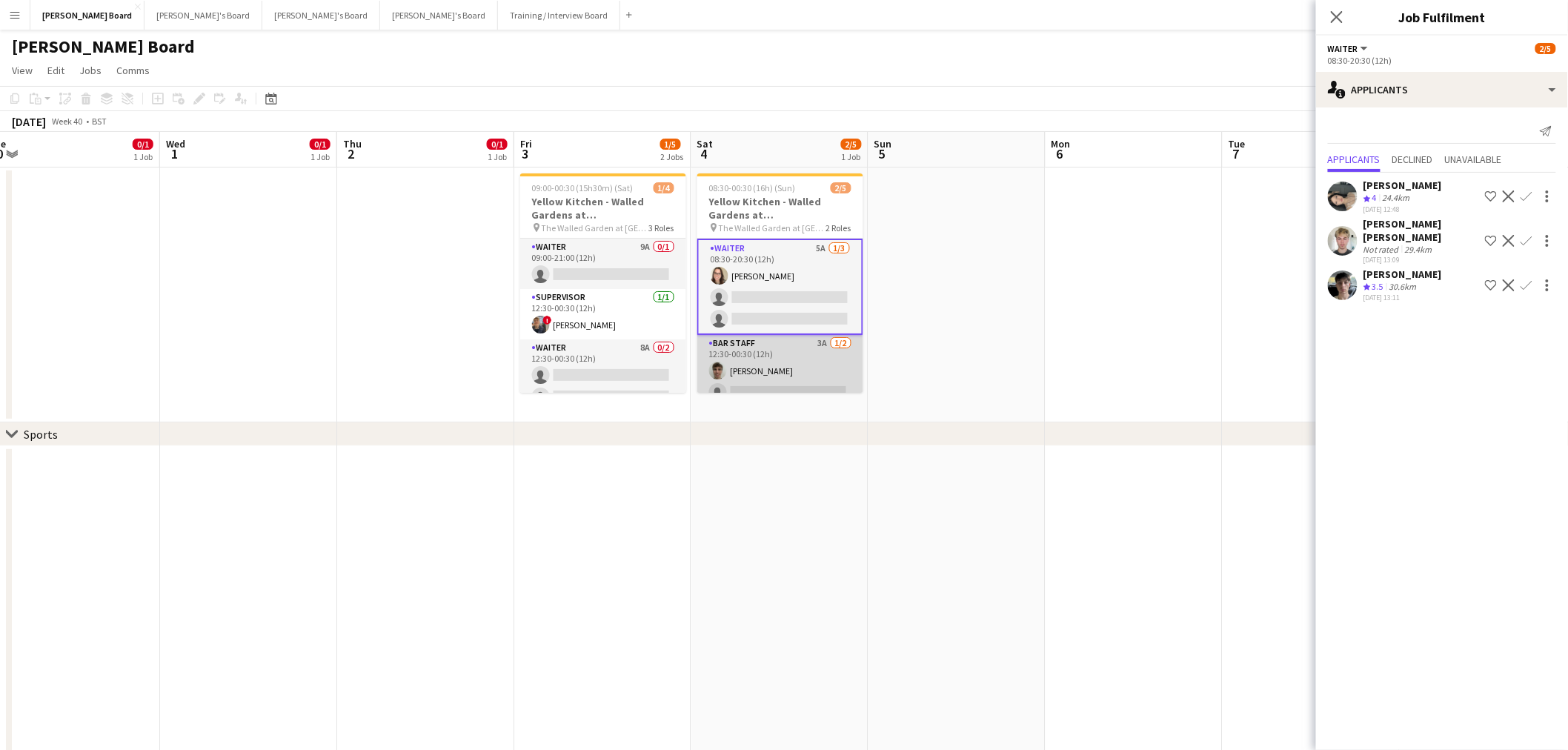
click at [773, 383] on app-card-role "BAR STAFF 3A [DATE] 12:30-00:30 (12h) [PERSON_NAME] single-neutral-actions" at bounding box center [781, 371] width 166 height 72
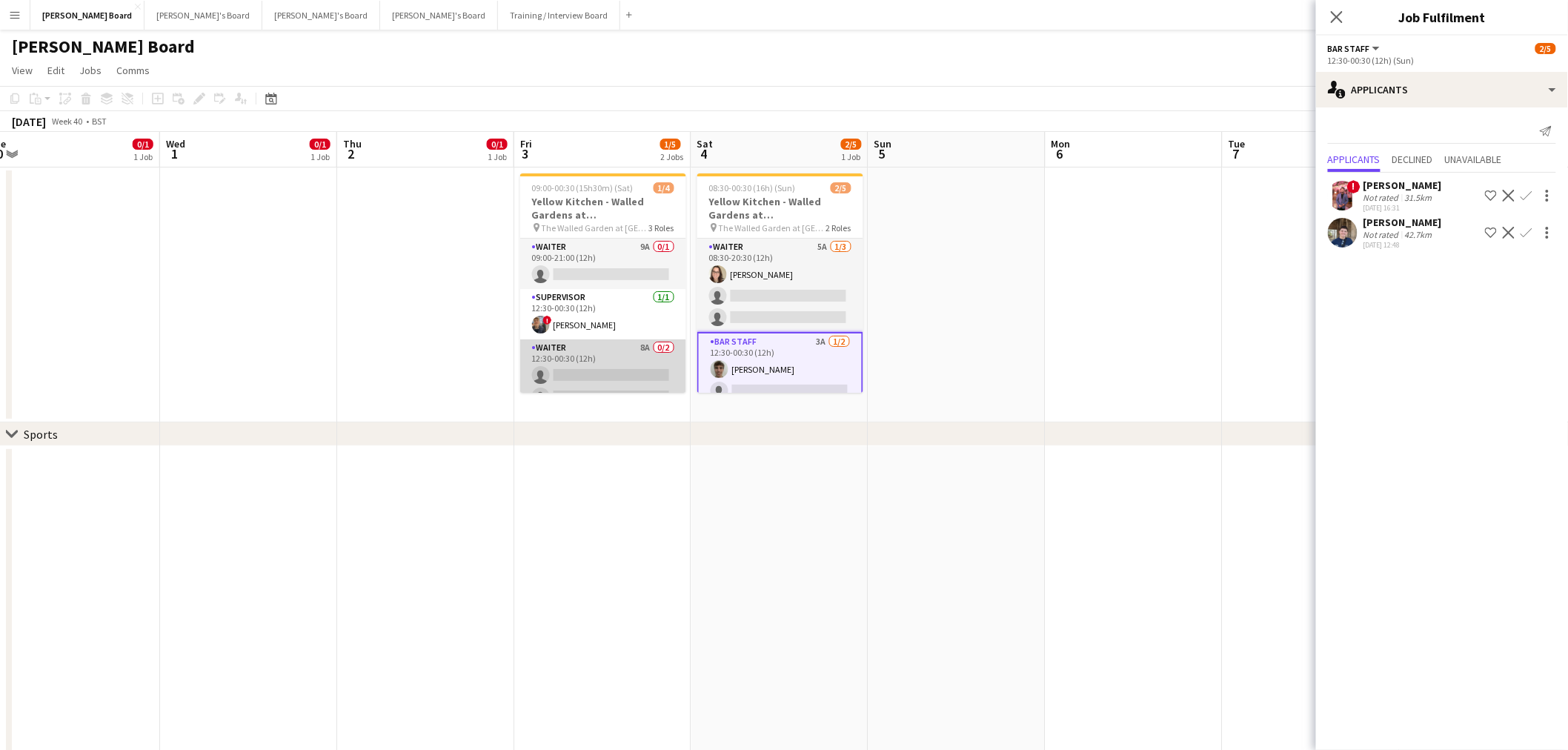
click at [625, 348] on app-card-role "Waiter 8A 0/2 12:30-00:30 (12h) single-neutral-actions single-neutral-actions" at bounding box center [603, 375] width 166 height 72
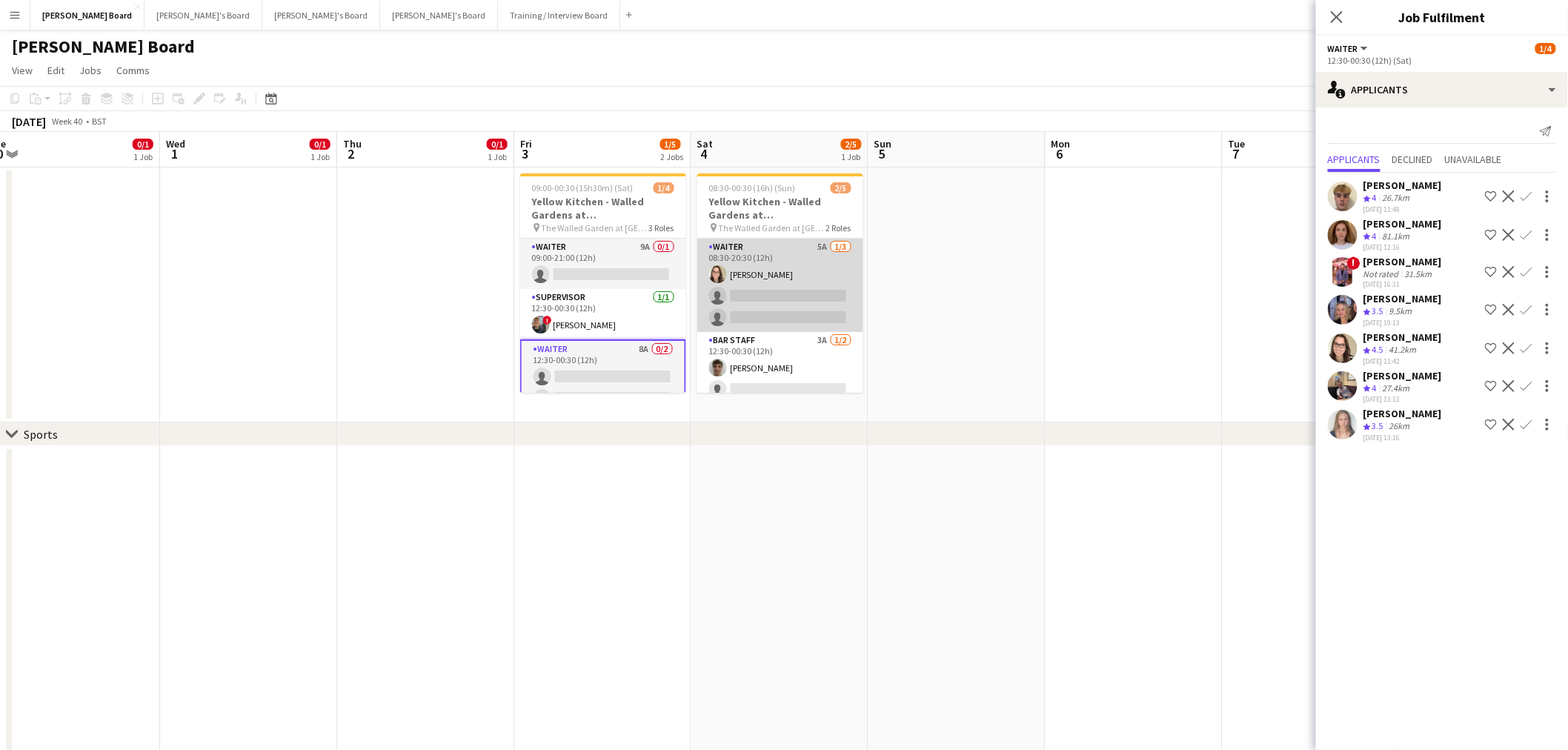
click at [817, 281] on app-card-role "Waiter 5A [DATE] 08:30-20:30 (12h) [PERSON_NAME] single-neutral-actions single-…" at bounding box center [781, 285] width 166 height 93
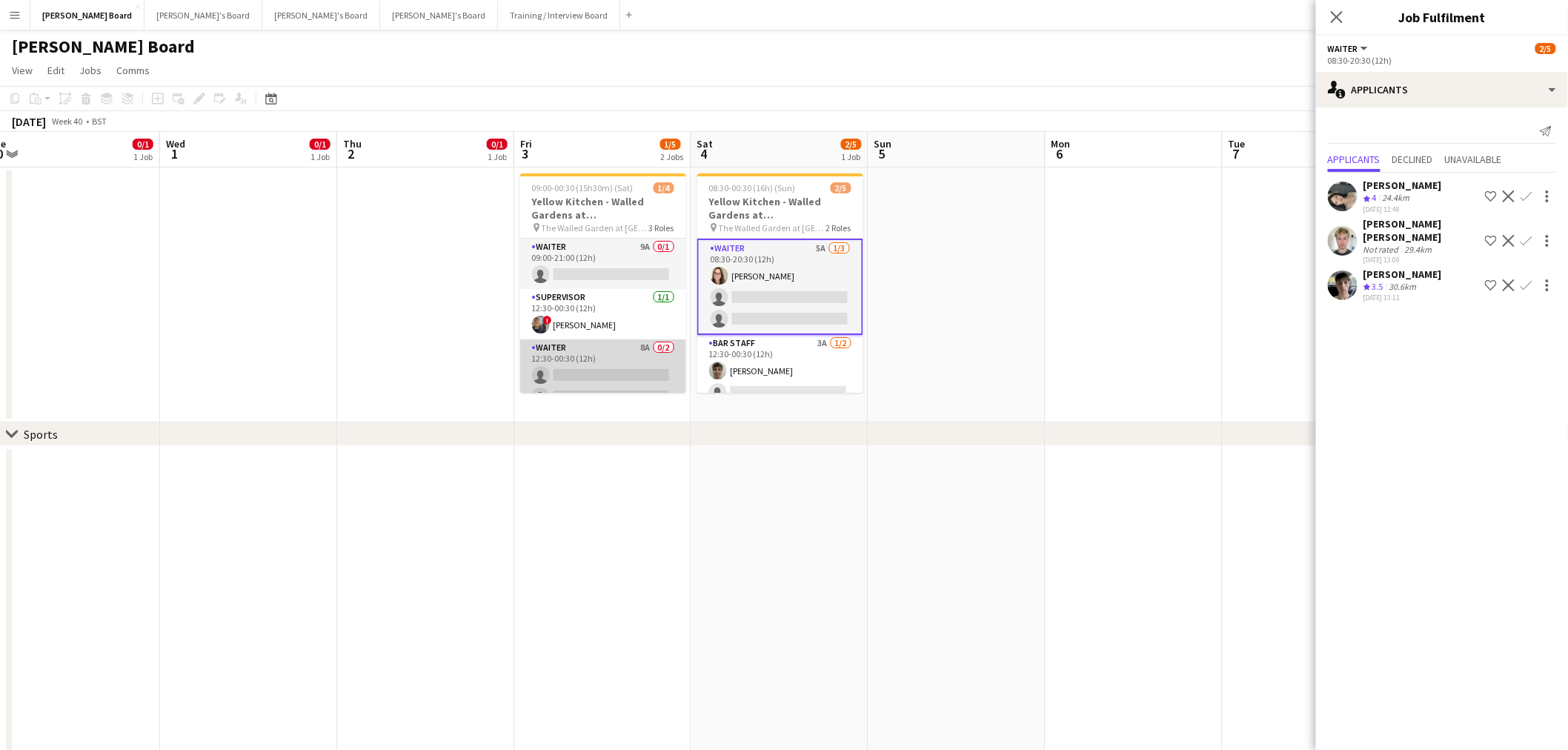
click at [584, 360] on app-card-role "Waiter 8A 0/2 12:30-00:30 (12h) single-neutral-actions single-neutral-actions" at bounding box center [603, 375] width 166 height 72
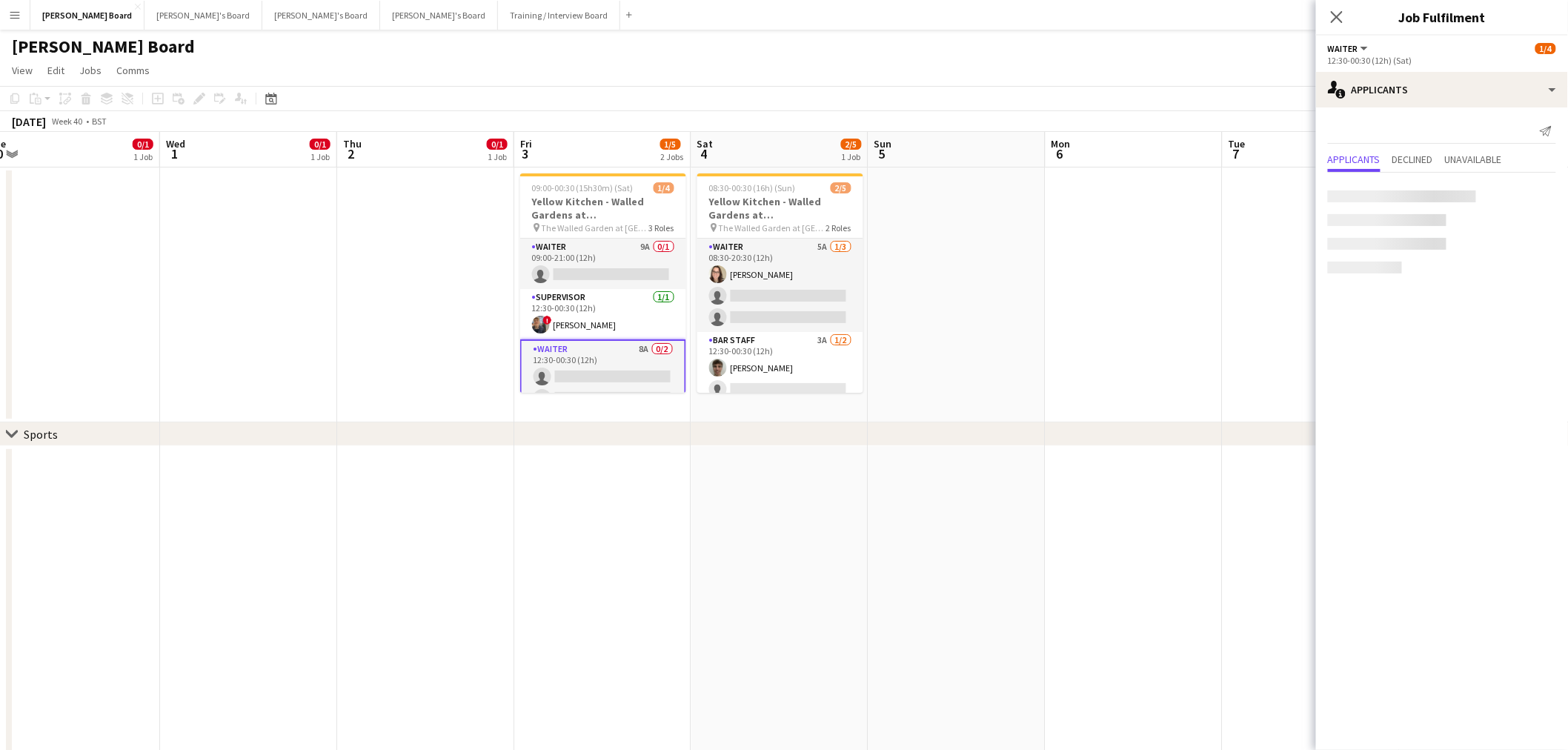
scroll to position [0, 551]
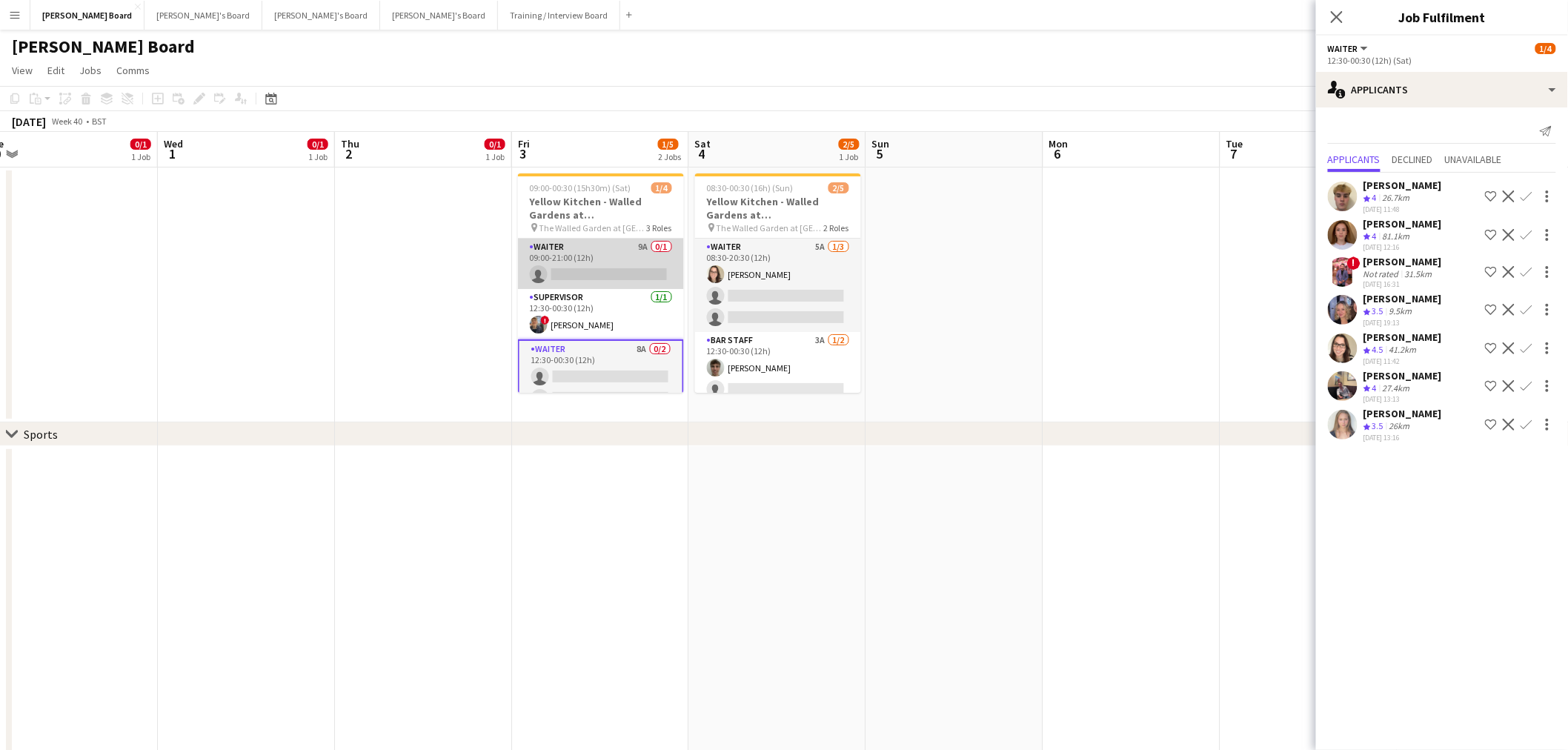
click at [633, 267] on app-card-role "Waiter 9A 0/1 09:00-21:00 (12h) single-neutral-actions" at bounding box center [601, 264] width 166 height 50
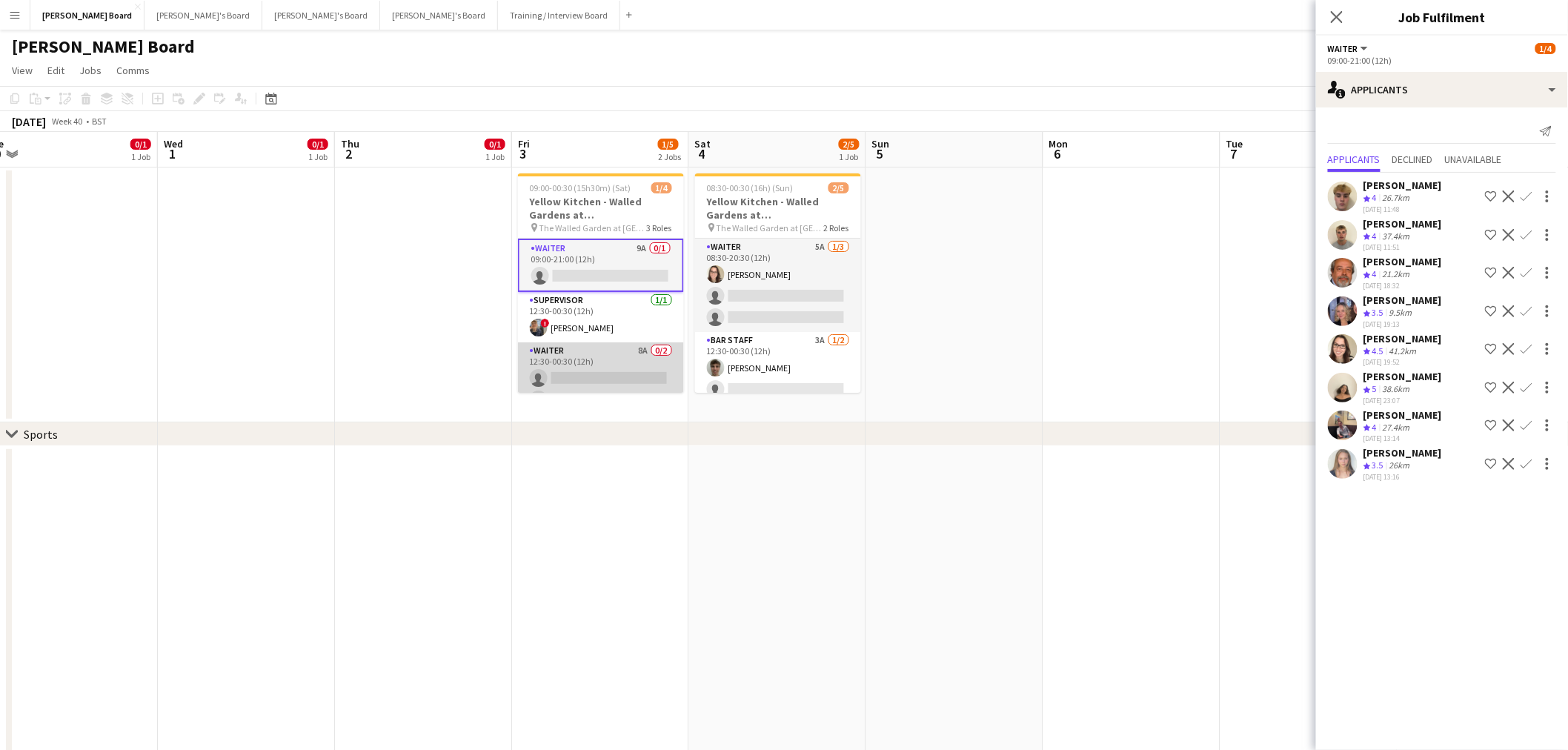
click at [564, 367] on app-card-role "Waiter 8A 0/2 12:30-00:30 (12h) single-neutral-actions single-neutral-actions" at bounding box center [601, 378] width 166 height 72
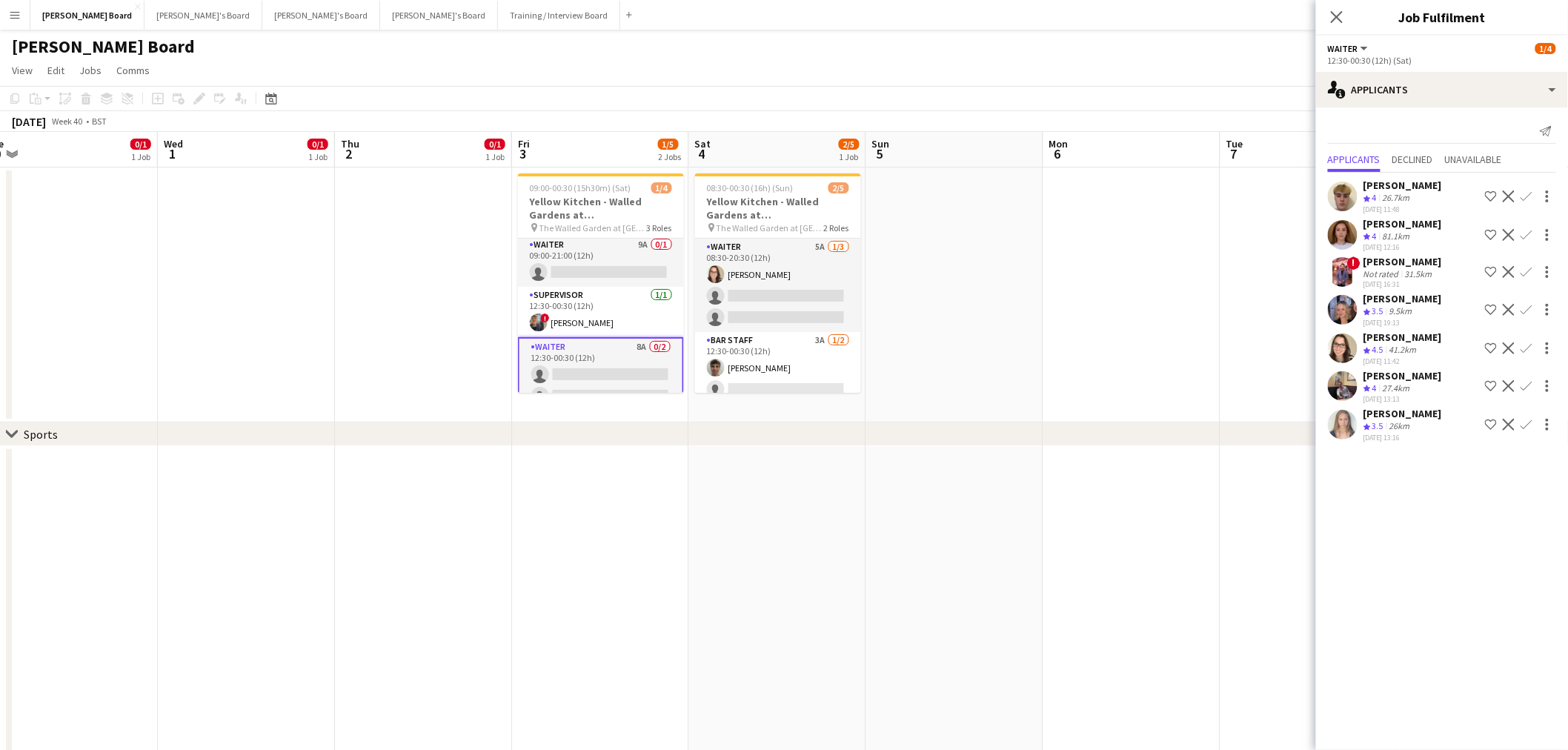
scroll to position [0, 0]
click at [611, 266] on app-card-role "Waiter 9A 0/1 09:00-21:00 (12h) single-neutral-actions" at bounding box center [601, 264] width 166 height 50
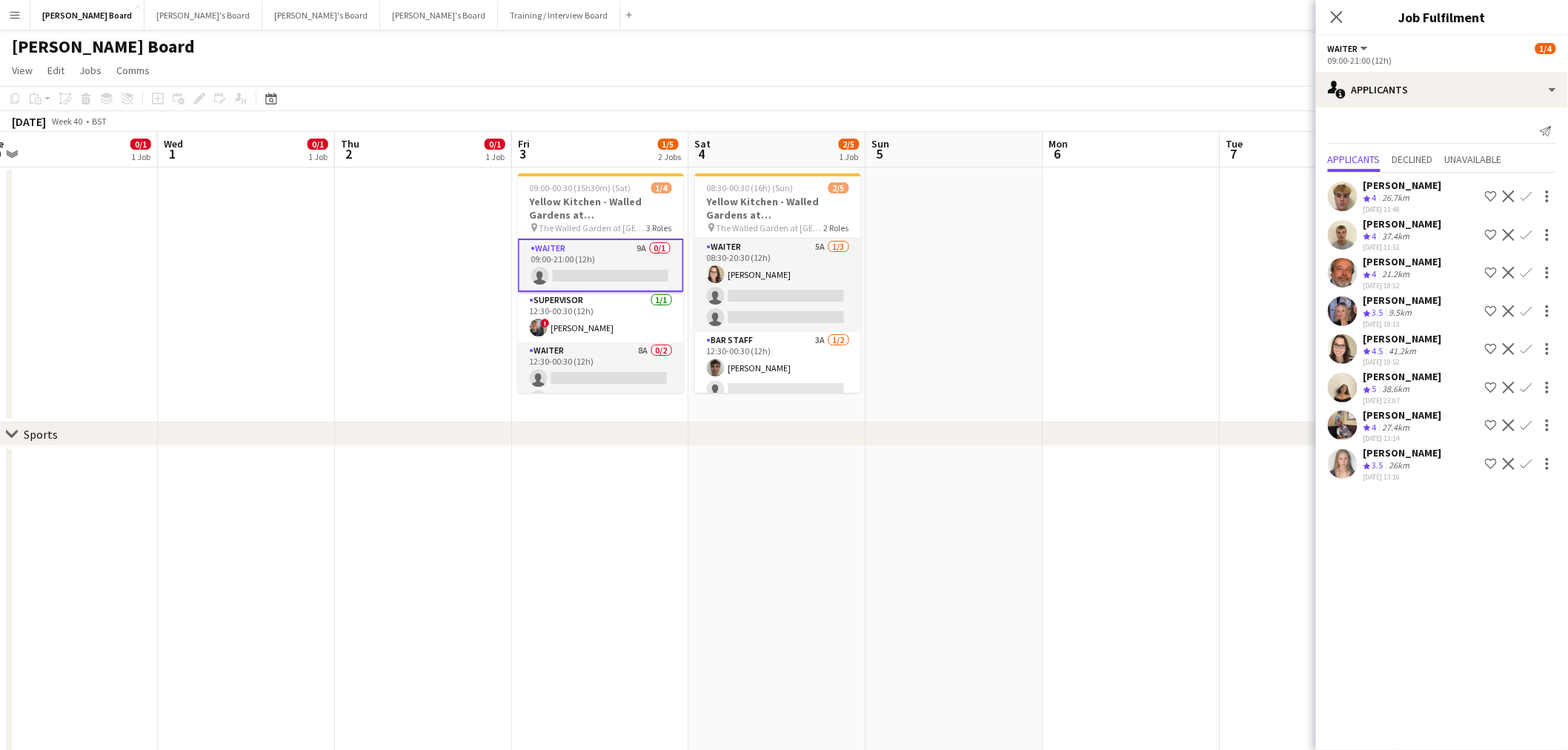
click at [1527, 347] on app-icon "Confirm" at bounding box center [1526, 348] width 12 height 12
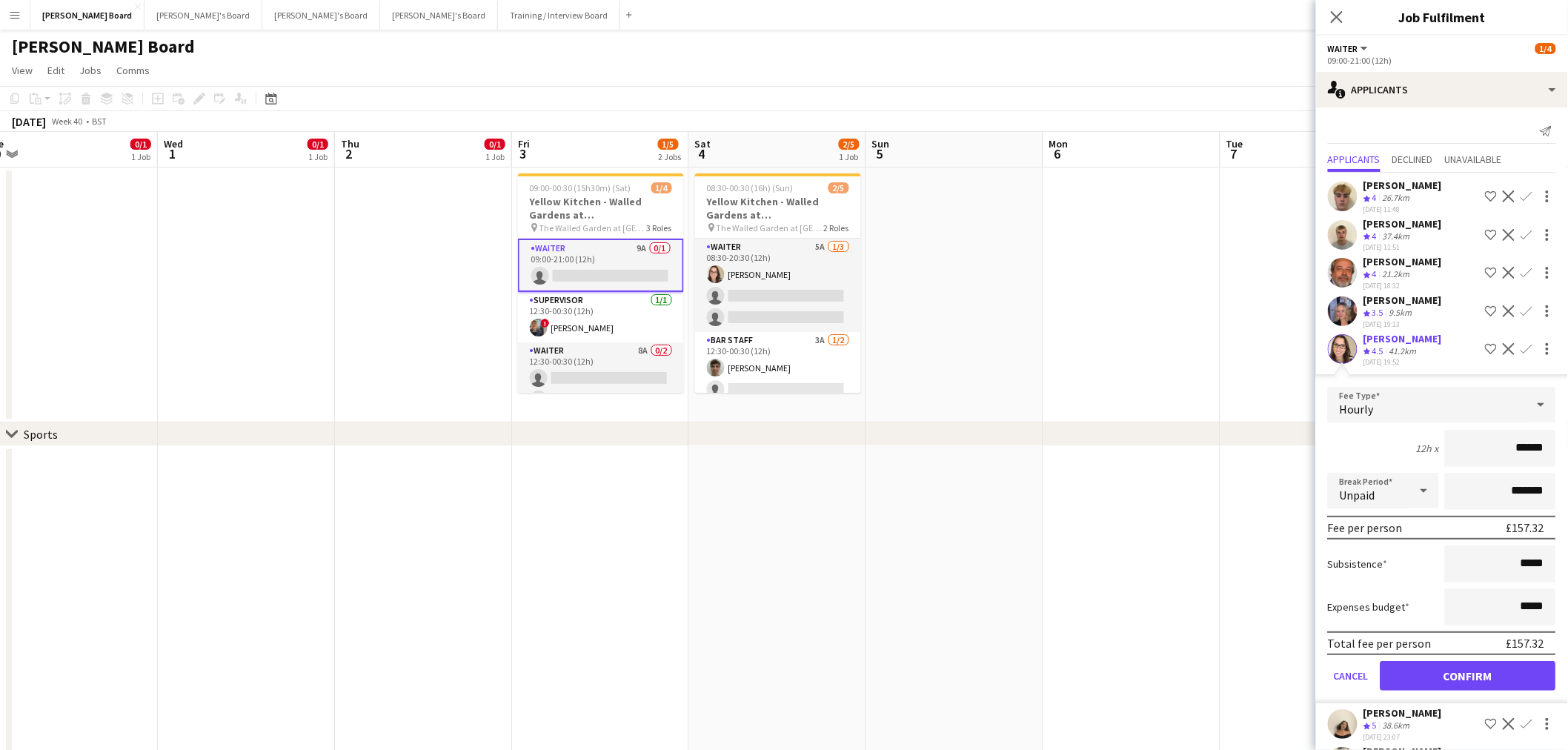
click at [1374, 230] on span "4" at bounding box center [1374, 236] width 5 height 11
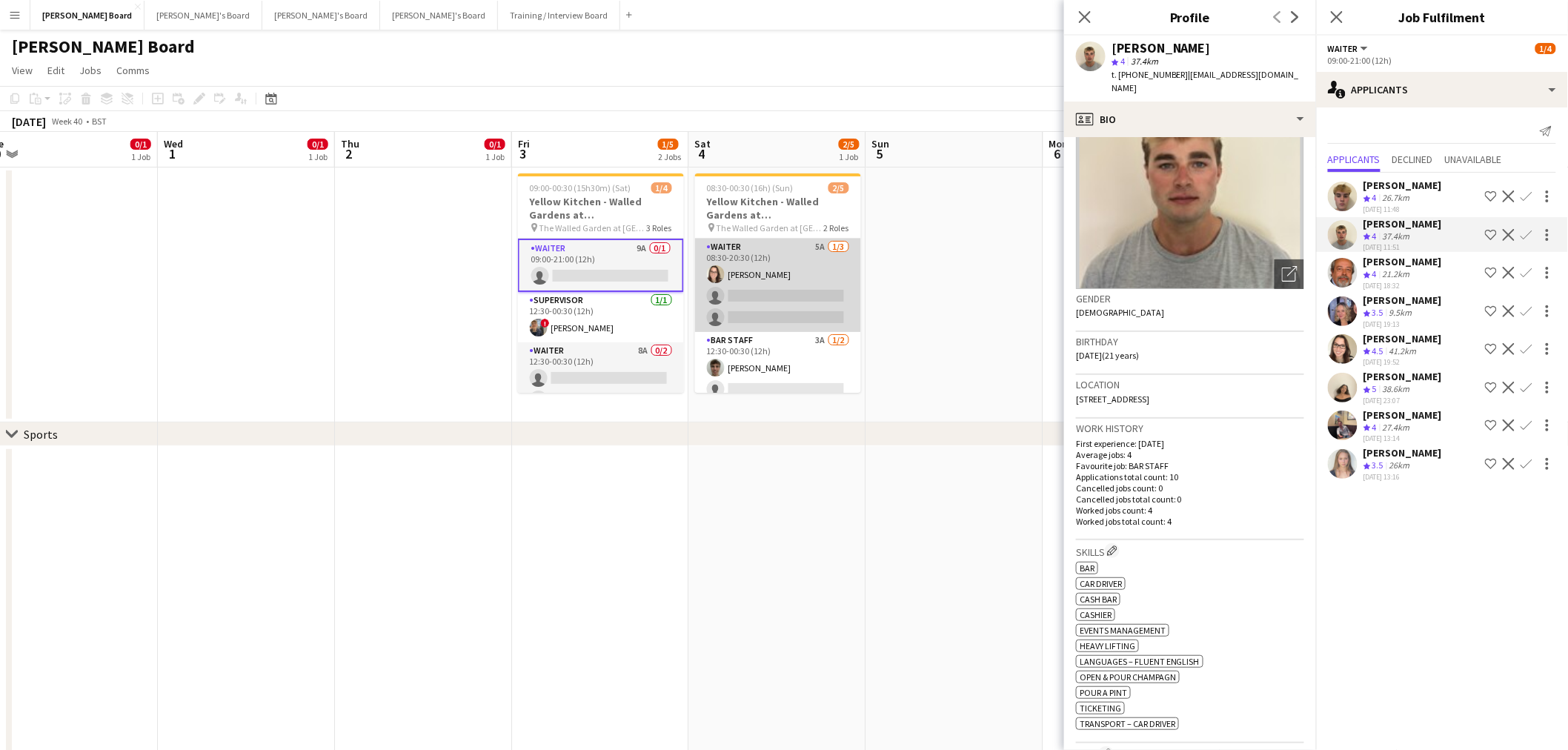
click at [758, 298] on app-card-role "Waiter 5A [DATE] 08:30-20:30 (12h) [PERSON_NAME] single-neutral-actions single-…" at bounding box center [778, 285] width 166 height 93
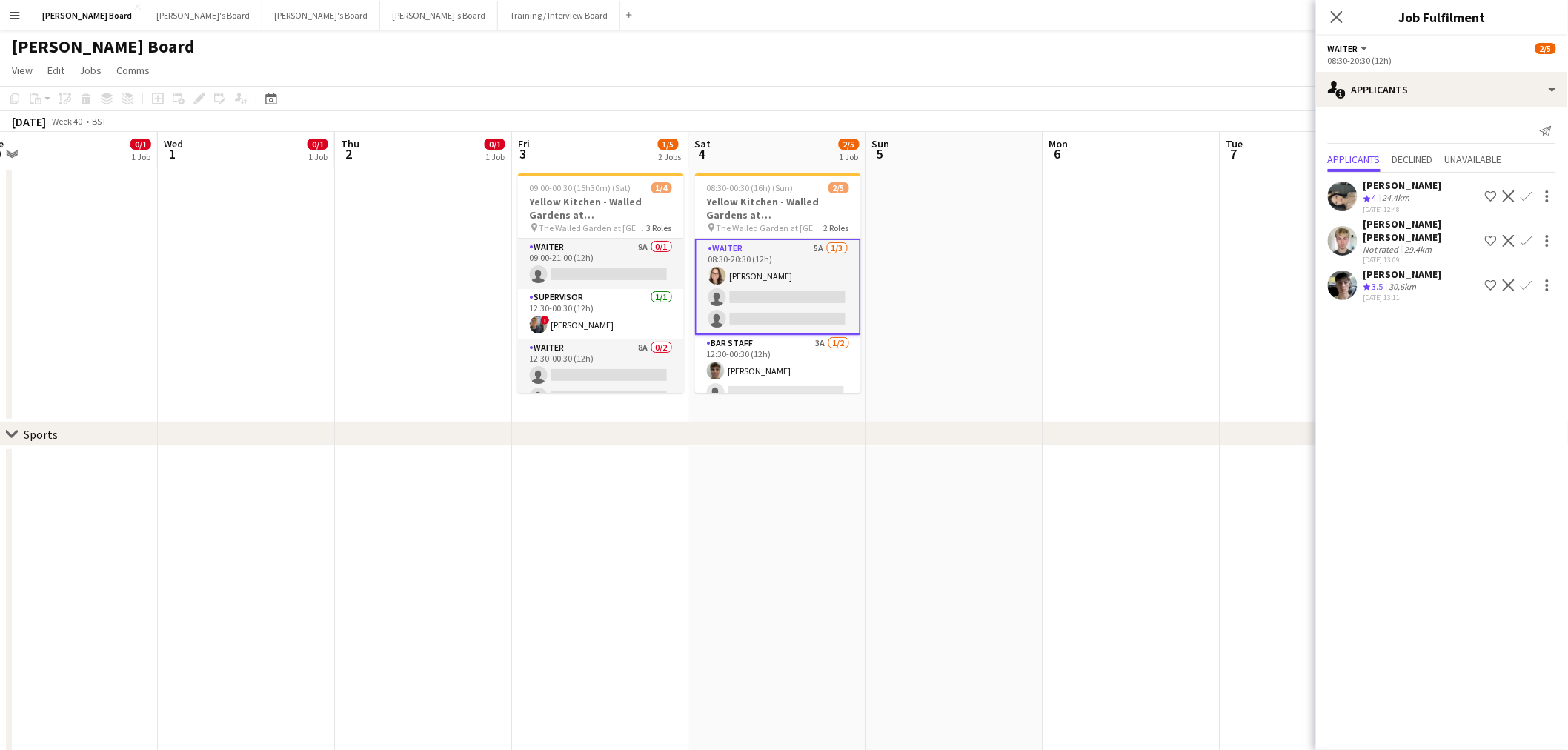
click at [1444, 108] on div "Send notification Applicants Declined Unavailable Neo [PERSON_NAME] Crew rating…" at bounding box center [1442, 211] width 252 height 210
click at [1466, 92] on div "single-neutral-actions-information Applicants" at bounding box center [1442, 89] width 252 height 35
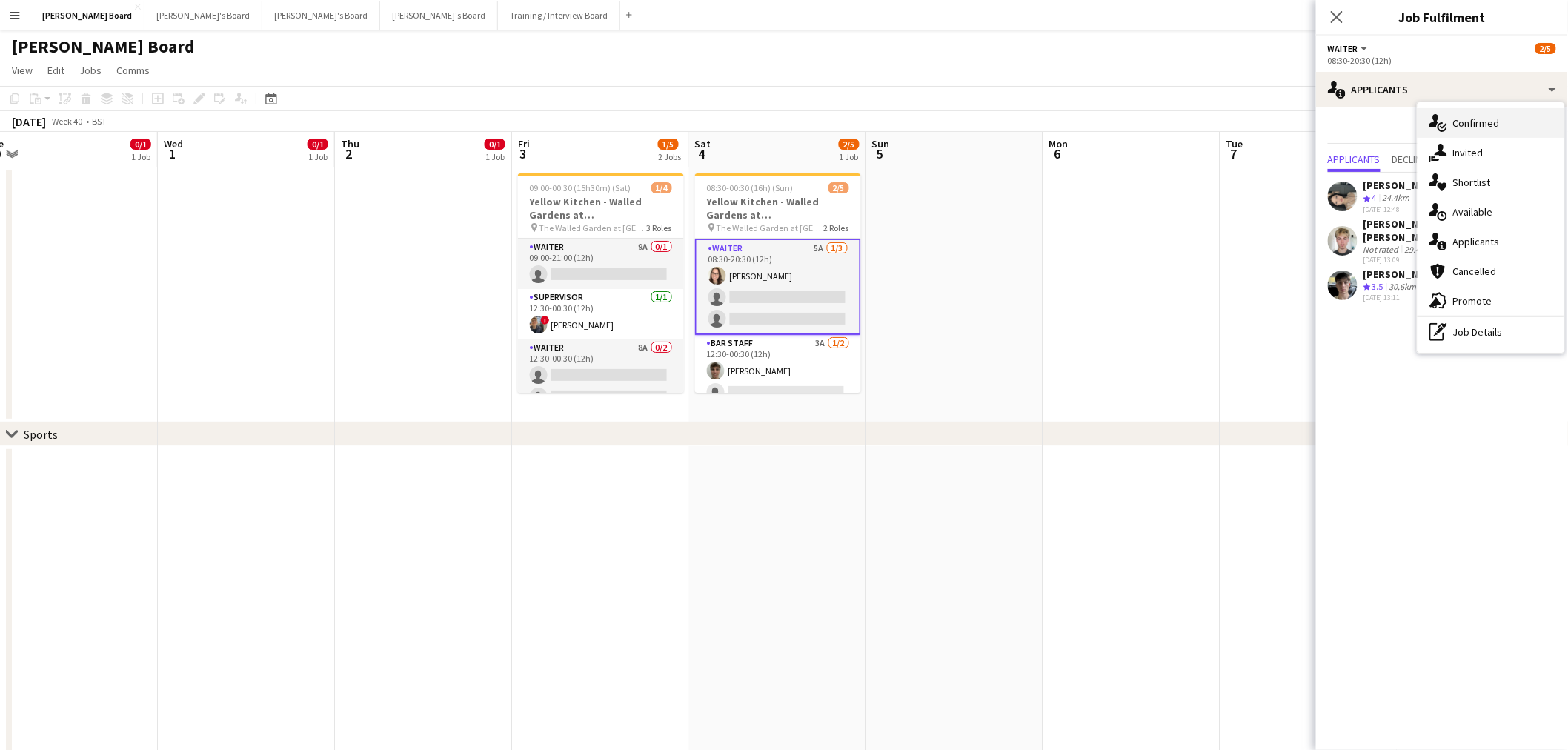
click at [1471, 136] on div "single-neutral-actions-check-2 Confirmed" at bounding box center [1492, 123] width 147 height 30
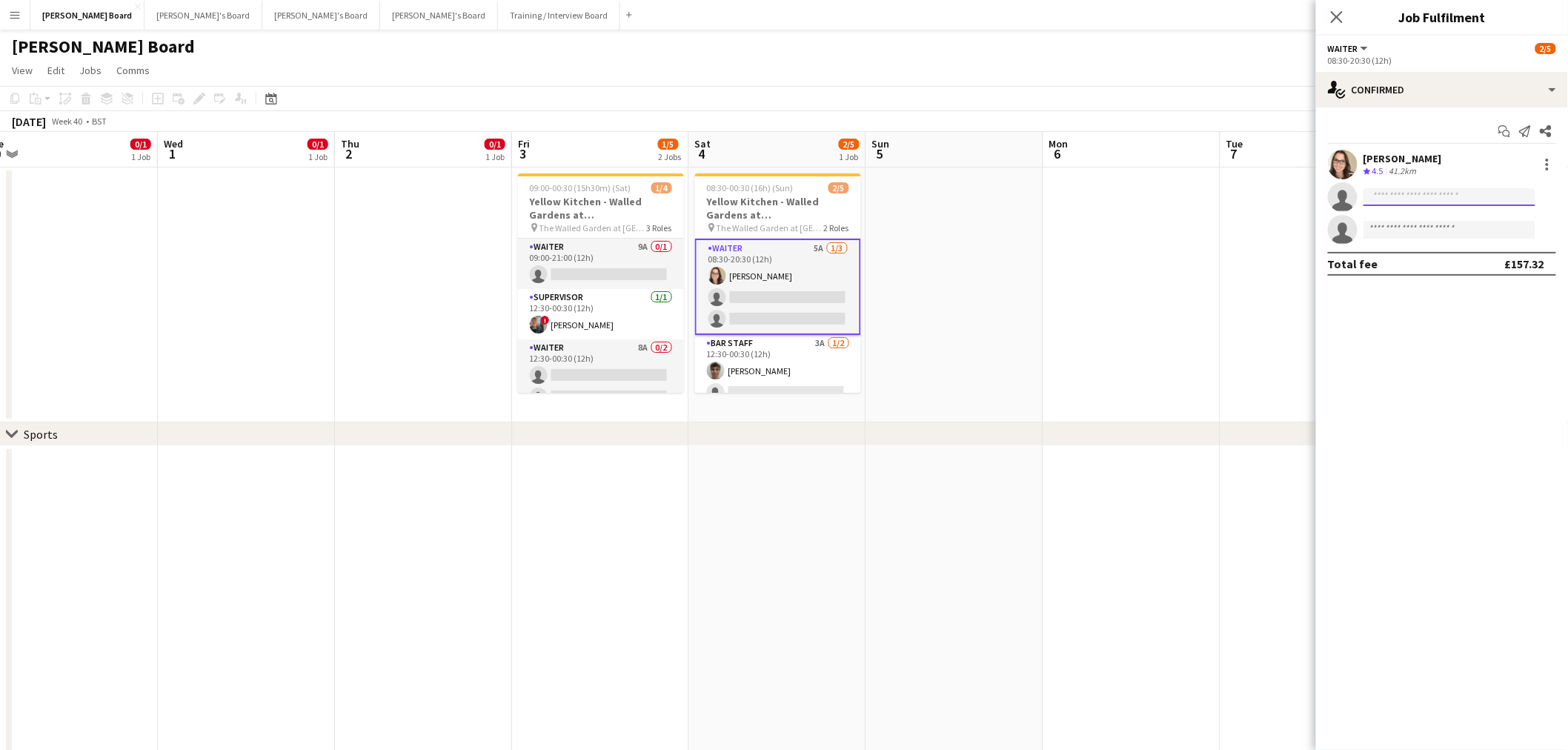
click at [1452, 191] on input at bounding box center [1450, 197] width 172 height 18
drag, startPoint x: 1425, startPoint y: 196, endPoint x: 1312, endPoint y: 194, distance: 113.0
type input "**********"
click at [6, 9] on button "Menu" at bounding box center [15, 15] width 30 height 30
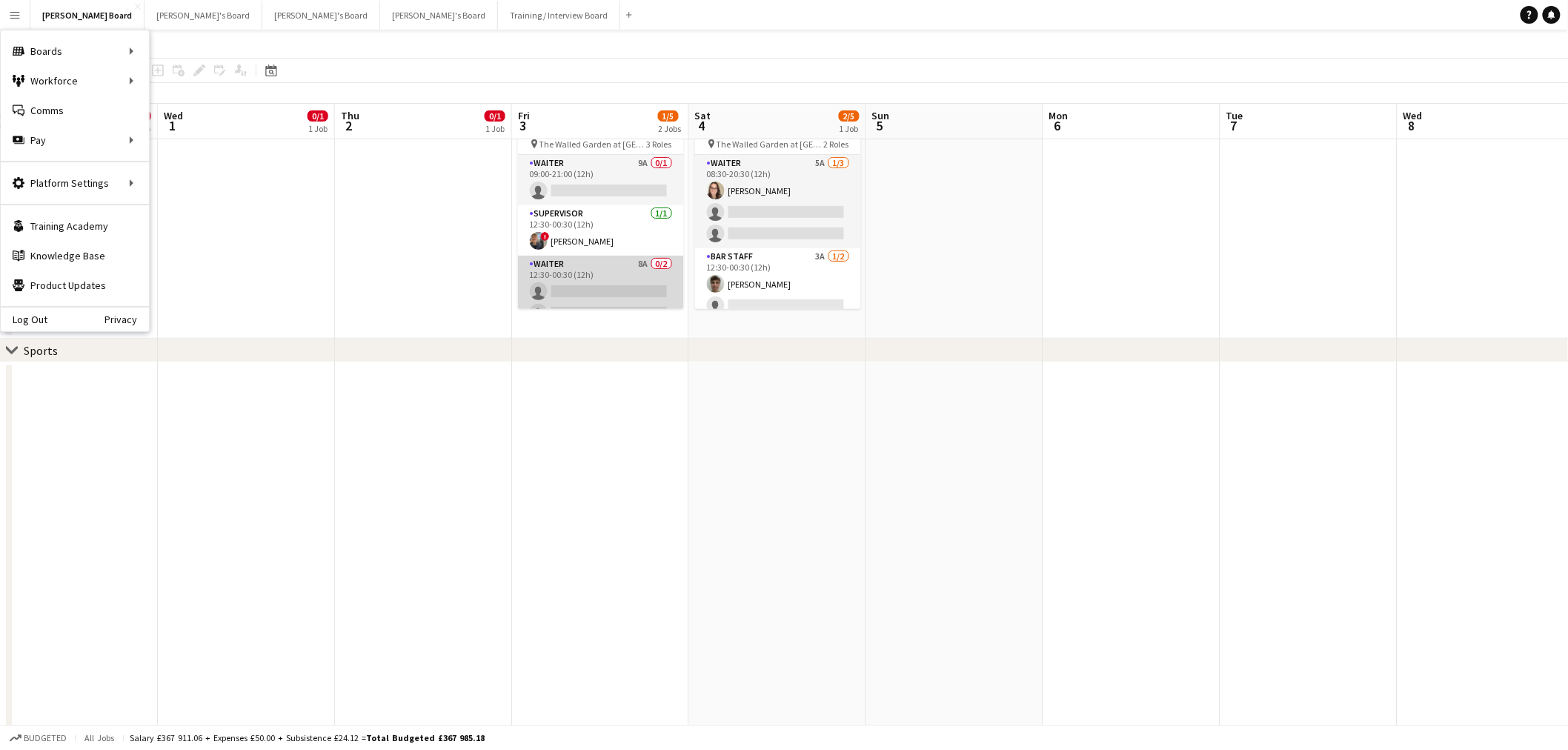
scroll to position [19, 0]
click at [988, 259] on app-date-cell at bounding box center [955, 211] width 177 height 255
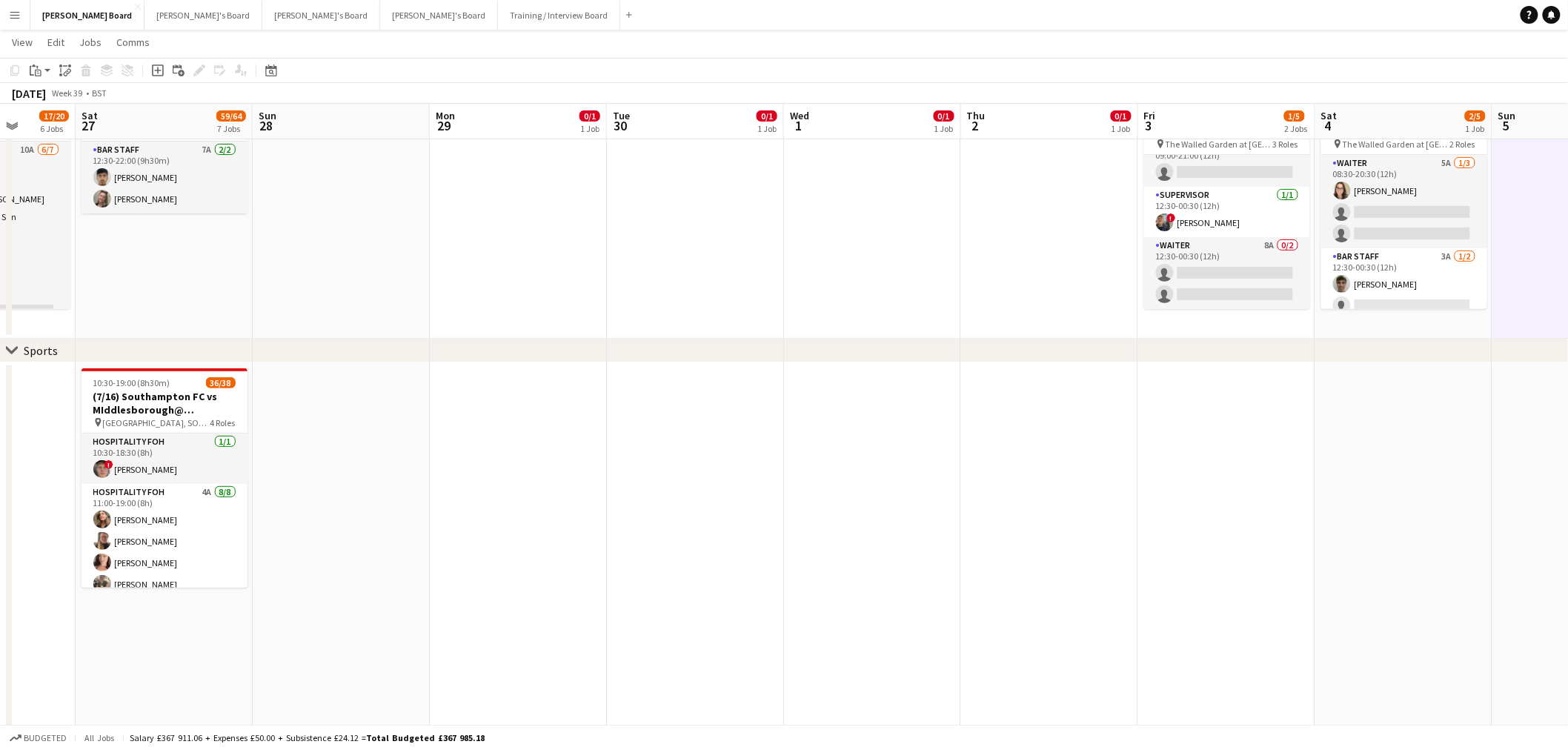
drag, startPoint x: 956, startPoint y: 256, endPoint x: 756, endPoint y: 270, distance: 200.5
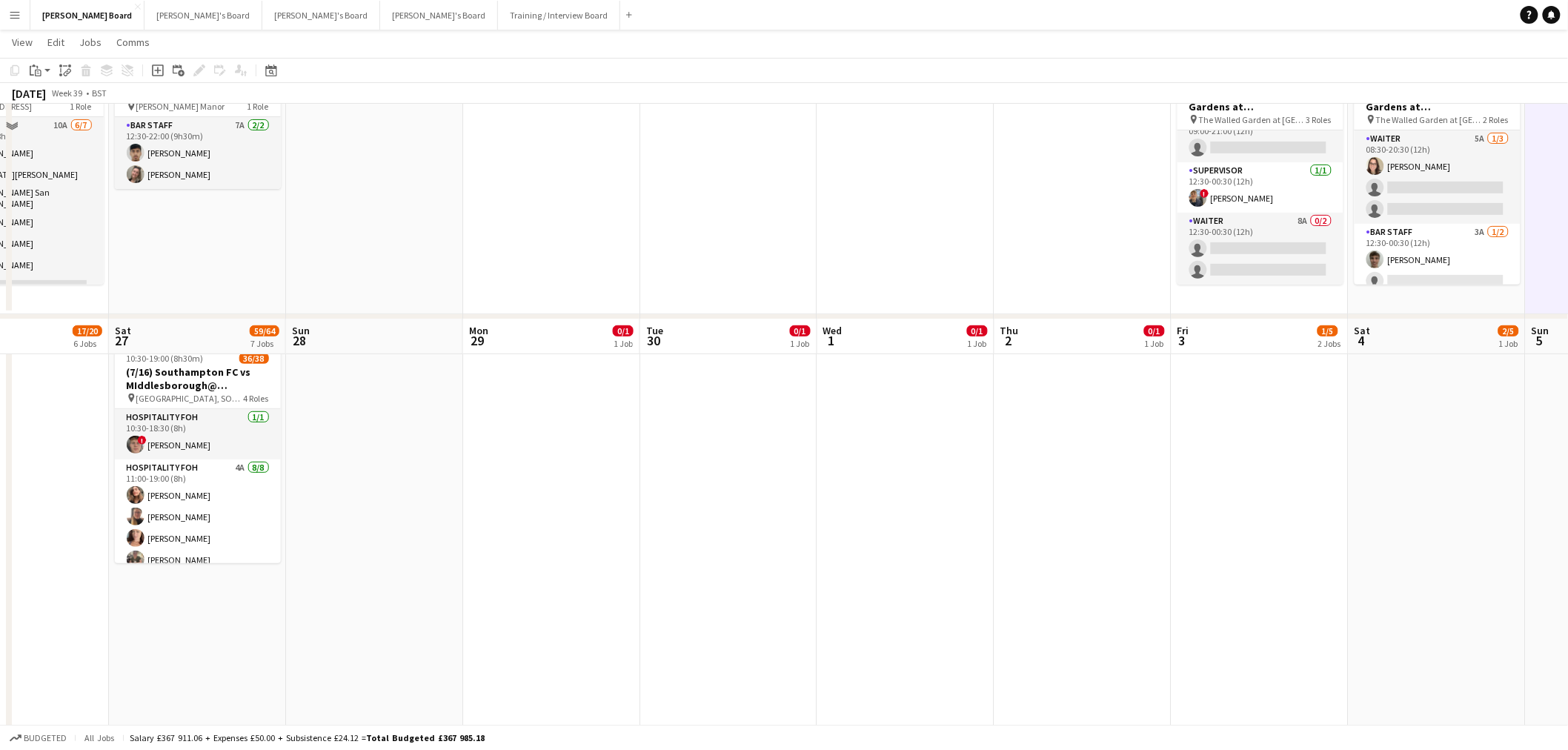
scroll to position [0, 0]
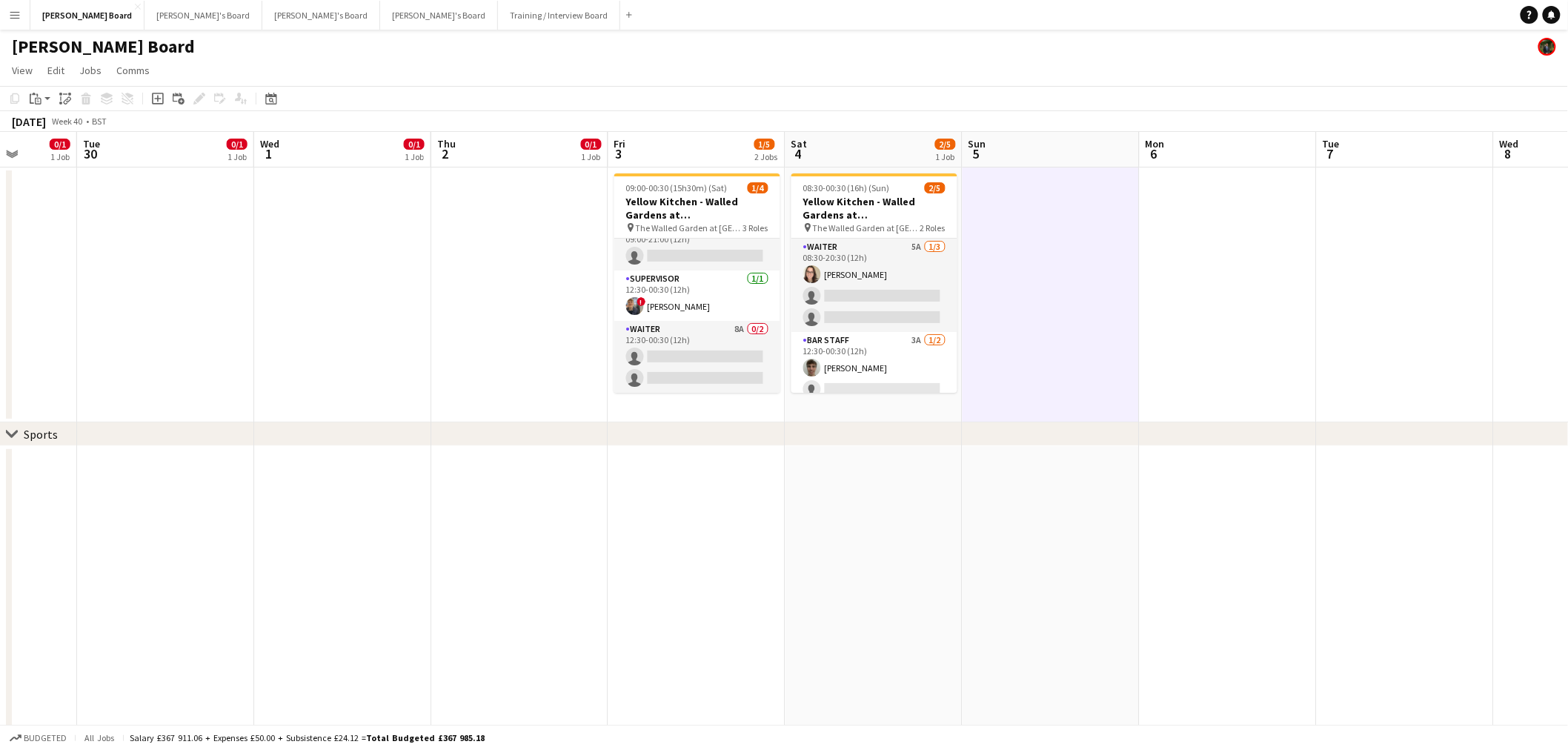
drag, startPoint x: 988, startPoint y: 357, endPoint x: 358, endPoint y: 307, distance: 632.0
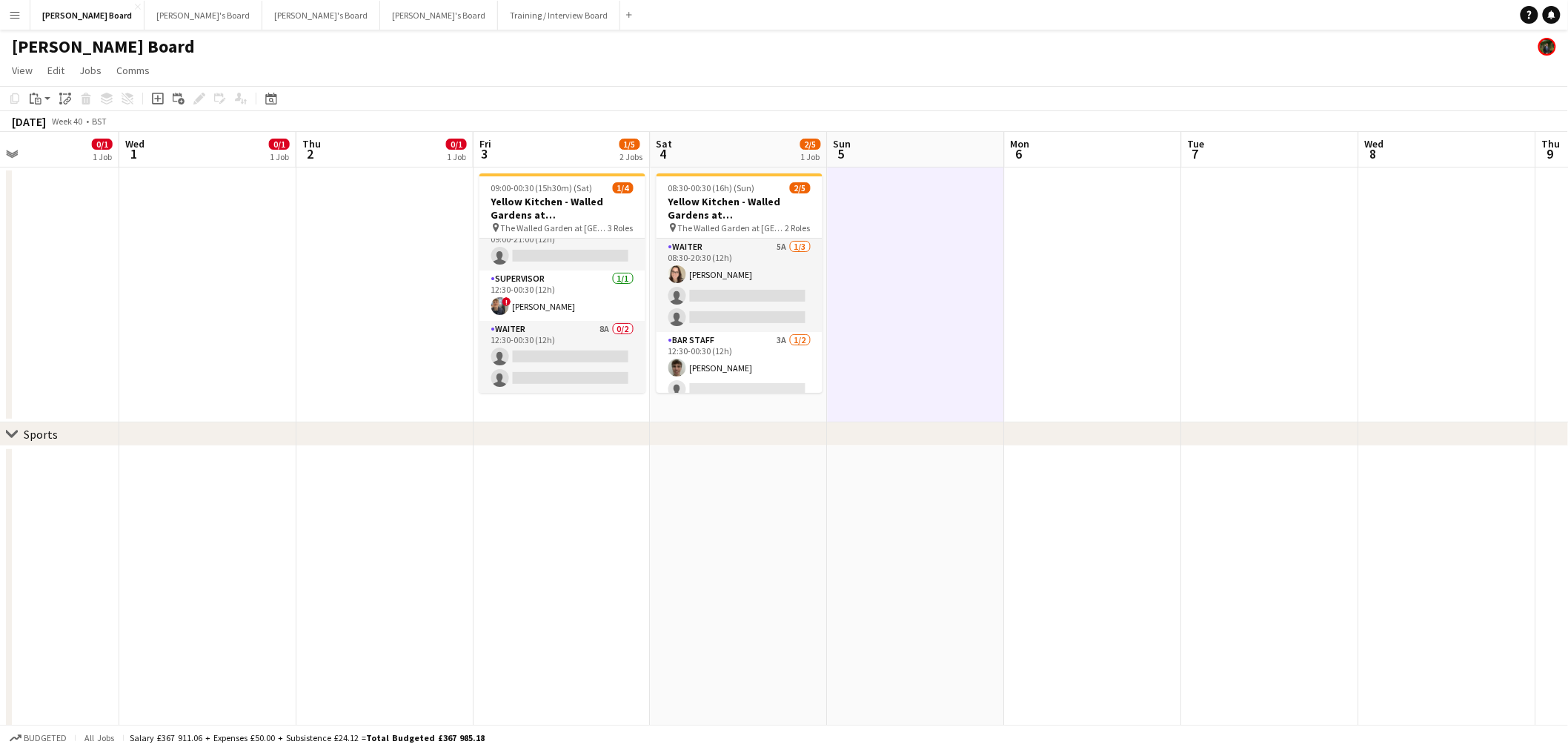
scroll to position [0, 569]
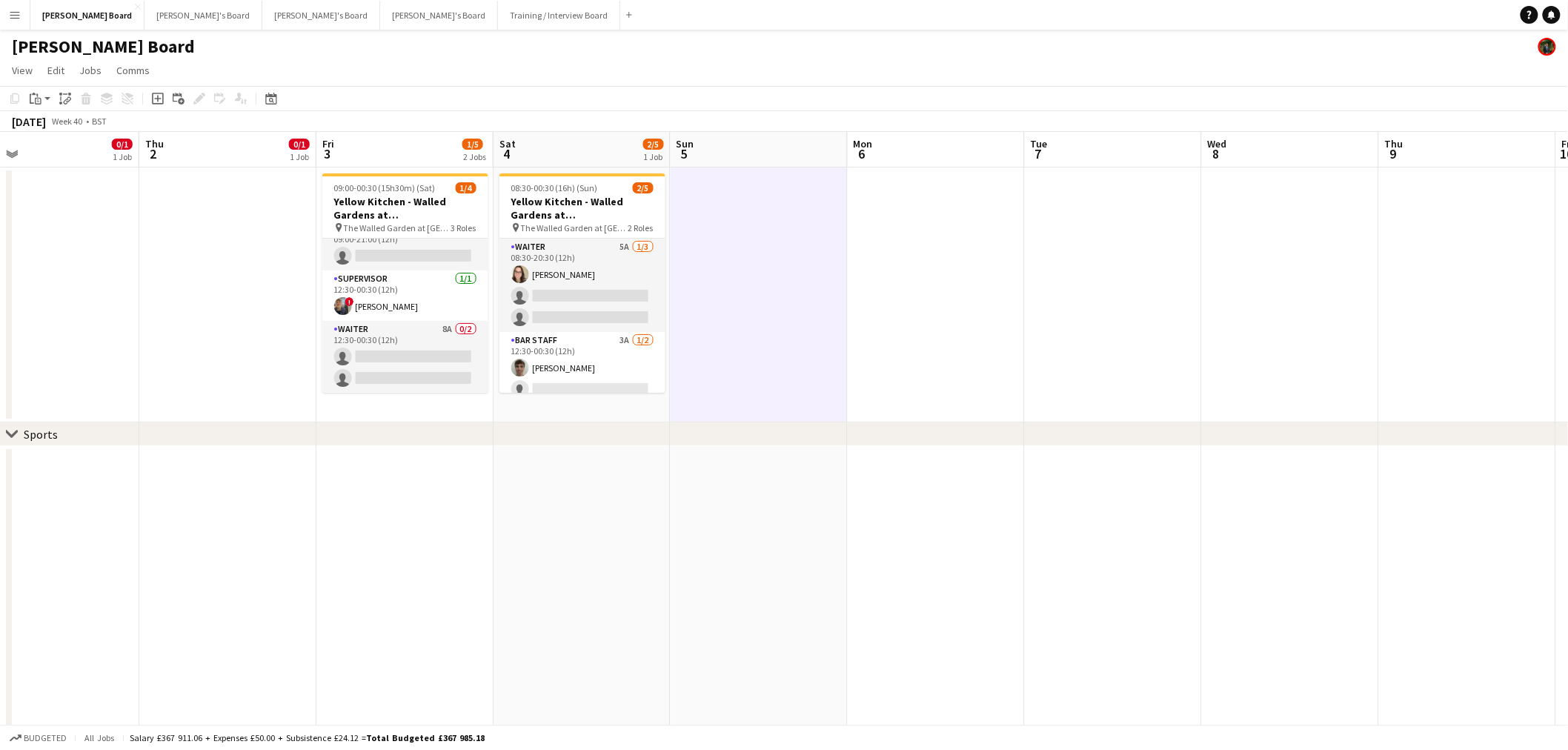
drag, startPoint x: 442, startPoint y: 335, endPoint x: 200, endPoint y: 314, distance: 242.9
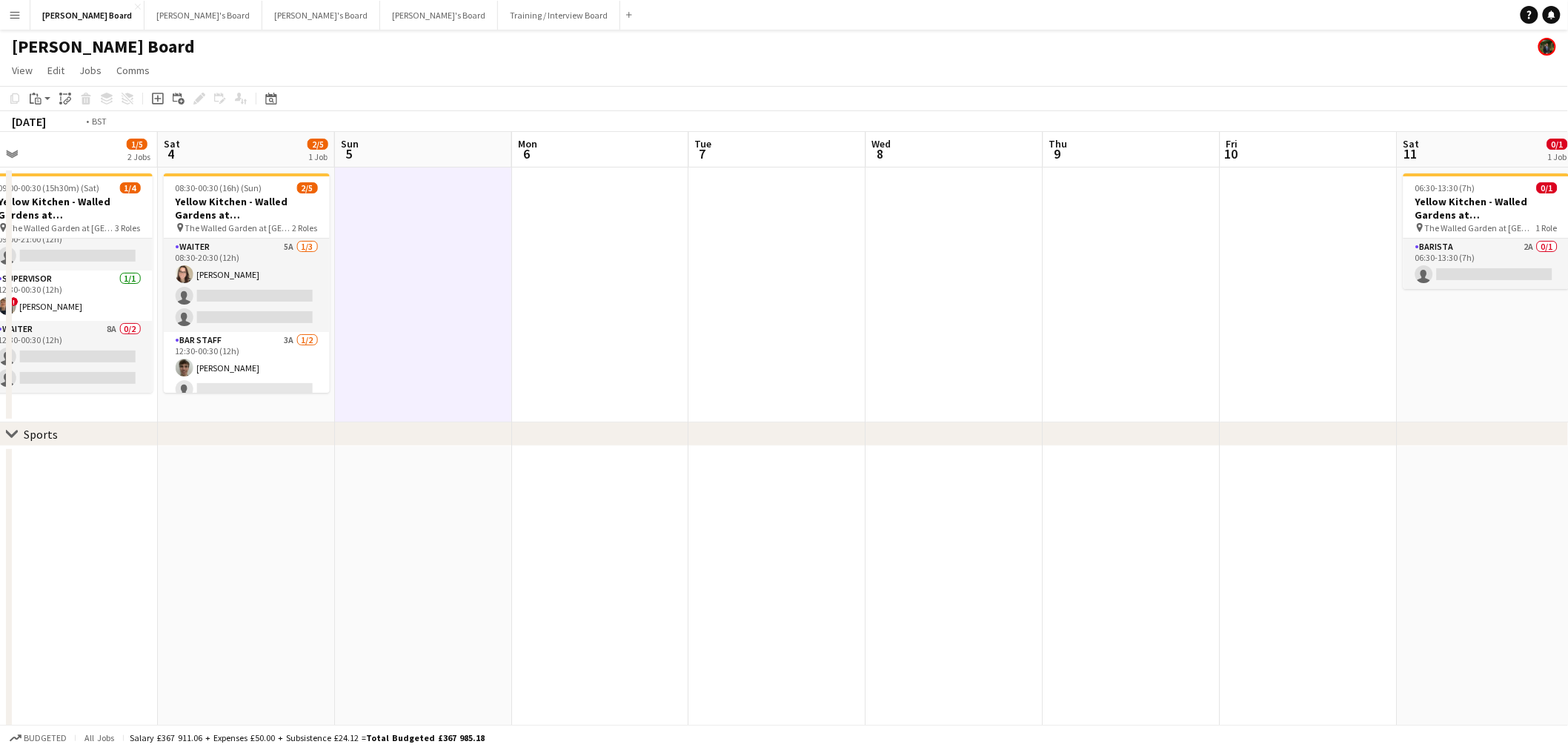
drag, startPoint x: 1098, startPoint y: 356, endPoint x: 408, endPoint y: 306, distance: 691.8
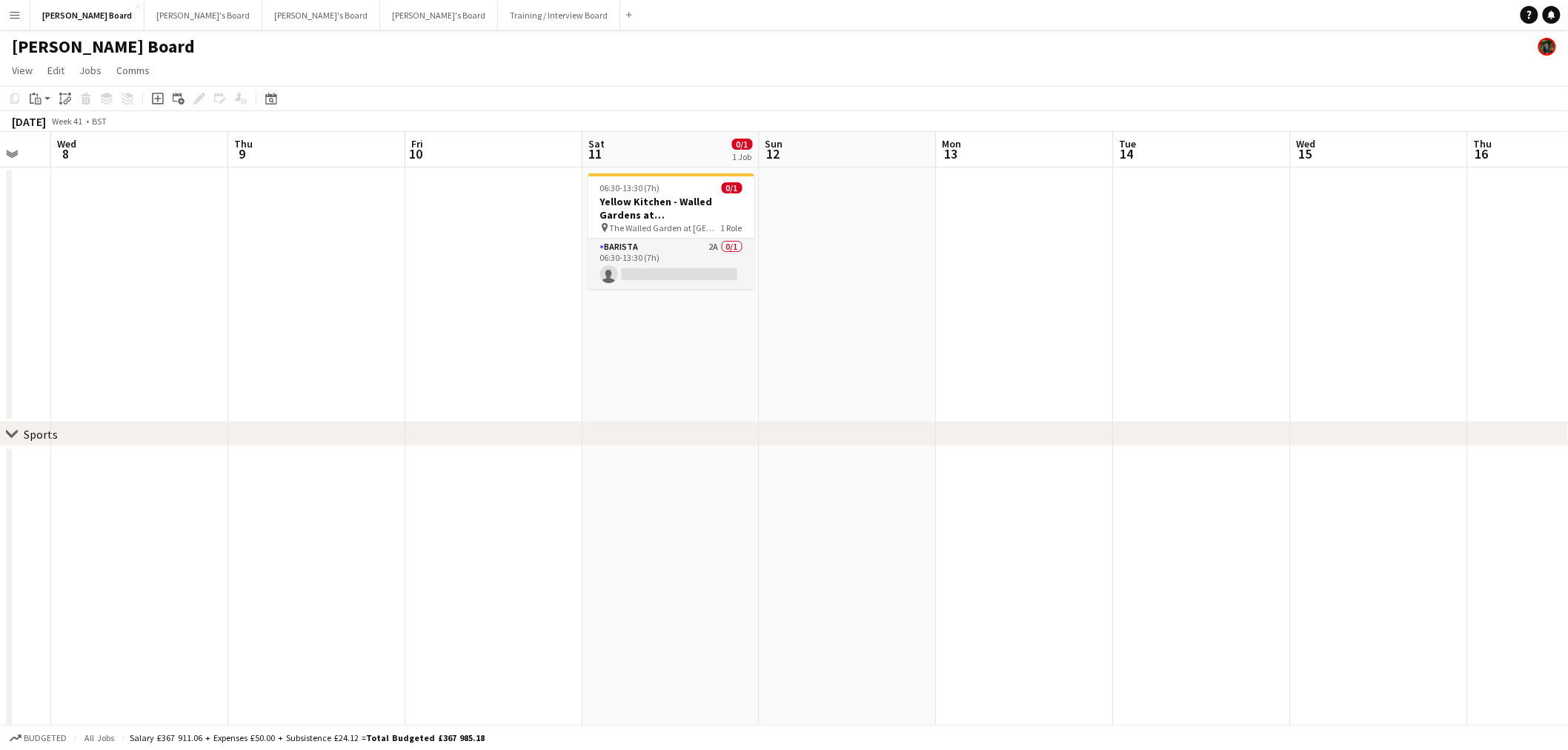
drag, startPoint x: 669, startPoint y: 314, endPoint x: 357, endPoint y: 304, distance: 312.2
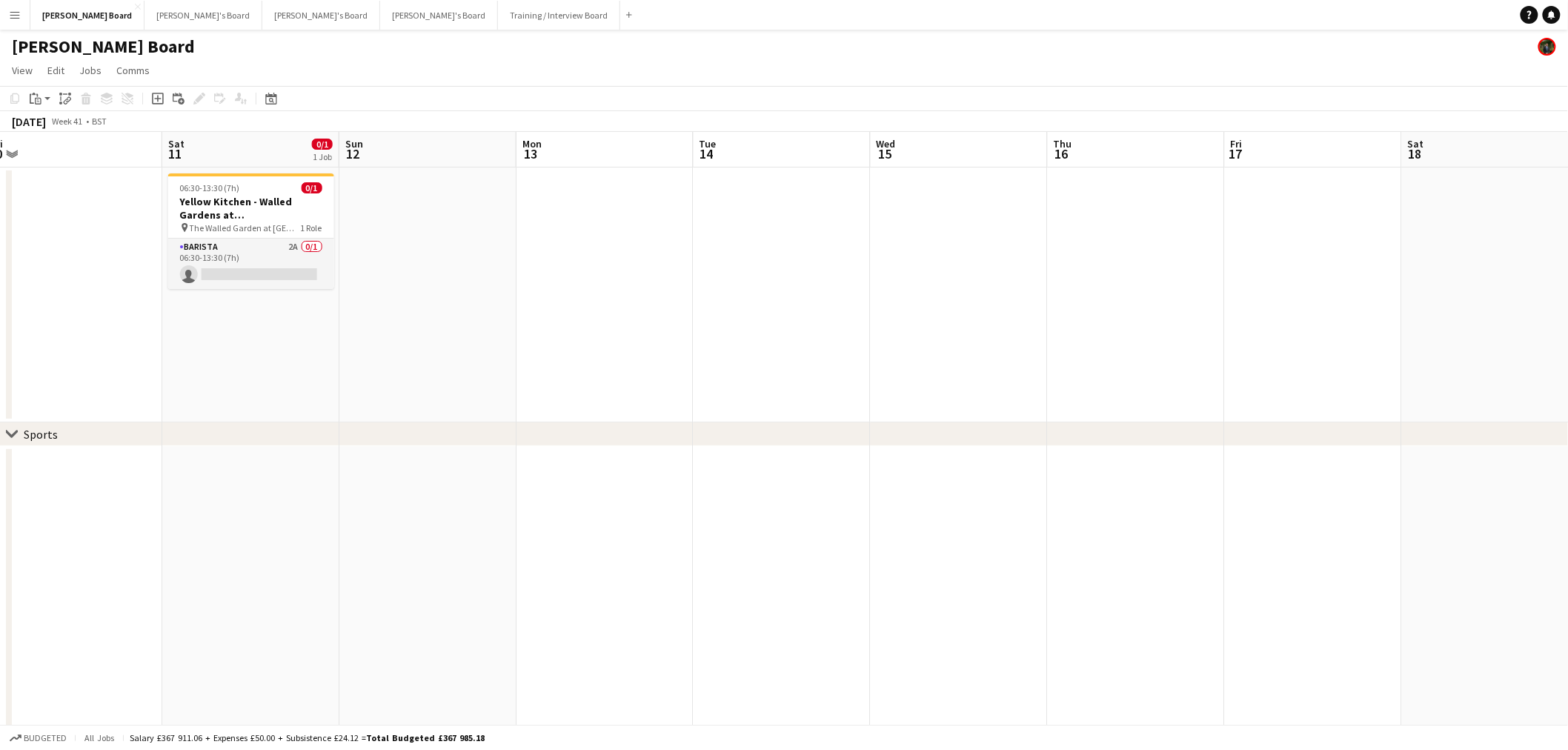
drag, startPoint x: 890, startPoint y: 345, endPoint x: 566, endPoint y: 334, distance: 324.2
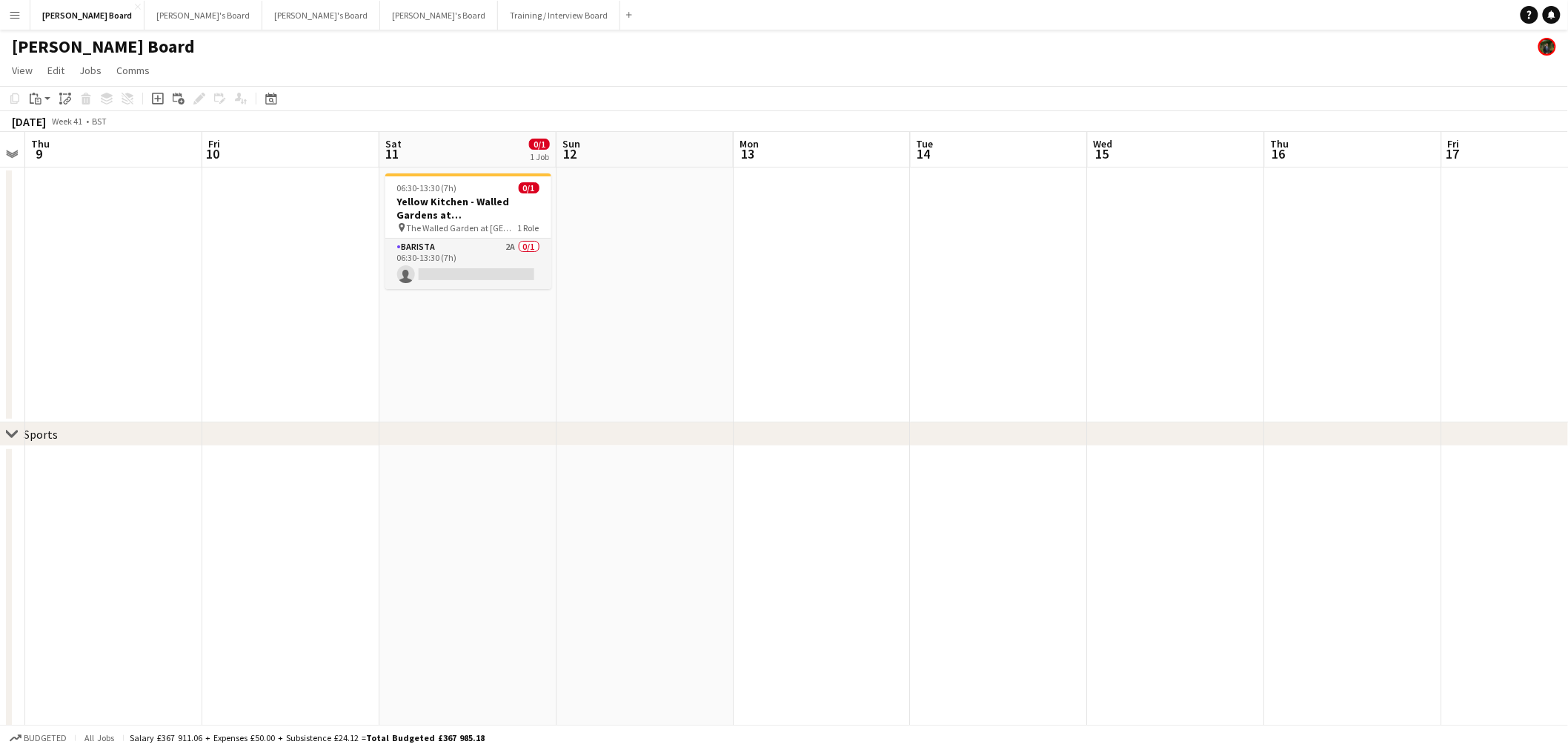
drag, startPoint x: 809, startPoint y: 335, endPoint x: 1111, endPoint y: 344, distance: 302.1
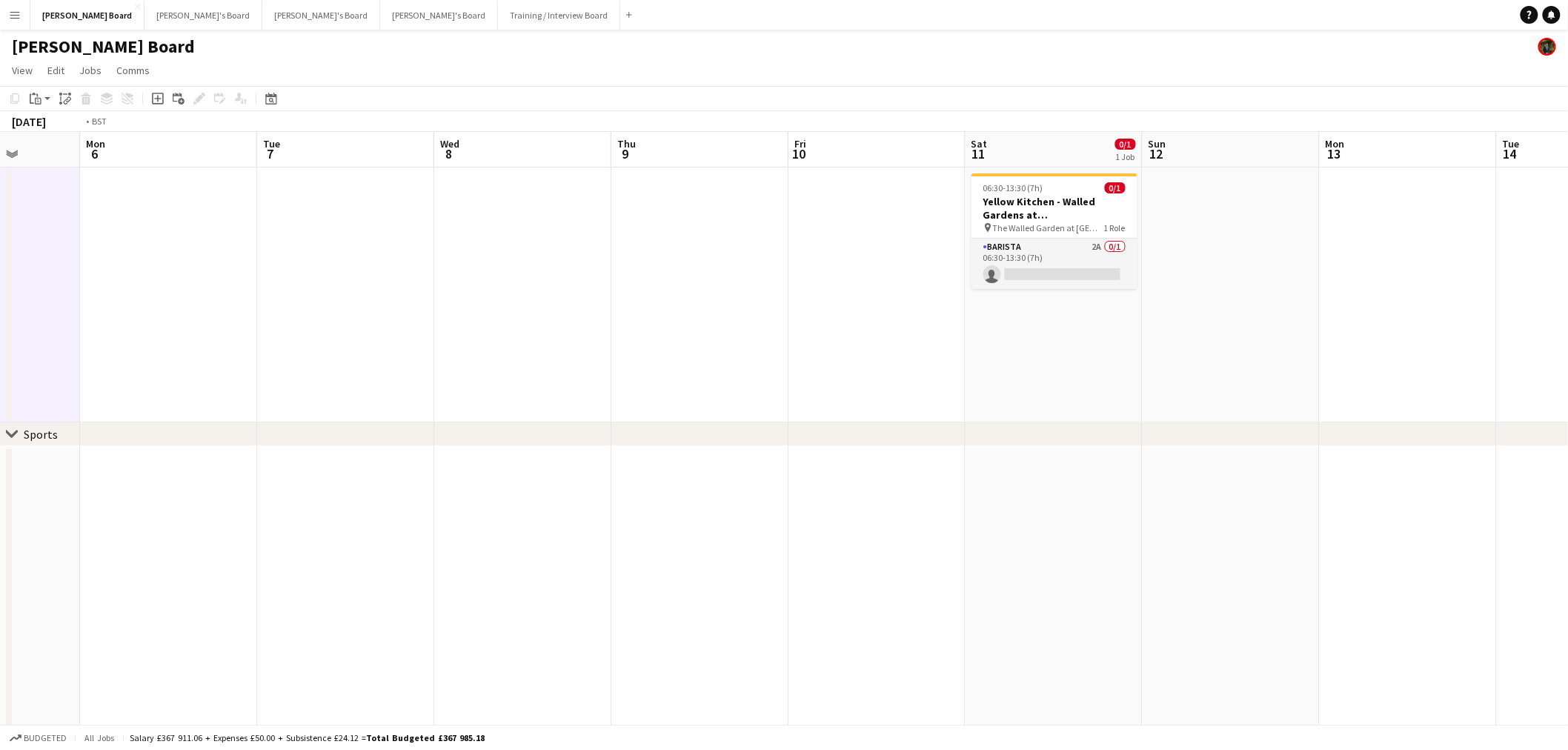
drag, startPoint x: 593, startPoint y: 323, endPoint x: 1184, endPoint y: 363, distance: 592.4
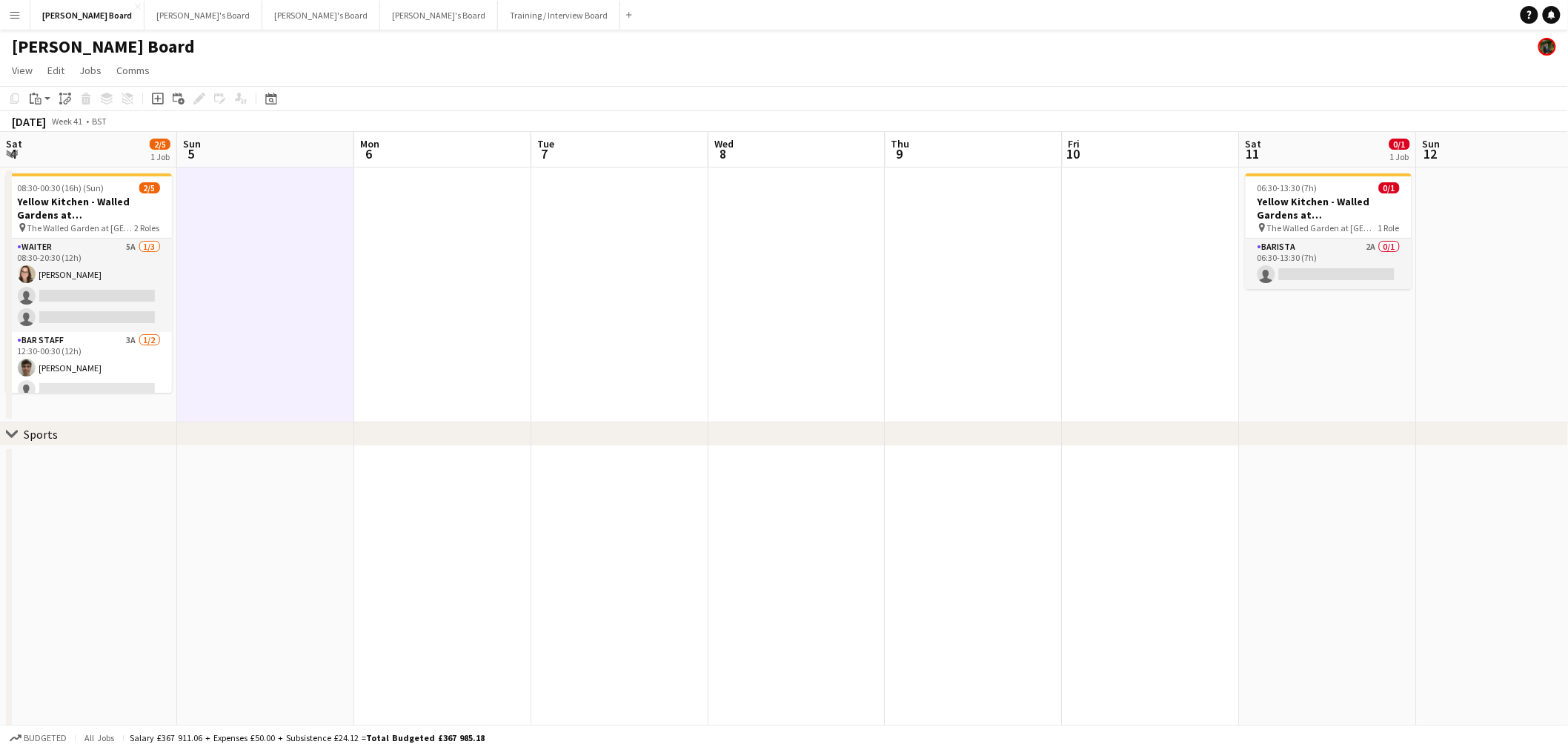
drag, startPoint x: 770, startPoint y: 323, endPoint x: 976, endPoint y: 348, distance: 207.5
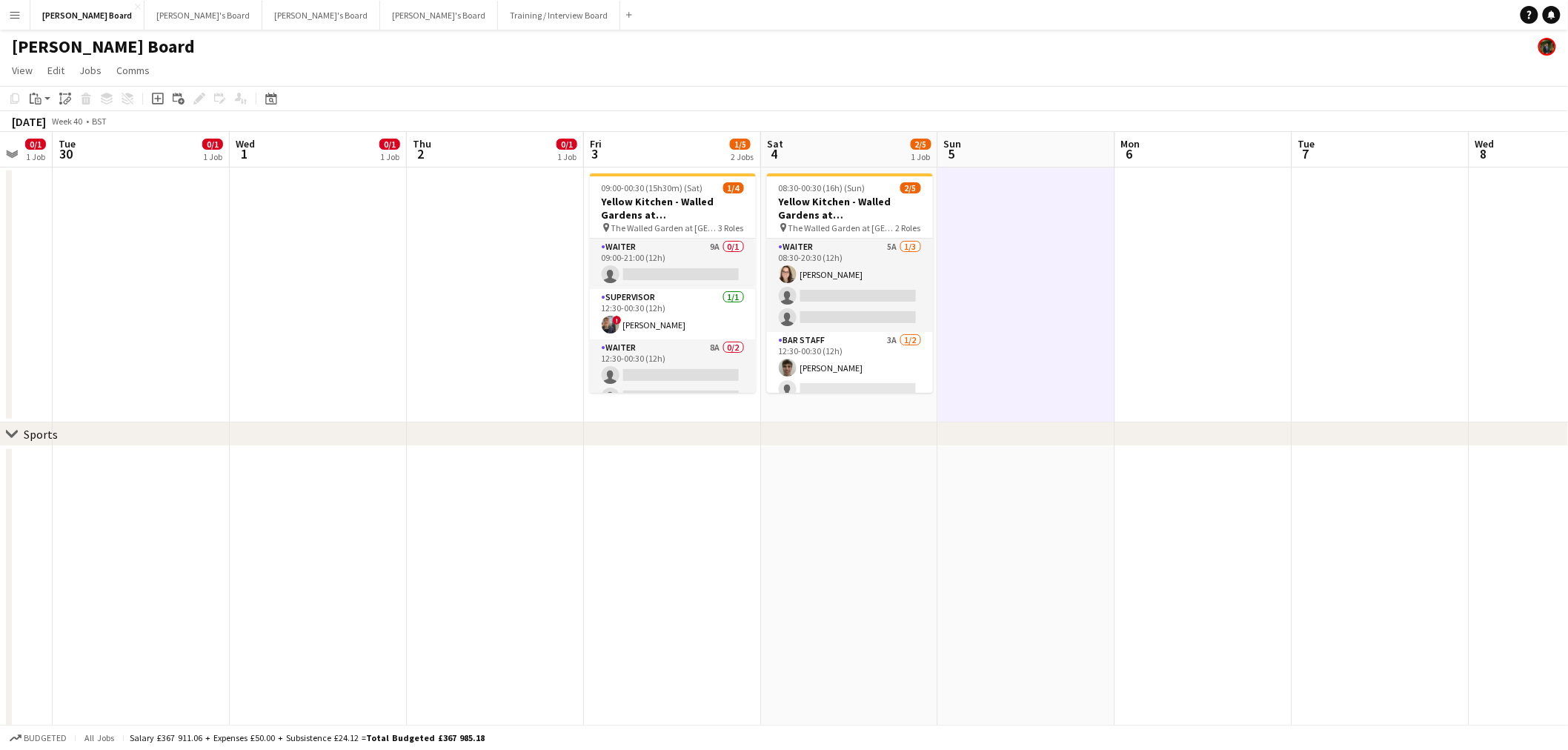
drag, startPoint x: 884, startPoint y: 314, endPoint x: 1006, endPoint y: 328, distance: 122.8
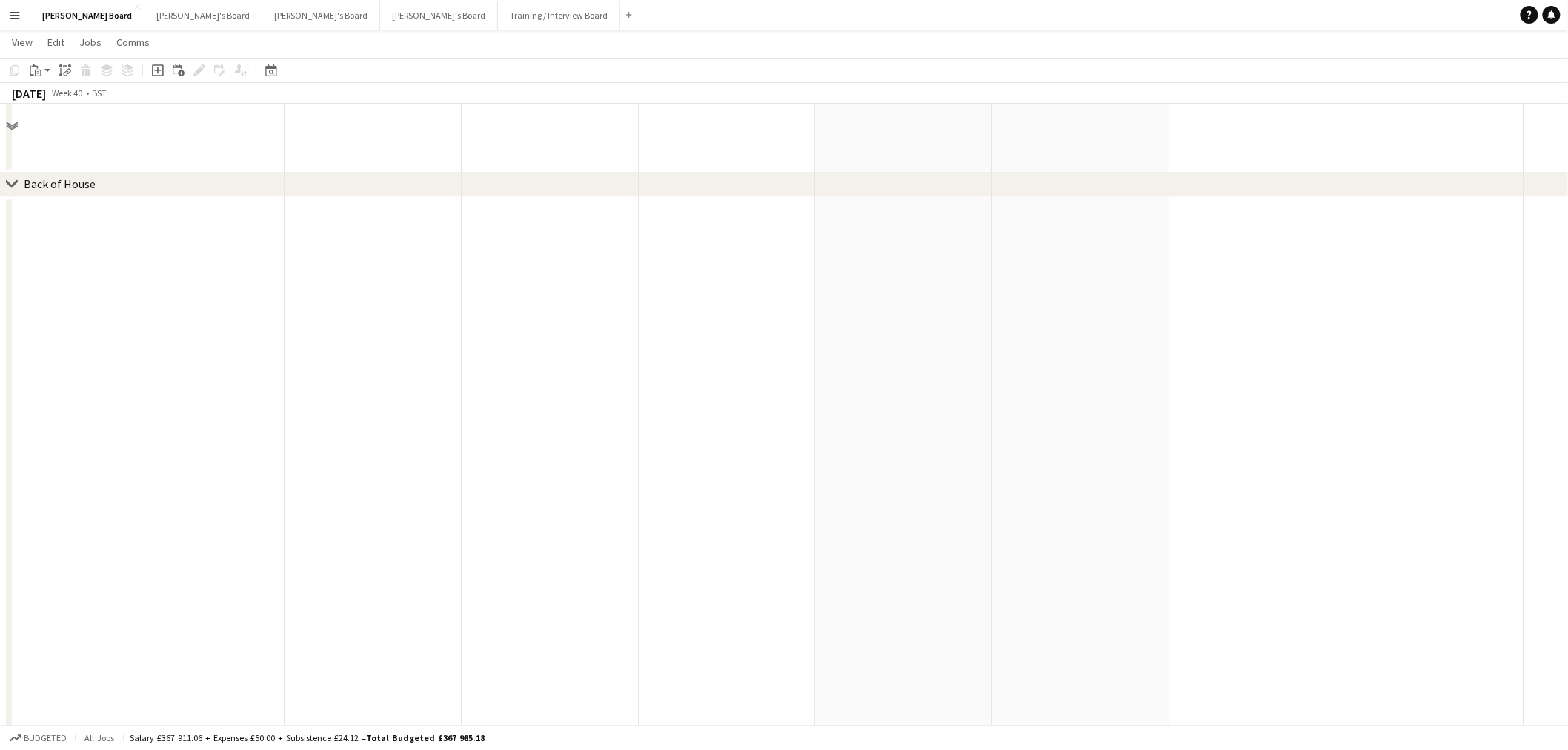
scroll to position [1564, 0]
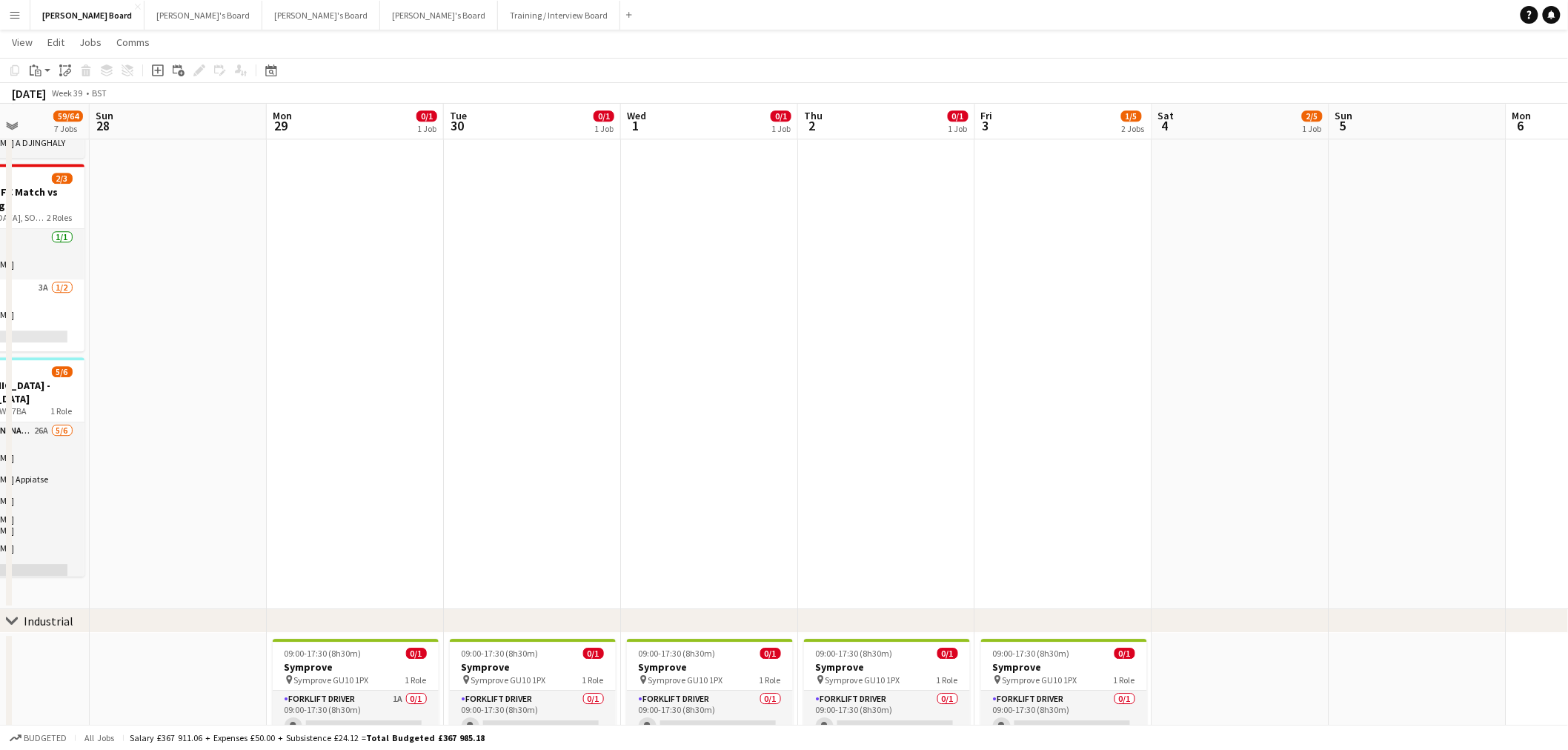
drag, startPoint x: 612, startPoint y: 324, endPoint x: 928, endPoint y: 364, distance: 318.5
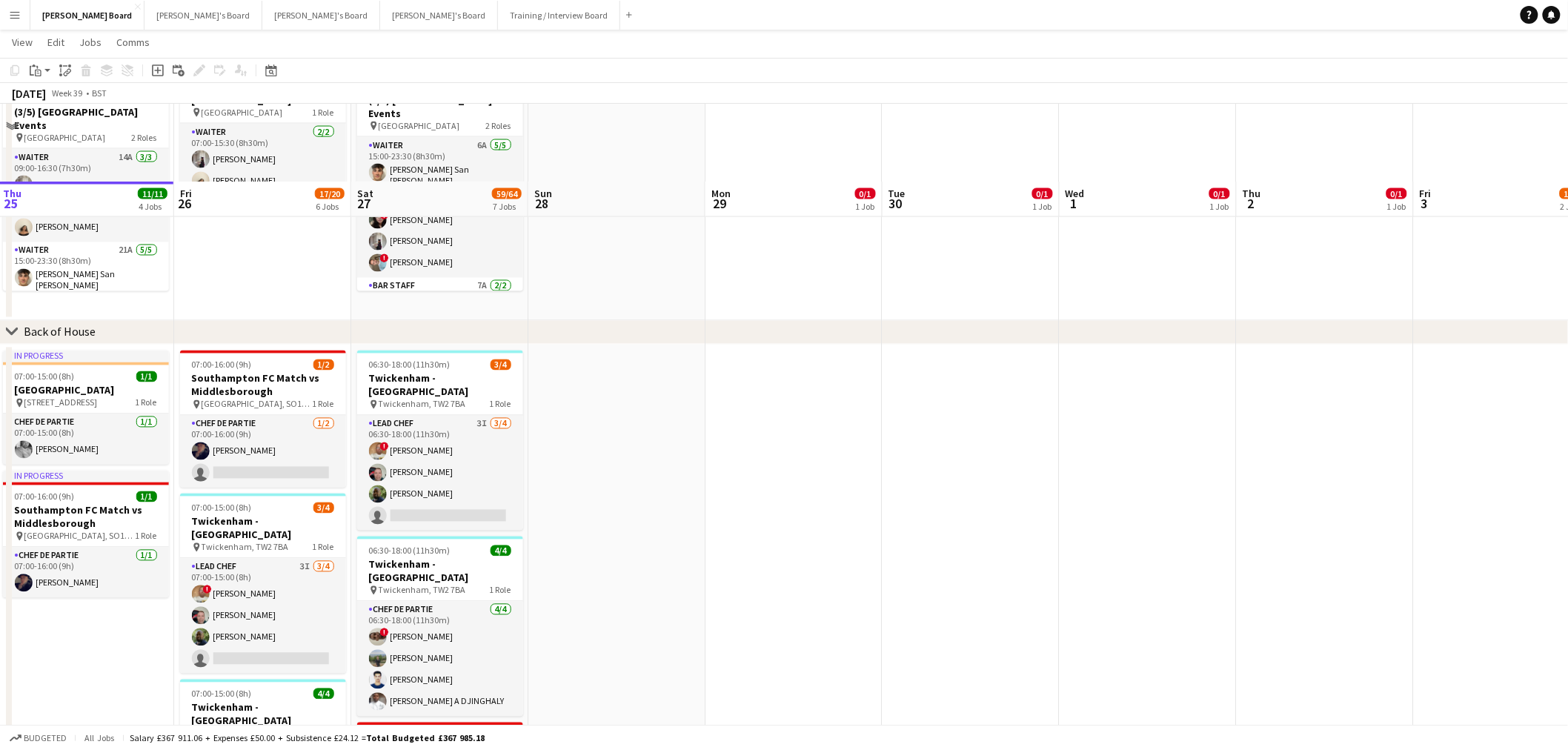
scroll to position [906, 0]
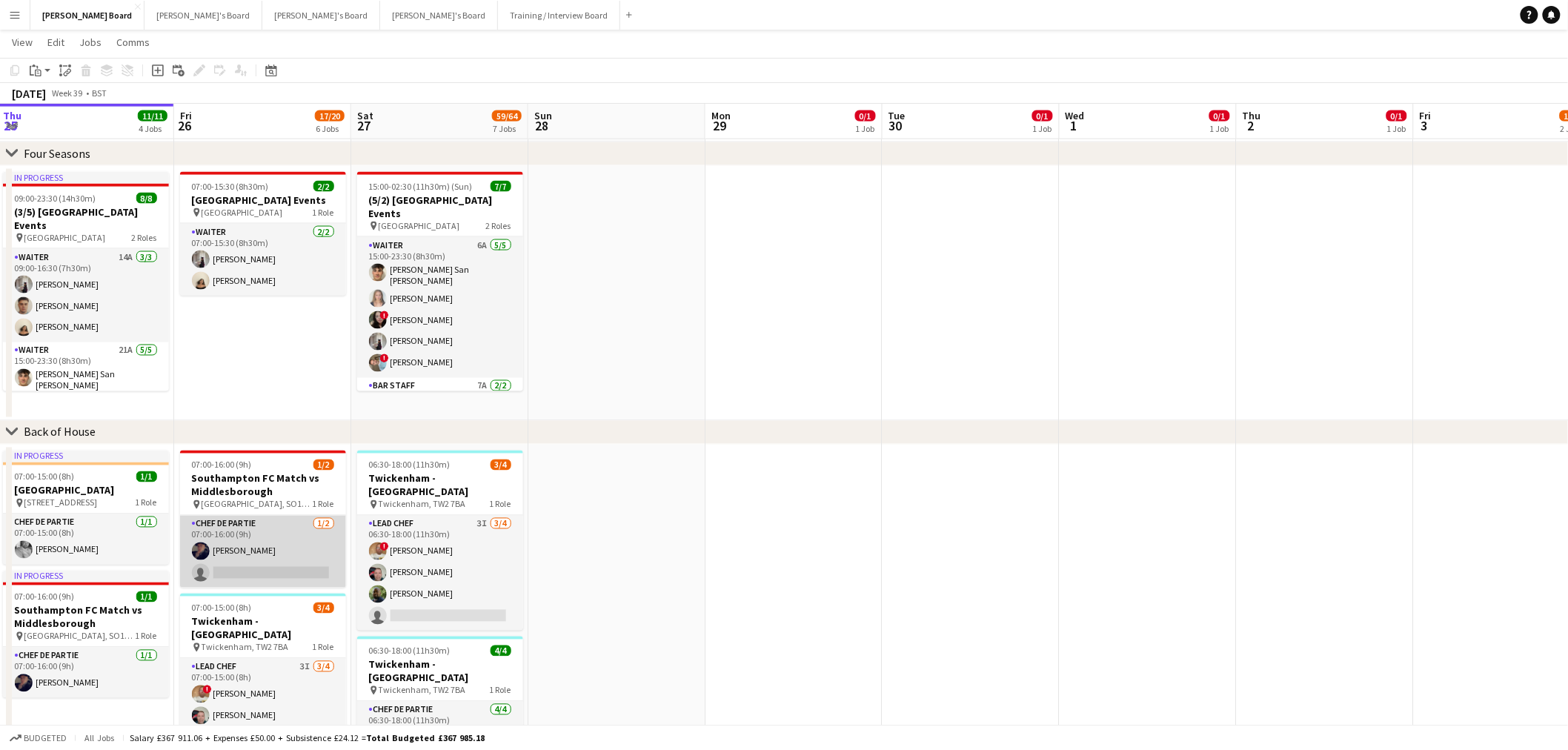
click at [252, 580] on app-card-role "Chef de Partie [DATE] 07:00-16:00 (9h) [PERSON_NAME] single-neutral-actions" at bounding box center [263, 552] width 166 height 72
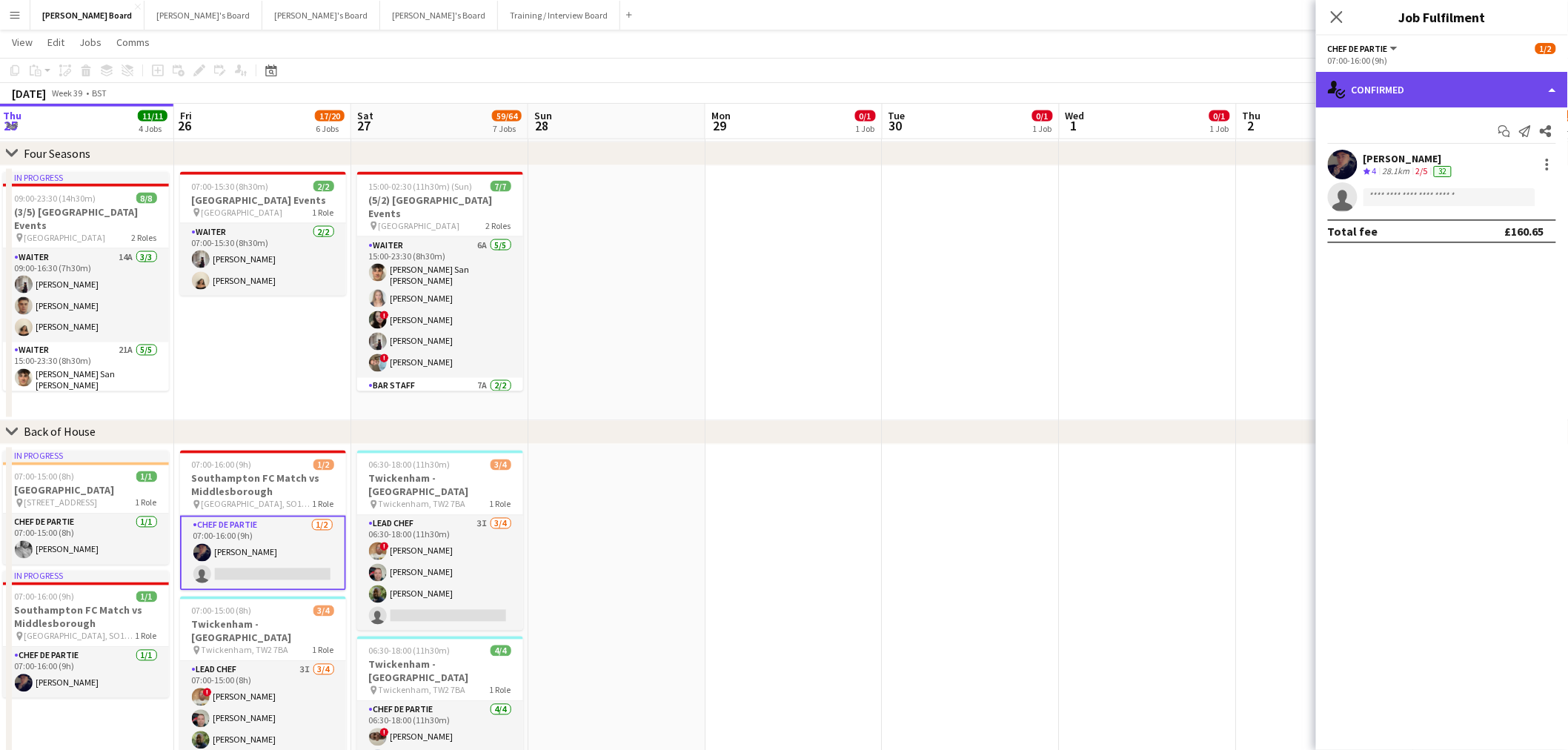
click at [1420, 96] on div "single-neutral-actions-check-2 Confirmed" at bounding box center [1442, 89] width 252 height 35
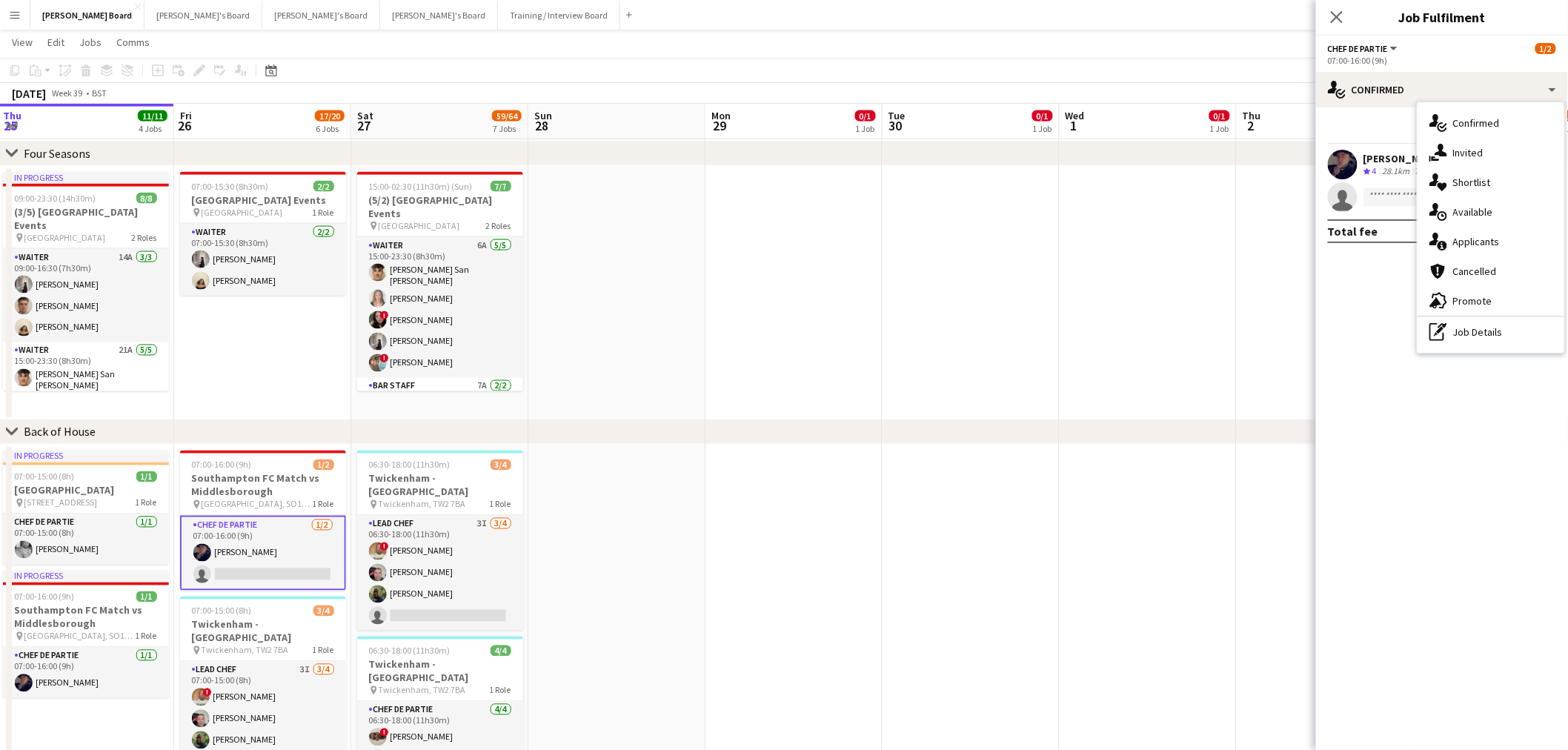
click at [1479, 326] on div "pen-write Job Details" at bounding box center [1492, 332] width 147 height 30
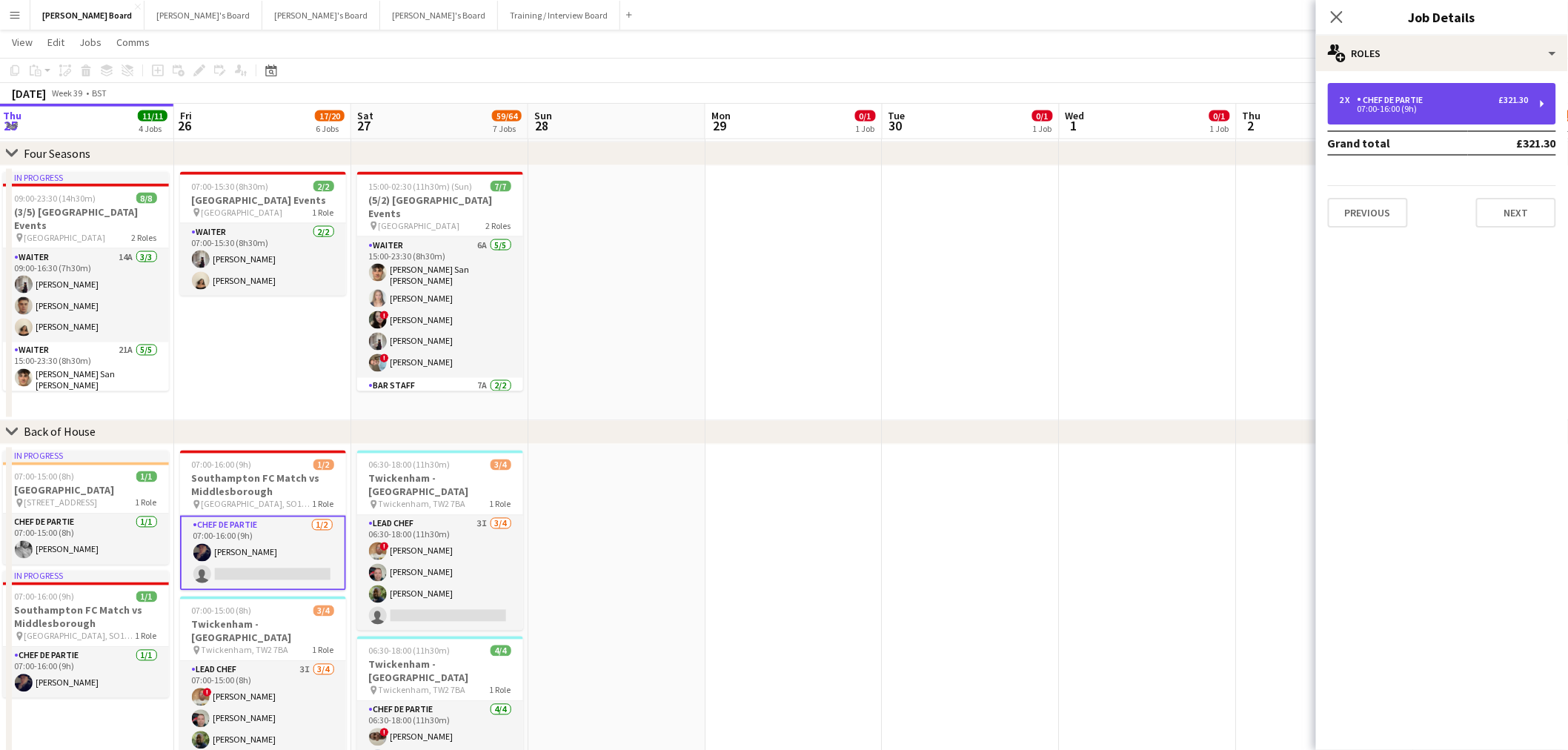
click at [1446, 116] on div "2 x Chef de Partie £321.30 07:00-16:00 (9h)" at bounding box center [1442, 103] width 228 height 42
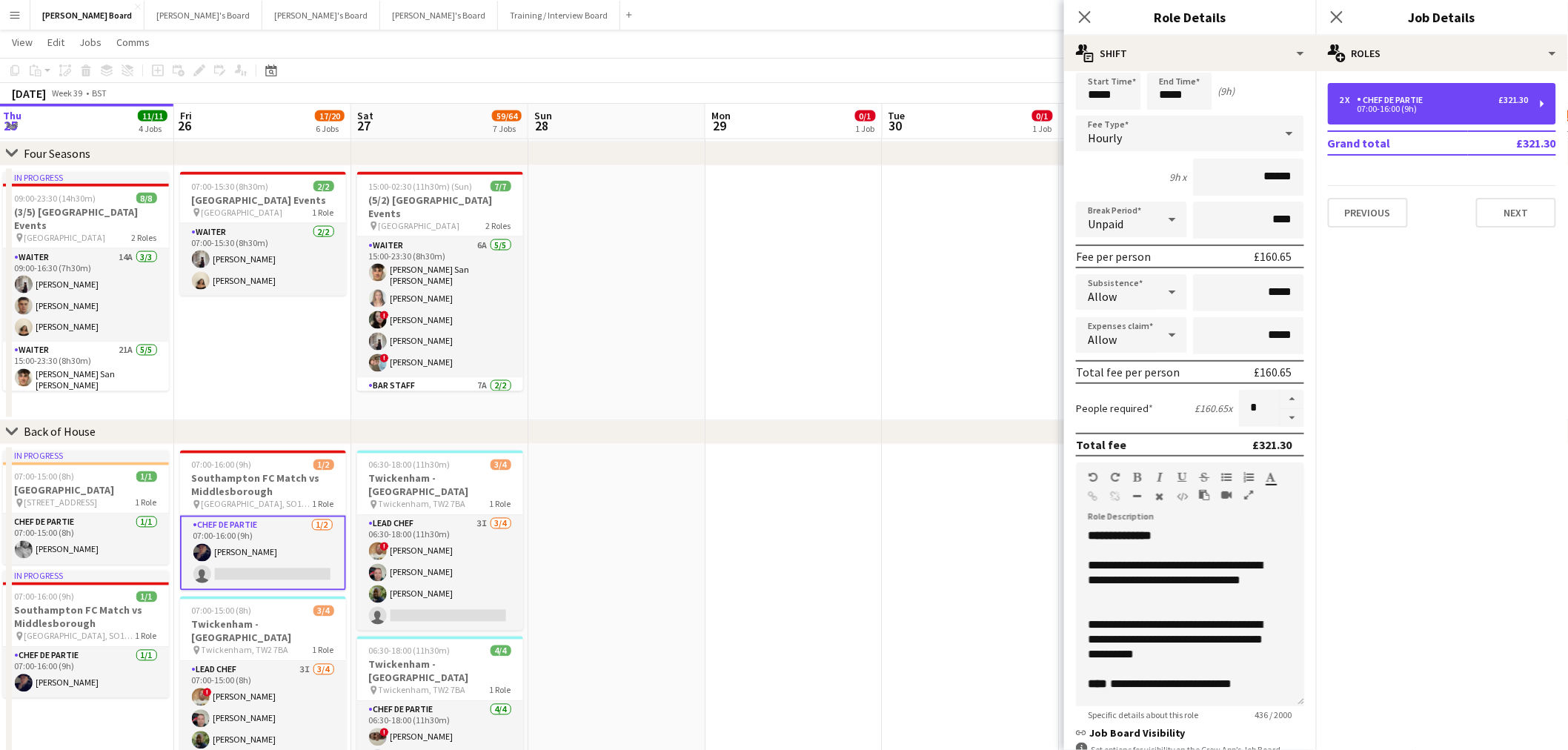
scroll to position [82, 0]
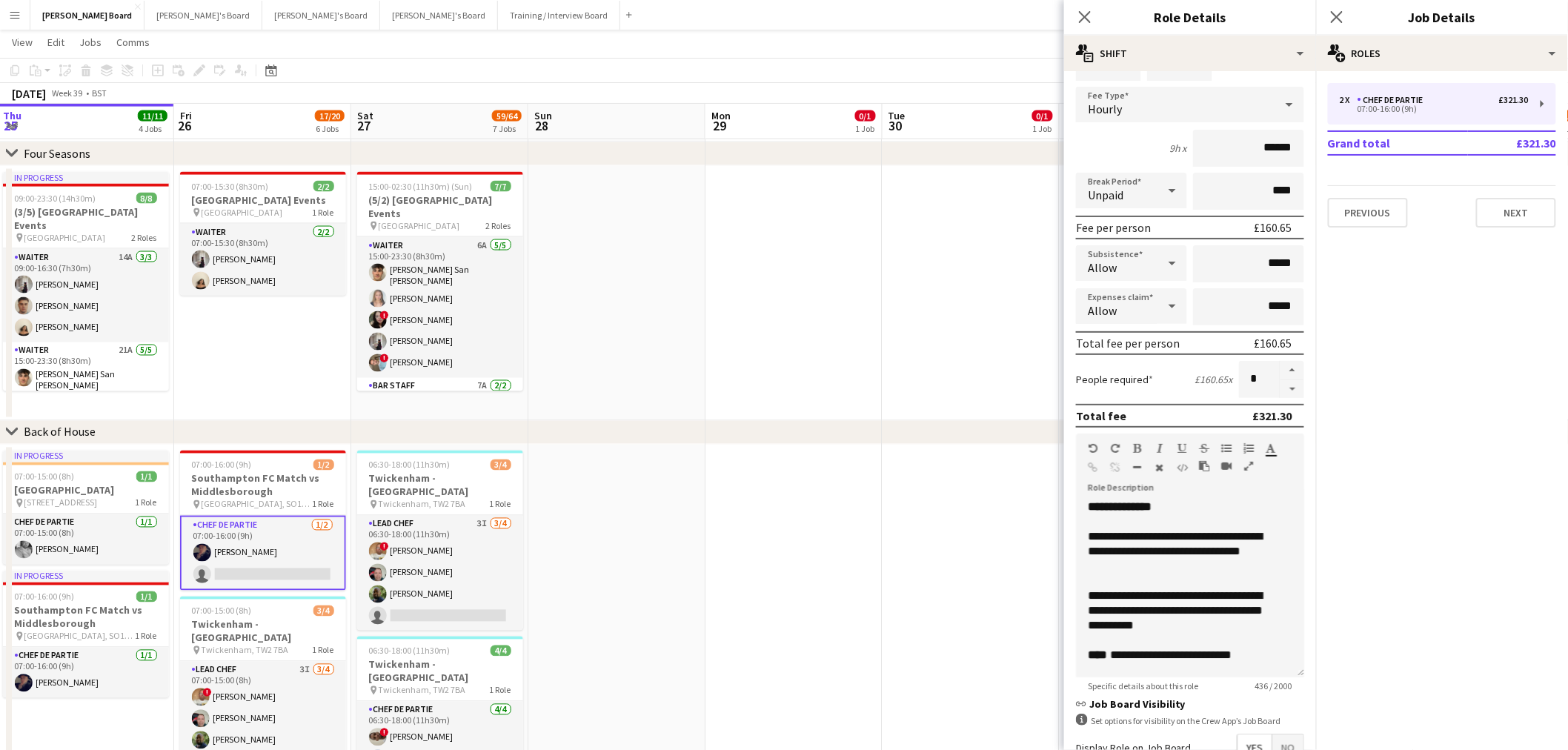
click at [1281, 380] on button "button" at bounding box center [1292, 389] width 23 height 19
type input "*"
click at [1008, 324] on app-date-cell at bounding box center [971, 293] width 177 height 255
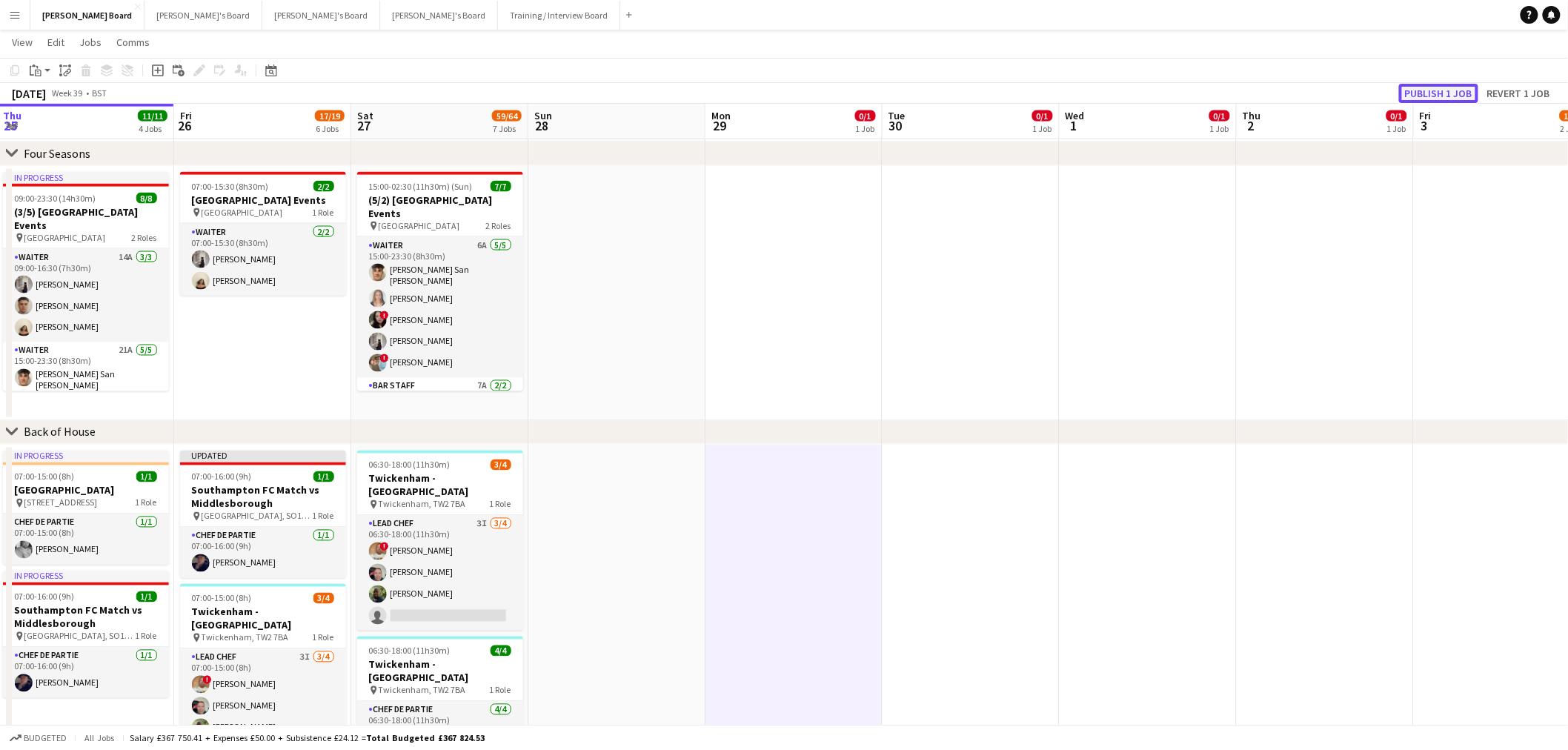
click at [1448, 84] on button "Publish 1 job" at bounding box center [1438, 93] width 79 height 20
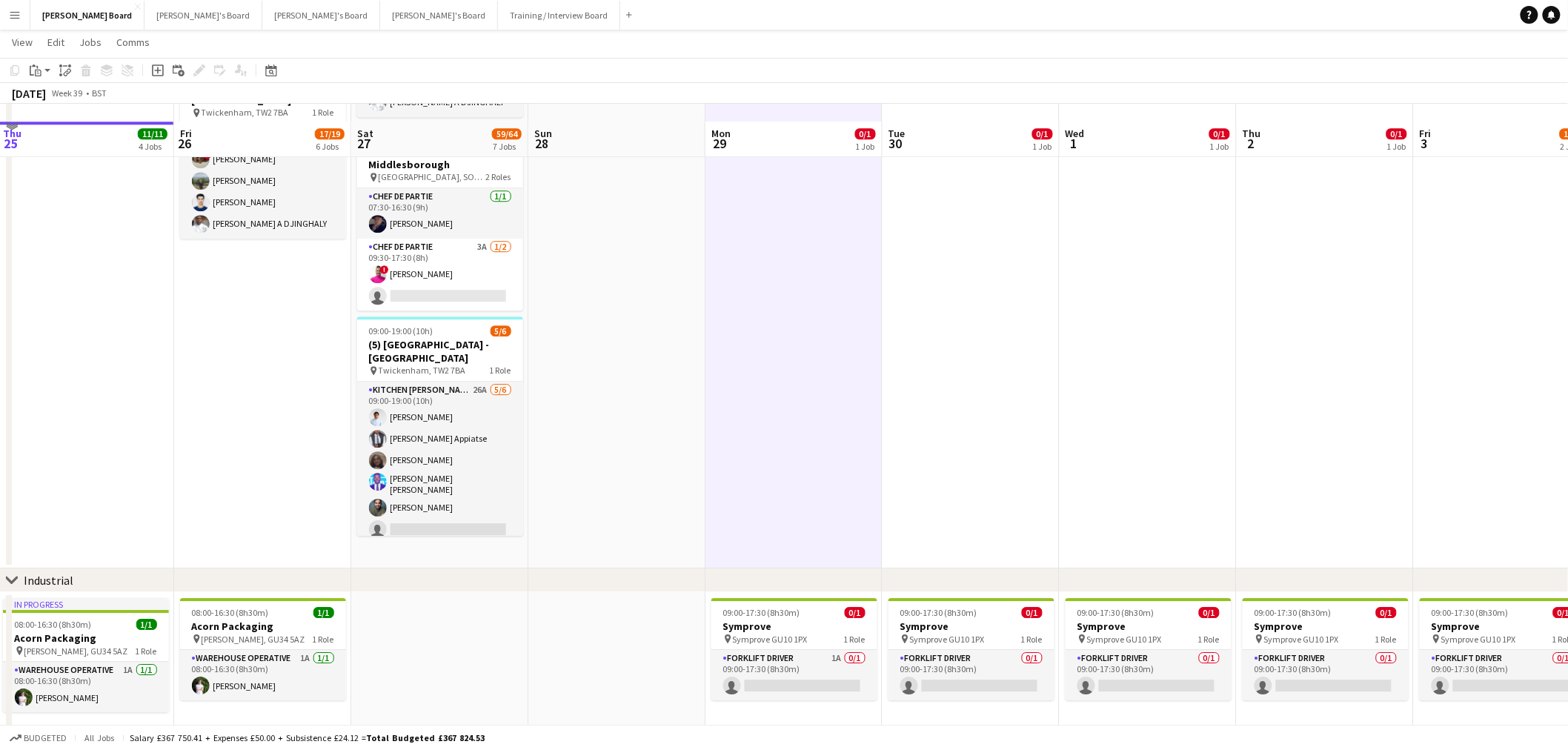
scroll to position [1623, 0]
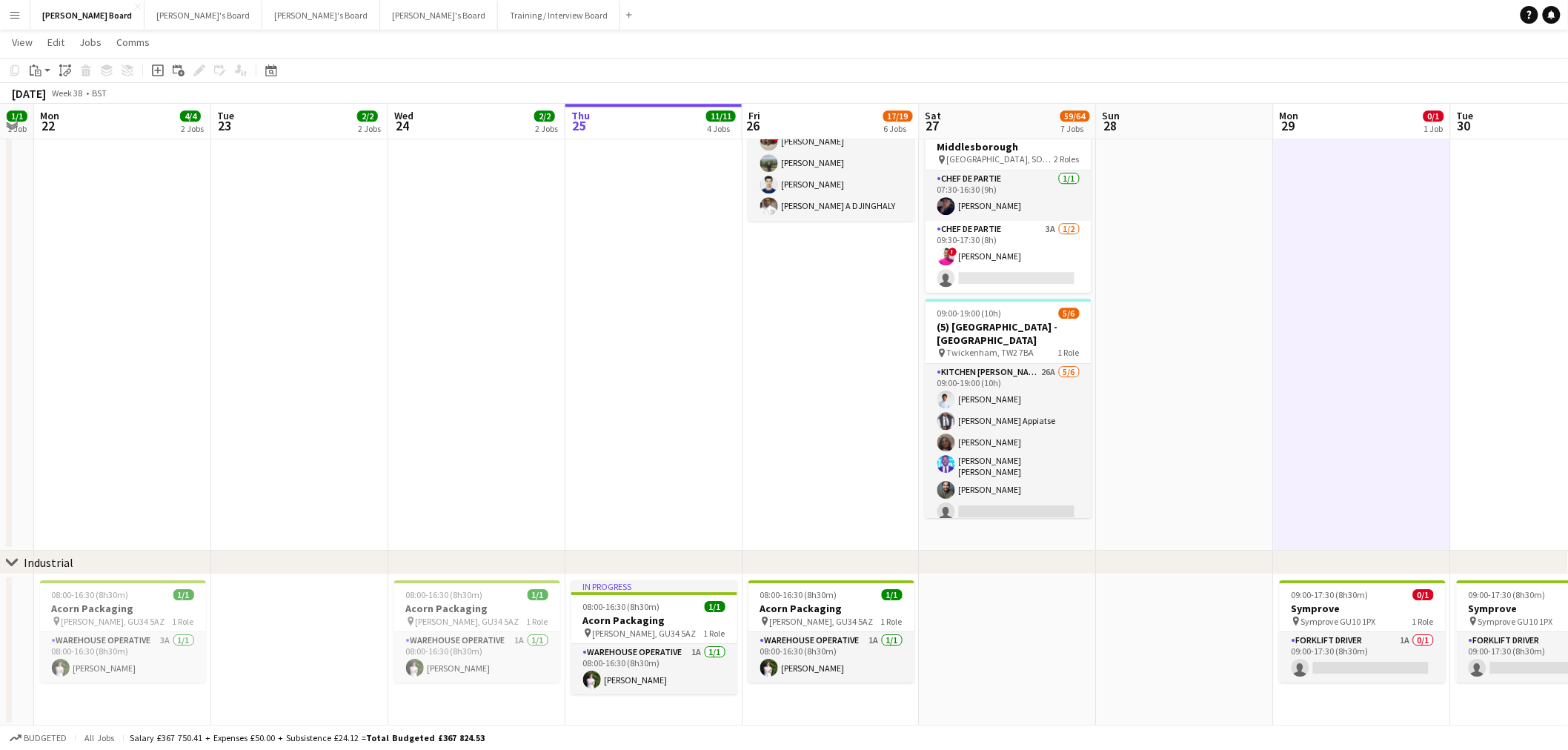
drag, startPoint x: 895, startPoint y: 367, endPoint x: 1123, endPoint y: 368, distance: 228.0
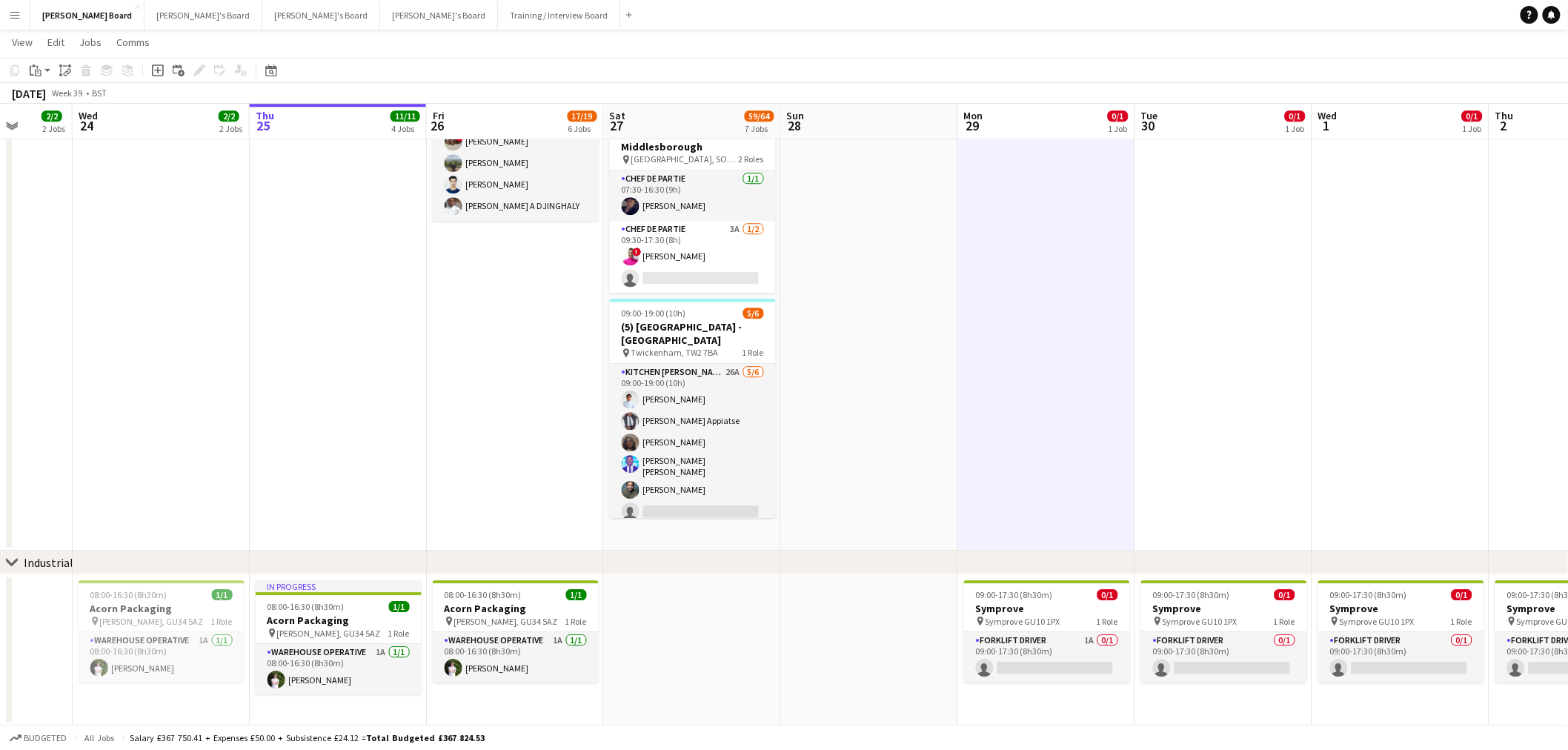
scroll to position [0, 520]
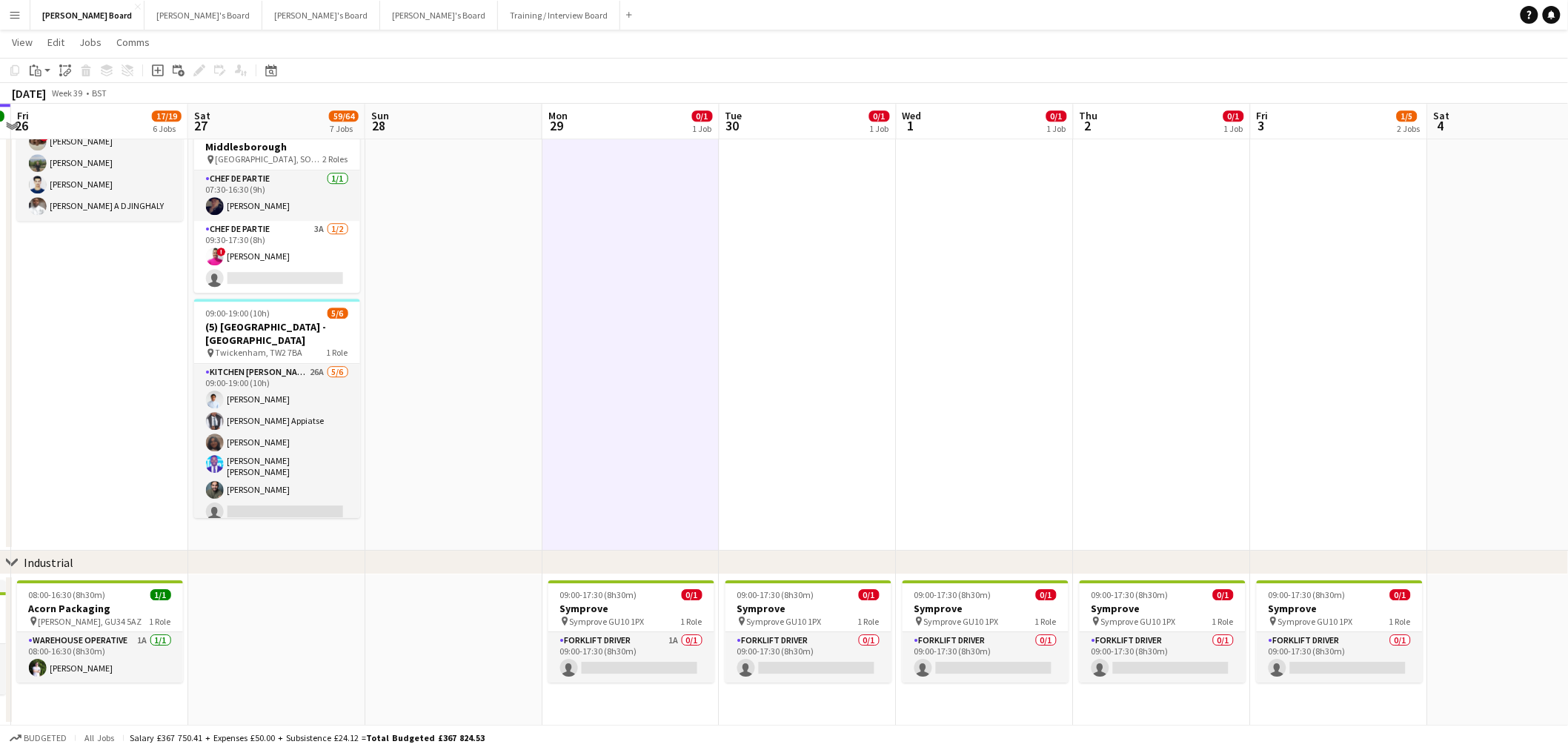
drag, startPoint x: 897, startPoint y: 375, endPoint x: 334, endPoint y: 332, distance: 564.6
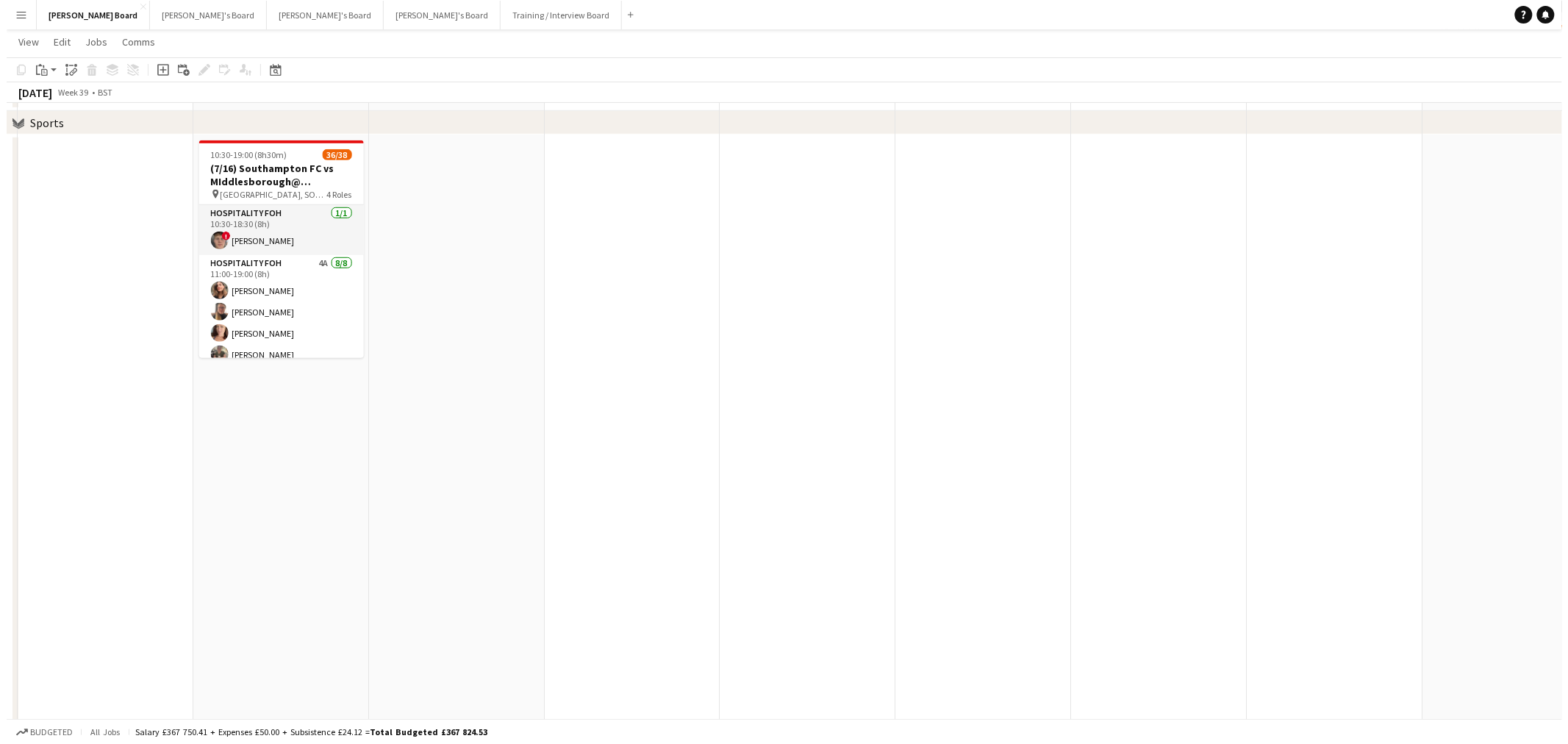
scroll to position [0, 0]
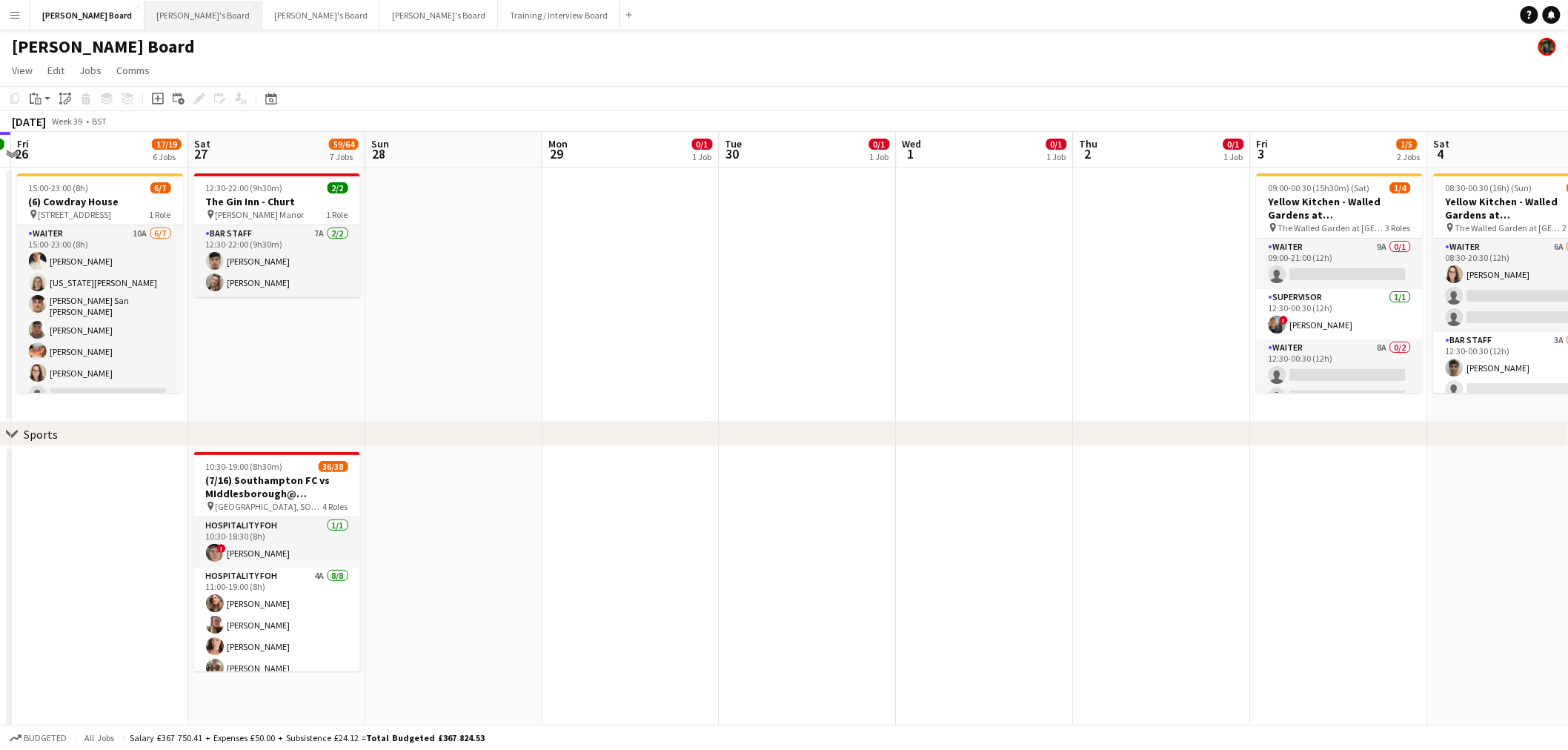
click at [144, 6] on button "[PERSON_NAME]'s Board Close" at bounding box center [203, 15] width 117 height 29
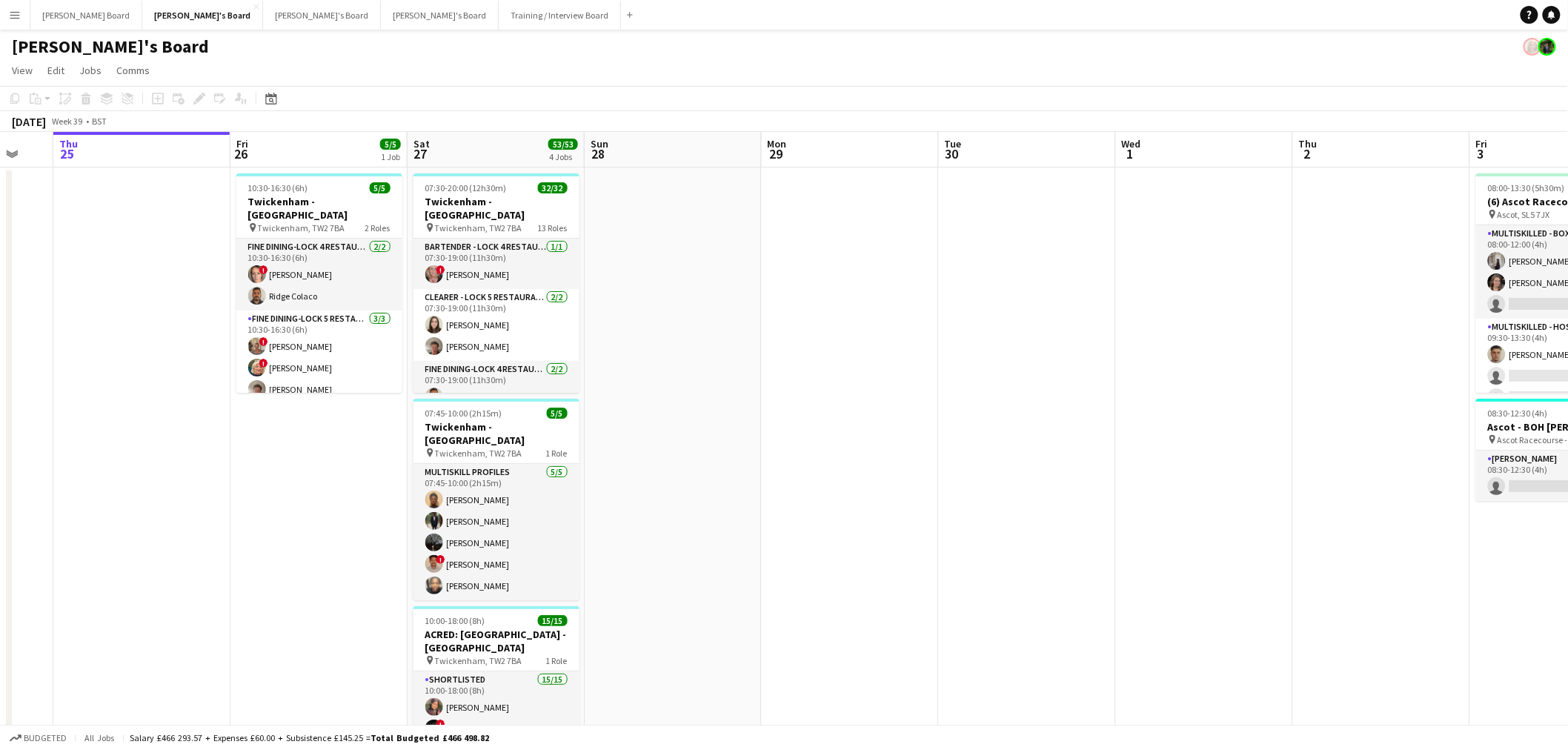
scroll to position [0, 609]
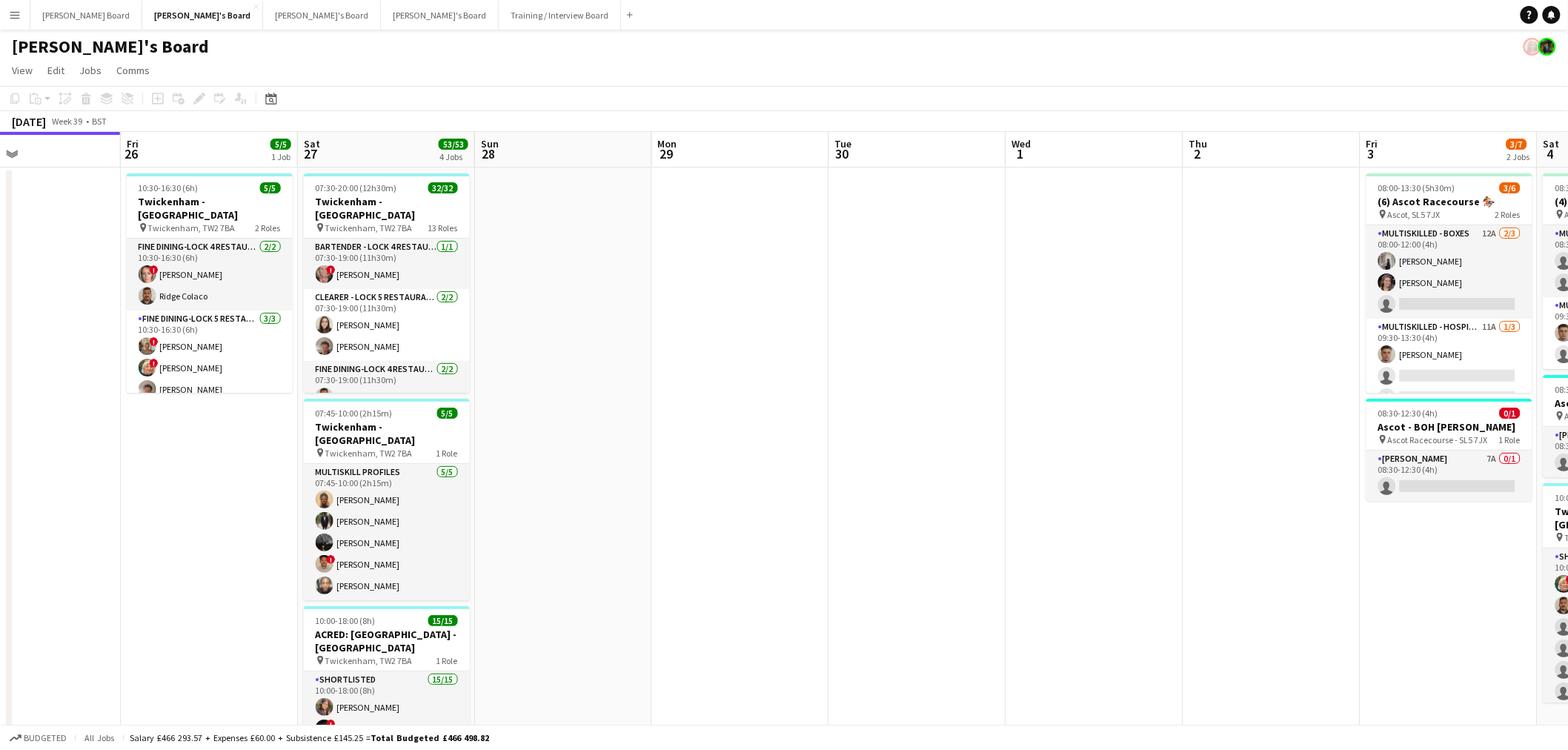
drag, startPoint x: 1259, startPoint y: 287, endPoint x: 656, endPoint y: 289, distance: 603.0
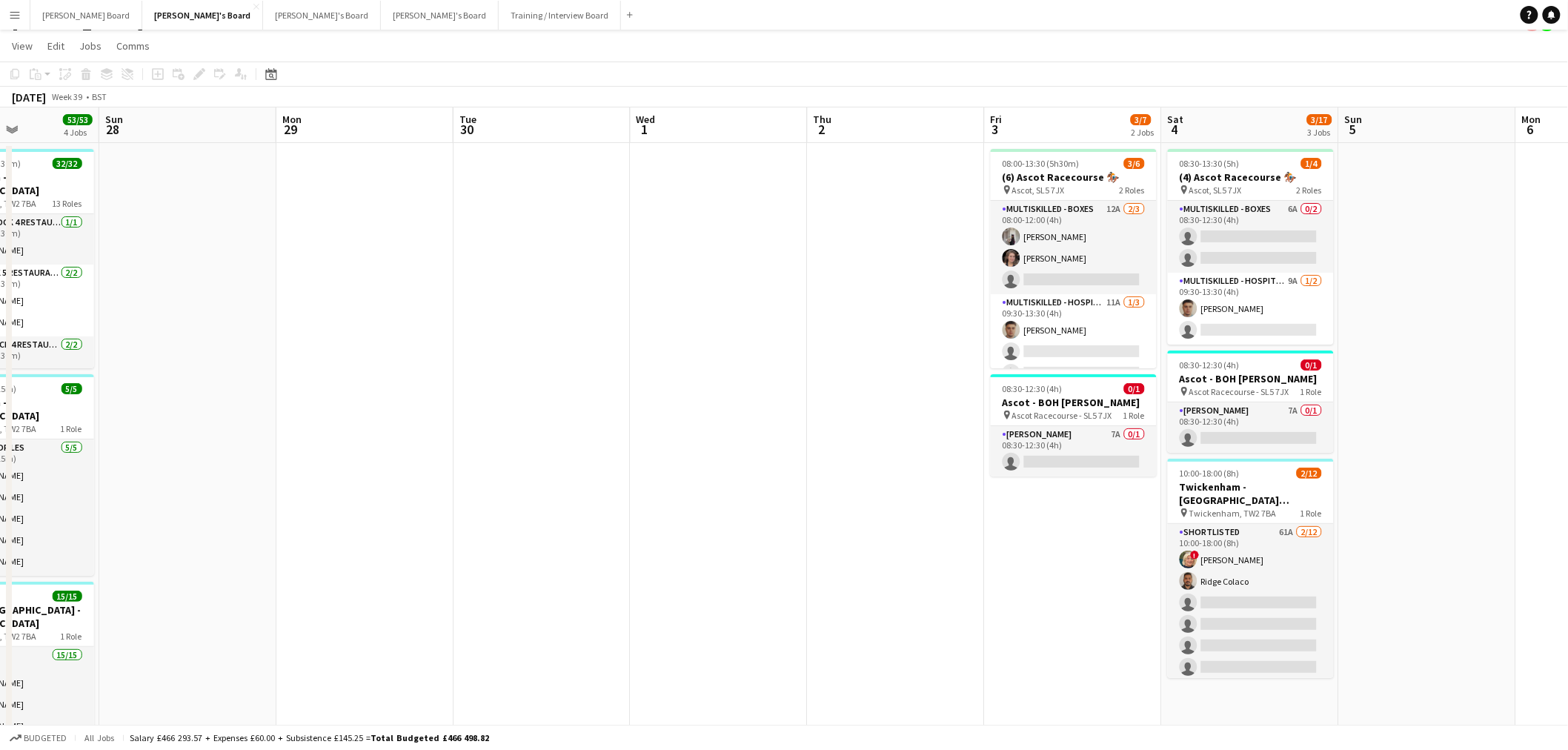
scroll to position [0, 0]
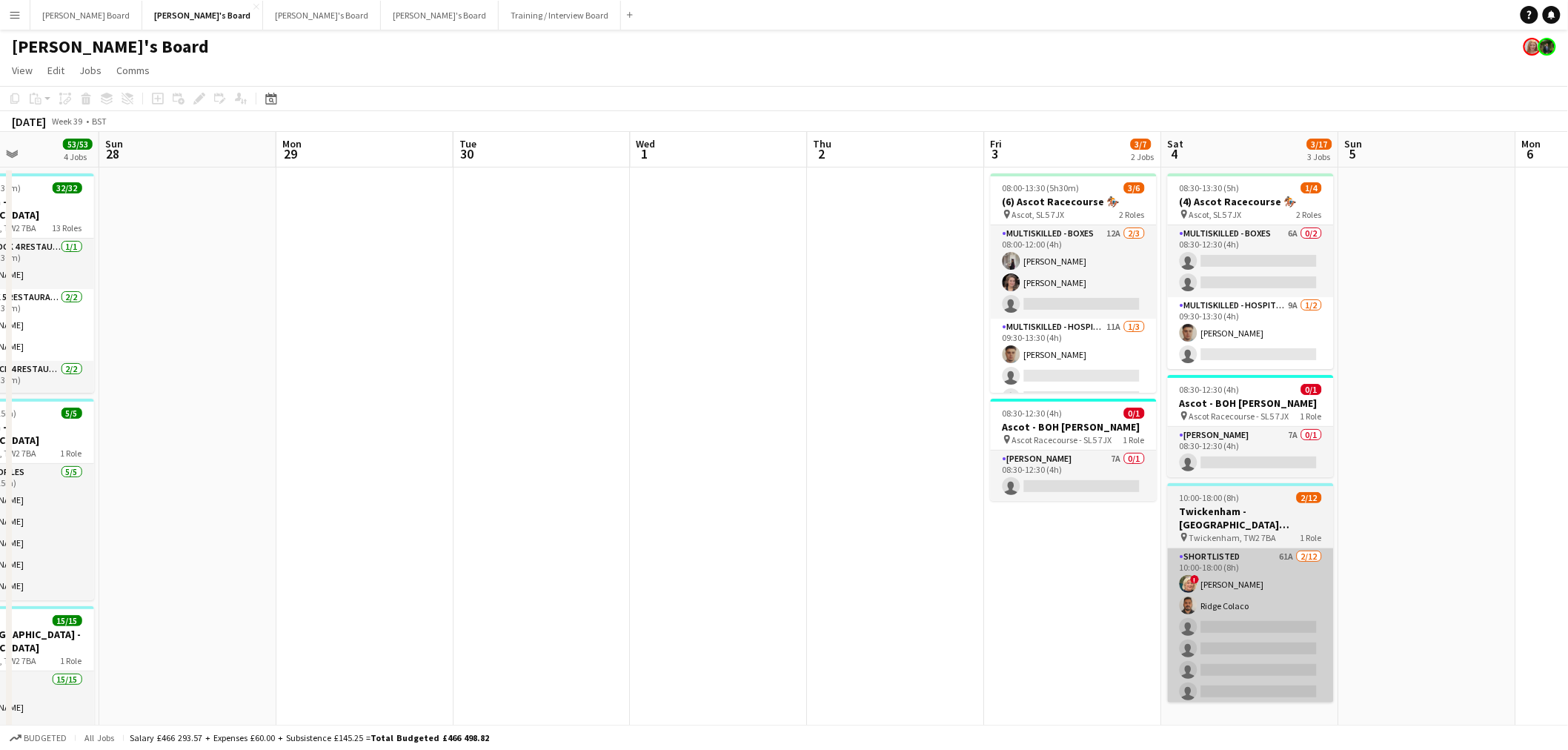
drag, startPoint x: 1208, startPoint y: 580, endPoint x: 1169, endPoint y: 583, distance: 39.1
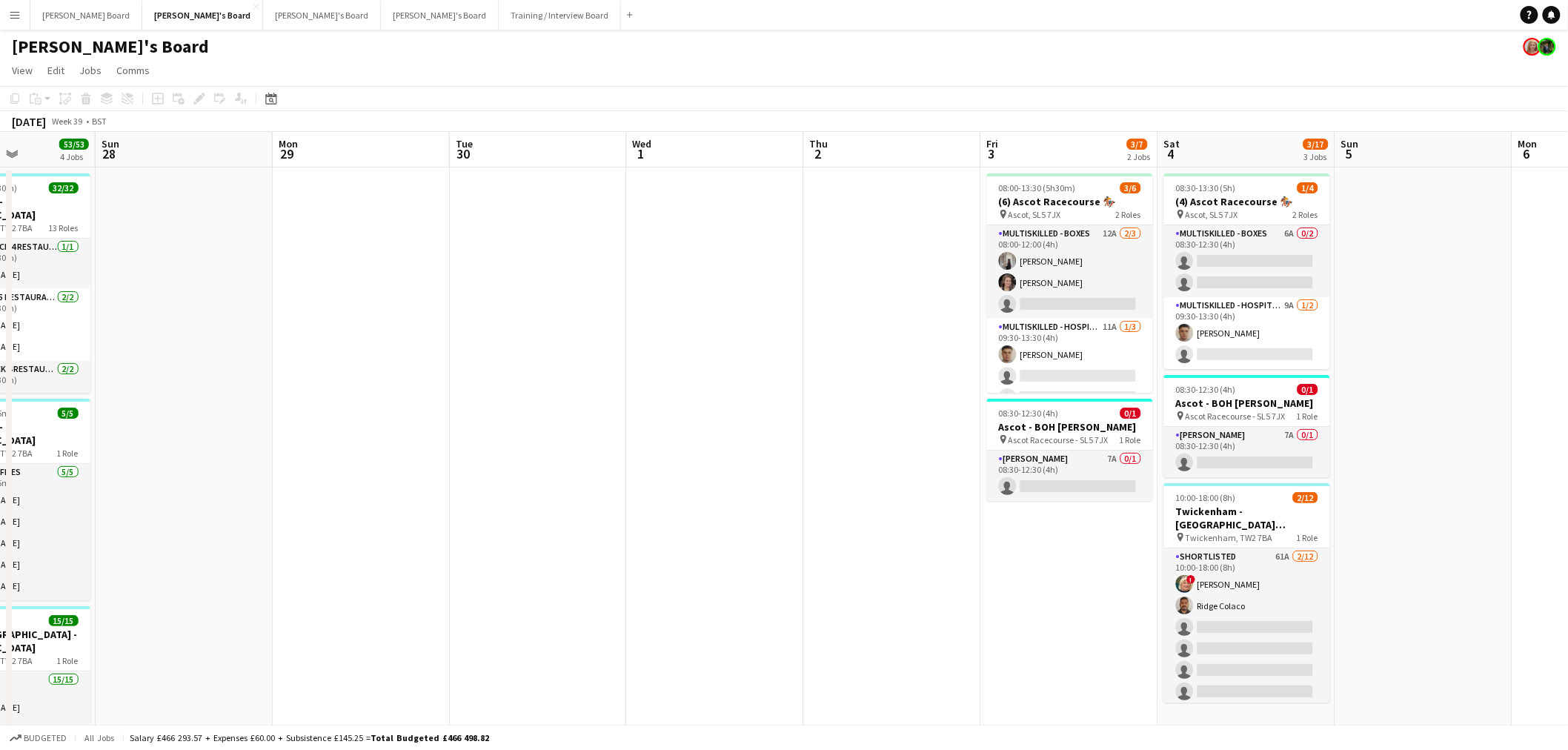
drag, startPoint x: 1169, startPoint y: 583, endPoint x: 974, endPoint y: 539, distance: 199.9
click at [974, 539] on app-date-cell at bounding box center [893, 573] width 177 height 811
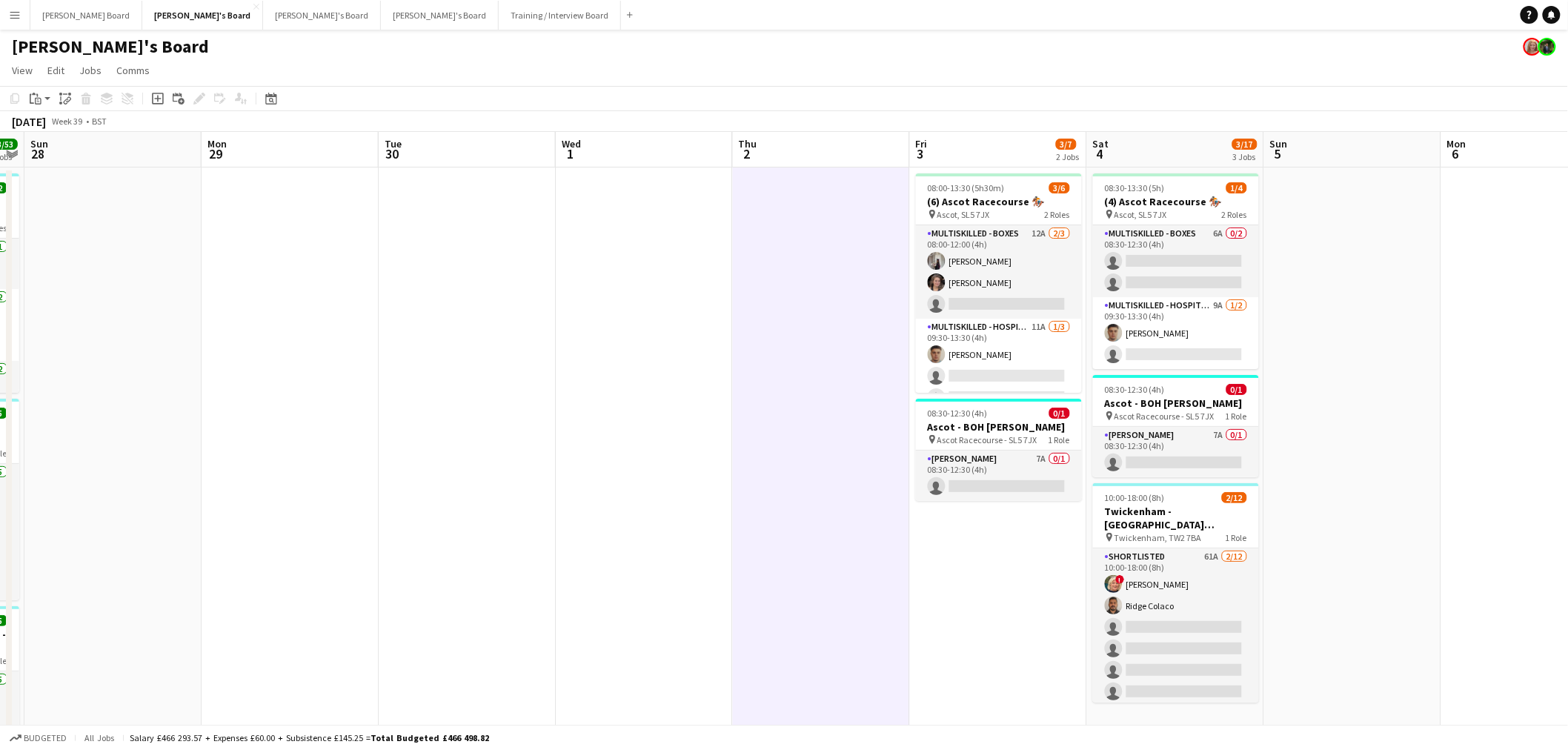
scroll to position [0, 607]
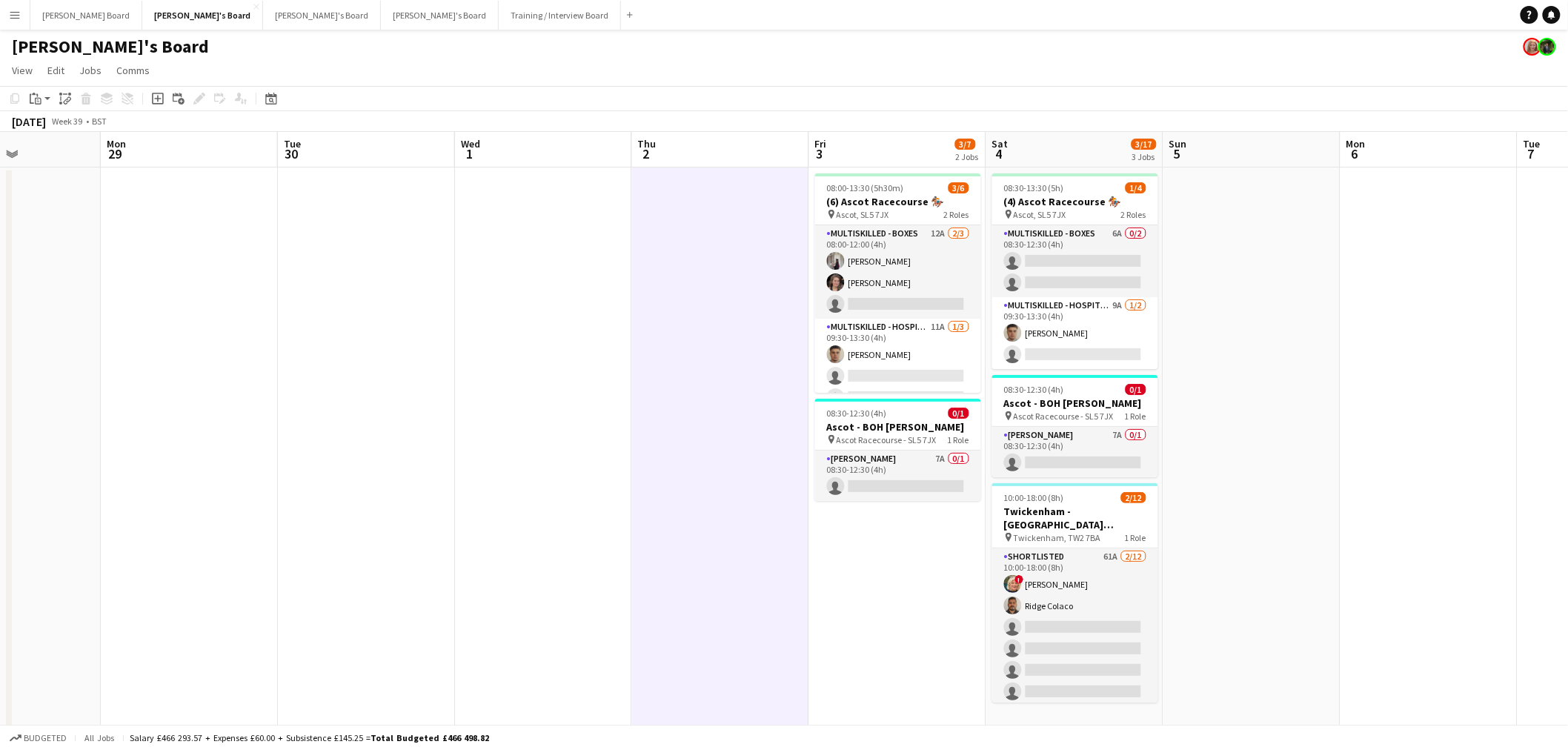
drag, startPoint x: 994, startPoint y: 567, endPoint x: 959, endPoint y: 554, distance: 37.3
click at [1081, 508] on h3 "Twickenham - [GEOGRAPHIC_DATA] [GEOGRAPHIC_DATA] v [GEOGRAPHIC_DATA]" at bounding box center [1075, 518] width 166 height 27
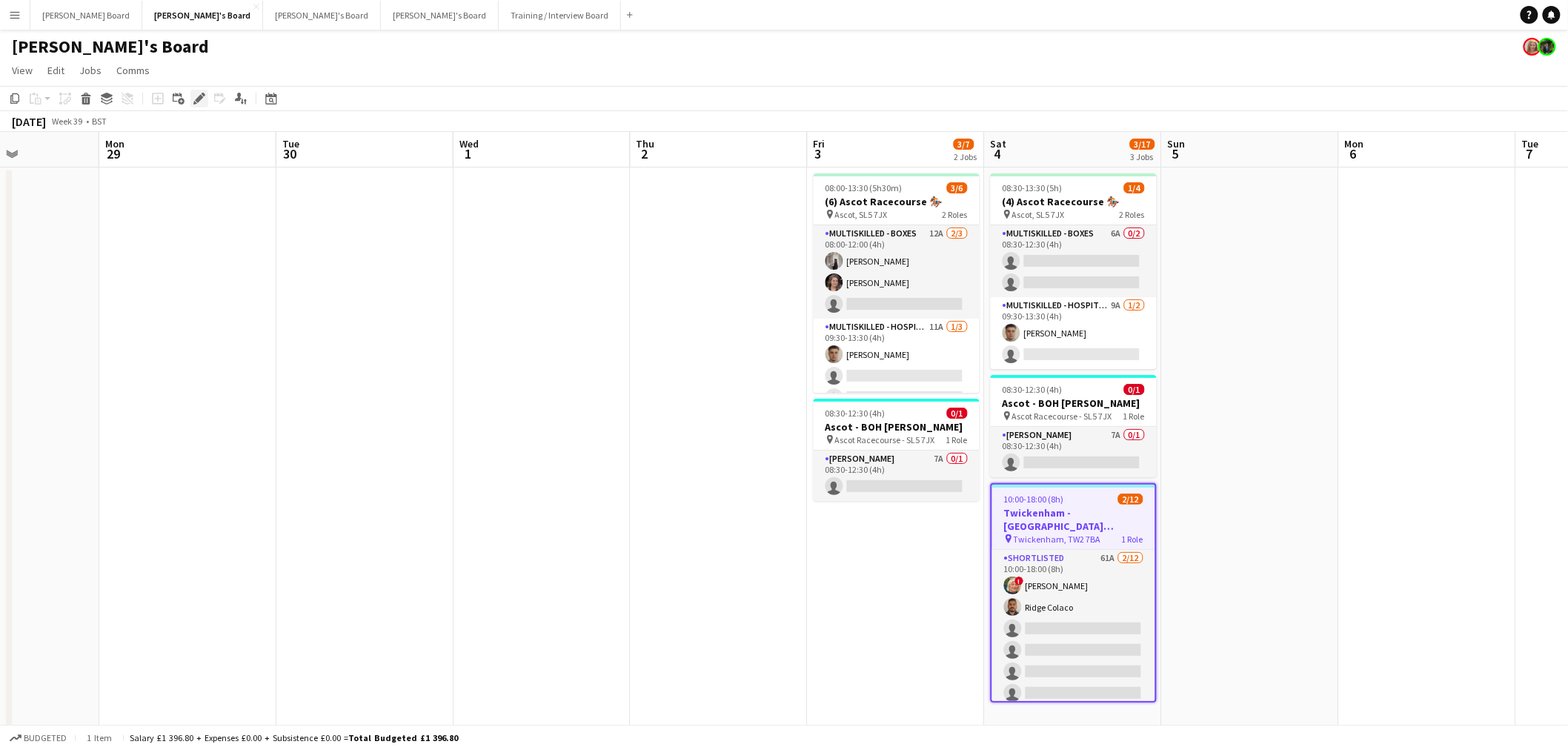
click at [202, 100] on icon "Edit" at bounding box center [199, 98] width 12 height 12
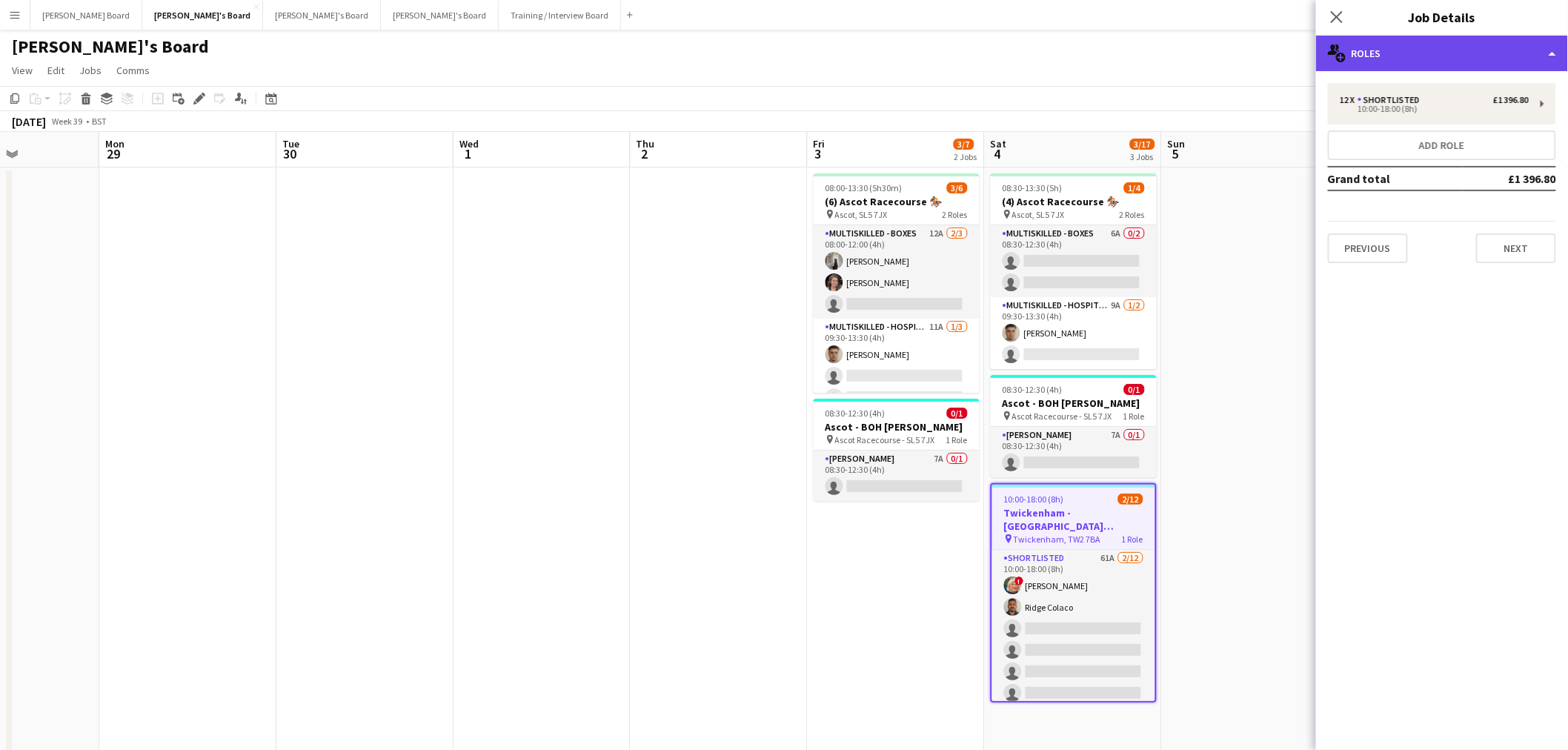
click at [1443, 56] on div "multiple-users-add Roles" at bounding box center [1442, 53] width 252 height 35
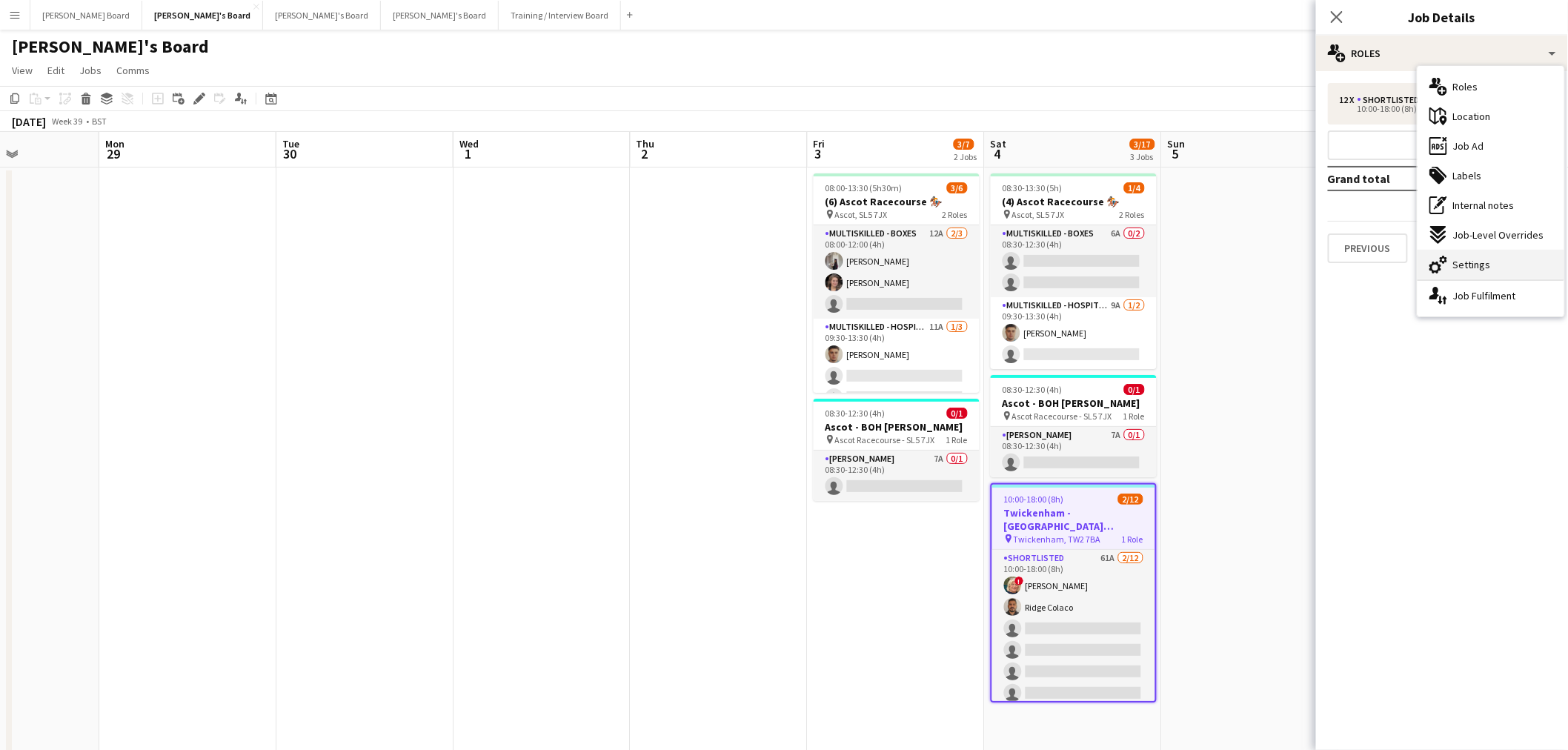
drag, startPoint x: 1479, startPoint y: 259, endPoint x: 1475, endPoint y: 251, distance: 8.9
click at [1478, 259] on span "Settings" at bounding box center [1472, 265] width 38 height 13
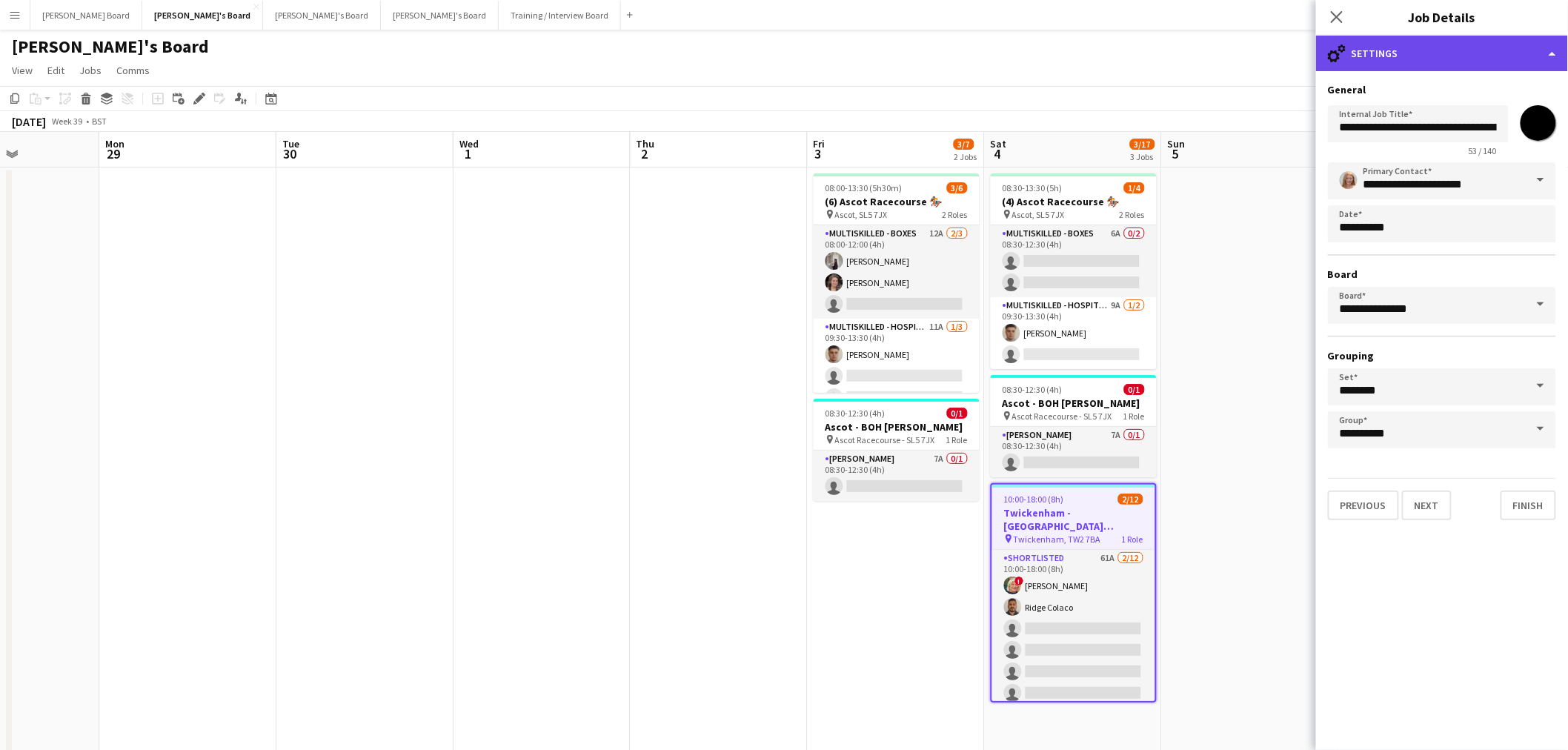
click at [1476, 52] on div "cog-double-3 Settings" at bounding box center [1442, 53] width 252 height 35
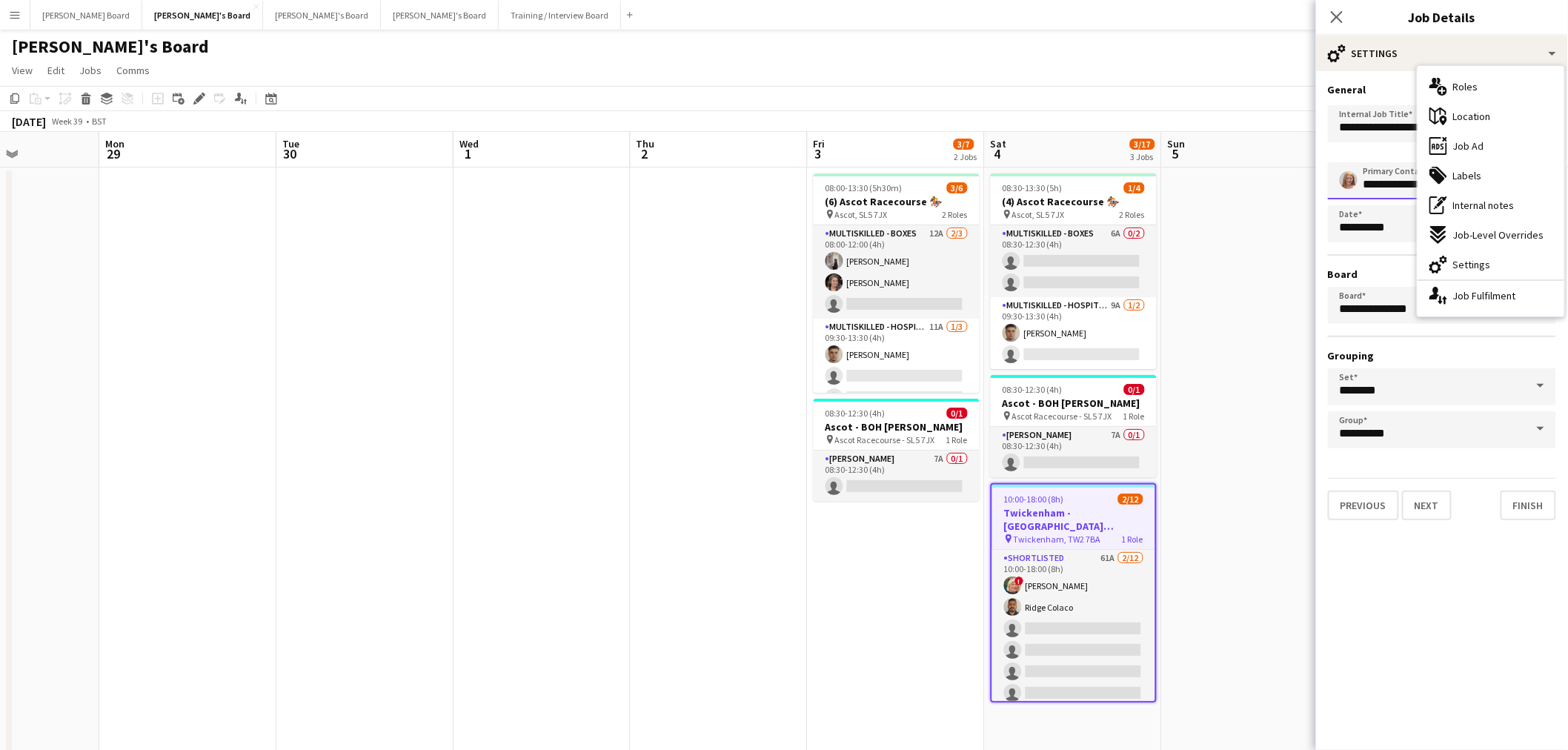
click at [1367, 187] on input "**********" at bounding box center [1442, 181] width 228 height 37
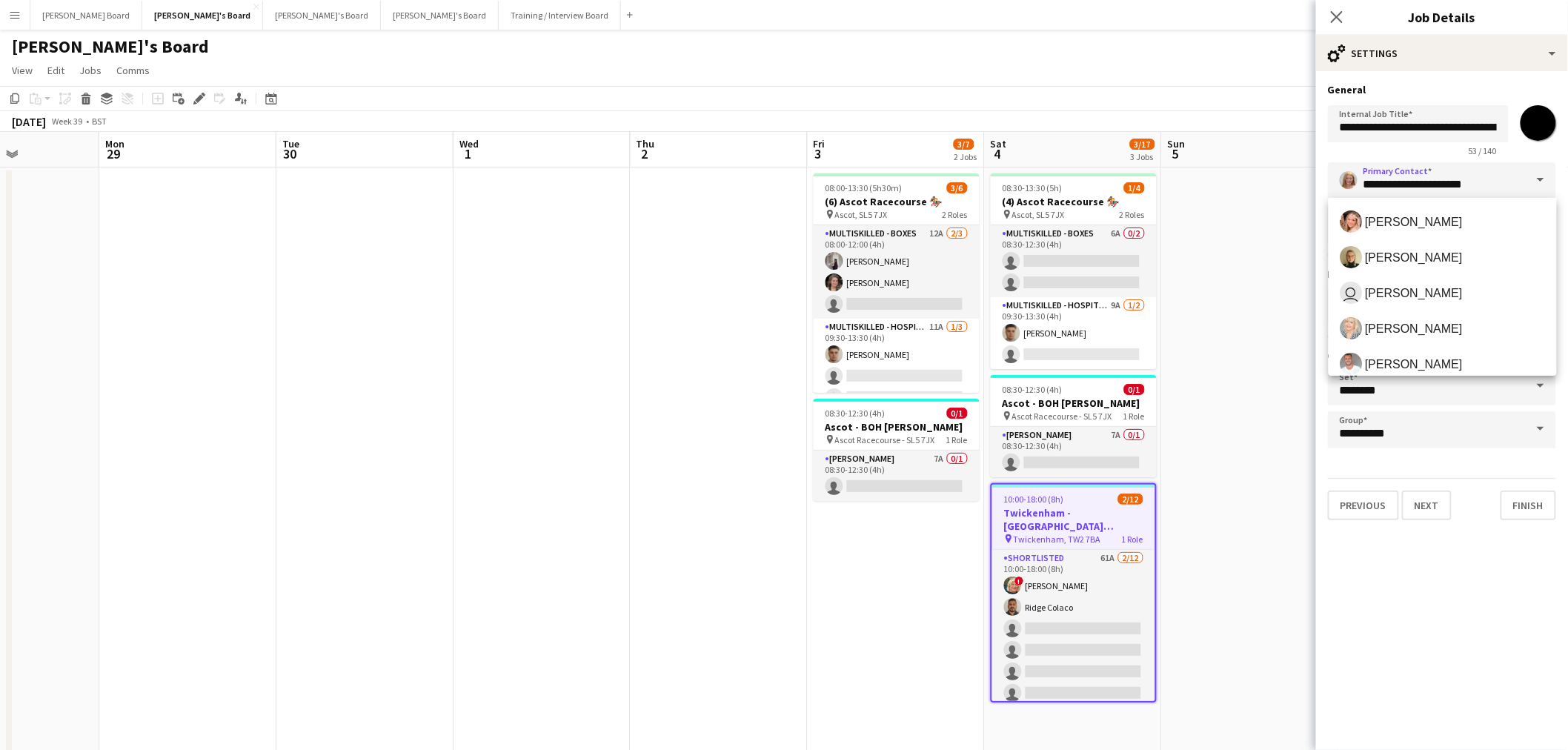
click at [1545, 173] on span at bounding box center [1540, 180] width 31 height 35
click at [1533, 180] on span at bounding box center [1540, 180] width 31 height 35
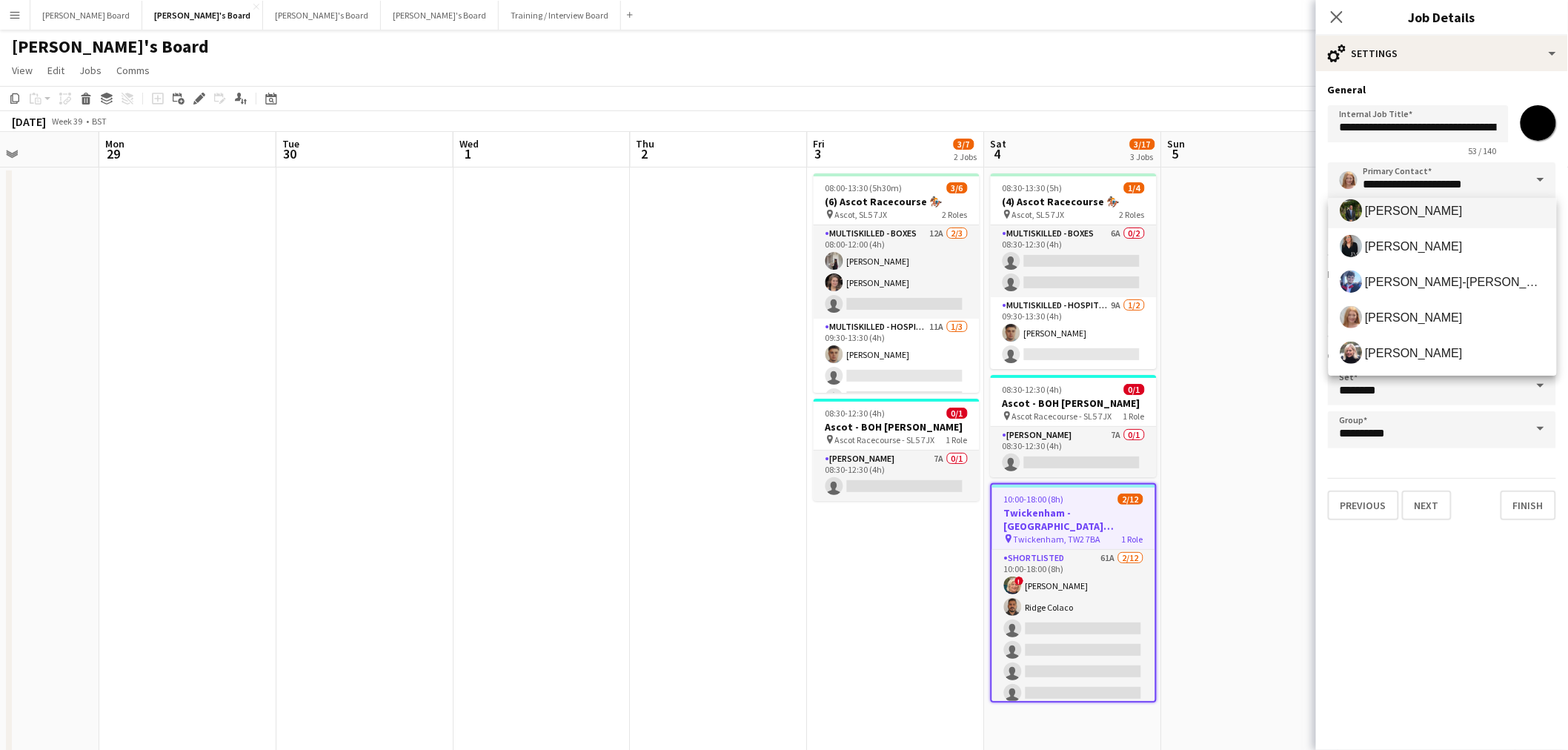
click at [1417, 219] on span "[PERSON_NAME]" at bounding box center [1443, 211] width 205 height 22
type input "**********"
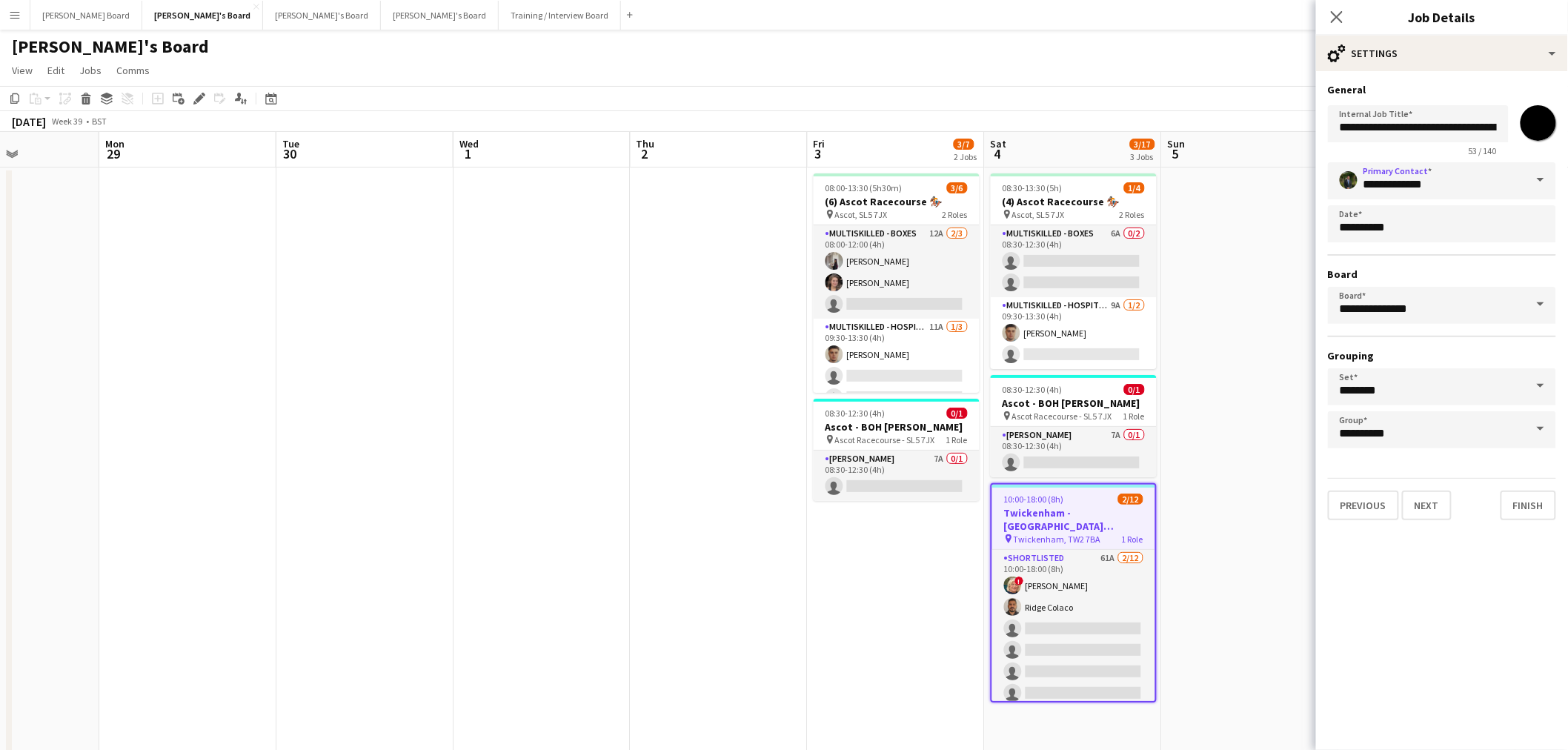
click at [1263, 252] on app-date-cell at bounding box center [1250, 573] width 177 height 811
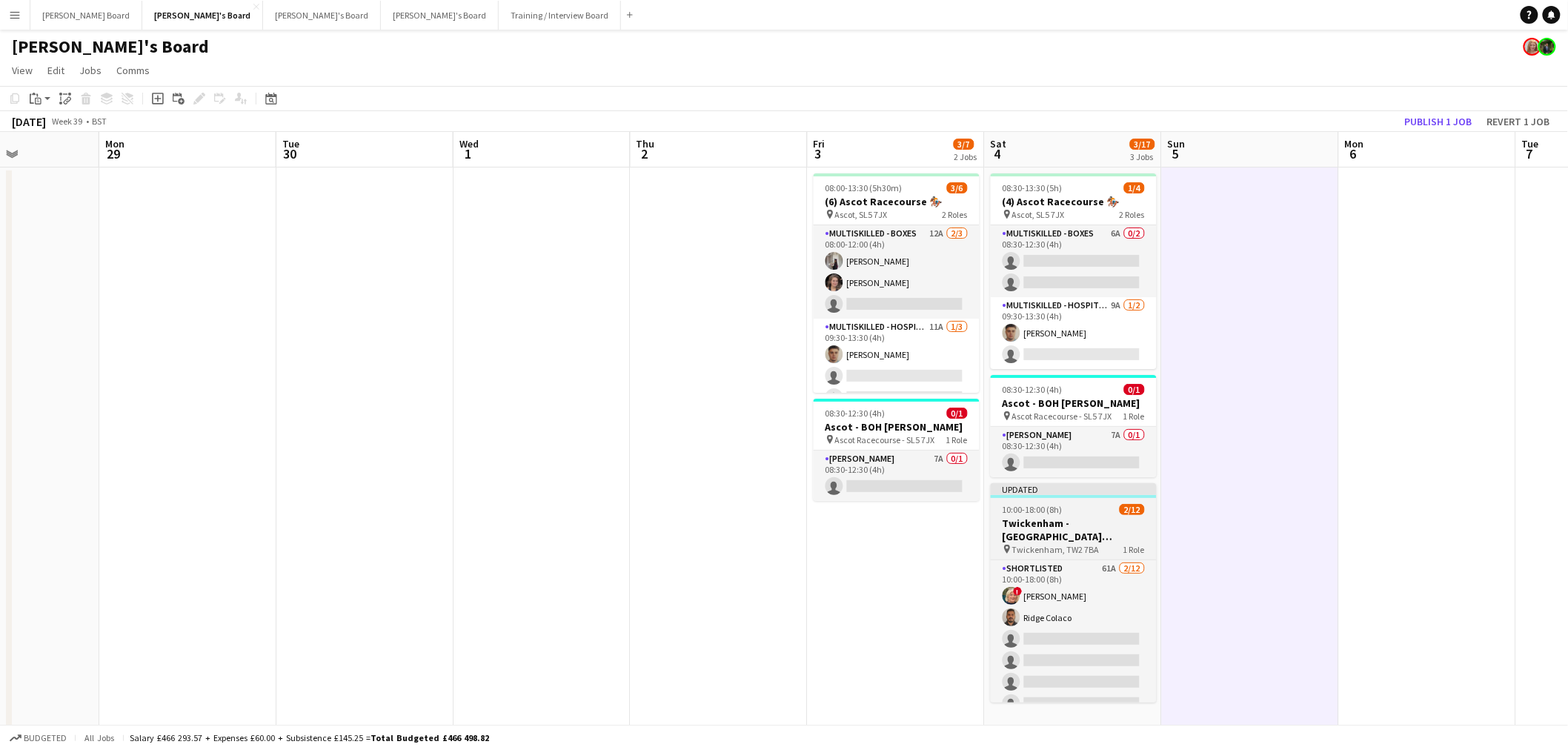
drag, startPoint x: 1122, startPoint y: 525, endPoint x: 1123, endPoint y: 517, distance: 8.1
click at [1122, 526] on h3 "Twickenham - [GEOGRAPHIC_DATA] [GEOGRAPHIC_DATA] v [GEOGRAPHIC_DATA]" at bounding box center [1074, 529] width 166 height 27
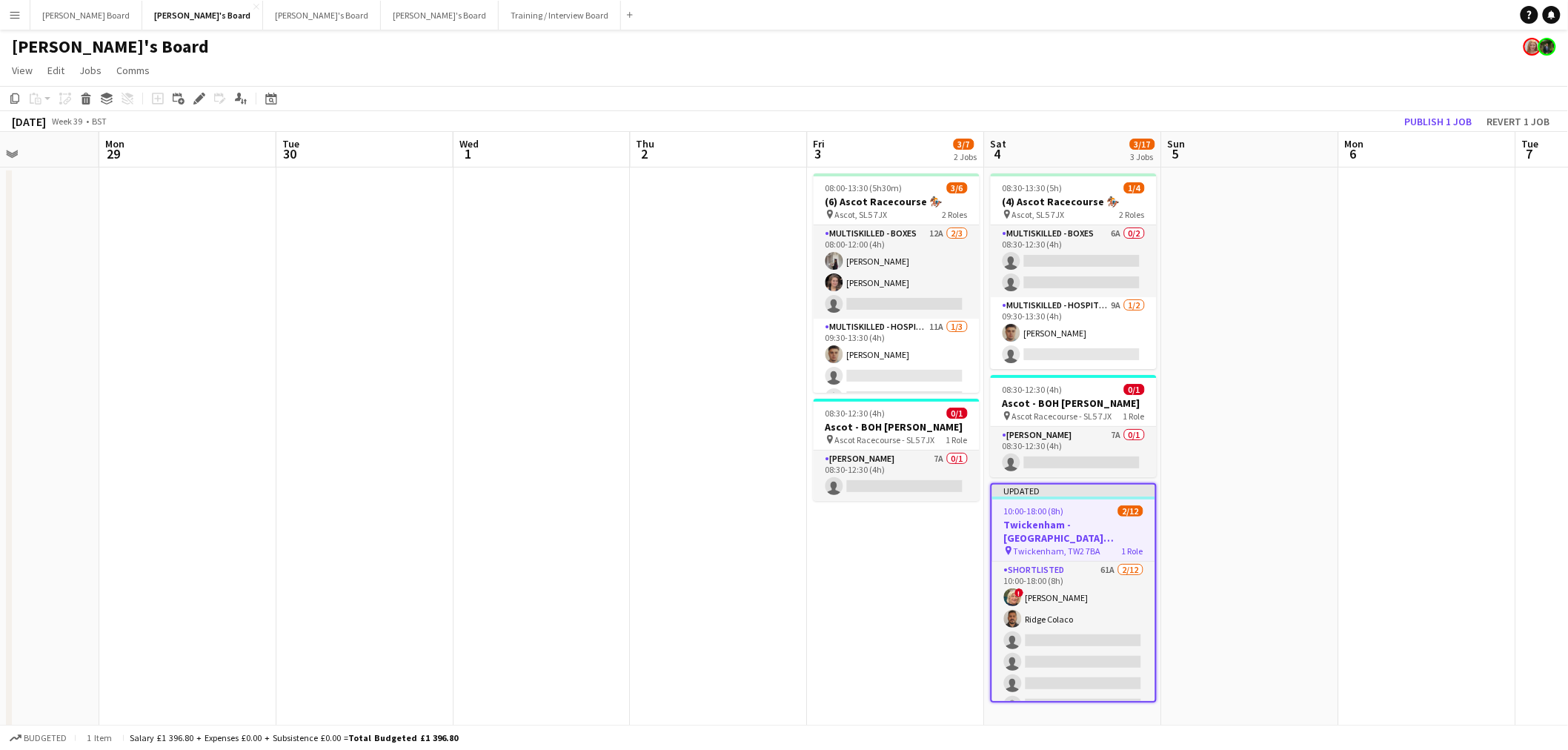
drag, startPoint x: 197, startPoint y: 98, endPoint x: 225, endPoint y: 96, distance: 28.1
click at [197, 100] on icon at bounding box center [198, 99] width 8 height 8
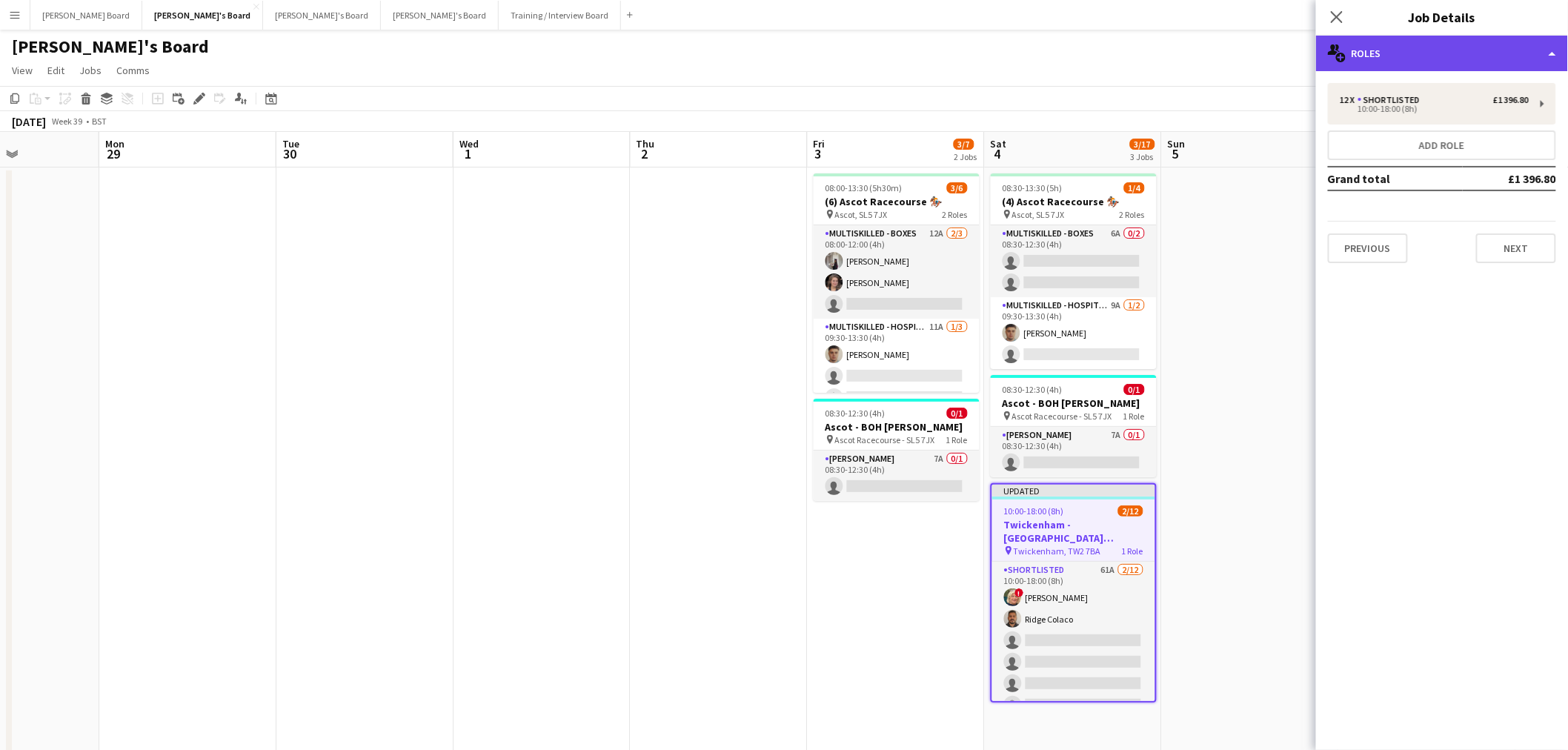
click at [1420, 47] on div "multiple-users-add Roles" at bounding box center [1442, 53] width 252 height 35
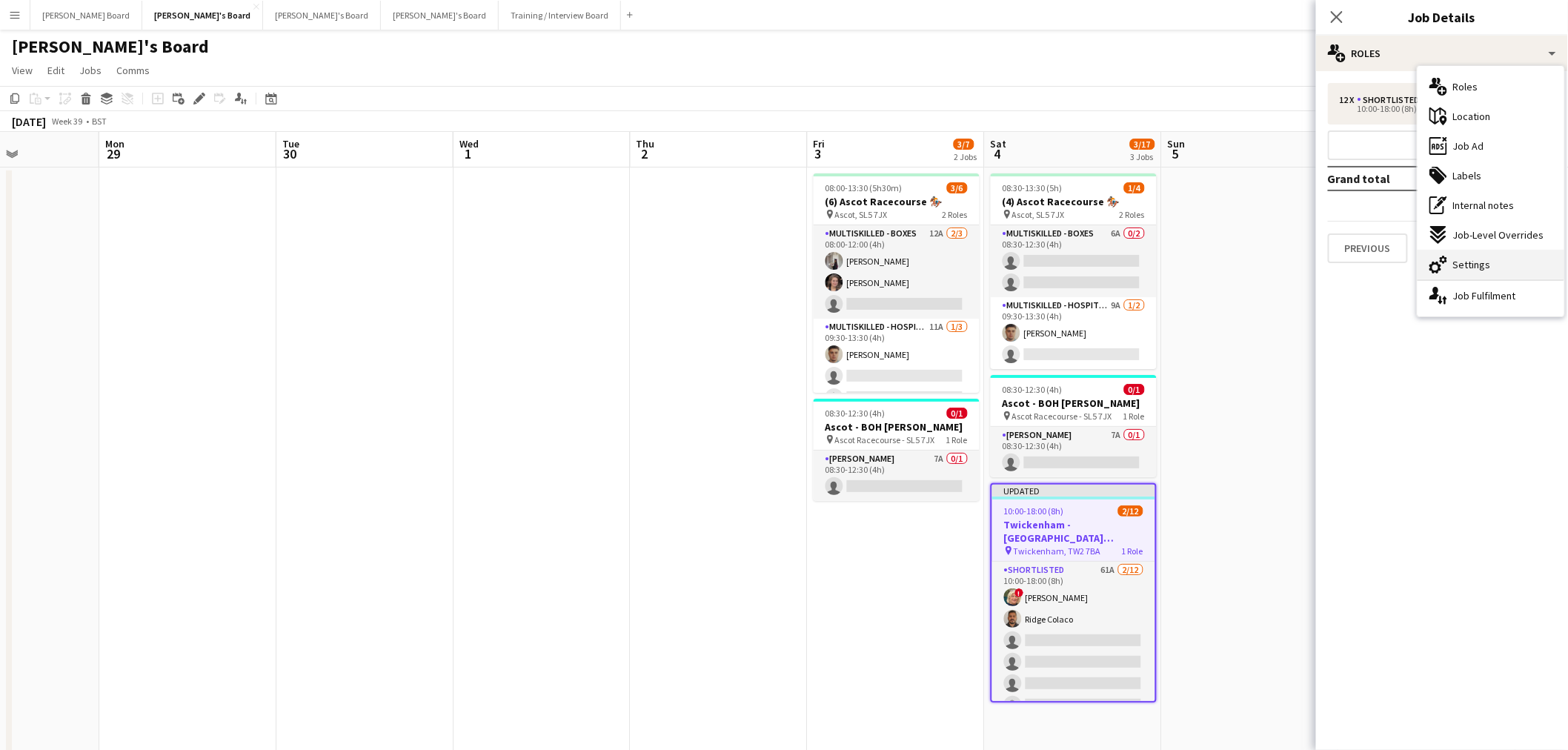
click at [1521, 252] on div "cog-double-3 Settings" at bounding box center [1492, 265] width 147 height 30
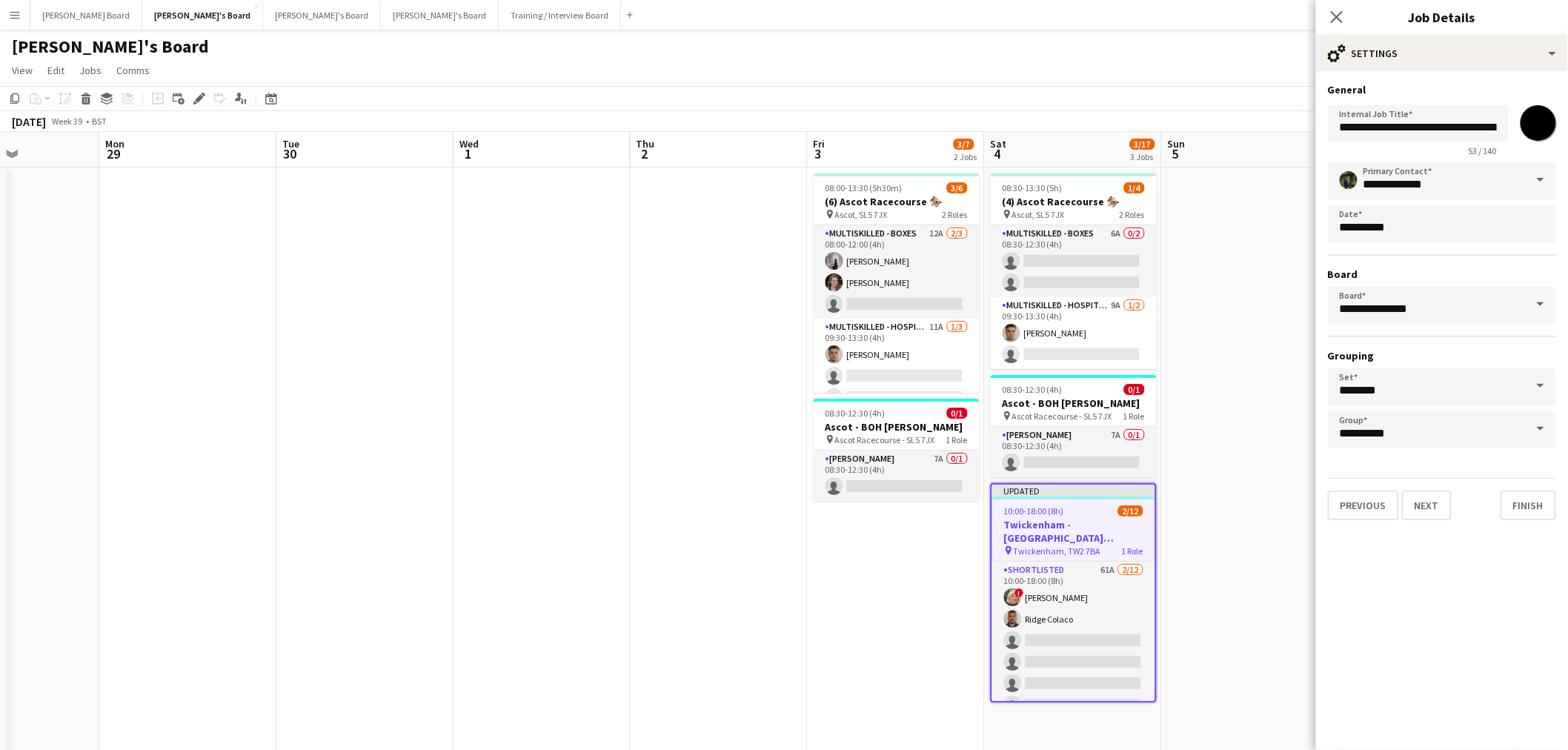
click at [1527, 299] on span at bounding box center [1540, 305] width 31 height 35
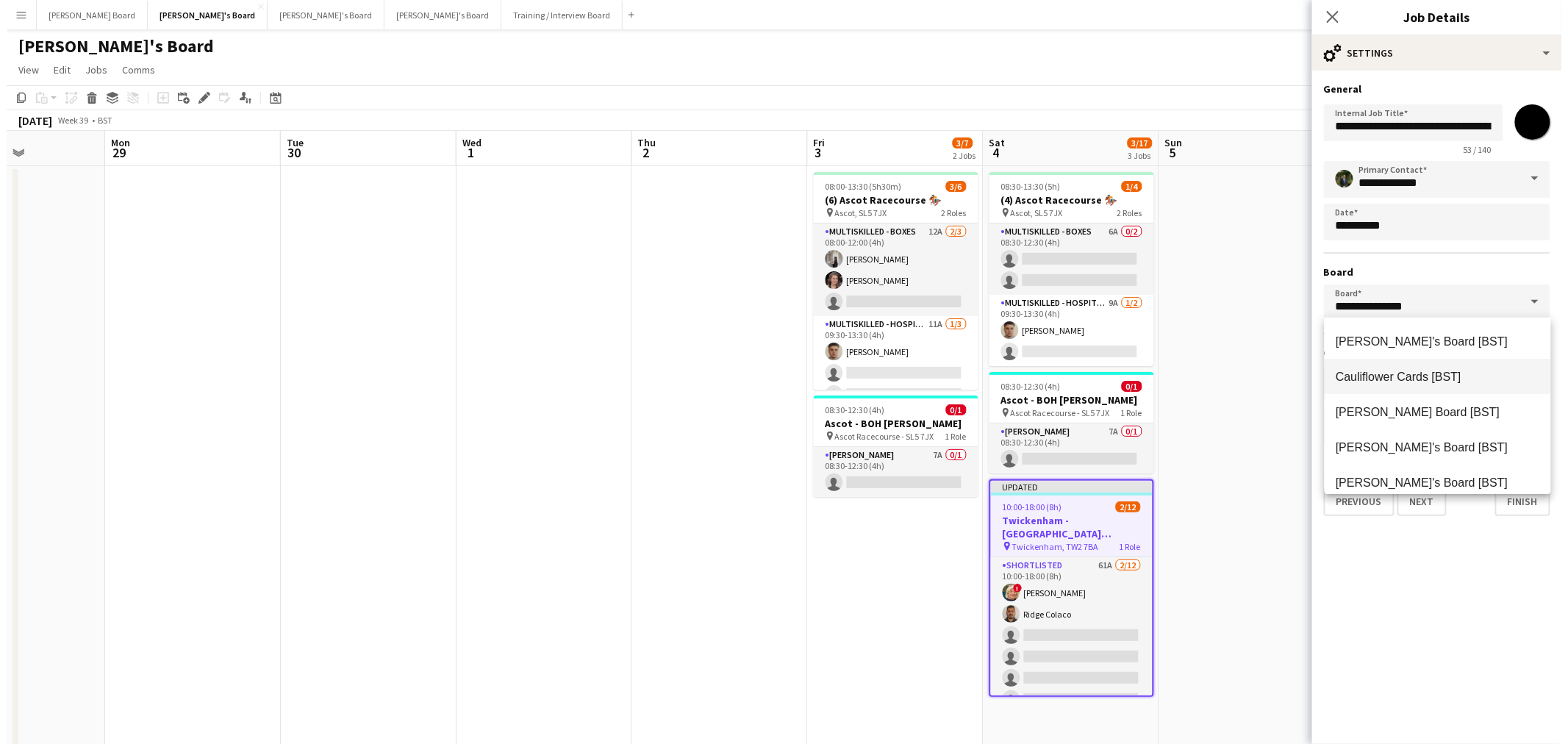
scroll to position [47, 0]
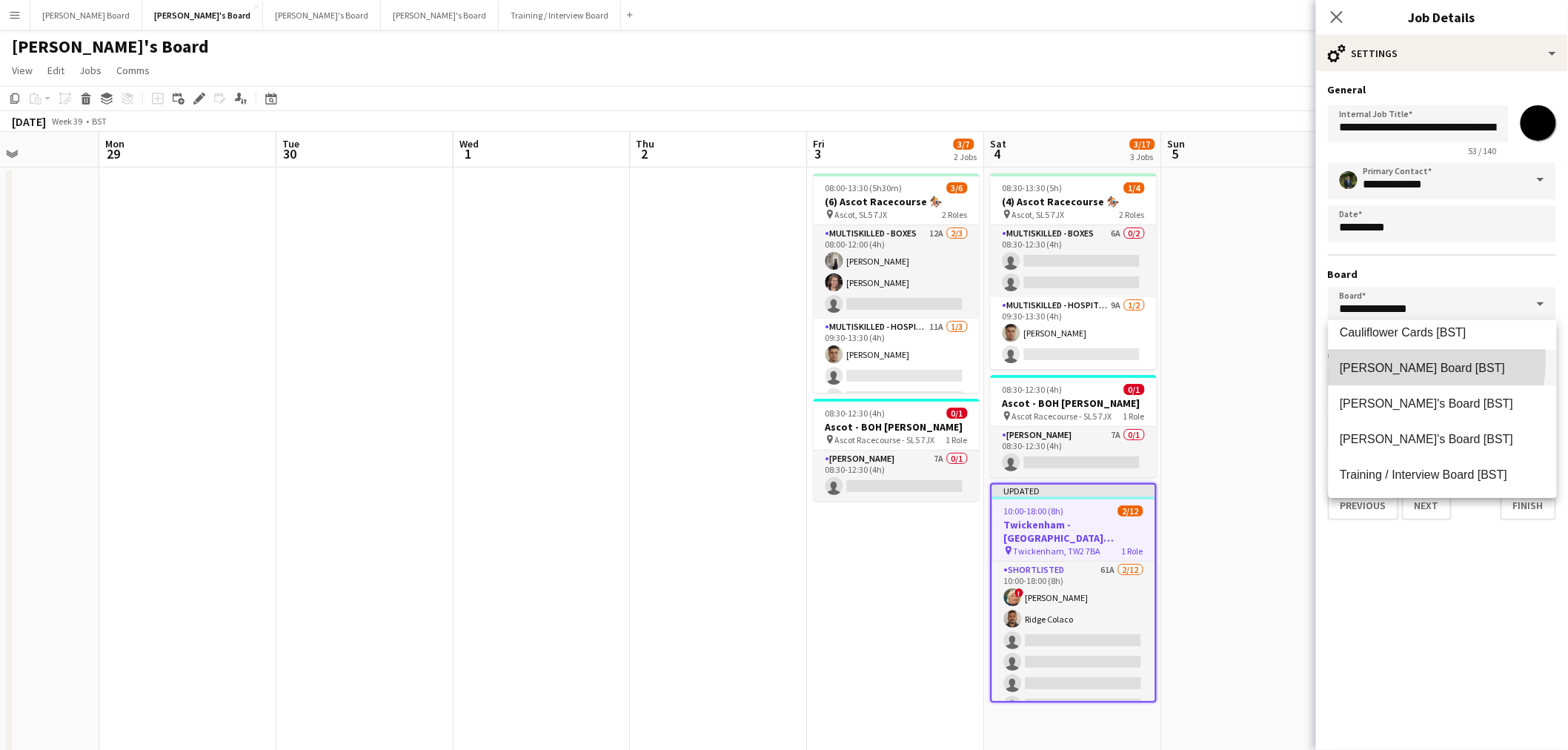
click at [1402, 361] on span "[PERSON_NAME] Board [BST]" at bounding box center [1423, 368] width 165 height 13
type input "**********"
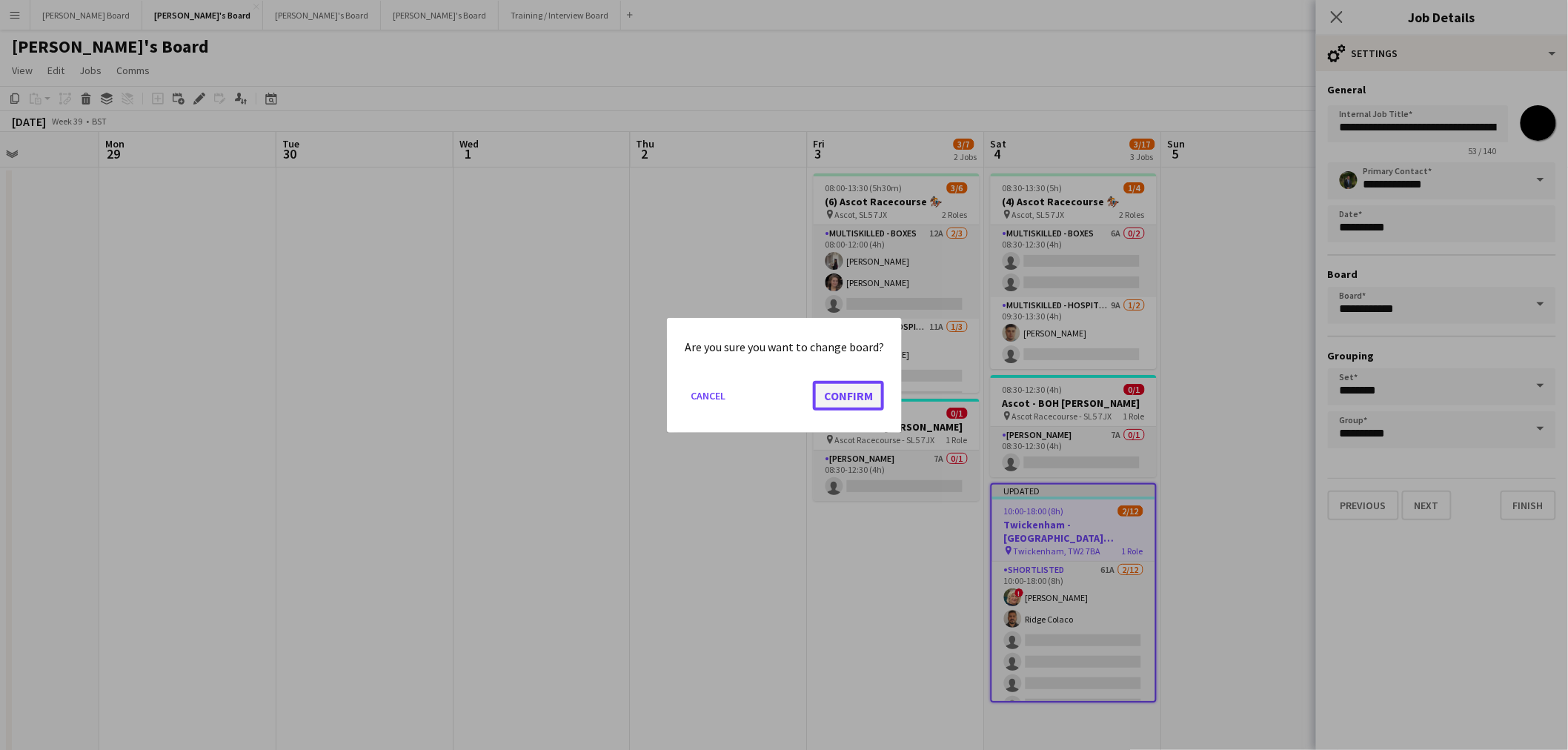
click at [846, 394] on button "Confirm" at bounding box center [849, 395] width 71 height 30
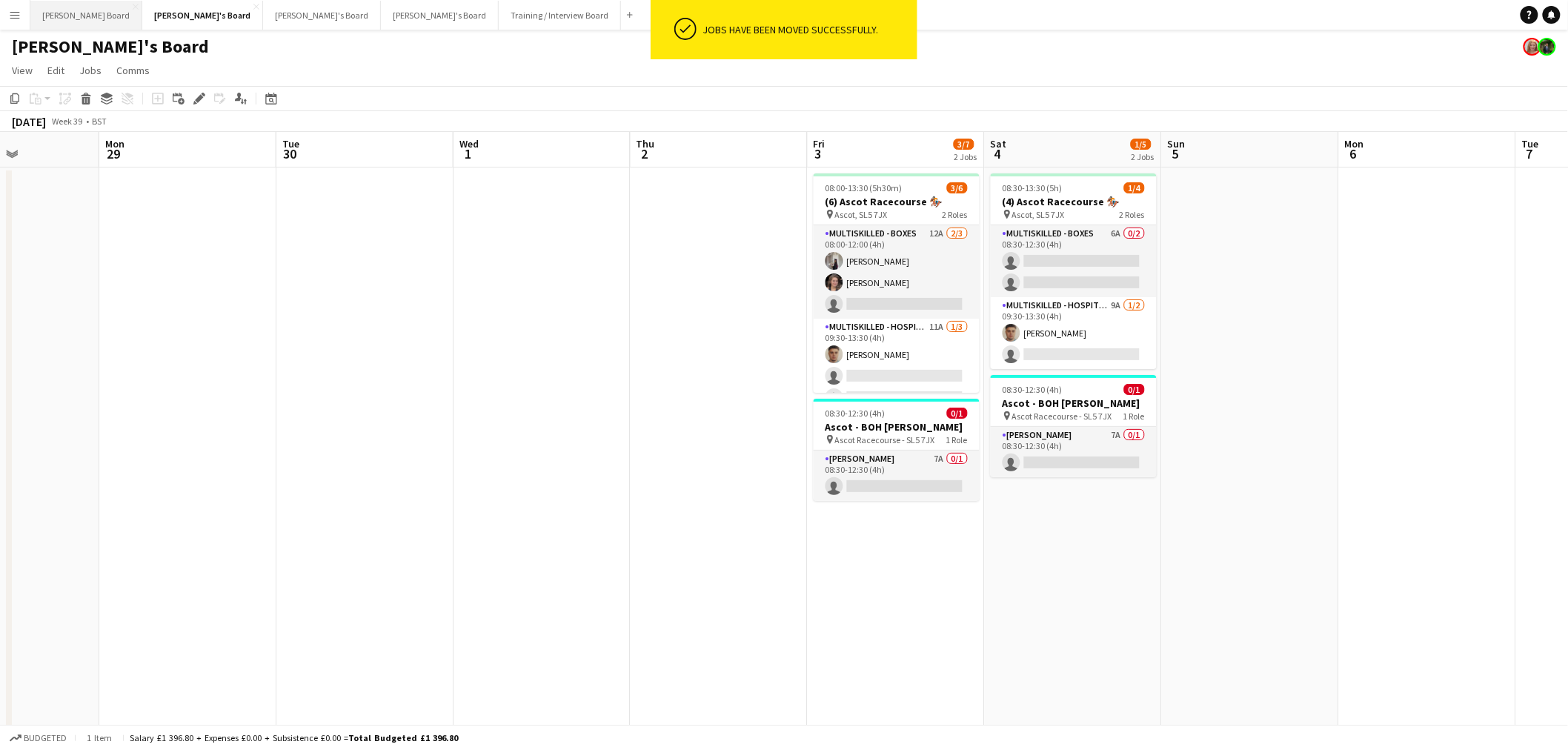
click at [70, 12] on button "[PERSON_NAME] Board Close" at bounding box center [87, 15] width 112 height 29
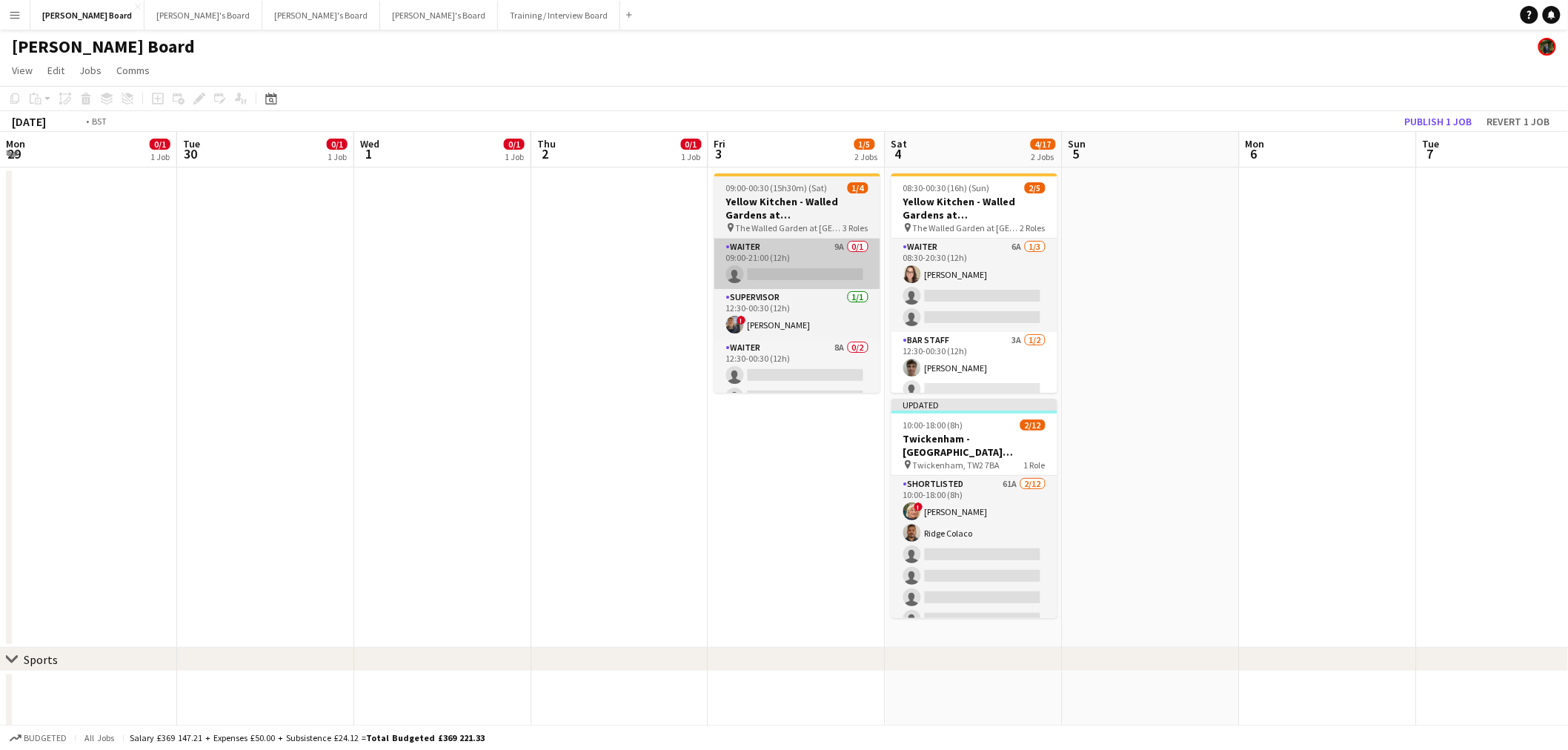
drag, startPoint x: 1248, startPoint y: 267, endPoint x: 731, endPoint y: 249, distance: 517.3
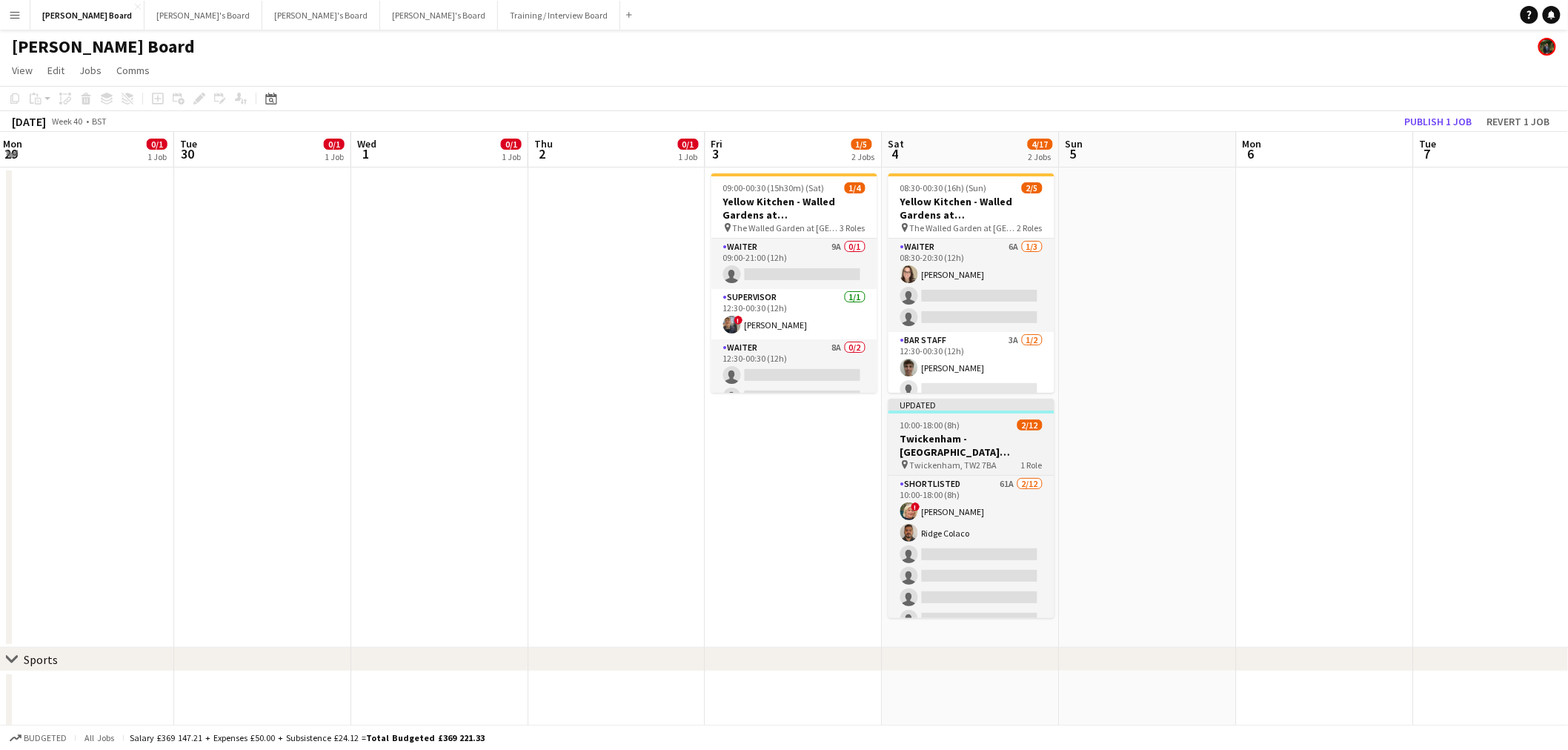
click at [1034, 461] on span "1 Role" at bounding box center [1031, 465] width 21 height 11
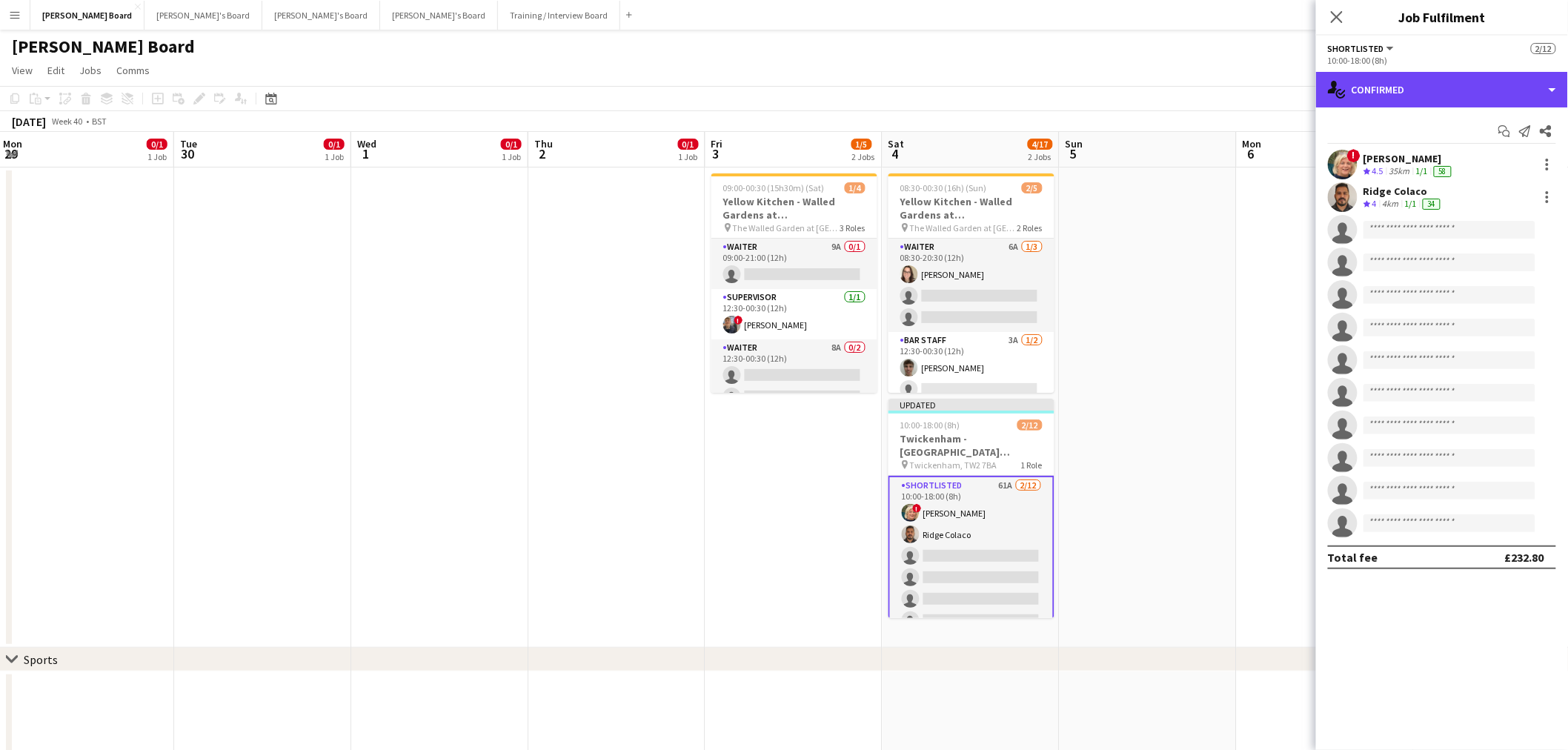
drag, startPoint x: 1419, startPoint y: 99, endPoint x: 1429, endPoint y: 165, distance: 66.8
click at [1421, 101] on div "single-neutral-actions-check-2 Confirmed" at bounding box center [1442, 89] width 252 height 35
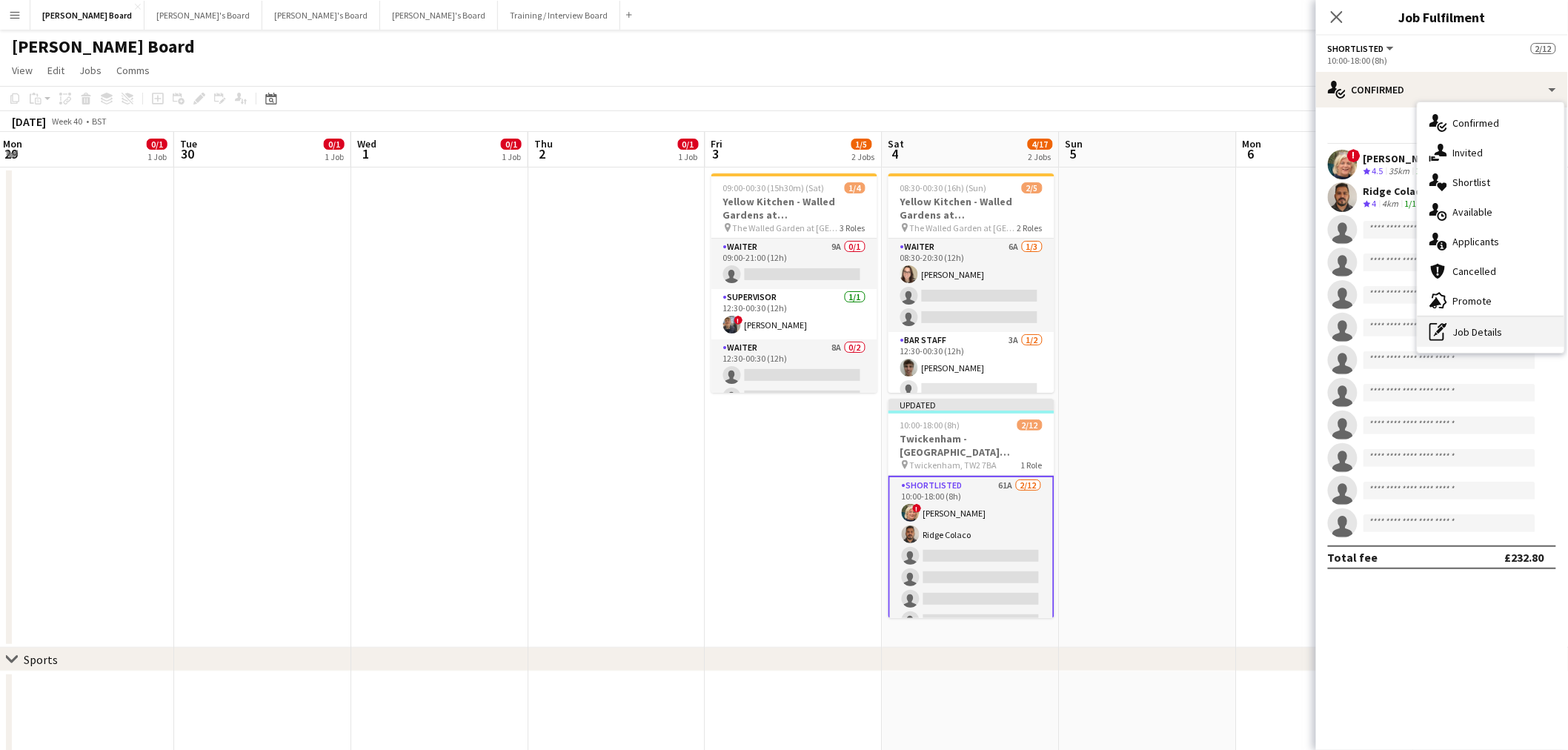
click at [1461, 317] on div "pen-write Job Details" at bounding box center [1492, 332] width 147 height 30
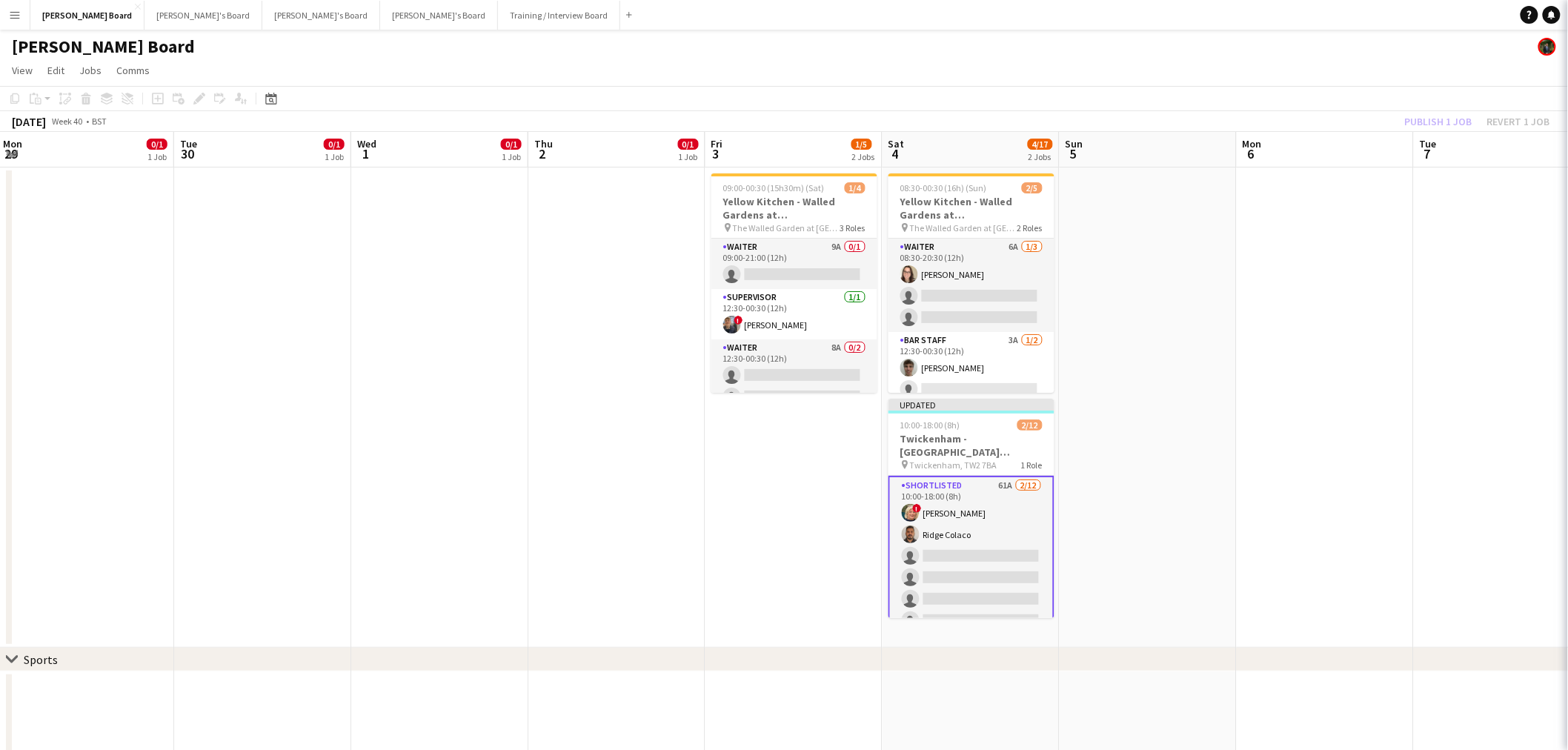
drag, startPoint x: 1455, startPoint y: 111, endPoint x: 1442, endPoint y: 157, distance: 47.8
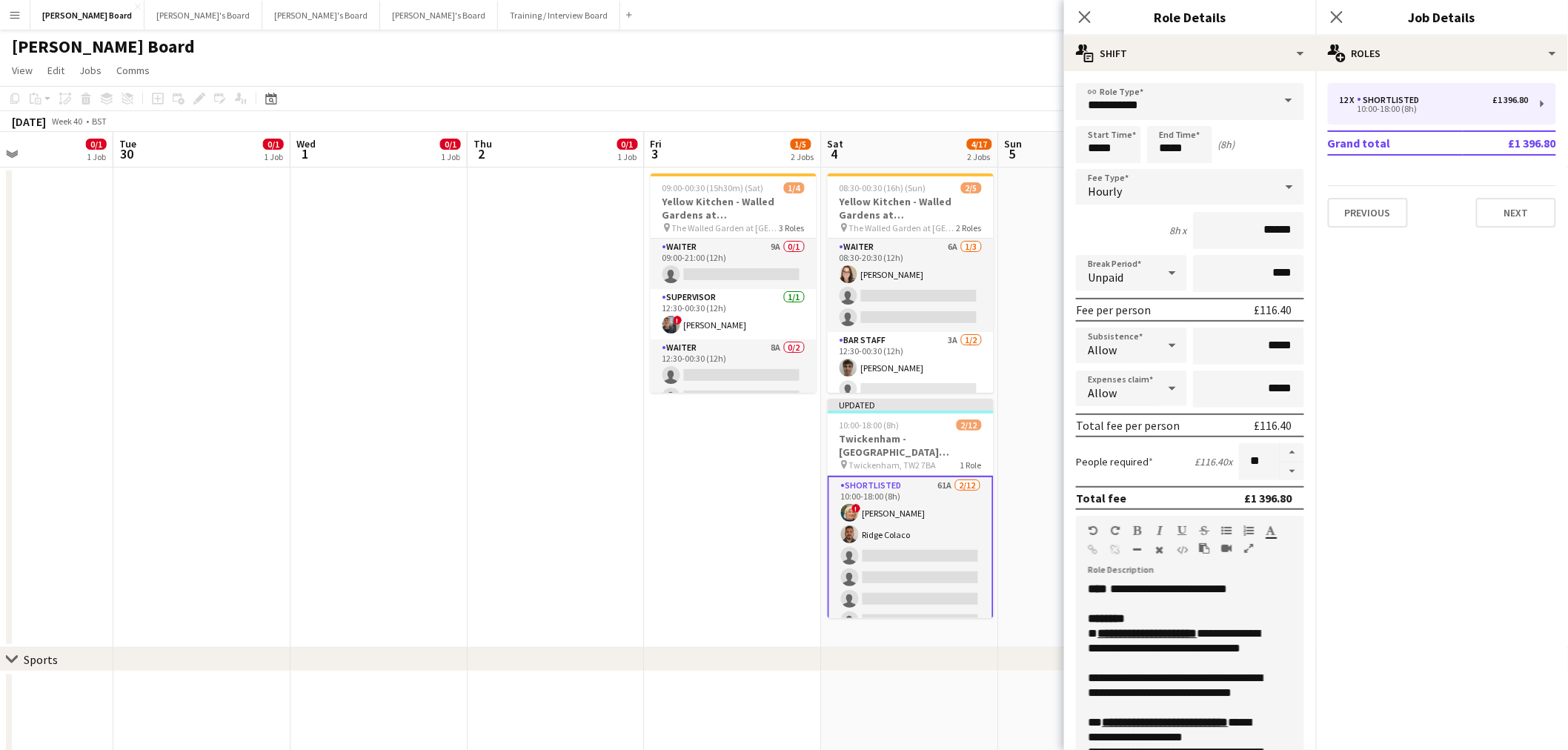
drag, startPoint x: 975, startPoint y: 147, endPoint x: 806, endPoint y: 131, distance: 169.8
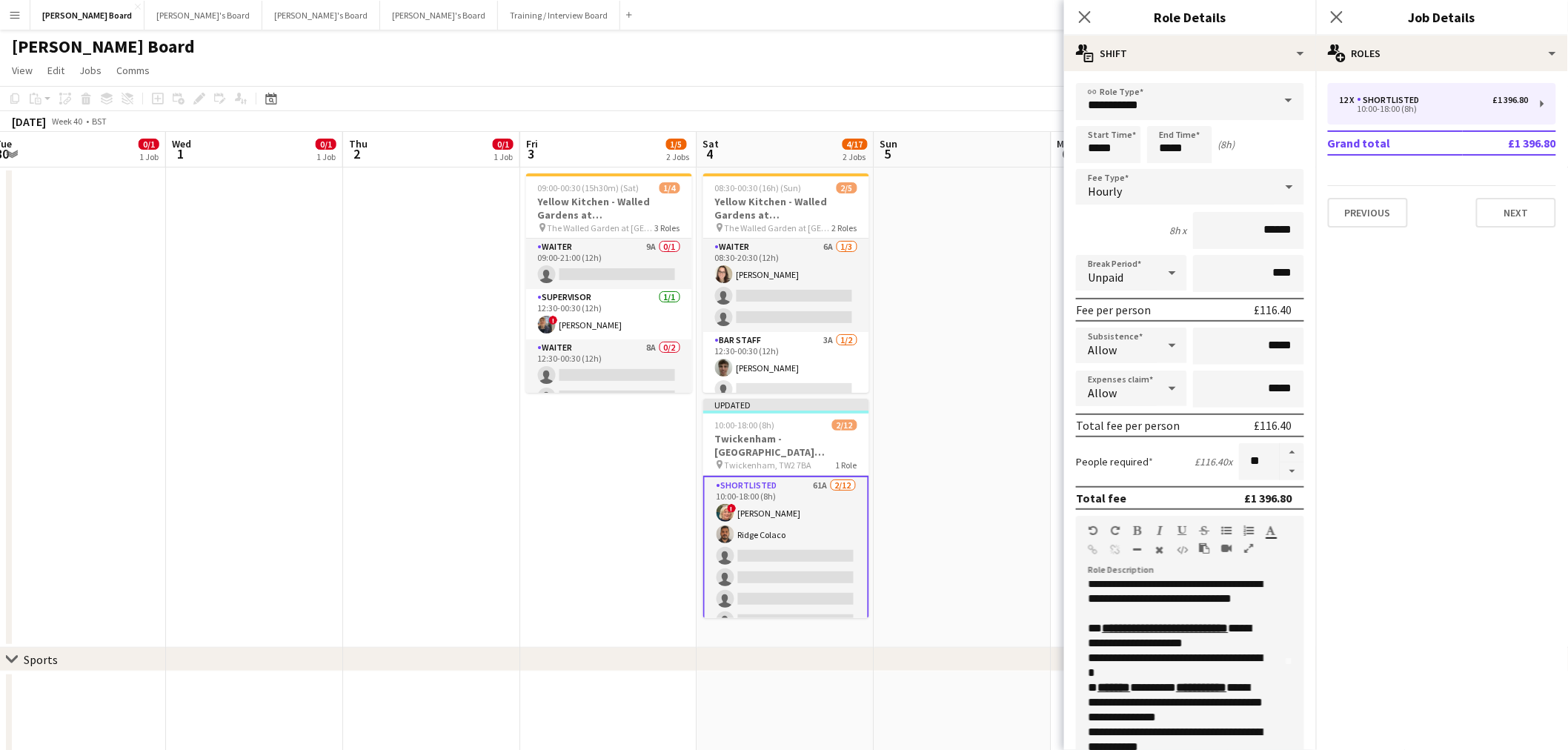
scroll to position [0, 0]
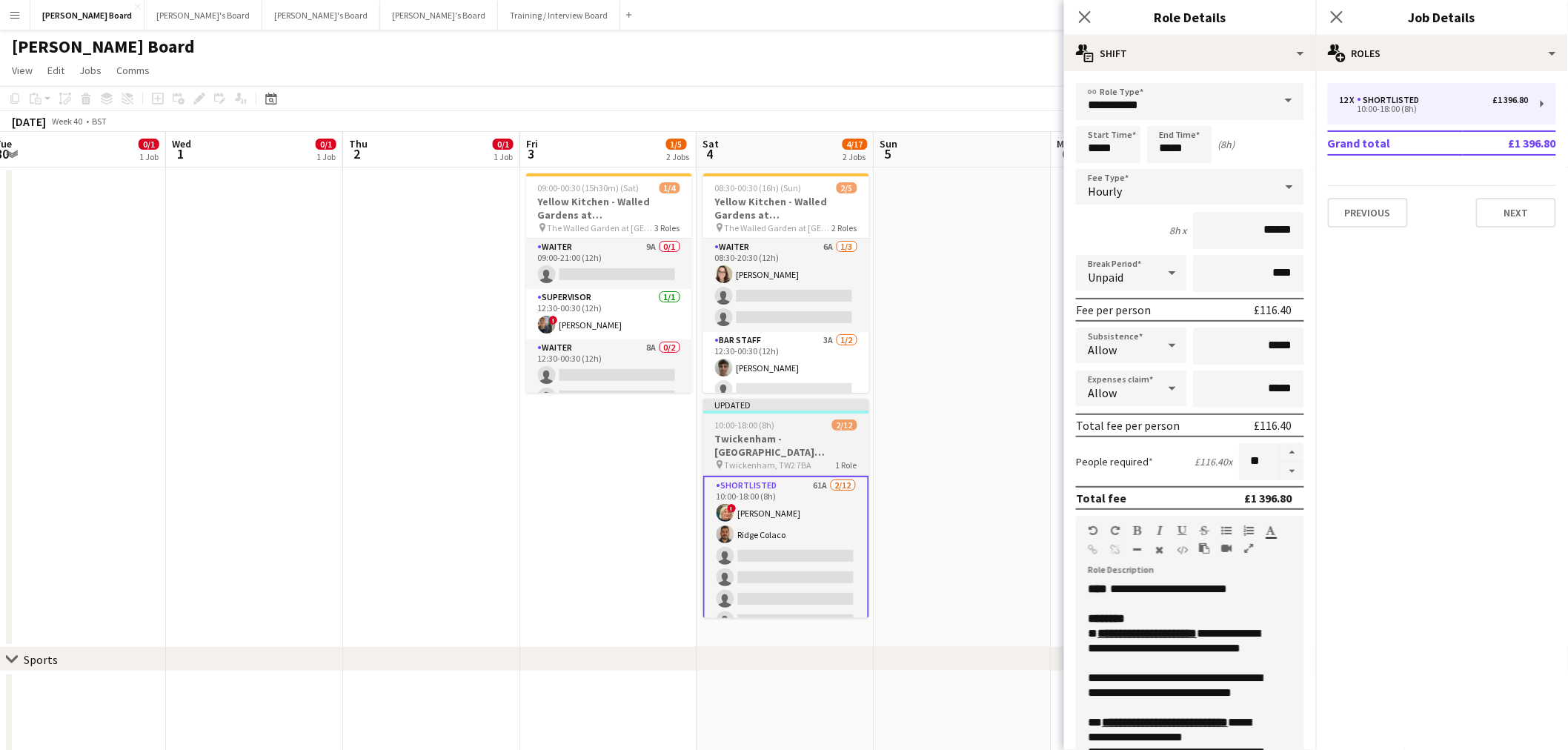
click at [781, 443] on h3 "Twickenham - [GEOGRAPHIC_DATA] [GEOGRAPHIC_DATA] v [GEOGRAPHIC_DATA]" at bounding box center [786, 445] width 166 height 27
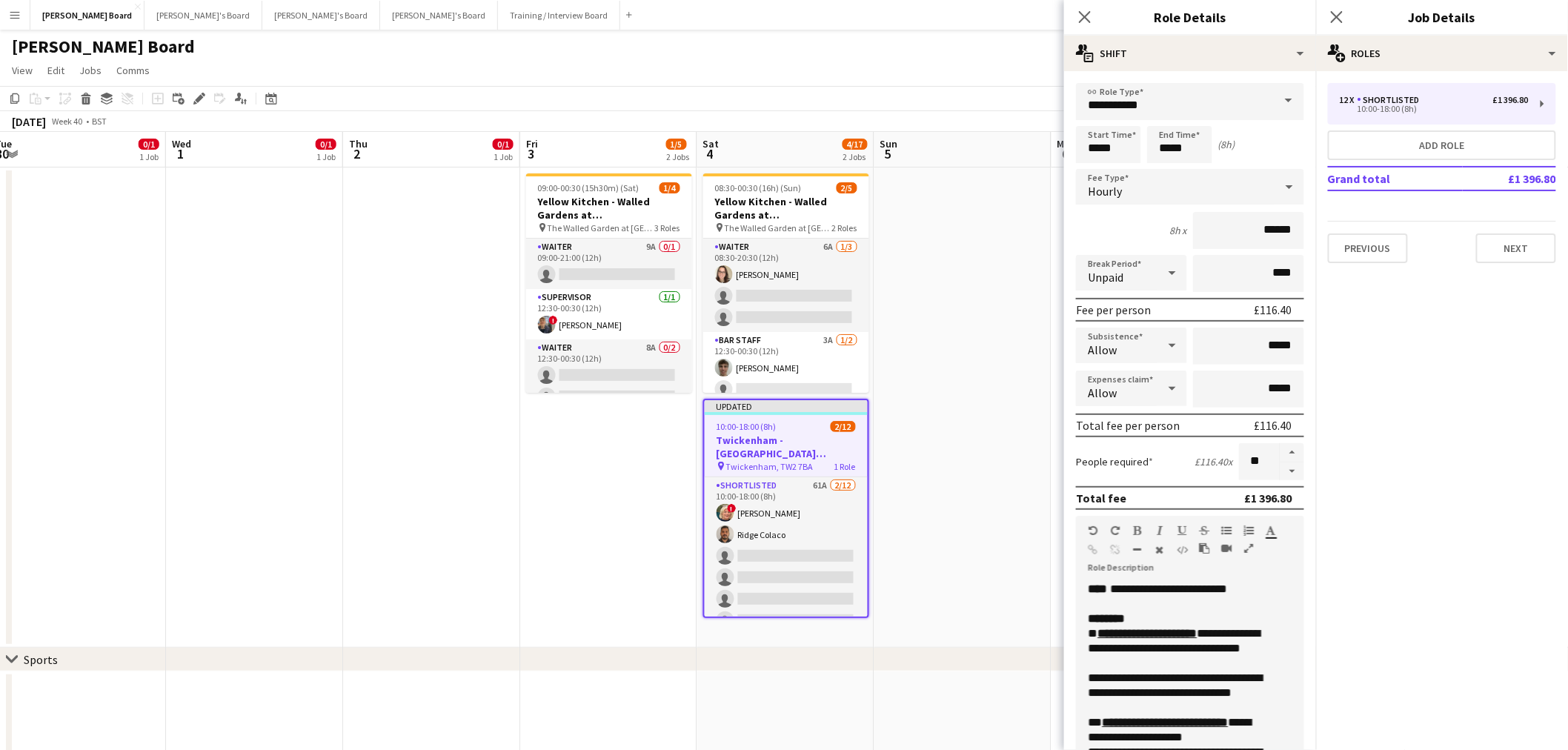
click at [178, 278] on app-date-cell at bounding box center [254, 407] width 177 height 480
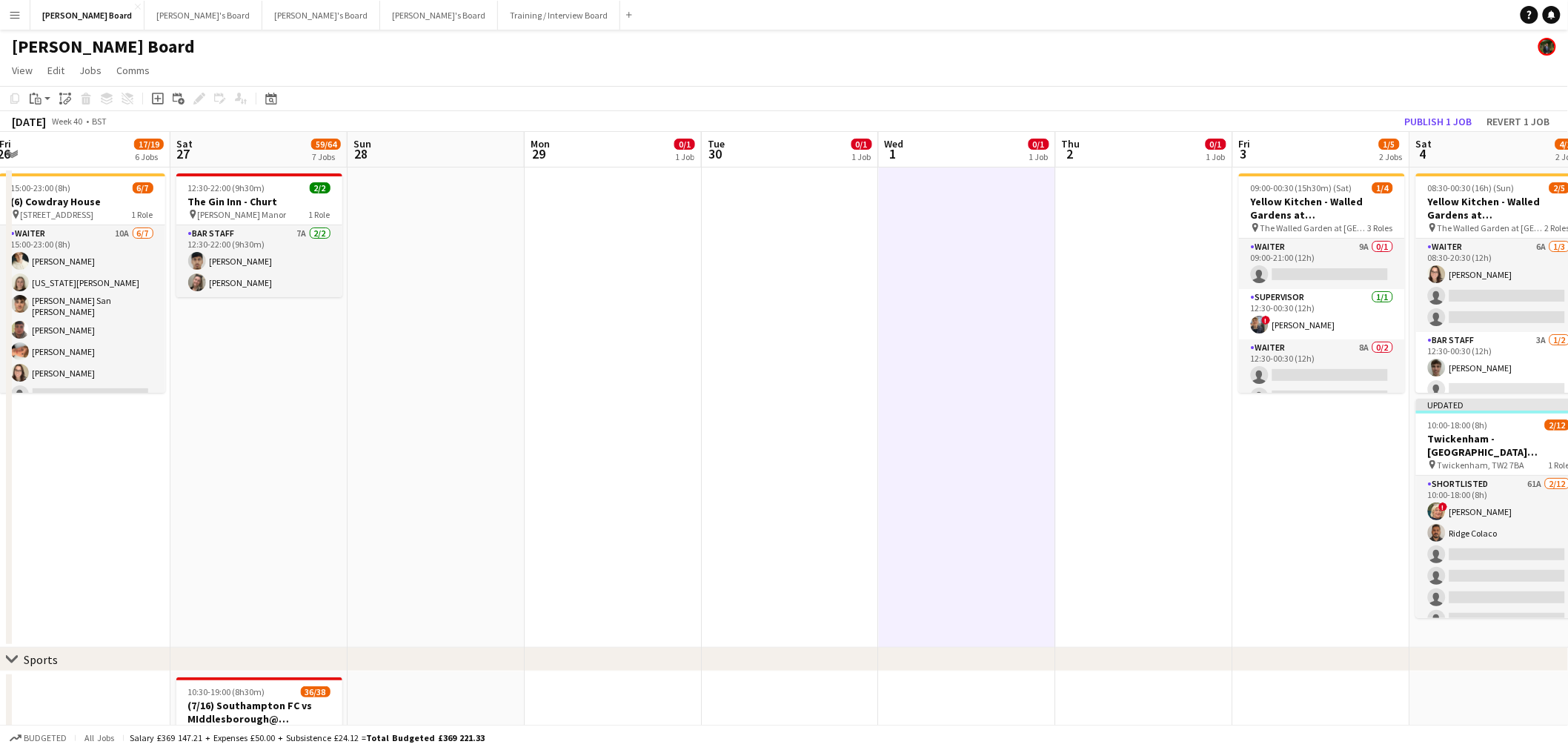
drag, startPoint x: 620, startPoint y: 357, endPoint x: 768, endPoint y: 353, distance: 148.1
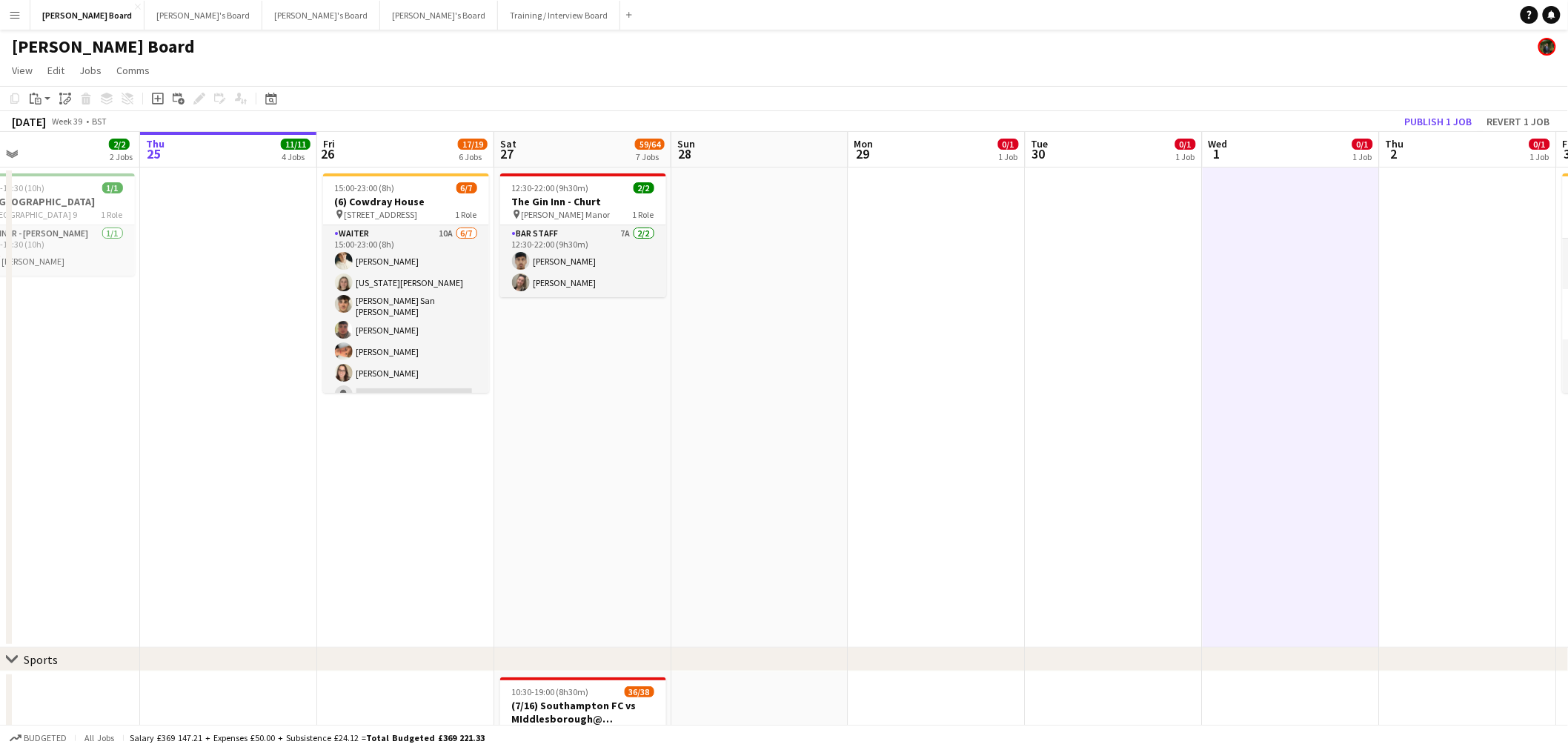
drag, startPoint x: 635, startPoint y: 366, endPoint x: 856, endPoint y: 382, distance: 221.6
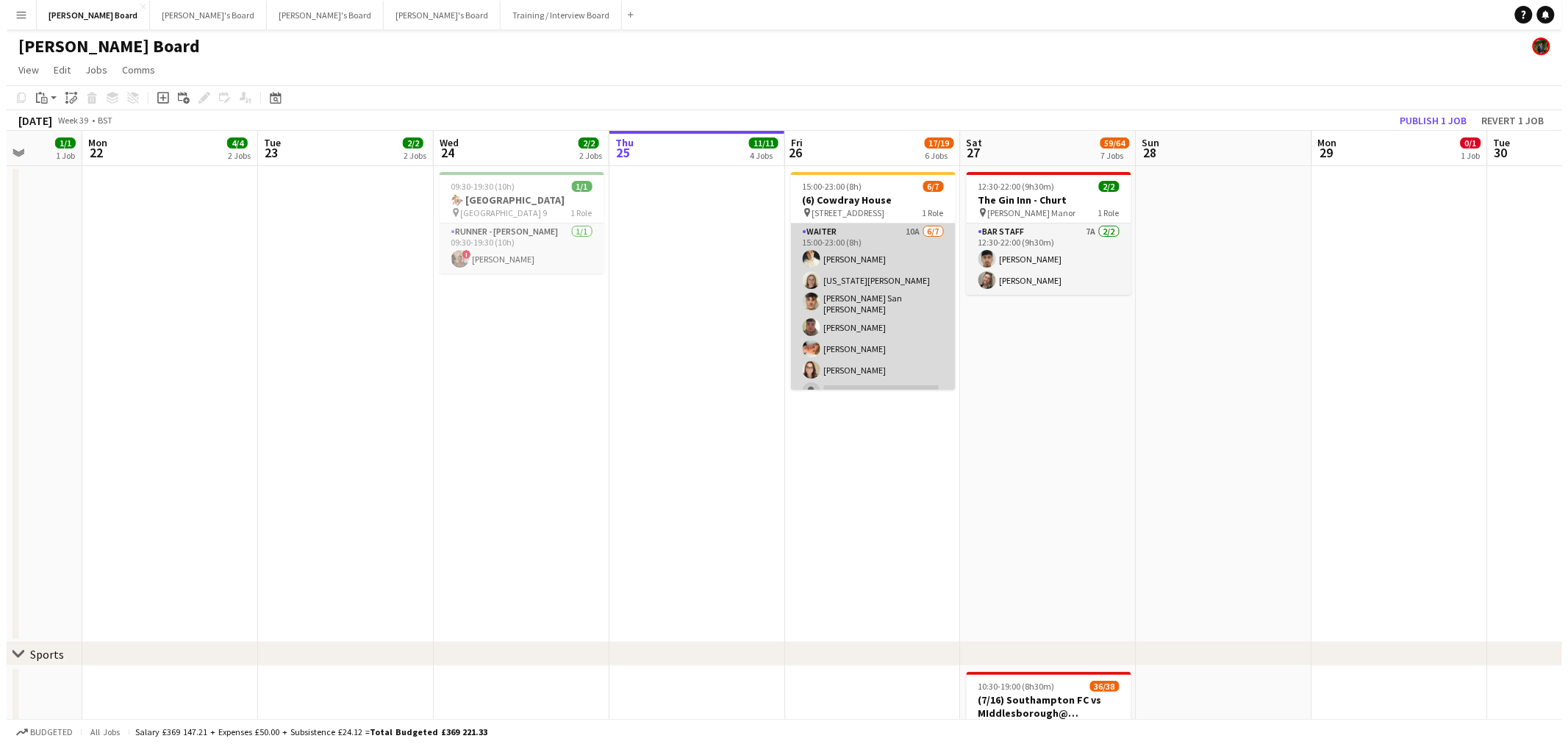
scroll to position [0, 451]
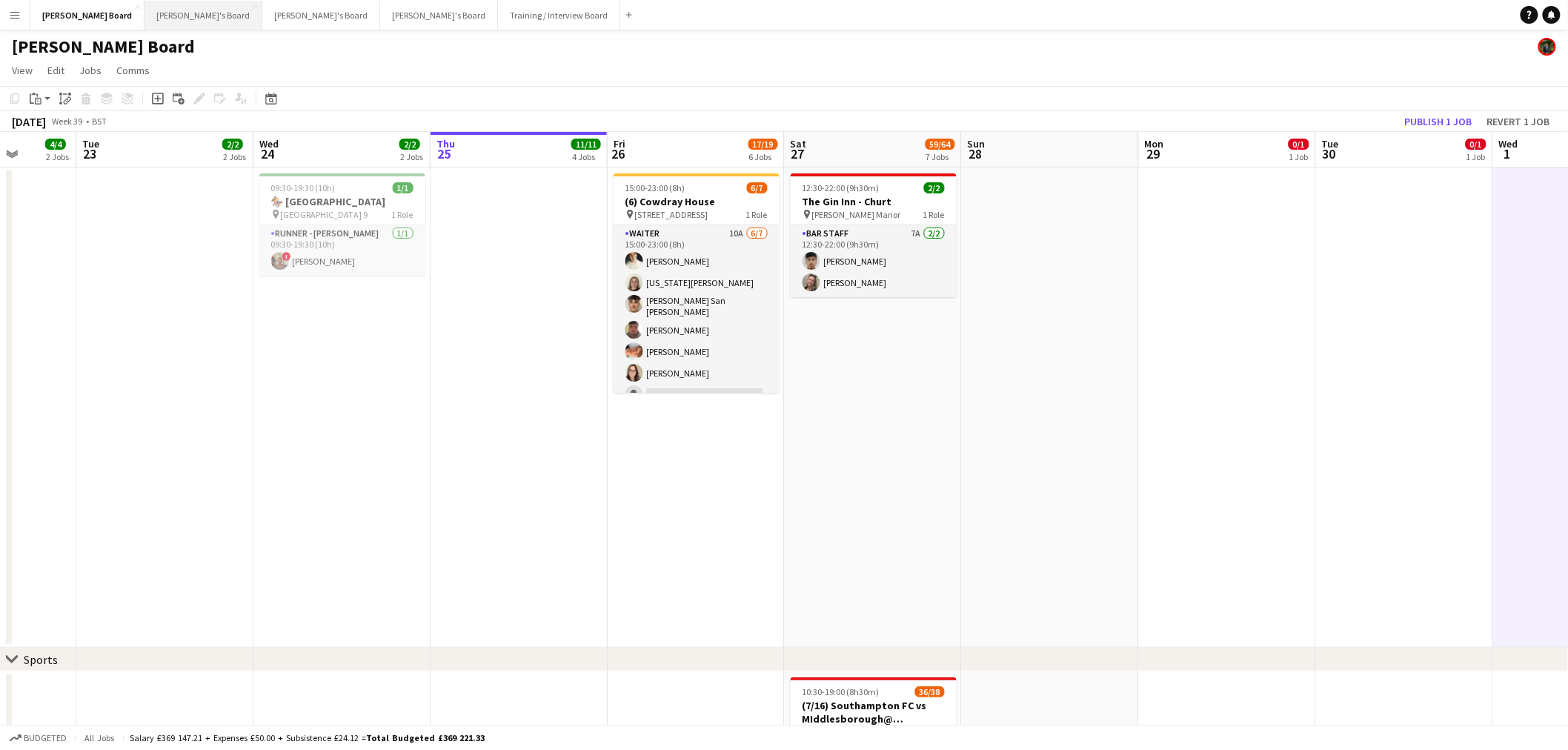
click at [144, 13] on button "[PERSON_NAME]'s Board Close" at bounding box center [203, 15] width 117 height 29
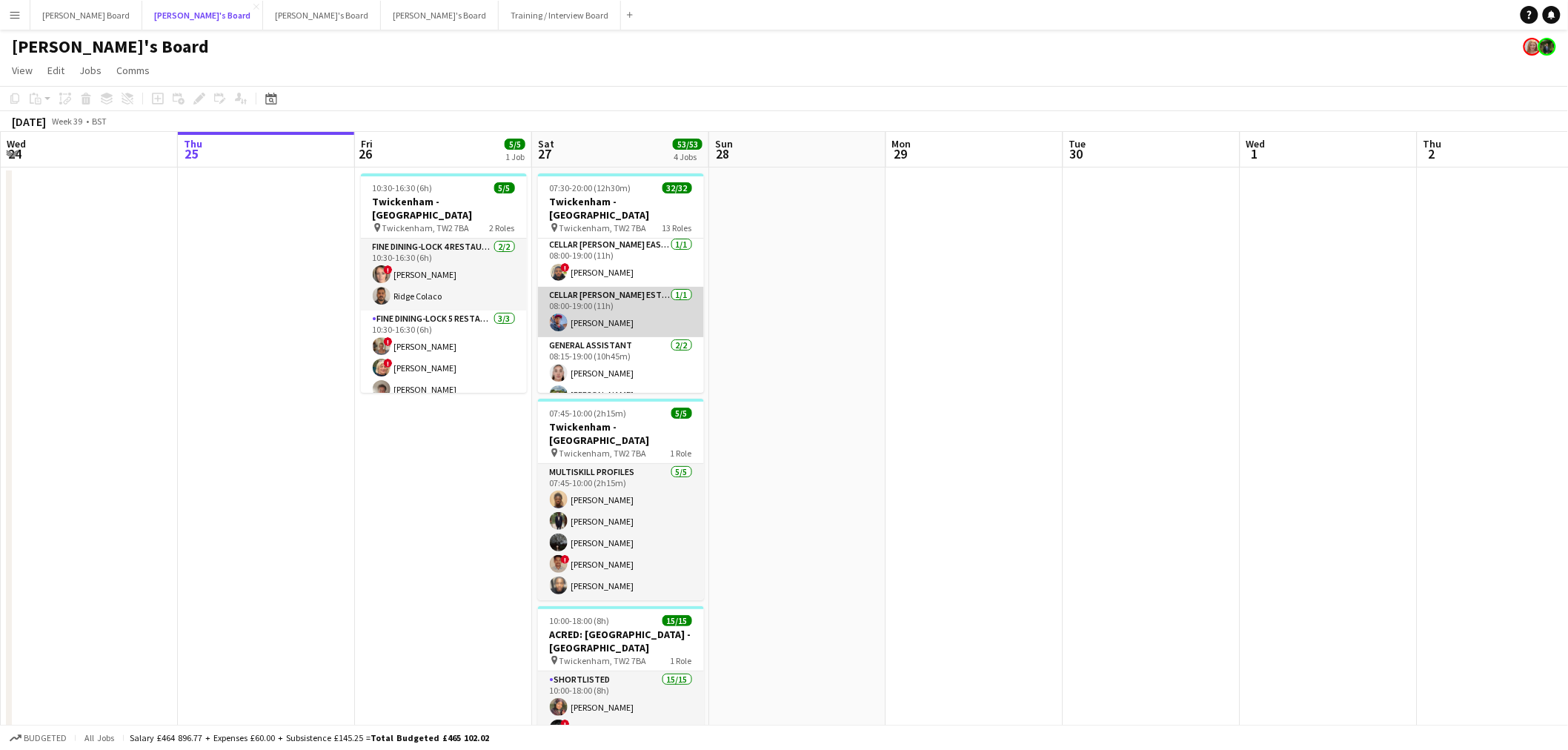
scroll to position [412, 0]
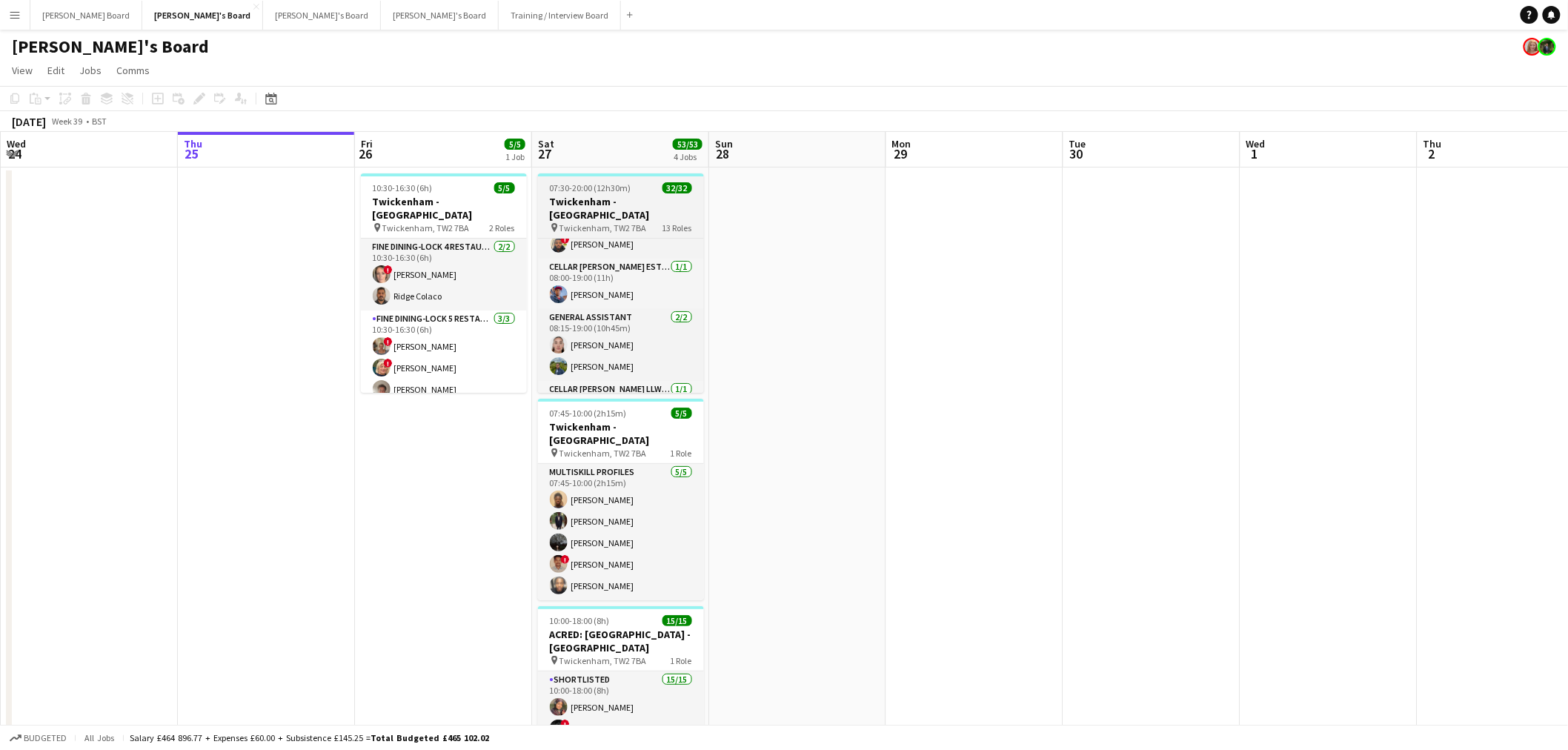
click at [611, 203] on h3 "Twickenham - [GEOGRAPHIC_DATA]" at bounding box center [621, 208] width 166 height 27
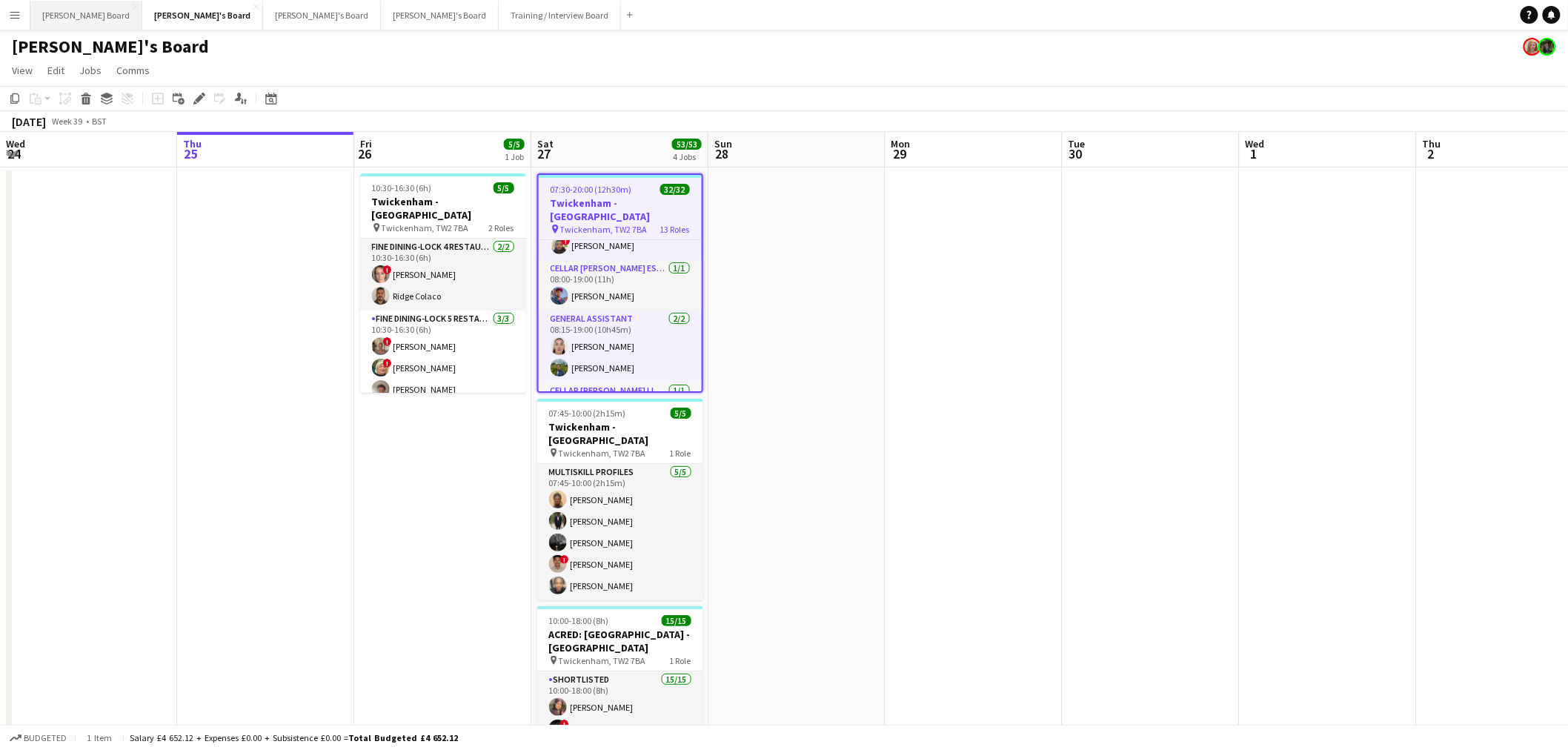
click at [55, 9] on button "[PERSON_NAME] Board Close" at bounding box center [87, 15] width 112 height 29
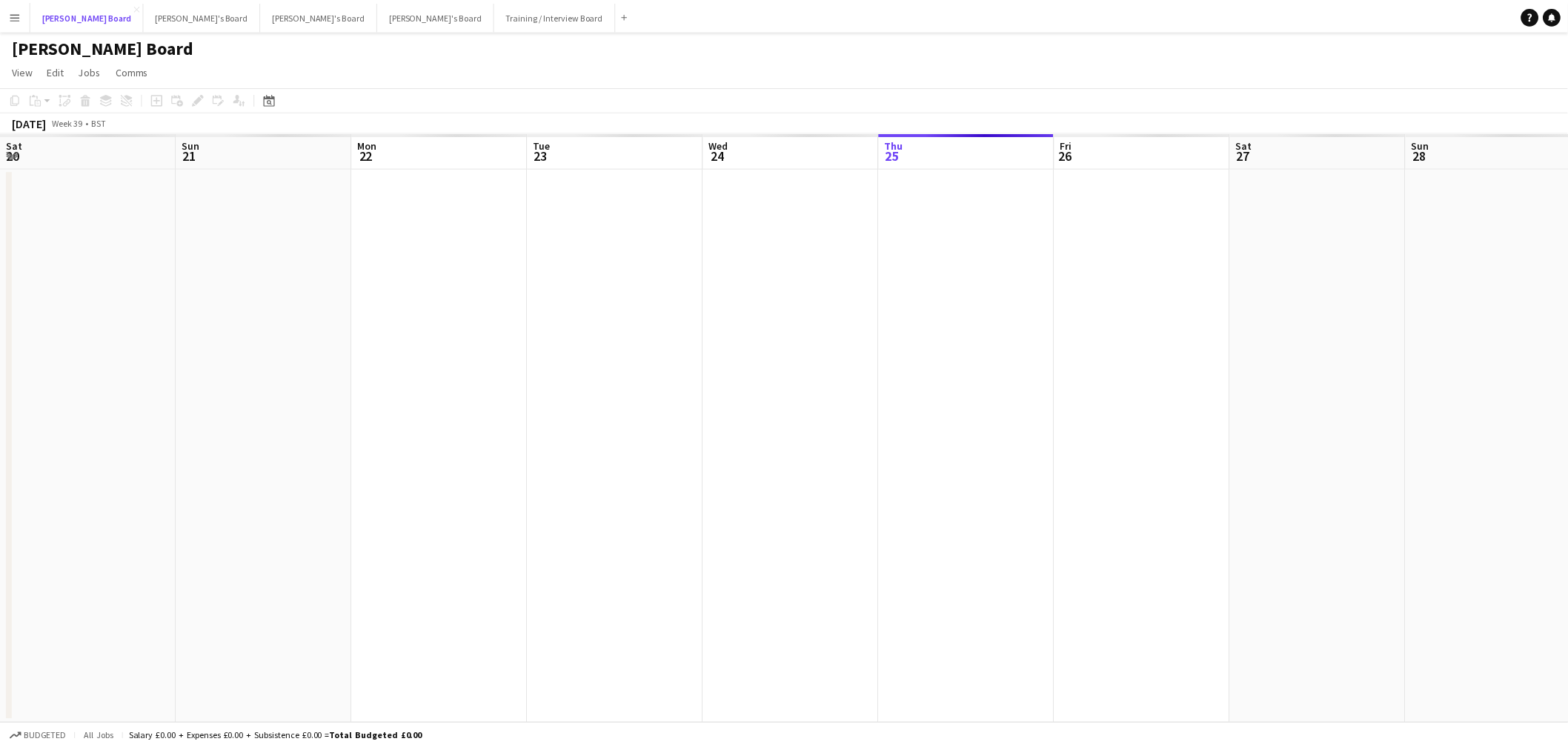
scroll to position [0, 455]
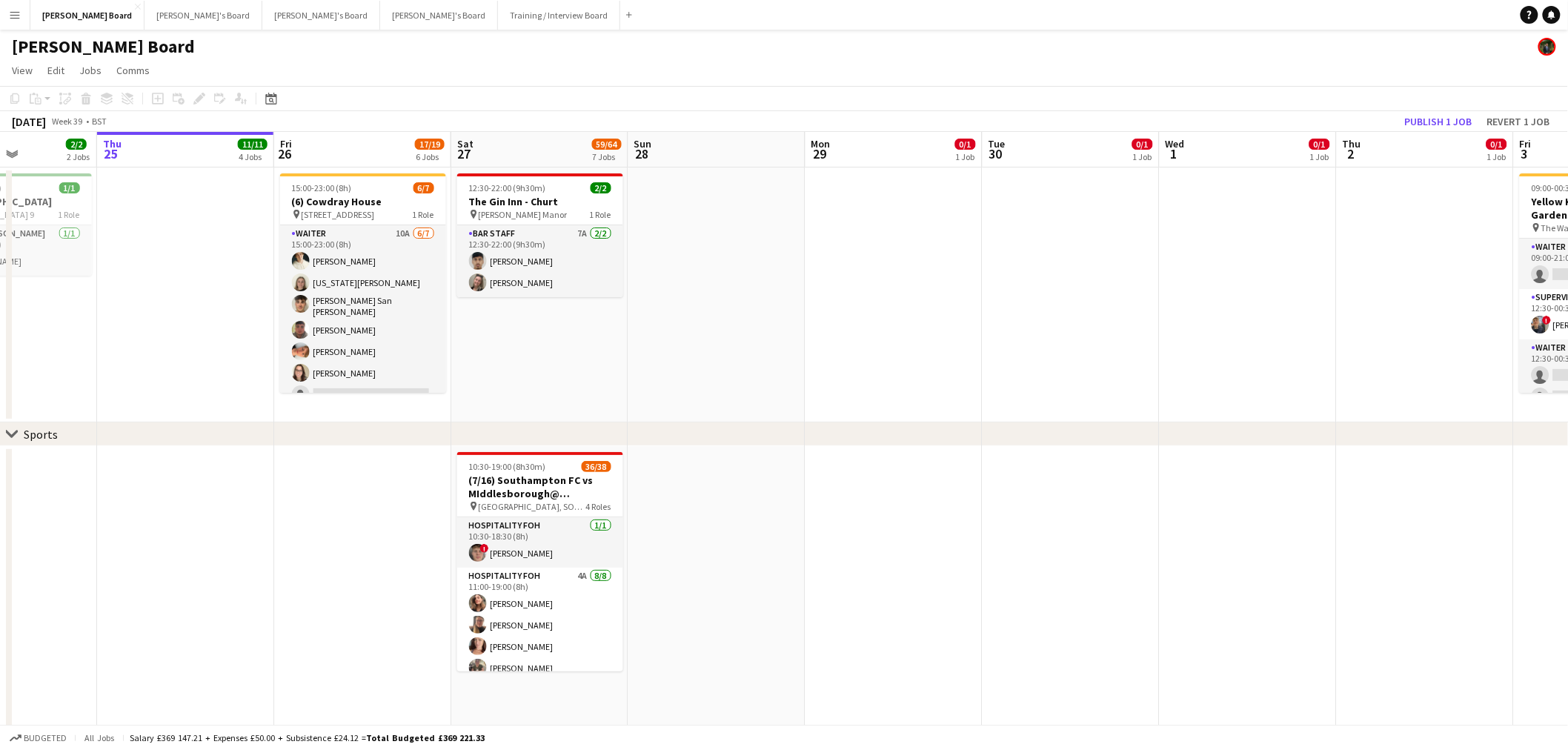
drag, startPoint x: 1041, startPoint y: 287, endPoint x: 857, endPoint y: 252, distance: 187.3
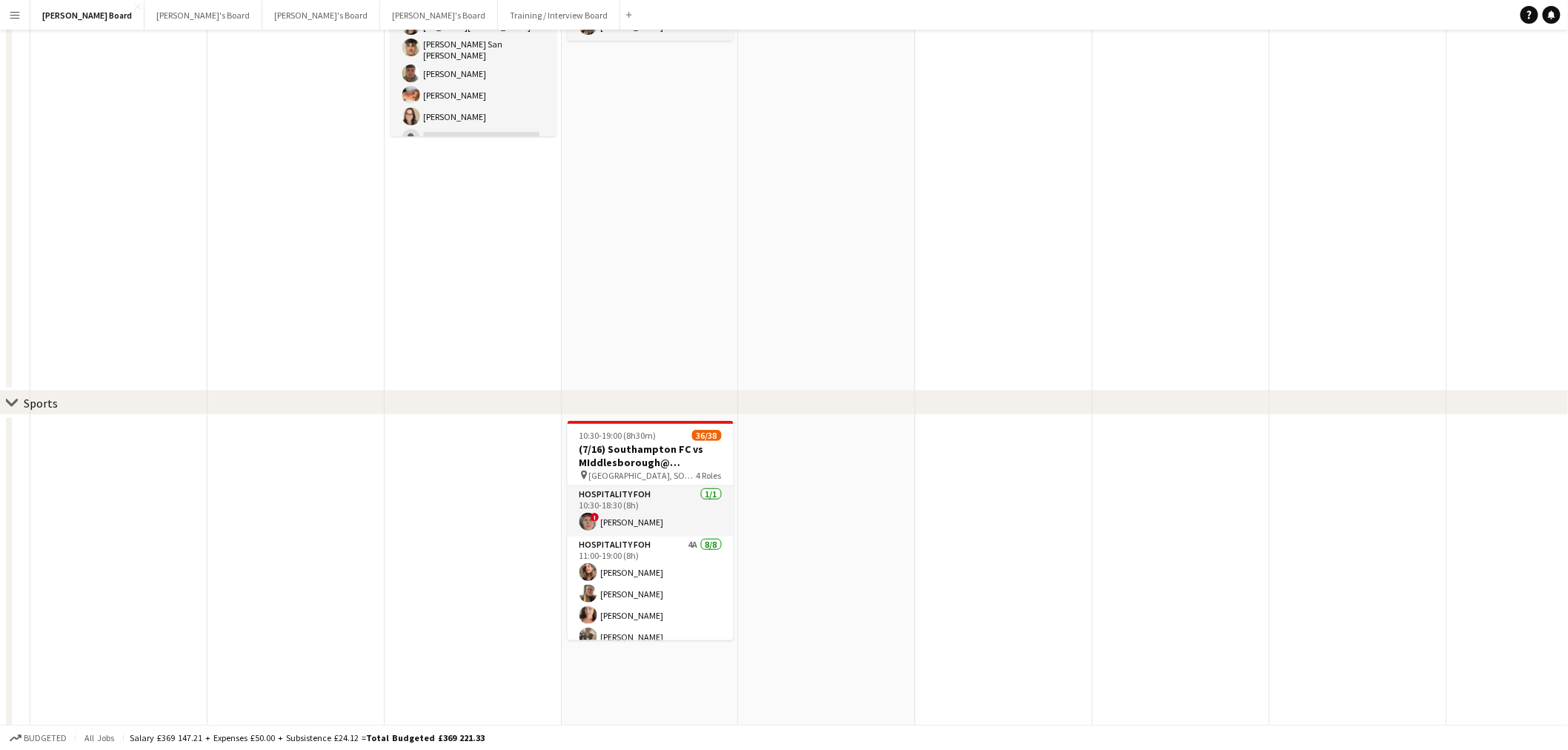
scroll to position [412, 0]
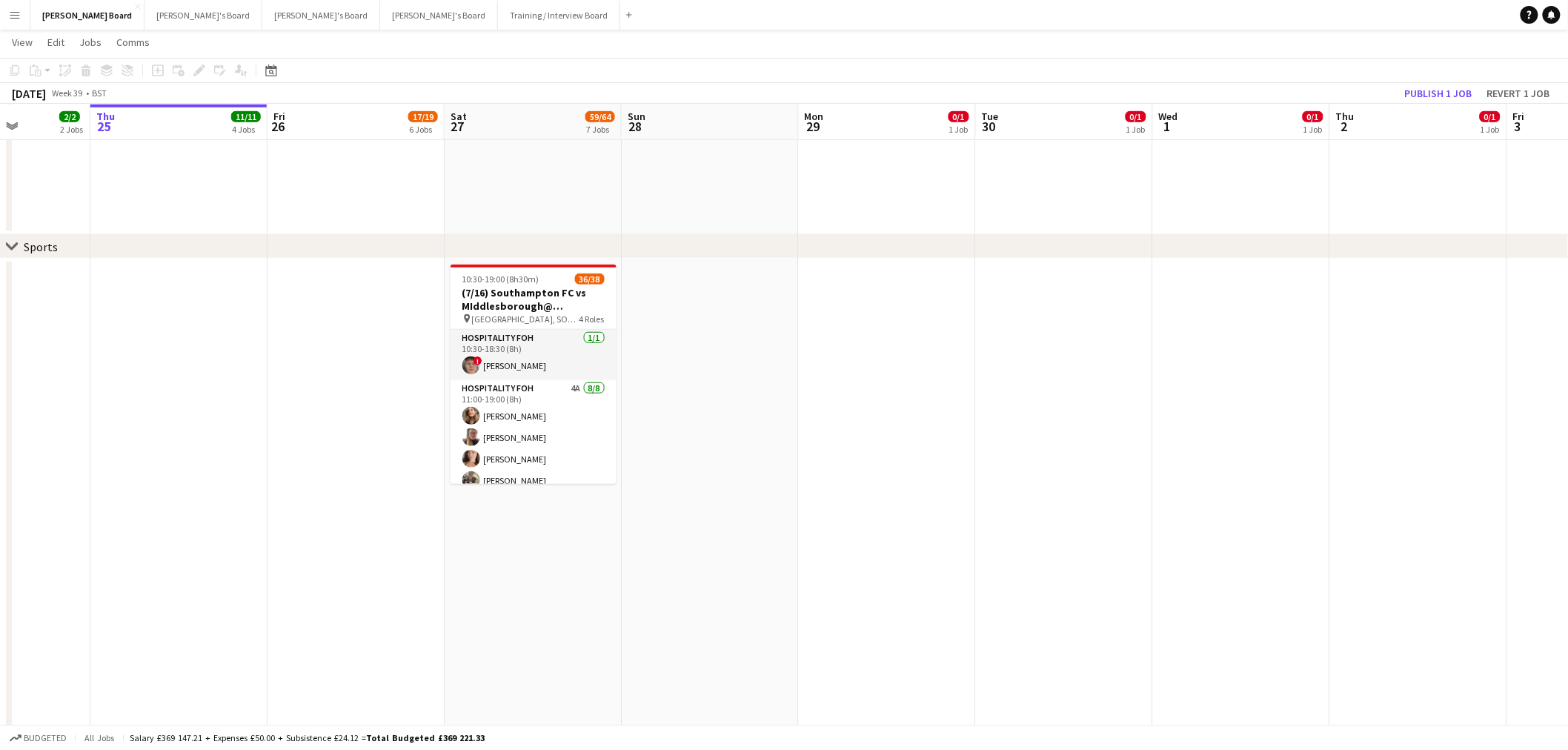
drag, startPoint x: 1114, startPoint y: 319, endPoint x: 655, endPoint y: 322, distance: 459.0
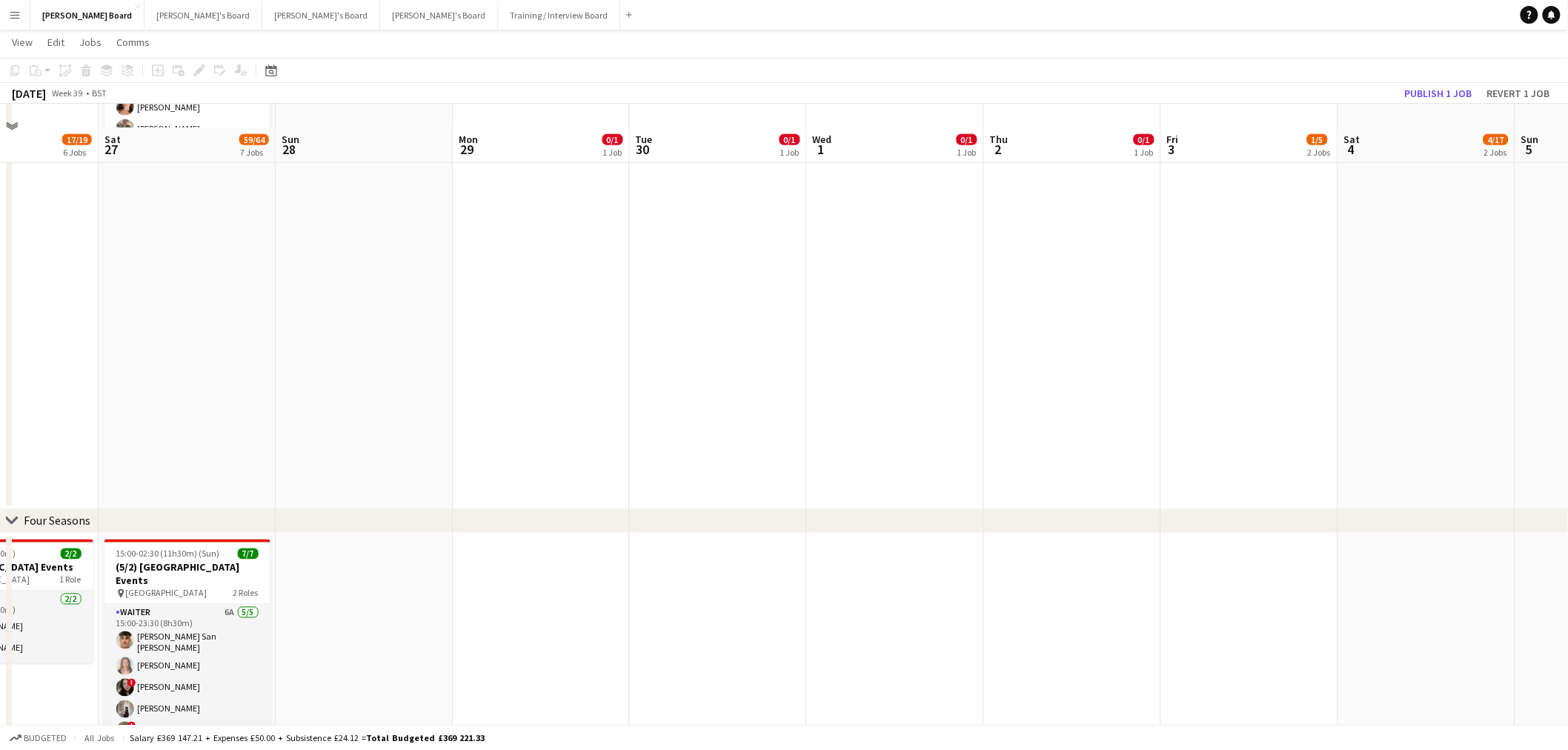
scroll to position [824, 0]
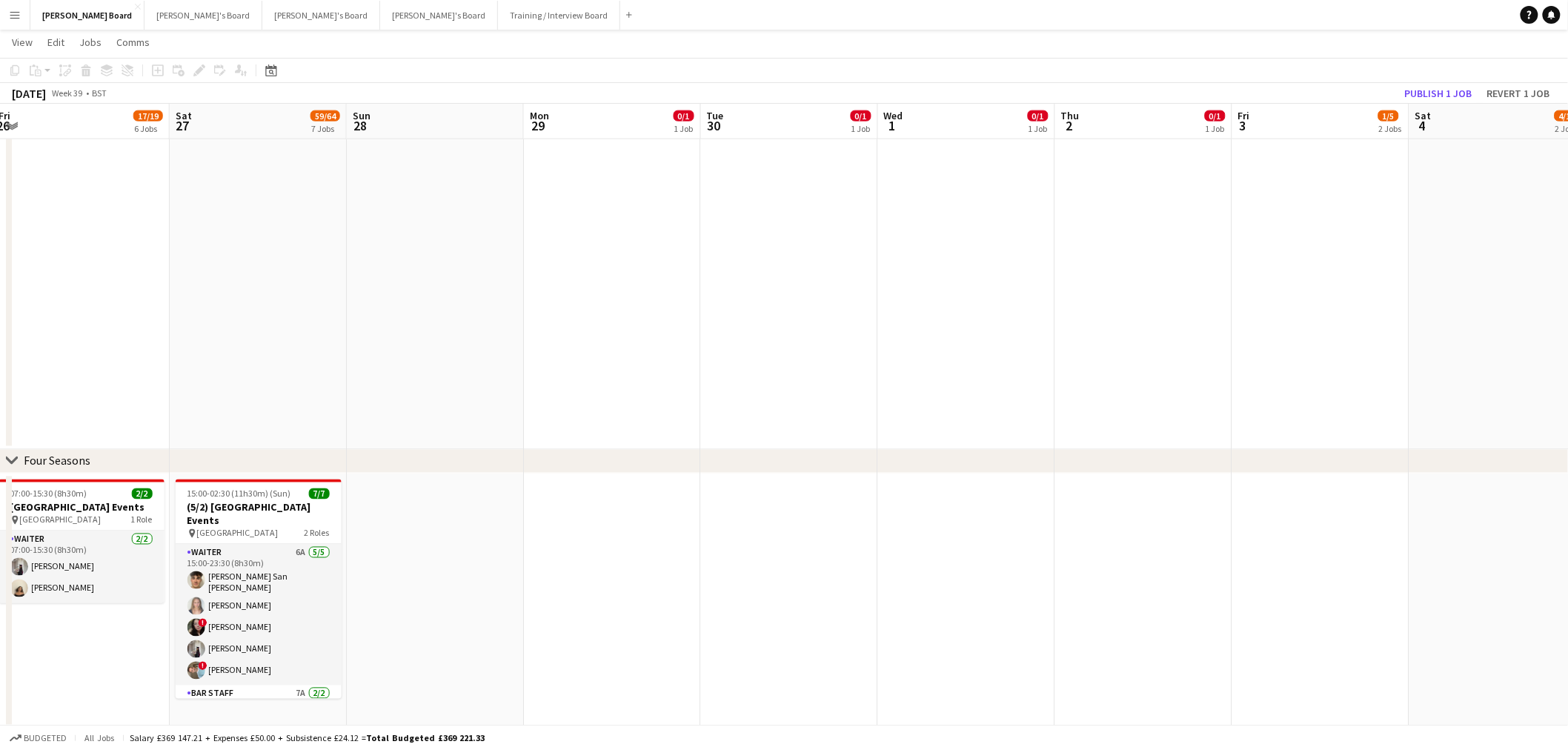
drag, startPoint x: 1139, startPoint y: 401, endPoint x: 702, endPoint y: 332, distance: 442.4
click at [719, 335] on app-calendar-viewport "Tue 23 2/2 2 Jobs Wed 24 2/2 2 Jobs Thu 25 11/11 4 Jobs Fri 26 17/19 6 Jobs Sat…" at bounding box center [784, 492] width 1568 height 2516
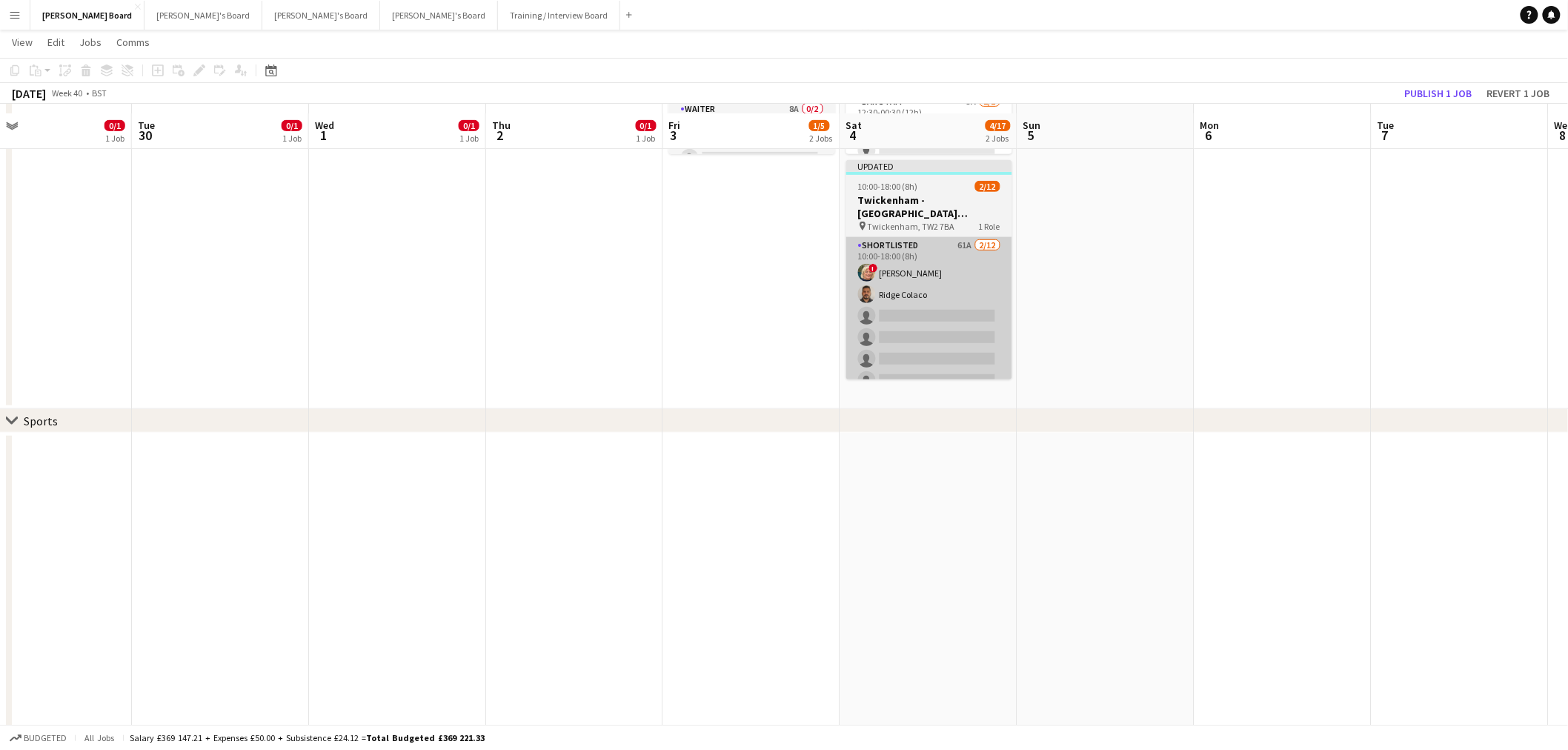
scroll to position [247, 0]
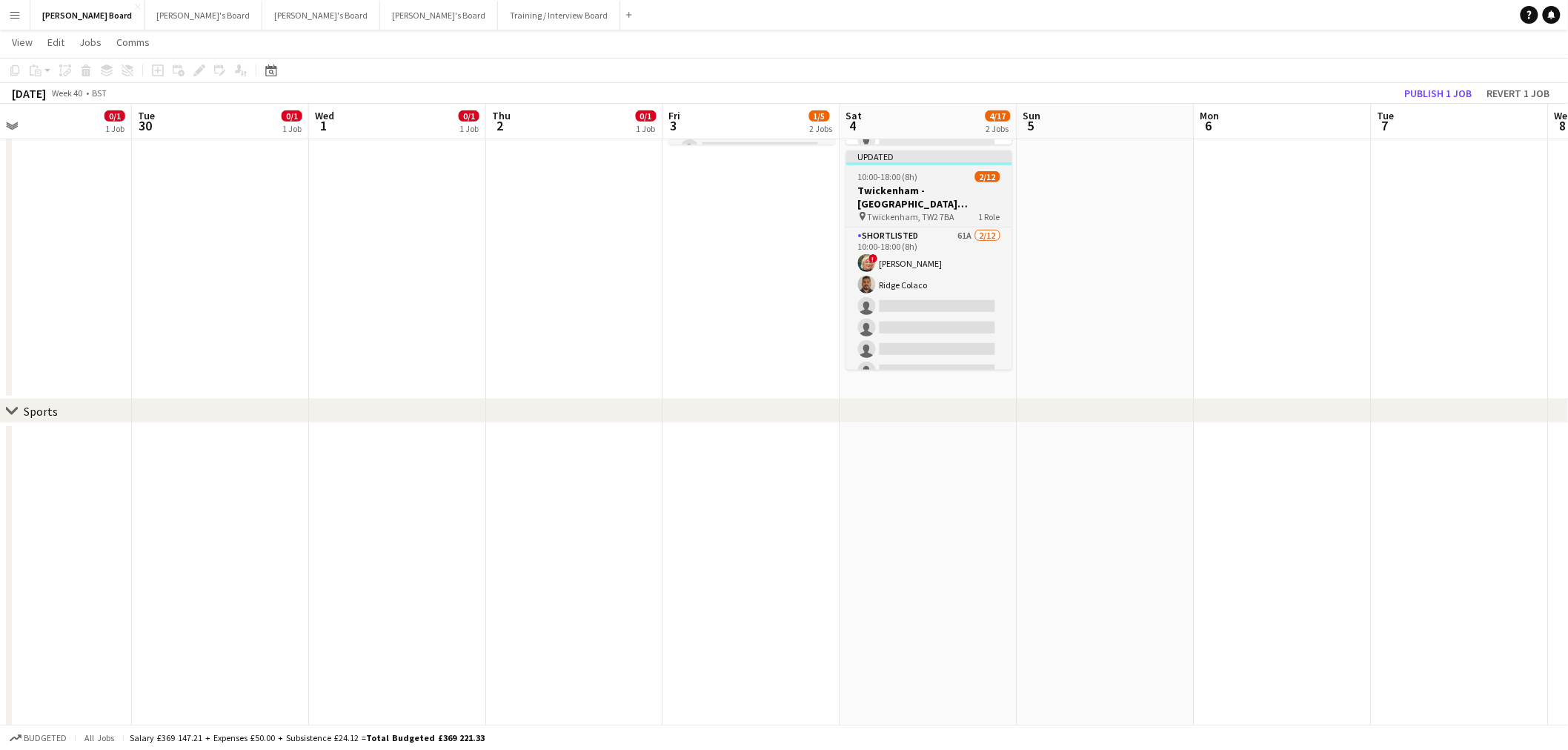
click at [920, 211] on span "Twickenham, TW2 7BA" at bounding box center [912, 217] width 88 height 11
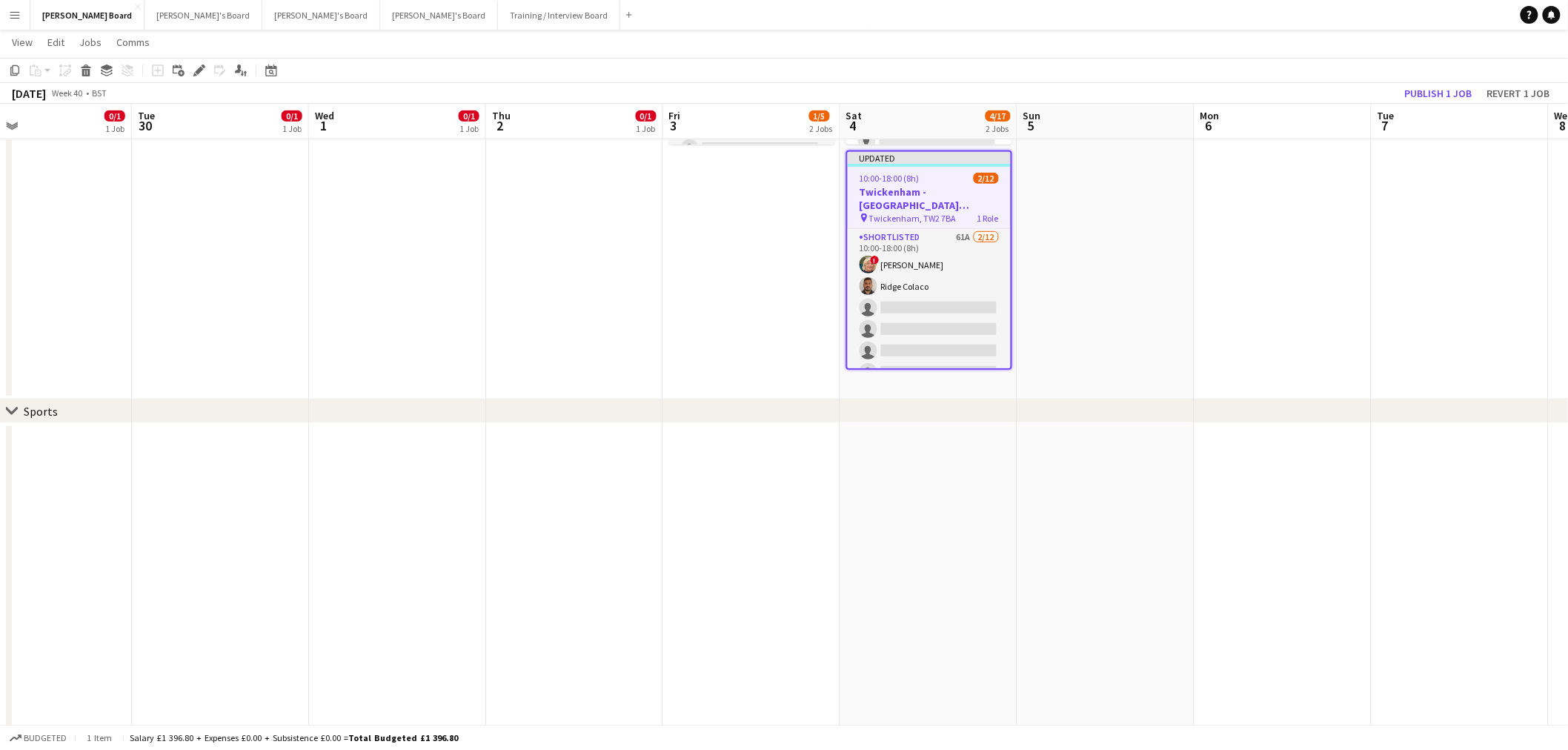
click at [194, 63] on div "Edit" at bounding box center [198, 70] width 18 height 18
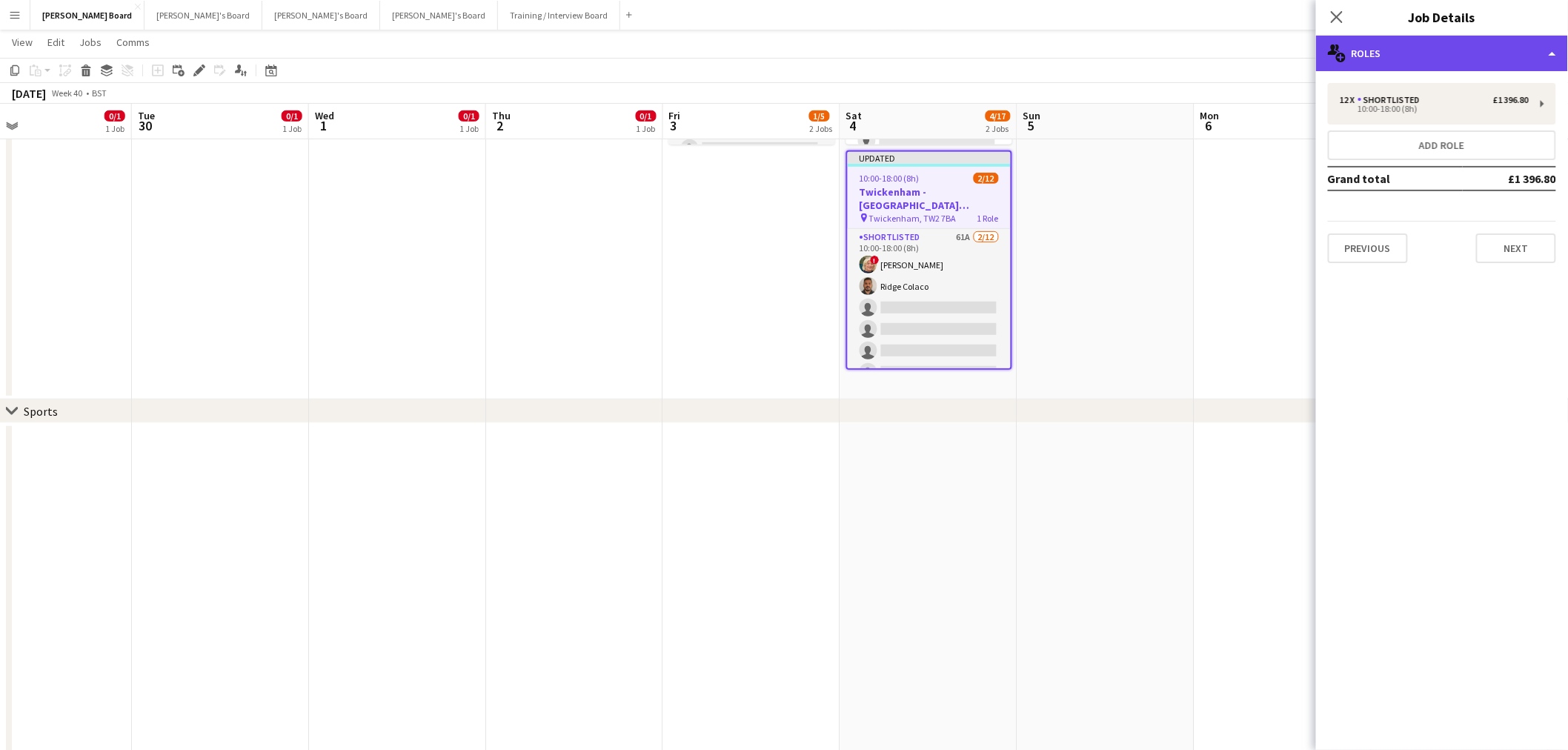
click at [1399, 43] on div "multiple-users-add Roles" at bounding box center [1442, 53] width 252 height 35
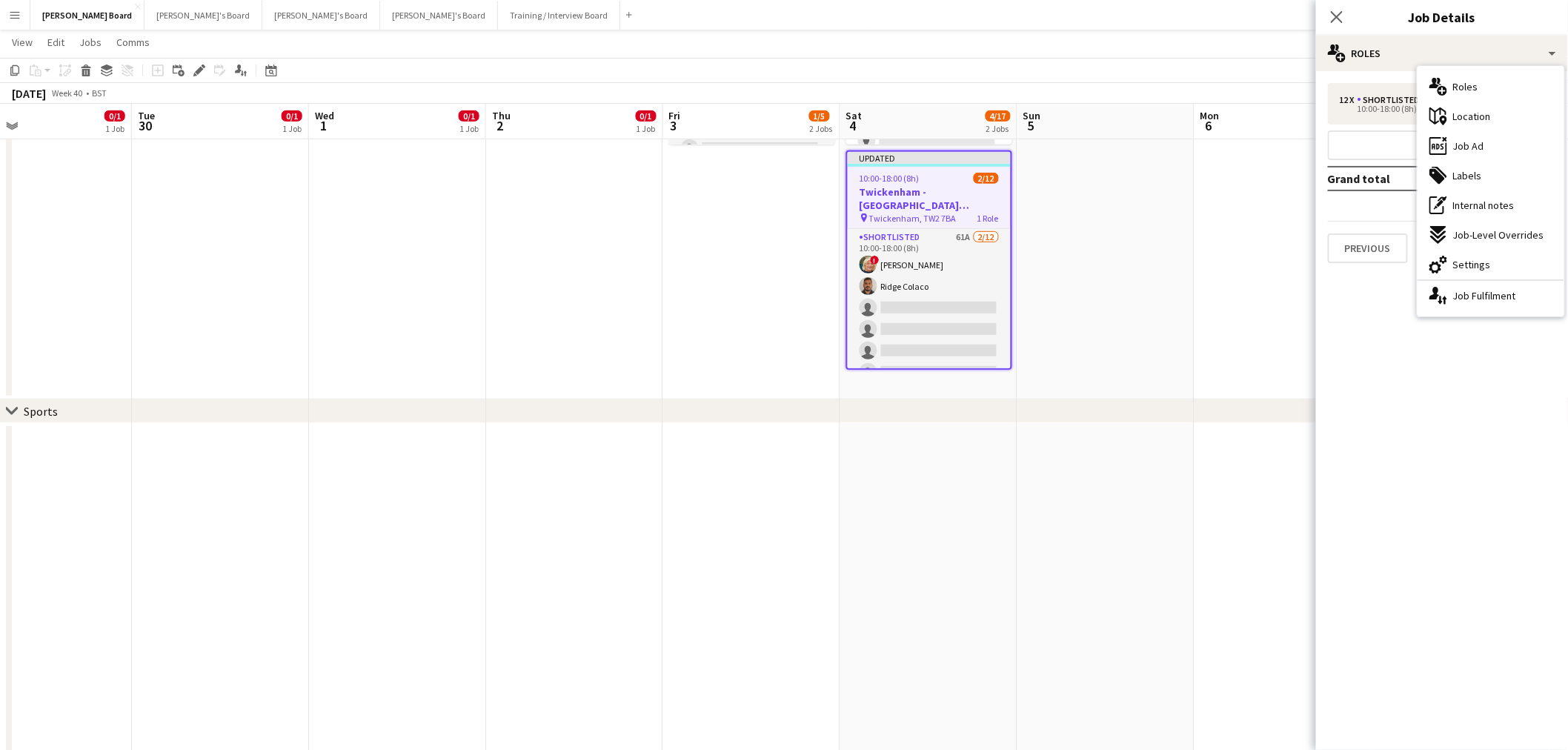
click at [1505, 264] on div "cog-double-3 Settings" at bounding box center [1492, 265] width 147 height 30
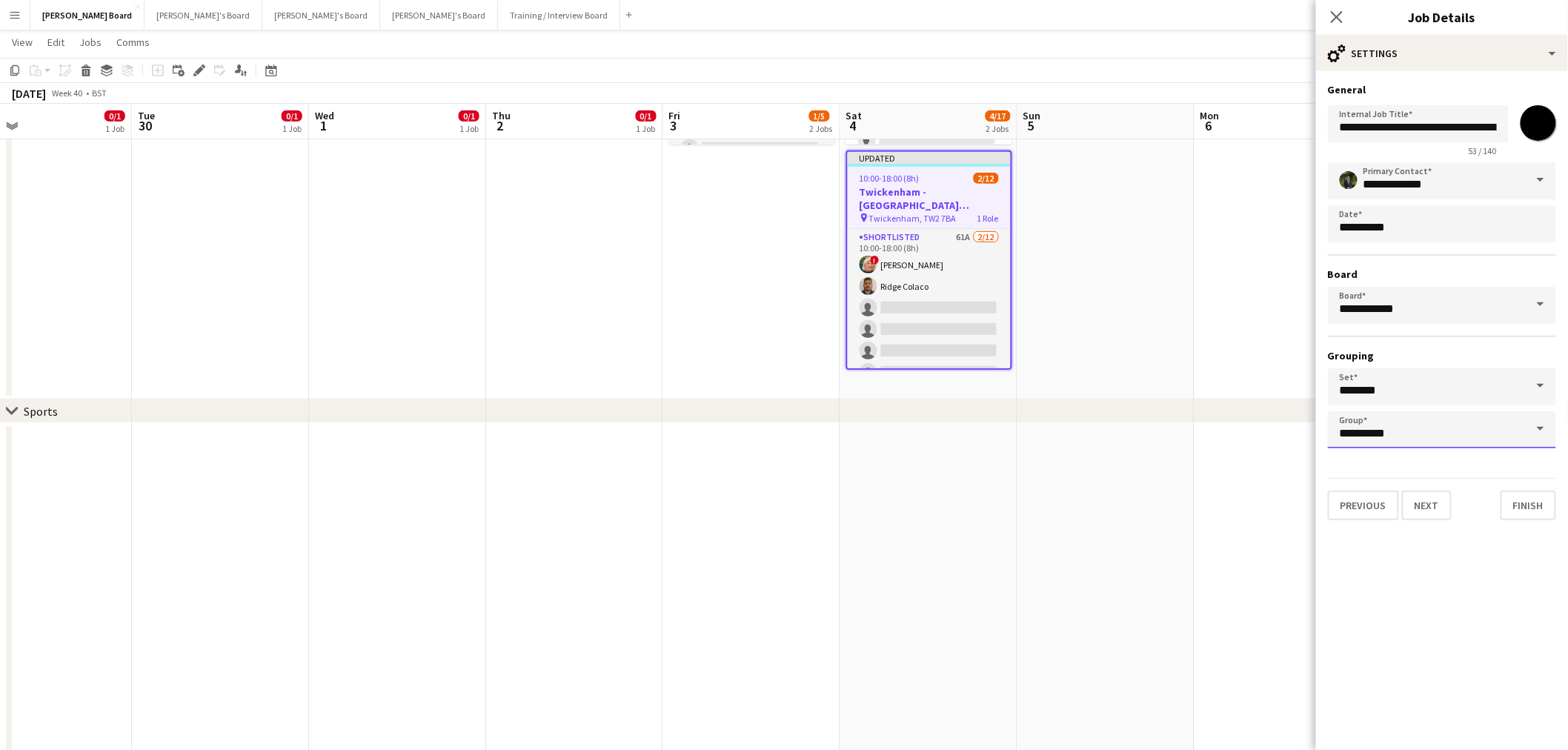
click at [1479, 415] on input "**********" at bounding box center [1442, 430] width 228 height 37
click at [1383, 509] on span "Sports" at bounding box center [1443, 501] width 205 height 14
type input "******"
click at [1005, 507] on app-date-cell at bounding box center [929, 725] width 177 height 604
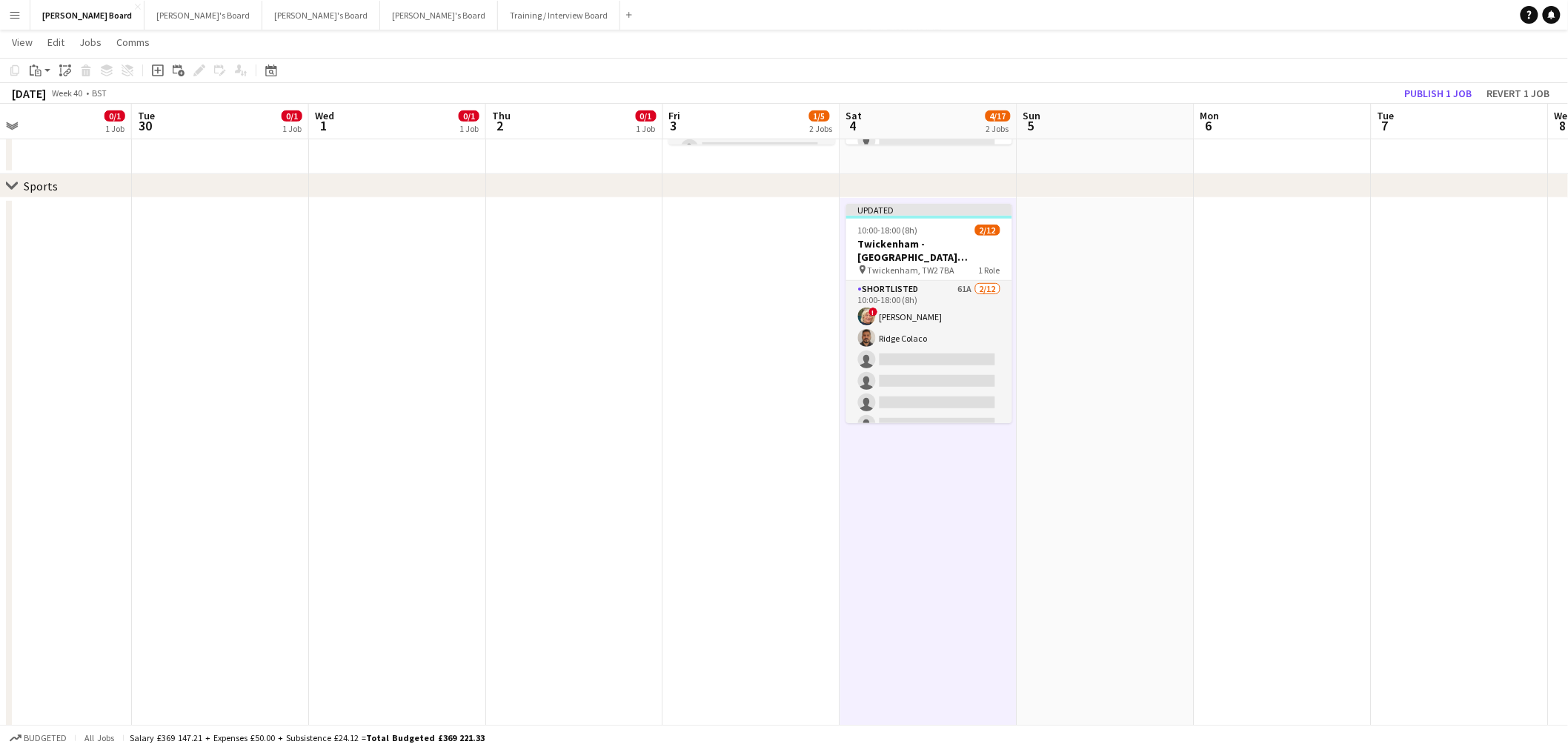
click at [1014, 526] on app-date-cell "Updated 10:00-18:00 (8h) 2/12 [GEOGRAPHIC_DATA] - [GEOGRAPHIC_DATA] [GEOGRAPHIC…" at bounding box center [929, 499] width 177 height 604
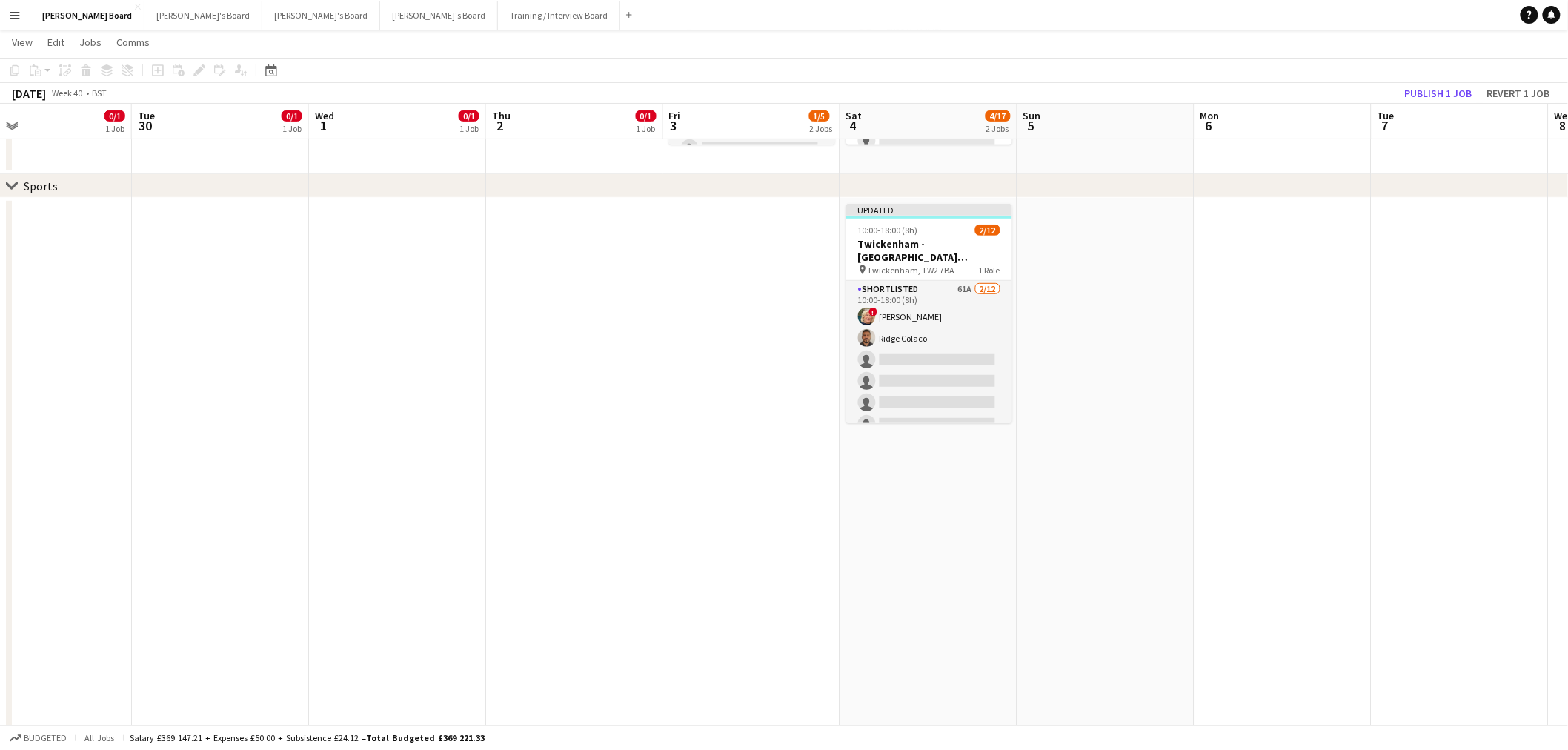
click at [931, 543] on app-date-cell "Updated 10:00-18:00 (8h) 2/12 [GEOGRAPHIC_DATA] - [GEOGRAPHIC_DATA] [GEOGRAPHIC…" at bounding box center [929, 499] width 177 height 604
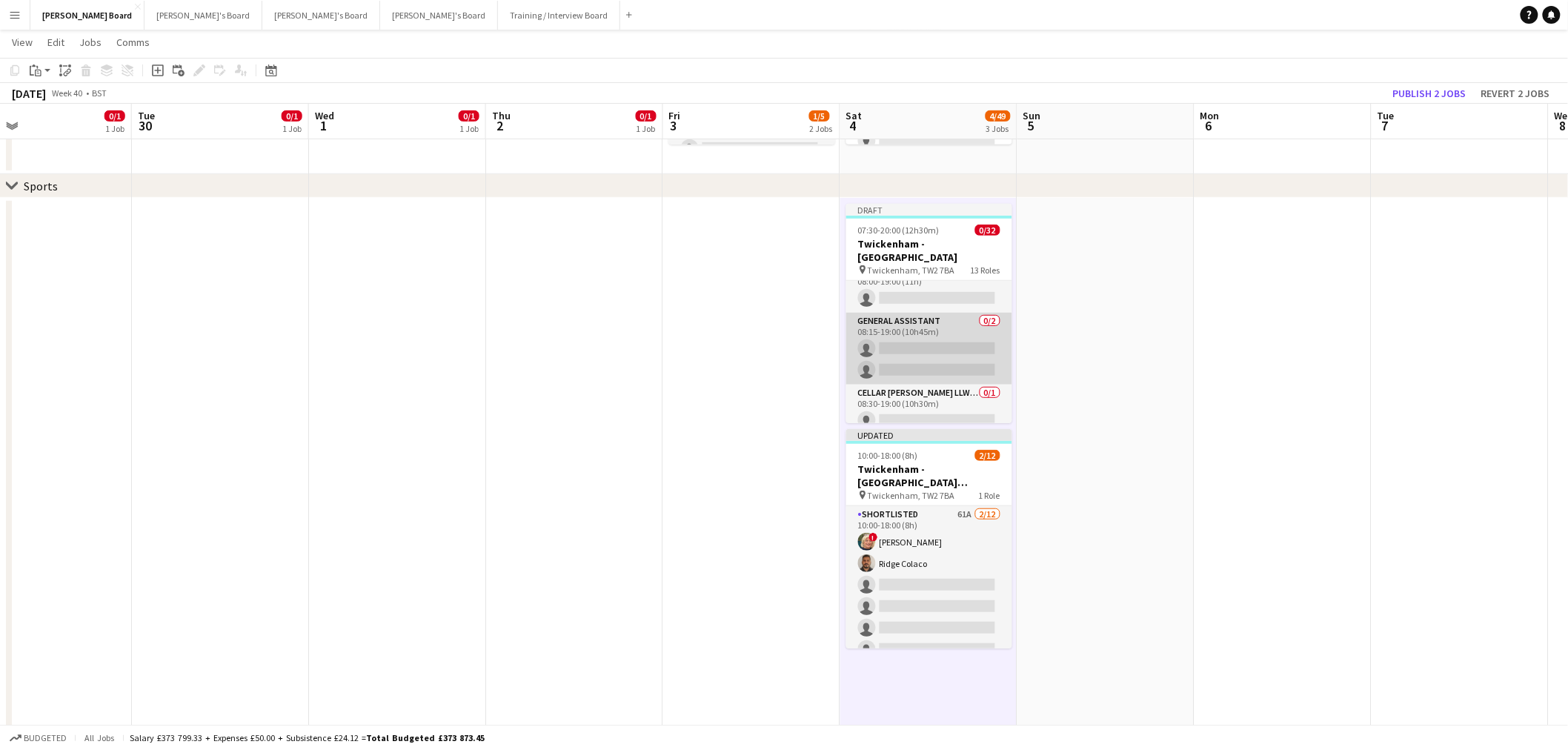
scroll to position [412, 0]
click at [908, 320] on app-card-role "Cellar [PERSON_NAME] EST LEVEL 3 SOUTH BOXES - WEST STAND - LEVEL 3 0/1 08:00-1…" at bounding box center [929, 326] width 166 height 50
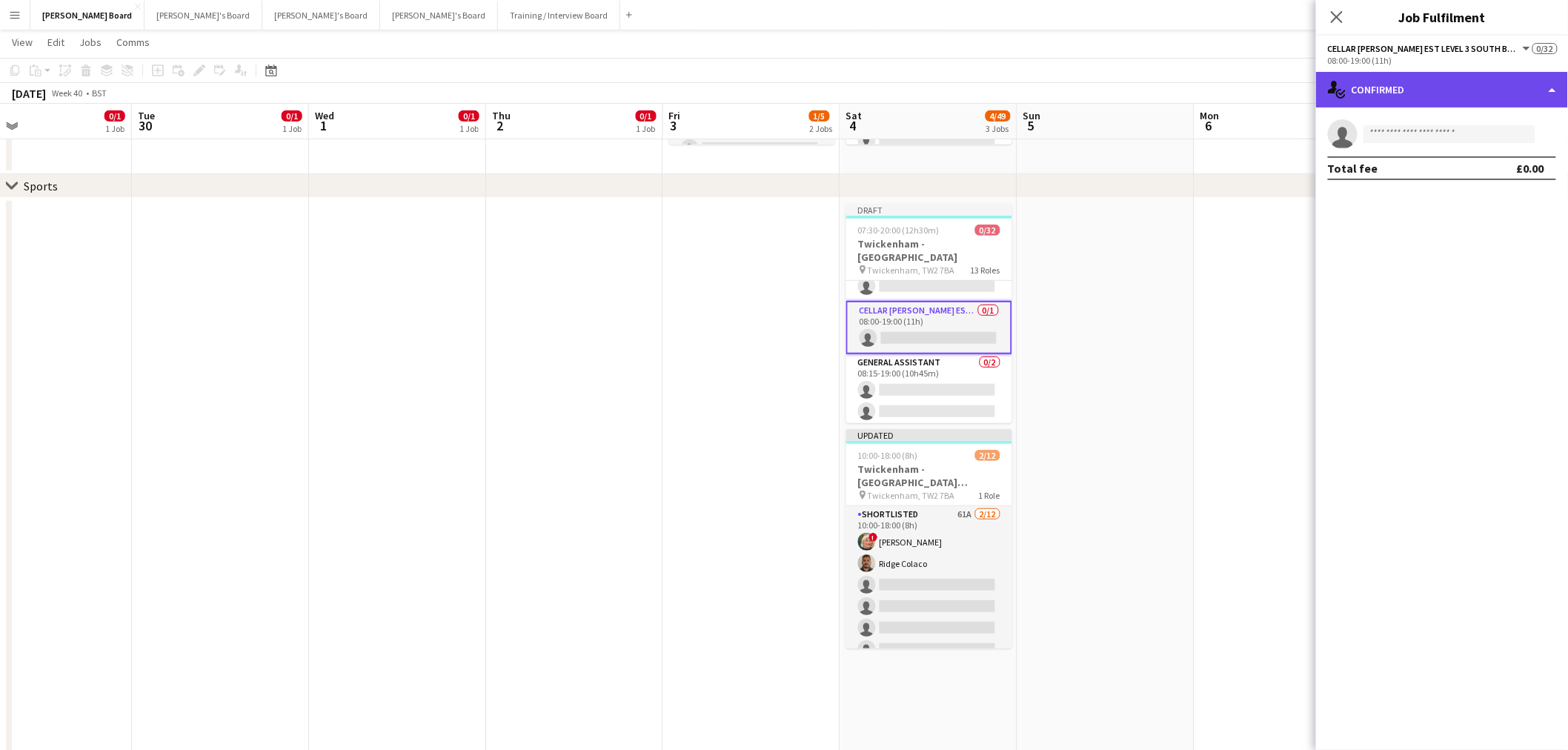
drag, startPoint x: 1415, startPoint y: 78, endPoint x: 1426, endPoint y: 87, distance: 14.2
click at [1419, 82] on div "single-neutral-actions-check-2 Confirmed" at bounding box center [1442, 89] width 252 height 35
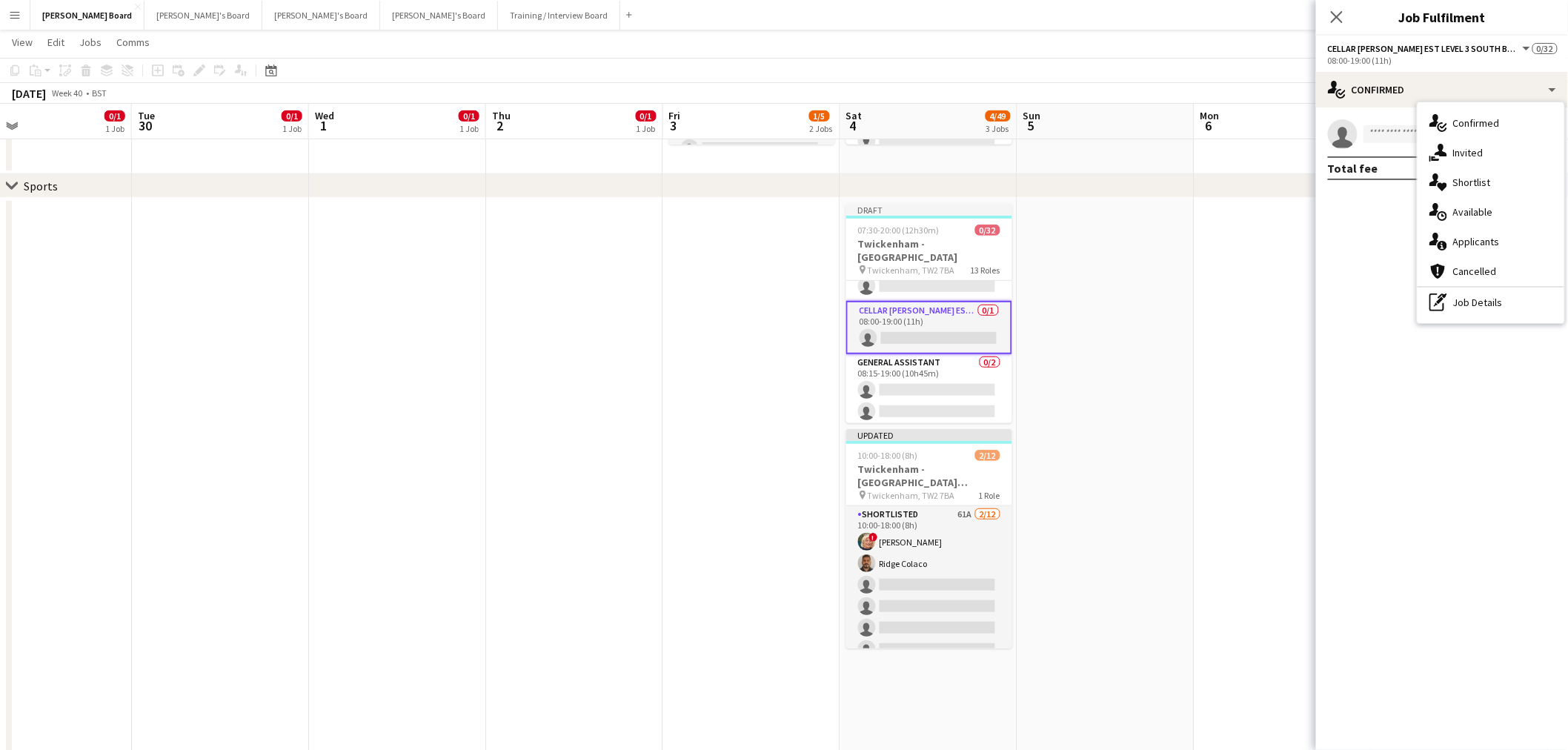
click at [1483, 303] on div "pen-write Job Details" at bounding box center [1492, 303] width 147 height 30
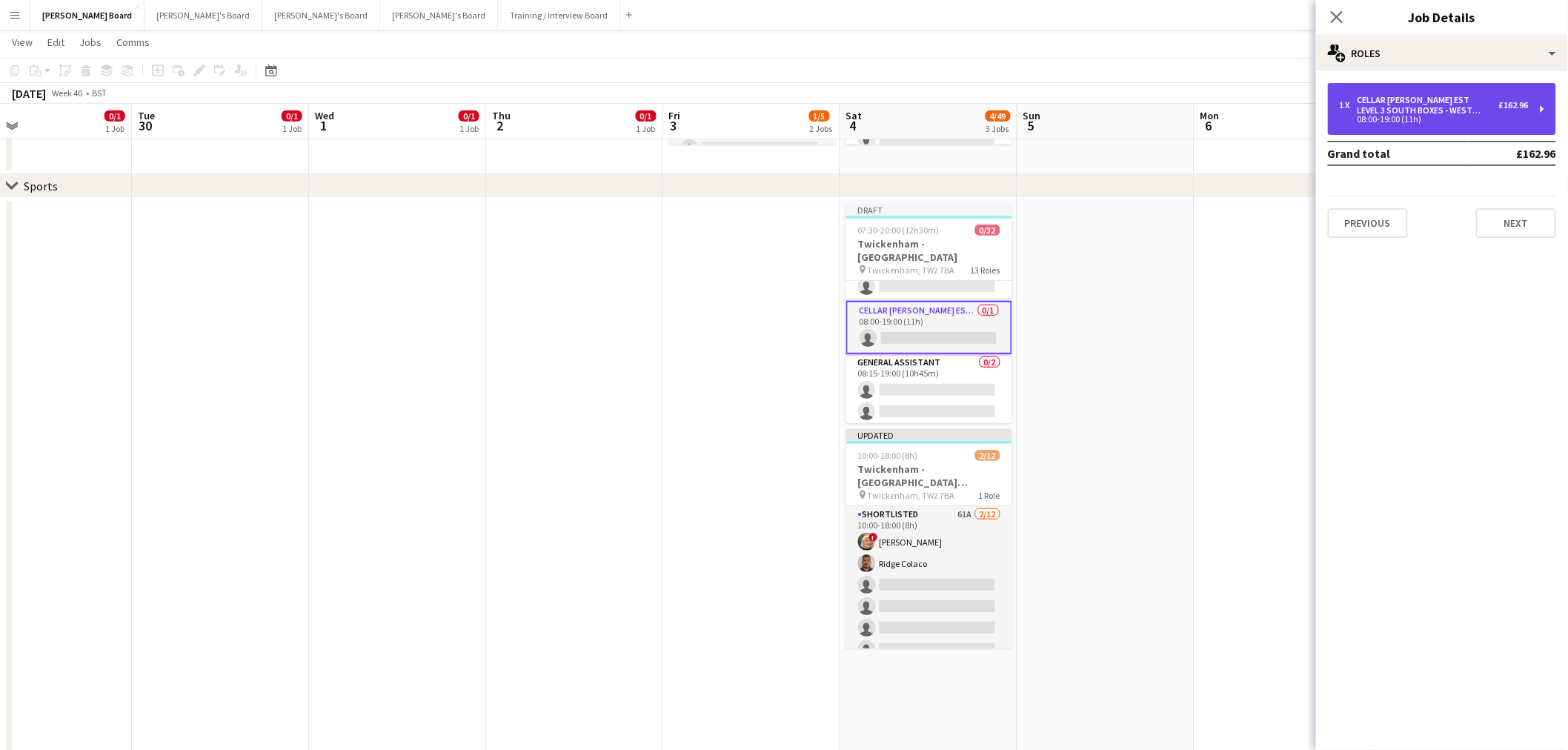
click at [1452, 106] on div "Cellar [PERSON_NAME] EST LEVEL 3 SOUTH BOXES - WEST STAND - LEVEL 3" at bounding box center [1428, 105] width 142 height 20
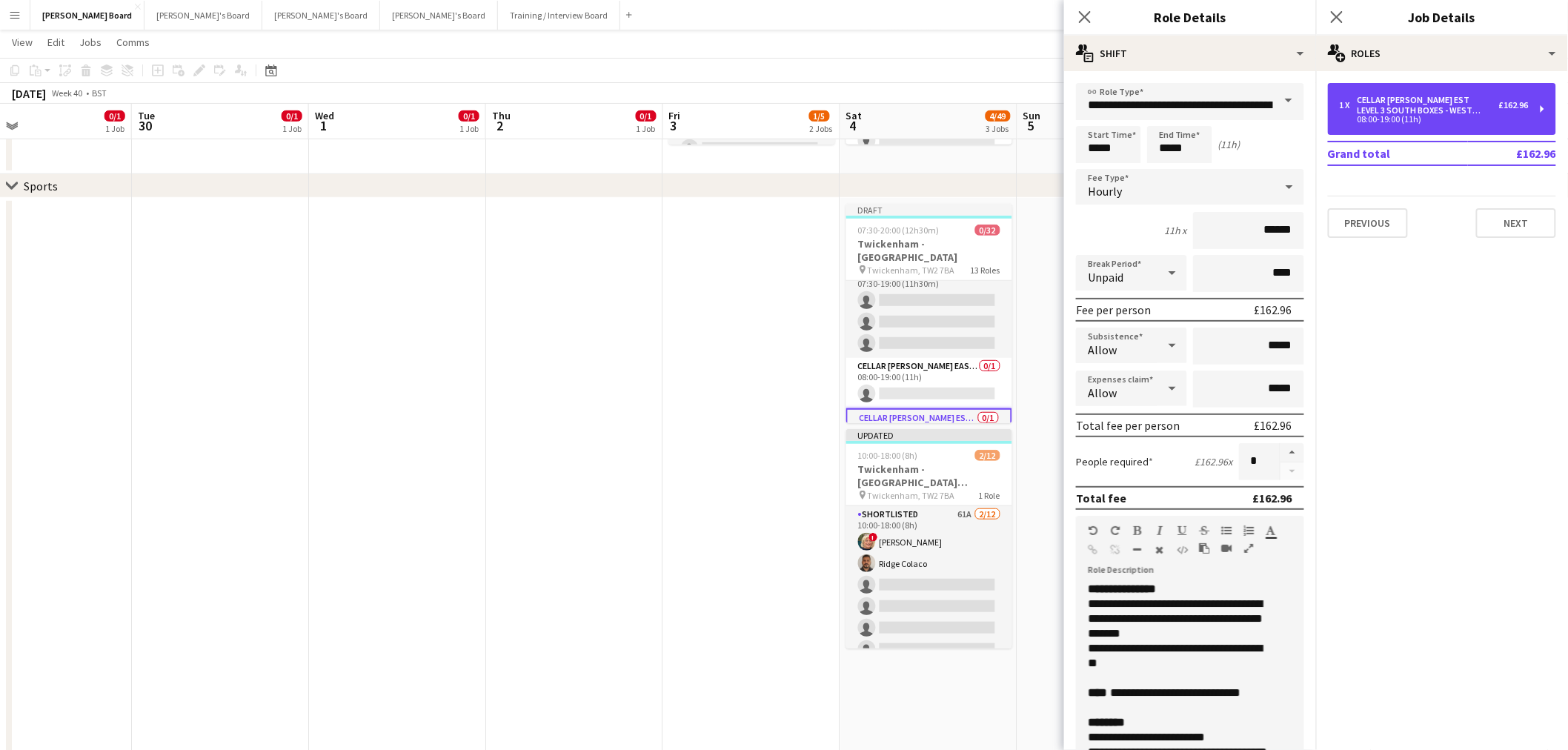
scroll to position [165, 0]
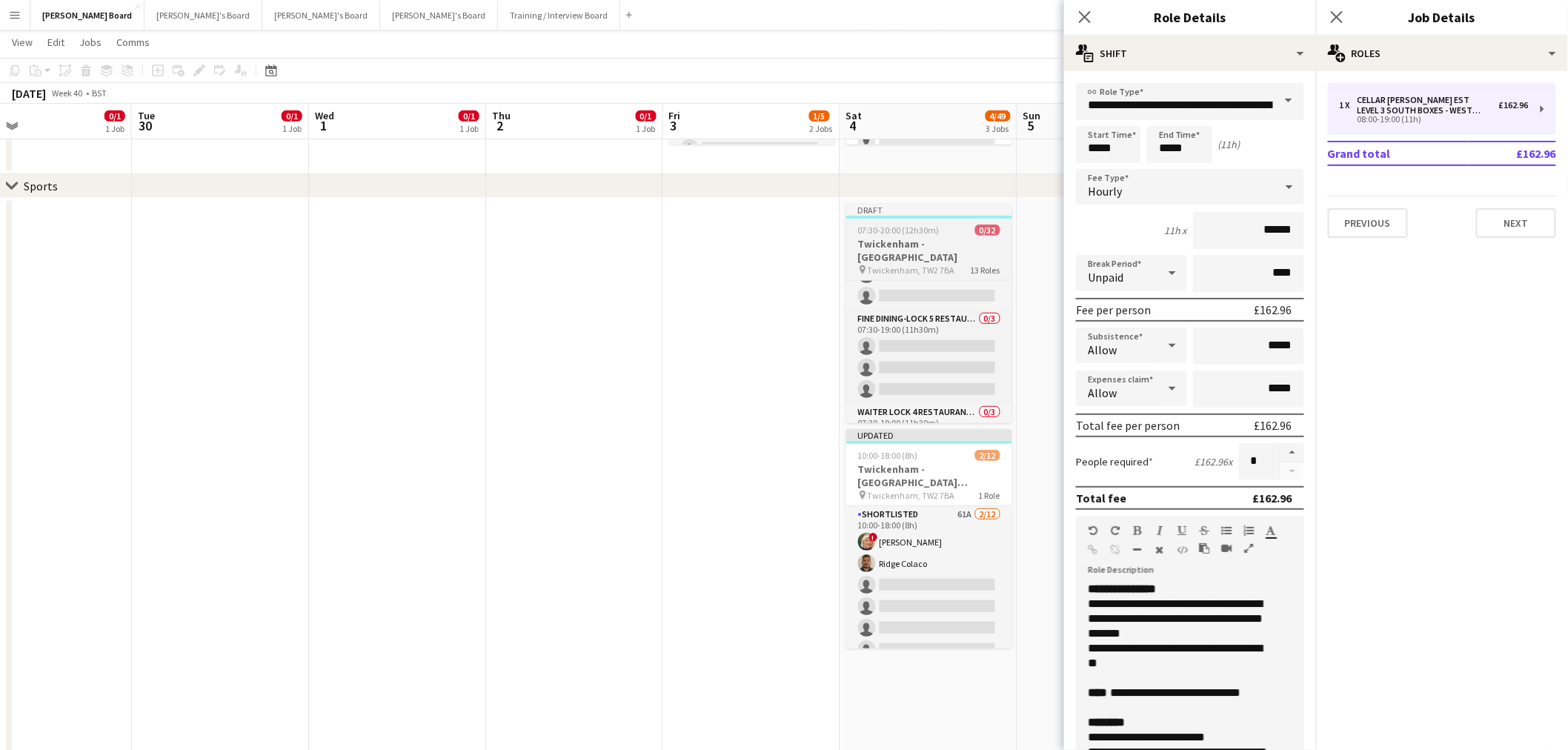
click at [915, 239] on h3 "Twickenham - [GEOGRAPHIC_DATA]" at bounding box center [929, 251] width 166 height 27
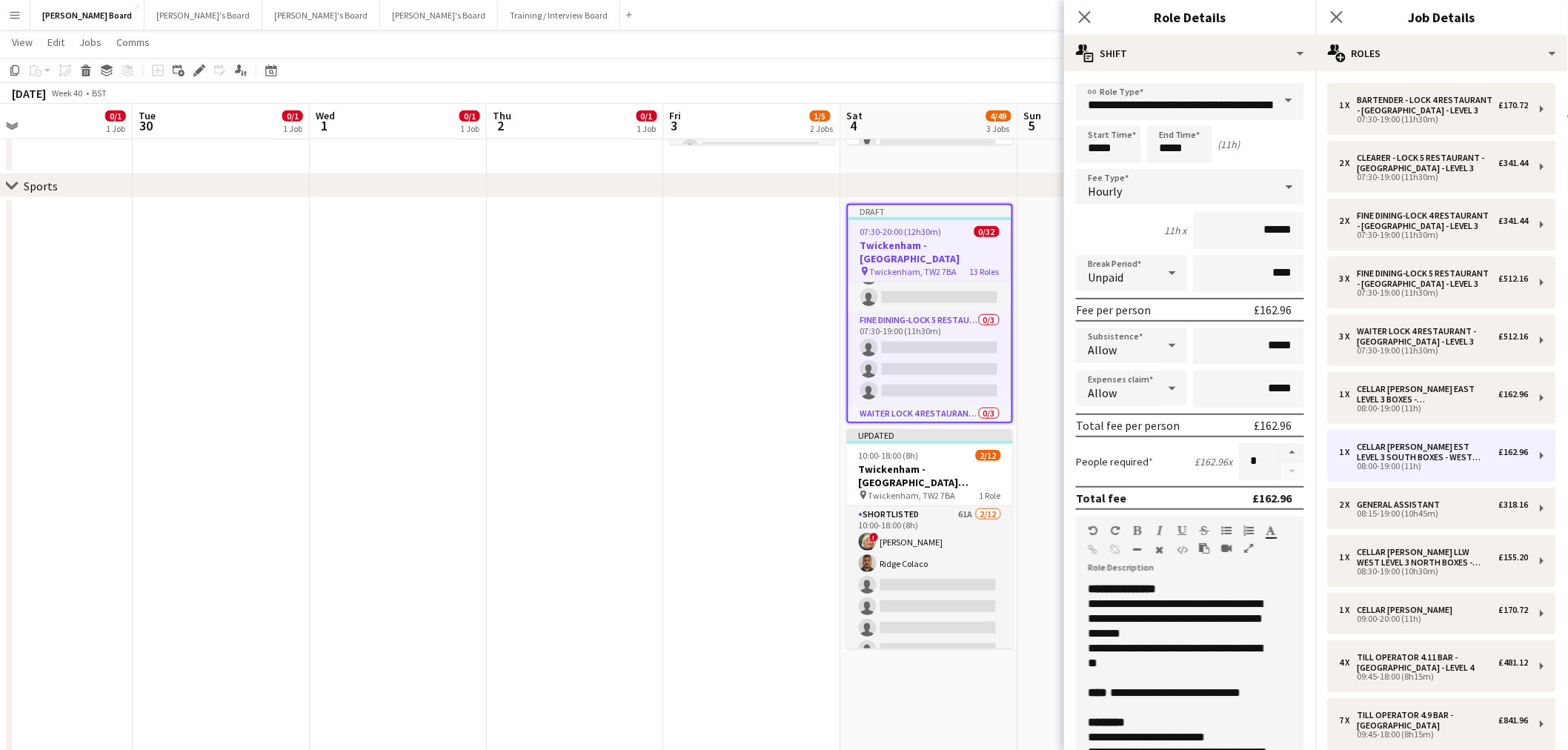
scroll to position [0, 612]
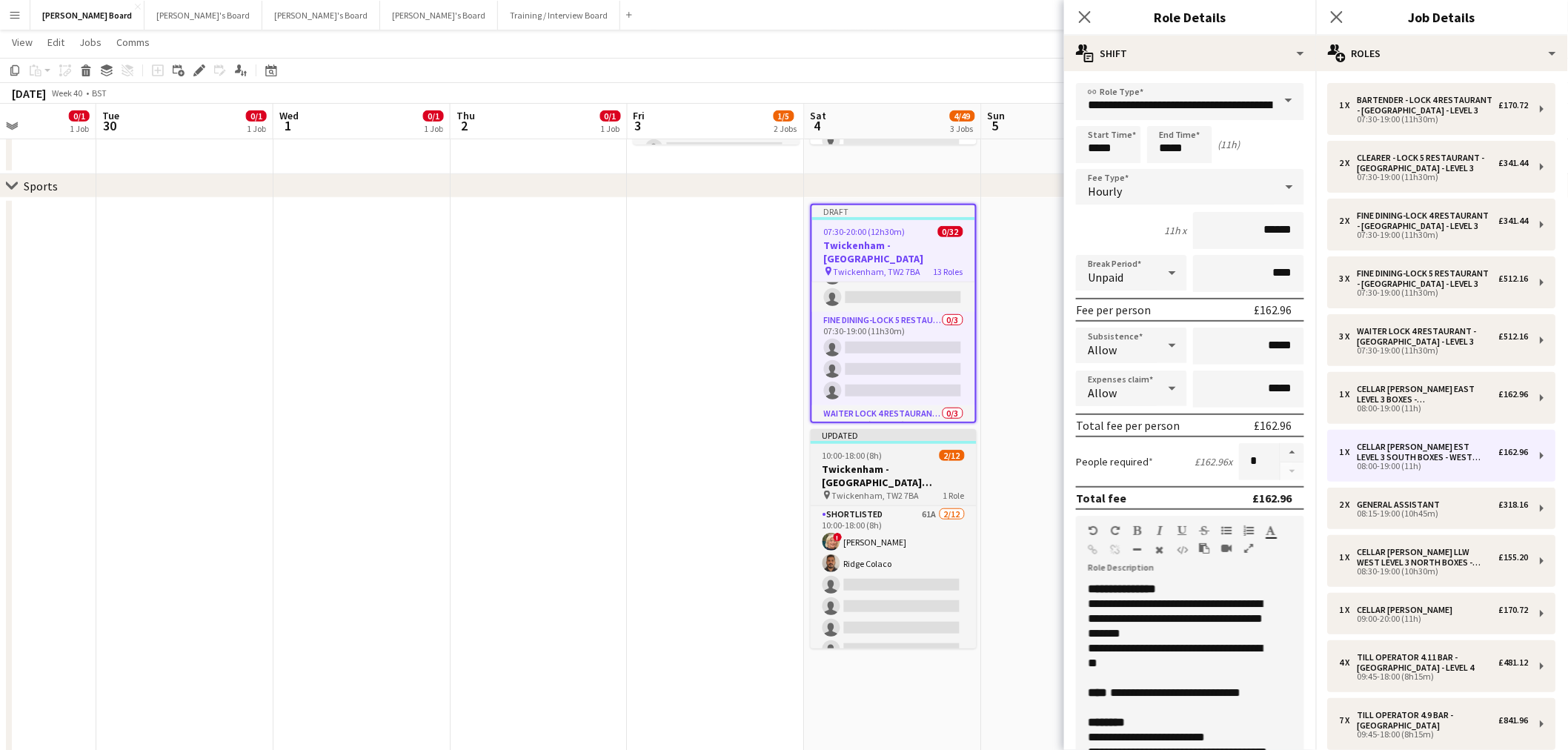
drag, startPoint x: 995, startPoint y: 450, endPoint x: 786, endPoint y: 432, distance: 209.8
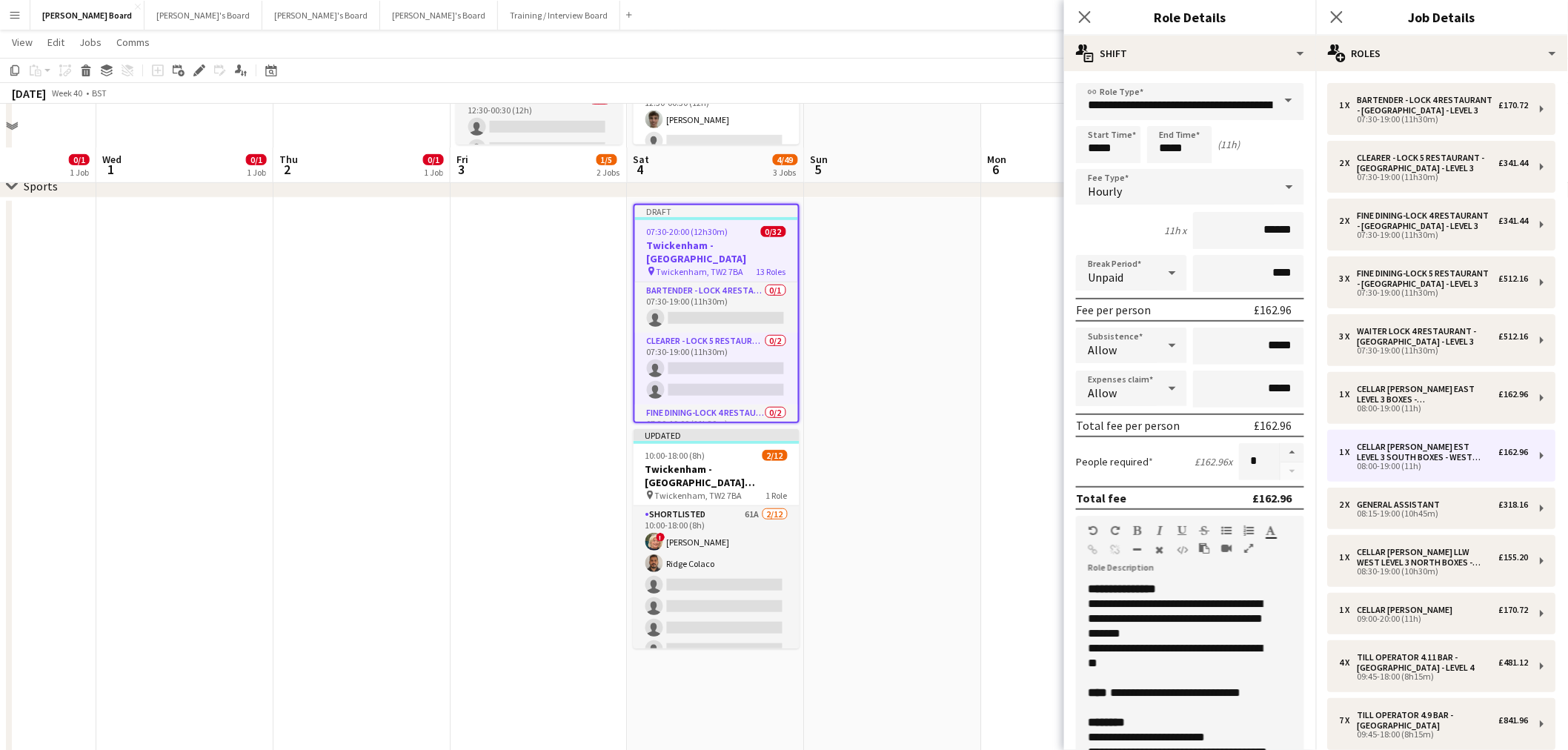
scroll to position [165, 0]
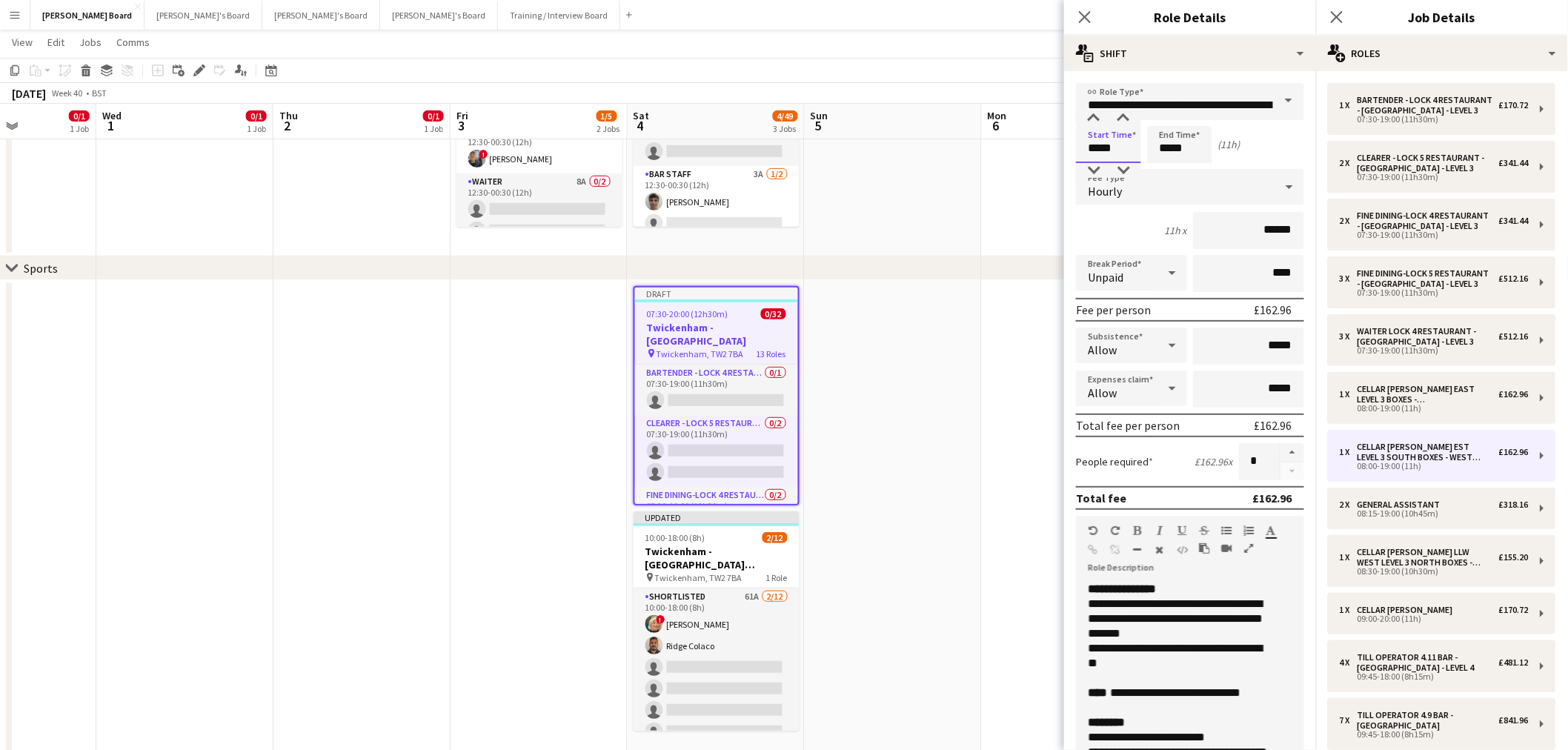
drag, startPoint x: 1117, startPoint y: 150, endPoint x: 1071, endPoint y: 146, distance: 46.2
click at [1071, 147] on form "**********" at bounding box center [1190, 505] width 252 height 845
type input "*****"
drag, startPoint x: 1187, startPoint y: 150, endPoint x: 1152, endPoint y: 153, distance: 35.1
click at [1156, 153] on input "*****" at bounding box center [1179, 144] width 65 height 37
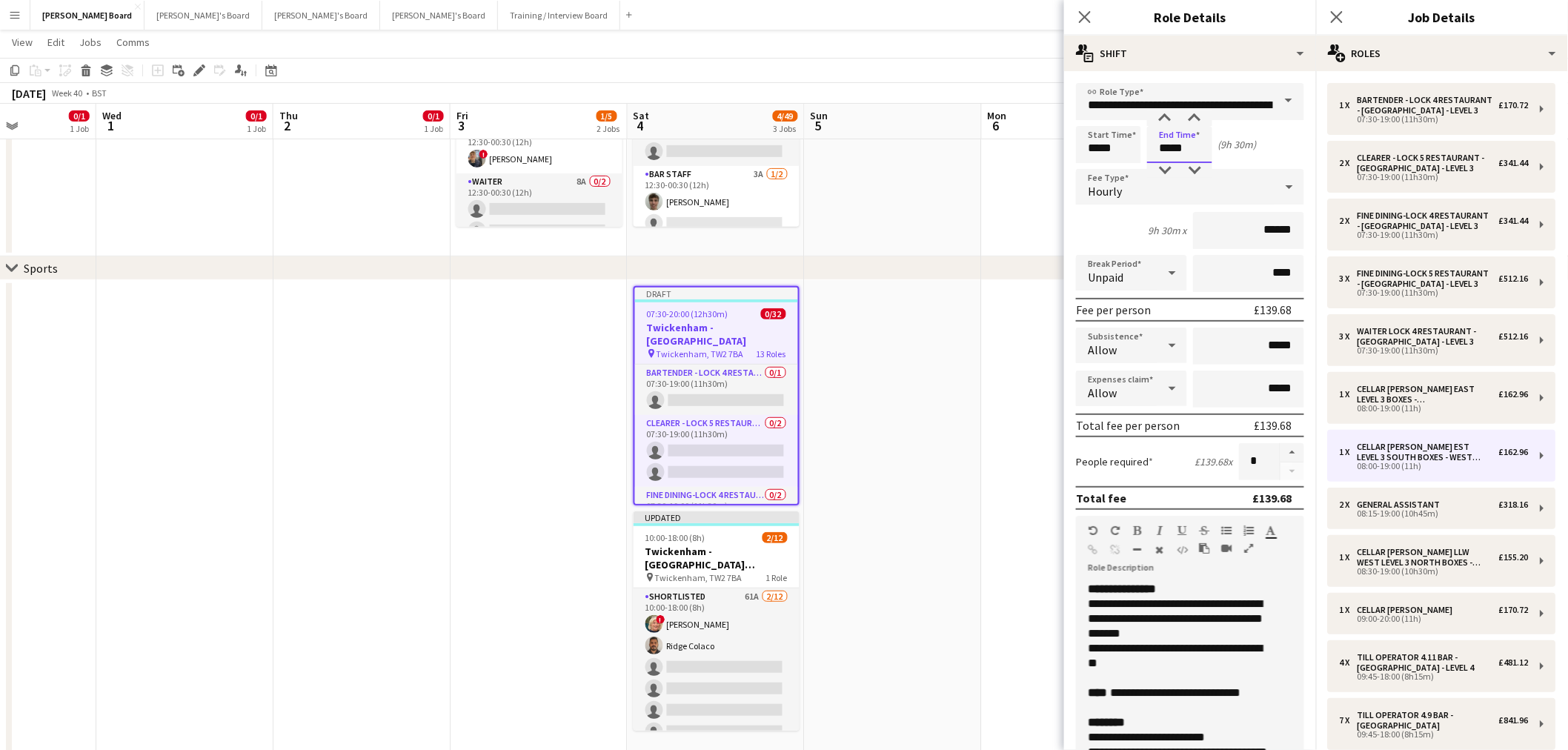
type input "*****"
click at [1160, 243] on div "9h 30m x ******" at bounding box center [1190, 231] width 228 height 37
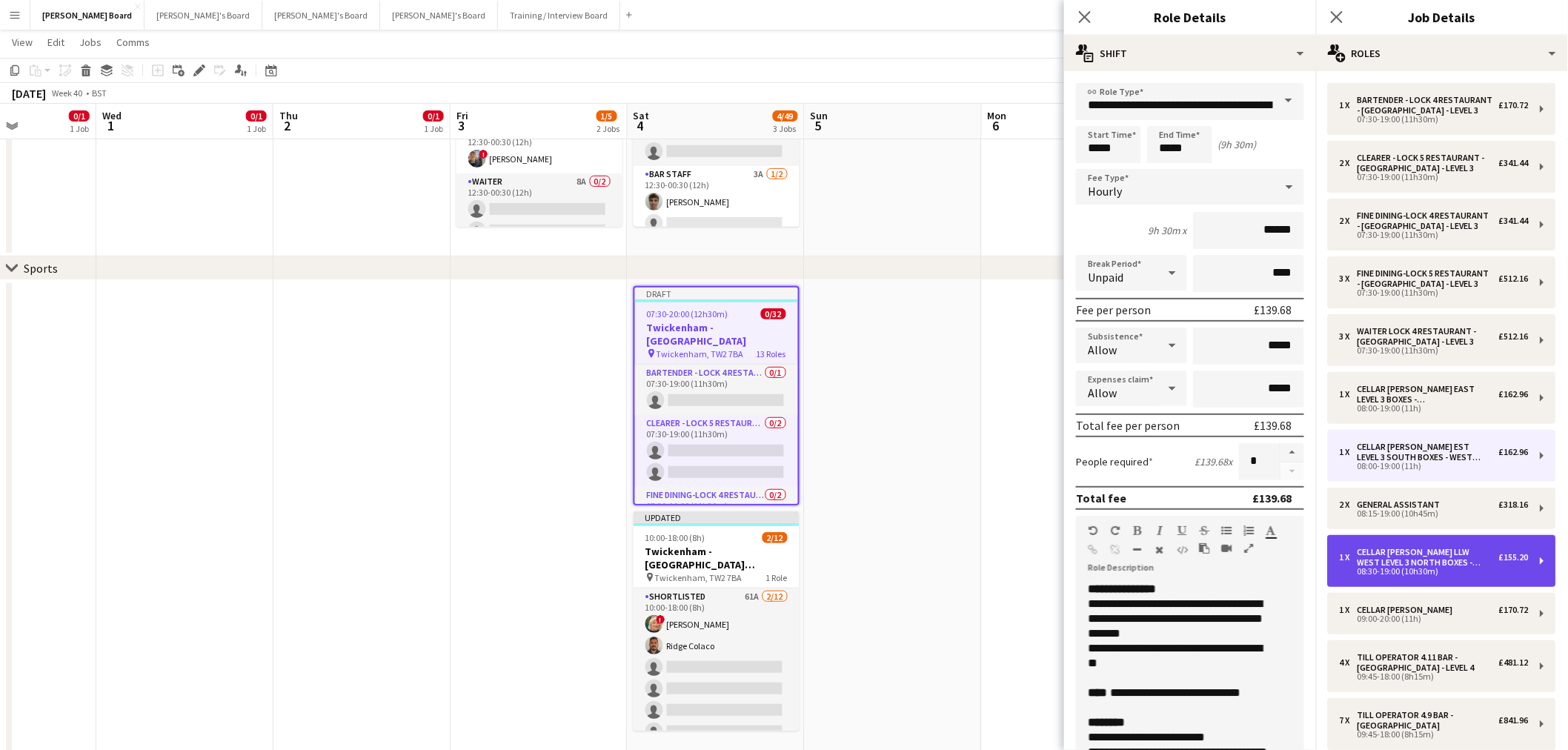
click at [1423, 567] on div "08:30-19:00 (10h30m)" at bounding box center [1434, 571] width 189 height 7
type input "**********"
type input "*****"
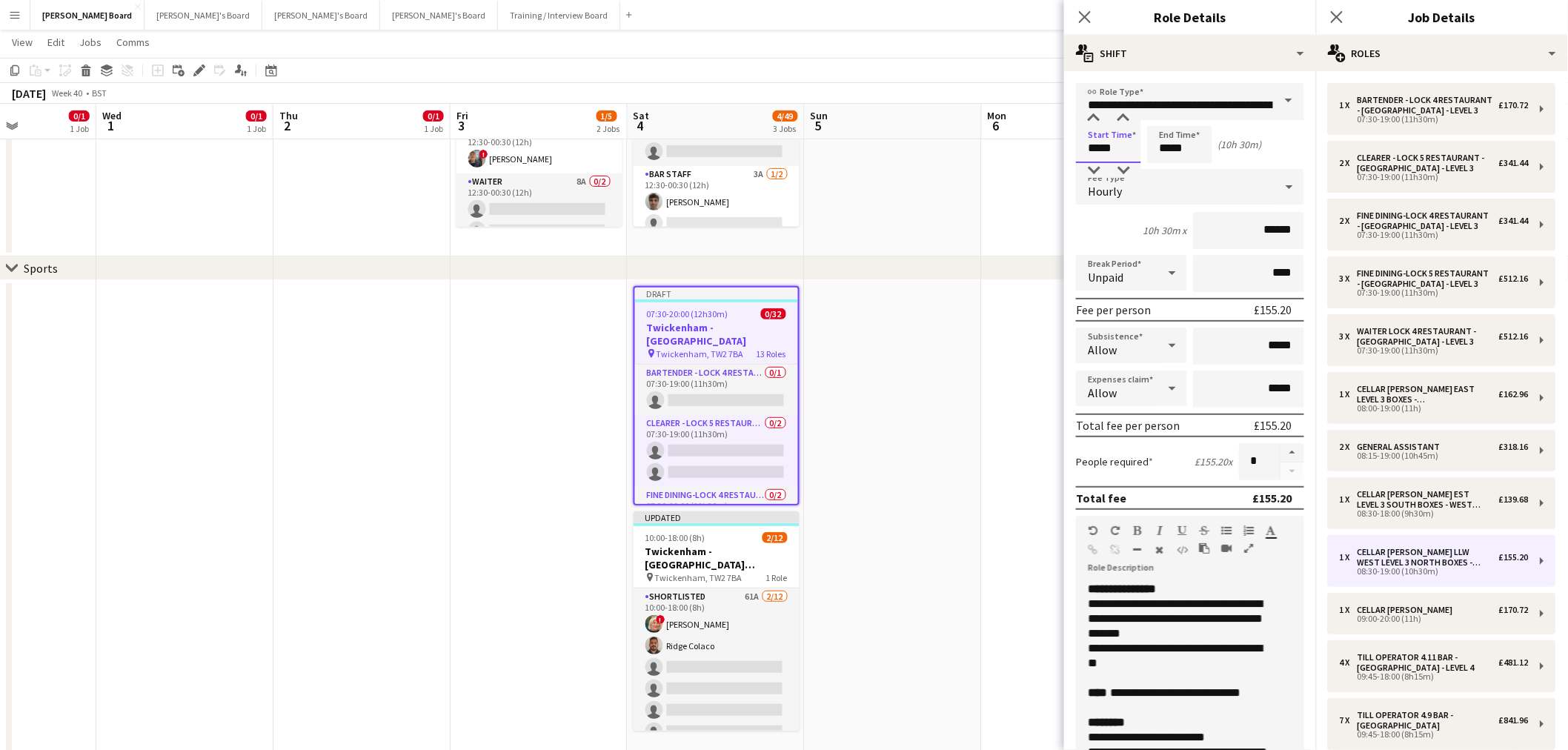
drag, startPoint x: 1125, startPoint y: 148, endPoint x: 1027, endPoint y: 150, distance: 98.0
type input "*****"
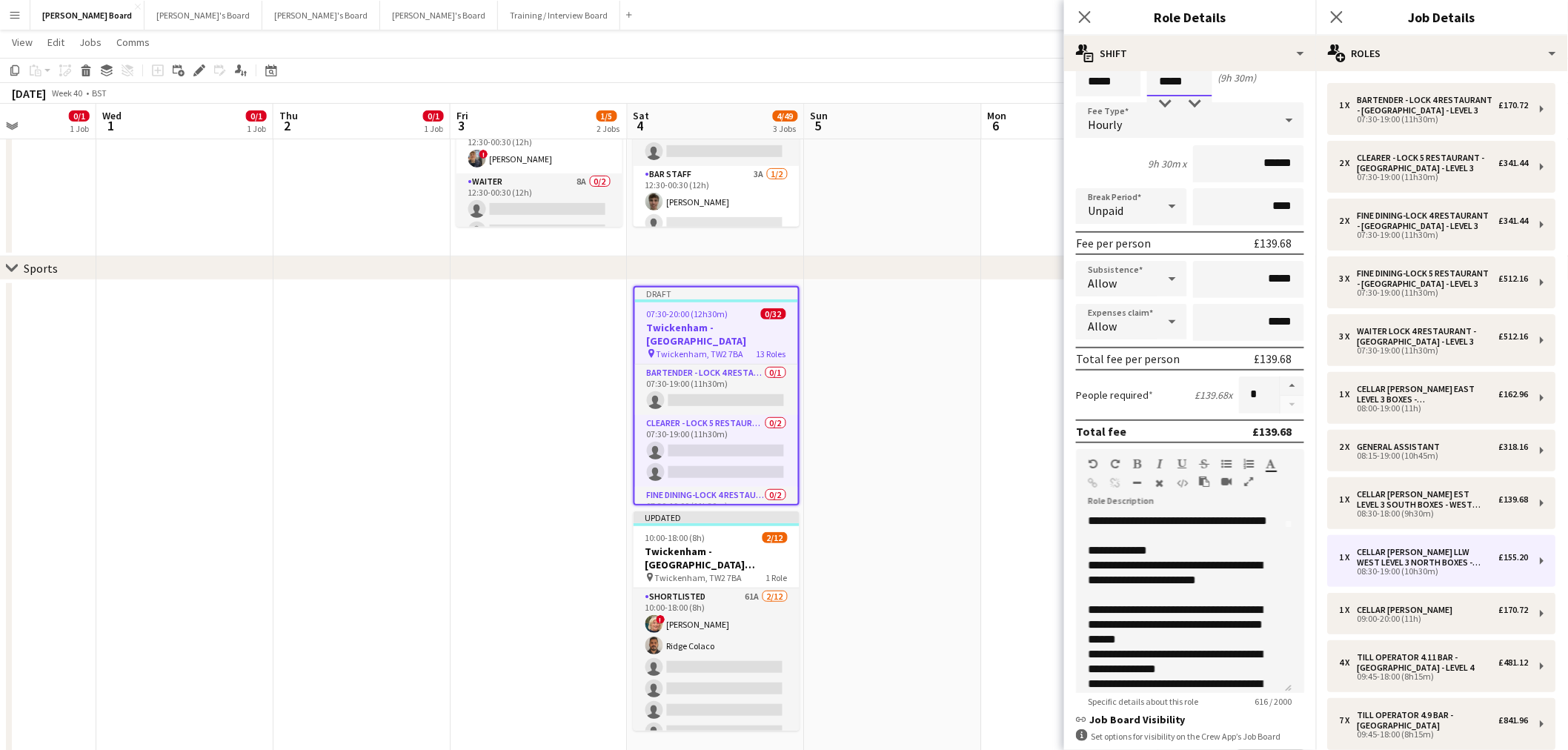
scroll to position [0, 0]
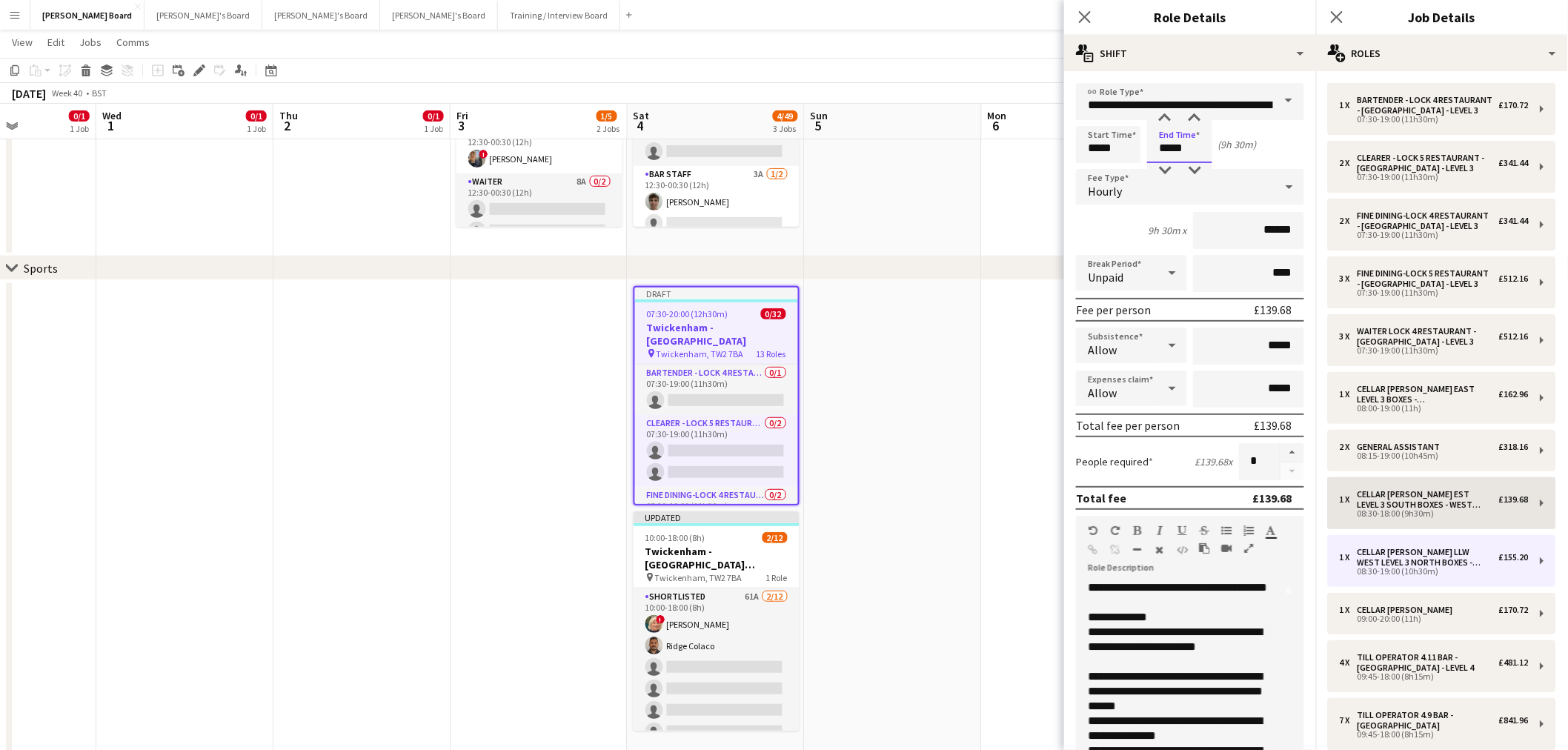
type input "*****"
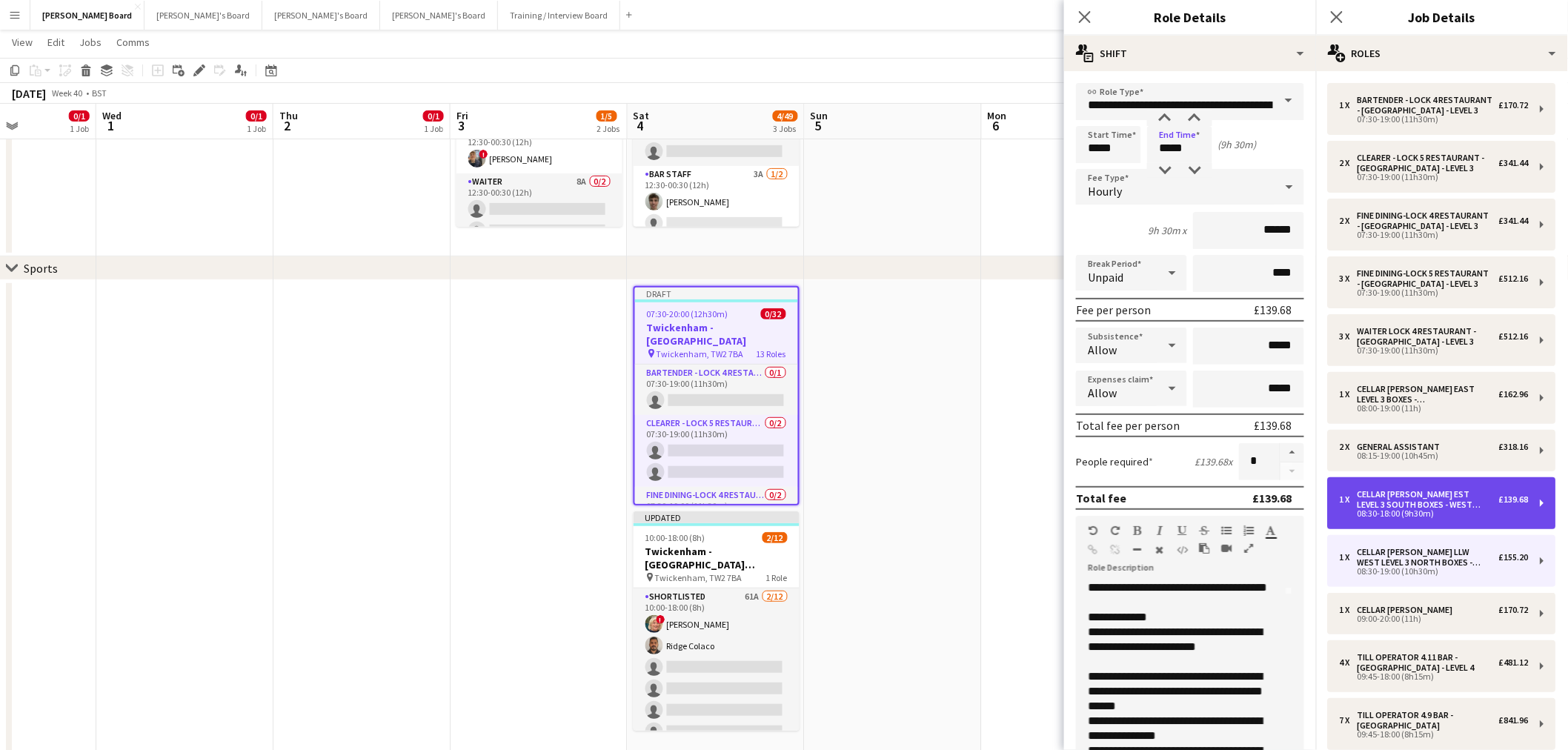
click at [1422, 502] on div "Cellar [PERSON_NAME] EST LEVEL 3 SOUTH BOXES - WEST STAND - LEVEL 3" at bounding box center [1428, 499] width 142 height 20
type input "**********"
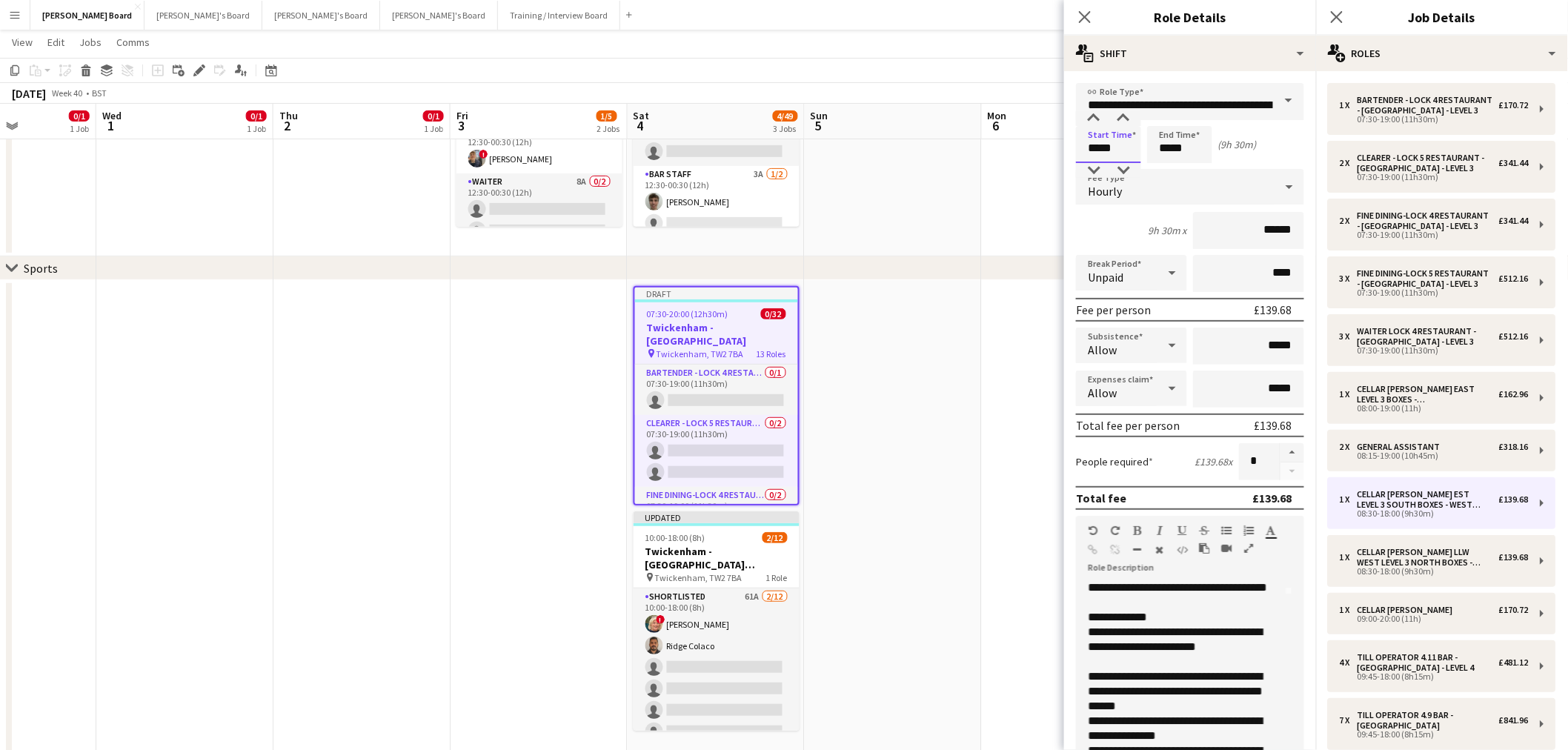
drag, startPoint x: 1099, startPoint y: 143, endPoint x: 1053, endPoint y: 146, distance: 46.1
type input "*****"
click at [1283, 156] on div "Start Time ***** End Time ***** (10h)" at bounding box center [1190, 144] width 228 height 37
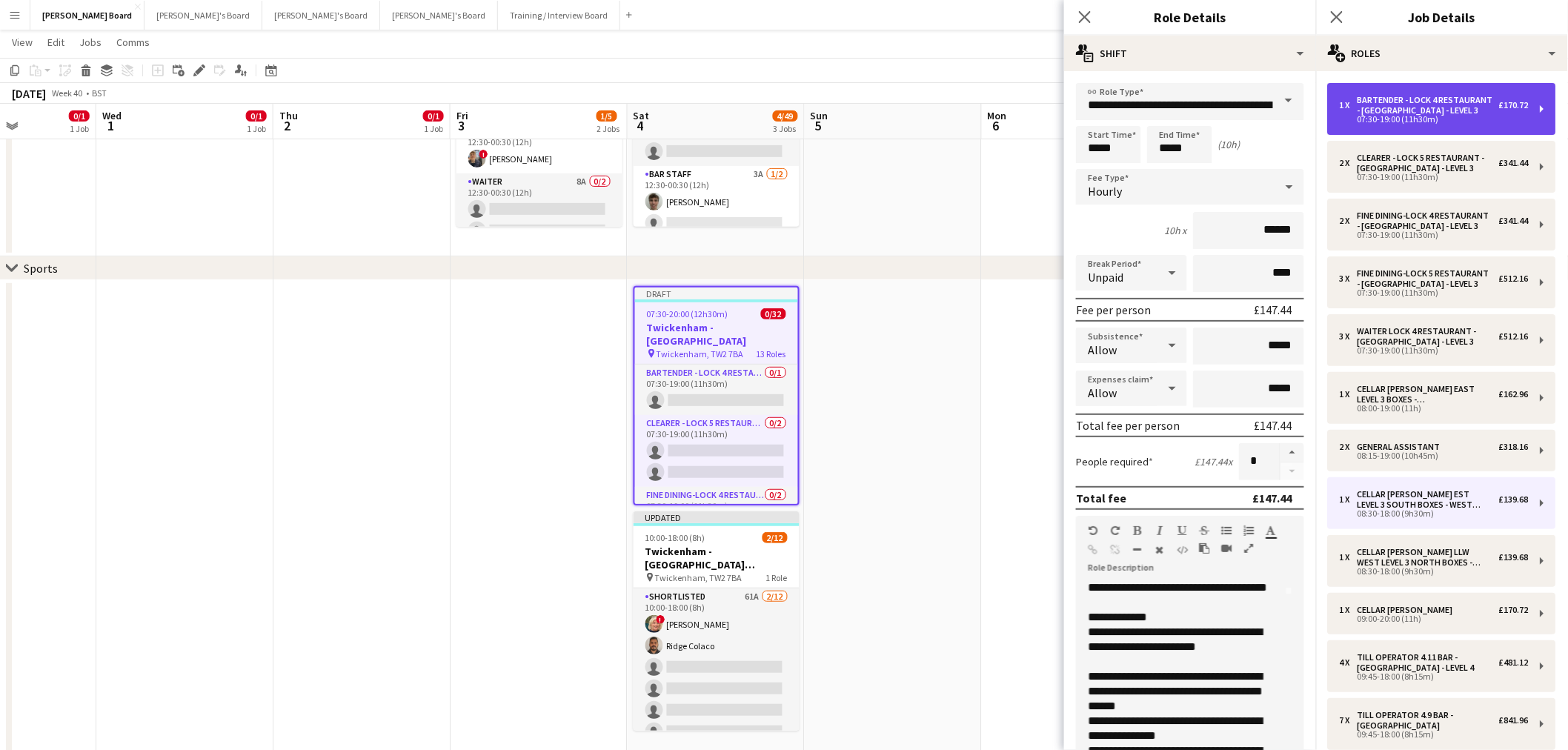
click at [1422, 109] on div "Bartender - LOCK 4 RESTAURANT - [GEOGRAPHIC_DATA] - LEVEL 3" at bounding box center [1428, 105] width 142 height 20
type input "**********"
type input "*****"
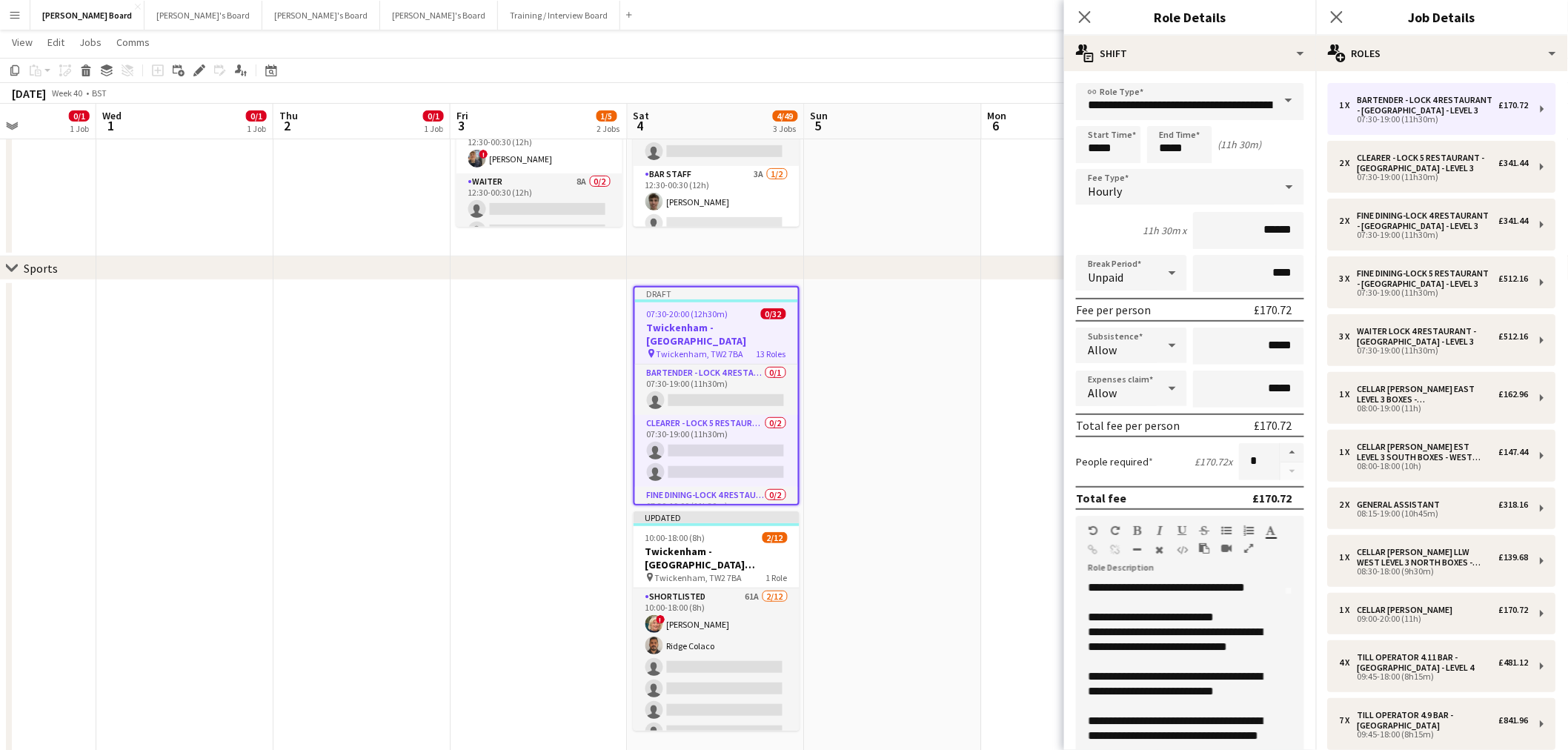
drag, startPoint x: 1080, startPoint y: 104, endPoint x: 1122, endPoint y: 107, distance: 42.1
click at [1127, 106] on form "**********" at bounding box center [1190, 505] width 252 height 845
drag, startPoint x: 1095, startPoint y: 106, endPoint x: 1298, endPoint y: 105, distance: 203.0
click at [1290, 107] on div "**********" at bounding box center [1190, 102] width 228 height 37
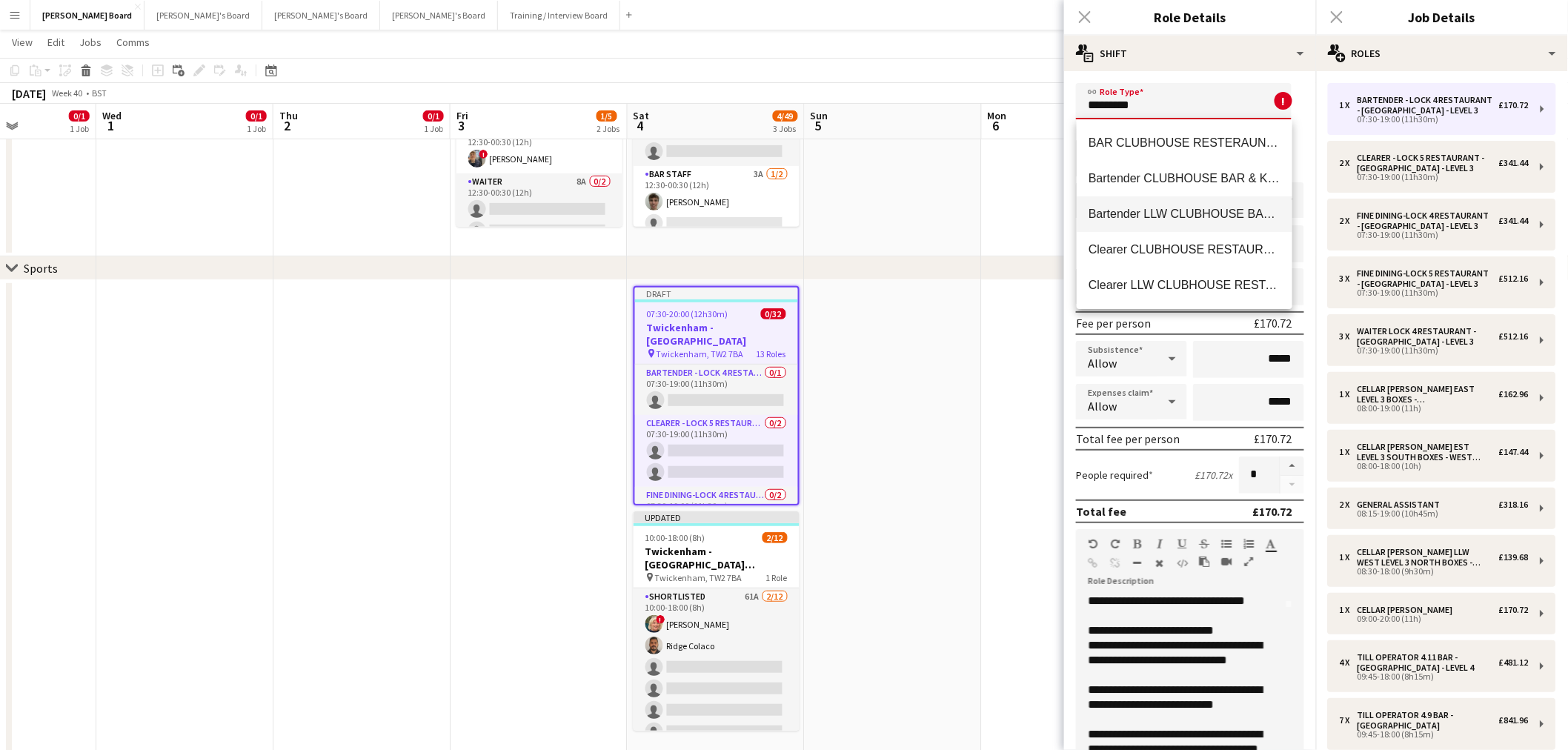
click at [1206, 215] on span "Bartender LLW CLUBHOUSE BAR & KITCHEN" at bounding box center [1185, 213] width 192 height 14
type input "**********"
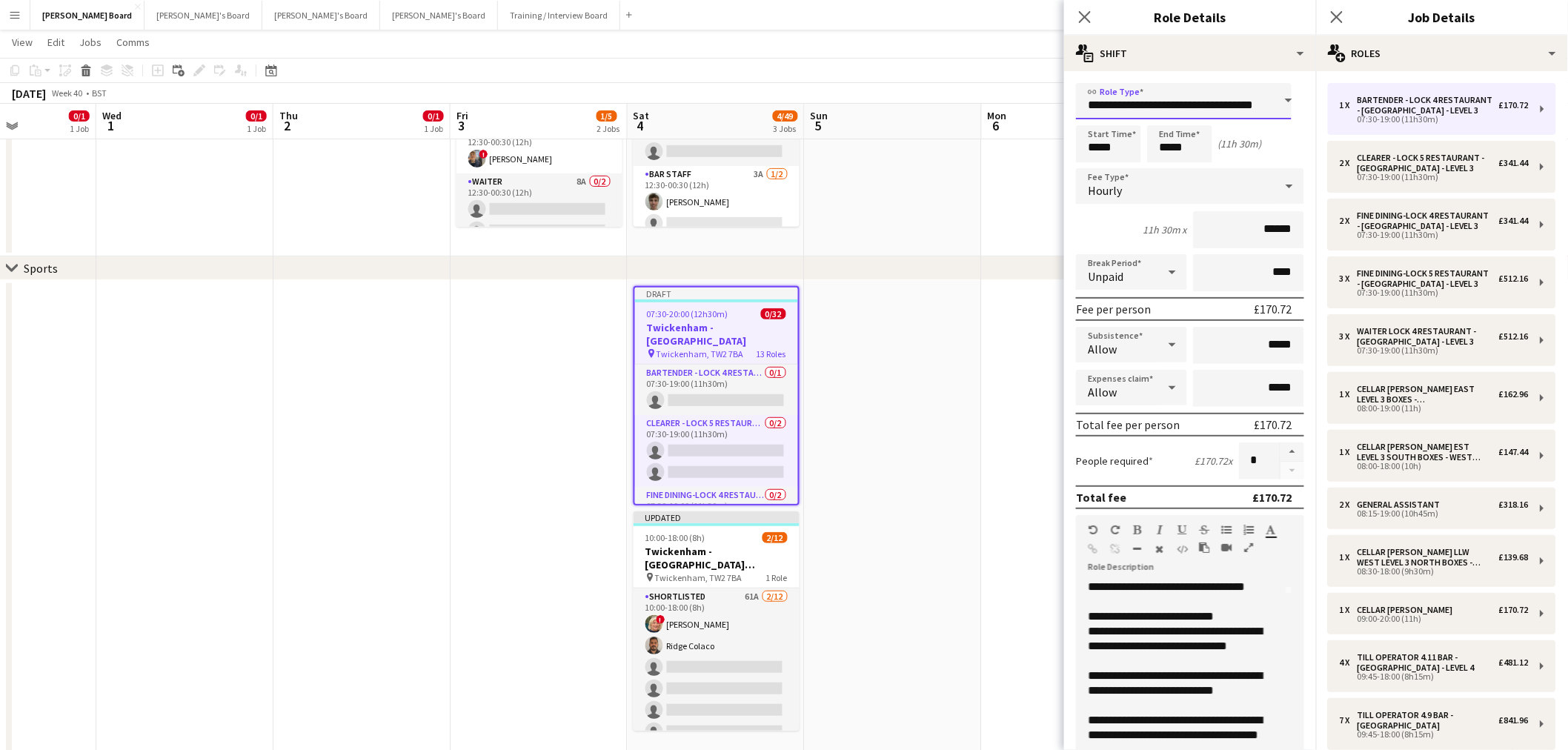
scroll to position [0, 43]
click at [1076, 151] on input "*****" at bounding box center [1109, 143] width 65 height 37
type input "*****"
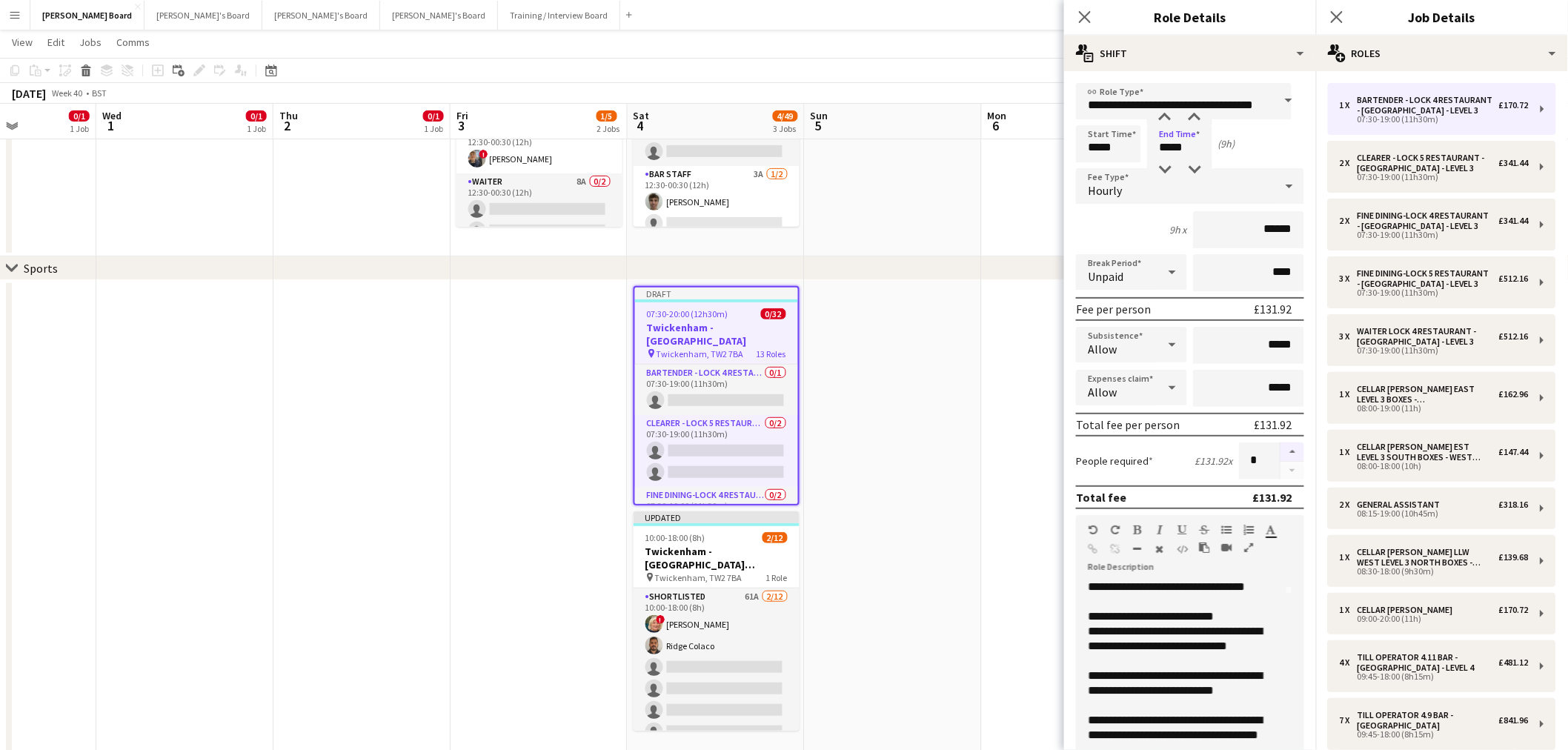
click at [1281, 443] on button "button" at bounding box center [1292, 452] width 23 height 20
type input "*"
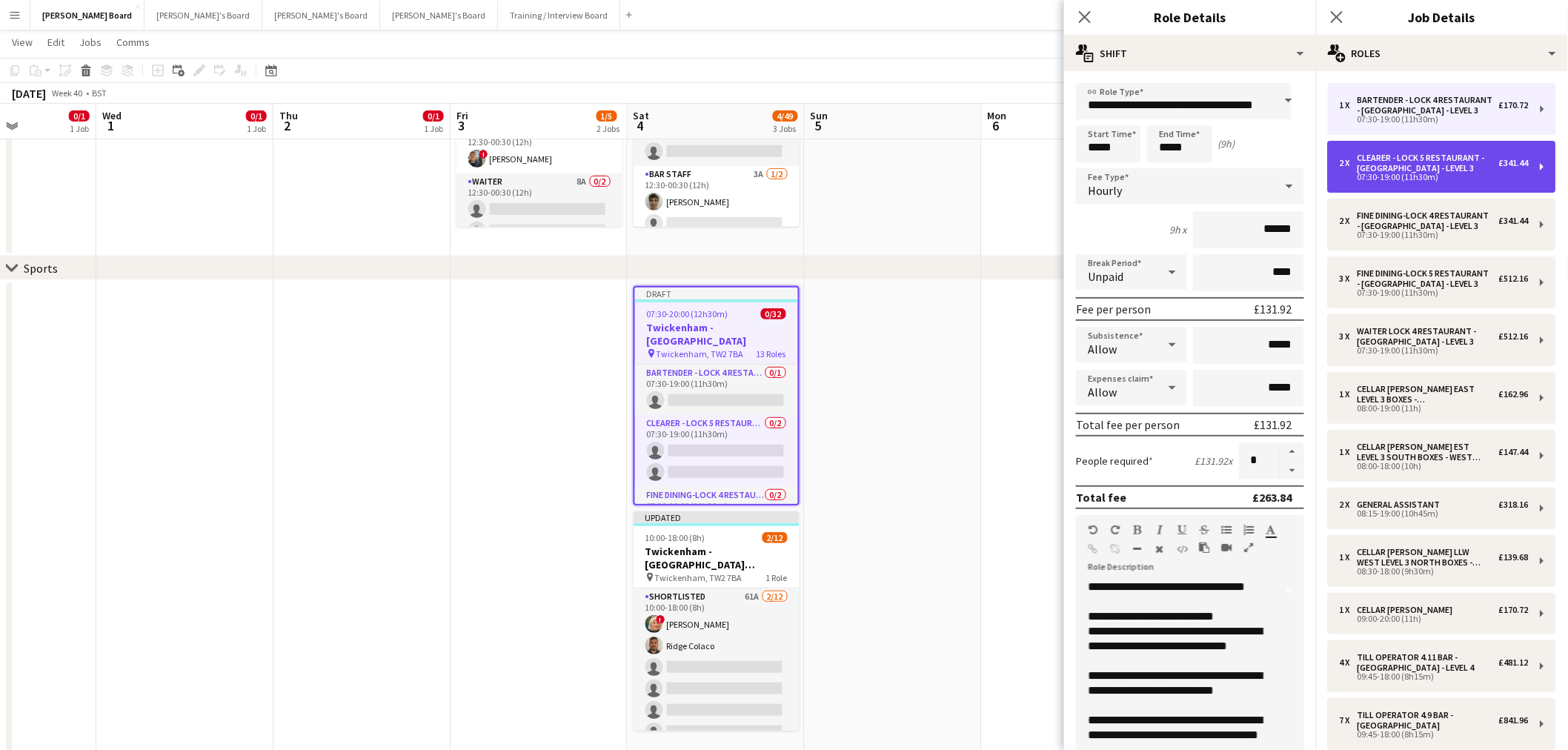
click at [1440, 171] on div "Clearer - LOCK 5 RESTAURANT - [GEOGRAPHIC_DATA] - LEVEL 3" at bounding box center [1428, 163] width 142 height 20
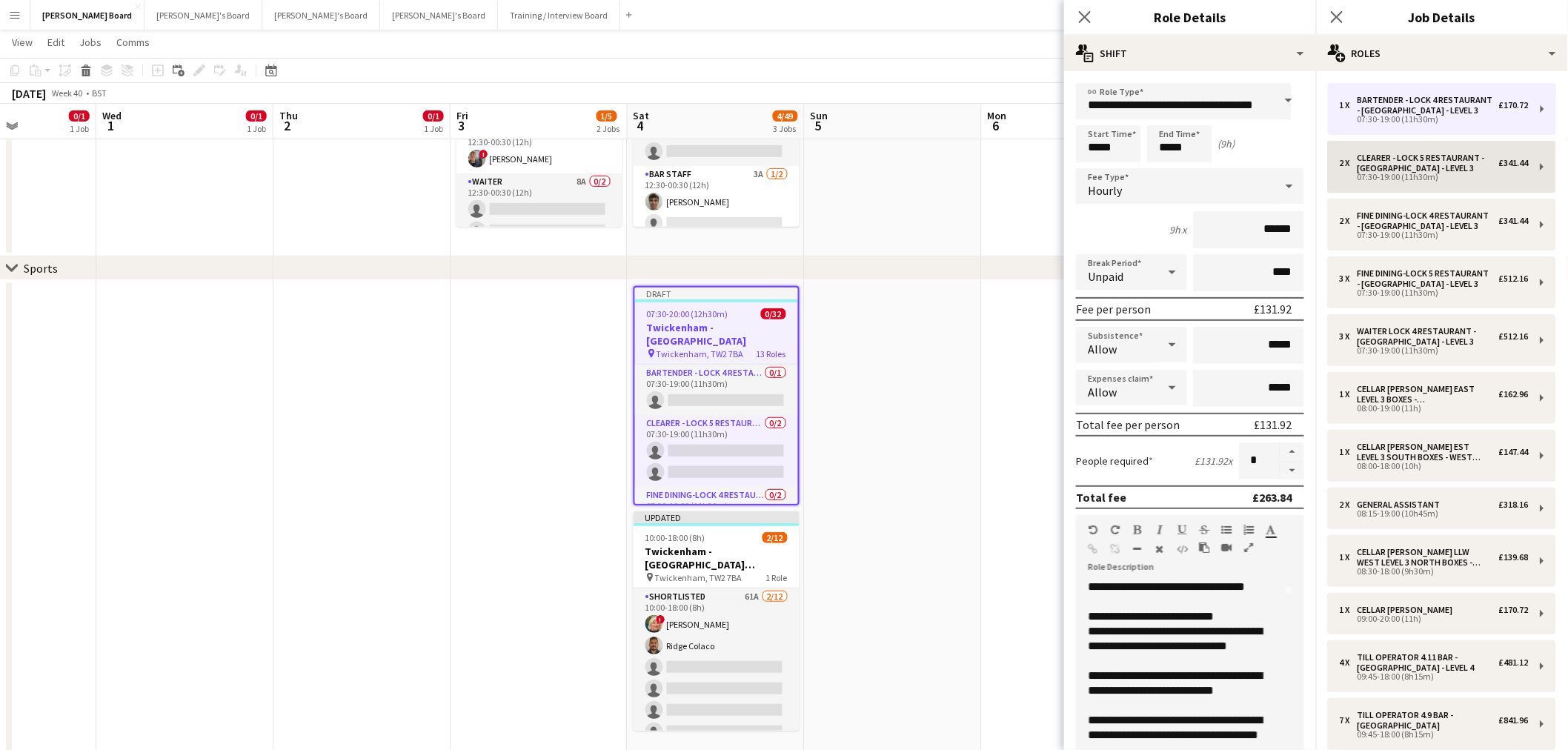
type input "**********"
type input "*****"
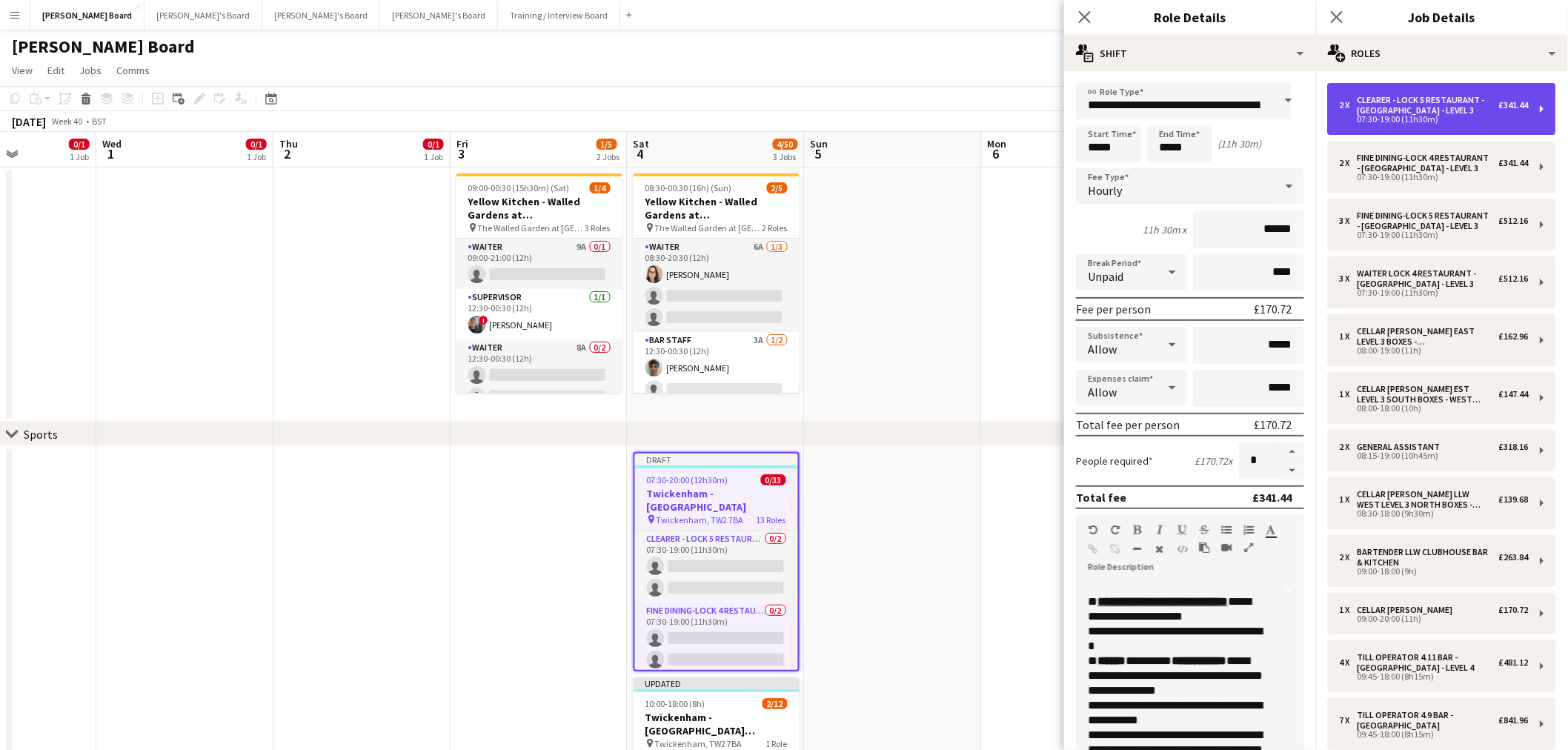
click at [1408, 95] on div "Clearer - LOCK 5 RESTAURANT - [GEOGRAPHIC_DATA] - LEVEL 3" at bounding box center [1428, 105] width 142 height 20
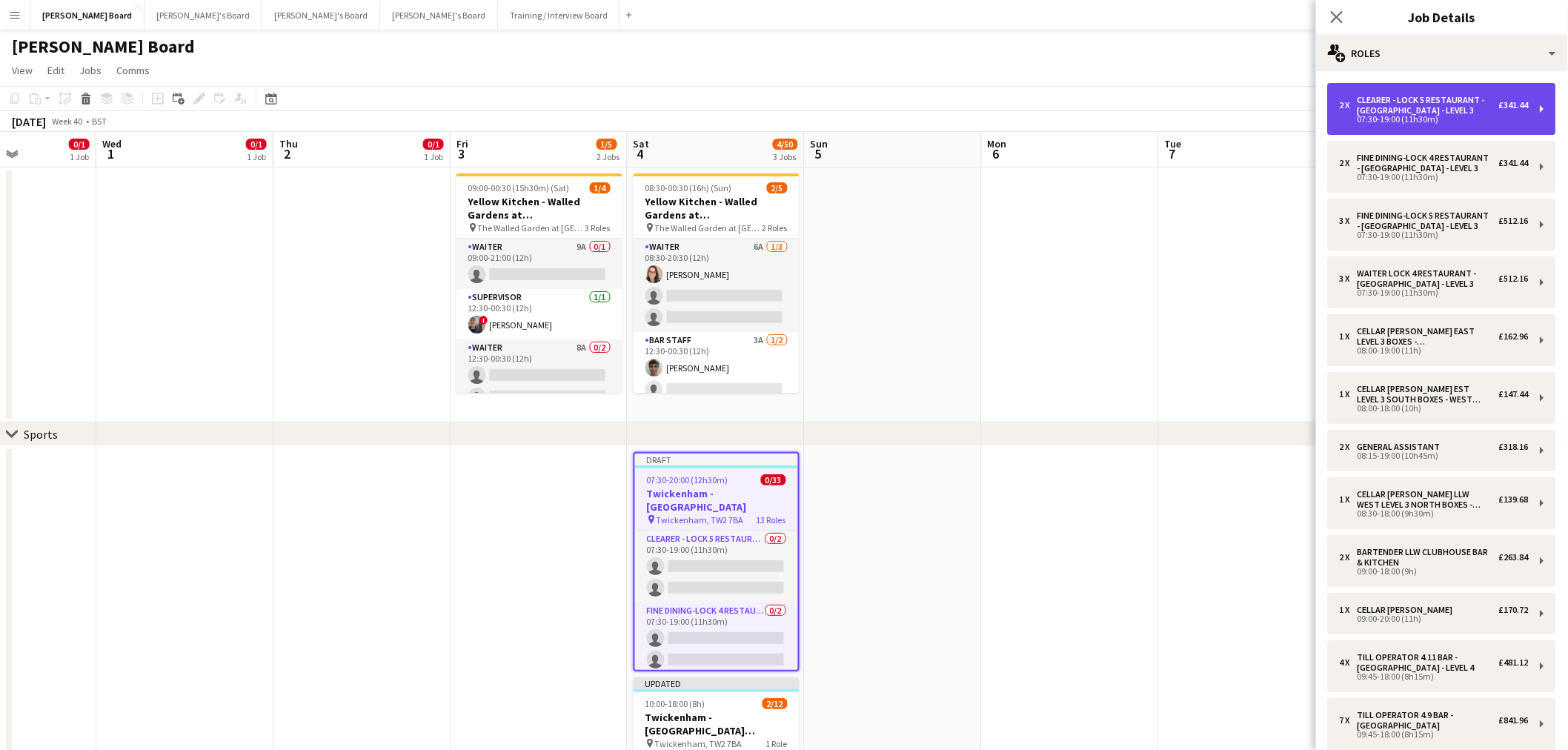
click at [1408, 95] on div "Clearer - LOCK 5 RESTAURANT - [GEOGRAPHIC_DATA] - LEVEL 3" at bounding box center [1428, 105] width 142 height 20
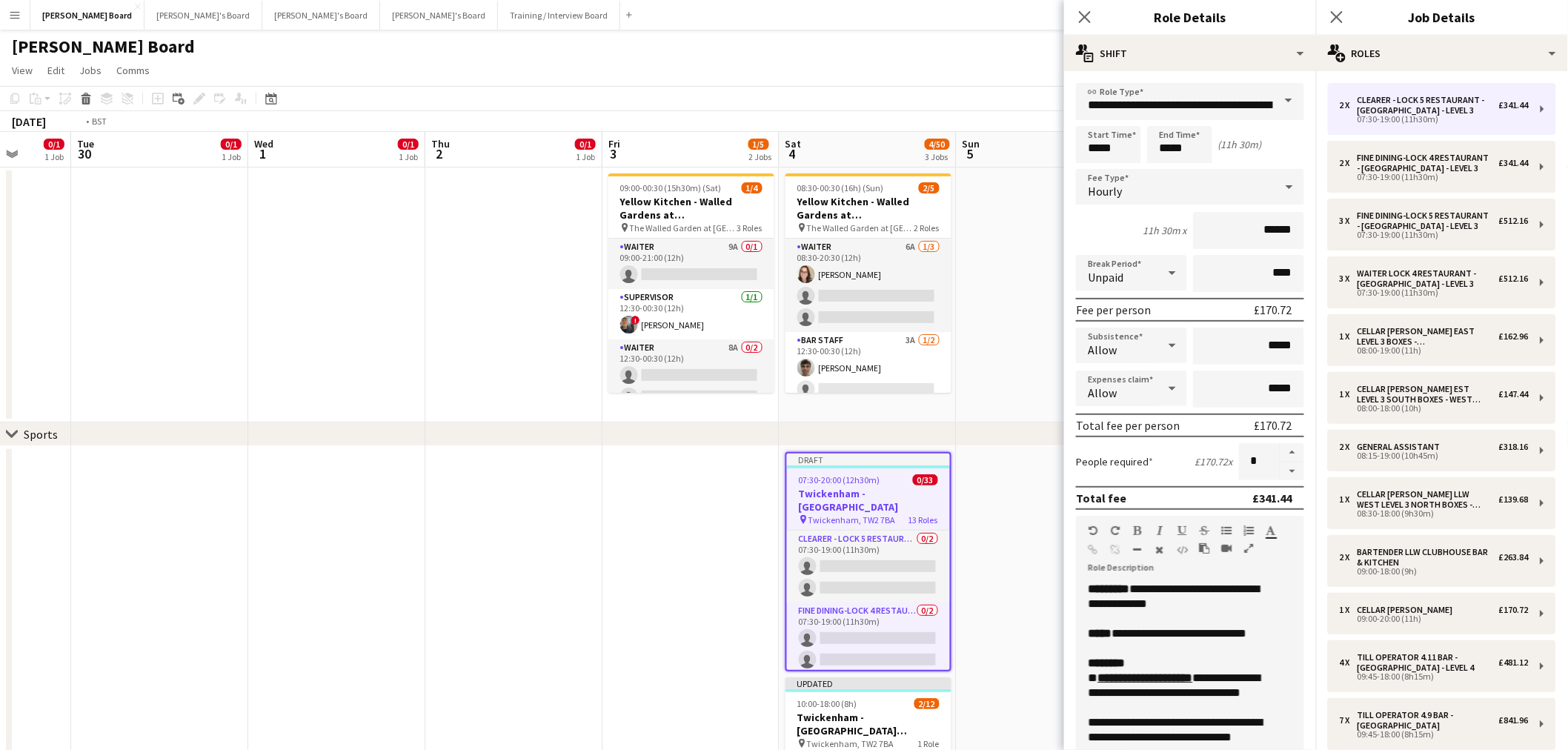
drag, startPoint x: 510, startPoint y: 524, endPoint x: 566, endPoint y: 529, distance: 56.2
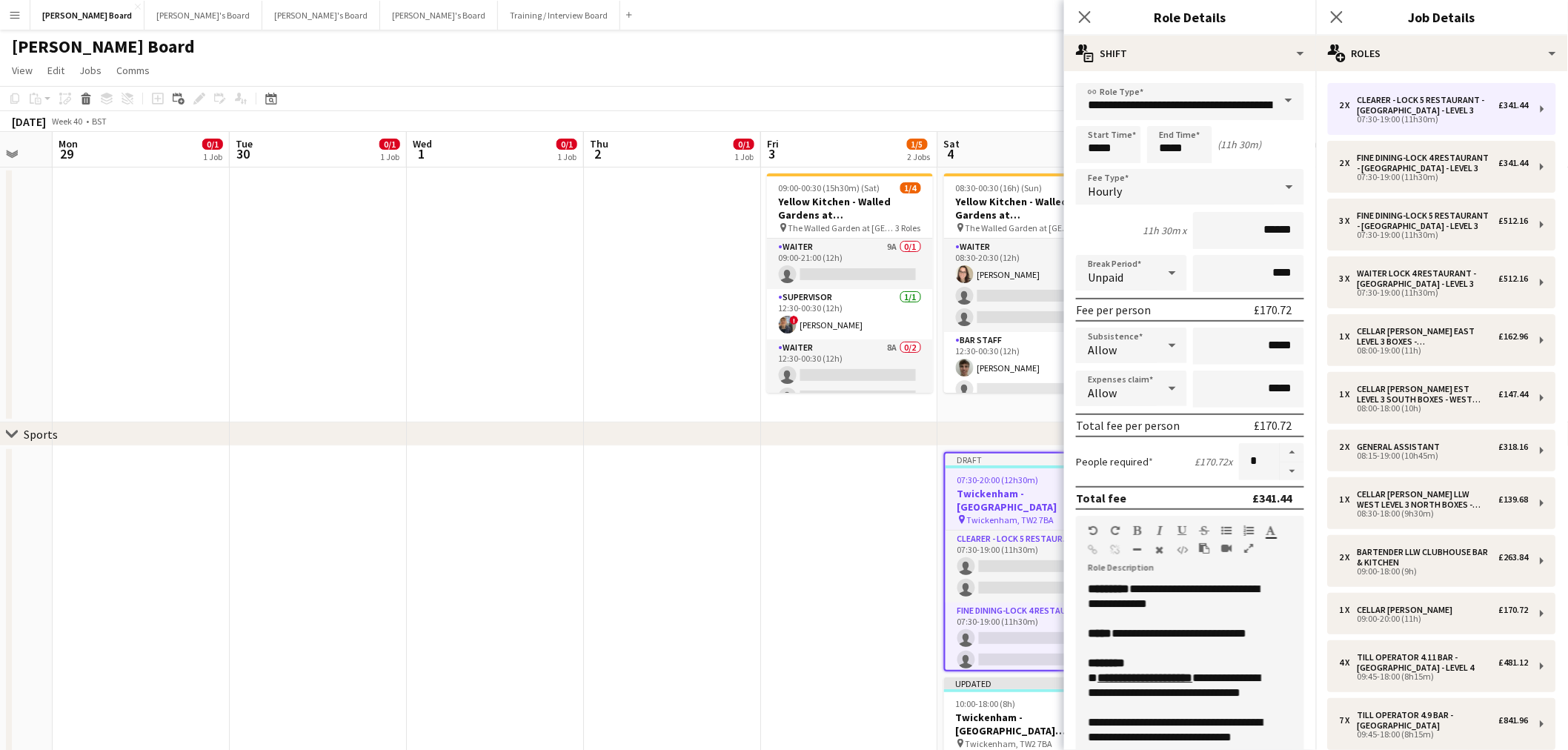
drag, startPoint x: 463, startPoint y: 521, endPoint x: 793, endPoint y: 536, distance: 330.3
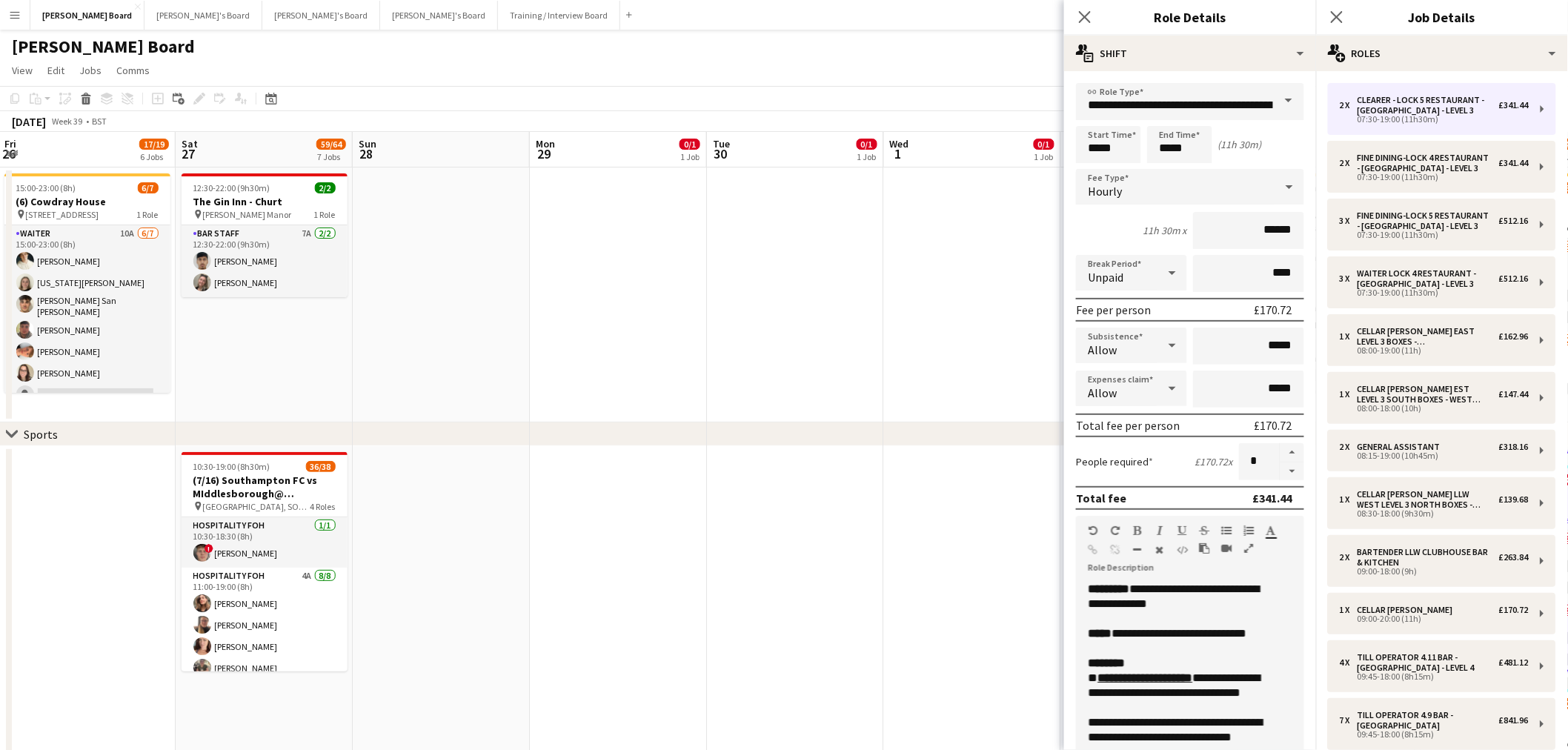
drag, startPoint x: 270, startPoint y: 466, endPoint x: 347, endPoint y: 457, distance: 77.5
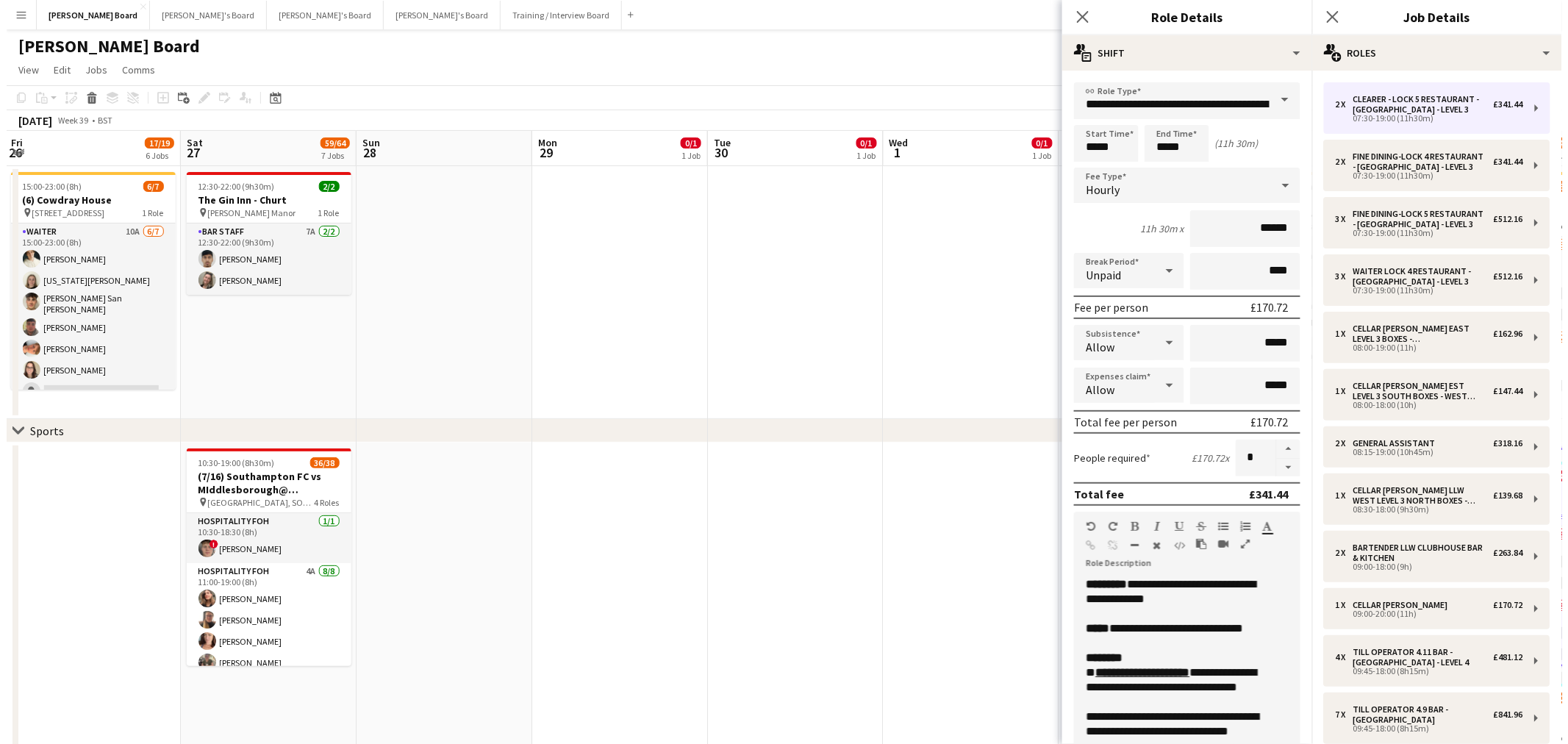
scroll to position [0, 340]
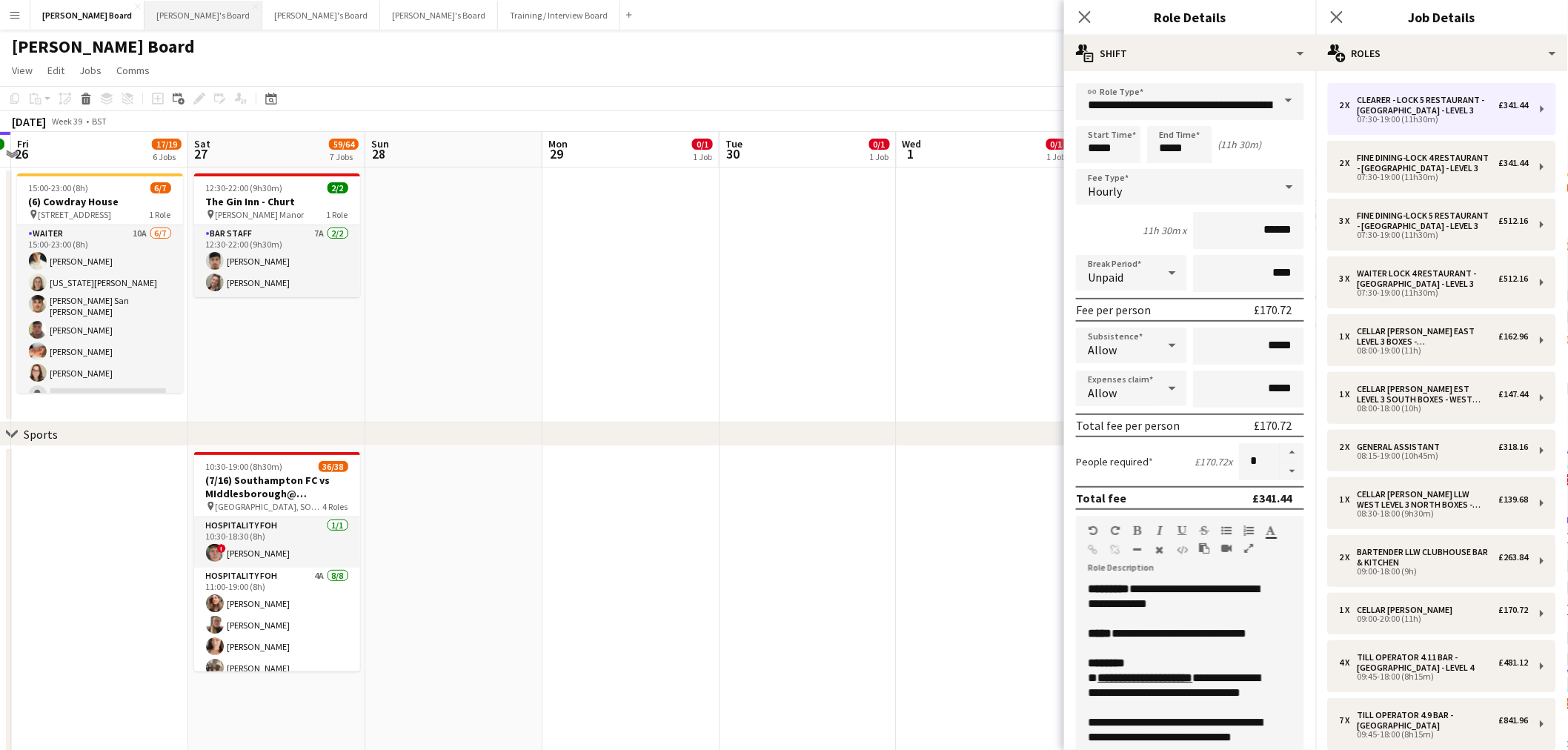
click at [145, 11] on button "[PERSON_NAME]'s Board Close" at bounding box center [203, 15] width 117 height 29
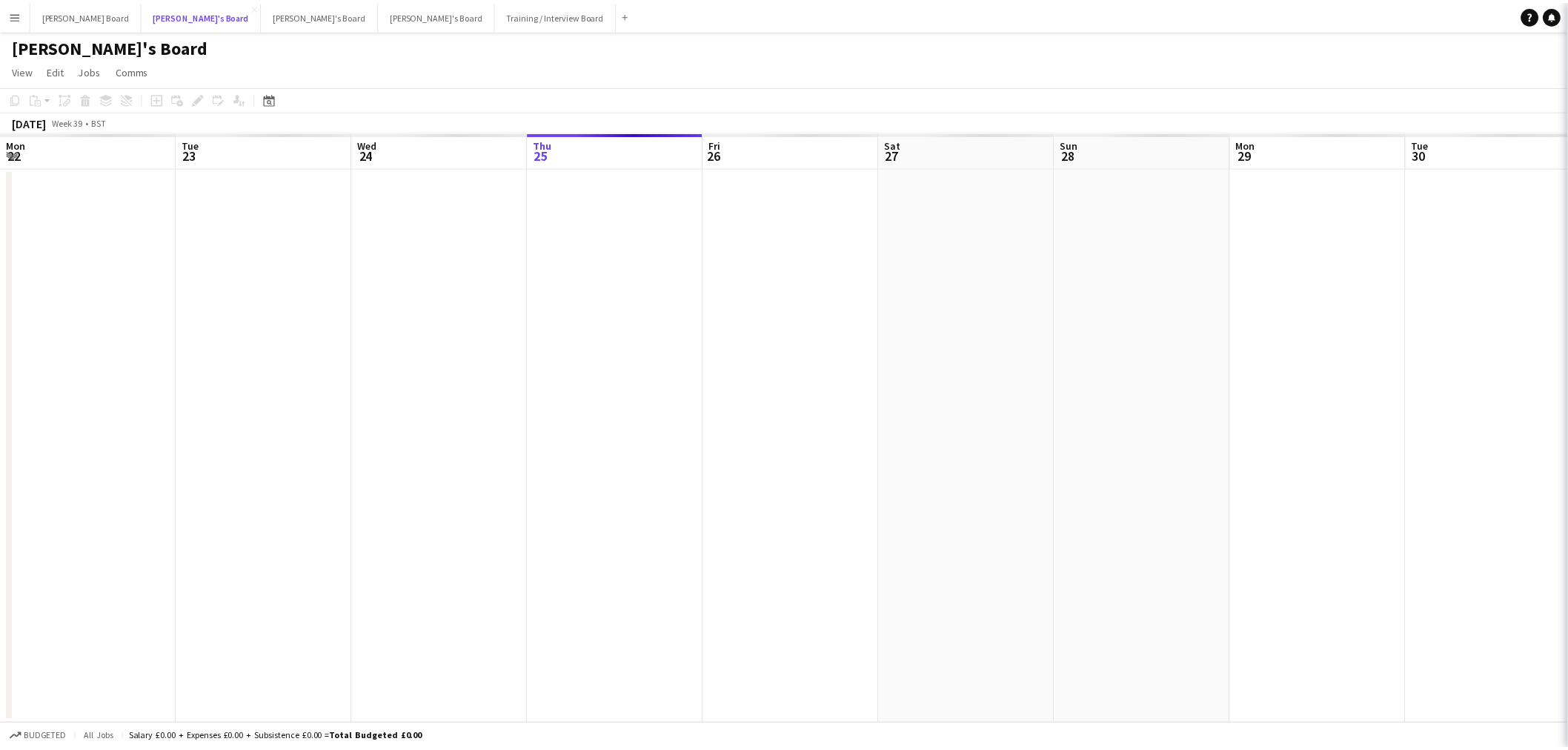
scroll to position [0, 353]
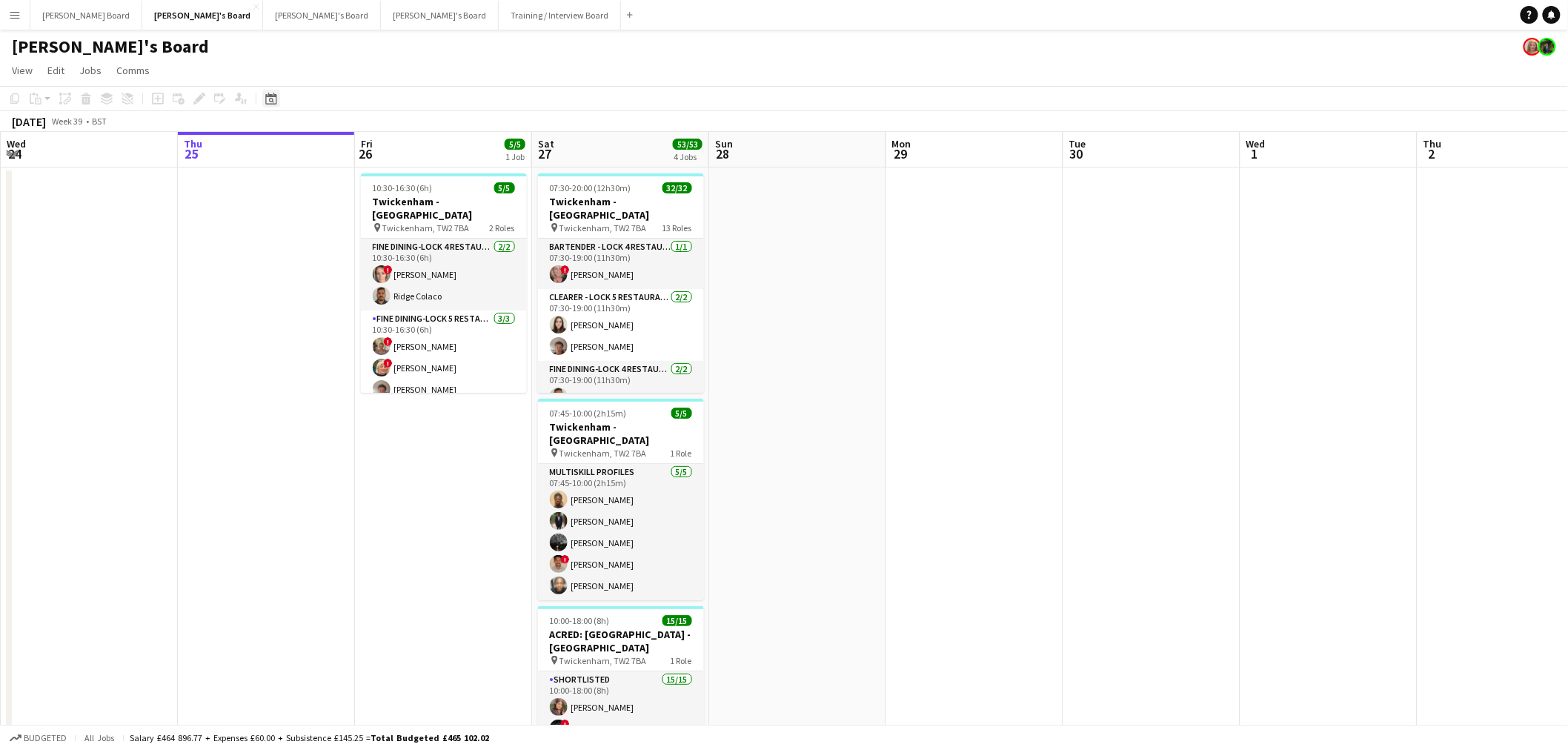
click at [278, 102] on div "Date picker" at bounding box center [271, 98] width 18 height 18
drag, startPoint x: 820, startPoint y: 284, endPoint x: 797, endPoint y: 286, distance: 23.1
click at [820, 285] on app-date-cell at bounding box center [798, 573] width 177 height 811
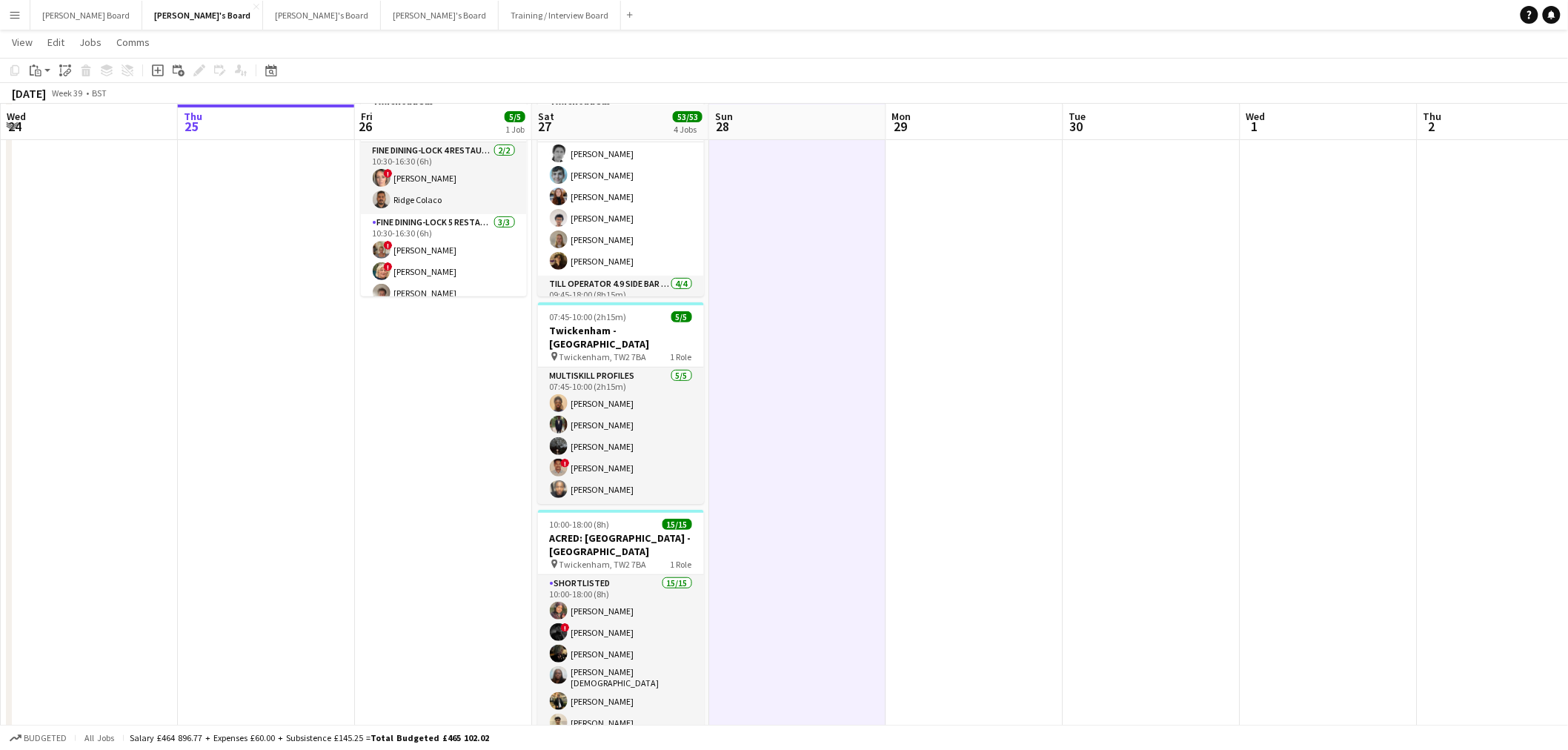
scroll to position [165, 0]
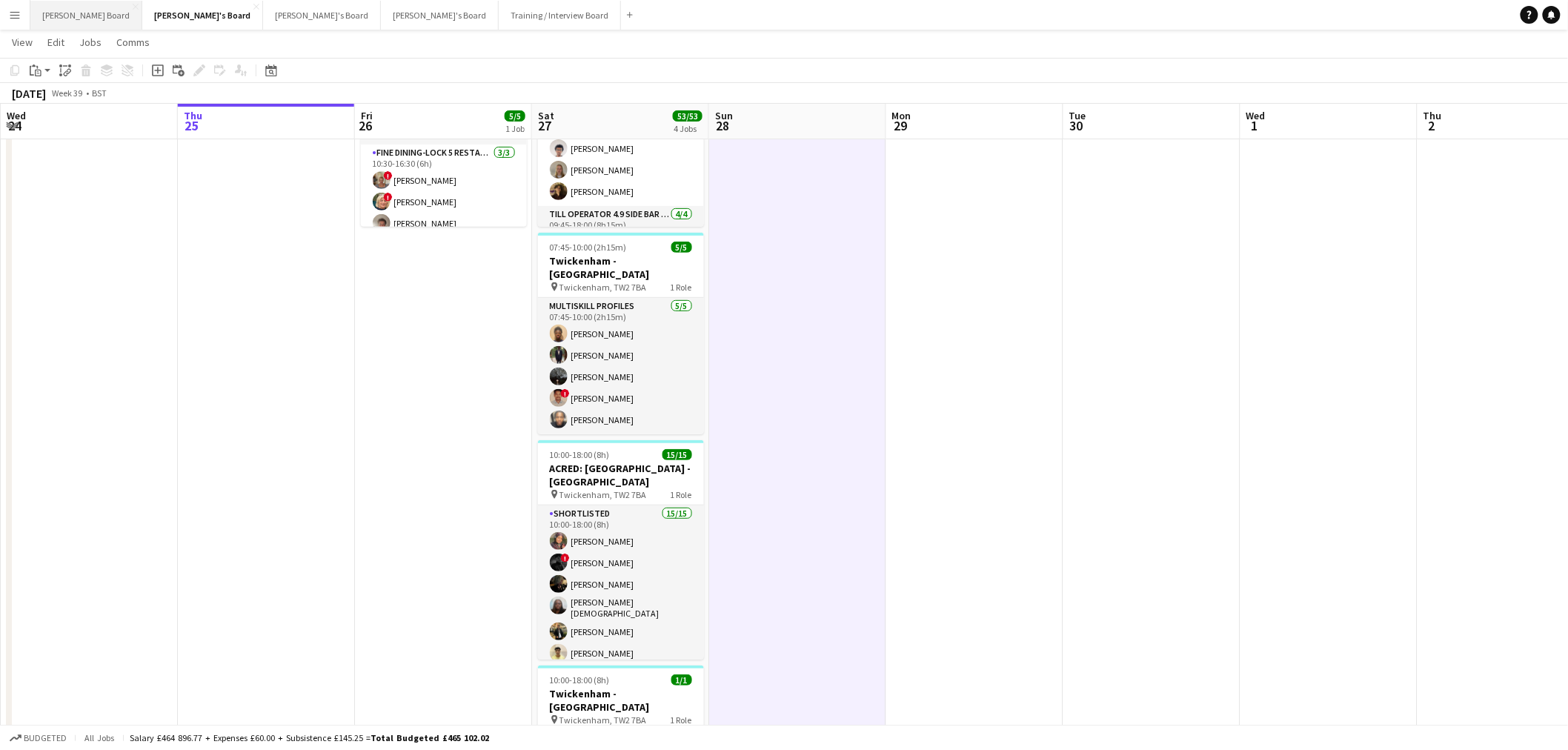
click at [76, 17] on button "[PERSON_NAME] Board Close" at bounding box center [87, 15] width 112 height 29
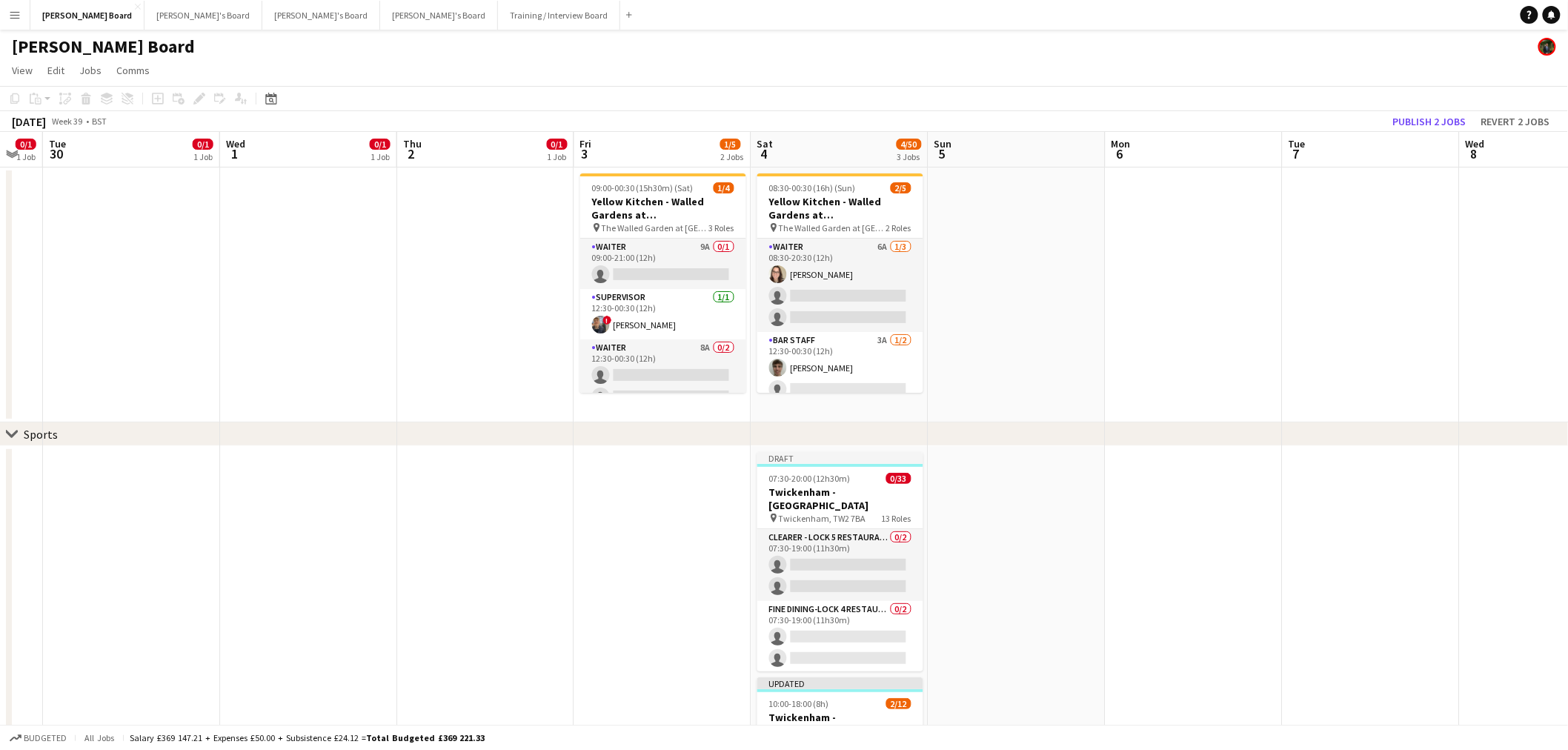
drag, startPoint x: 1147, startPoint y: 397, endPoint x: 489, endPoint y: 328, distance: 661.6
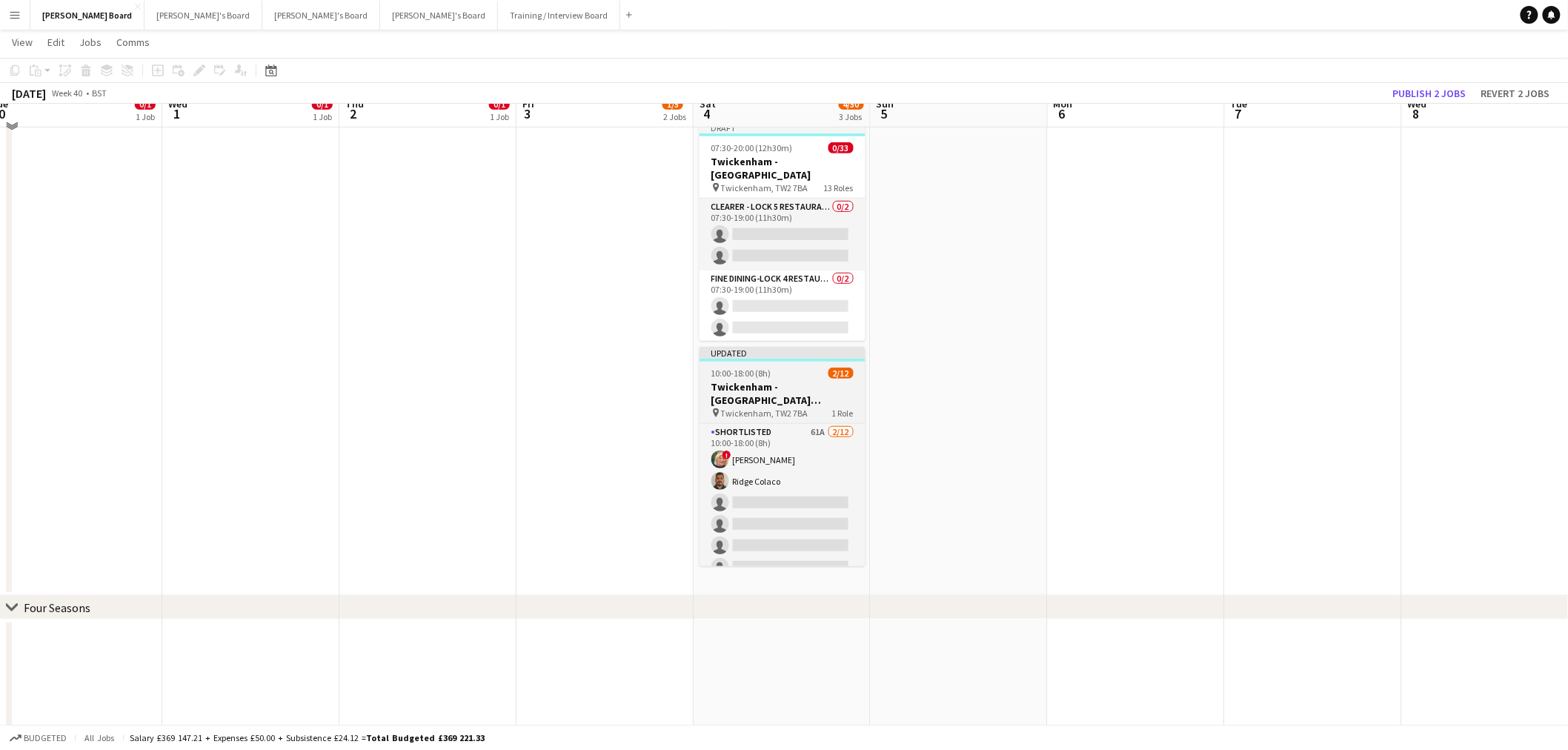
scroll to position [247, 0]
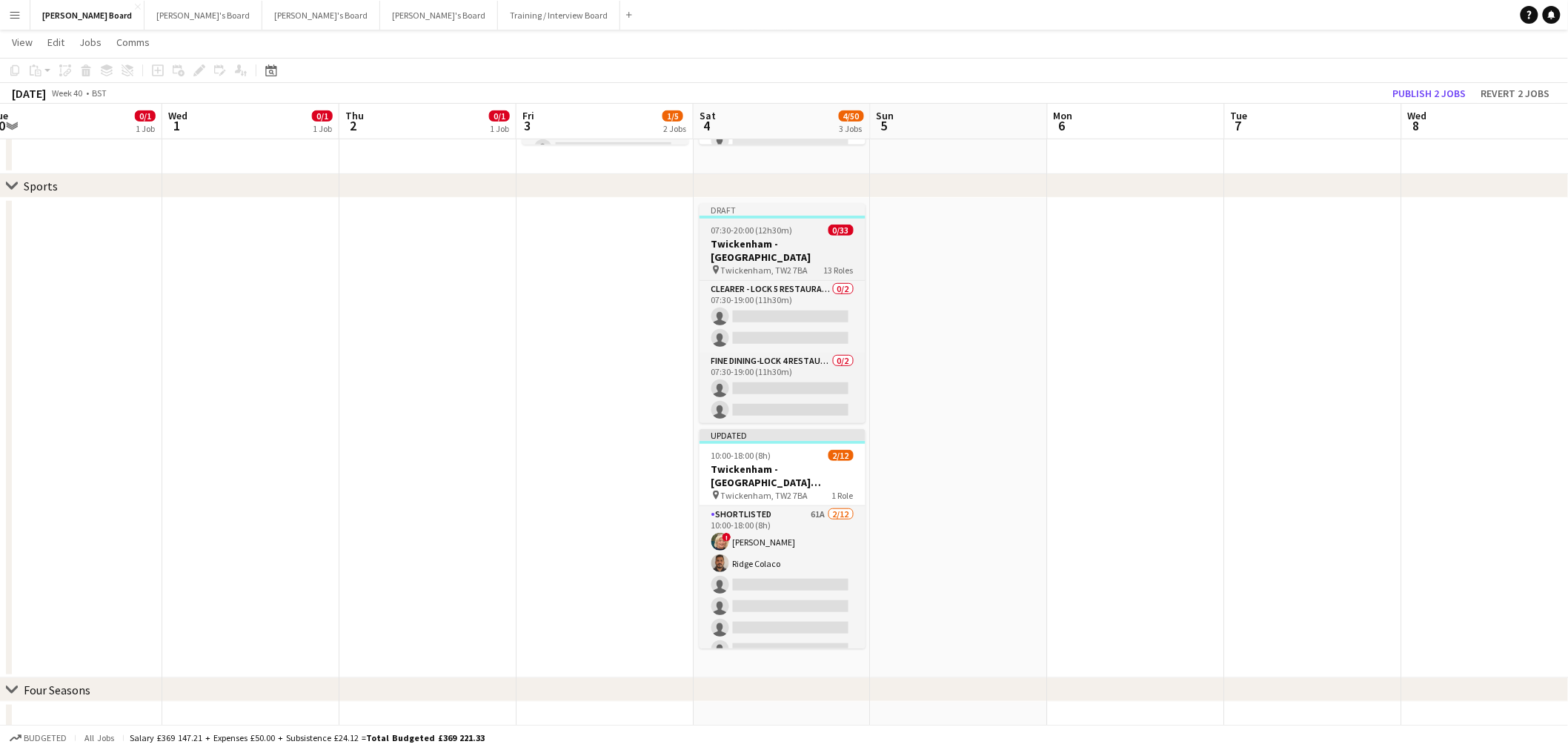
click at [774, 248] on h3 "Twickenham - [GEOGRAPHIC_DATA]" at bounding box center [783, 251] width 166 height 27
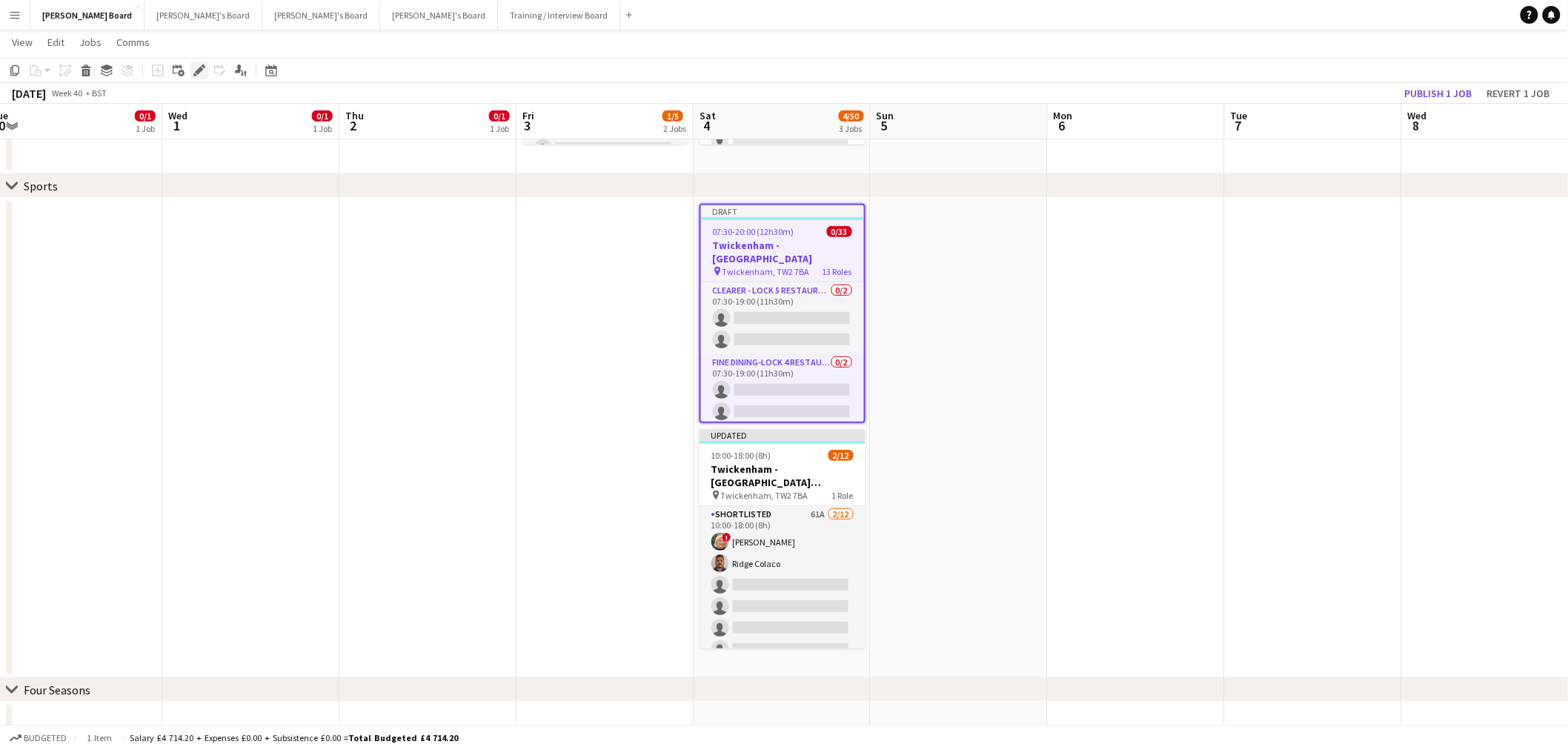
click at [196, 68] on icon "Edit" at bounding box center [199, 70] width 12 height 12
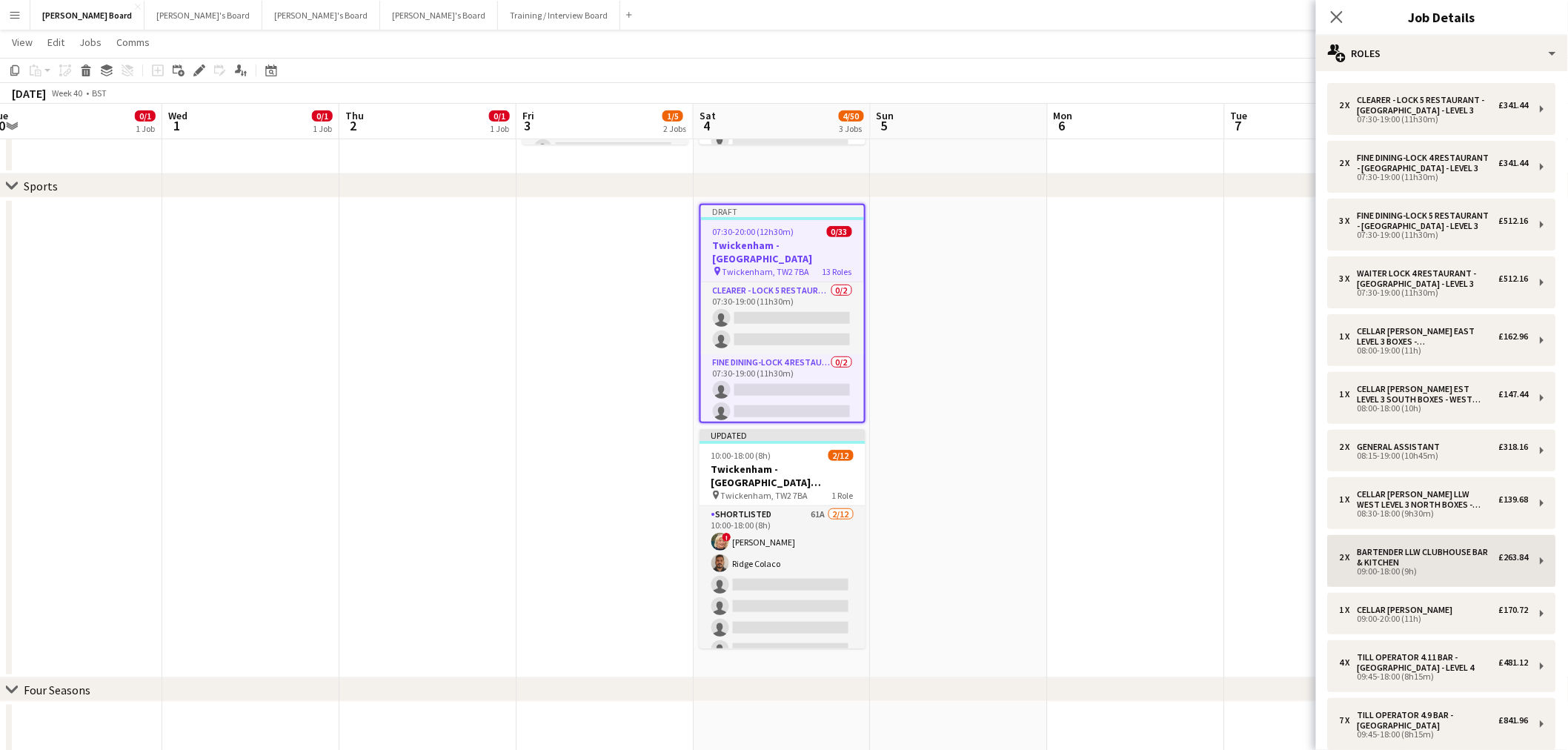
scroll to position [204, 0]
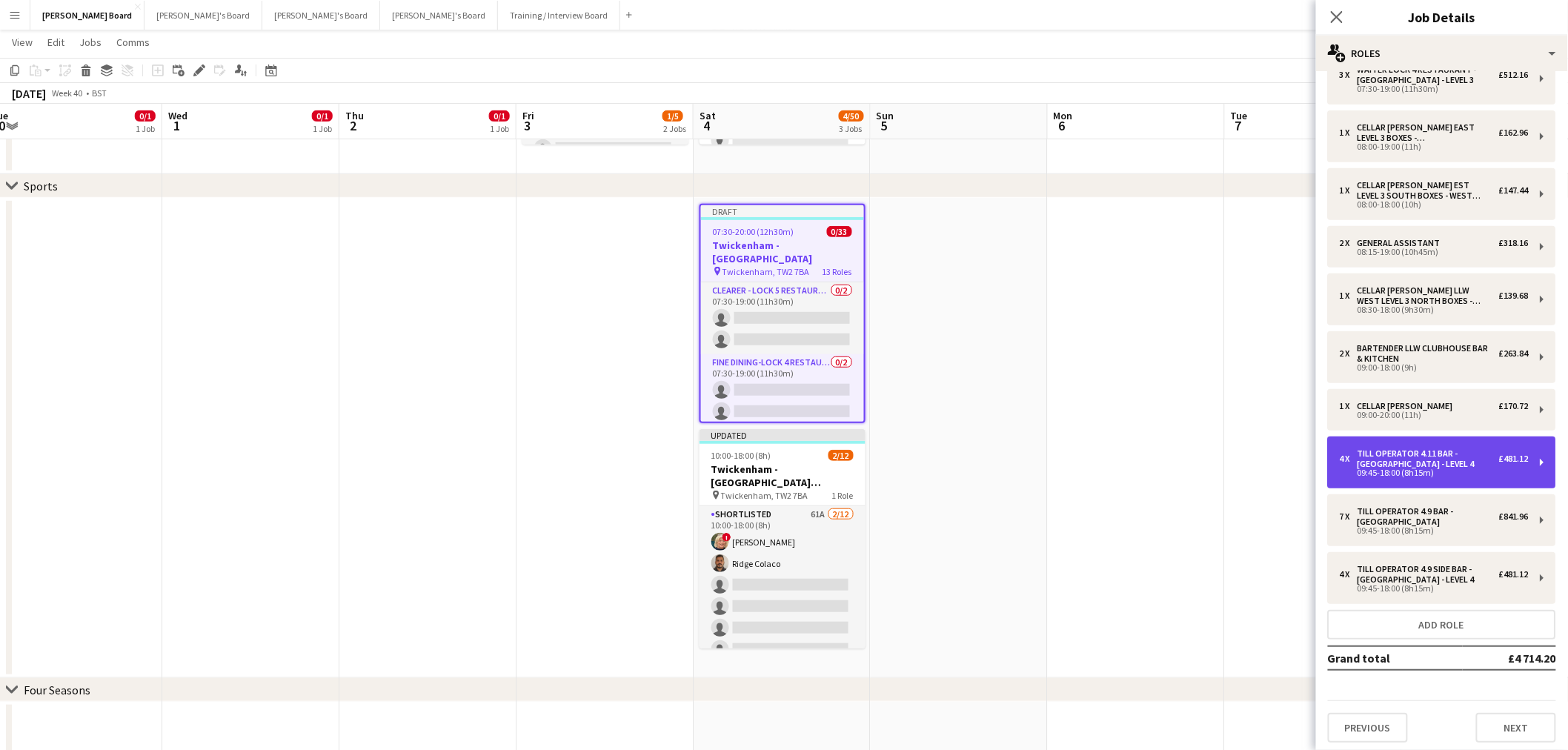
click at [1414, 457] on div "Till Operator 4.11 BAR - [GEOGRAPHIC_DATA] - LEVEL 4" at bounding box center [1428, 458] width 142 height 20
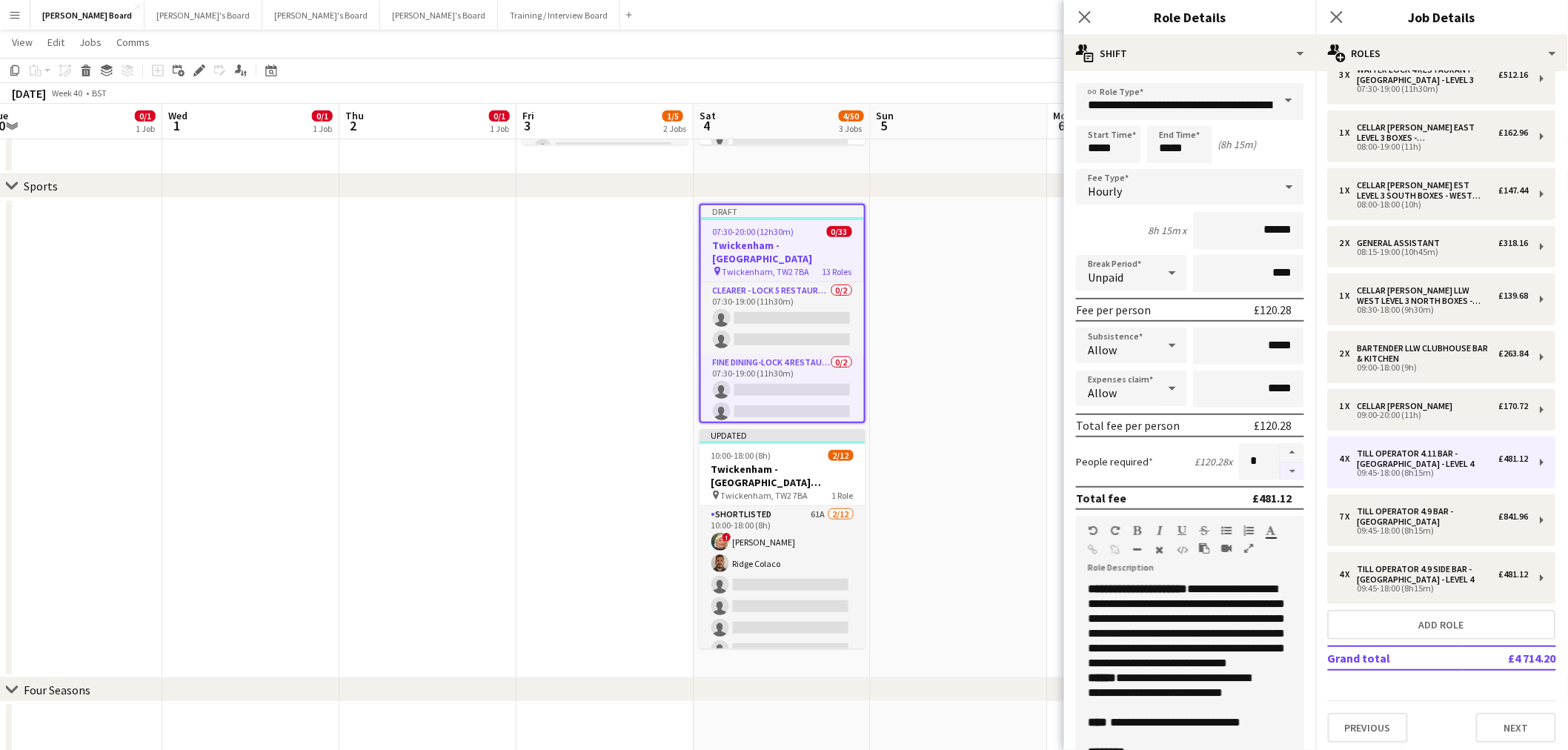
click at [1281, 464] on button "button" at bounding box center [1292, 471] width 23 height 19
type input "*"
type input "*****"
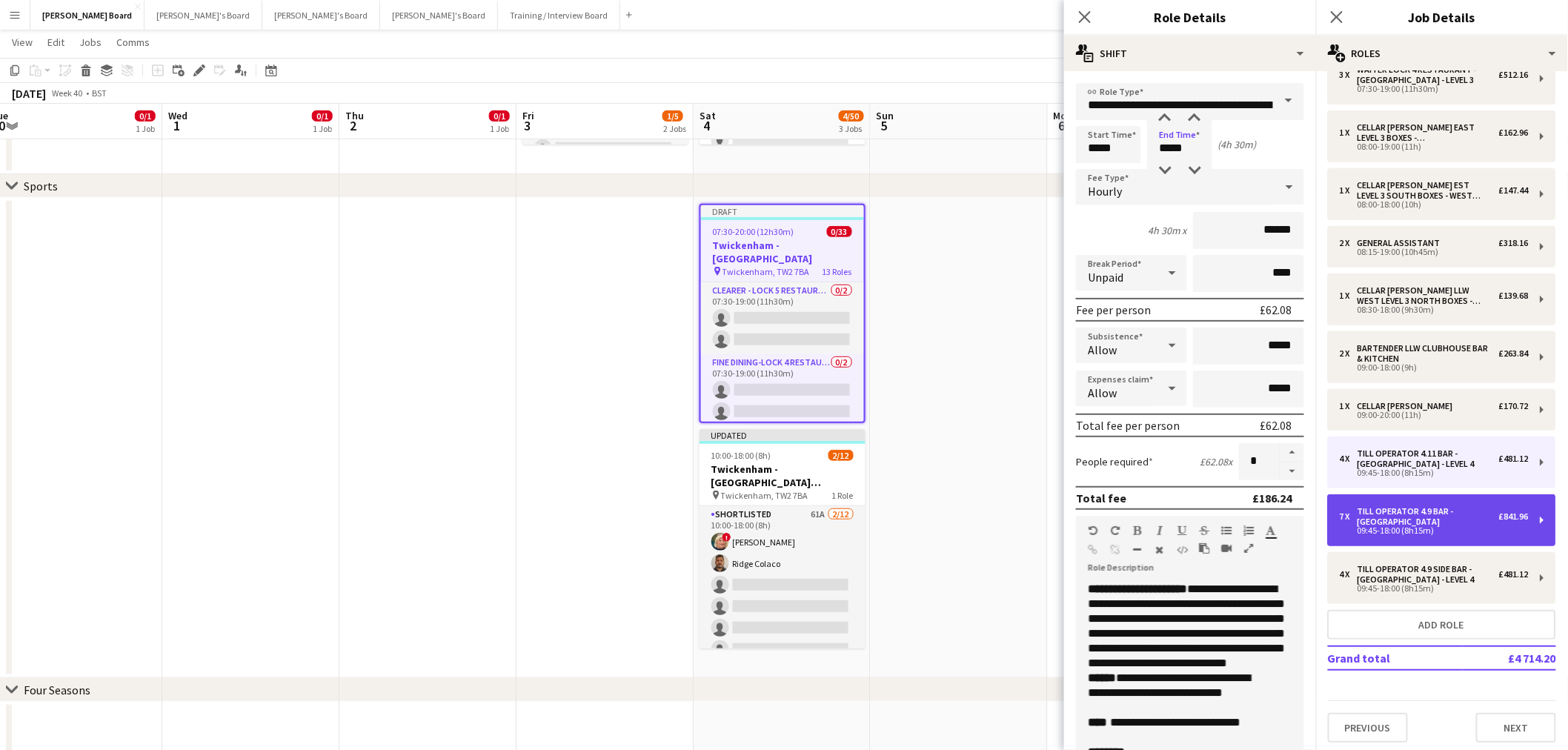
click at [1401, 514] on div "Till Operator 4.9 BAR - [GEOGRAPHIC_DATA]" at bounding box center [1428, 516] width 142 height 20
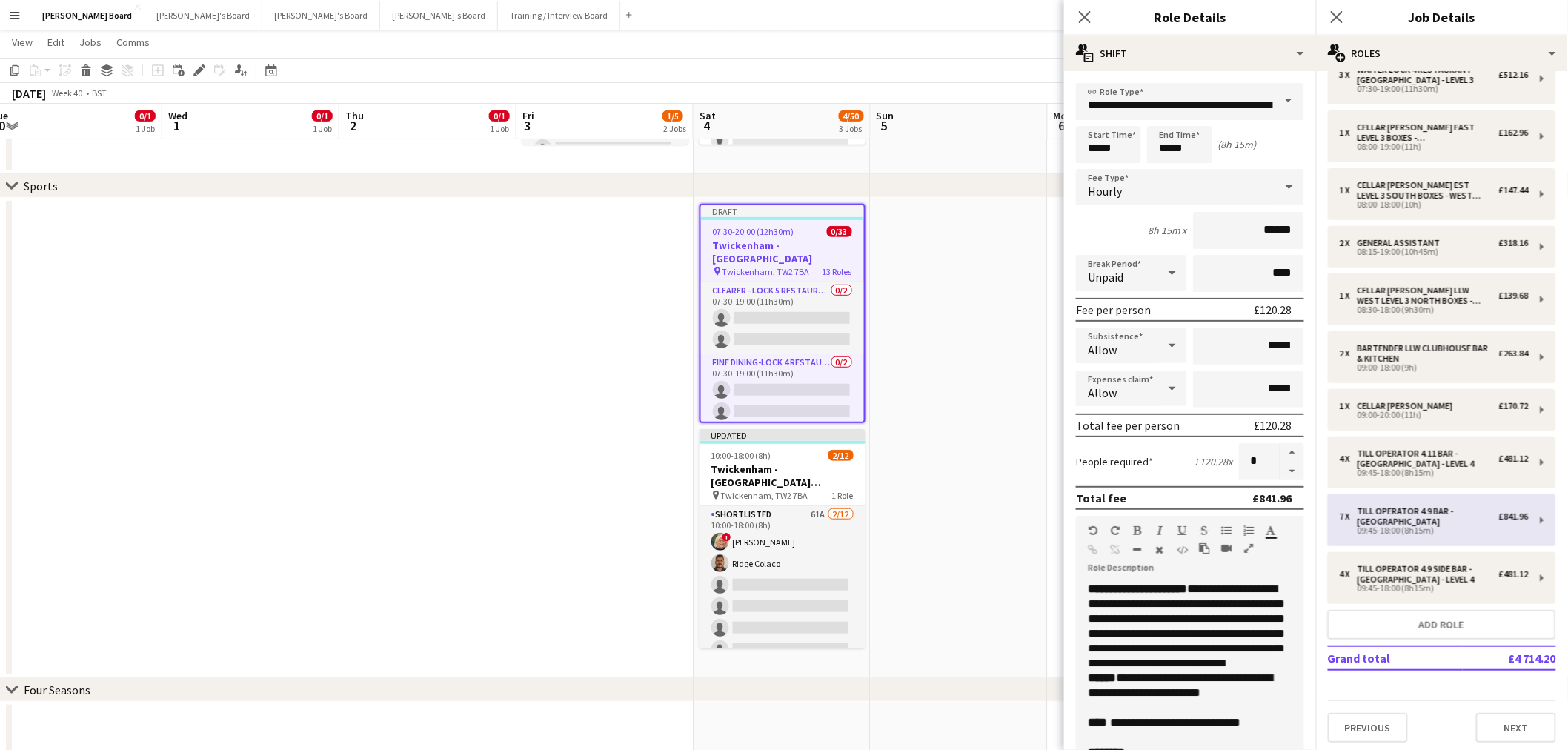
type input "**********"
type input "*****"
type input "*"
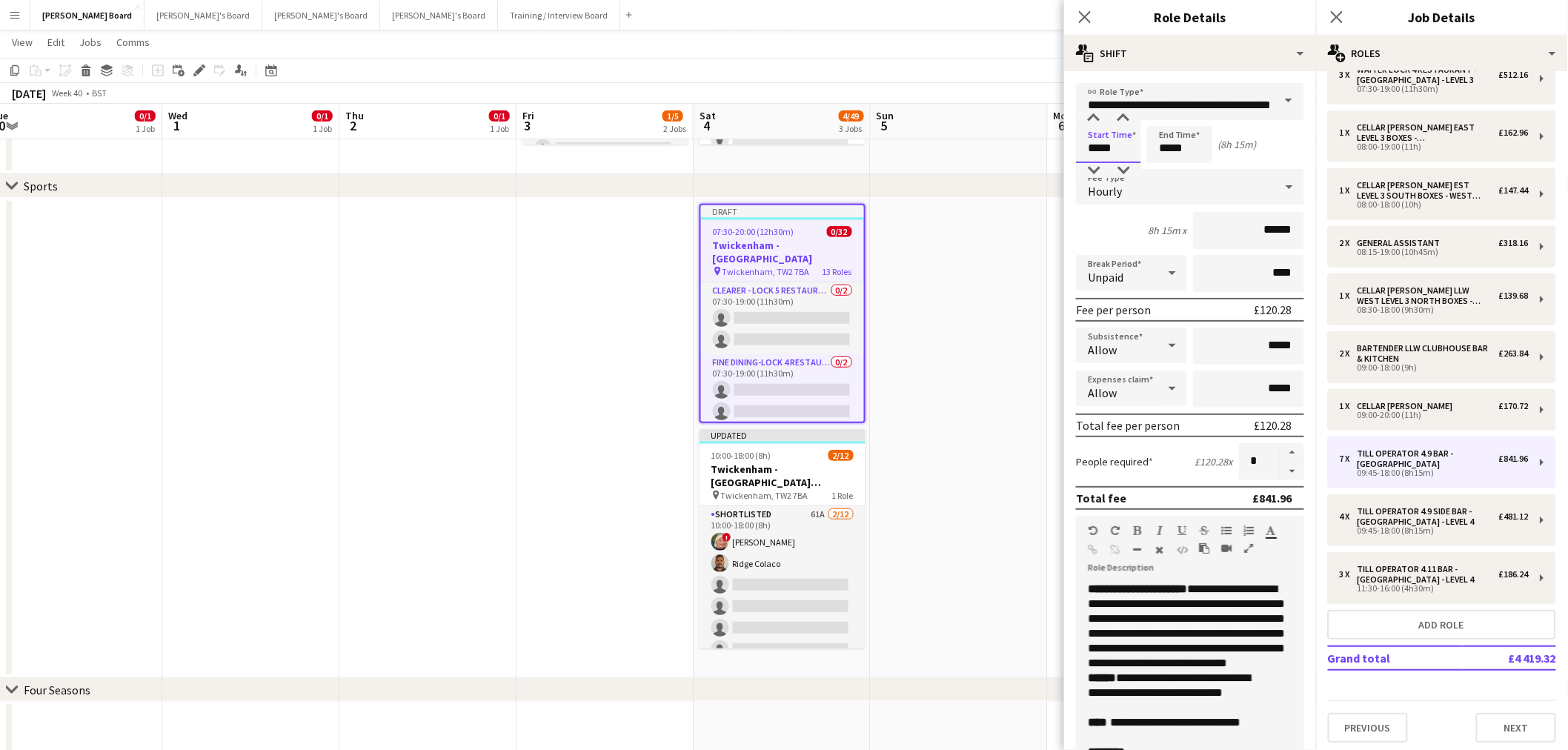
drag, startPoint x: 1114, startPoint y: 141, endPoint x: 1028, endPoint y: 143, distance: 86.0
type input "*****"
click at [1239, 260] on input "****" at bounding box center [1248, 274] width 111 height 37
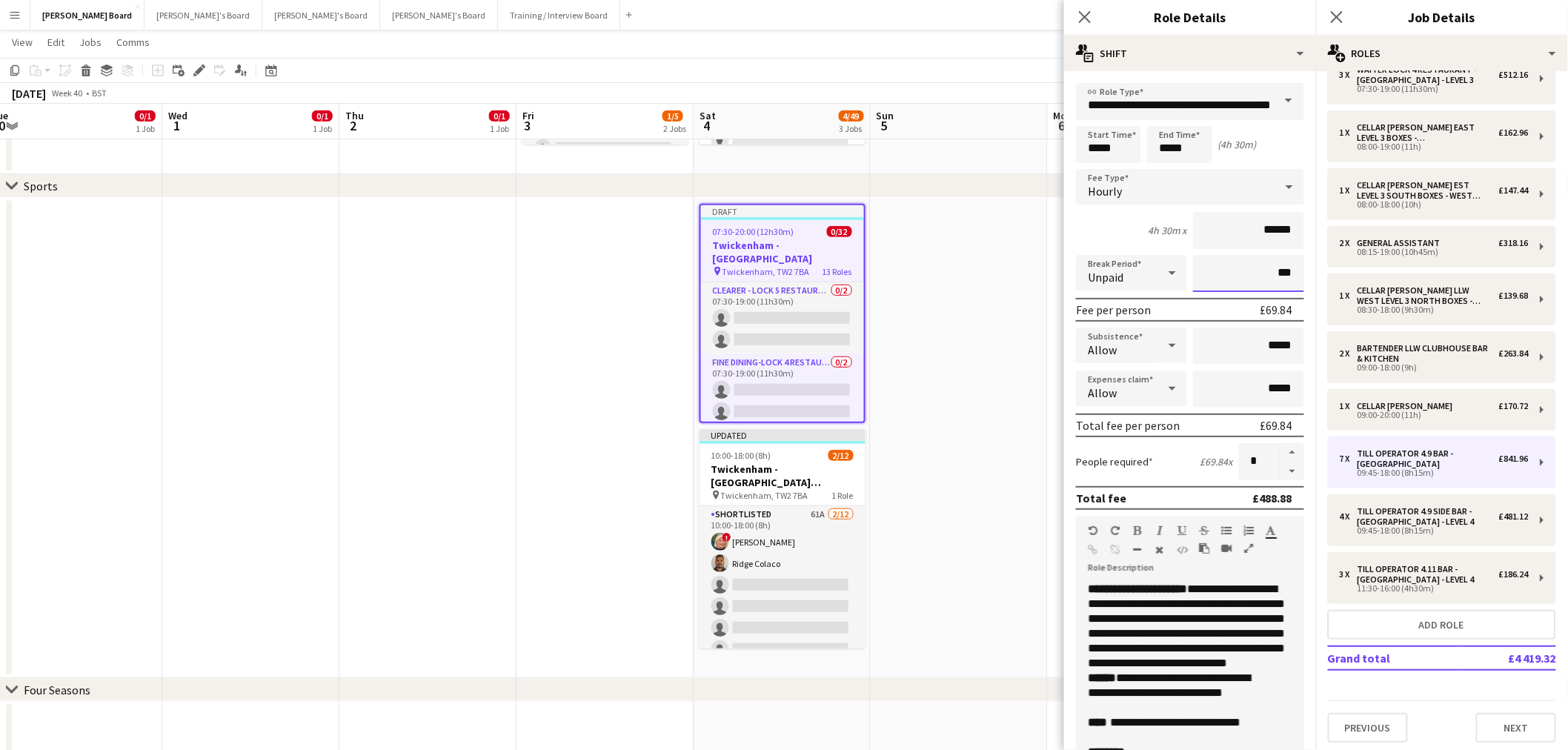
type input "***"
click at [1154, 238] on div "4h 30m x ******" at bounding box center [1190, 231] width 228 height 37
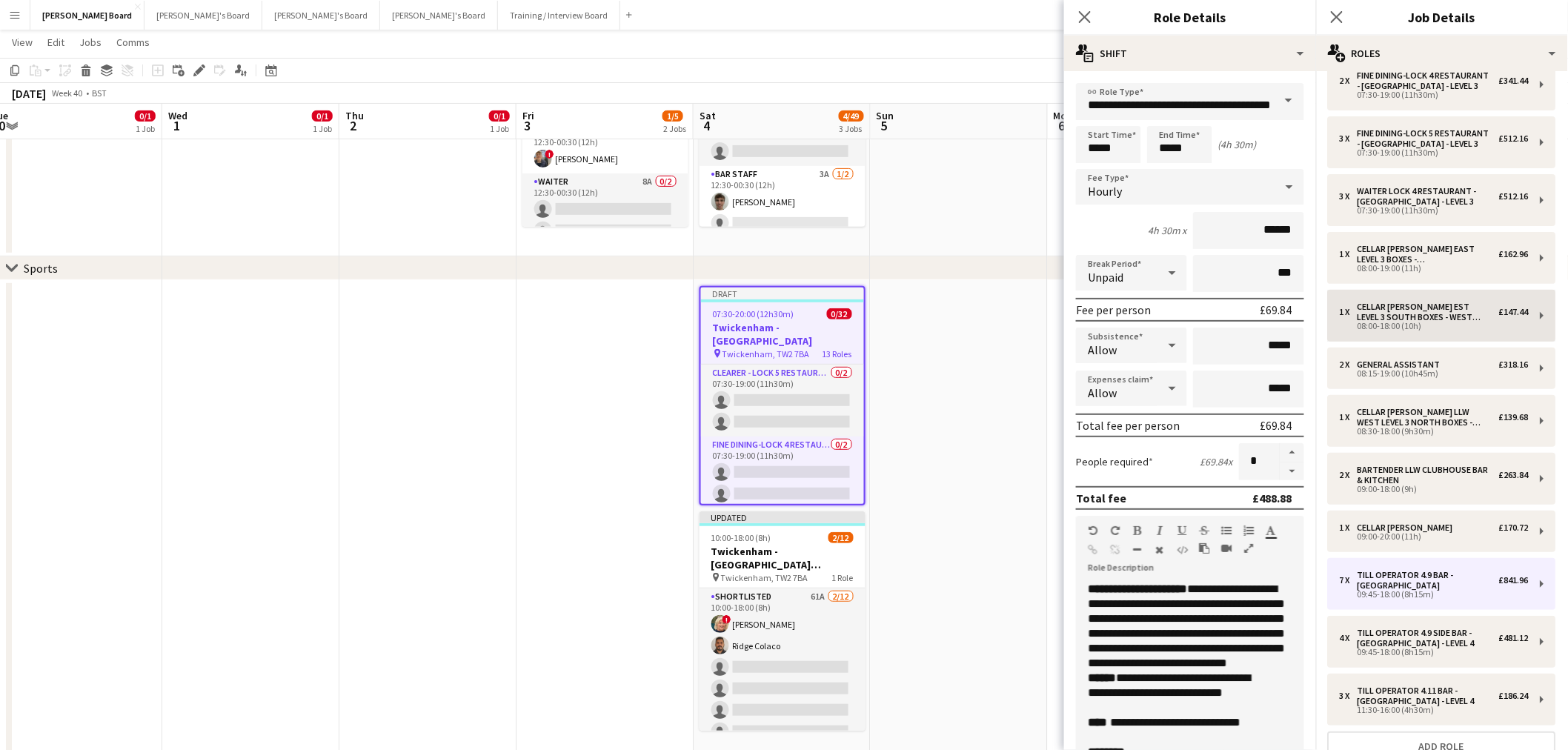
scroll to position [165, 0]
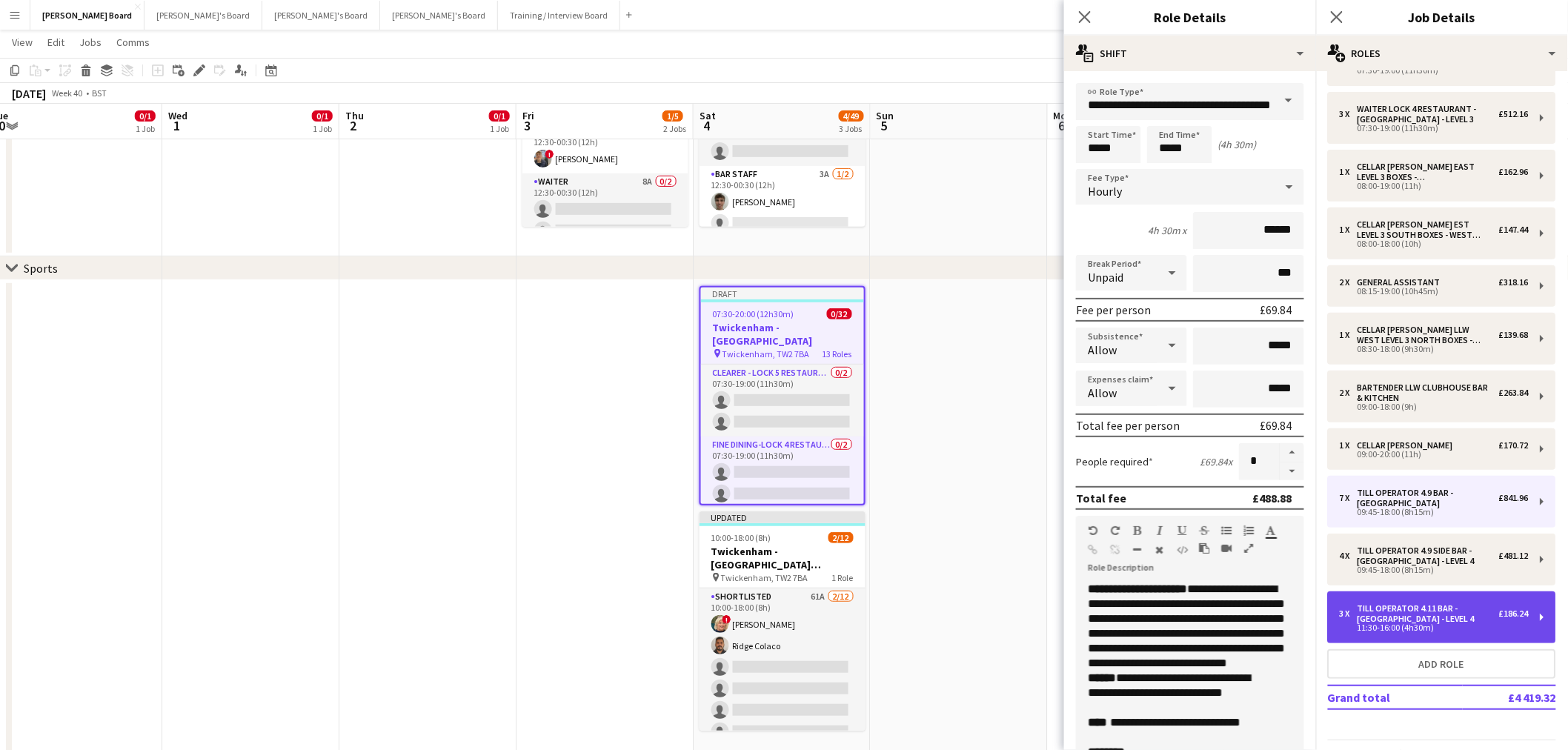
click at [1424, 624] on div "11:30-16:00 (4h30m)" at bounding box center [1434, 628] width 189 height 7
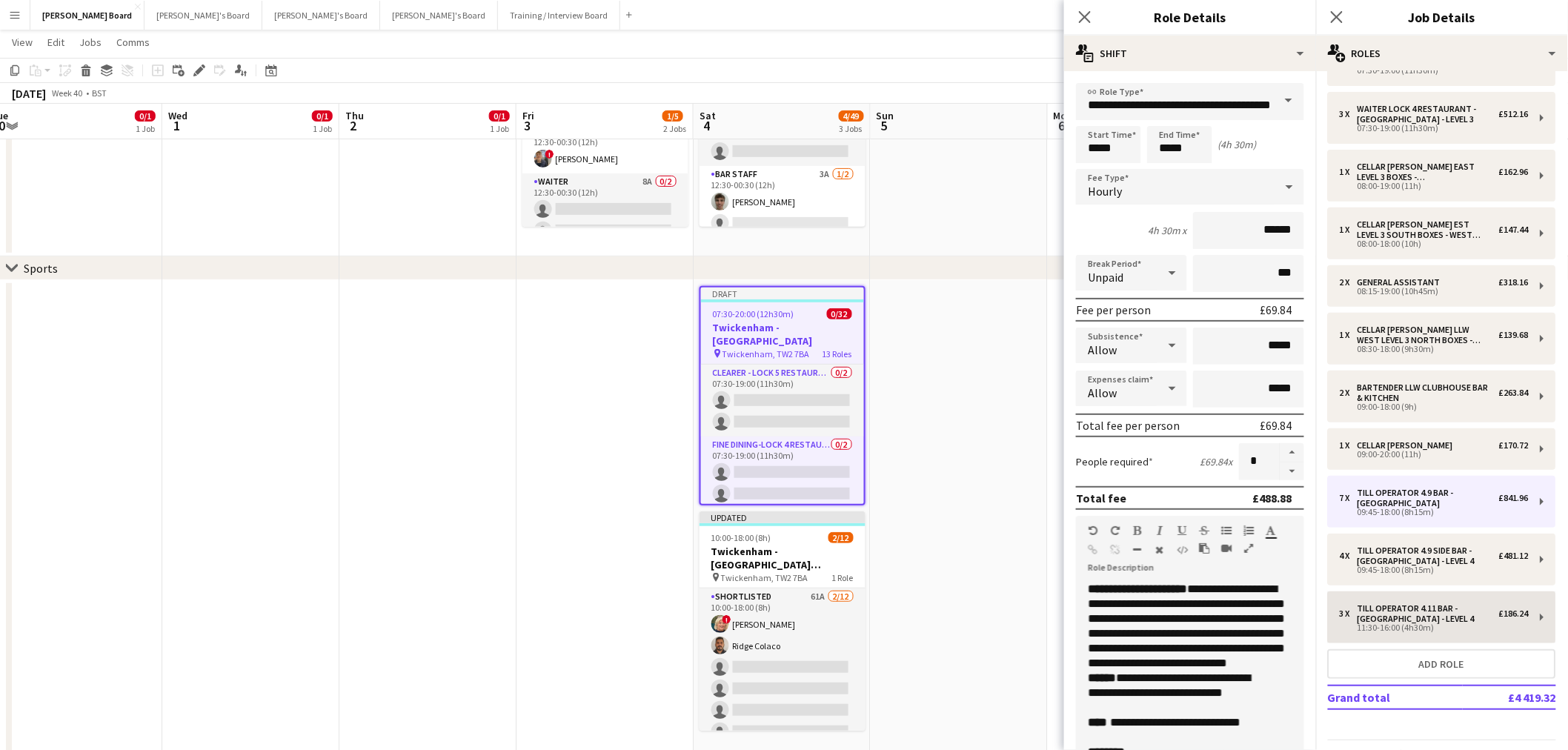
type input "**********"
type input "****"
type input "*"
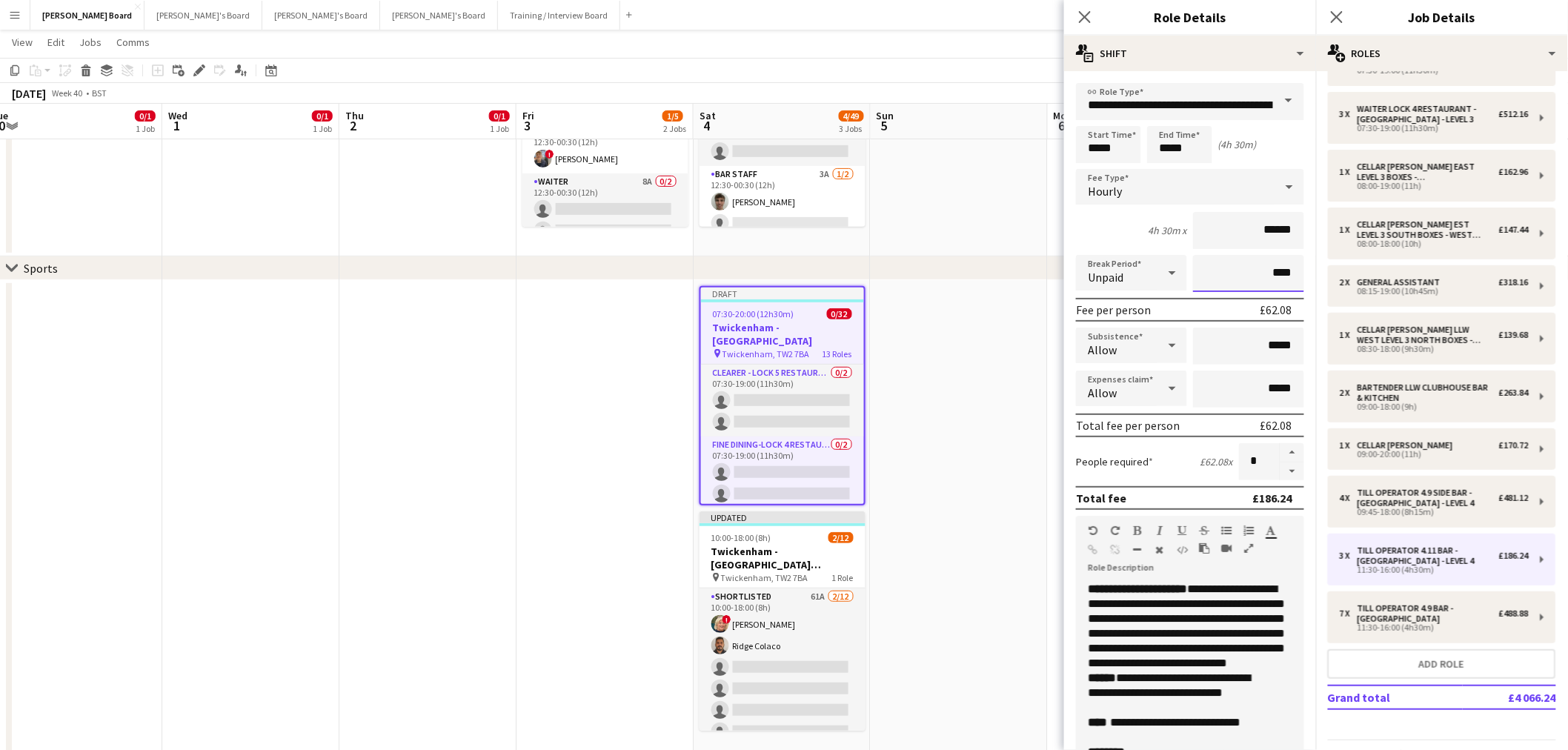
click at [1242, 262] on input "****" at bounding box center [1248, 274] width 111 height 37
type input "***"
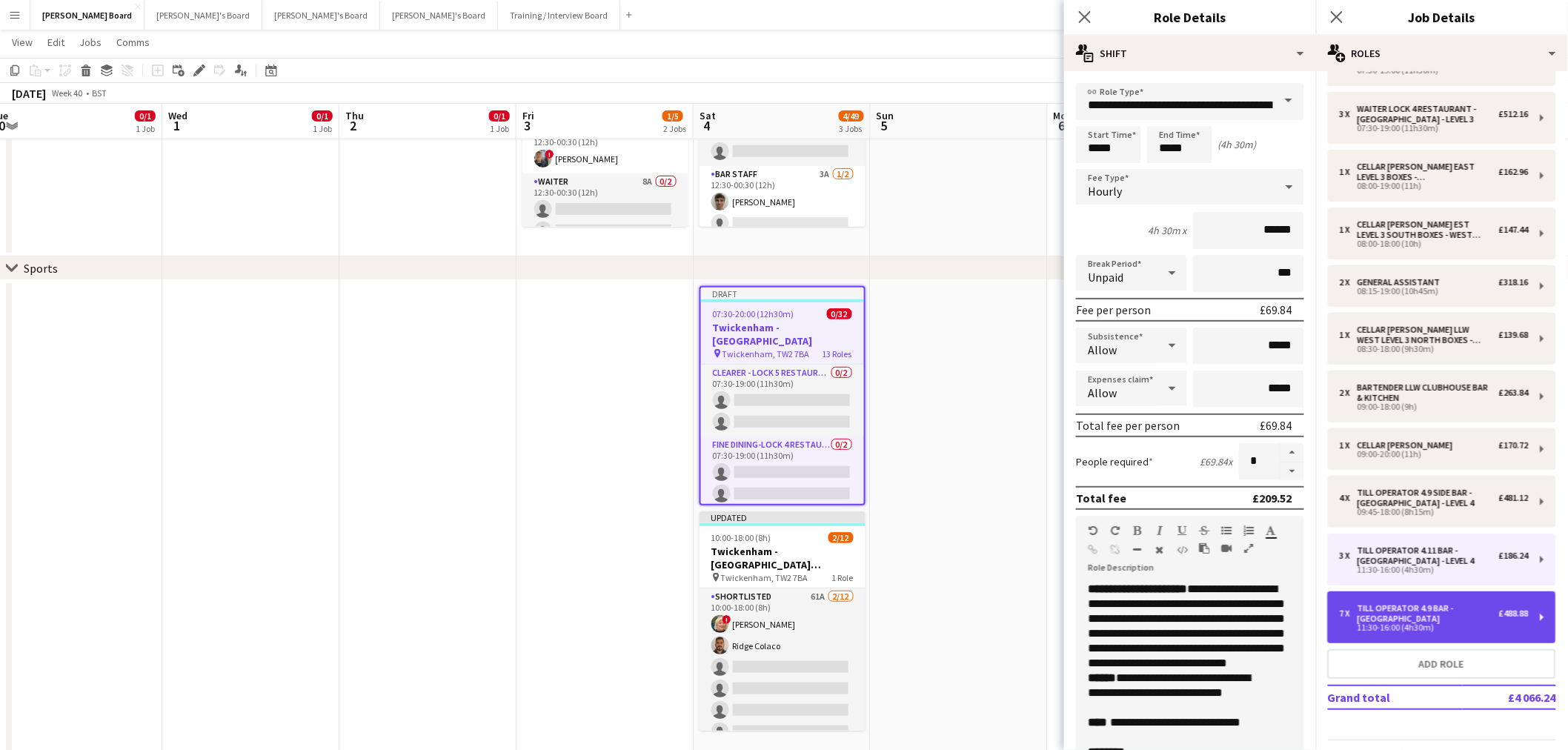
click at [1427, 619] on div "Till Operator 4.9 BAR - [GEOGRAPHIC_DATA]" at bounding box center [1428, 614] width 142 height 20
type input "**********"
type input "*"
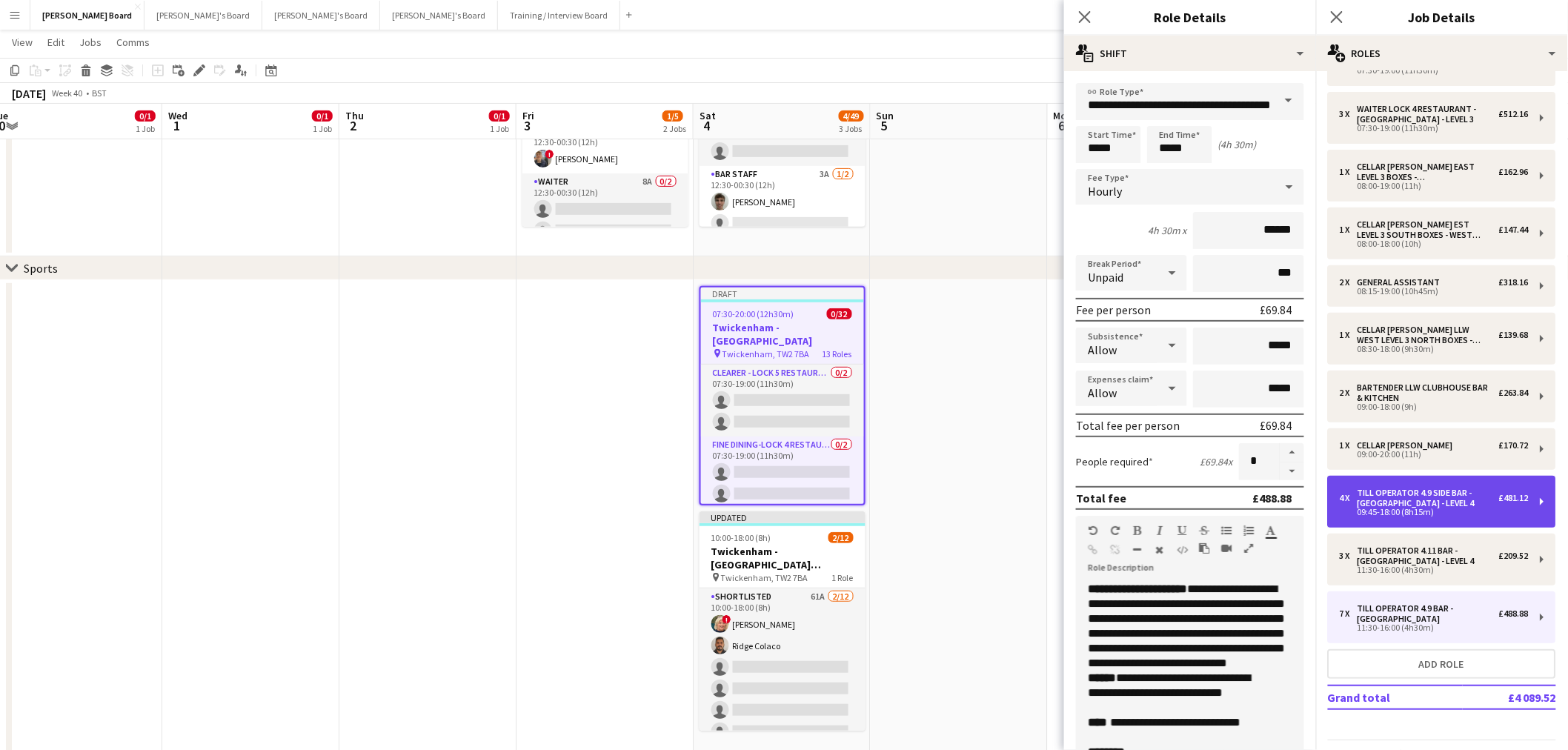
click at [1410, 500] on div "Till Operator 4.9 SIDE BAR - [GEOGRAPHIC_DATA] - LEVEL 4" at bounding box center [1428, 498] width 142 height 20
type input "**********"
type input "*****"
type input "****"
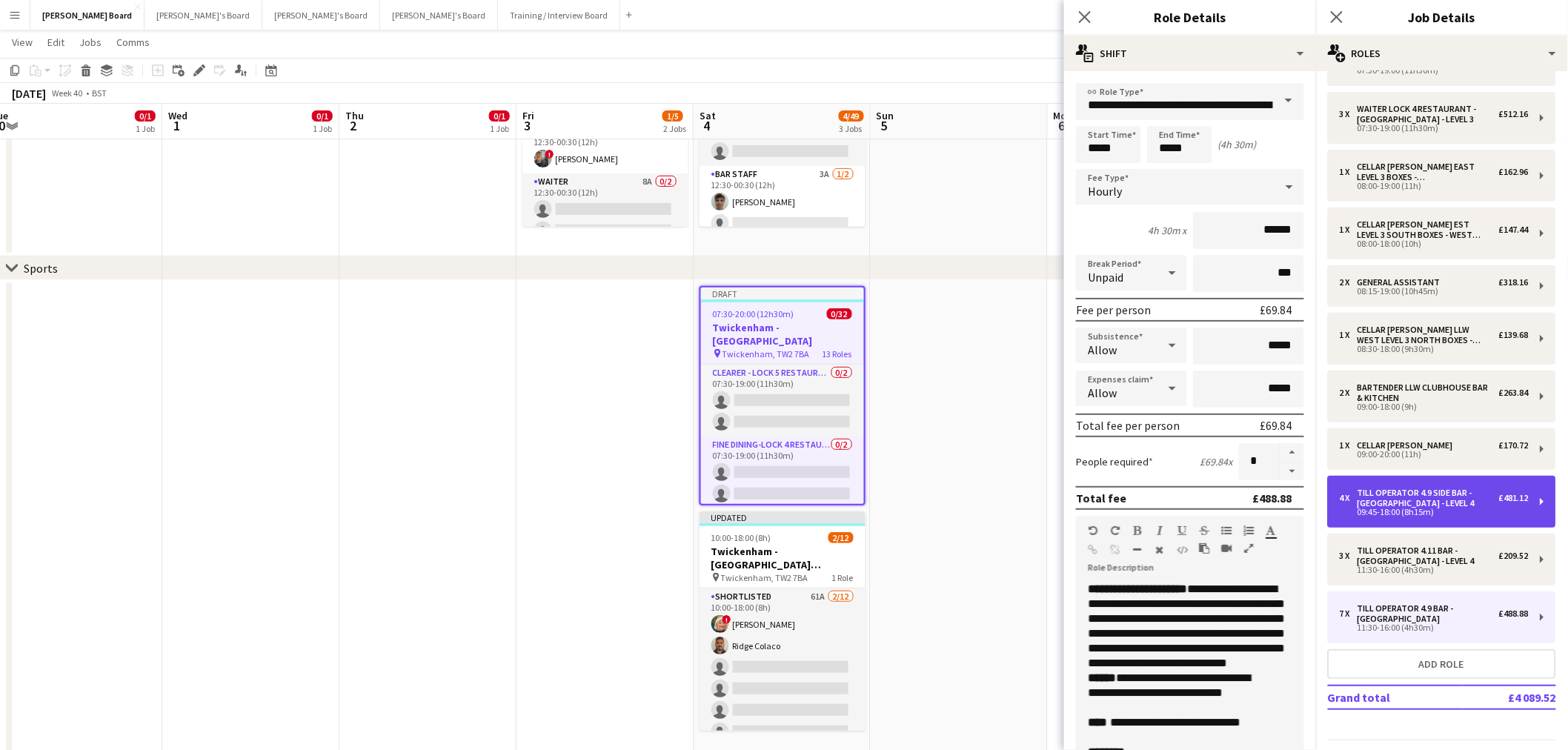
type input "*"
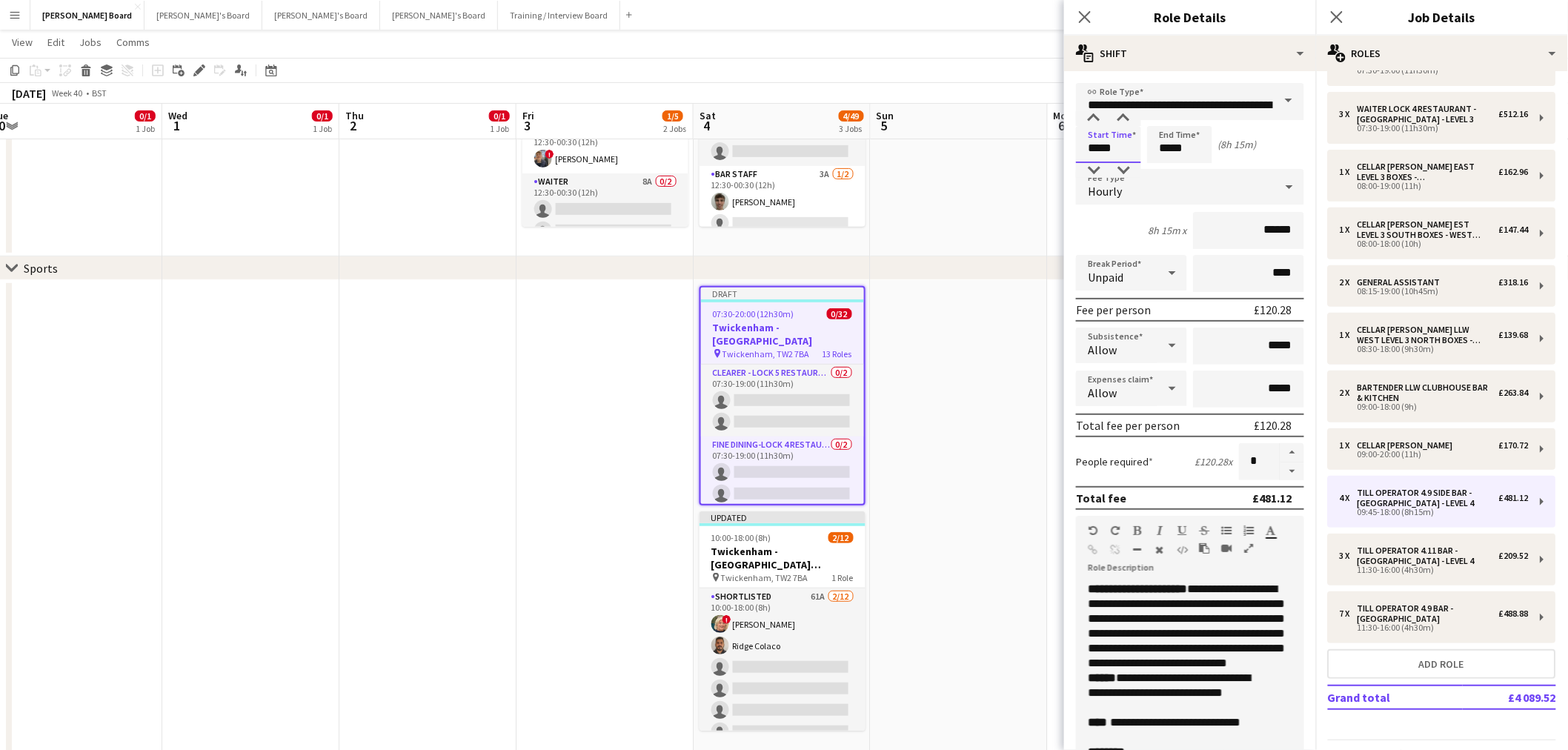
drag, startPoint x: 1114, startPoint y: 141, endPoint x: 1011, endPoint y: 141, distance: 103.0
type input "*****"
click at [1248, 272] on input "****" at bounding box center [1248, 274] width 111 height 37
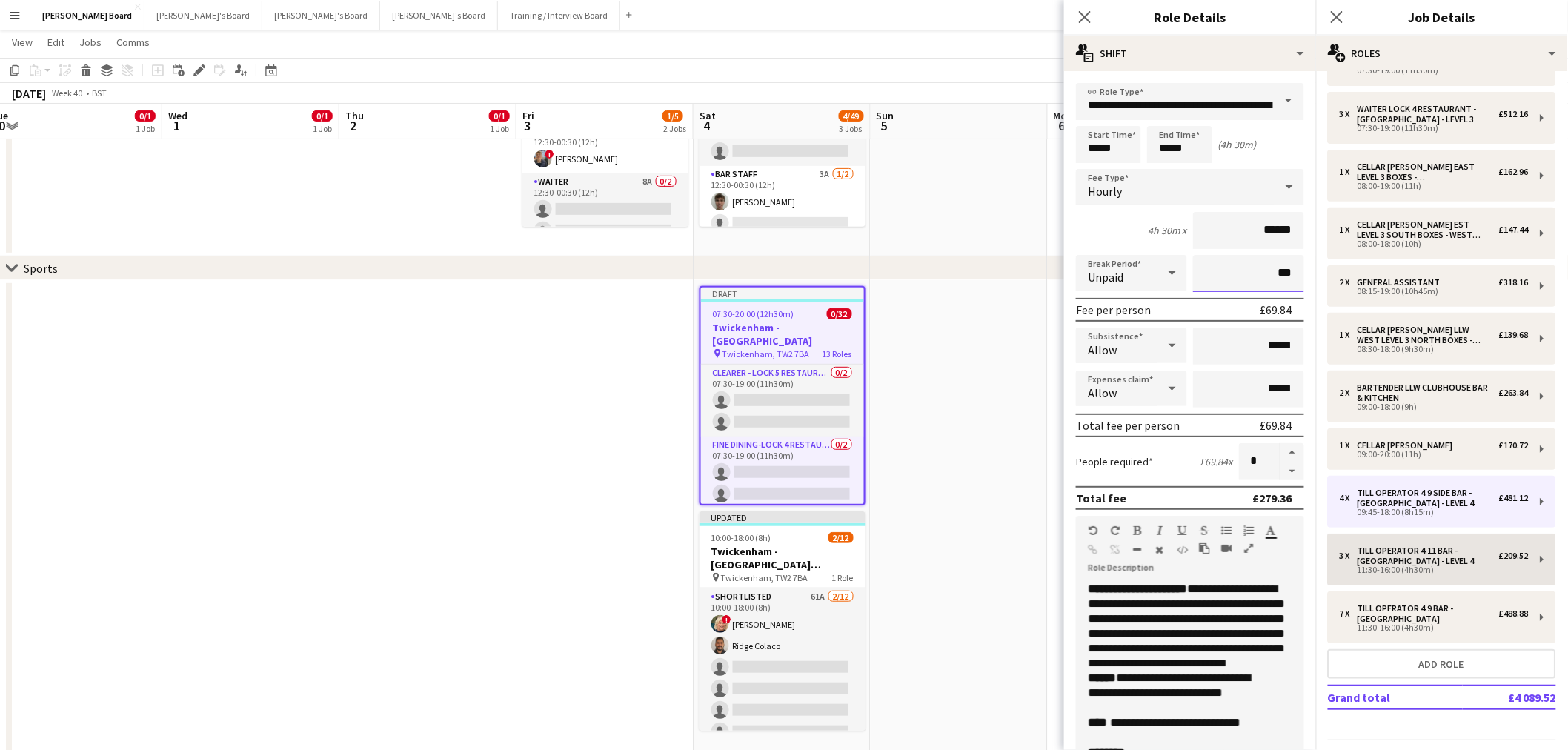
type input "***"
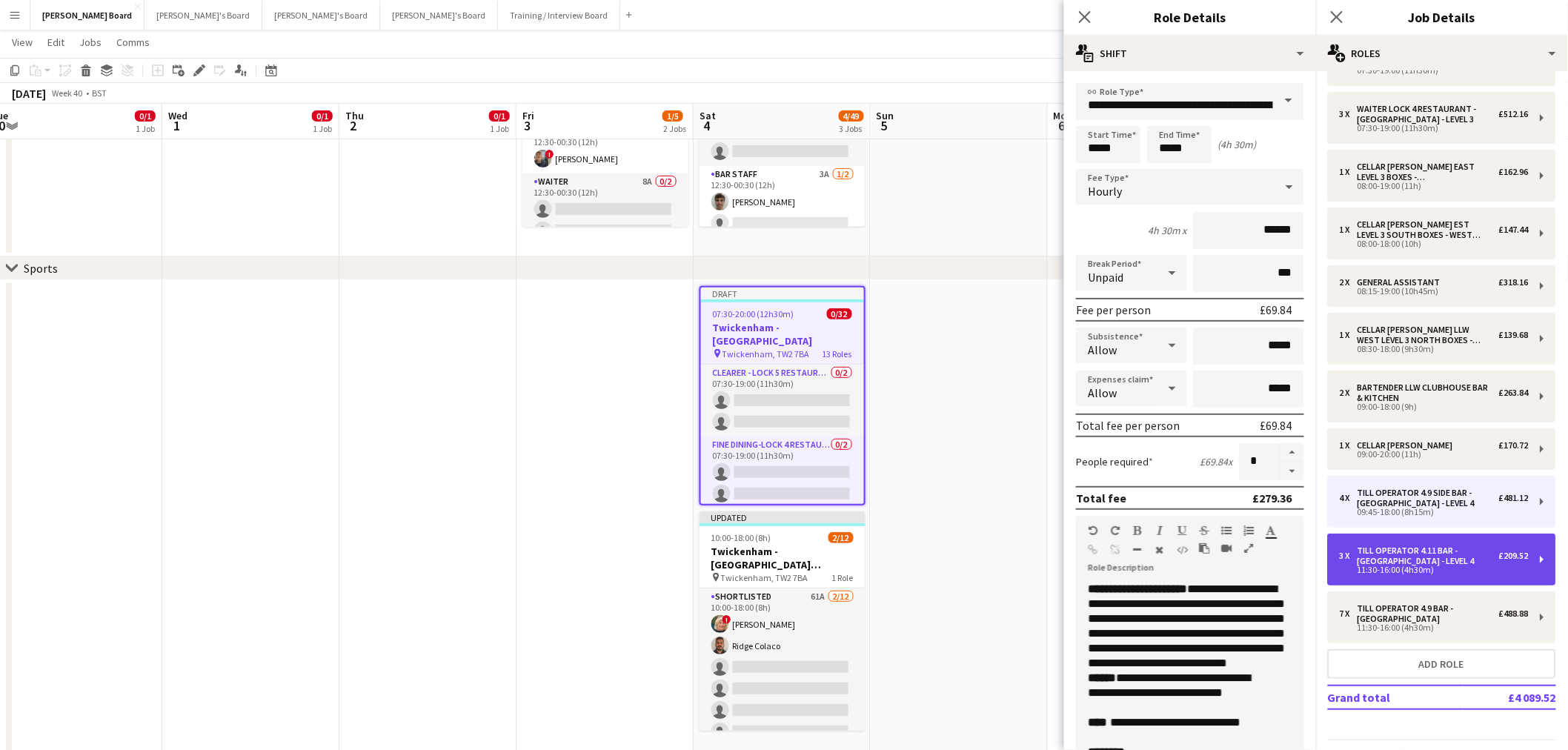
click at [1417, 552] on div "Till Operator 4.11 BAR - [GEOGRAPHIC_DATA] - LEVEL 4" at bounding box center [1428, 555] width 142 height 20
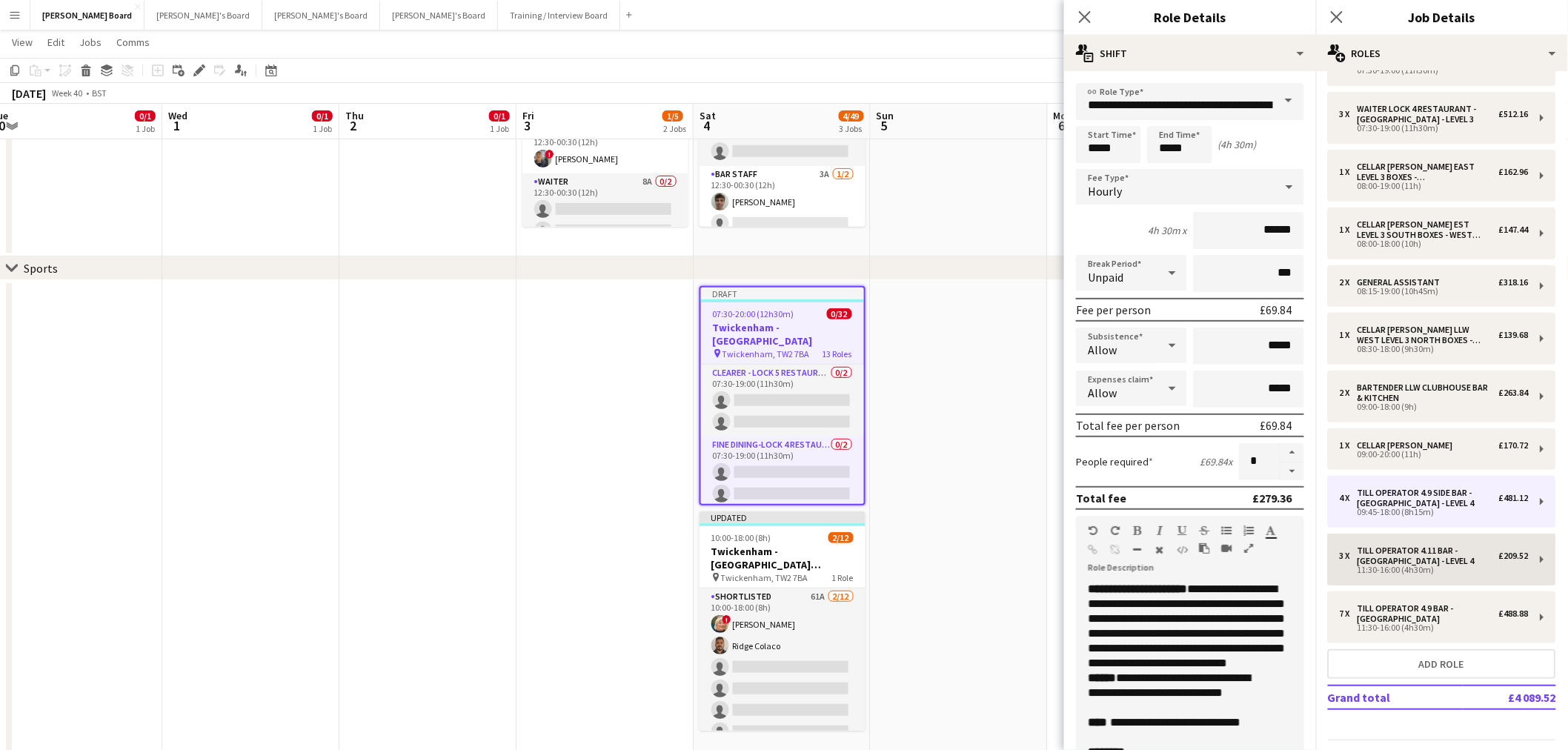
type input "**********"
type input "*"
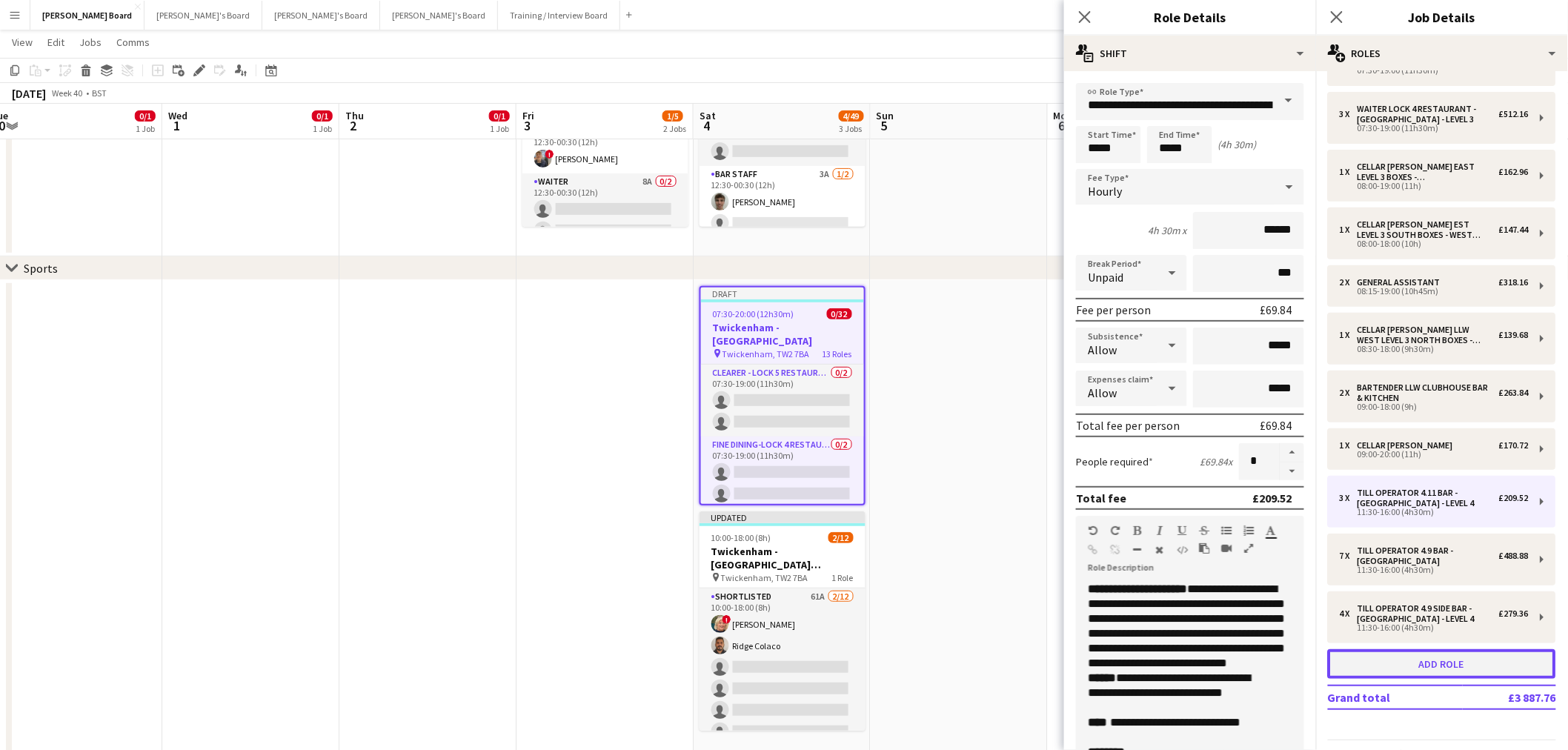
click at [1448, 663] on button "Add role" at bounding box center [1442, 664] width 228 height 30
type input "**********"
type input "*****"
type input "*"
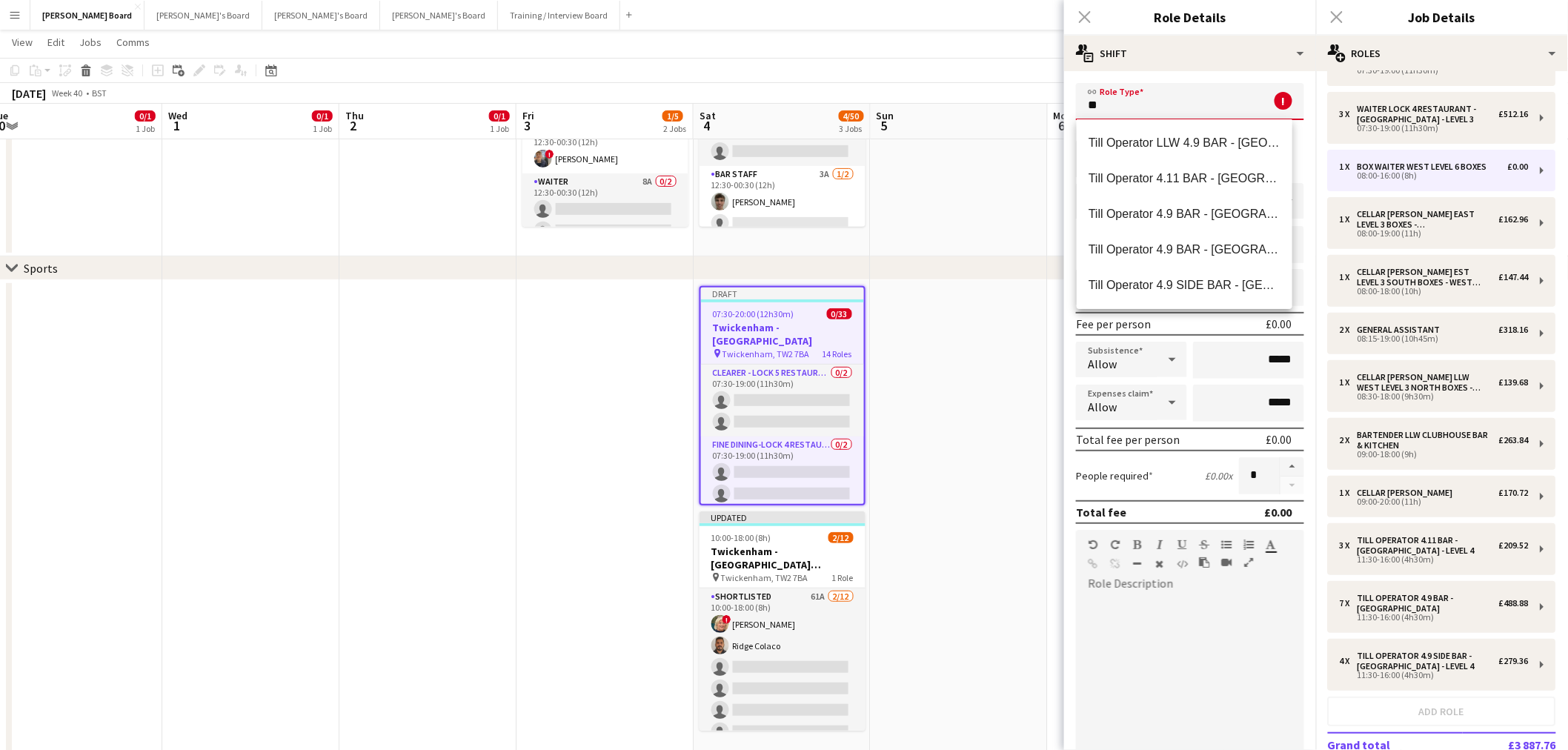
type input "*"
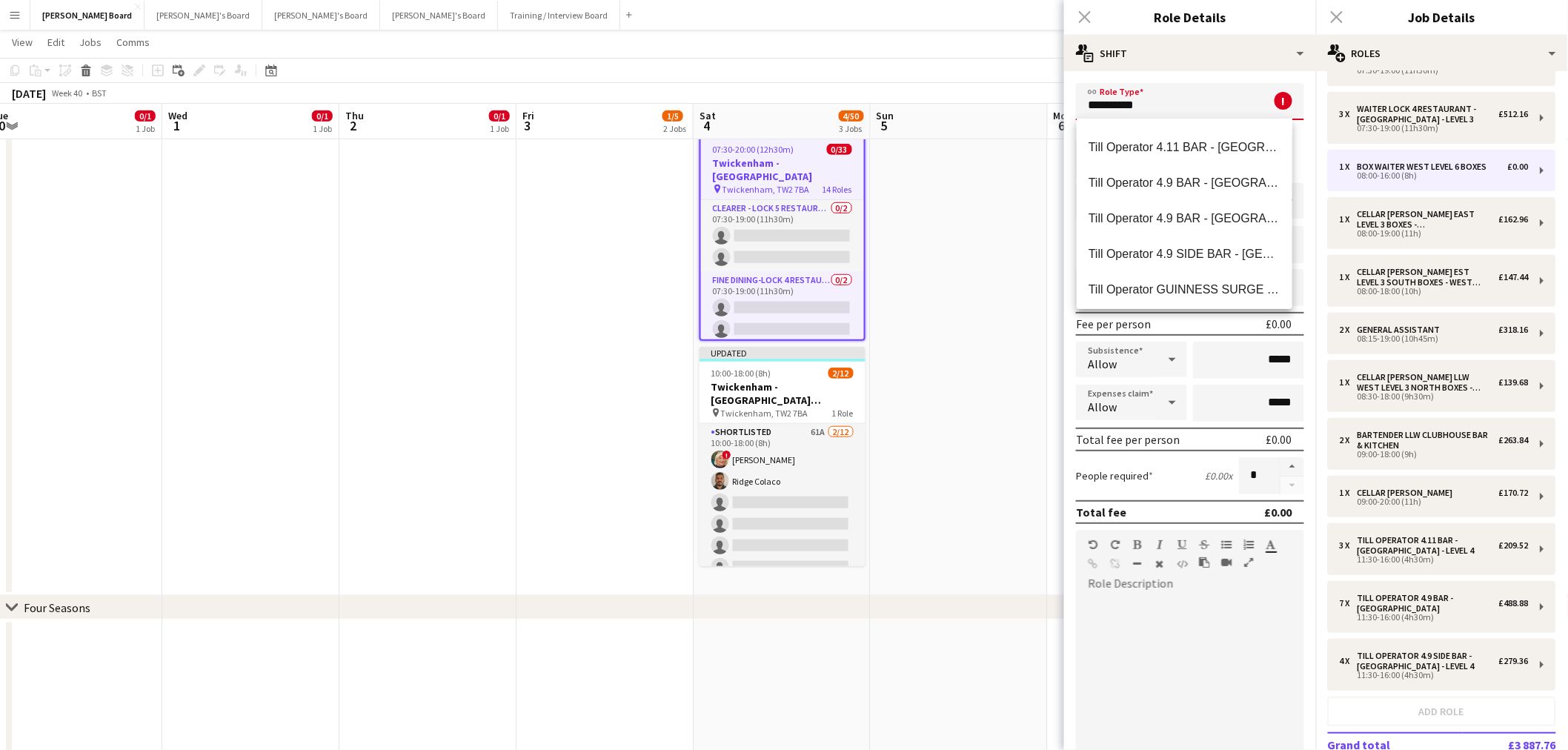
scroll to position [0, 0]
click at [1150, 180] on span "Till Operator" at bounding box center [1185, 178] width 192 height 14
type input "**********"
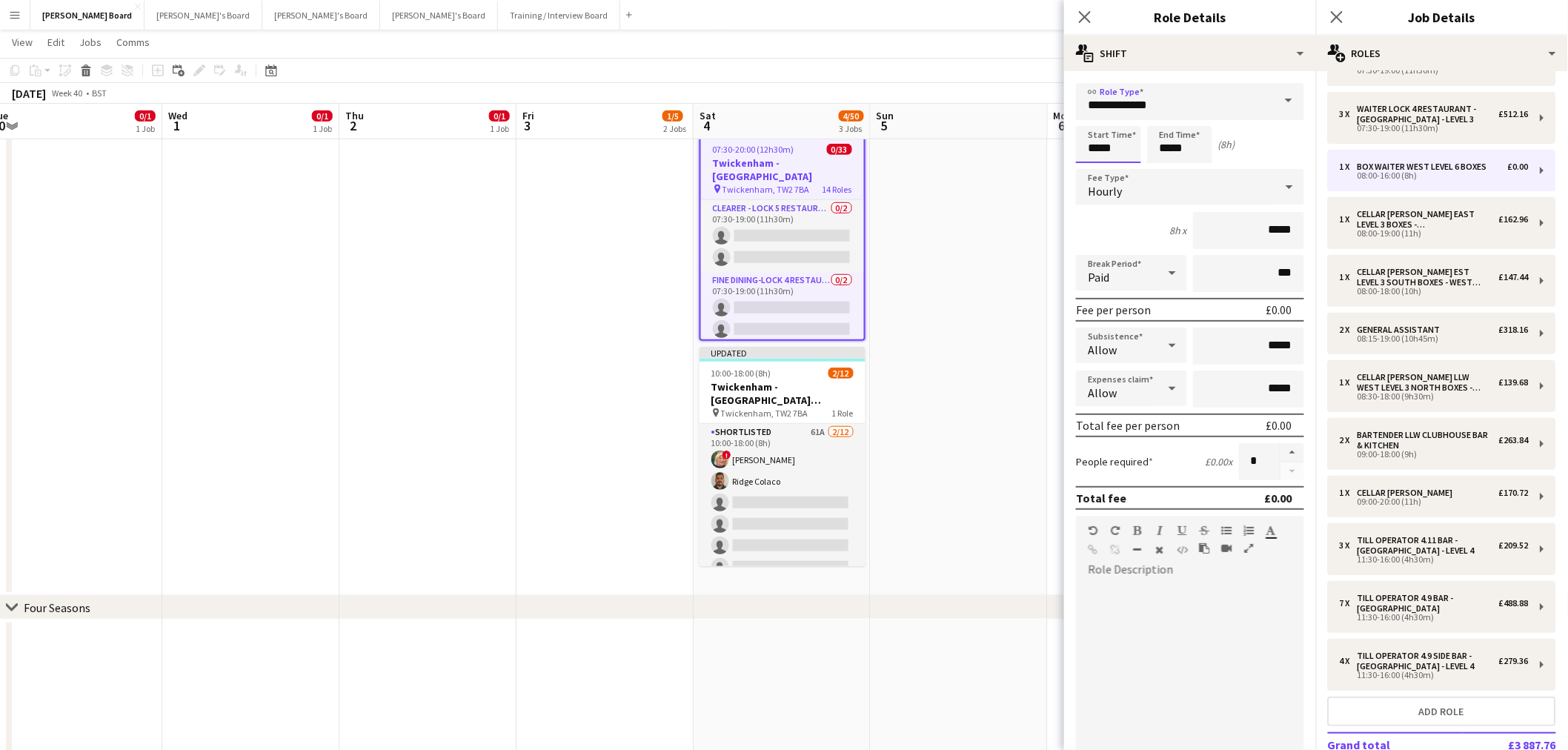
type input "*****"
click at [1281, 444] on button "button" at bounding box center [1292, 453] width 23 height 20
type input "*"
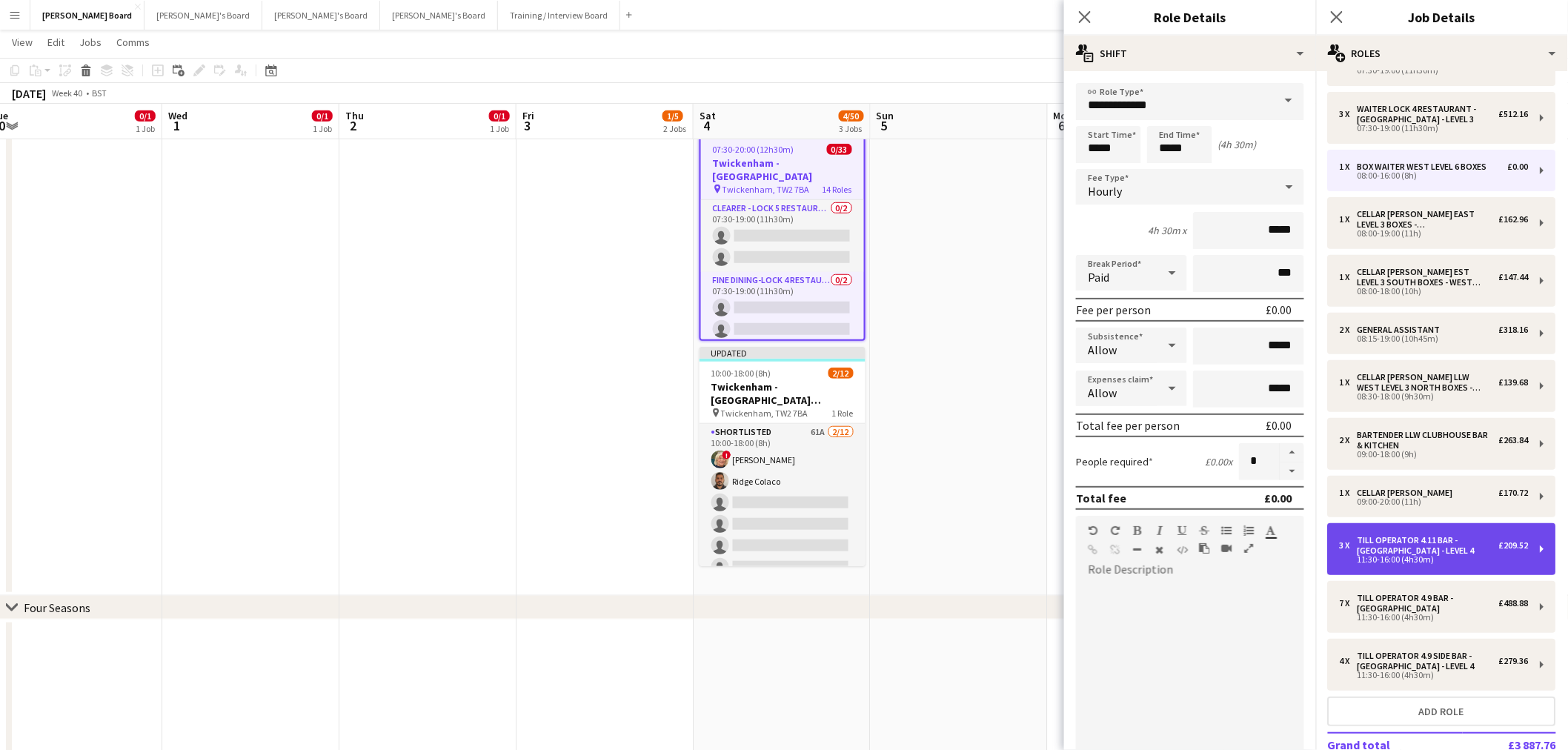
click at [1398, 556] on div "11:30-16:00 (4h30m)" at bounding box center [1434, 560] width 189 height 7
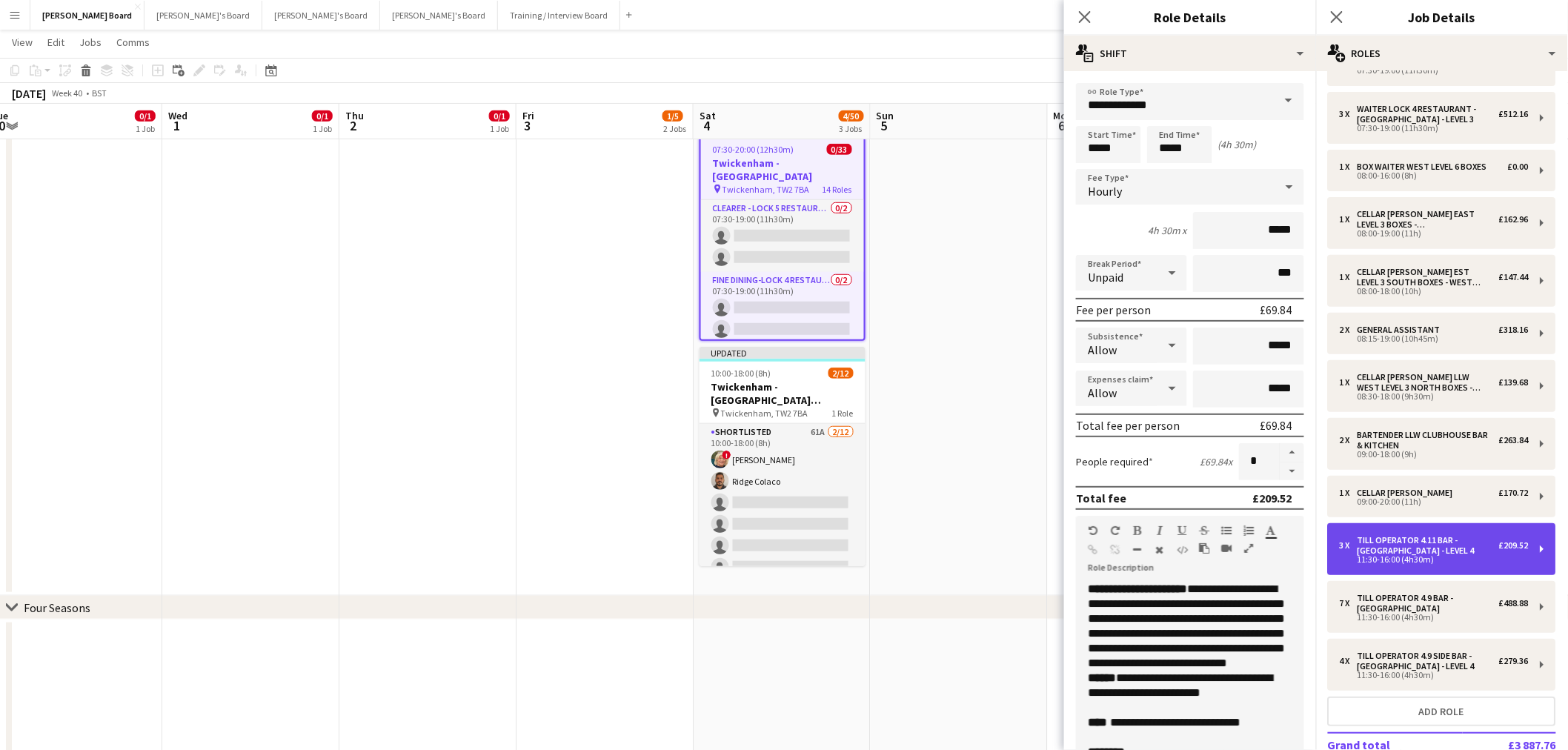
type input "**********"
type input "******"
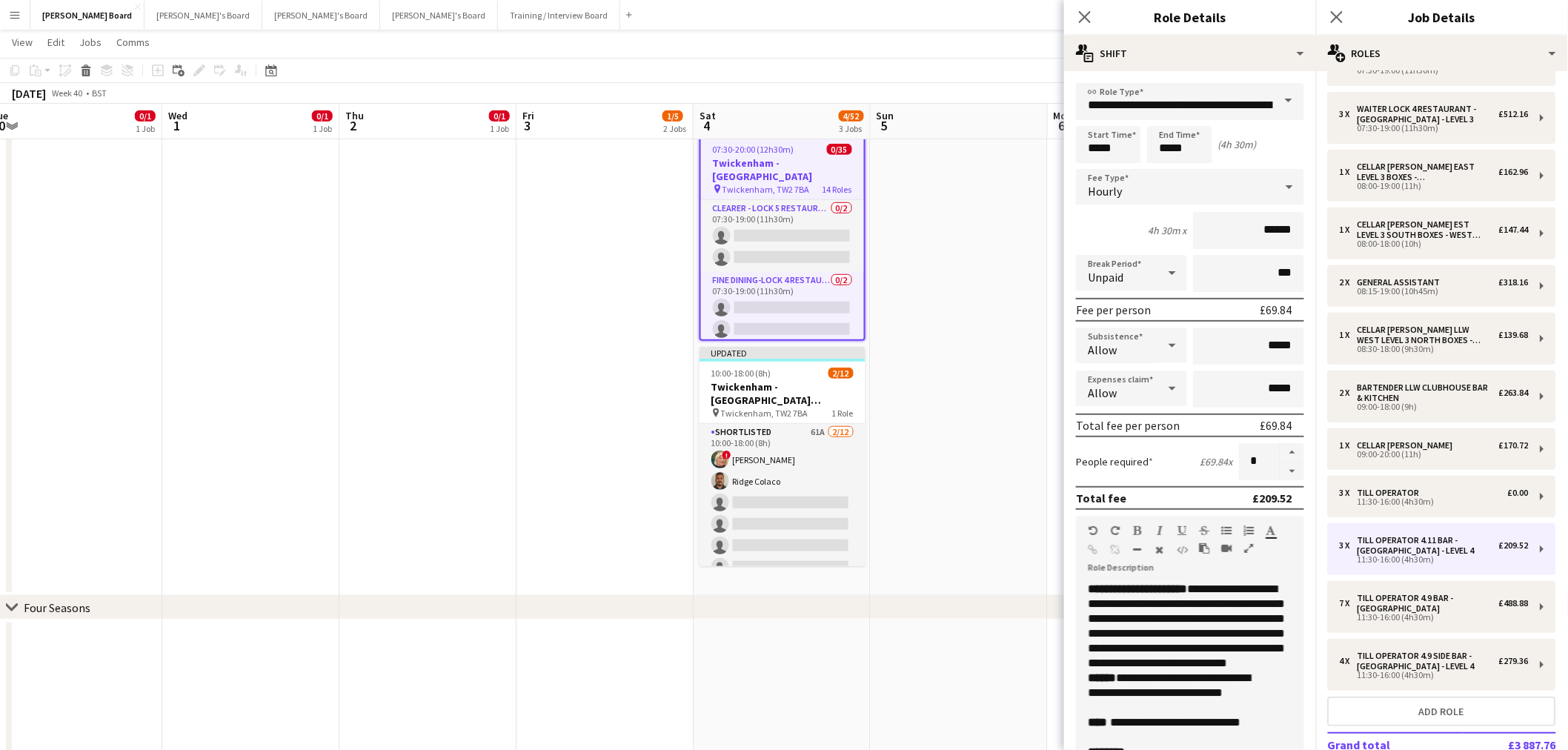
click at [1159, 611] on span "**********" at bounding box center [1187, 625] width 198 height 85
copy div "**********"
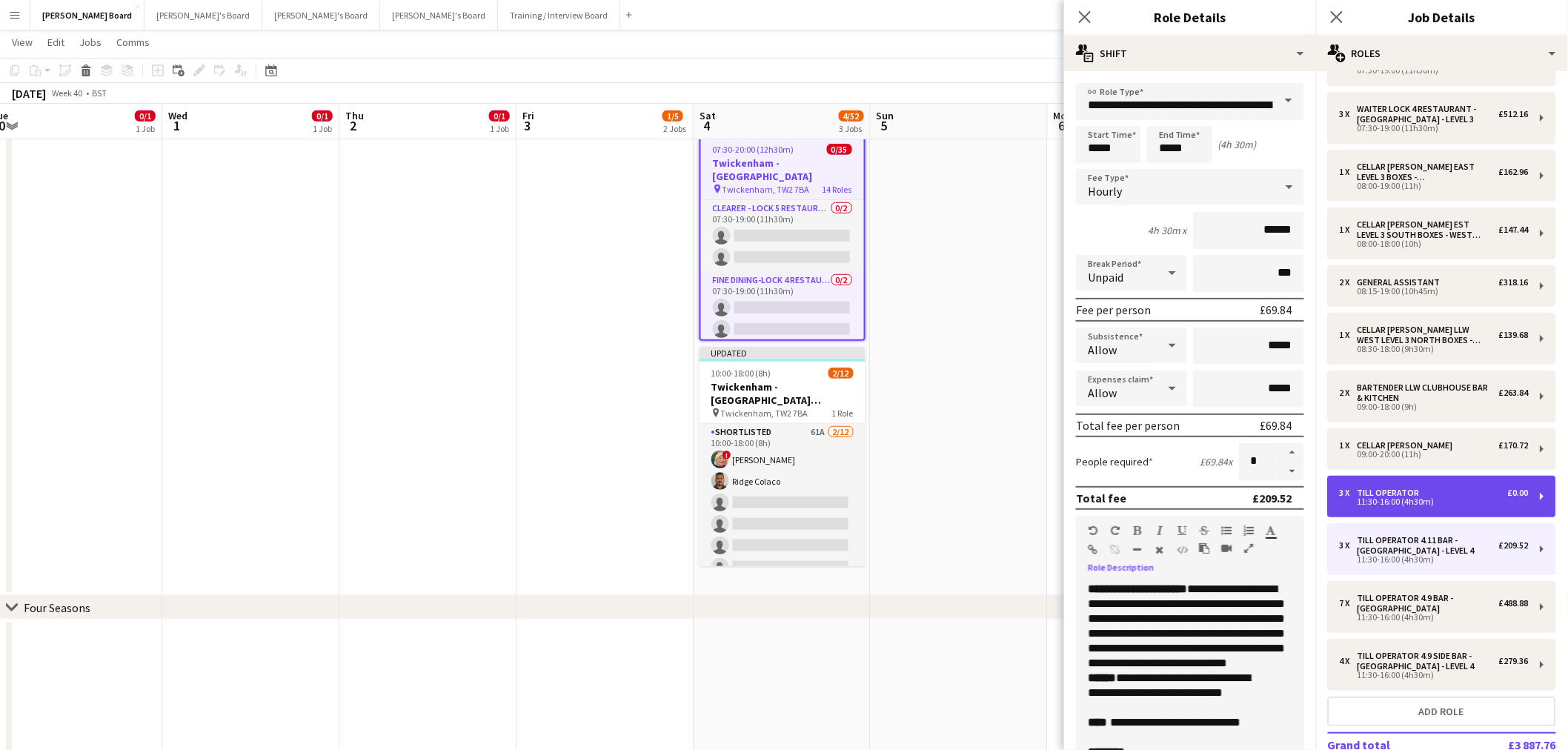
click at [1437, 491] on div "3 x Till Operator £0.00" at bounding box center [1434, 492] width 189 height 10
type input "**********"
type input "*****"
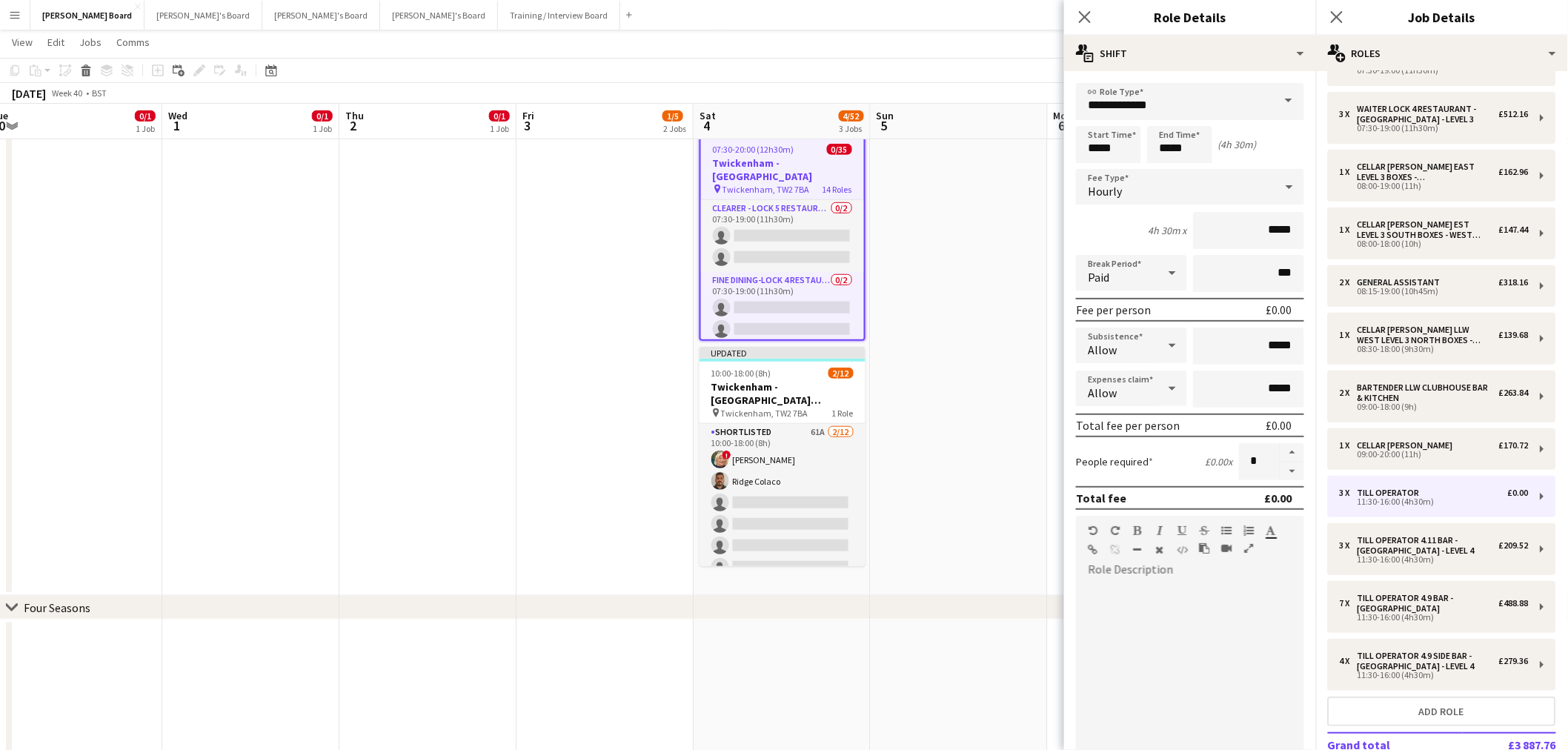
click at [1166, 632] on div at bounding box center [1190, 670] width 228 height 178
paste div
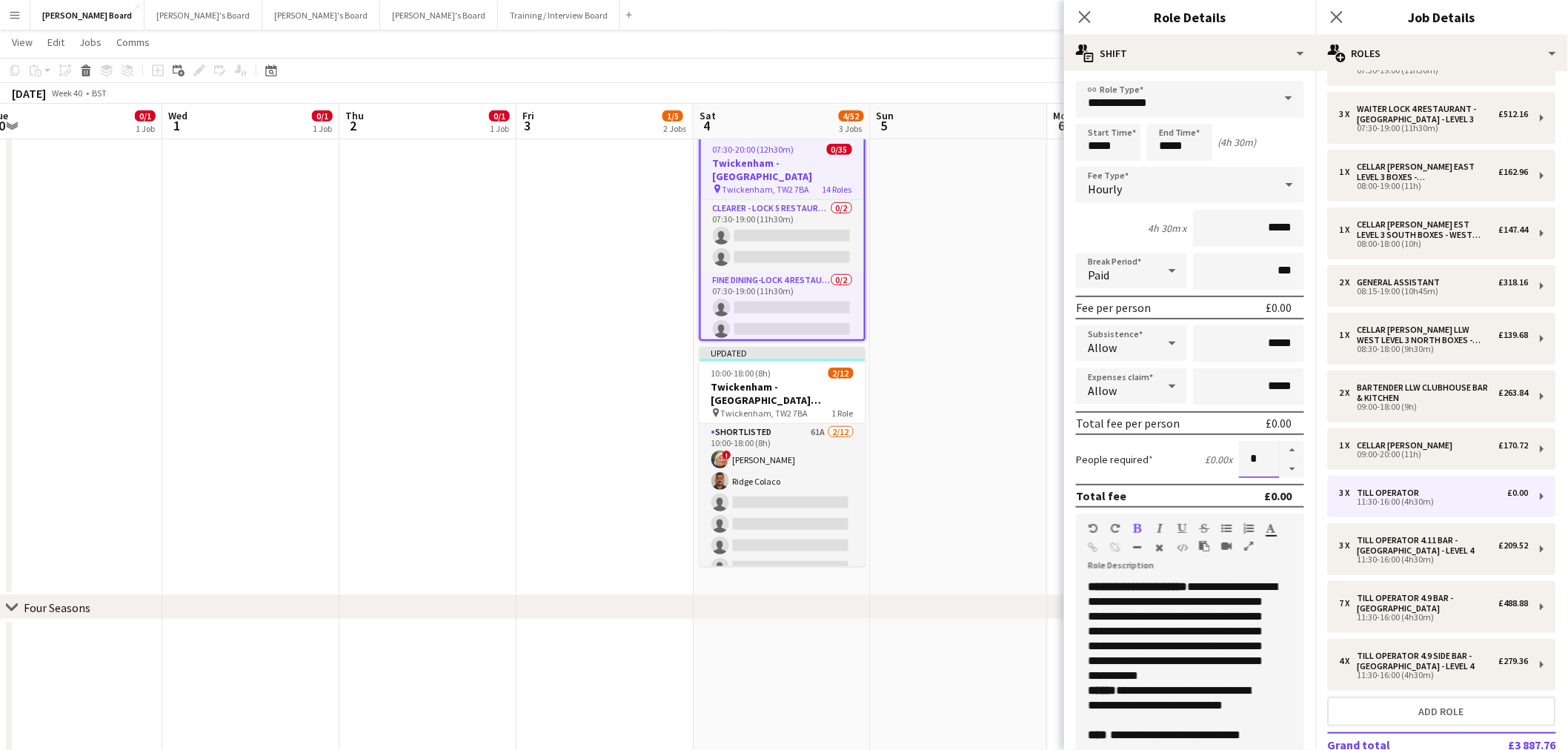
drag, startPoint x: 1249, startPoint y: 455, endPoint x: 1216, endPoint y: 451, distance: 33.2
click at [1212, 454] on div "People required £0.00 x *" at bounding box center [1190, 459] width 228 height 37
type input "**"
click at [1194, 418] on div "Total fee per person £0.00" at bounding box center [1190, 423] width 228 height 23
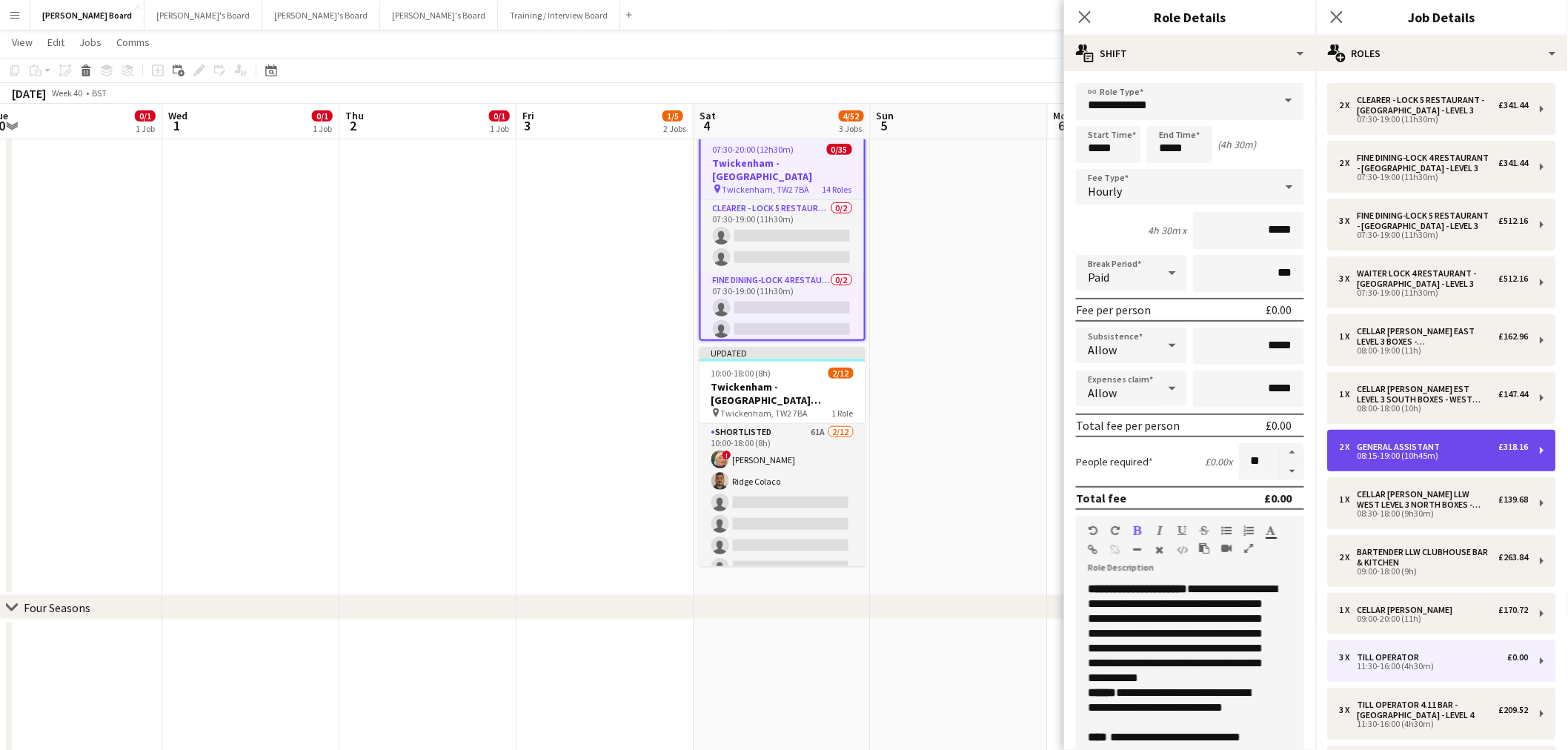
click at [1419, 453] on div "08:15-19:00 (10h45m)" at bounding box center [1434, 456] width 189 height 7
type input "**********"
type input "*****"
type input "******"
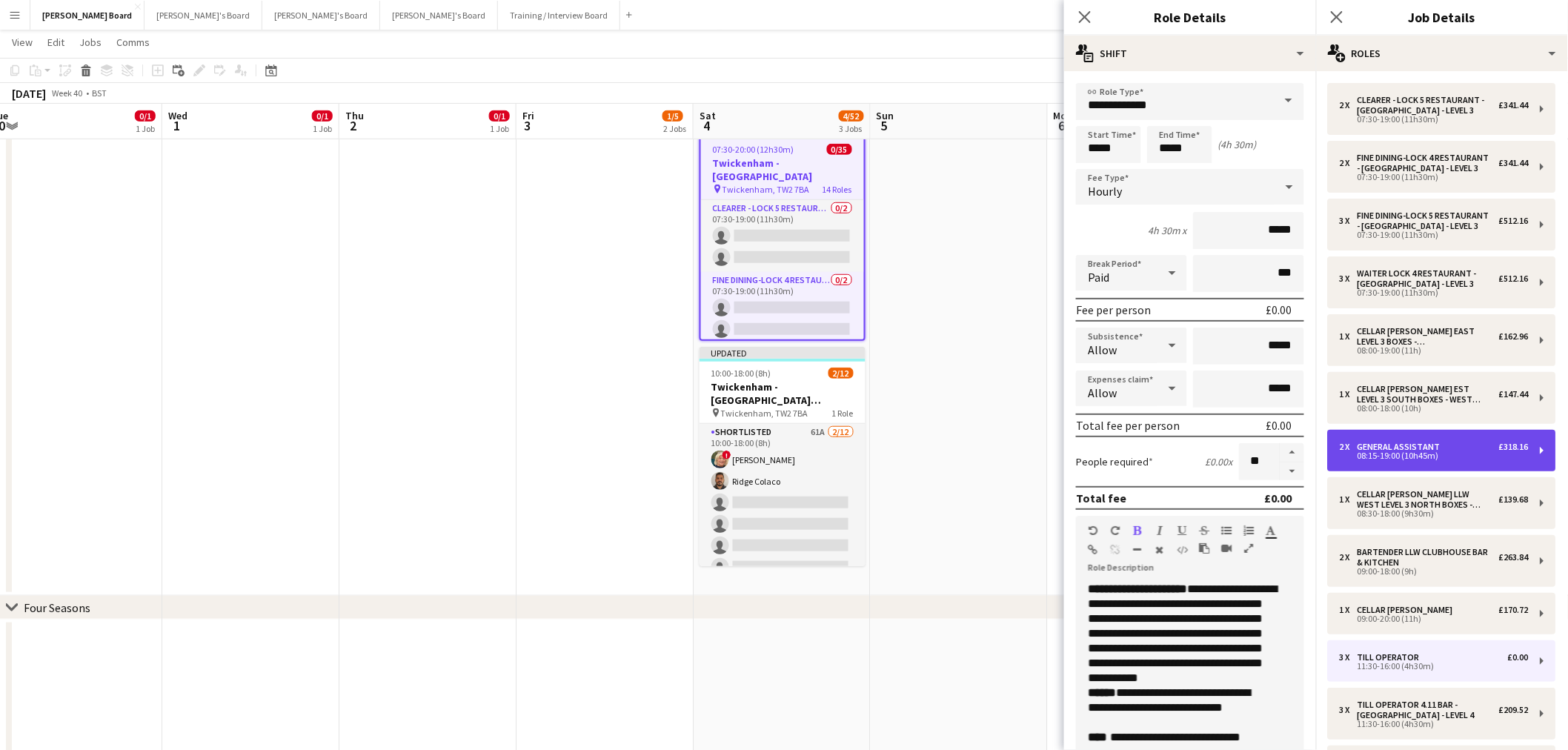
type input "****"
type input "*"
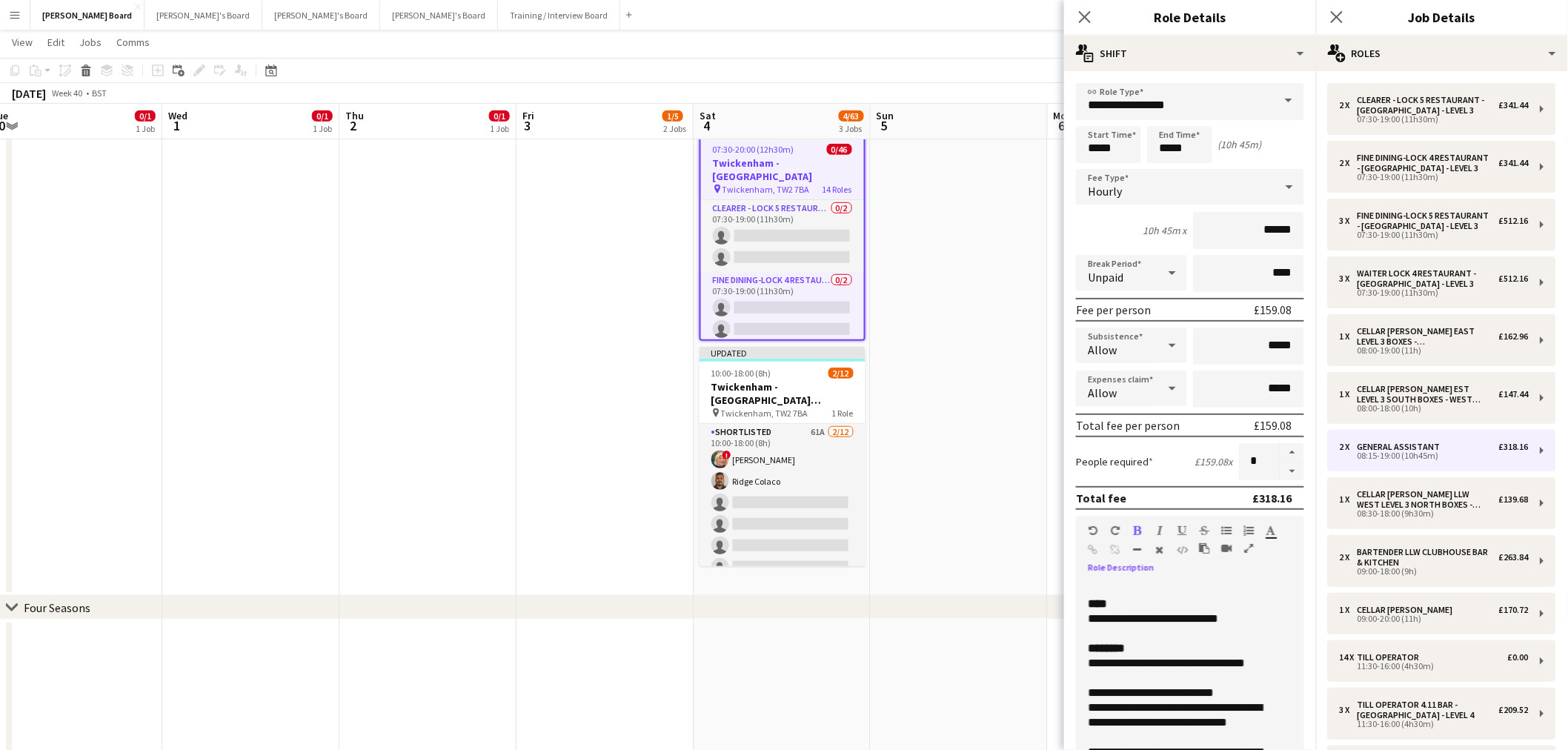
click at [1108, 669] on div "**********" at bounding box center [1178, 671] width 180 height 30
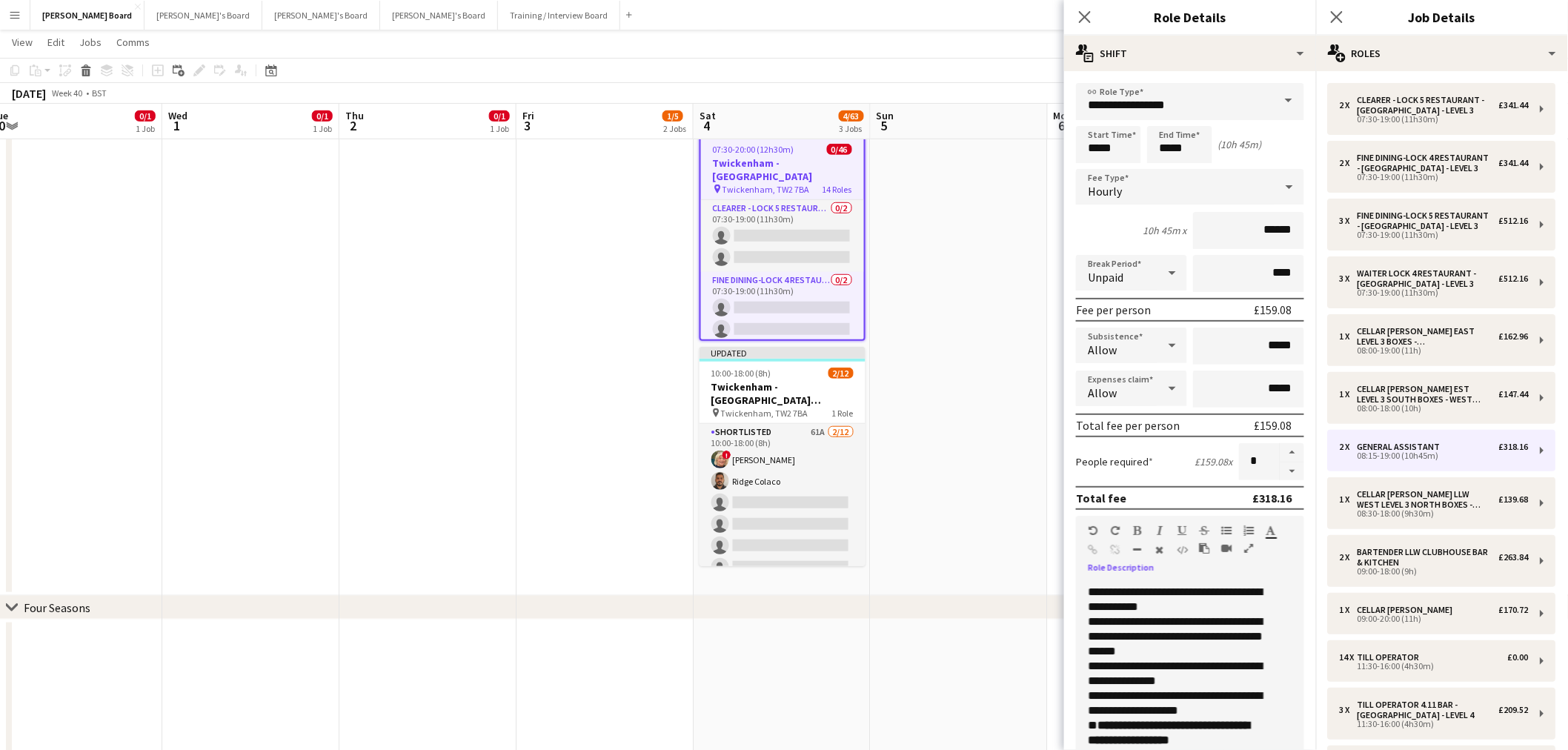
scroll to position [2, 0]
drag, startPoint x: 1139, startPoint y: 107, endPoint x: 963, endPoint y: 115, distance: 176.2
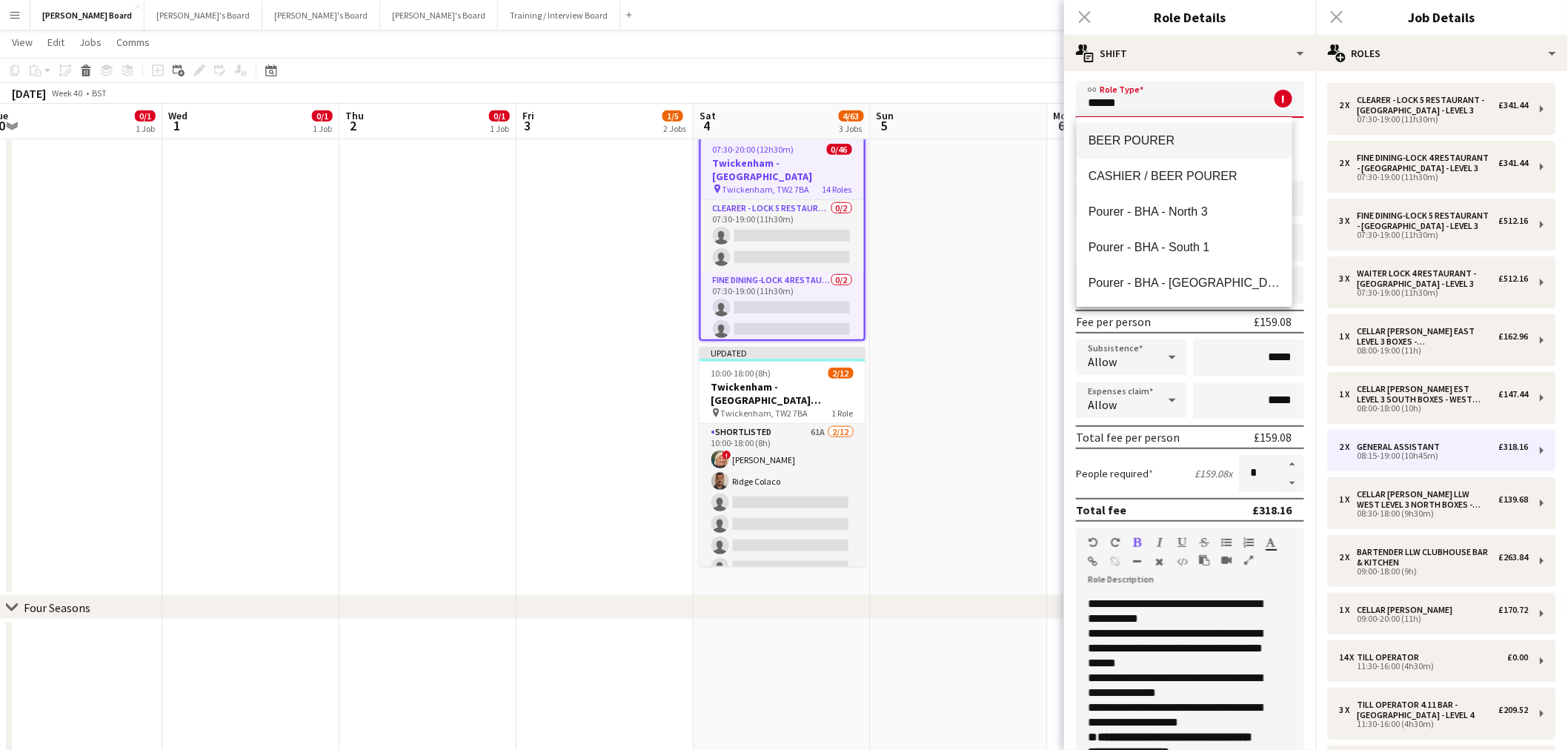
scroll to position [320, 0]
click at [1186, 176] on span "Pourer CLUBHOUSE BAR & KITCHEN - [GEOGRAPHIC_DATA] - LEVEL 4" at bounding box center [1185, 175] width 192 height 14
type input "**********"
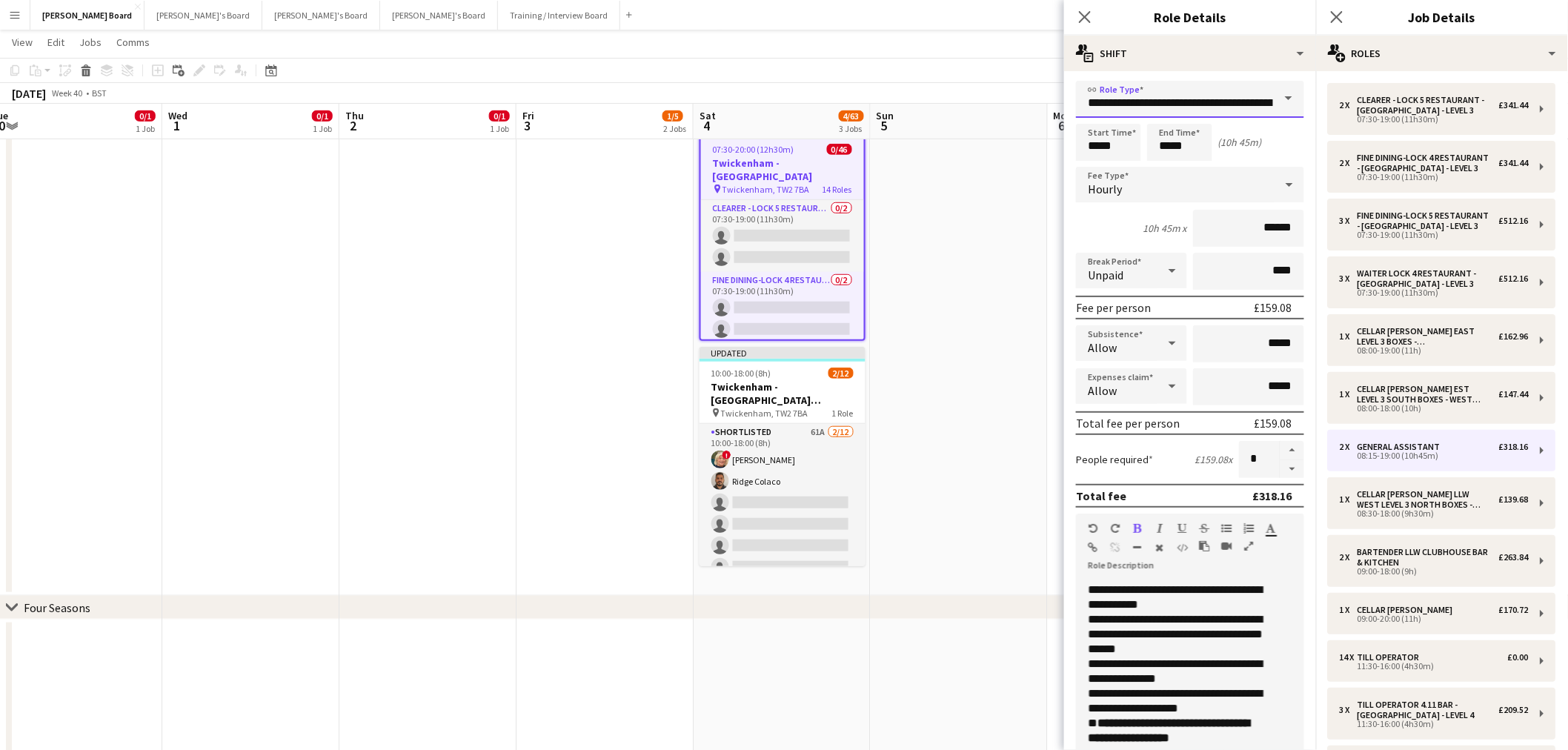
scroll to position [0, 120]
click at [1281, 447] on button "button" at bounding box center [1292, 450] width 23 height 20
type input "*"
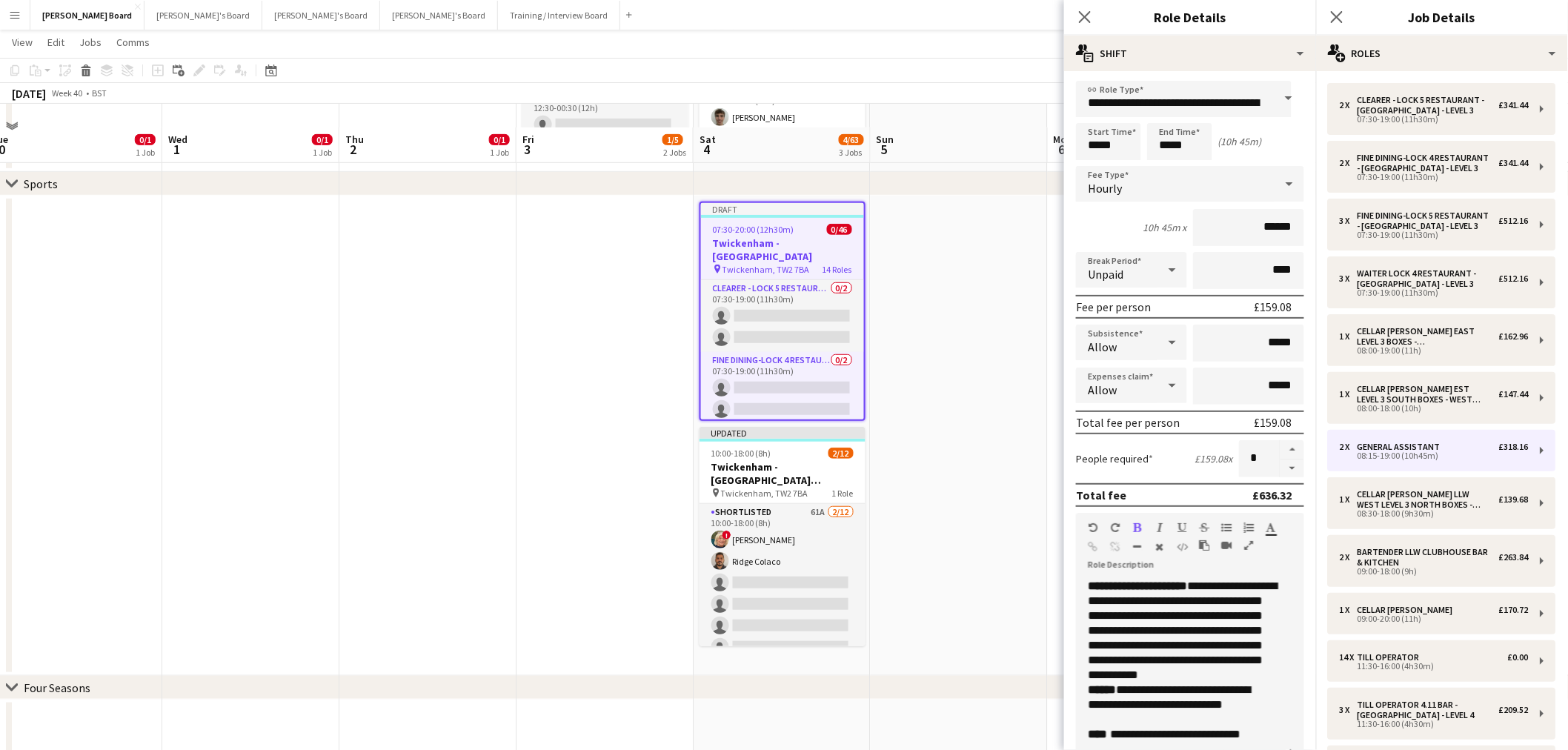
scroll to position [247, 0]
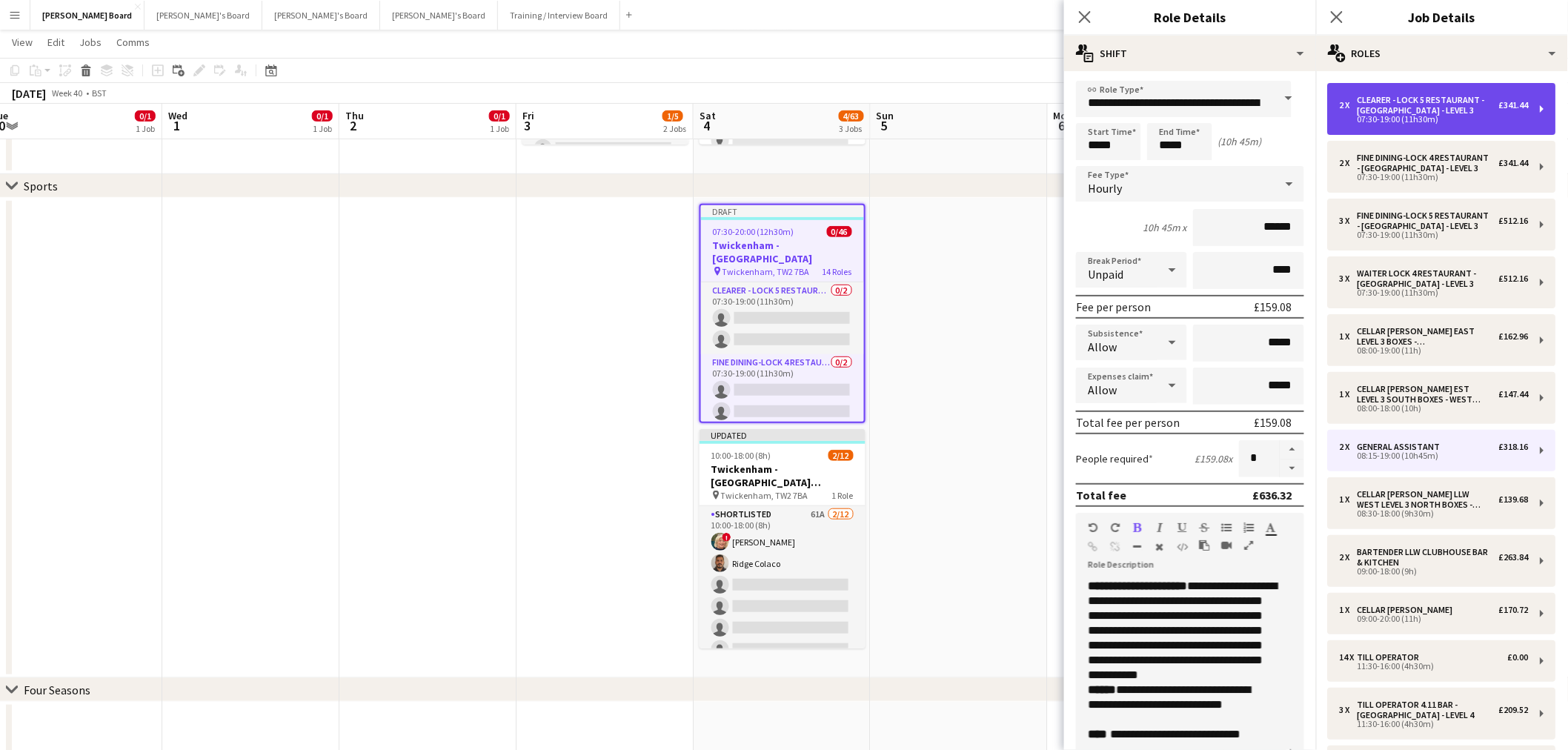
click at [1450, 107] on div "Clearer - LOCK 5 RESTAURANT - [GEOGRAPHIC_DATA] - LEVEL 3" at bounding box center [1428, 105] width 142 height 20
type input "**********"
type input "*****"
type input "*"
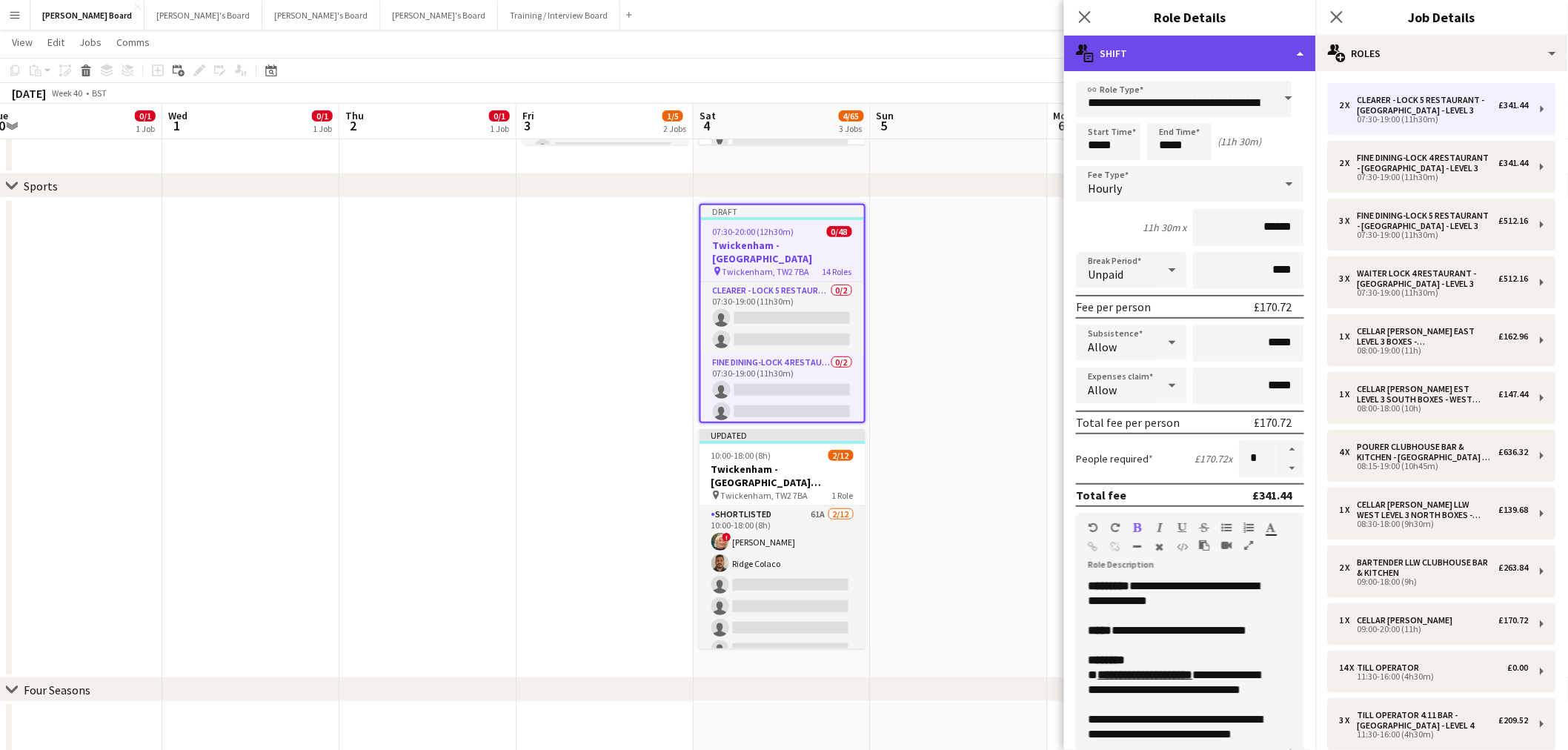
click at [1234, 56] on div "multiple-actions-text Shift" at bounding box center [1190, 53] width 252 height 35
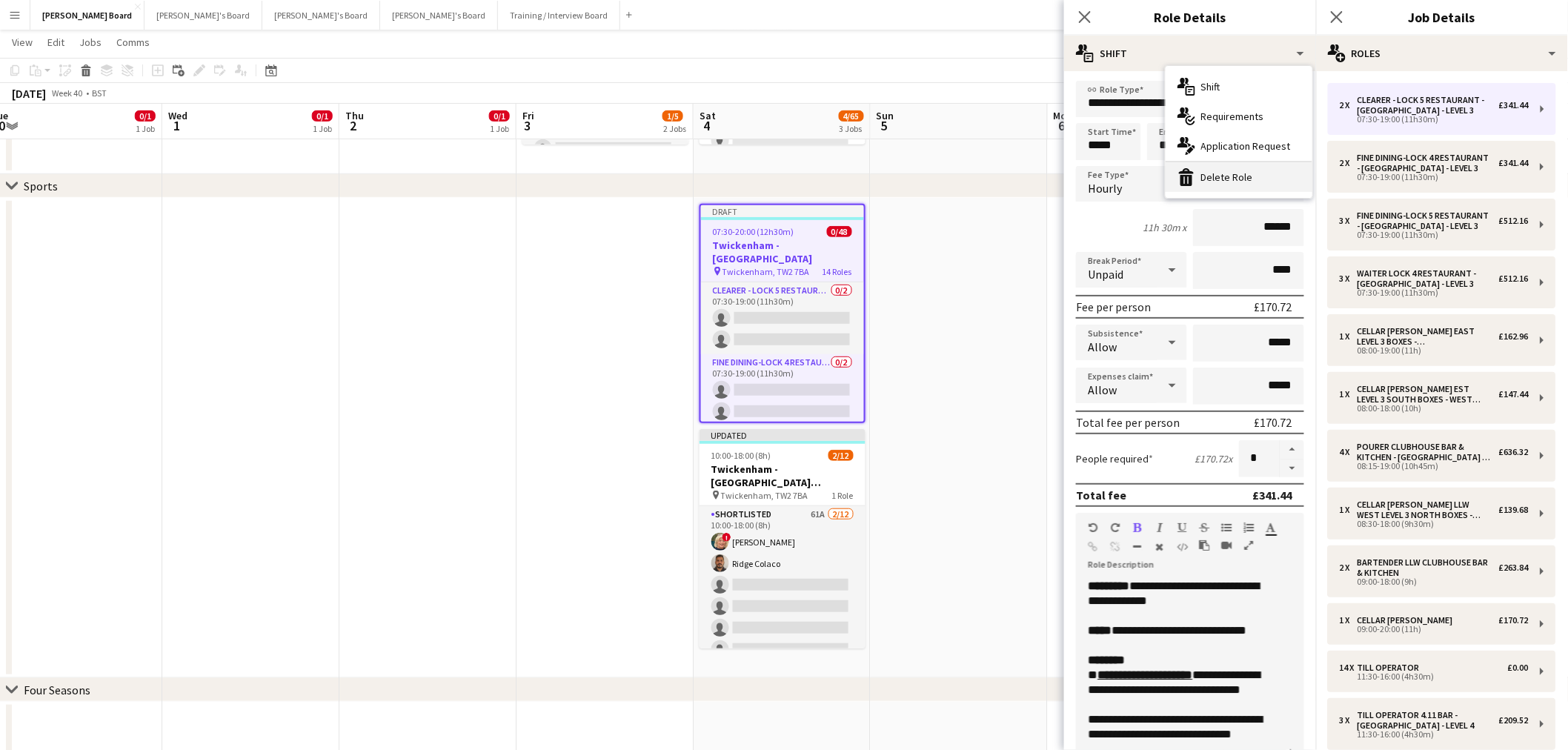
click at [1250, 173] on div "bin-2 Delete Role" at bounding box center [1239, 177] width 147 height 30
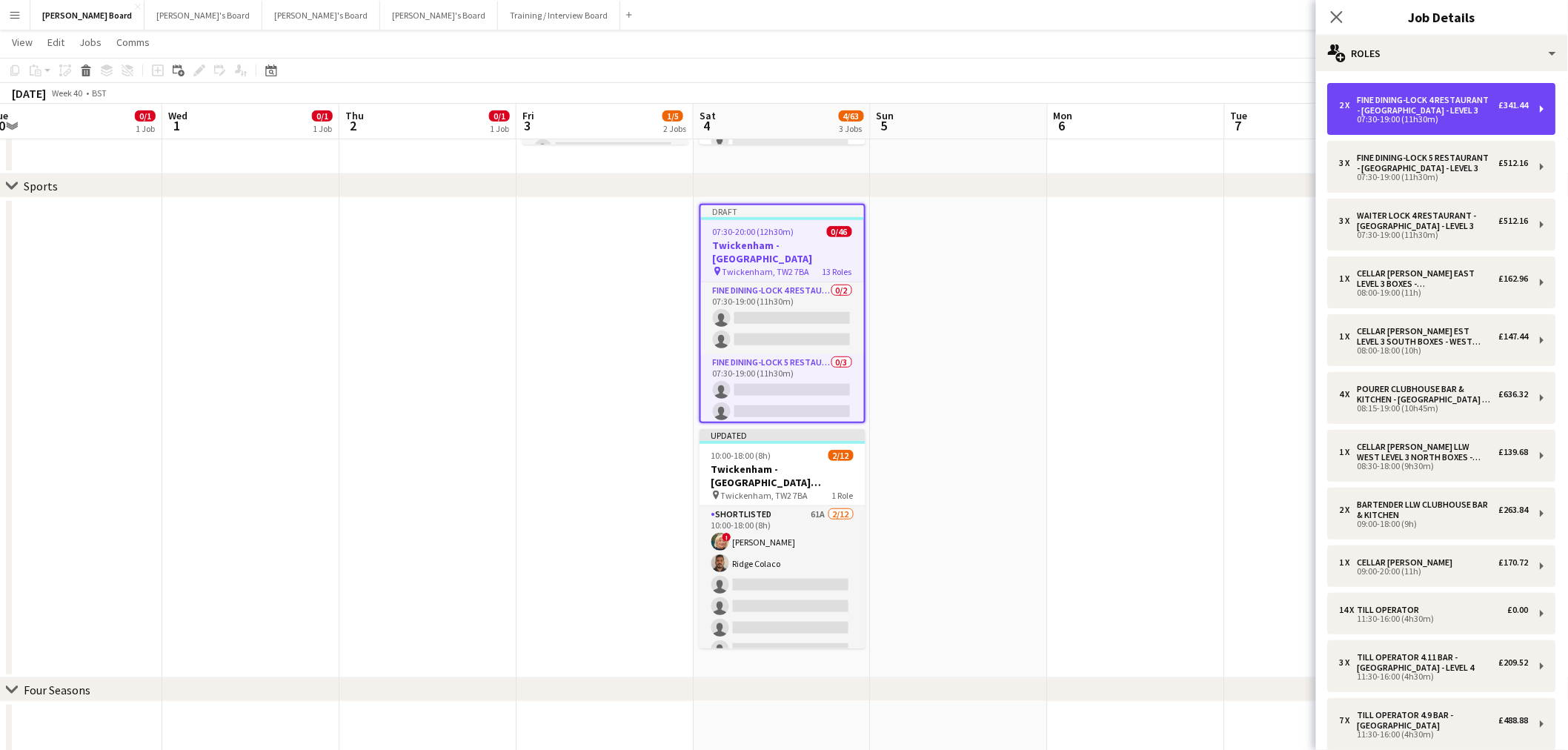
drag, startPoint x: 1417, startPoint y: 107, endPoint x: 1286, endPoint y: 67, distance: 137.0
click at [1416, 107] on div "Fine Dining-LOCK 4 RESTAURANT - [GEOGRAPHIC_DATA] - LEVEL 3" at bounding box center [1428, 105] width 142 height 20
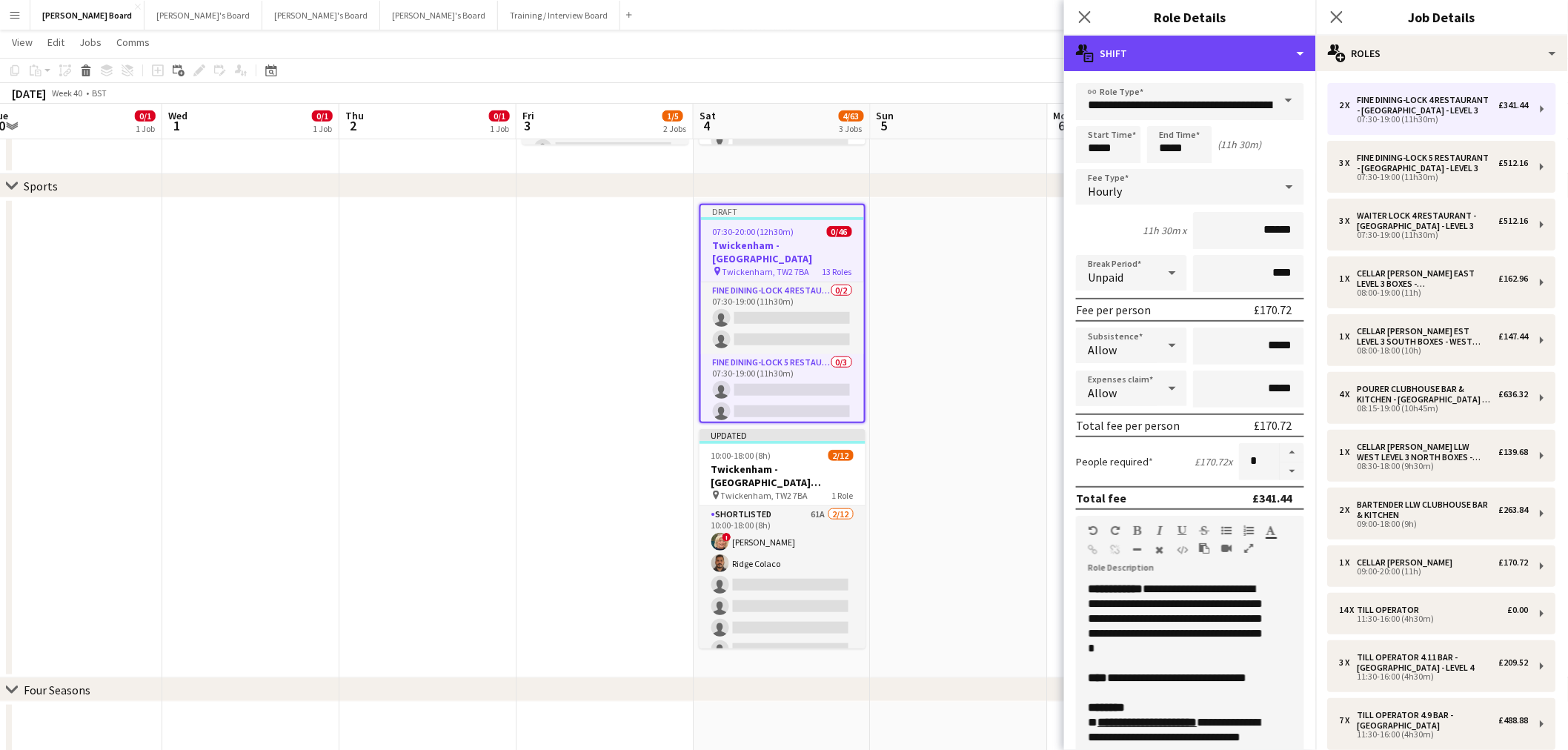
click at [1241, 49] on div "multiple-actions-text Shift" at bounding box center [1190, 53] width 252 height 35
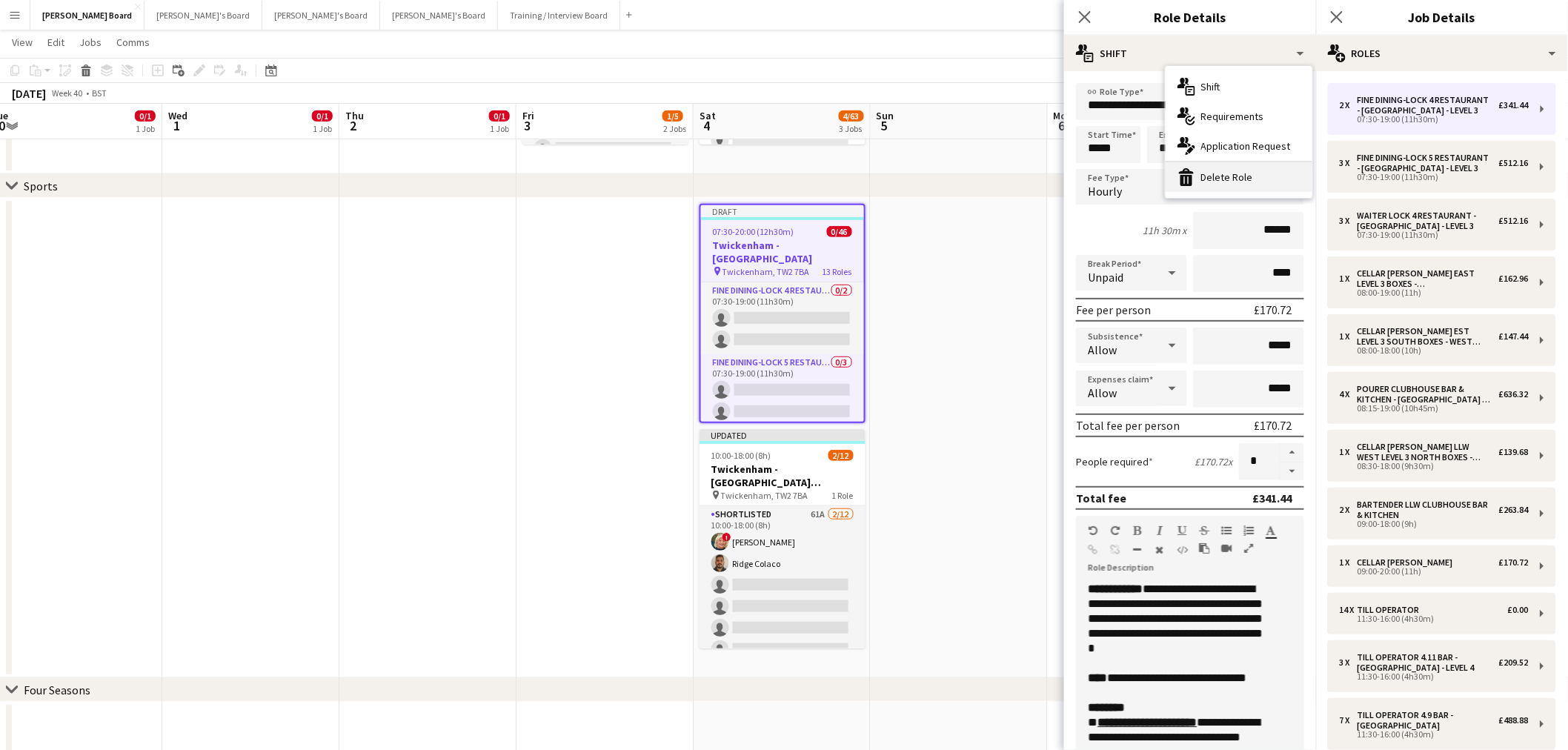
click at [1241, 163] on div "bin-2 Delete Role" at bounding box center [1239, 177] width 147 height 30
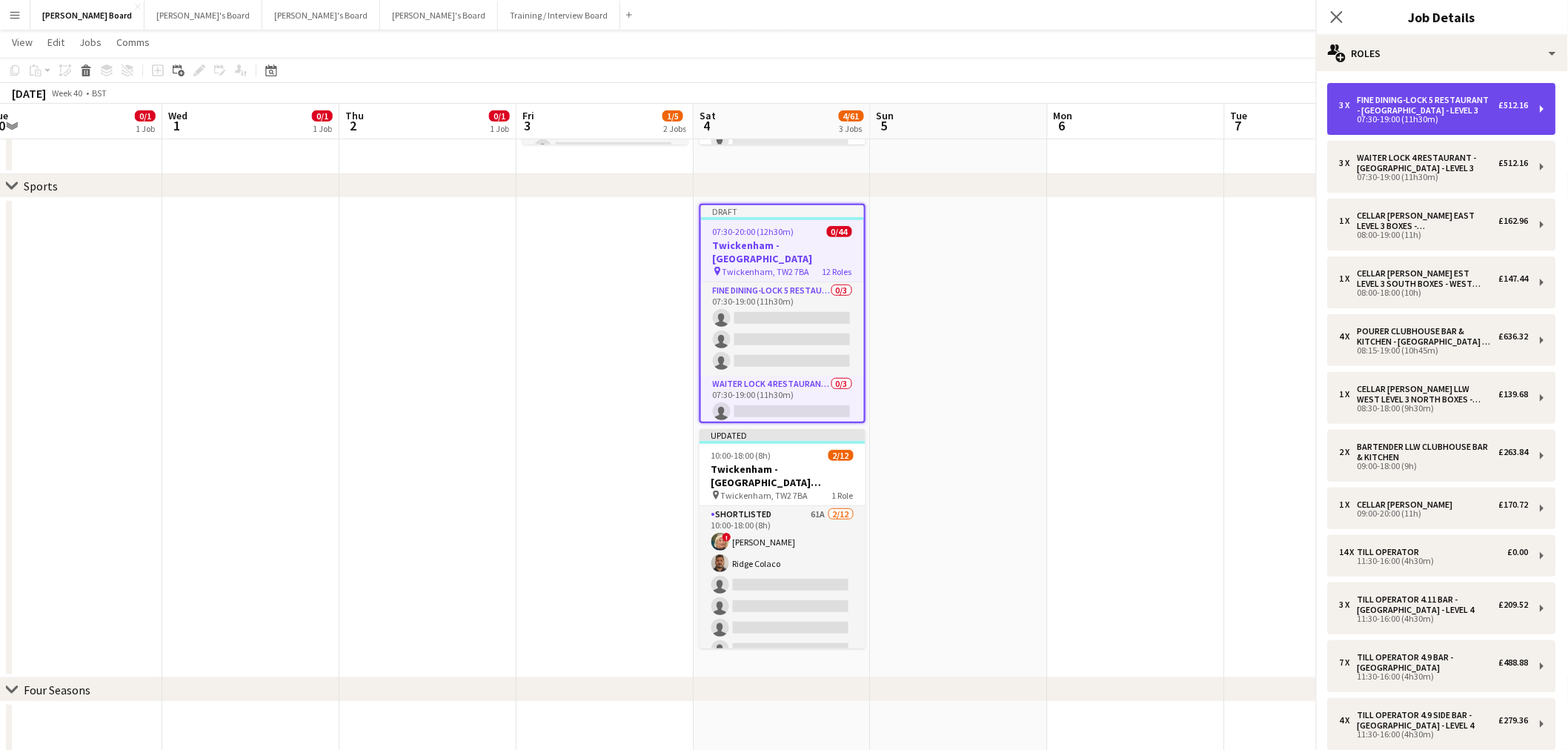
click at [1376, 93] on div "3 x Fine Dining-LOCK 5 RESTAURANT - [GEOGRAPHIC_DATA] - LEVEL 3 £512.16 07:30-1…" at bounding box center [1442, 109] width 228 height 52
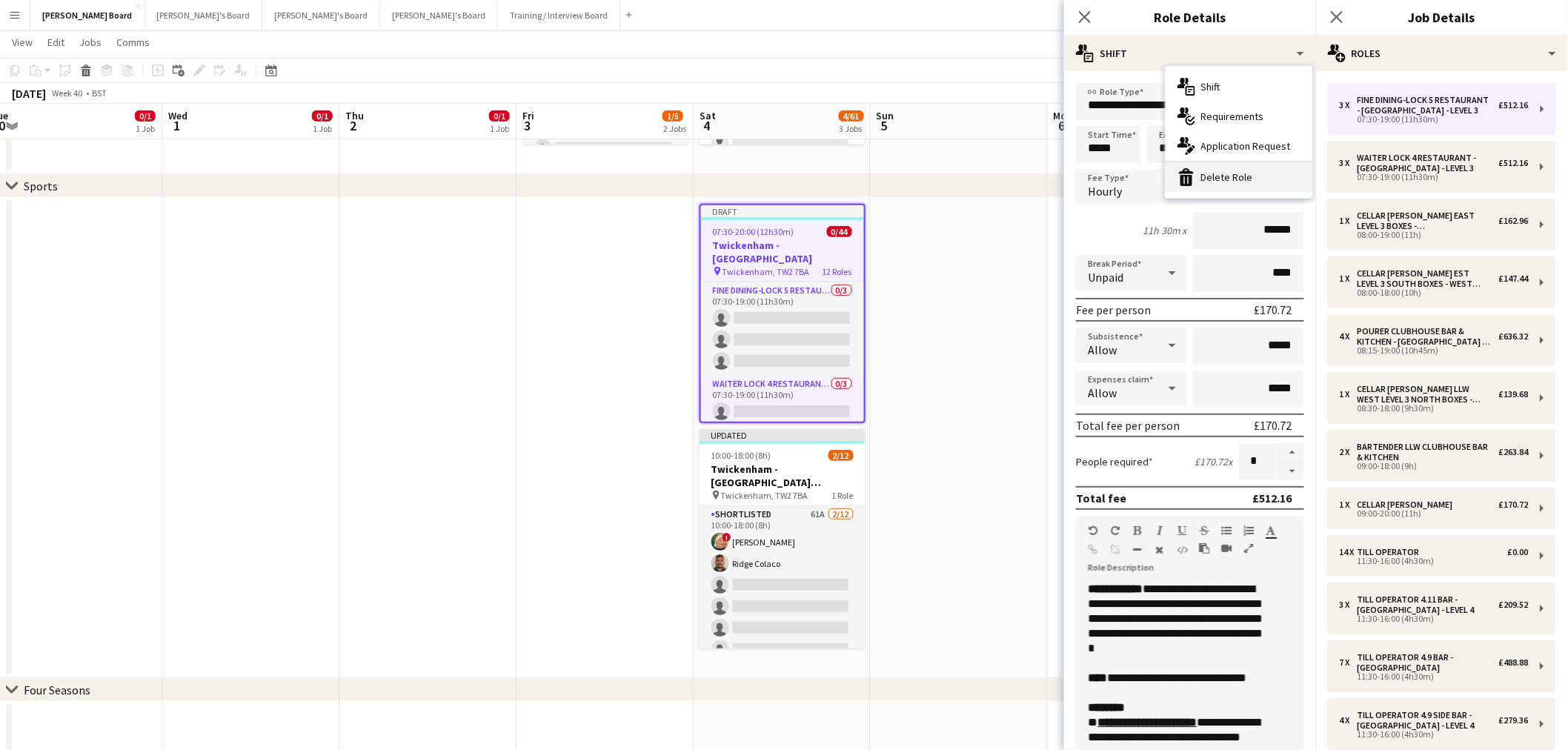
click at [1261, 174] on div "bin-2 Delete Role" at bounding box center [1239, 177] width 147 height 30
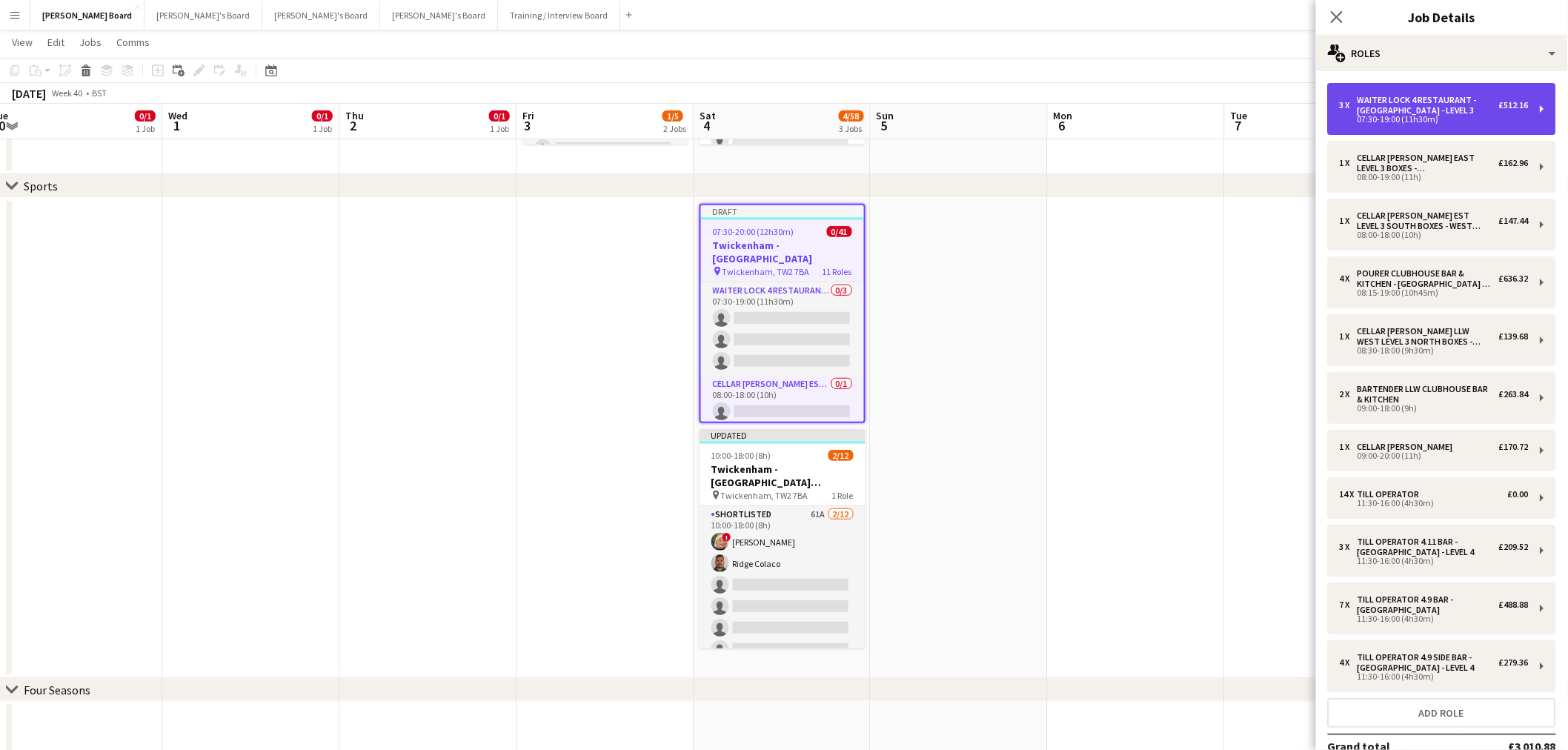
drag, startPoint x: 1397, startPoint y: 90, endPoint x: 1339, endPoint y: 76, distance: 59.7
click at [1397, 91] on div "3 x Waiter LOCK 4 RESTAURANT - [GEOGRAPHIC_DATA] - LEVEL 3 £512.16 07:30-19:00 …" at bounding box center [1442, 109] width 228 height 52
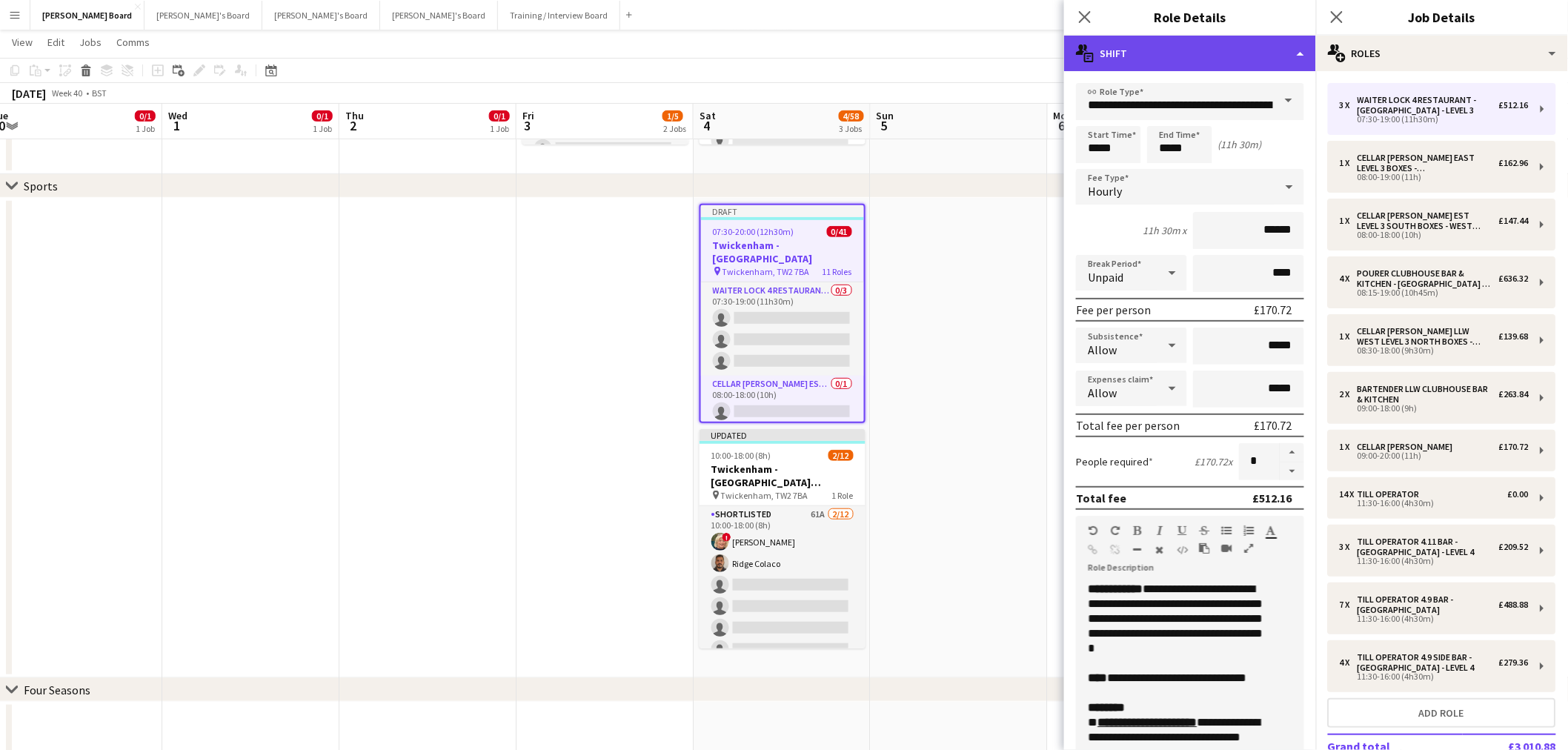
click at [1243, 57] on div "multiple-actions-text Shift" at bounding box center [1190, 53] width 252 height 35
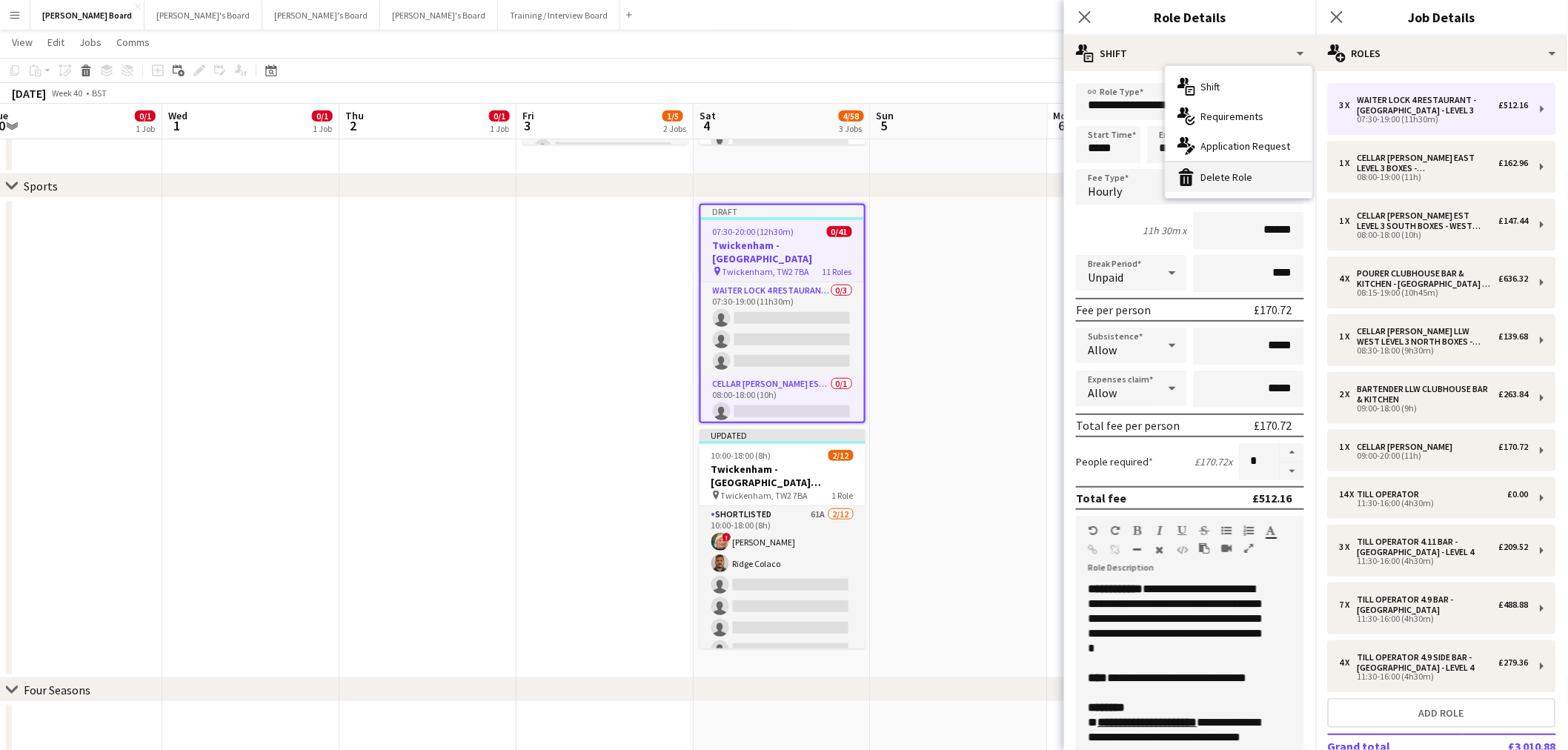
click at [1259, 169] on div "bin-2 Delete Role" at bounding box center [1239, 177] width 147 height 30
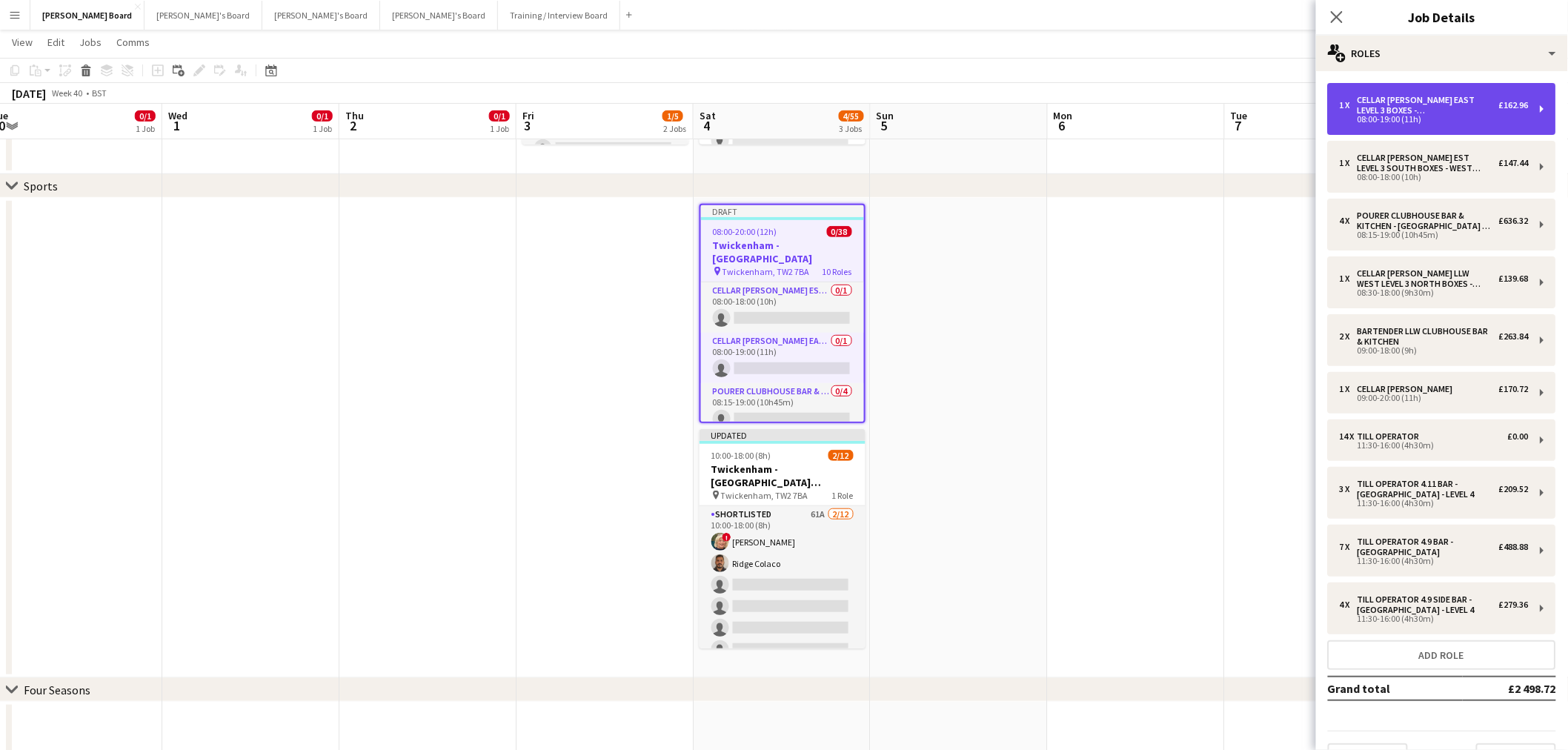
click at [1379, 100] on div "Cellar [PERSON_NAME] EAST LEVEL 3 BOXES - [GEOGRAPHIC_DATA]" at bounding box center [1428, 105] width 142 height 20
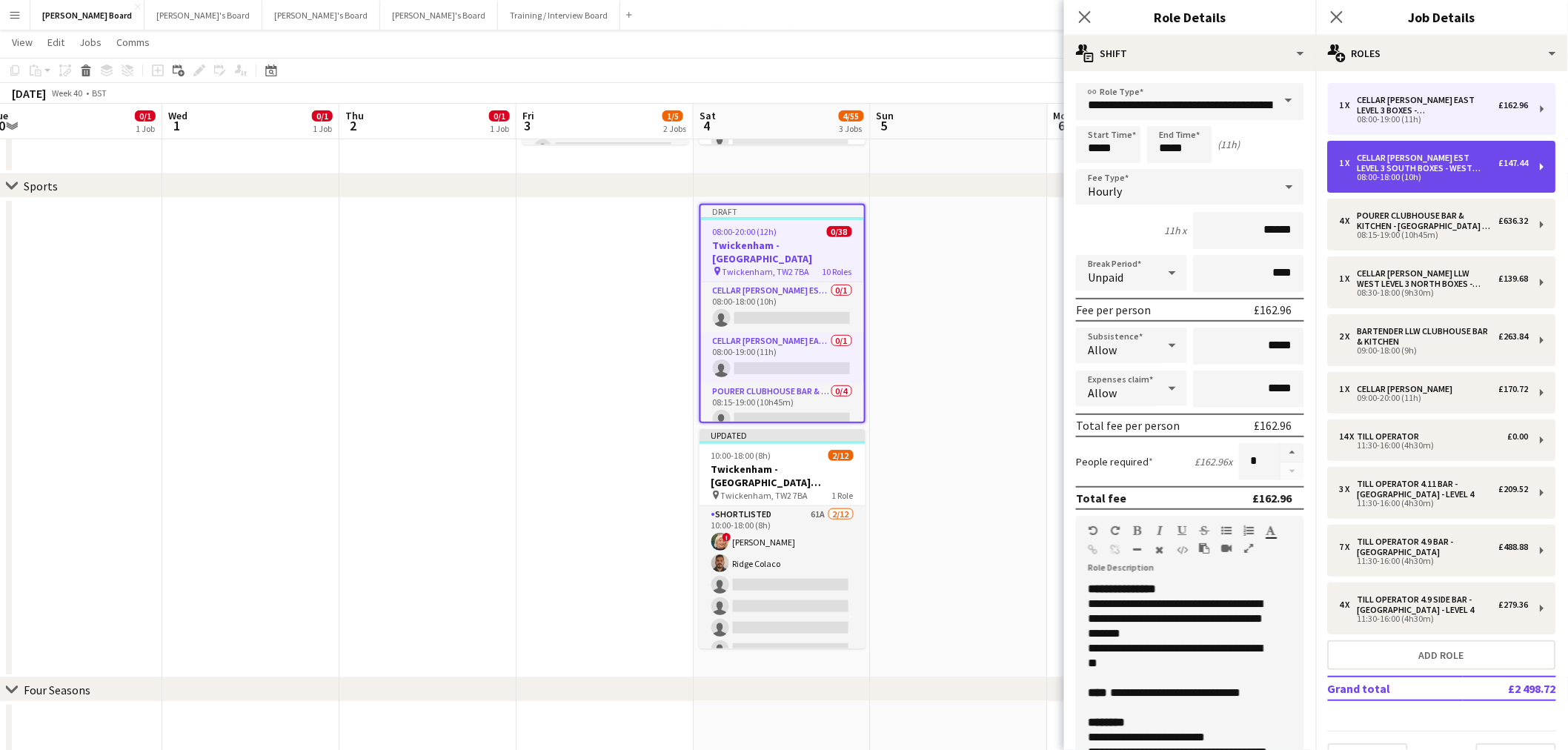
click at [1398, 157] on div "Cellar [PERSON_NAME] EST LEVEL 3 SOUTH BOXES - WEST STAND - LEVEL 3" at bounding box center [1428, 163] width 142 height 20
type input "**********"
type input "*****"
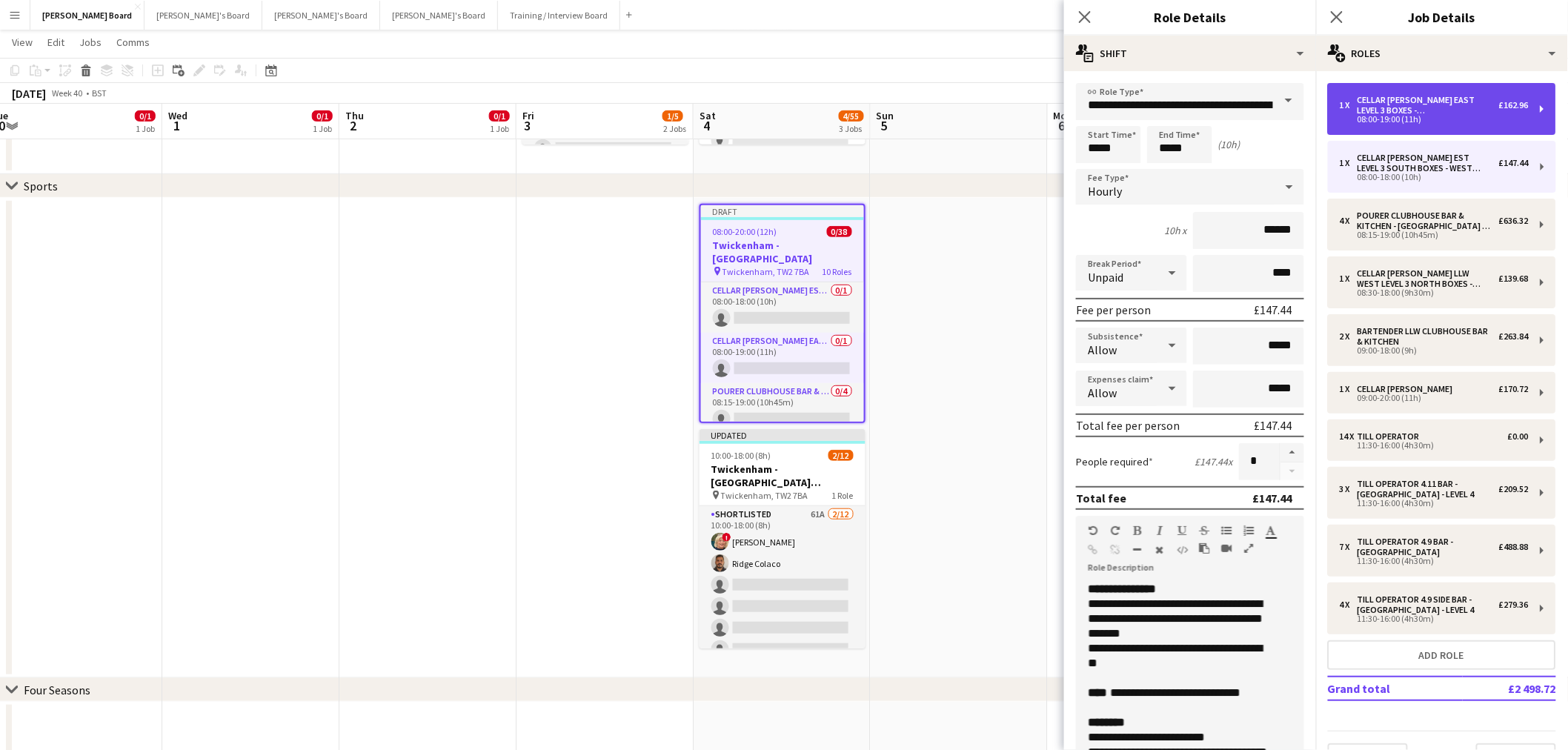
click at [1374, 100] on div "Cellar [PERSON_NAME] EAST LEVEL 3 BOXES - [GEOGRAPHIC_DATA]" at bounding box center [1428, 105] width 142 height 20
type input "**********"
type input "*****"
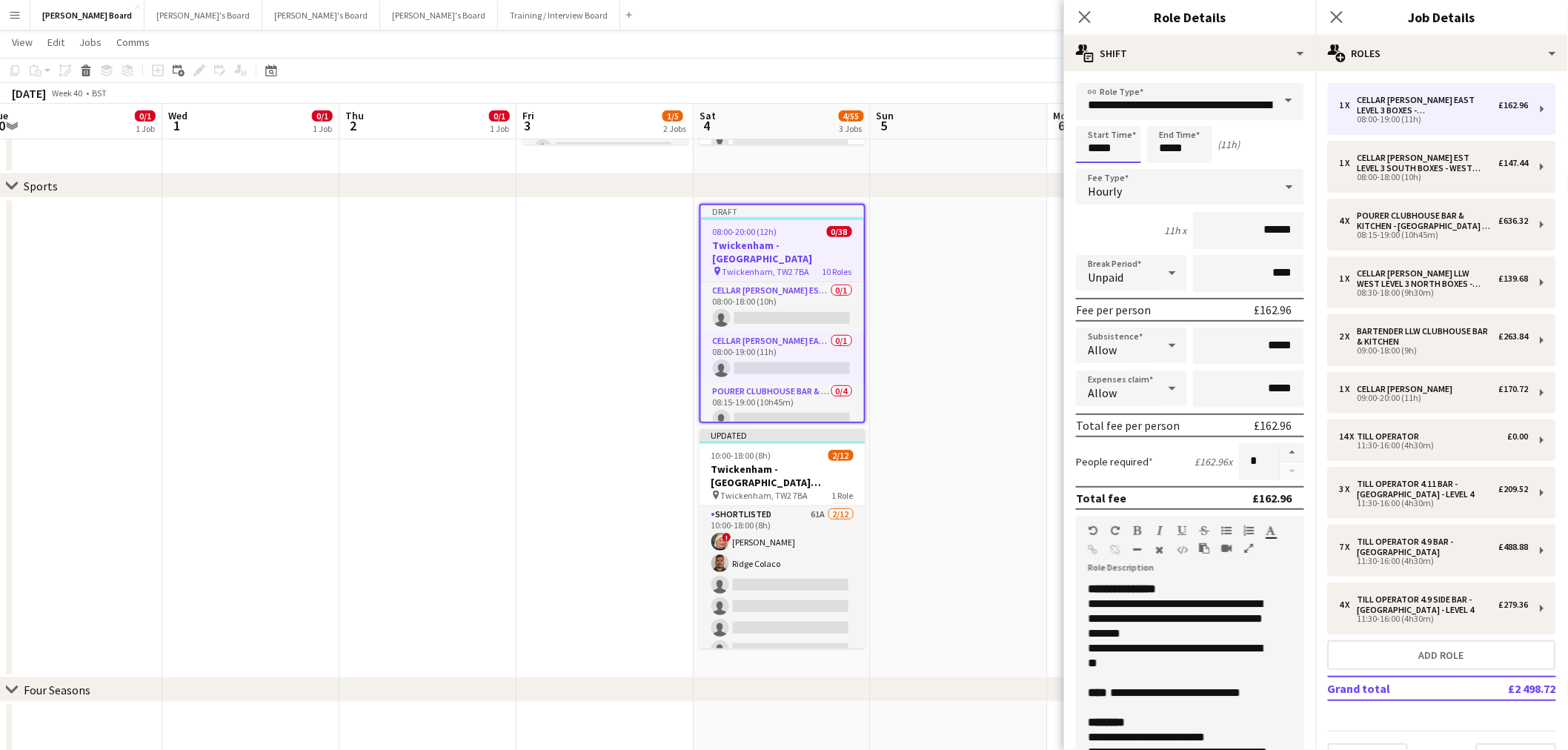
click at [1114, 143] on input "*****" at bounding box center [1109, 144] width 65 height 37
click at [1119, 122] on div at bounding box center [1124, 118] width 30 height 15
type input "*****"
click at [1119, 122] on div at bounding box center [1124, 118] width 30 height 15
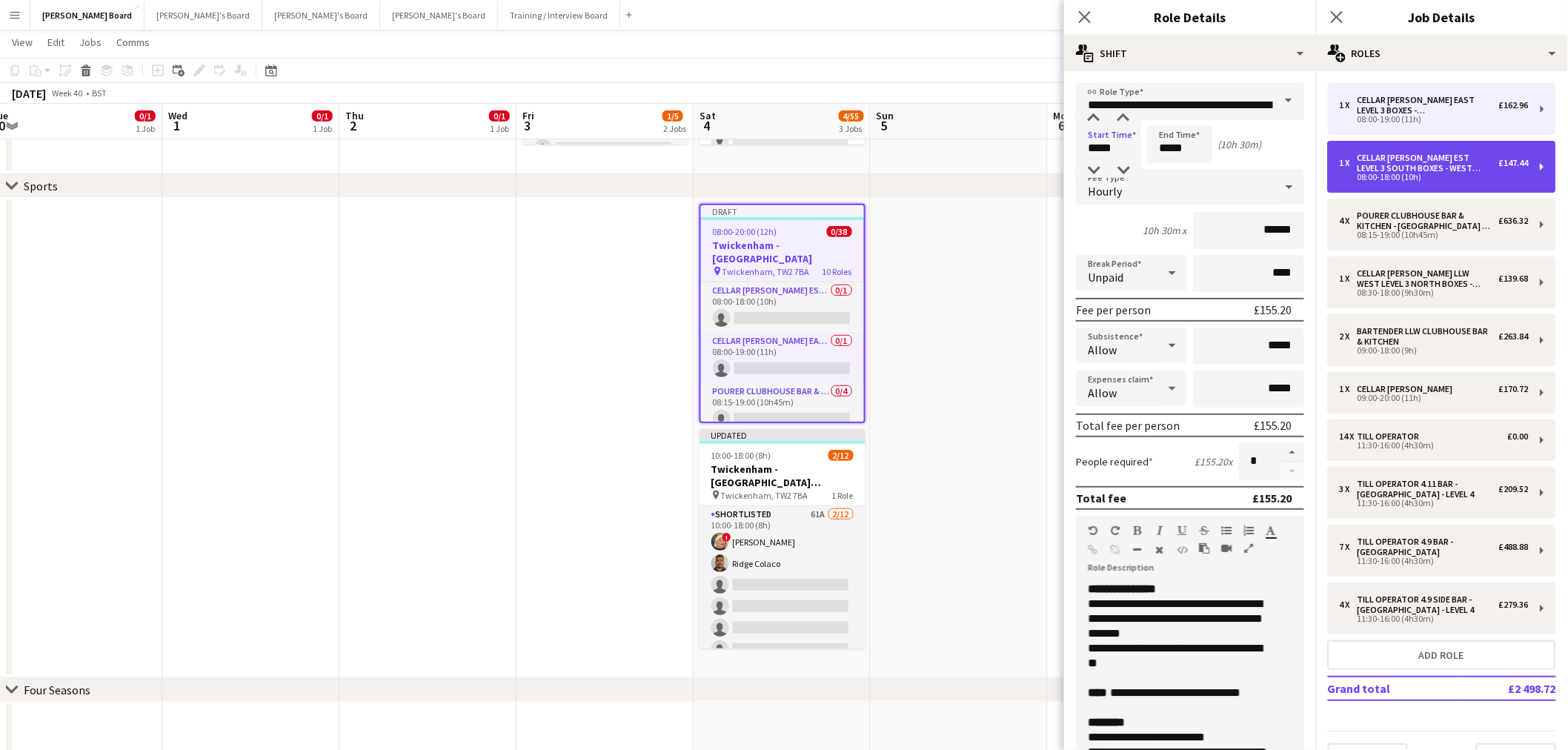
click at [1394, 165] on div "Cellar [PERSON_NAME] EST LEVEL 3 SOUTH BOXES - WEST STAND - LEVEL 3" at bounding box center [1428, 163] width 142 height 20
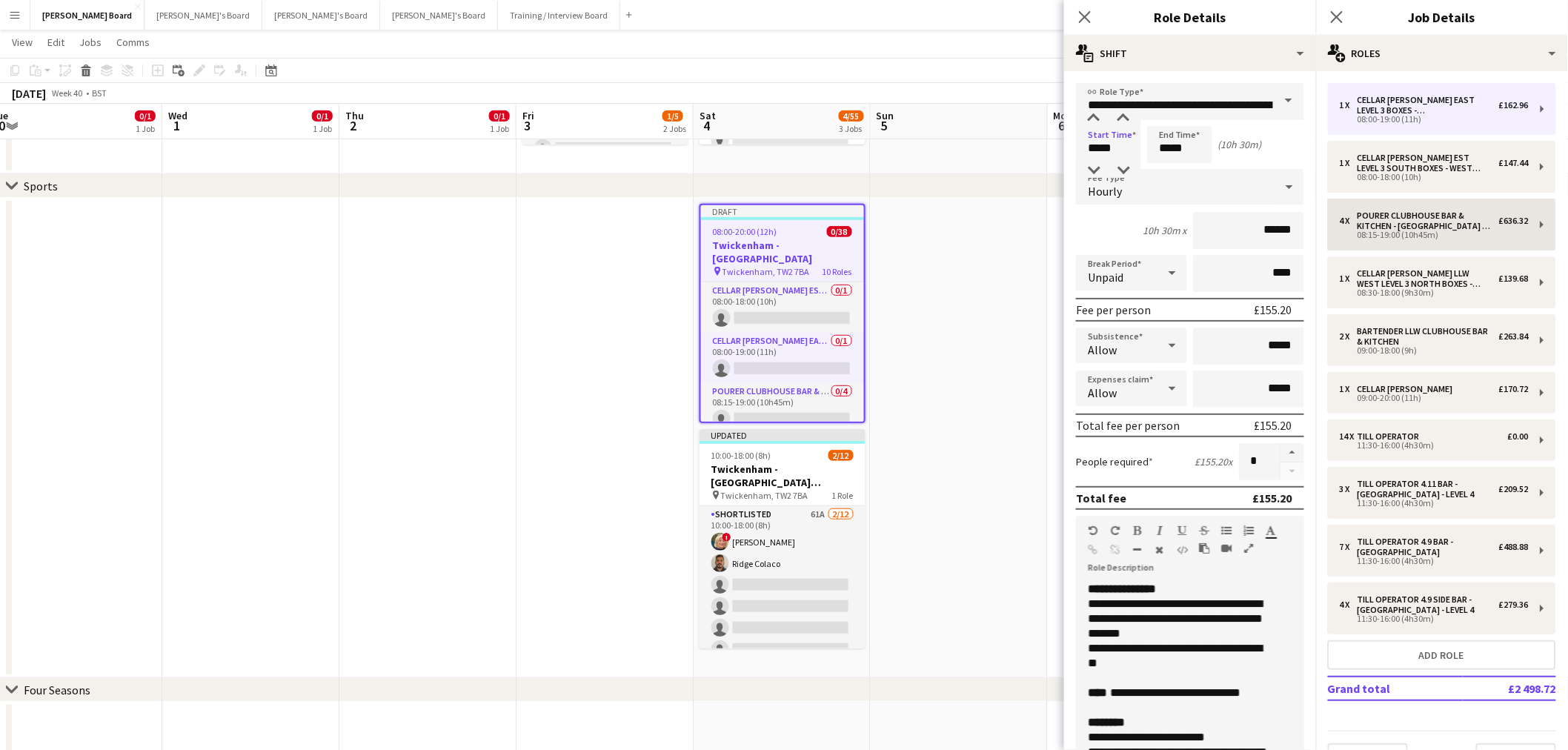
type input "**********"
type input "*****"
click at [1120, 141] on input "*****" at bounding box center [1109, 144] width 65 height 37
click at [1123, 124] on div at bounding box center [1124, 118] width 30 height 15
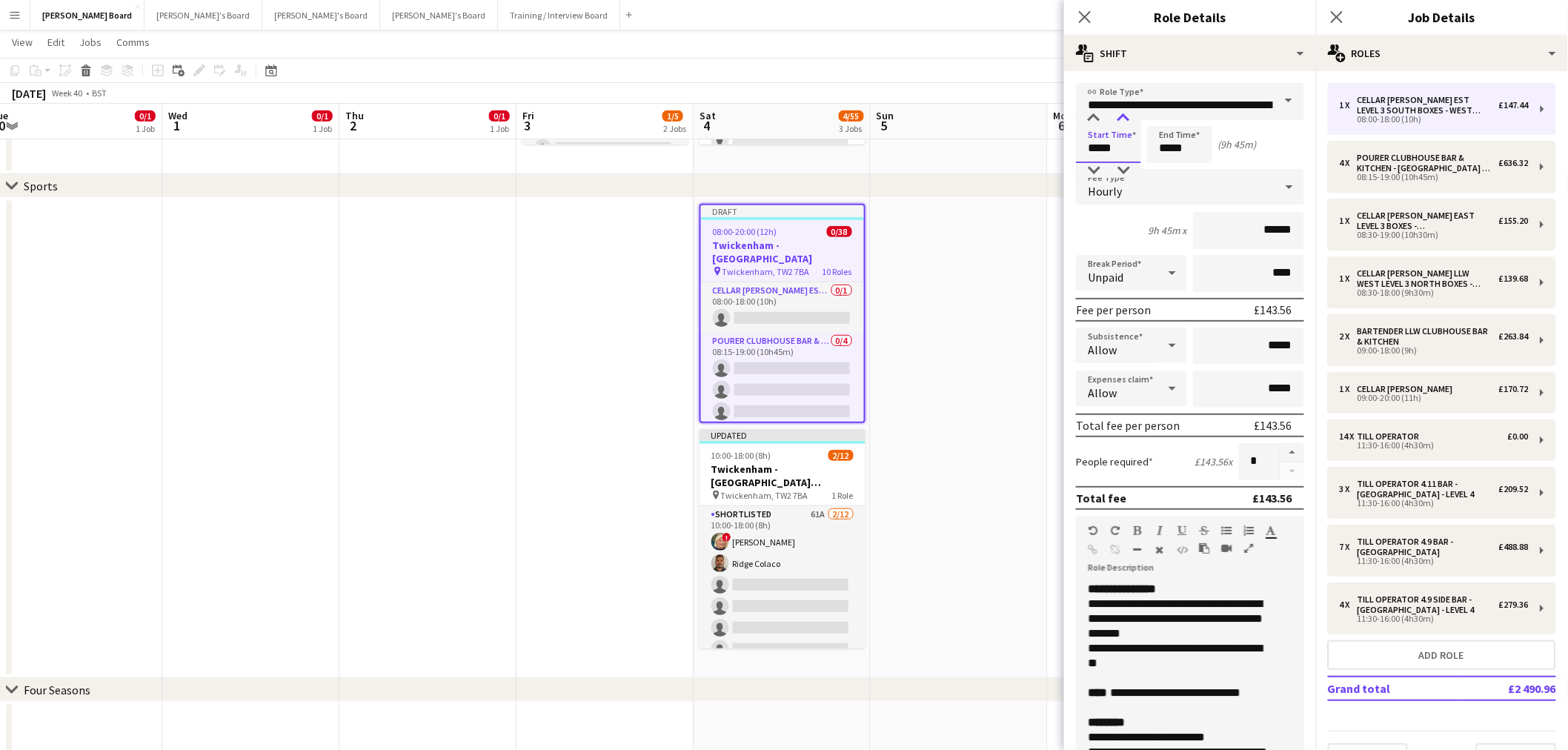
type input "*****"
click at [1123, 124] on div at bounding box center [1124, 118] width 30 height 15
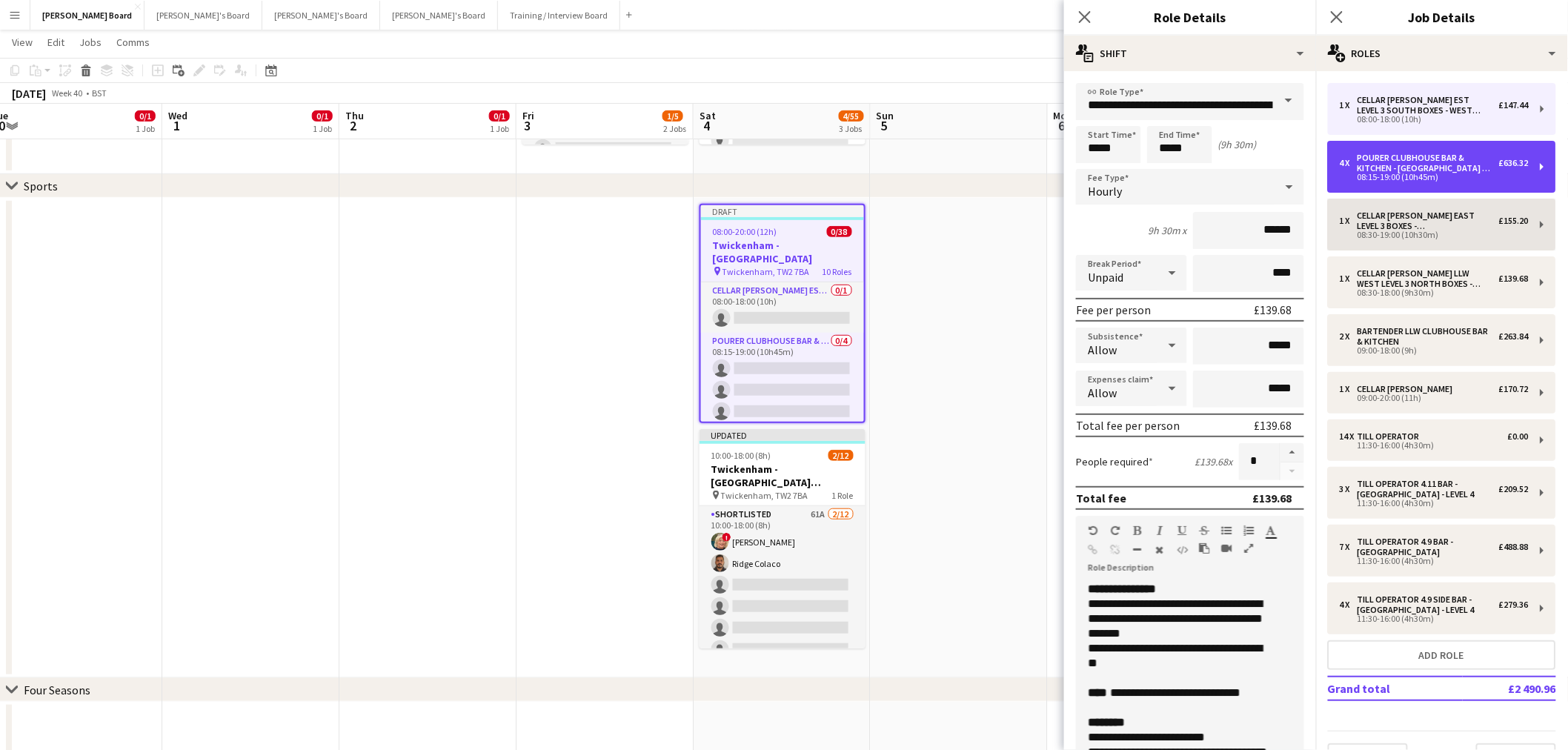
click at [1415, 180] on div "08:15-19:00 (10h45m)" at bounding box center [1434, 177] width 189 height 7
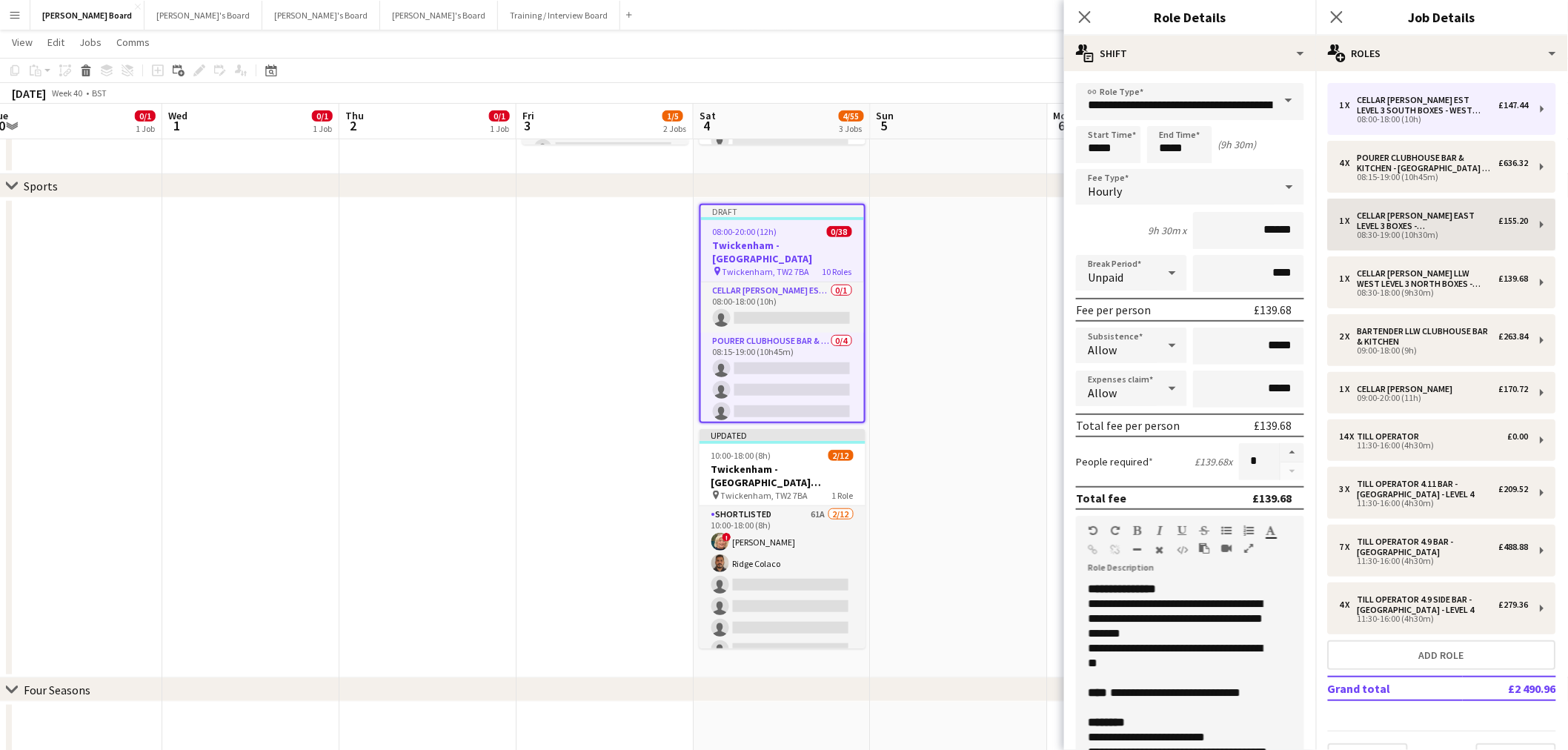
type input "**********"
type input "*****"
type input "*"
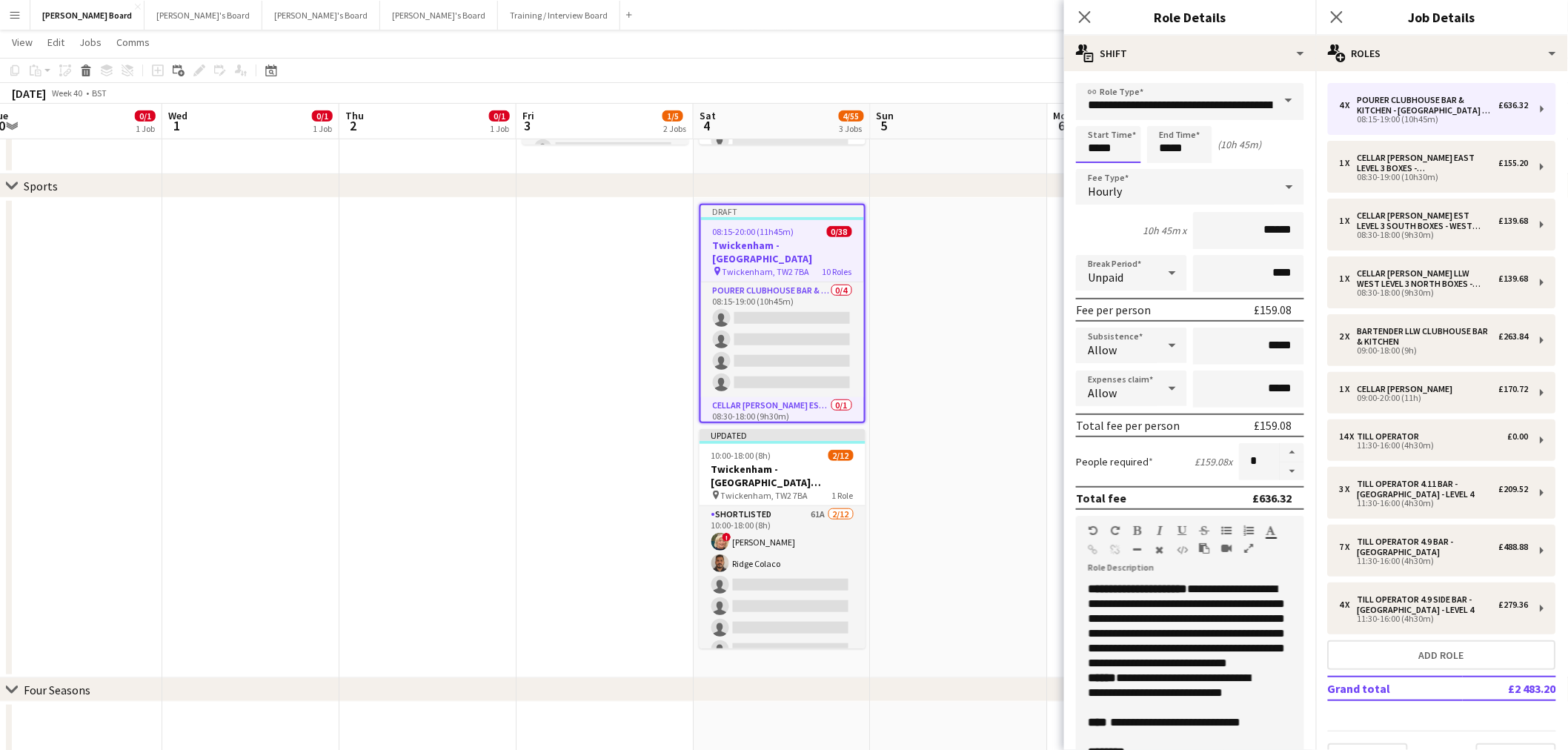
drag, startPoint x: 1115, startPoint y: 151, endPoint x: 1112, endPoint y: 131, distance: 20.2
click at [1115, 151] on input "*****" at bounding box center [1109, 144] width 65 height 37
click at [1089, 160] on input "*****" at bounding box center [1109, 144] width 65 height 37
click at [1096, 163] on div at bounding box center [1094, 170] width 30 height 15
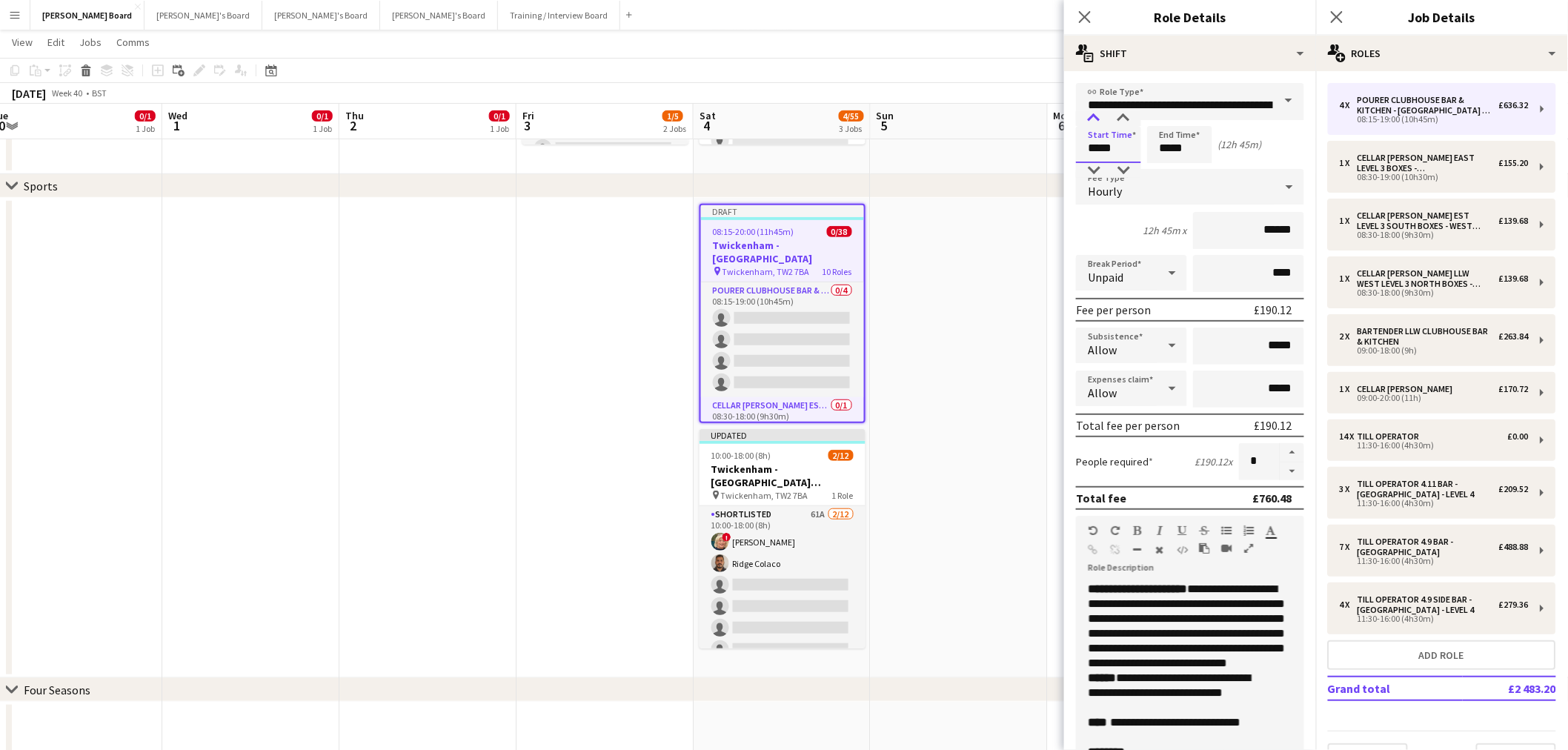
click at [1093, 122] on div at bounding box center [1094, 118] width 30 height 15
click at [1128, 164] on div at bounding box center [1124, 170] width 30 height 15
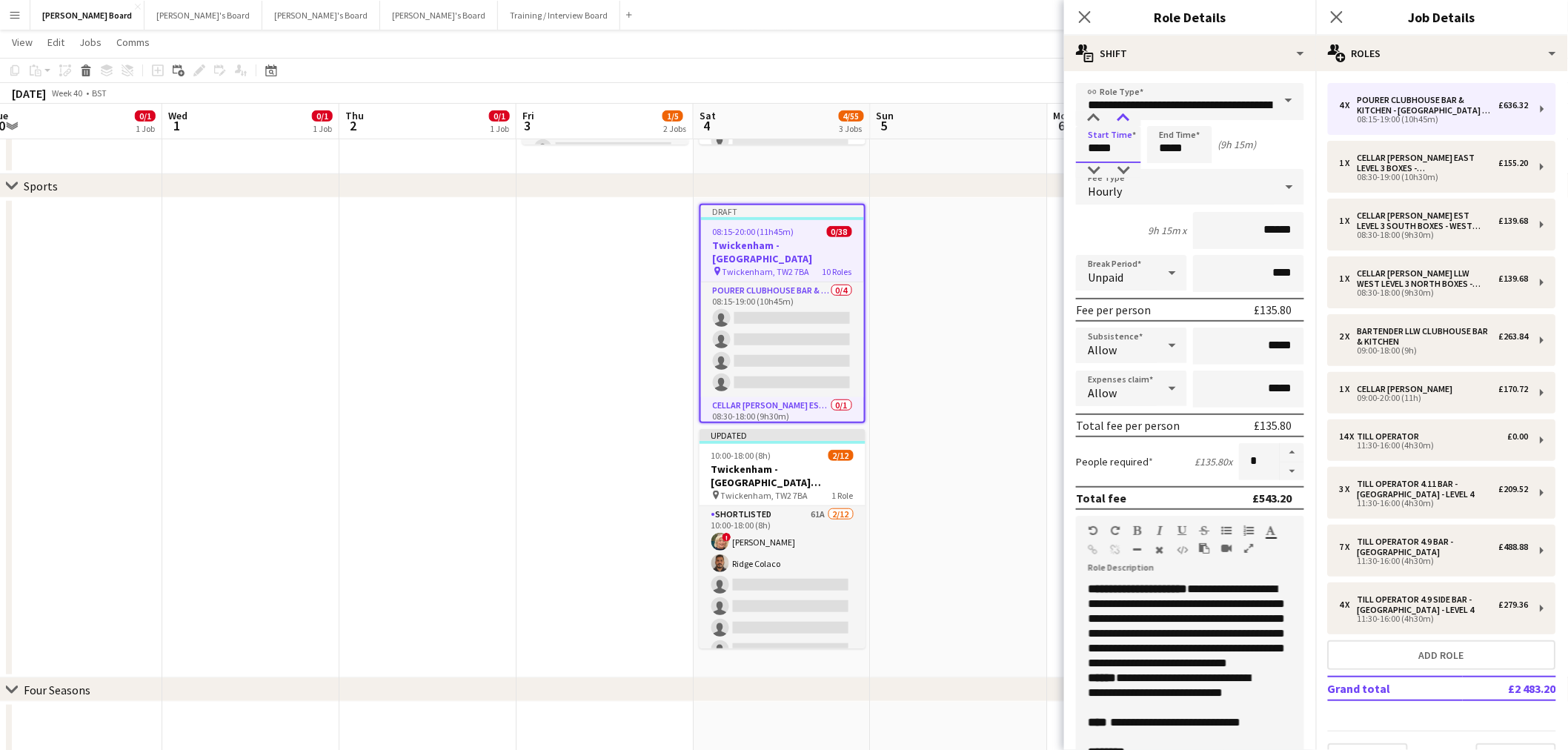
type input "*****"
click at [1122, 115] on div at bounding box center [1124, 118] width 30 height 15
click at [1175, 153] on input "*****" at bounding box center [1179, 144] width 65 height 37
click at [1169, 168] on div at bounding box center [1166, 170] width 30 height 15
type input "*****"
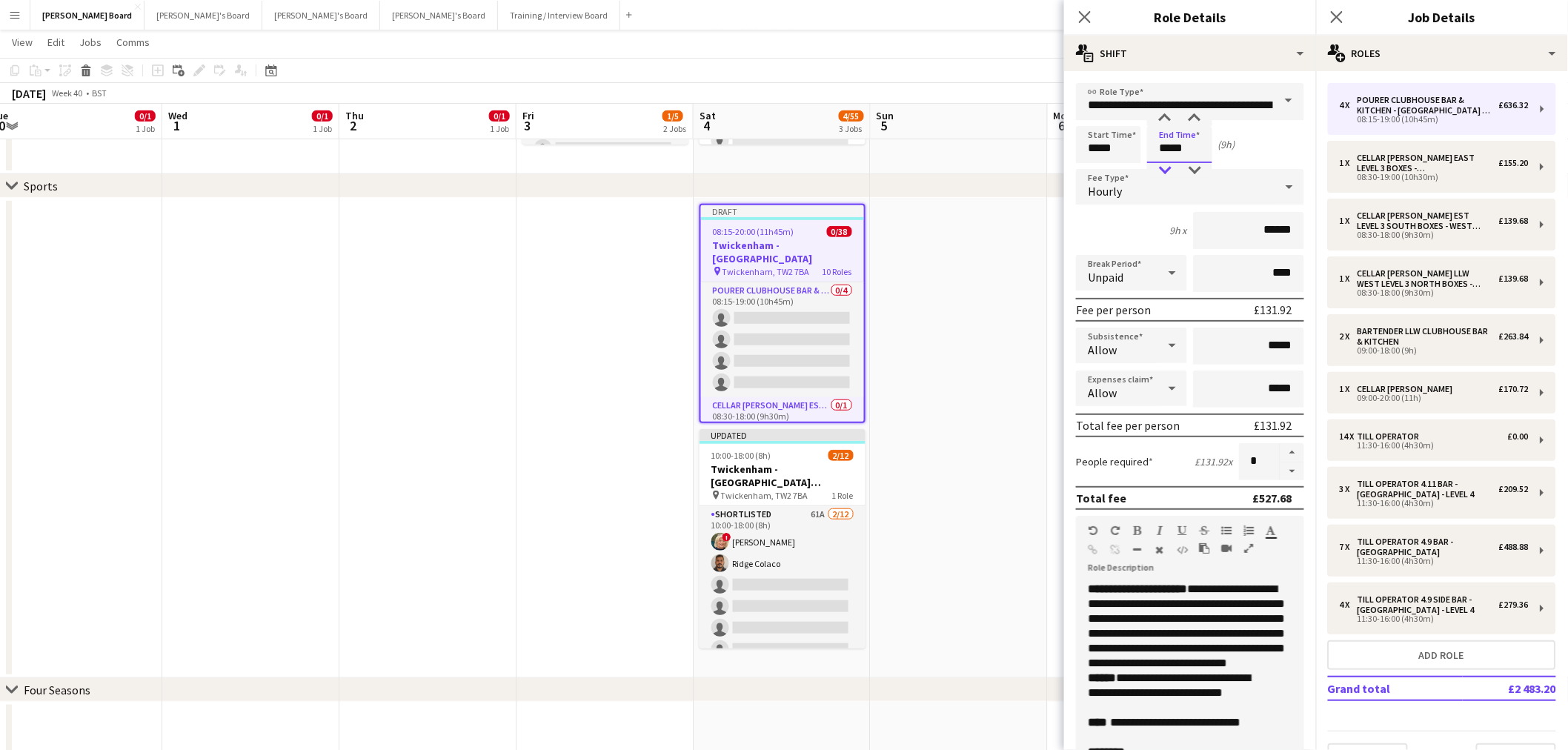
click at [1169, 168] on div at bounding box center [1166, 170] width 30 height 15
click at [1146, 235] on div "8h x ******" at bounding box center [1190, 231] width 228 height 37
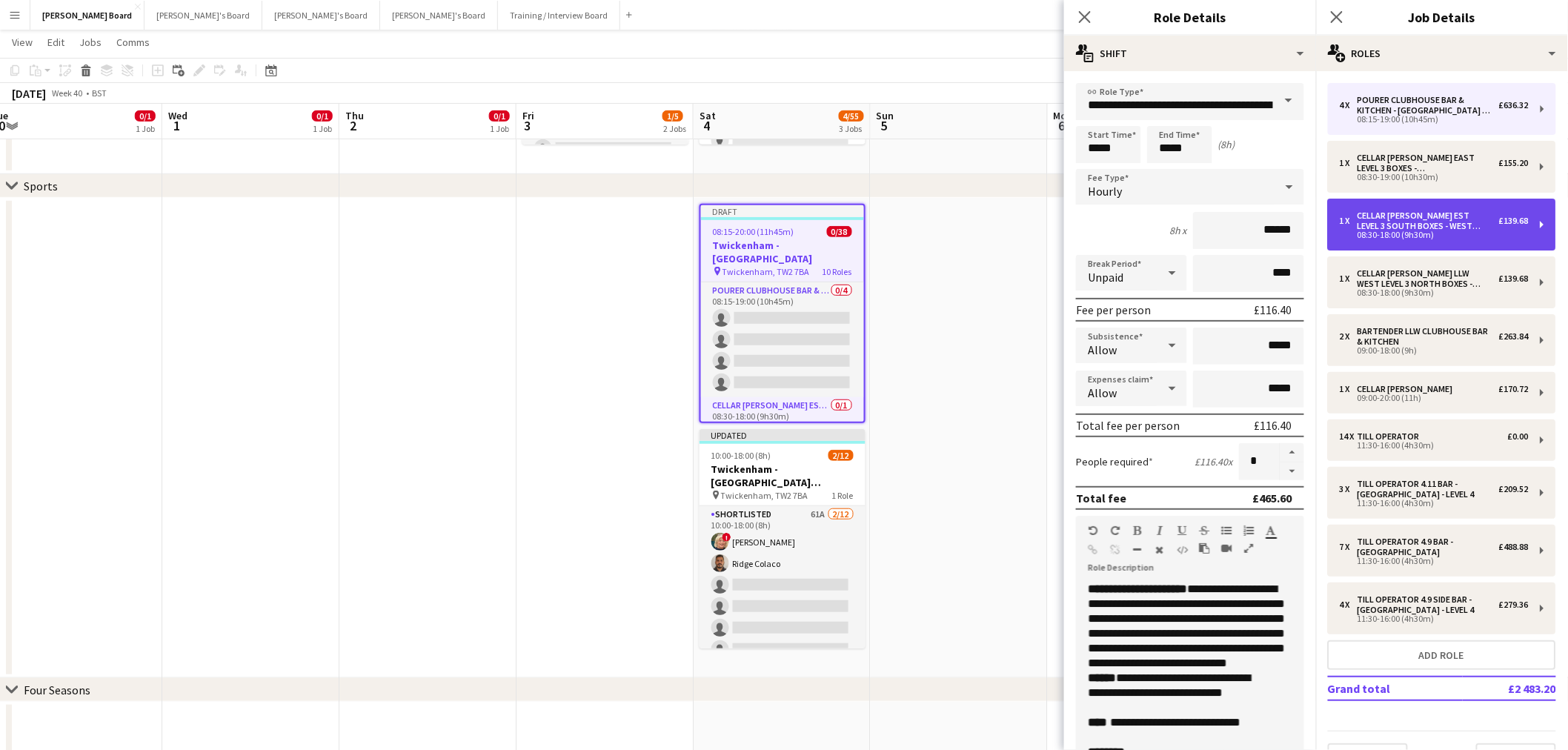
click at [1409, 209] on div "1 x Cellar [PERSON_NAME] EST LEVEL 3 SOUTH BOXES - WEST STAND - LEVEL 3 £139.68…" at bounding box center [1442, 225] width 228 height 52
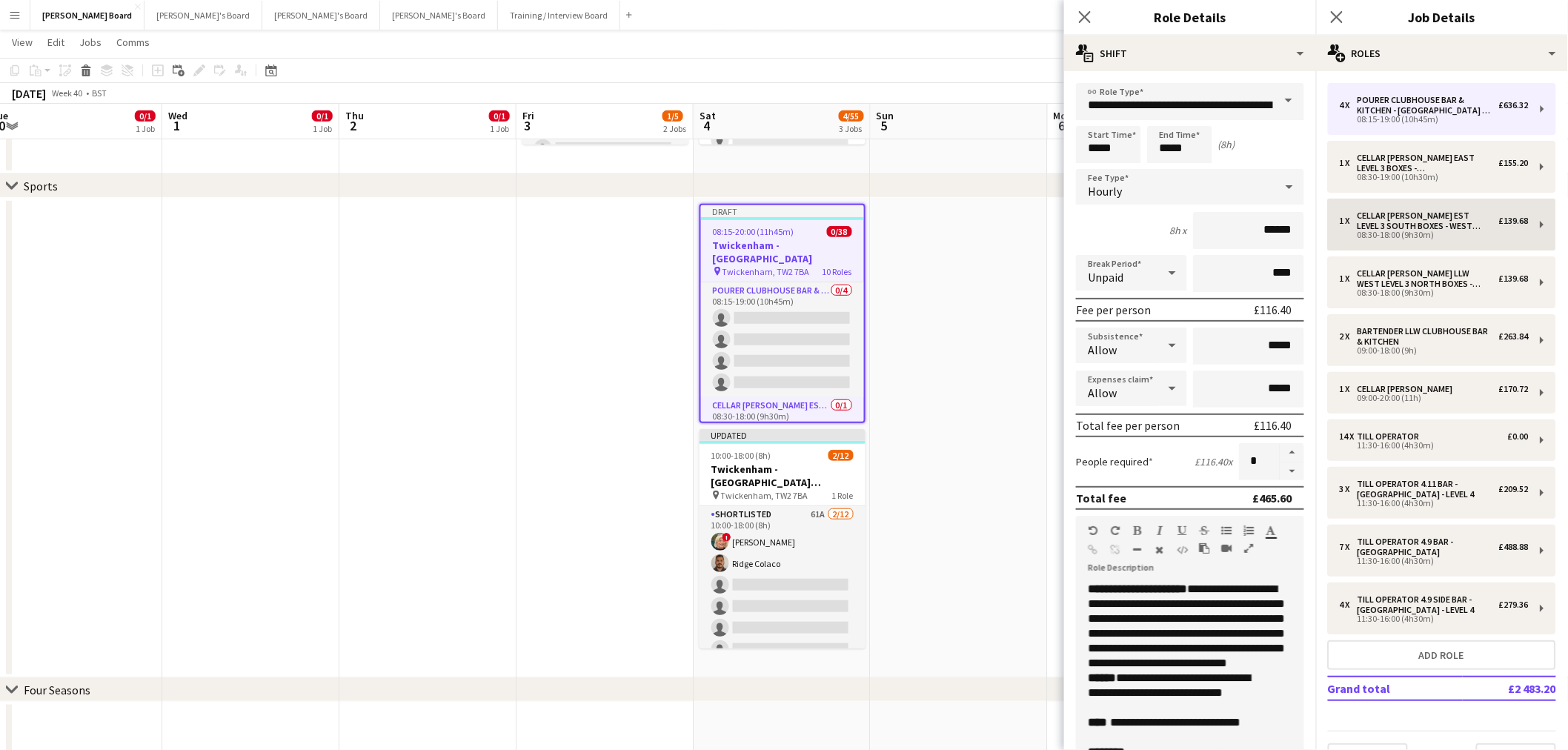
type input "**********"
type input "*****"
type input "*"
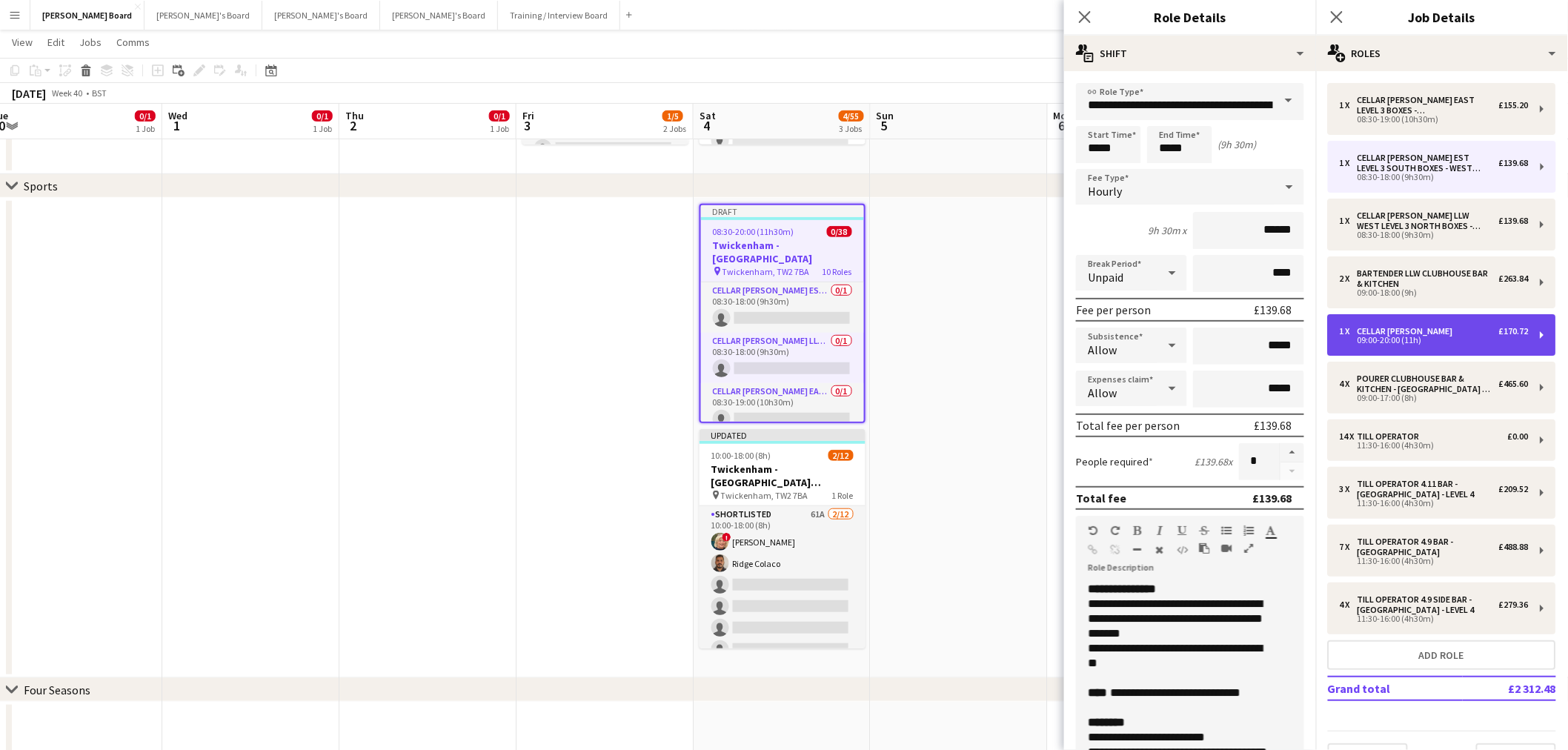
click at [1429, 332] on div "1 x Cellar [PERSON_NAME] £170.72" at bounding box center [1434, 331] width 189 height 10
type input "**********"
type input "*****"
type input "***"
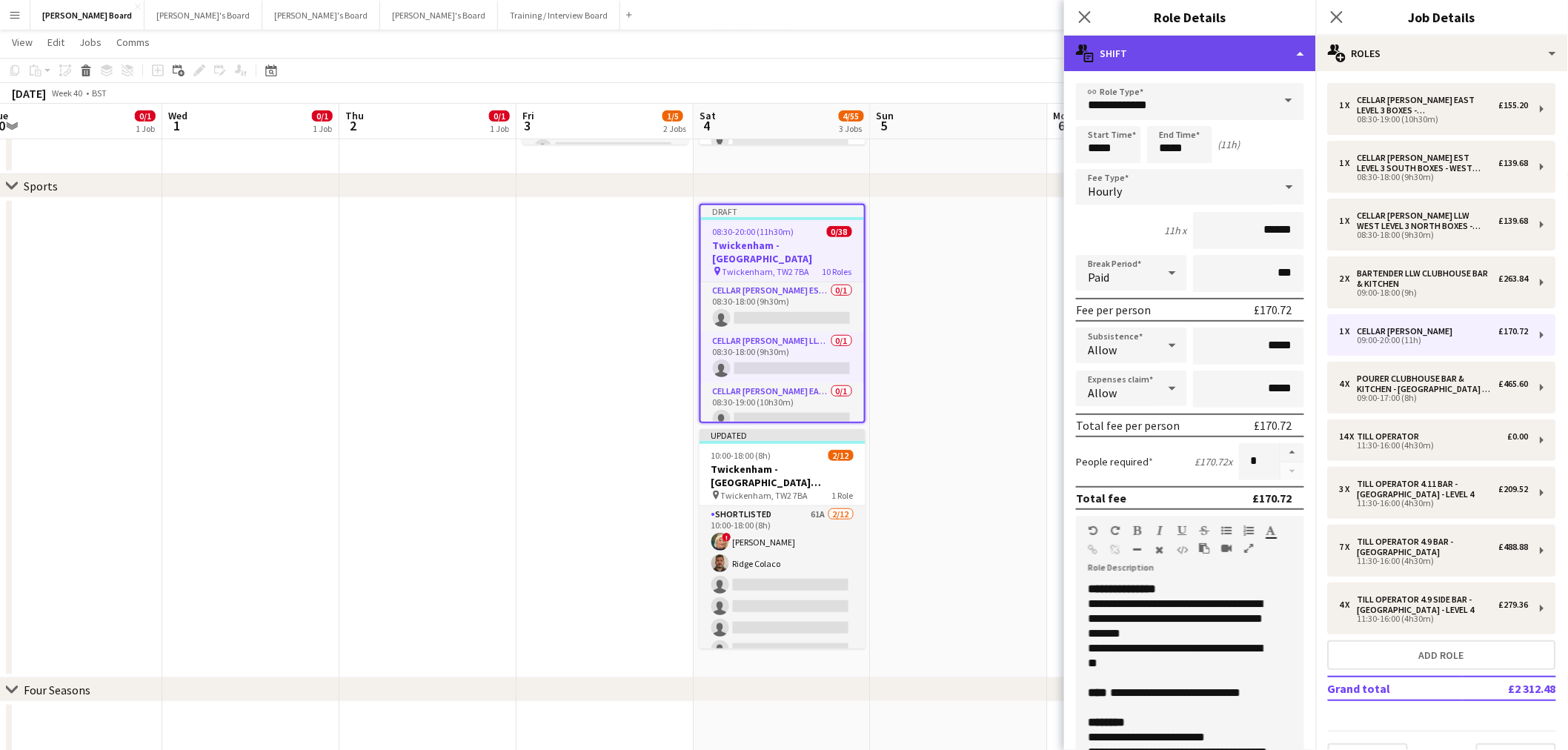
click at [1218, 52] on div "multiple-actions-text Shift" at bounding box center [1190, 53] width 252 height 35
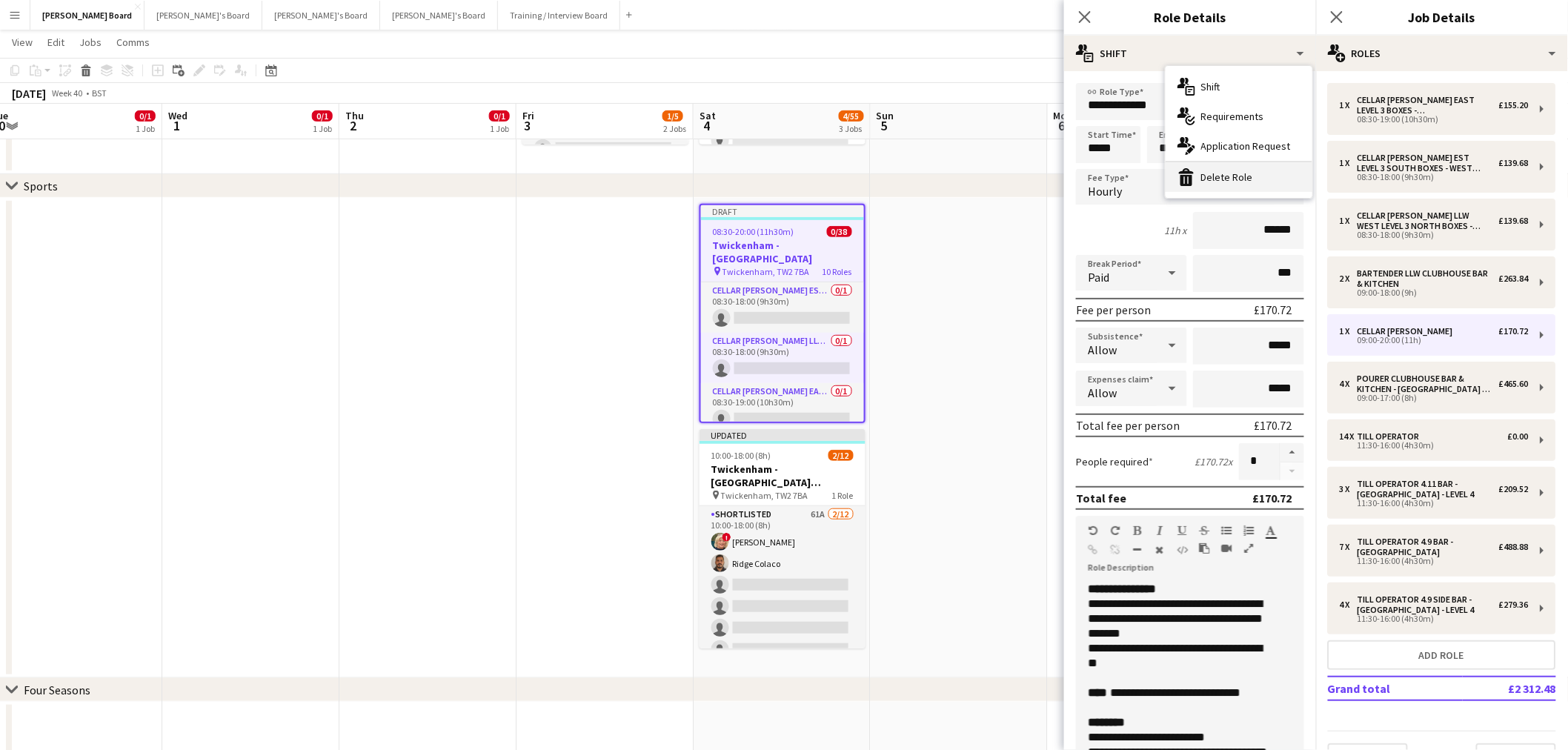
click at [1238, 182] on div "bin-2 Delete Role" at bounding box center [1239, 177] width 147 height 30
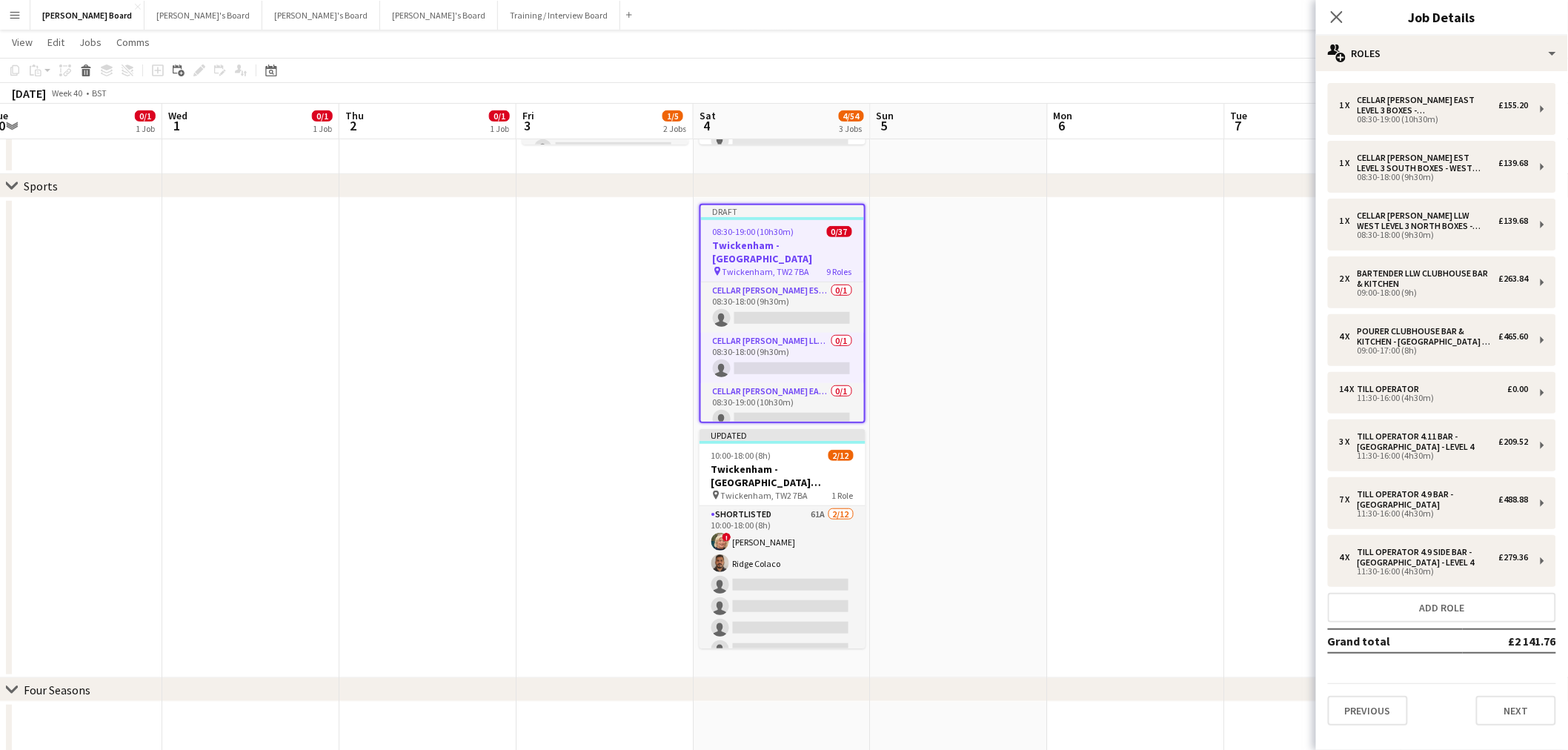
click at [1114, 277] on app-date-cell at bounding box center [1137, 437] width 177 height 480
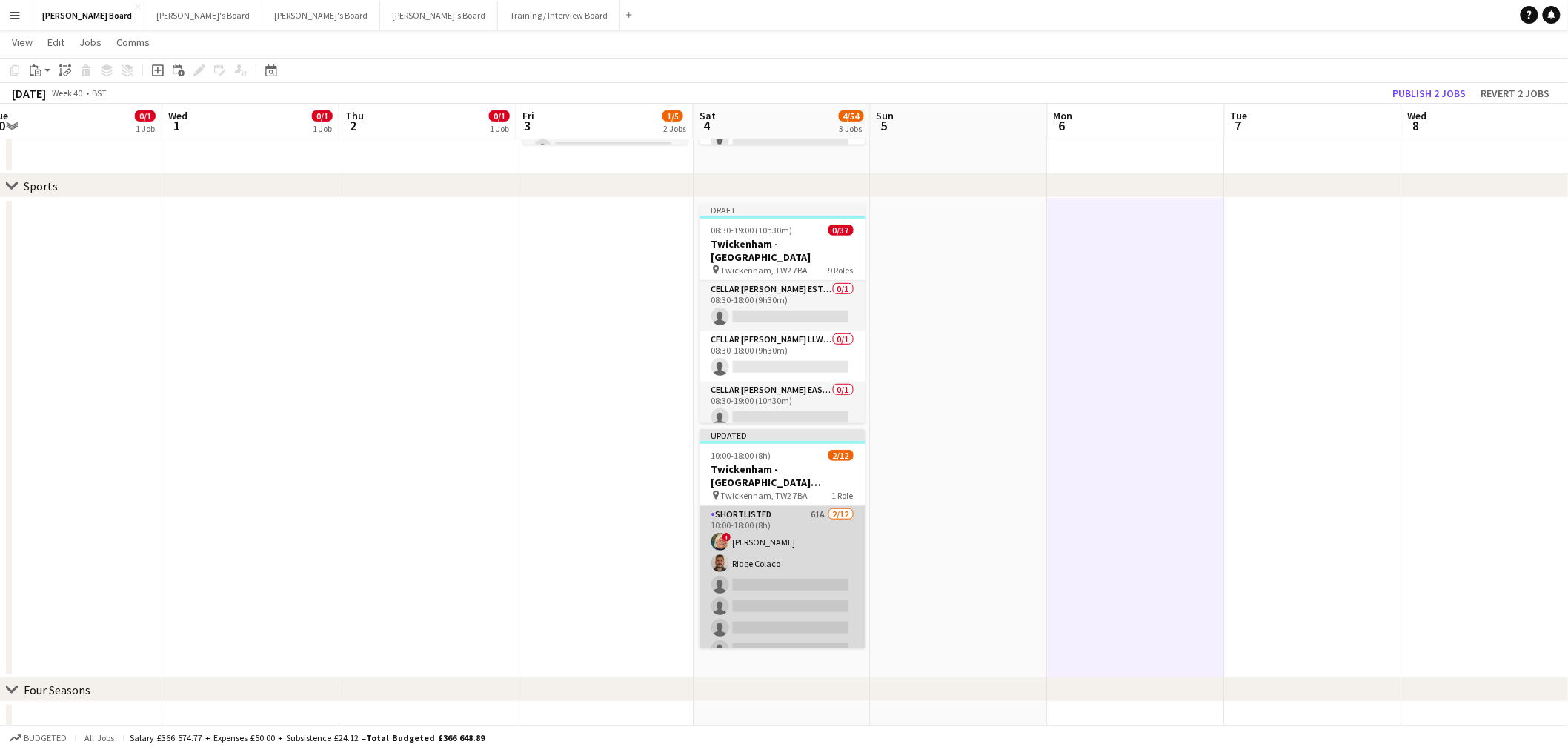
click at [760, 565] on app-card-role "Shortlisted 61A [DATE] 10:00-18:00 (8h) ! [PERSON_NAME] Ridge [PERSON_NAME] sin…" at bounding box center [783, 649] width 166 height 287
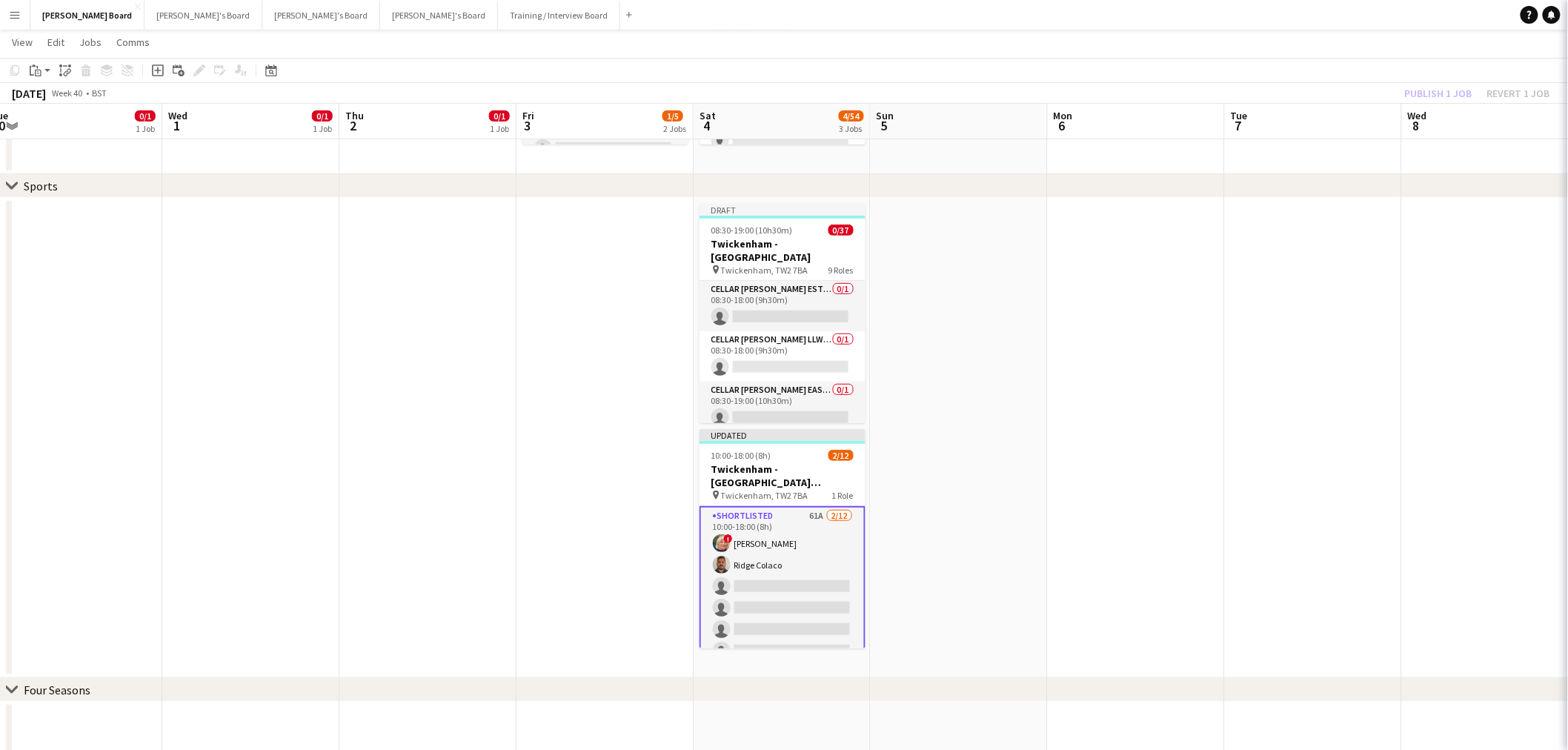
scroll to position [0, 372]
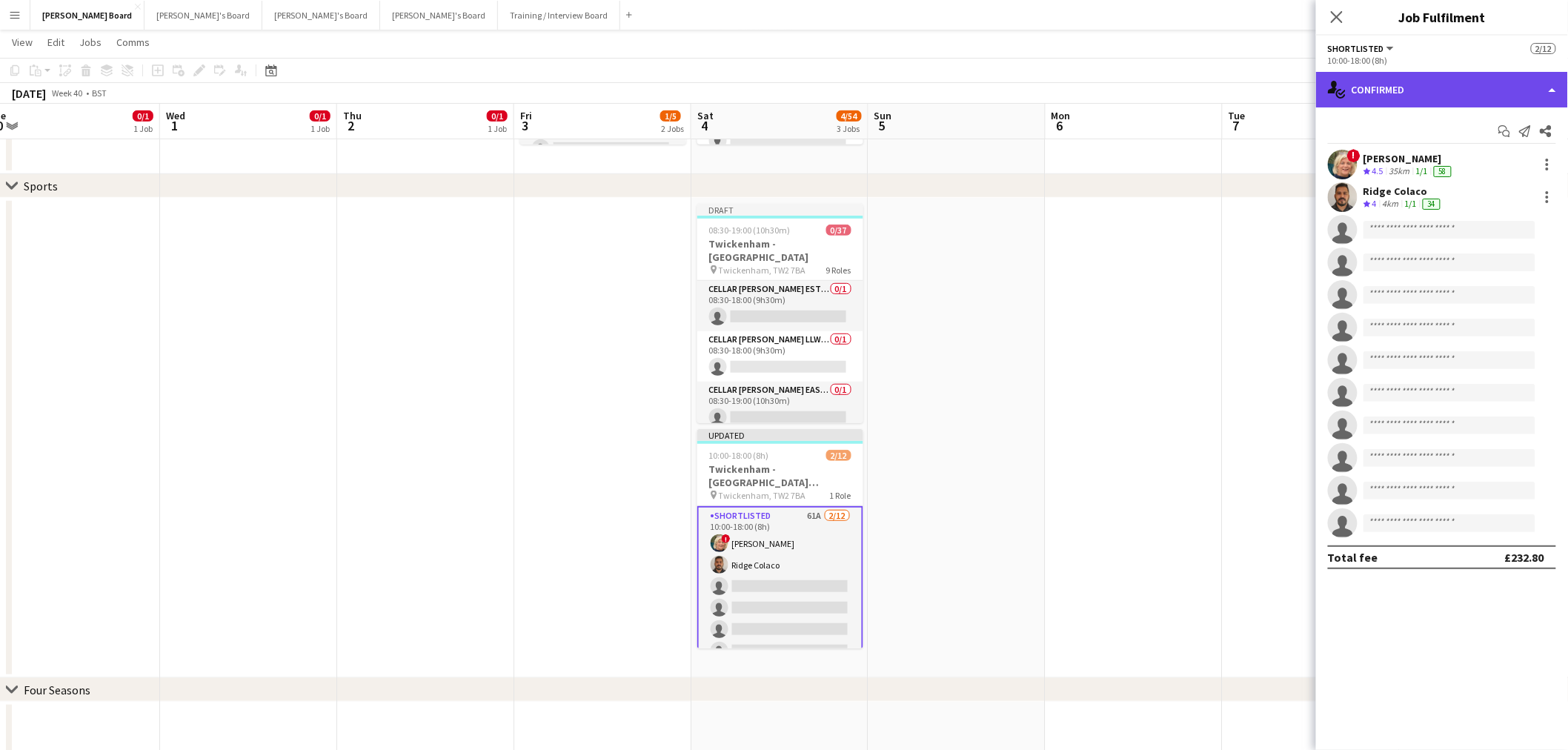
click at [1498, 89] on div "single-neutral-actions-check-2 Confirmed" at bounding box center [1442, 89] width 252 height 35
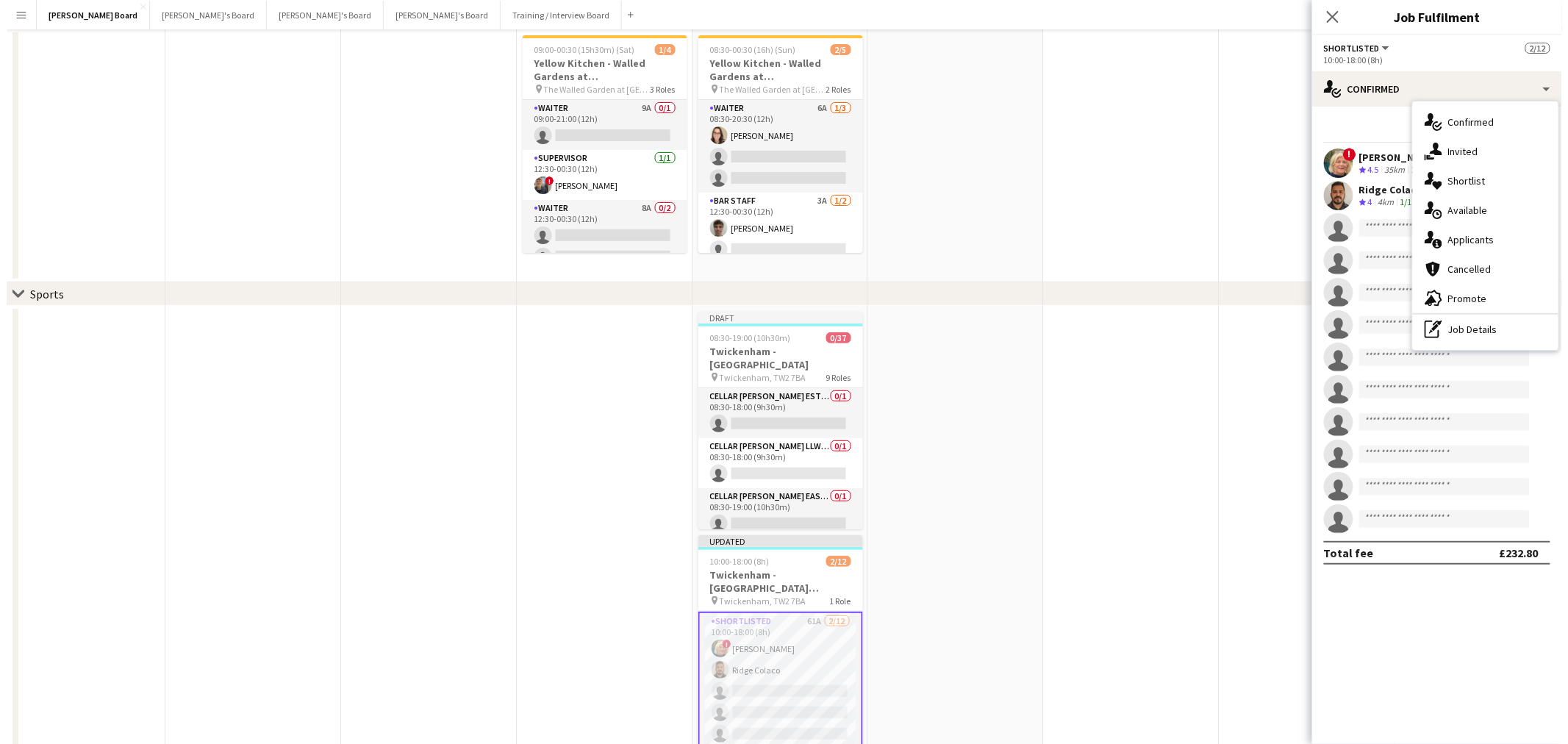
scroll to position [0, 0]
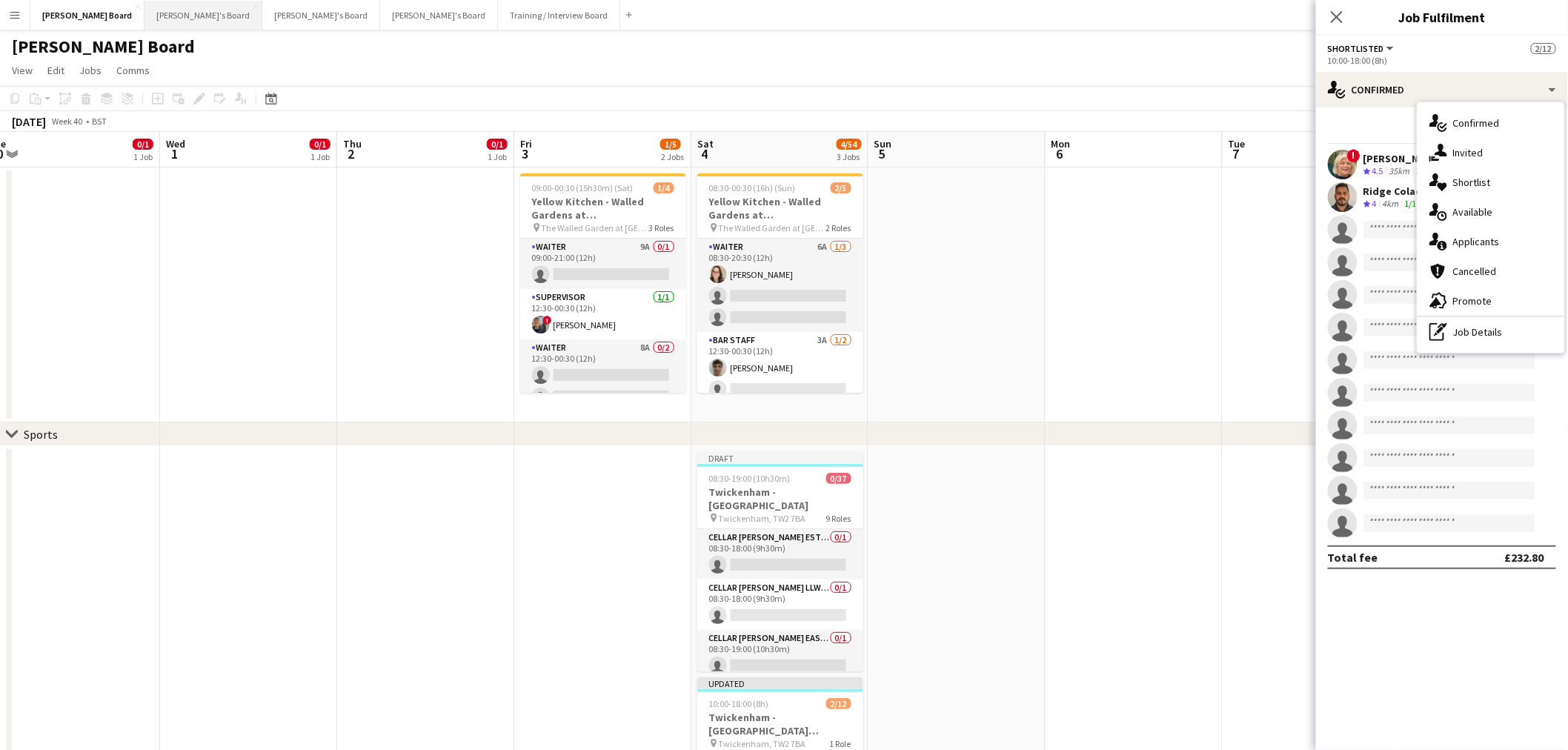
click at [144, 13] on button "[PERSON_NAME]'s Board Close" at bounding box center [203, 15] width 117 height 29
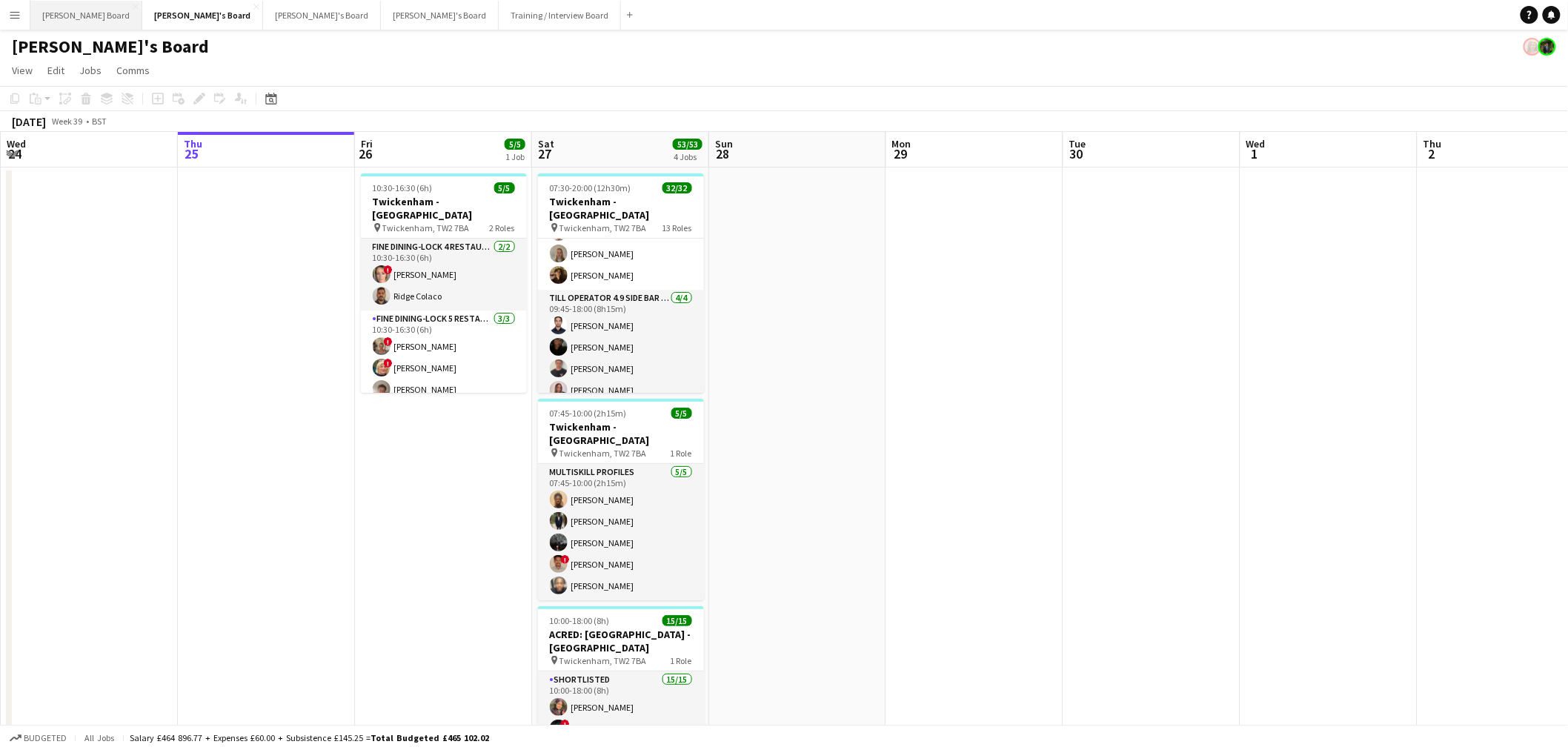
click at [78, 18] on button "[PERSON_NAME] Board Close" at bounding box center [87, 15] width 112 height 29
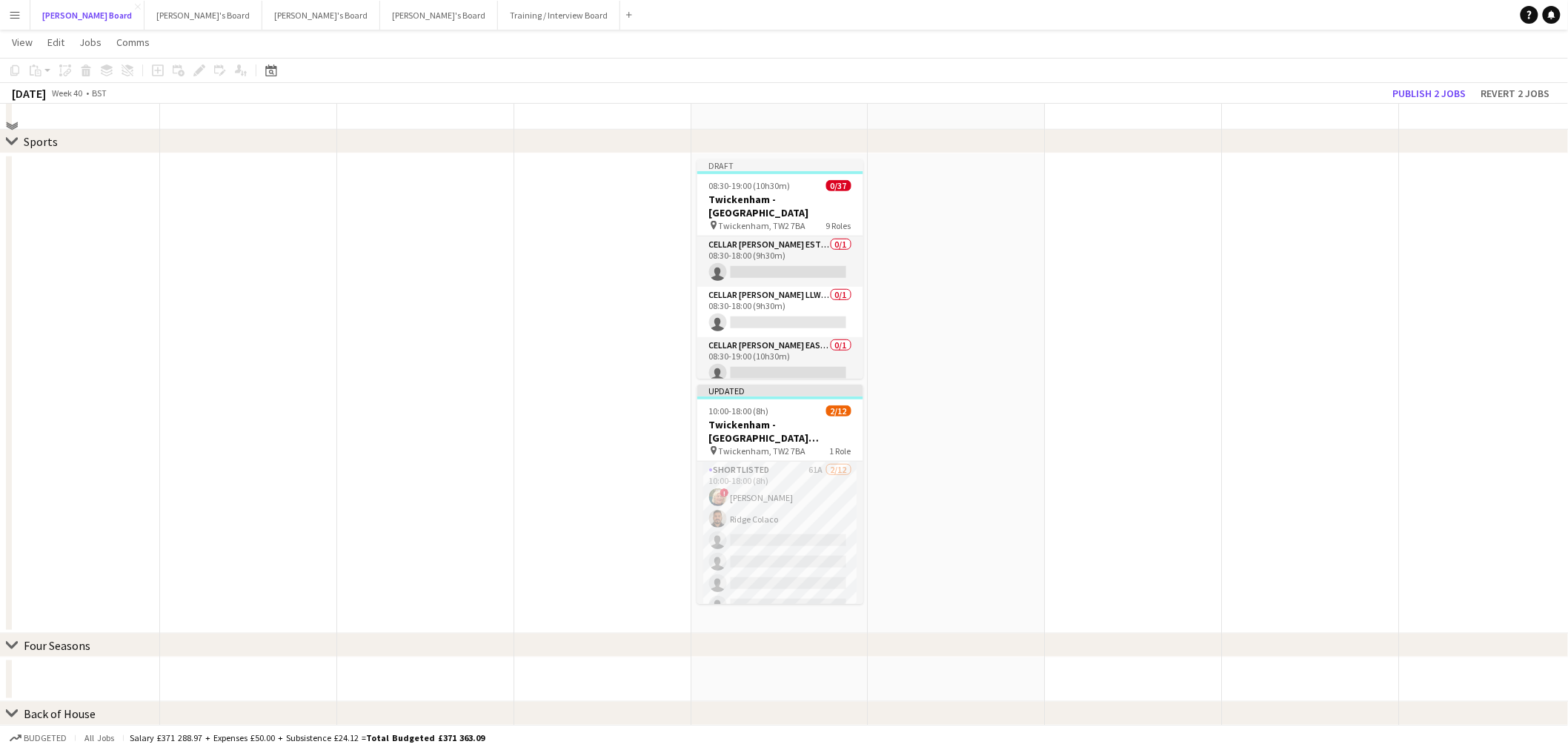
scroll to position [329, 0]
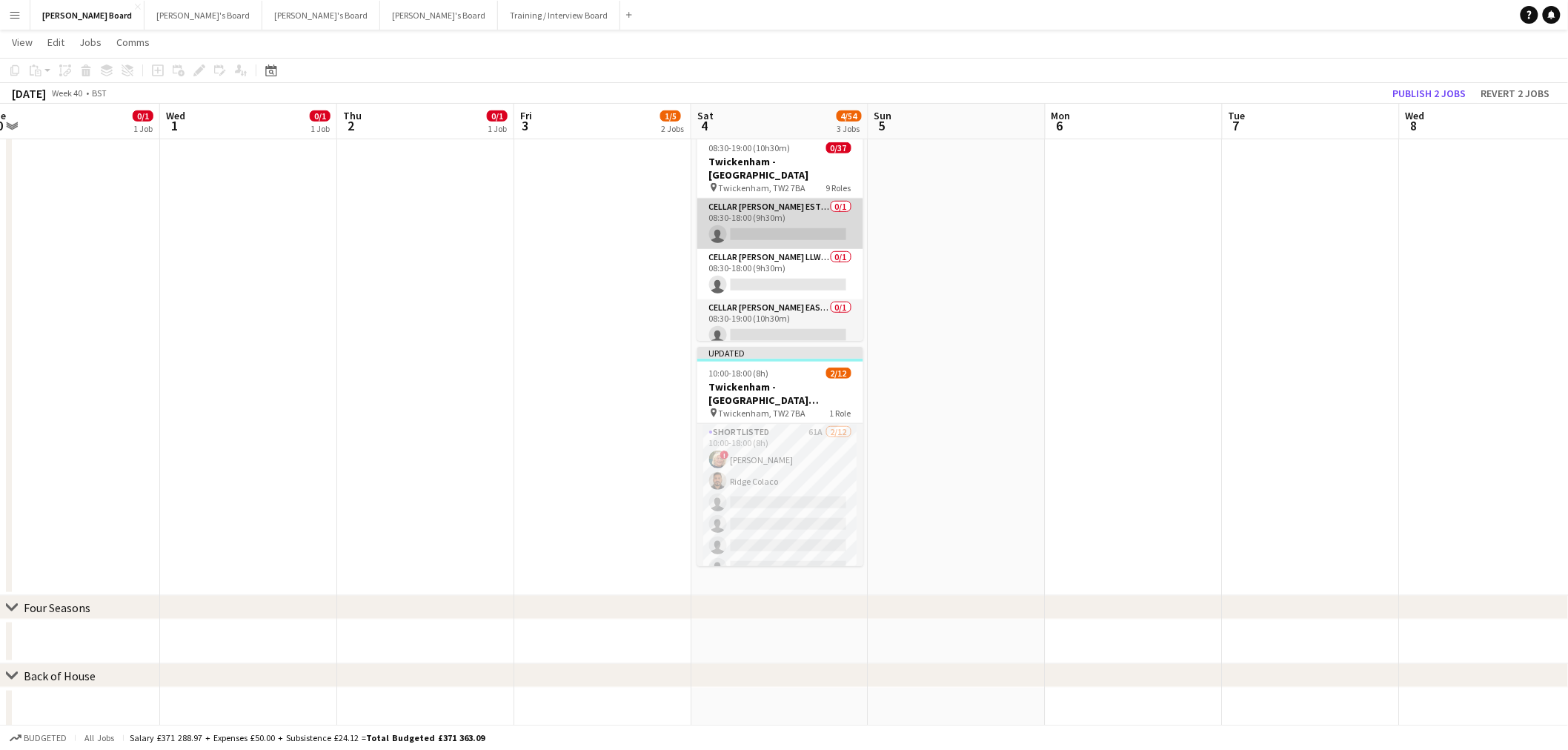
click at [780, 217] on app-card-role "Cellar [PERSON_NAME] EST LEVEL 3 SOUTH BOXES - WEST STAND - LEVEL 3 0/1 08:30-1…" at bounding box center [781, 224] width 166 height 50
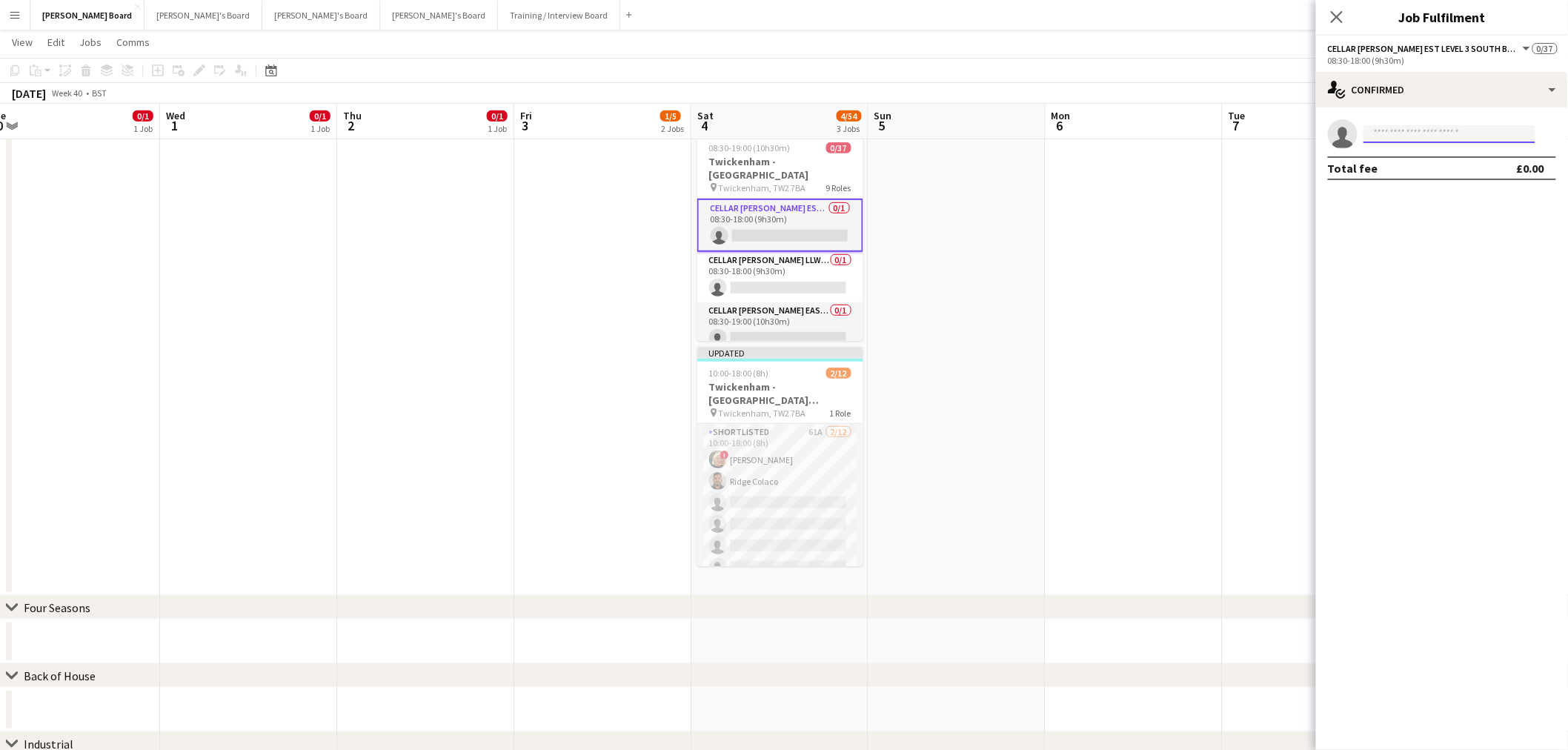
click at [1432, 140] on input at bounding box center [1450, 133] width 172 height 18
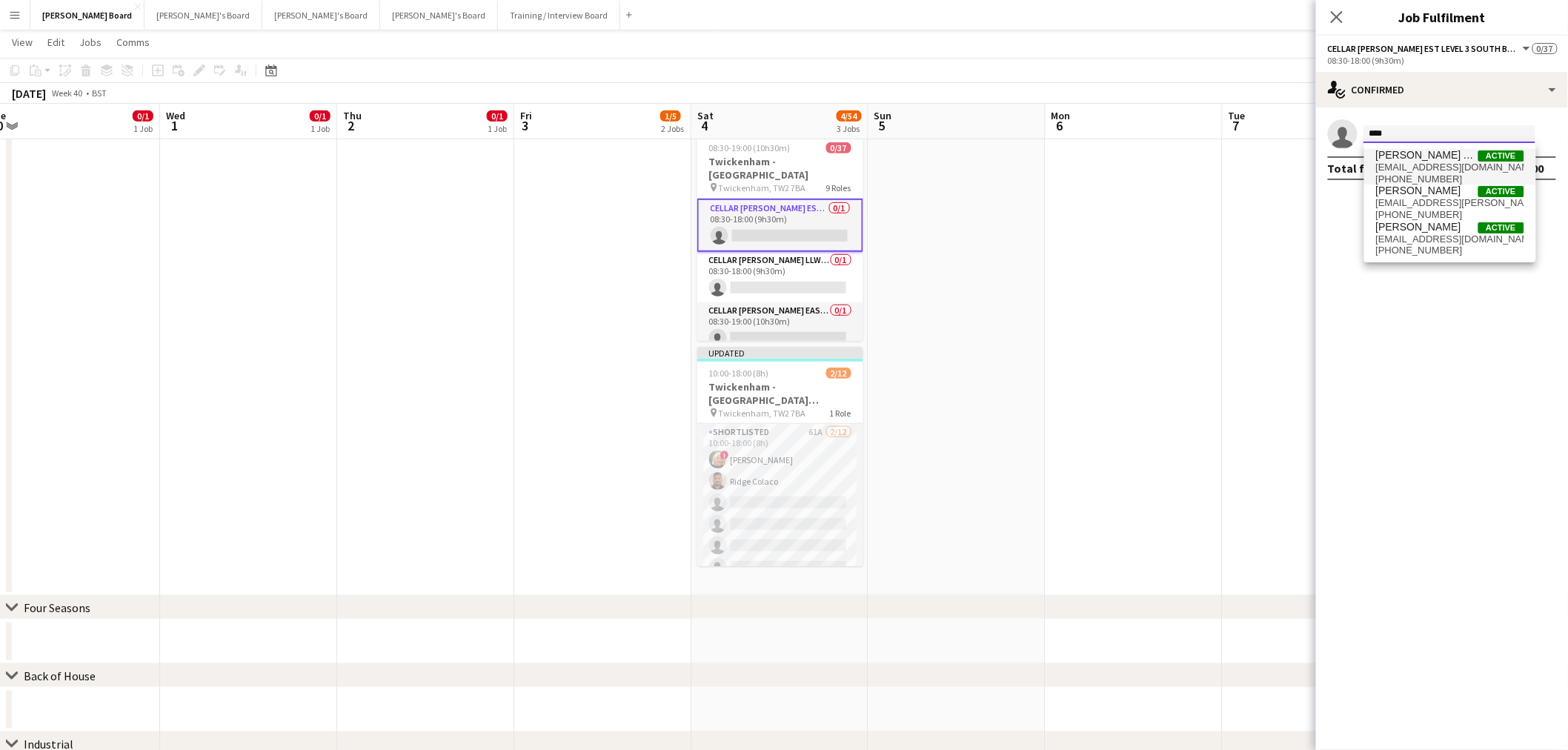
type input "****"
click at [1449, 166] on span "[EMAIL_ADDRESS][DOMAIN_NAME]" at bounding box center [1450, 167] width 148 height 12
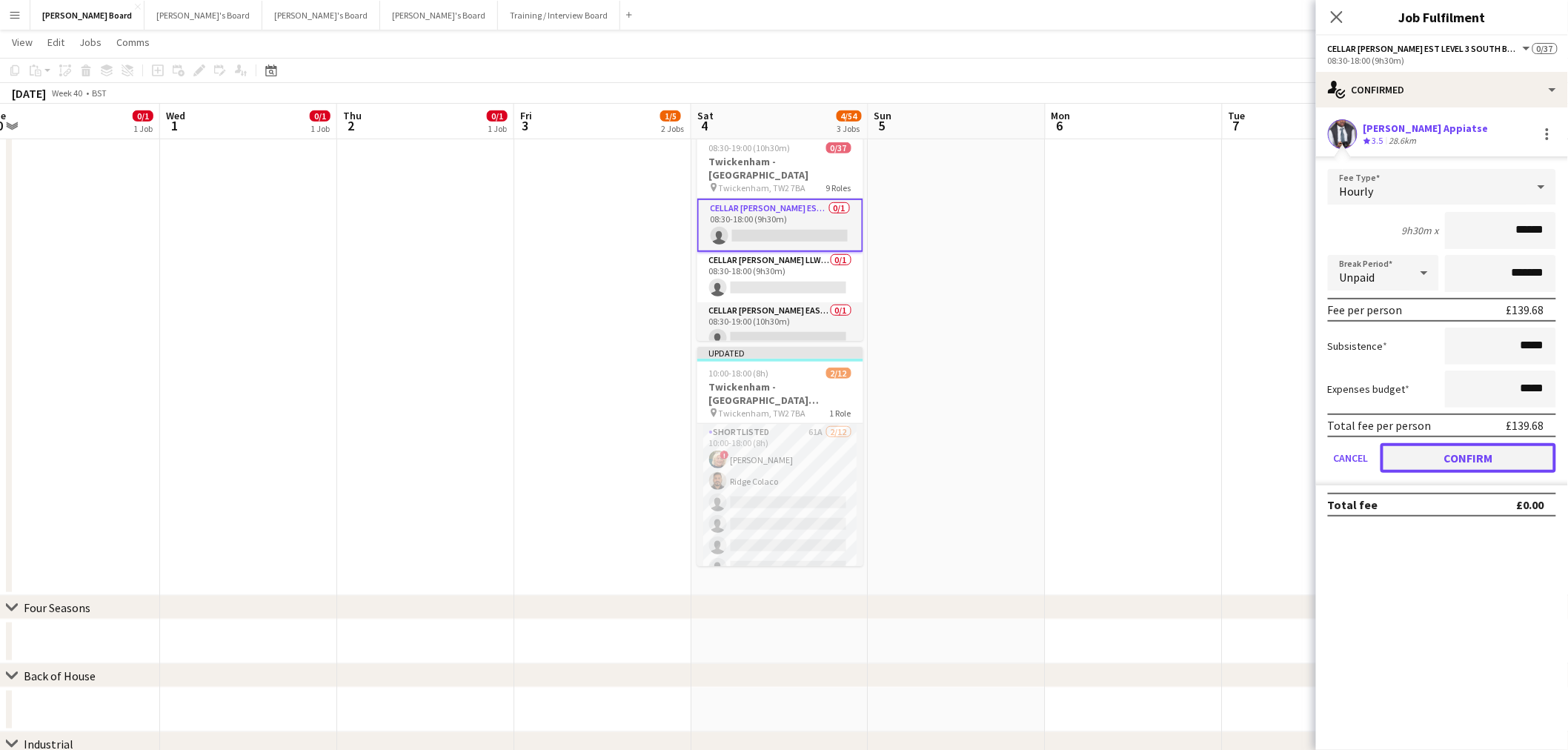
click at [1461, 457] on button "Confirm" at bounding box center [1468, 458] width 176 height 30
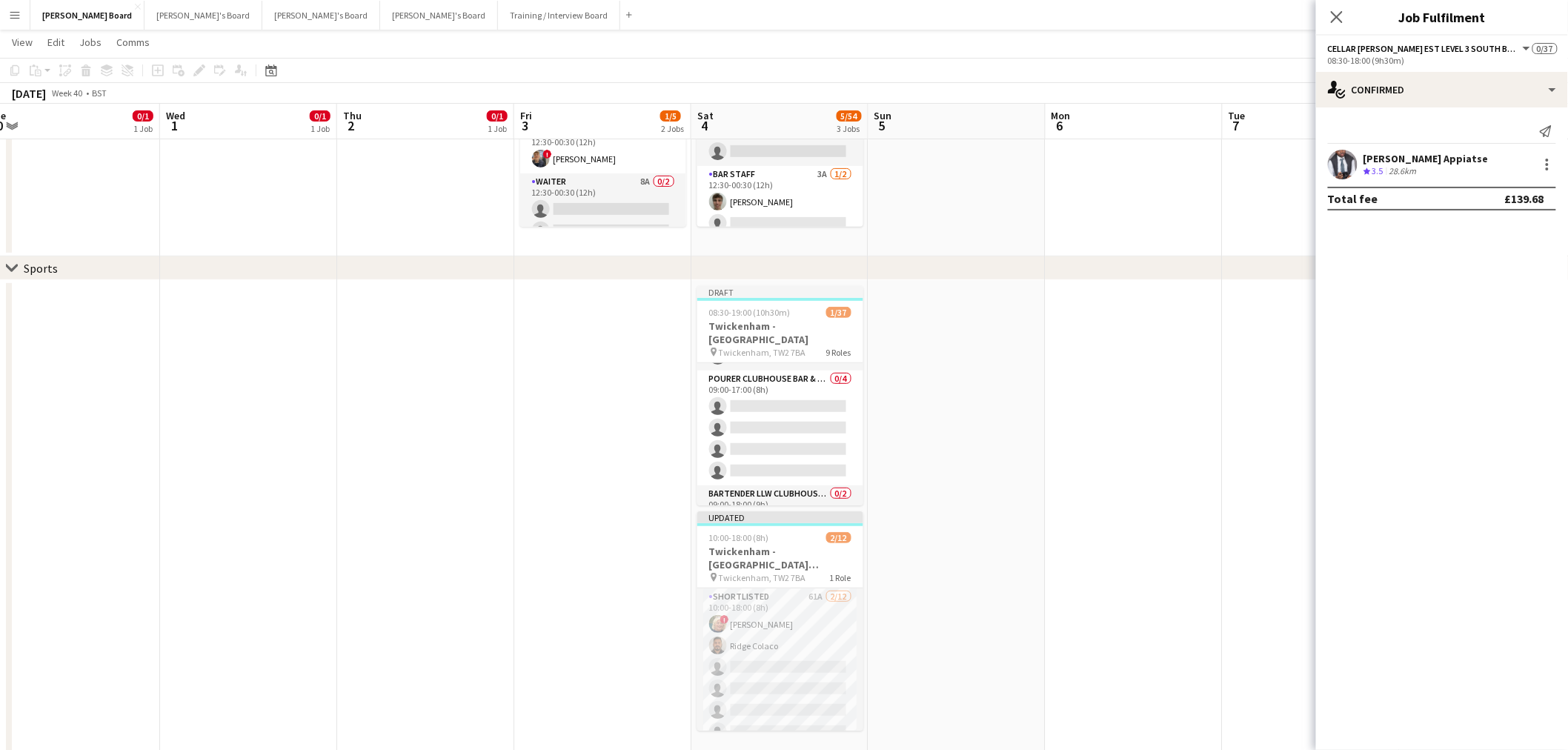
scroll to position [0, 0]
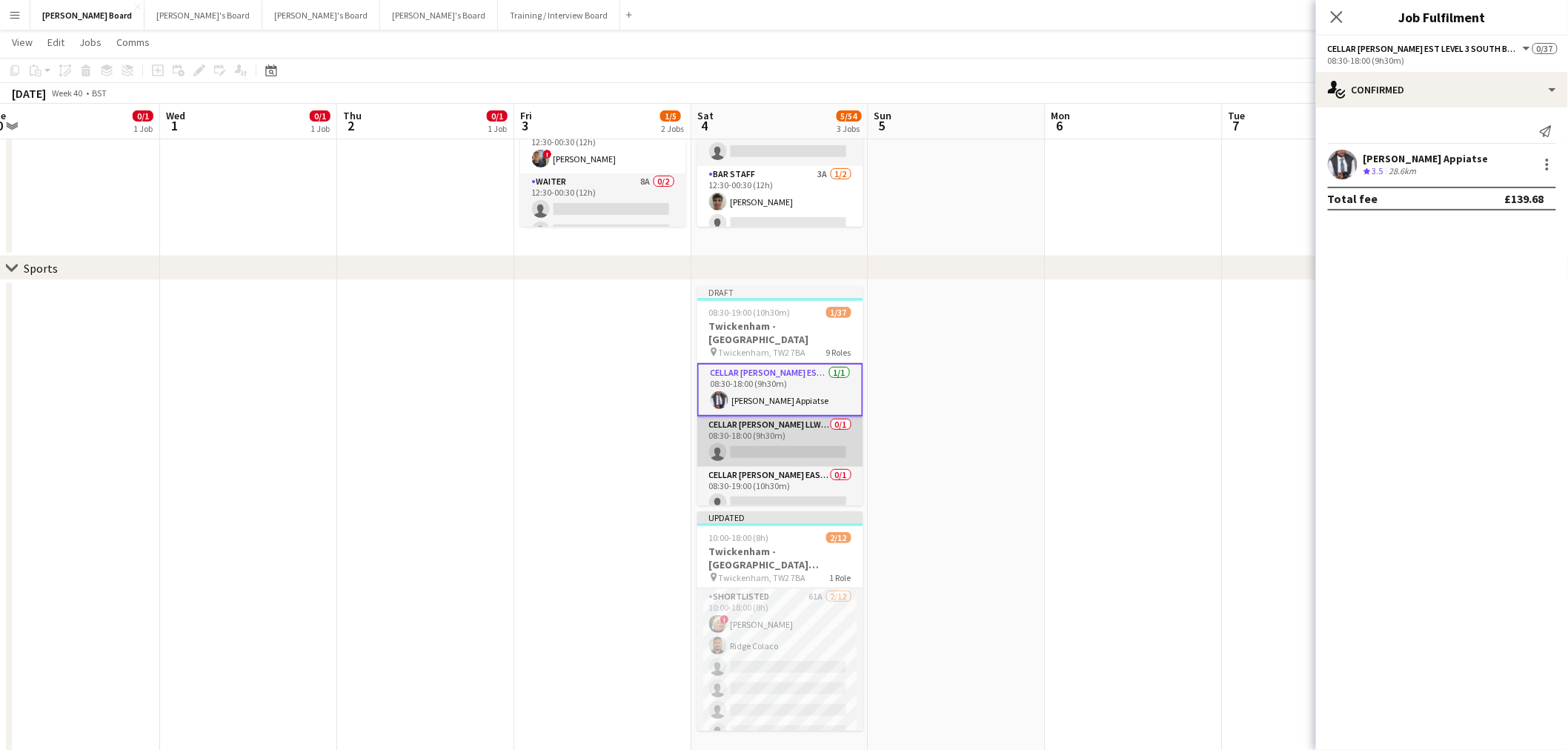
click at [782, 422] on app-card-role "Cellar [PERSON_NAME] LLW WEST LEVEL 3 NORTH BOXES - WEST STAND - LEVEL 3 0/1 08…" at bounding box center [781, 442] width 166 height 50
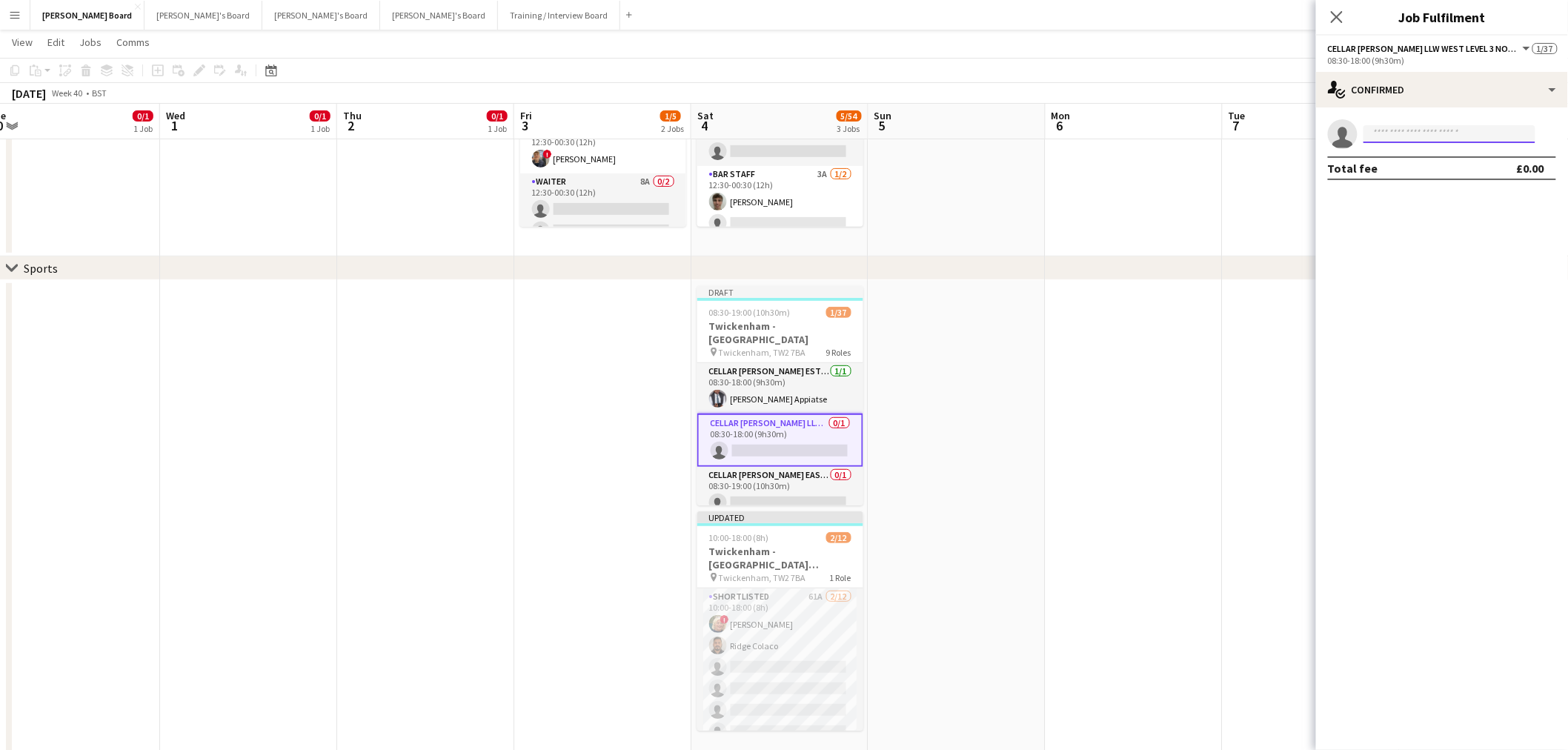
click at [1439, 140] on input at bounding box center [1450, 133] width 172 height 18
type input "********"
click at [1431, 165] on span "[EMAIL_ADDRESS][DOMAIN_NAME]" at bounding box center [1450, 167] width 148 height 12
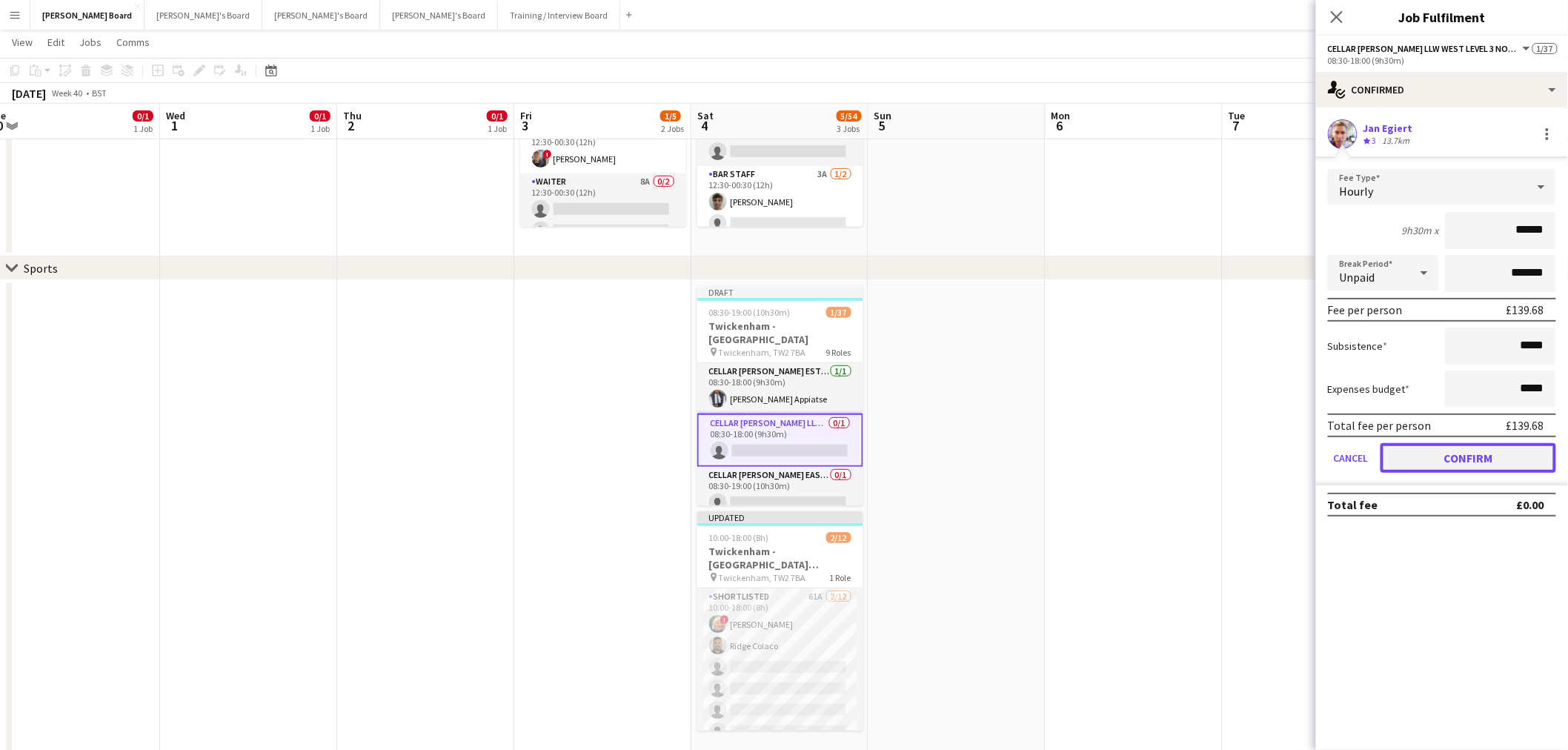
click at [1458, 450] on button "Confirm" at bounding box center [1468, 458] width 176 height 30
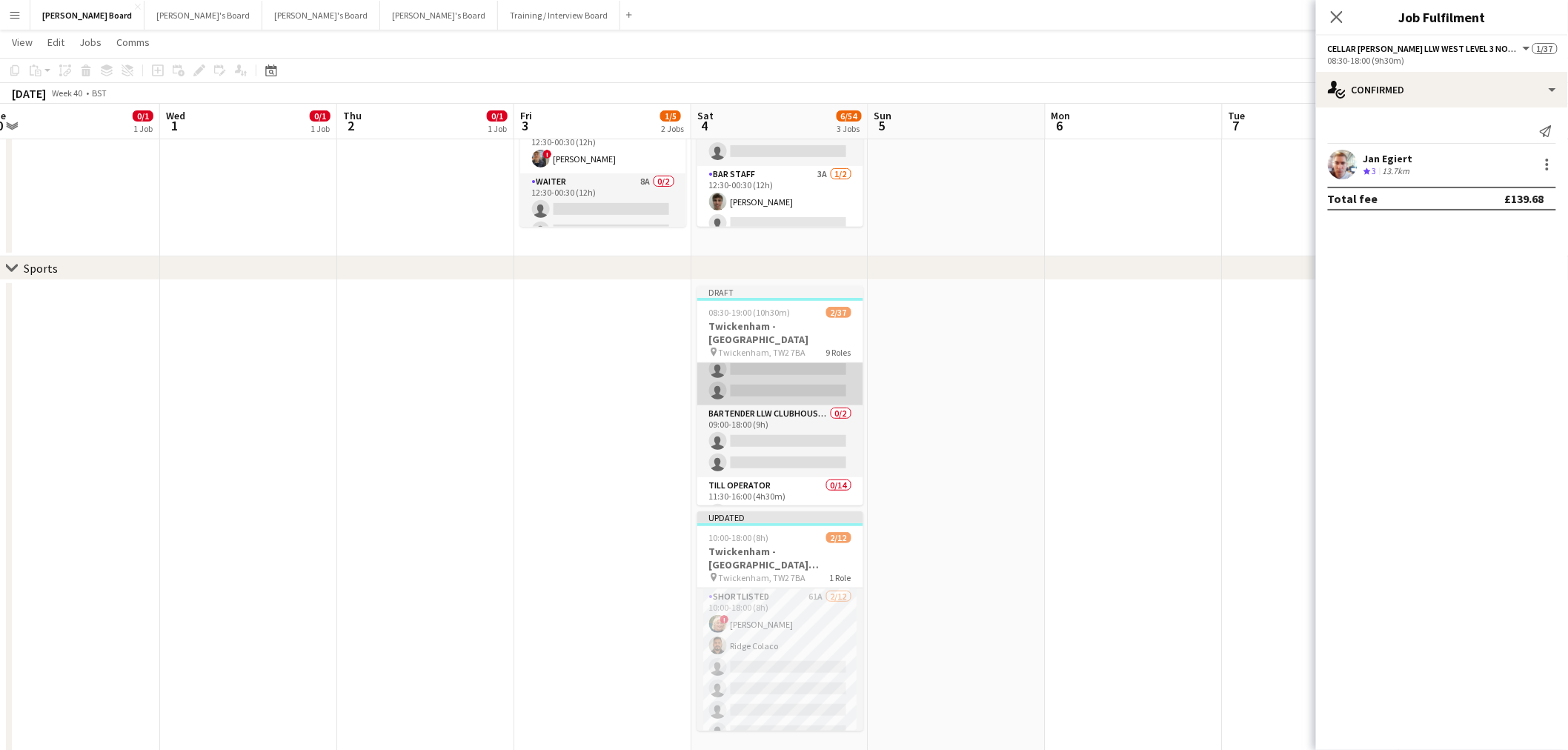
scroll to position [247, 0]
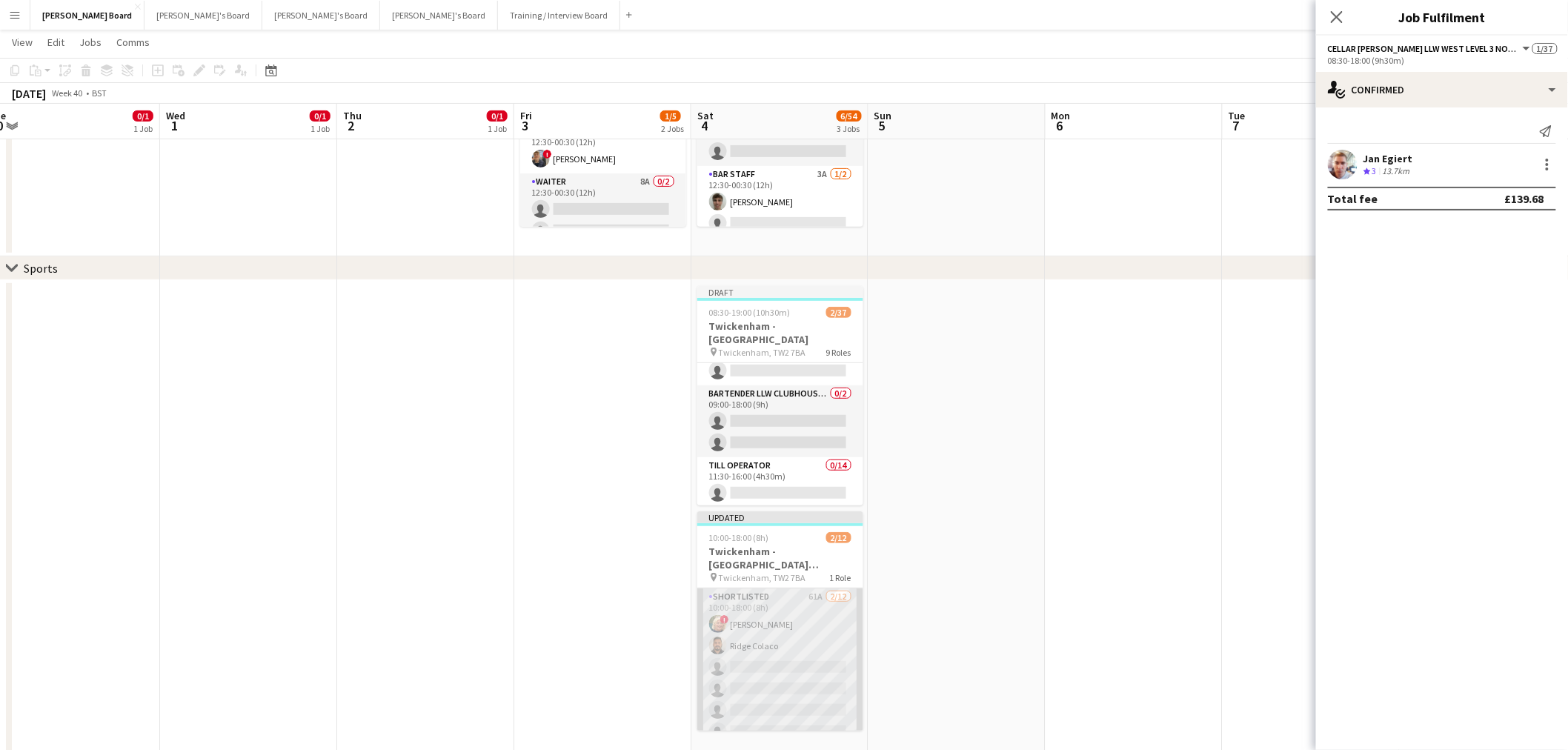
click at [771, 643] on app-card-role "Shortlisted 61A [DATE] 10:00-18:00 (8h) ! [PERSON_NAME] Ridge [PERSON_NAME] sin…" at bounding box center [781, 732] width 166 height 287
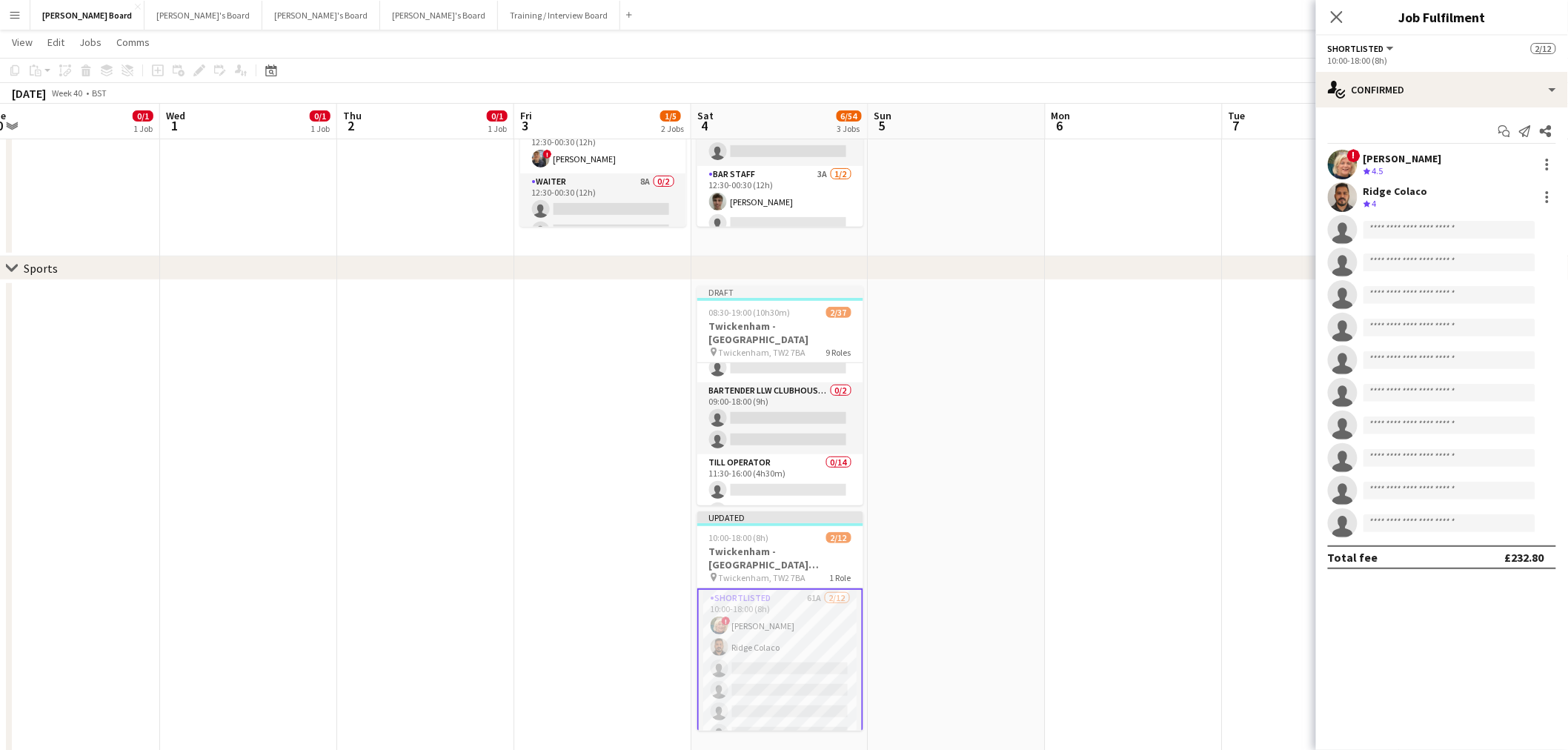
scroll to position [245, 0]
click at [1552, 195] on div at bounding box center [1547, 197] width 18 height 18
click at [1494, 268] on button "Switch crew" at bounding box center [1499, 260] width 116 height 35
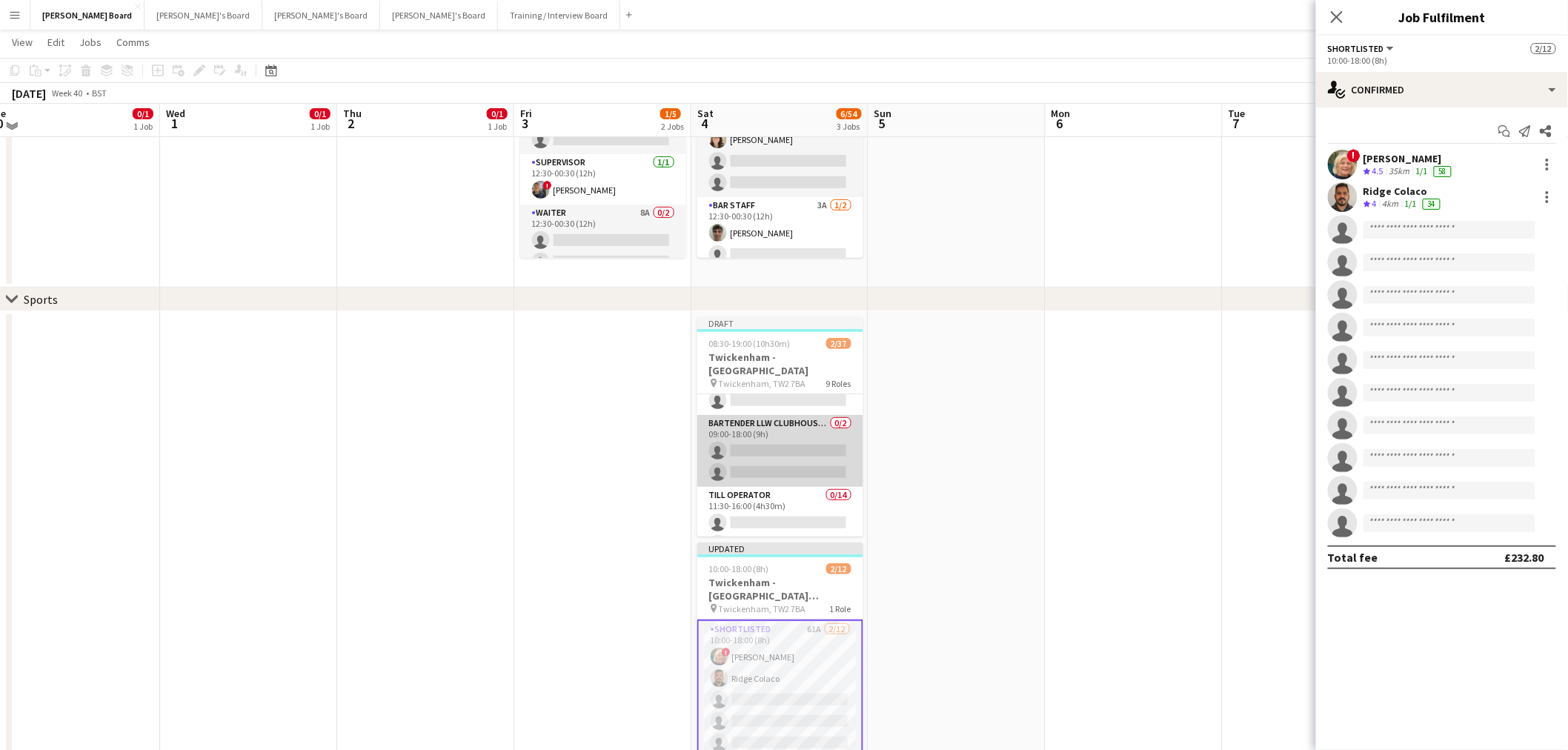
drag, startPoint x: 745, startPoint y: 436, endPoint x: 798, endPoint y: 415, distance: 57.0
click at [746, 435] on app-card-role "Bartender LLW CLUBHOUSE BAR & KITCHEN 0/2 09:00-18:00 (9h) single-neutral-actio…" at bounding box center [781, 450] width 166 height 72
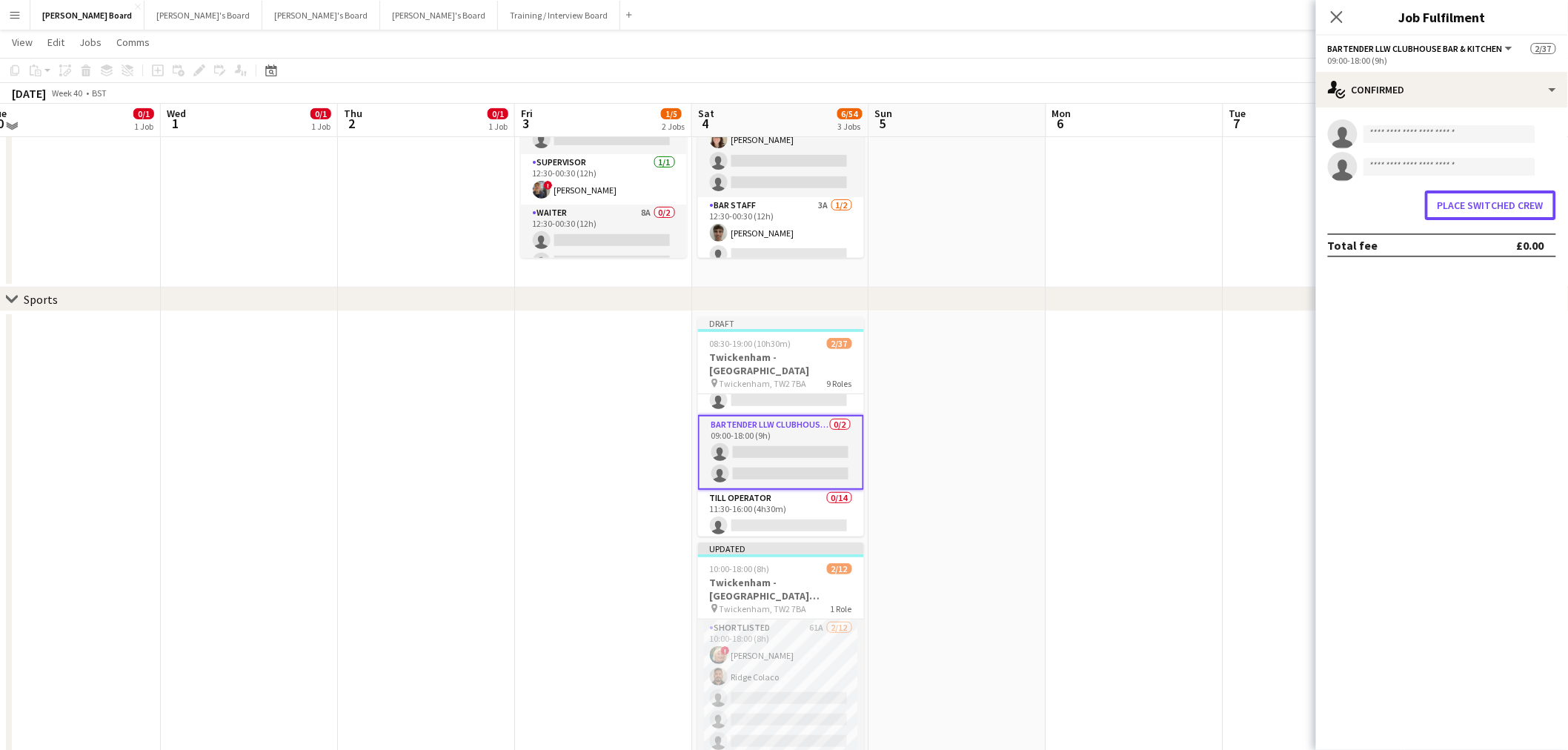
drag, startPoint x: 1520, startPoint y: 210, endPoint x: 1028, endPoint y: 409, distance: 530.7
click at [1520, 211] on button "Place switched crew" at bounding box center [1491, 205] width 131 height 30
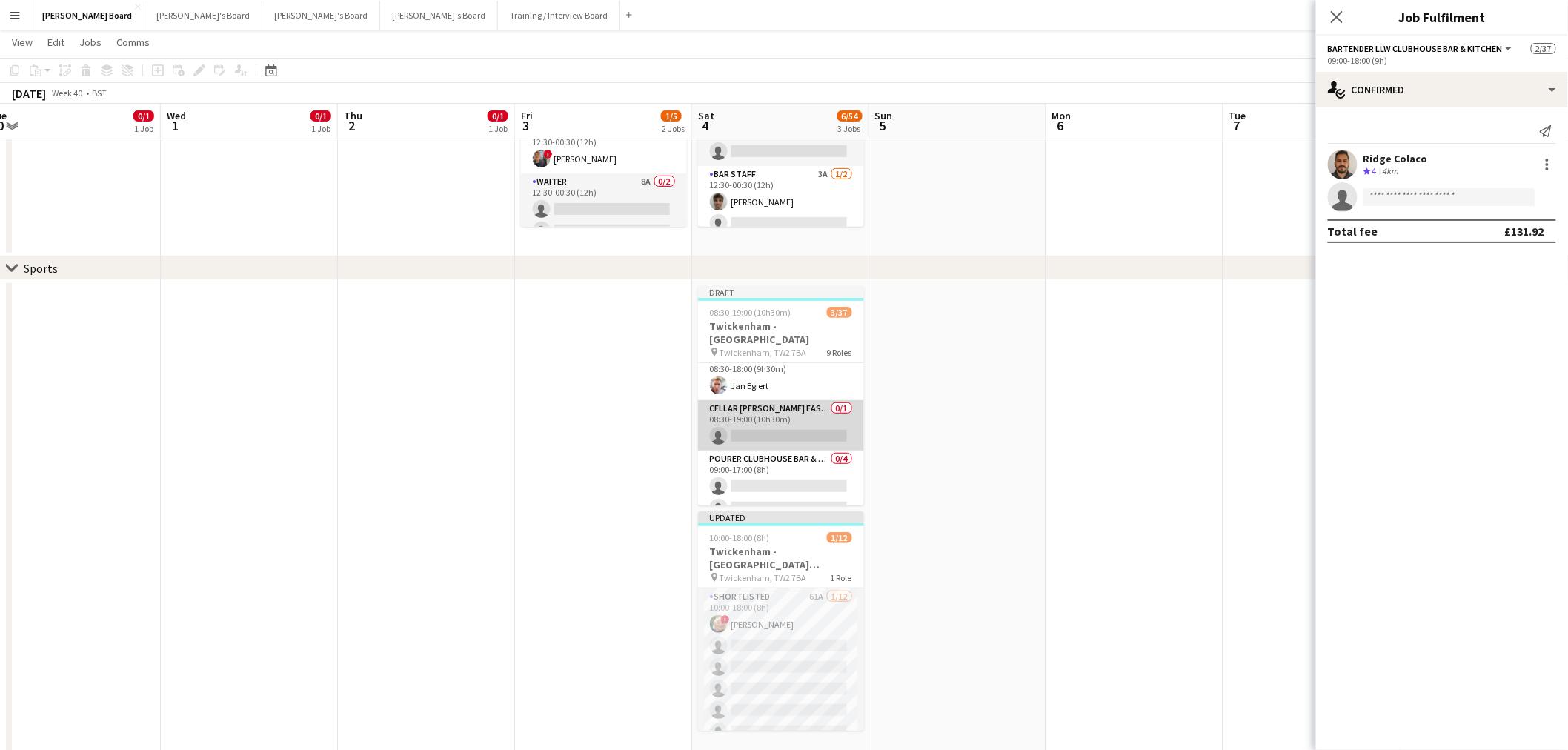
scroll to position [0, 0]
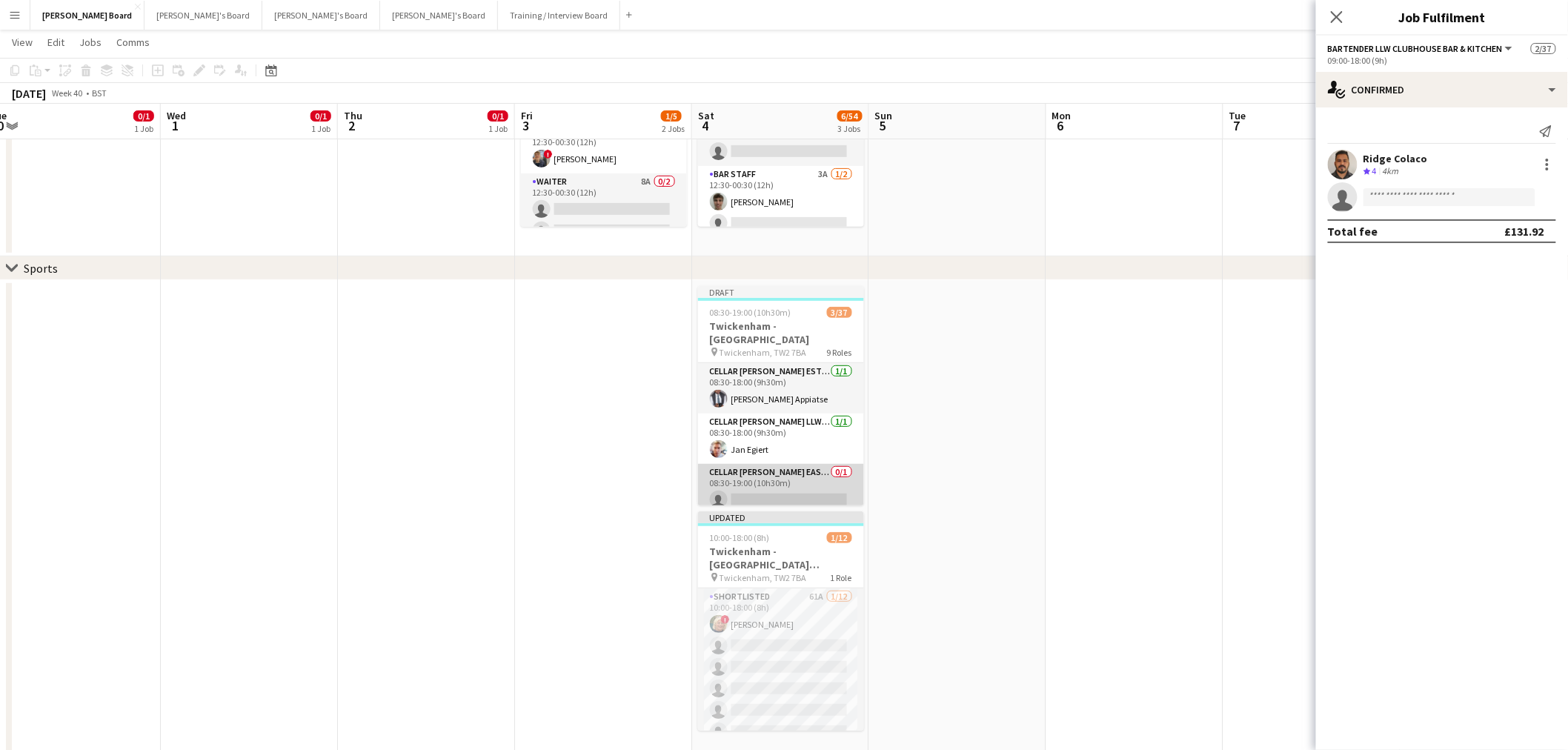
click at [752, 480] on app-card-role "Cellar [PERSON_NAME] EAST LEVEL 3 BOXES - EAST STAND 0/1 08:30-19:00 (10h30m) s…" at bounding box center [781, 489] width 166 height 50
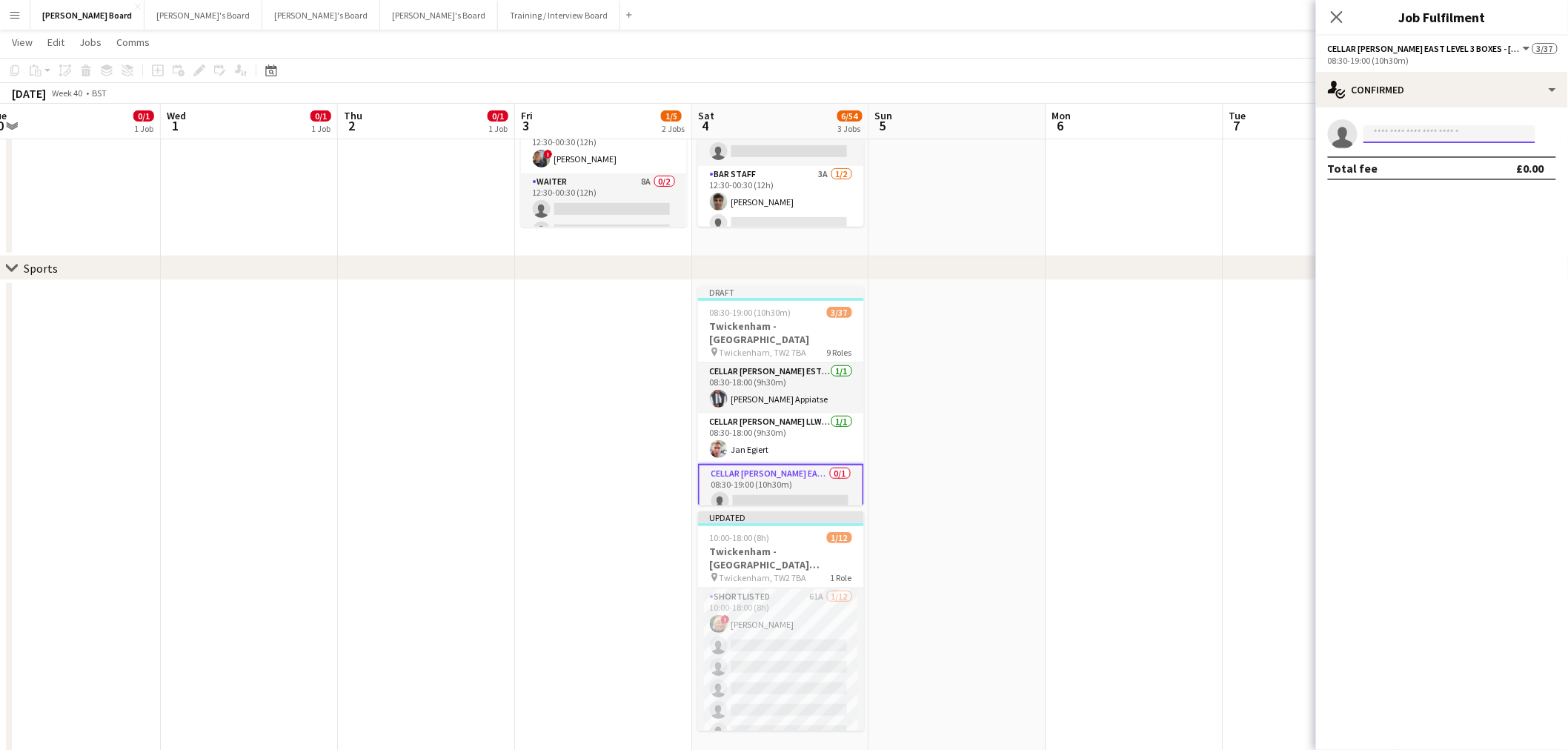
click at [1421, 136] on input at bounding box center [1450, 133] width 172 height 18
type input "*"
type input "*****"
click at [1430, 164] on span "[PERSON_NAME][EMAIL_ADDRESS][DOMAIN_NAME]" at bounding box center [1450, 167] width 148 height 12
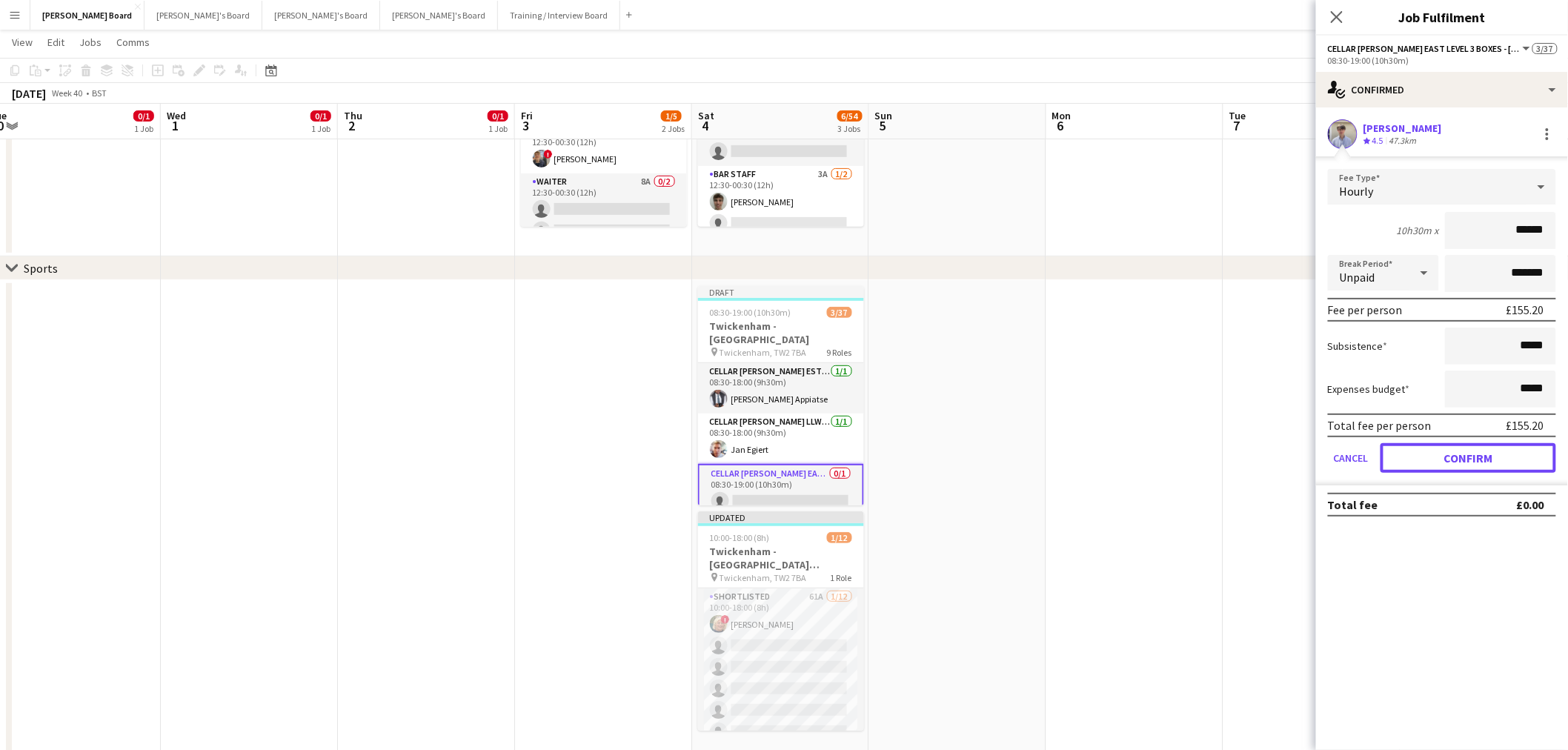
click at [1465, 456] on button "Confirm" at bounding box center [1468, 458] width 176 height 30
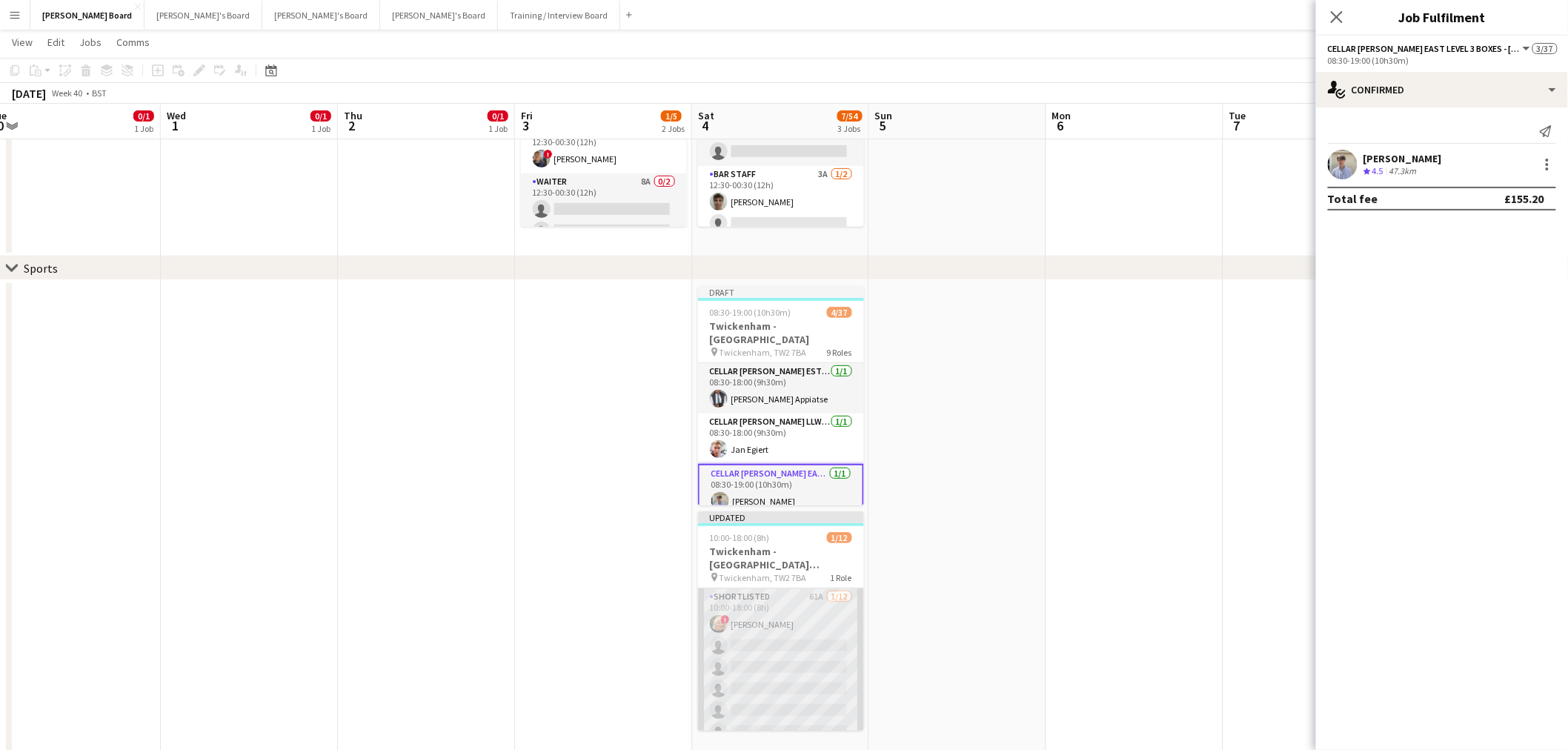
click at [784, 628] on app-card-role "Shortlisted 61A [DATE] 10:00-18:00 (8h) ! [PERSON_NAME] single-neutral-actions …" at bounding box center [781, 732] width 166 height 287
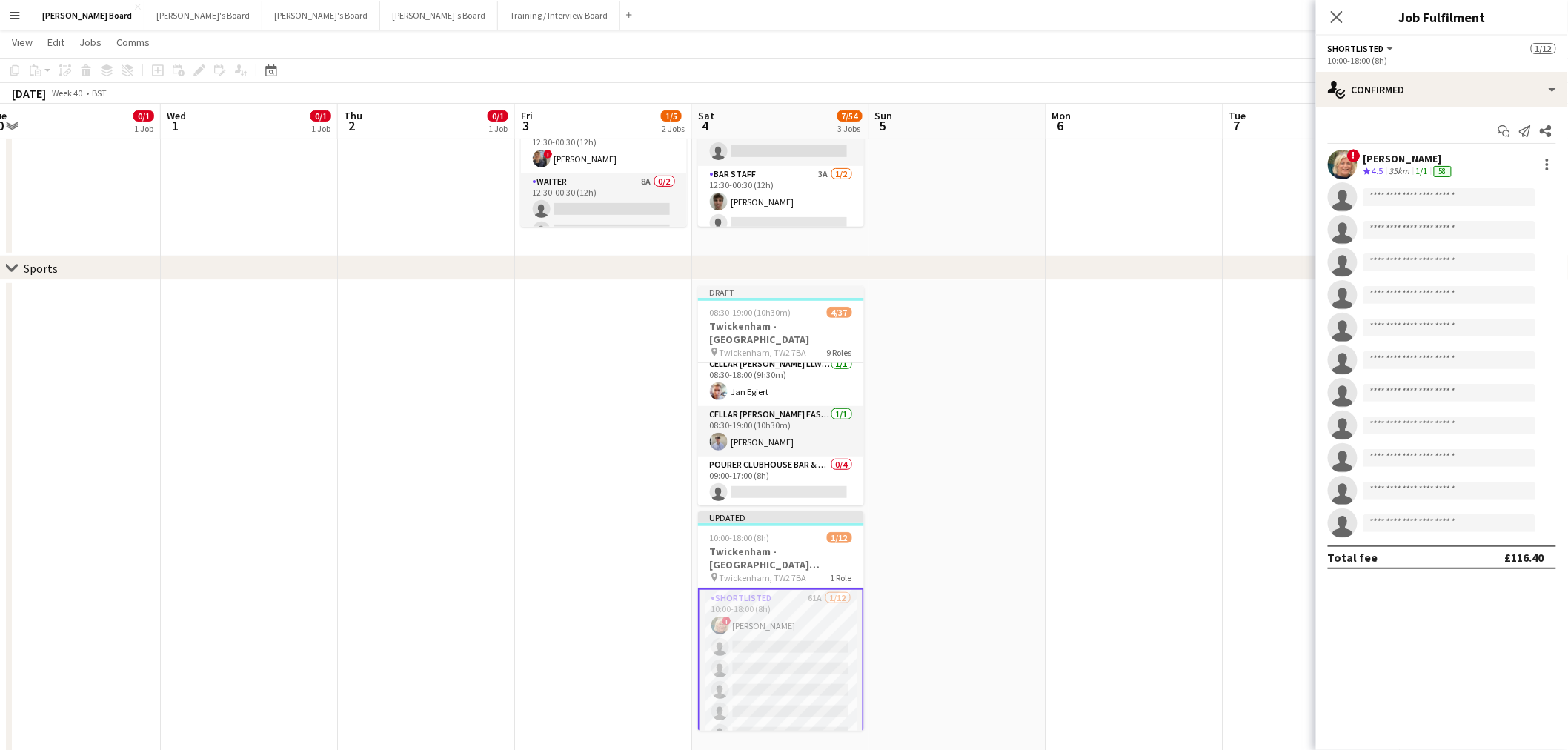
scroll to position [82, 0]
click at [788, 466] on app-card-role "Pourer CLUBHOUSE BAR & KITCHEN - [GEOGRAPHIC_DATA] - LEVEL 4 0/4 09:00-17:00 (8…" at bounding box center [781, 489] width 166 height 115
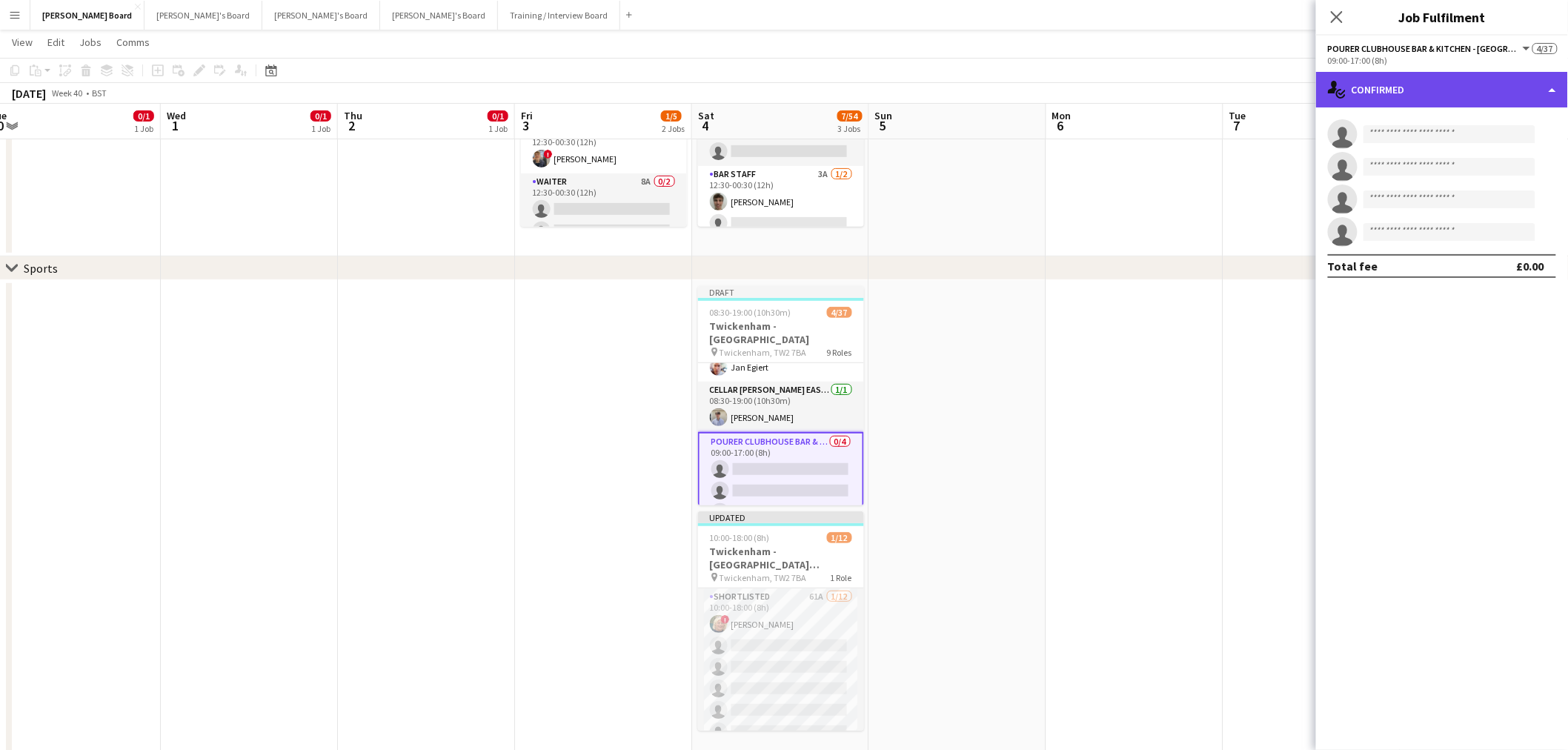
click at [1450, 93] on div "single-neutral-actions-check-2 Confirmed" at bounding box center [1442, 89] width 252 height 35
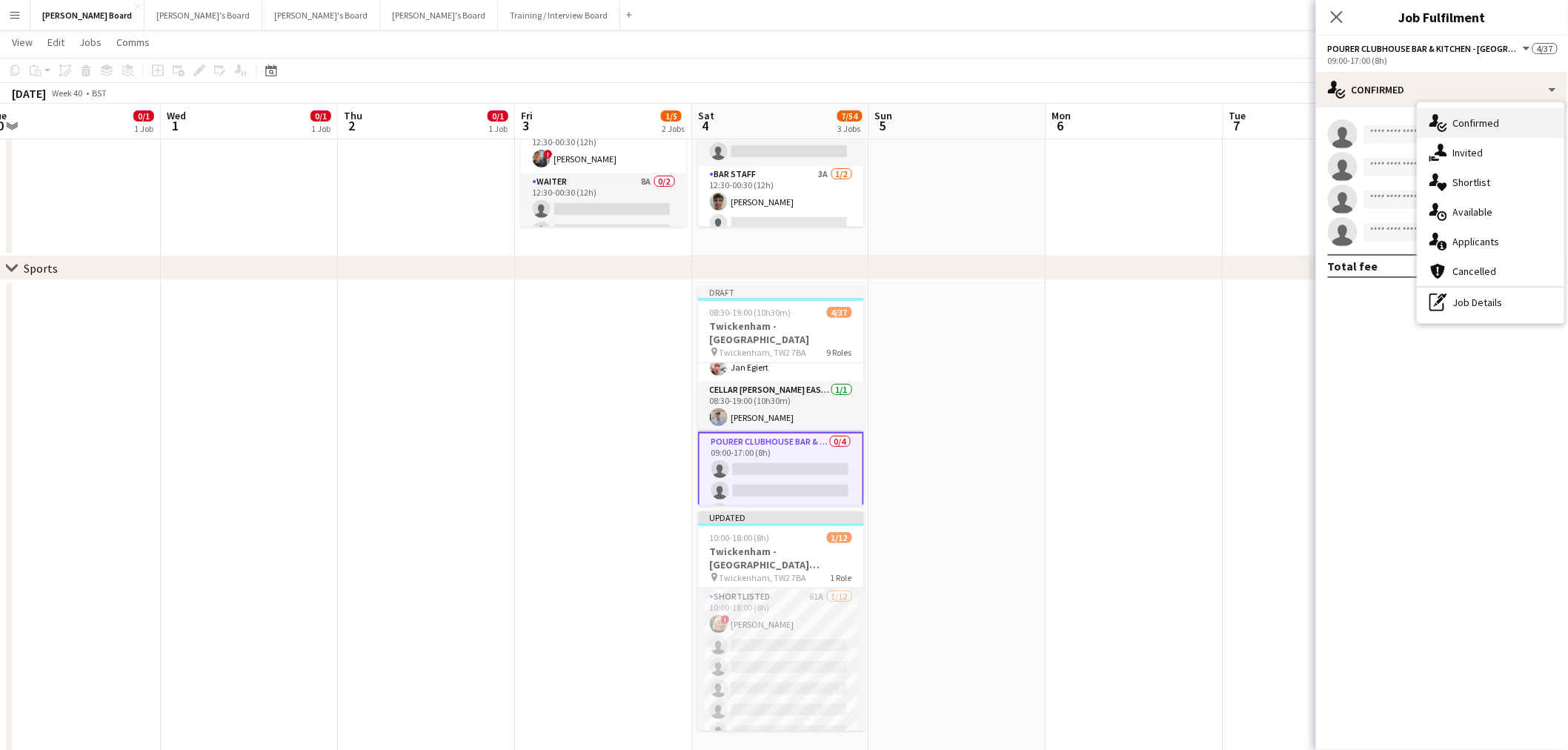
click at [1454, 122] on span "Confirmed" at bounding box center [1477, 123] width 47 height 13
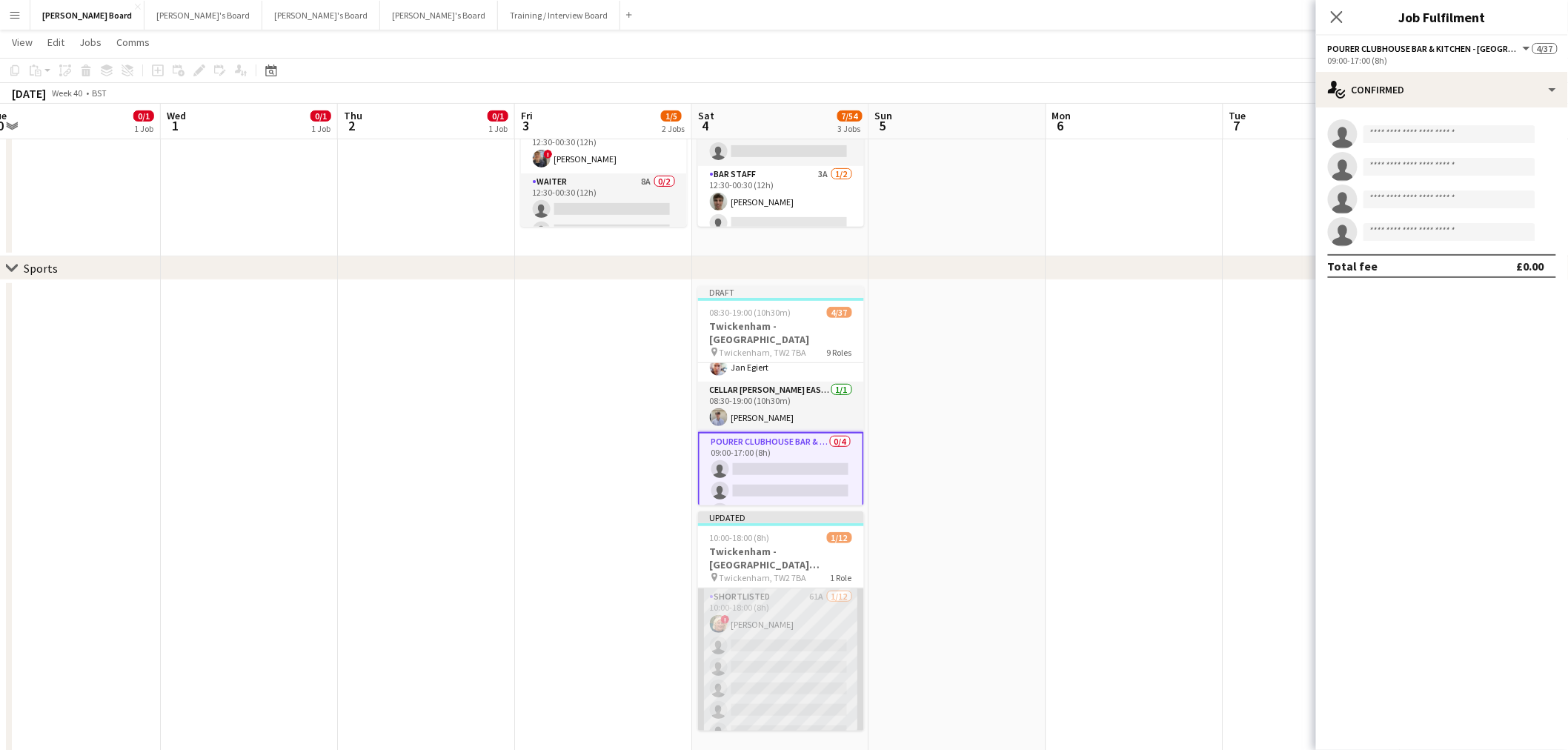
click at [756, 628] on app-card-role "Shortlisted 61A [DATE] 10:00-18:00 (8h) ! [PERSON_NAME] single-neutral-actions …" at bounding box center [781, 732] width 166 height 287
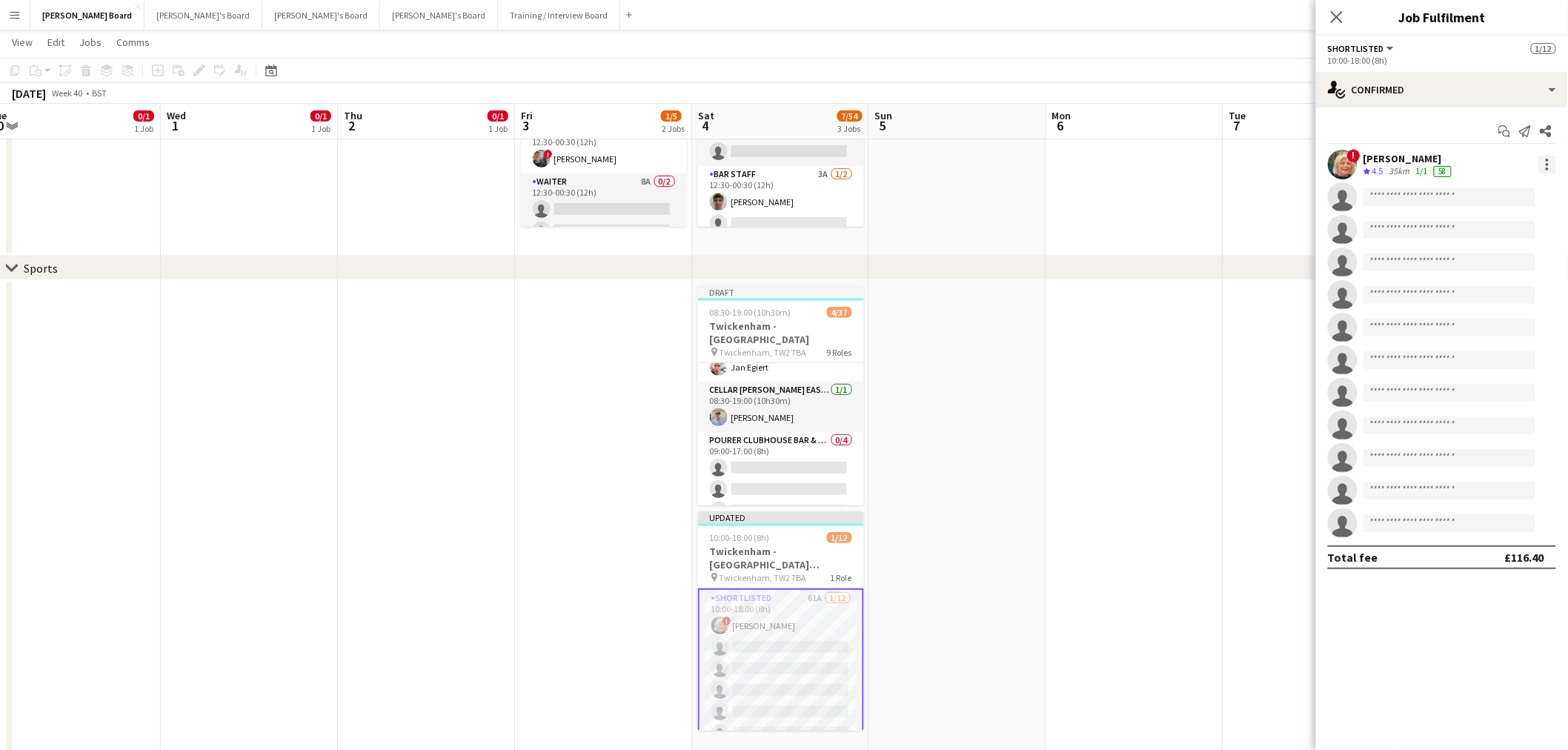
click at [1549, 161] on div at bounding box center [1547, 164] width 18 height 18
drag, startPoint x: 1518, startPoint y: 225, endPoint x: 1350, endPoint y: 278, distance: 176.2
click at [1516, 225] on span "Switch crew" at bounding box center [1499, 227] width 92 height 13
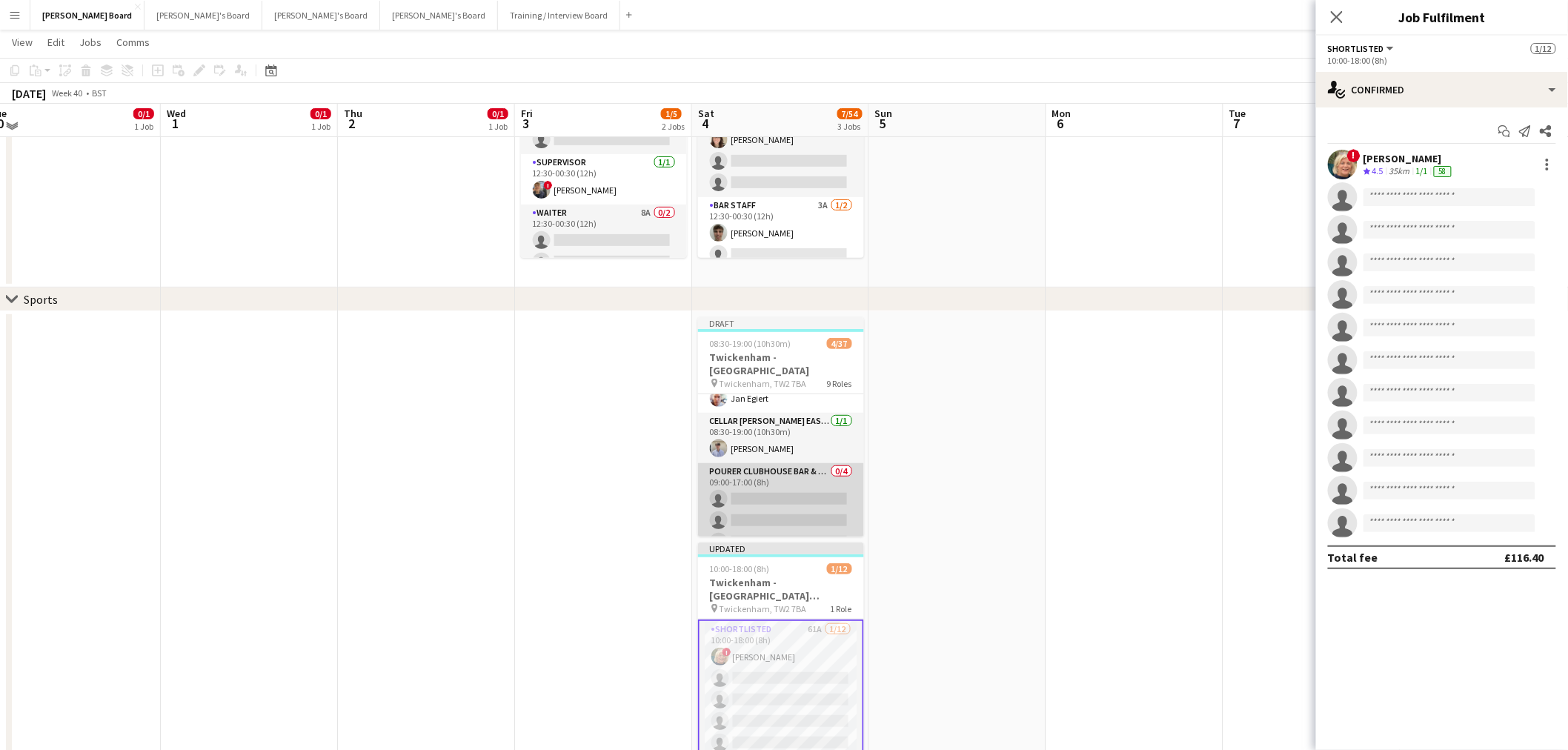
click at [815, 471] on app-card-role "Pourer CLUBHOUSE BAR & KITCHEN - [GEOGRAPHIC_DATA] - LEVEL 4 0/4 09:00-17:00 (8…" at bounding box center [781, 520] width 166 height 115
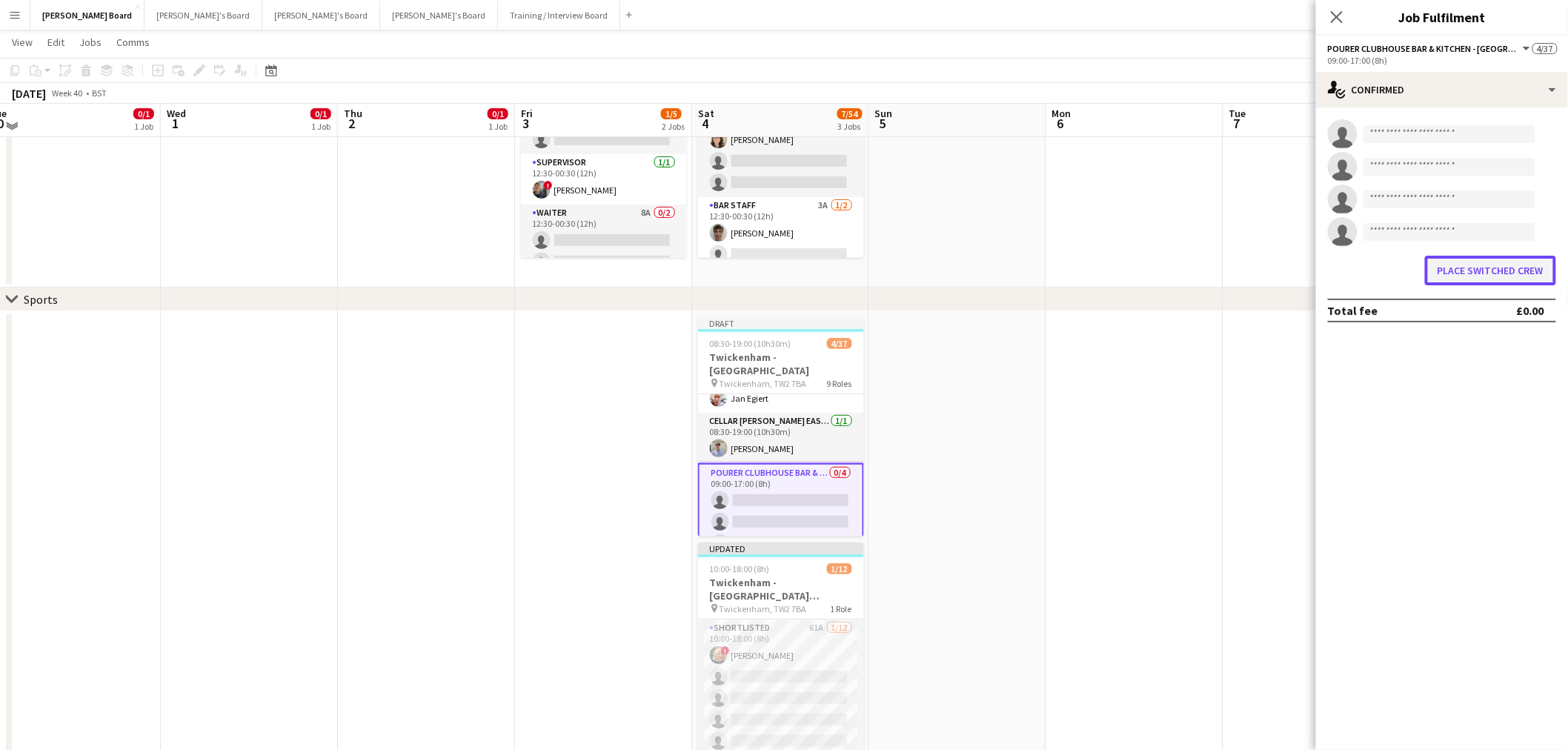
click at [1480, 276] on button "Place switched crew" at bounding box center [1491, 270] width 131 height 30
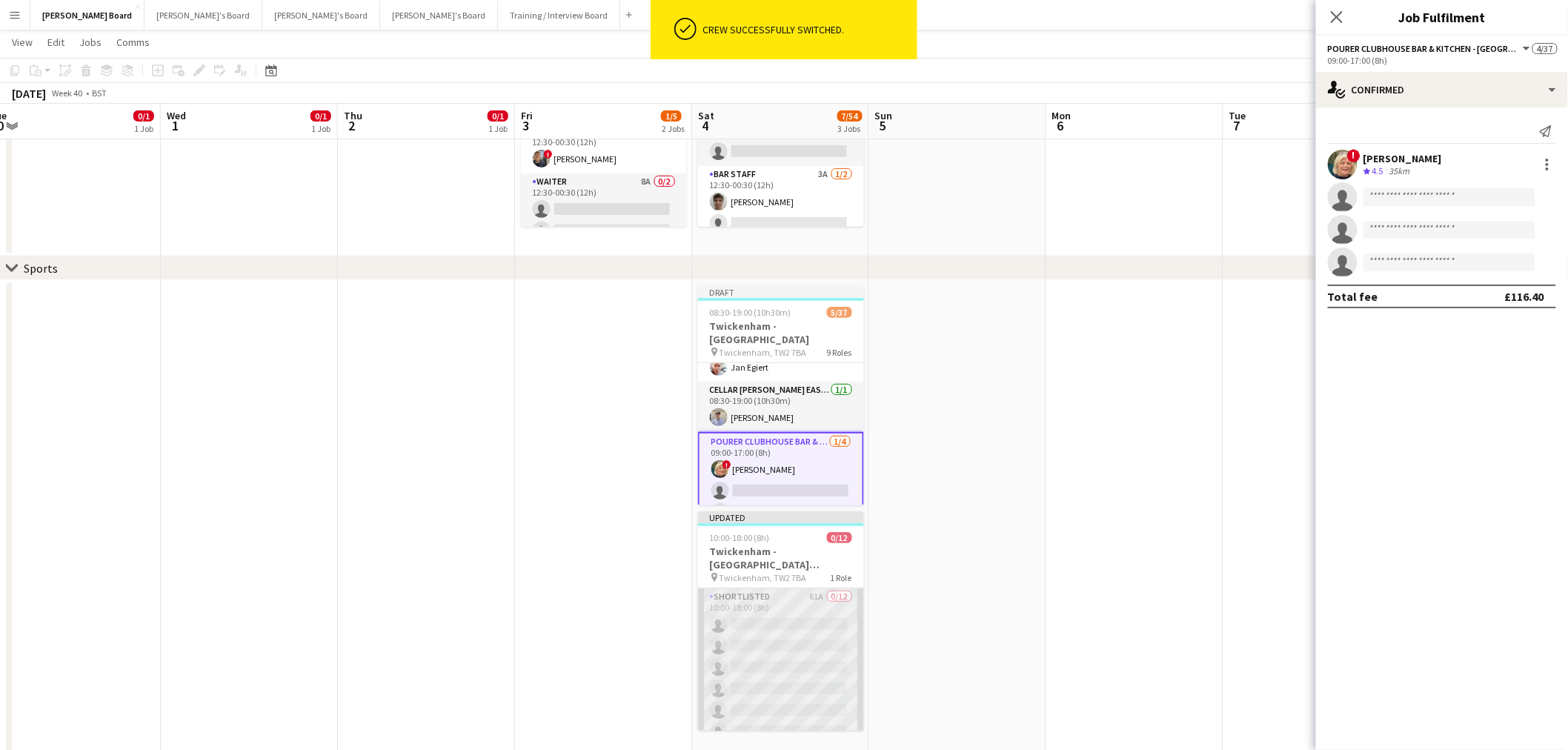
click at [778, 637] on app-card-role "Shortlisted 61A 0/12 10:00-18:00 (8h) single-neutral-actions single-neutral-act…" at bounding box center [781, 732] width 166 height 287
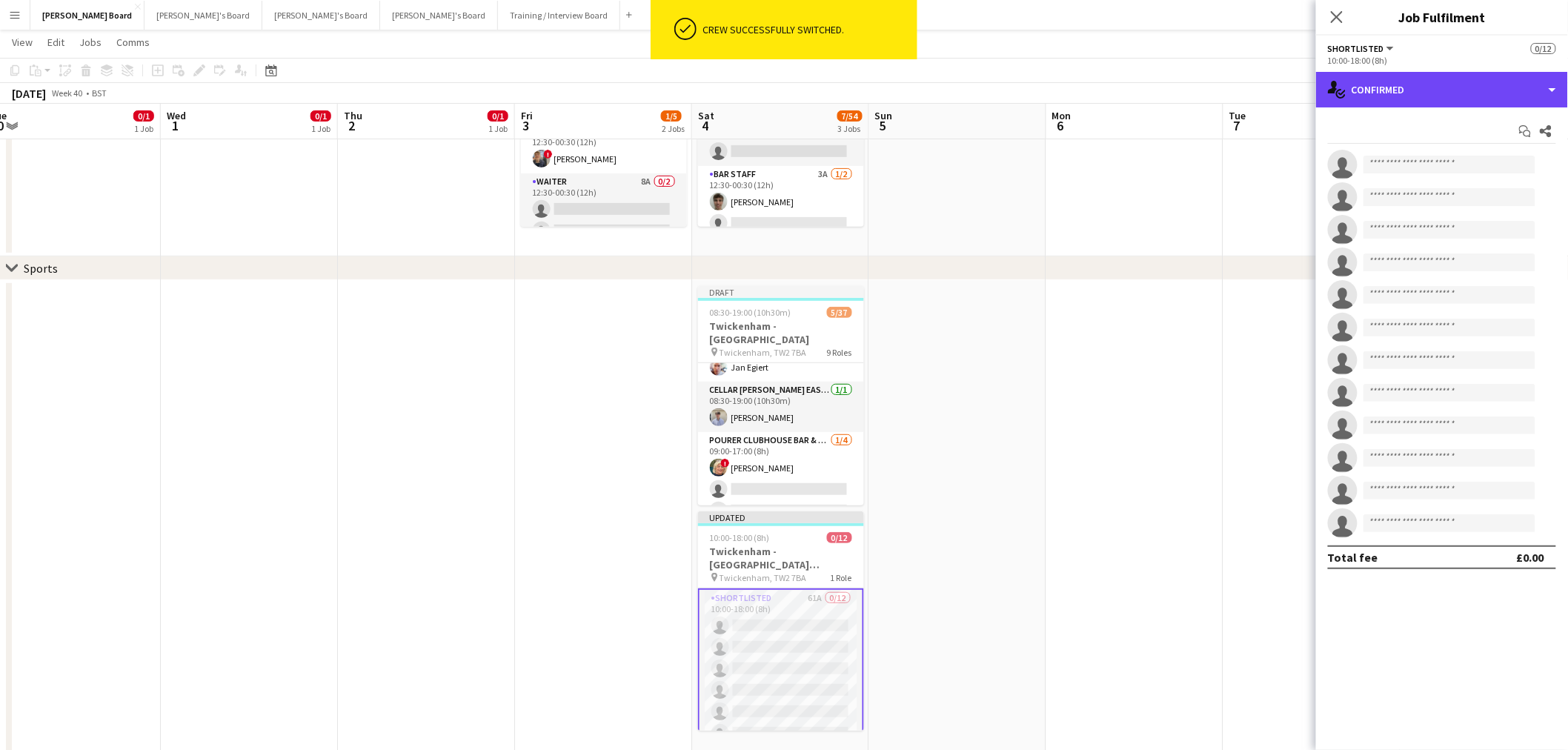
drag, startPoint x: 1469, startPoint y: 90, endPoint x: 1477, endPoint y: 158, distance: 68.5
click at [1469, 92] on div "single-neutral-actions-check-2 Confirmed" at bounding box center [1442, 89] width 252 height 35
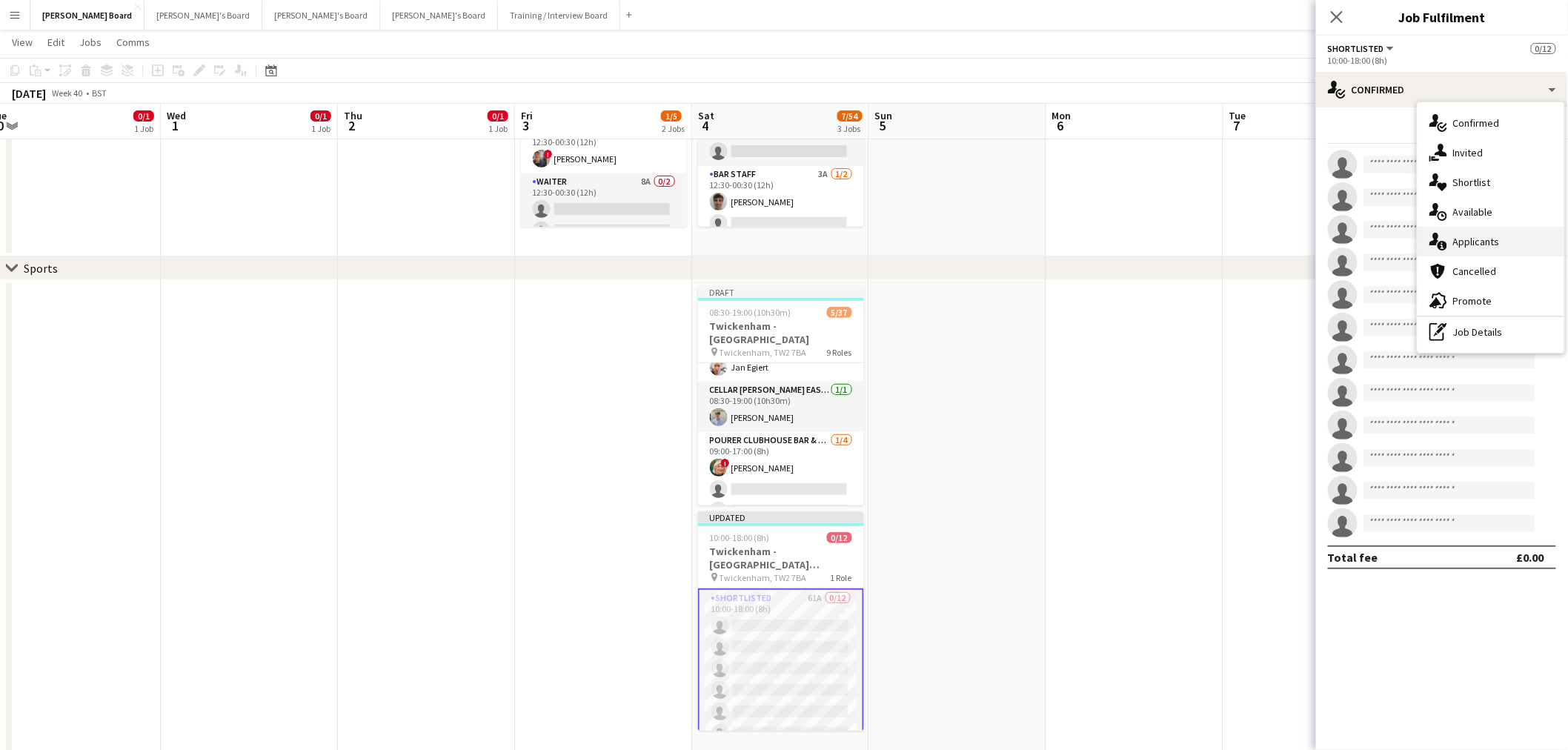
click at [1486, 249] on div "single-neutral-actions-information Applicants" at bounding box center [1492, 241] width 147 height 30
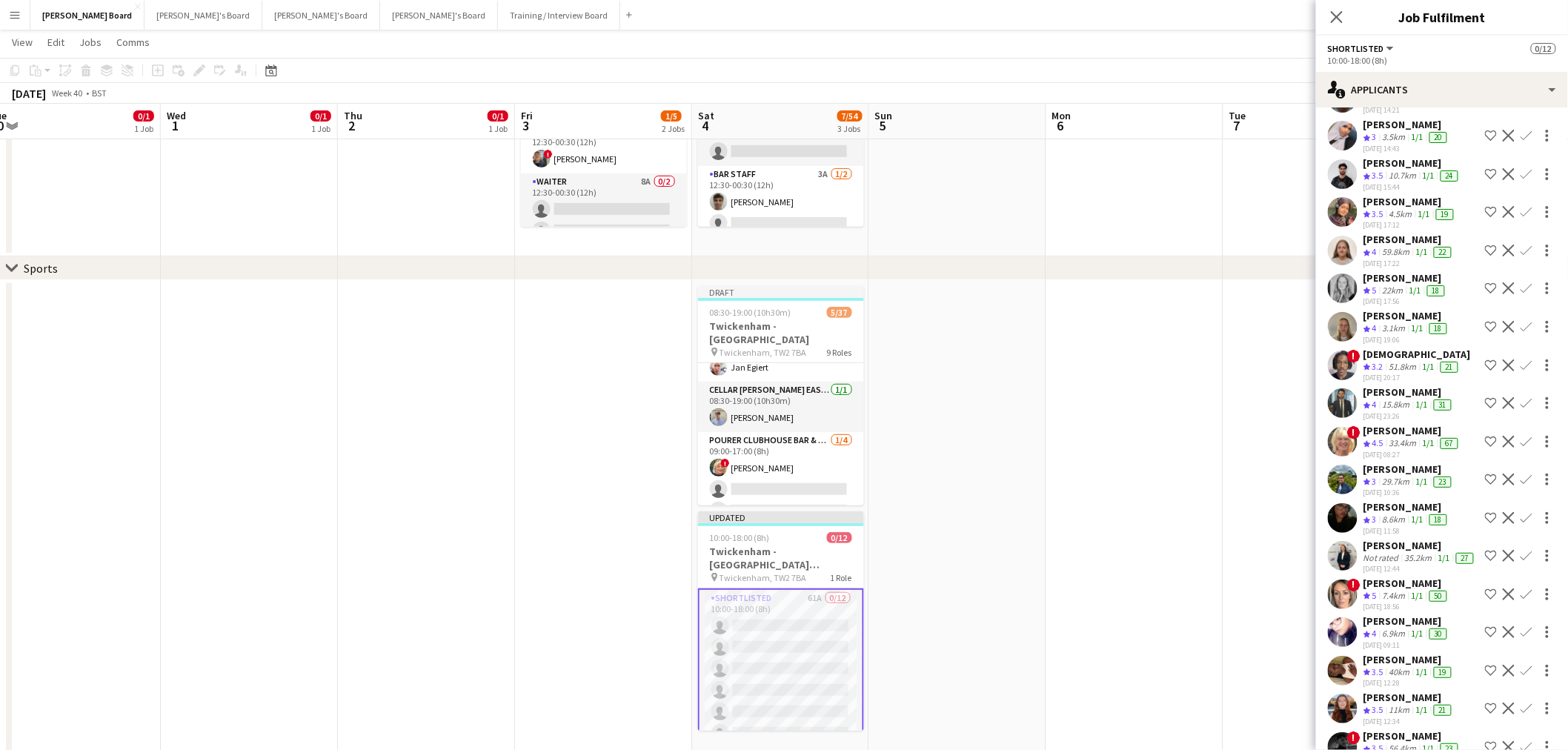
scroll to position [165, 0]
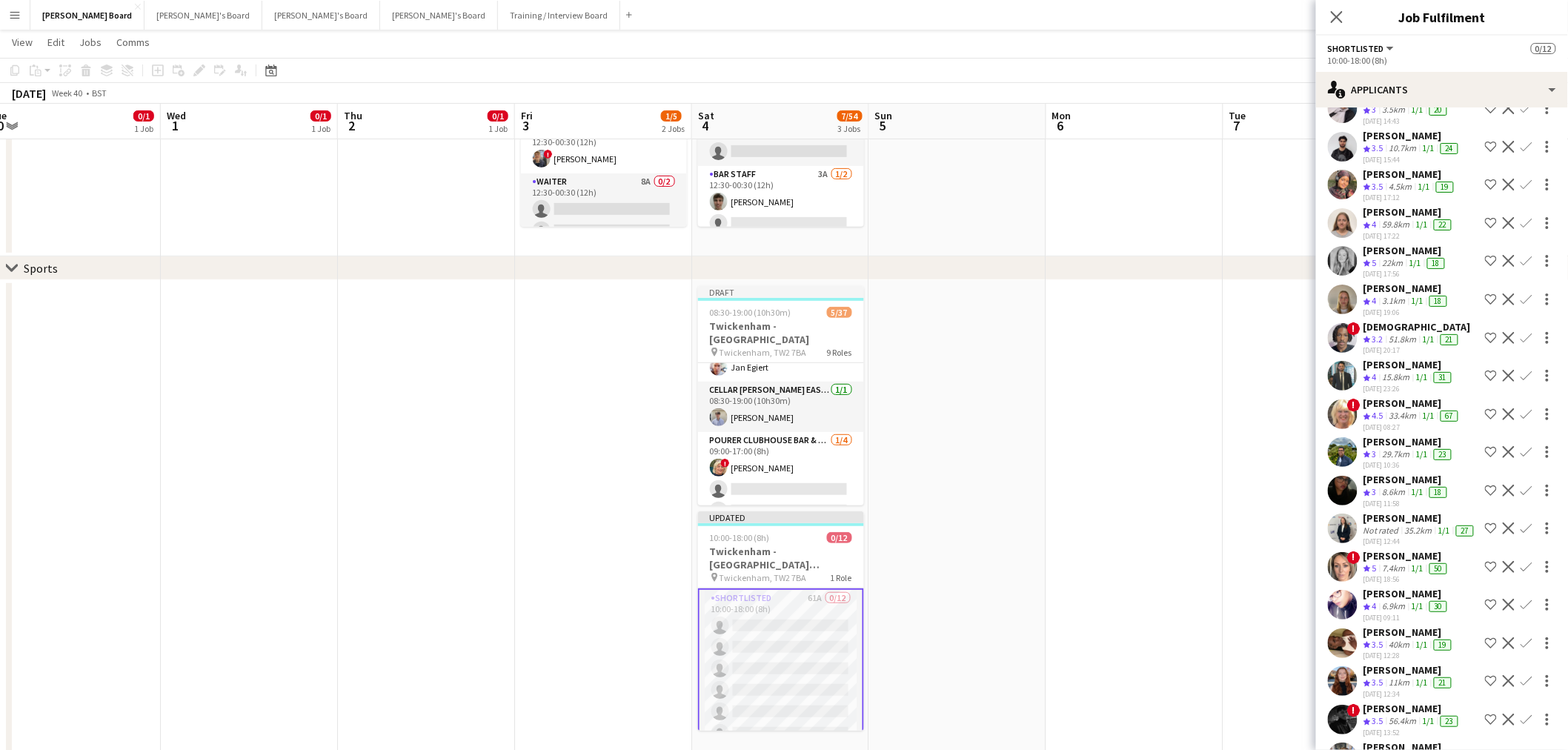
click at [1520, 408] on app-icon "Confirm" at bounding box center [1526, 414] width 12 height 12
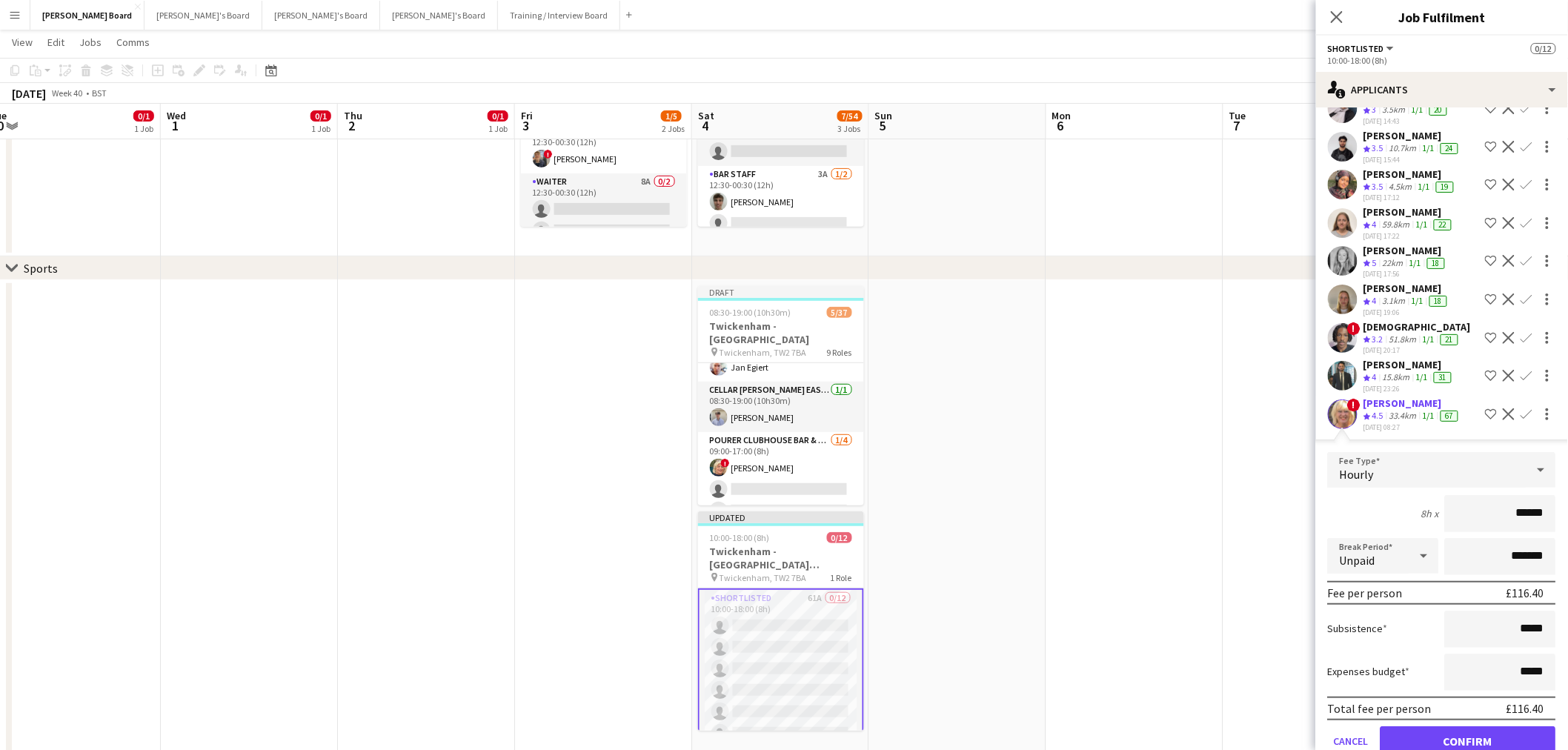
click at [1179, 491] on app-date-cell at bounding box center [1135, 520] width 177 height 480
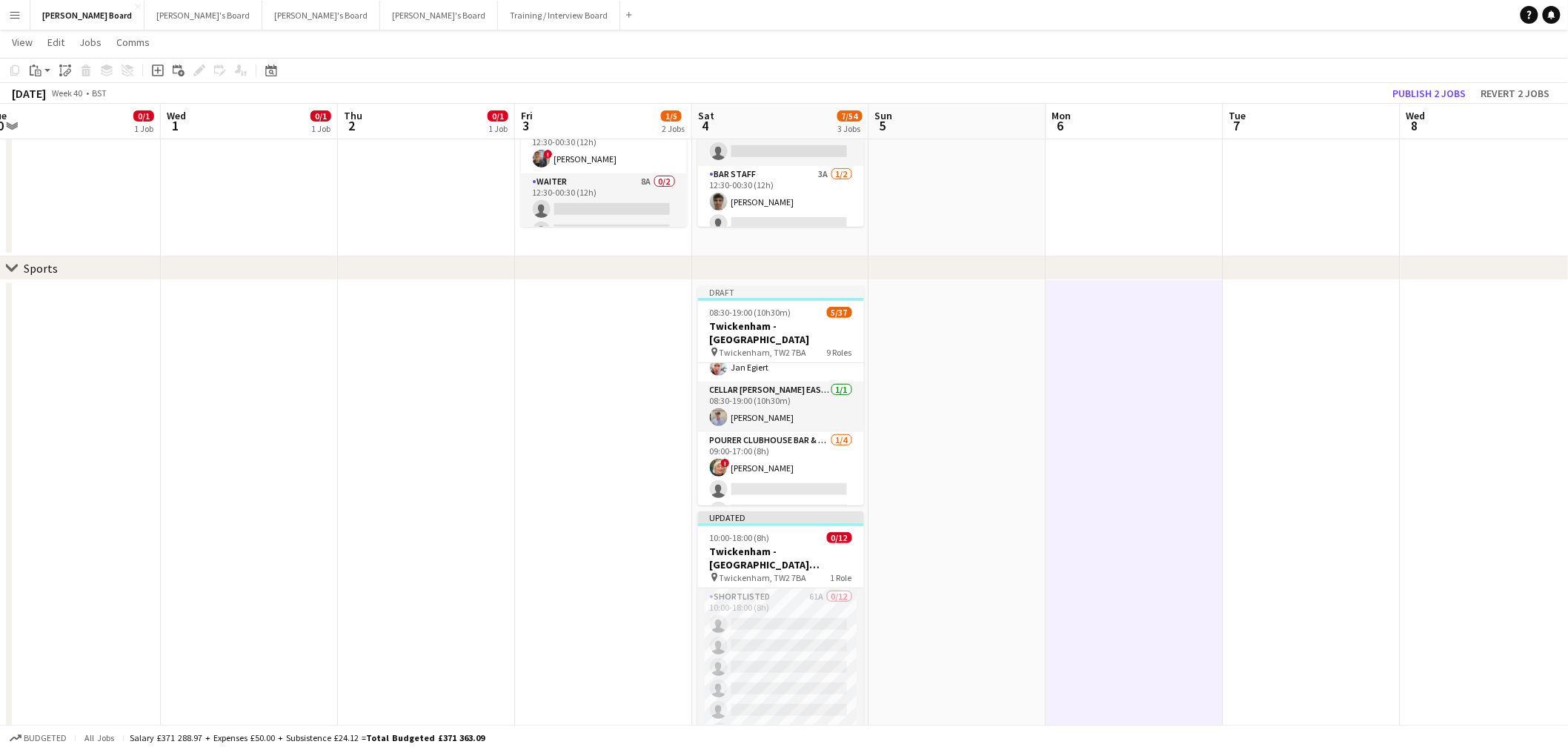
scroll to position [0, 372]
click at [749, 388] on app-card-role "Cellar [PERSON_NAME] EAST LEVEL 3 BOXES - [GEOGRAPHIC_DATA] [DATE] 08:30-19:00 …" at bounding box center [781, 407] width 166 height 50
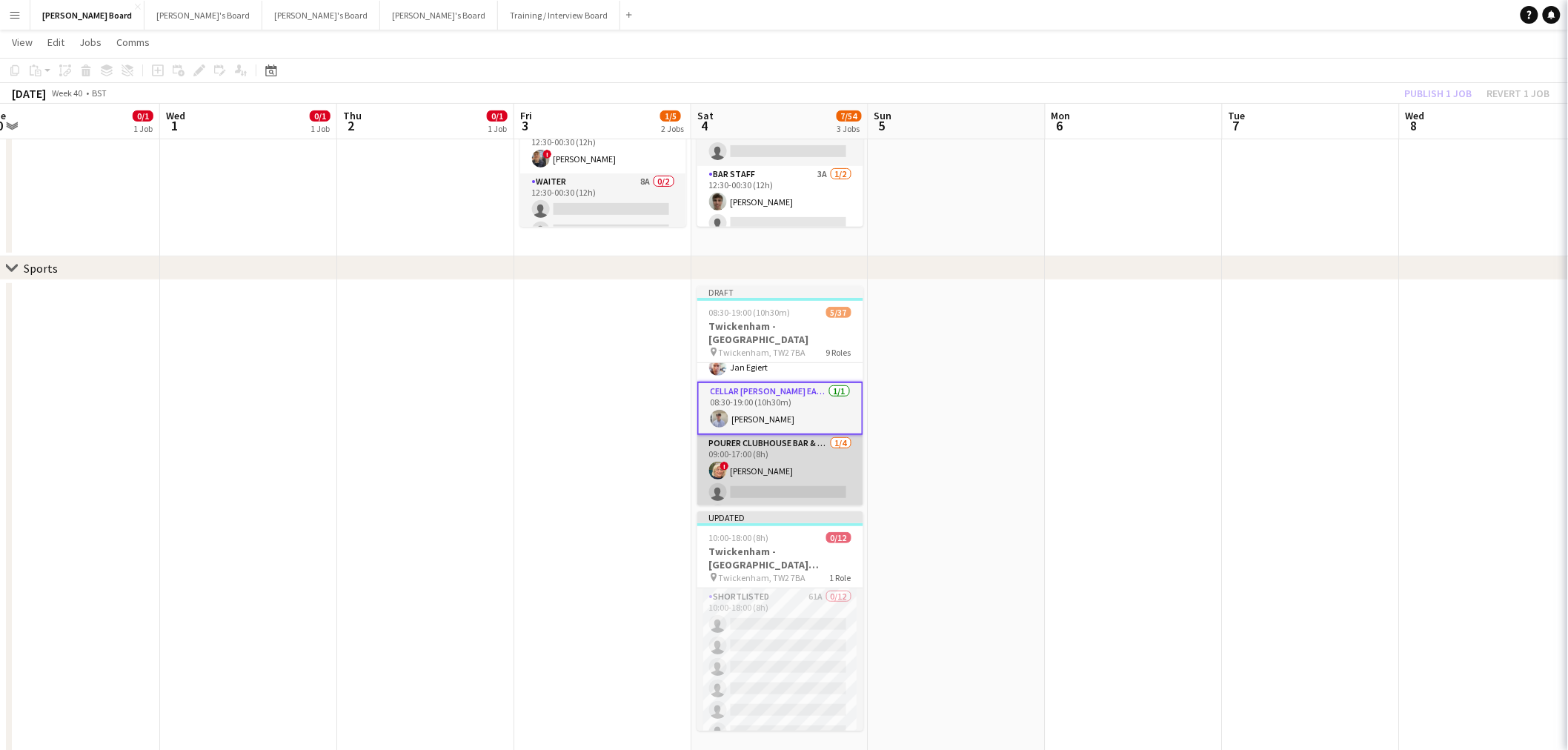
click at [766, 455] on app-card-role "Pourer CLUBHOUSE BAR & KITCHEN - EAST STAND - LEVEL 4 [DATE] 09:00-17:00 (8h) !…" at bounding box center [781, 492] width 166 height 115
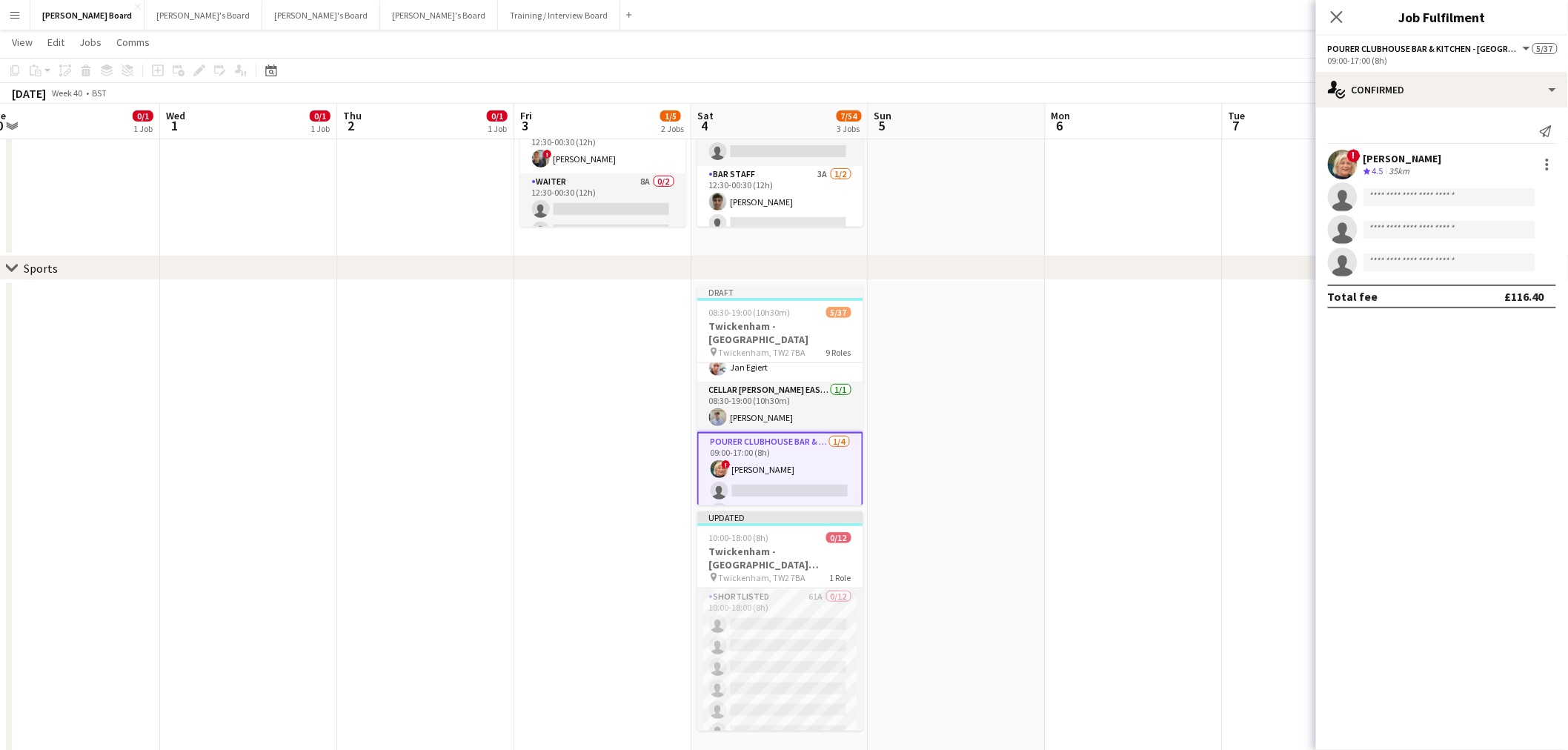
click at [1395, 164] on div "[PERSON_NAME]" at bounding box center [1403, 158] width 78 height 13
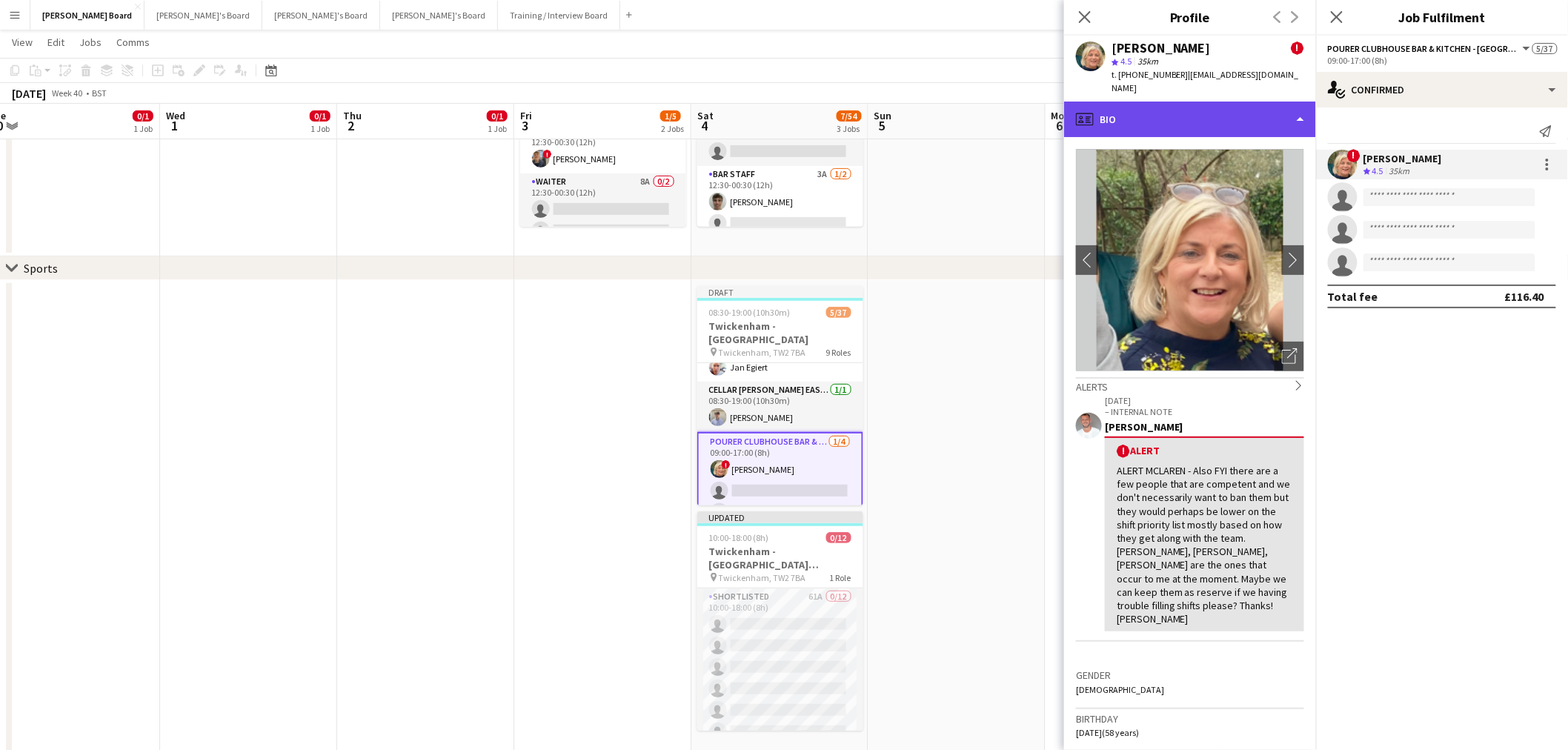
click at [1220, 110] on div "profile Bio" at bounding box center [1190, 119] width 252 height 35
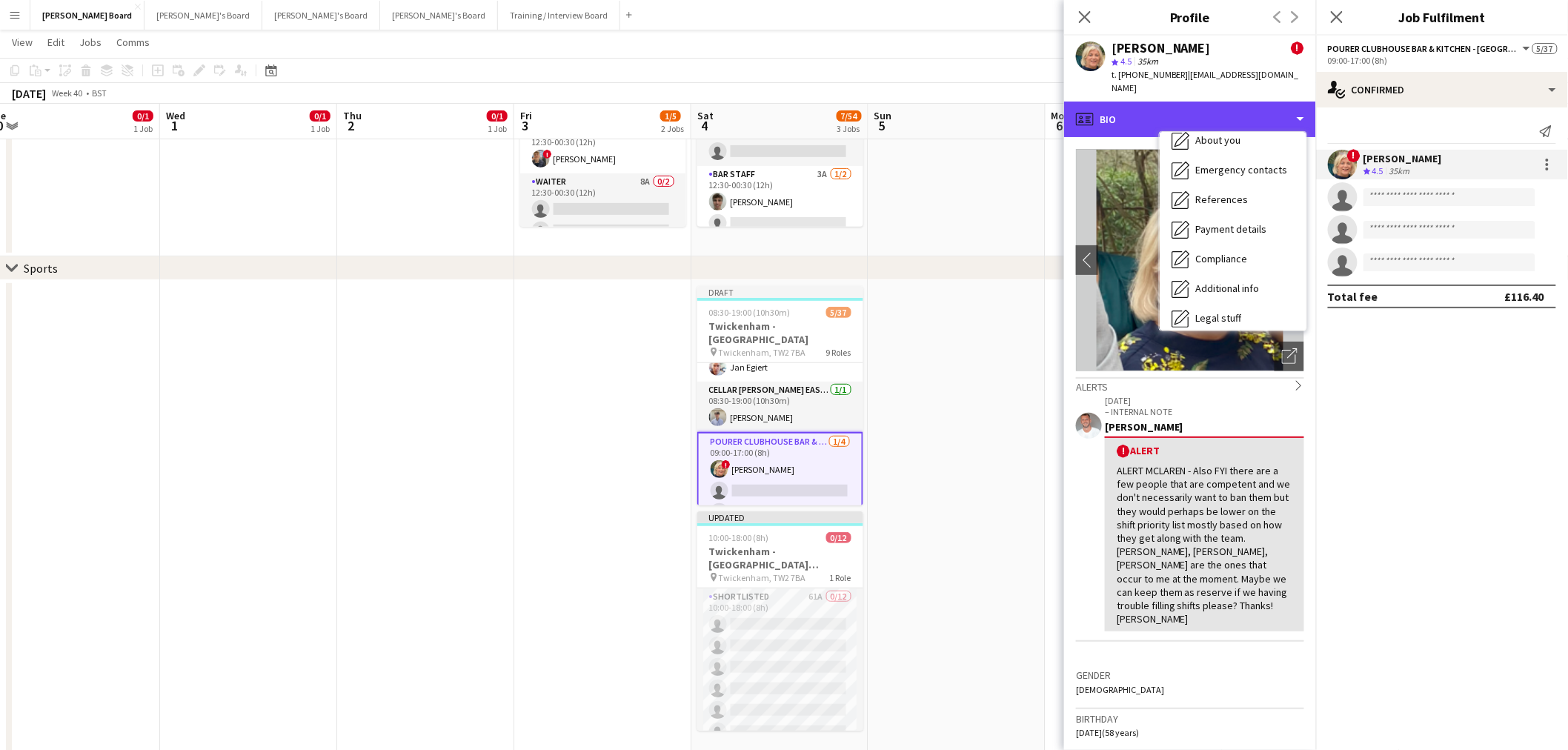
scroll to position [198, 0]
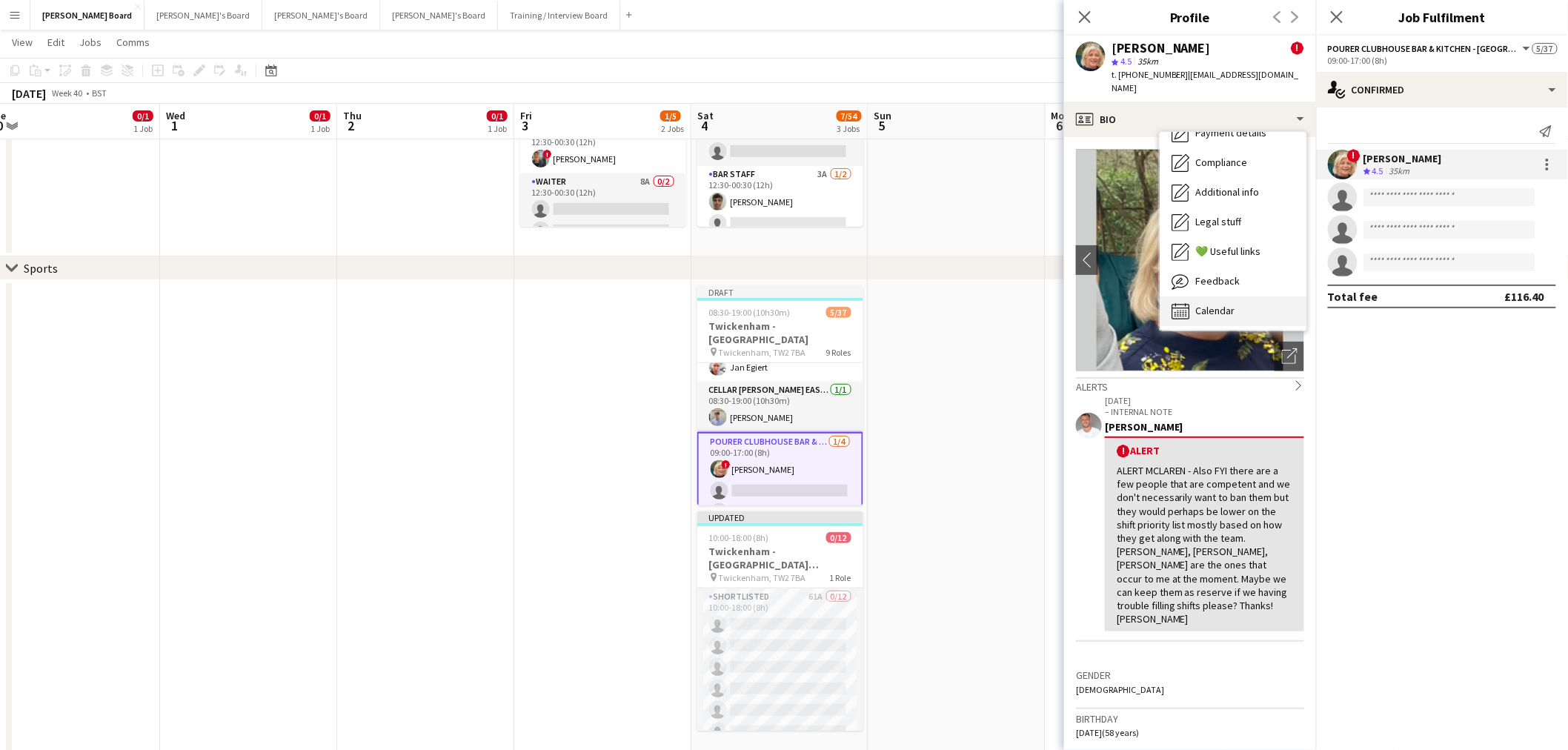
click at [1220, 304] on span "Calendar" at bounding box center [1215, 310] width 39 height 13
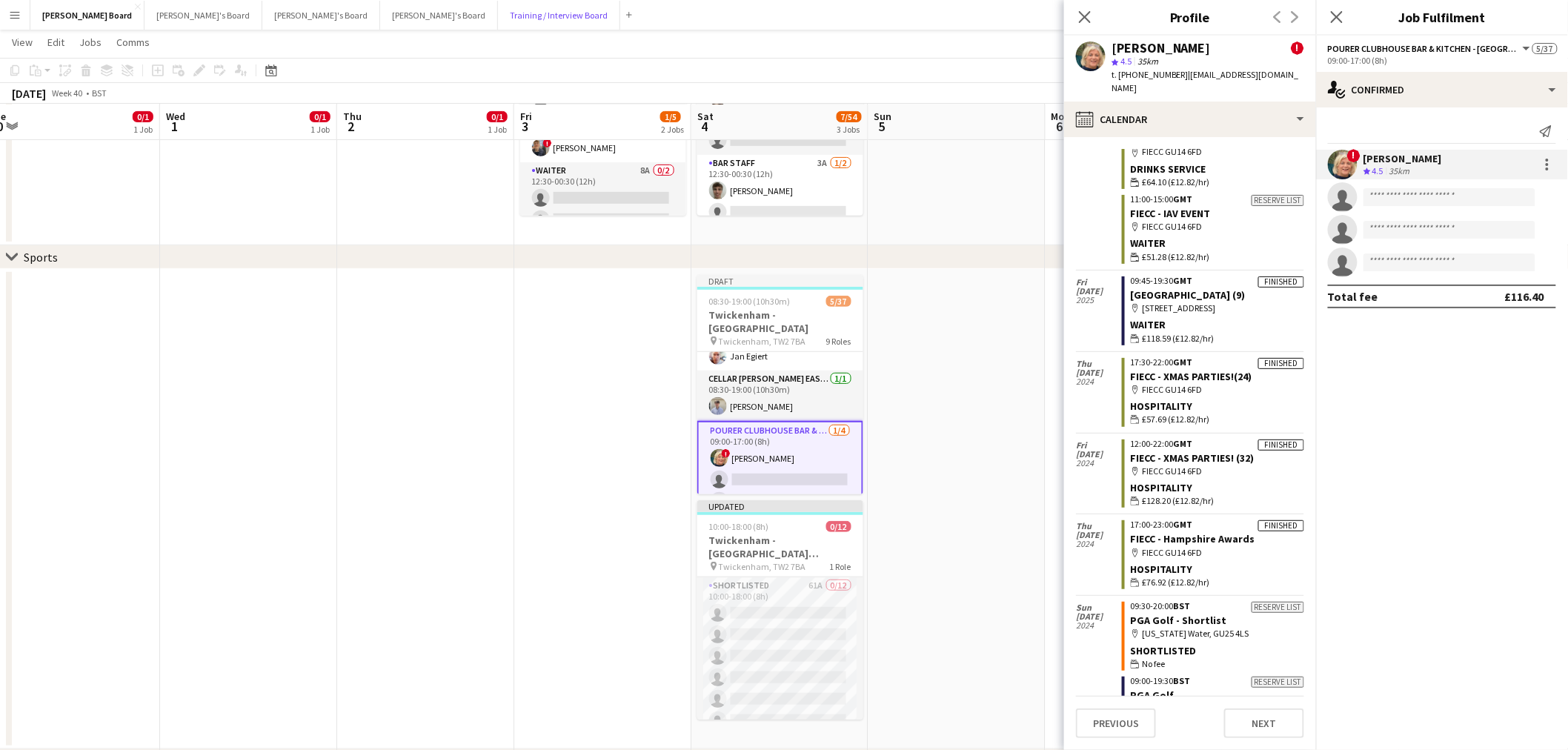
scroll to position [176, 0]
click at [20, 19] on app-icon "Menu" at bounding box center [15, 15] width 12 height 12
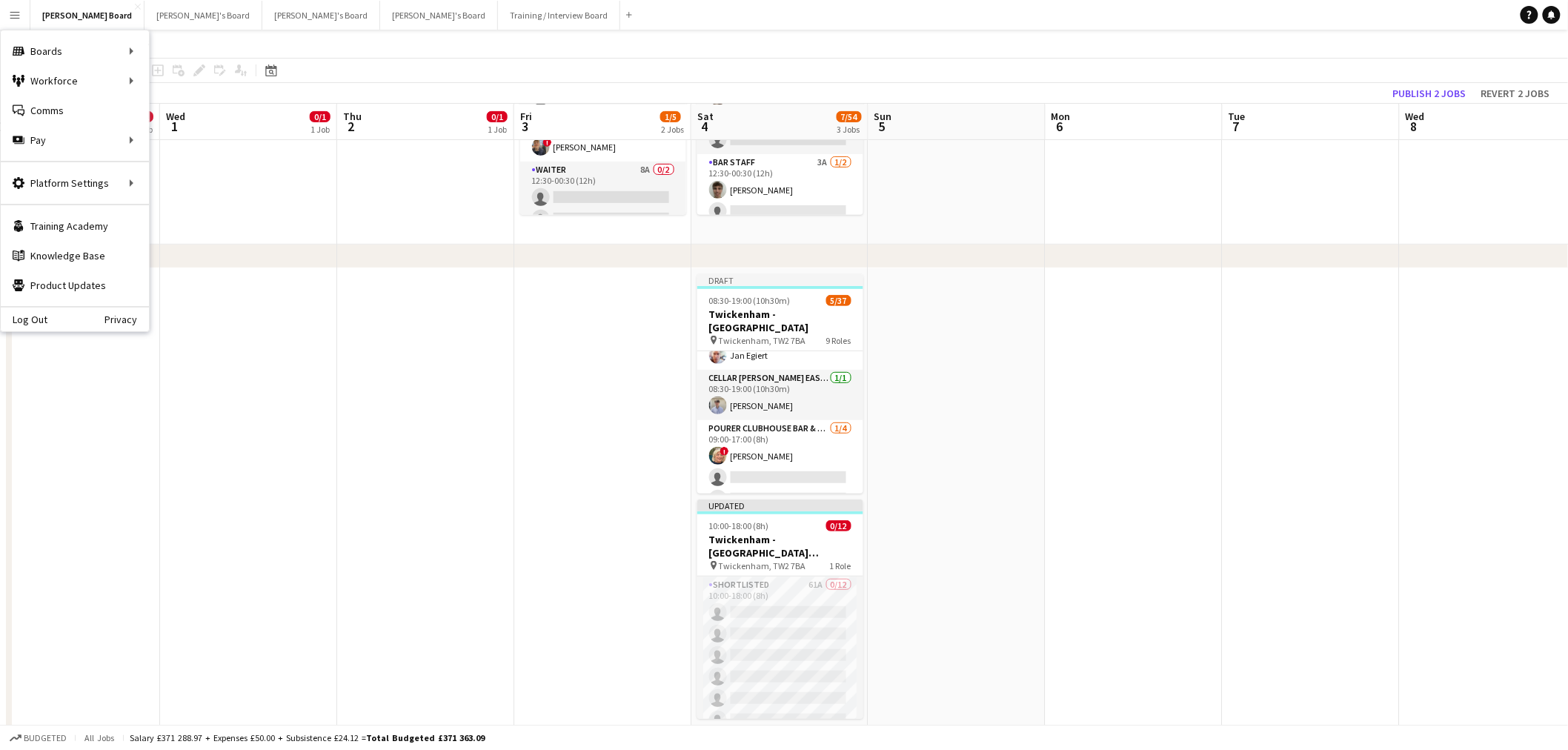
click at [545, 48] on app-page-menu "View Day view expanded Day view collapsed Month view Date picker Jump to [DATE]…" at bounding box center [784, 44] width 1568 height 28
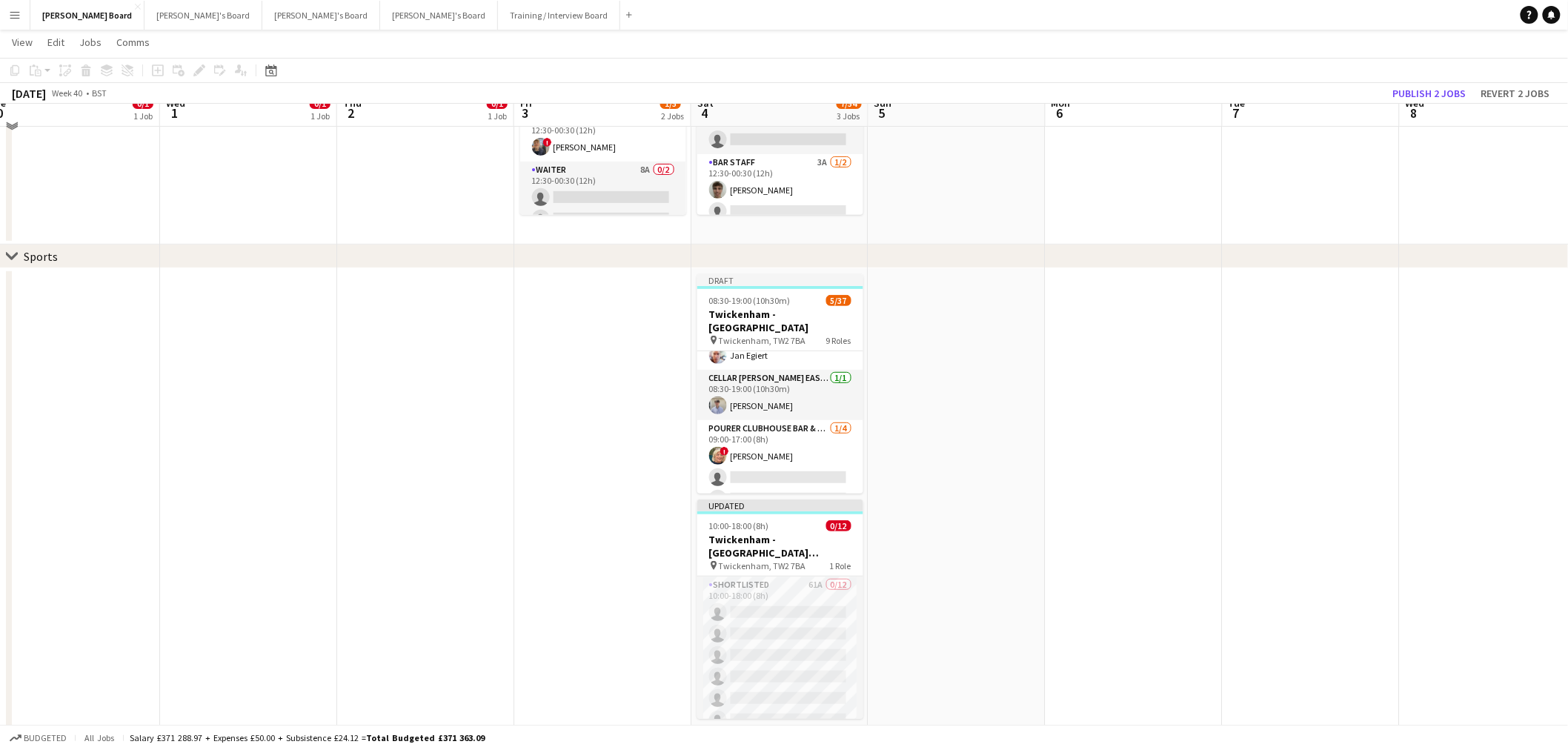
scroll to position [94, 0]
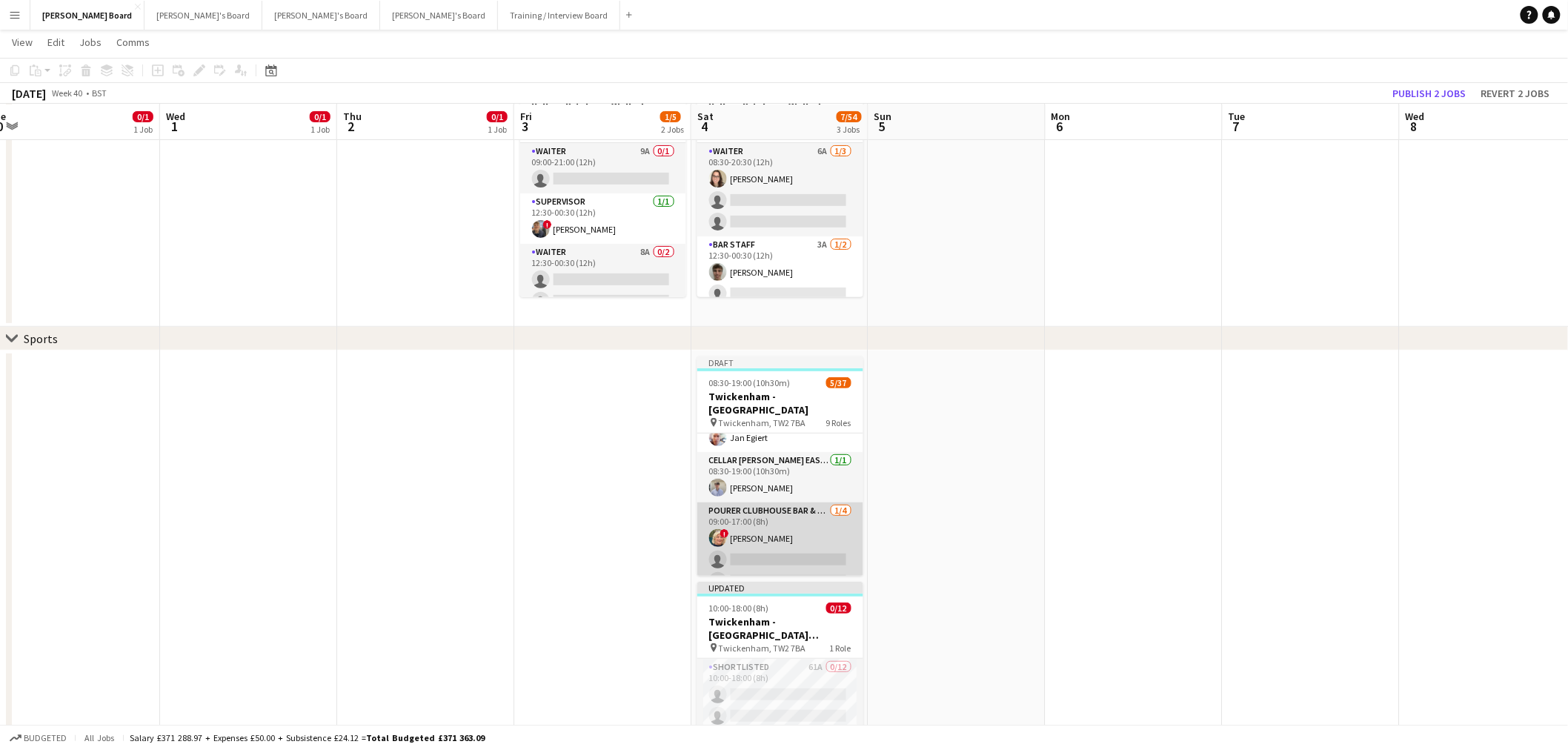
click at [784, 517] on app-card-role "Pourer CLUBHOUSE BAR & KITCHEN - EAST STAND - LEVEL 4 [DATE] 09:00-17:00 (8h) !…" at bounding box center [781, 559] width 166 height 115
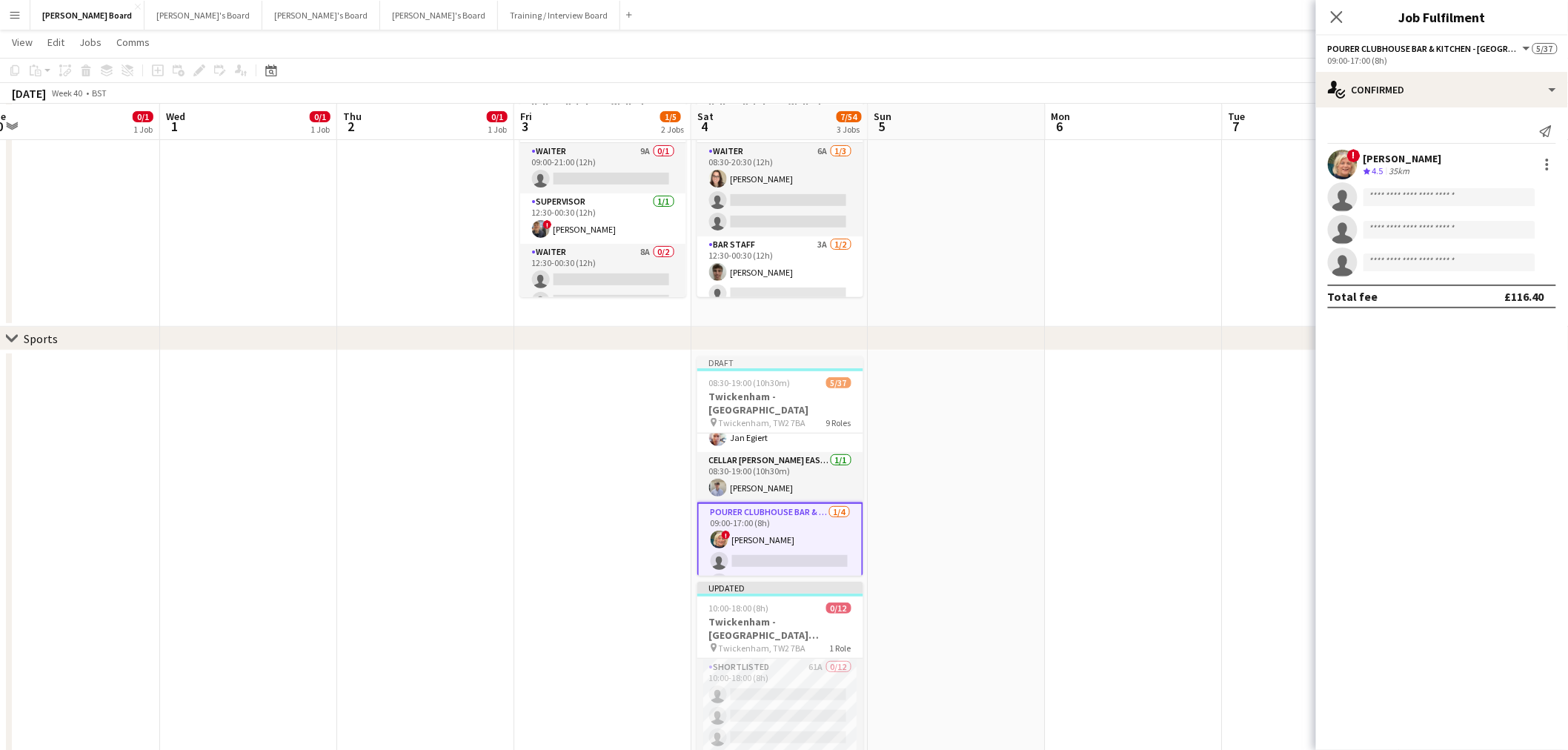
click at [1421, 156] on div "[PERSON_NAME]" at bounding box center [1403, 158] width 78 height 13
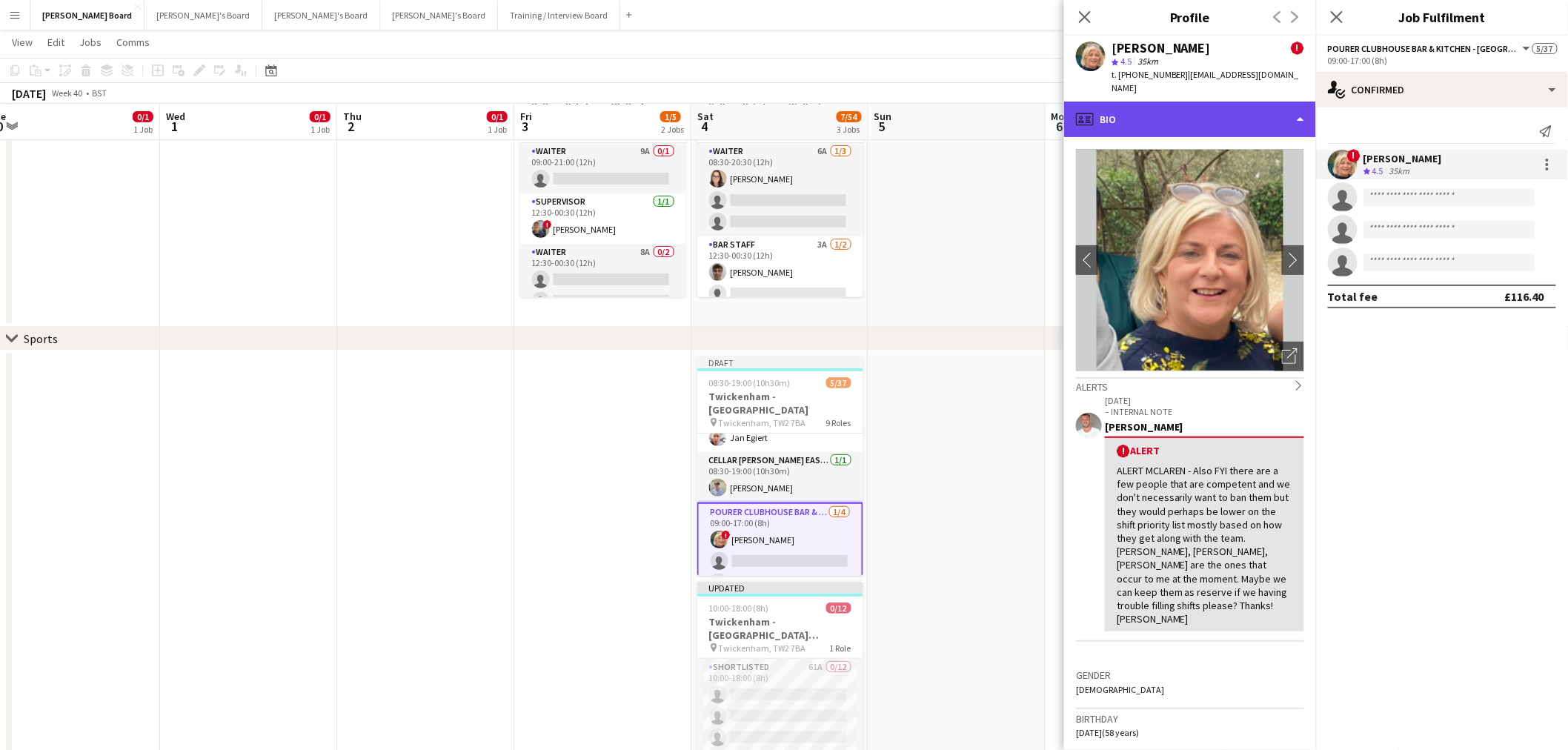
click at [1202, 102] on div "profile Bio" at bounding box center [1190, 119] width 252 height 35
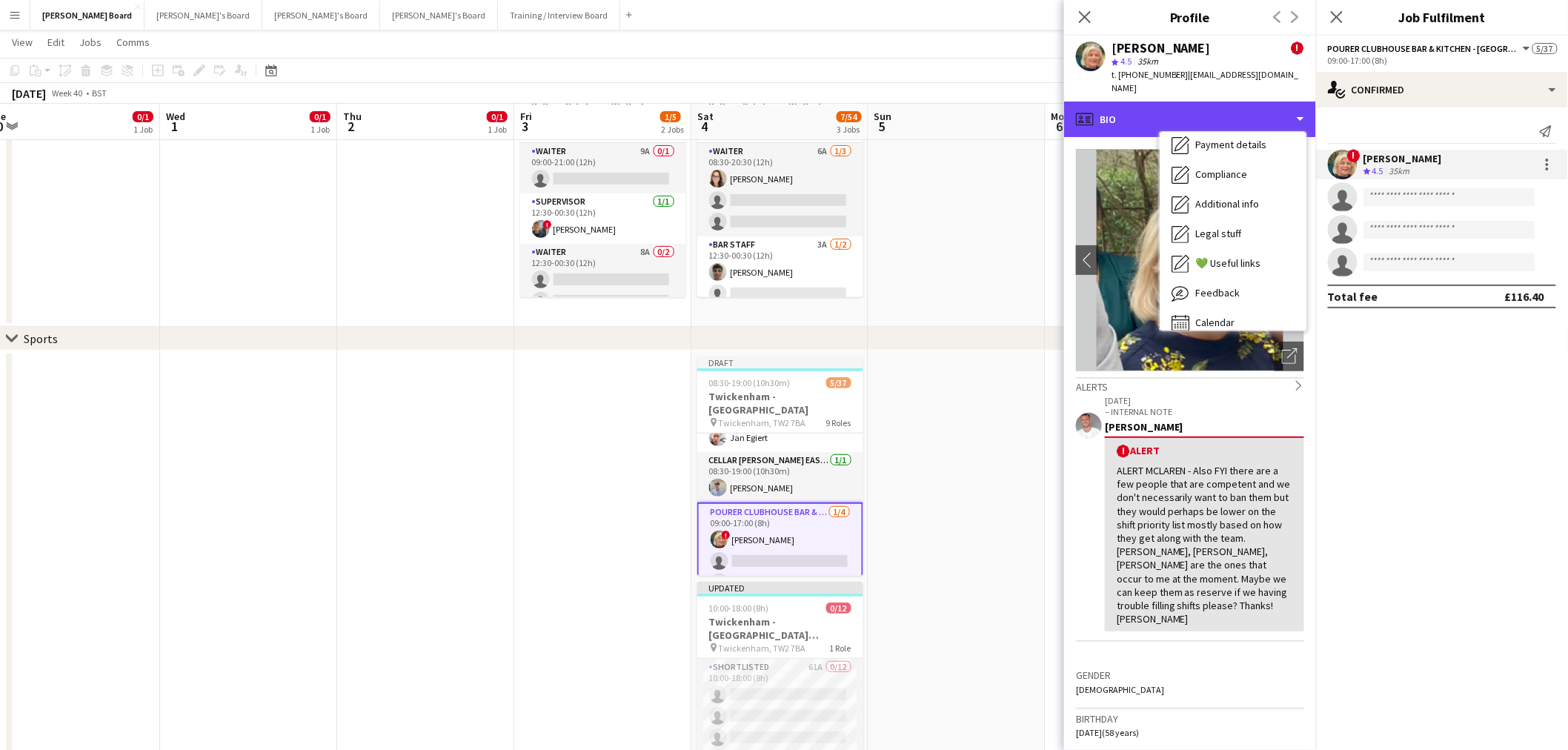
scroll to position [198, 0]
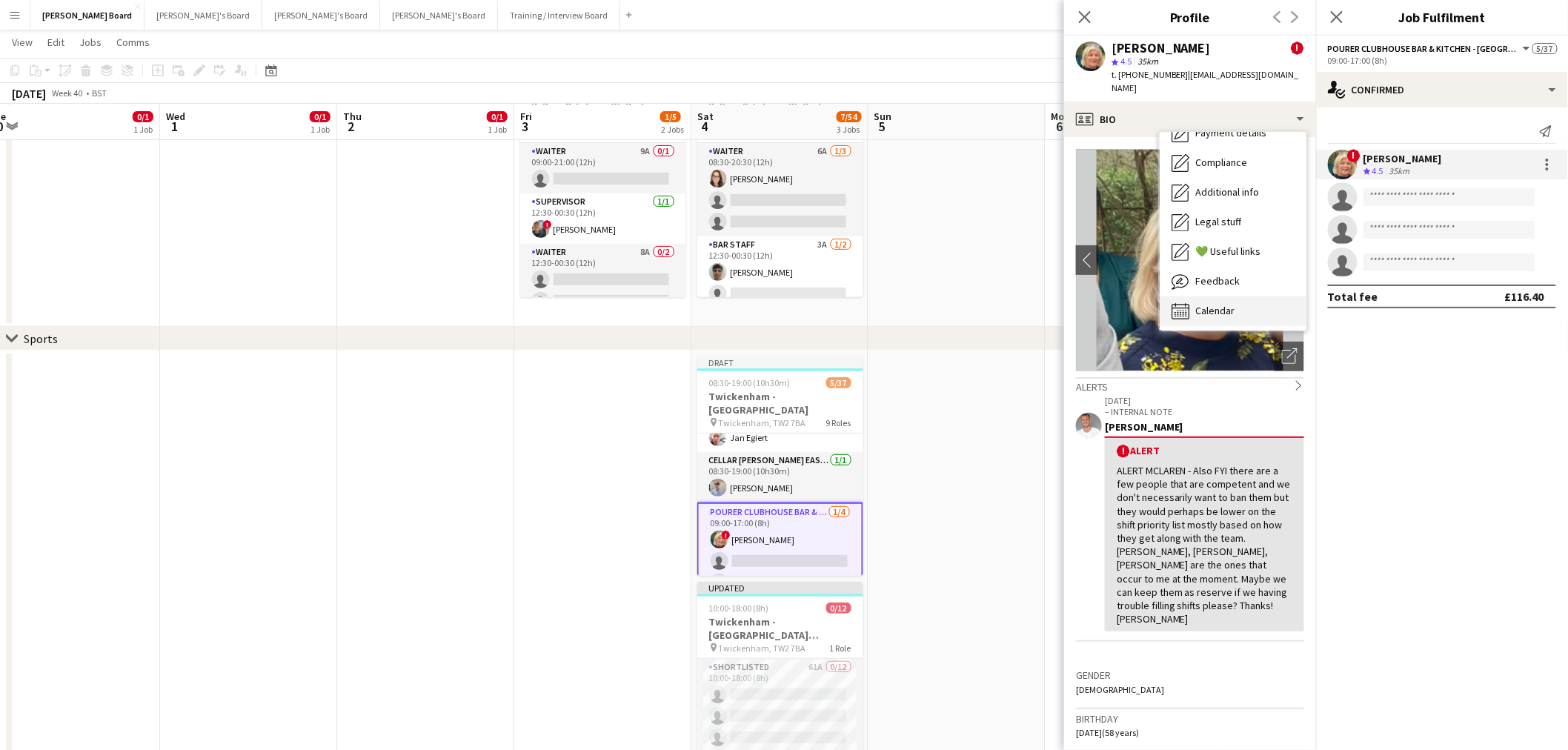
click at [1239, 305] on div "Calendar Calendar" at bounding box center [1234, 311] width 147 height 30
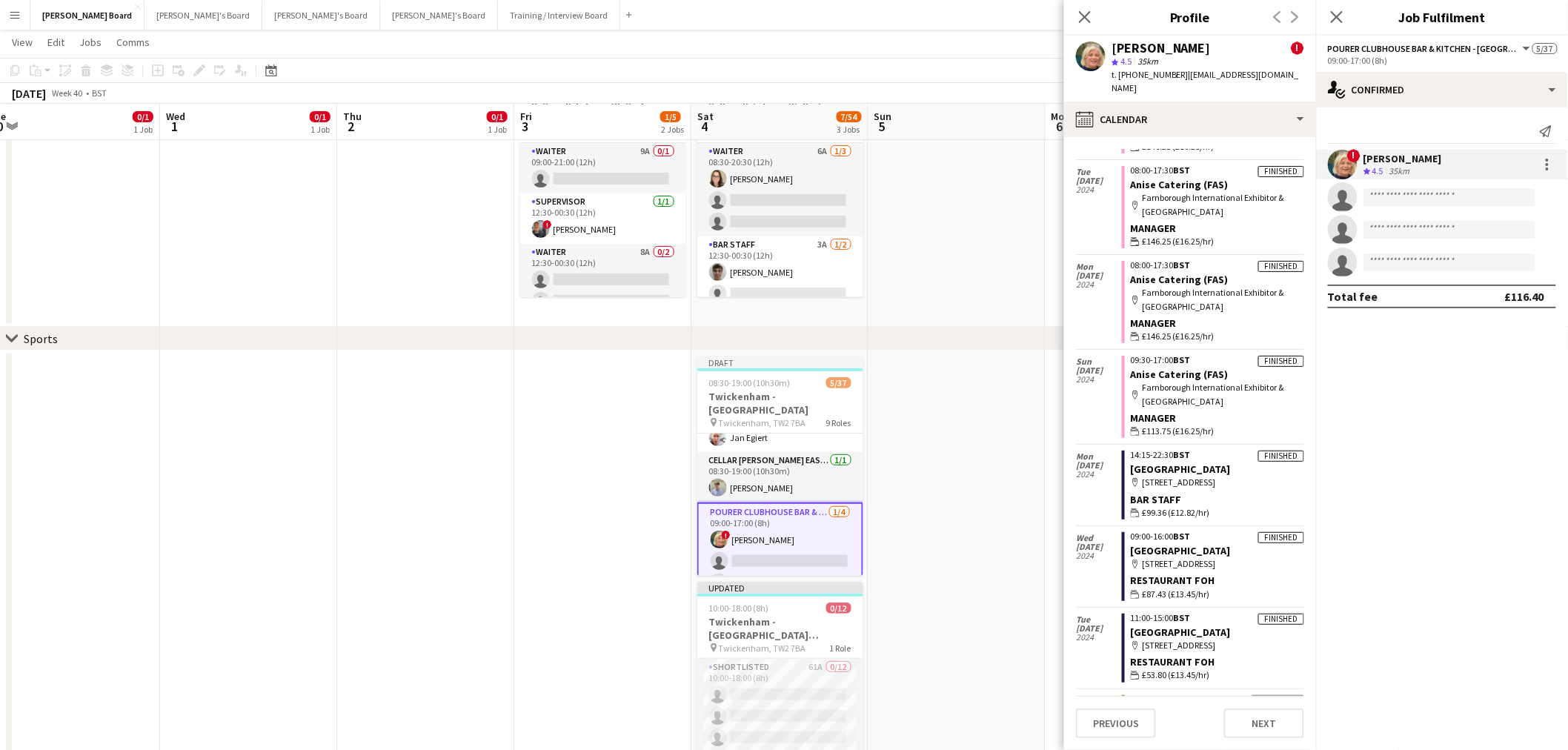
scroll to position [6859, 0]
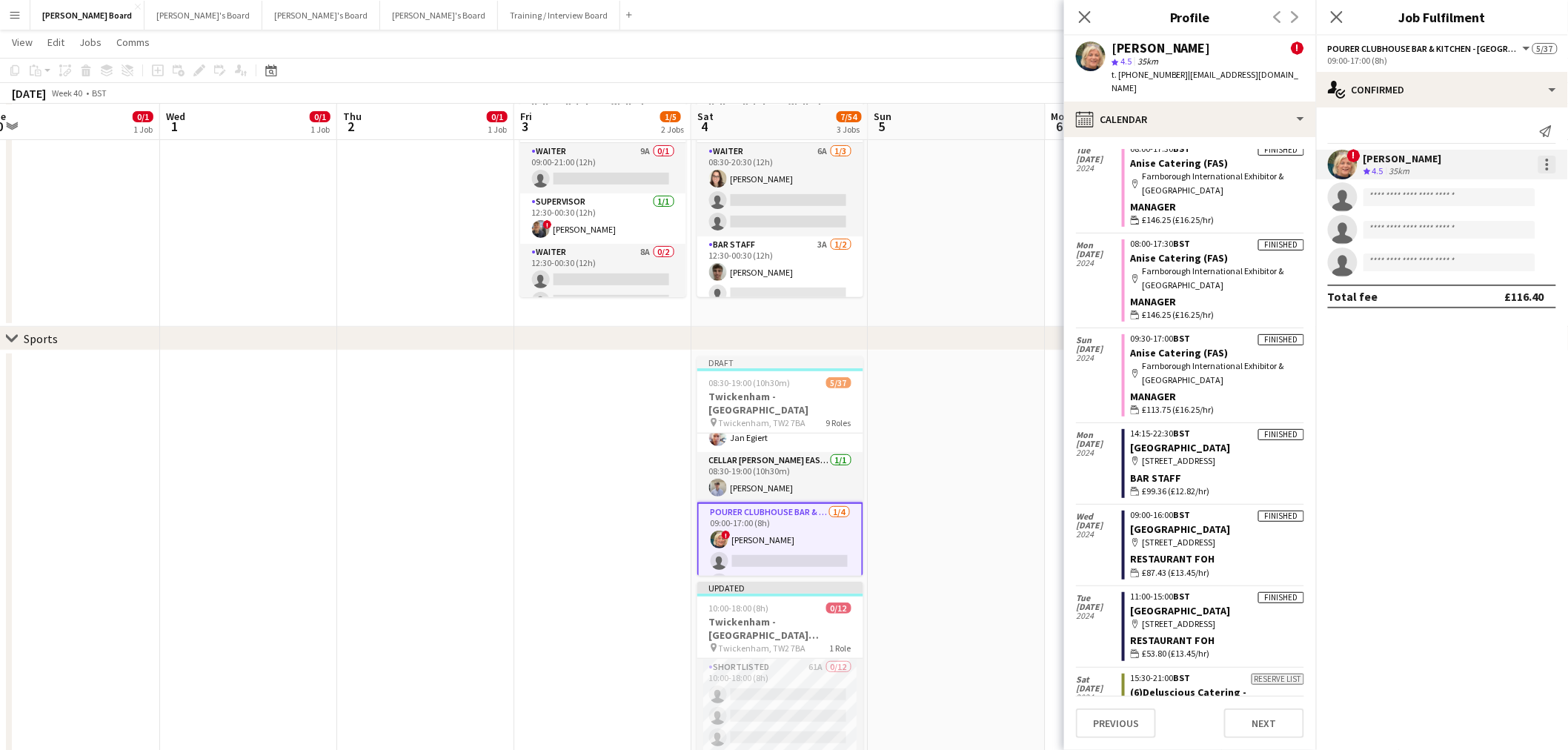
click at [1543, 161] on div at bounding box center [1547, 164] width 18 height 18
click at [1488, 239] on button "Switch crew" at bounding box center [1499, 227] width 116 height 35
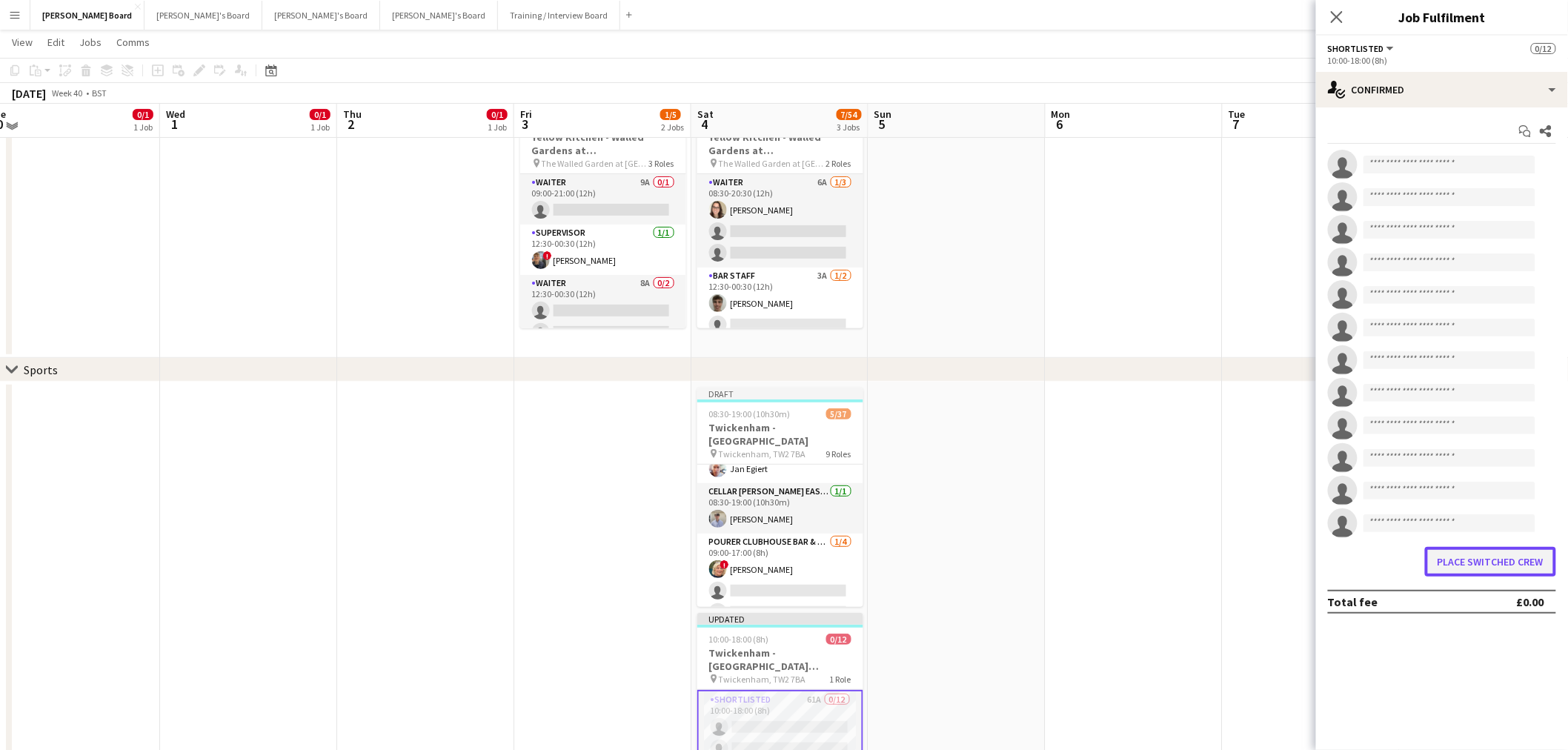
click at [1458, 566] on button "Place switched crew" at bounding box center [1491, 562] width 131 height 30
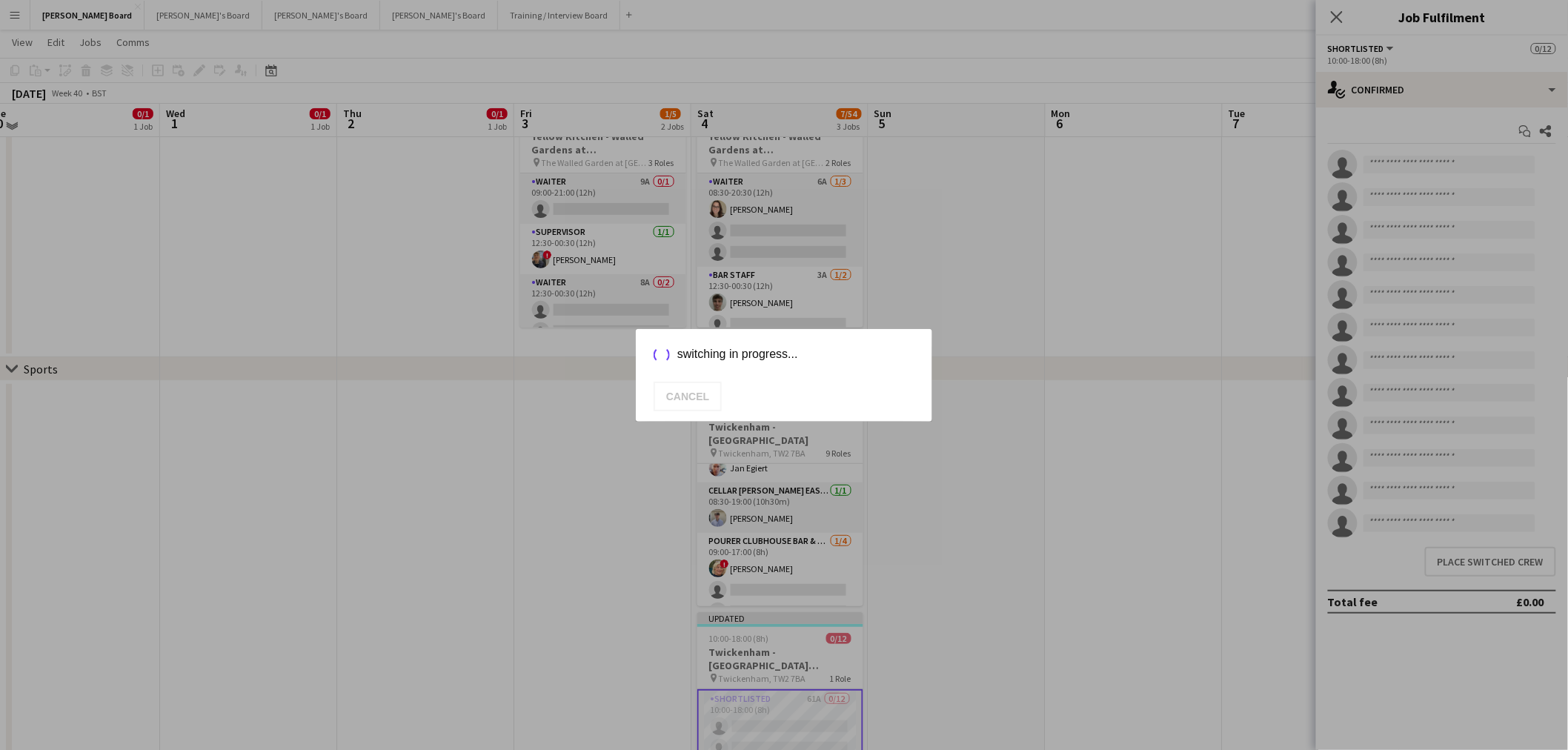
scroll to position [94, 0]
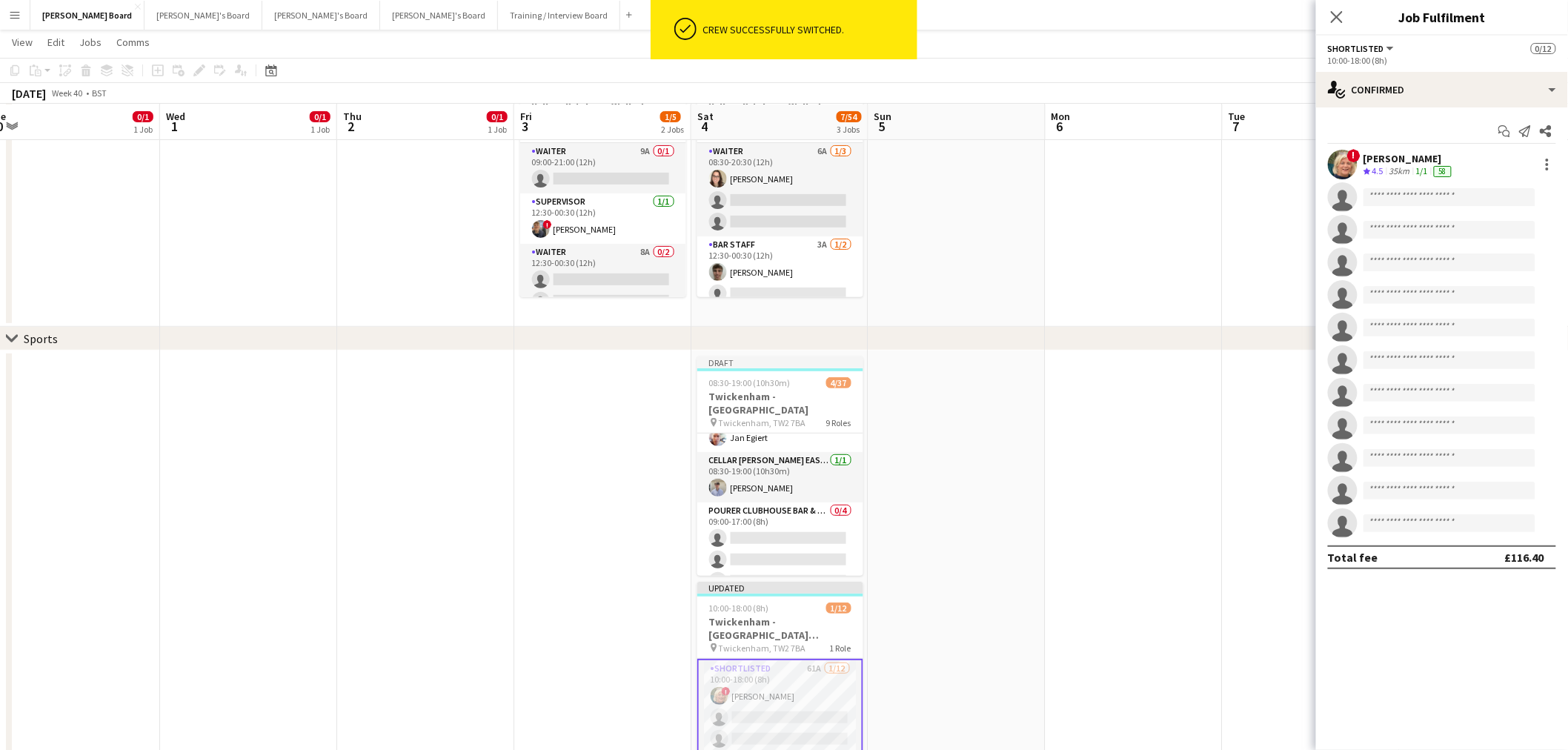
click at [1076, 463] on app-date-cell at bounding box center [1134, 590] width 177 height 480
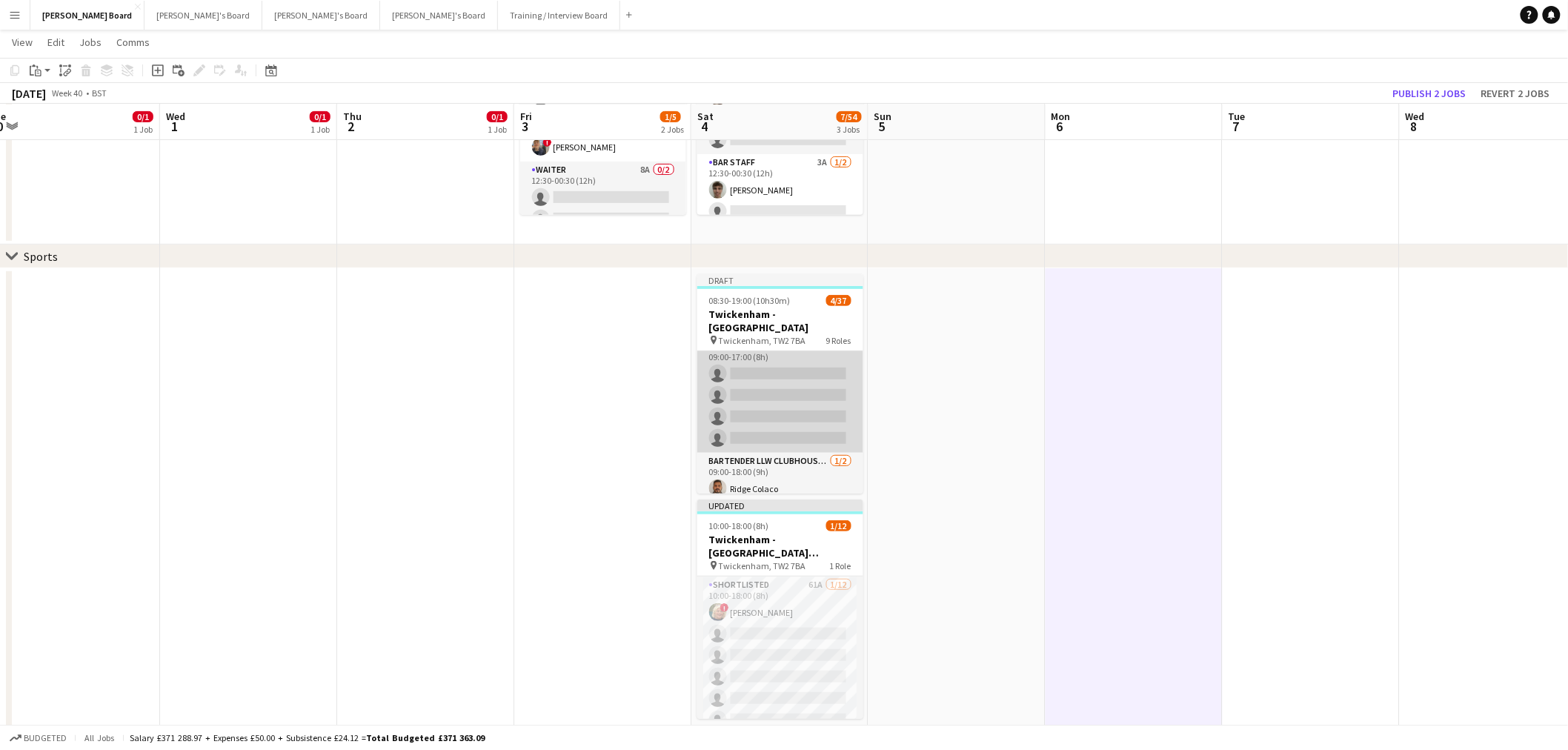
scroll to position [329, 0]
click at [777, 460] on app-card-role "Till Operator 0/14 11:30-16:00 (4h30m) single-neutral-actions single-neutral-ac…" at bounding box center [781, 525] width 166 height 330
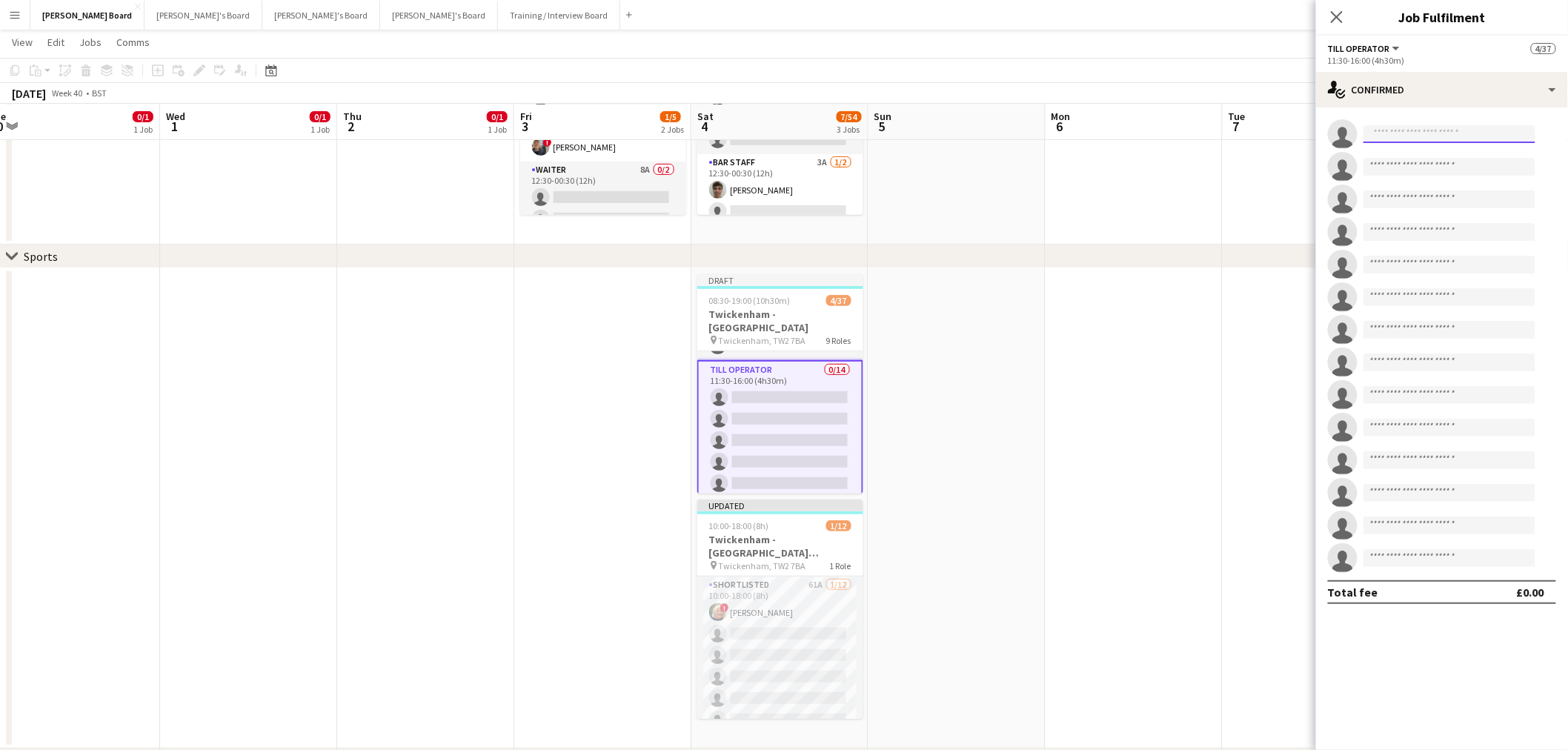
click at [1448, 141] on input at bounding box center [1450, 133] width 172 height 18
type input "**********"
click at [1425, 167] on span "[EMAIL_ADDRESS][DOMAIN_NAME]" at bounding box center [1450, 167] width 148 height 12
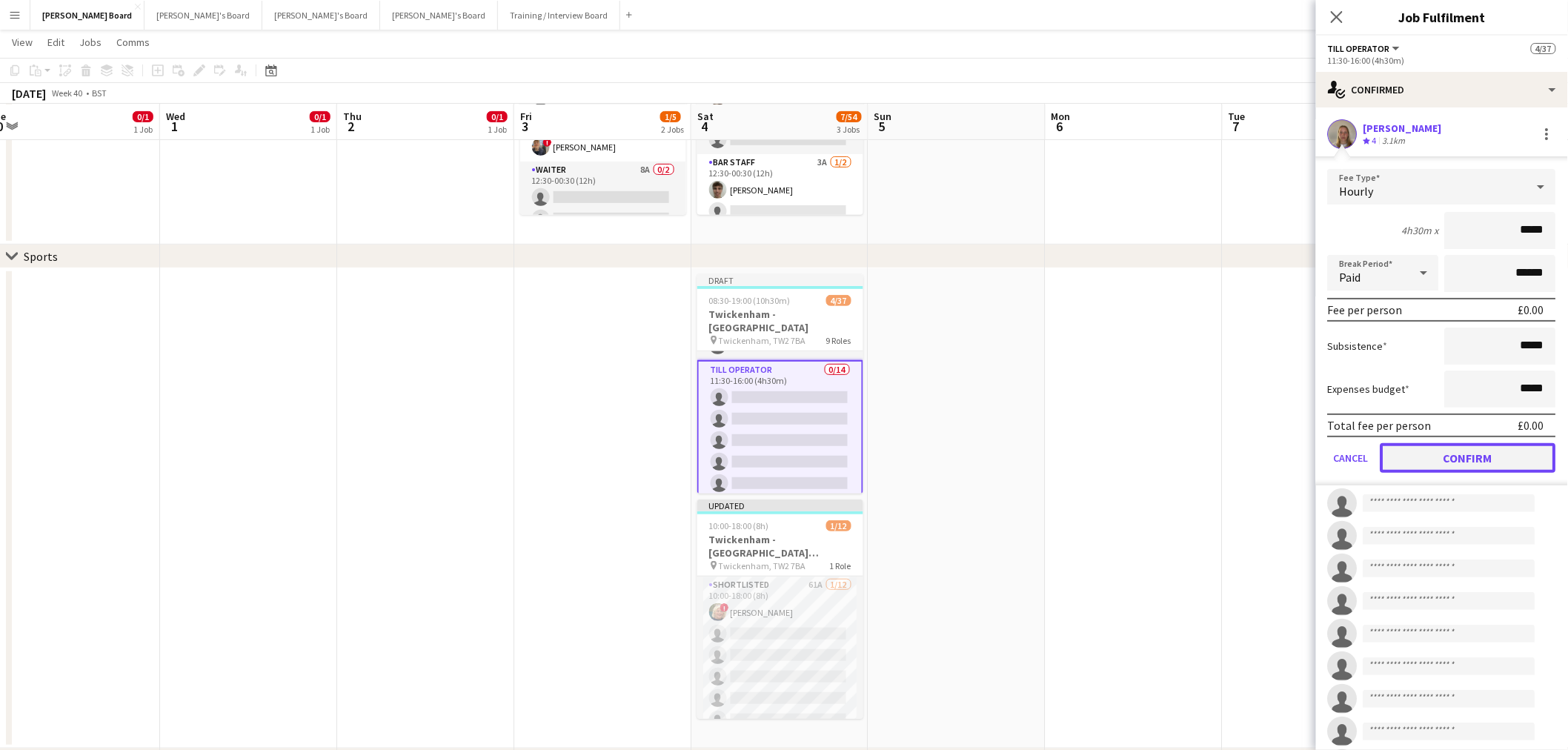
click at [1444, 455] on button "Confirm" at bounding box center [1468, 458] width 176 height 30
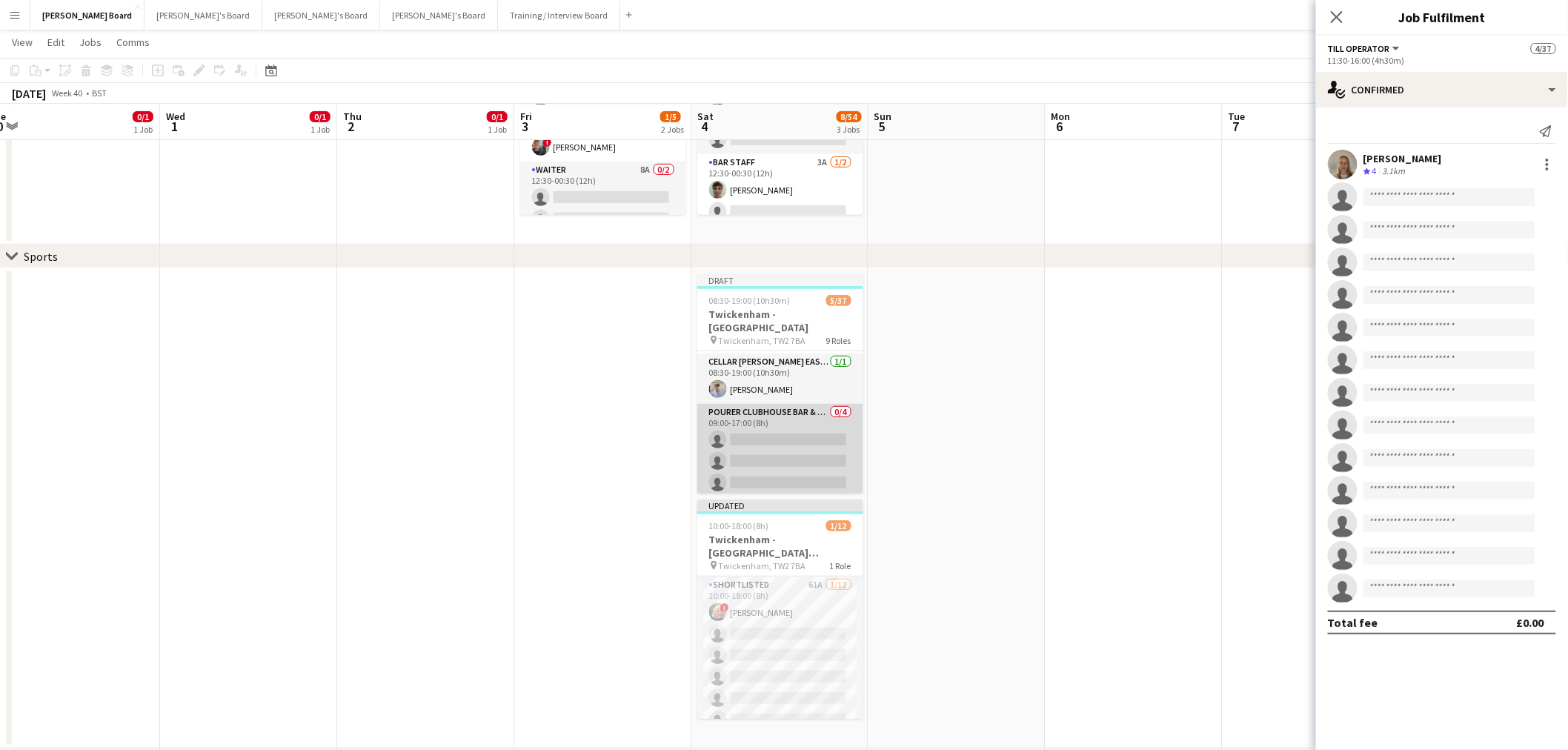
scroll to position [82, 0]
click at [788, 431] on app-card-role "Pourer CLUBHOUSE BAR & KITCHEN - [GEOGRAPHIC_DATA] - LEVEL 4 0/4 09:00-17:00 (8…" at bounding box center [781, 477] width 166 height 115
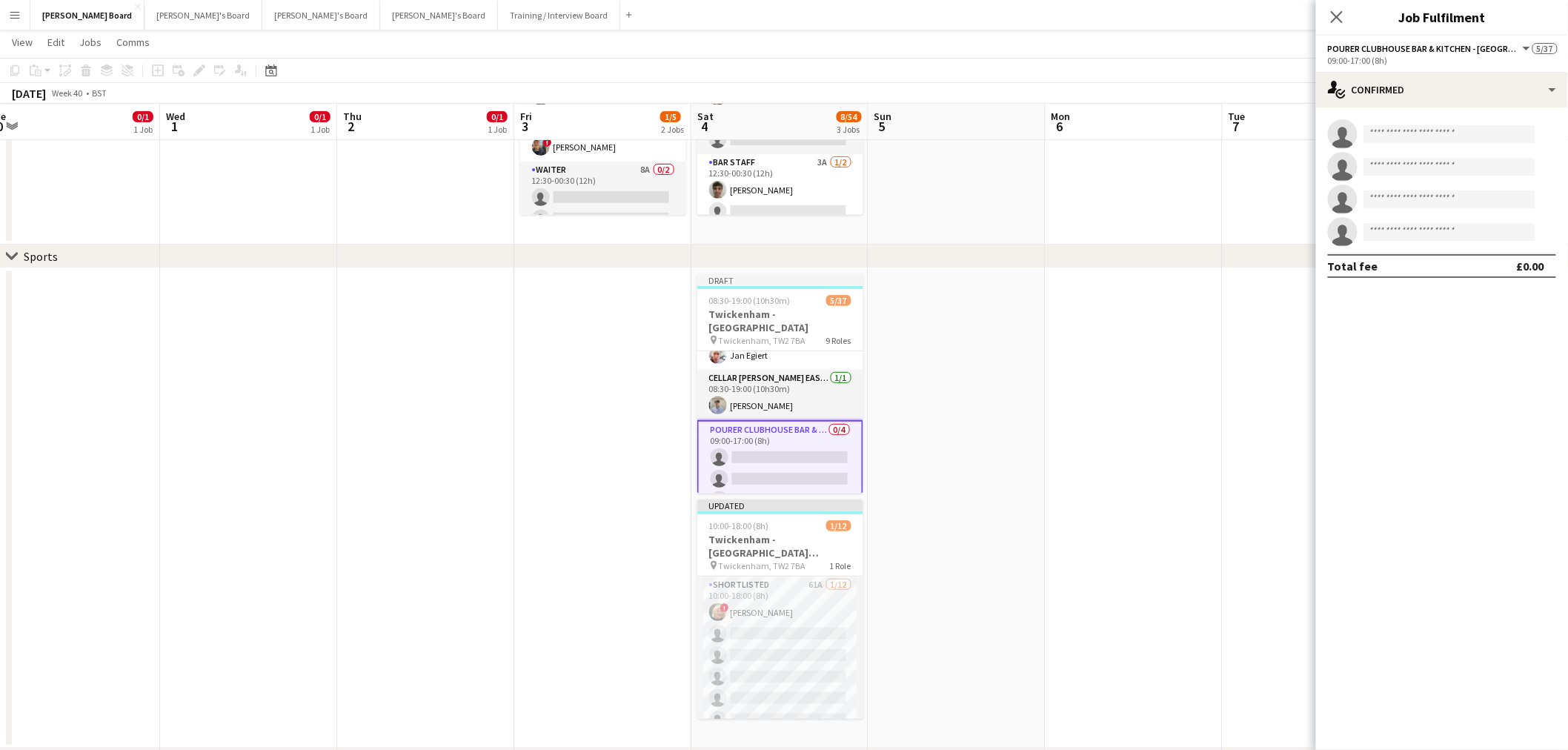
click at [1424, 143] on app-invite-slot "single-neutral-actions" at bounding box center [1442, 134] width 252 height 30
click at [1424, 131] on input at bounding box center [1450, 133] width 172 height 18
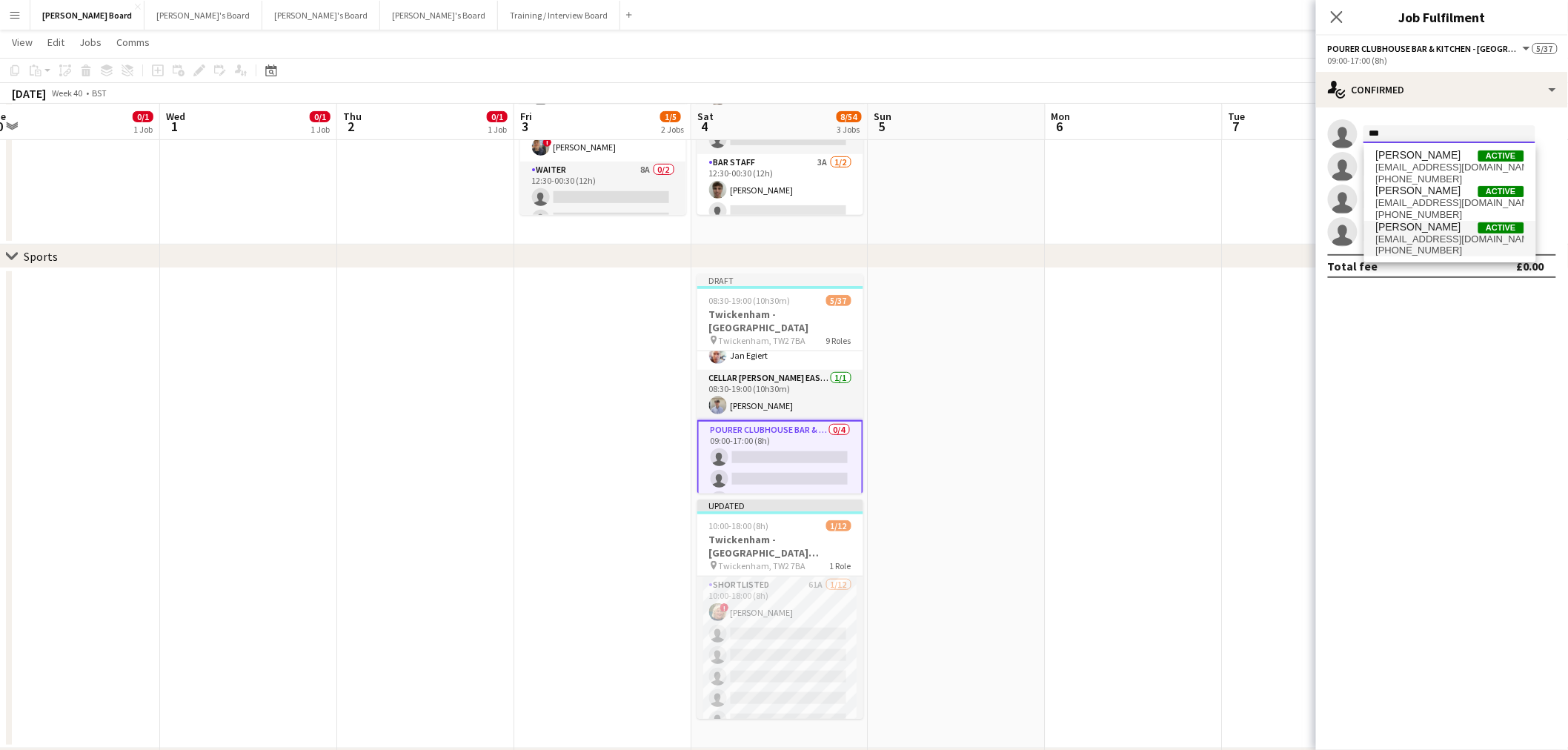
type input "***"
click at [1429, 234] on span "[EMAIL_ADDRESS][DOMAIN_NAME]" at bounding box center [1450, 239] width 148 height 12
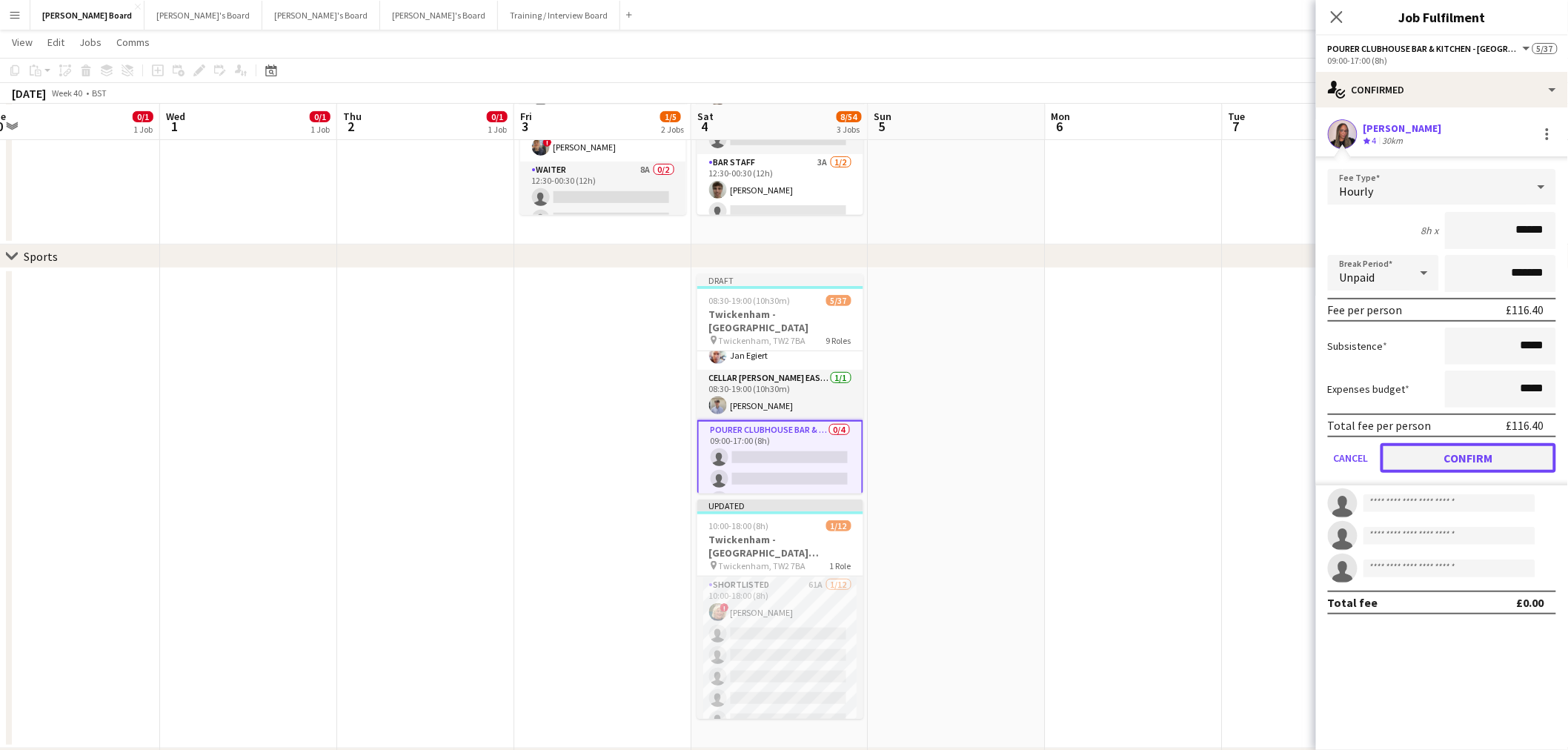
click at [1478, 454] on button "Confirm" at bounding box center [1468, 458] width 176 height 30
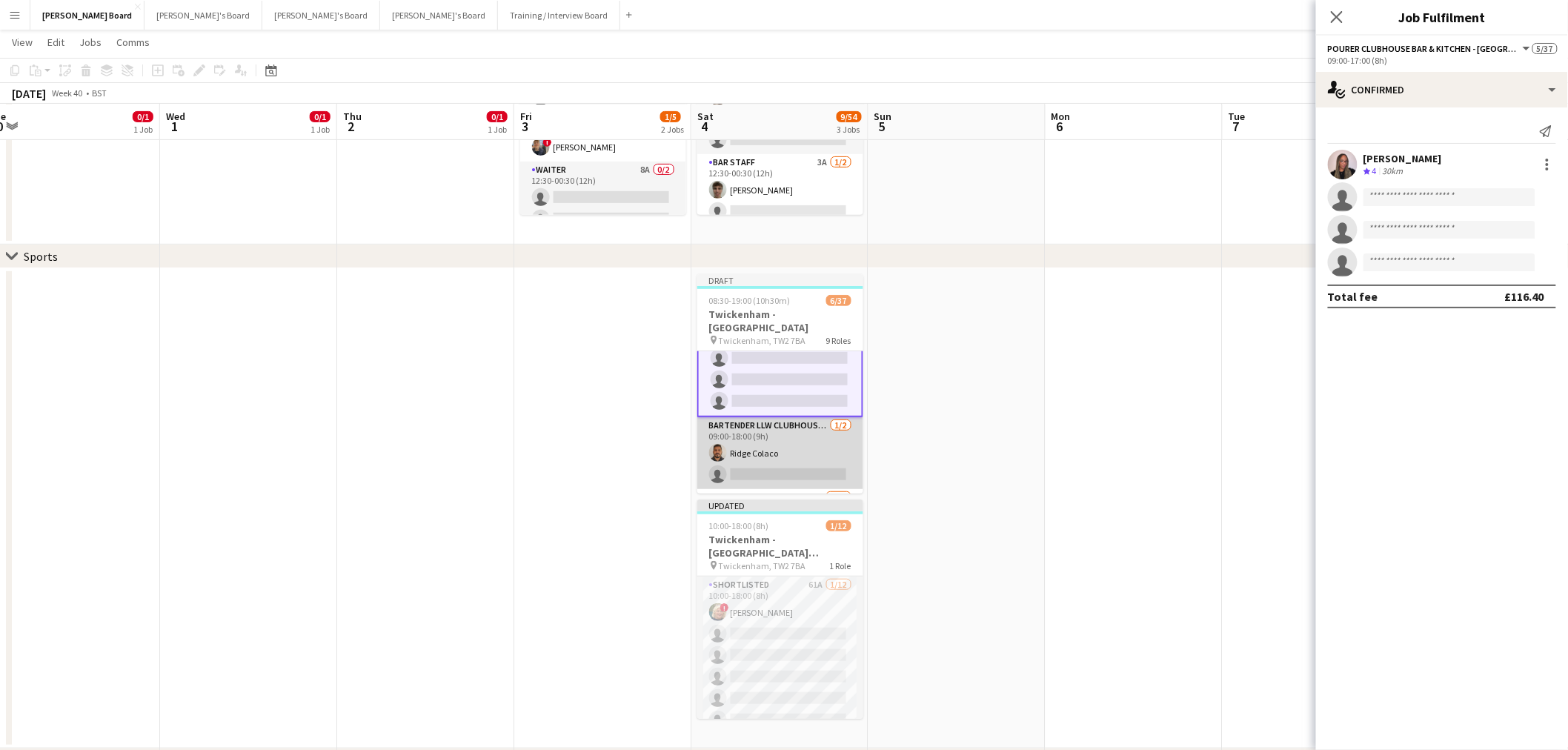
scroll to position [247, 0]
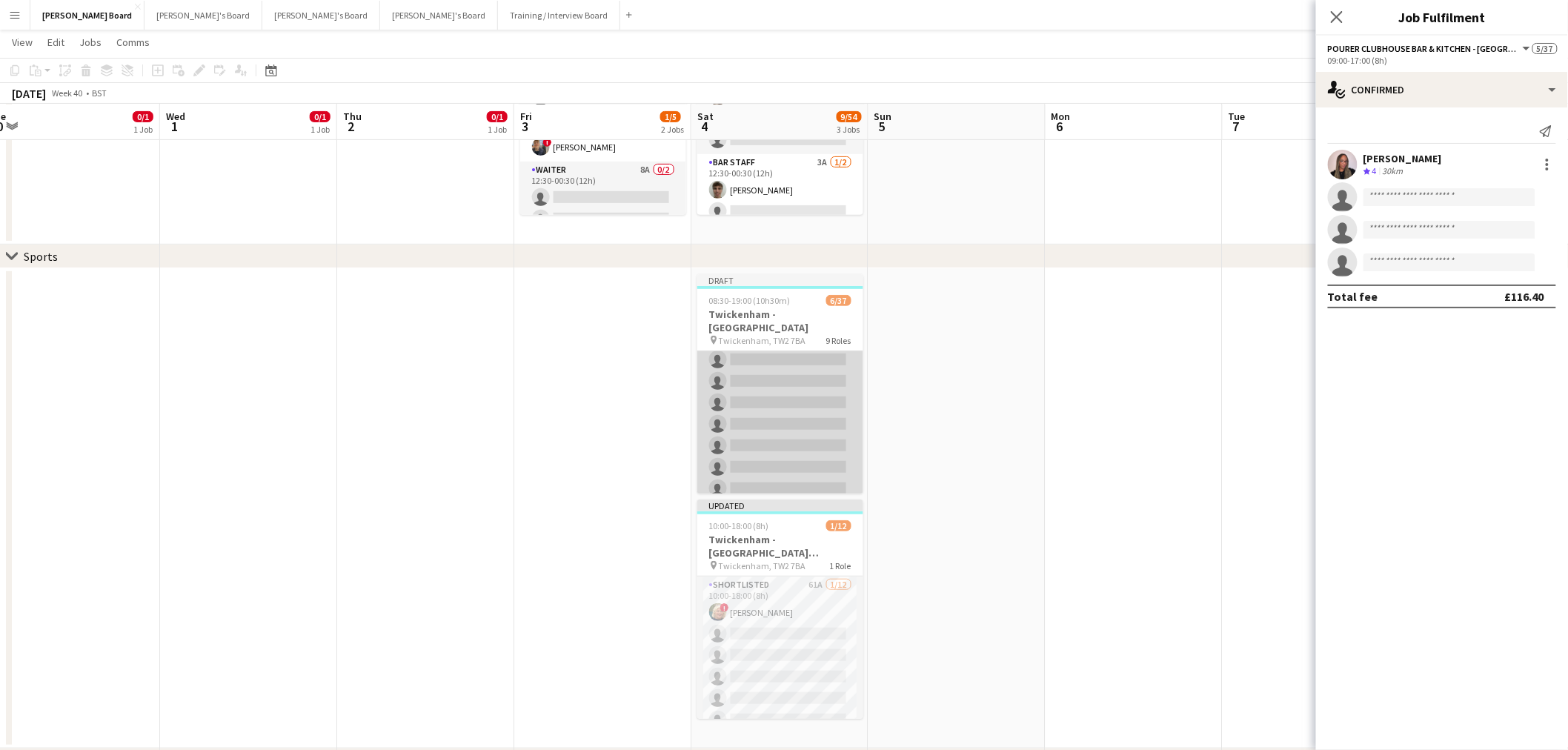
click at [784, 457] on app-card-role "Till Operator [DATE] 11:30-16:00 (4h30m) [PERSON_NAME] single-neutral-actions s…" at bounding box center [781, 446] width 166 height 330
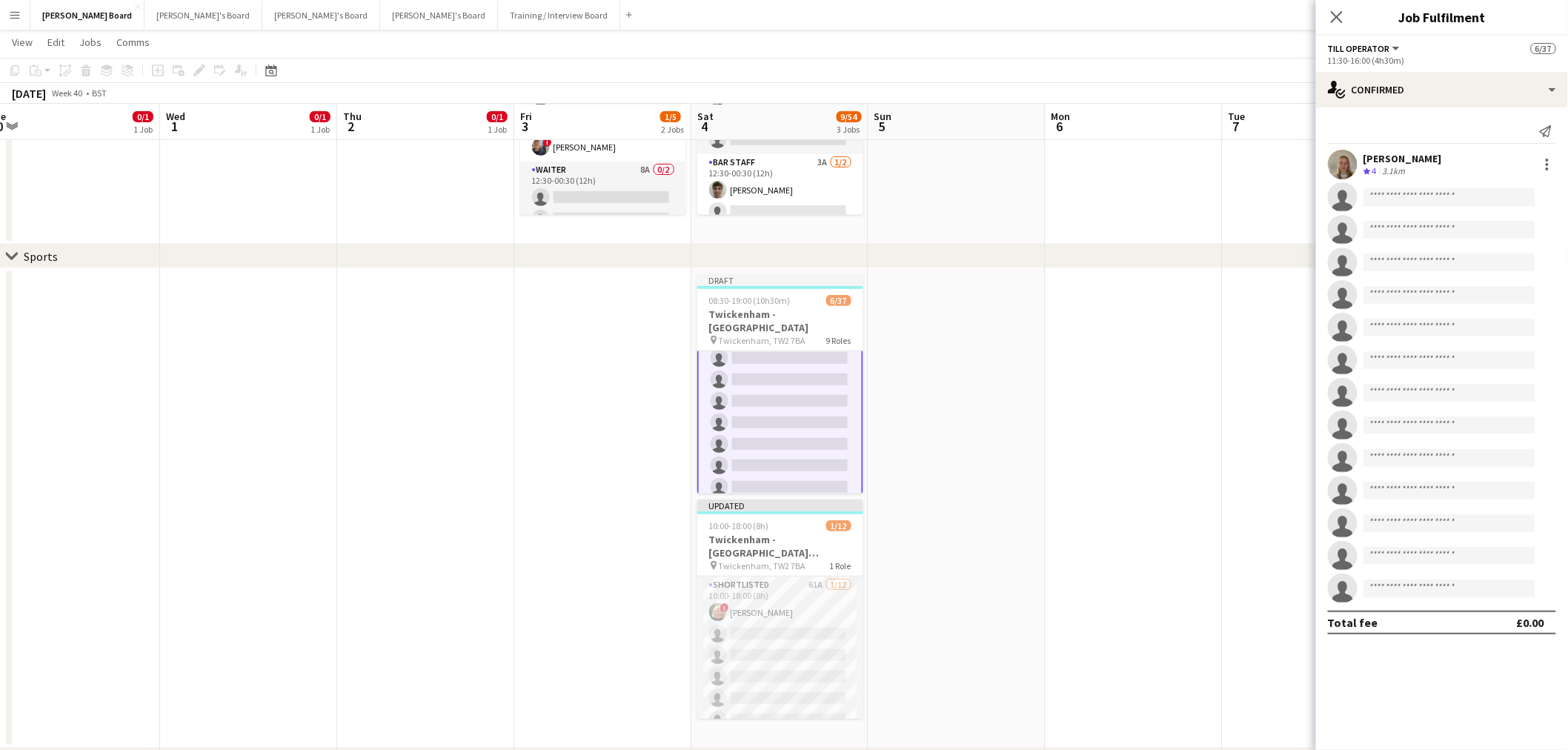
scroll to position [411, 0]
click at [1458, 193] on input at bounding box center [1450, 197] width 172 height 18
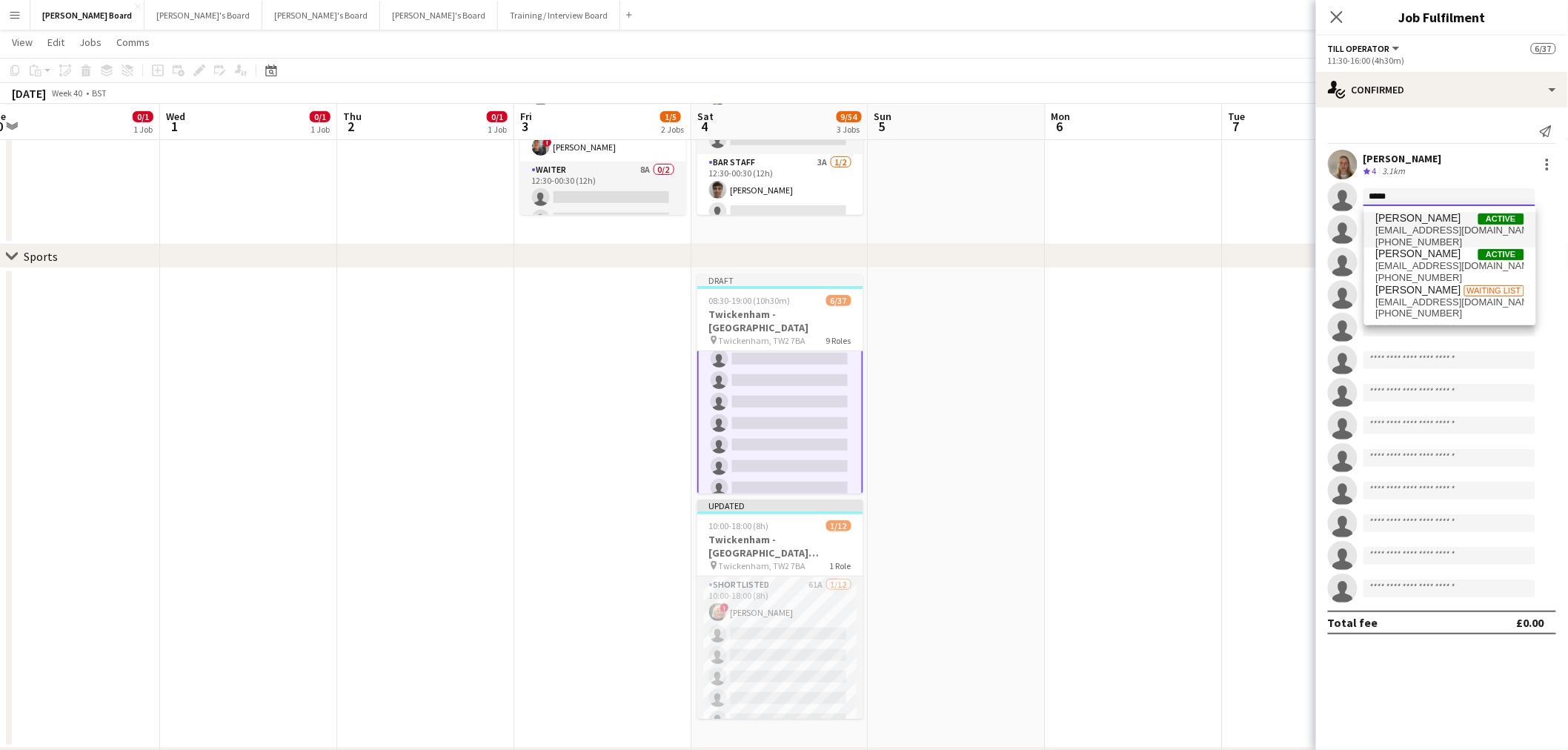
type input "*****"
click at [1415, 227] on span "[EMAIL_ADDRESS][DOMAIN_NAME]" at bounding box center [1450, 230] width 148 height 12
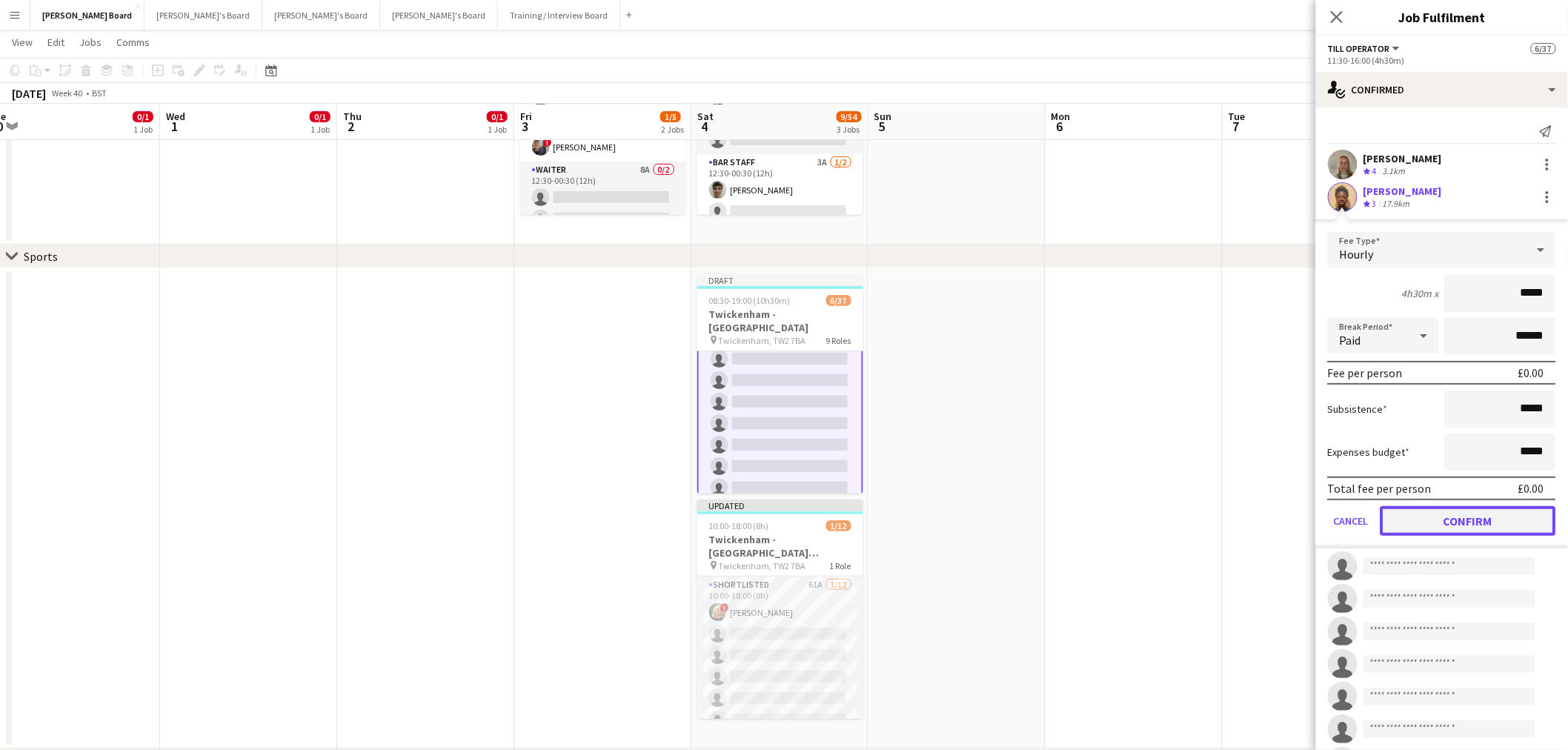
click at [1465, 519] on button "Confirm" at bounding box center [1468, 521] width 176 height 30
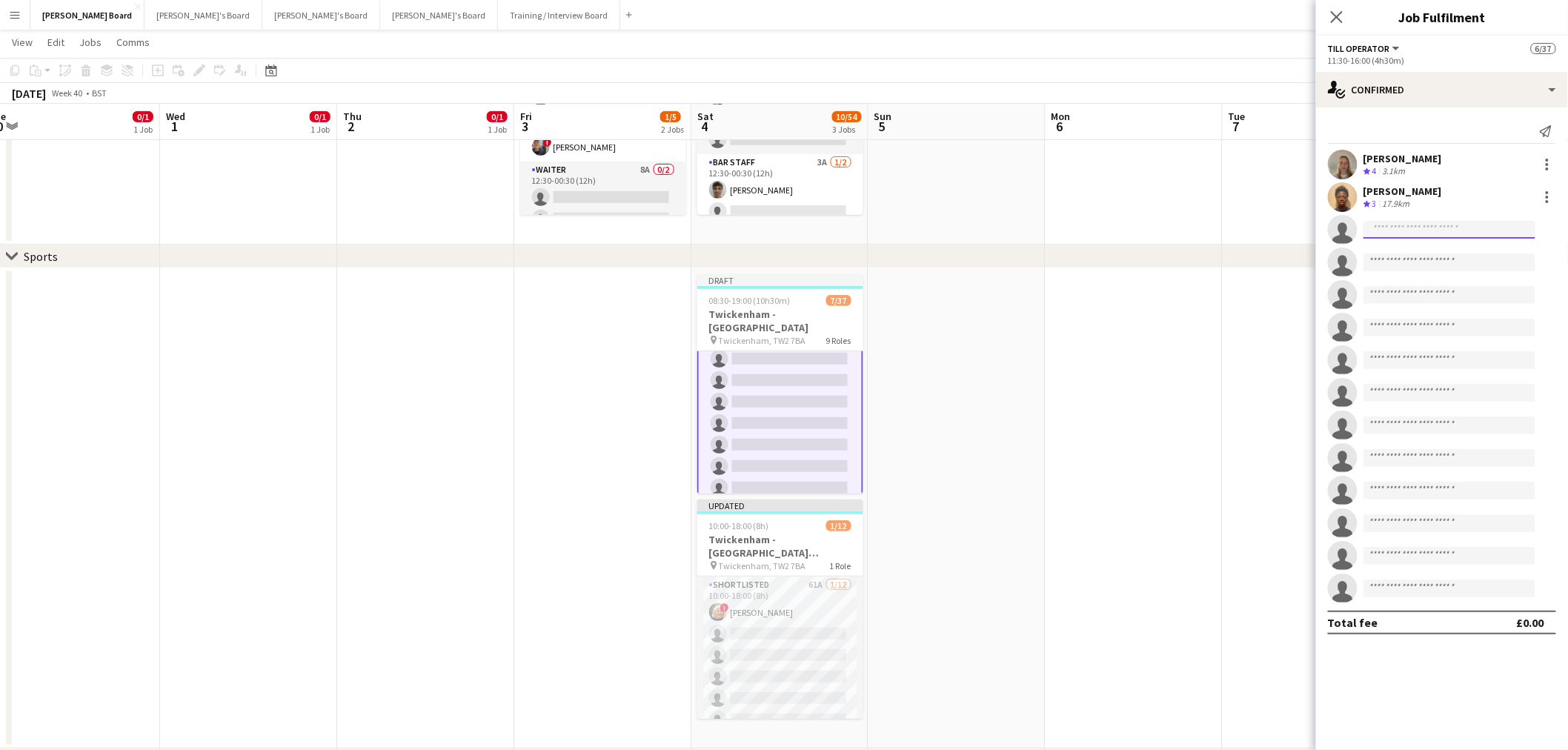
click at [1466, 232] on input at bounding box center [1450, 229] width 172 height 18
type input "*****"
click at [1431, 254] on span "[PERSON_NAME]" at bounding box center [1418, 252] width 85 height 13
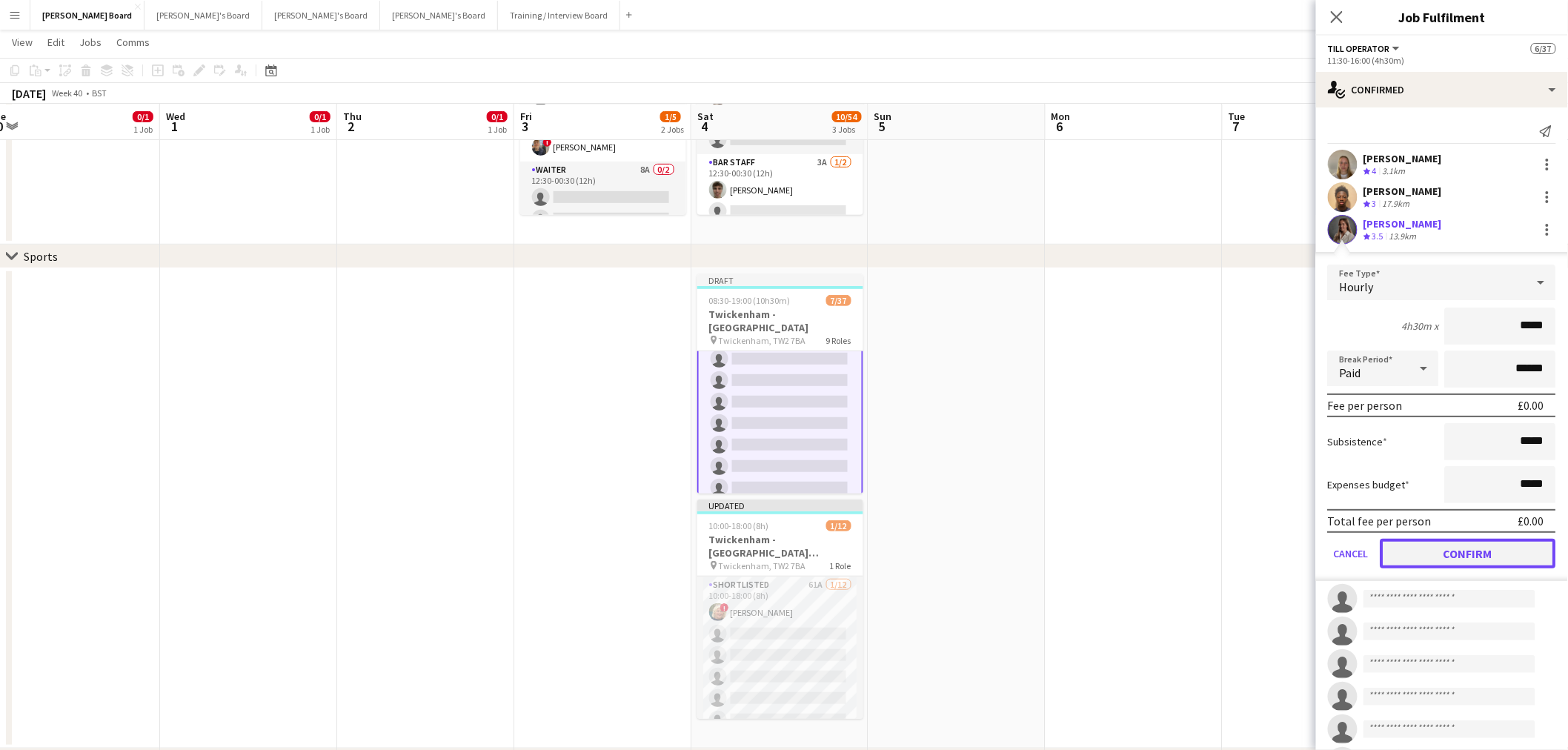
click at [1450, 552] on button "Confirm" at bounding box center [1468, 553] width 176 height 30
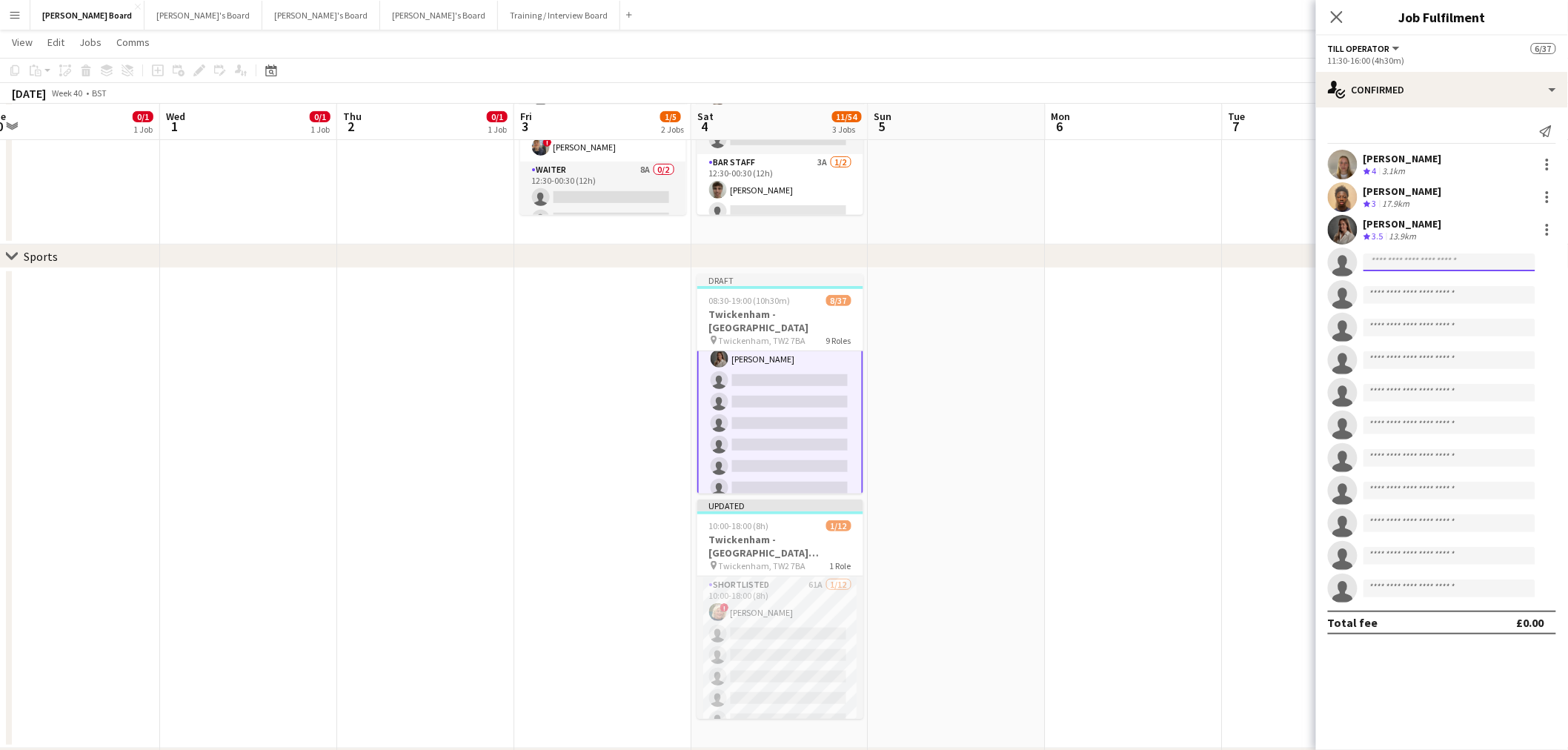
click at [1411, 270] on body "Menu Boards Boards Boards All jobs Status Workforce Workforce My Workforce Recr…" at bounding box center [784, 448] width 1568 height 1249
type input "*"
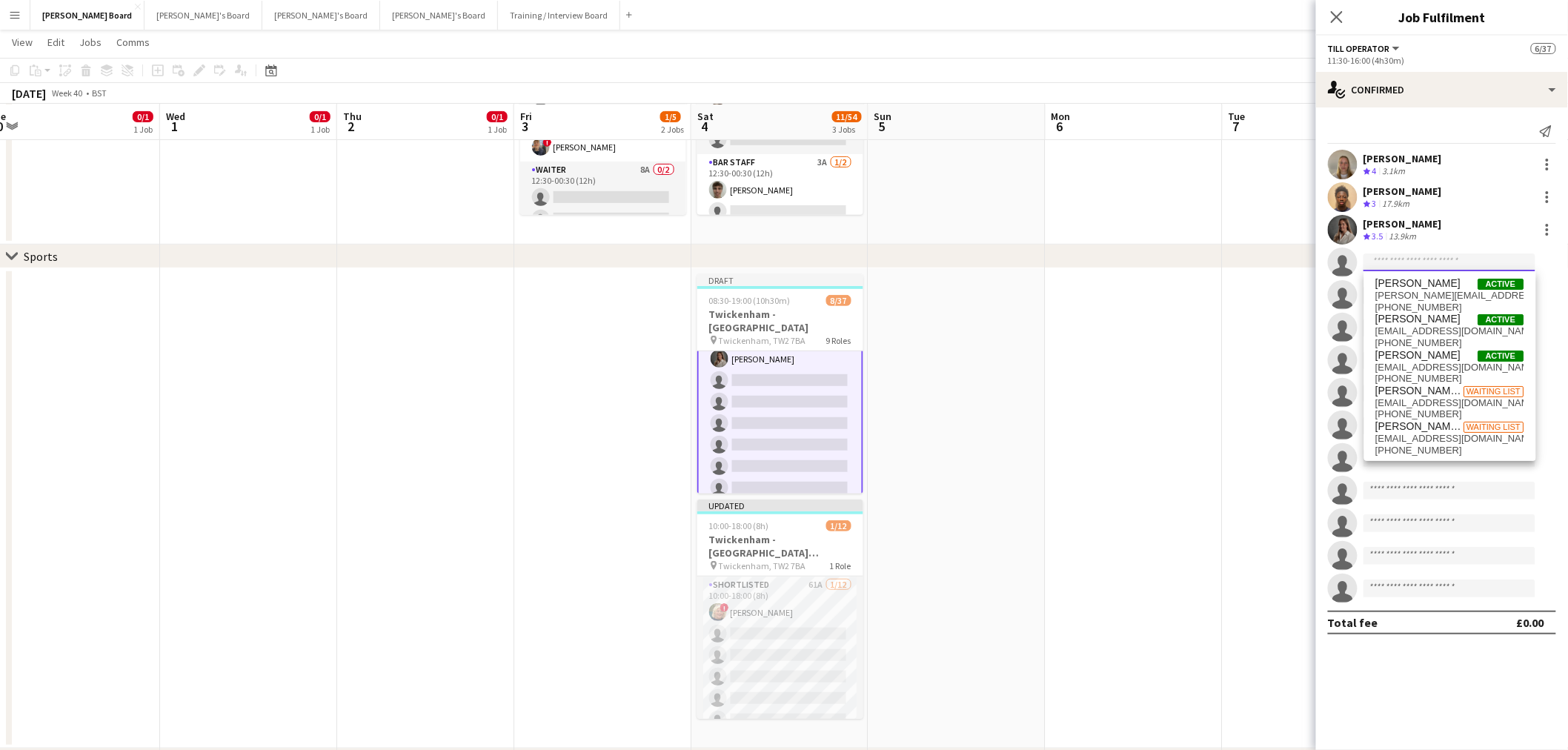
click at [1398, 265] on input at bounding box center [1450, 262] width 172 height 18
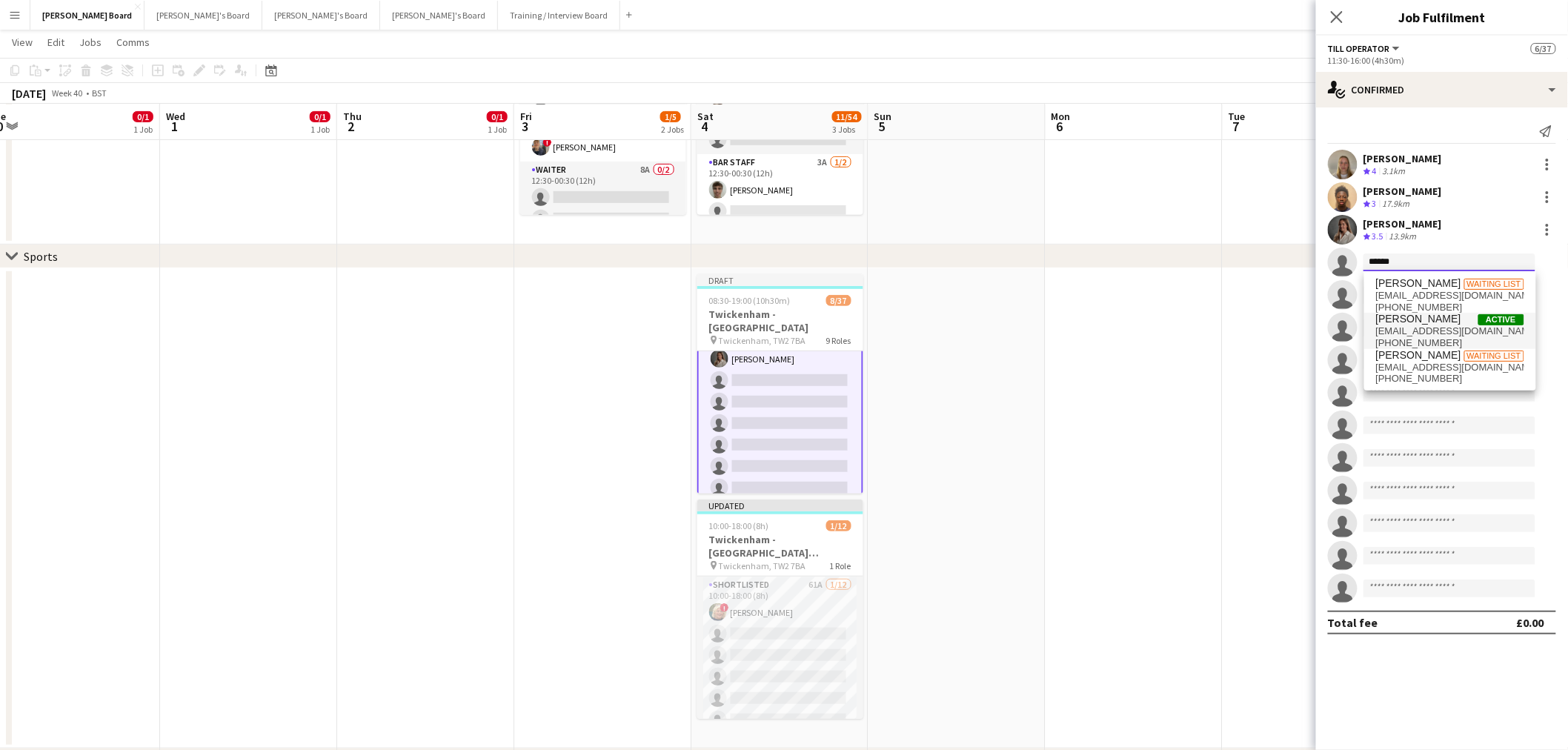
type input "******"
click at [1423, 332] on span "[EMAIL_ADDRESS][DOMAIN_NAME]" at bounding box center [1450, 331] width 148 height 12
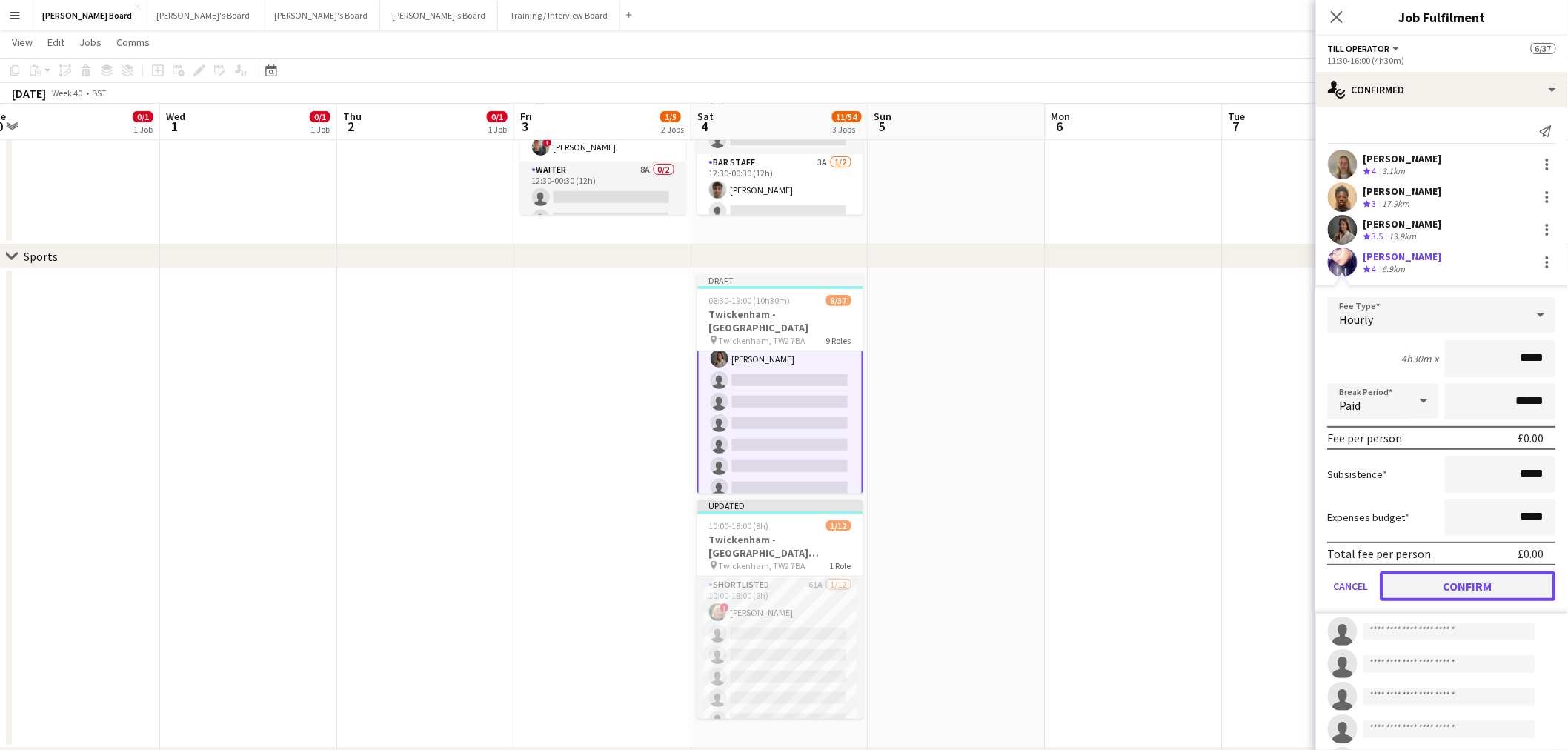
click at [1451, 581] on button "Confirm" at bounding box center [1468, 586] width 176 height 30
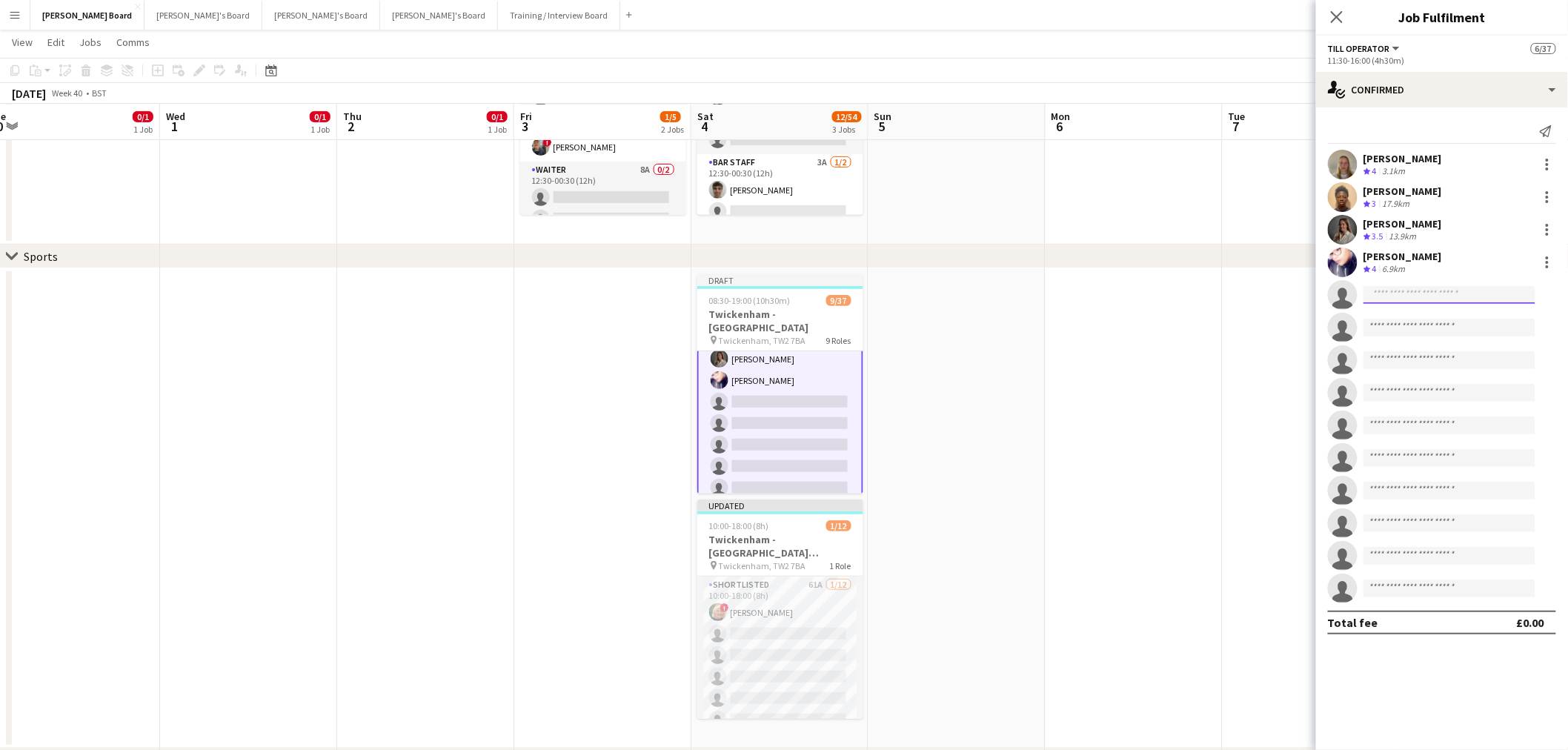
click at [1433, 301] on input at bounding box center [1450, 294] width 172 height 18
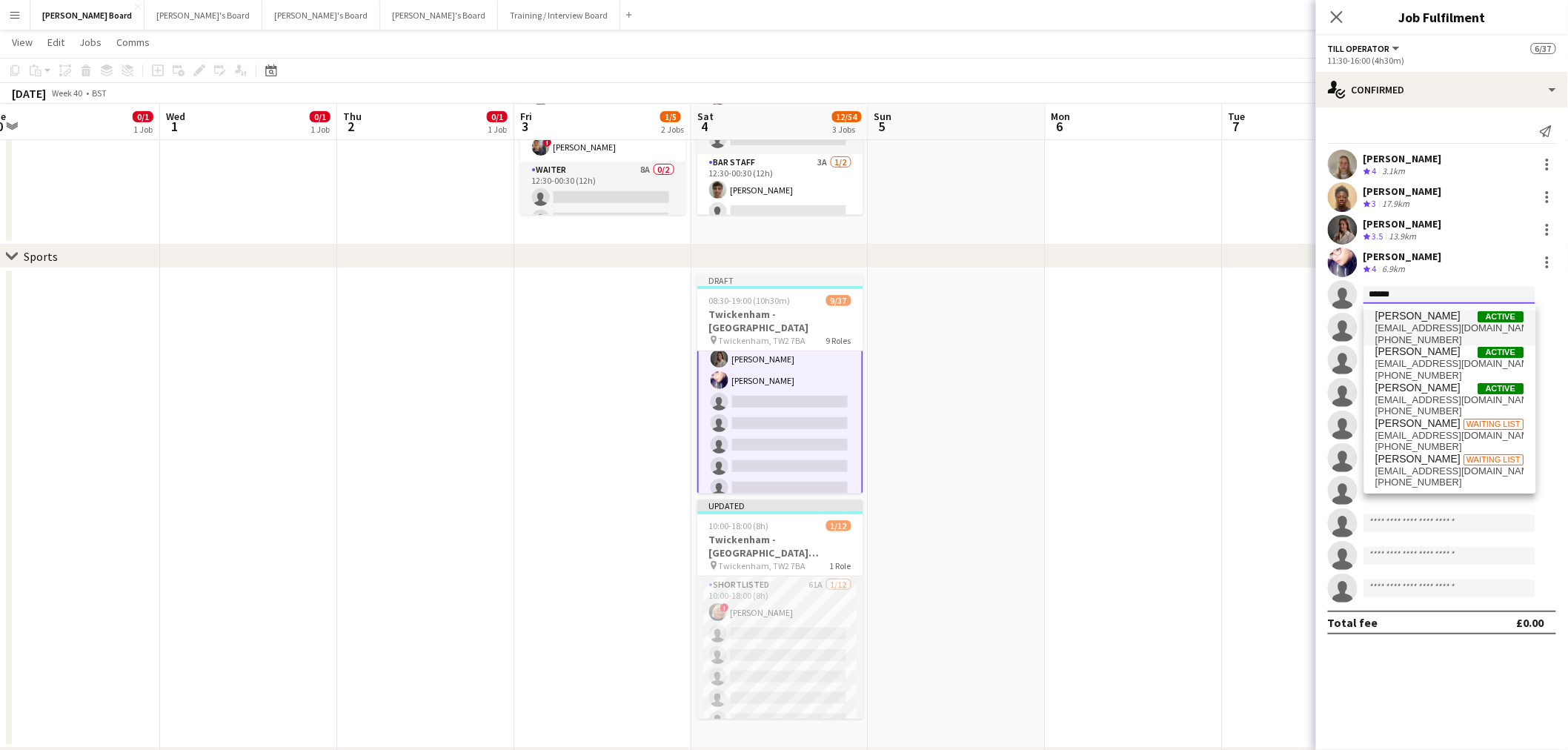
type input "******"
click at [1420, 324] on span "[EMAIL_ADDRESS][DOMAIN_NAME]" at bounding box center [1450, 328] width 148 height 12
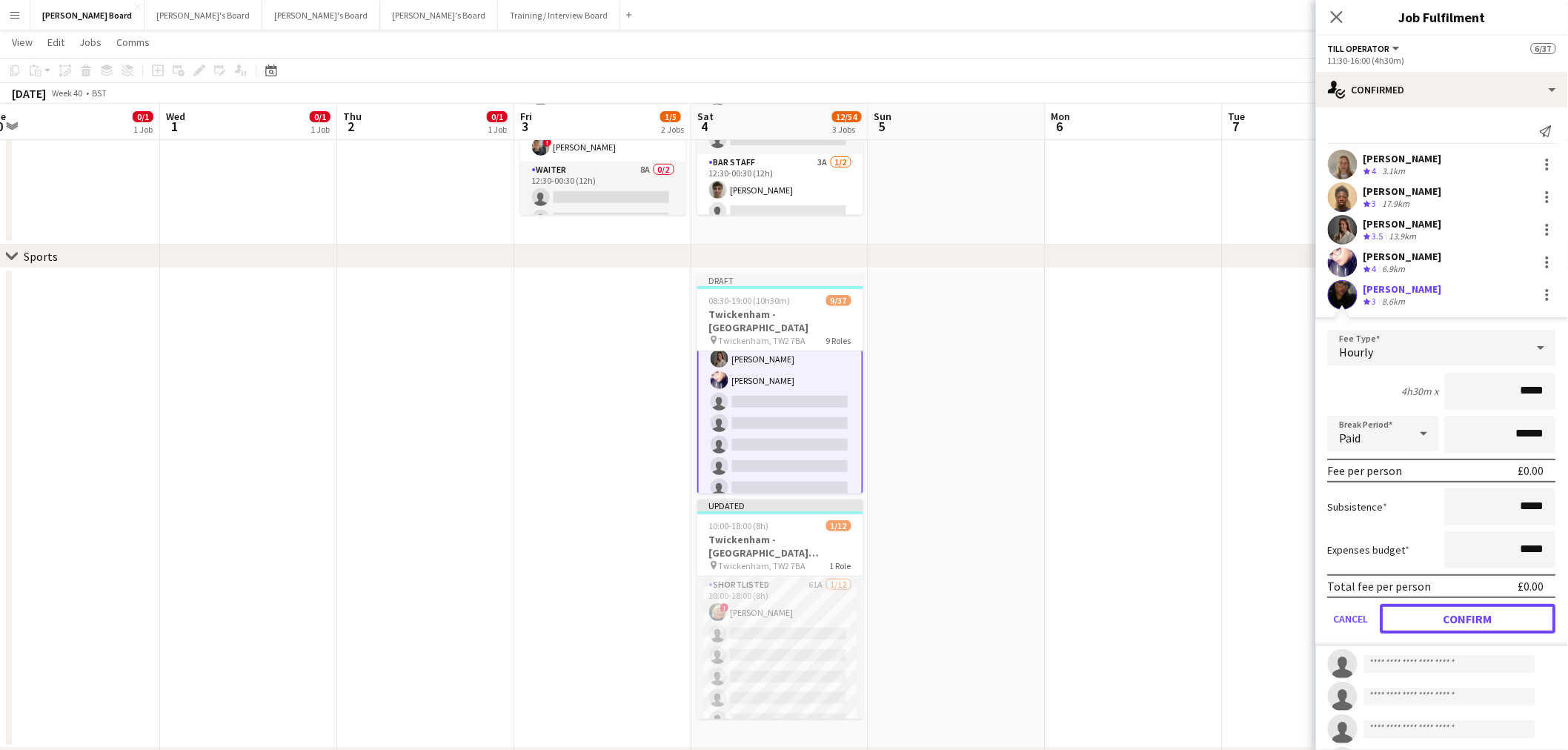
drag, startPoint x: 1438, startPoint y: 618, endPoint x: 1420, endPoint y: 611, distance: 19.3
click at [1438, 619] on button "Confirm" at bounding box center [1468, 619] width 176 height 30
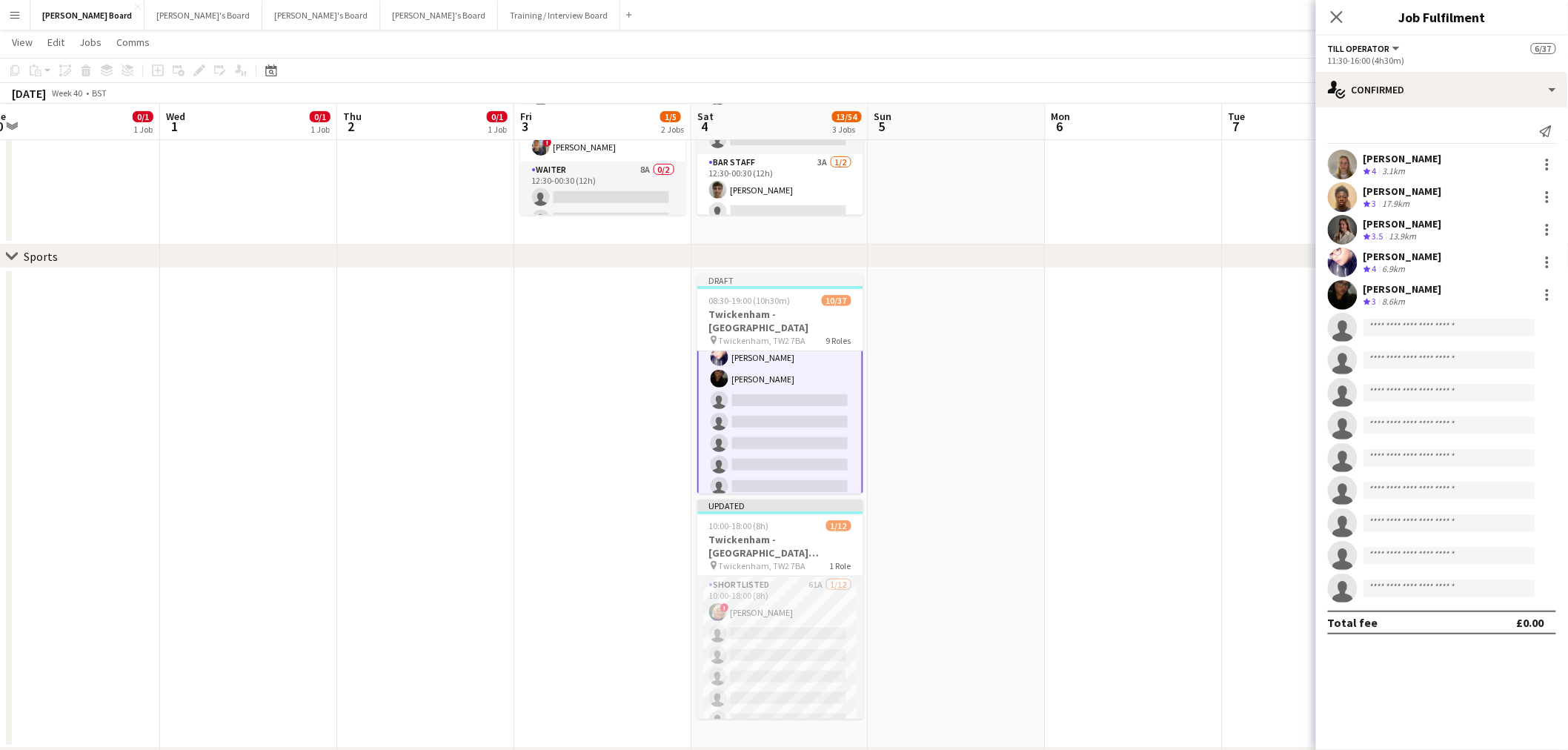
scroll to position [408, 0]
click at [1476, 314] on app-invite-slot "single-neutral-actions" at bounding box center [1442, 328] width 252 height 30
click at [1452, 331] on input at bounding box center [1450, 327] width 172 height 18
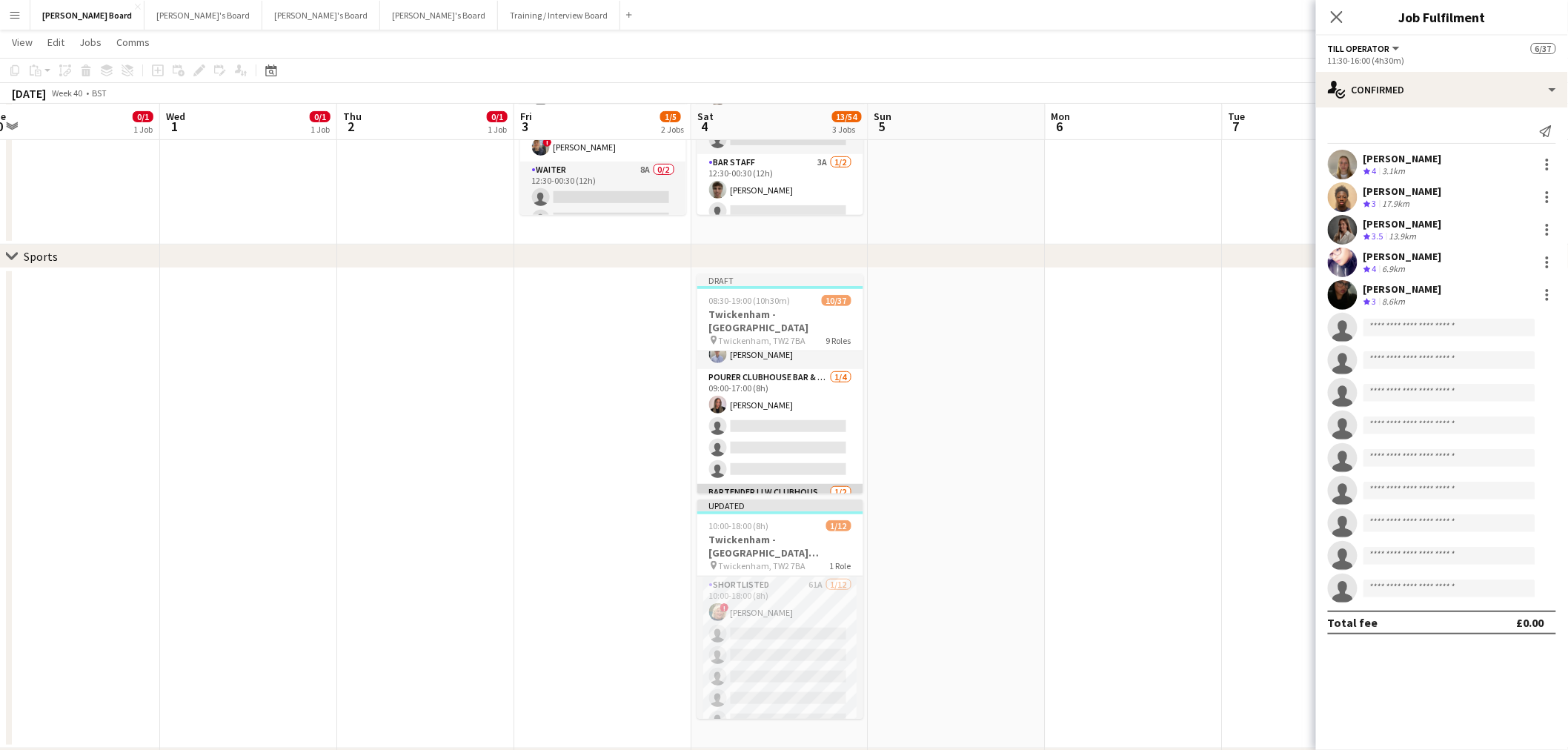
scroll to position [161, 0]
click at [798, 475] on app-card-role "Bartender LLW CLUBHOUSE BAR & KITCHEN [DATE] 09:00-18:00 (9h) Ridge Colaco sing…" at bounding box center [781, 492] width 166 height 72
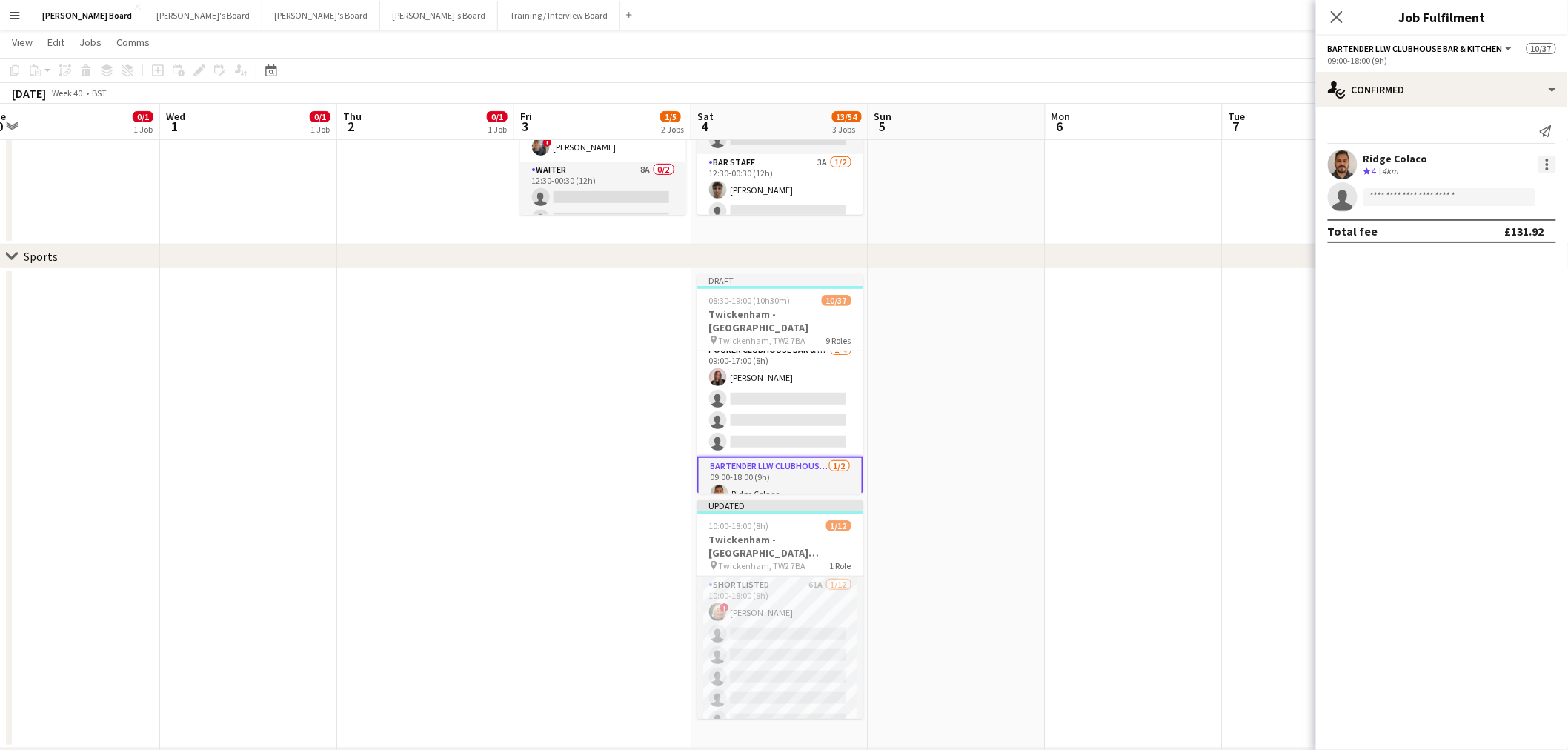
click at [1551, 160] on div at bounding box center [1547, 164] width 18 height 18
drag, startPoint x: 1501, startPoint y: 219, endPoint x: 1463, endPoint y: 240, distance: 43.4
click at [1495, 223] on button "Switch crew" at bounding box center [1499, 227] width 116 height 35
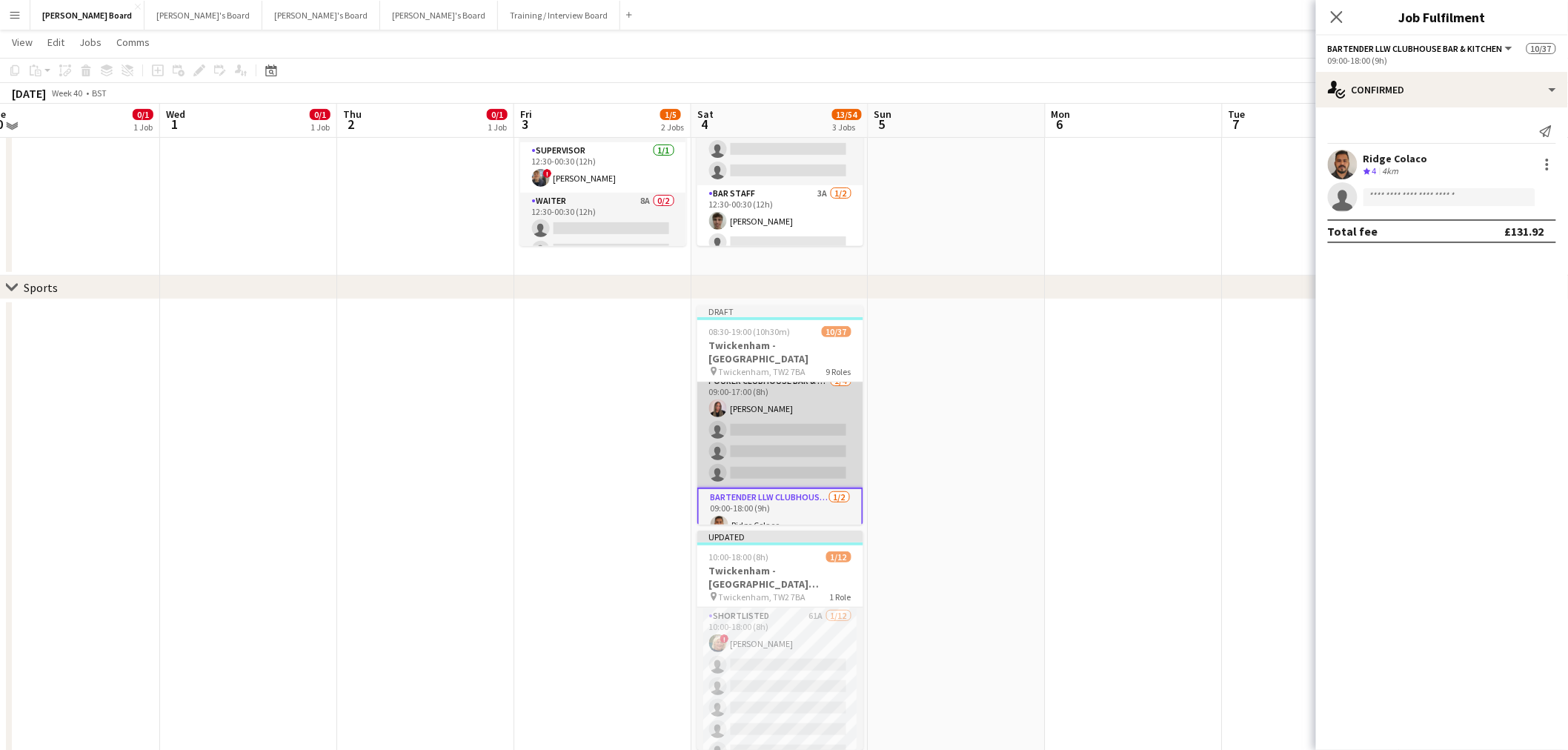
click at [813, 432] on app-card-role "Pourer CLUBHOUSE BAR & KITCHEN - [GEOGRAPHIC_DATA] - LEVEL 4 [DATE] 09:00-17:00…" at bounding box center [781, 430] width 166 height 115
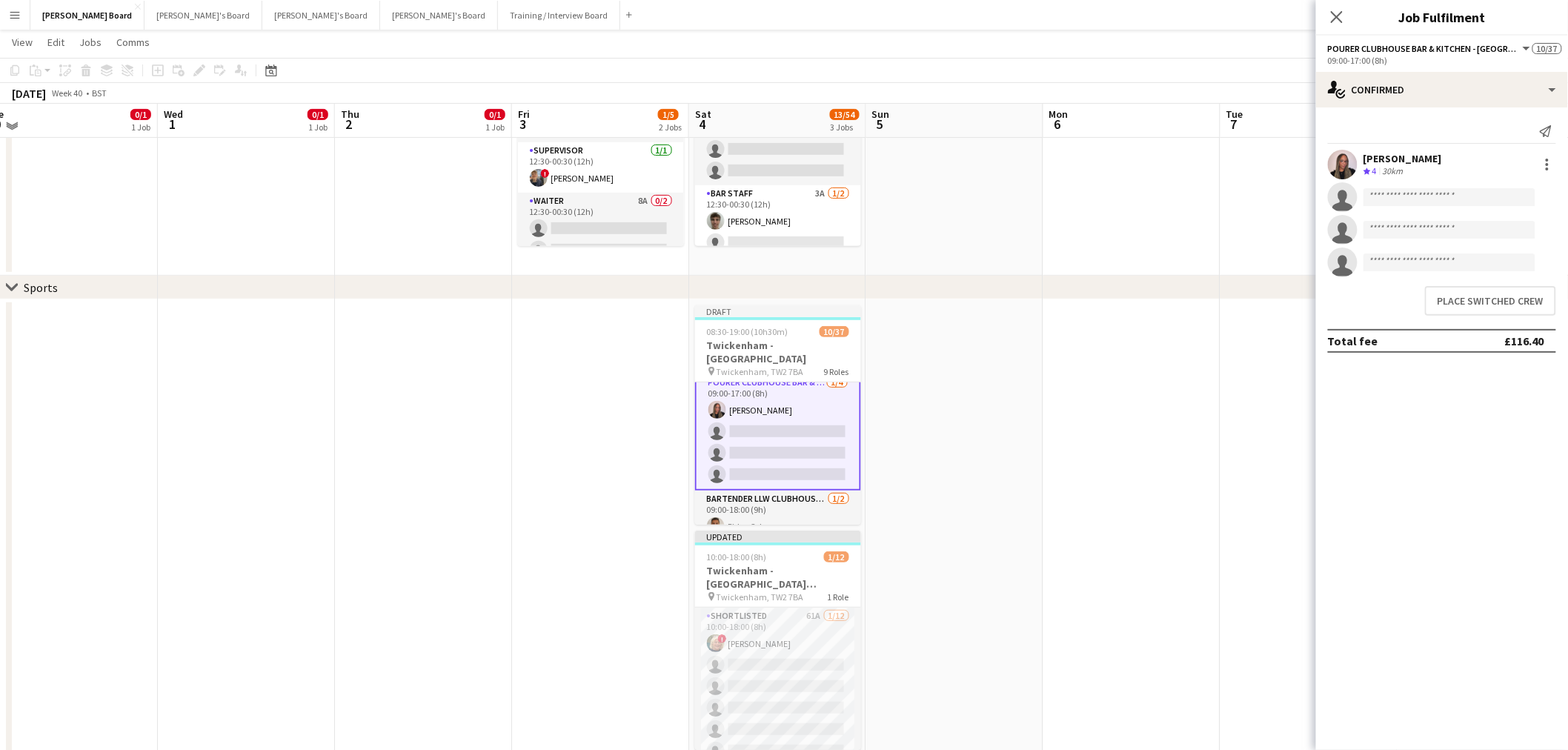
scroll to position [161, 0]
click at [1458, 293] on button "Place switched crew" at bounding box center [1491, 301] width 131 height 30
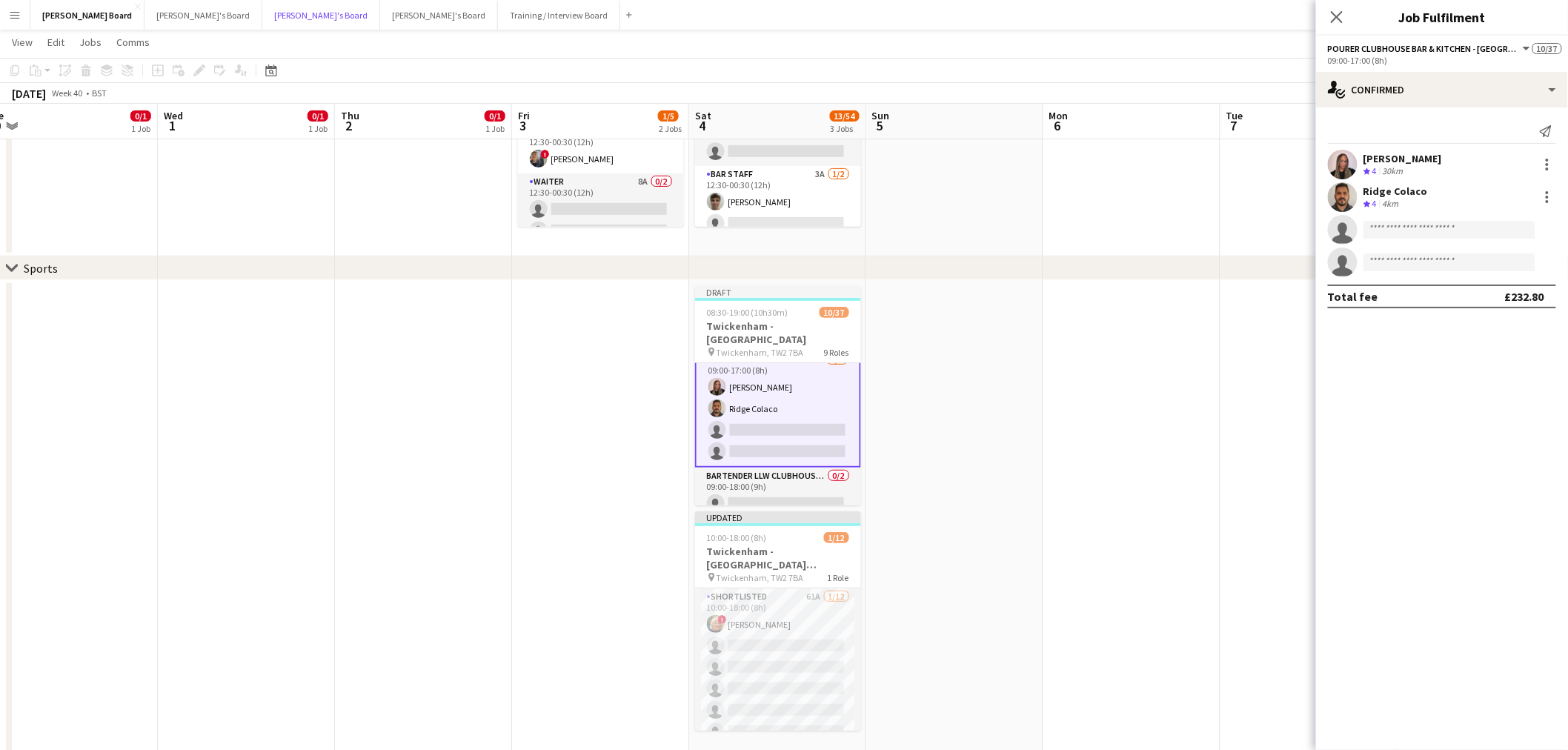
scroll to position [247, 0]
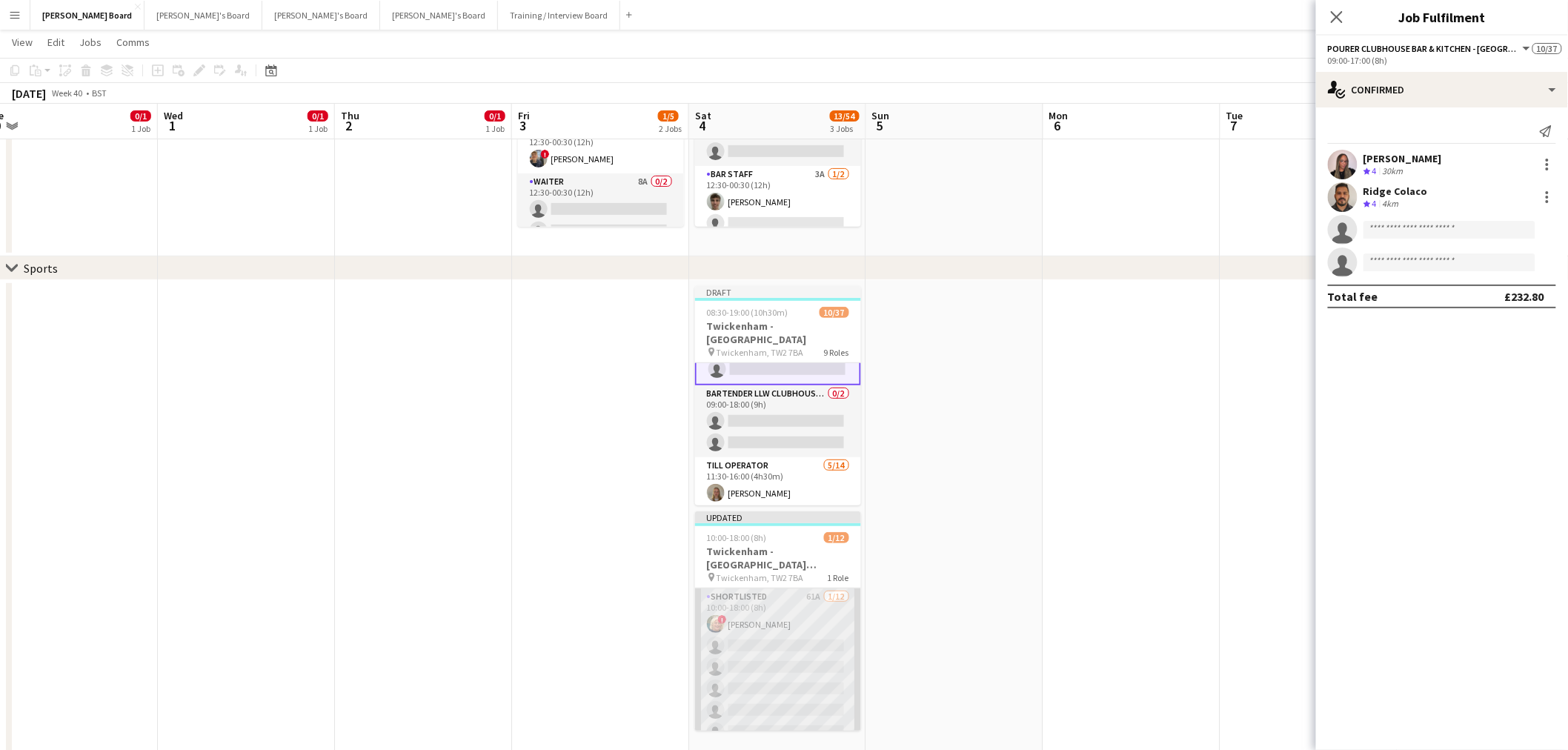
click at [767, 639] on app-card-role "Shortlisted 61A [DATE] 10:00-18:00 (8h) ! [PERSON_NAME] single-neutral-actions …" at bounding box center [778, 732] width 166 height 287
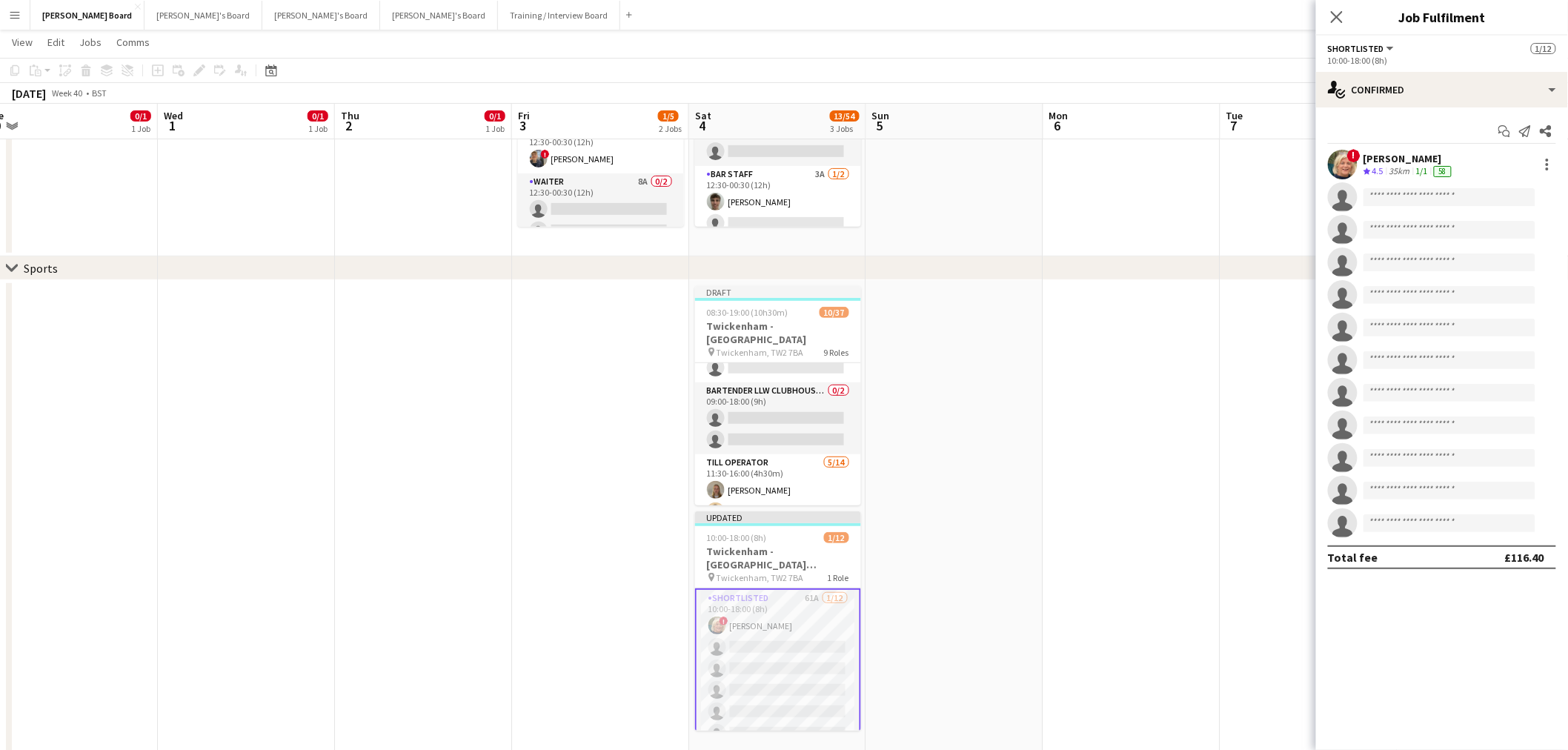
scroll to position [246, 0]
click at [1458, 96] on div "single-neutral-actions-check-2 Confirmed" at bounding box center [1442, 89] width 252 height 35
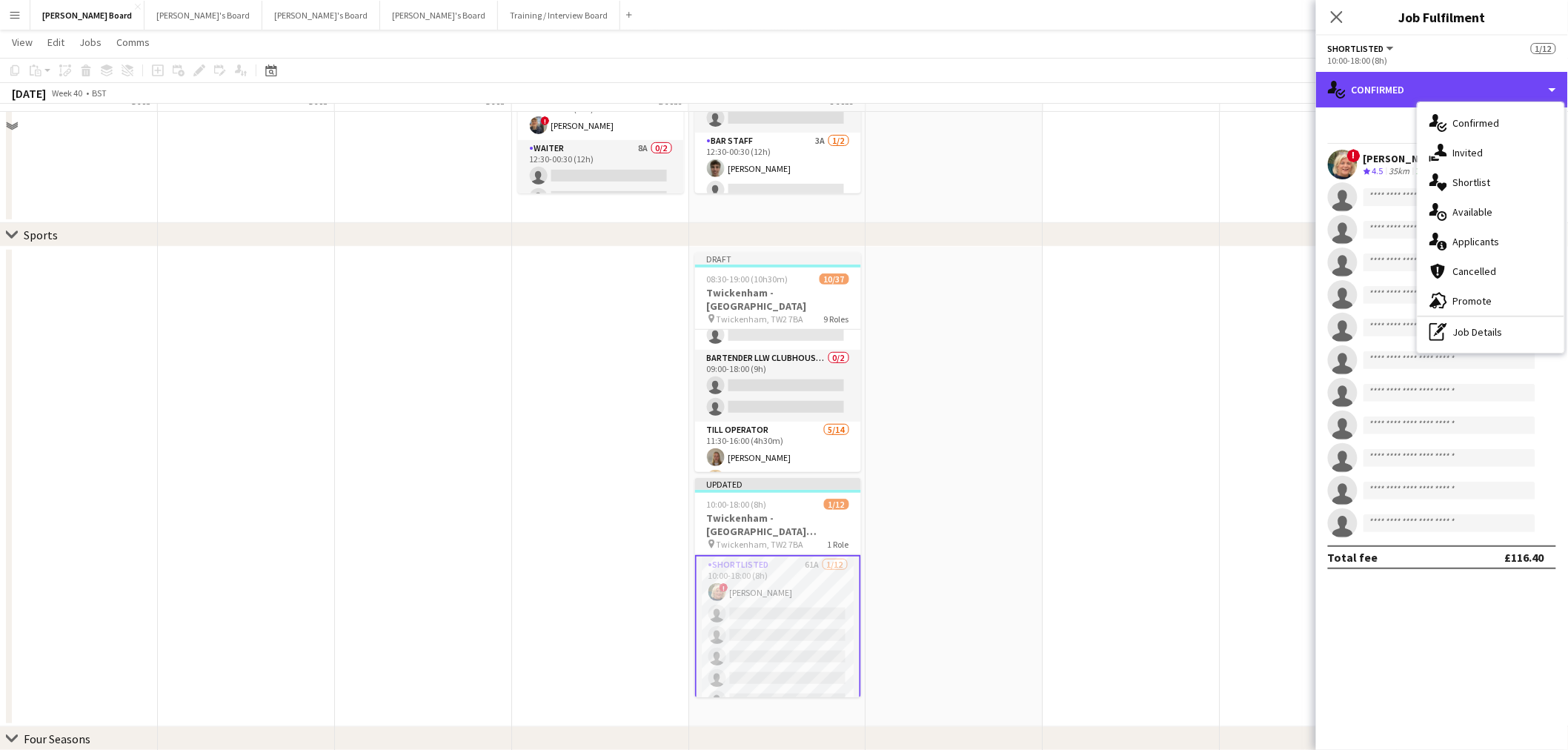
scroll to position [247, 0]
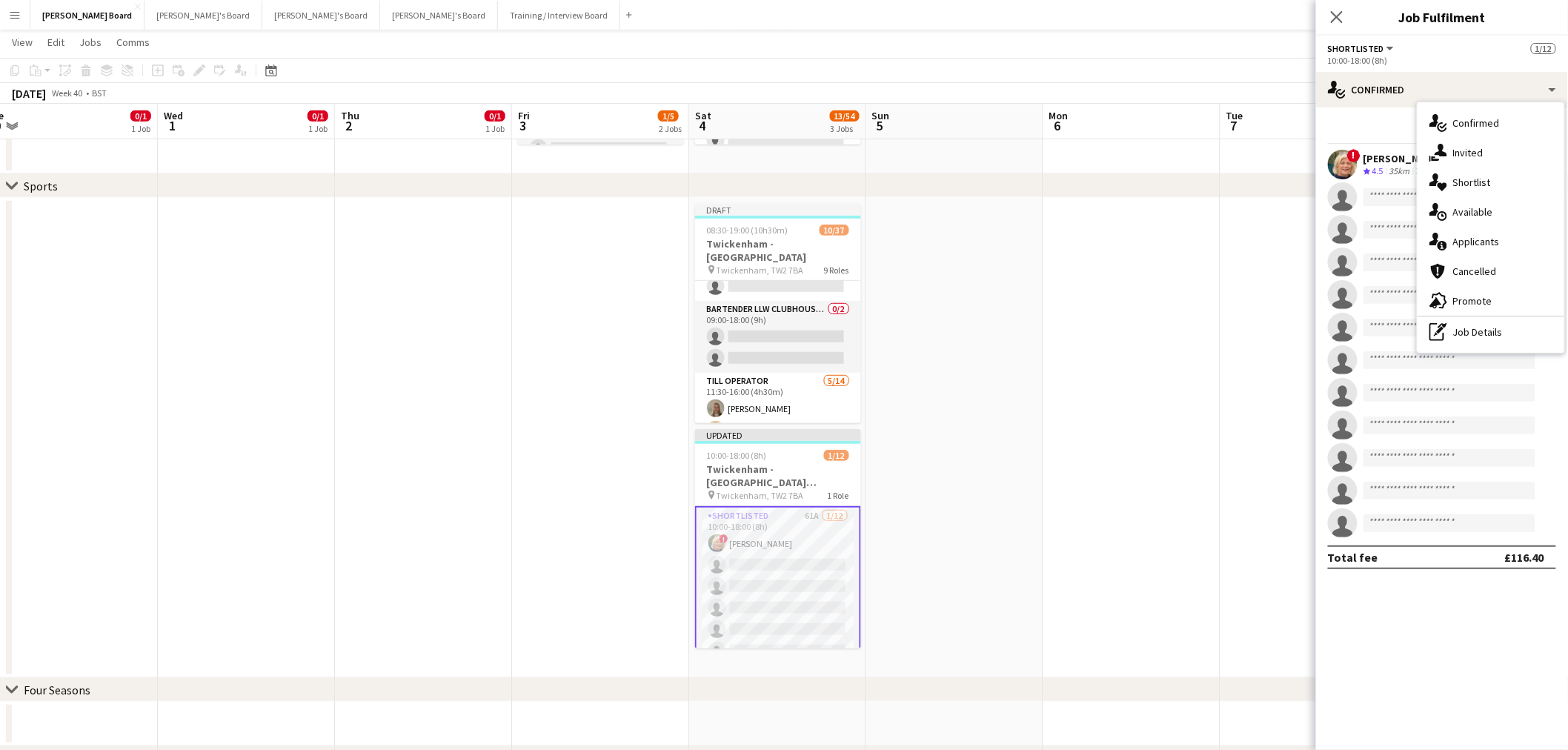
click at [1396, 134] on div "Start chat Send notification Share" at bounding box center [1442, 131] width 228 height 24
click at [1548, 159] on div at bounding box center [1547, 159] width 3 height 3
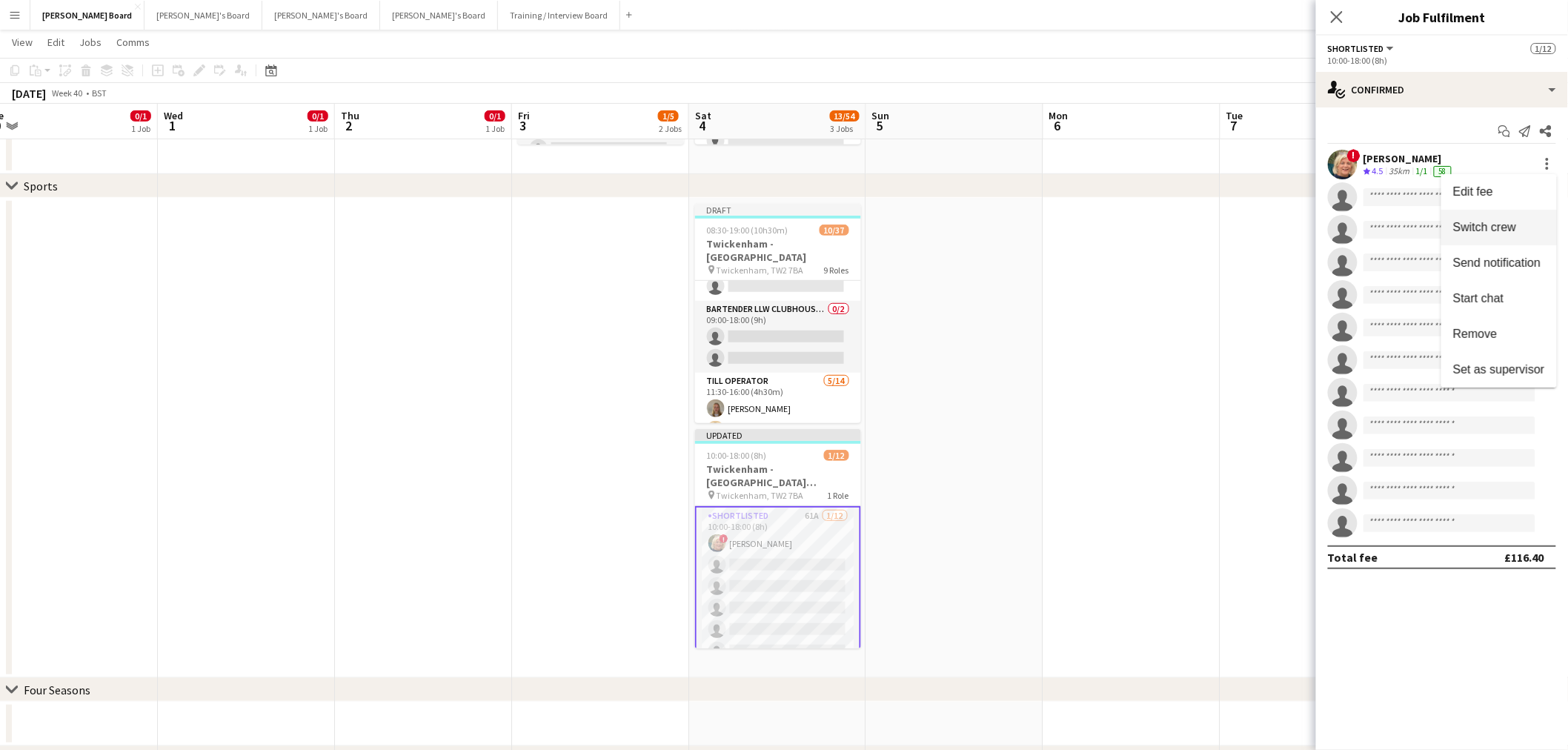
click at [1510, 225] on span "Switch crew" at bounding box center [1485, 227] width 63 height 13
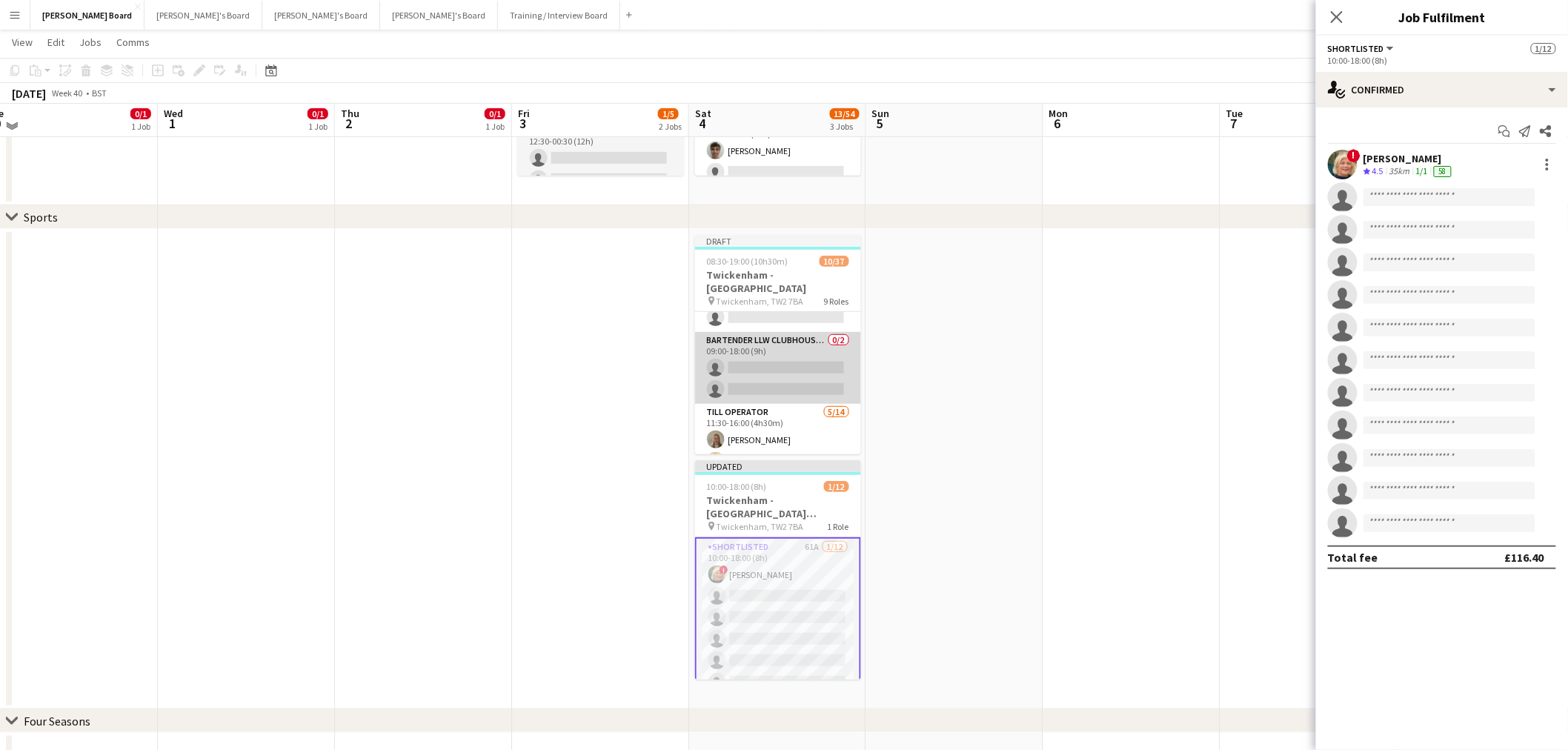
click at [790, 358] on app-card-role "Bartender LLW CLUBHOUSE BAR & KITCHEN 0/2 09:00-18:00 (9h) single-neutral-actio…" at bounding box center [778, 367] width 166 height 72
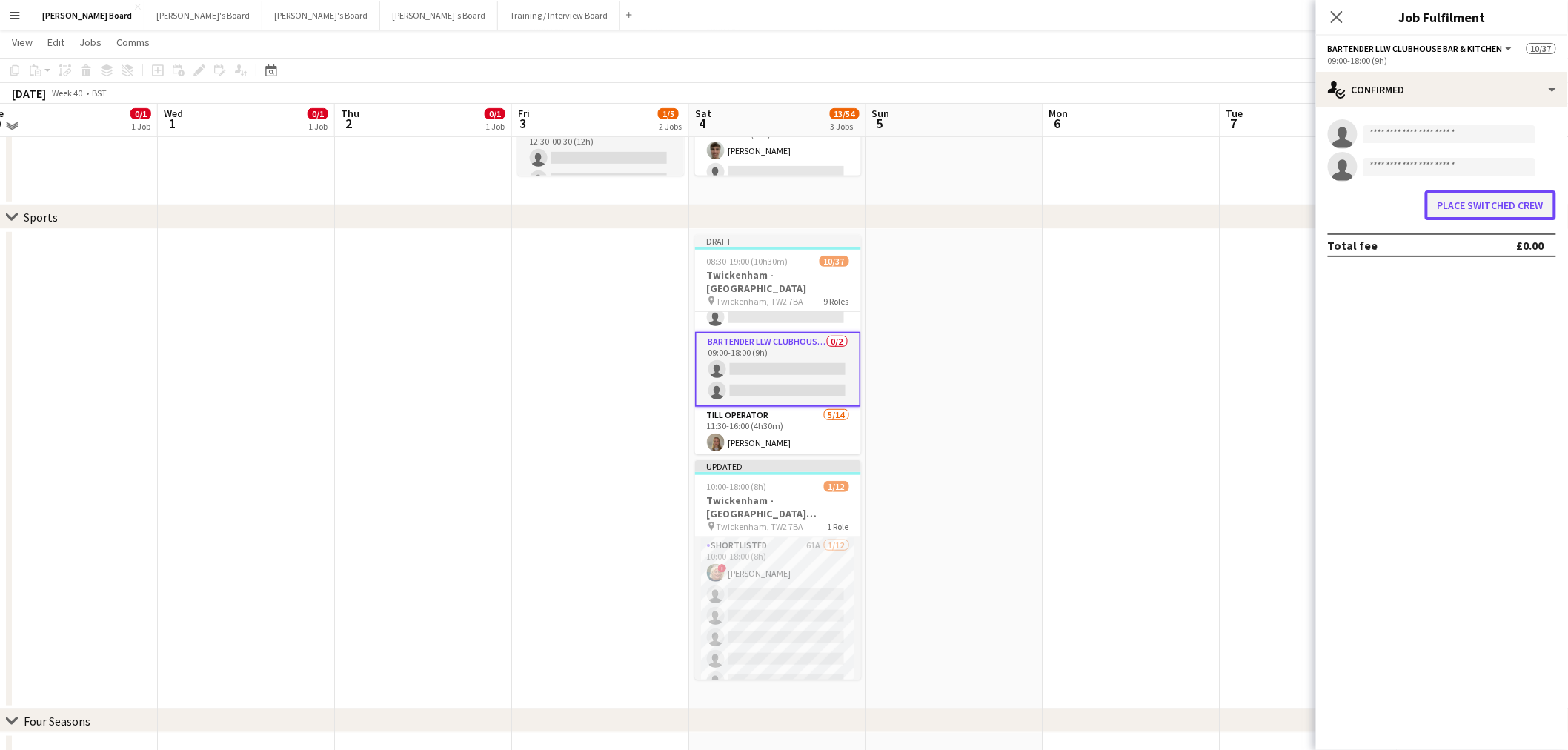
click at [1466, 205] on button "Place switched crew" at bounding box center [1491, 205] width 131 height 30
